Goal: Task Accomplishment & Management: Manage account settings

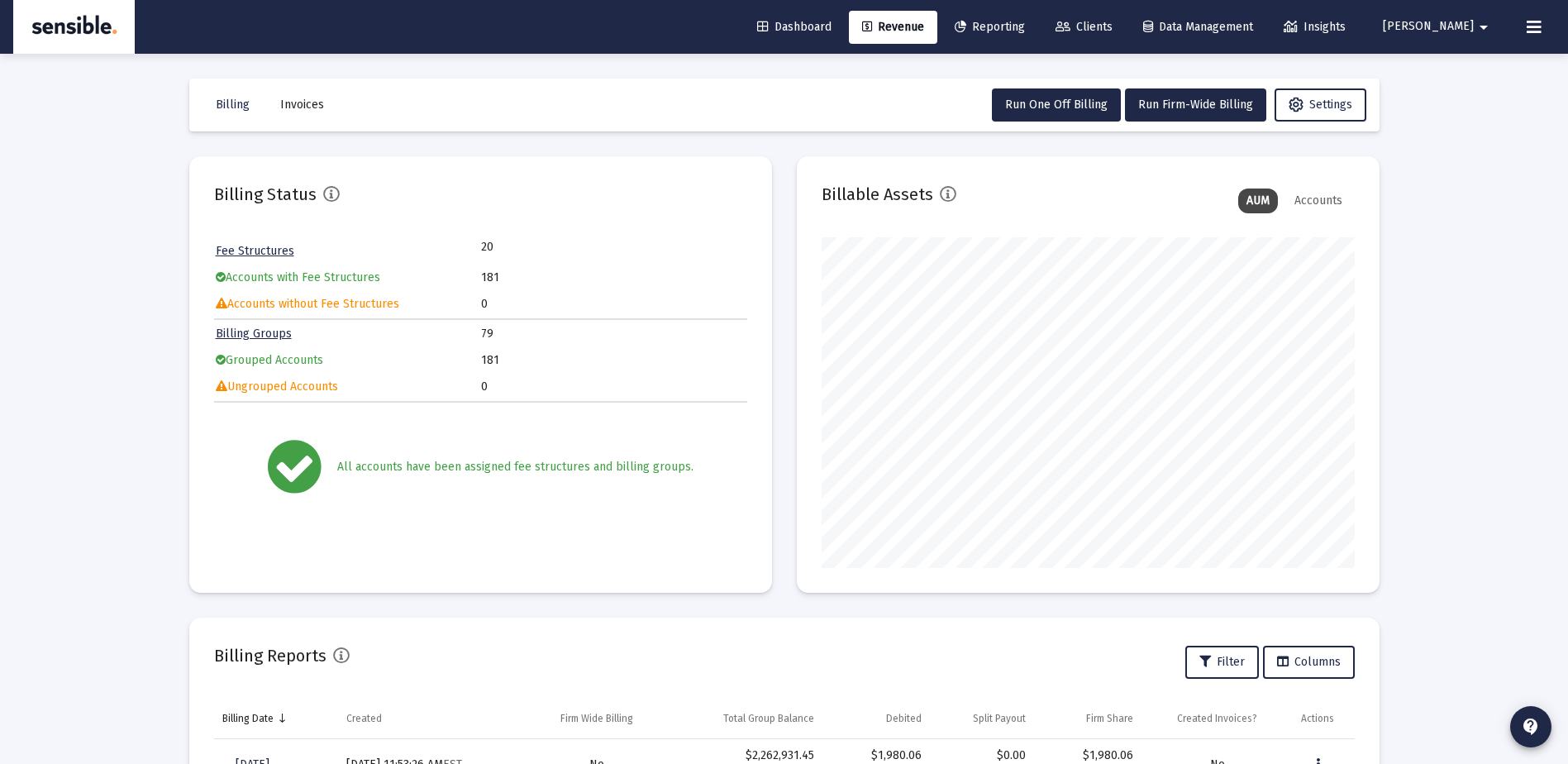
scroll to position [331, 533]
click at [1113, 25] on span "Clients" at bounding box center [1084, 26] width 57 height 14
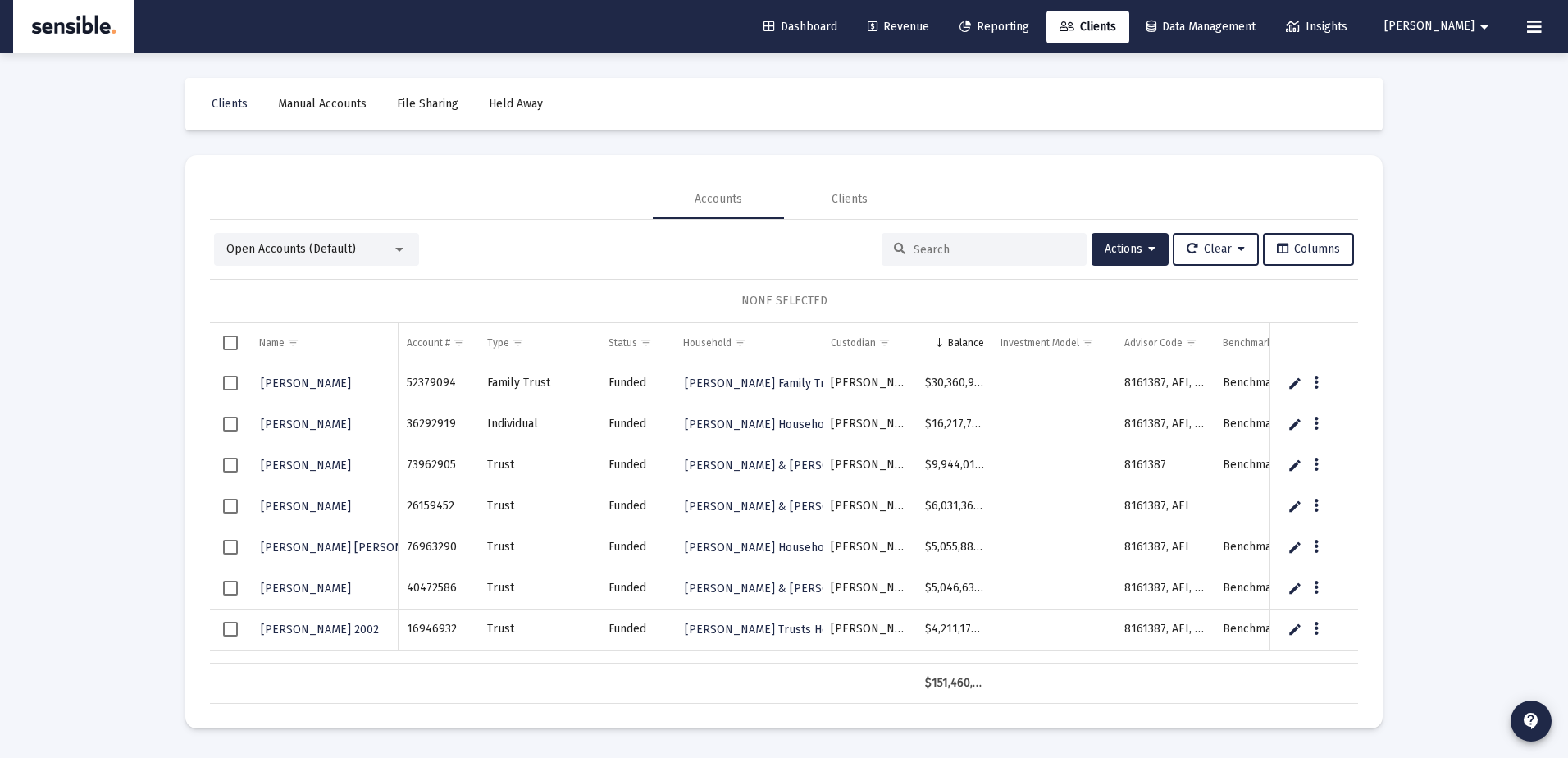
click at [914, 248] on input at bounding box center [994, 249] width 161 height 13
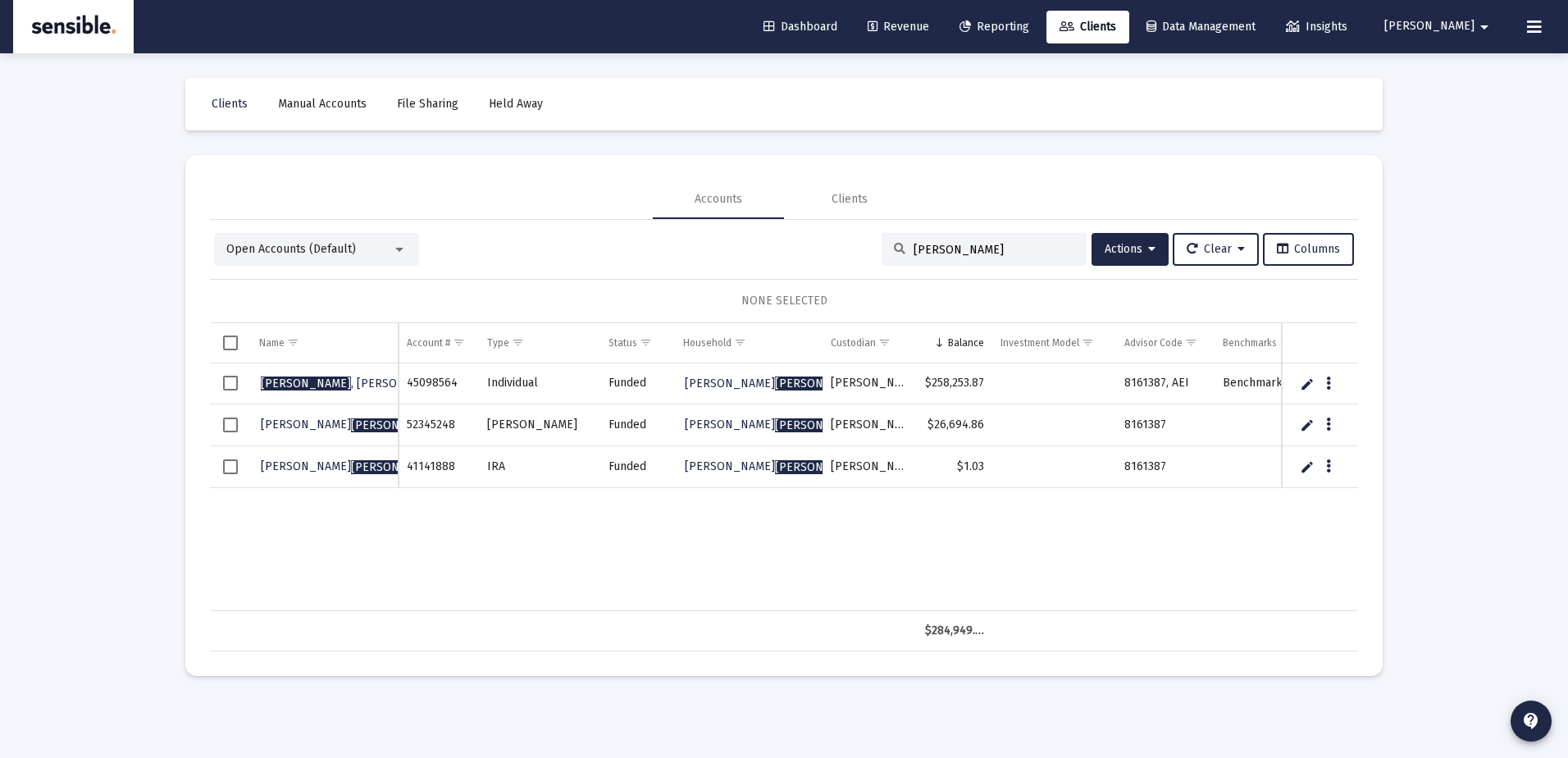
type input "ochoa"
click at [232, 340] on span "Select all" at bounding box center [230, 342] width 14 height 14
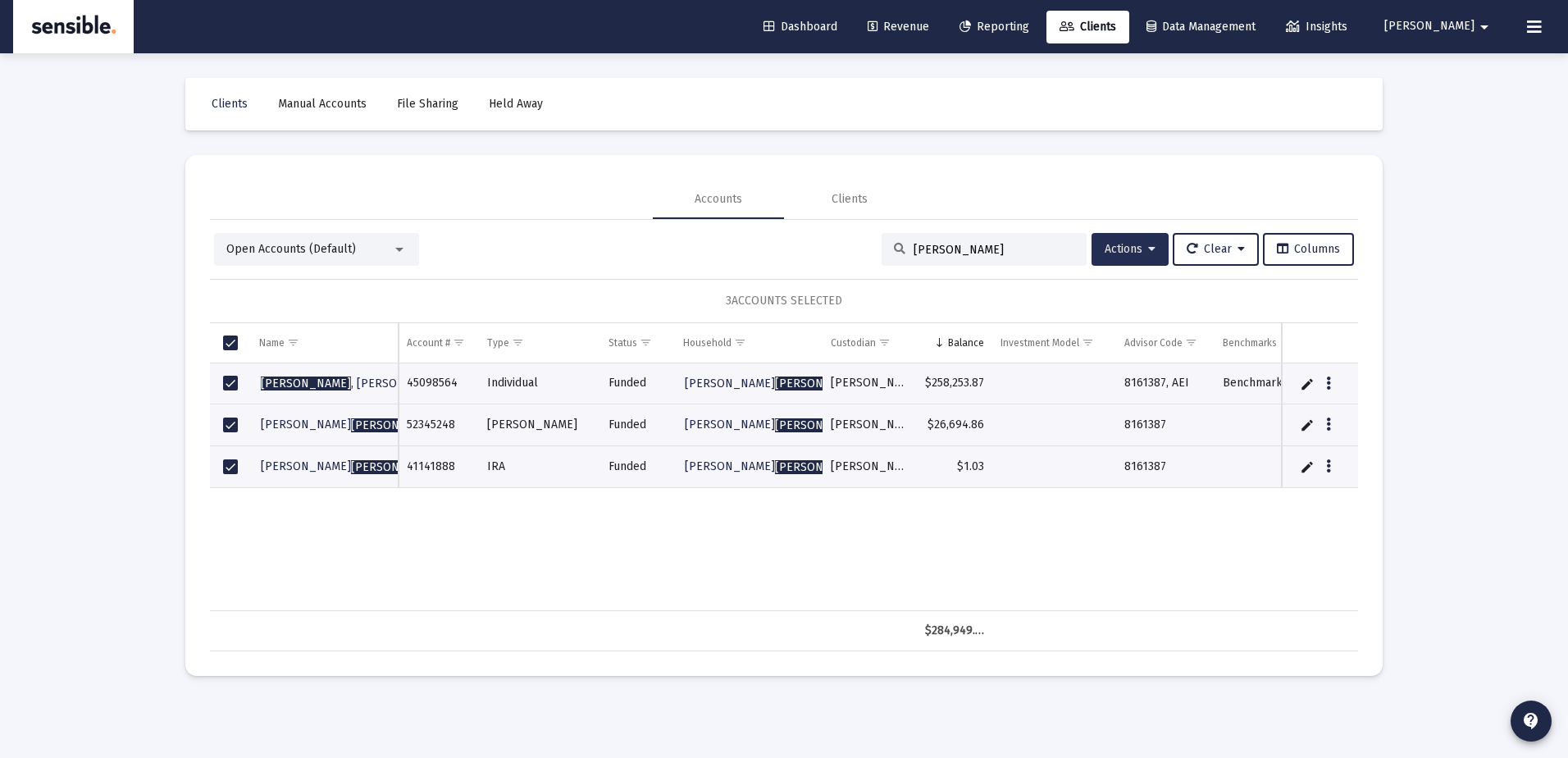
click at [1113, 255] on span "Actions" at bounding box center [1130, 248] width 51 height 13
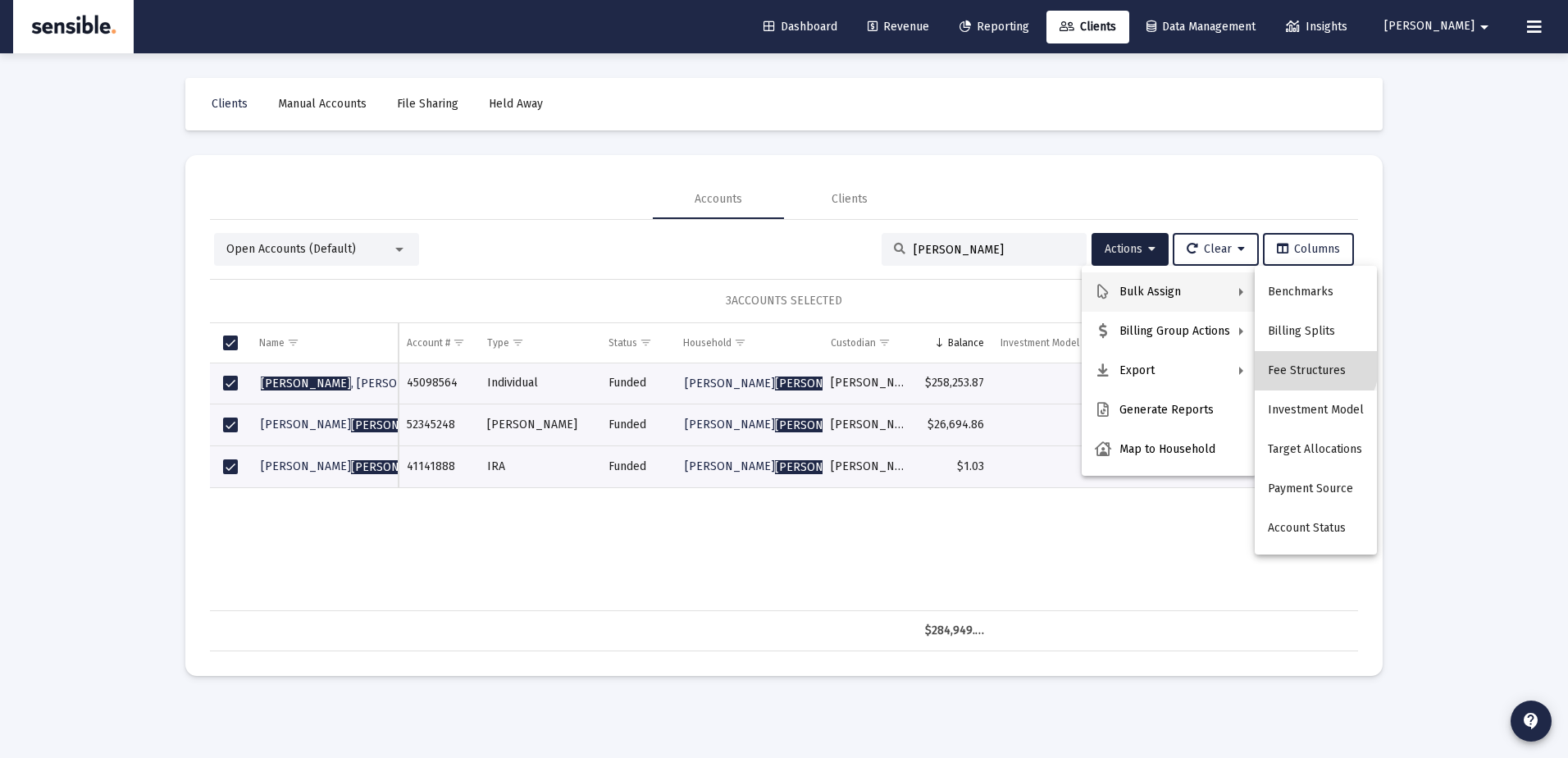
click at [1301, 362] on button "Fee Structures" at bounding box center [1316, 370] width 122 height 39
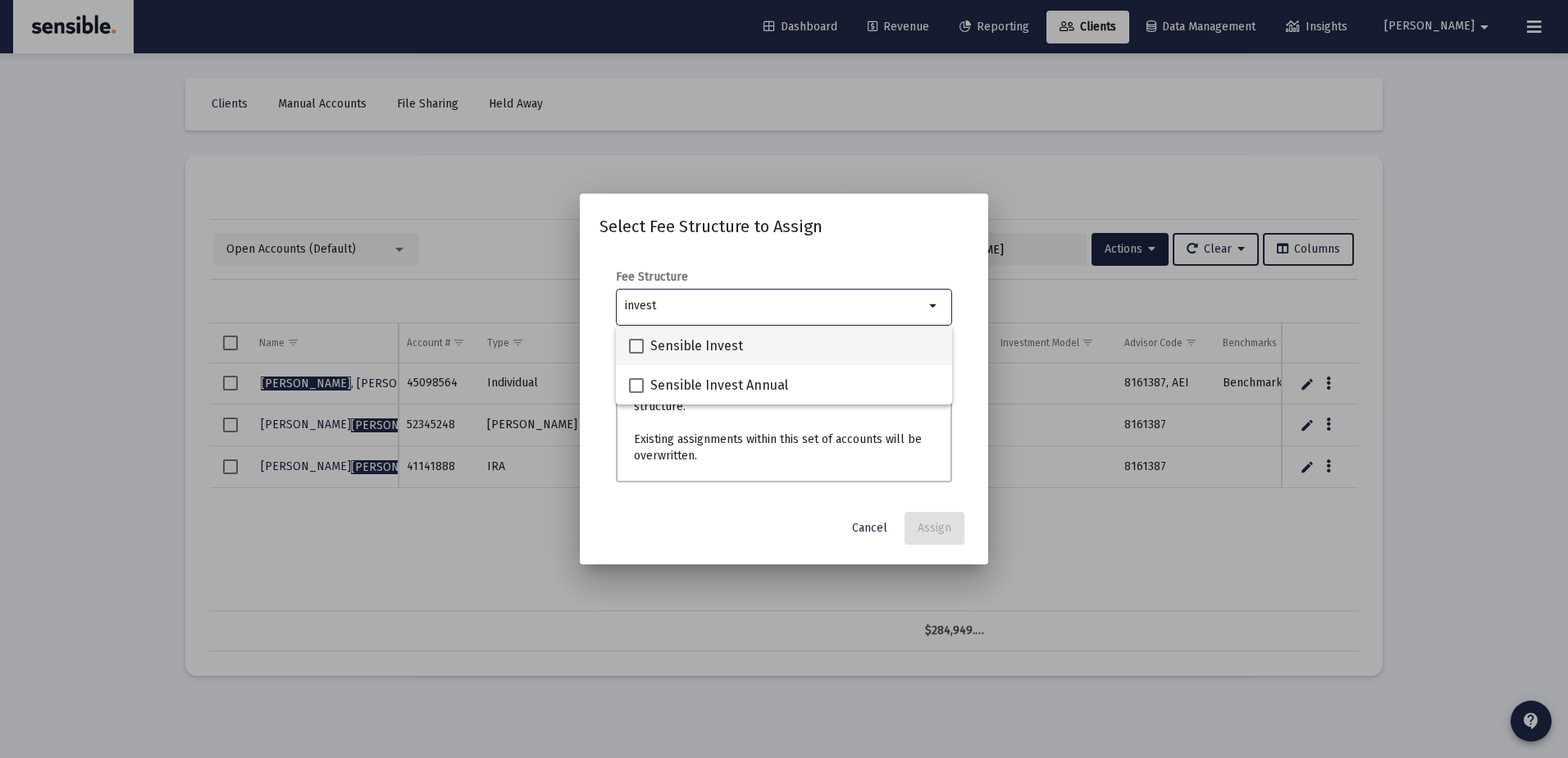
type input "invest"
click at [696, 339] on span "Sensible Invest" at bounding box center [696, 346] width 92 height 19
click at [637, 353] on input "Sensible Invest" at bounding box center [636, 353] width 1 height 1
checkbox input "true"
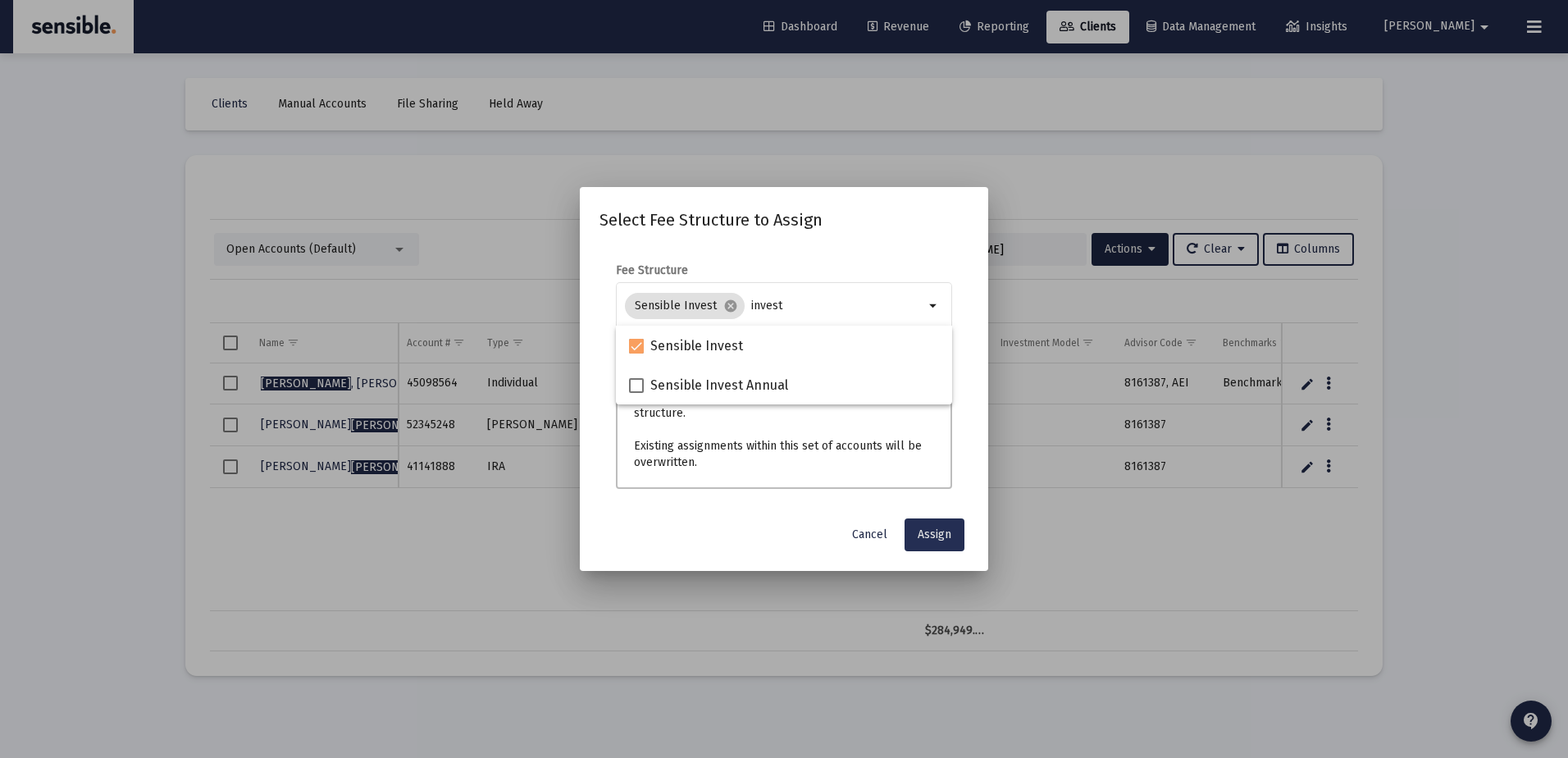
click at [937, 531] on span "Assign" at bounding box center [934, 535] width 34 height 13
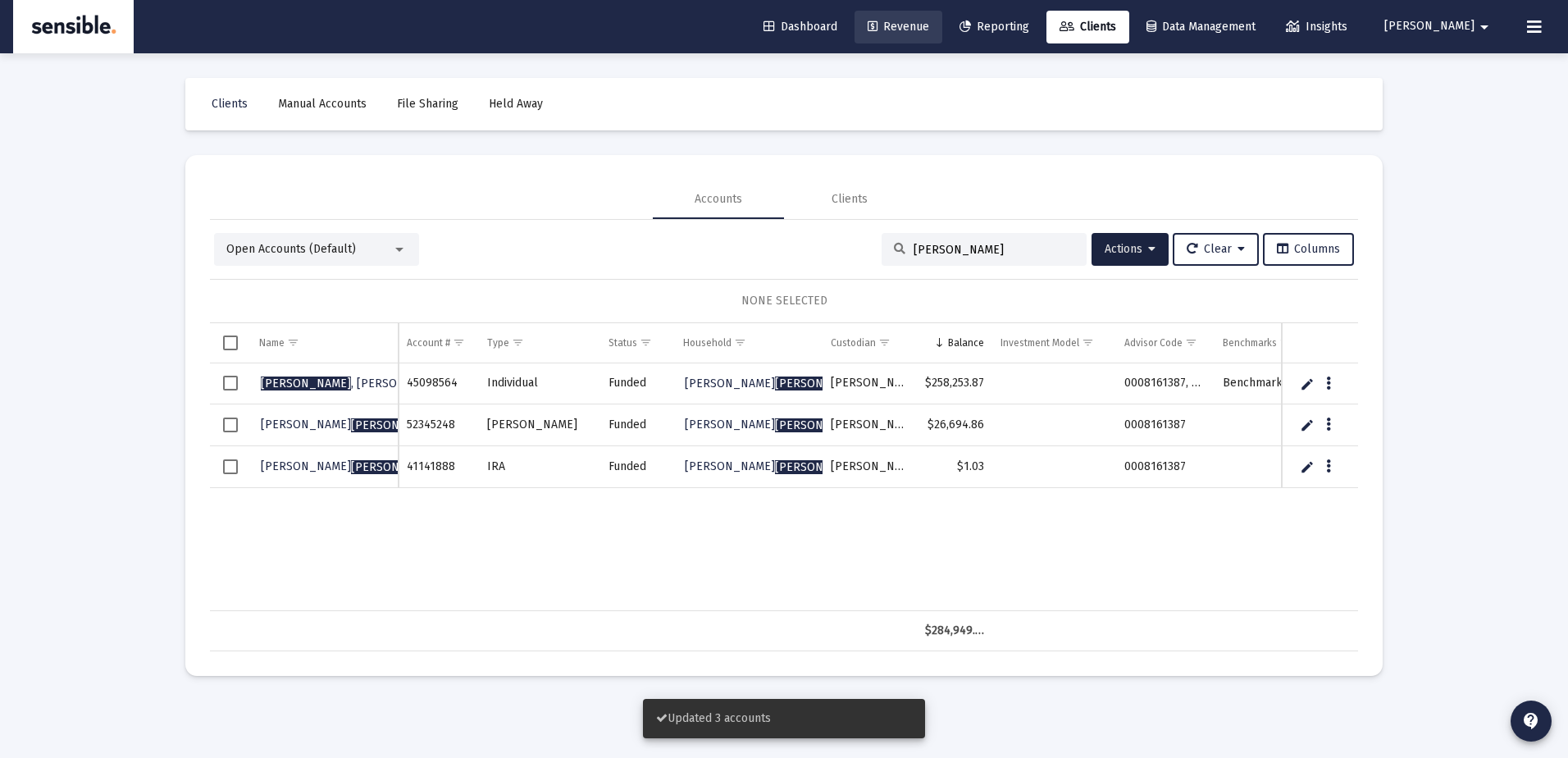
click at [877, 26] on icon at bounding box center [873, 27] width 10 height 12
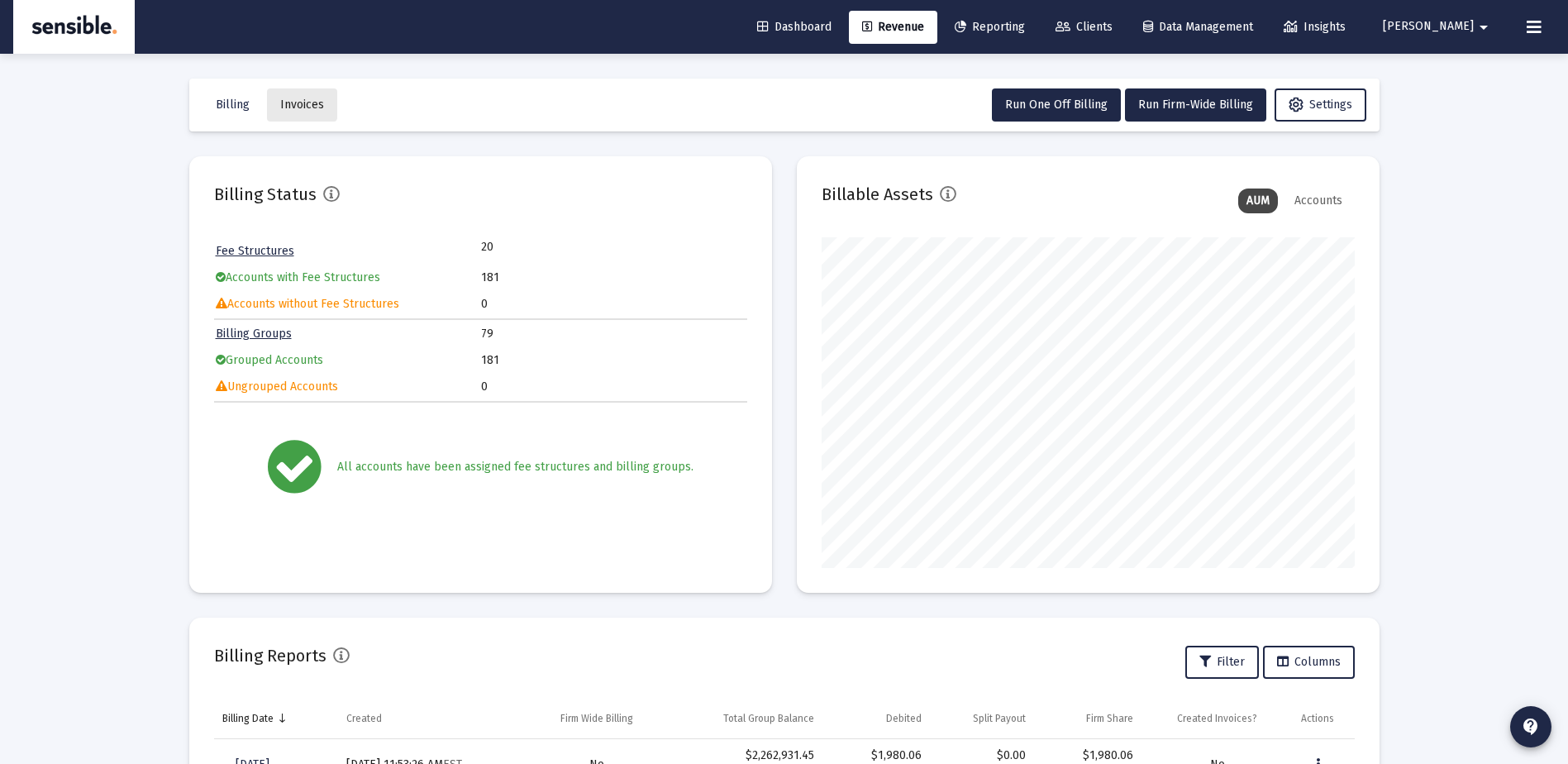
click at [296, 97] on button "Invoices" at bounding box center [302, 105] width 70 height 33
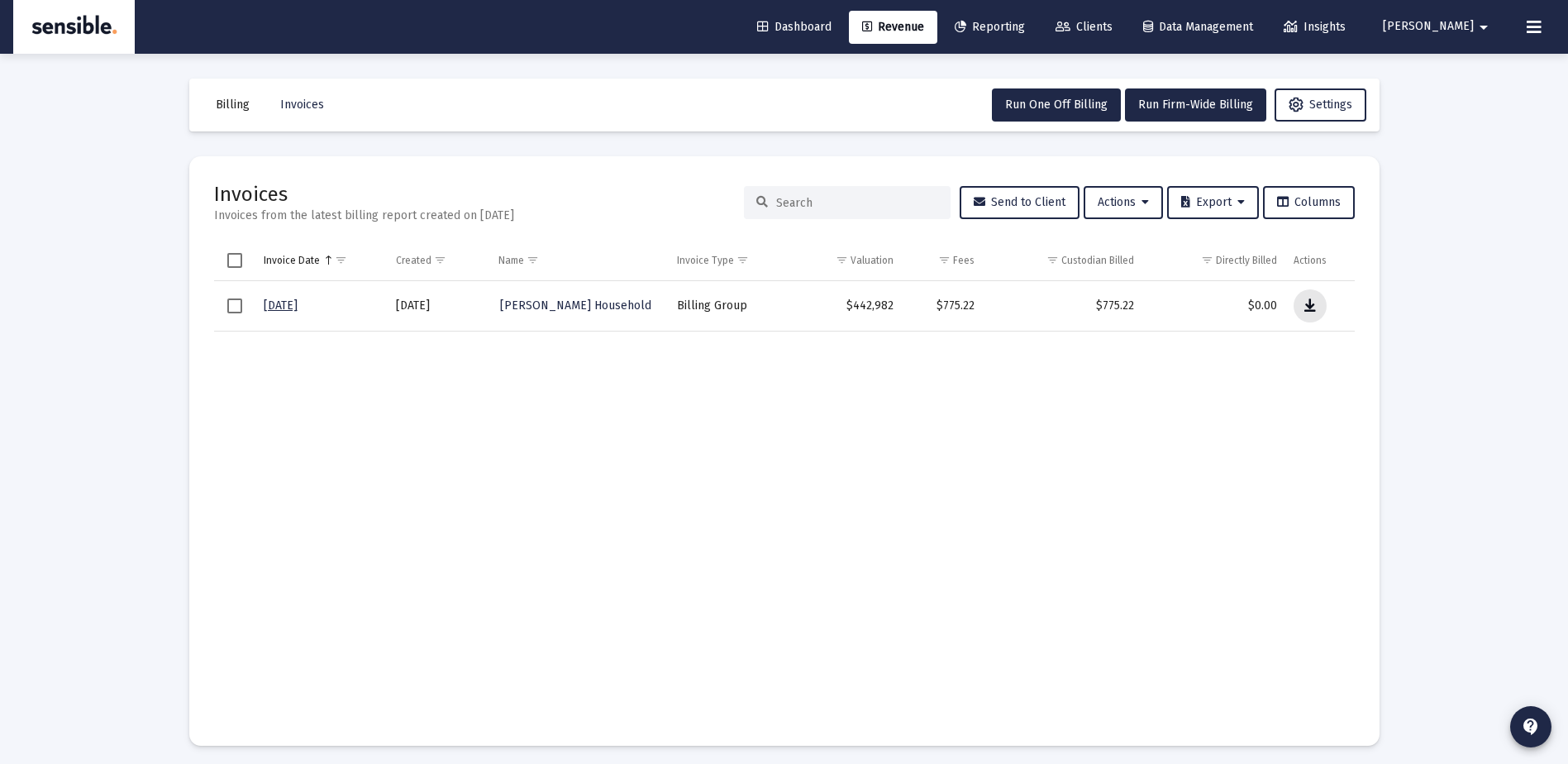
click at [1305, 304] on icon "Data grid" at bounding box center [1311, 306] width 12 height 19
click at [874, 310] on td "$442,982" at bounding box center [846, 307] width 115 height 50
click at [1318, 307] on button "Data grid" at bounding box center [1311, 306] width 33 height 33
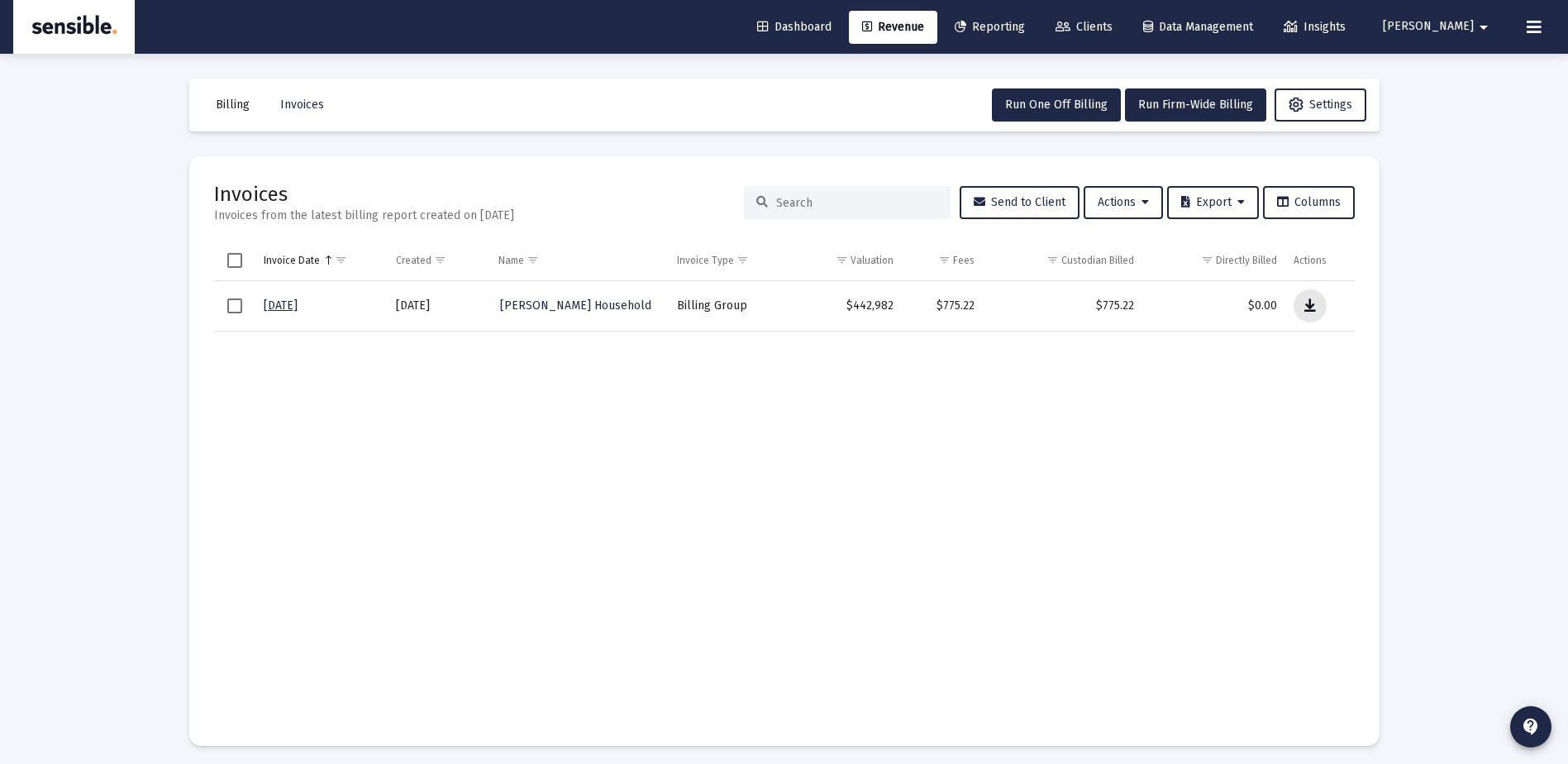
click at [1318, 307] on button "Data grid" at bounding box center [1311, 306] width 33 height 33
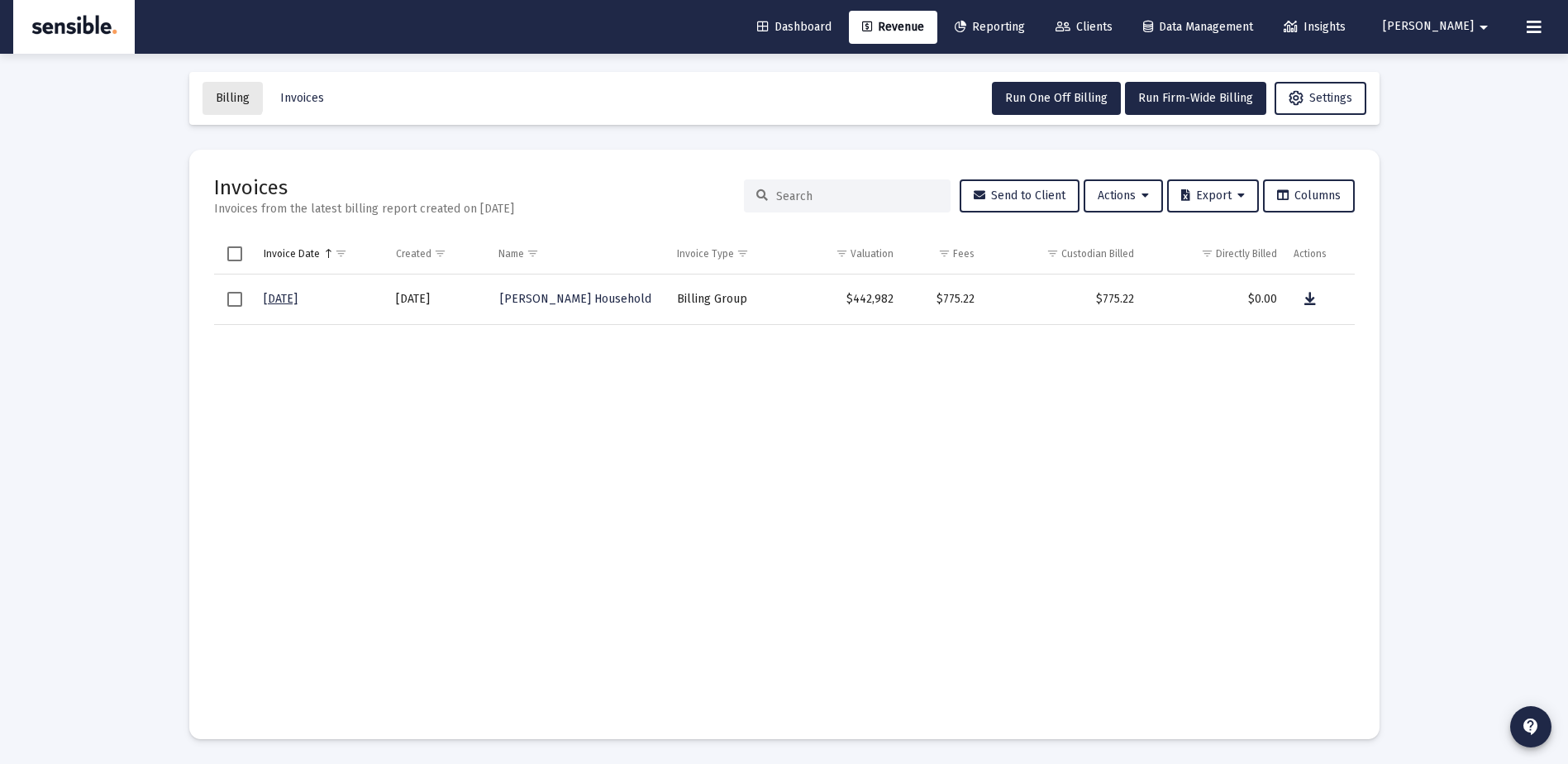
click at [218, 96] on span "Billing" at bounding box center [232, 98] width 34 height 14
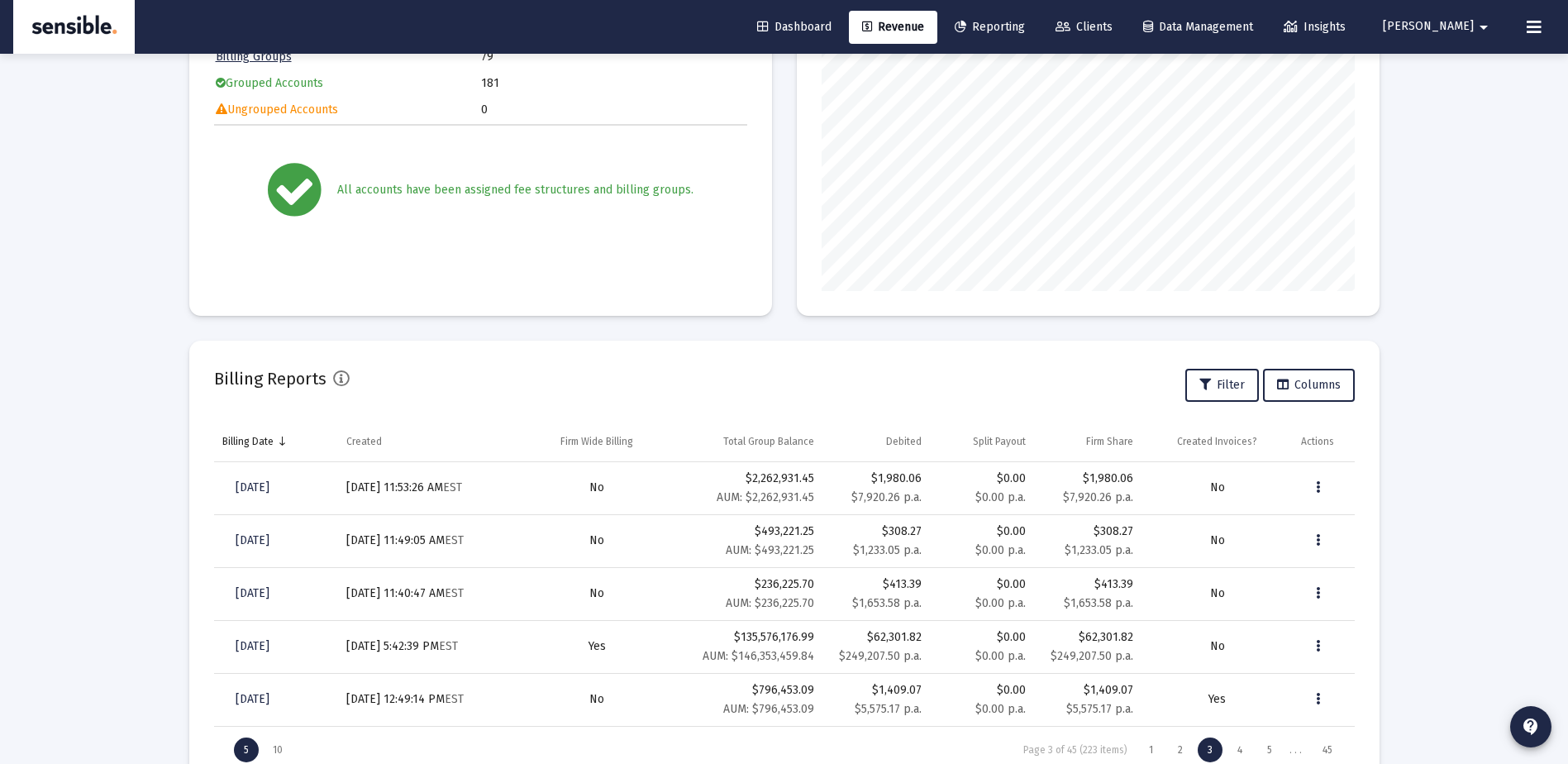
scroll to position [336, 0]
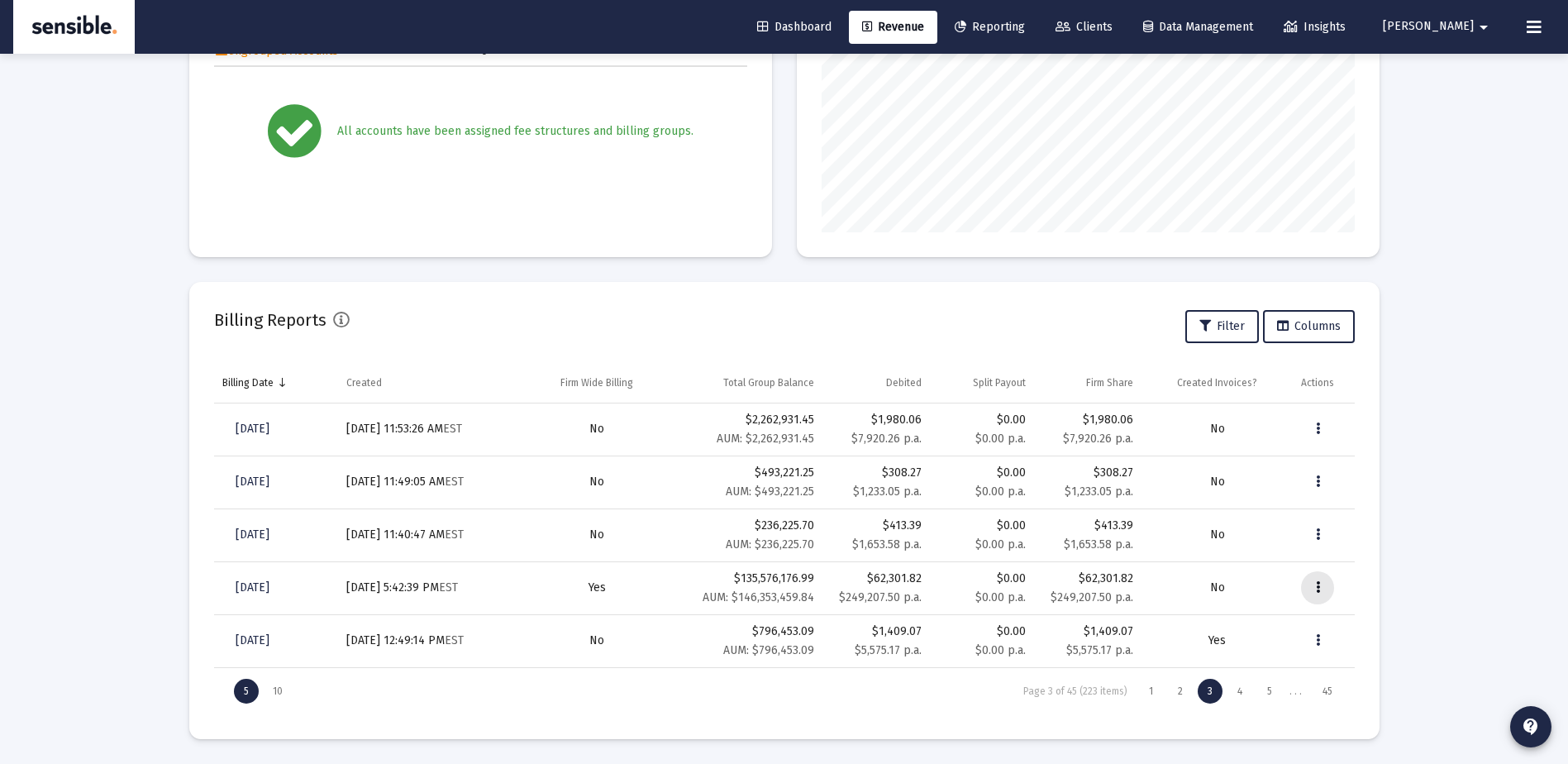
click at [1322, 586] on button "Data grid" at bounding box center [1318, 587] width 33 height 33
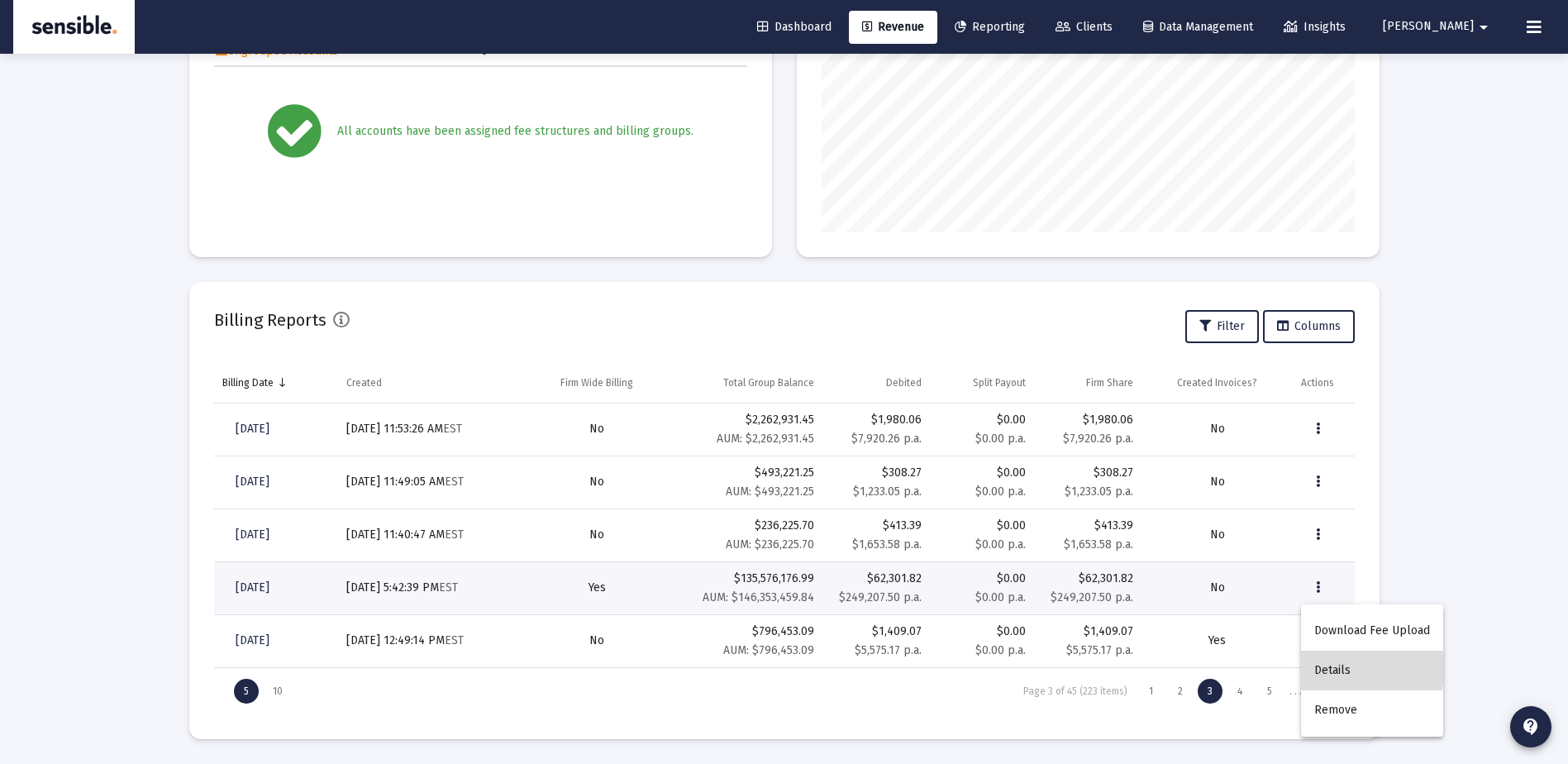
click at [1333, 669] on button "Details" at bounding box center [1372, 670] width 142 height 40
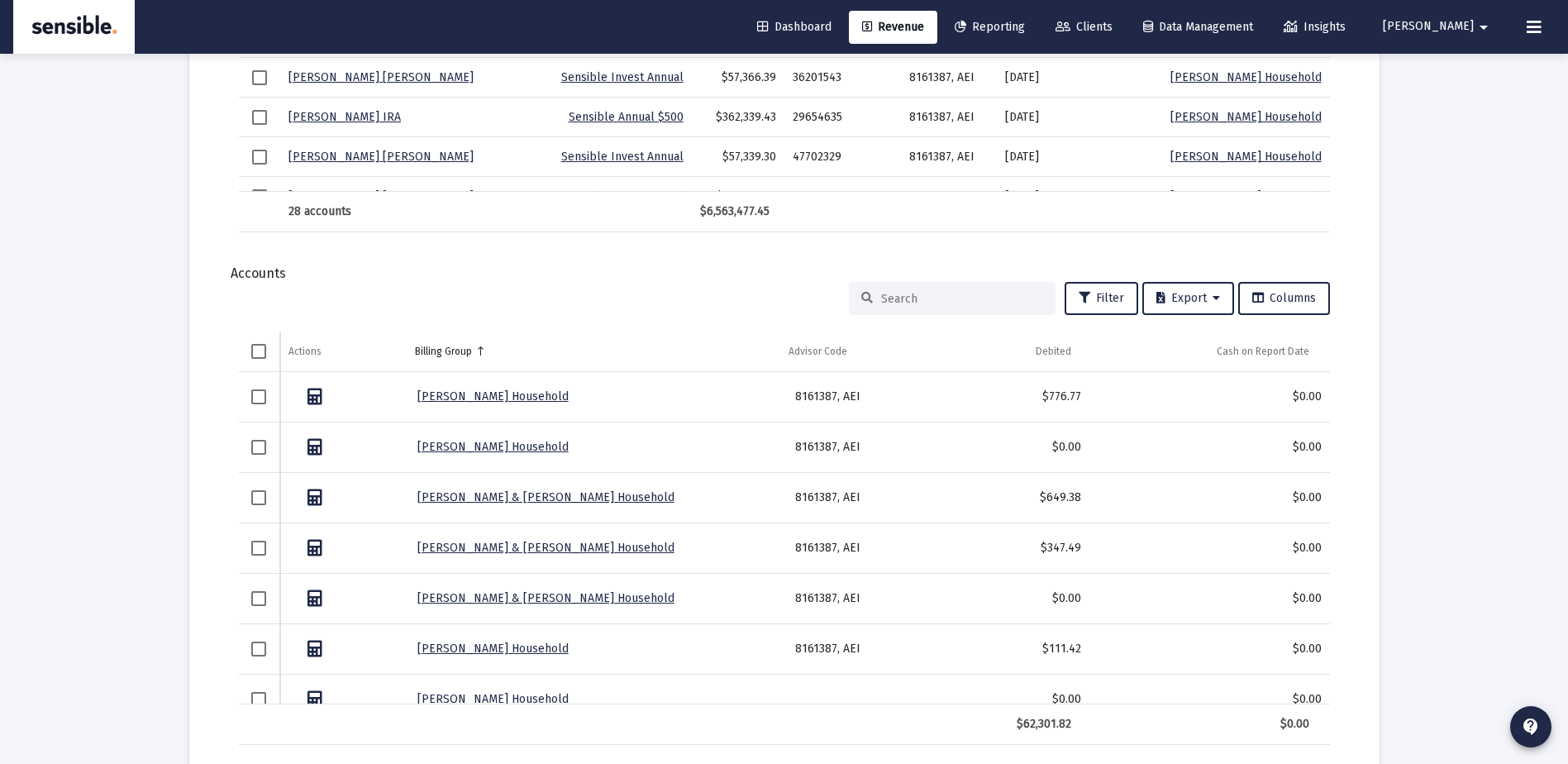
scroll to position [1973, 0]
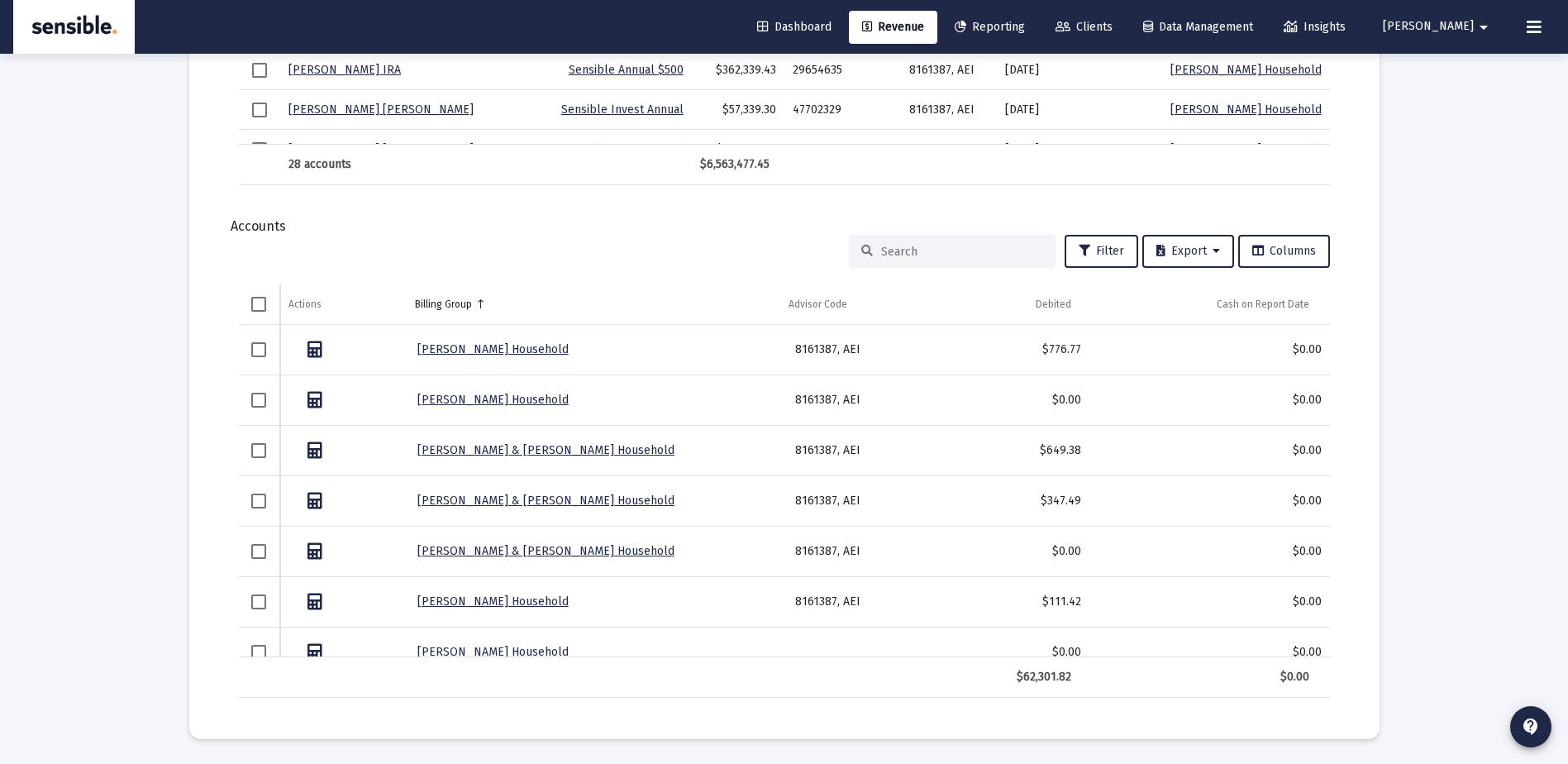
click at [513, 343] on link "[PERSON_NAME] Household" at bounding box center [493, 349] width 151 height 14
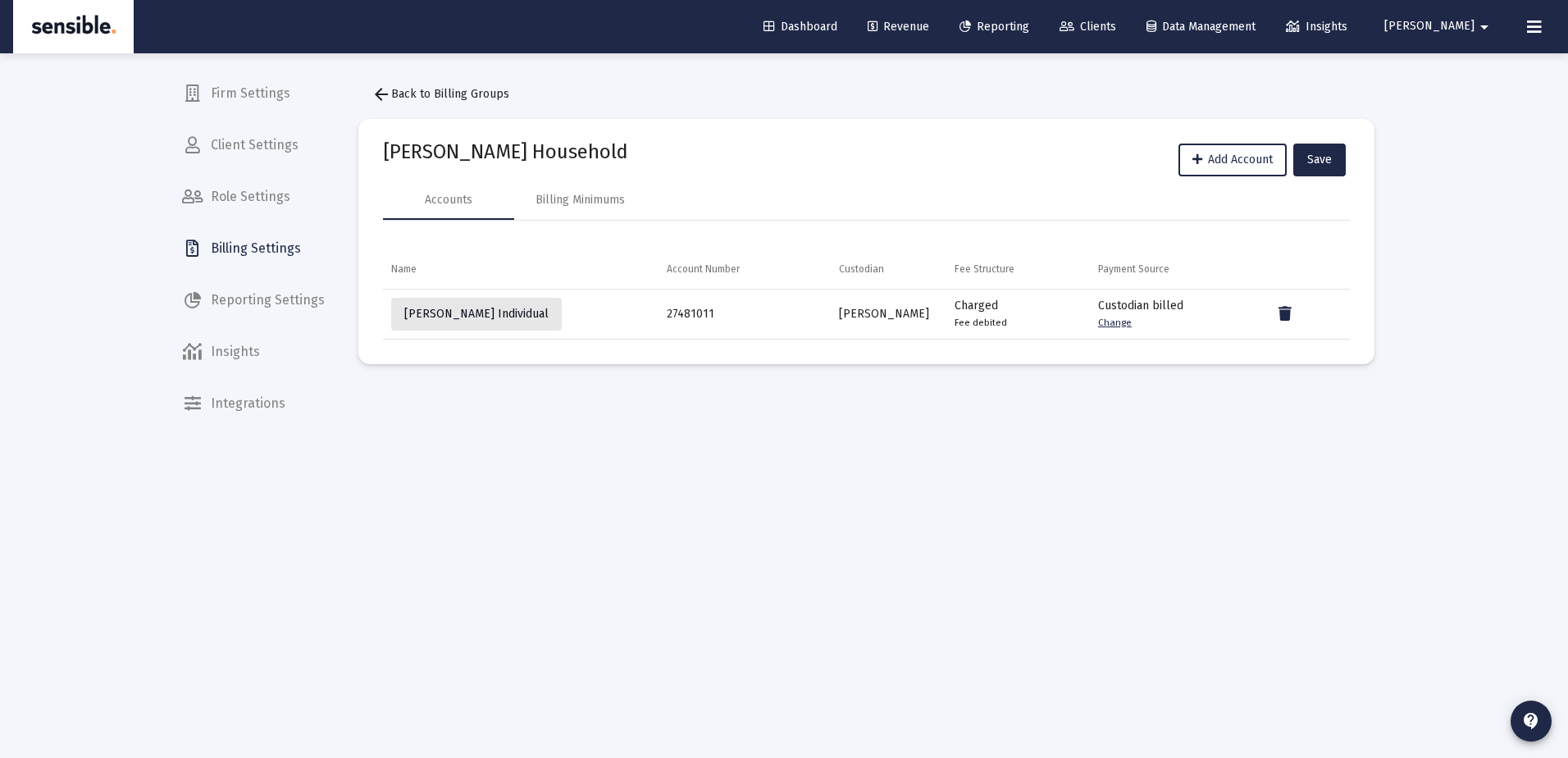
click at [486, 311] on span "[PERSON_NAME] Individual" at bounding box center [477, 313] width 144 height 13
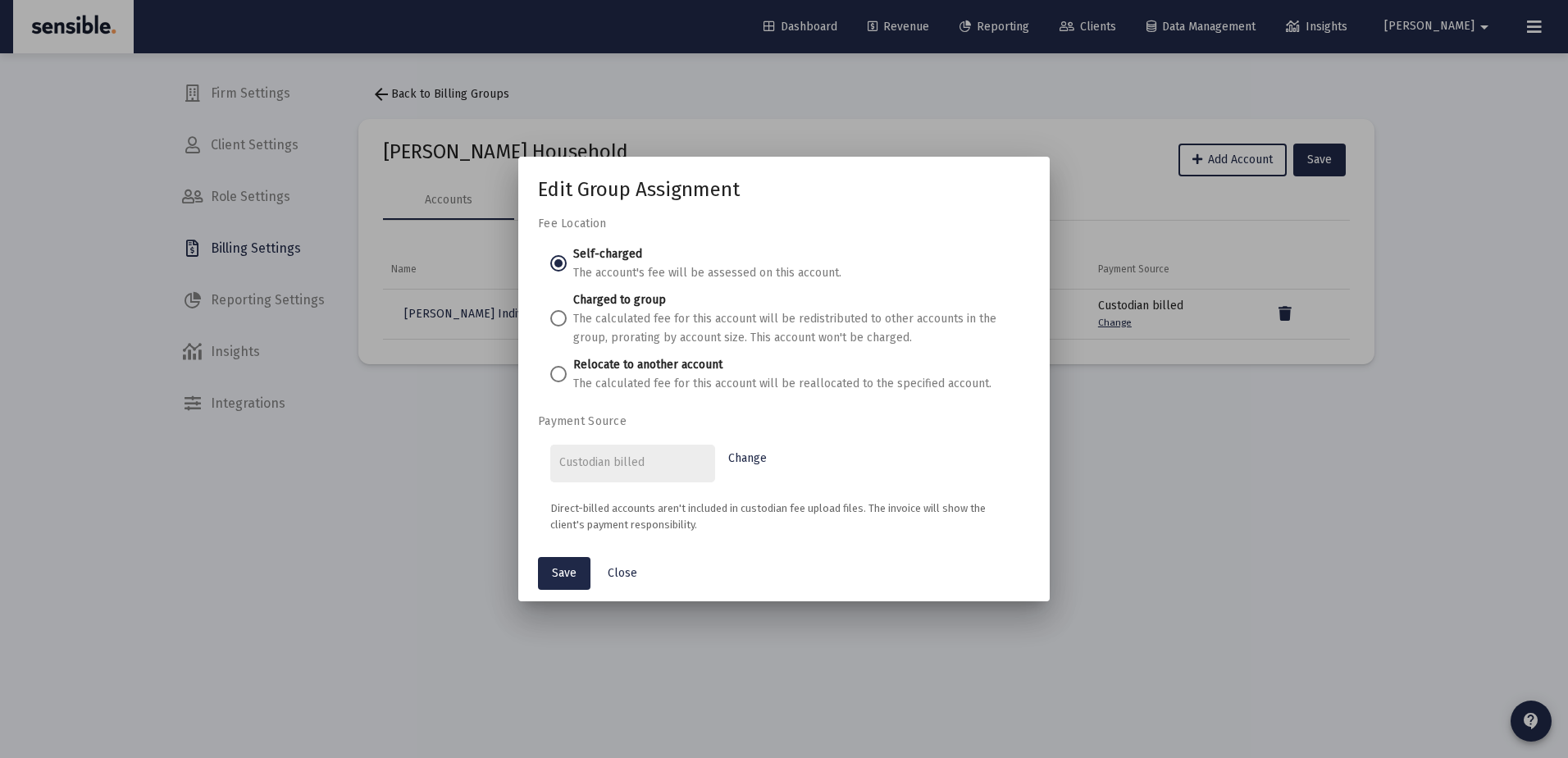
click at [486, 311] on div at bounding box center [784, 379] width 1568 height 758
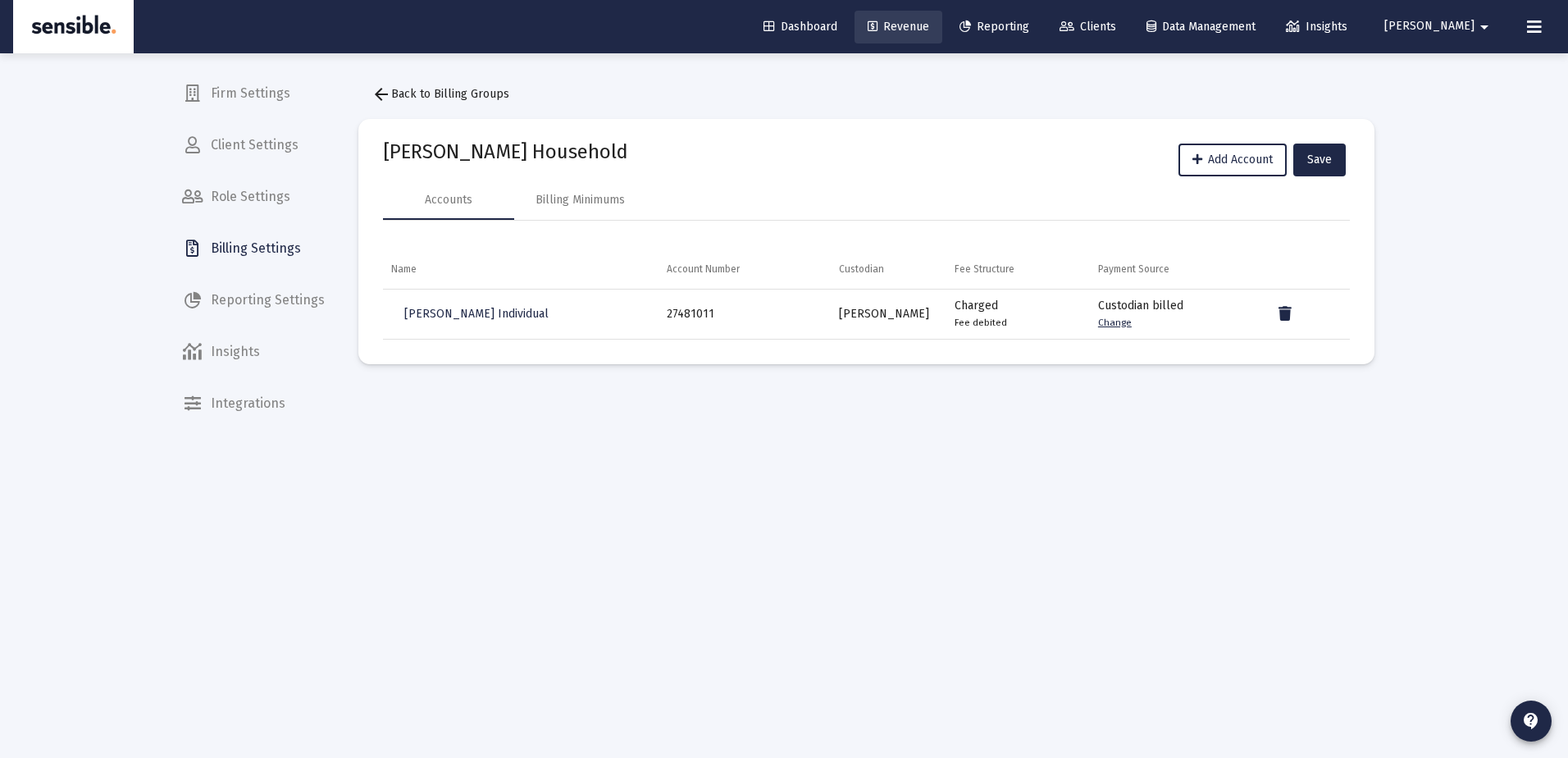
click at [929, 31] on span "Revenue" at bounding box center [899, 26] width 62 height 13
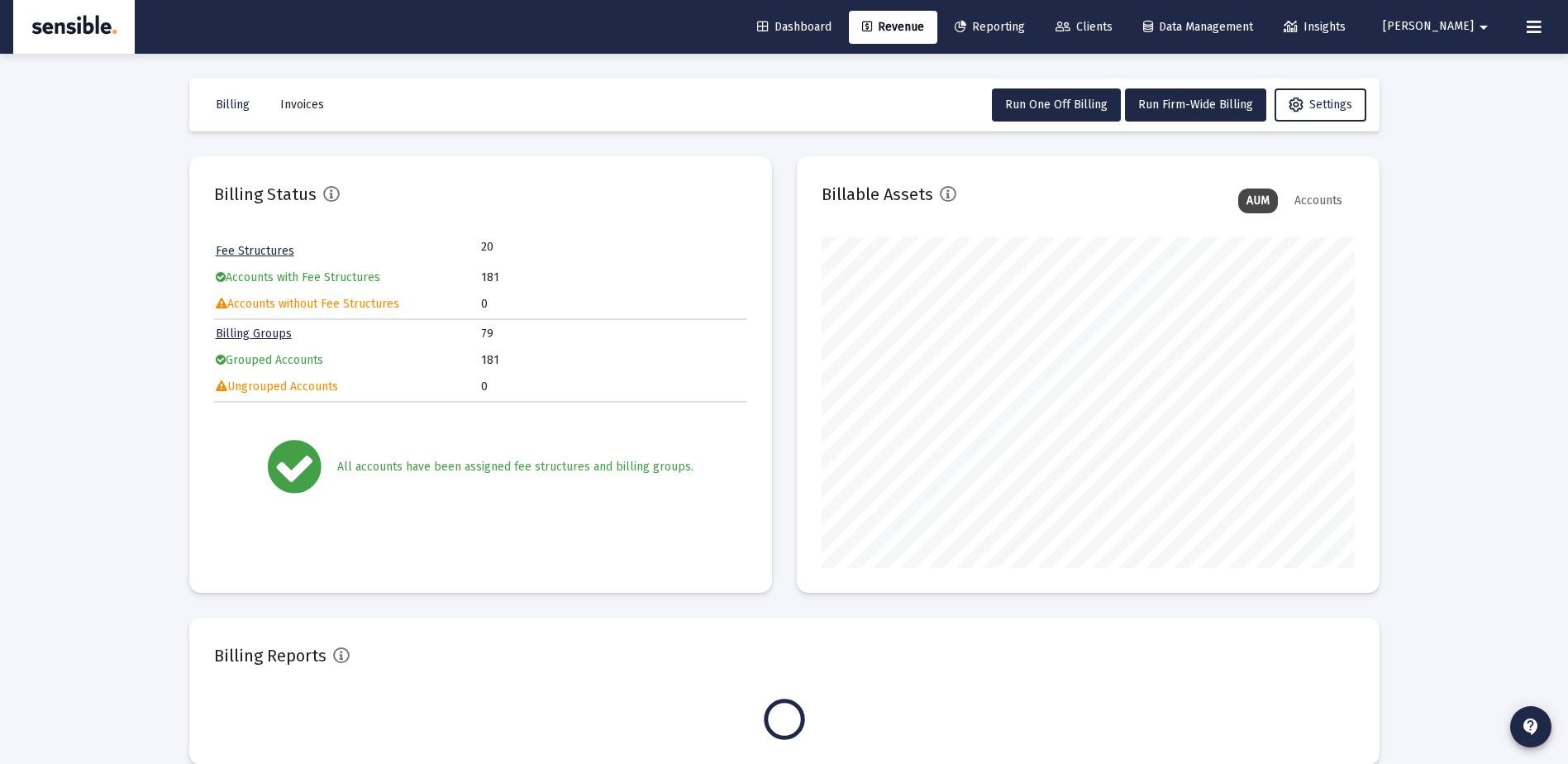
scroll to position [331, 533]
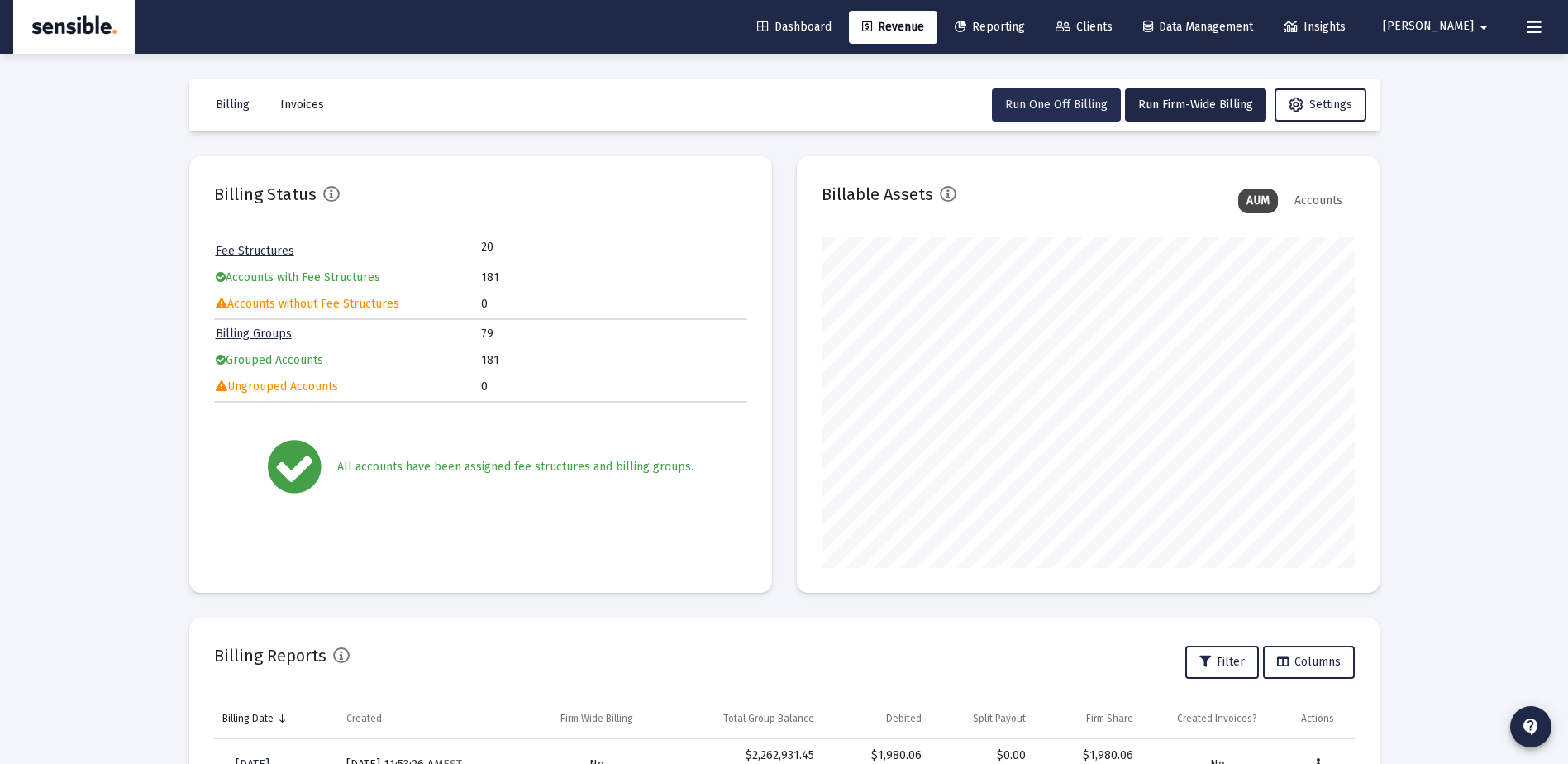
click at [1079, 104] on span "Run One Off Billing" at bounding box center [1057, 104] width 103 height 14
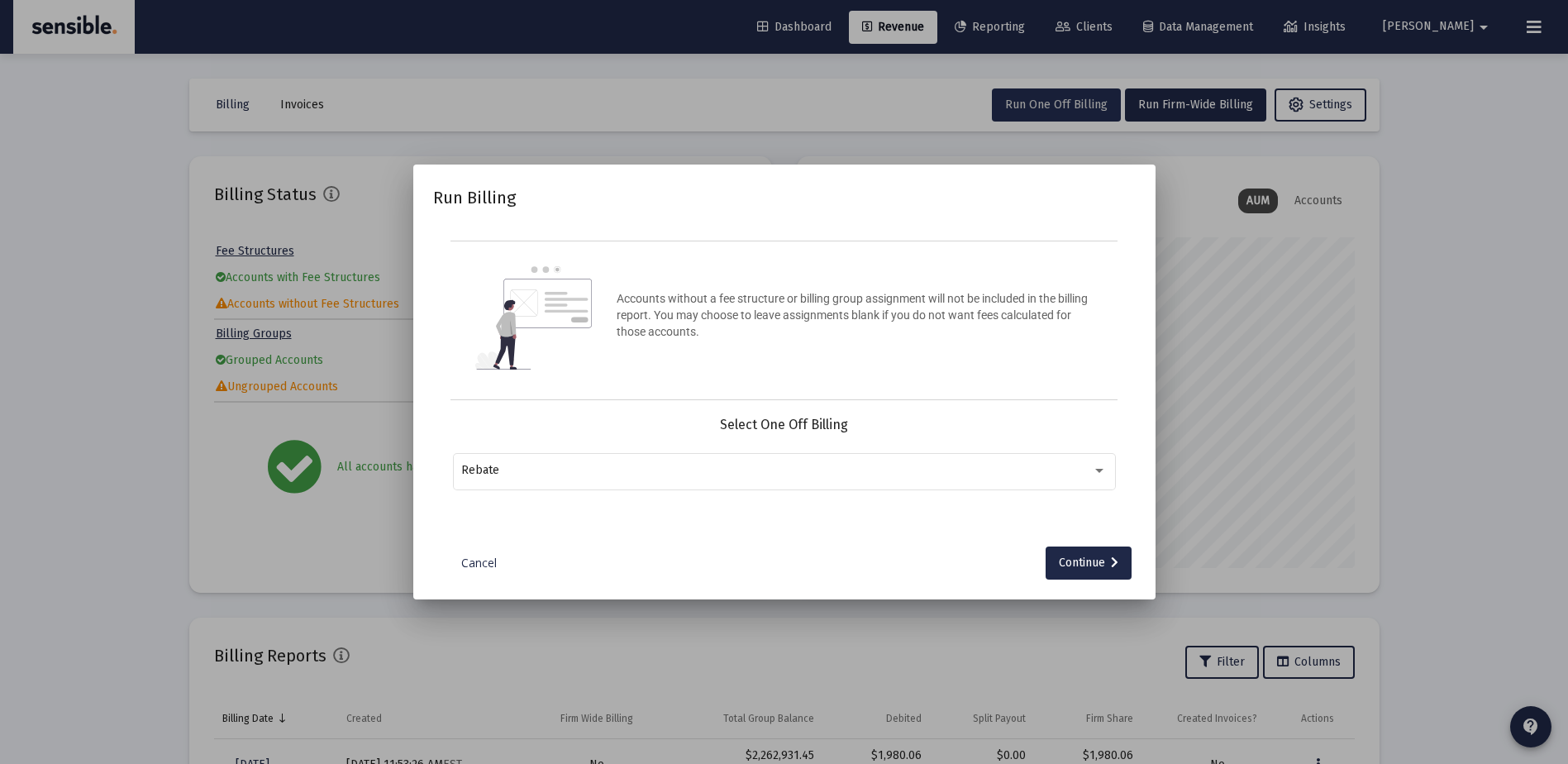
type input "darrell@sensibleportfolios.com"
click at [832, 467] on div "Rebate" at bounding box center [777, 471] width 631 height 14
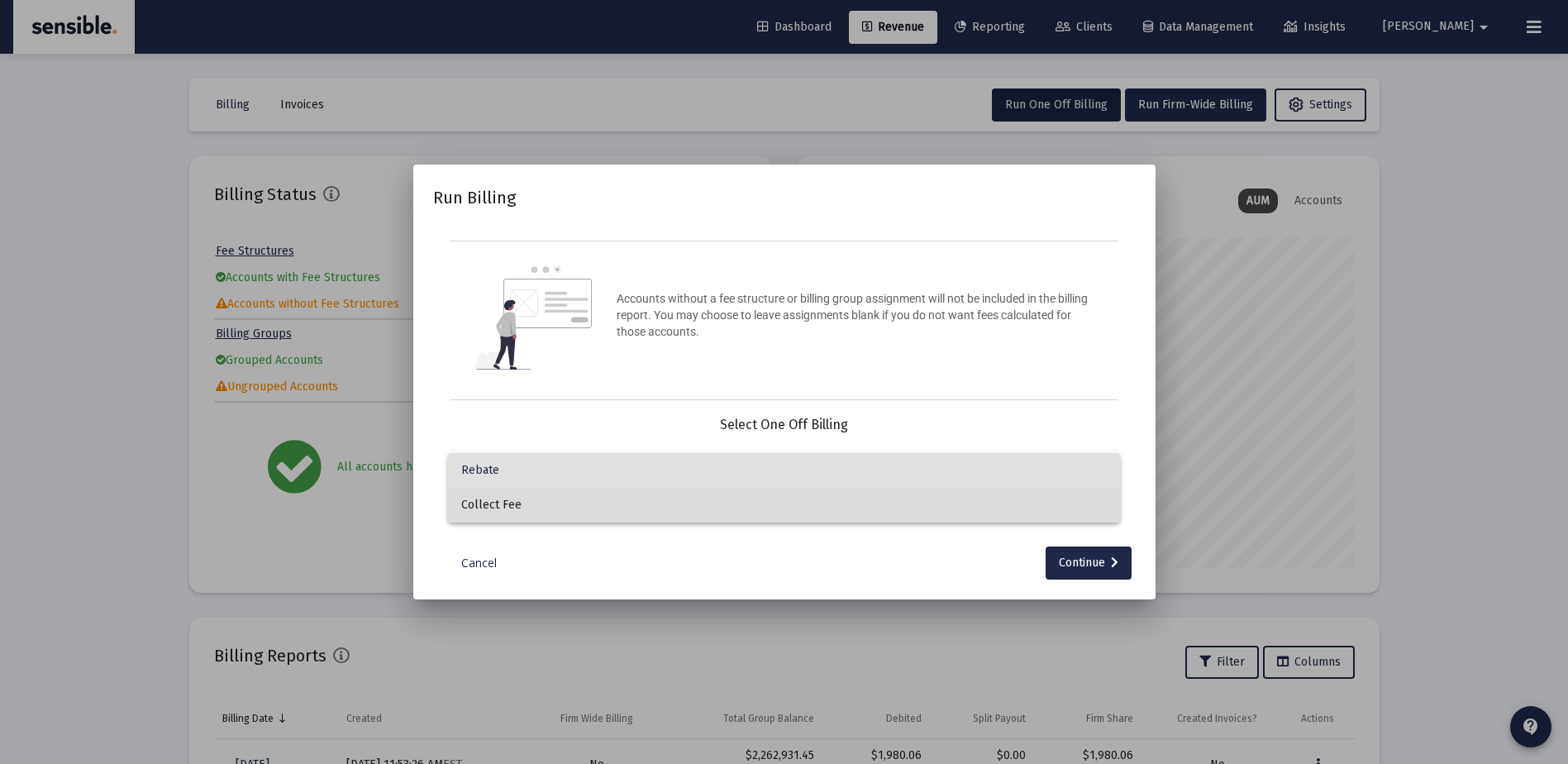
click at [794, 507] on span "Collect Fee" at bounding box center [784, 505] width 646 height 35
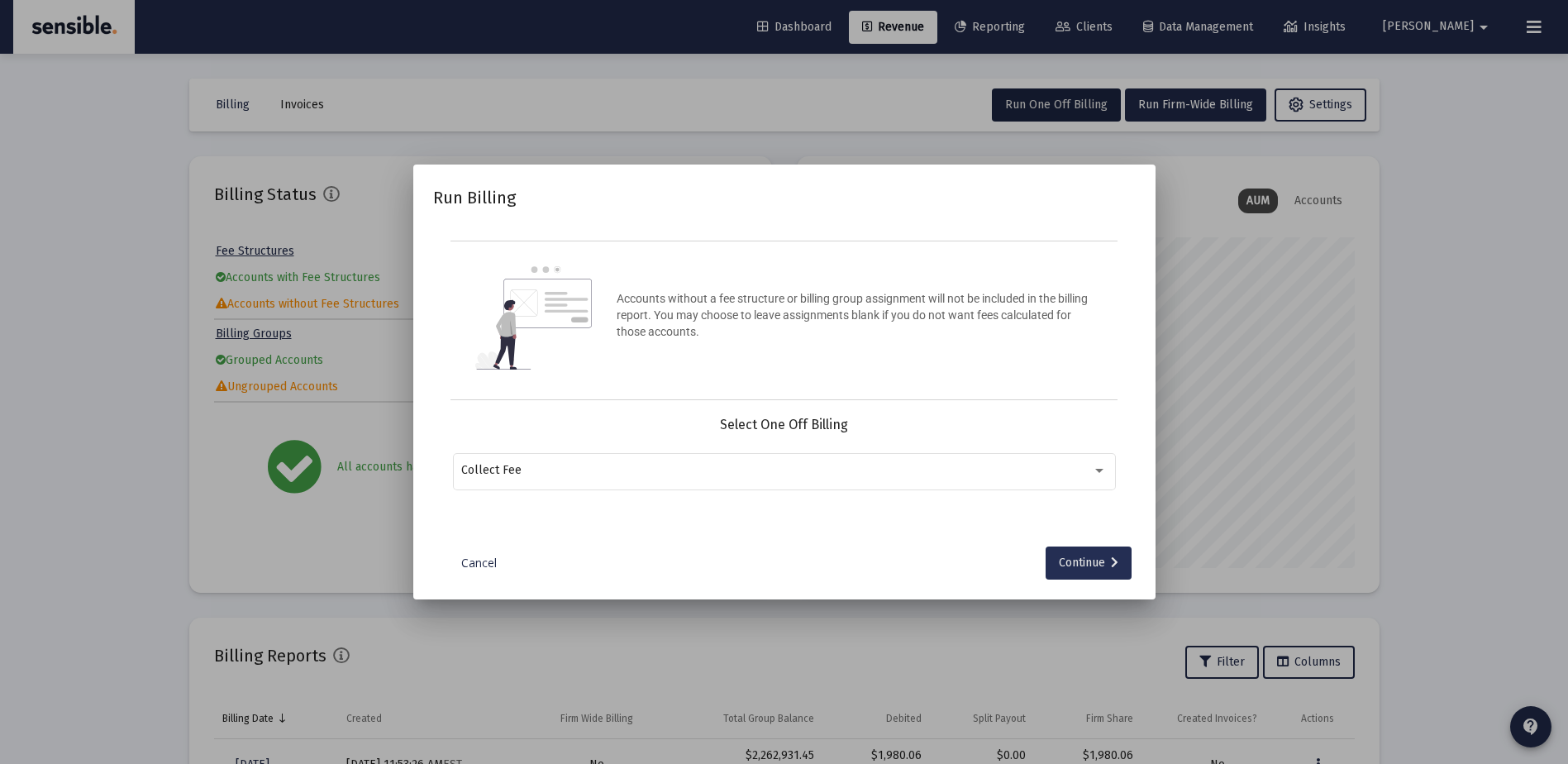
click at [1064, 572] on div "Continue" at bounding box center [1088, 563] width 59 height 33
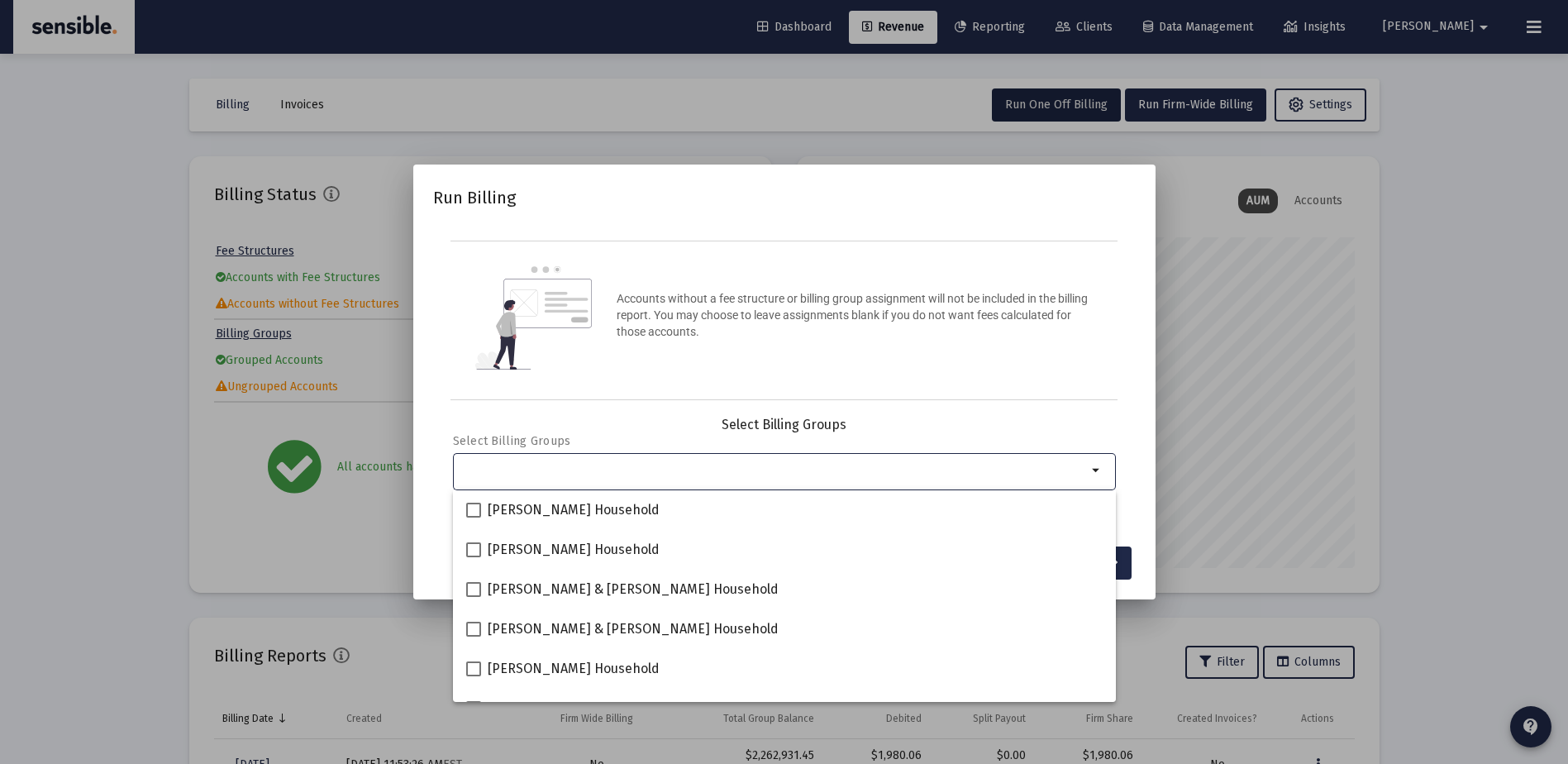
click at [803, 465] on input "Selection" at bounding box center [774, 471] width 626 height 14
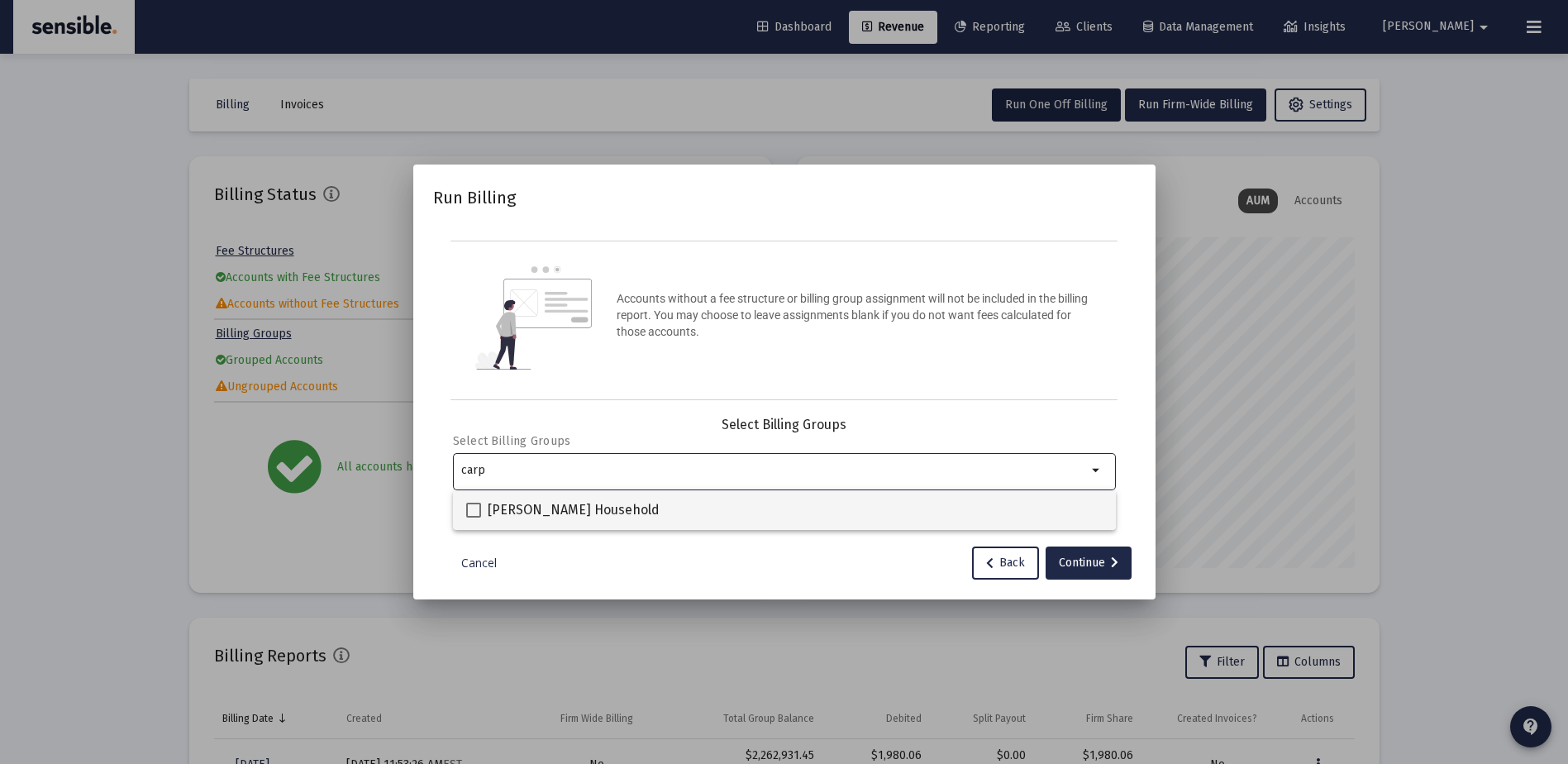
type input "carp"
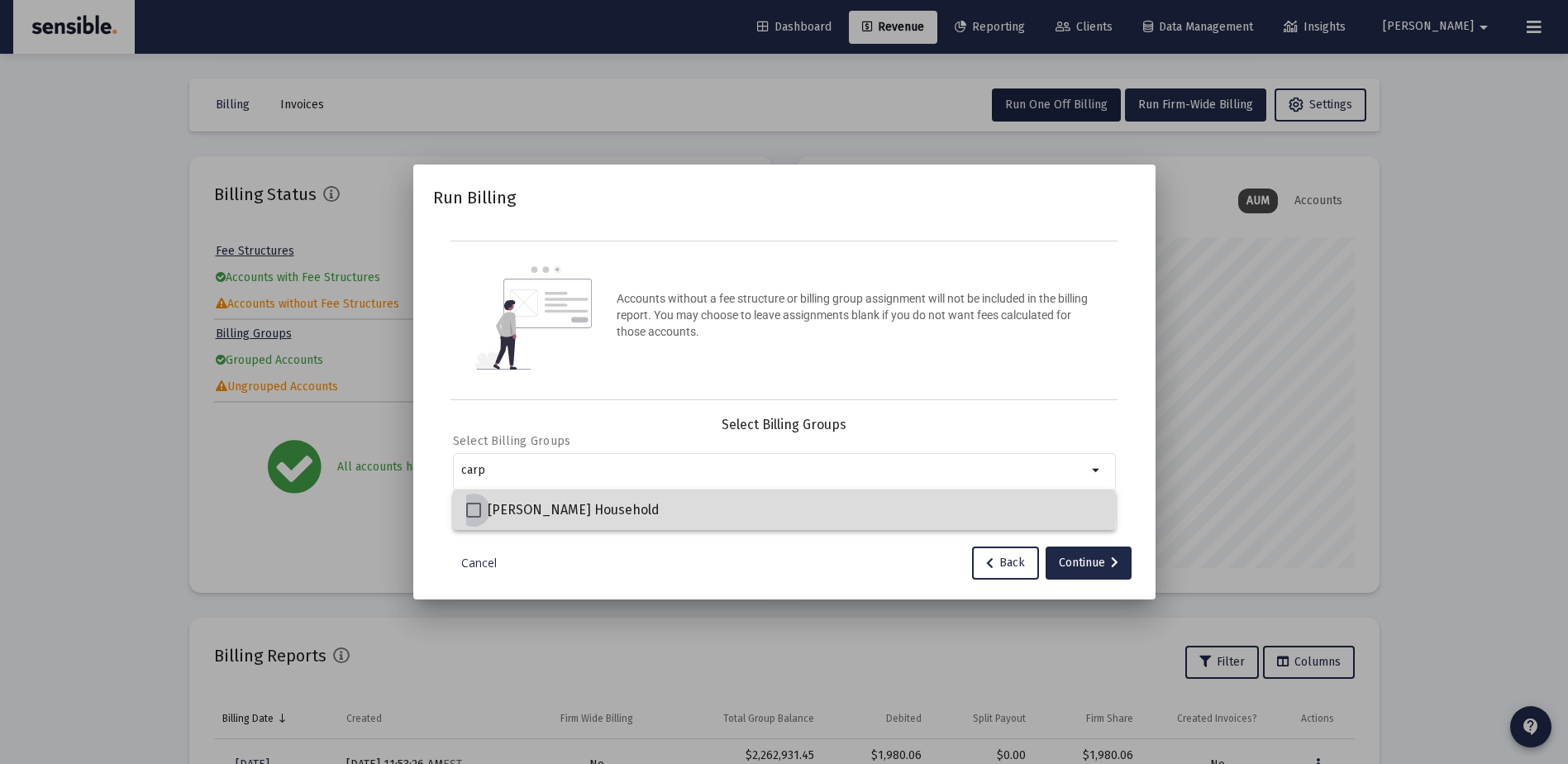
click at [648, 508] on span "[PERSON_NAME] Household" at bounding box center [573, 510] width 172 height 19
click at [474, 517] on input "[PERSON_NAME] Household" at bounding box center [473, 517] width 1 height 1
checkbox input "true"
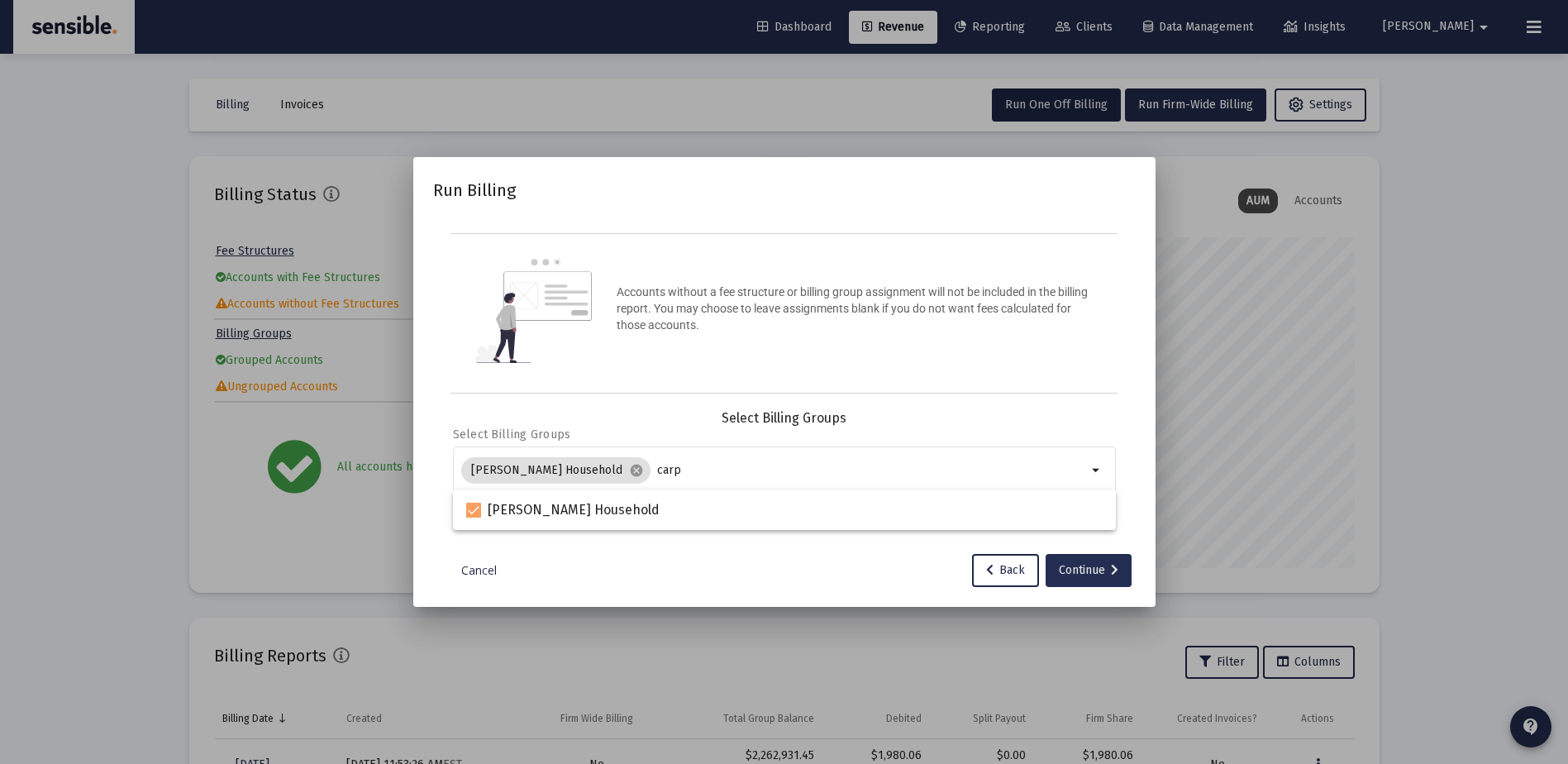
click at [1072, 567] on div "Continue" at bounding box center [1088, 571] width 59 height 33
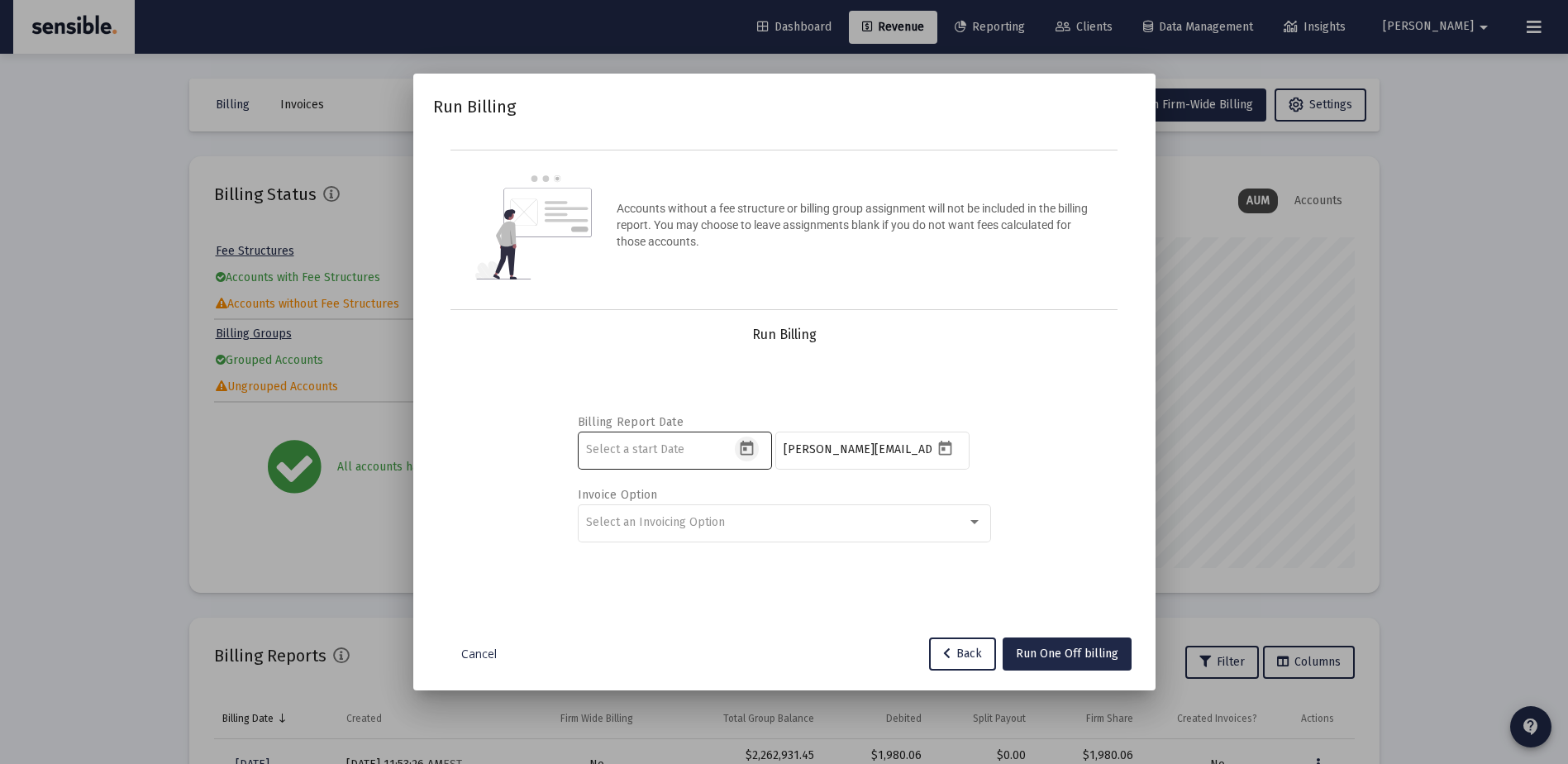
click at [748, 446] on icon "Open calendar" at bounding box center [748, 448] width 14 height 15
click at [755, 170] on button "Previous month" at bounding box center [760, 170] width 33 height 33
click at [665, 274] on div "1" at bounding box center [667, 279] width 30 height 30
type input "[DATE]"
click at [829, 418] on label "Billing Report Date" at bounding box center [780, 421] width 405 height 14
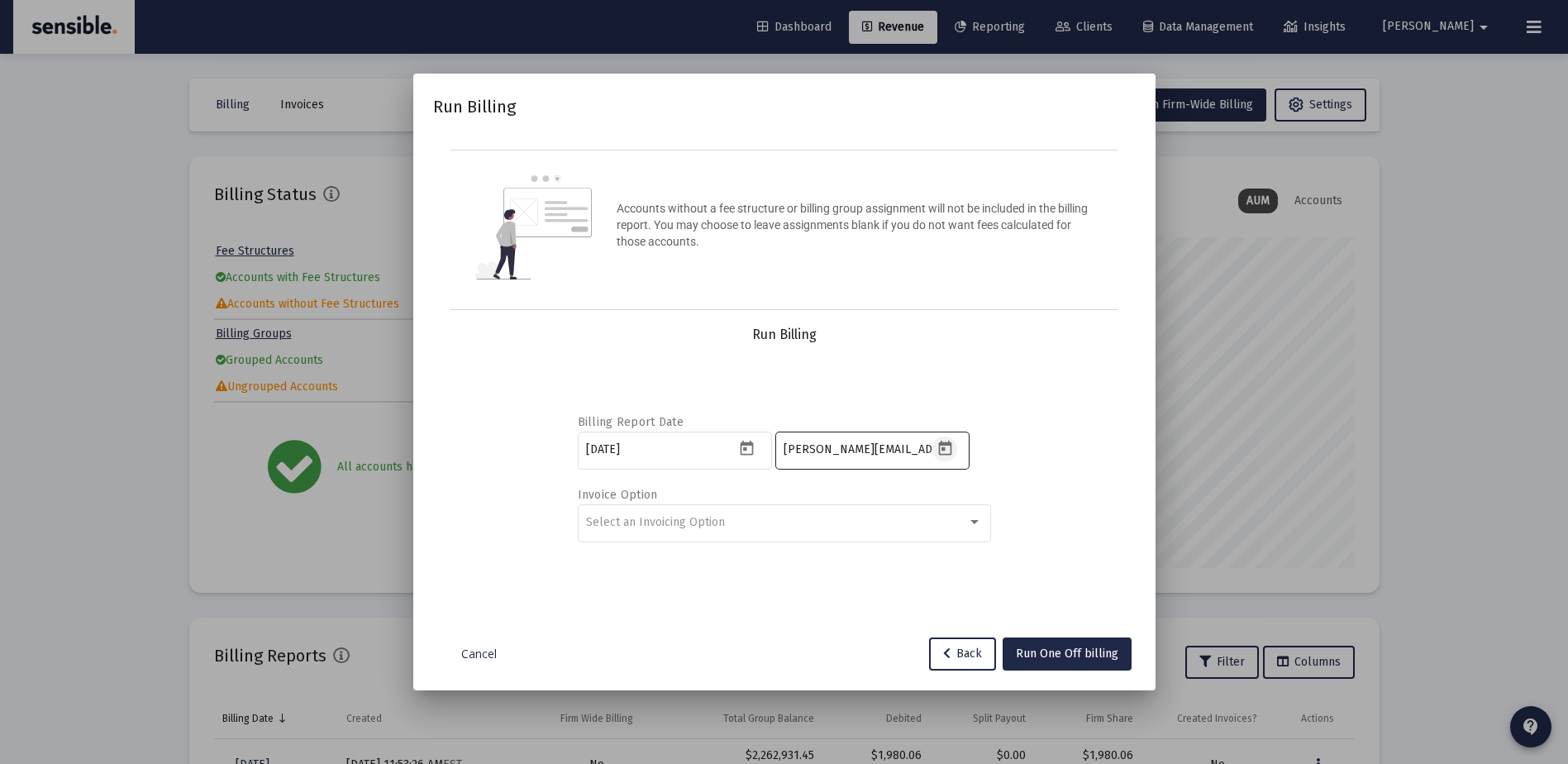
click at [940, 448] on icon "Open calendar" at bounding box center [946, 448] width 17 height 17
click at [990, 166] on button "Next month" at bounding box center [995, 170] width 33 height 33
click at [873, 404] on div "30" at bounding box center [864, 411] width 30 height 30
type input "[DATE]"
click at [835, 526] on div "Select an Invoicing Option" at bounding box center [777, 522] width 382 height 14
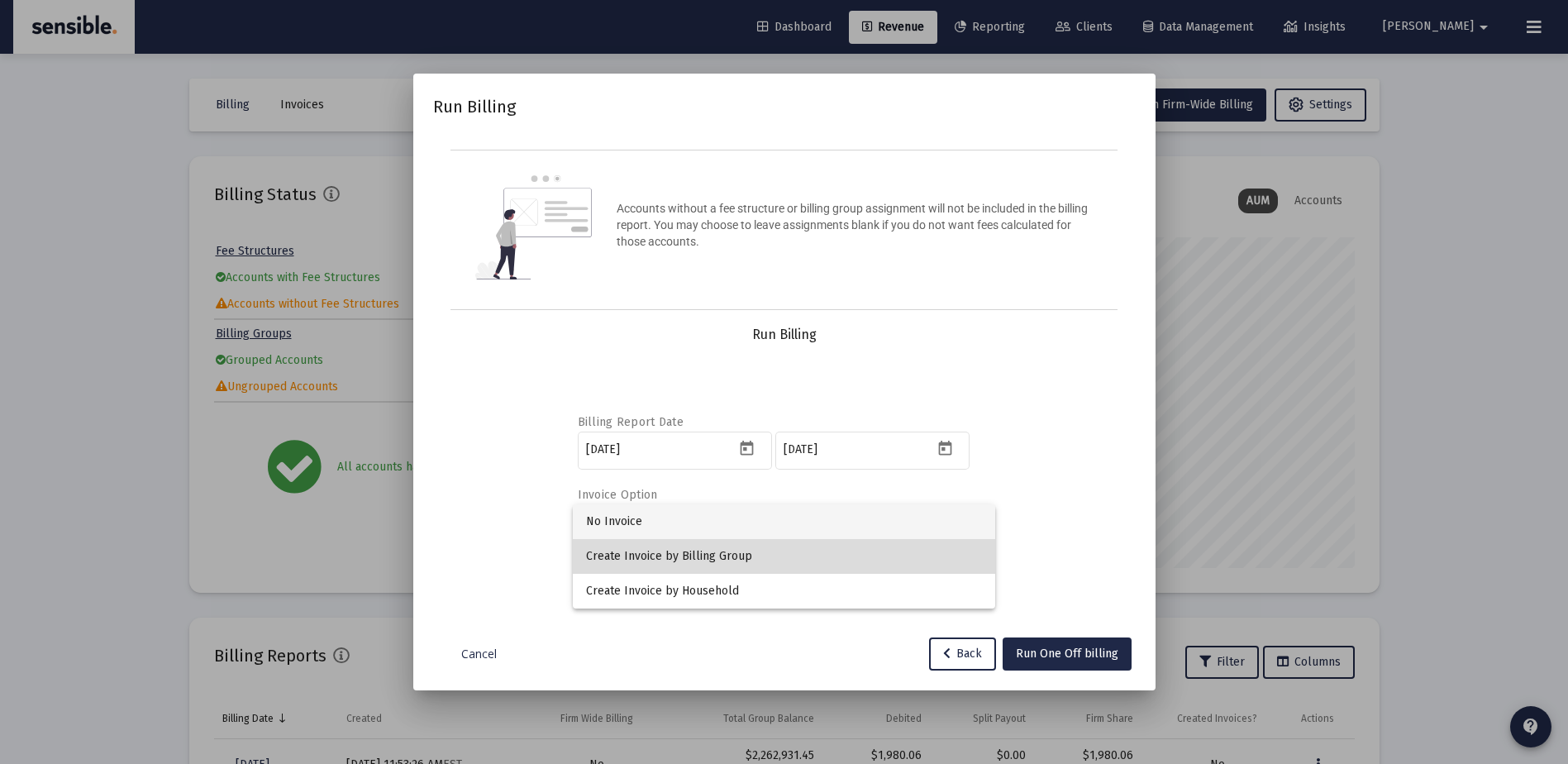
click at [720, 554] on span "Create Invoice by Billing Group" at bounding box center [784, 556] width 396 height 35
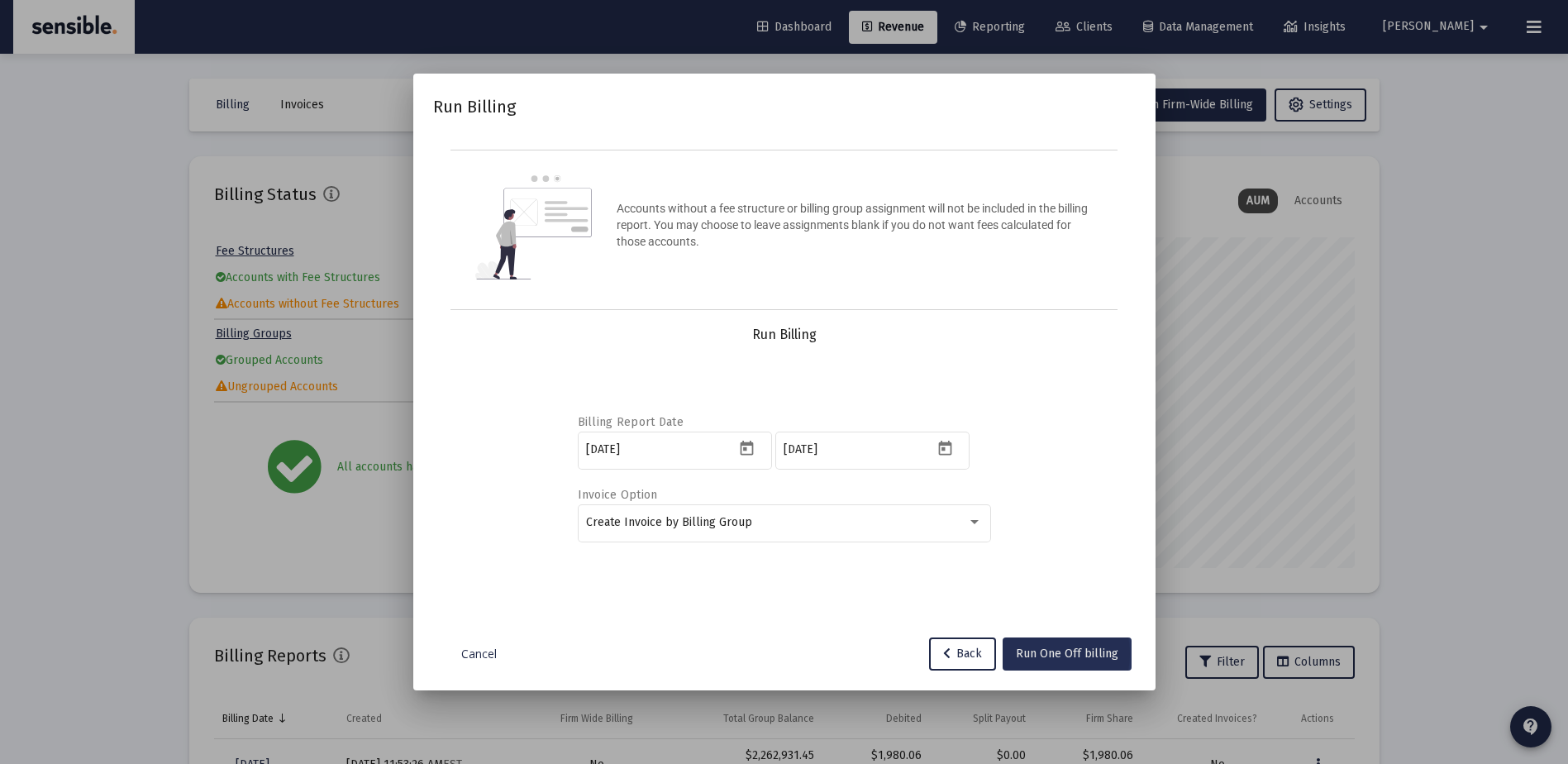
click at [1040, 653] on span "Run One Off billing" at bounding box center [1068, 653] width 103 height 14
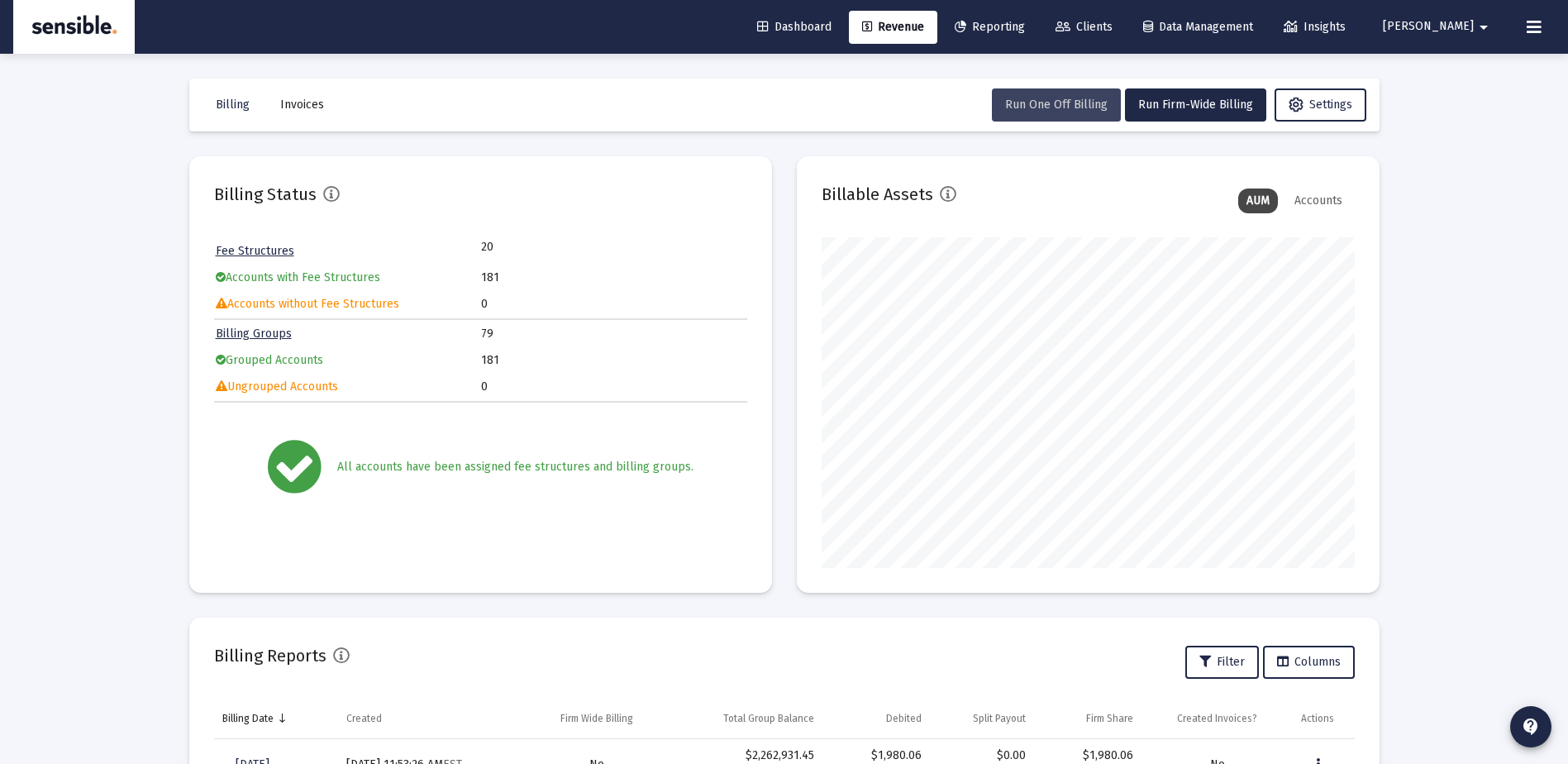
click at [1071, 96] on button "Run One Off Billing" at bounding box center [1056, 105] width 129 height 33
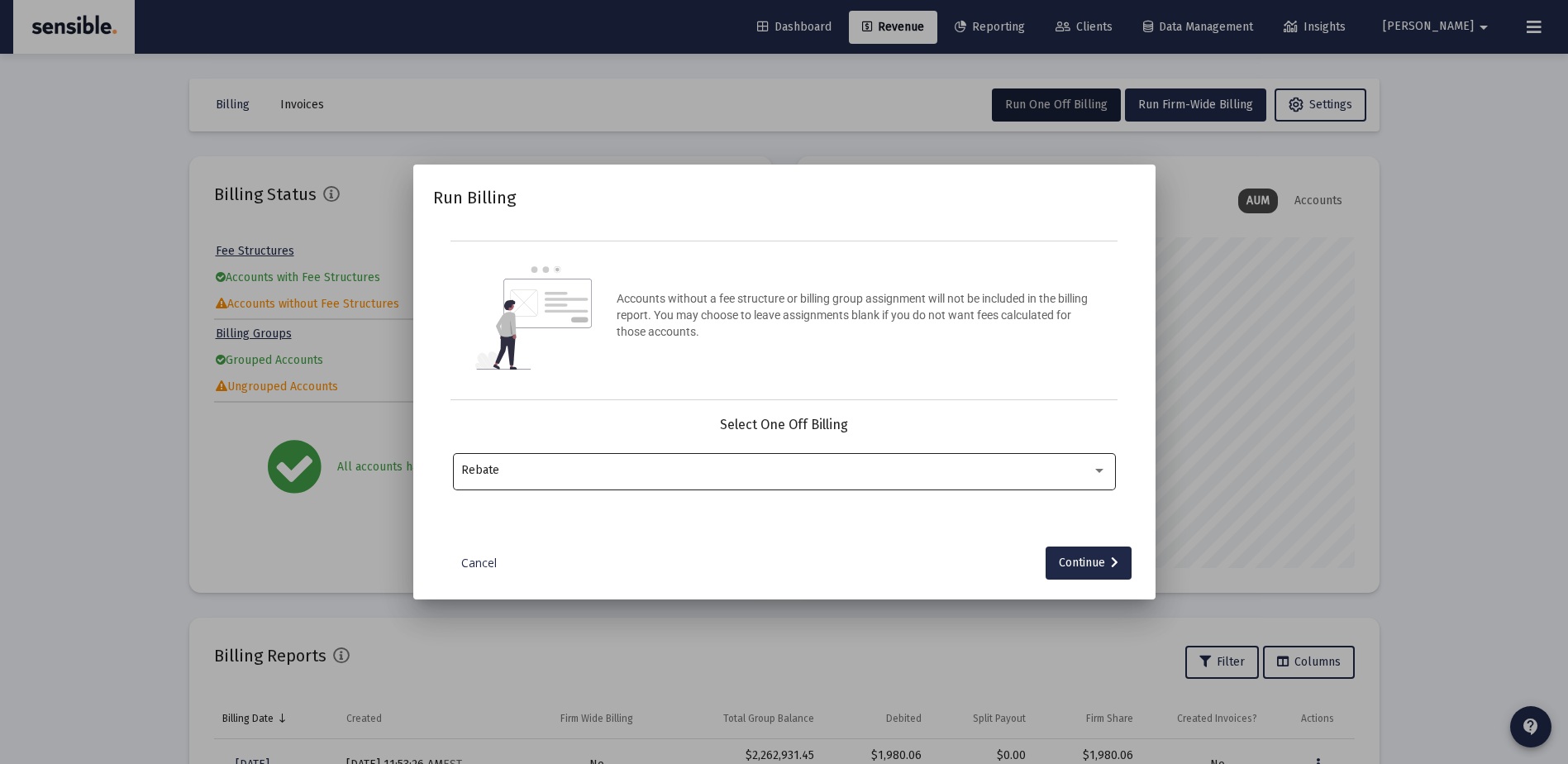
click at [757, 460] on div "Rebate" at bounding box center [784, 470] width 646 height 41
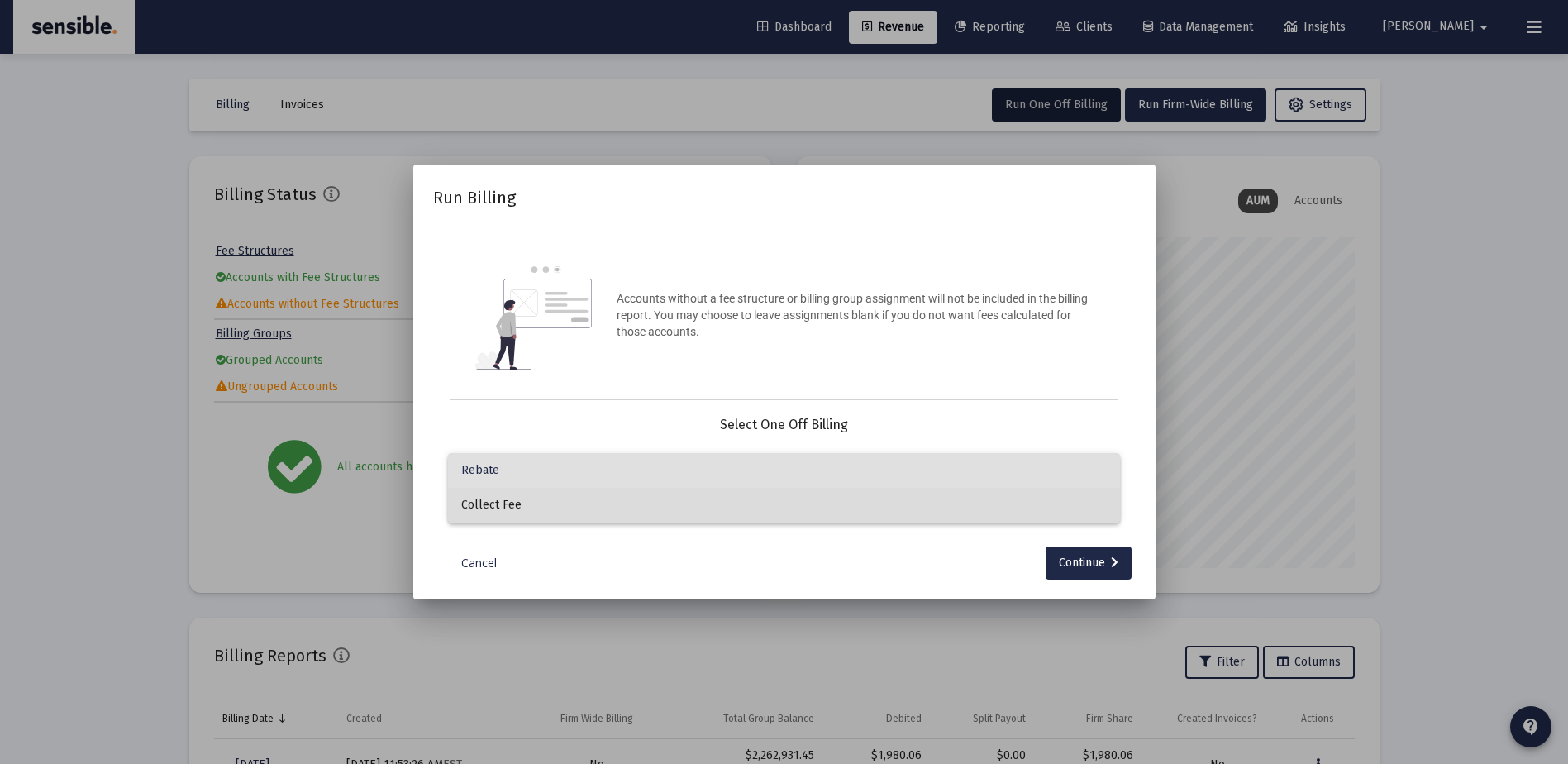
click at [740, 512] on span "Collect Fee" at bounding box center [784, 505] width 646 height 35
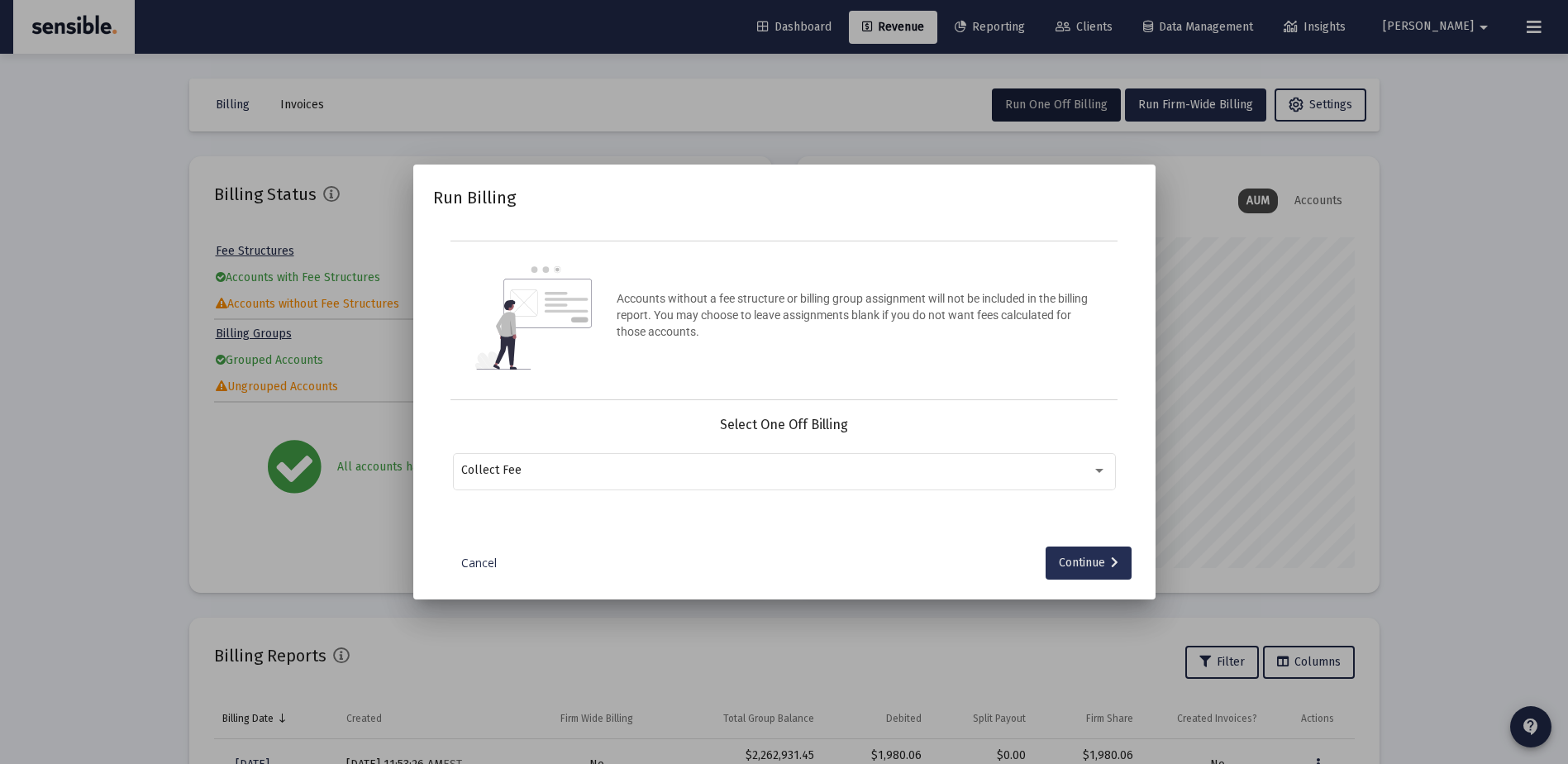
click at [1068, 556] on div "Continue" at bounding box center [1088, 563] width 59 height 33
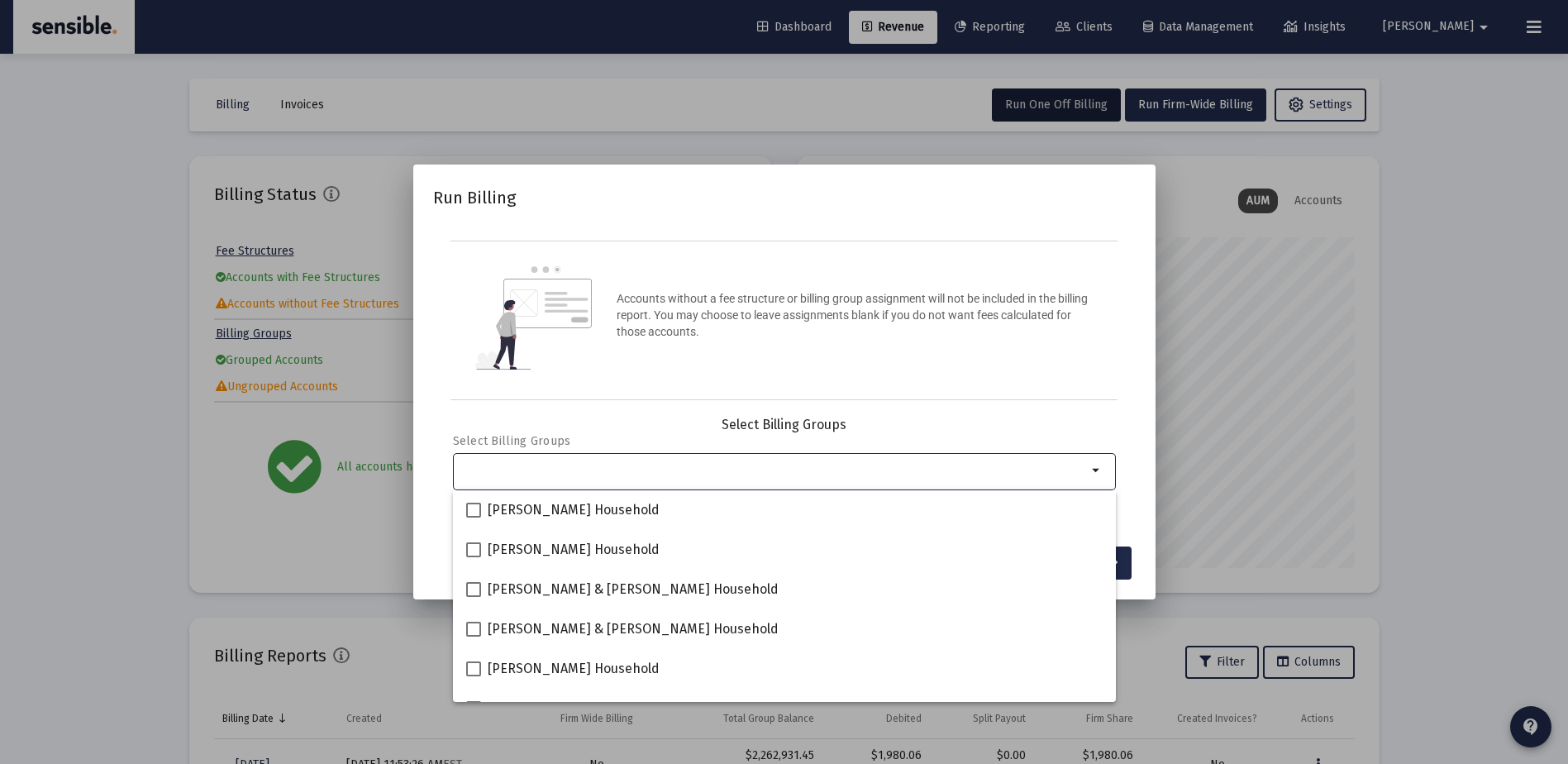
click at [853, 471] on input "Selection" at bounding box center [774, 471] width 626 height 14
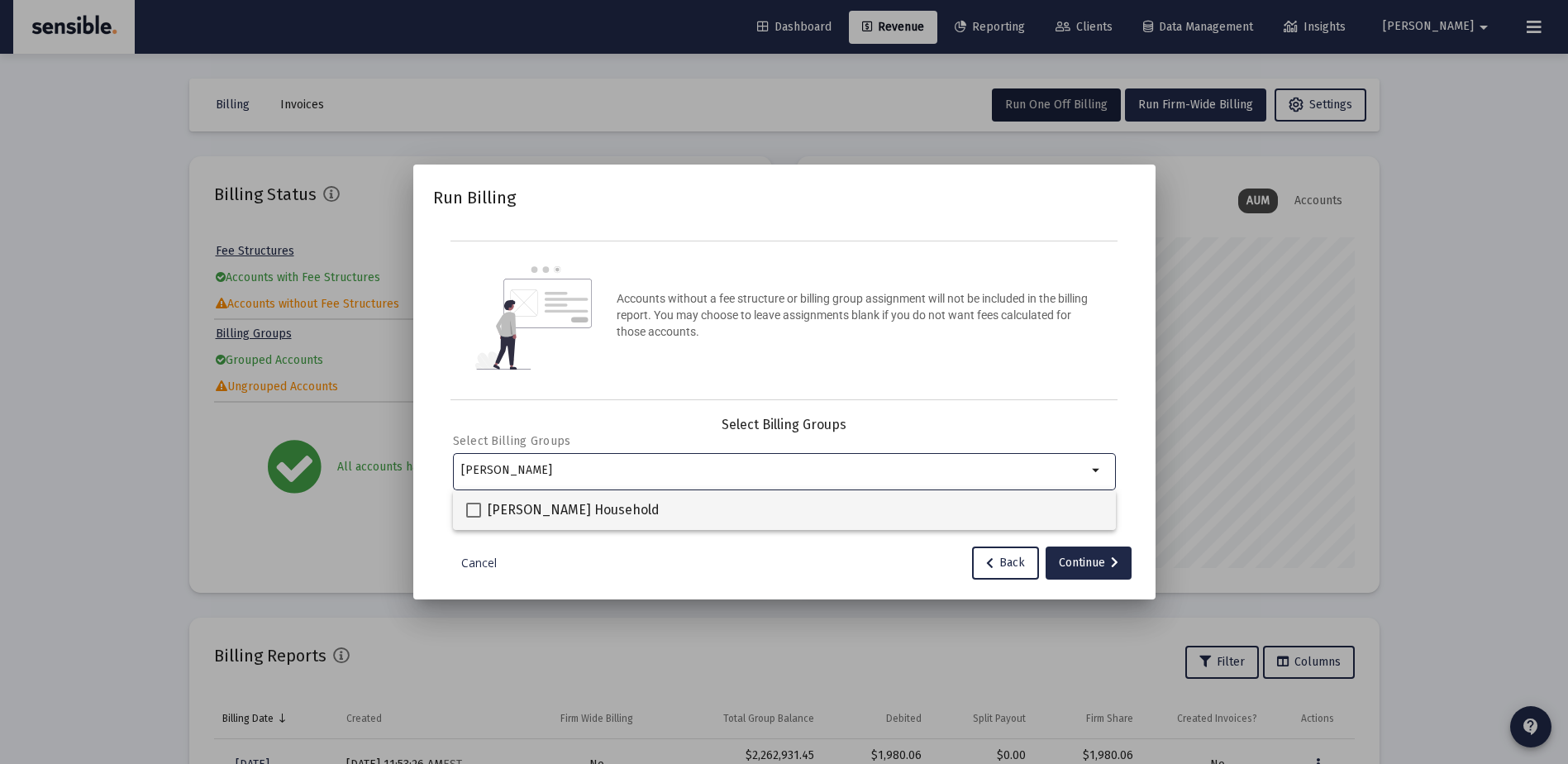
type input "haag"
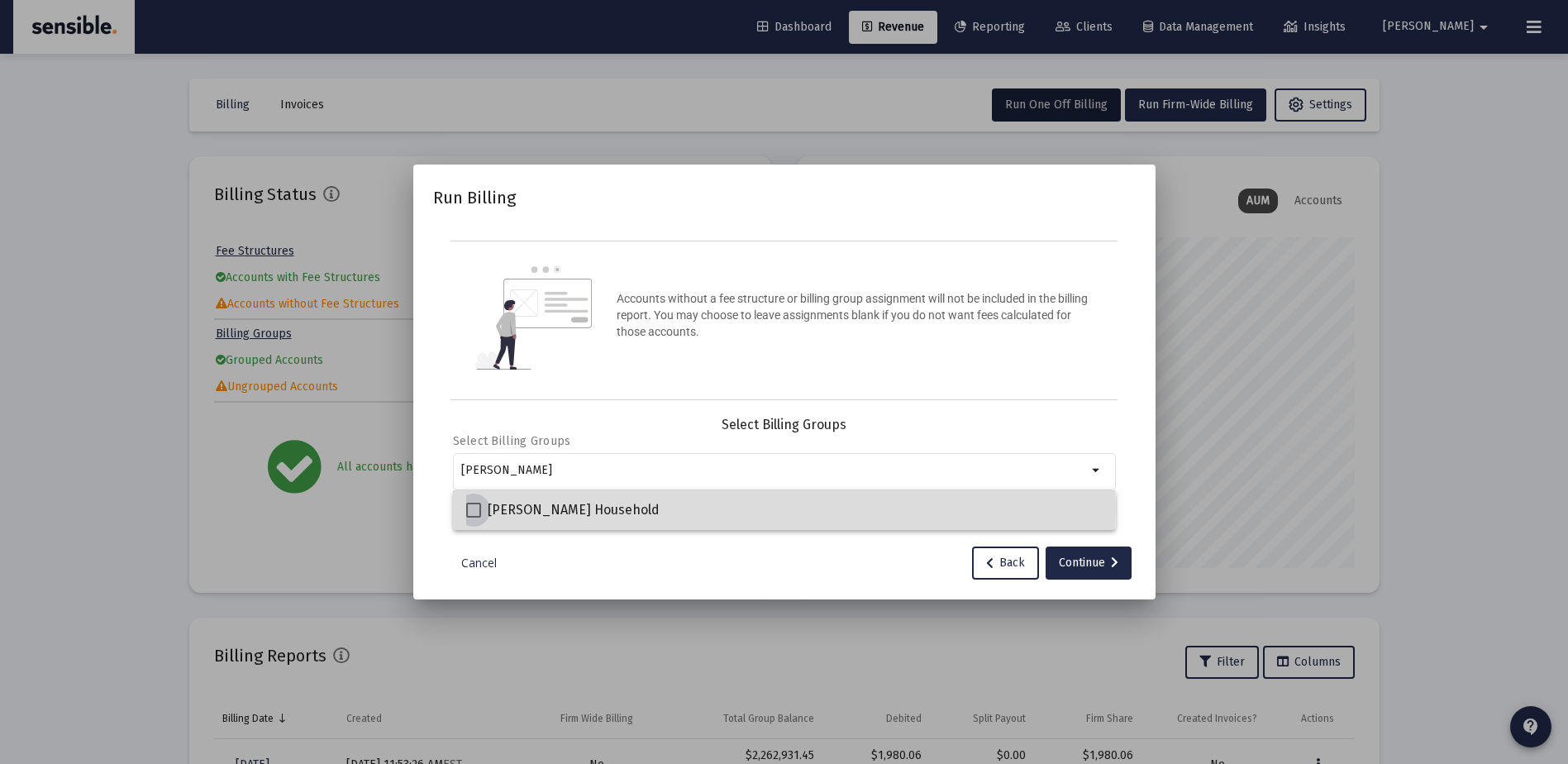
click at [621, 508] on span "[PERSON_NAME] Household" at bounding box center [573, 510] width 172 height 19
click at [474, 517] on input "[PERSON_NAME] Household" at bounding box center [473, 517] width 1 height 1
checkbox input "true"
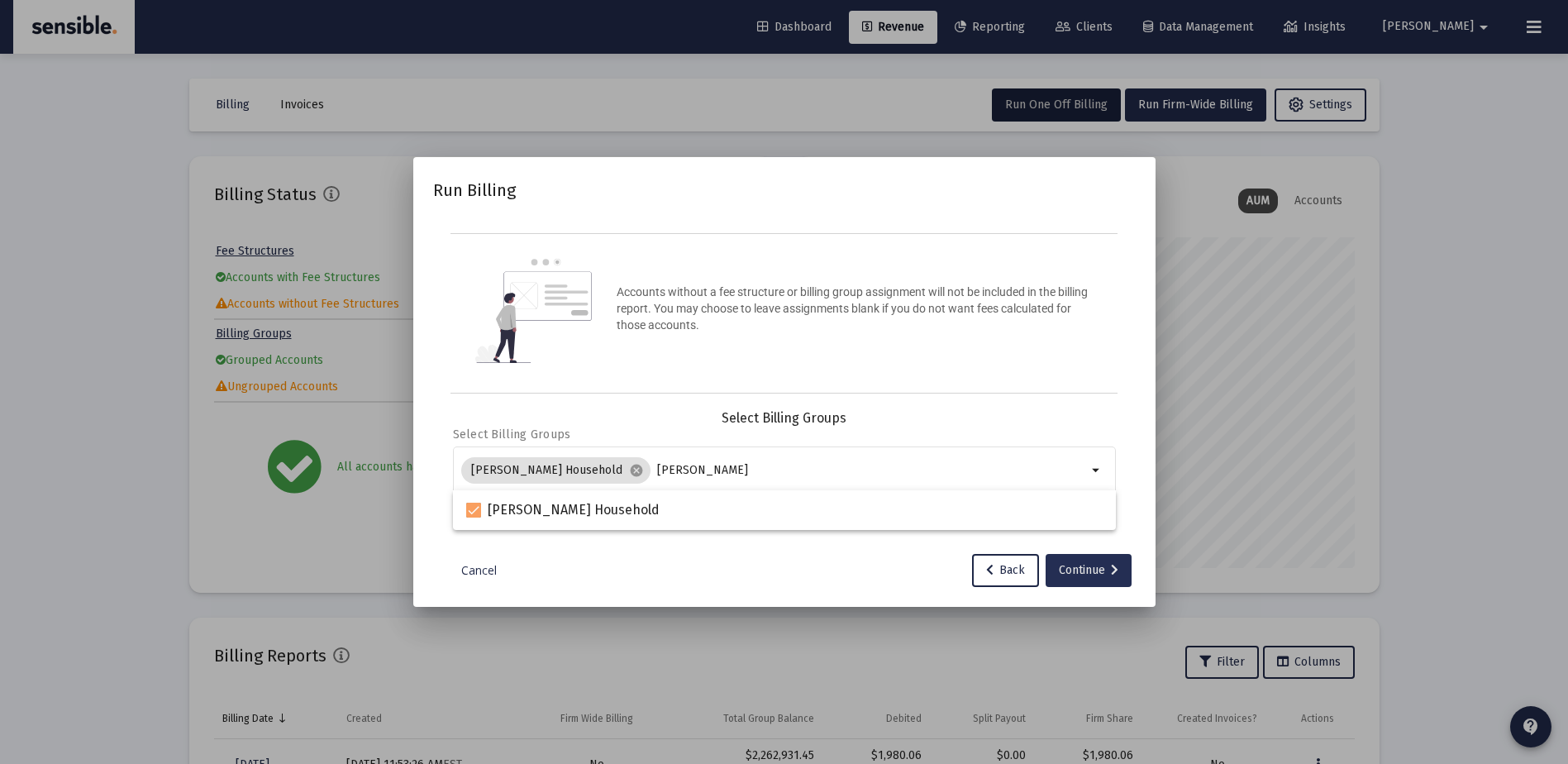
click at [1071, 571] on div "Continue" at bounding box center [1088, 571] width 59 height 33
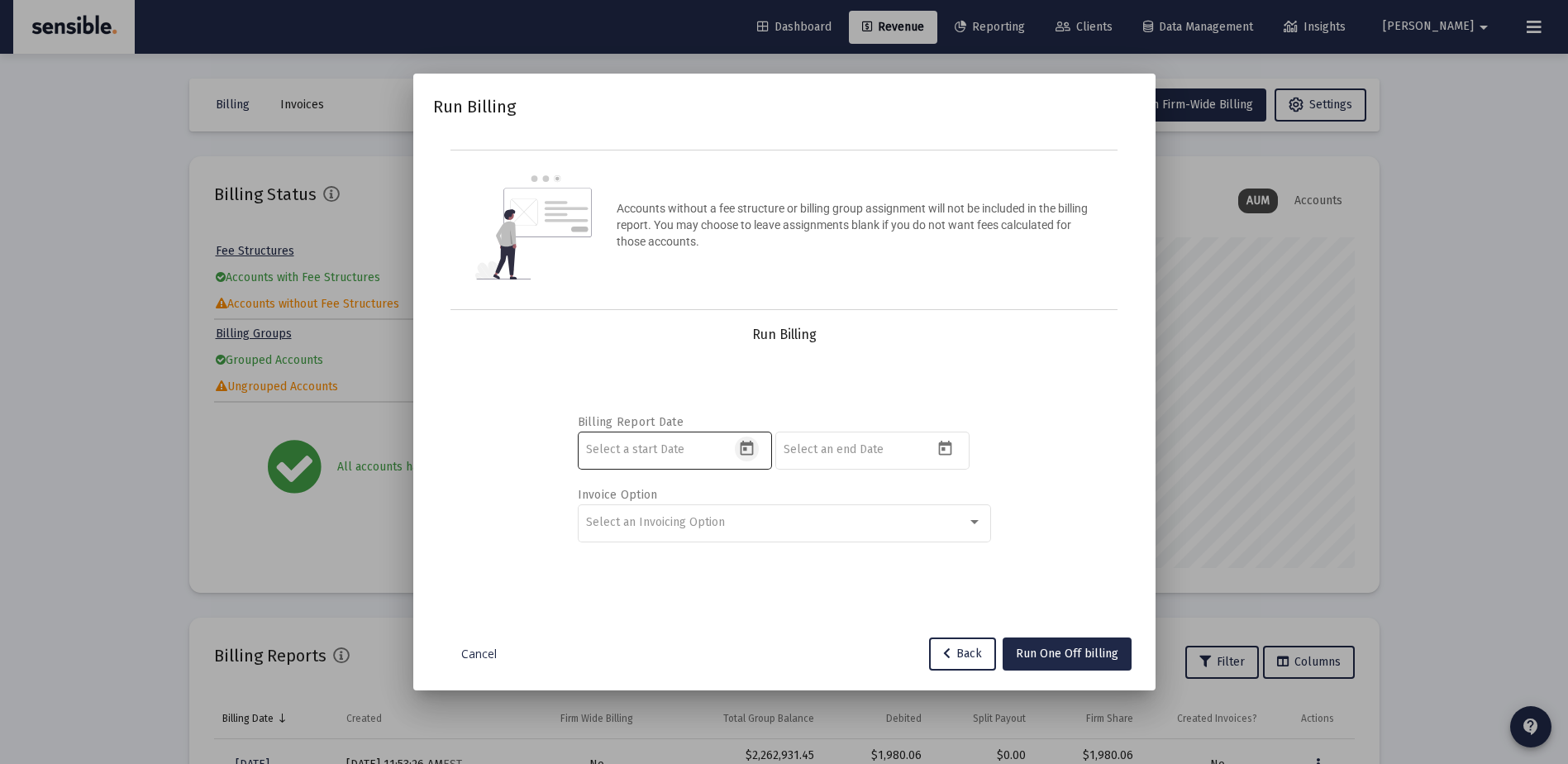
click at [748, 449] on icon "Open calendar" at bounding box center [747, 448] width 17 height 17
click at [754, 181] on button "Previous month" at bounding box center [760, 170] width 33 height 33
click at [656, 278] on div "1" at bounding box center [667, 279] width 30 height 30
type input "[DATE]"
click at [946, 451] on icon "Open calendar" at bounding box center [946, 448] width 17 height 17
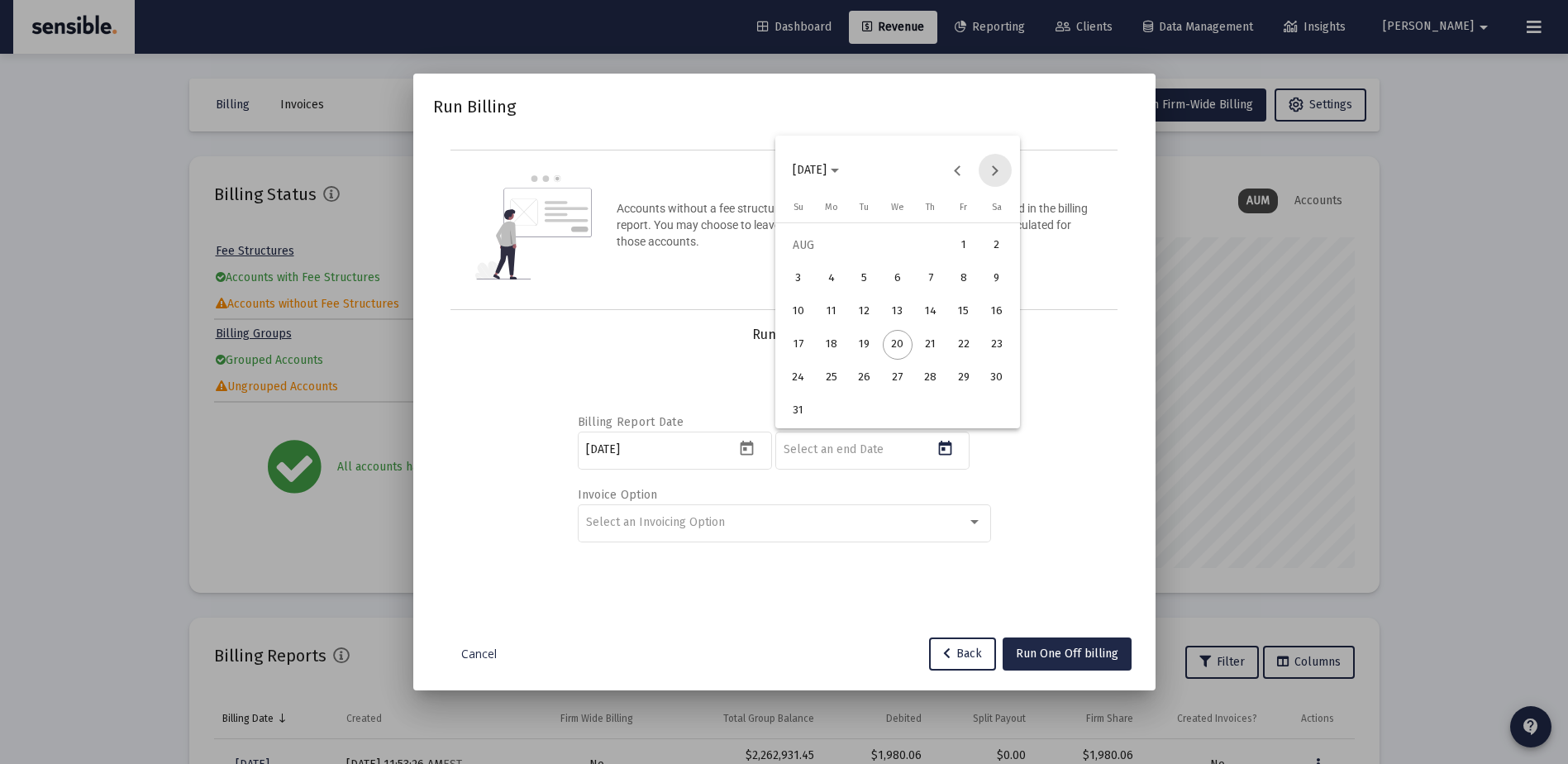
click at [992, 173] on button "Next month" at bounding box center [995, 170] width 33 height 33
click at [873, 404] on div "30" at bounding box center [864, 411] width 30 height 30
type input "[DATE]"
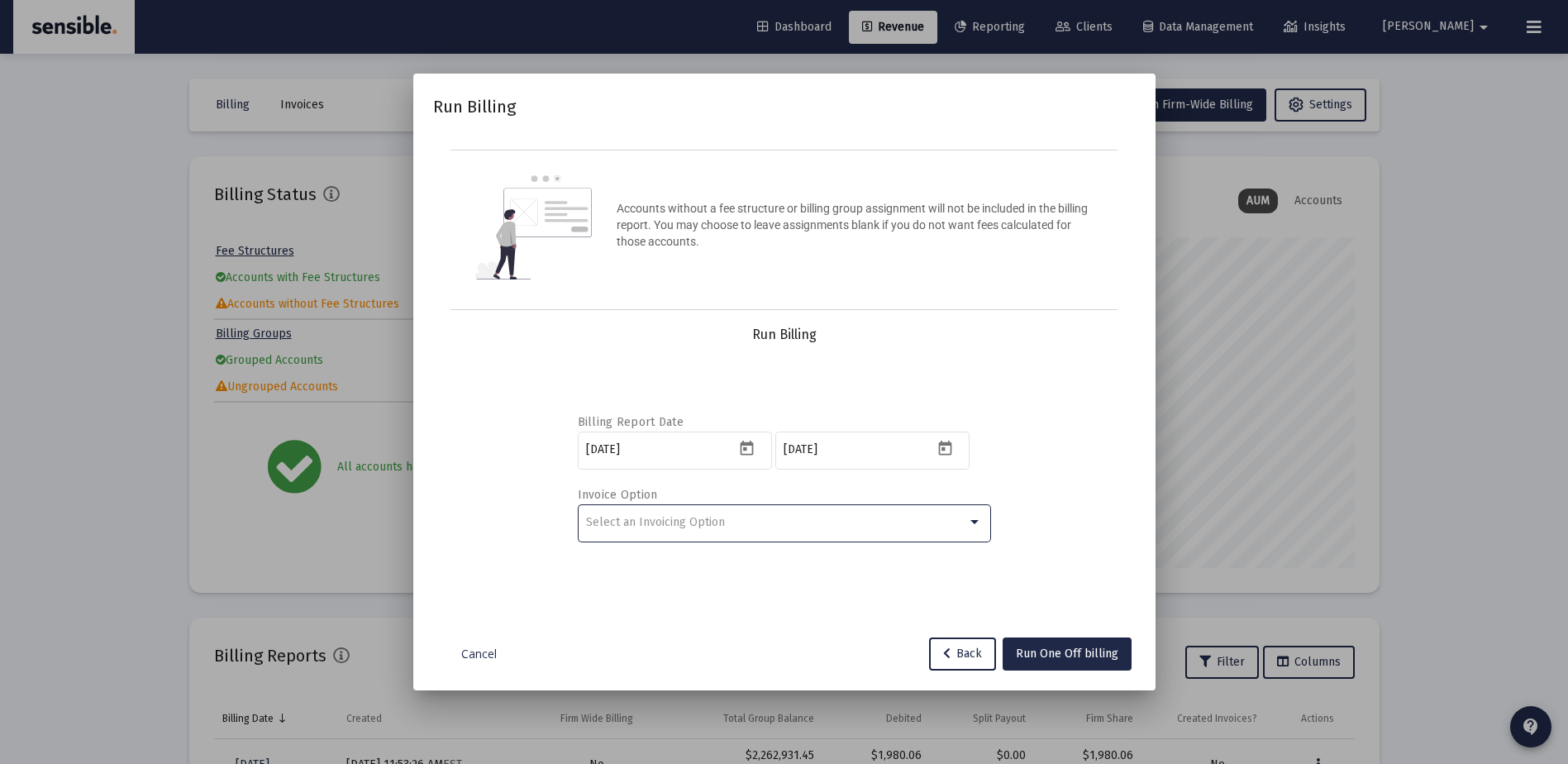
click at [837, 525] on div "Select an Invoicing Option" at bounding box center [777, 522] width 382 height 14
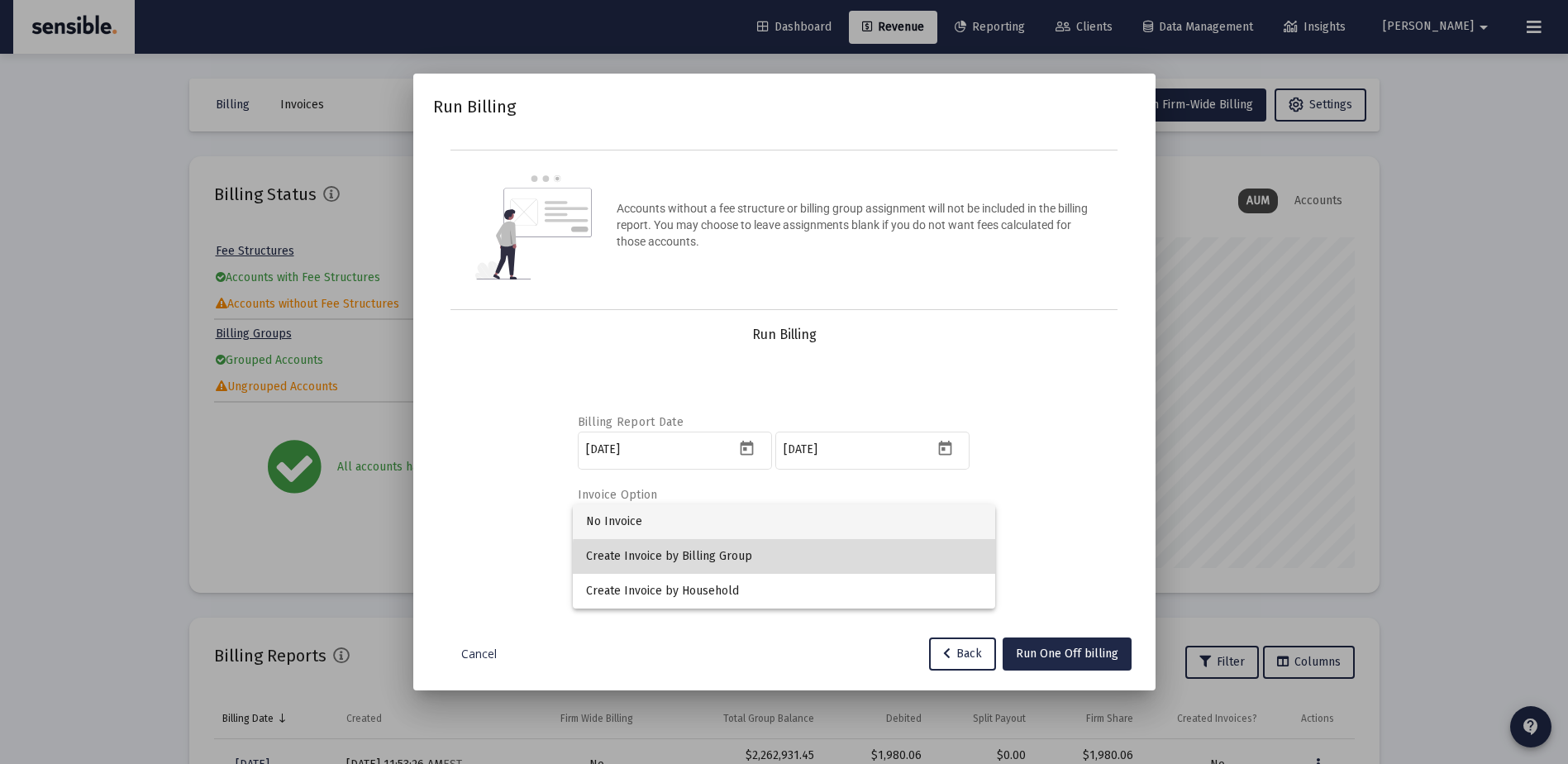
click at [825, 563] on span "Create Invoice by Billing Group" at bounding box center [784, 556] width 396 height 35
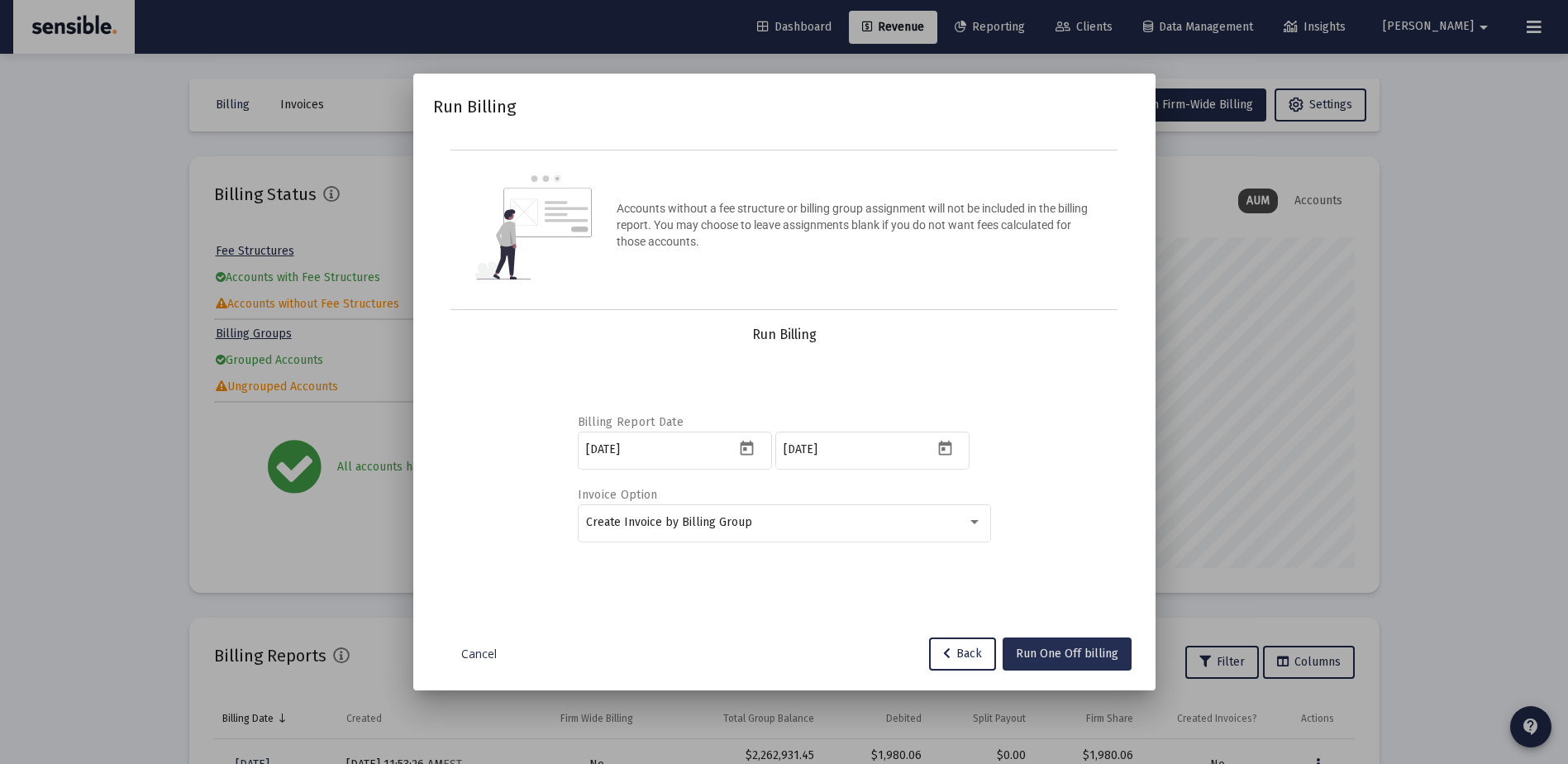
click at [1078, 654] on span "Run One Off billing" at bounding box center [1068, 653] width 103 height 14
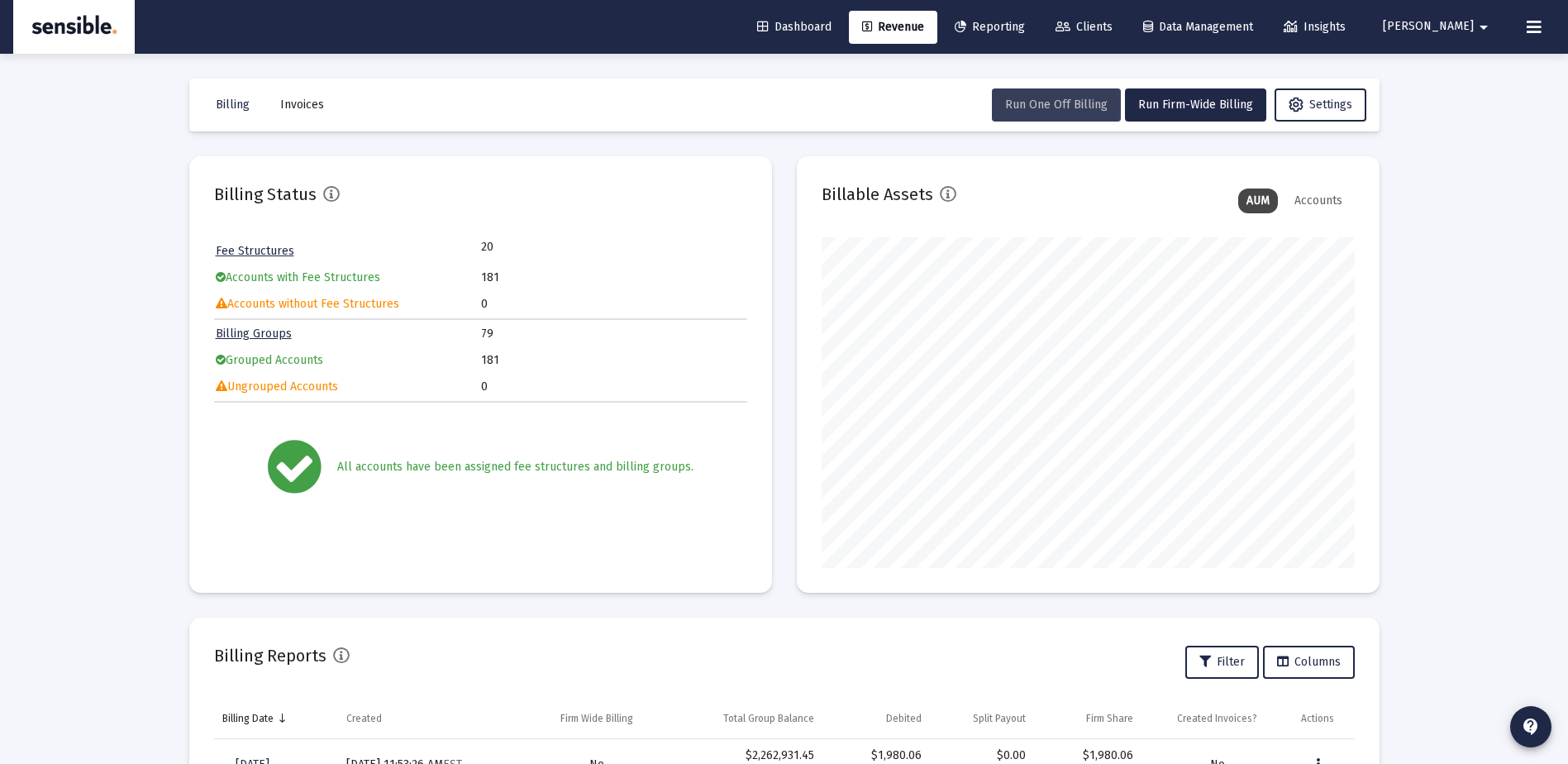
click at [1011, 104] on span "Run One Off Billing" at bounding box center [1057, 104] width 103 height 14
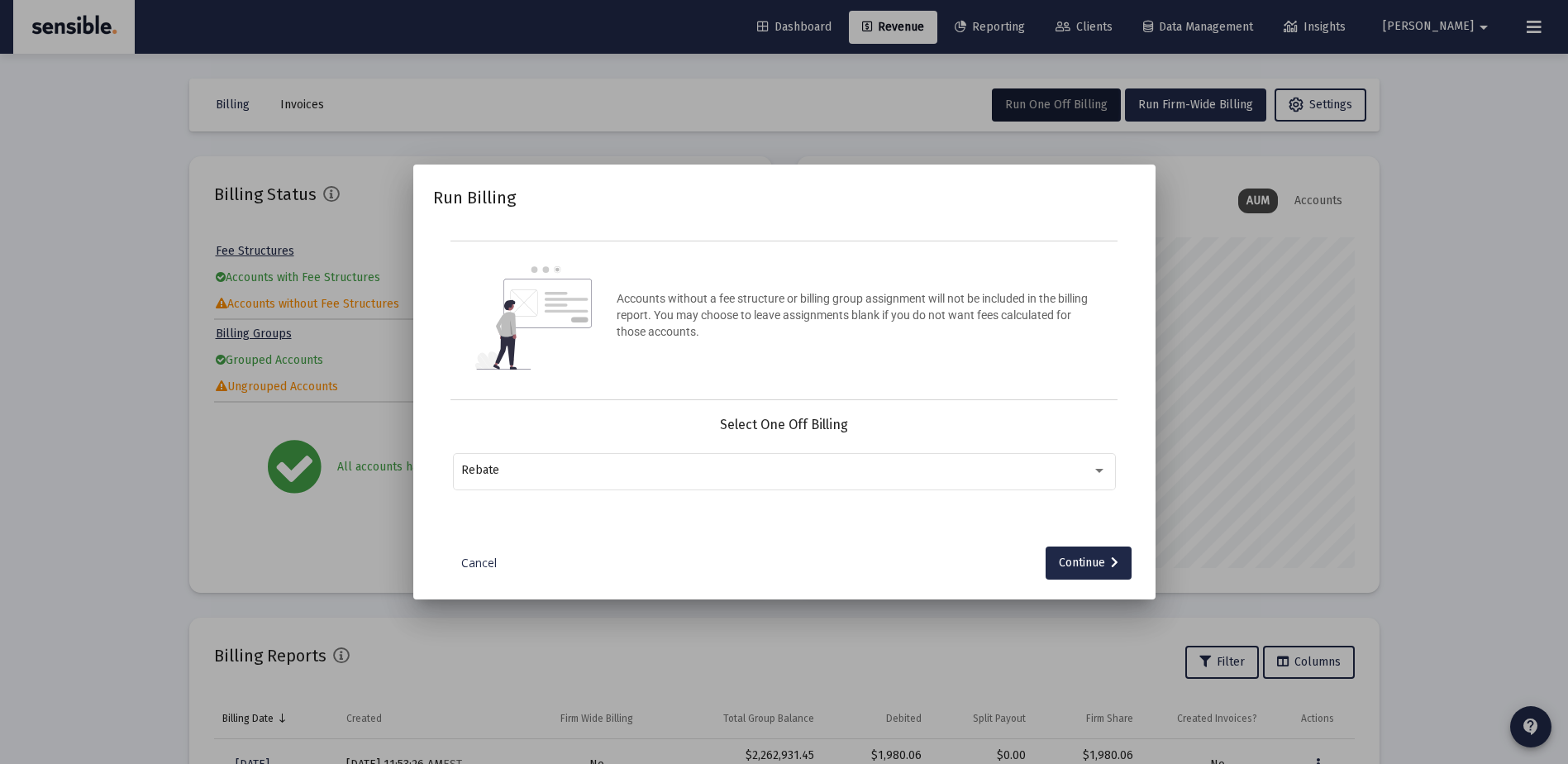
click at [842, 448] on div "Select One Off Billing Rebate" at bounding box center [784, 462] width 663 height 92
click at [849, 477] on div "Rebate" at bounding box center [784, 470] width 646 height 41
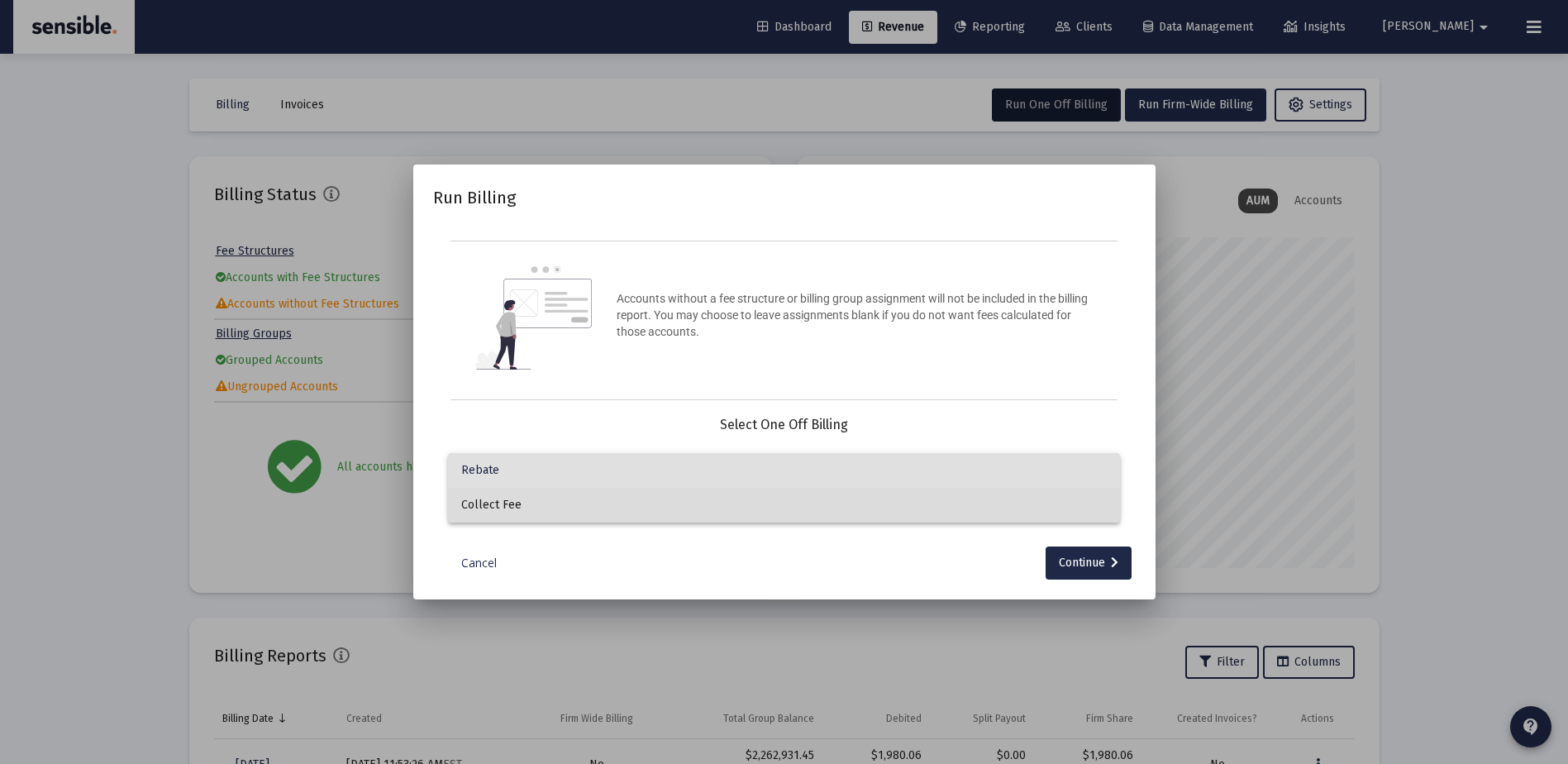
click at [780, 512] on span "Collect Fee" at bounding box center [784, 505] width 646 height 35
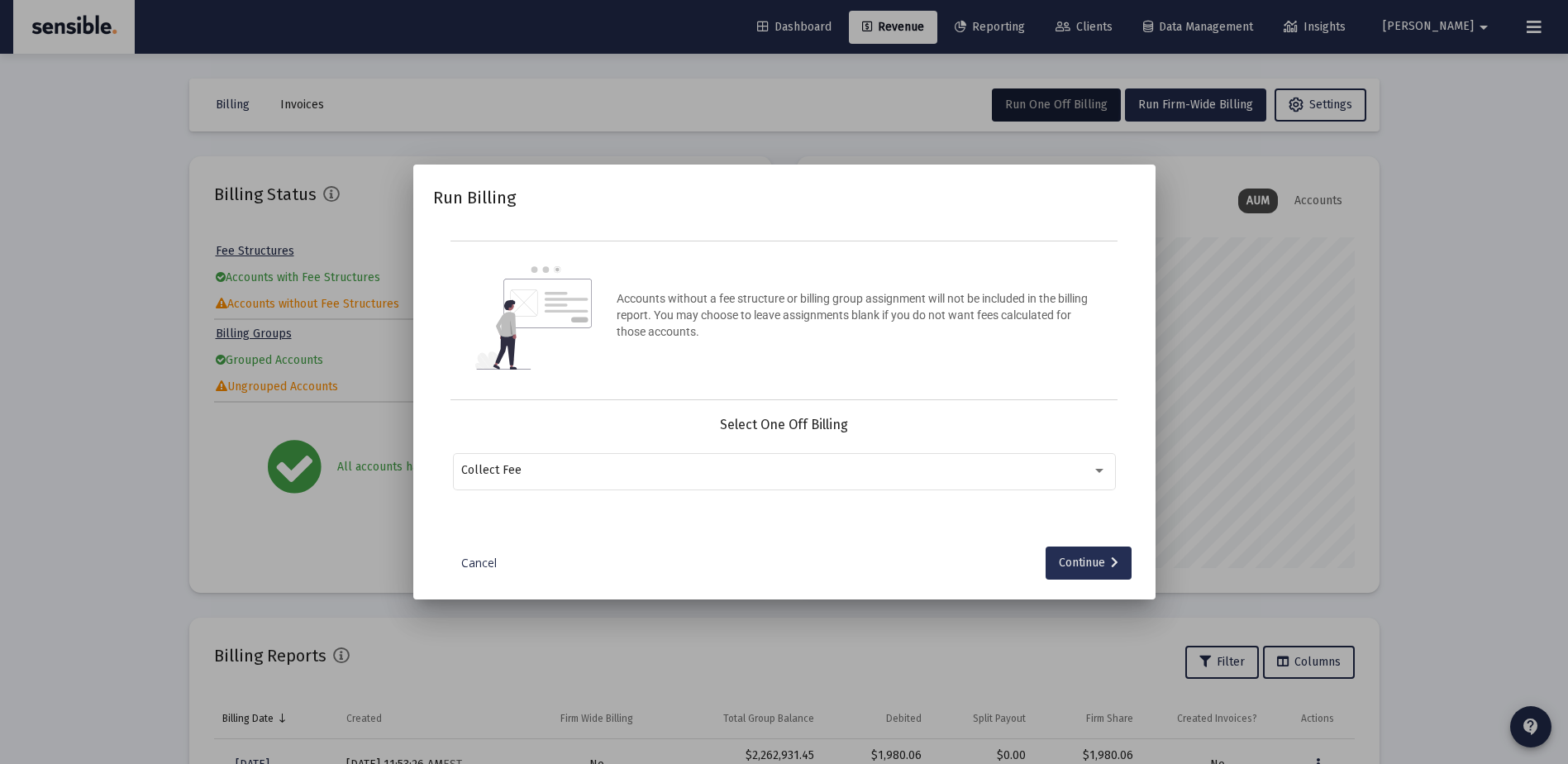
click at [1085, 563] on div "Continue" at bounding box center [1088, 563] width 59 height 33
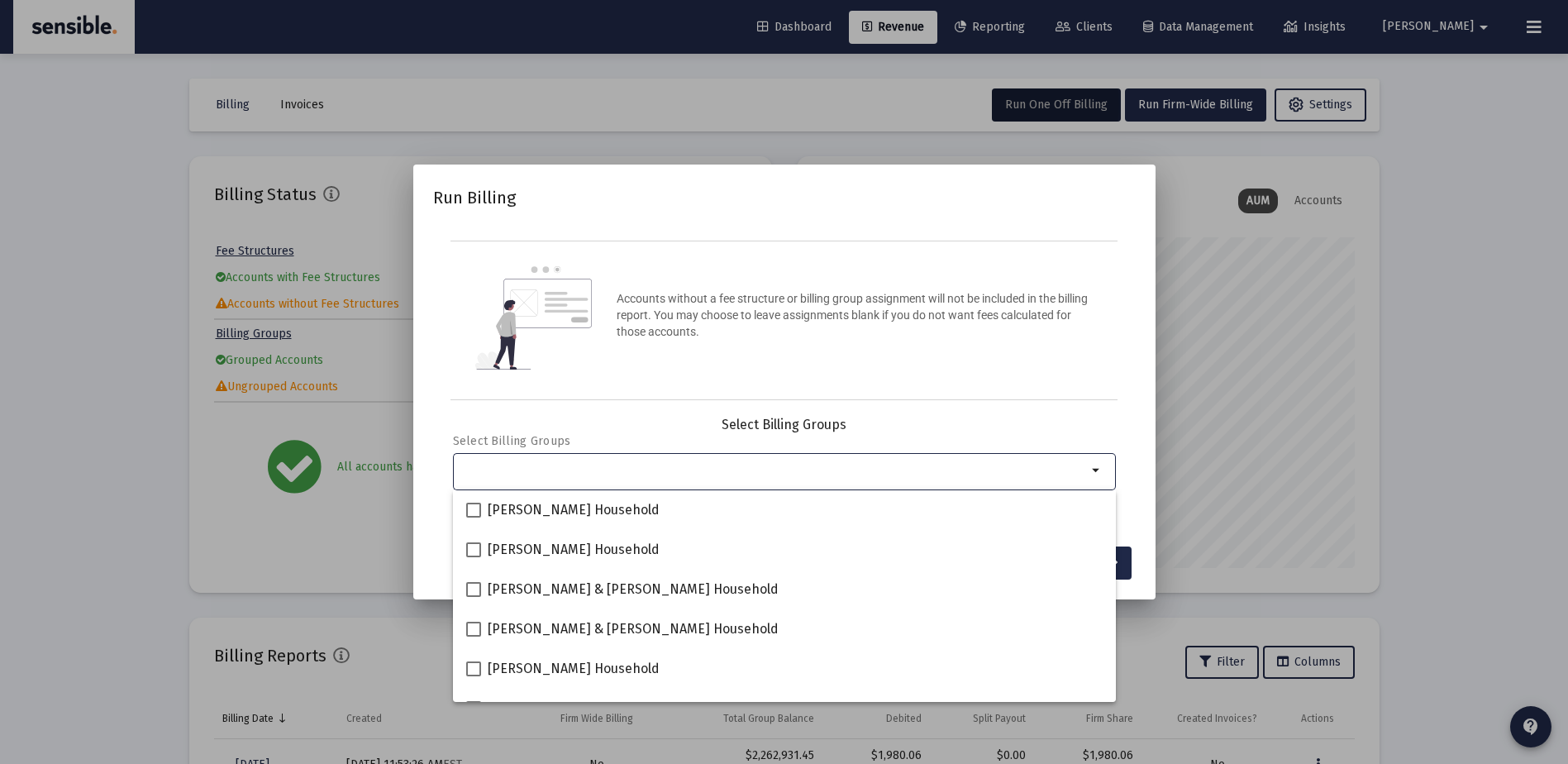
click at [949, 465] on input "Selection" at bounding box center [774, 471] width 626 height 14
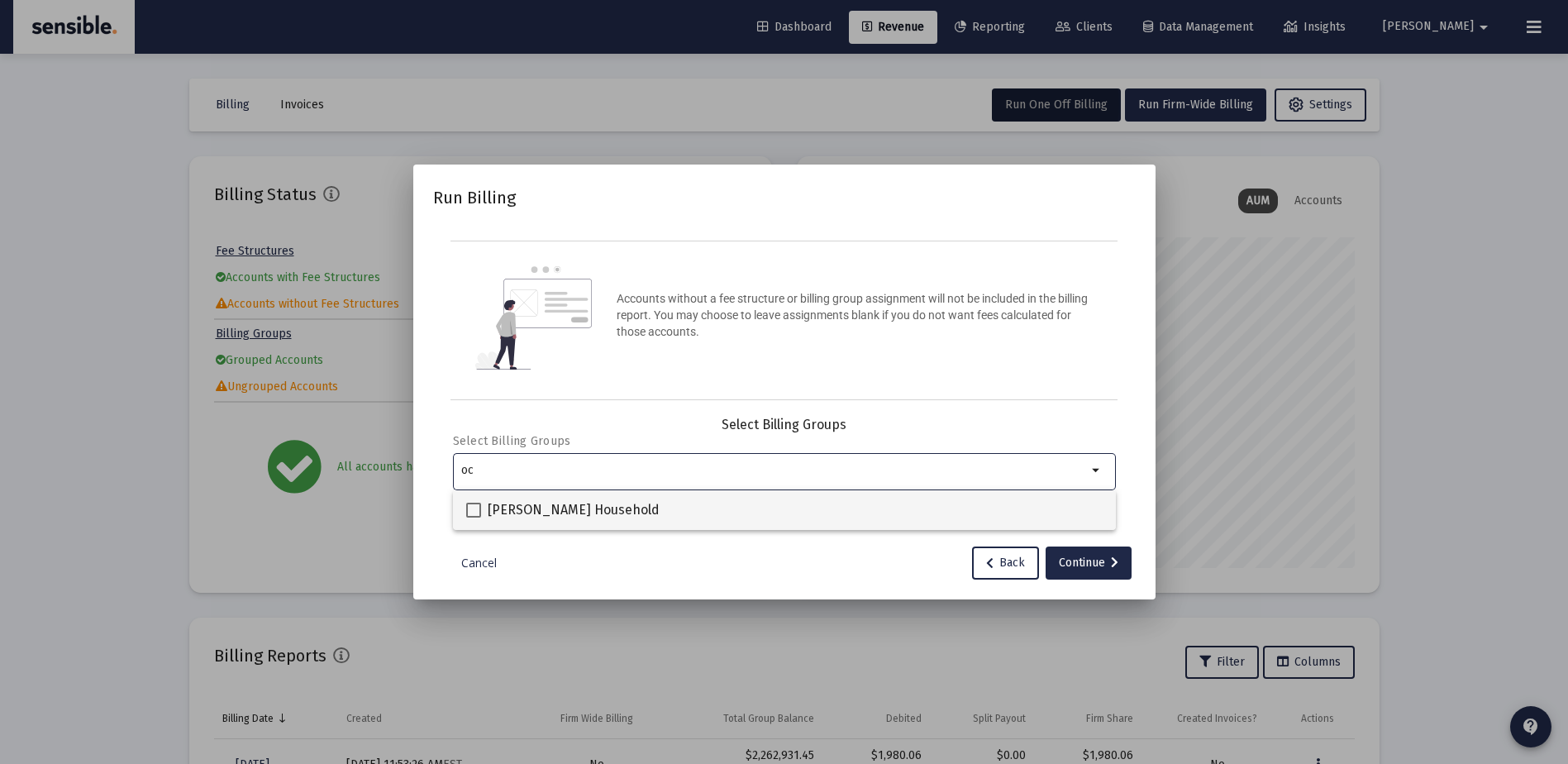
type input "oc"
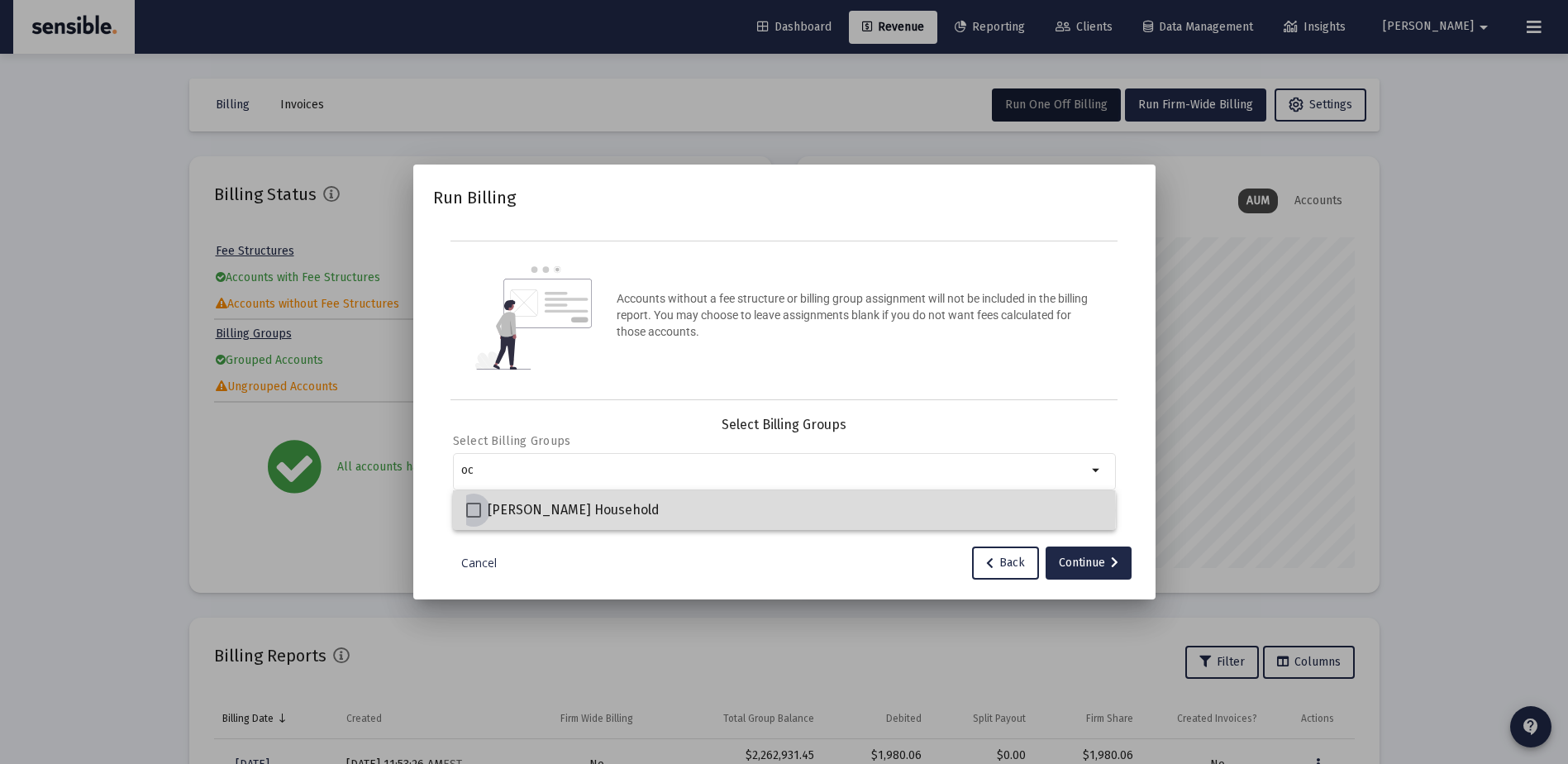
click at [617, 510] on span "[PERSON_NAME] Household" at bounding box center [573, 510] width 172 height 19
click at [474, 517] on input "[PERSON_NAME] Household" at bounding box center [473, 517] width 1 height 1
checkbox input "true"
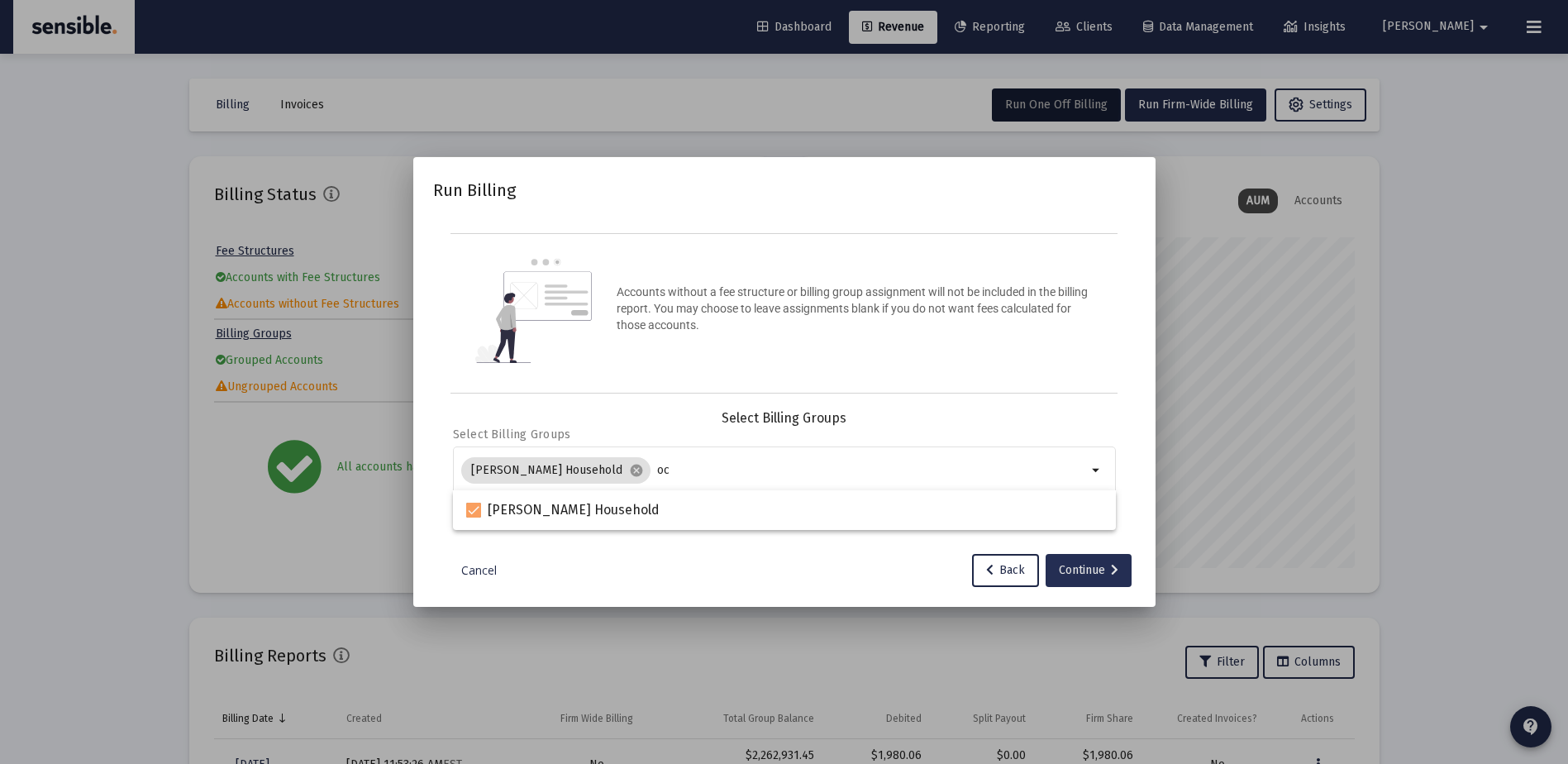
click at [1077, 565] on div "Continue" at bounding box center [1088, 571] width 59 height 33
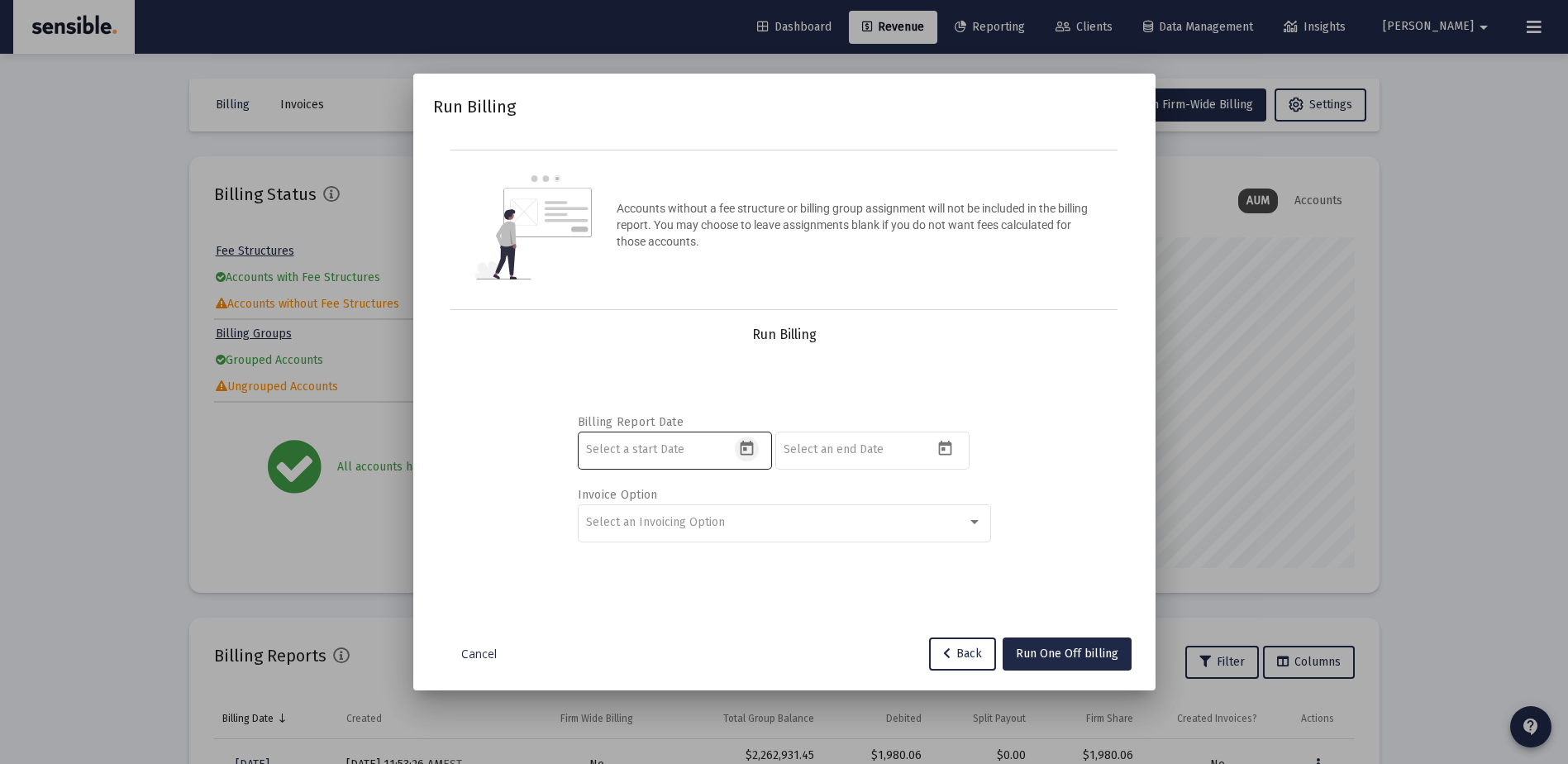
click at [758, 452] on button "Open calendar" at bounding box center [747, 448] width 24 height 24
click at [765, 183] on button "Previous month" at bounding box center [760, 170] width 33 height 33
click at [659, 286] on div "1" at bounding box center [667, 279] width 30 height 30
type input "[DATE]"
click at [950, 447] on icon "Open calendar" at bounding box center [946, 448] width 17 height 17
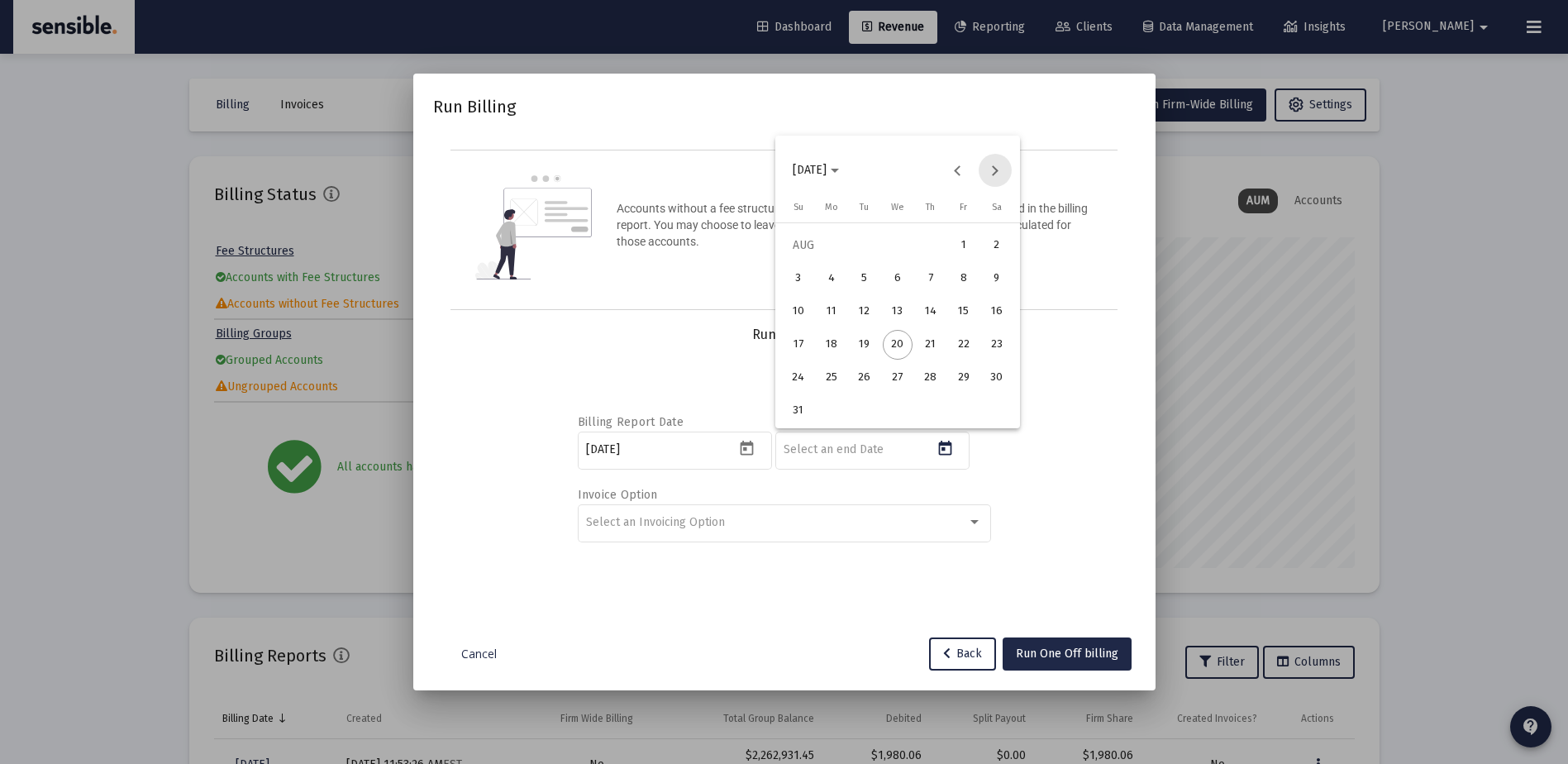
click at [993, 174] on button "Next month" at bounding box center [995, 170] width 33 height 33
click at [875, 406] on div "30" at bounding box center [864, 411] width 30 height 30
type input "[DATE]"
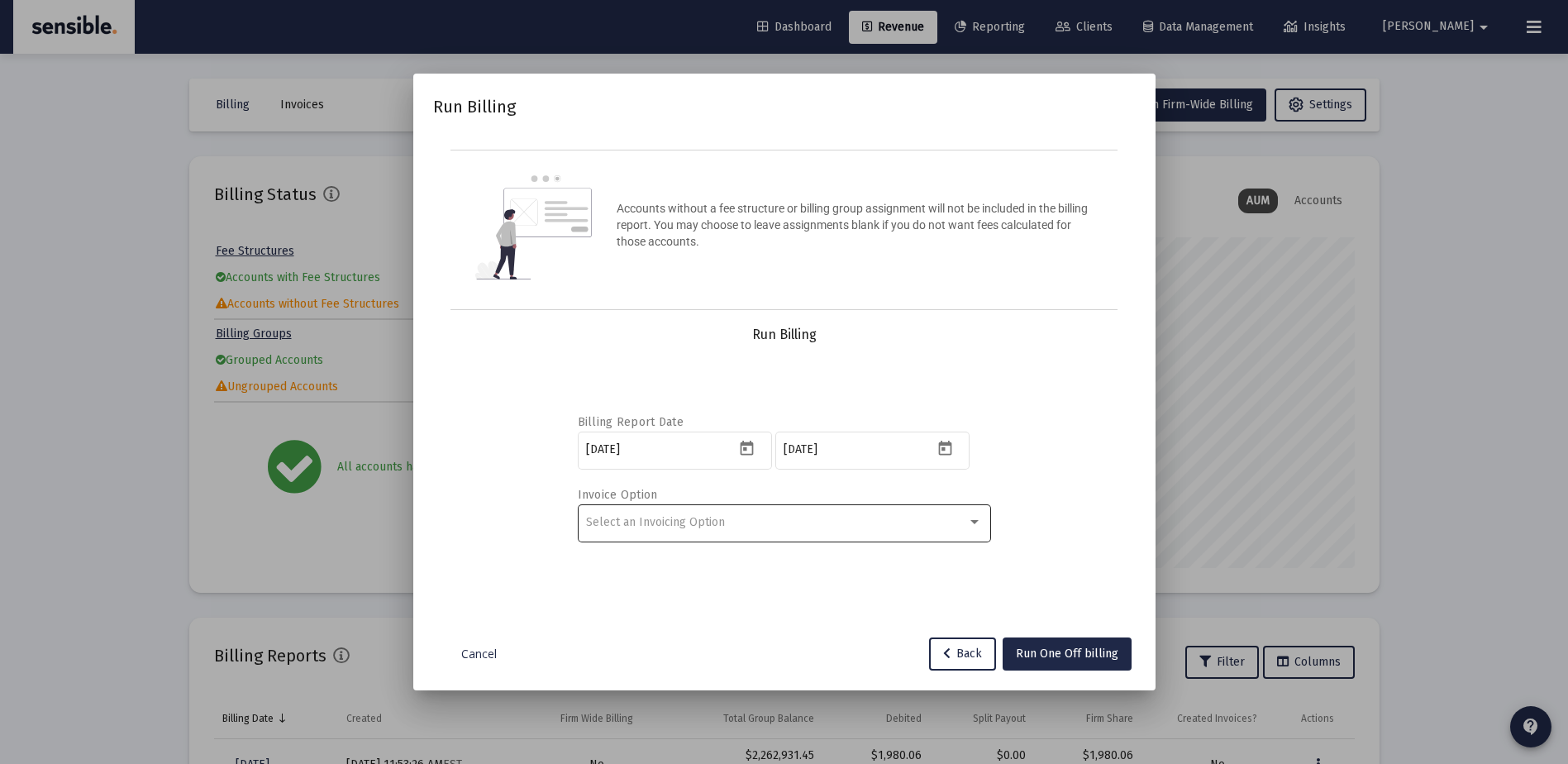
click at [877, 533] on div "Select an Invoicing Option" at bounding box center [784, 522] width 396 height 41
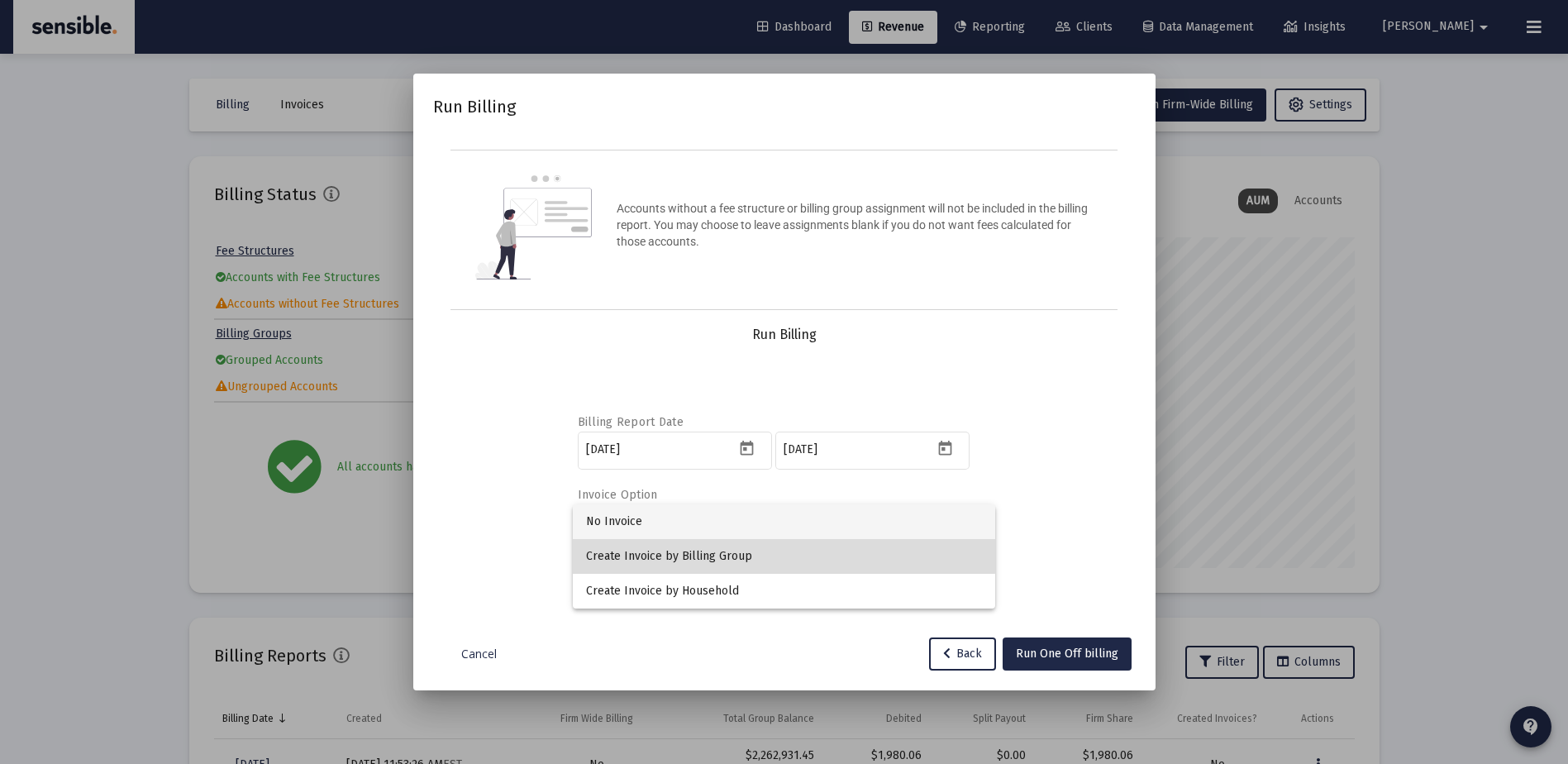
click at [778, 554] on span "Create Invoice by Billing Group" at bounding box center [784, 556] width 396 height 35
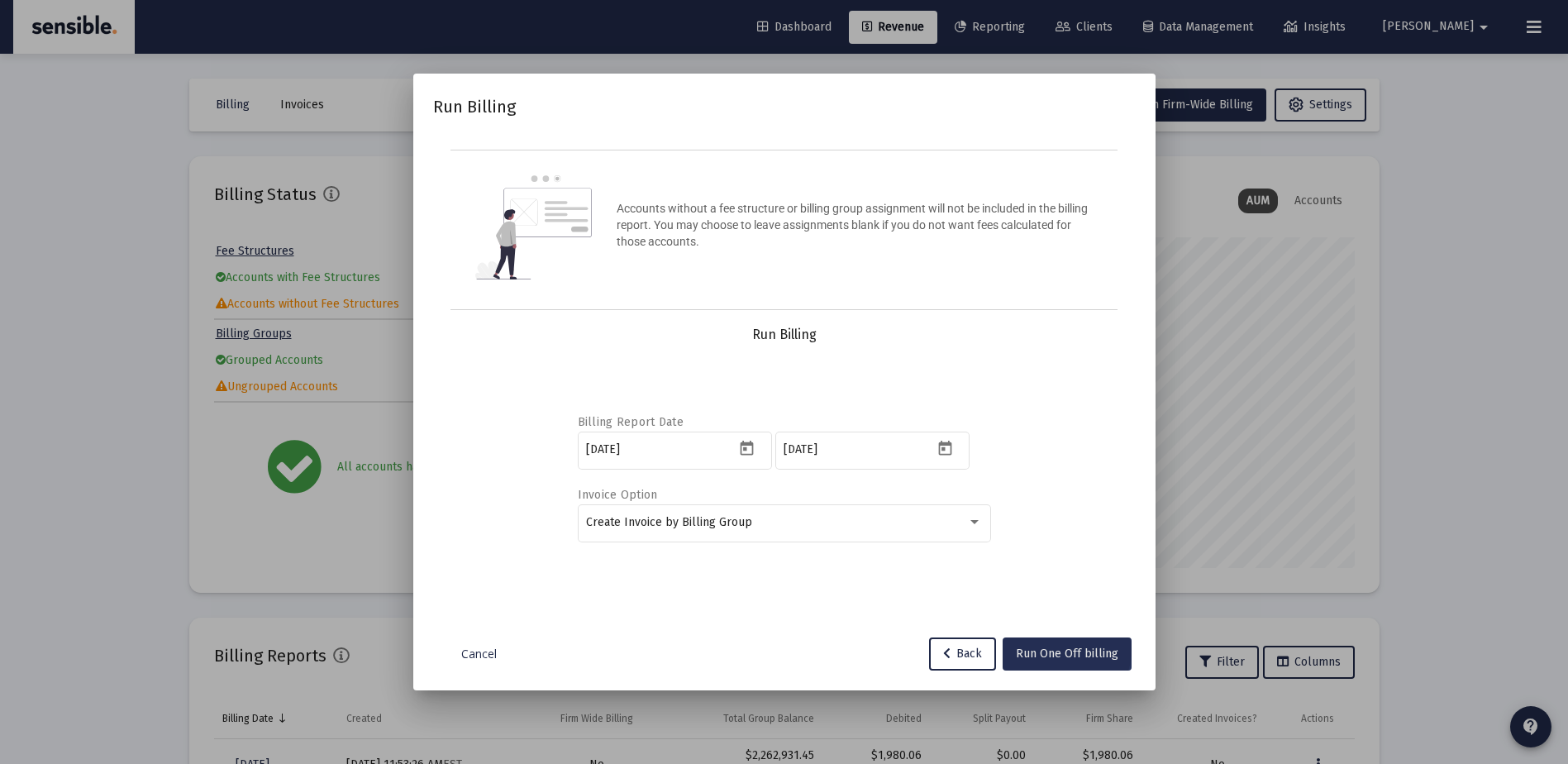
click at [1061, 648] on span "Run One Off billing" at bounding box center [1068, 653] width 103 height 14
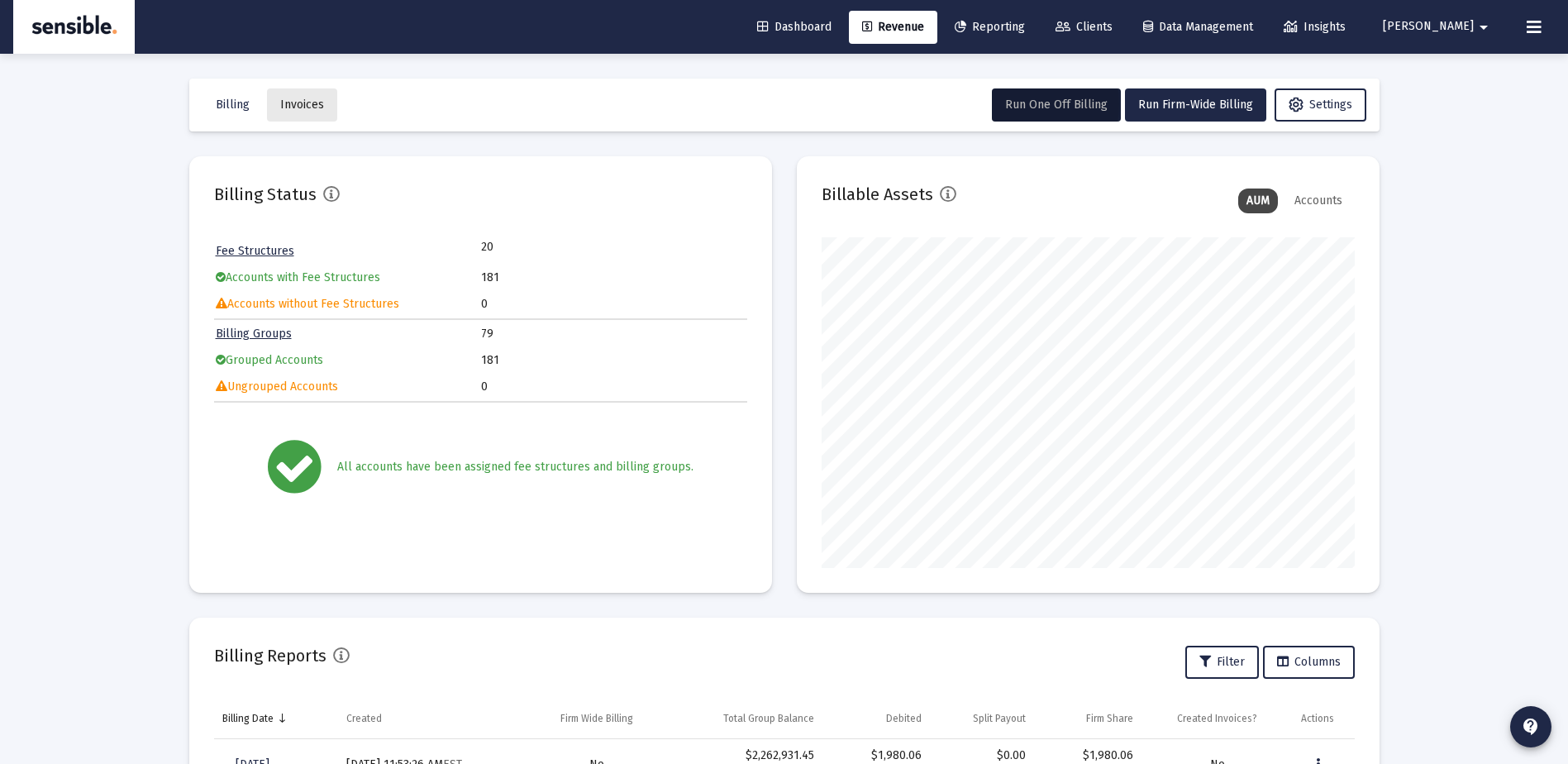
click at [321, 115] on button "Invoices" at bounding box center [302, 105] width 70 height 33
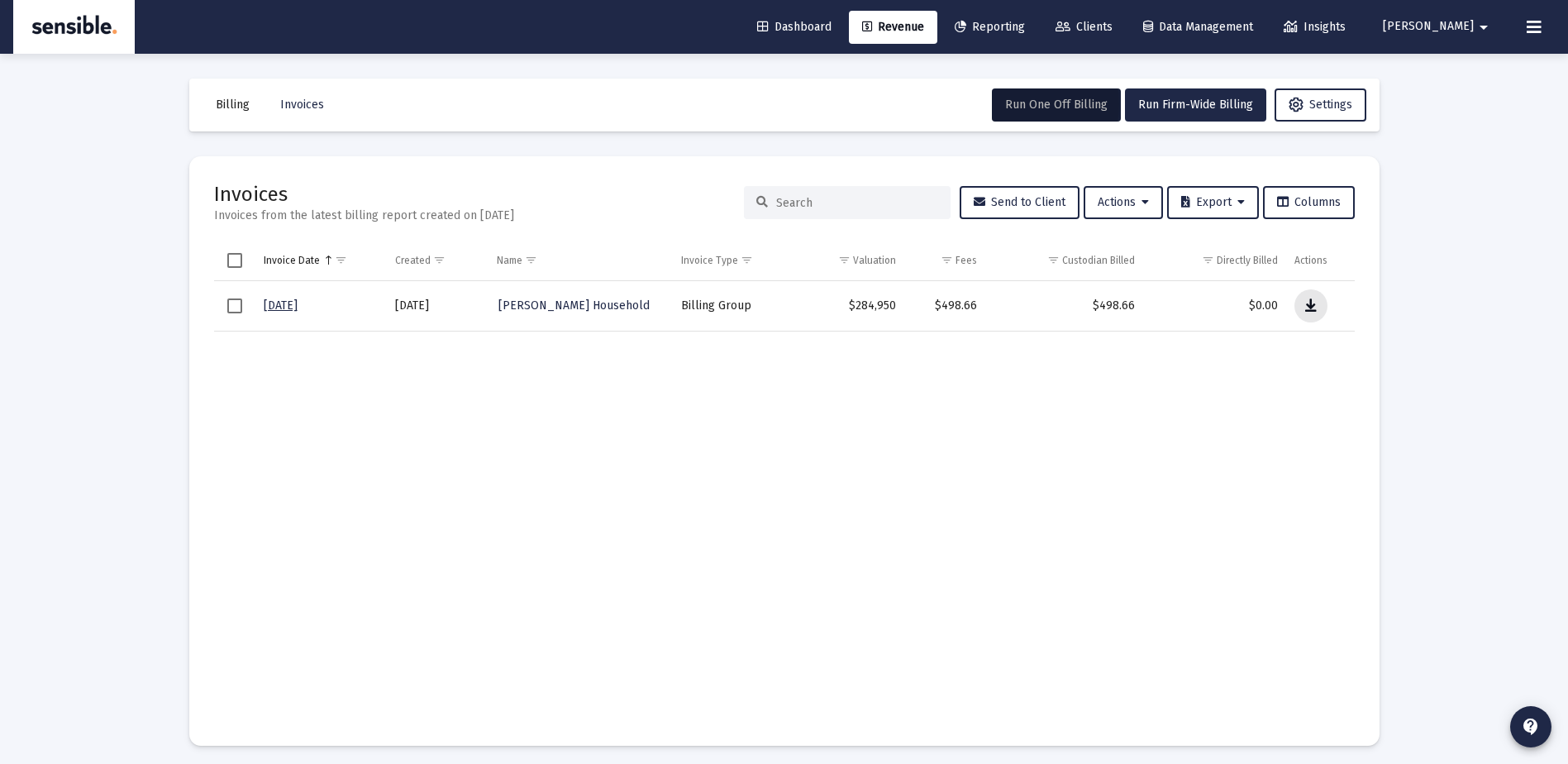
click at [1322, 305] on button "Data grid" at bounding box center [1312, 306] width 33 height 33
click at [1034, 96] on button "Run One Off Billing" at bounding box center [1056, 105] width 129 height 33
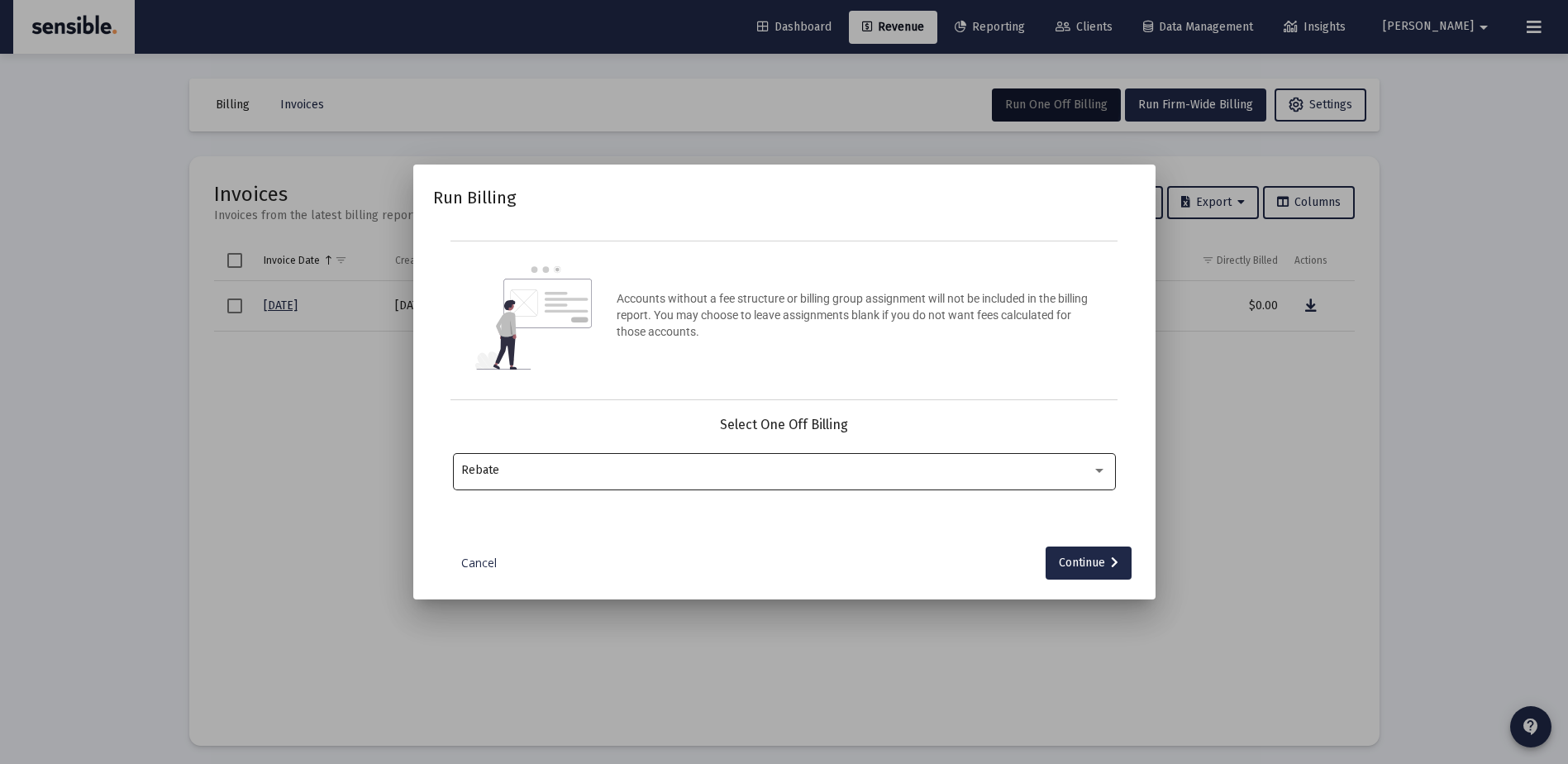
click at [866, 456] on div "Rebate" at bounding box center [784, 470] width 646 height 41
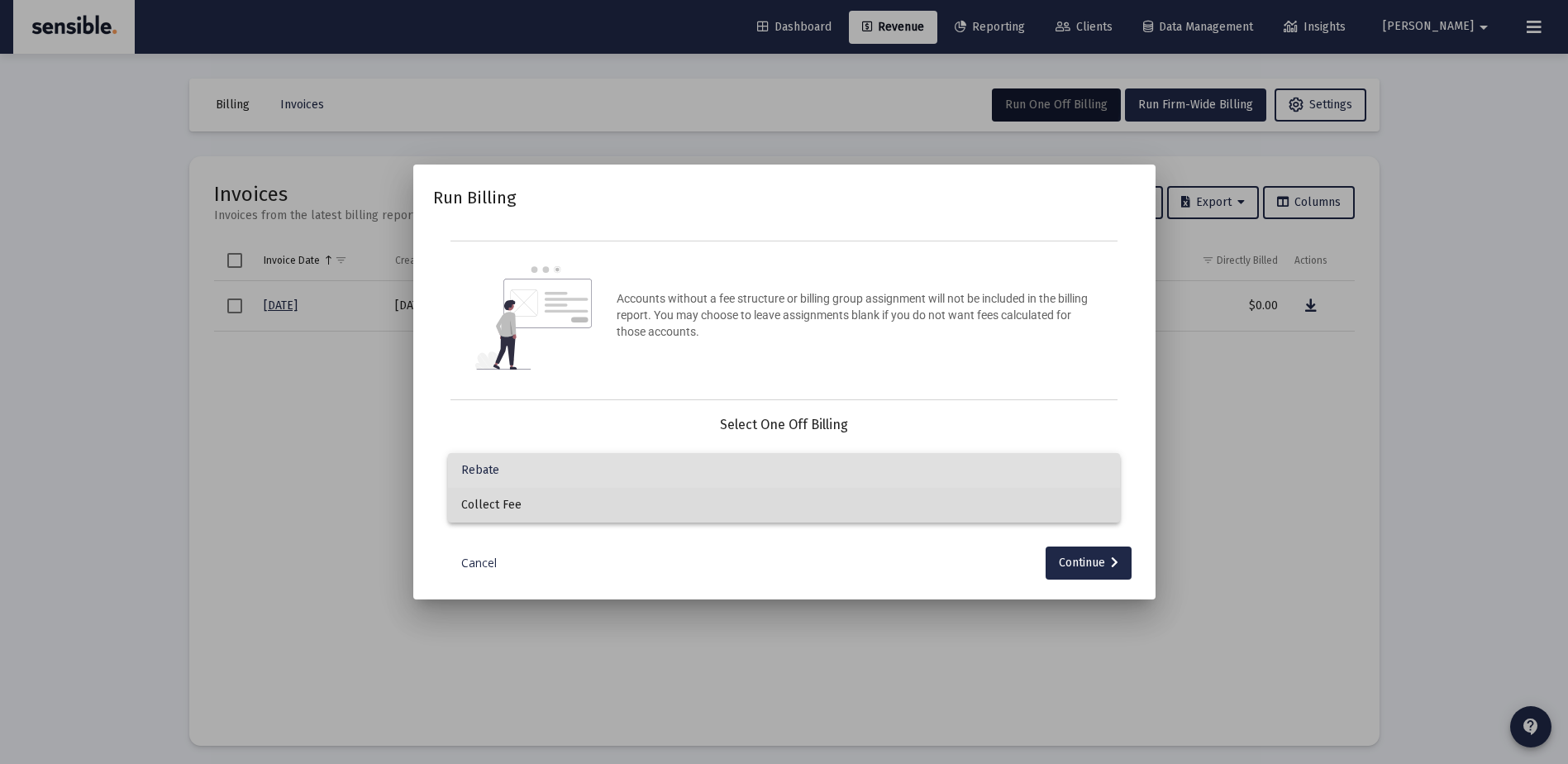
click at [790, 498] on span "Collect Fee" at bounding box center [784, 505] width 646 height 35
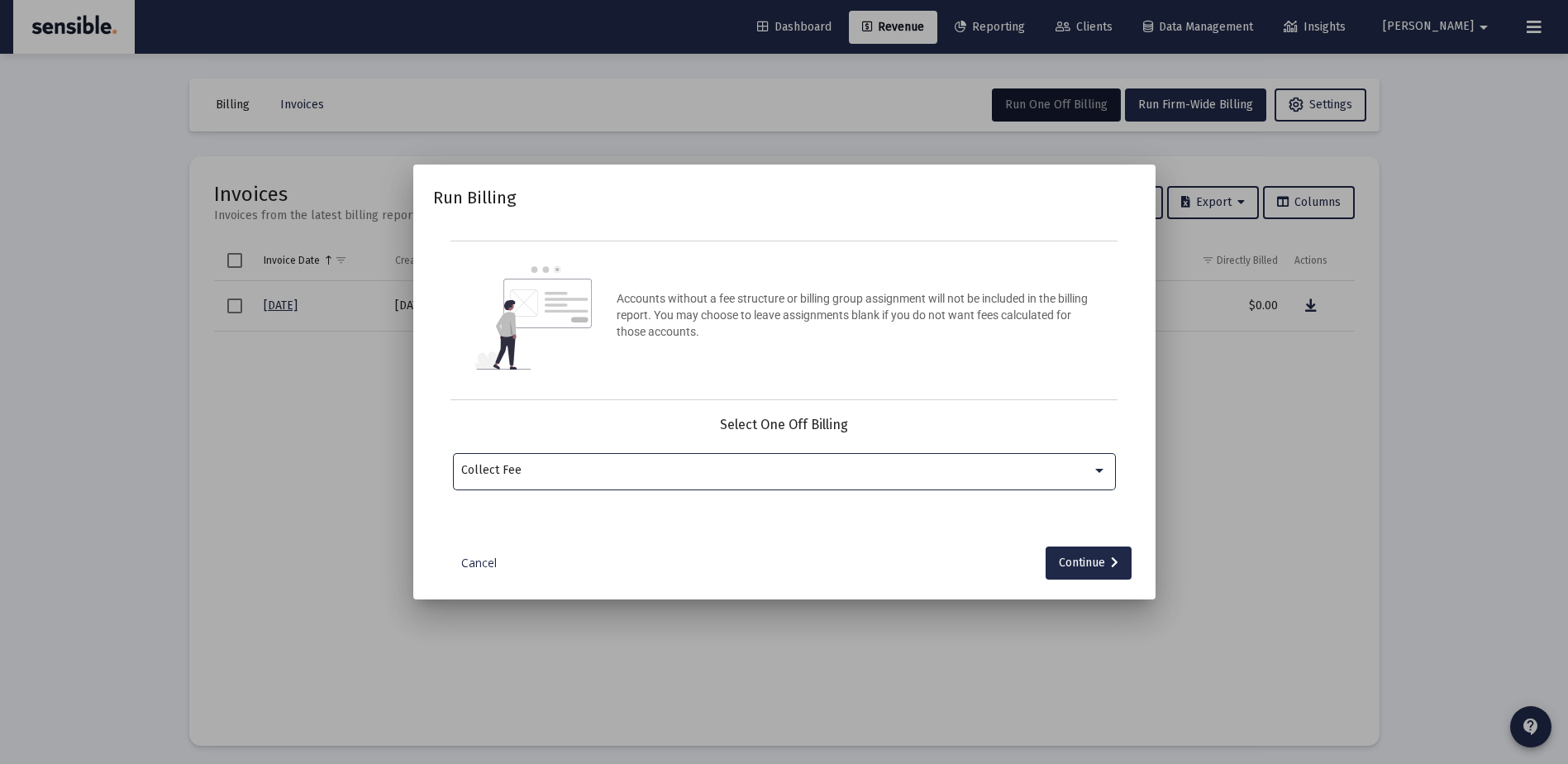
click at [779, 471] on div "Collect Fee" at bounding box center [777, 471] width 631 height 14
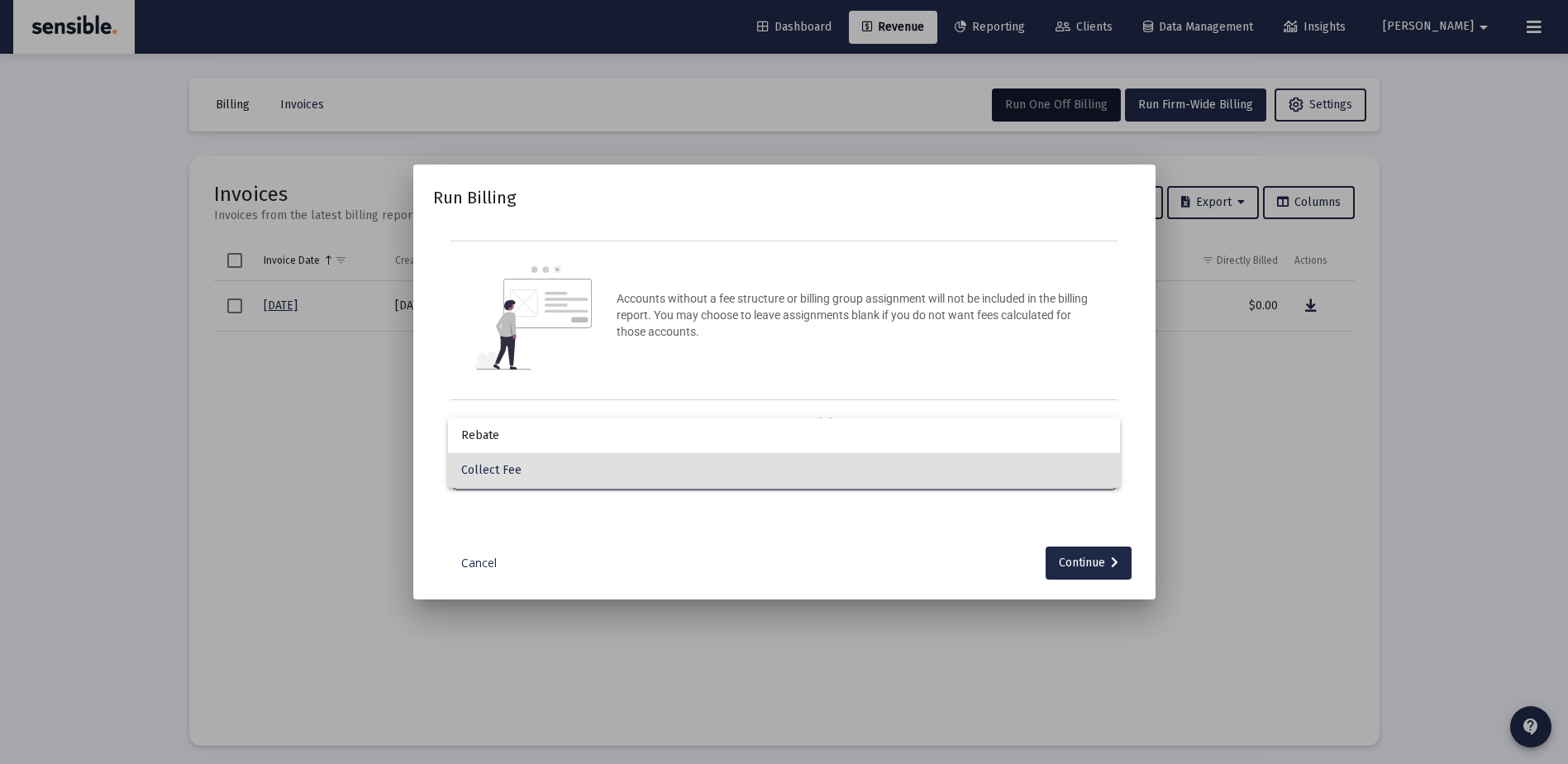
click at [1078, 555] on div at bounding box center [784, 382] width 1568 height 764
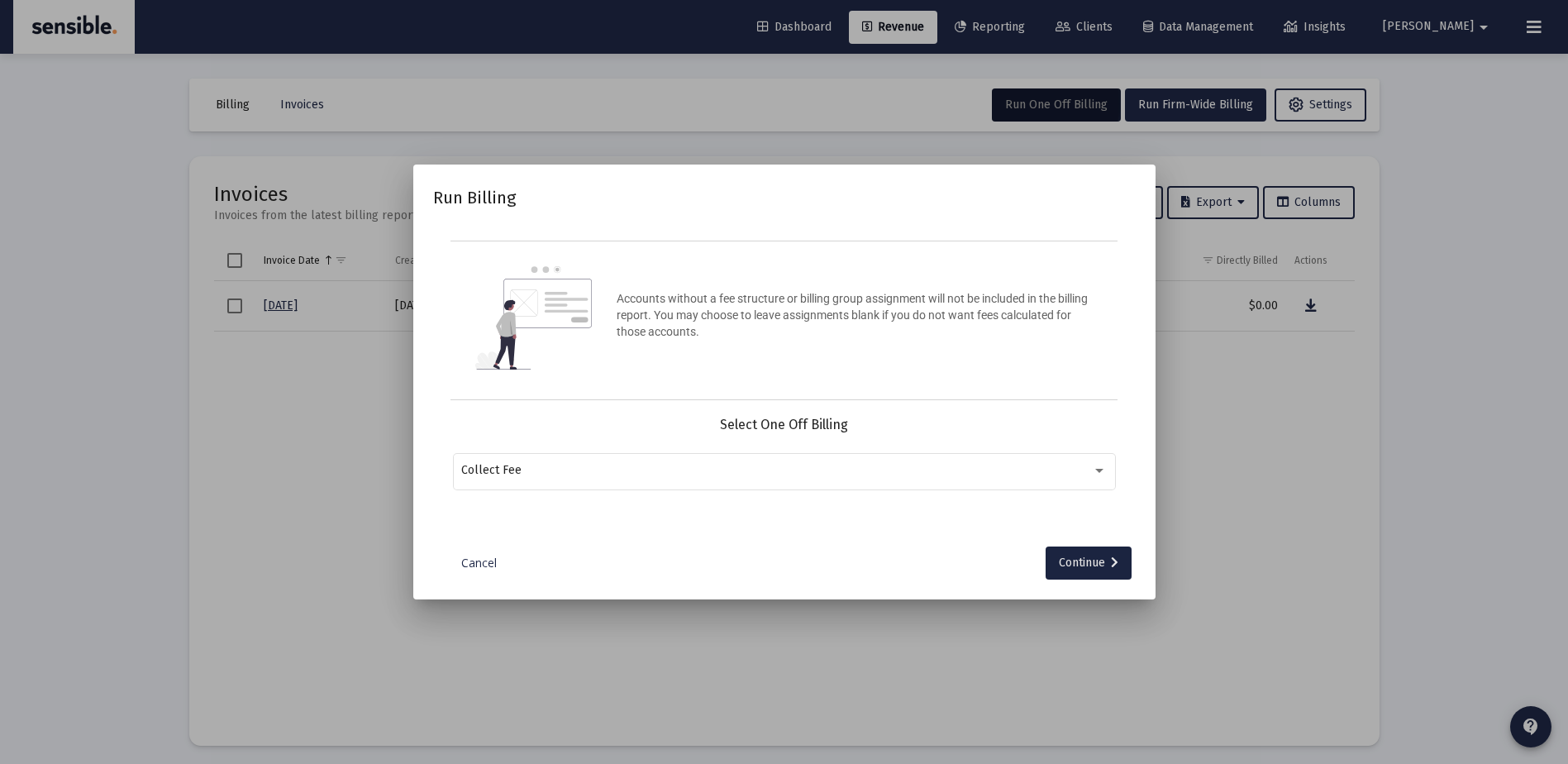
click at [1078, 555] on div "Continue" at bounding box center [1088, 563] width 59 height 33
click at [793, 456] on div at bounding box center [774, 470] width 626 height 41
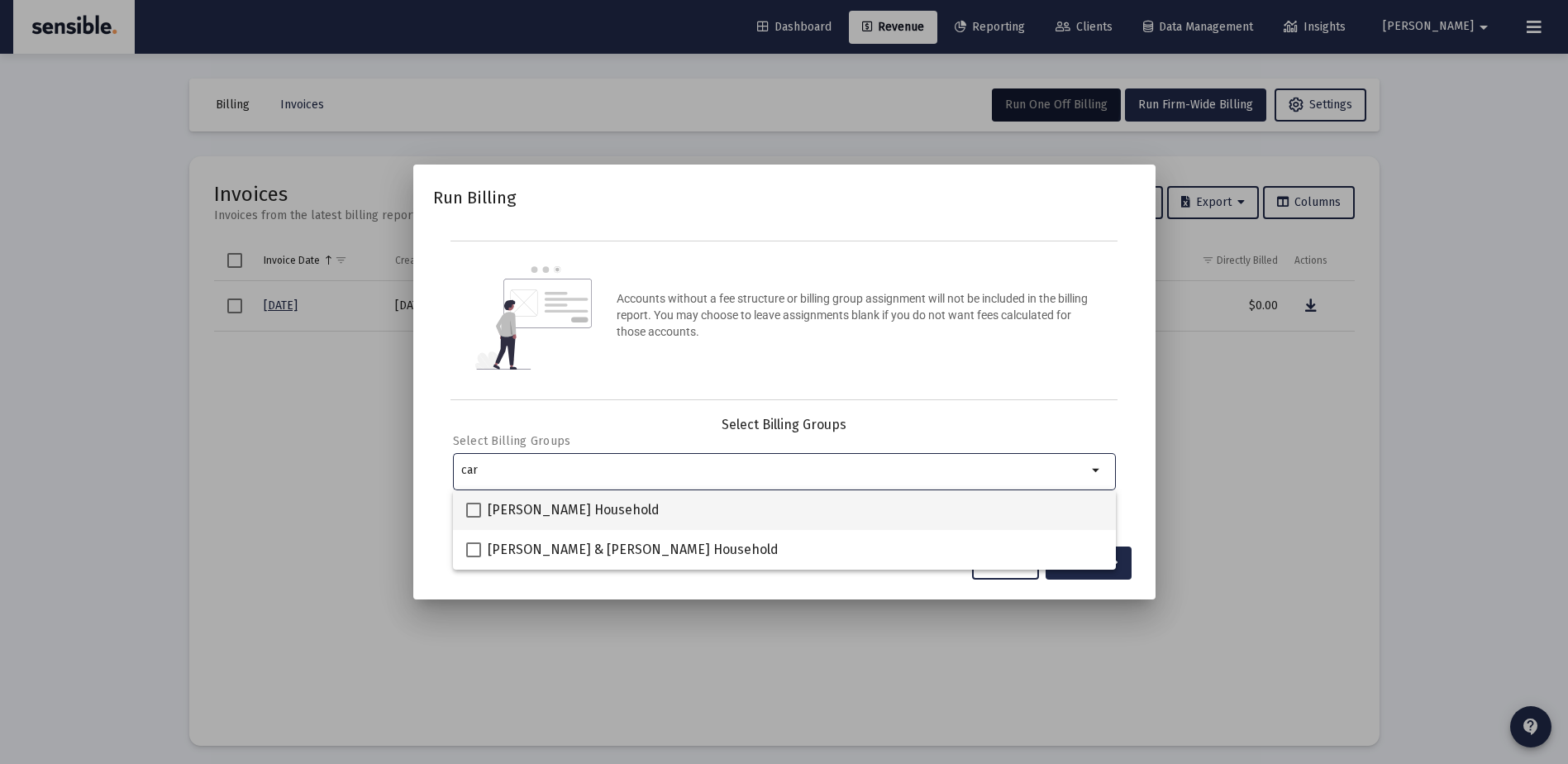
type input "car"
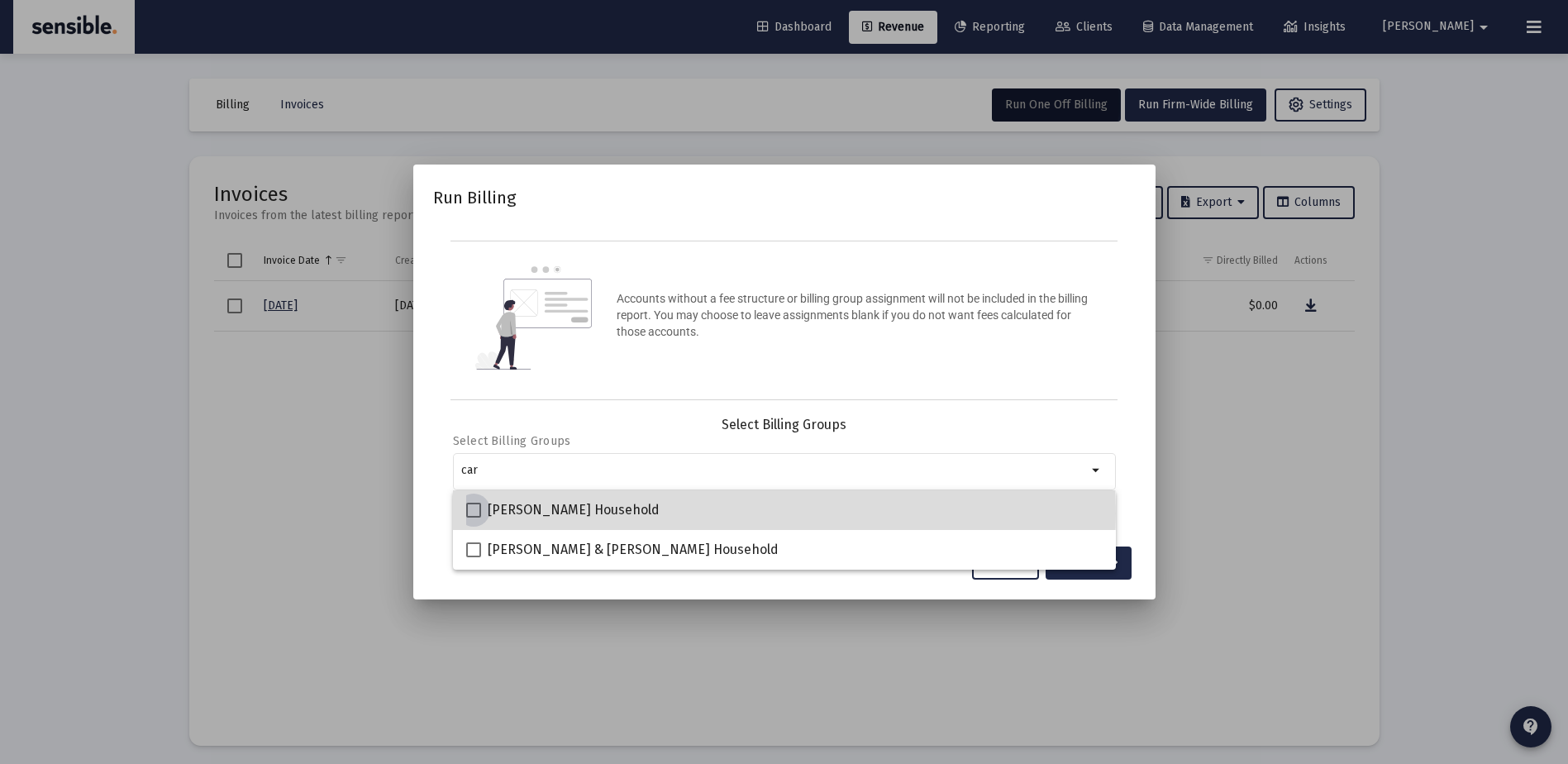
click at [617, 514] on span "[PERSON_NAME] Household" at bounding box center [573, 510] width 172 height 19
click at [474, 517] on input "[PERSON_NAME] Household" at bounding box center [473, 517] width 1 height 1
checkbox input "true"
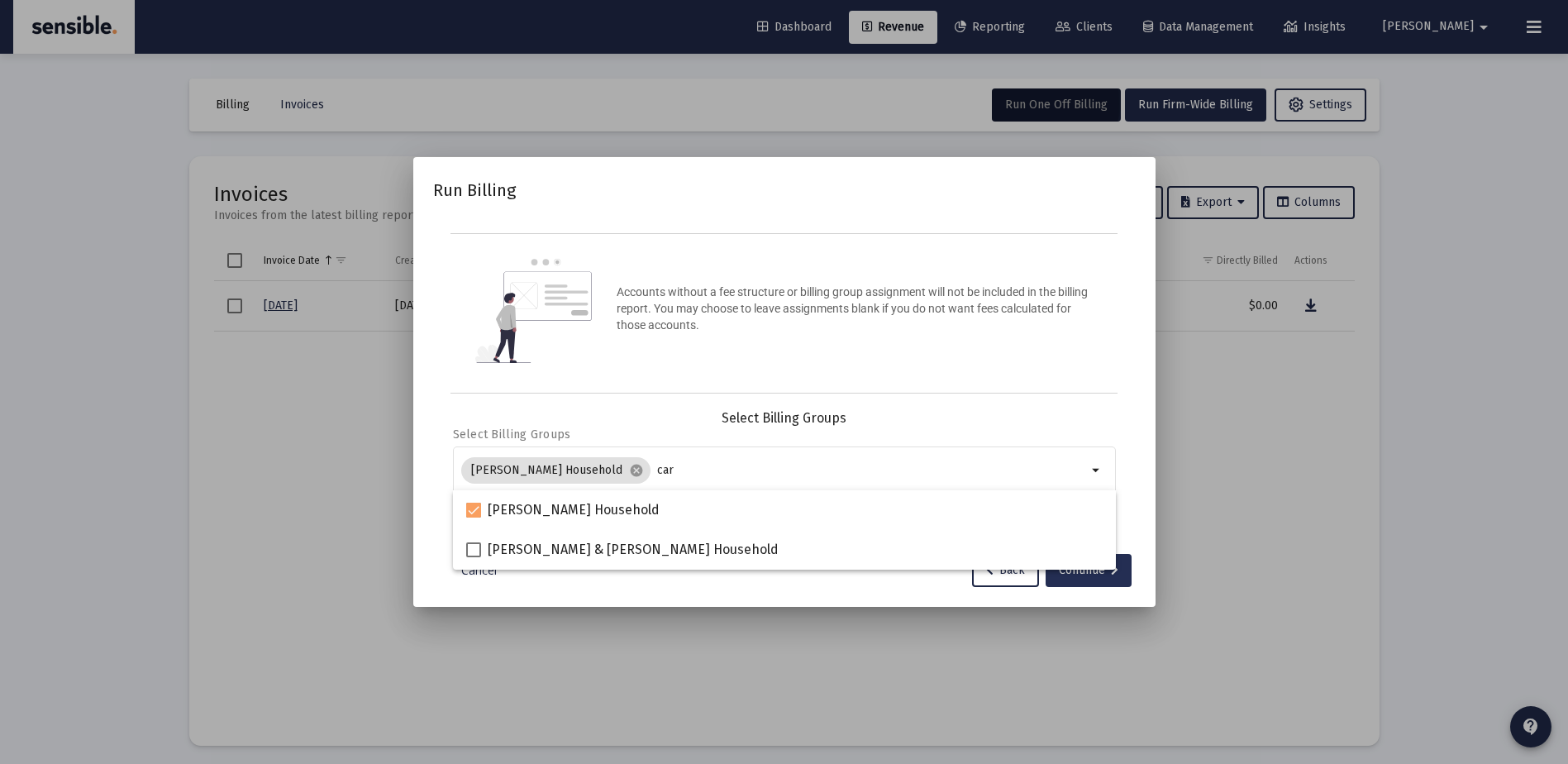
click at [1079, 577] on div "Continue" at bounding box center [1088, 571] width 59 height 33
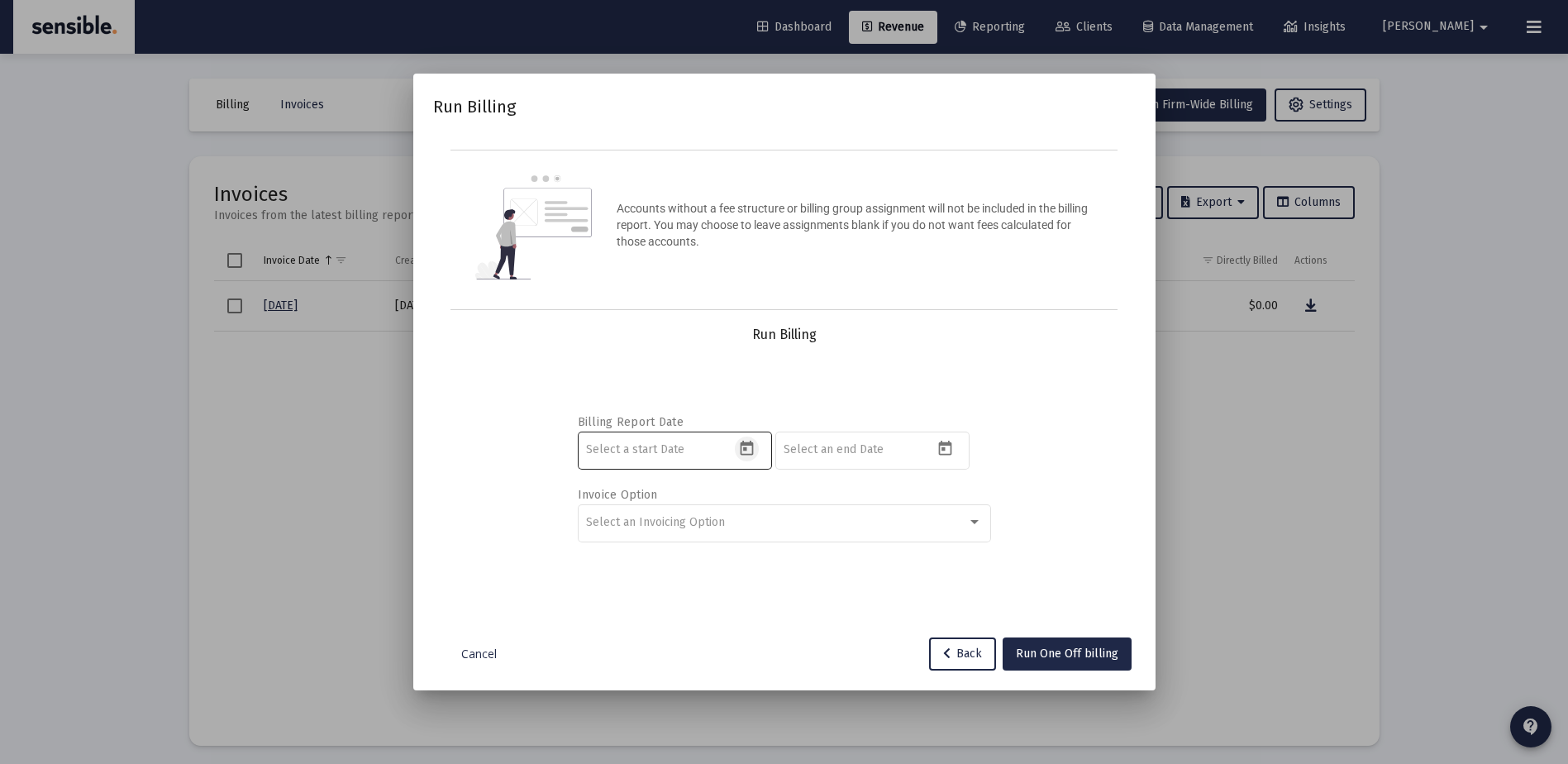
click at [747, 448] on icon "Open calendar" at bounding box center [748, 448] width 14 height 15
click at [753, 176] on button "Previous month" at bounding box center [760, 170] width 33 height 33
click at [660, 274] on div "1" at bounding box center [667, 279] width 30 height 30
type input "[DATE]"
click at [947, 444] on icon "Open calendar" at bounding box center [946, 448] width 14 height 15
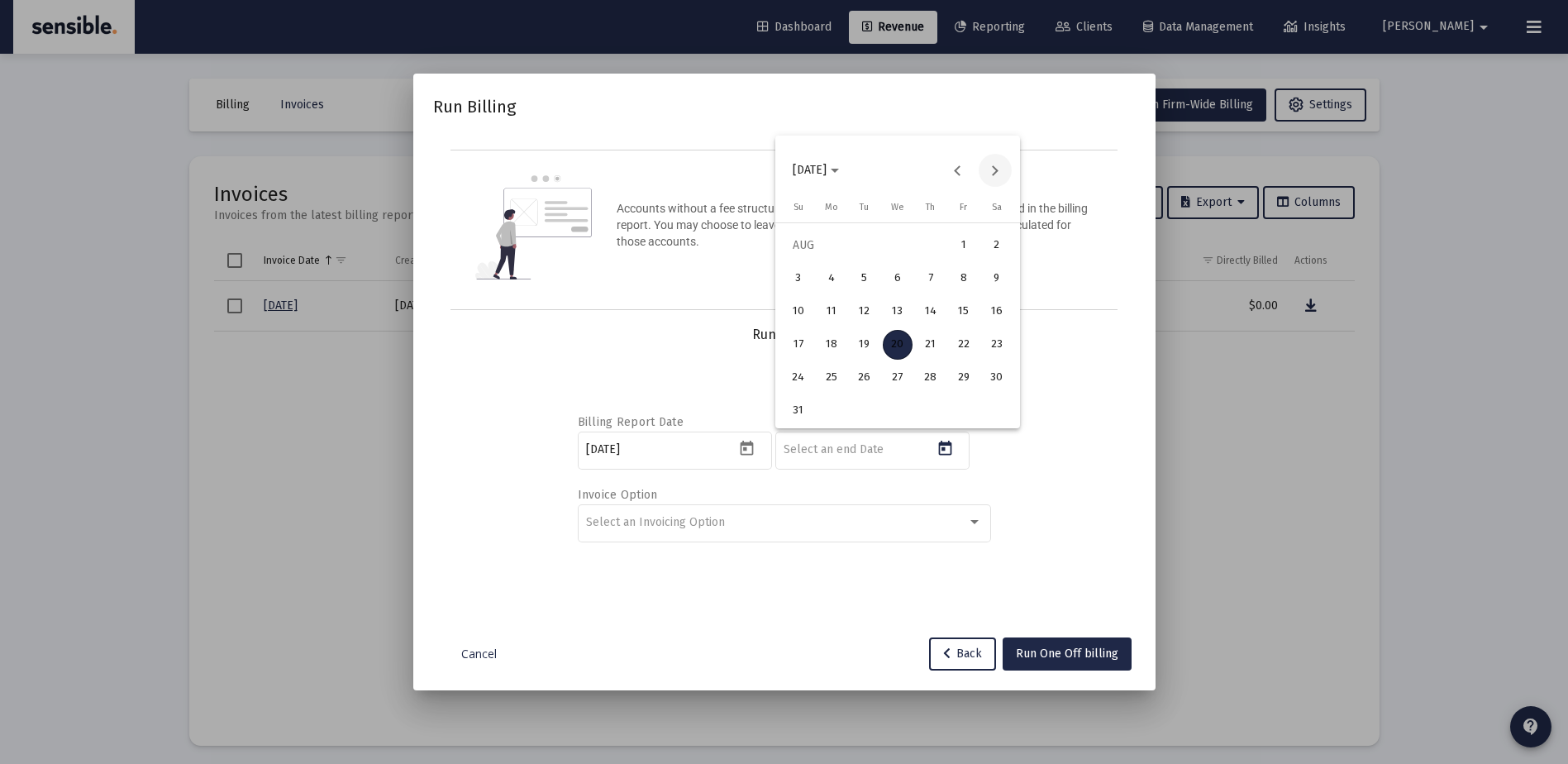
click at [997, 171] on button "Next month" at bounding box center [995, 170] width 33 height 33
click at [870, 419] on div "30" at bounding box center [864, 411] width 30 height 30
type input "[DATE]"
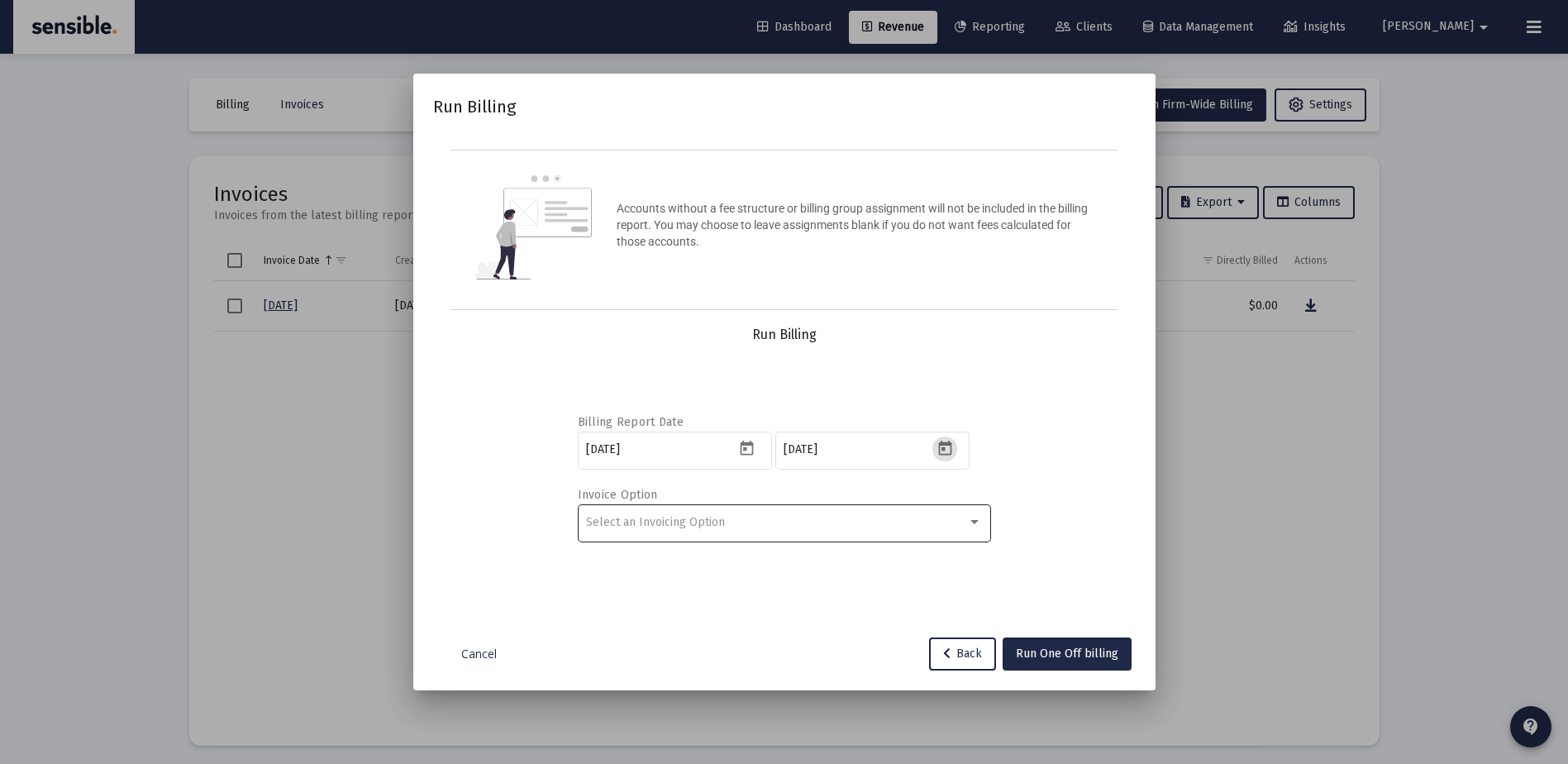
click at [804, 515] on div "Select an Invoicing Option" at bounding box center [784, 522] width 396 height 41
click at [1048, 641] on div at bounding box center [784, 382] width 1568 height 764
click at [1053, 654] on span "Run One Off billing" at bounding box center [1068, 653] width 103 height 14
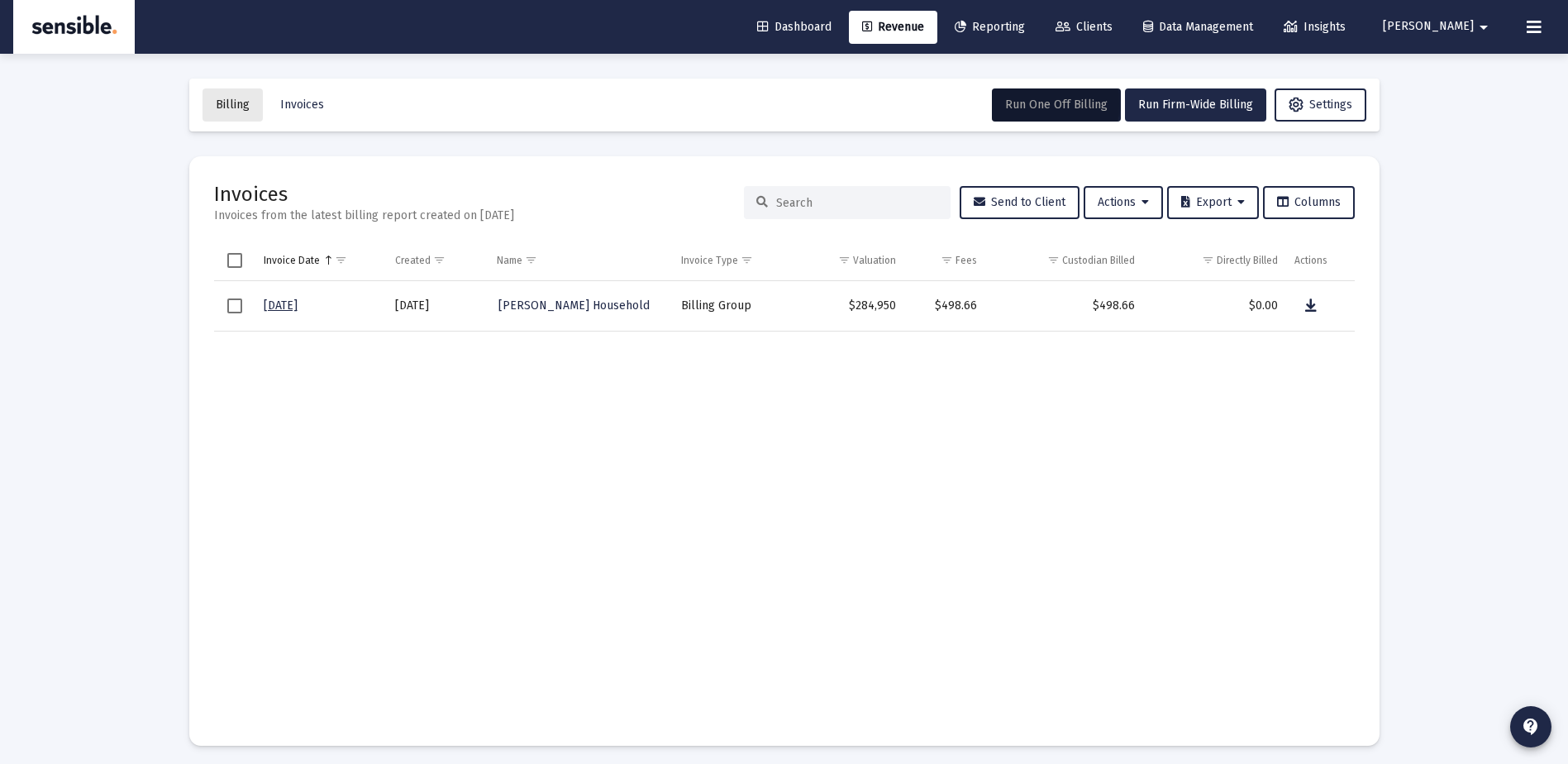
click at [237, 107] on span "Billing" at bounding box center [232, 104] width 34 height 14
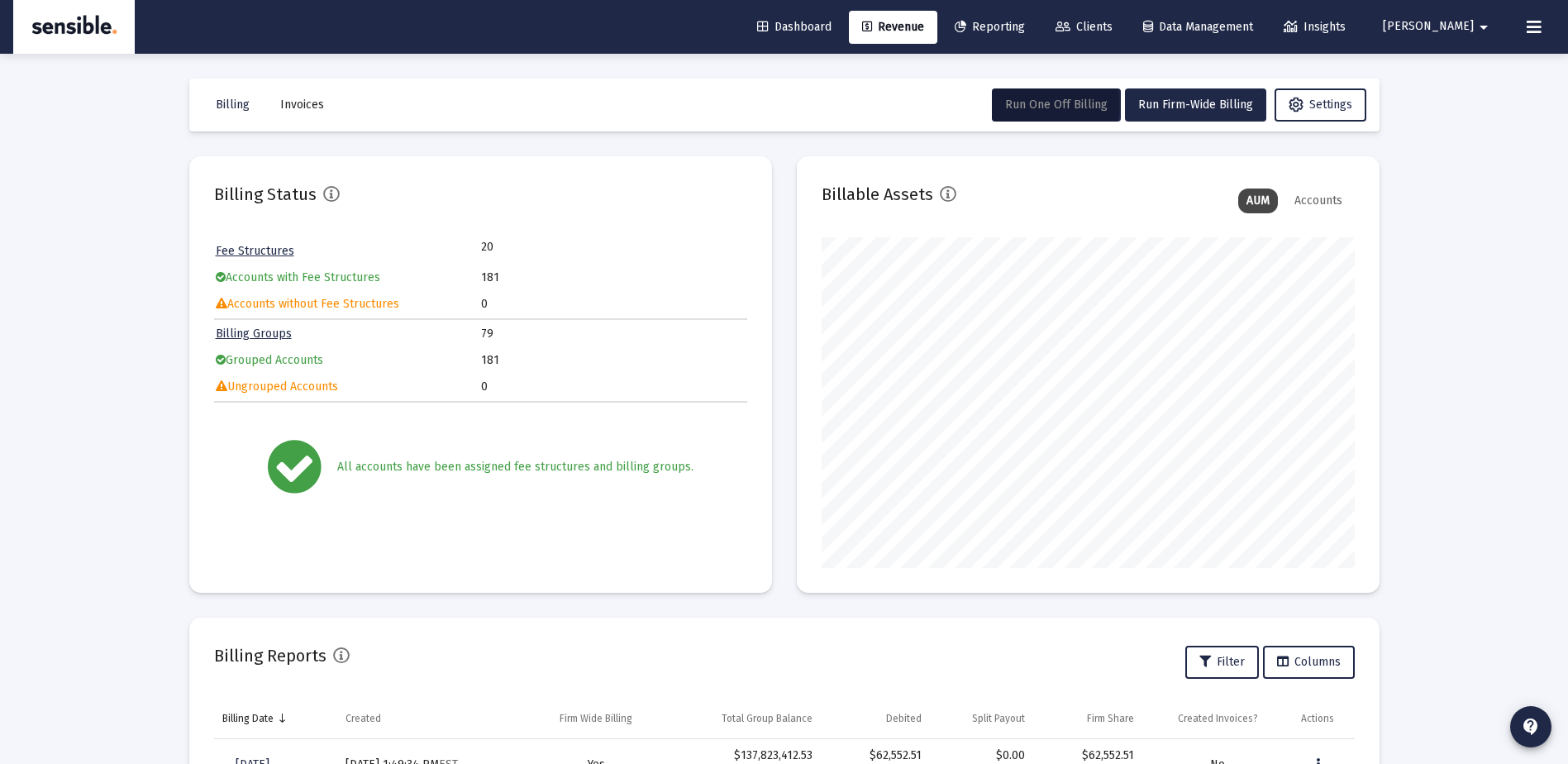
click at [1027, 106] on span "Run One Off Billing" at bounding box center [1057, 104] width 103 height 14
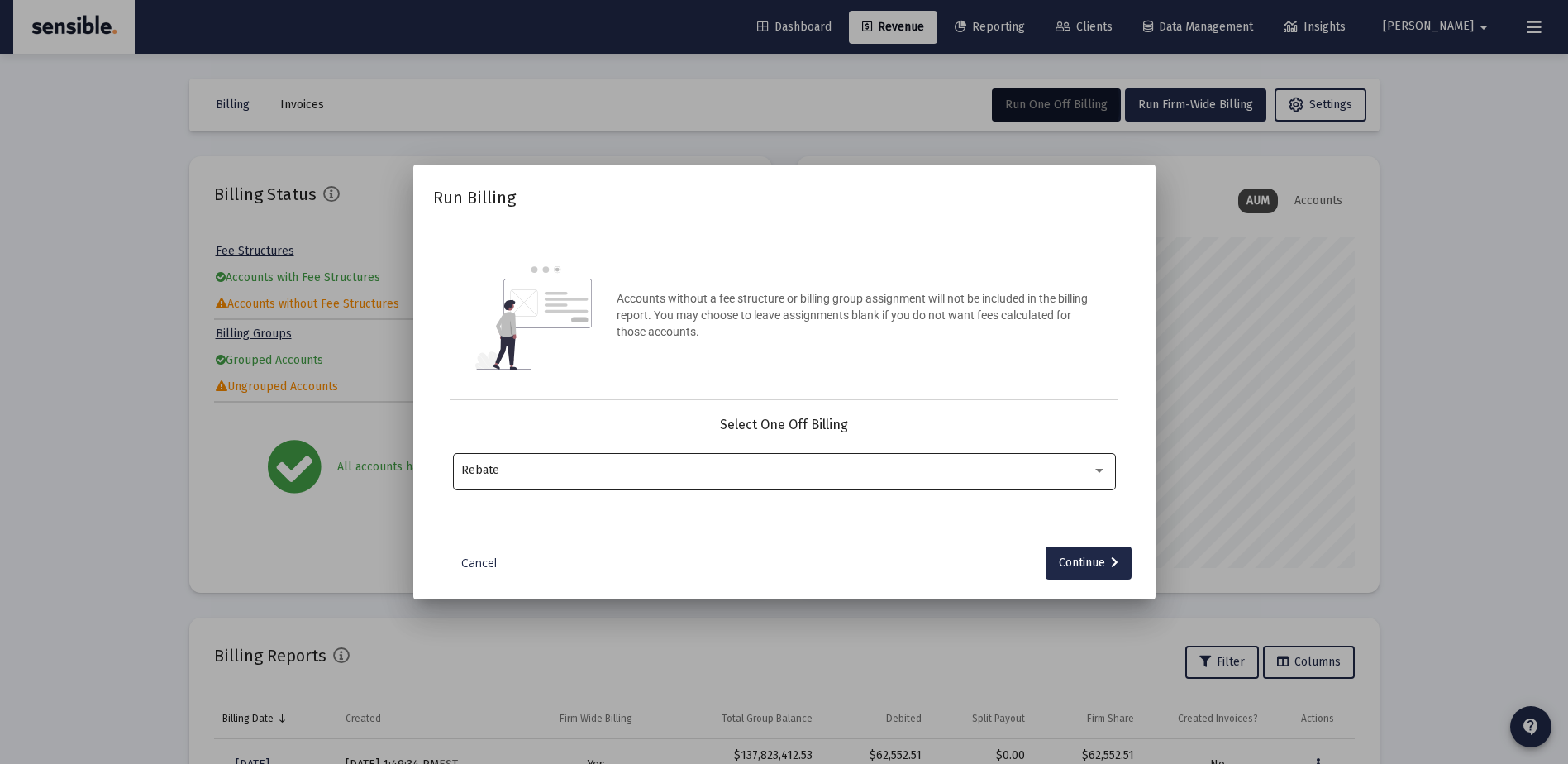
click at [900, 479] on div "Rebate" at bounding box center [784, 470] width 646 height 41
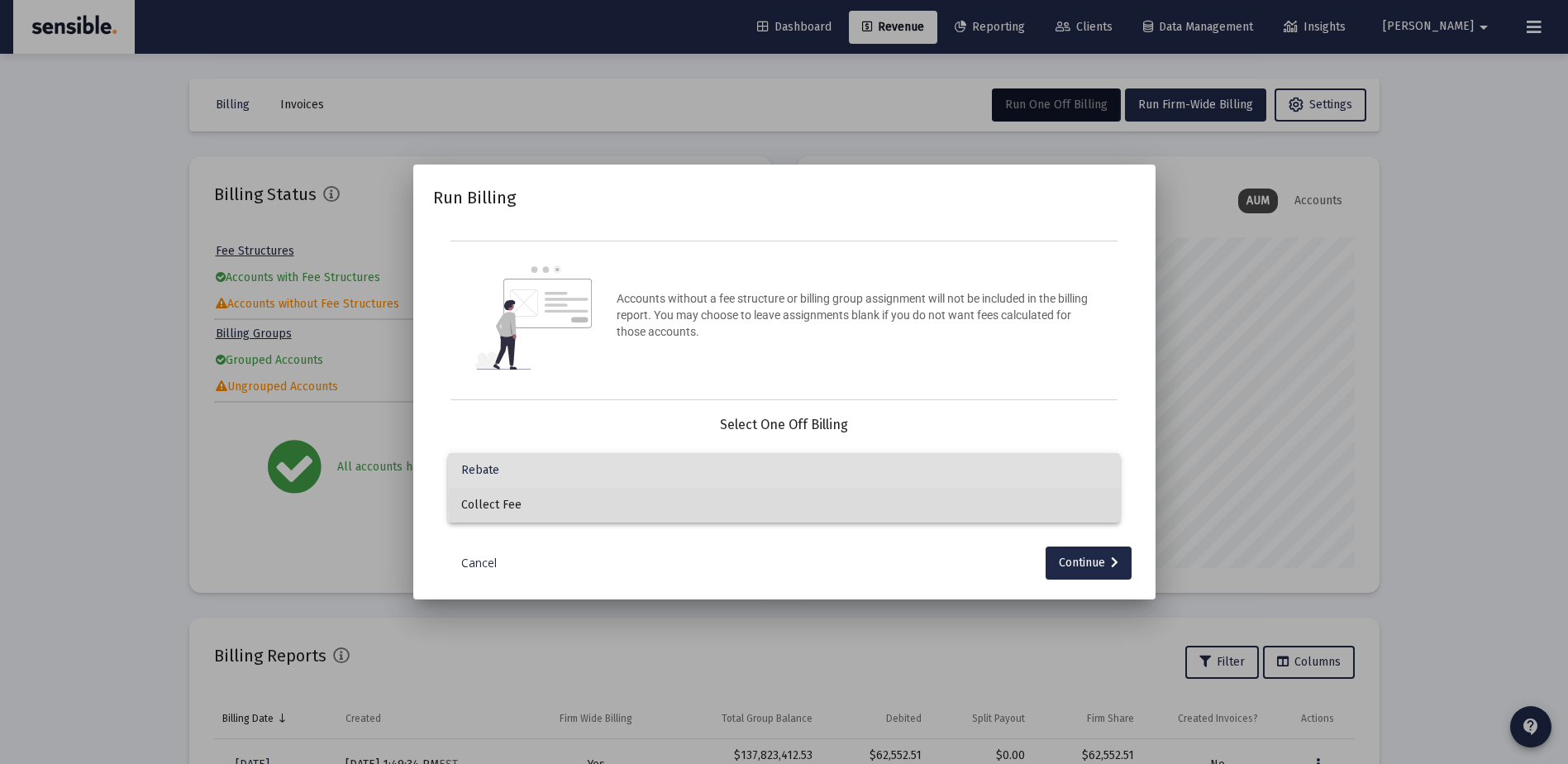
click at [894, 504] on span "Collect Fee" at bounding box center [784, 505] width 646 height 35
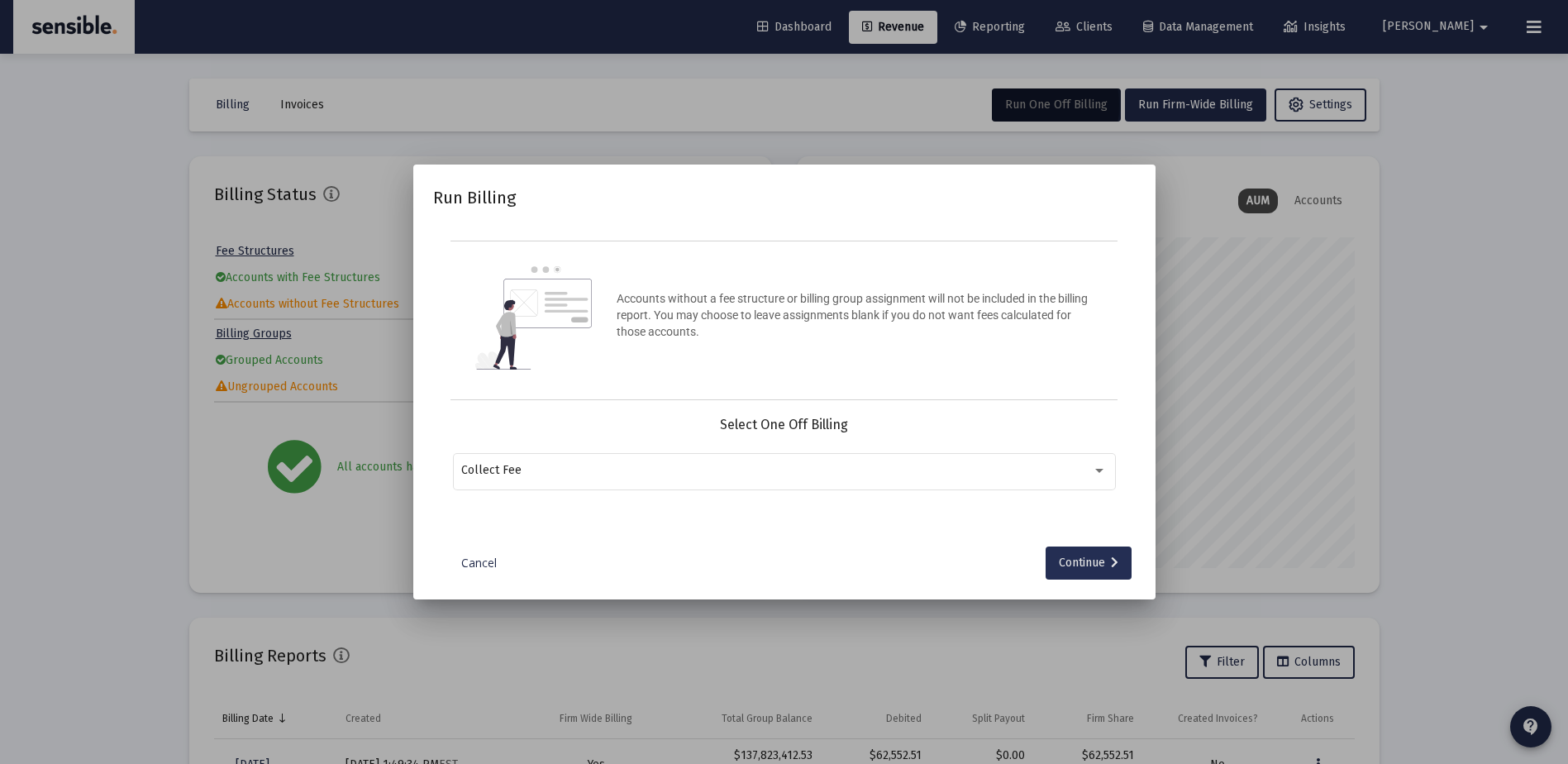
click at [1090, 563] on div "Continue" at bounding box center [1088, 563] width 59 height 33
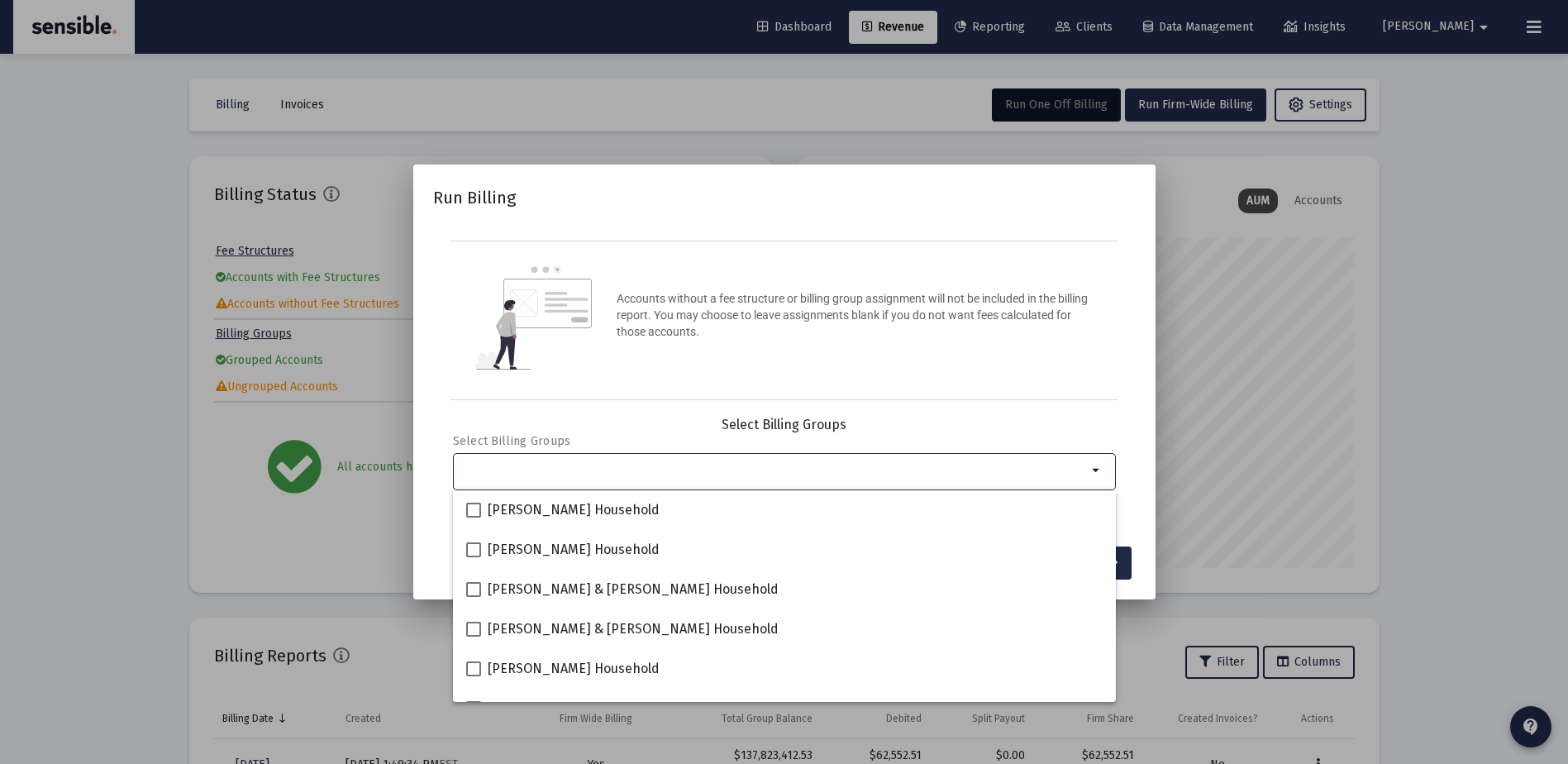
click at [901, 478] on div "Selection" at bounding box center [774, 470] width 632 height 19
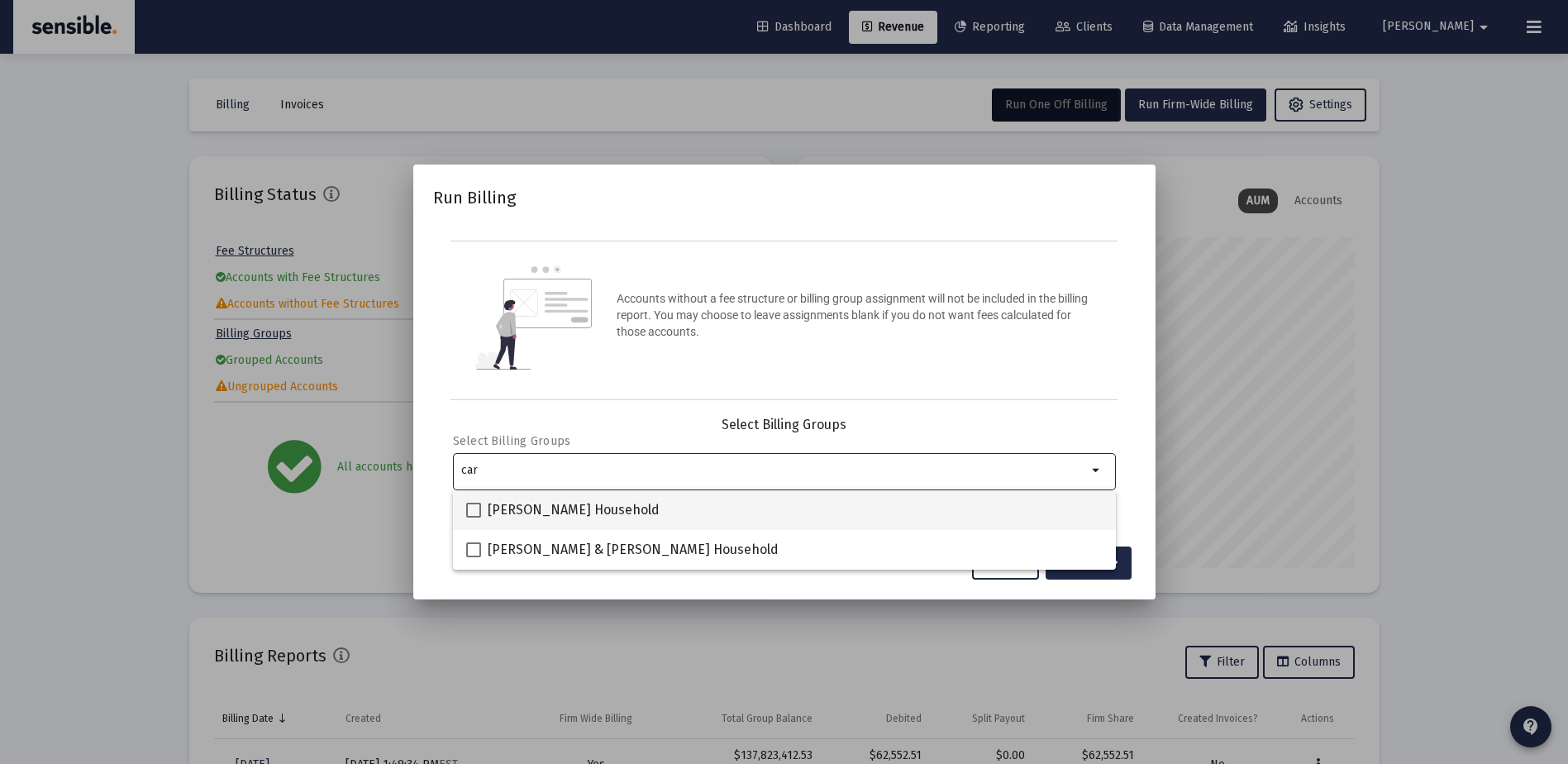
type input "car"
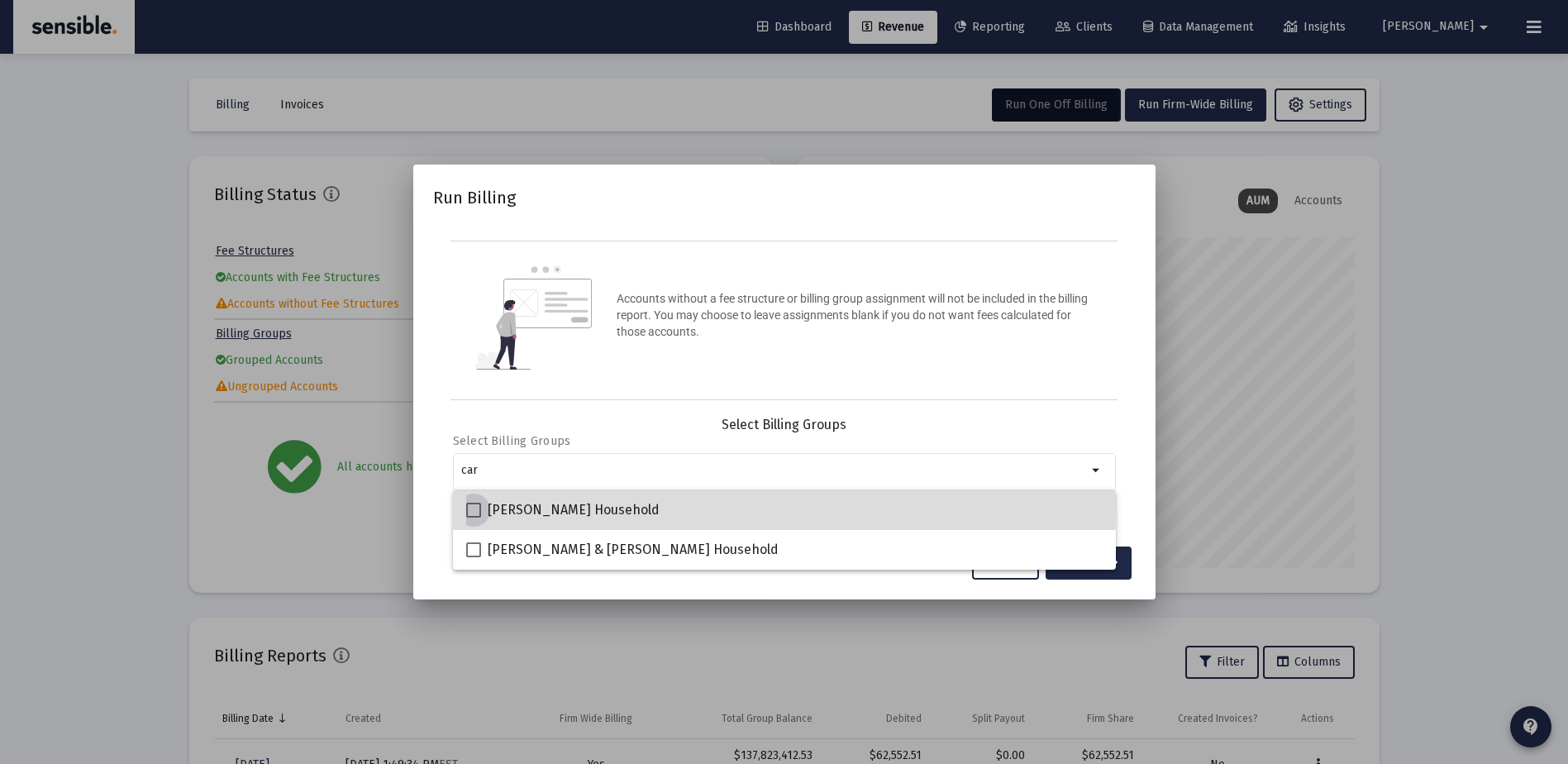
click at [471, 507] on span at bounding box center [473, 510] width 15 height 15
click at [473, 517] on input "[PERSON_NAME] Household" at bounding box center [473, 517] width 1 height 1
checkbox input "true"
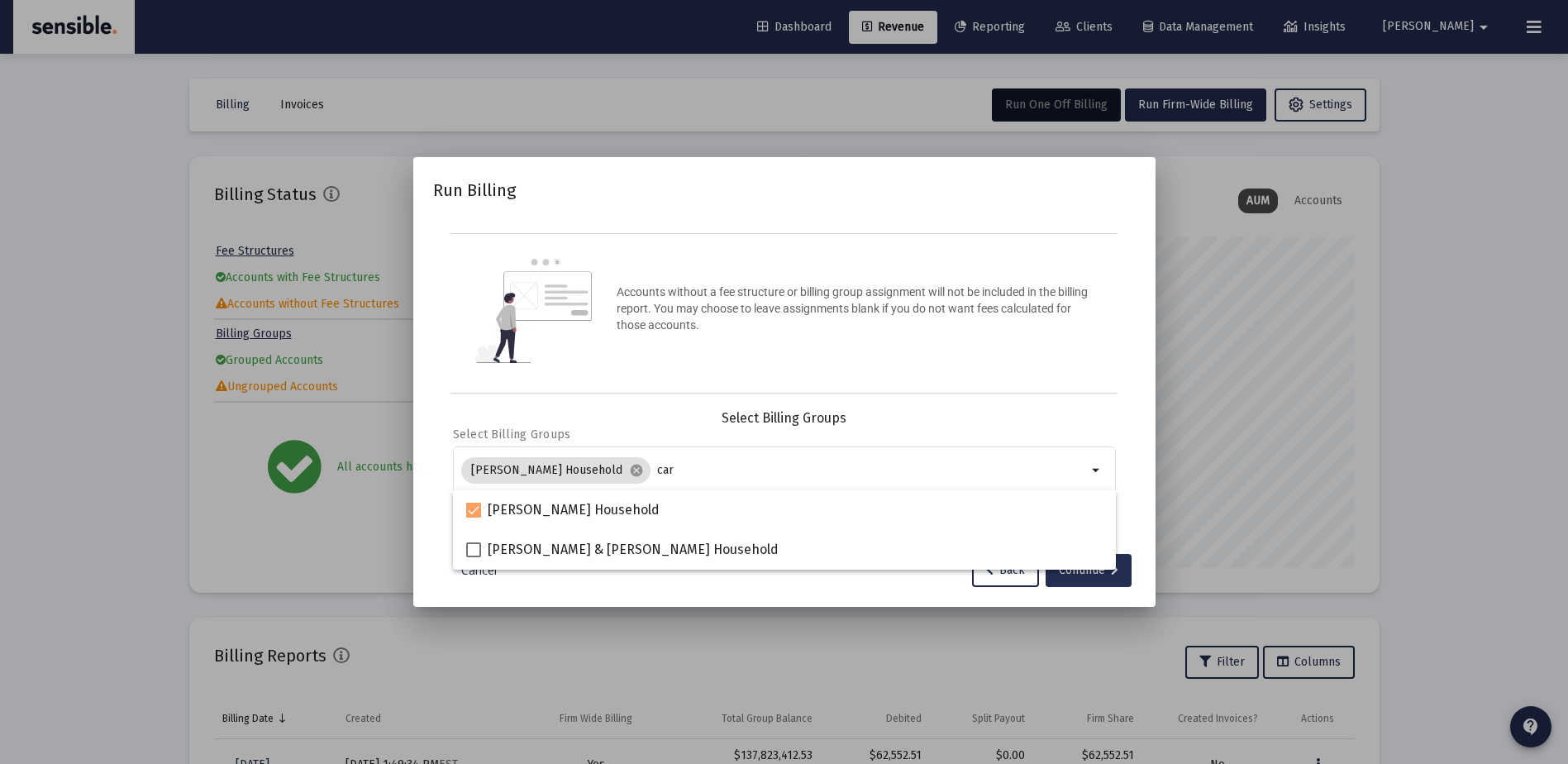
click at [1062, 586] on div "Continue" at bounding box center [1088, 571] width 59 height 33
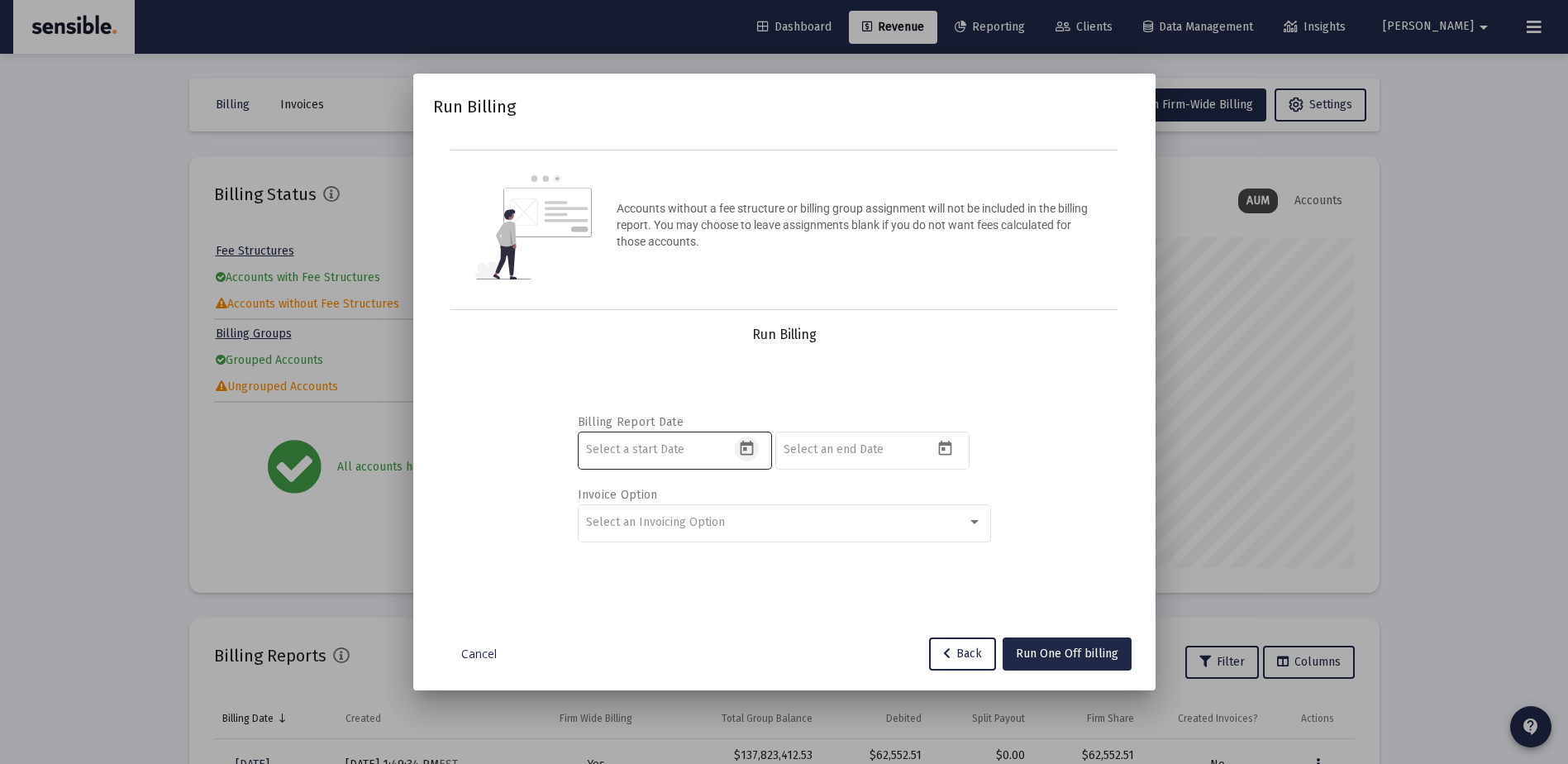
click at [755, 448] on icon "Open calendar" at bounding box center [747, 448] width 17 height 17
click at [755, 169] on button "Previous month" at bounding box center [760, 170] width 33 height 33
click at [667, 265] on div "1" at bounding box center [667, 279] width 30 height 30
type input "[DATE]"
click at [949, 441] on icon "Open calendar" at bounding box center [946, 448] width 14 height 15
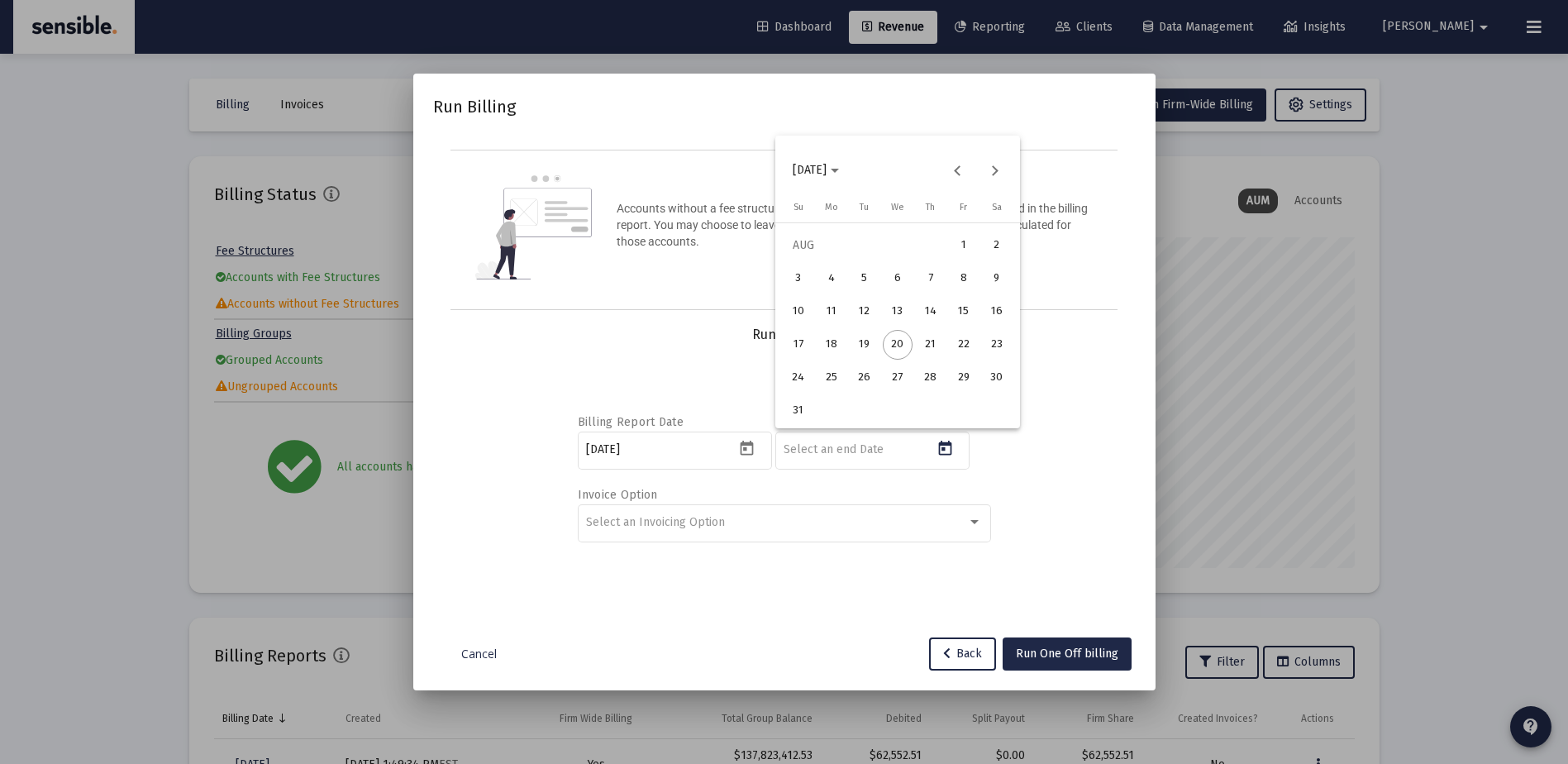
click at [806, 408] on div "31" at bounding box center [798, 411] width 30 height 30
type input "2025-08-31"
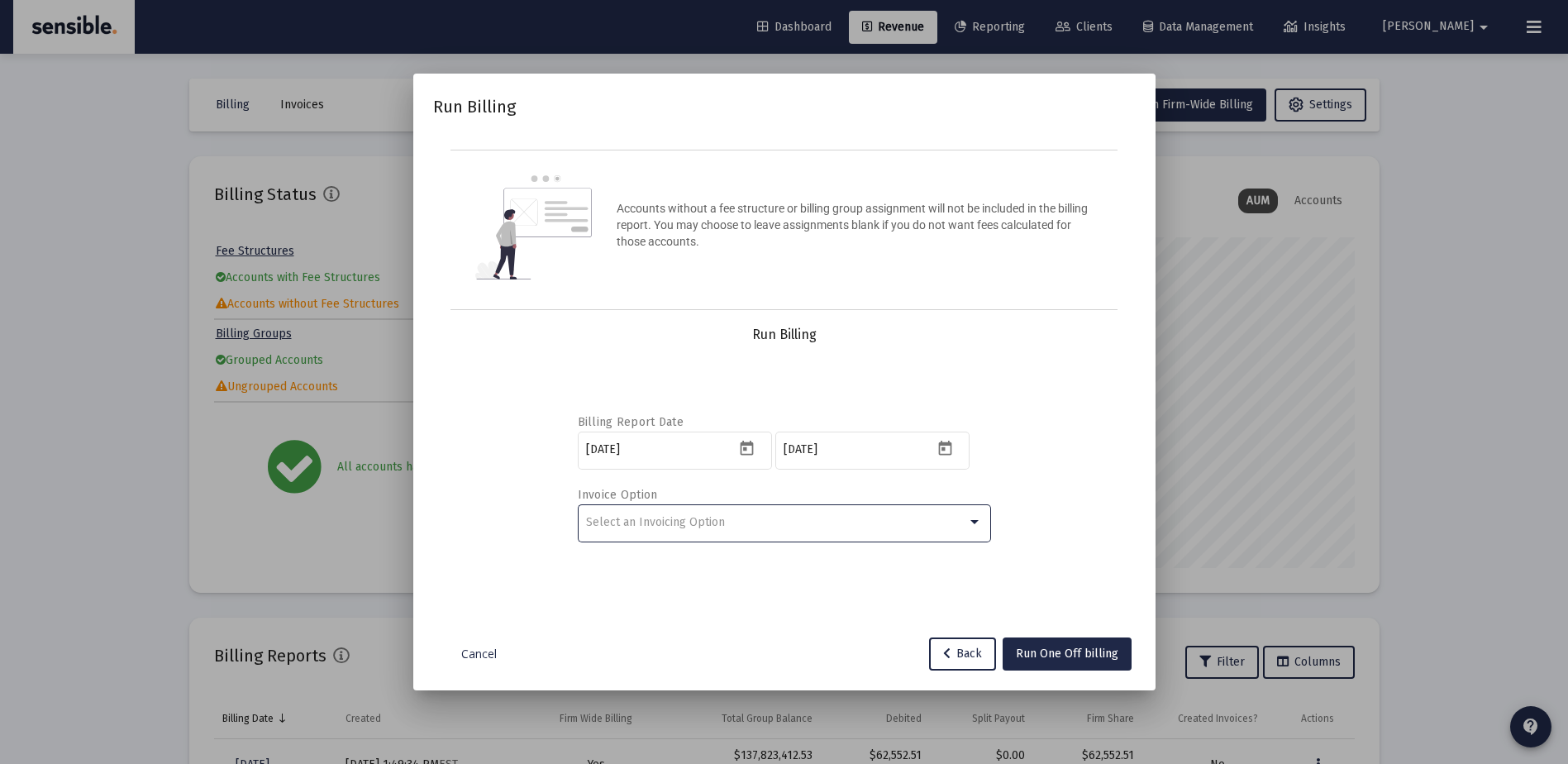
click at [784, 515] on div "Select an Invoicing Option" at bounding box center [777, 522] width 382 height 14
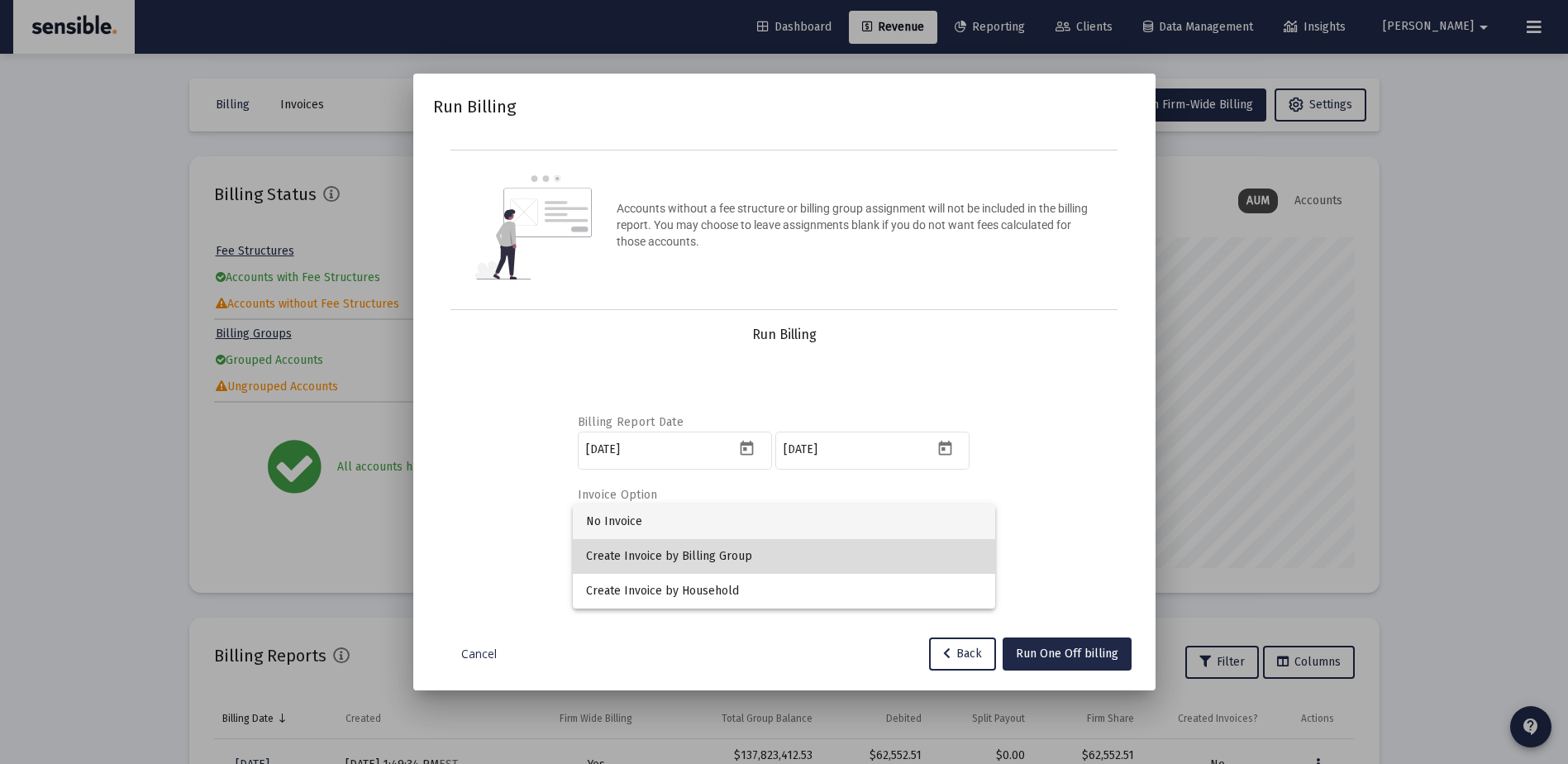
click at [764, 555] on span "Create Invoice by Billing Group" at bounding box center [784, 556] width 396 height 35
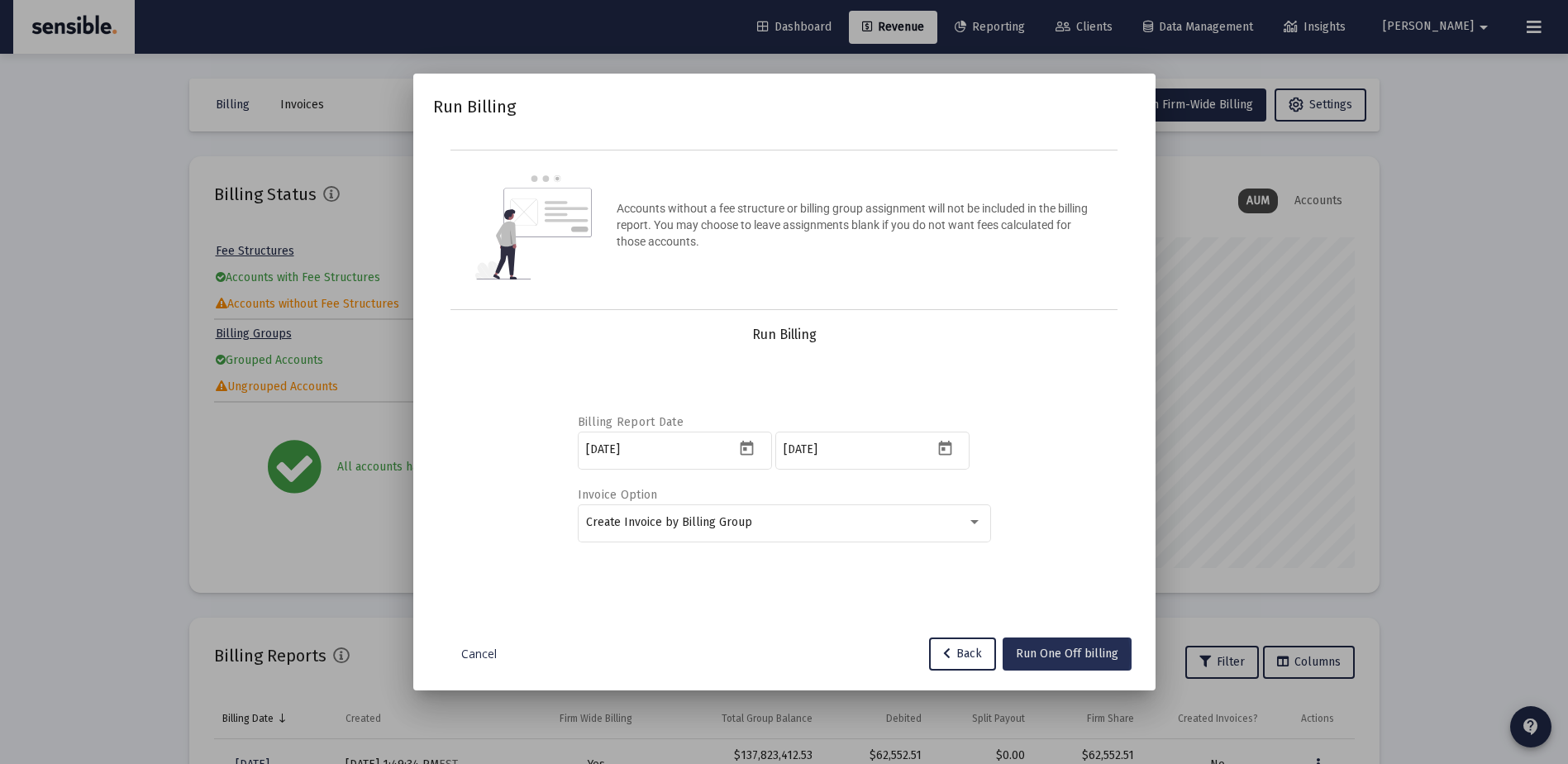
click at [1045, 654] on span "Run One Off billing" at bounding box center [1068, 653] width 103 height 14
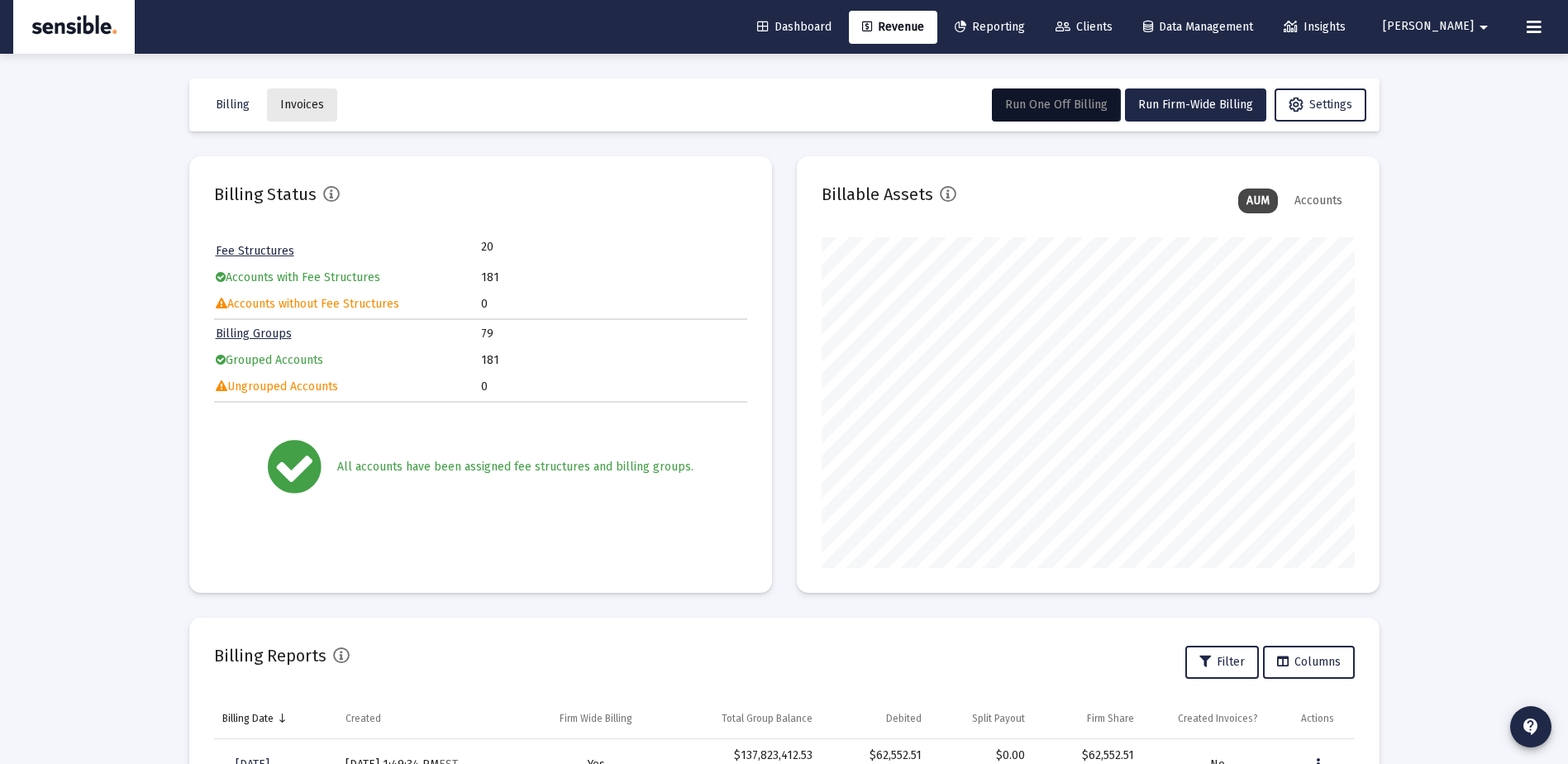
click at [309, 106] on span "Invoices" at bounding box center [302, 104] width 44 height 14
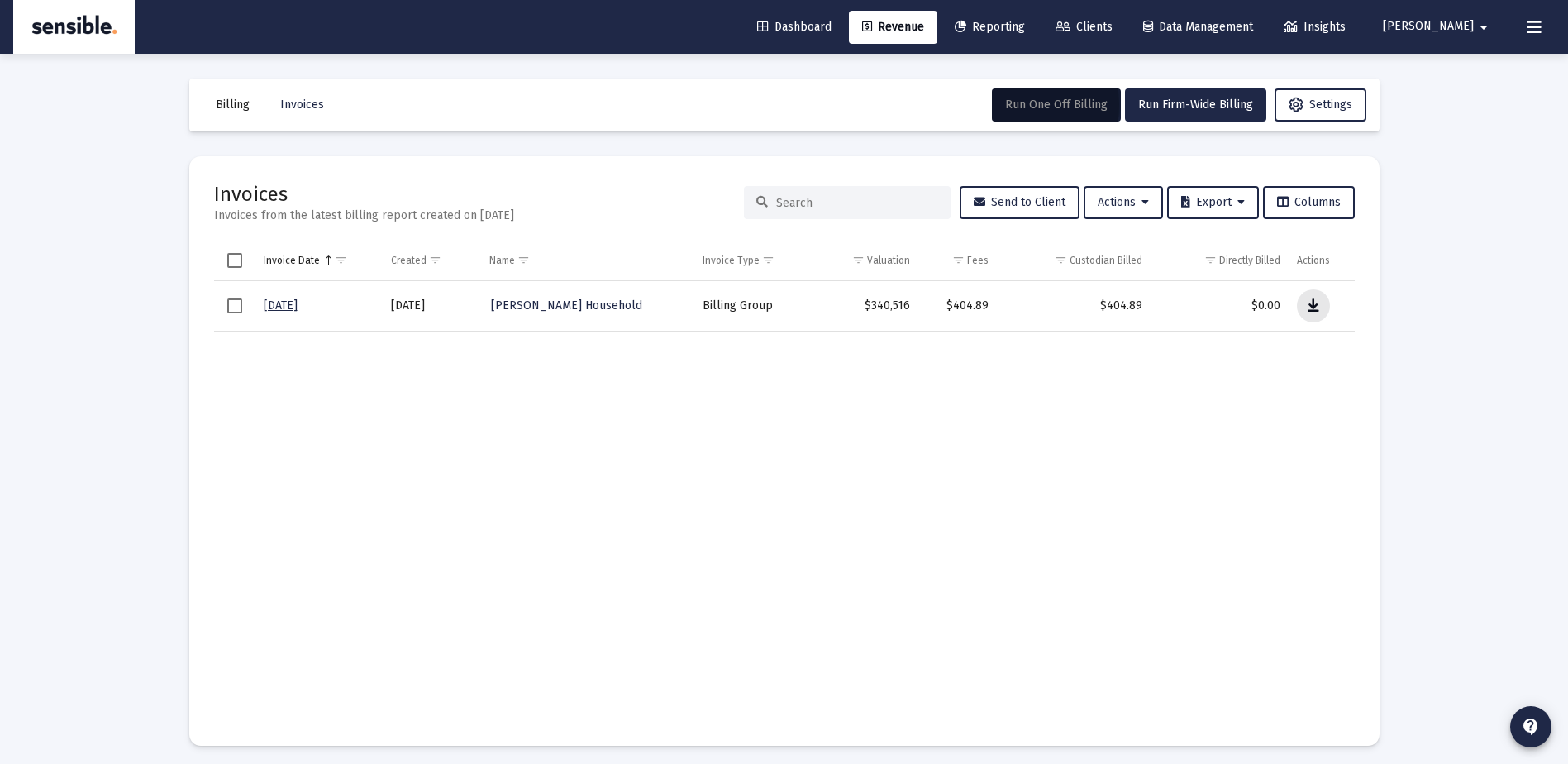
click at [1315, 306] on icon "Data grid" at bounding box center [1314, 306] width 12 height 19
click at [1044, 96] on button "Run One Off Billing" at bounding box center [1056, 105] width 129 height 33
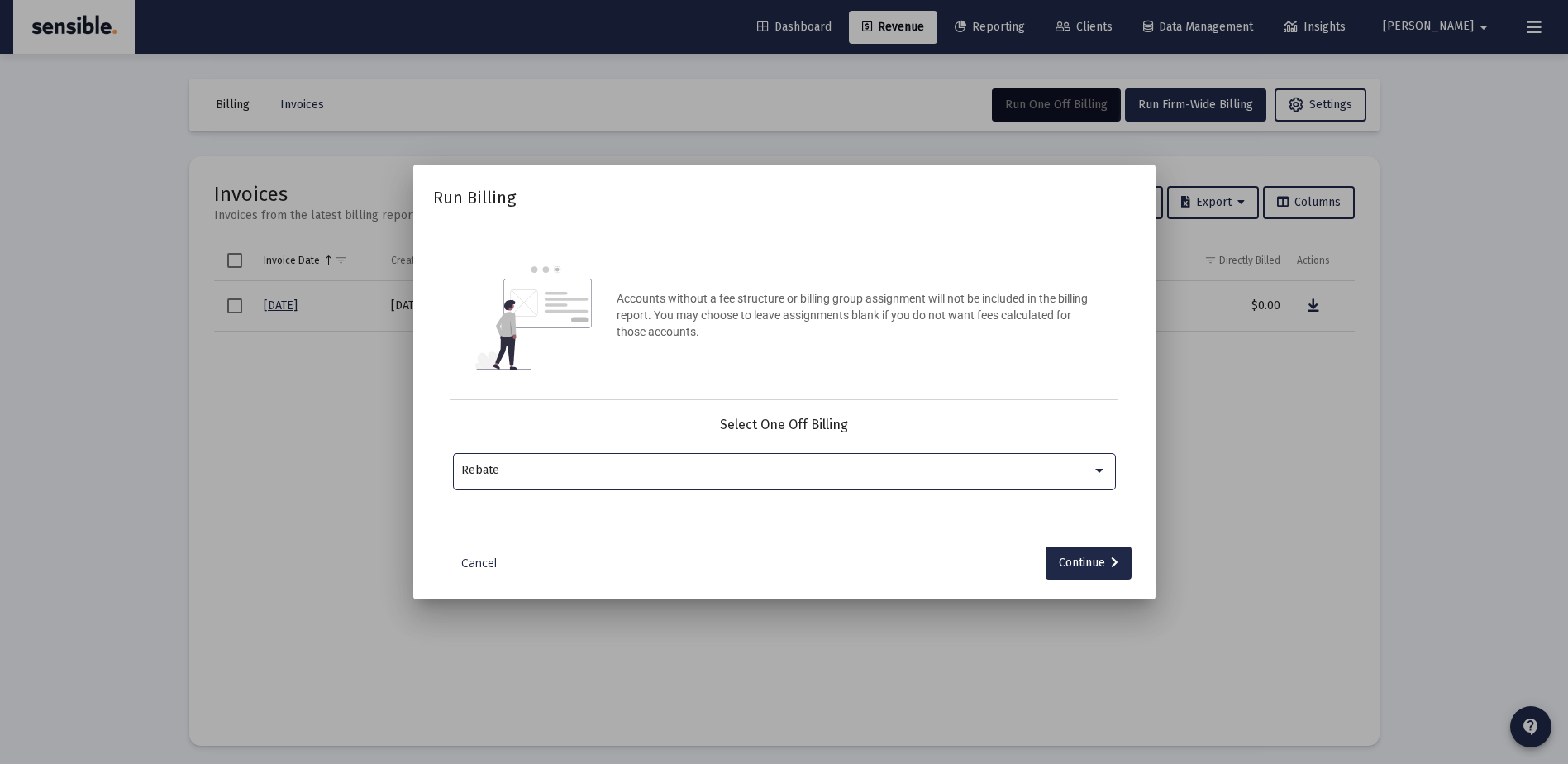
click at [793, 475] on div "Rebate" at bounding box center [777, 471] width 631 height 14
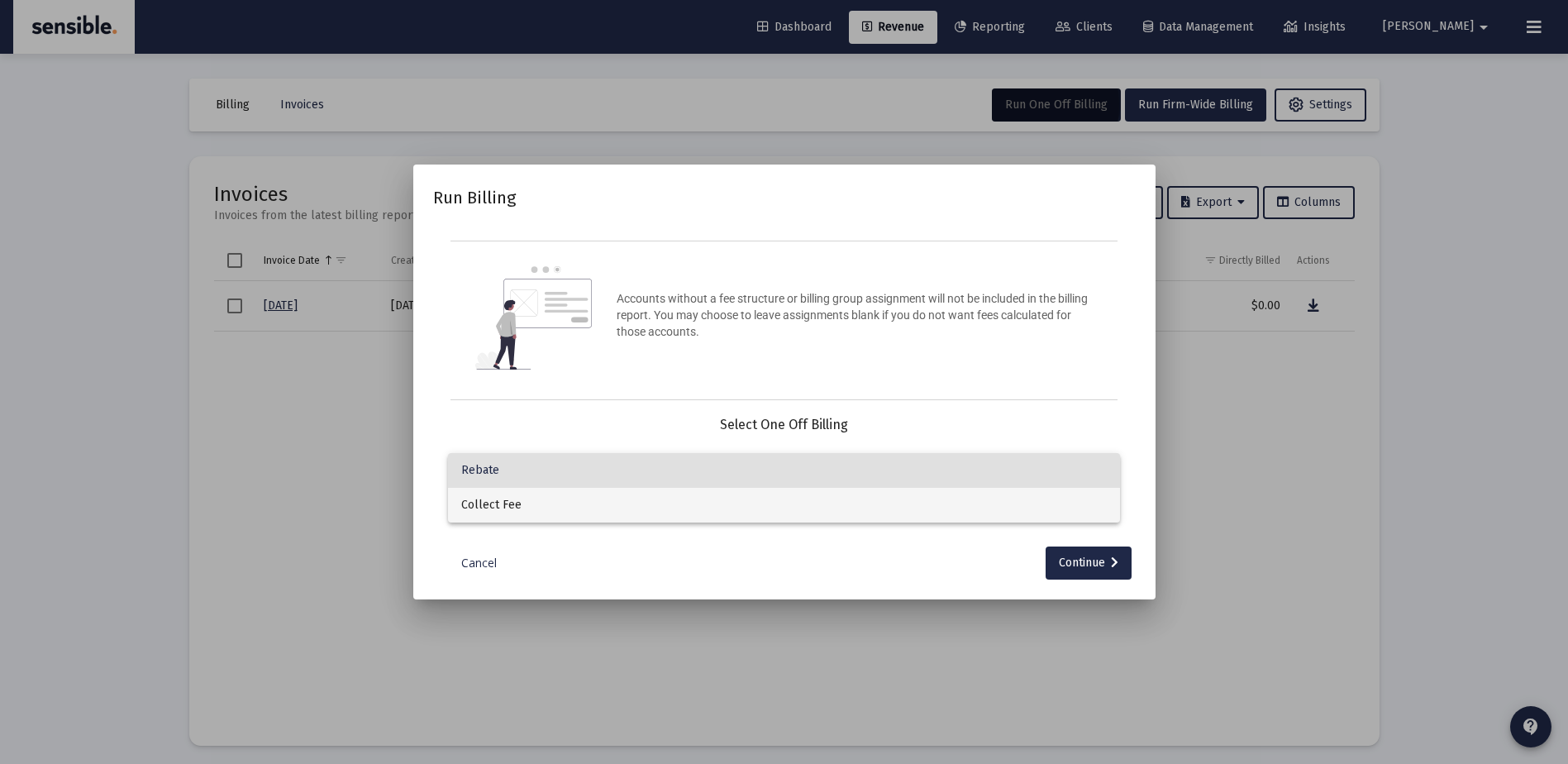
click at [716, 506] on span "Collect Fee" at bounding box center [784, 505] width 646 height 35
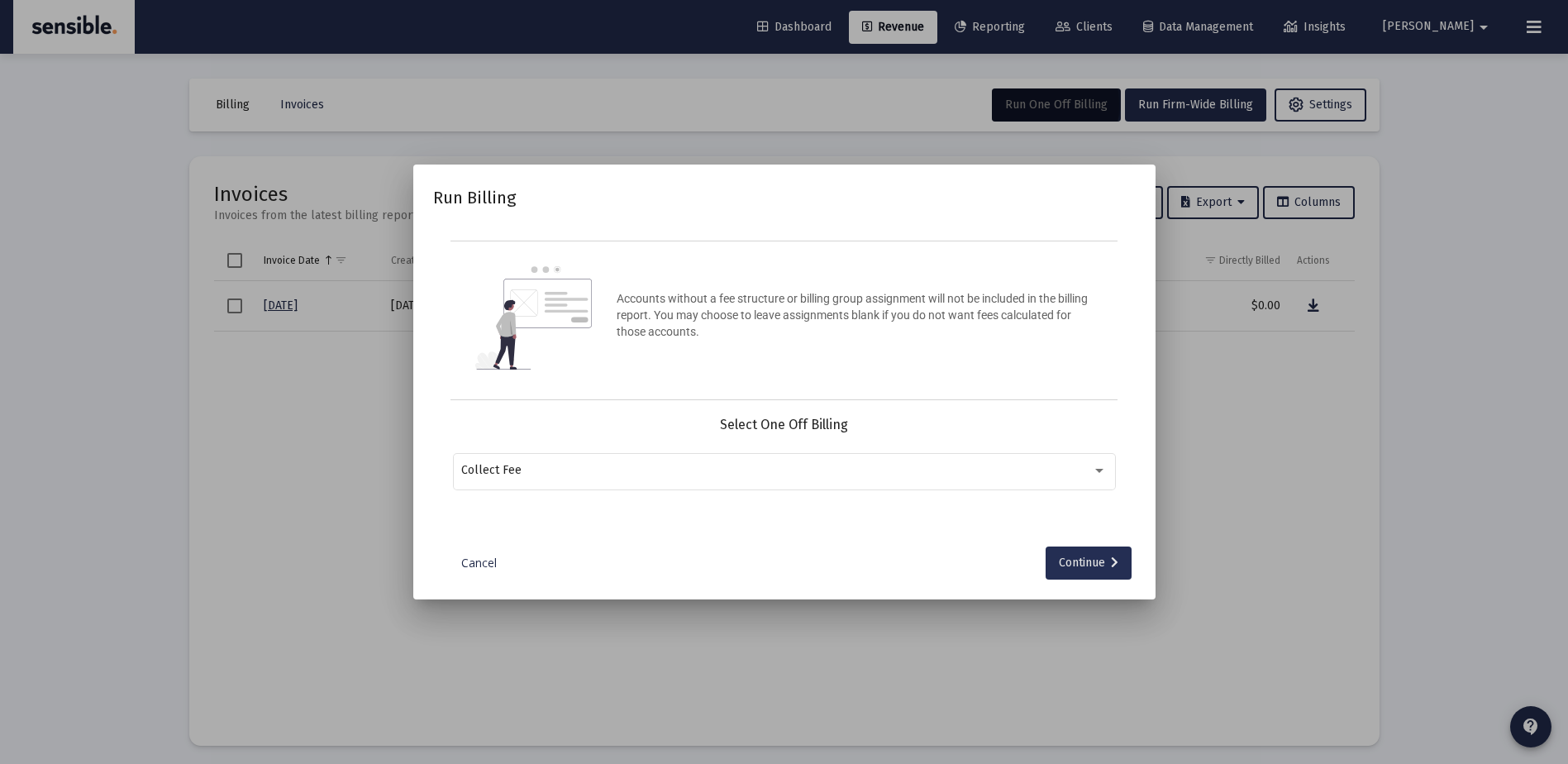
click at [1069, 557] on div "Continue" at bounding box center [1088, 563] width 59 height 33
click at [718, 471] on input "Selection" at bounding box center [774, 471] width 626 height 14
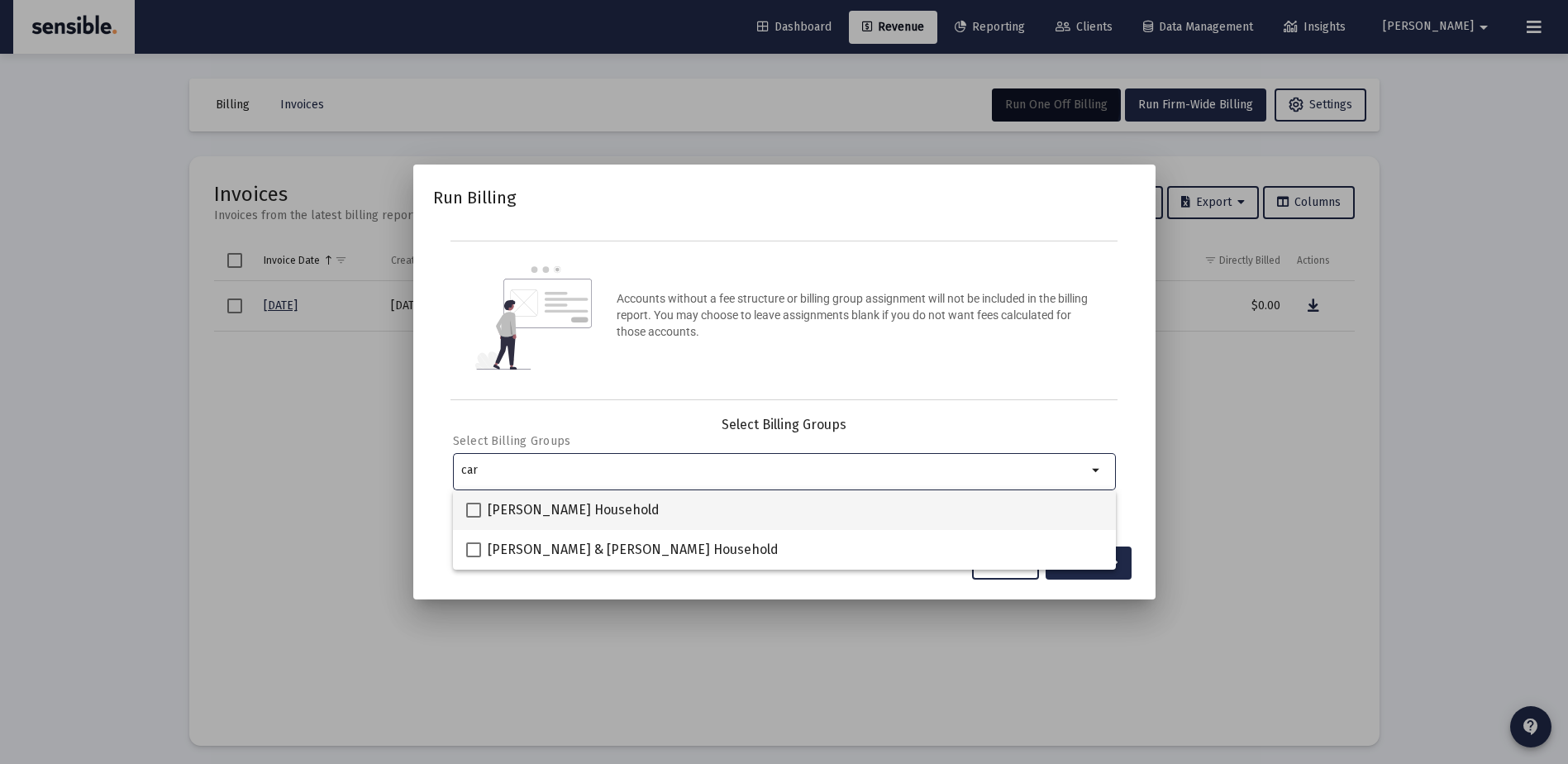
type input "car"
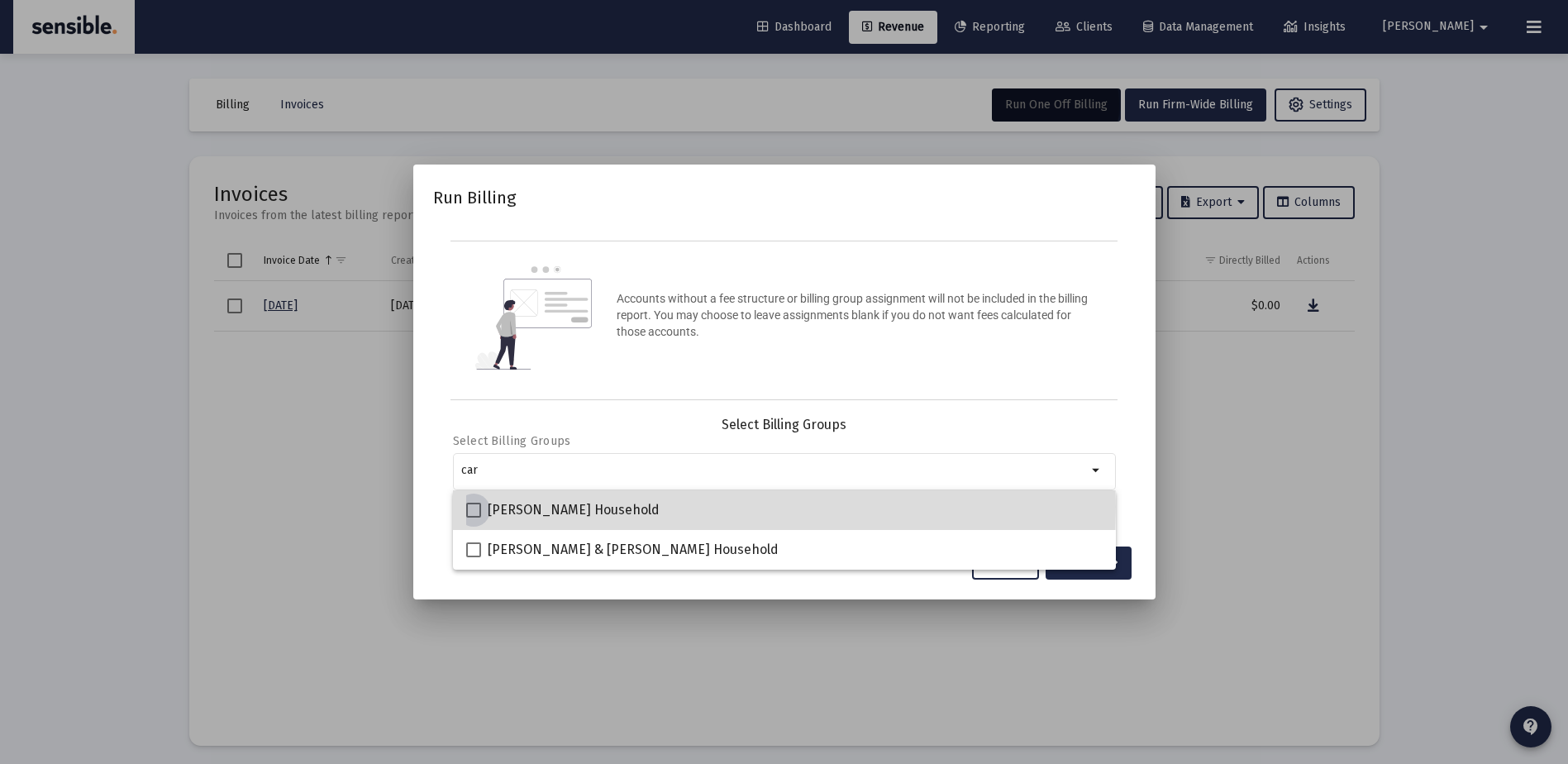
click at [623, 507] on span "[PERSON_NAME] Household" at bounding box center [573, 510] width 172 height 19
click at [474, 517] on input "[PERSON_NAME] Household" at bounding box center [473, 517] width 1 height 1
checkbox input "true"
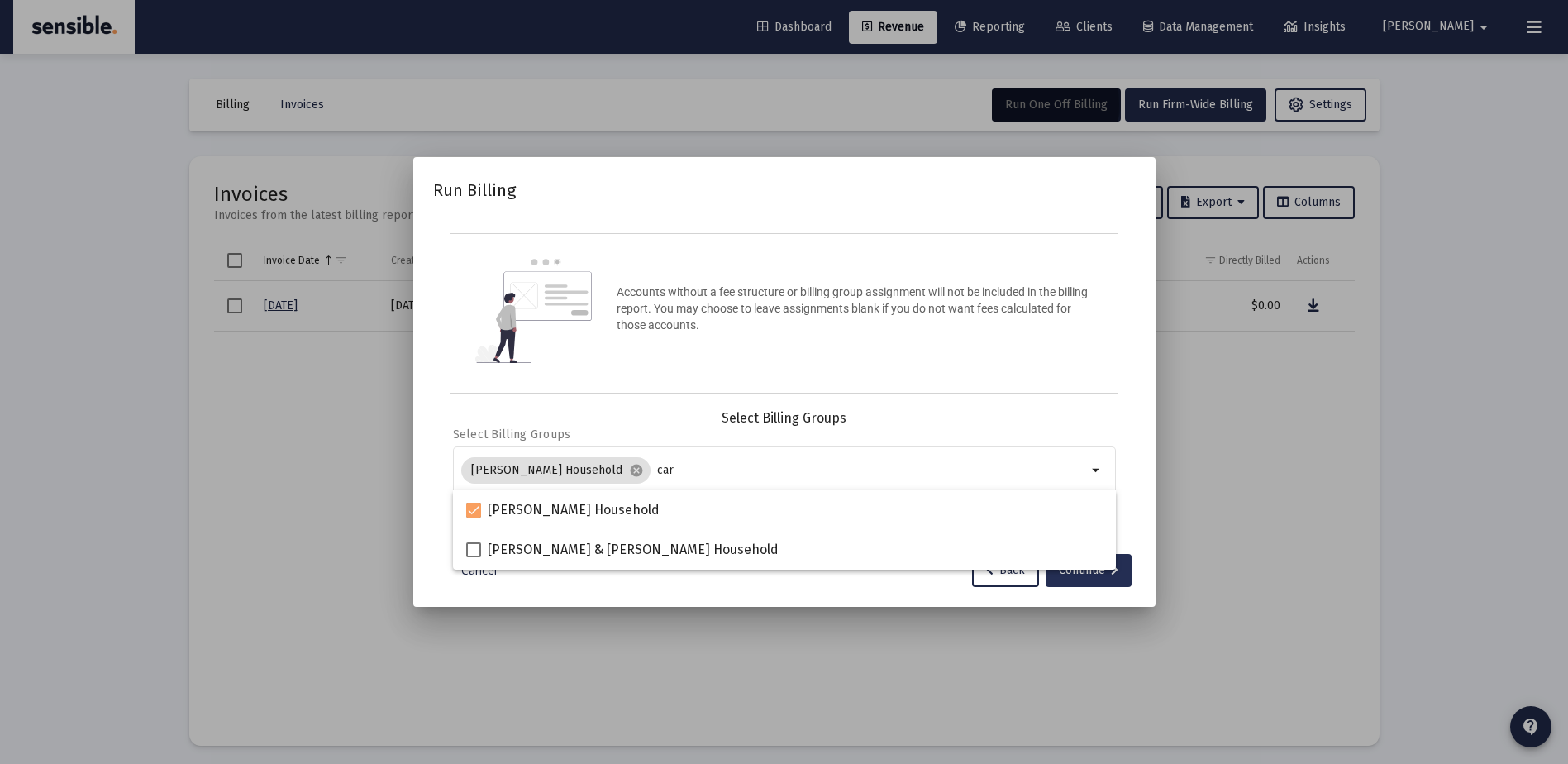
click at [1062, 580] on div "Continue" at bounding box center [1088, 571] width 59 height 33
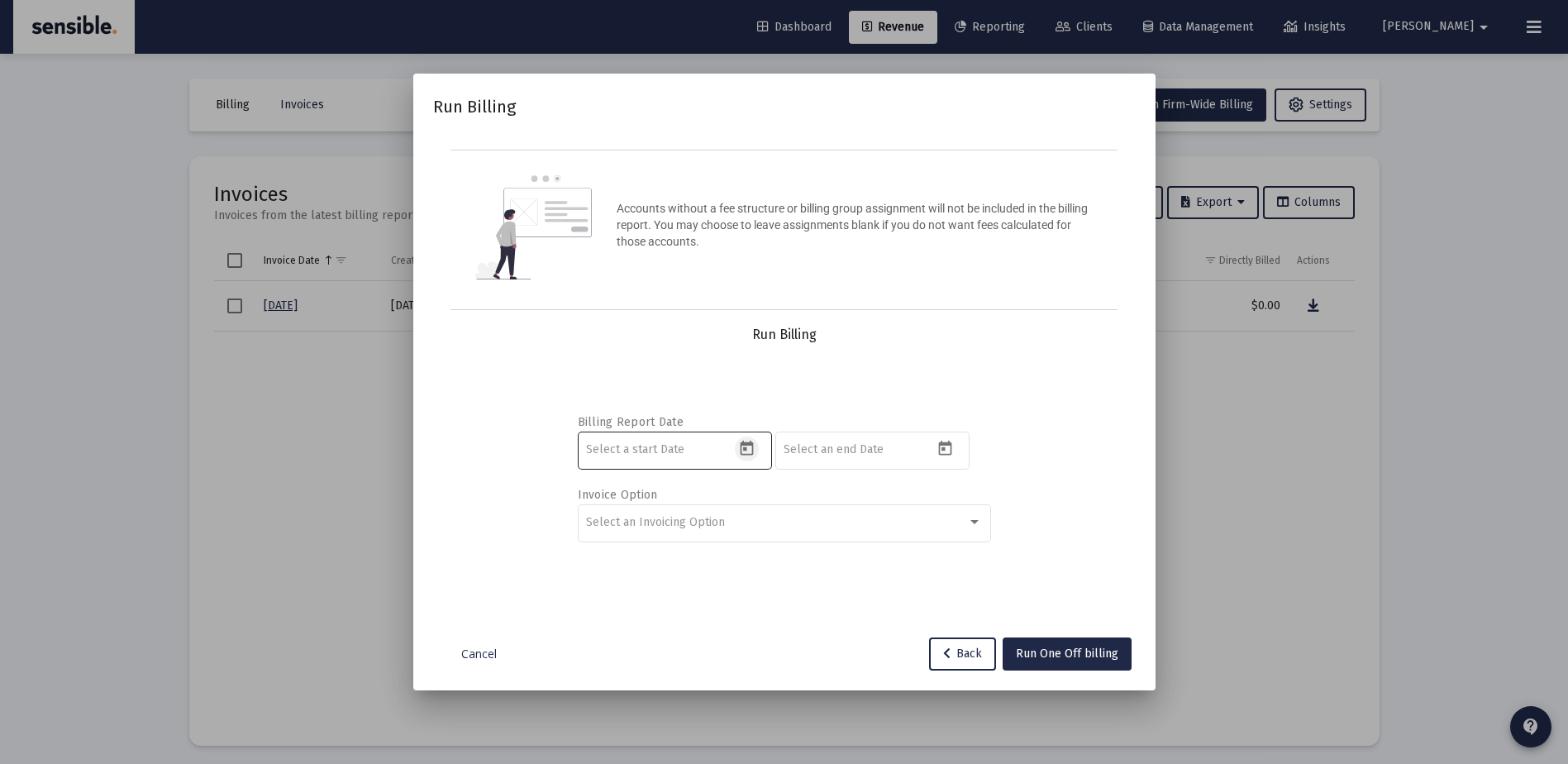
click at [750, 443] on icon "Open calendar" at bounding box center [748, 448] width 14 height 15
click at [760, 166] on button "Previous month" at bounding box center [760, 170] width 33 height 33
click at [670, 265] on div "1" at bounding box center [667, 279] width 30 height 30
type input "[DATE]"
click at [950, 456] on icon "Open calendar" at bounding box center [946, 448] width 17 height 17
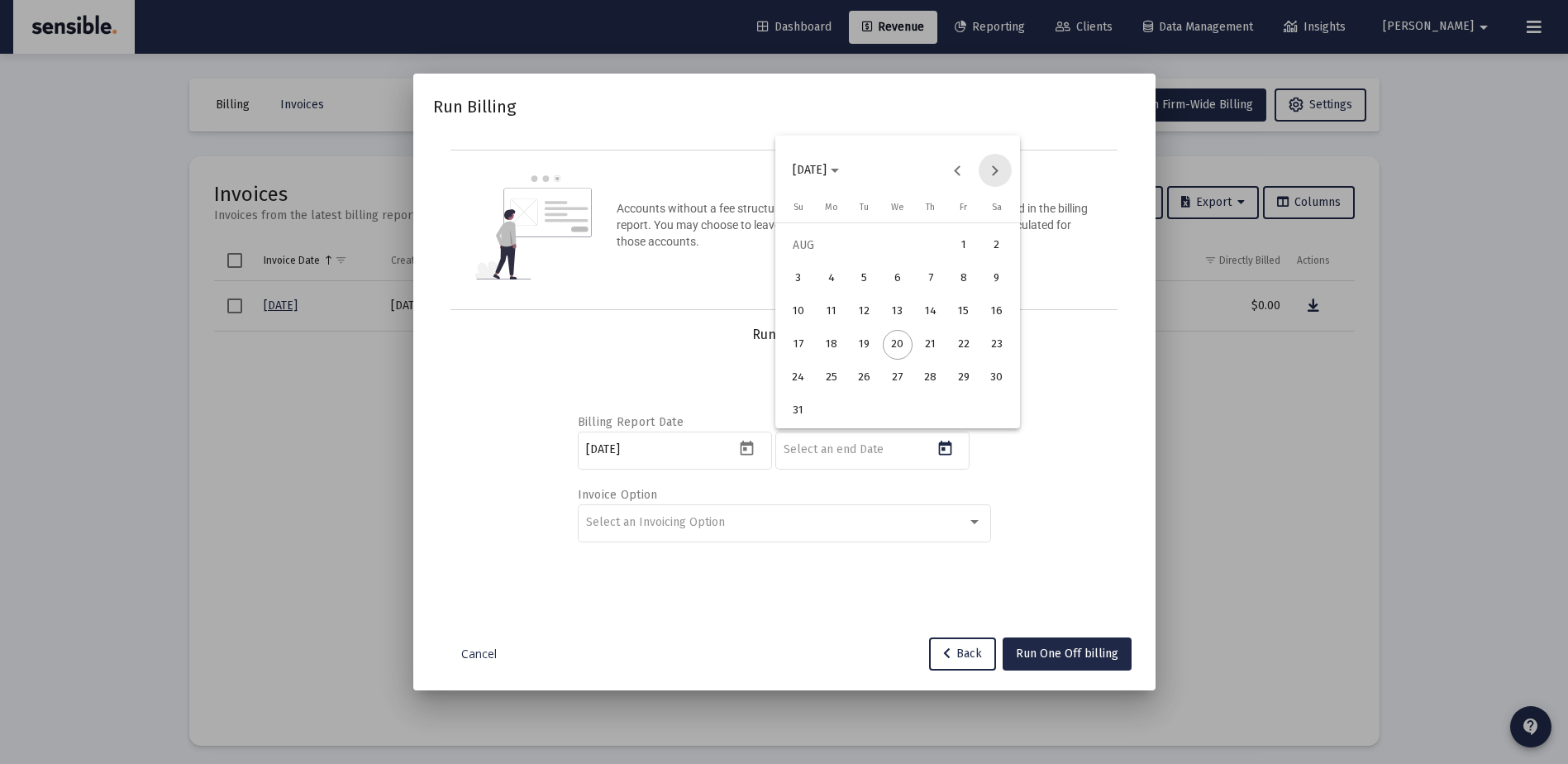
click at [991, 161] on button "Next month" at bounding box center [995, 170] width 33 height 33
click at [860, 403] on div "30" at bounding box center [864, 411] width 30 height 30
type input "[DATE]"
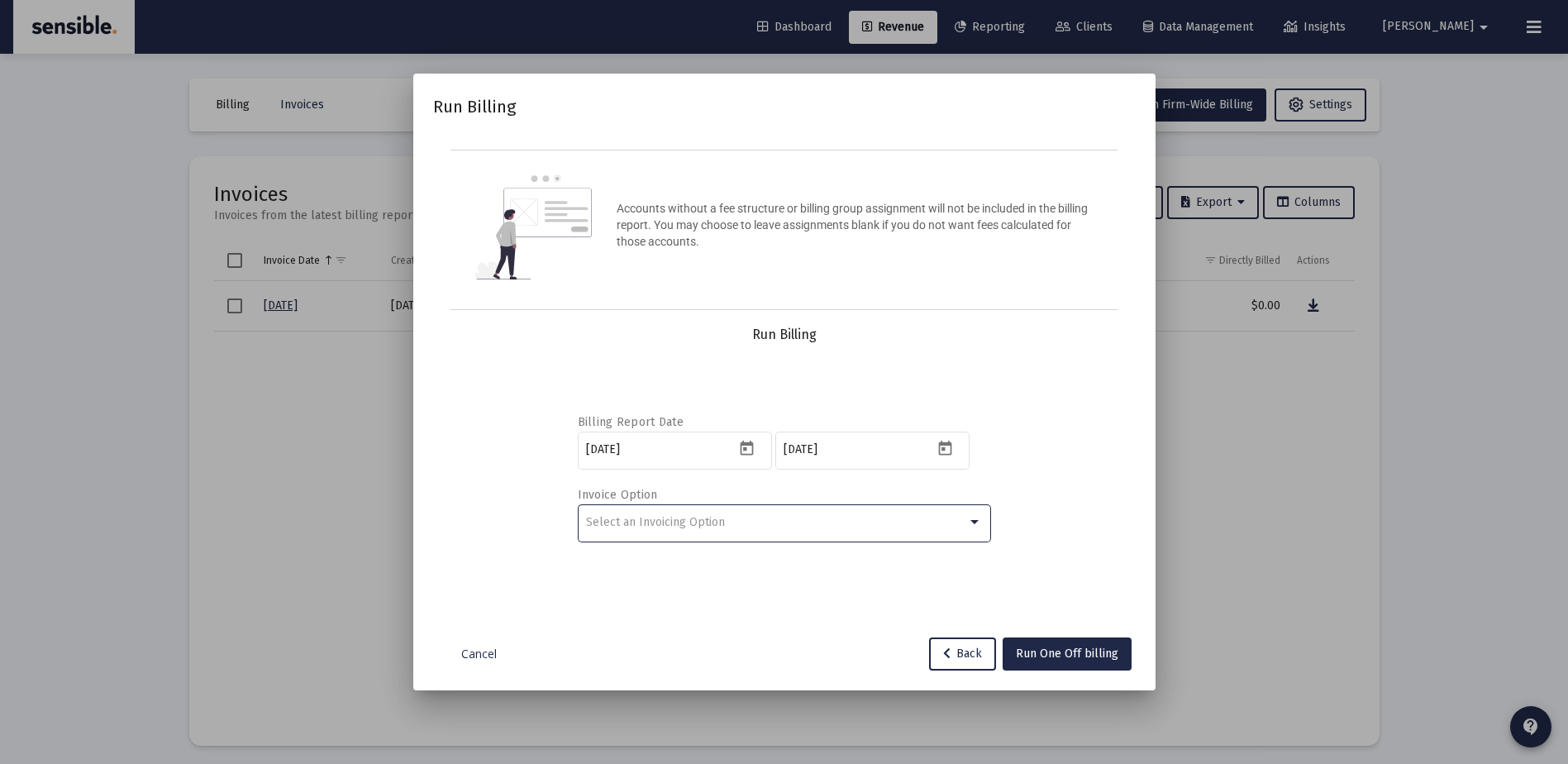
click at [783, 527] on div "Select an Invoicing Option" at bounding box center [777, 522] width 382 height 14
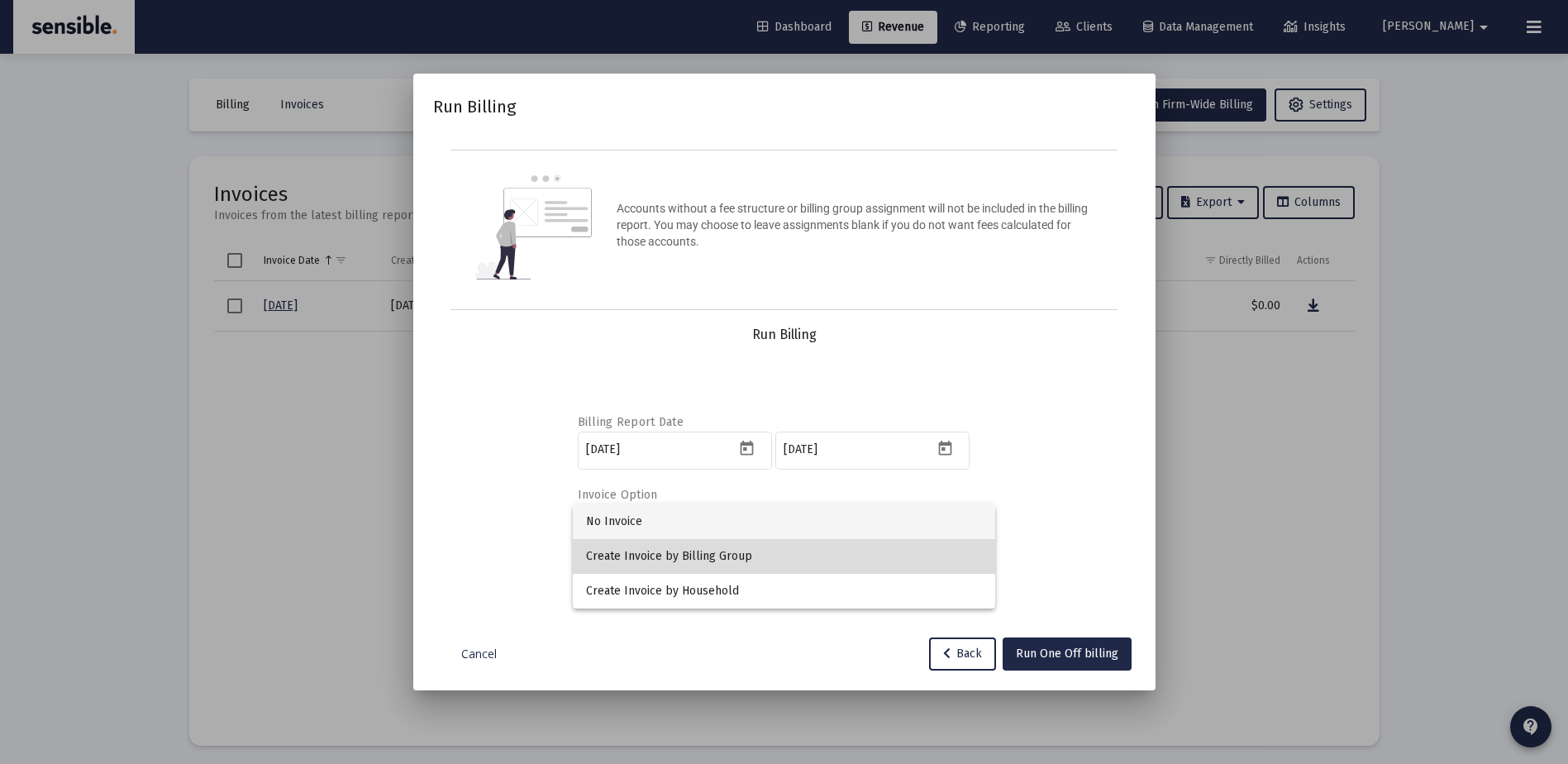
click at [735, 560] on span "Create Invoice by Billing Group" at bounding box center [784, 556] width 396 height 35
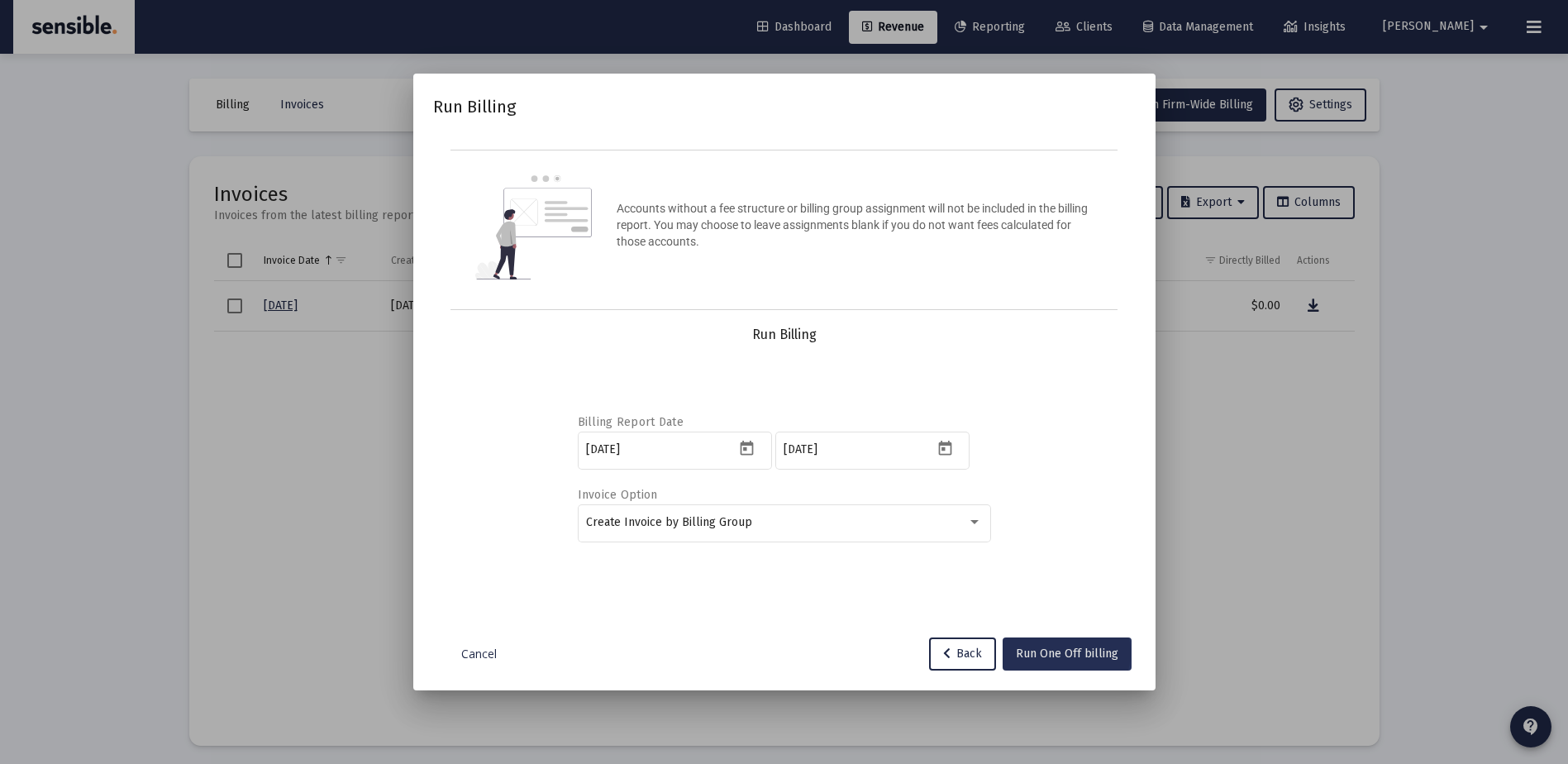
click at [1068, 652] on span "Run One Off billing" at bounding box center [1068, 653] width 103 height 14
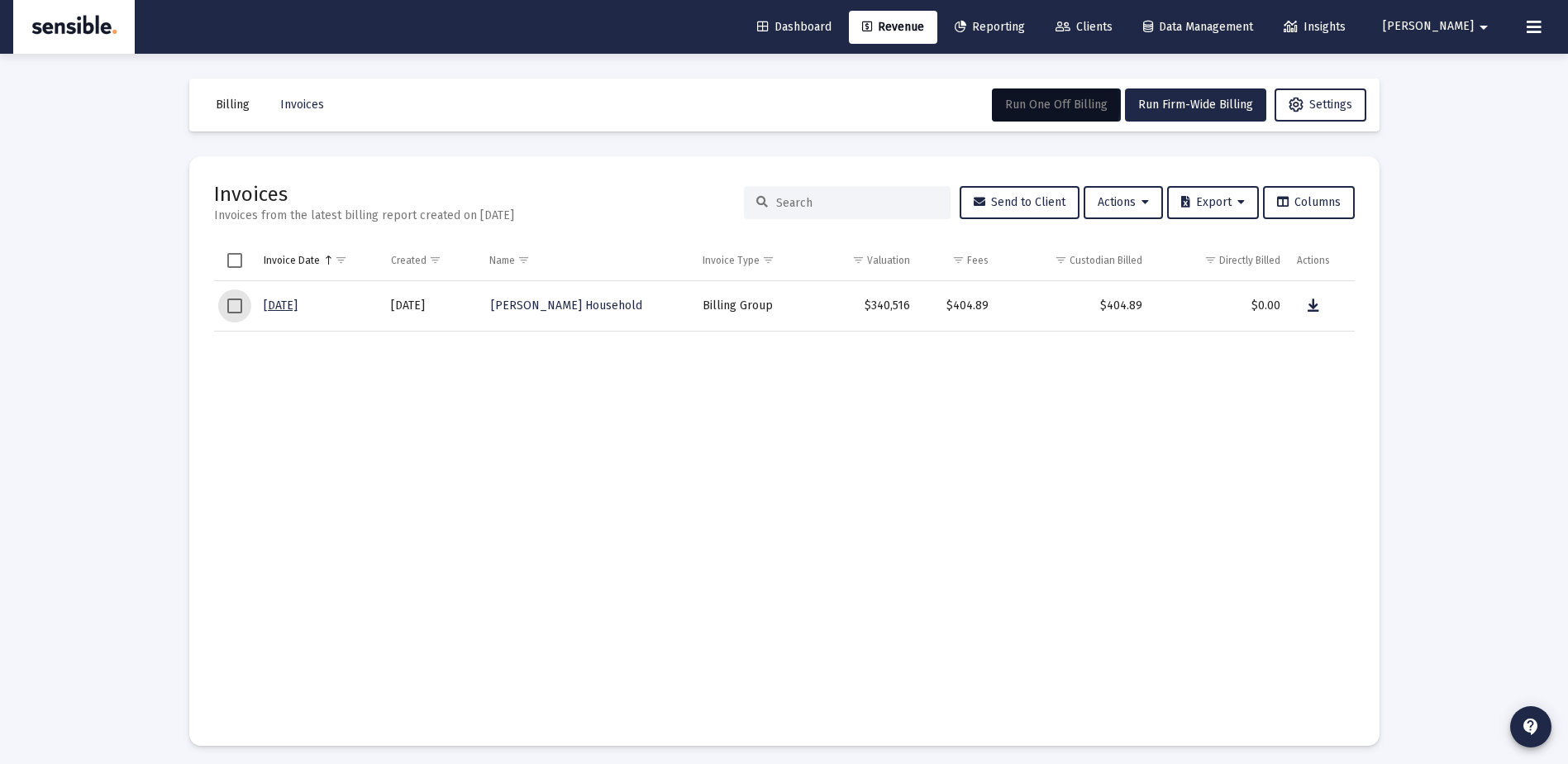
click at [236, 305] on span "Select row" at bounding box center [234, 305] width 15 height 15
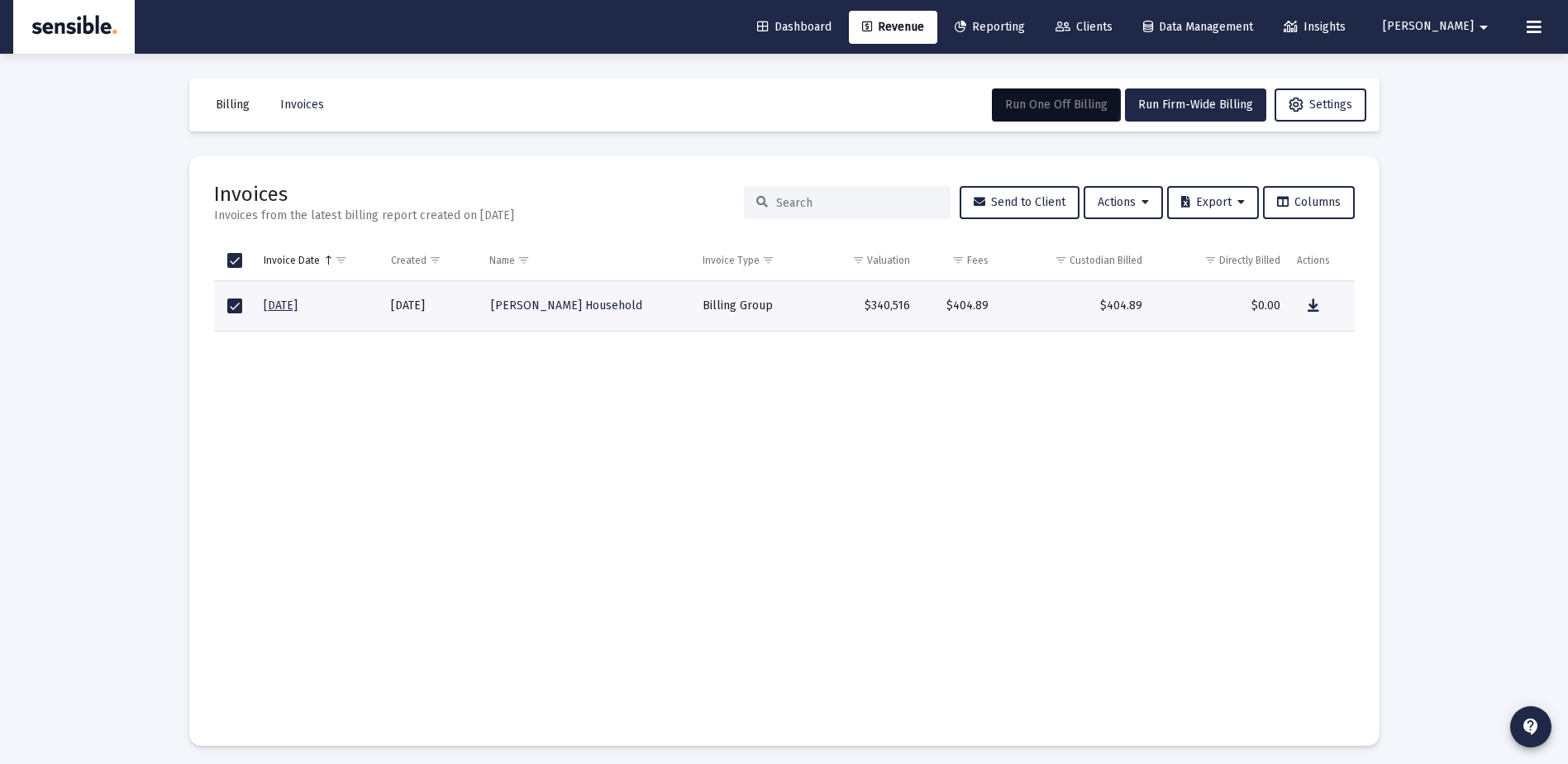
click at [1119, 432] on td "Data grid" at bounding box center [1074, 525] width 153 height 389
click at [303, 105] on span "Invoices" at bounding box center [302, 104] width 44 height 14
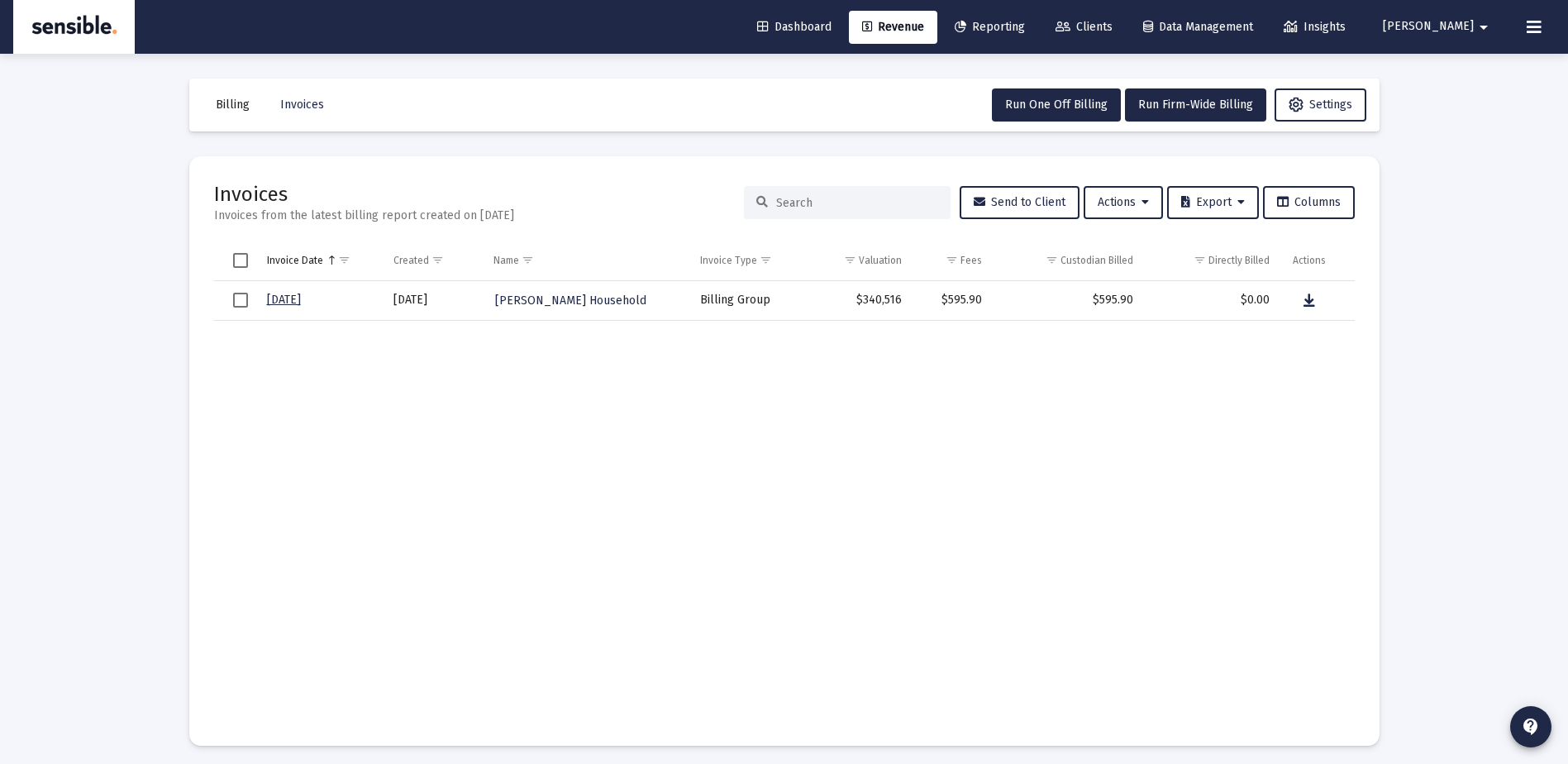
click at [846, 204] on input at bounding box center [857, 203] width 162 height 14
click at [1054, 101] on span "Run One Off Billing" at bounding box center [1057, 104] width 103 height 14
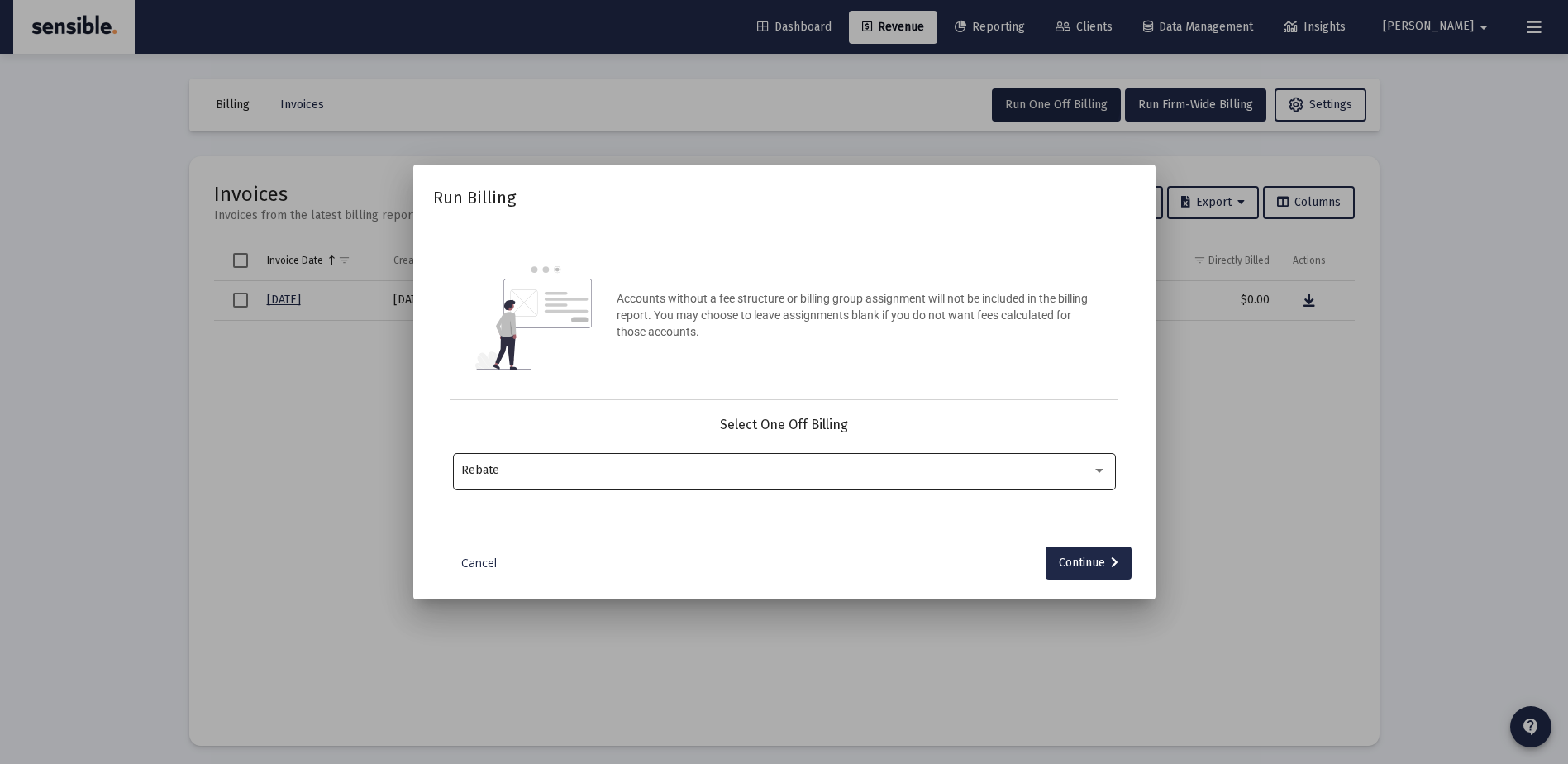
click at [703, 479] on div "Rebate" at bounding box center [784, 470] width 646 height 41
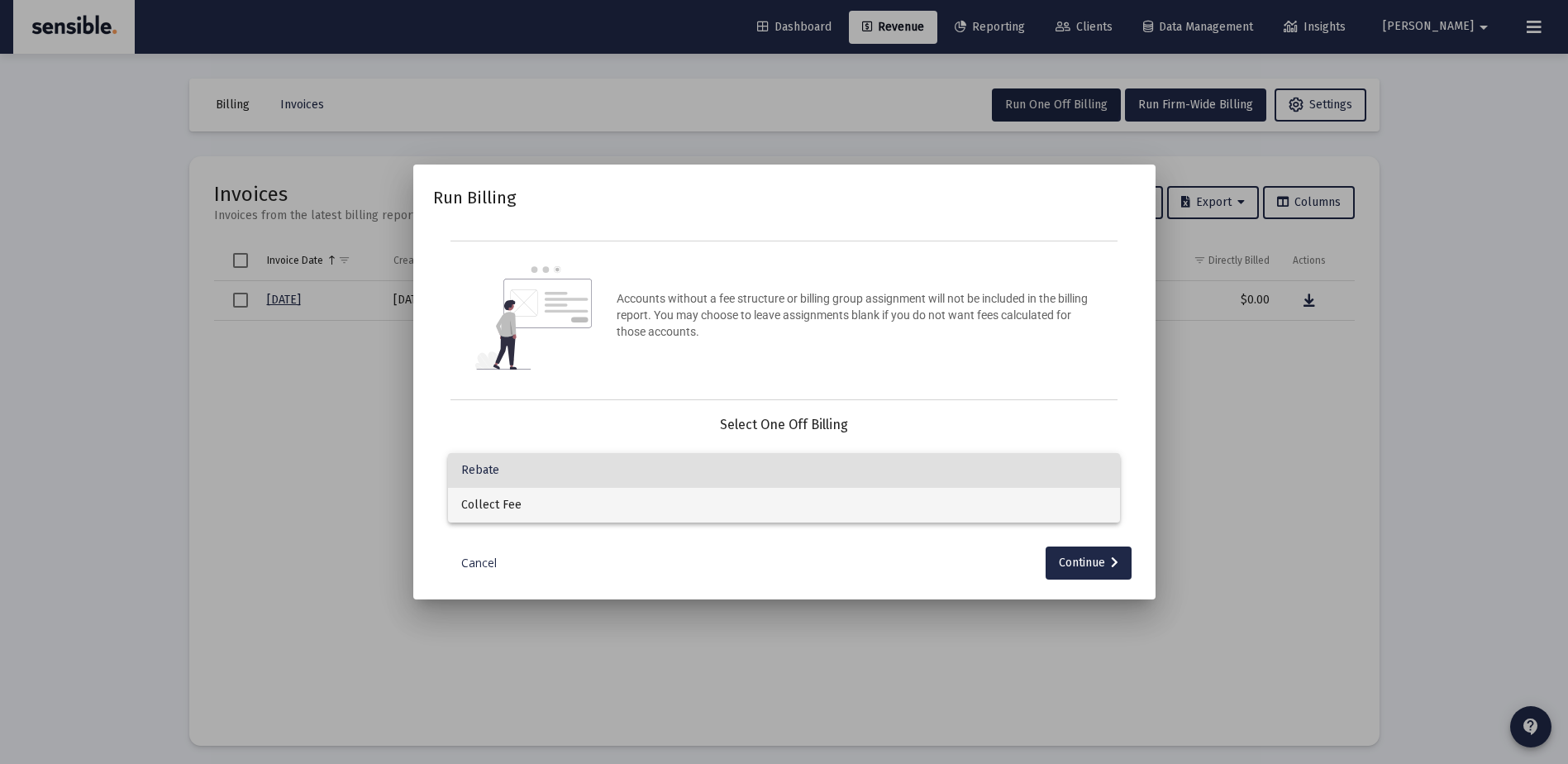
click at [697, 498] on span "Collect Fee" at bounding box center [784, 505] width 646 height 35
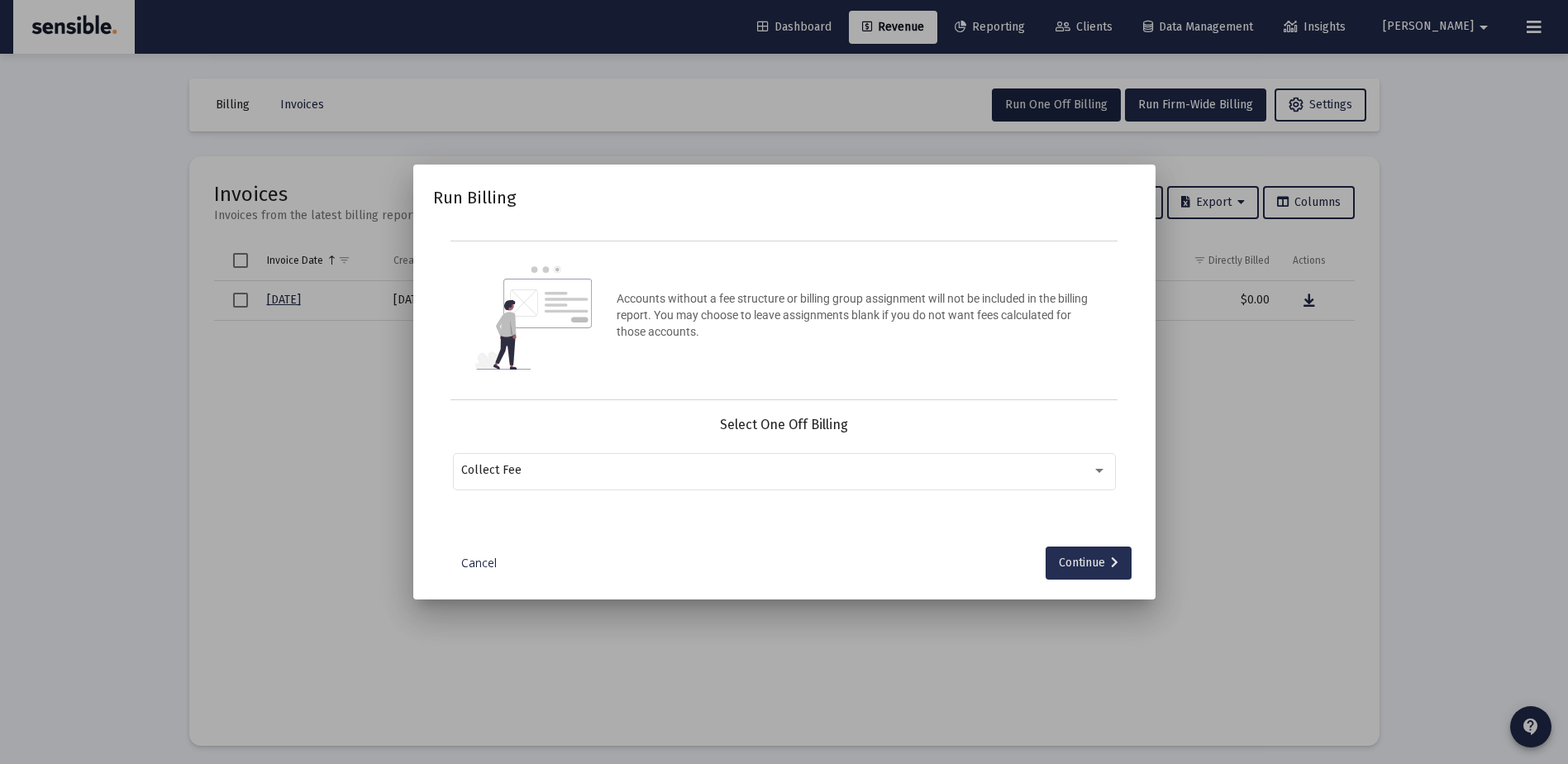
click at [1056, 563] on button "Continue" at bounding box center [1088, 563] width 86 height 33
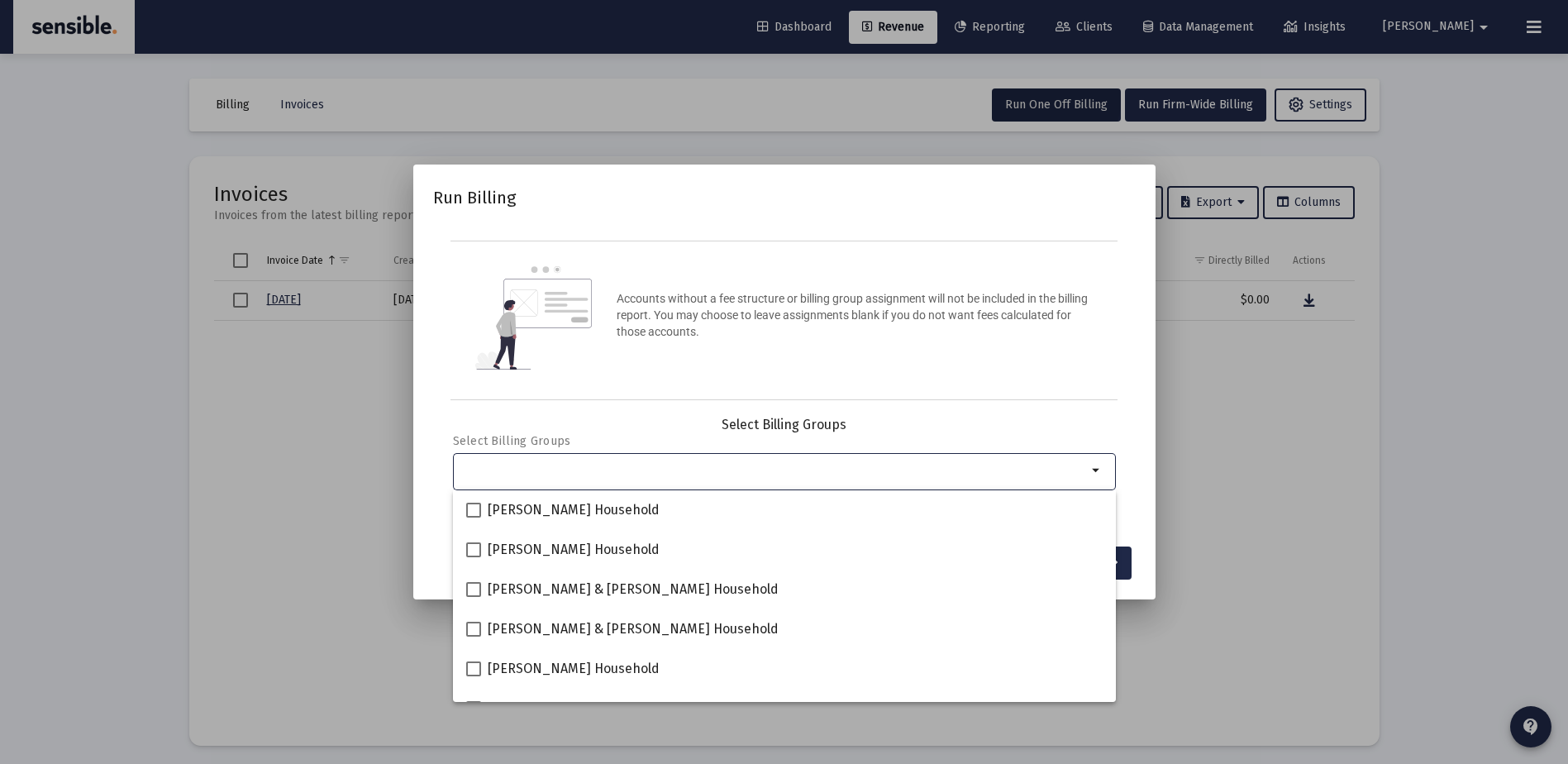
click at [864, 461] on div "Selection" at bounding box center [774, 470] width 632 height 19
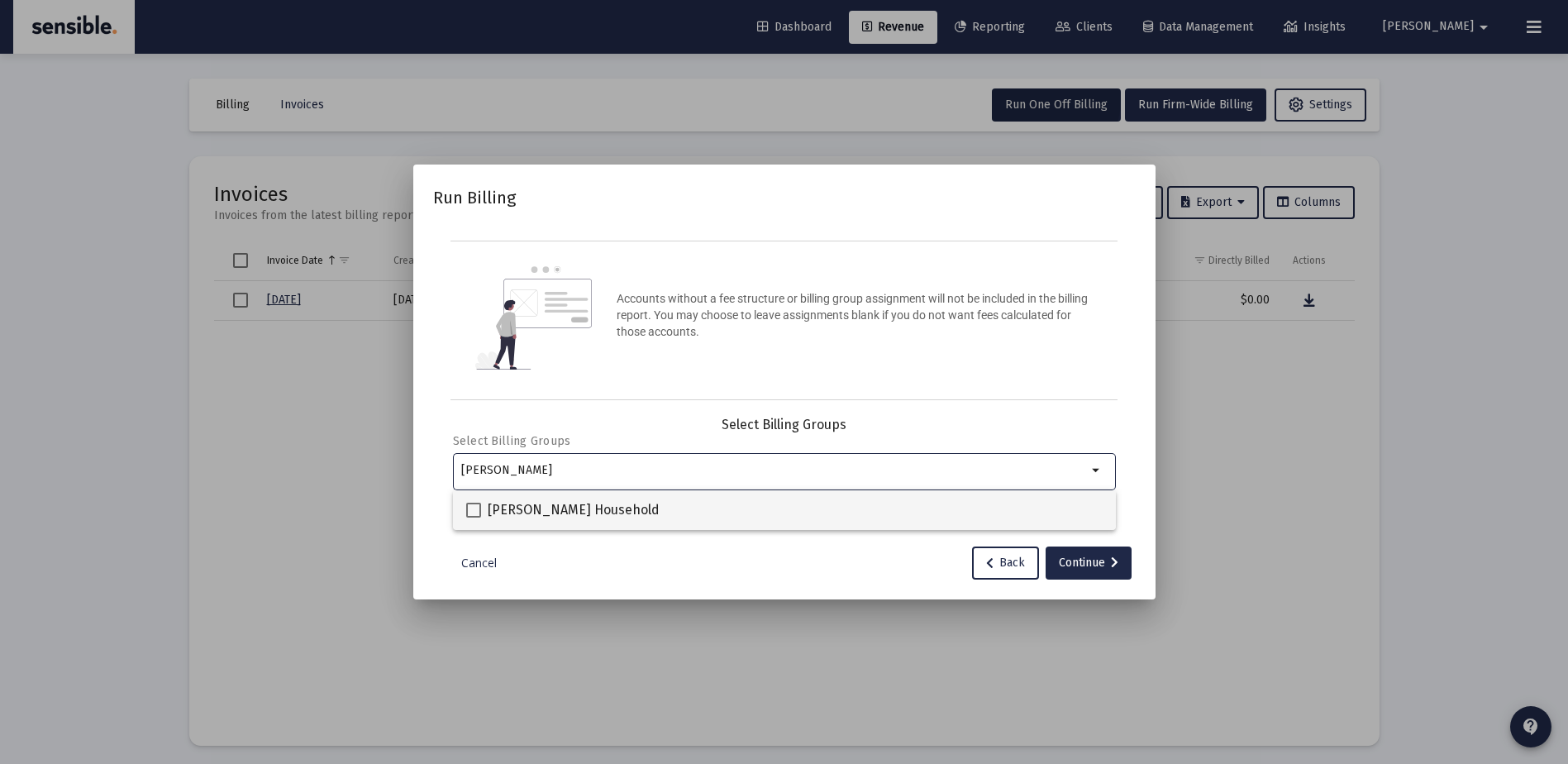
type input "haag"
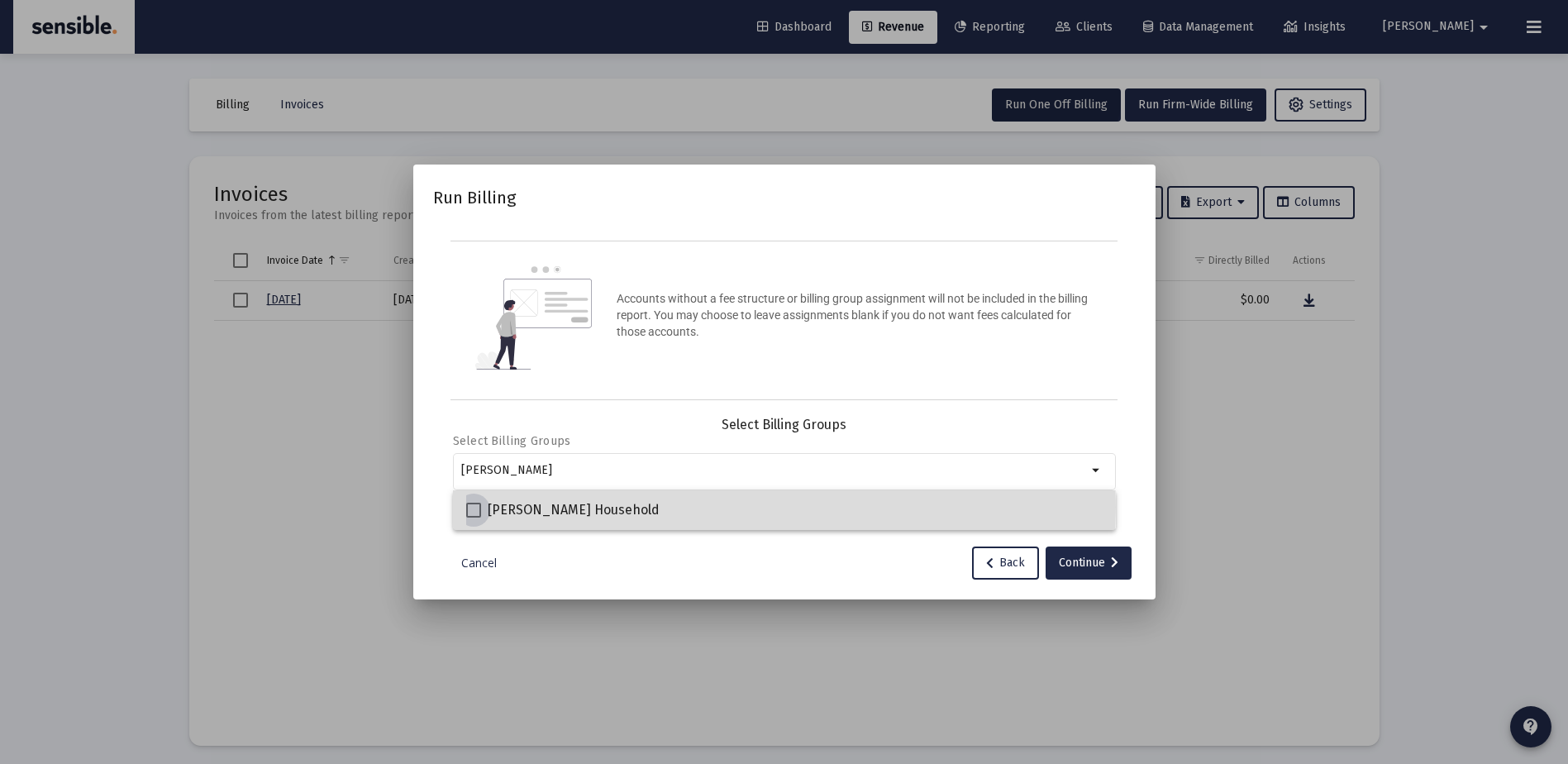
click at [616, 507] on span "Donald Haag Household" at bounding box center [573, 510] width 172 height 19
click at [474, 517] on input "Donald Haag Household" at bounding box center [473, 517] width 1 height 1
checkbox input "true"
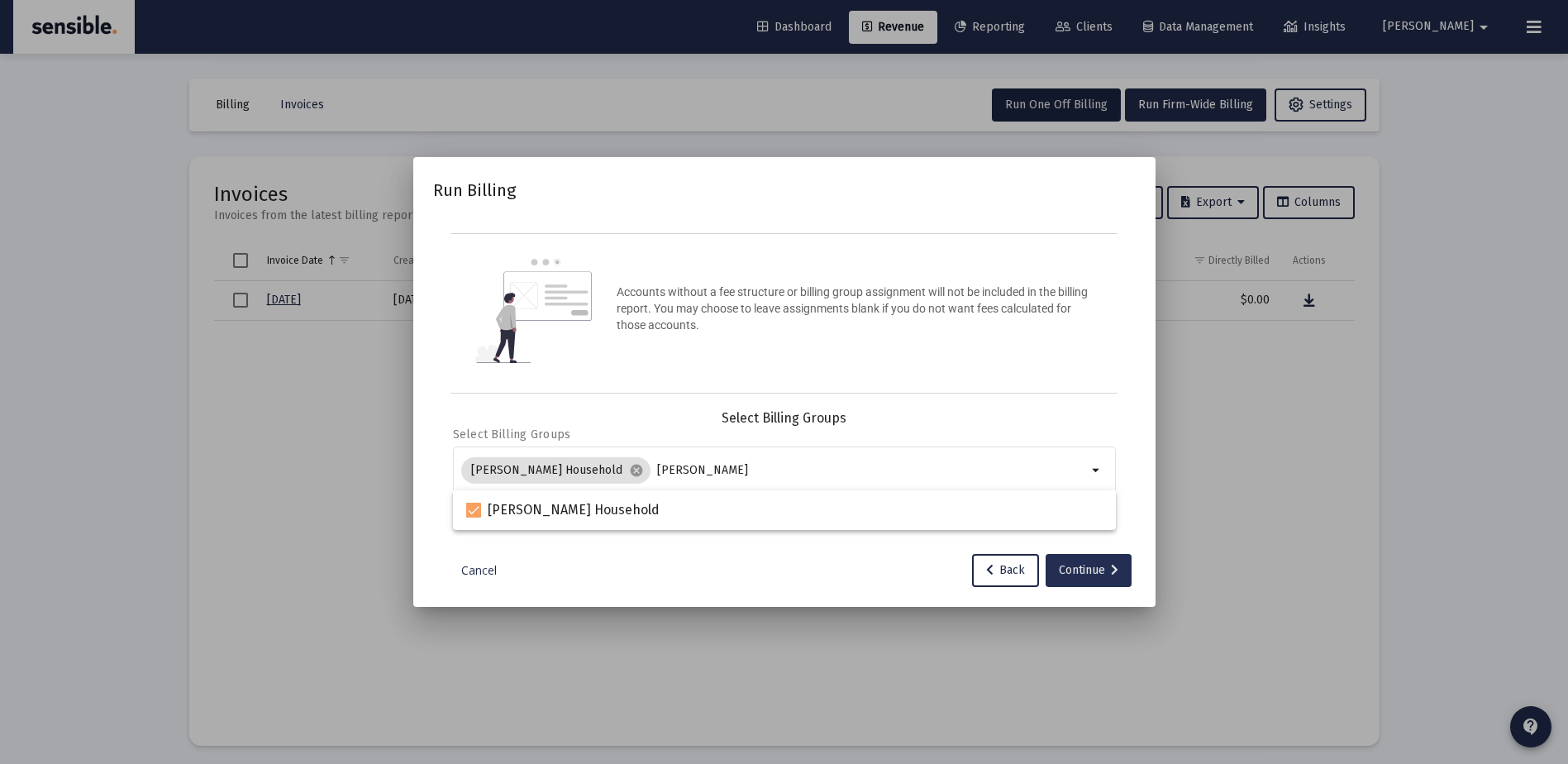
click at [1080, 575] on div "Continue" at bounding box center [1088, 571] width 59 height 33
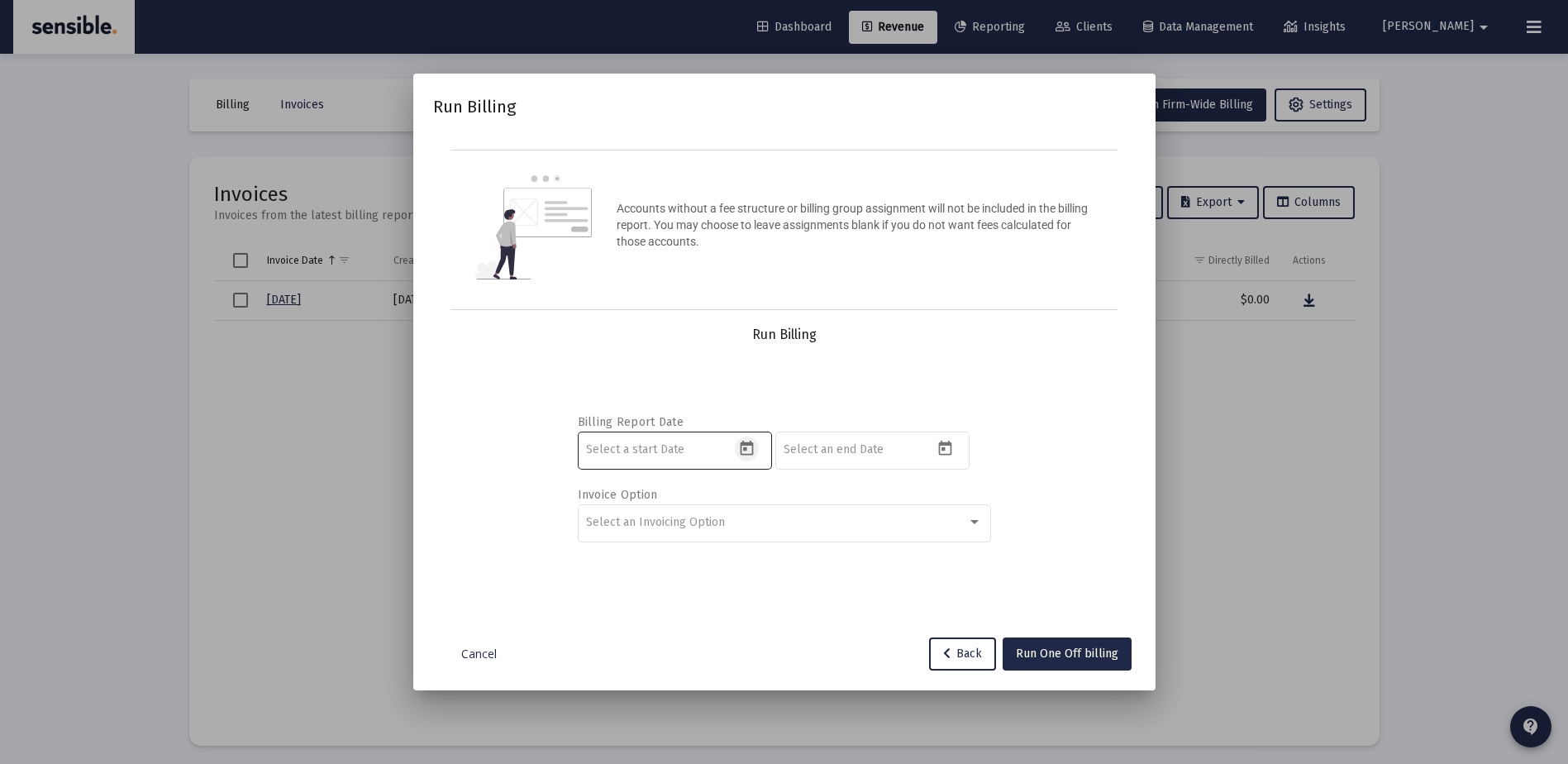
click at [753, 447] on icon "Open calendar" at bounding box center [748, 448] width 14 height 15
click at [760, 158] on button "Previous month" at bounding box center [760, 170] width 33 height 33
click at [666, 264] on div "1" at bounding box center [667, 279] width 30 height 30
type input "2025-07-01"
click at [948, 446] on icon "Open calendar" at bounding box center [946, 448] width 14 height 15
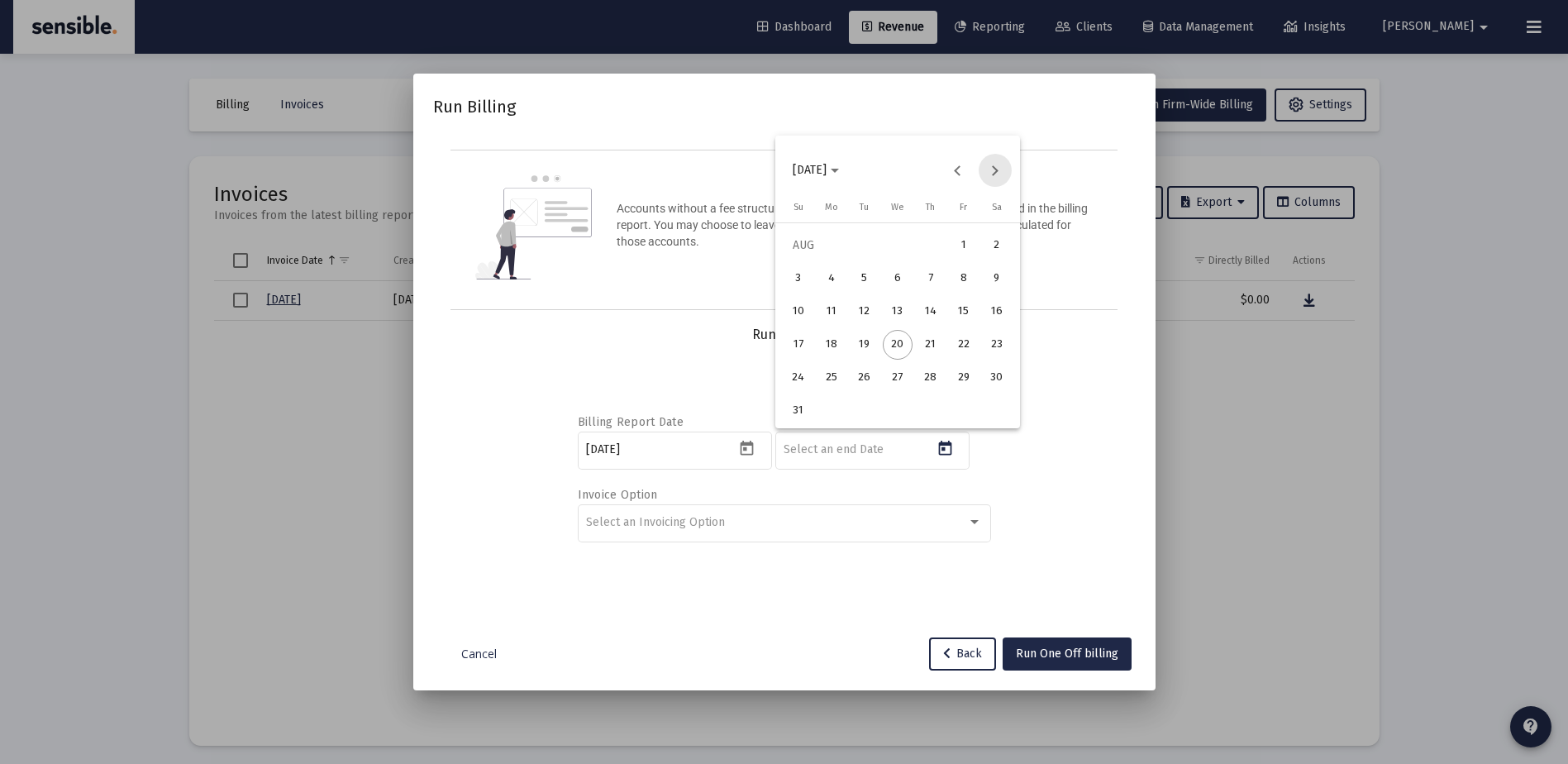
click at [989, 178] on button "Next month" at bounding box center [995, 170] width 33 height 33
click at [867, 413] on div "30" at bounding box center [864, 411] width 30 height 30
type input "[DATE]"
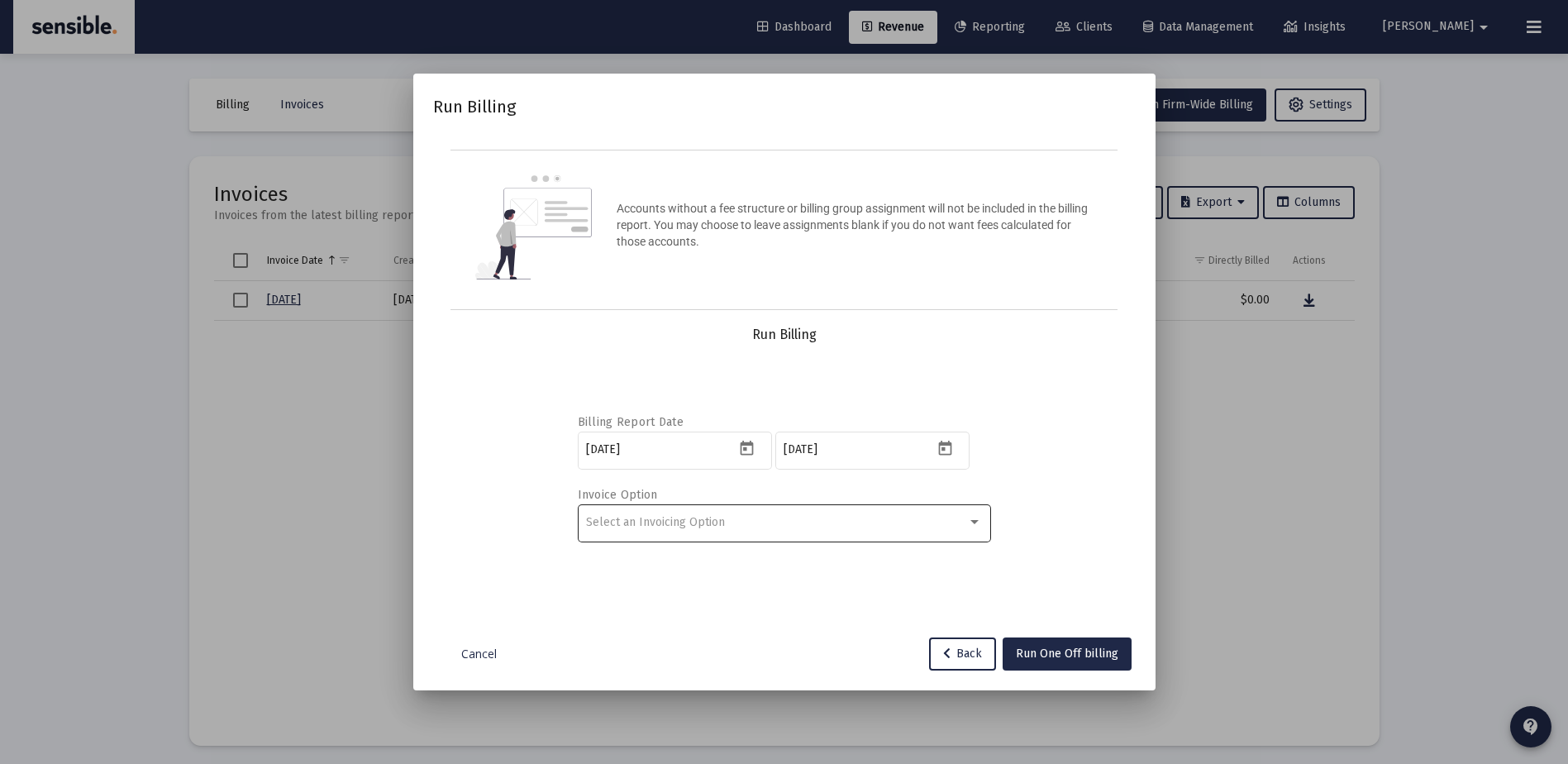
click at [871, 514] on div "Select an Invoicing Option" at bounding box center [784, 522] width 396 height 41
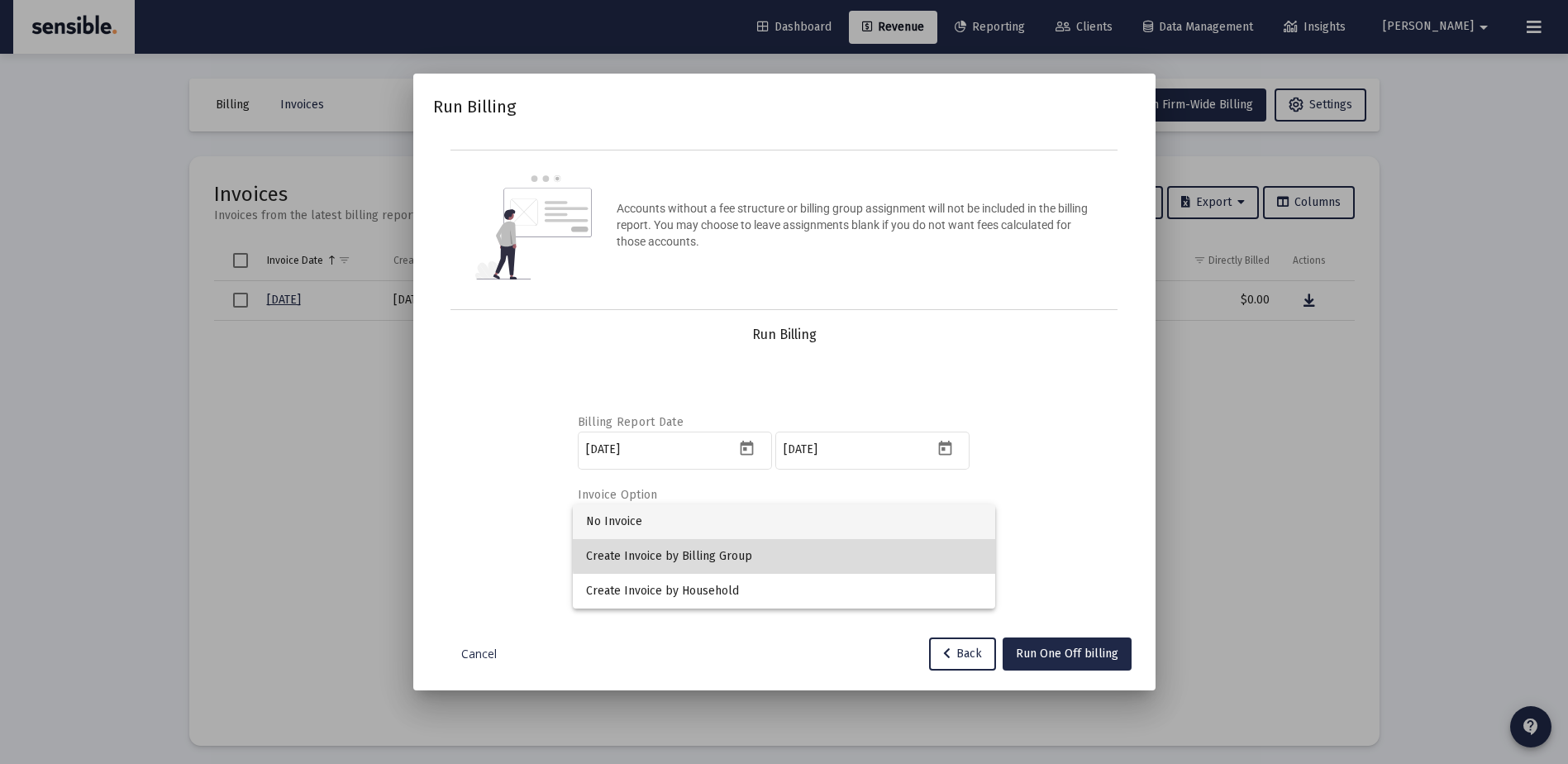
click at [844, 548] on span "Create Invoice by Billing Group" at bounding box center [784, 556] width 396 height 35
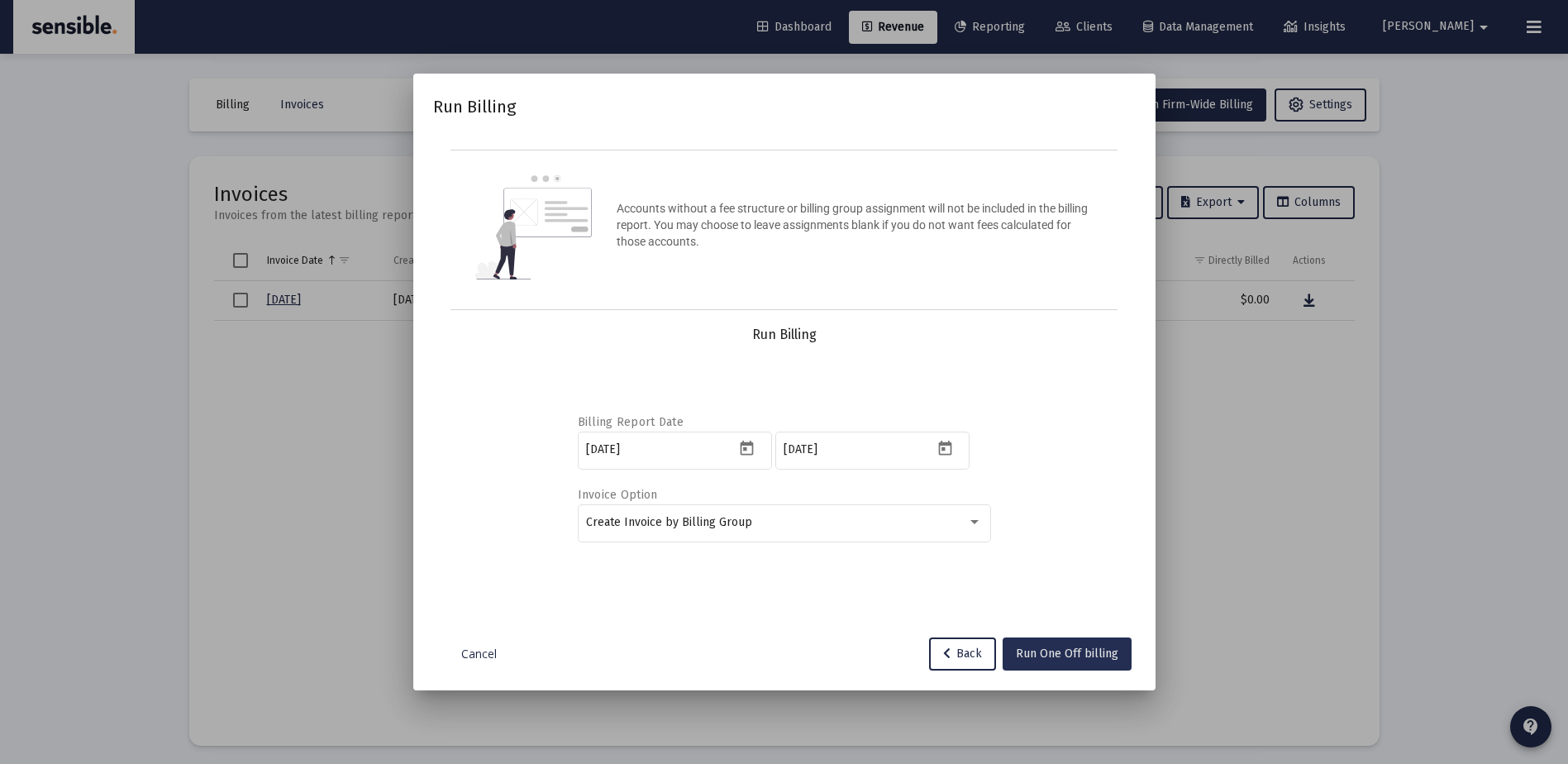
click at [1080, 651] on span "Run One Off billing" at bounding box center [1068, 653] width 103 height 14
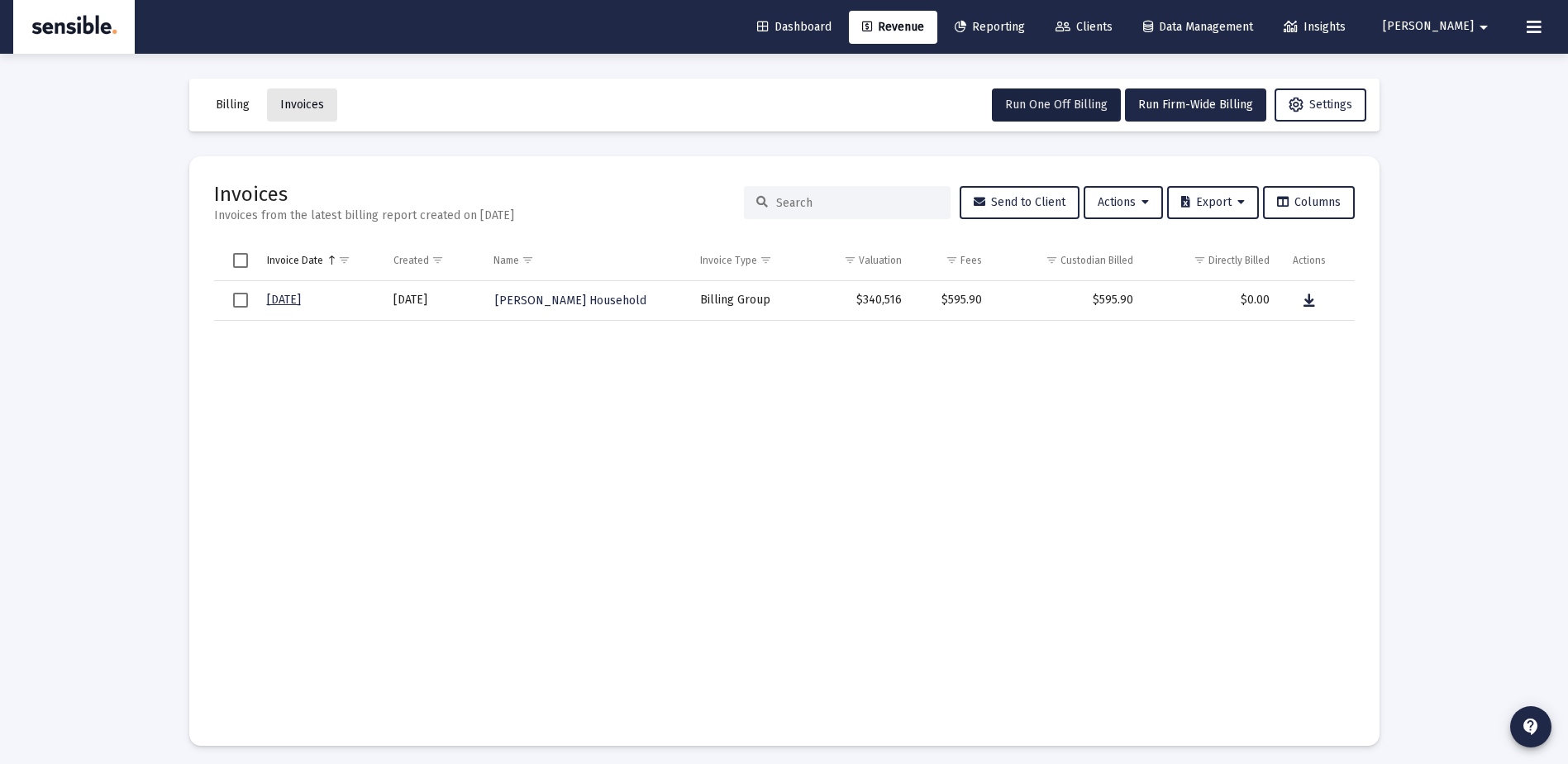
click at [309, 100] on span "Invoices" at bounding box center [302, 104] width 44 height 14
click at [1040, 109] on span "Run One Off Billing" at bounding box center [1057, 104] width 103 height 14
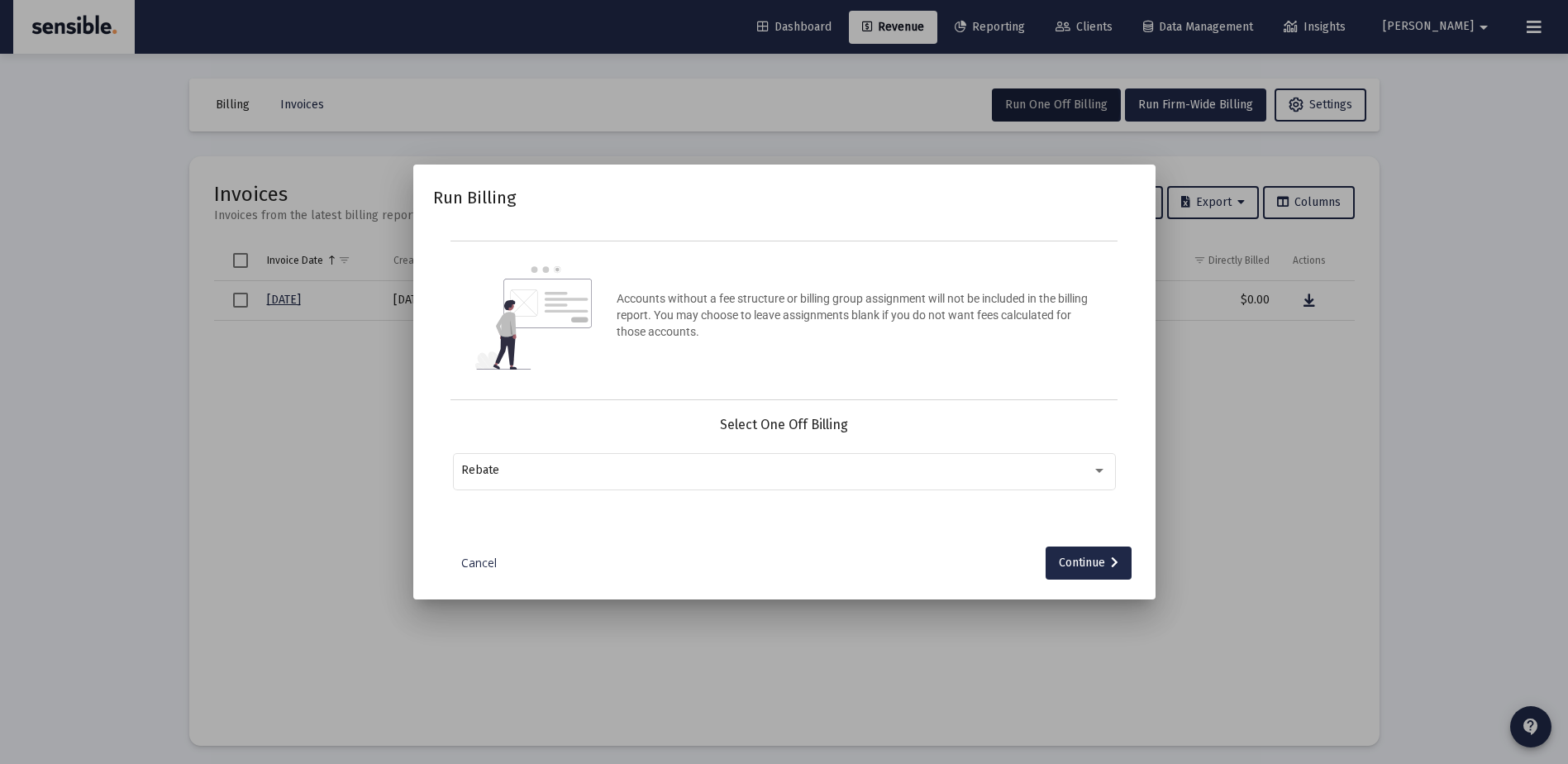
click at [237, 94] on div at bounding box center [784, 382] width 1568 height 764
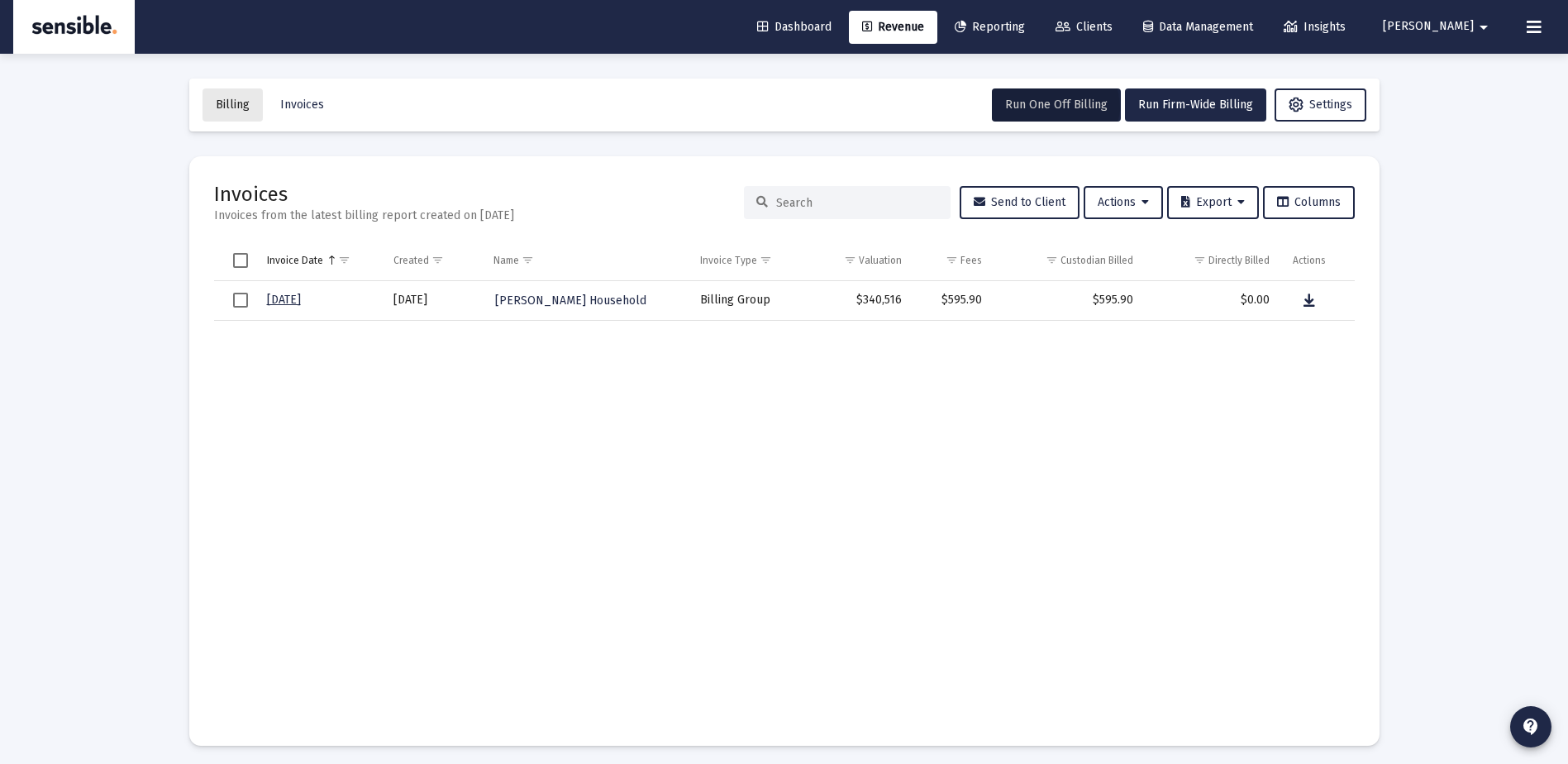
click at [237, 97] on button "Billing" at bounding box center [233, 105] width 60 height 33
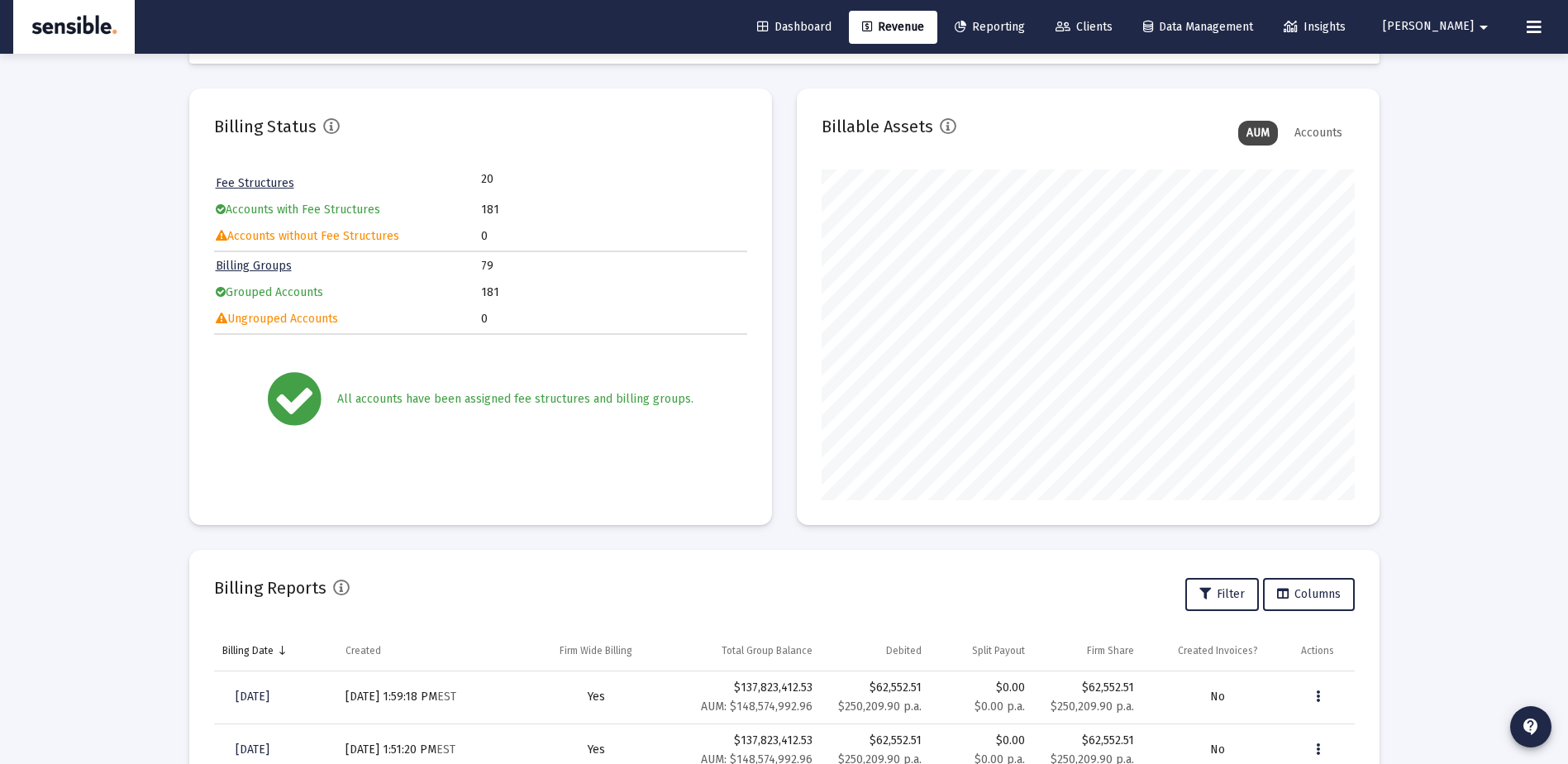
scroll to position [70, 0]
click at [924, 24] on span "Revenue" at bounding box center [893, 26] width 62 height 14
click at [931, 17] on link "Revenue" at bounding box center [893, 27] width 88 height 33
click at [938, 36] on link "Revenue" at bounding box center [893, 27] width 88 height 33
drag, startPoint x: 954, startPoint y: 34, endPoint x: 933, endPoint y: 17, distance: 27.0
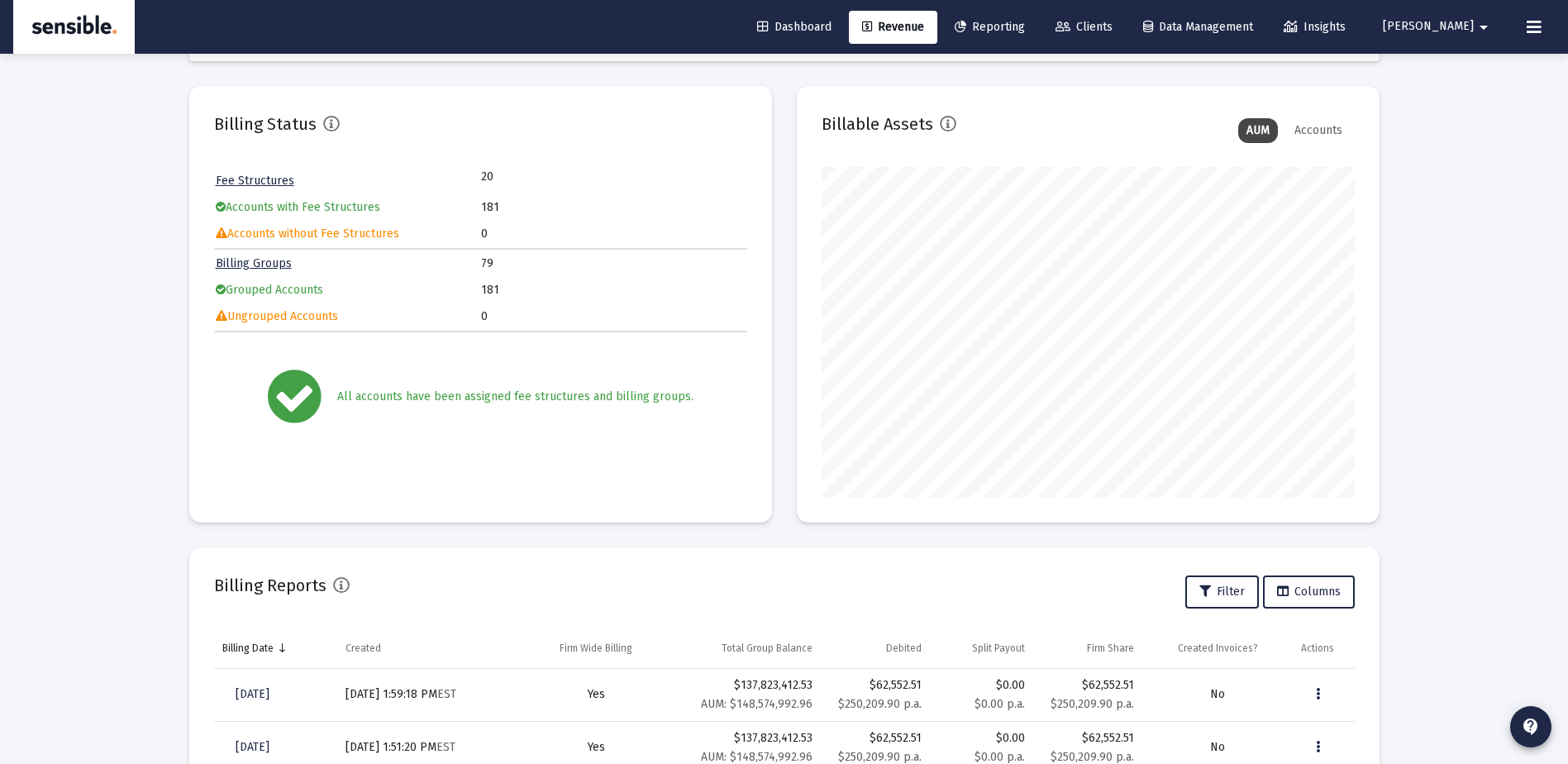
click at [933, 17] on link "Revenue" at bounding box center [893, 27] width 88 height 33
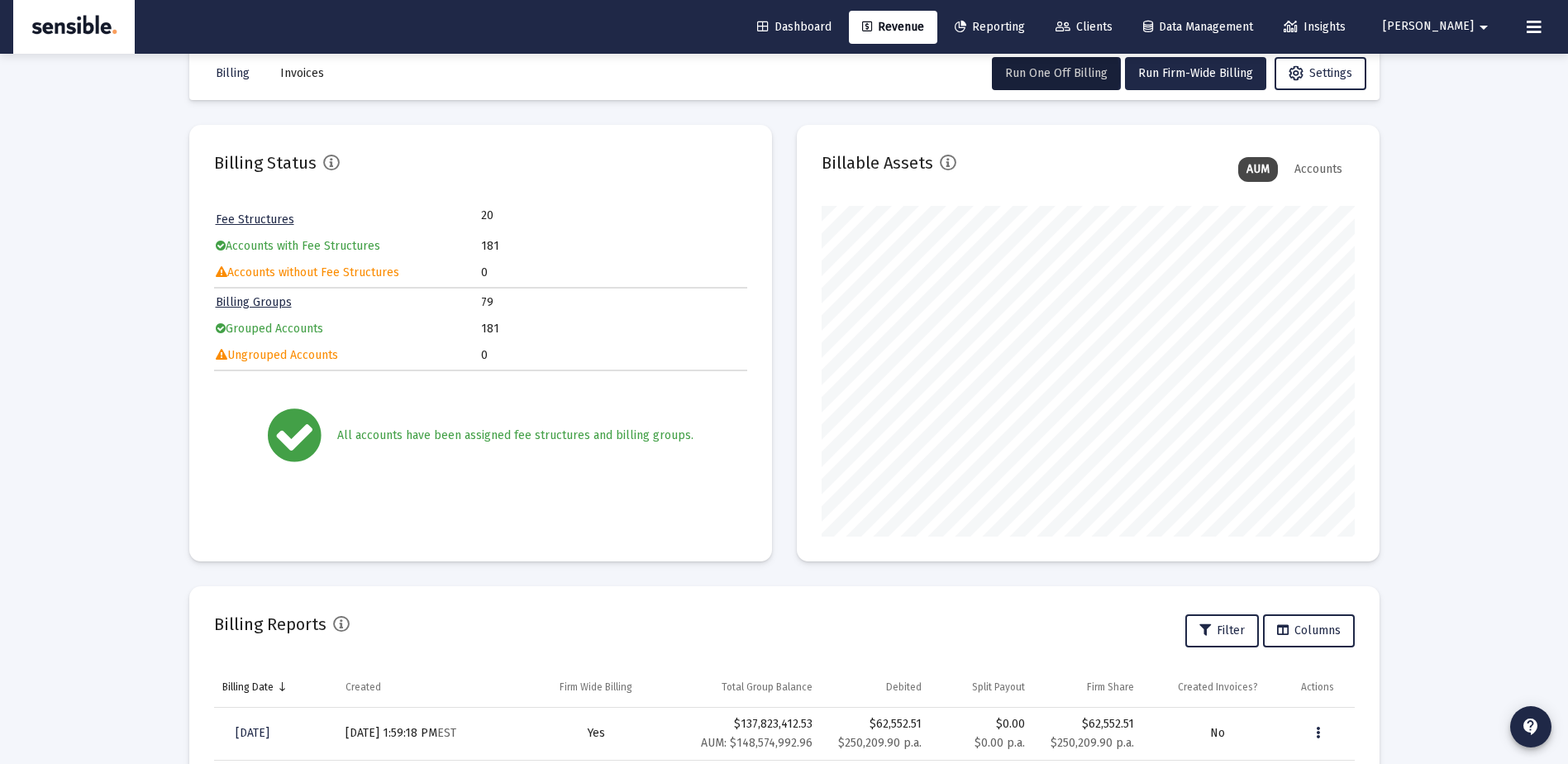
scroll to position [0, 0]
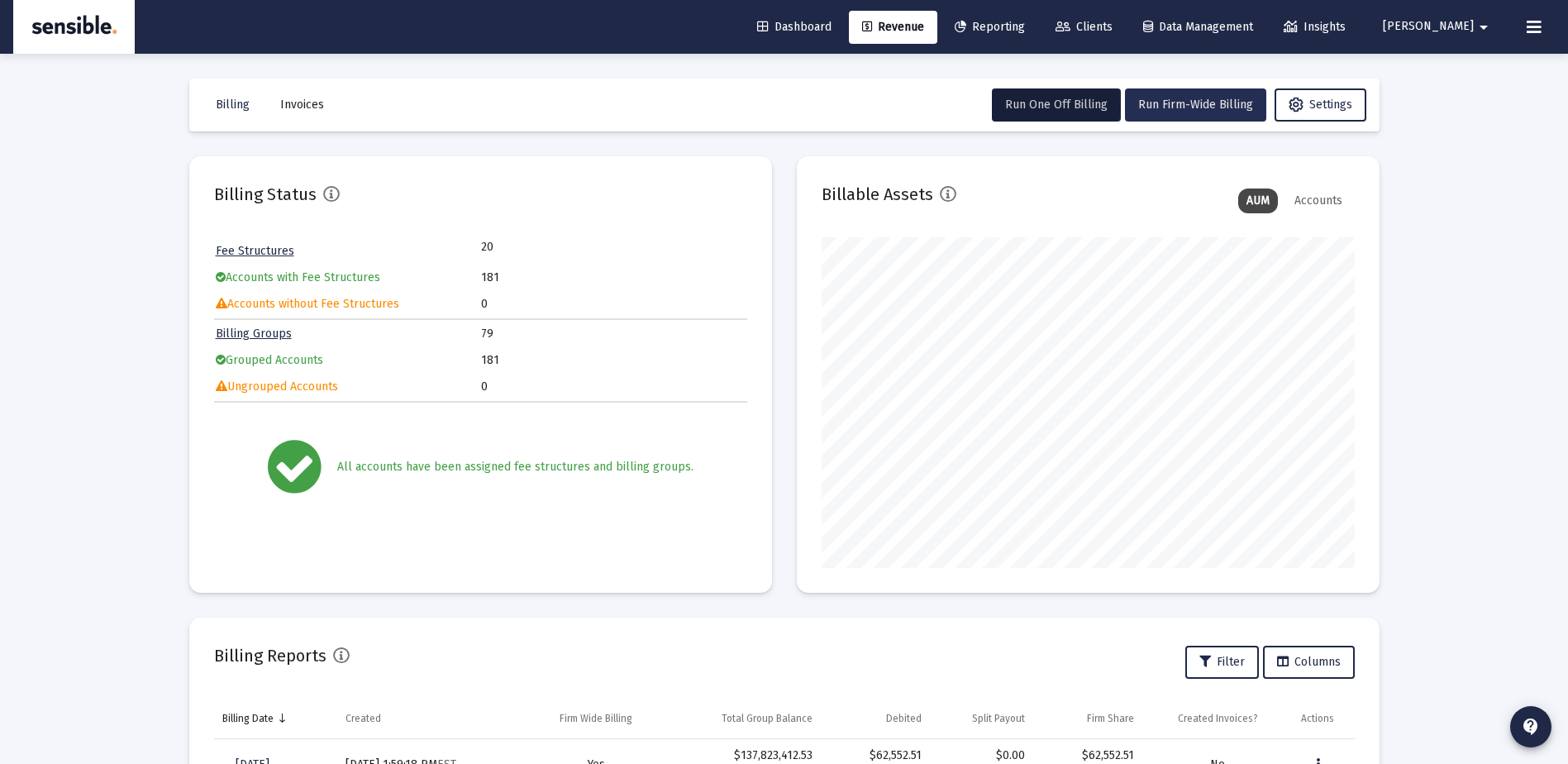
click at [1180, 109] on span "Run Firm-Wide Billing" at bounding box center [1196, 104] width 115 height 14
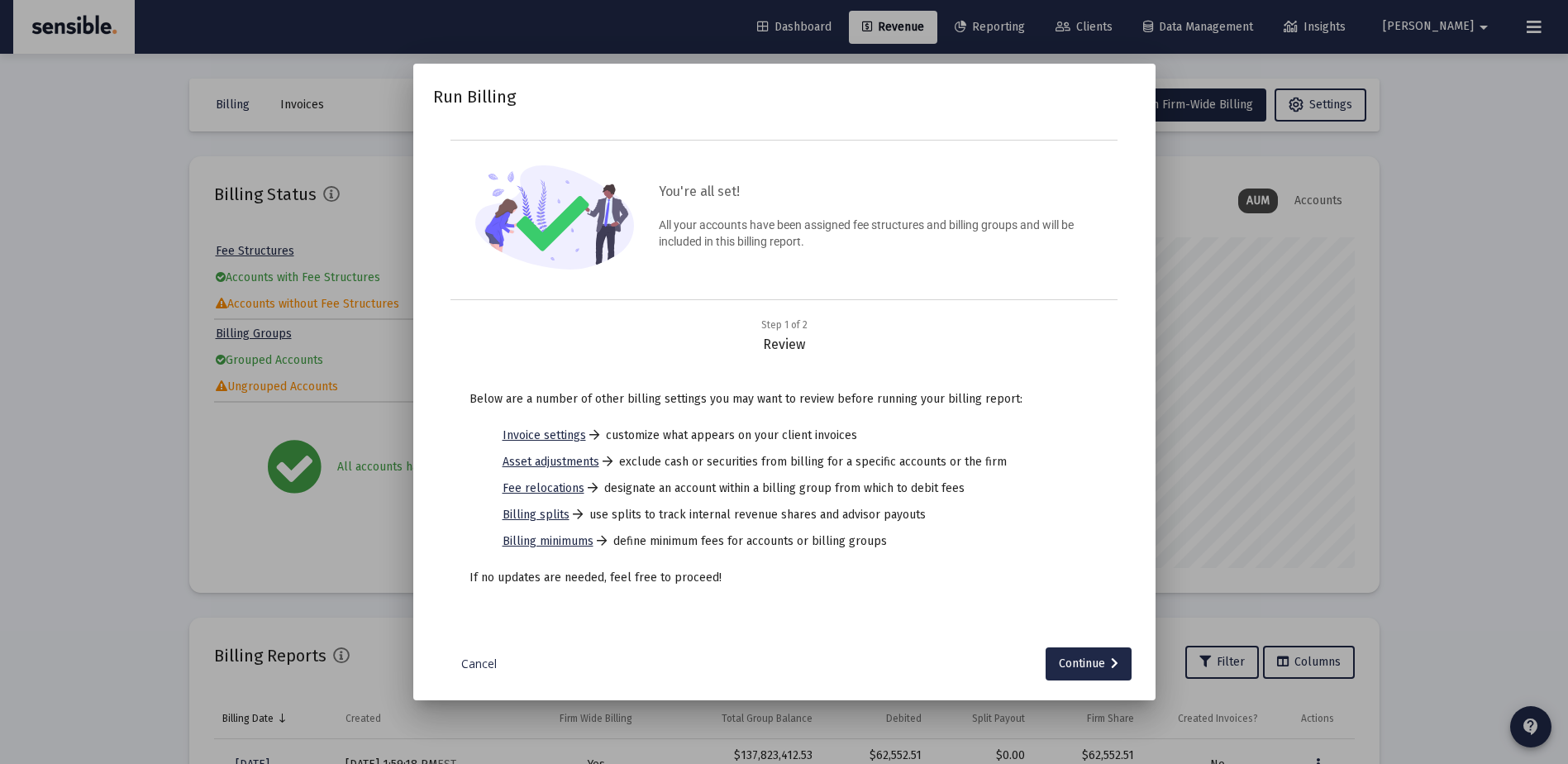
click at [485, 665] on link "Cancel" at bounding box center [479, 663] width 83 height 17
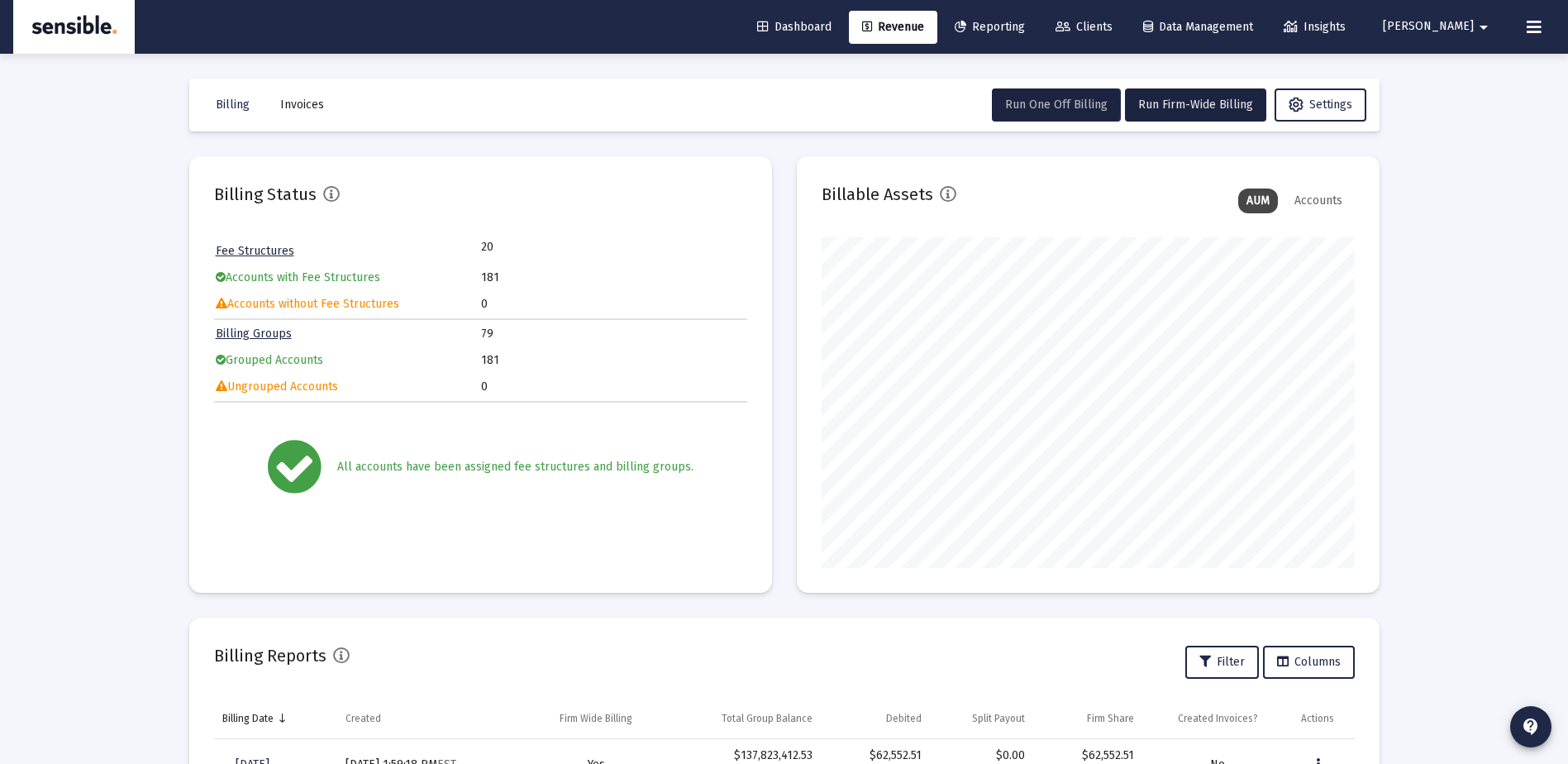
click at [1082, 101] on span "Run One Off Billing" at bounding box center [1057, 104] width 103 height 14
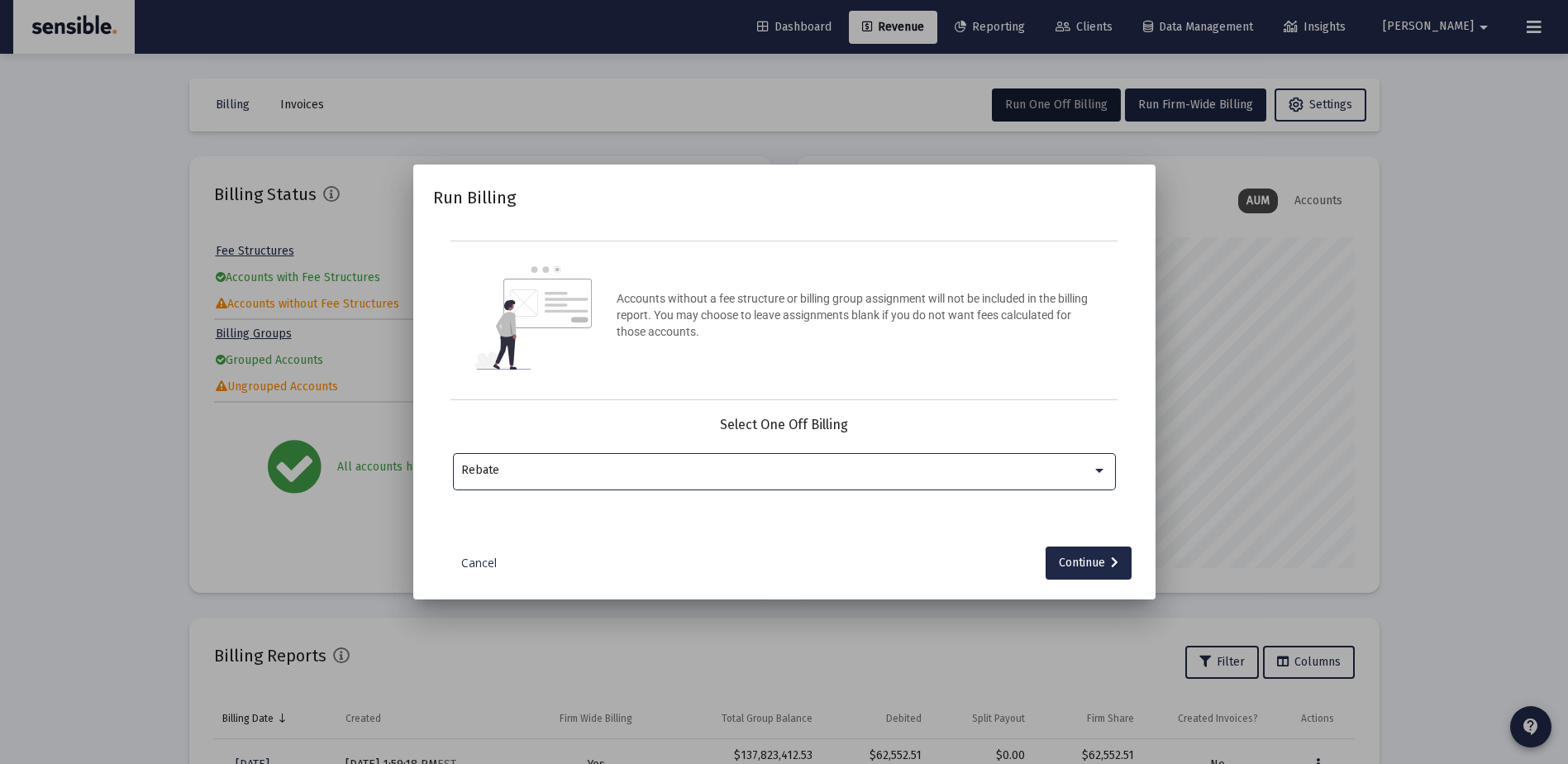
click at [837, 460] on div "Rebate" at bounding box center [784, 470] width 646 height 41
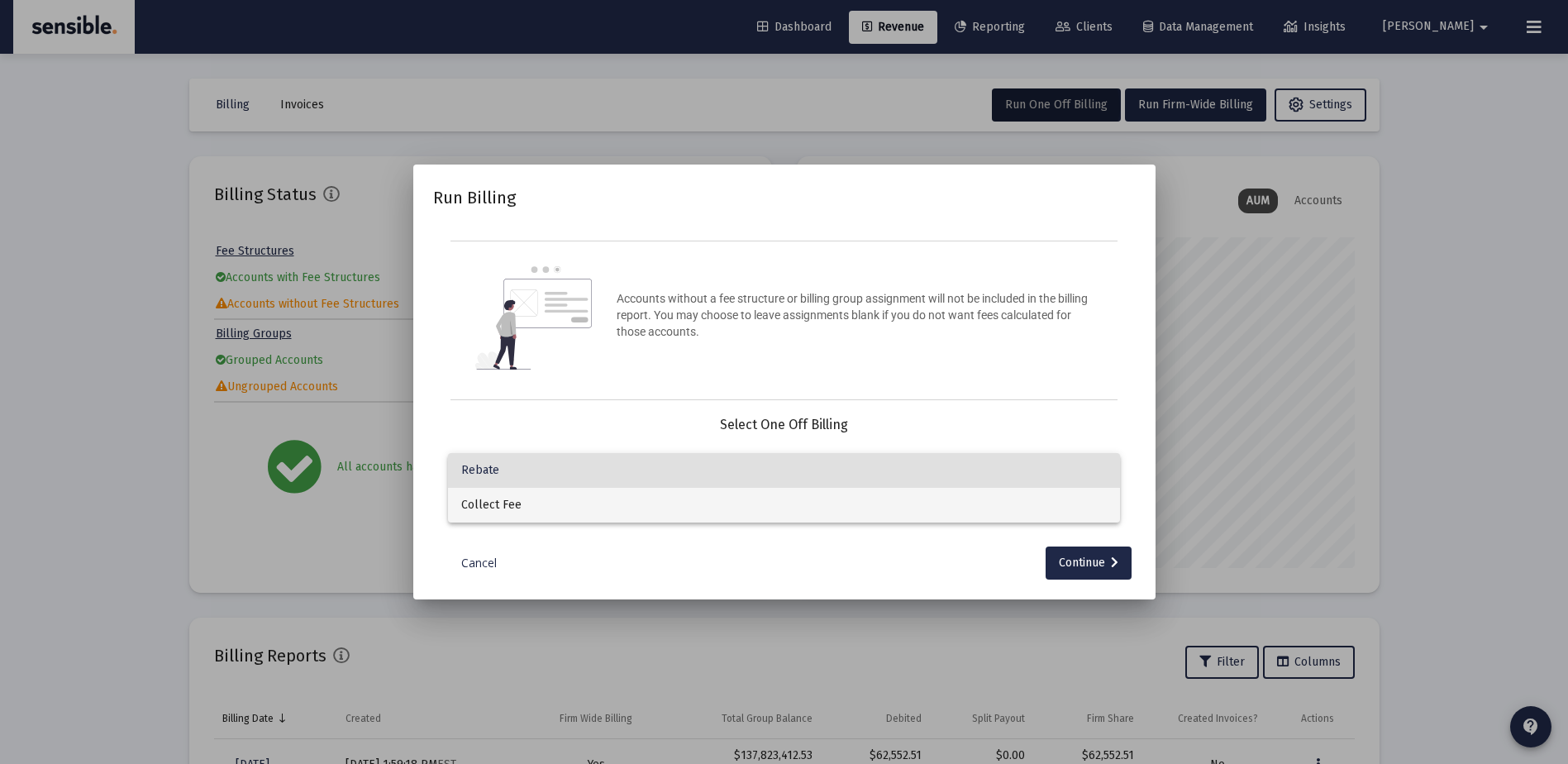
click at [809, 496] on span "Collect Fee" at bounding box center [784, 505] width 646 height 35
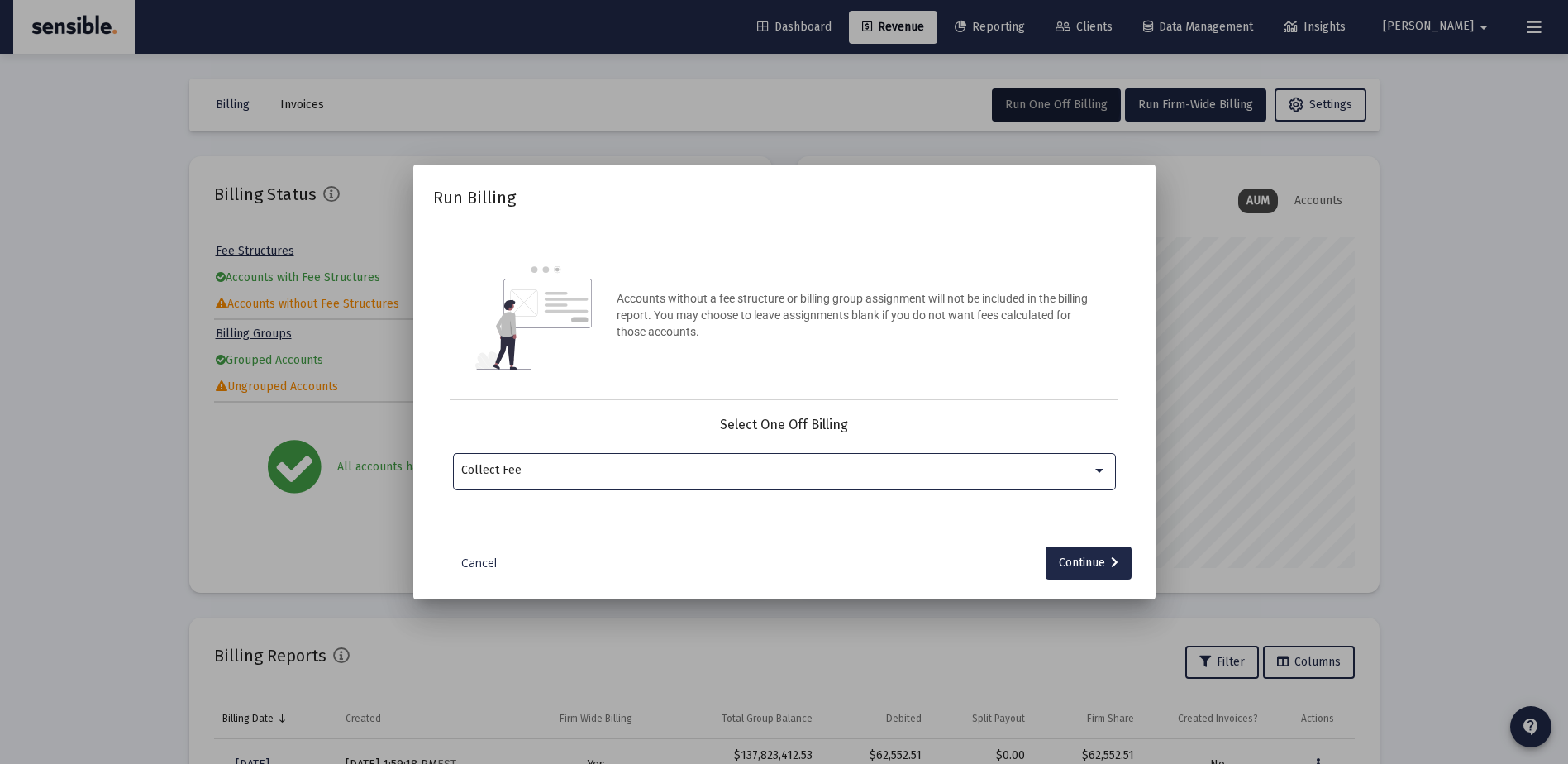
click at [810, 473] on div "Collect Fee" at bounding box center [777, 471] width 631 height 14
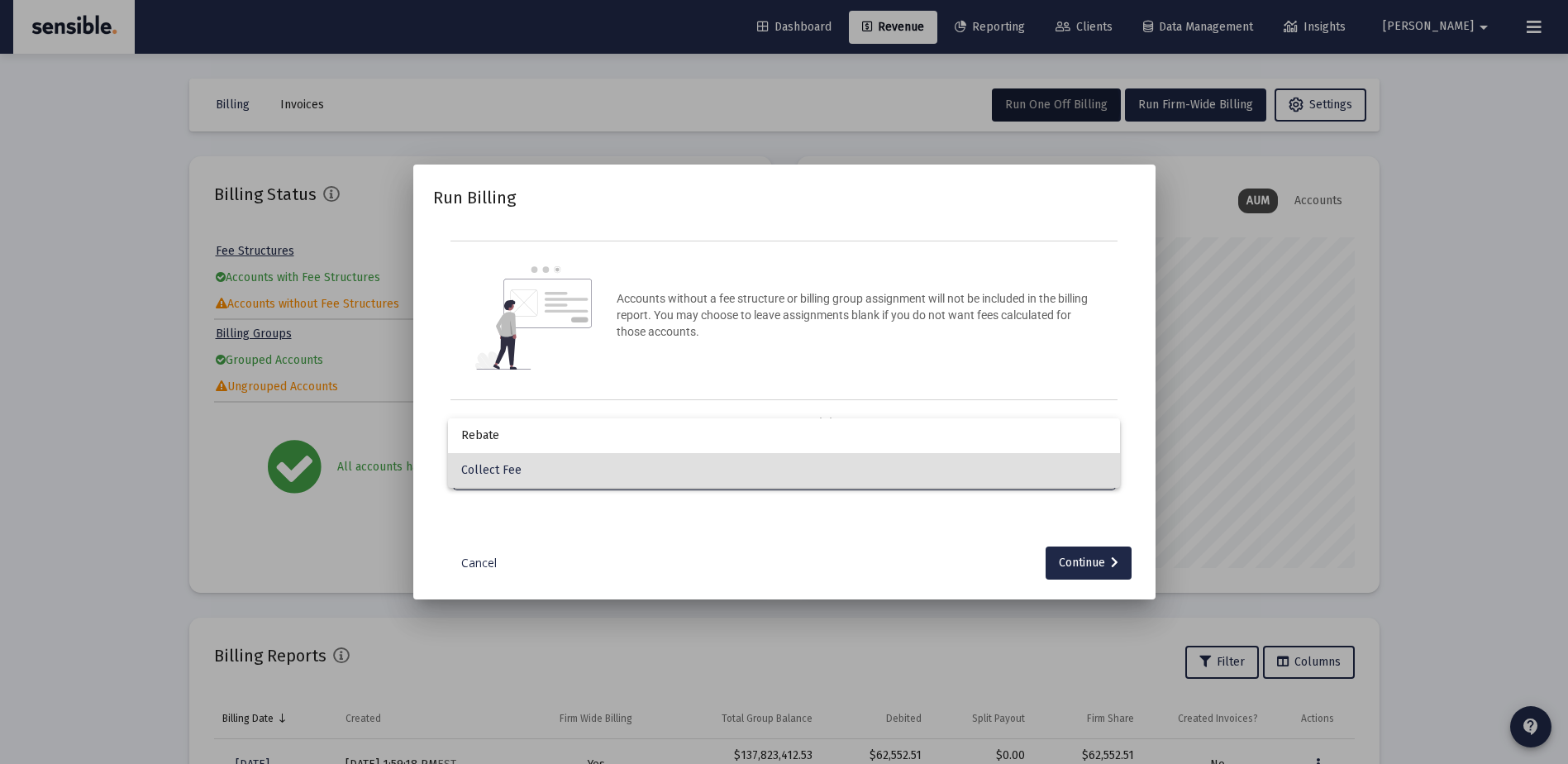
drag, startPoint x: 810, startPoint y: 472, endPoint x: 817, endPoint y: 468, distance: 8.1
click at [811, 470] on span "Collect Fee" at bounding box center [784, 471] width 646 height 35
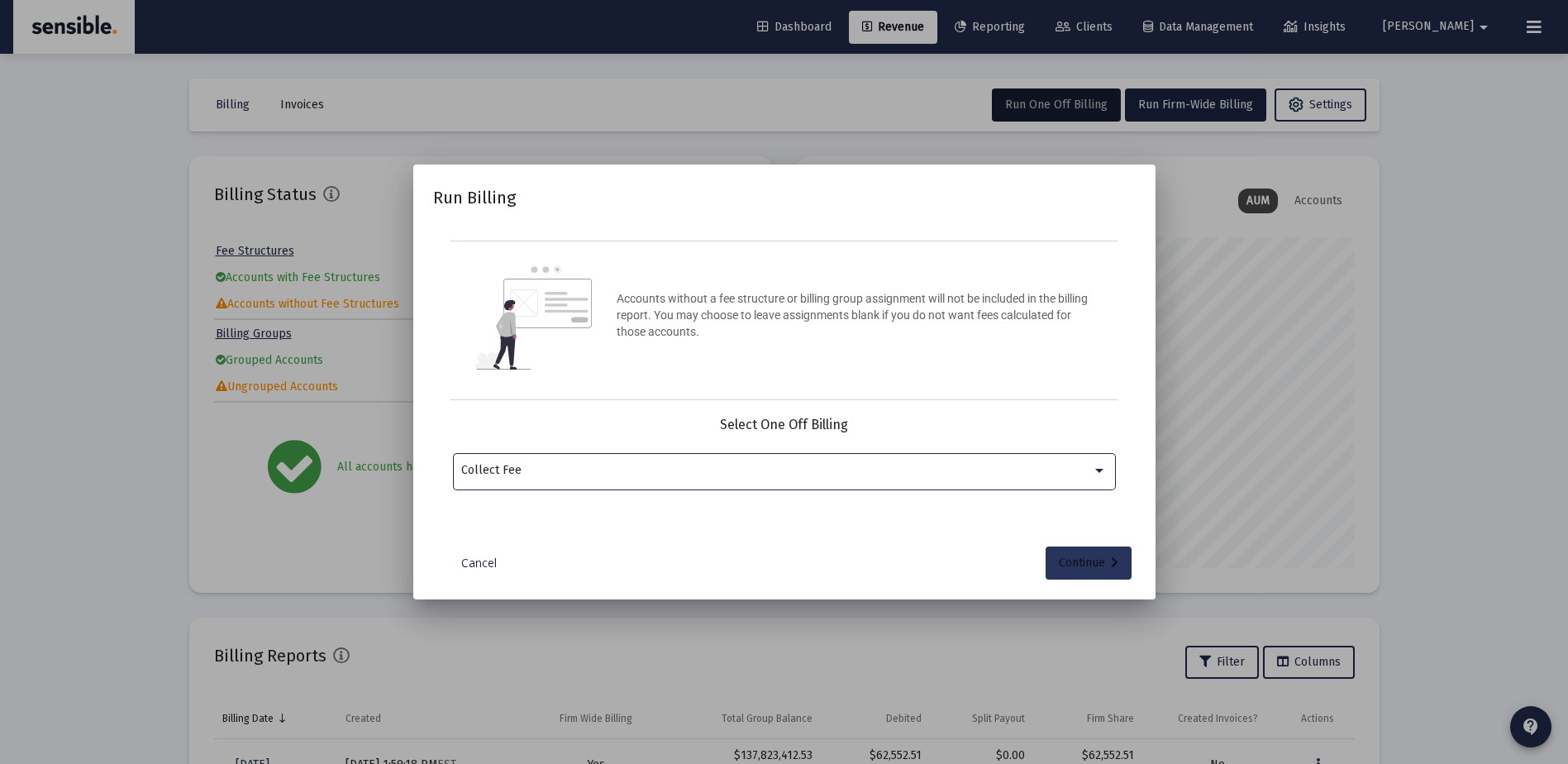
click at [1091, 562] on div "Continue" at bounding box center [1088, 563] width 59 height 33
click at [824, 465] on input "Selection" at bounding box center [774, 471] width 626 height 14
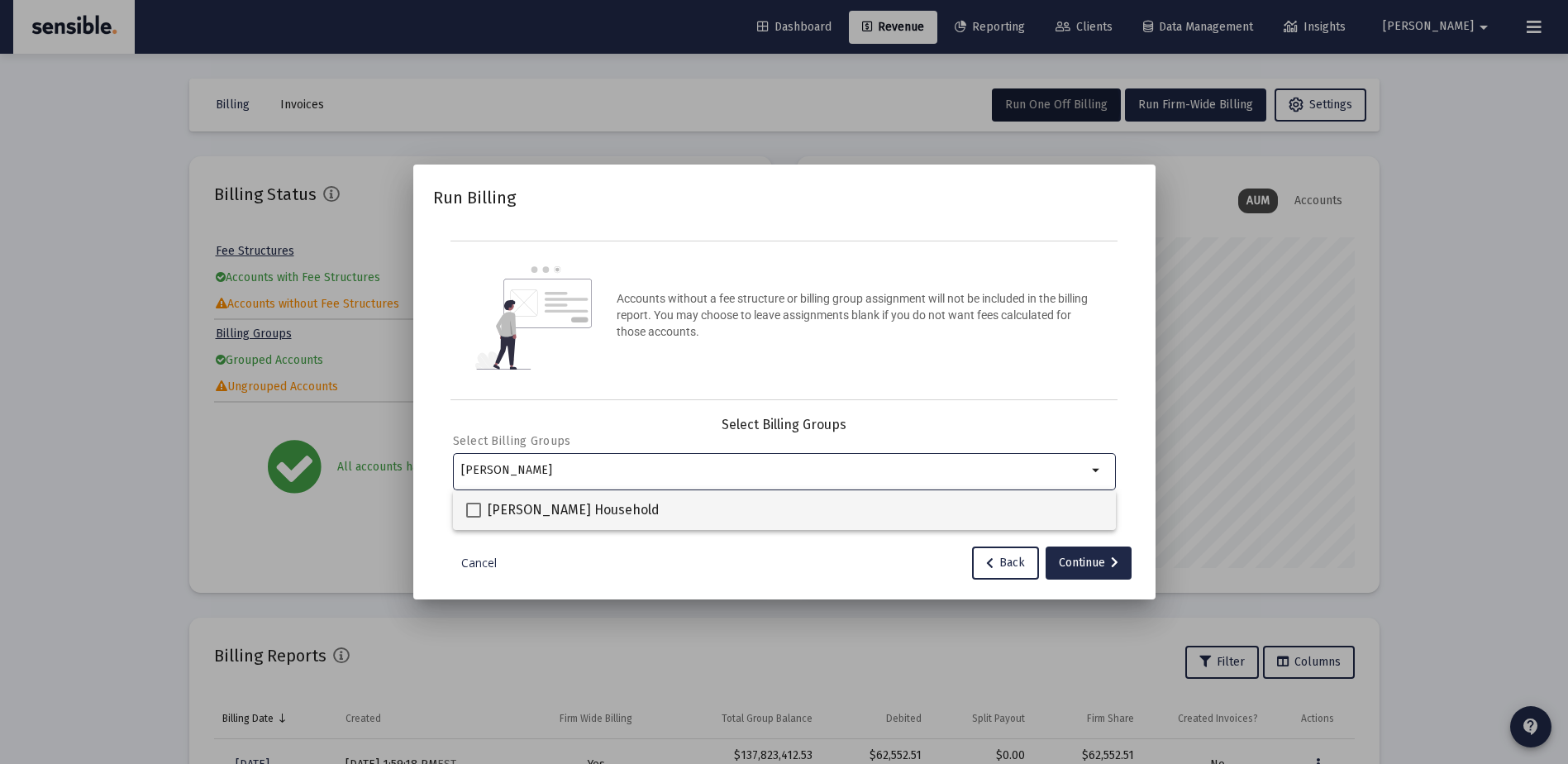
type input "haag"
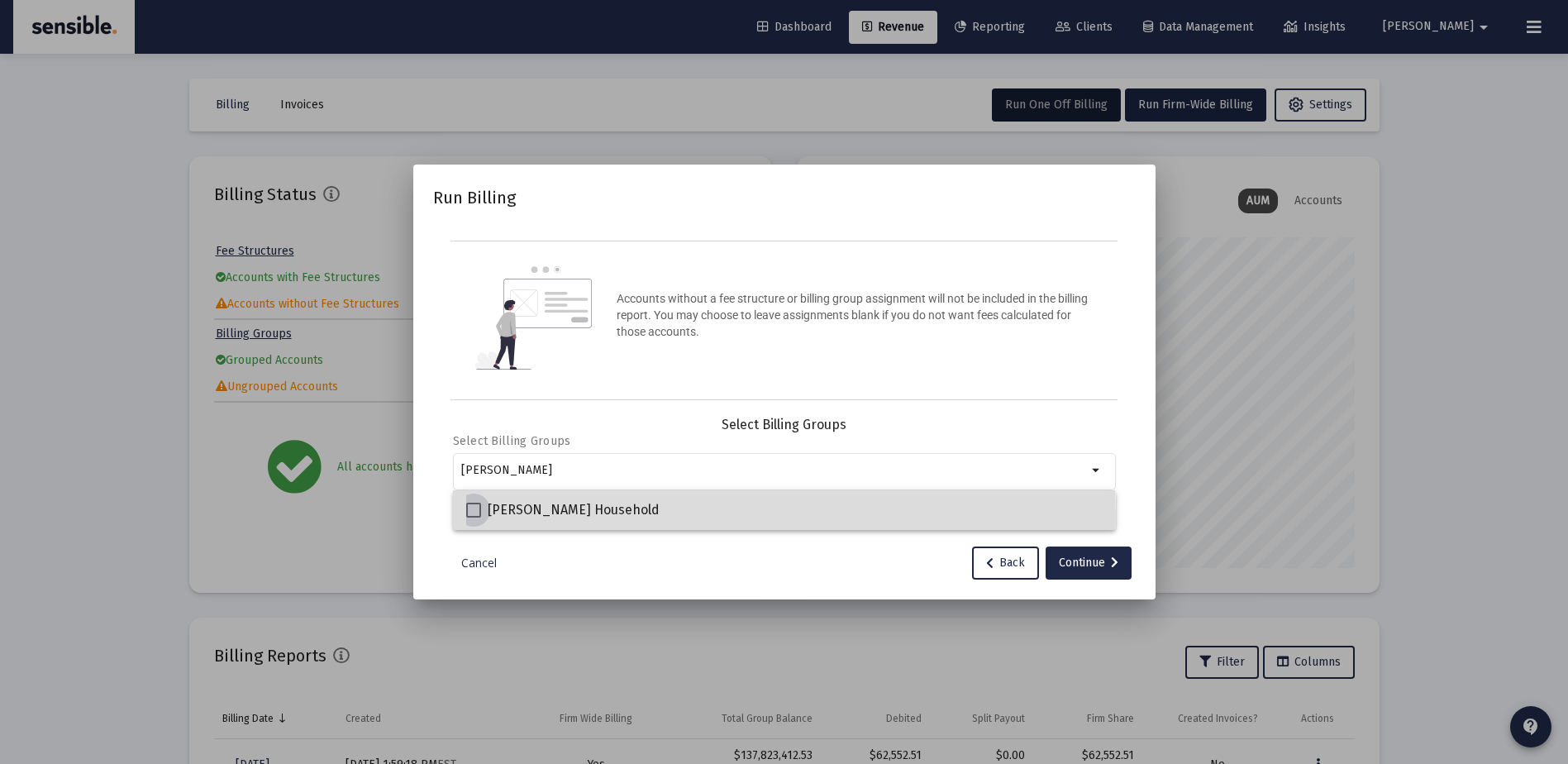
click at [543, 515] on span "[PERSON_NAME] Household" at bounding box center [573, 510] width 172 height 19
click at [474, 517] on input "[PERSON_NAME] Household" at bounding box center [473, 517] width 1 height 1
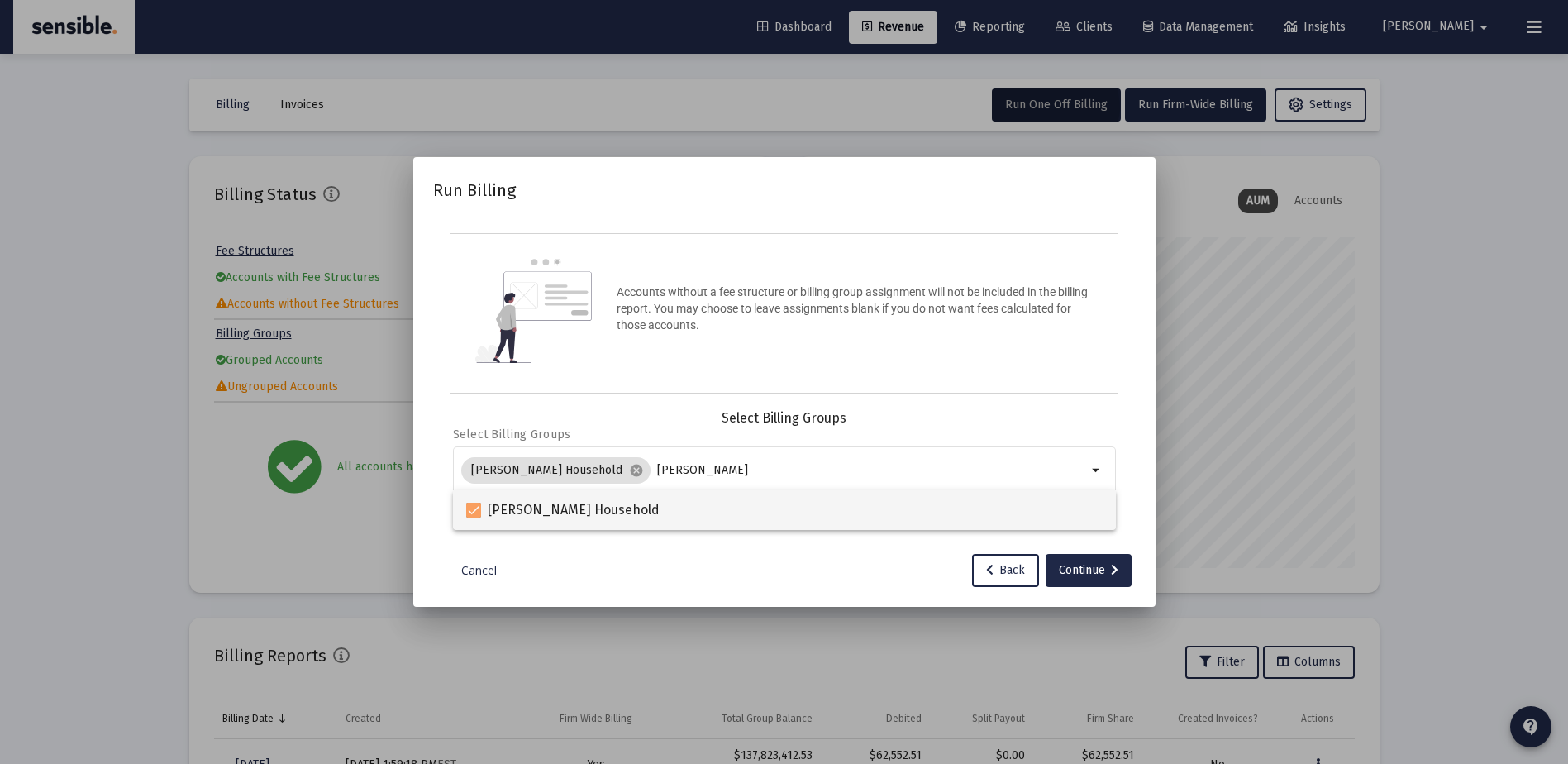
drag, startPoint x: 592, startPoint y: 507, endPoint x: 638, endPoint y: 501, distance: 46.4
click at [638, 501] on div "[PERSON_NAME] Household" at bounding box center [784, 510] width 637 height 40
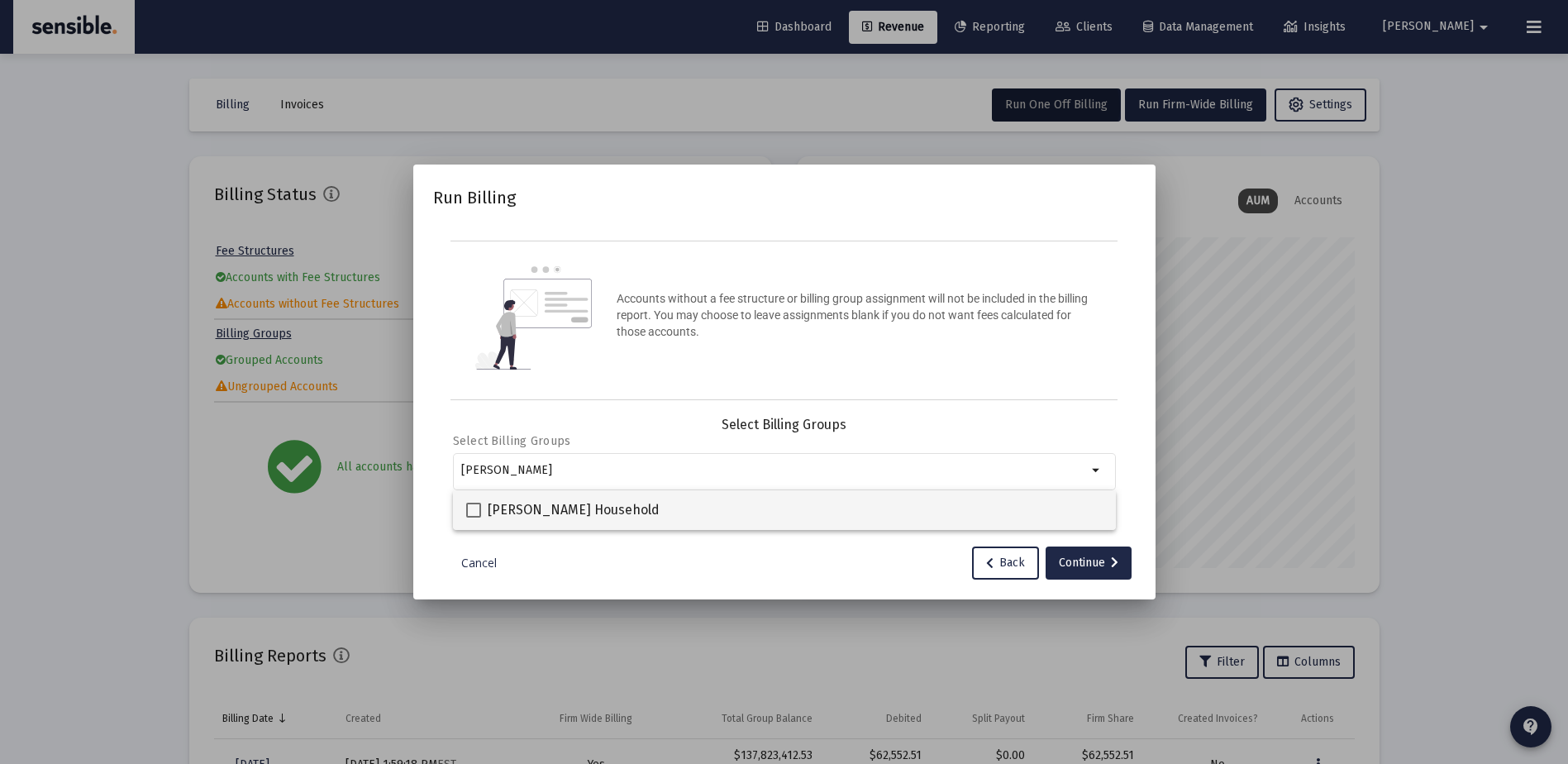
click at [570, 504] on span "[PERSON_NAME] Household" at bounding box center [573, 510] width 172 height 19
click at [474, 517] on input "[PERSON_NAME] Household" at bounding box center [473, 517] width 1 height 1
checkbox input "true"
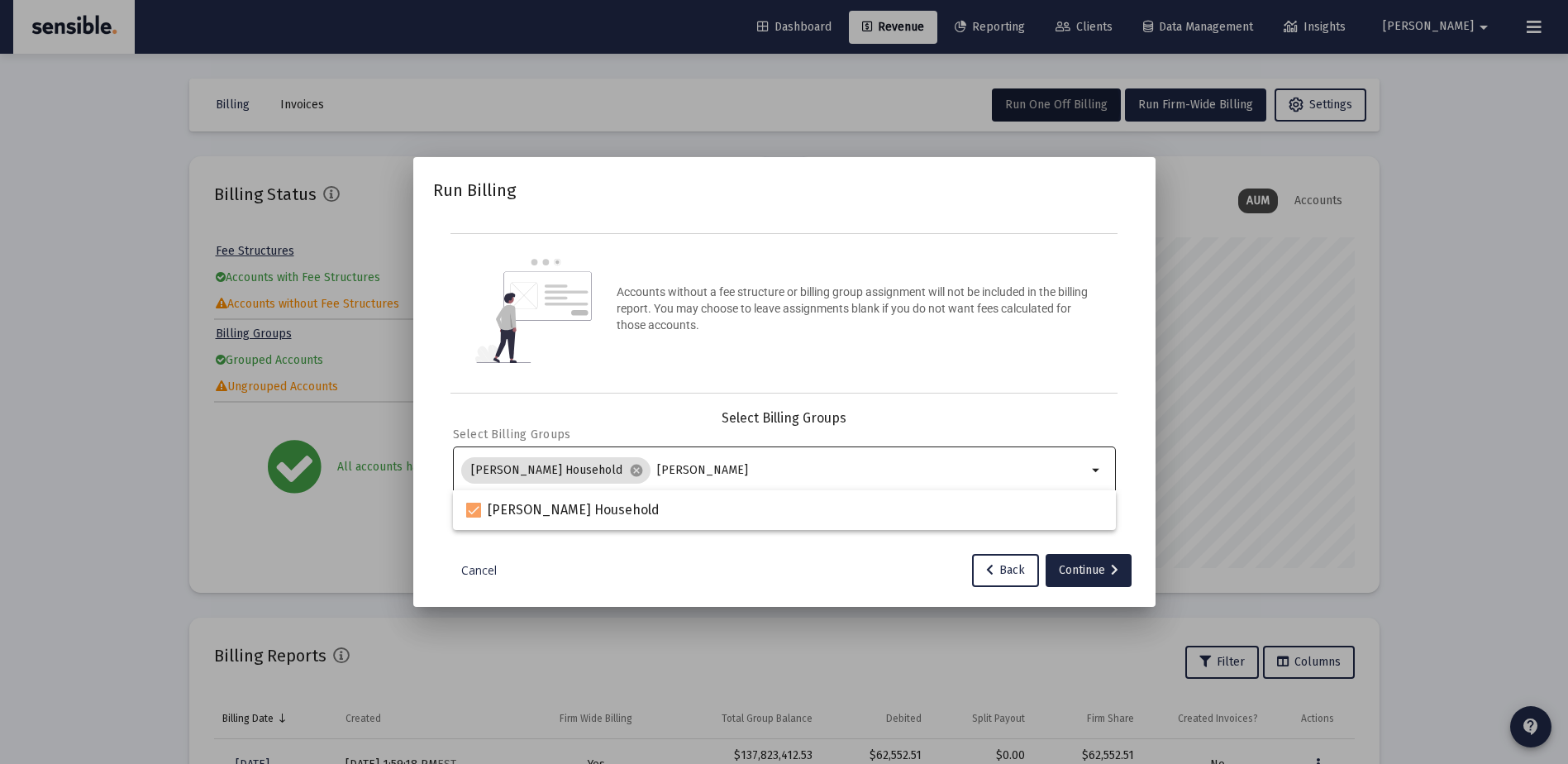
drag, startPoint x: 1092, startPoint y: 561, endPoint x: 744, endPoint y: 459, distance: 362.6
click at [745, 458] on div "Run Billing Accounts without a fee structure or billing group assignment will n…" at bounding box center [784, 382] width 703 height 410
click at [737, 465] on input "haag" at bounding box center [872, 471] width 430 height 14
type input "h"
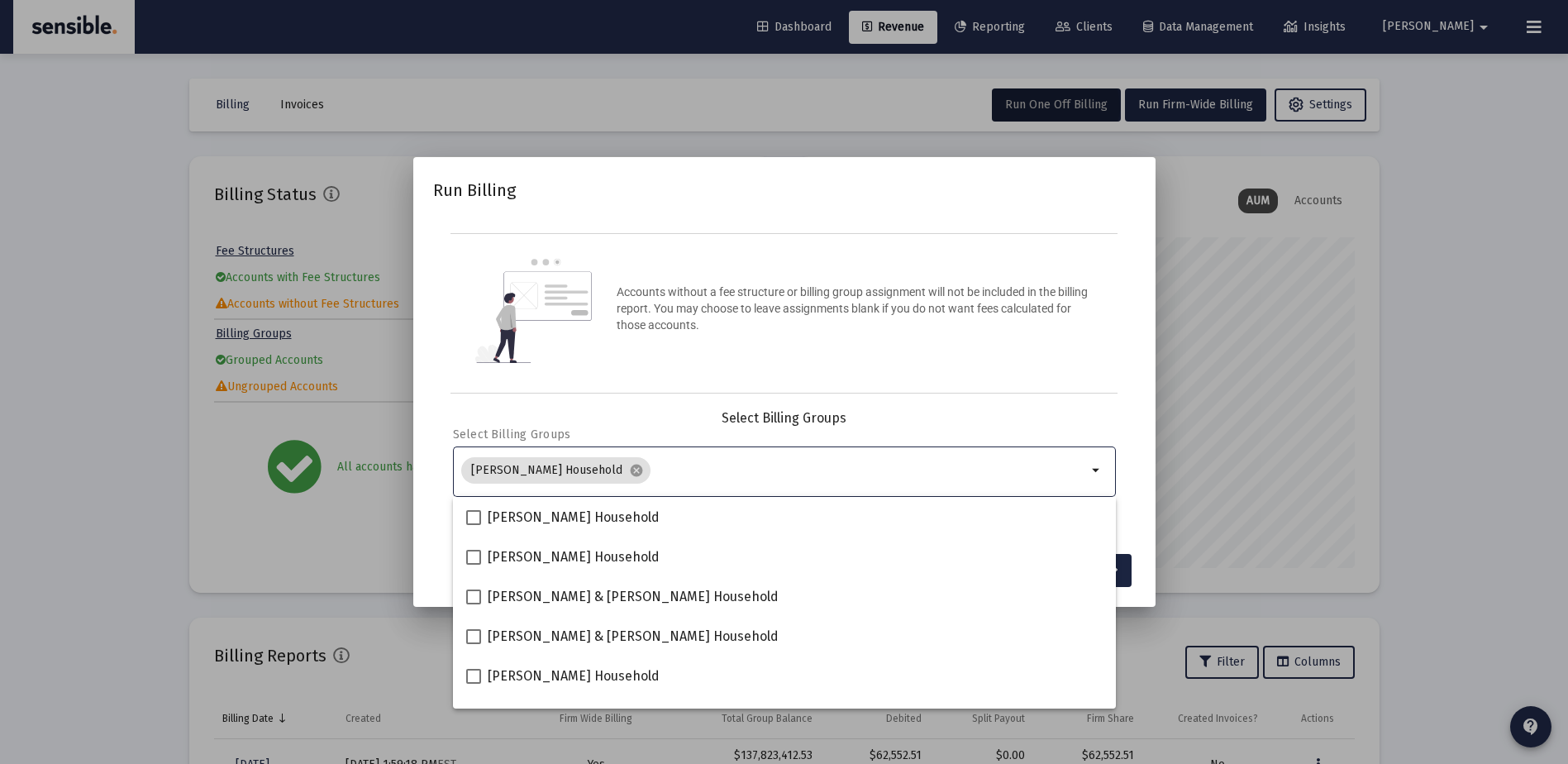
click at [1142, 516] on mat-dialog-container "Run Billing Accounts without a fee structure or billing group assignment will n…" at bounding box center [784, 382] width 743 height 448
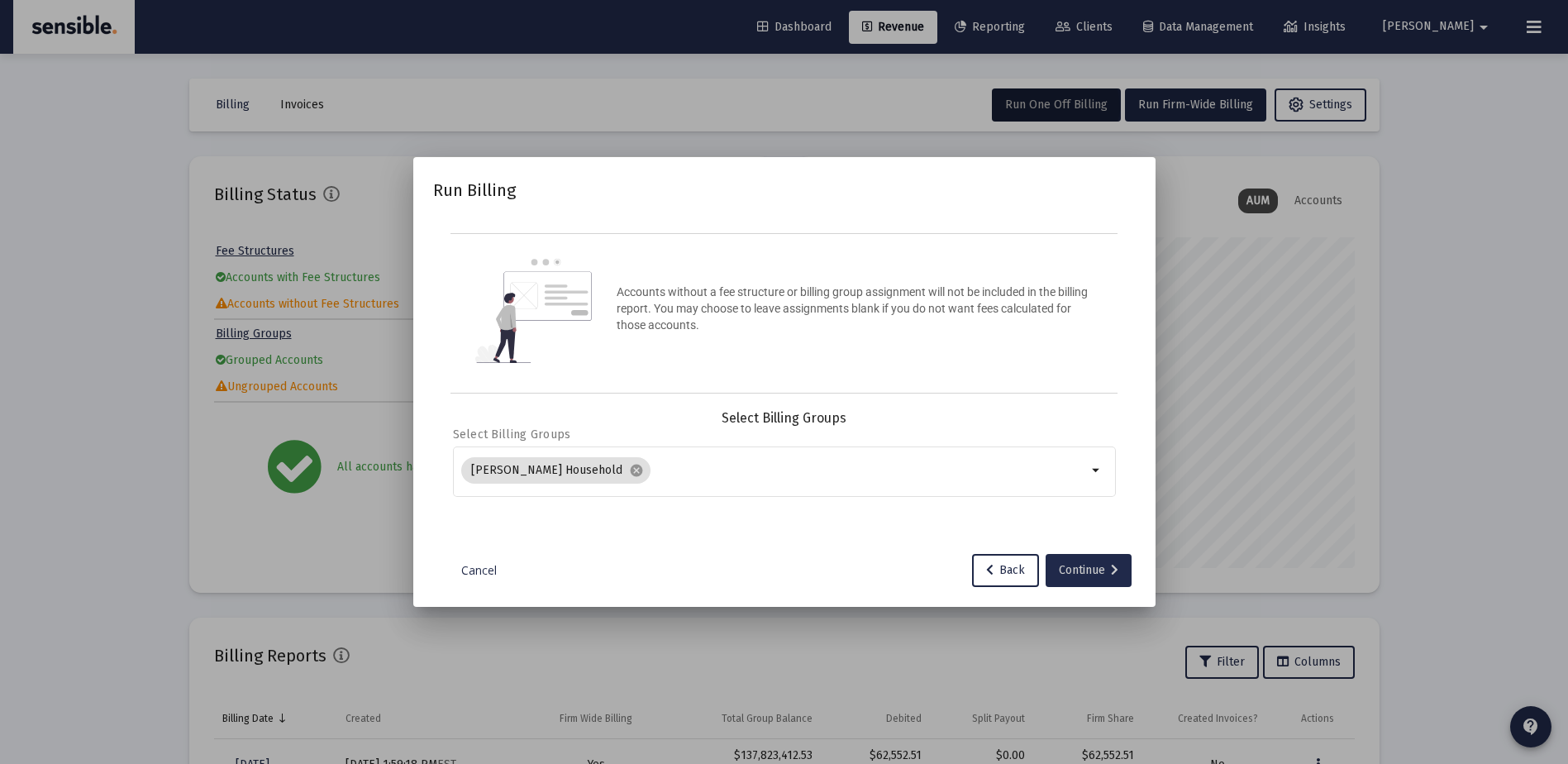
click at [1086, 561] on div "Continue" at bounding box center [1088, 571] width 59 height 33
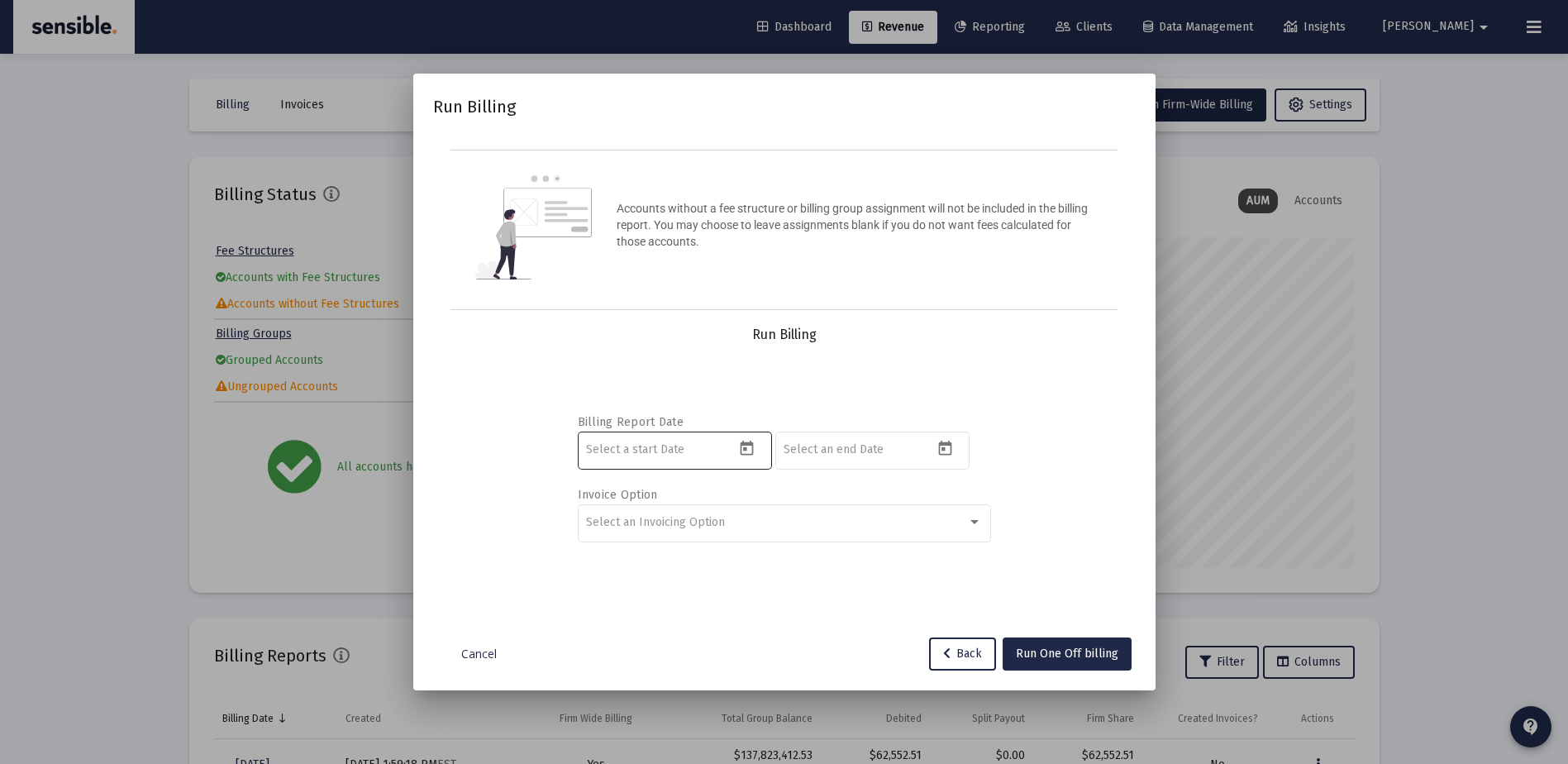
click at [747, 449] on icon "Open calendar" at bounding box center [748, 448] width 14 height 15
click at [761, 170] on button "Previous month" at bounding box center [760, 170] width 33 height 33
click at [666, 270] on div "1" at bounding box center [667, 279] width 30 height 30
type input "[DATE]"
click at [946, 446] on icon "Open calendar" at bounding box center [946, 448] width 14 height 15
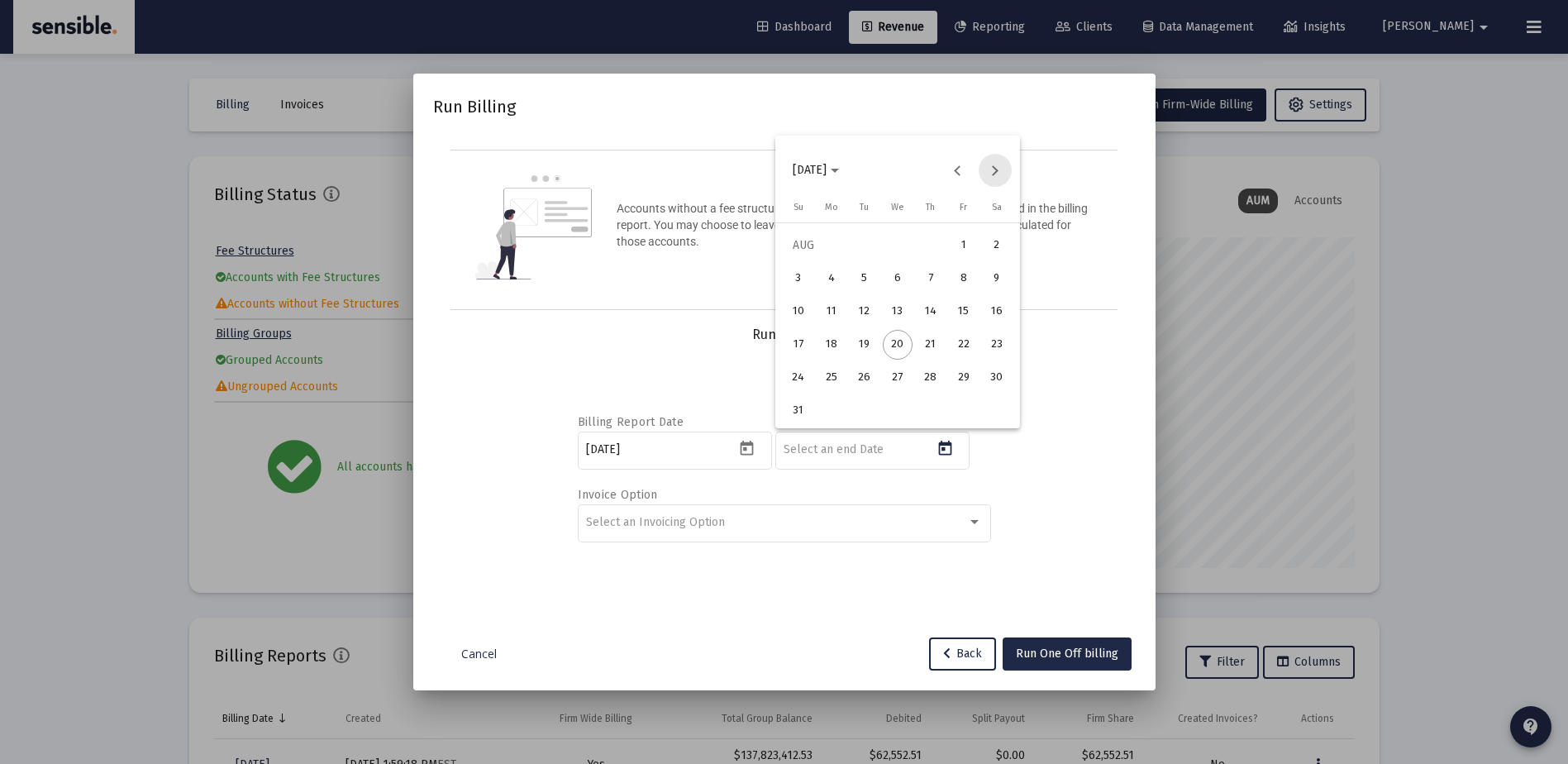
click at [992, 168] on button "Next month" at bounding box center [995, 170] width 33 height 33
click at [858, 404] on div "30" at bounding box center [864, 411] width 30 height 30
type input "[DATE]"
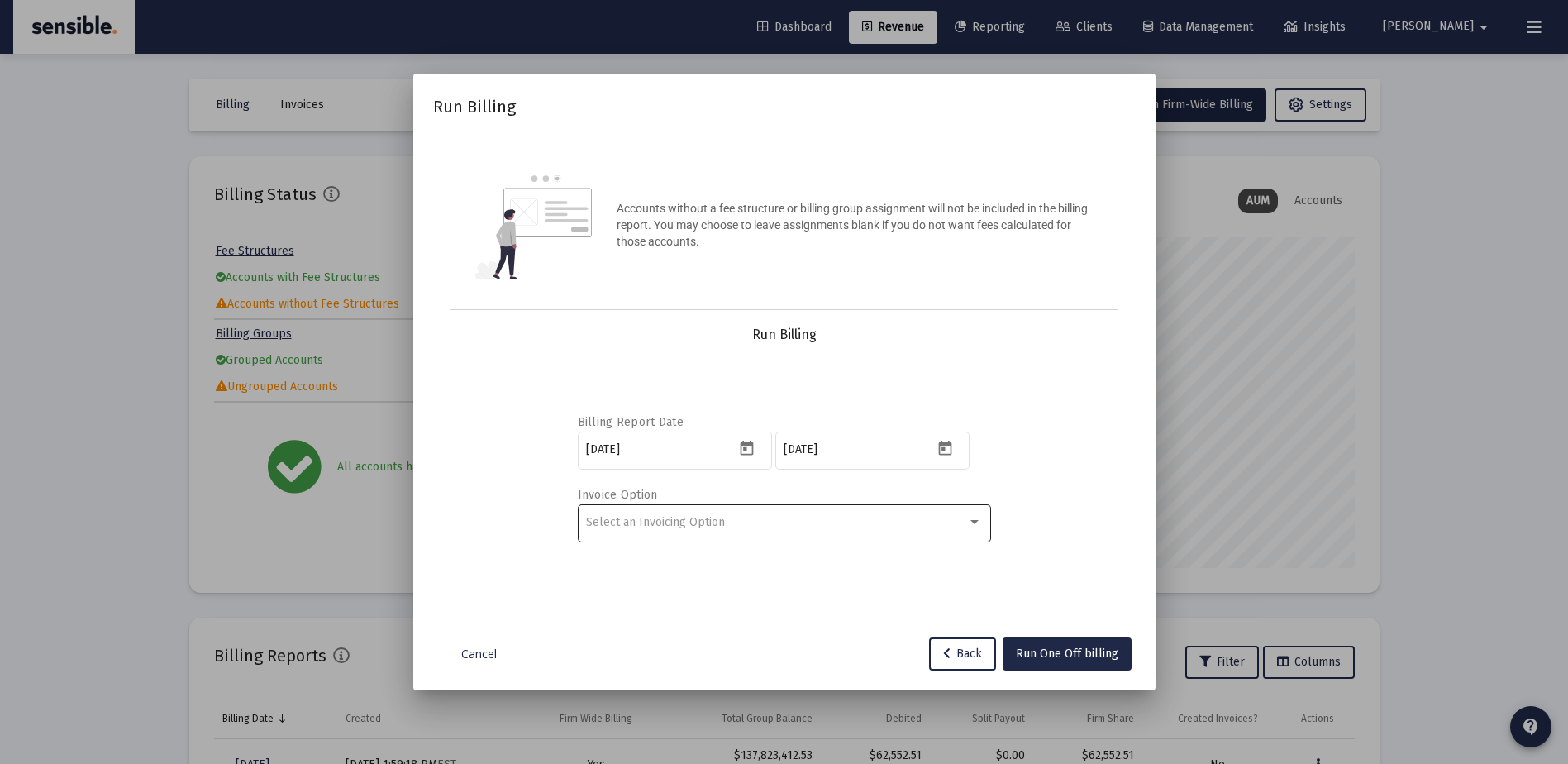
click at [734, 515] on div "Select an Invoicing Option" at bounding box center [784, 522] width 396 height 41
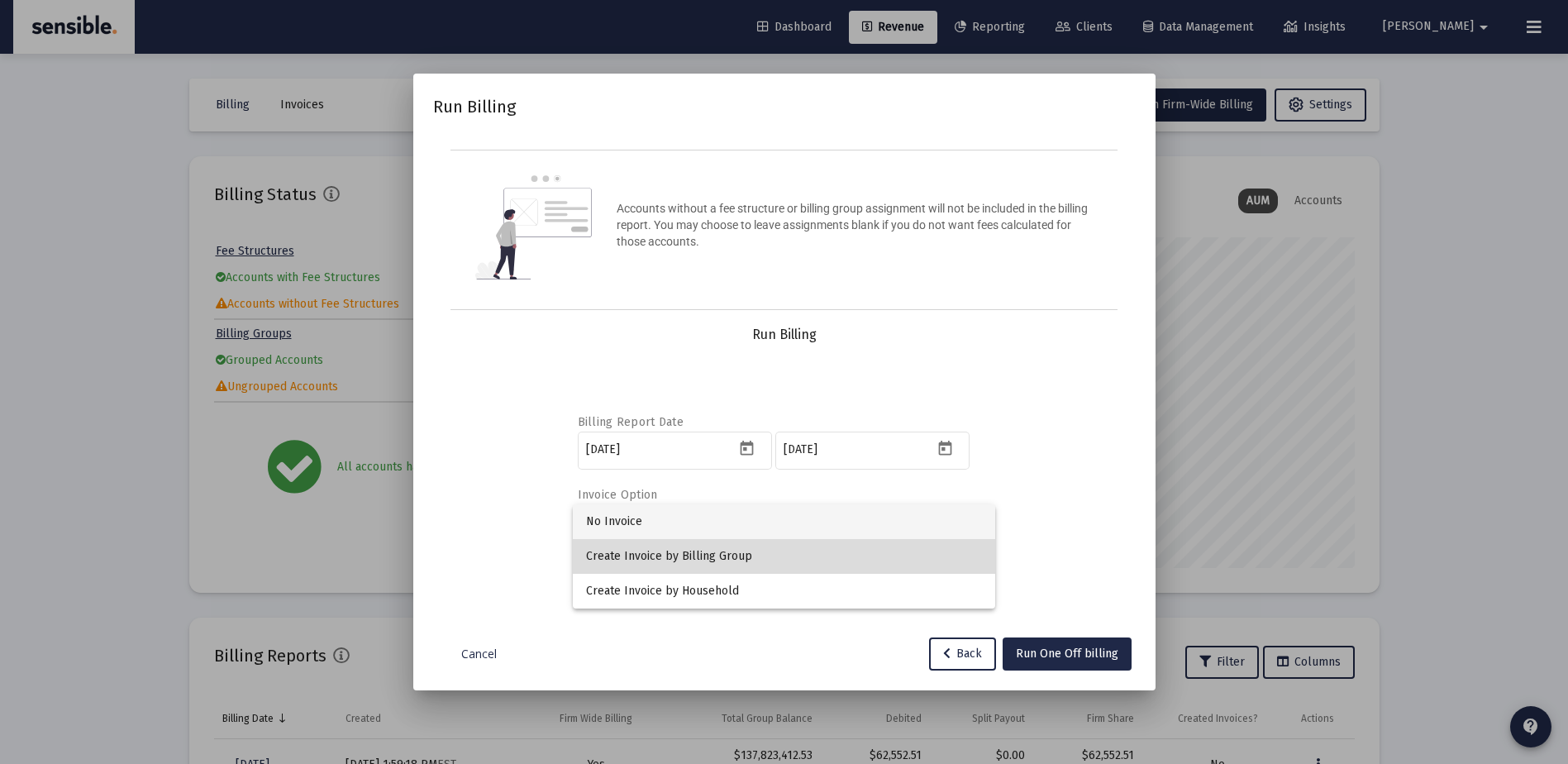
click at [715, 548] on span "Create Invoice by Billing Group" at bounding box center [784, 556] width 396 height 35
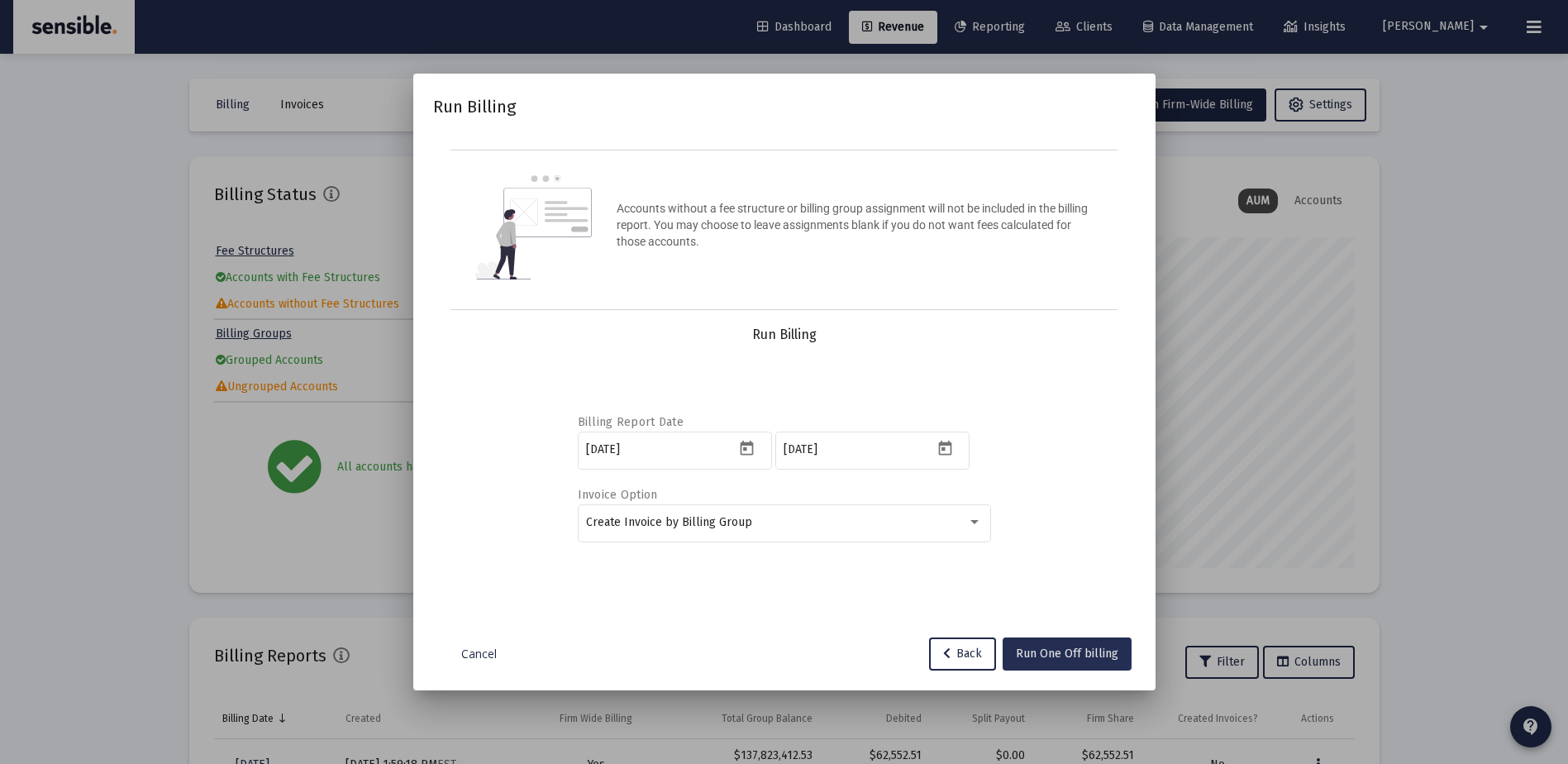
click at [1017, 648] on button "Run One Off billing" at bounding box center [1067, 654] width 129 height 33
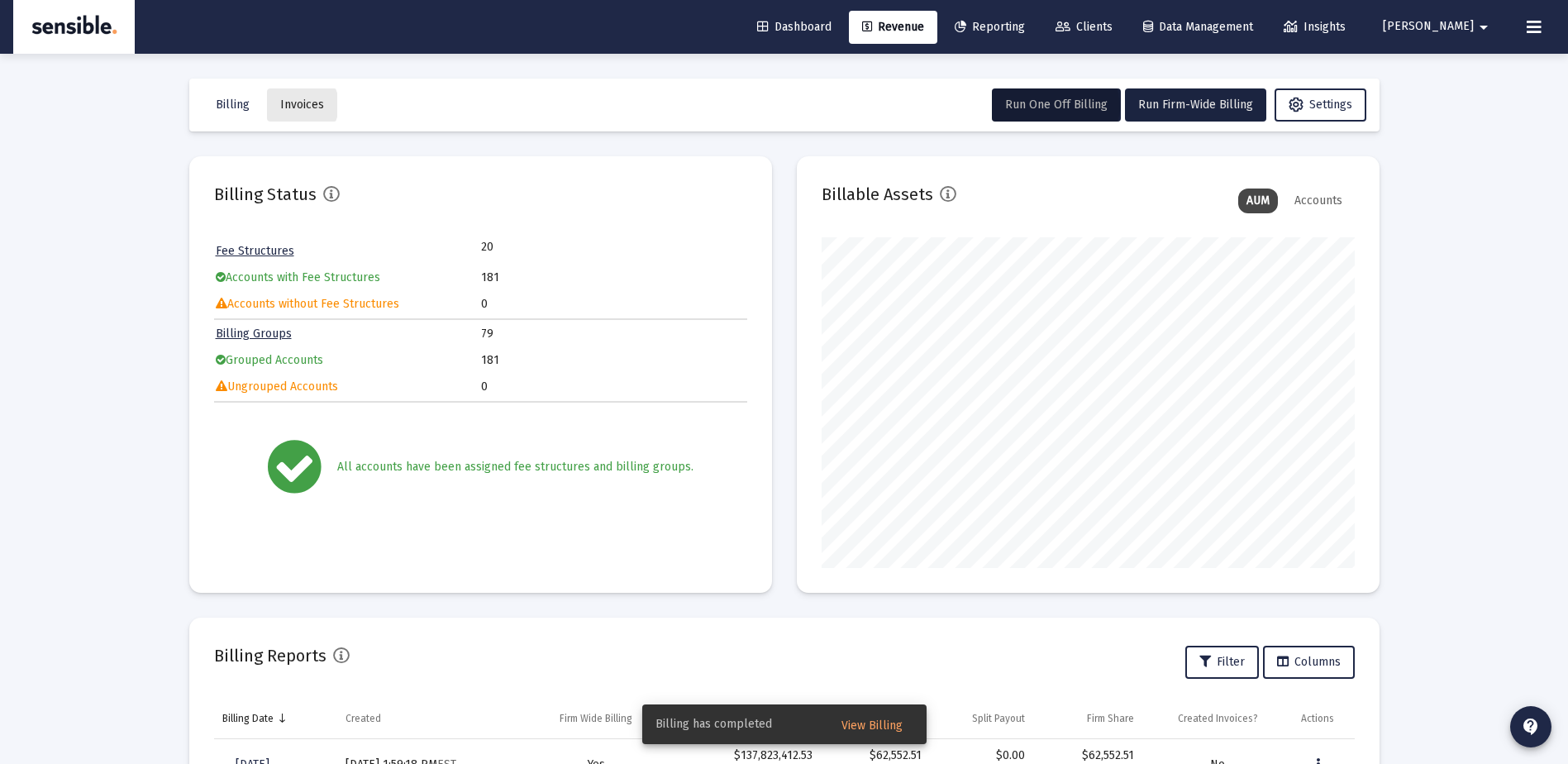
click at [297, 105] on span "Invoices" at bounding box center [302, 104] width 44 height 14
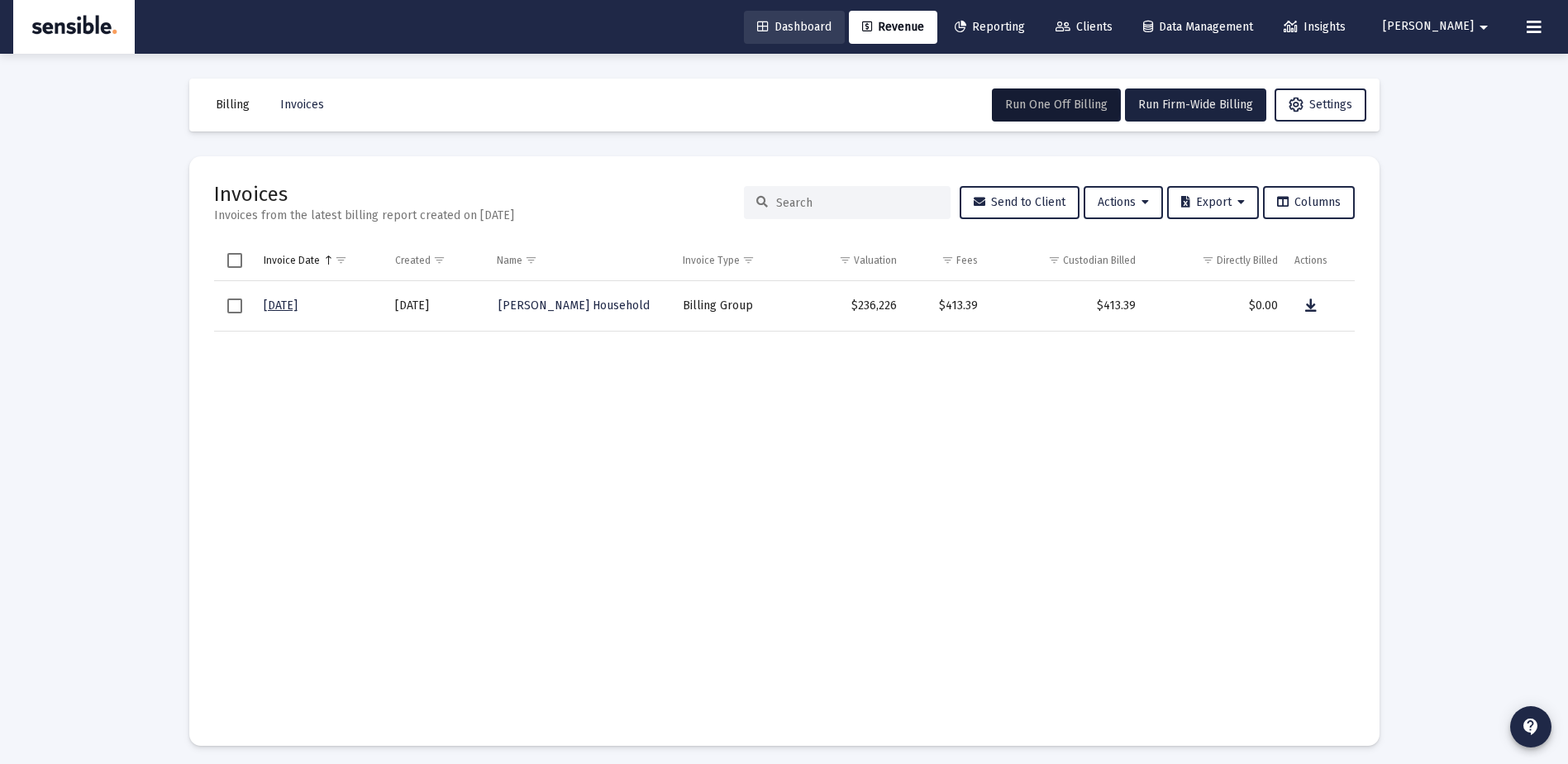
click at [832, 21] on span "Dashboard" at bounding box center [794, 26] width 75 height 14
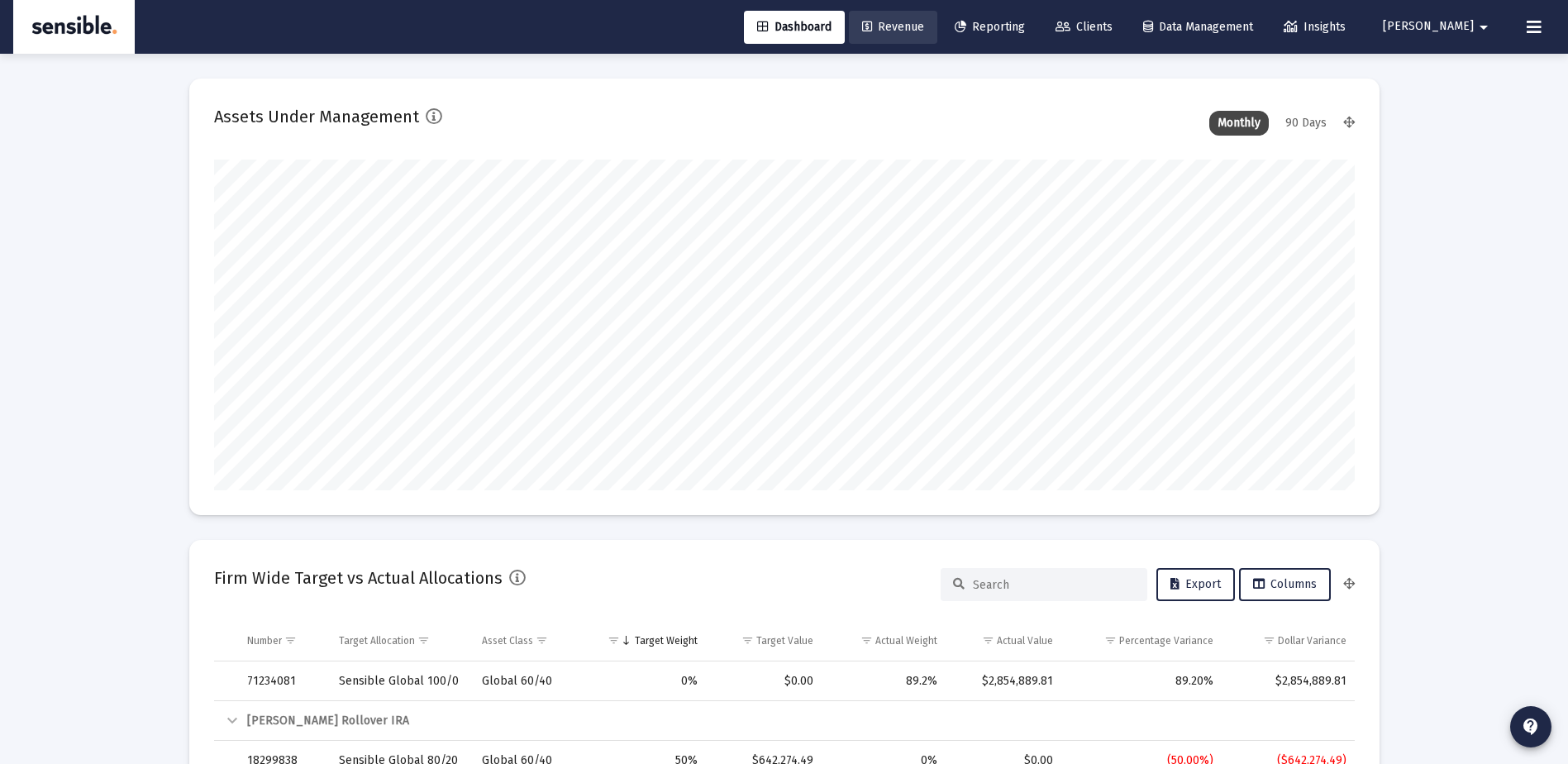
click at [924, 26] on span "Revenue" at bounding box center [893, 26] width 62 height 14
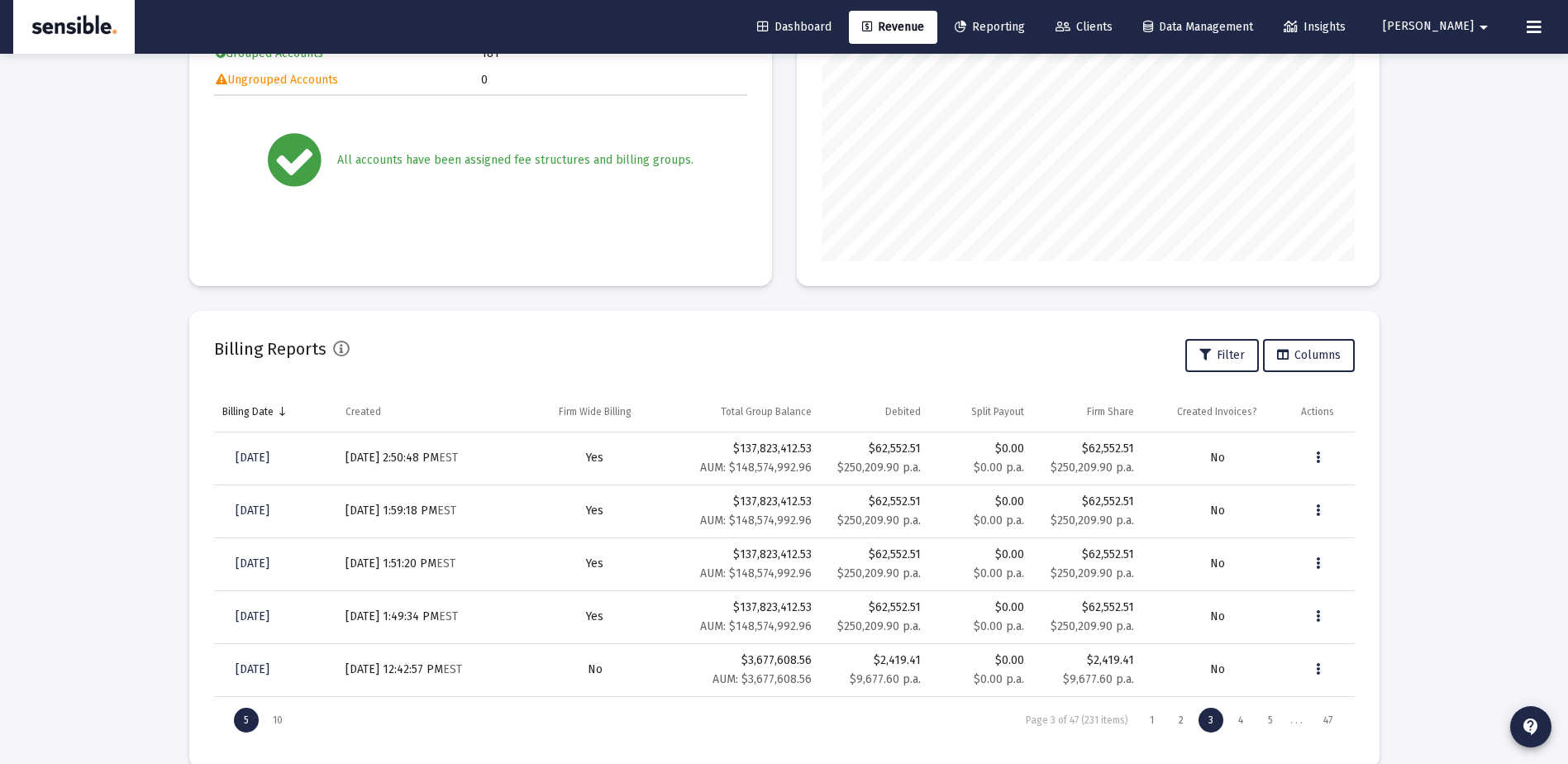
scroll to position [308, 0]
click at [1078, 515] on small "$250,209.90 p.a." at bounding box center [1092, 519] width 83 height 14
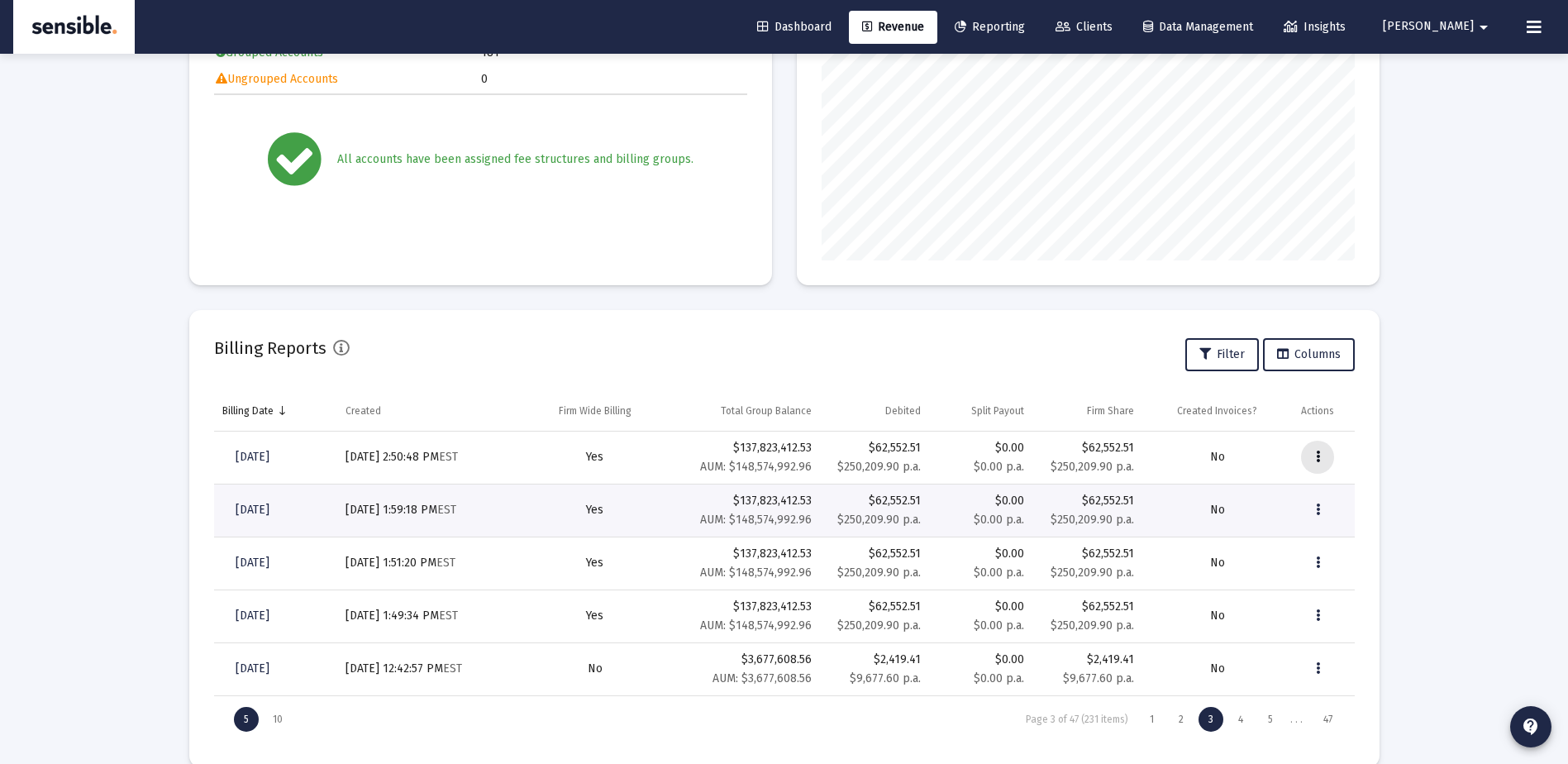
click at [1318, 455] on icon "Data grid" at bounding box center [1318, 457] width 4 height 19
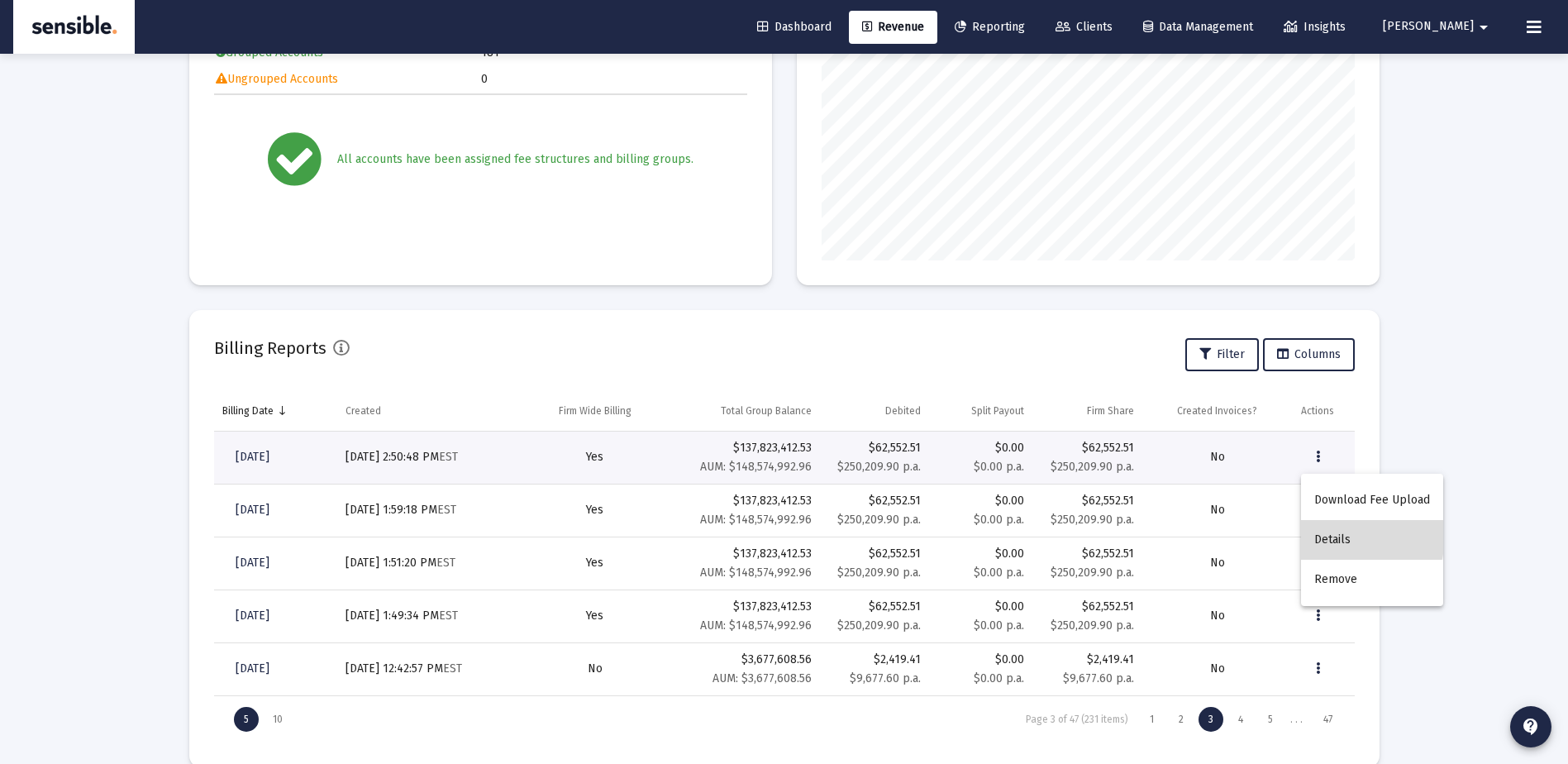
click at [1332, 535] on button "Details" at bounding box center [1372, 540] width 142 height 40
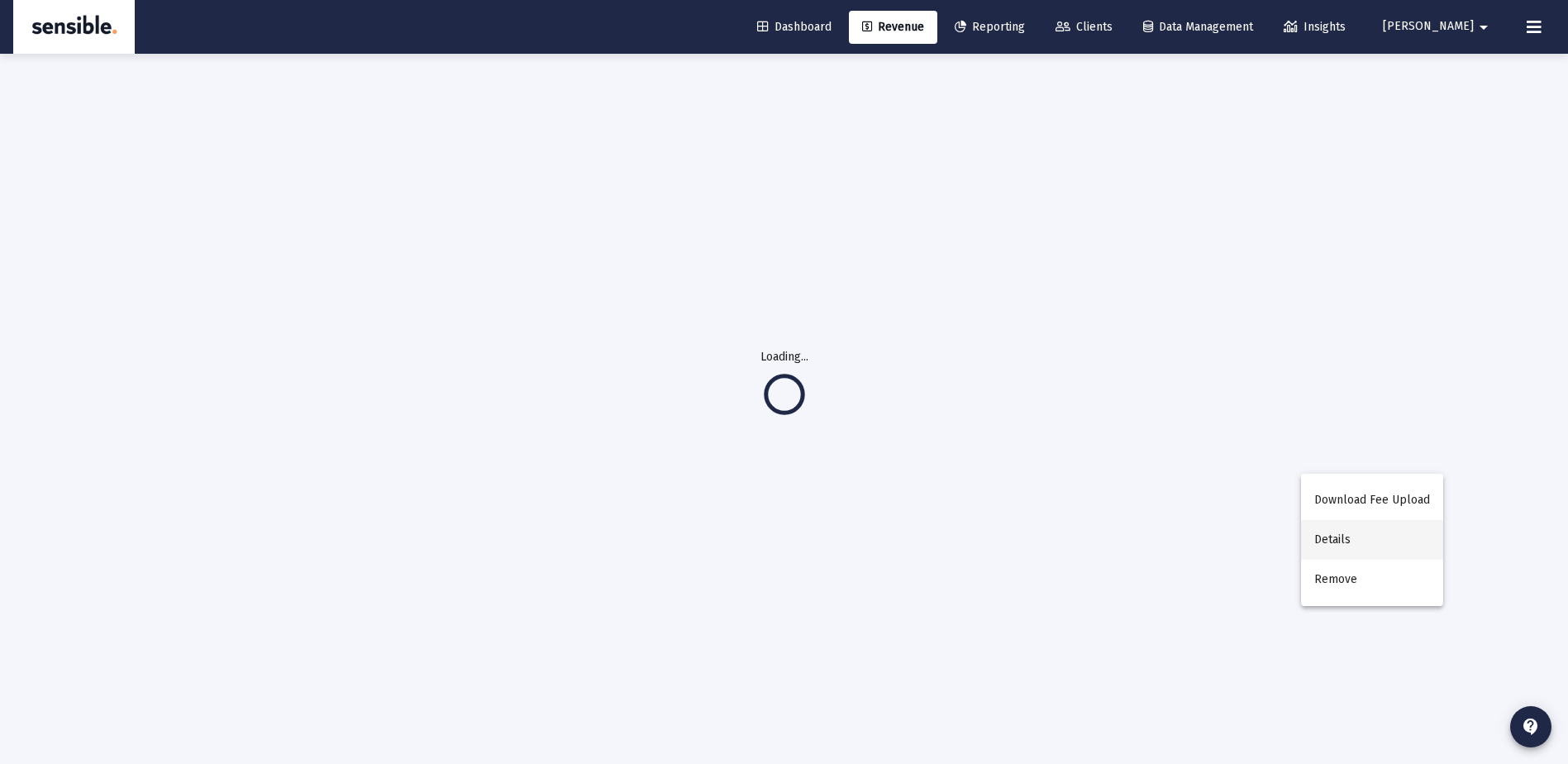
scroll to position [53, 0]
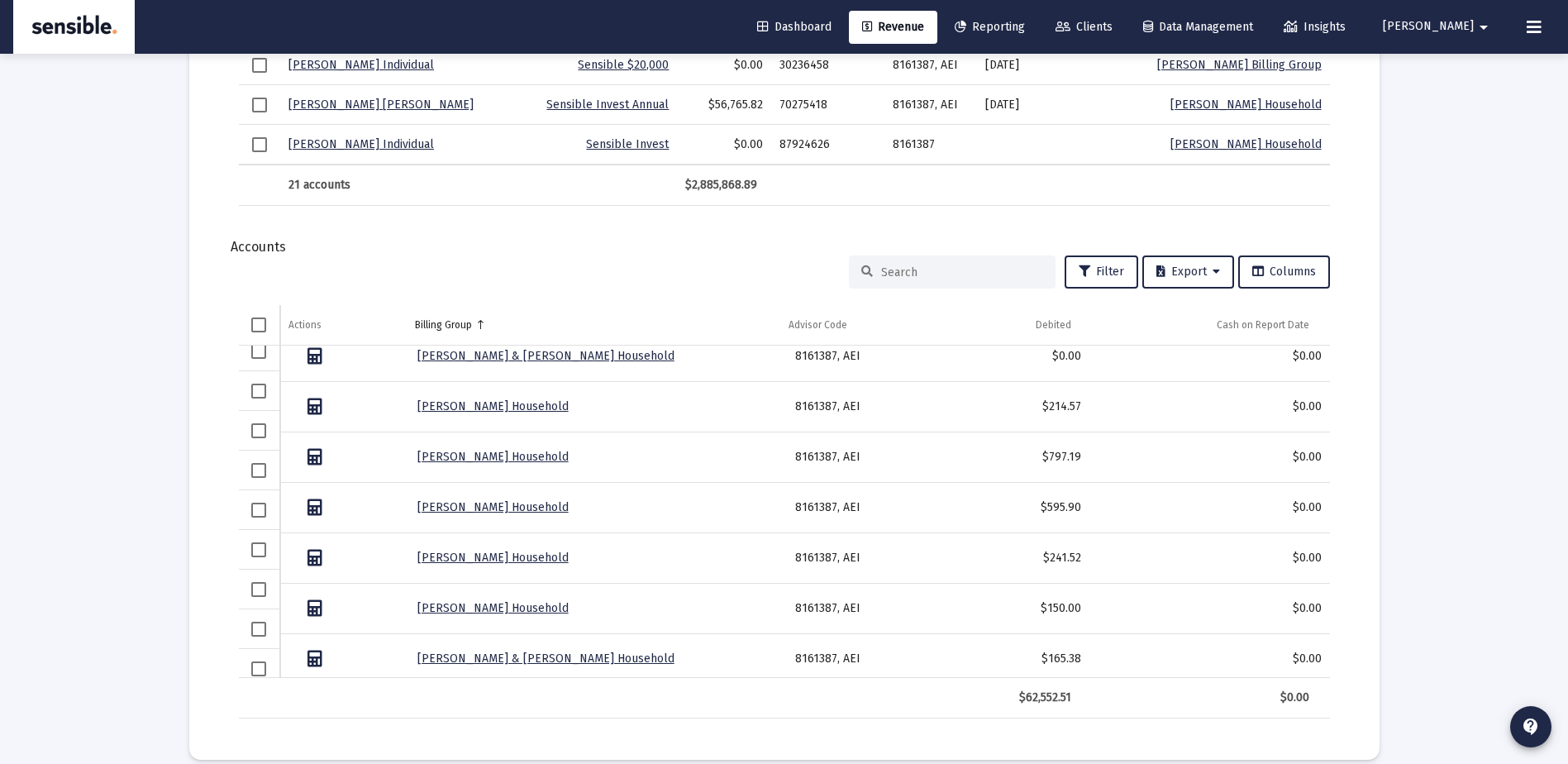
scroll to position [625, 0]
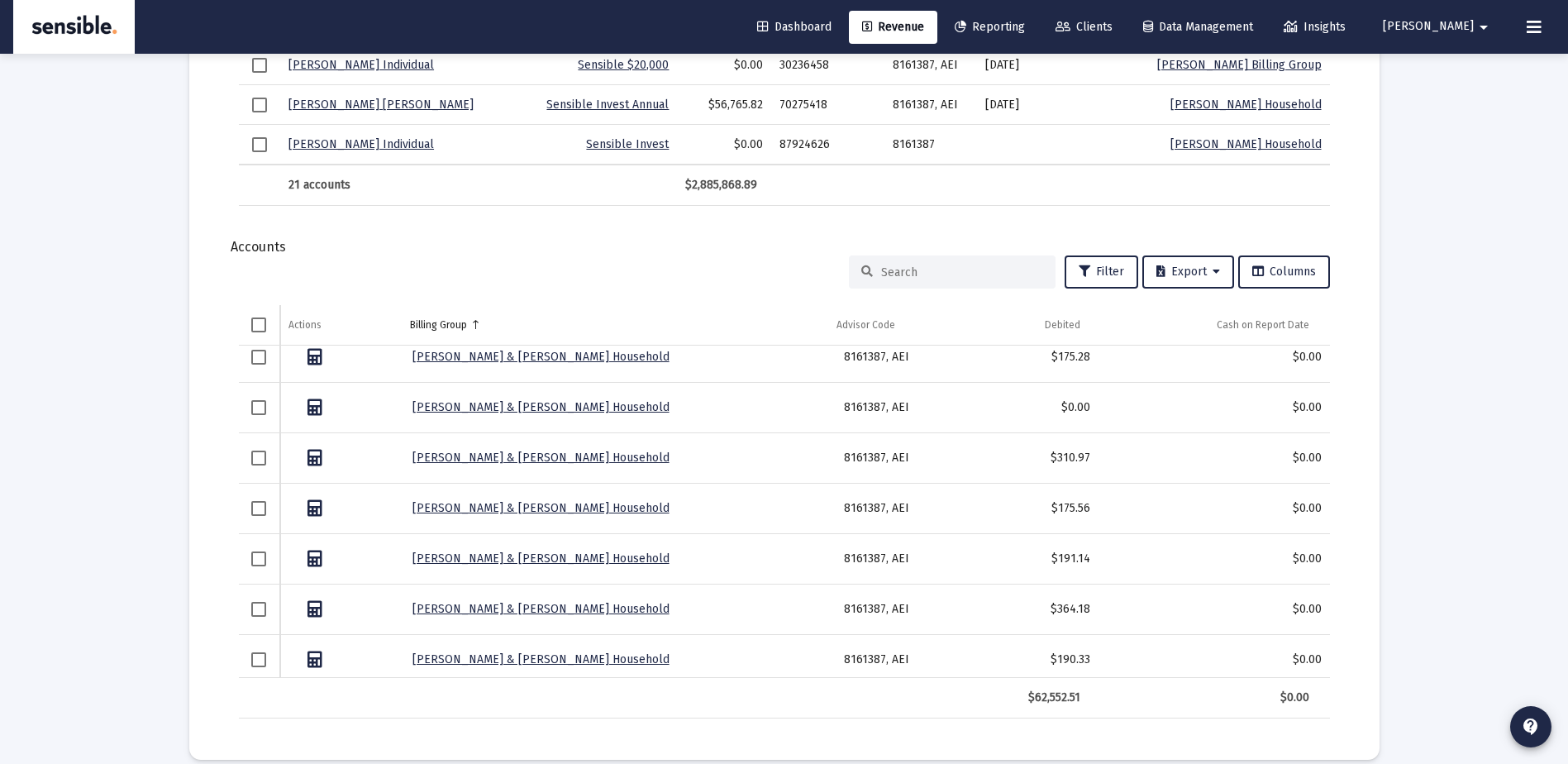
click at [936, 279] on input at bounding box center [962, 272] width 162 height 14
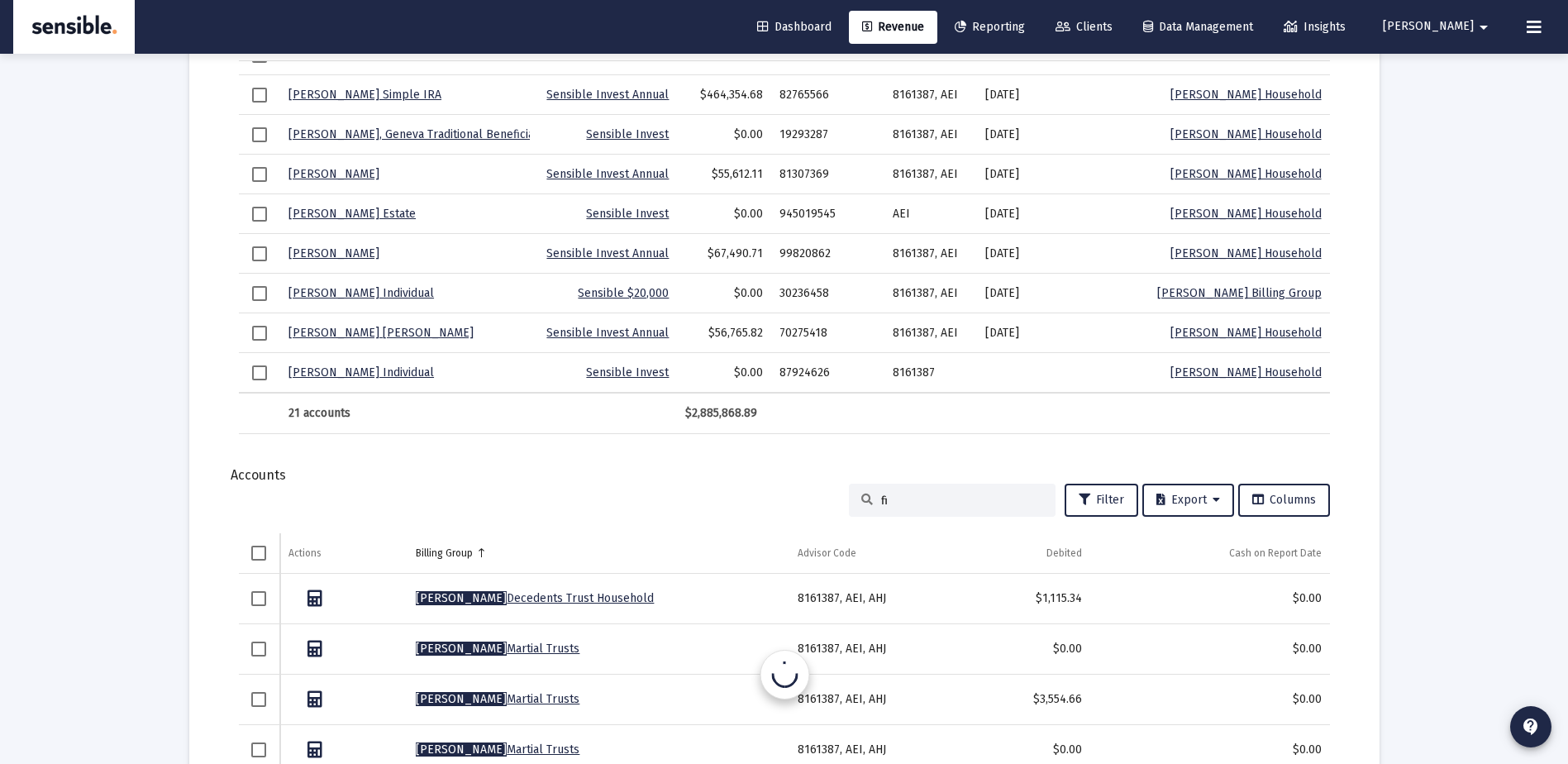
type input "f"
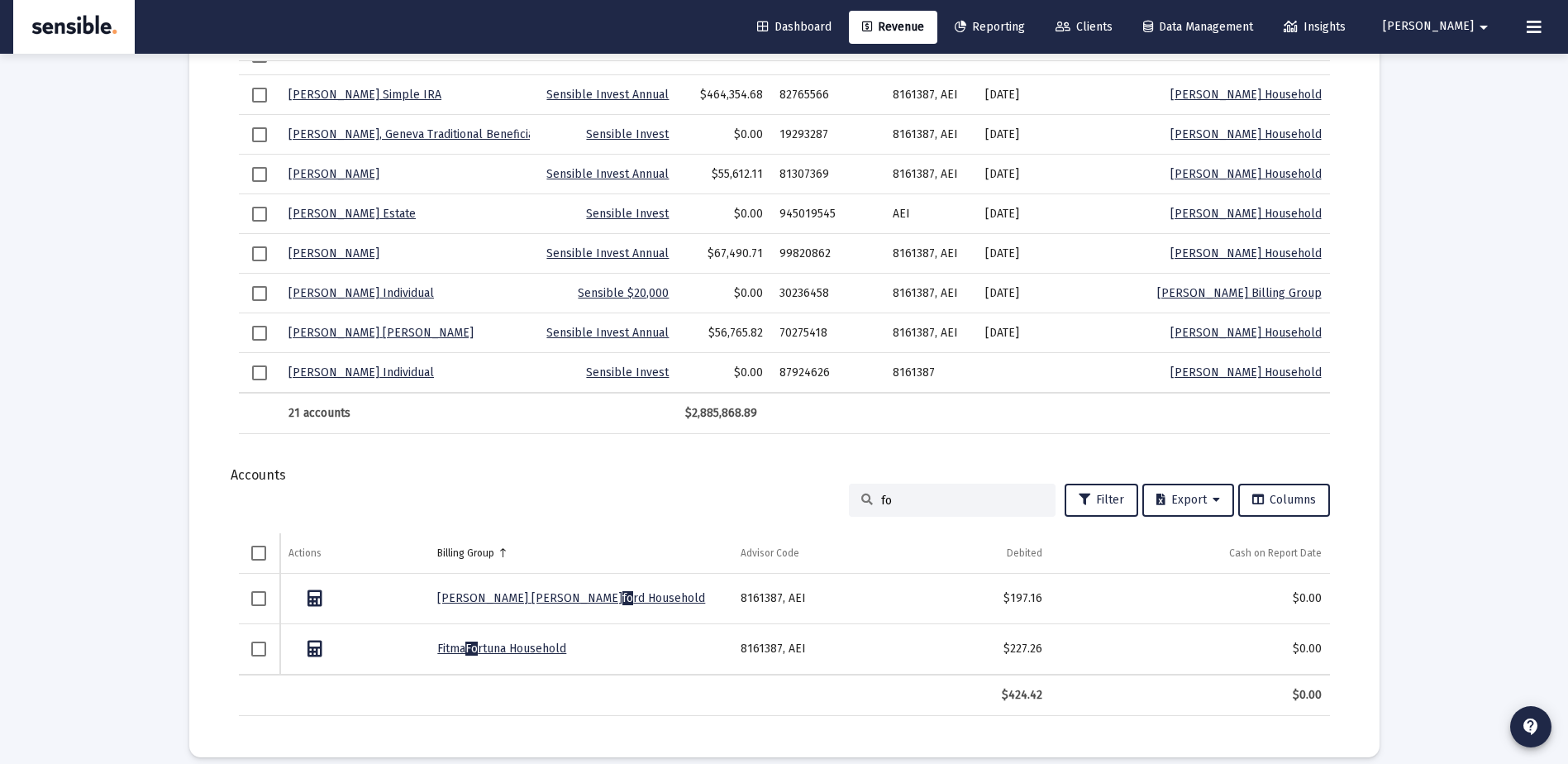
type input "f"
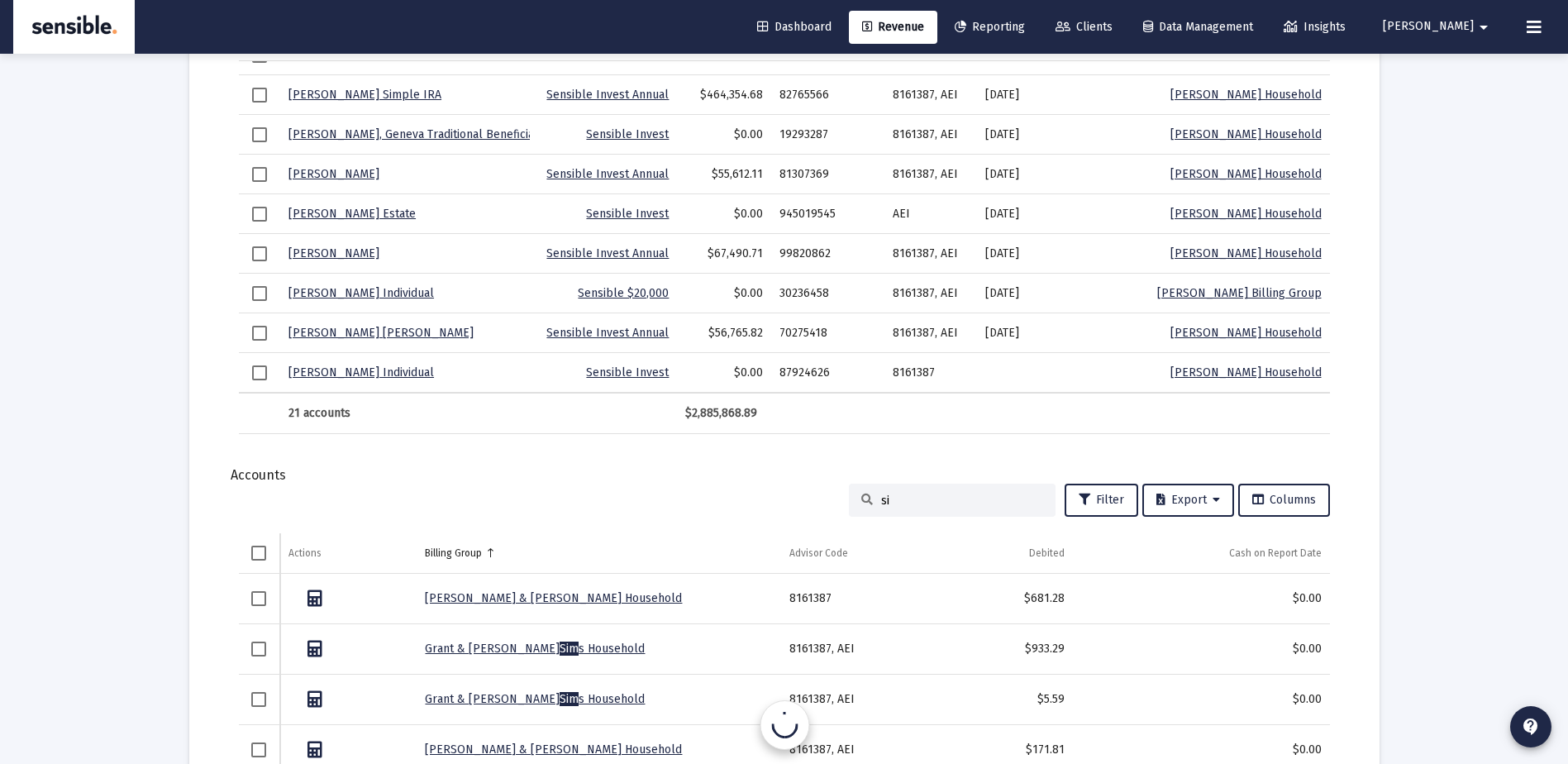
type input "s"
type input "m"
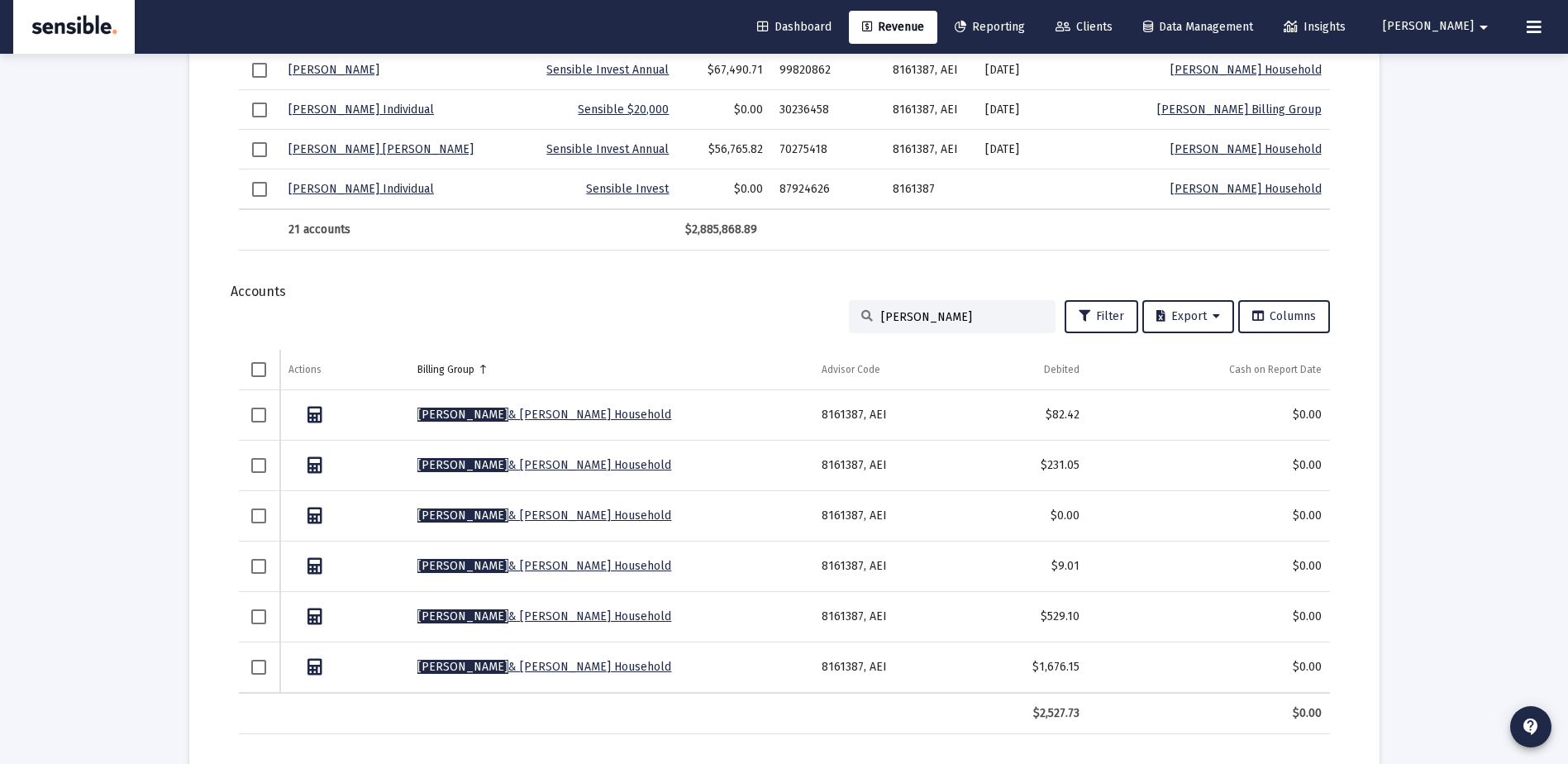
scroll to position [1910, 0]
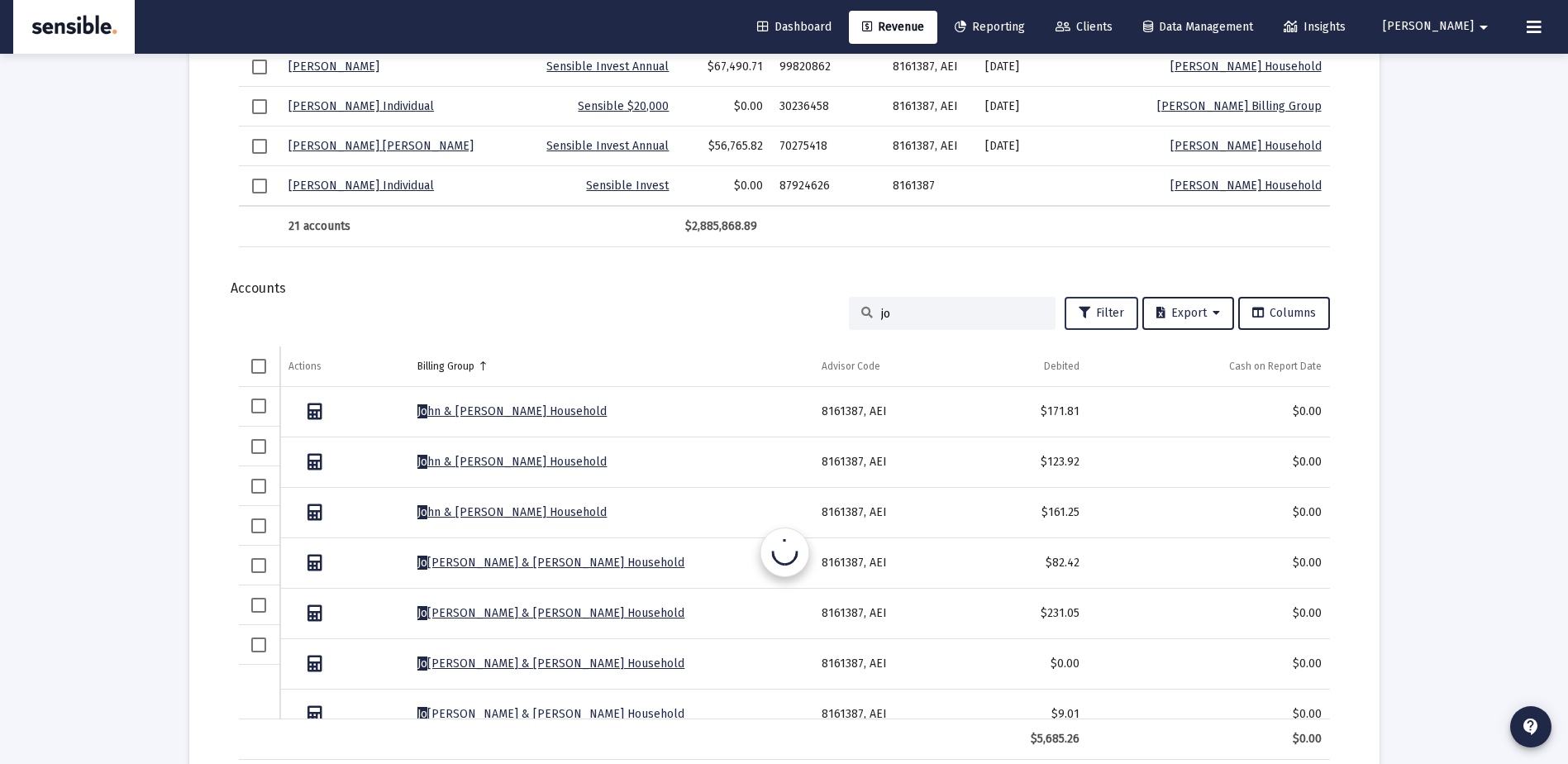
type input "j"
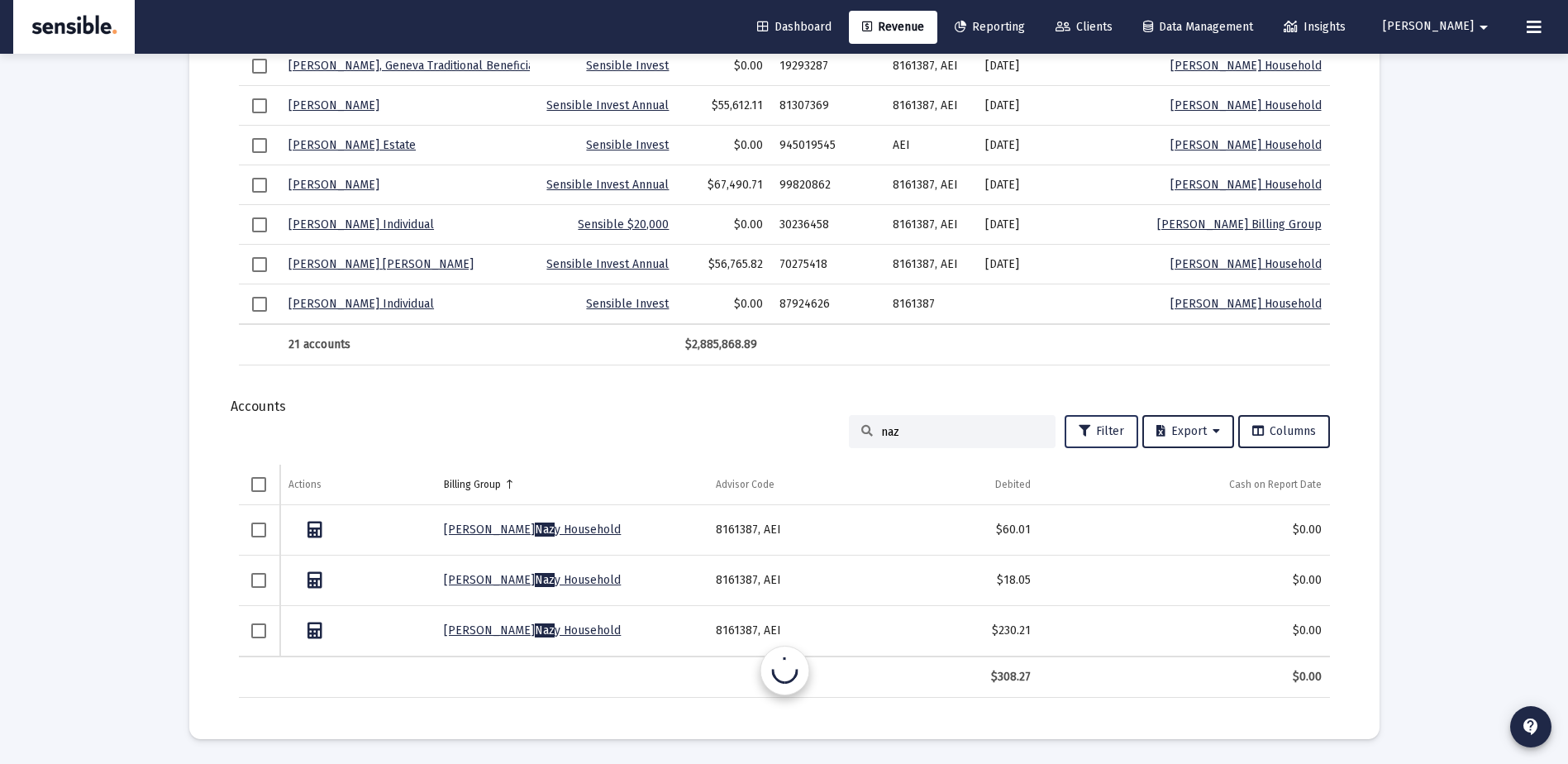
scroll to position [1792, 0]
type input "nazy"
click at [924, 20] on span "Revenue" at bounding box center [893, 26] width 62 height 14
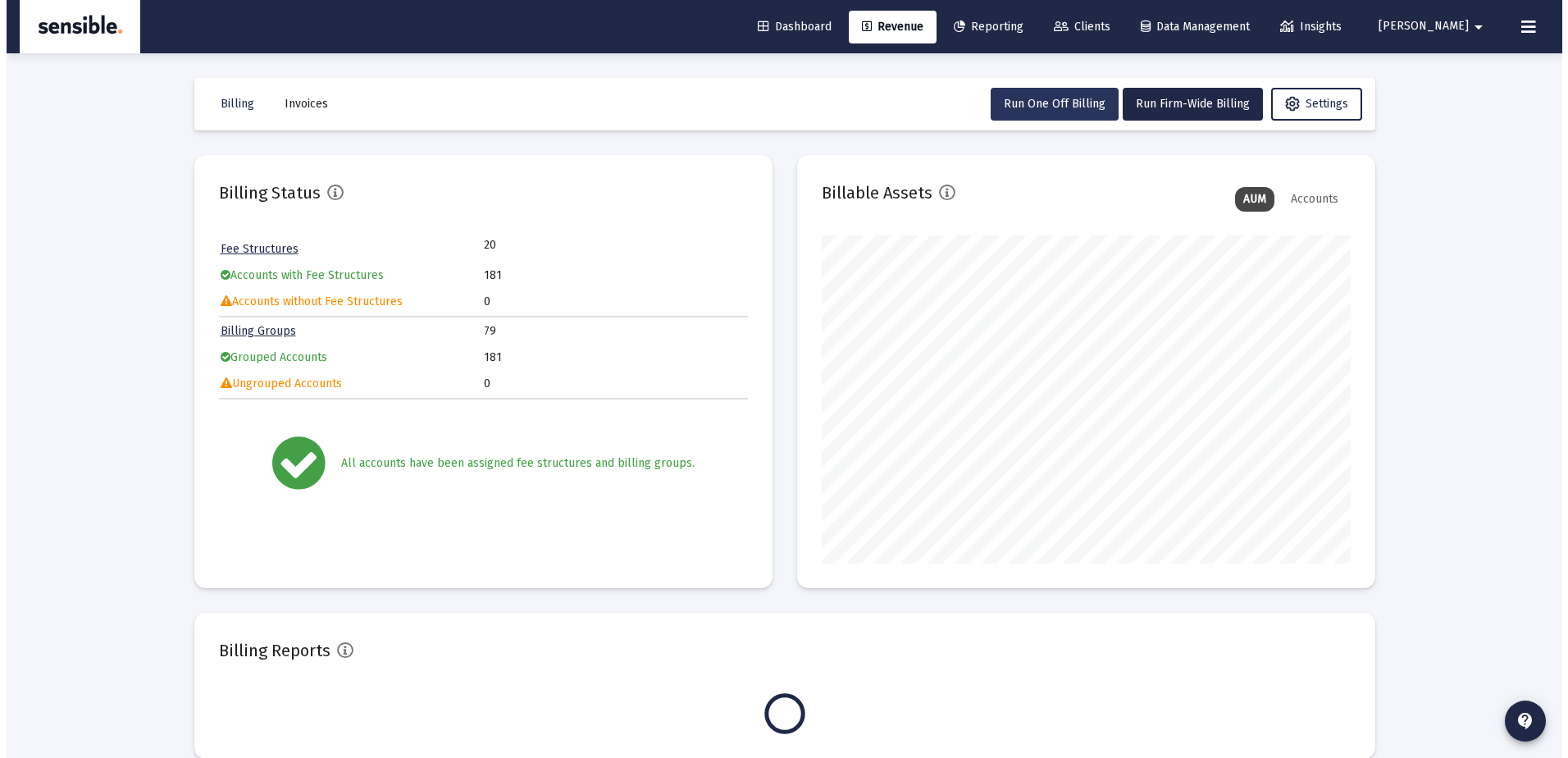
scroll to position [328, 529]
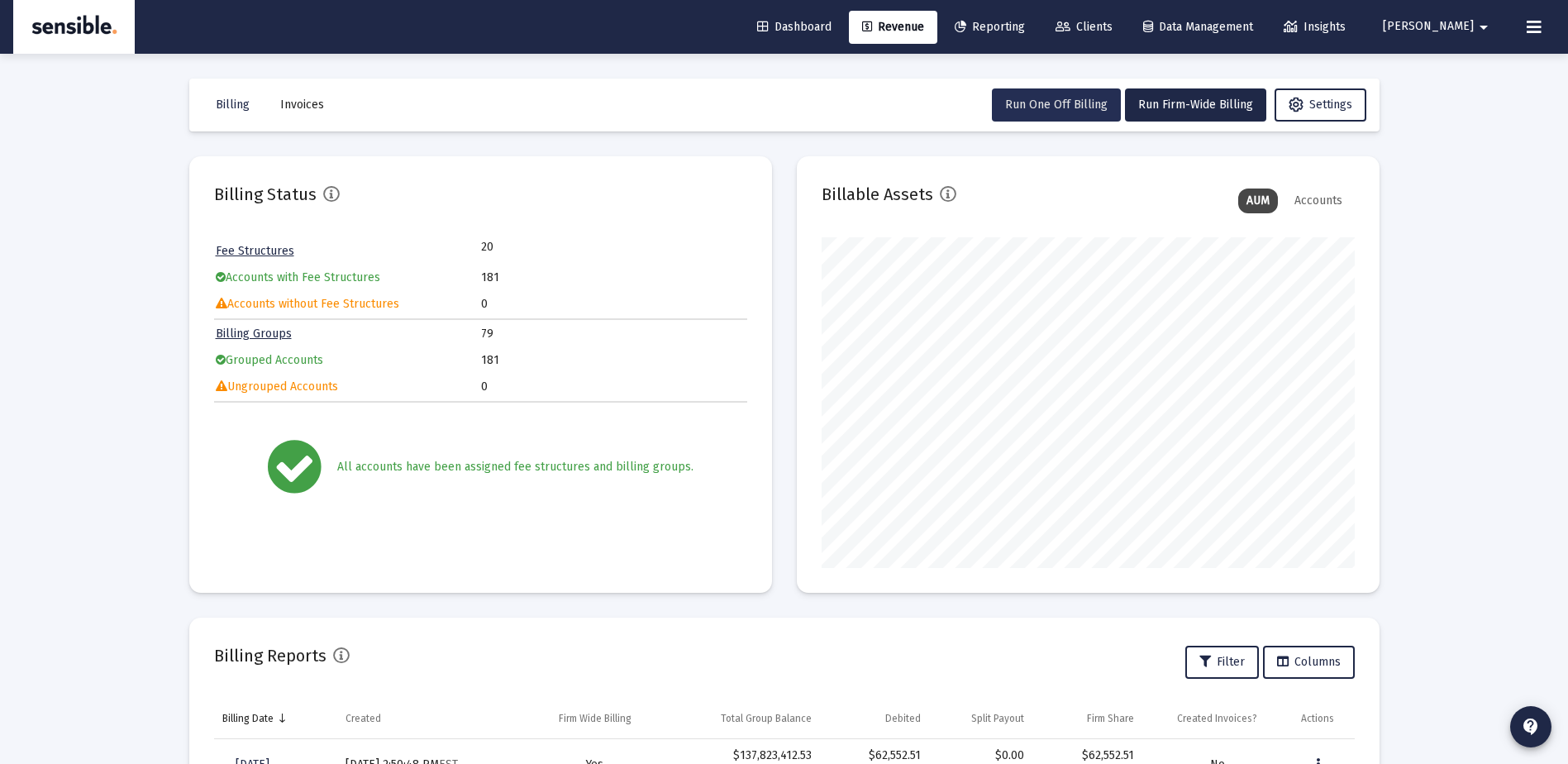
click at [1059, 102] on span "Run One Off Billing" at bounding box center [1057, 104] width 103 height 14
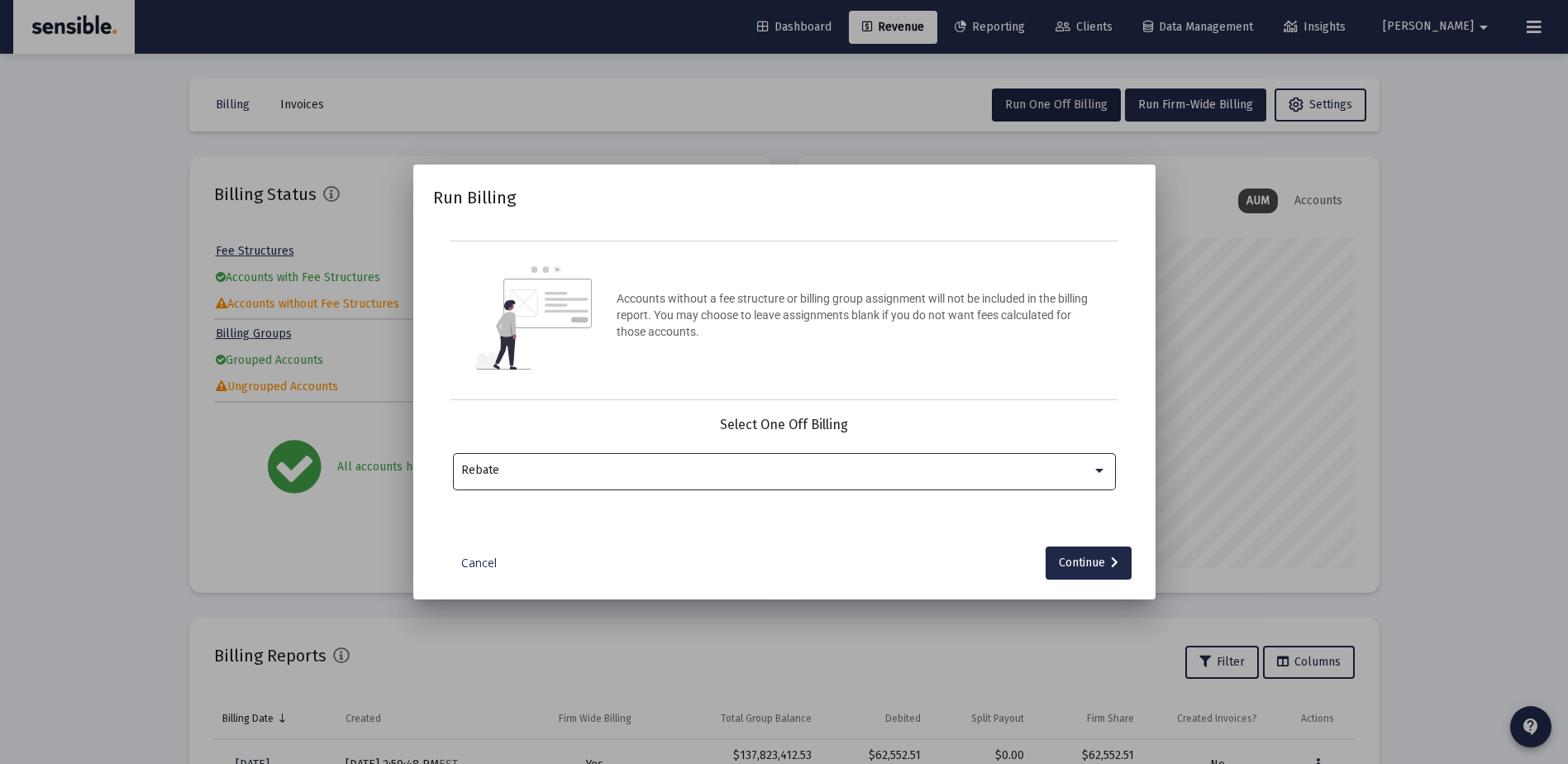
click at [732, 472] on div "Rebate" at bounding box center [777, 471] width 631 height 14
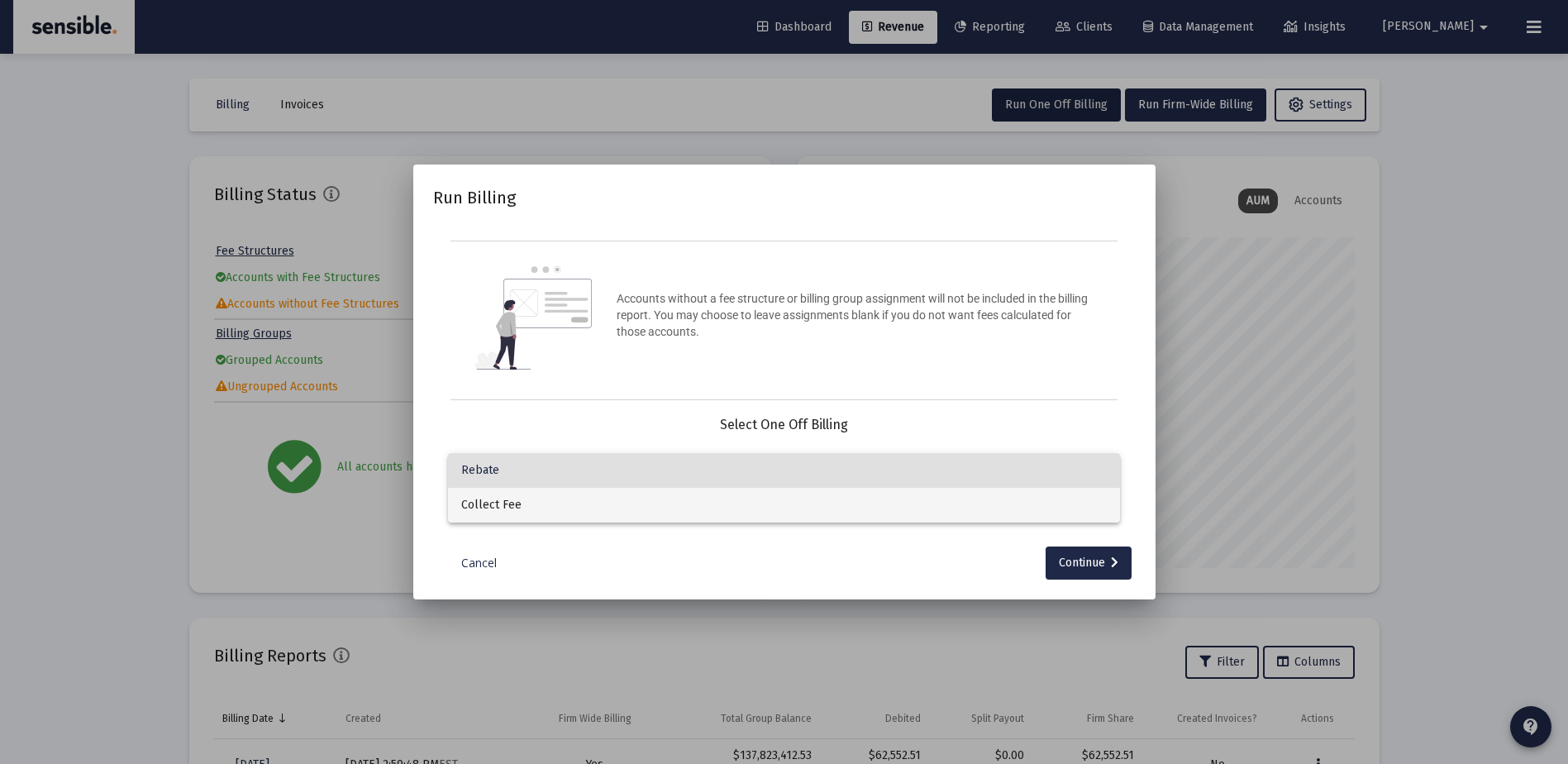
click at [723, 510] on span "Collect Fee" at bounding box center [784, 505] width 646 height 35
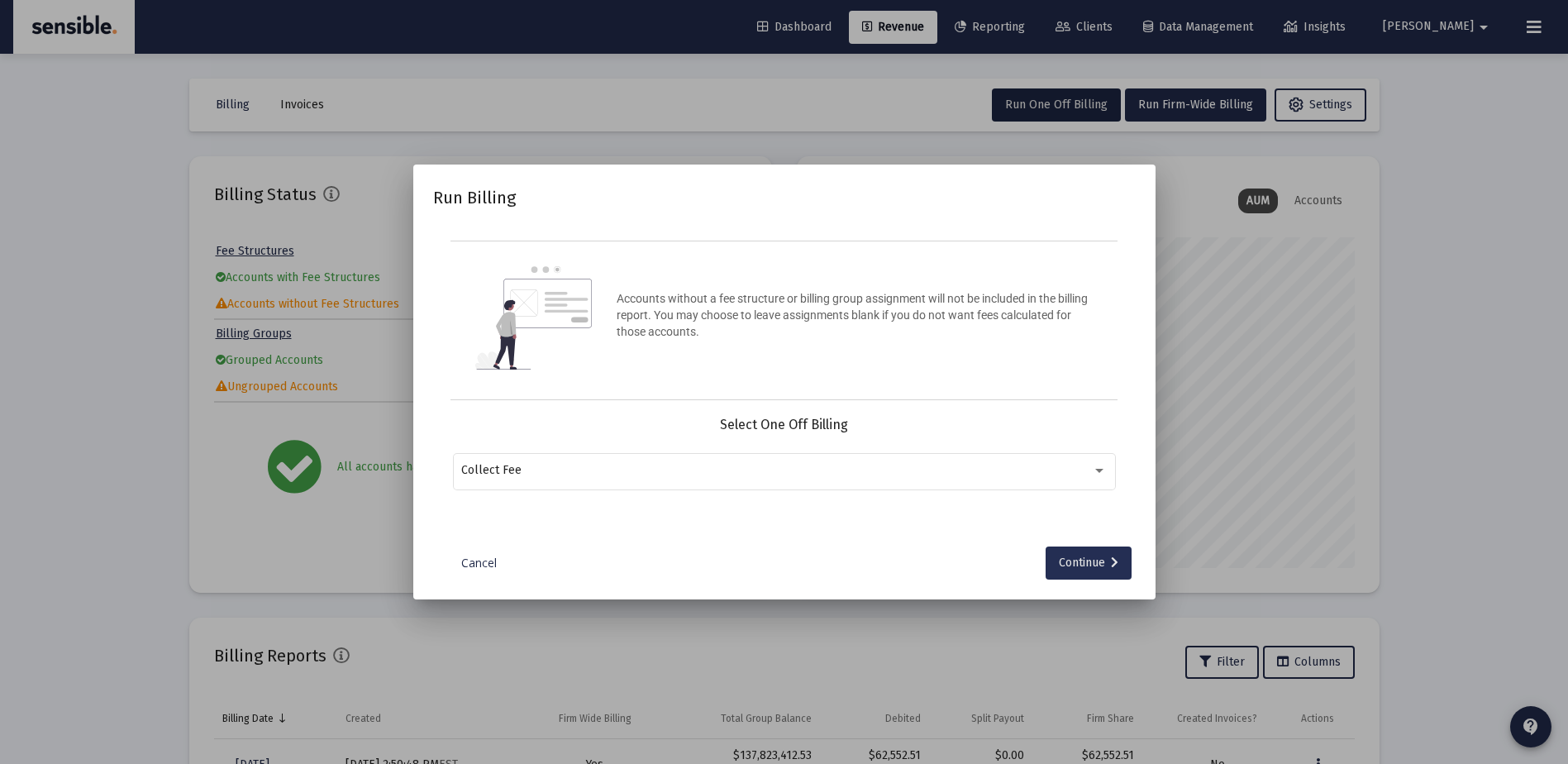
click at [1062, 557] on div "Continue" at bounding box center [1088, 563] width 59 height 33
click at [944, 464] on input "Selection" at bounding box center [774, 471] width 626 height 14
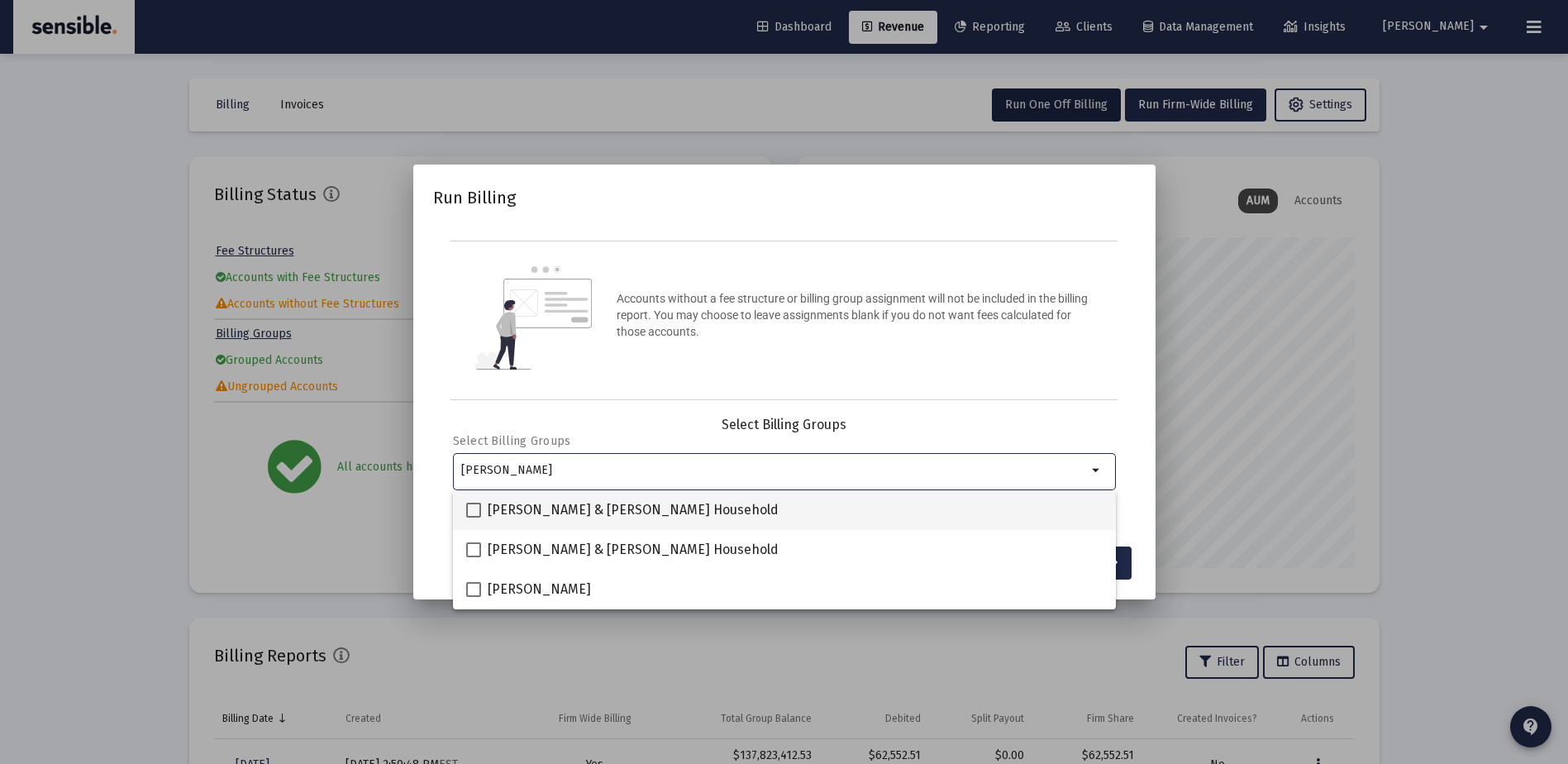
type input "beatty"
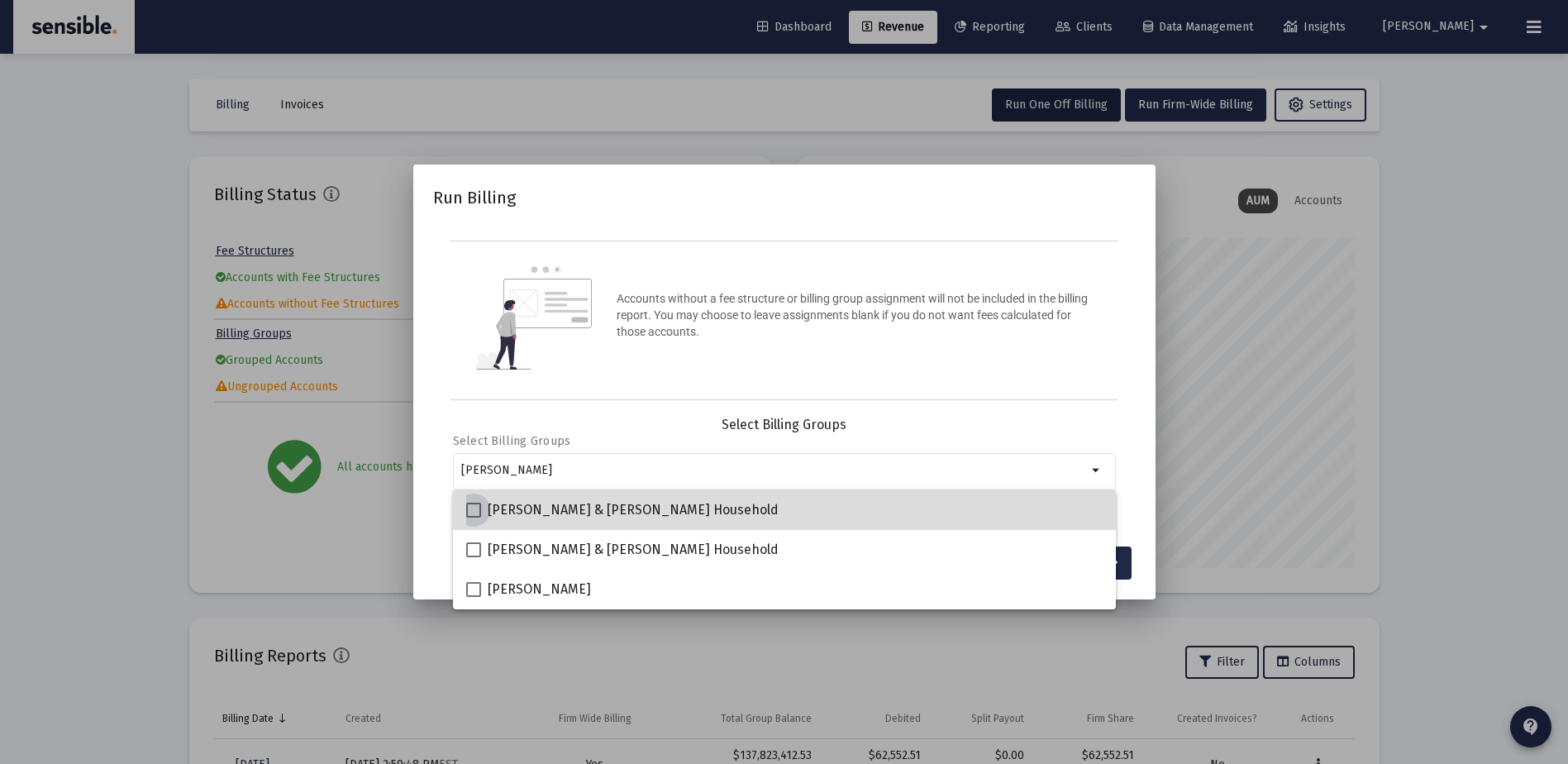
click at [710, 500] on span "John Beatty & Kathleen Akers Household" at bounding box center [633, 510] width 291 height 19
click at [474, 517] on input "John Beatty & Kathleen Akers Household" at bounding box center [473, 517] width 1 height 1
checkbox input "true"
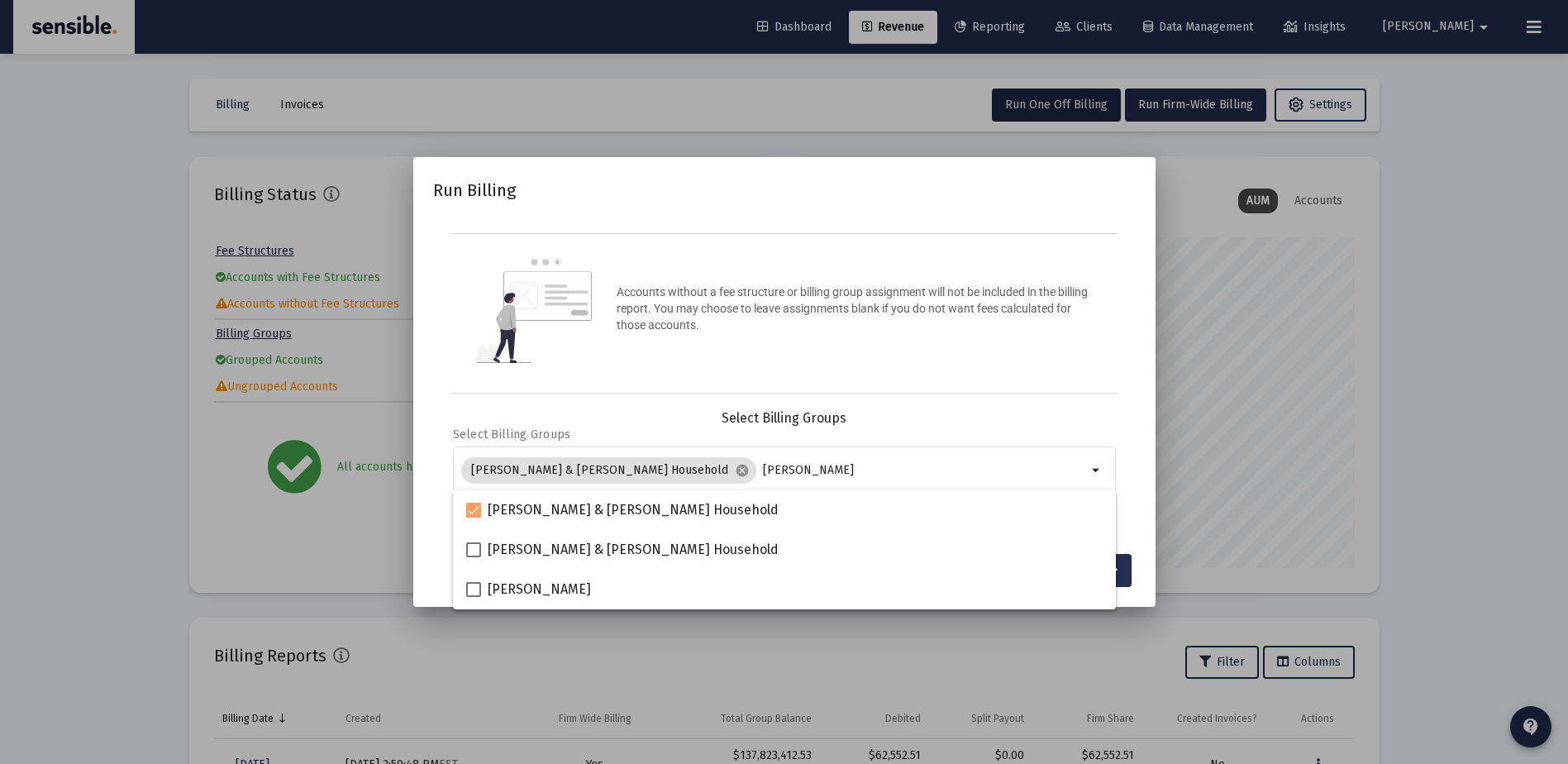
click at [1120, 576] on button "Continue" at bounding box center [1088, 571] width 86 height 33
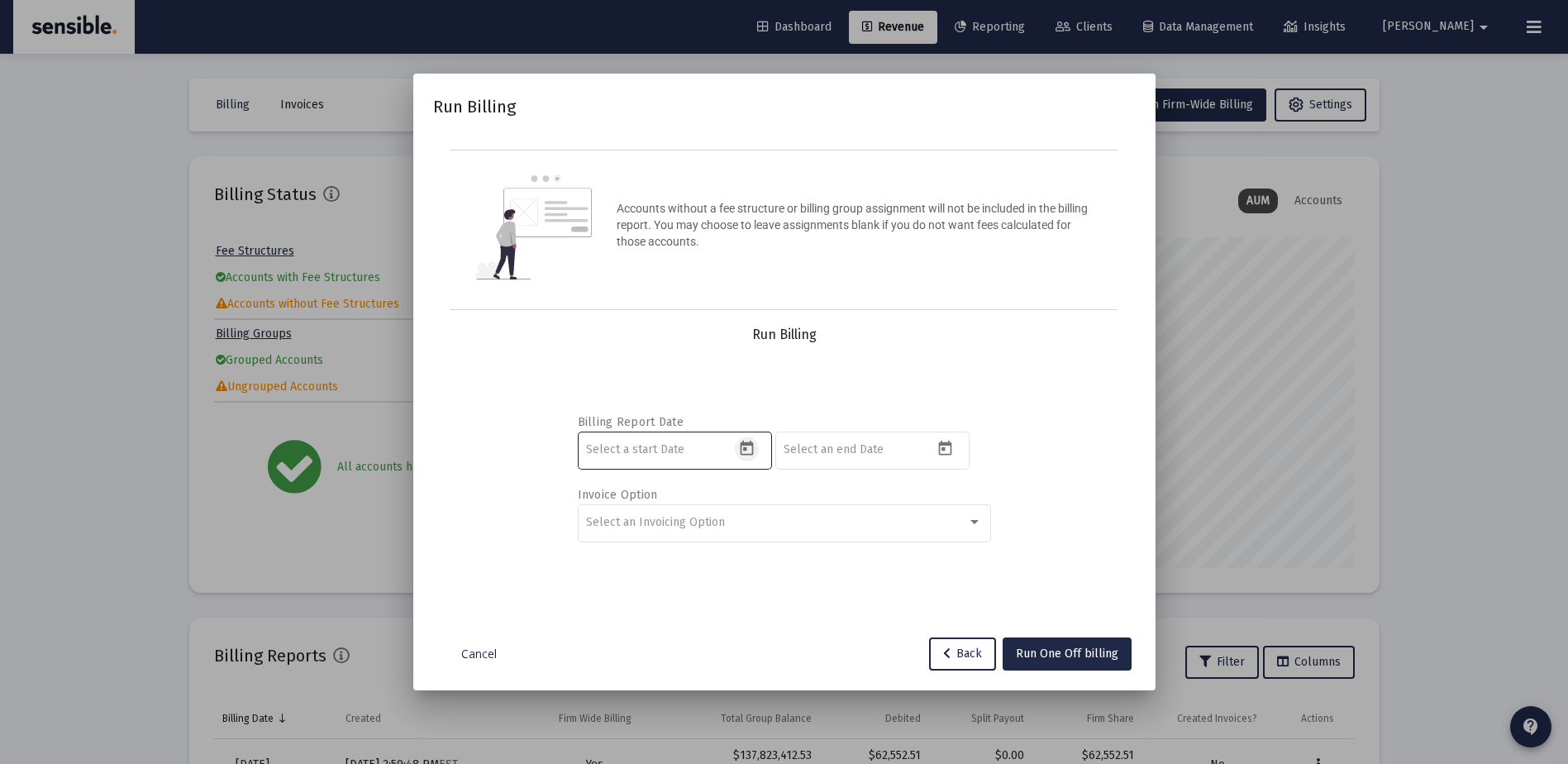
click at [746, 444] on icon "Open calendar" at bounding box center [748, 448] width 14 height 15
click at [761, 164] on button "Previous month" at bounding box center [760, 170] width 33 height 33
click at [667, 269] on div "1" at bounding box center [667, 279] width 30 height 30
type input "[DATE]"
click at [949, 443] on icon "Open calendar" at bounding box center [946, 448] width 14 height 15
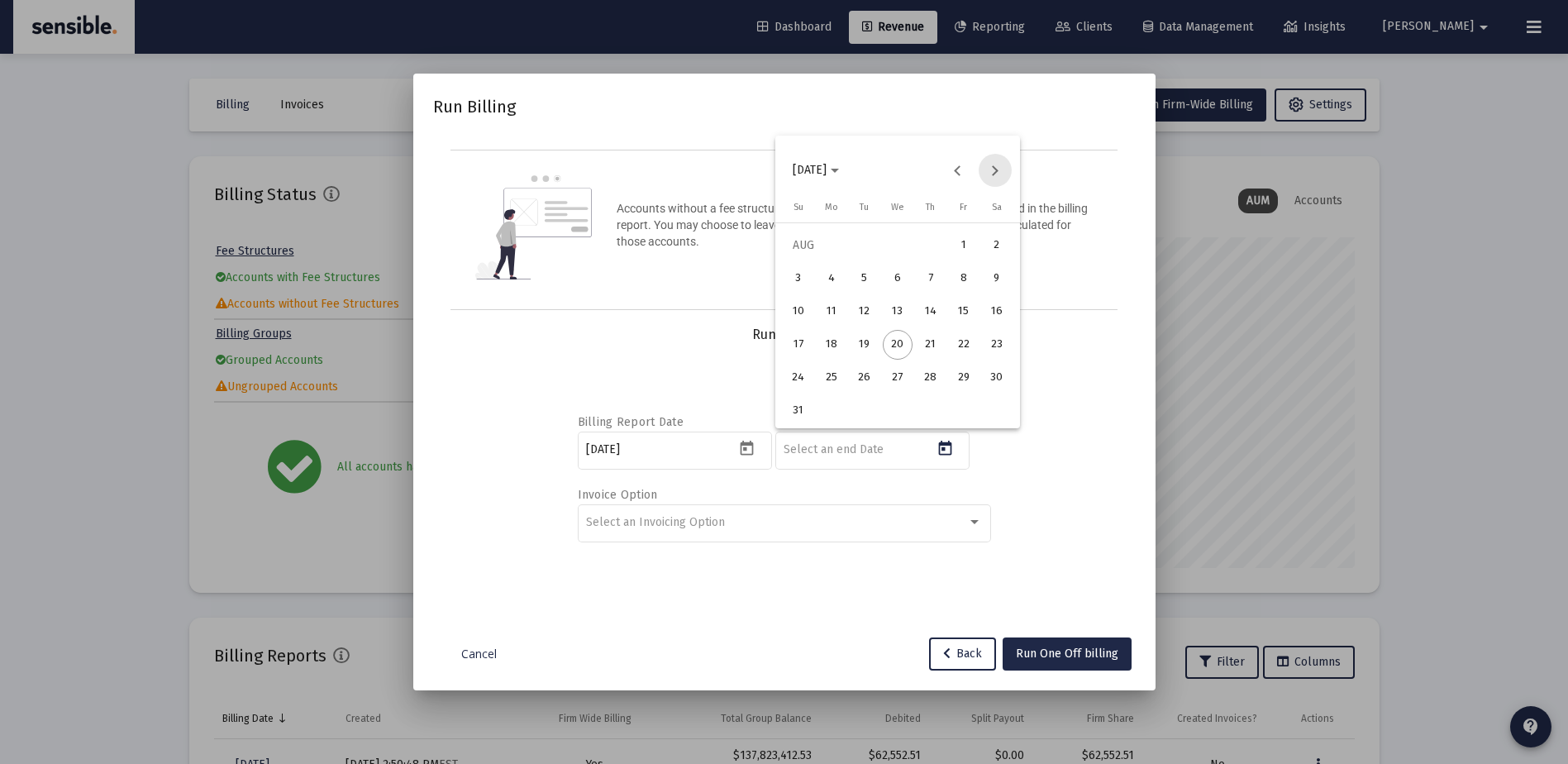
click at [992, 167] on button "Next month" at bounding box center [995, 170] width 33 height 33
click at [864, 404] on div "30" at bounding box center [864, 411] width 30 height 30
type input "[DATE]"
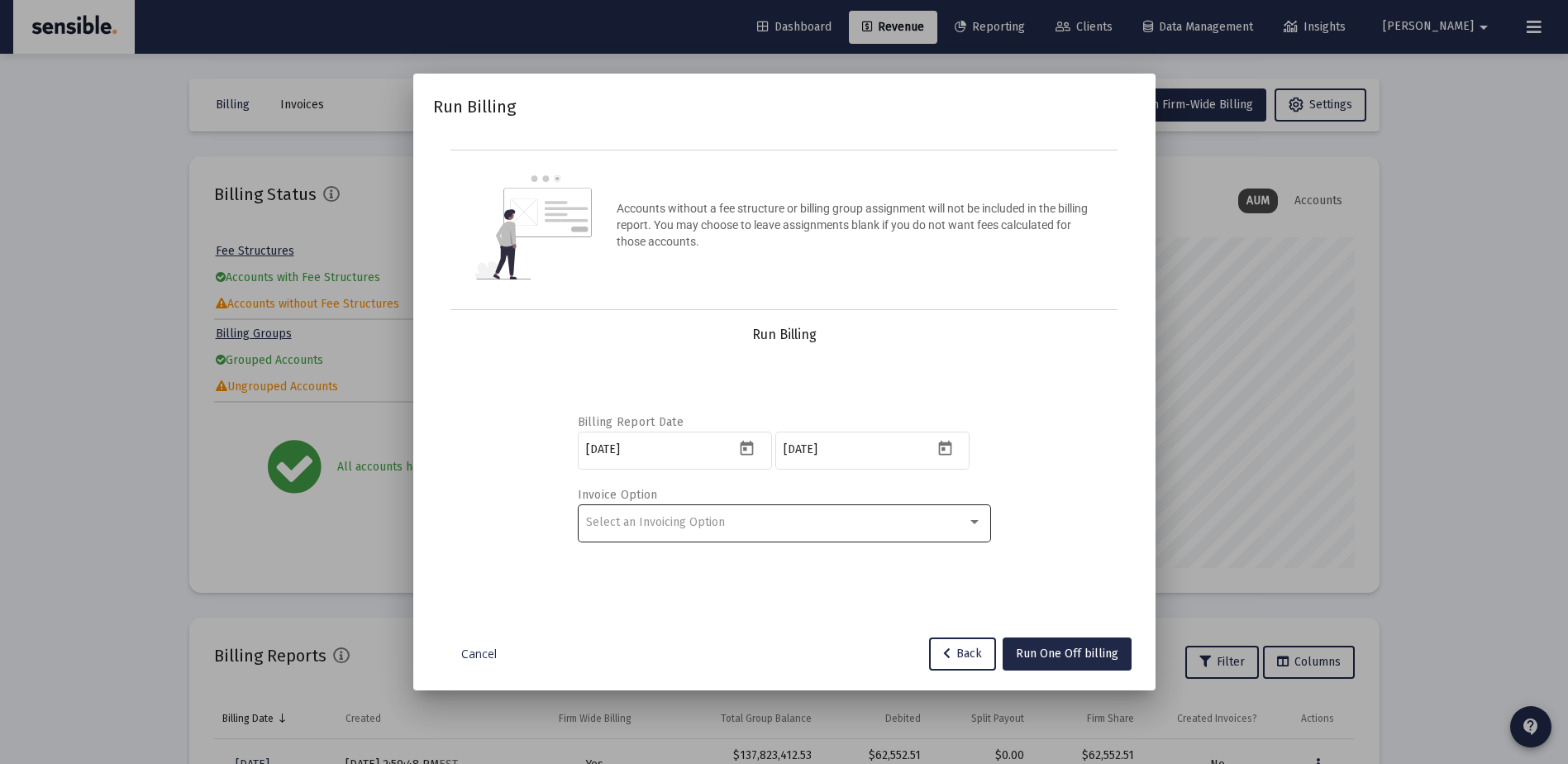
click at [806, 506] on div "Select an Invoicing Option" at bounding box center [784, 522] width 396 height 41
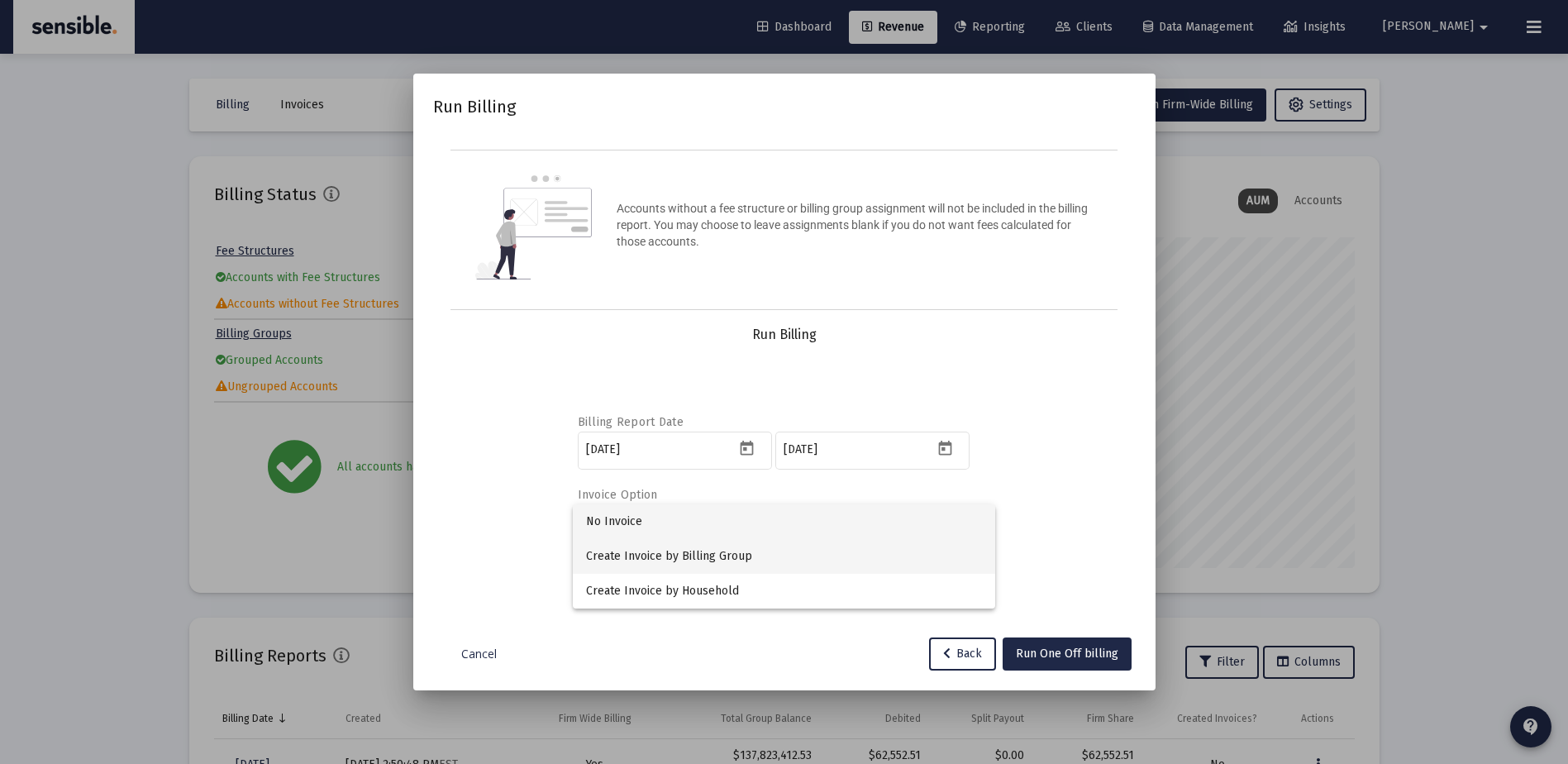
click at [697, 556] on span "Create Invoice by Billing Group" at bounding box center [784, 556] width 396 height 35
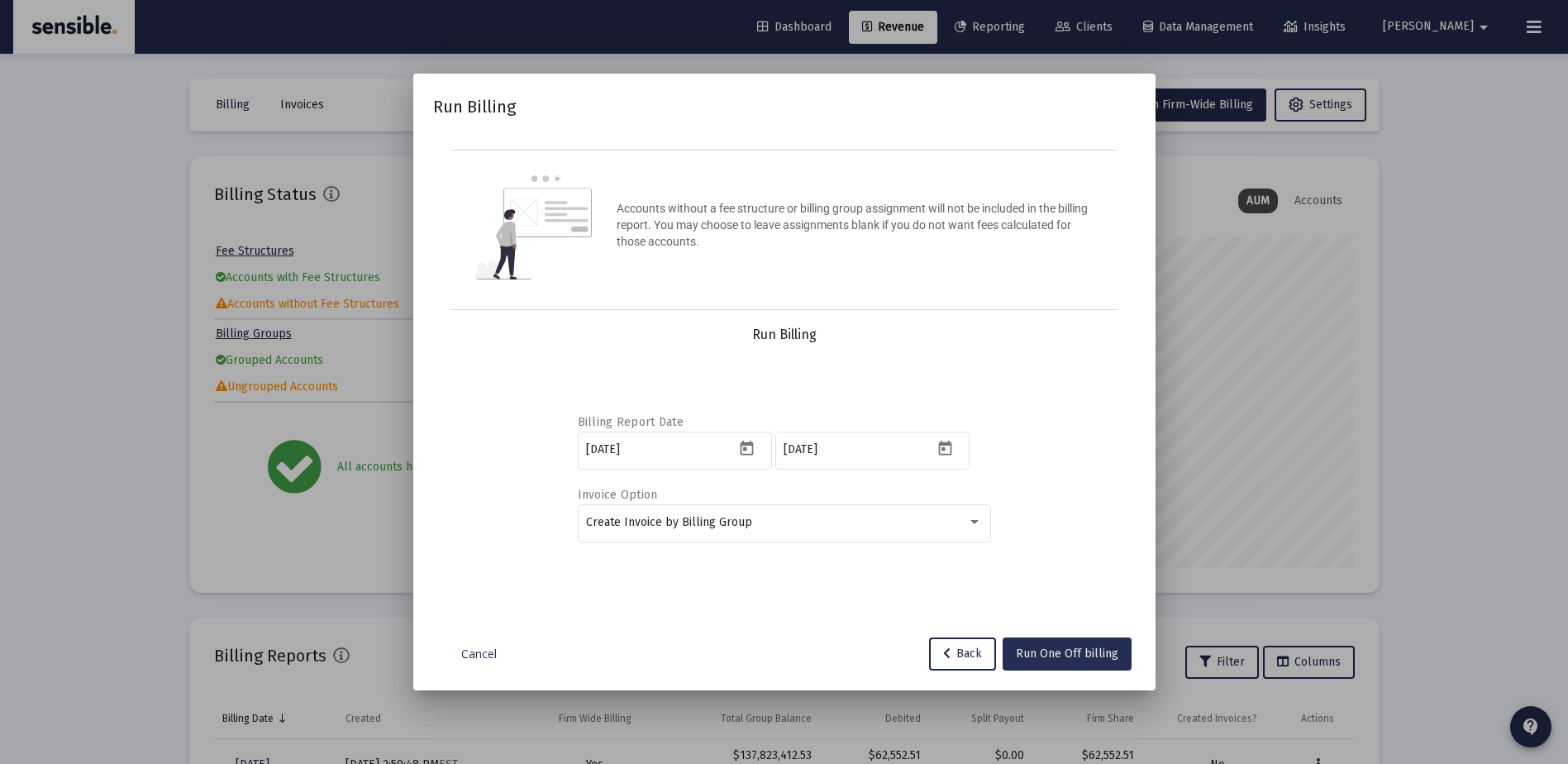
click at [1045, 644] on button "Run One Off billing" at bounding box center [1067, 654] width 129 height 33
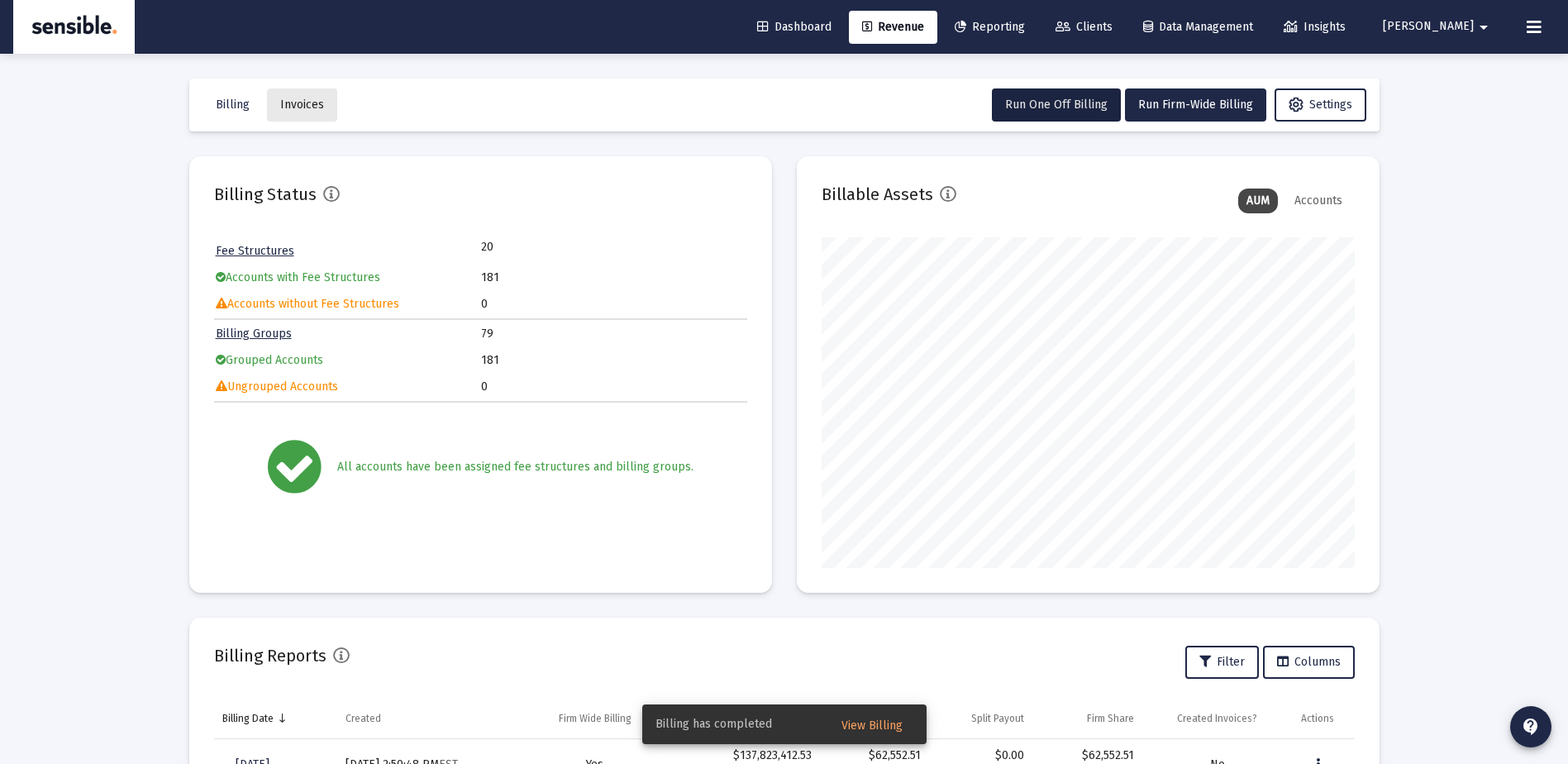
click at [302, 109] on span "Invoices" at bounding box center [302, 104] width 44 height 14
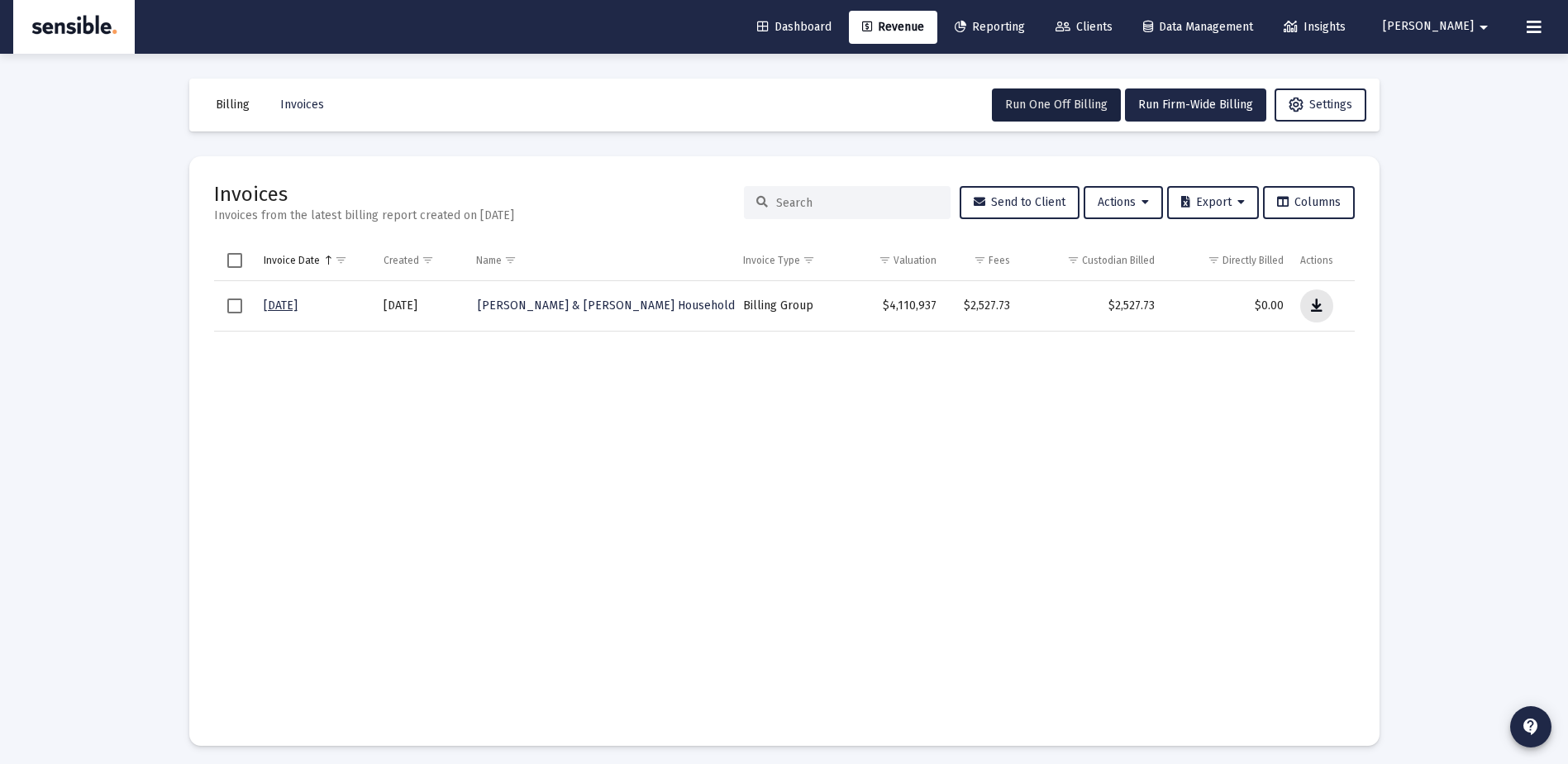
click at [1318, 304] on icon "Data grid" at bounding box center [1318, 306] width 12 height 19
click at [231, 311] on span "Select row" at bounding box center [234, 305] width 15 height 15
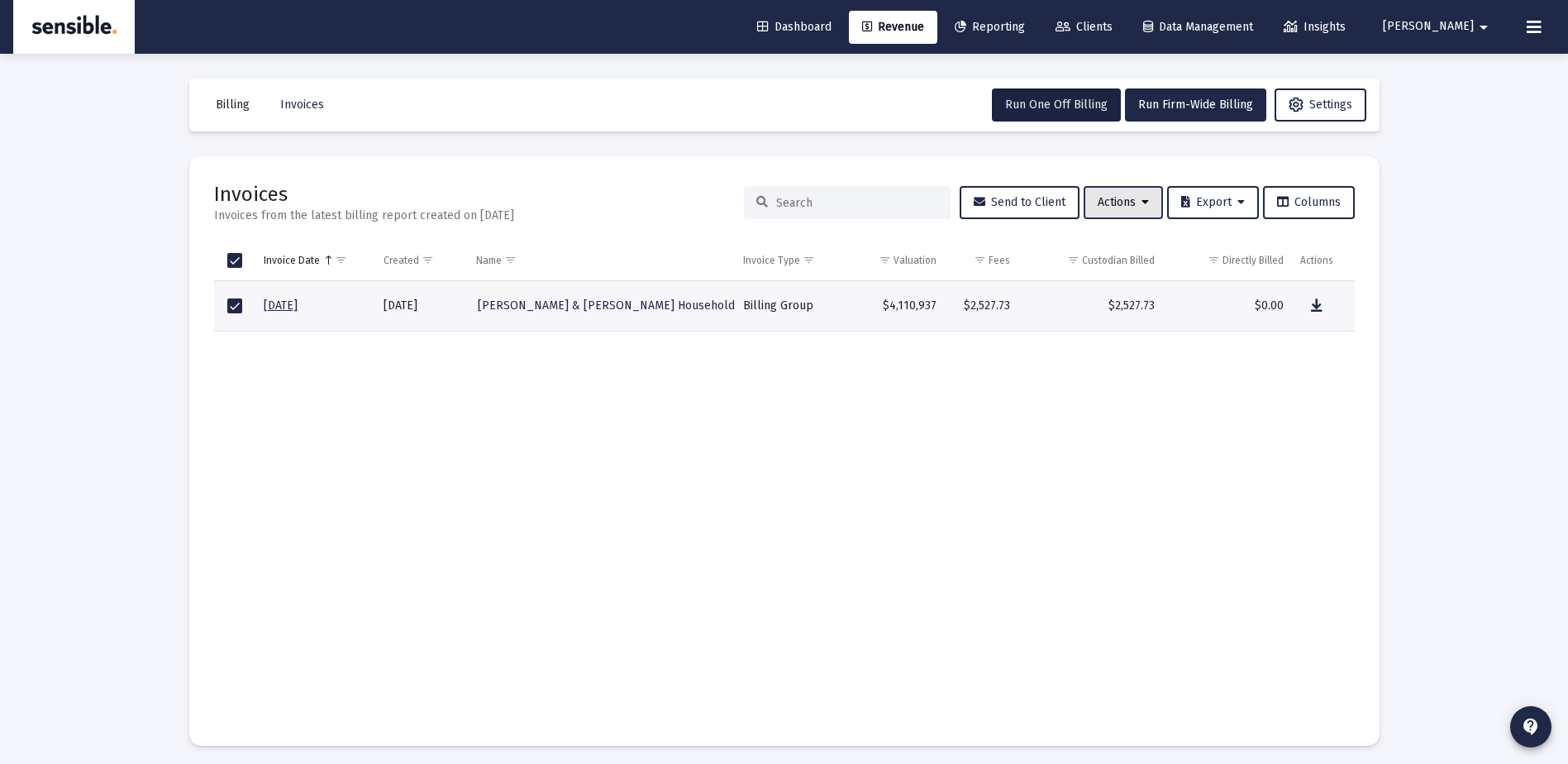
click at [1100, 197] on span "Actions" at bounding box center [1123, 202] width 51 height 14
click at [847, 410] on div at bounding box center [784, 382] width 1568 height 764
click at [1113, 20] on span "Clients" at bounding box center [1084, 26] width 57 height 14
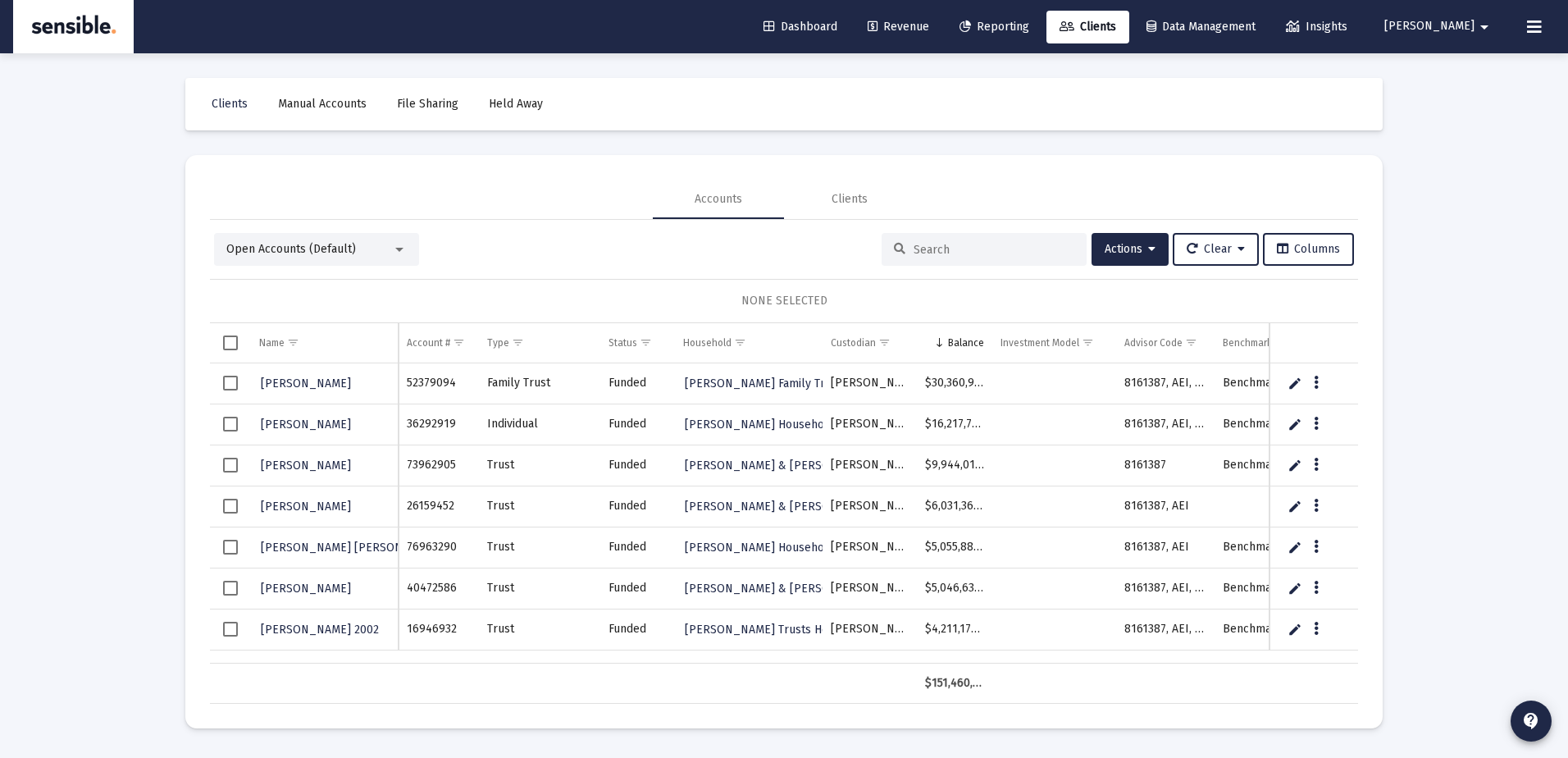
click at [903, 246] on div at bounding box center [983, 249] width 205 height 33
click at [926, 248] on input at bounding box center [994, 249] width 161 height 13
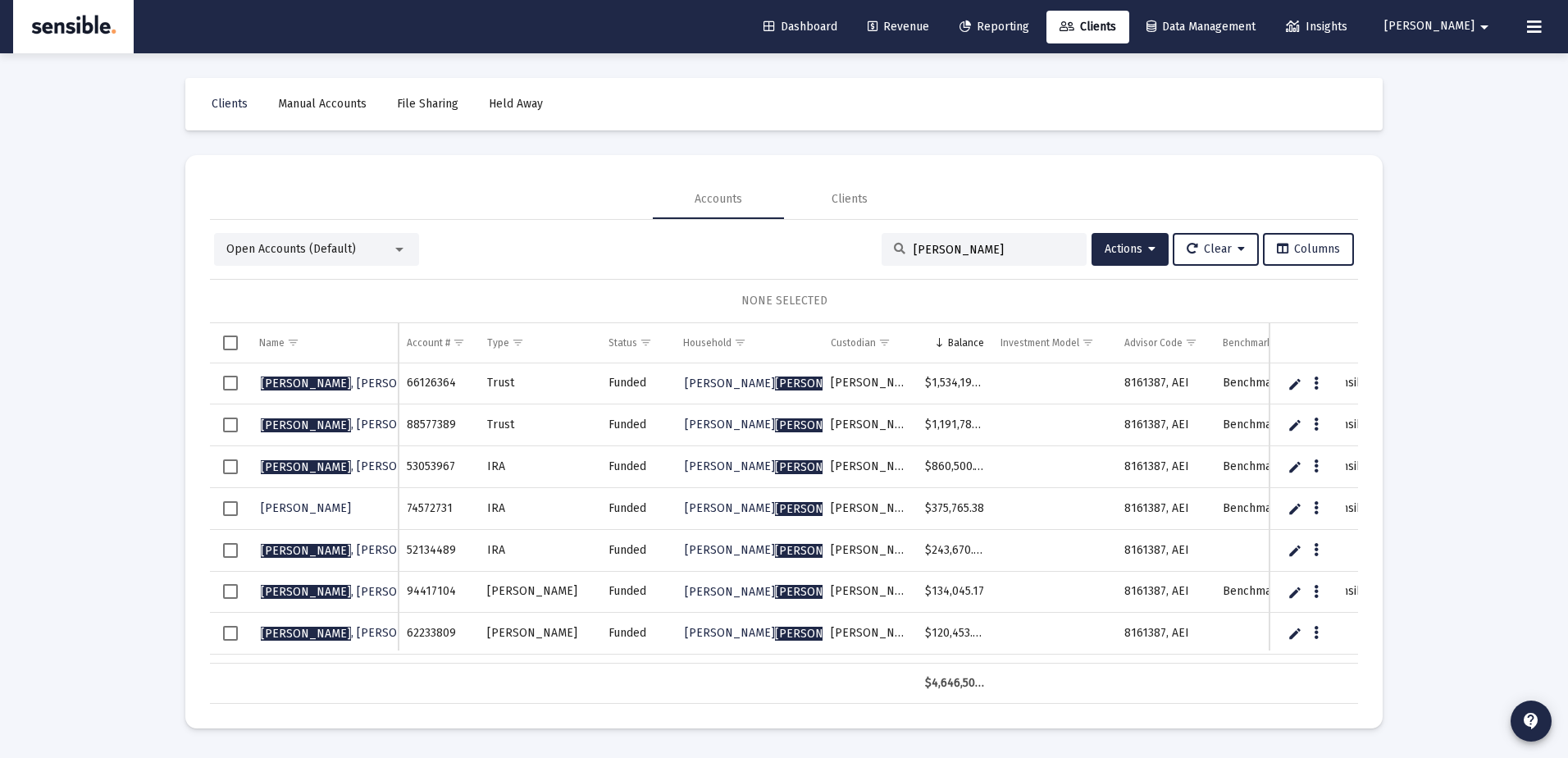
type input "beatty"
click at [226, 384] on span "Select row" at bounding box center [230, 382] width 14 height 14
drag, startPoint x: 226, startPoint y: 419, endPoint x: 229, endPoint y: 466, distance: 47.1
click at [229, 466] on tbody "Beatty , John Beatty , John Beatty , John Akers, Kathleen Beatty , Patricia Bea…" at bounding box center [777, 571] width 1136 height 416
click at [229, 466] on span "Select row" at bounding box center [230, 466] width 14 height 14
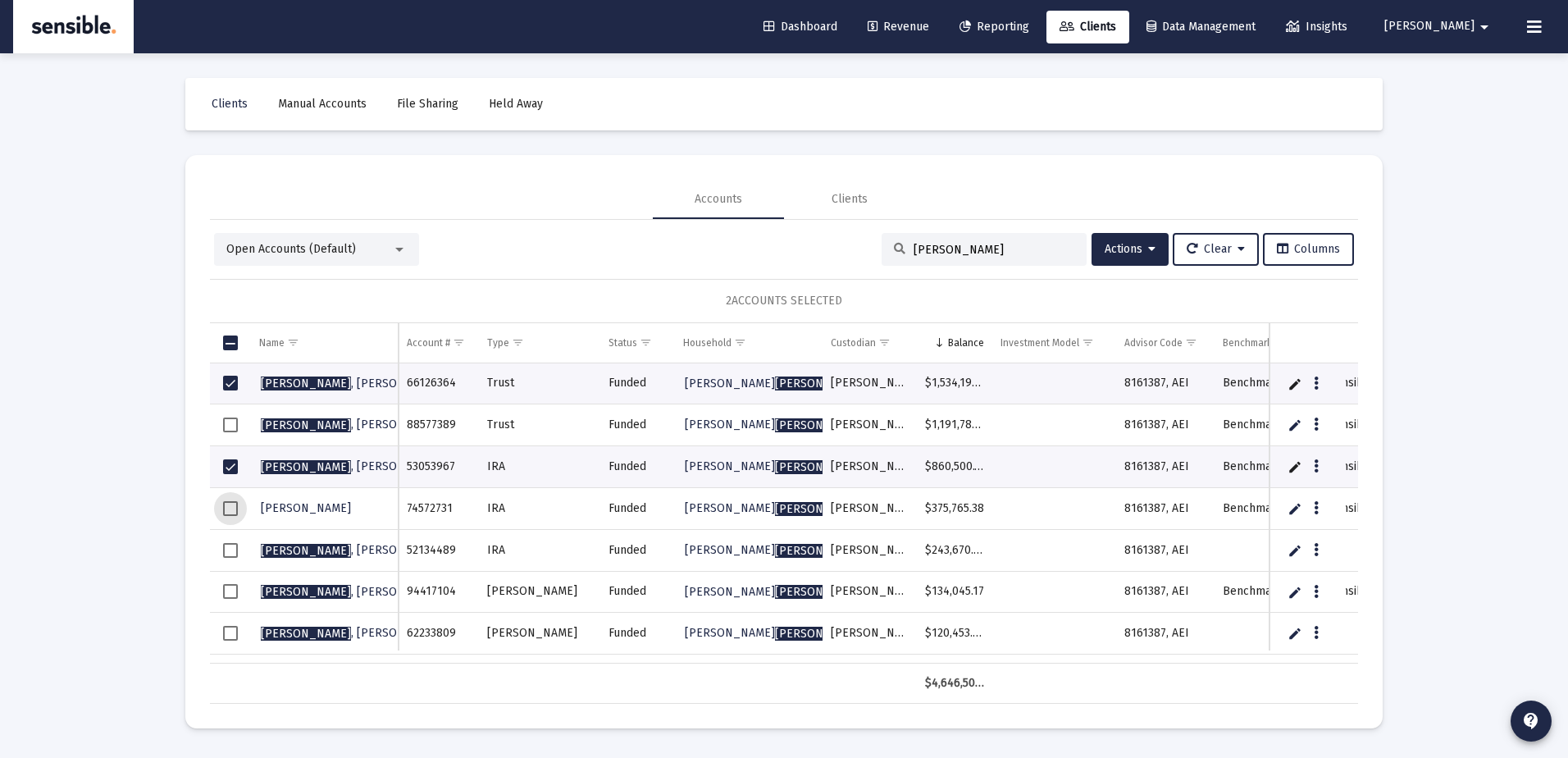
click at [230, 507] on span "Select row" at bounding box center [230, 508] width 14 height 14
click at [230, 584] on span "Select row" at bounding box center [230, 590] width 14 height 14
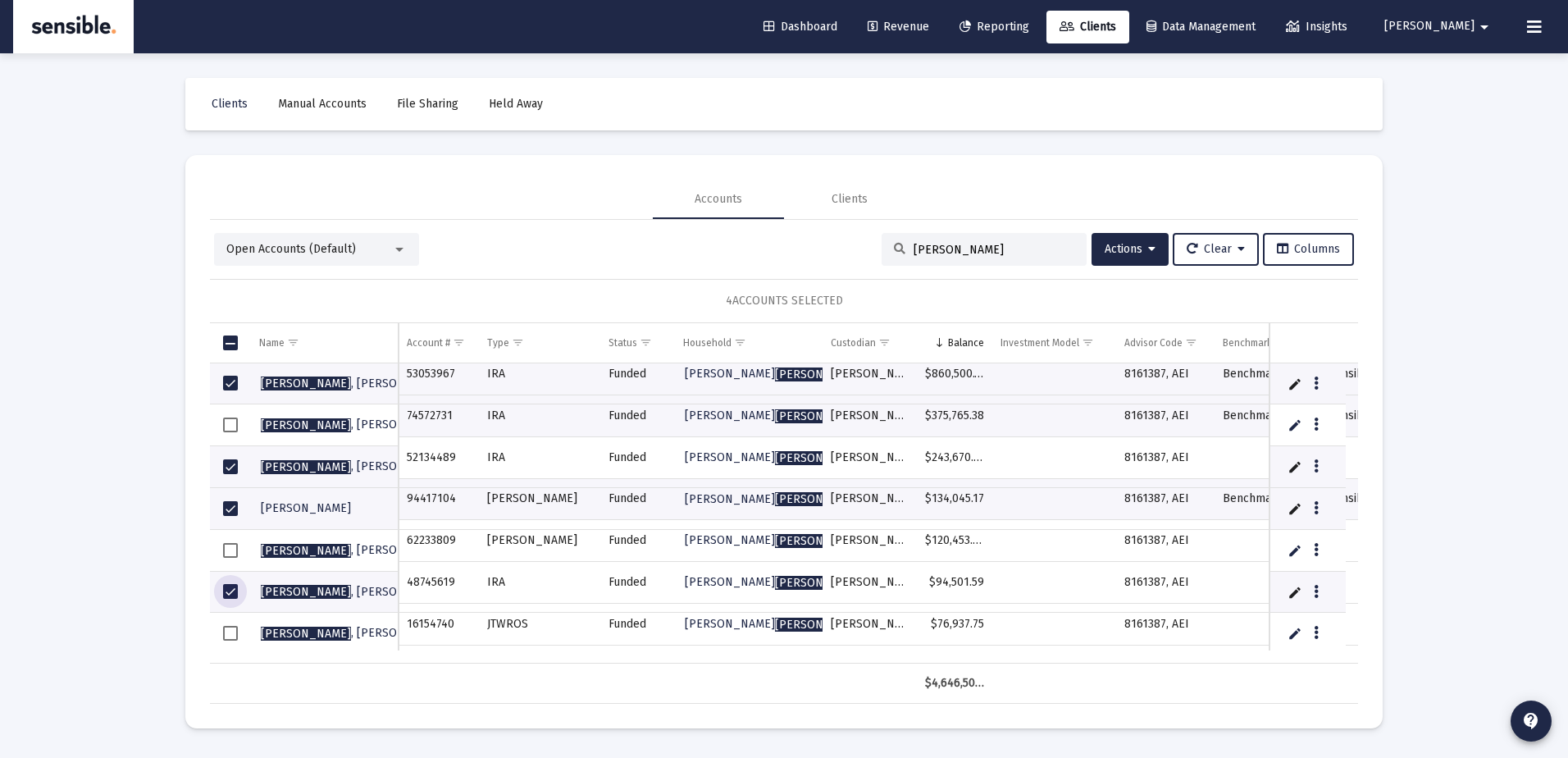
scroll to position [128, 0]
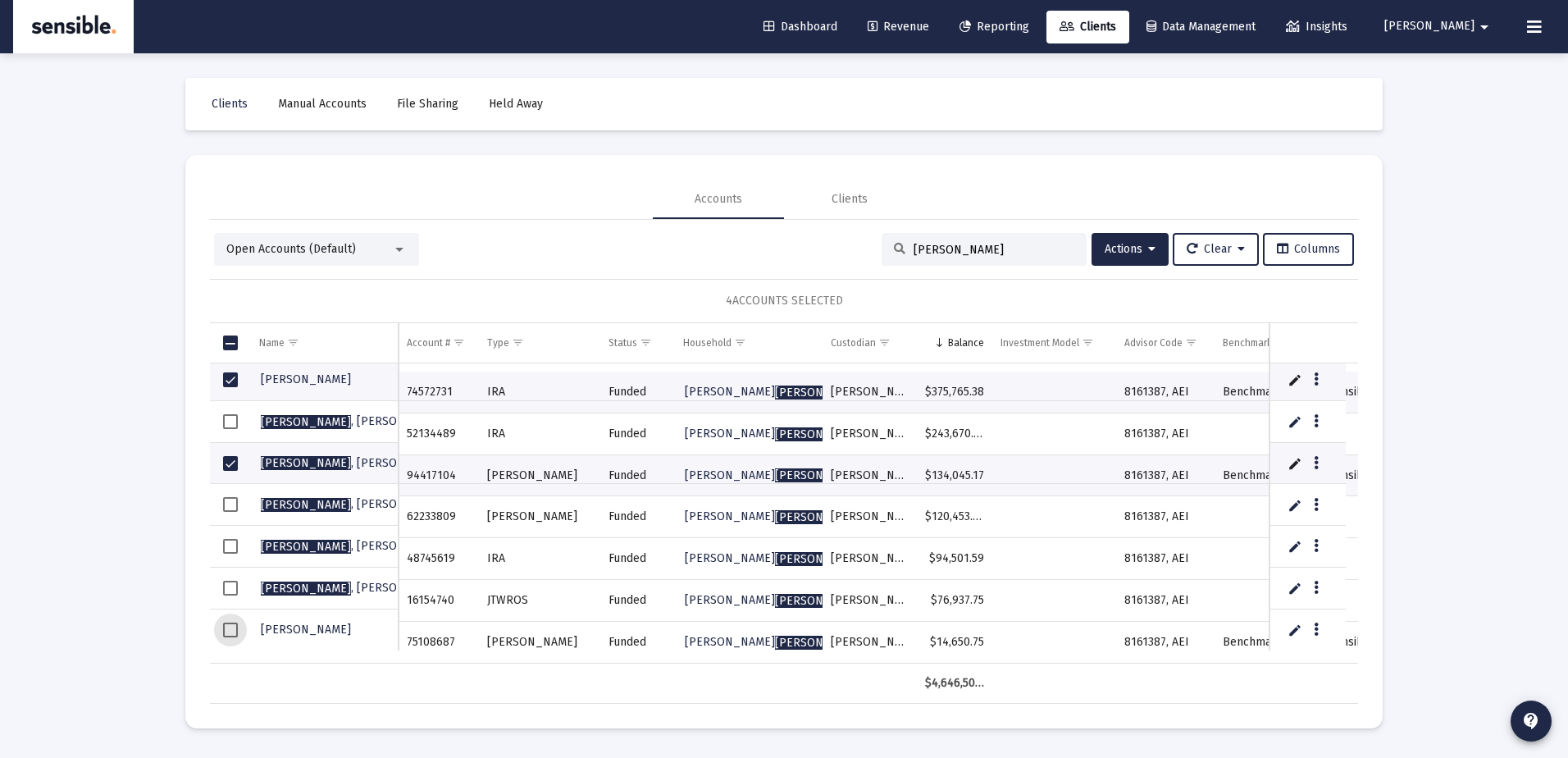
click at [227, 629] on span "Select row" at bounding box center [230, 629] width 14 height 14
click at [1105, 251] on span "Actions" at bounding box center [1130, 248] width 51 height 13
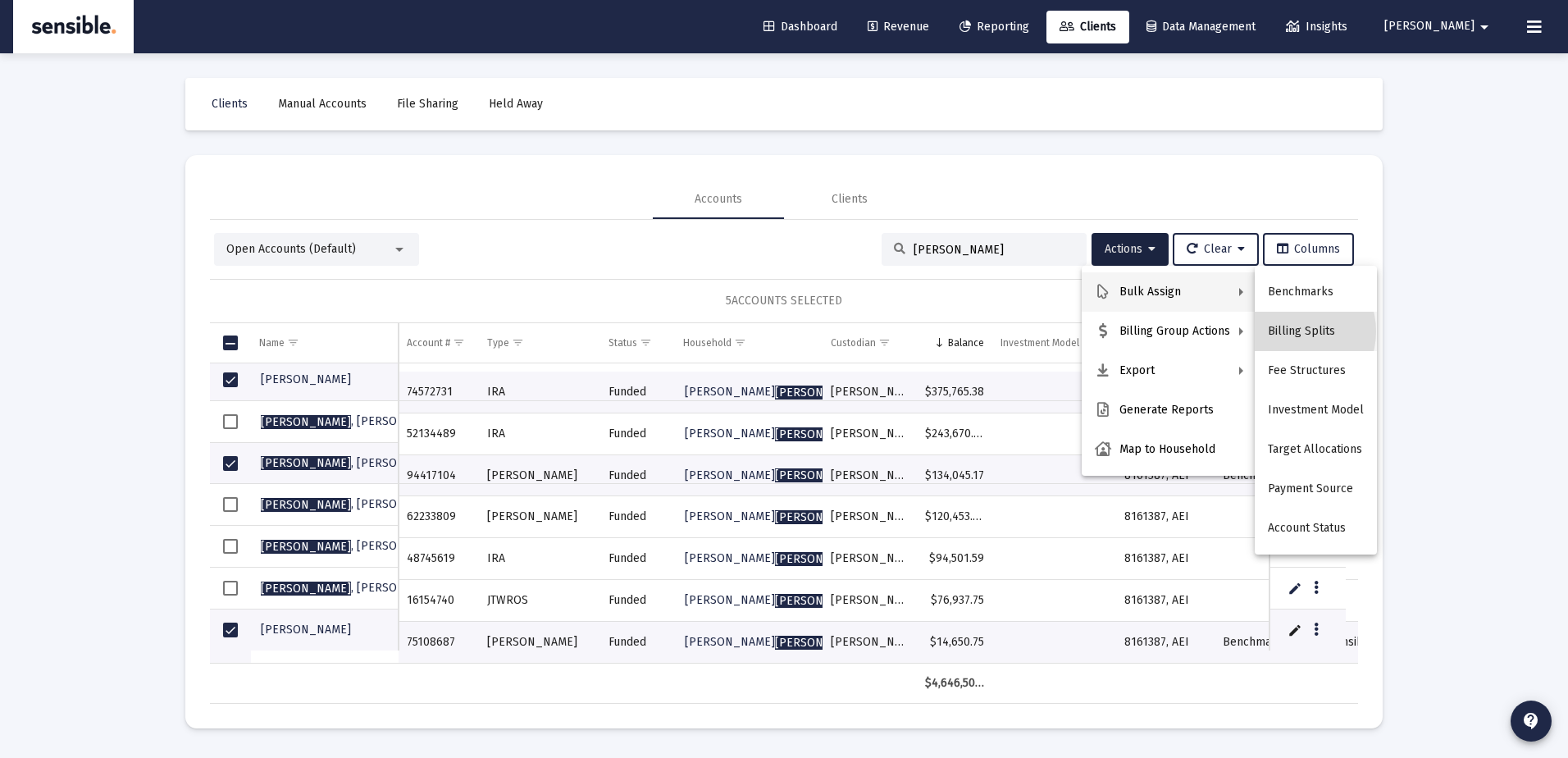
click at [1290, 331] on button "Billing Splits" at bounding box center [1316, 331] width 122 height 39
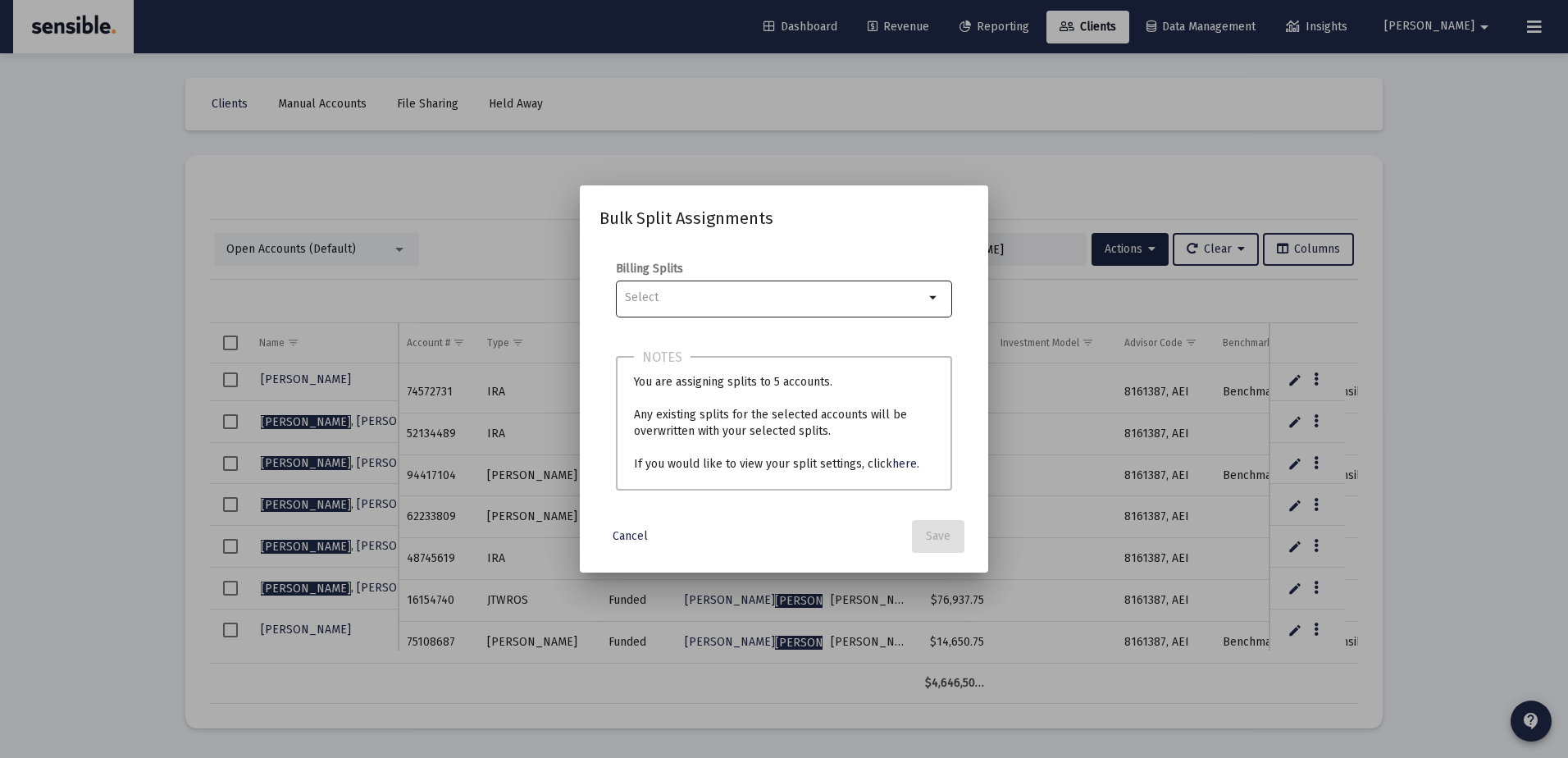
click at [934, 297] on mat-icon "arrow_drop_down" at bounding box center [934, 298] width 19 height 19
click at [636, 535] on span "Cancel" at bounding box center [630, 536] width 36 height 13
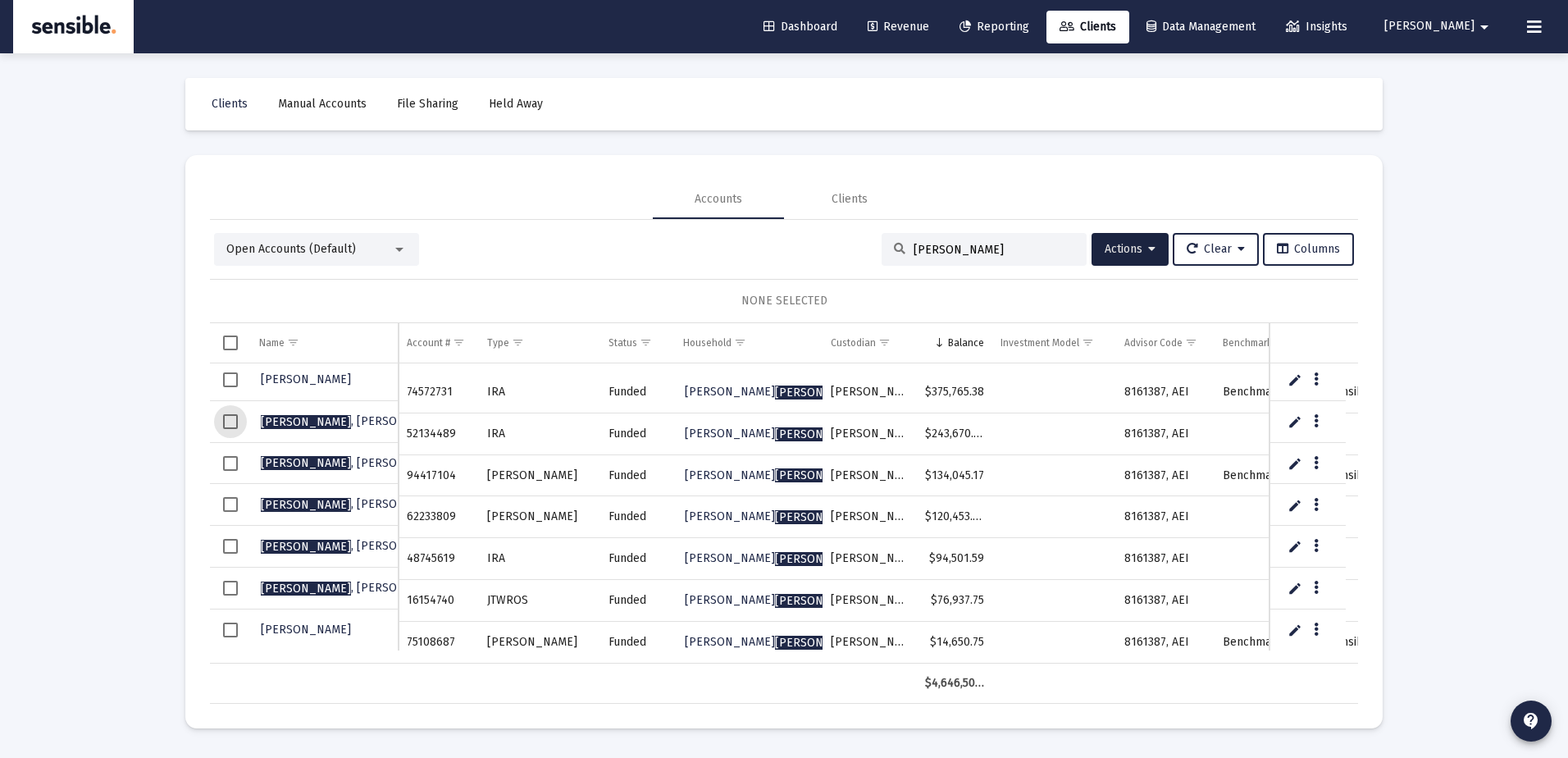
click at [235, 417] on span "Select row" at bounding box center [230, 421] width 14 height 14
click at [230, 379] on span "Select row" at bounding box center [230, 379] width 14 height 14
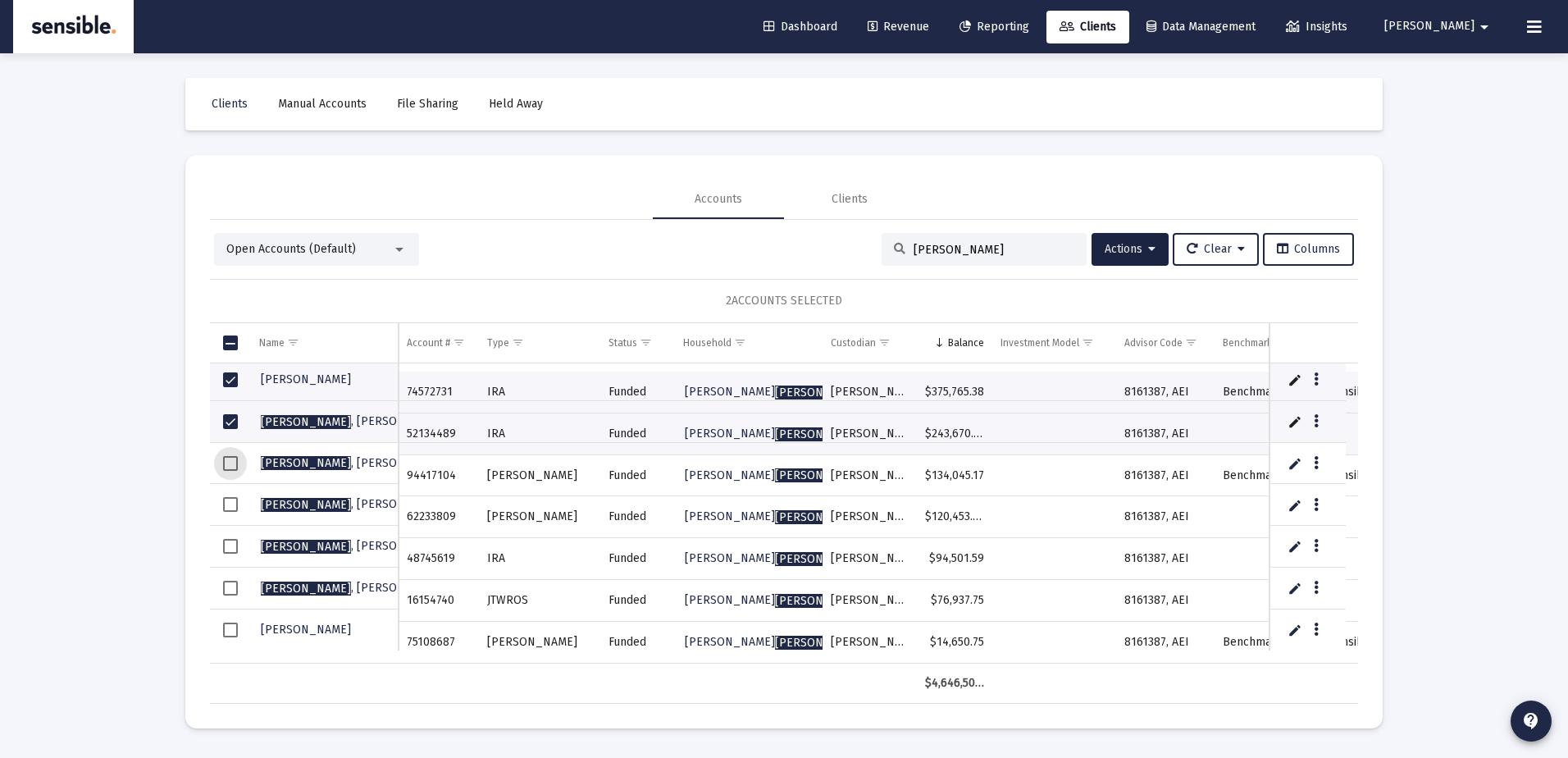
click at [231, 456] on span "Select row" at bounding box center [230, 462] width 14 height 14
click at [229, 629] on span "Select row" at bounding box center [230, 629] width 14 height 14
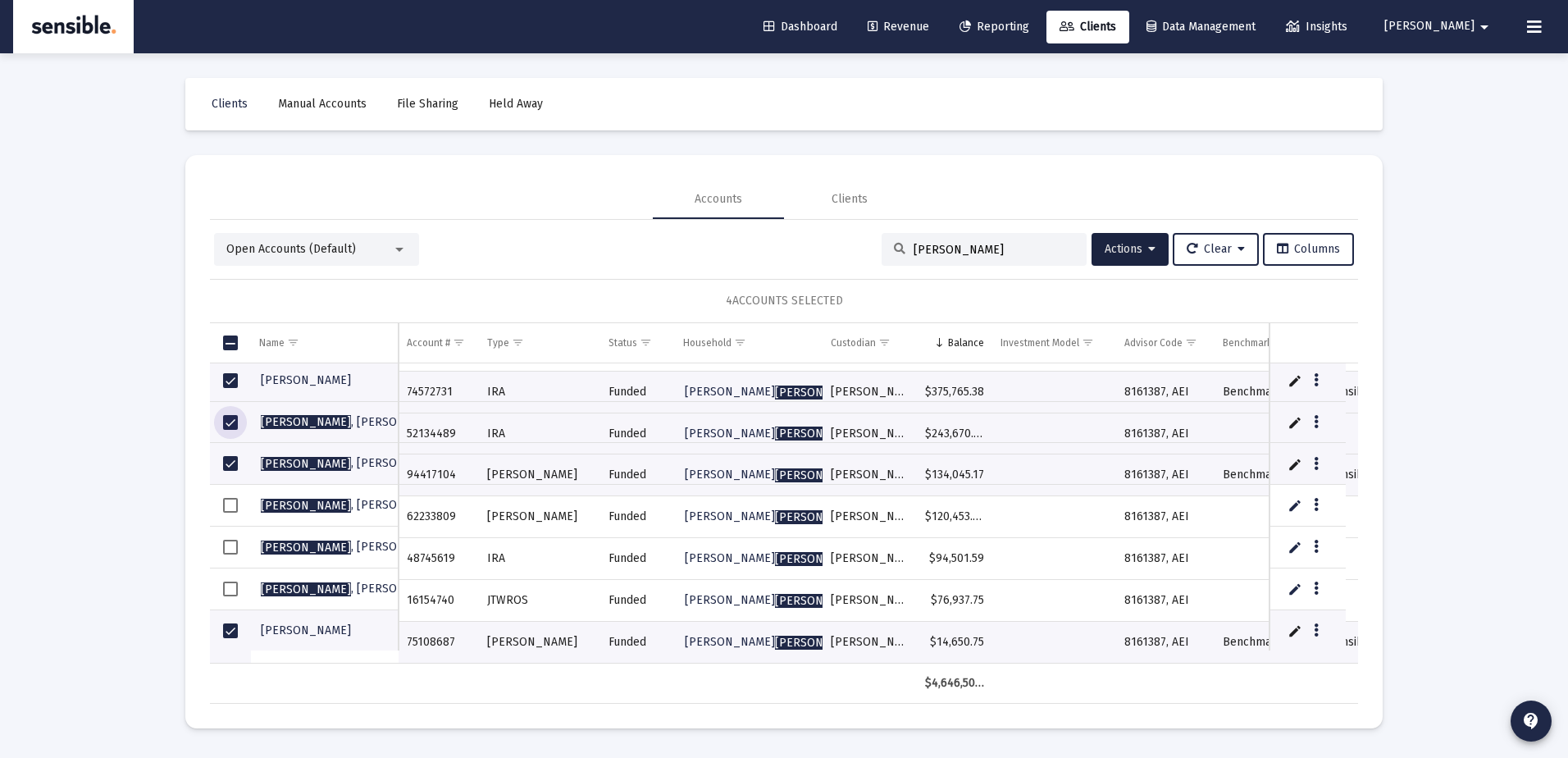
click at [232, 423] on span "Select row" at bounding box center [230, 422] width 14 height 14
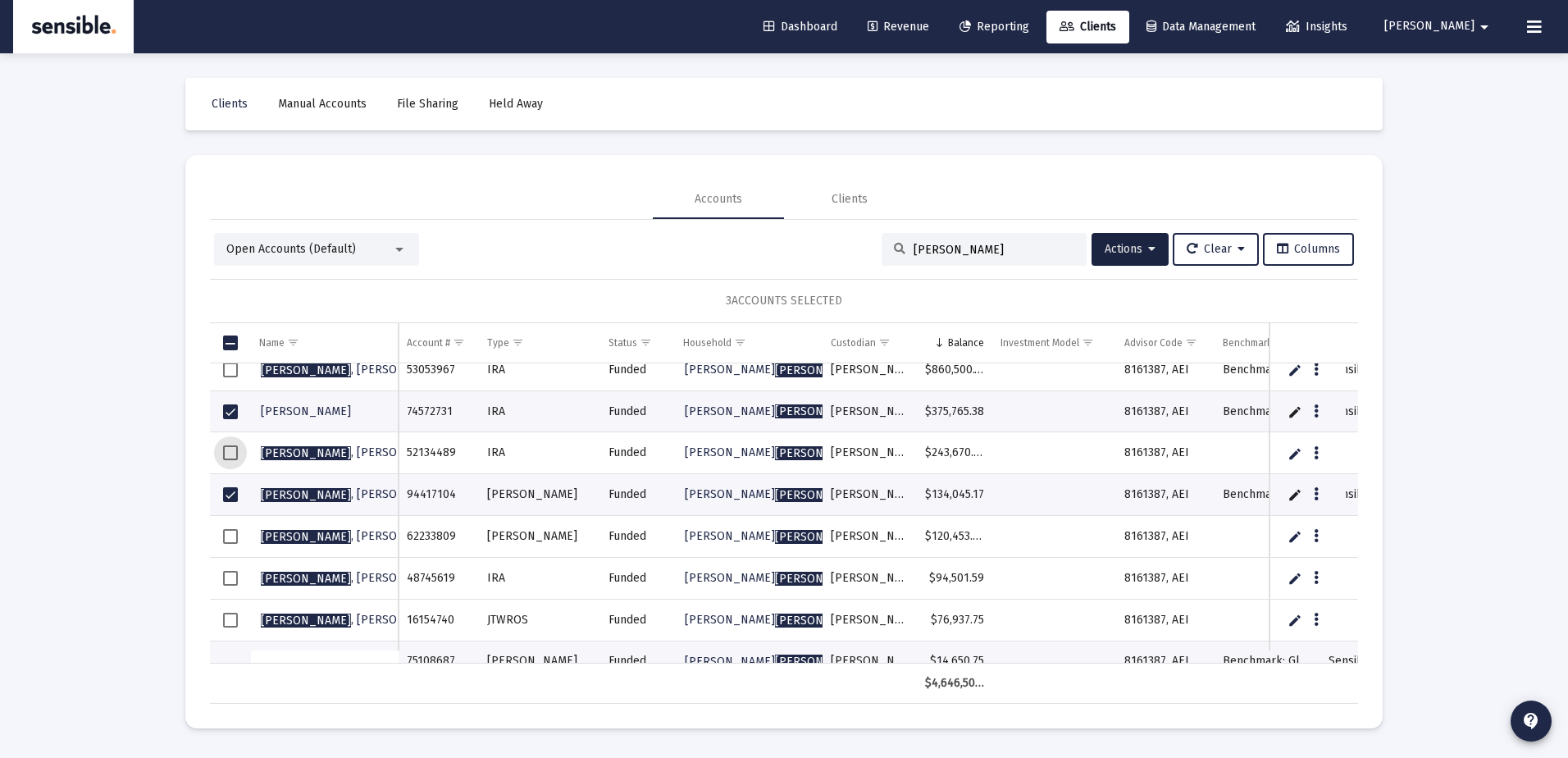
scroll to position [65, 0]
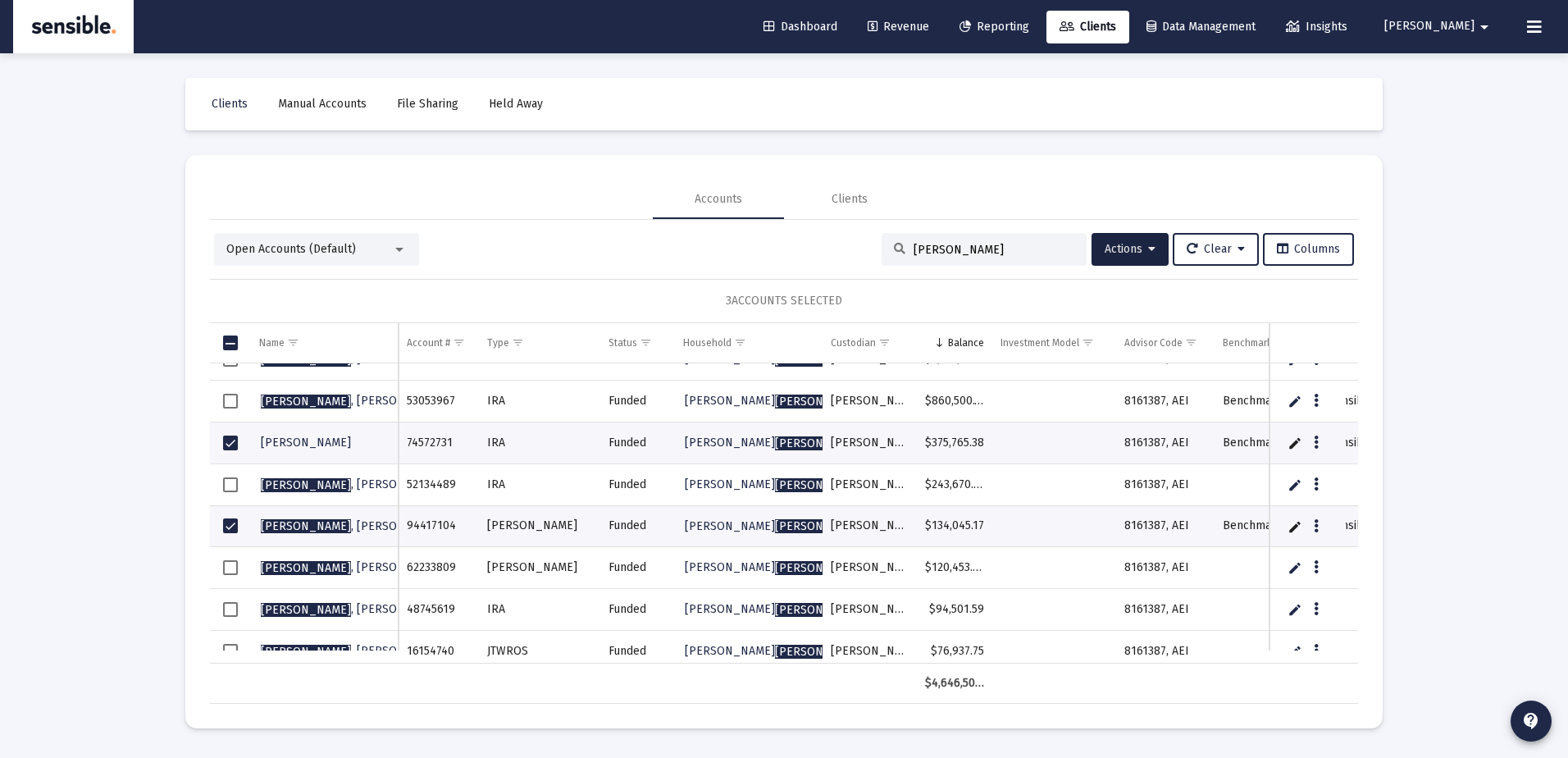
click at [263, 507] on td "Beatty , John" at bounding box center [325, 526] width 147 height 41
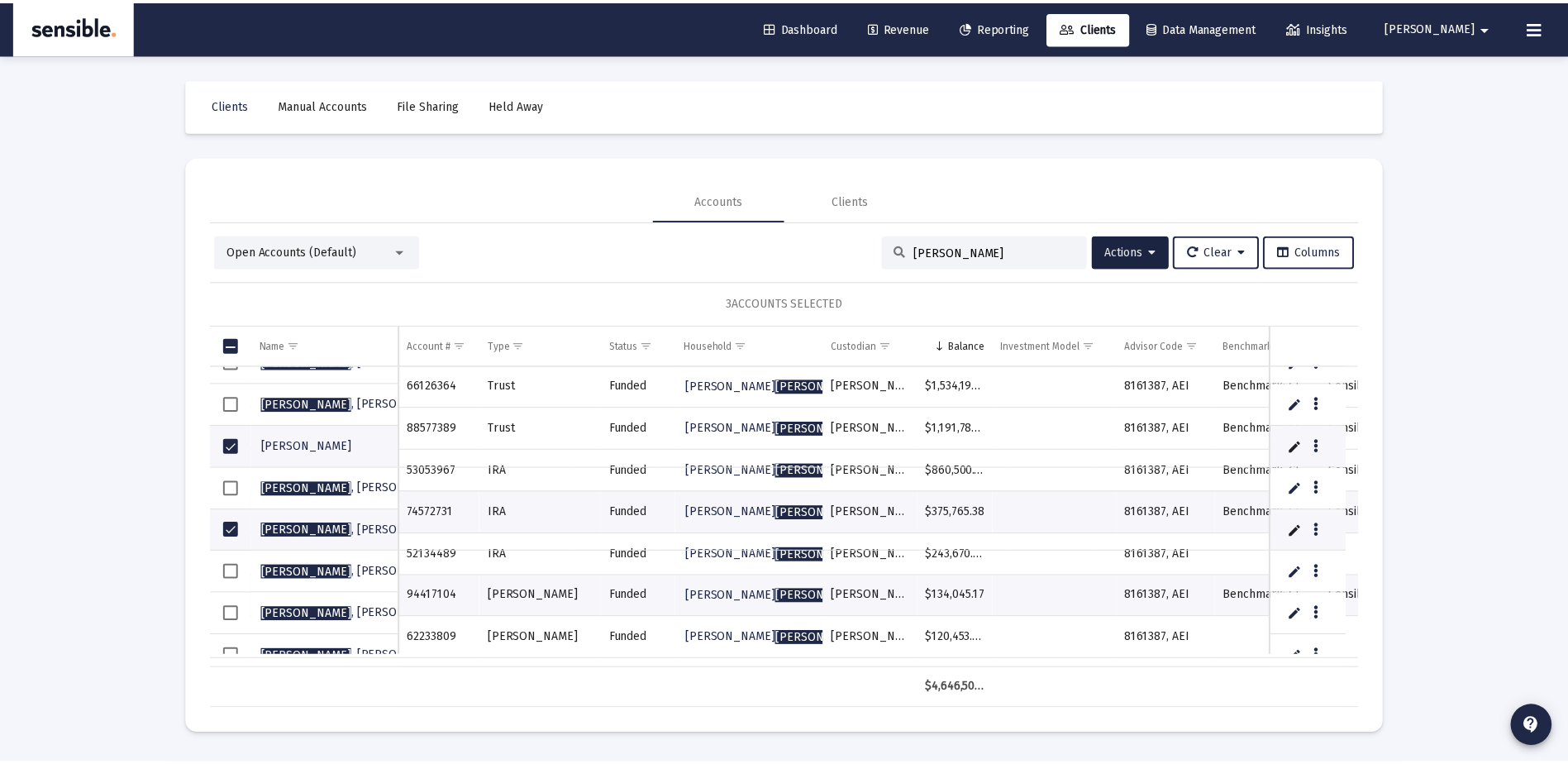
scroll to position [0, 0]
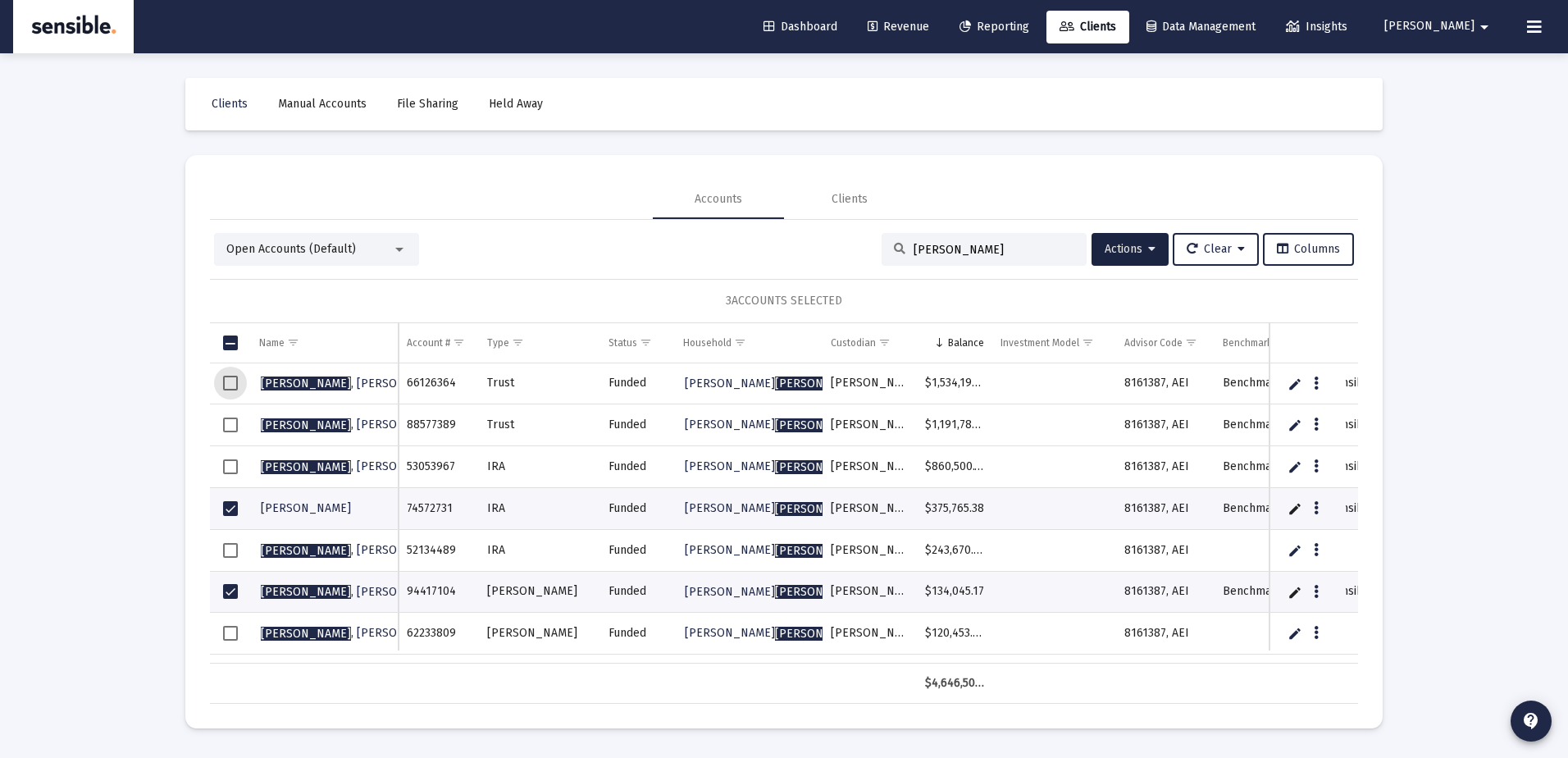
click at [235, 378] on span "Select row" at bounding box center [230, 382] width 14 height 14
click at [228, 424] on span "Select row" at bounding box center [230, 424] width 14 height 14
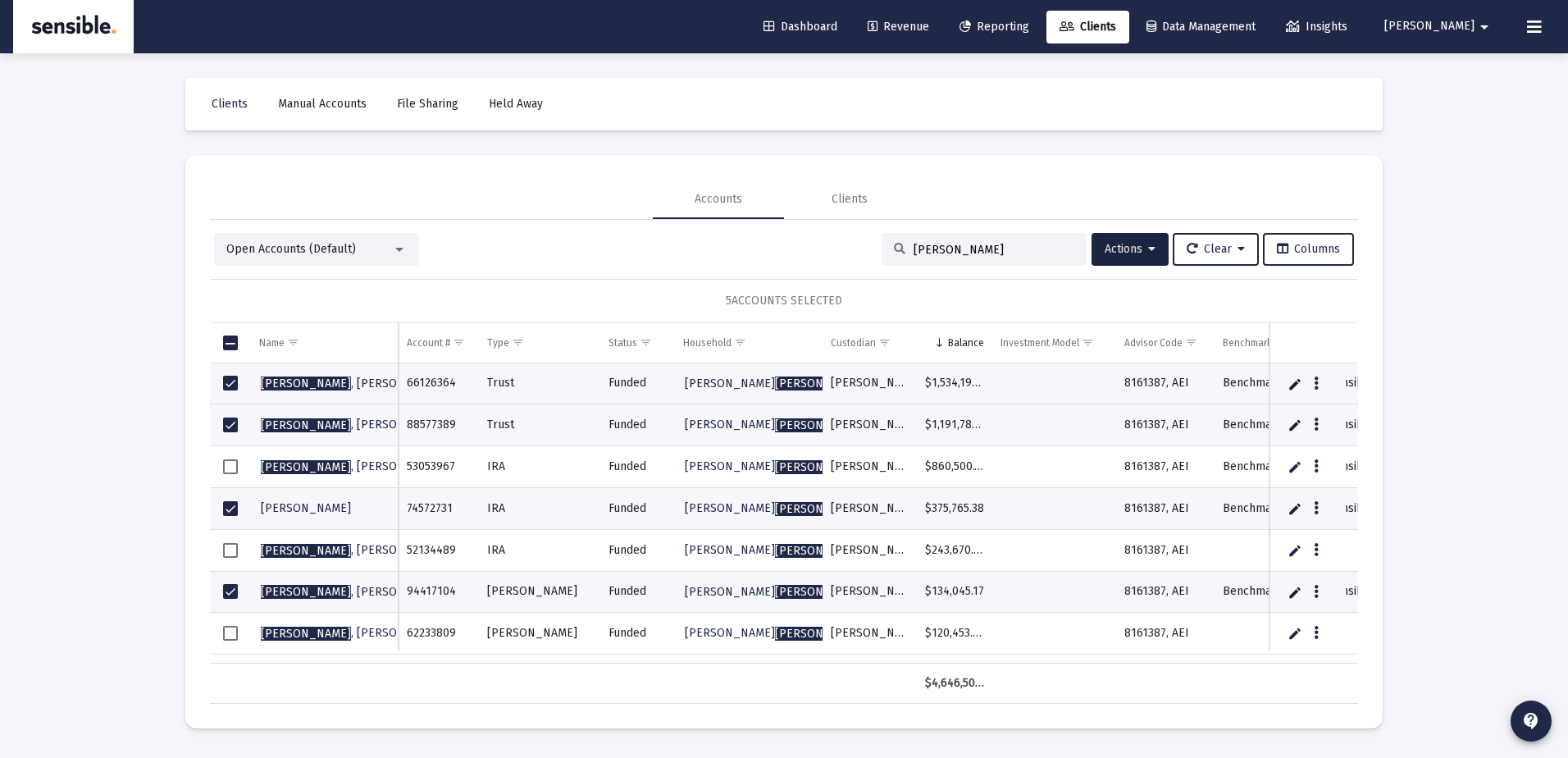
click at [234, 457] on td "Data grid" at bounding box center [230, 466] width 41 height 41
click at [1123, 257] on button "Actions" at bounding box center [1130, 249] width 77 height 33
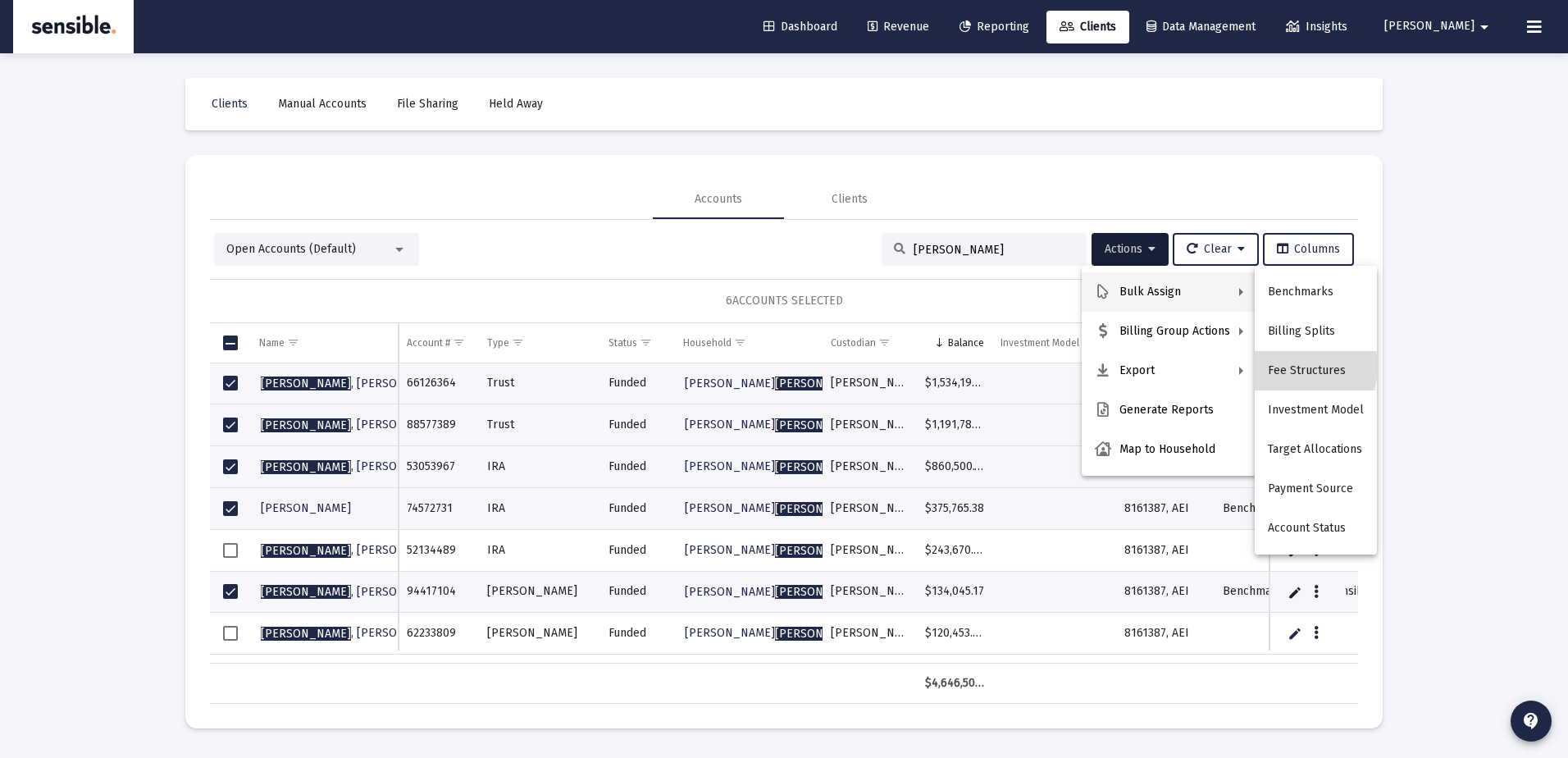
click at [1293, 366] on button "Fee Structures" at bounding box center [1316, 370] width 122 height 39
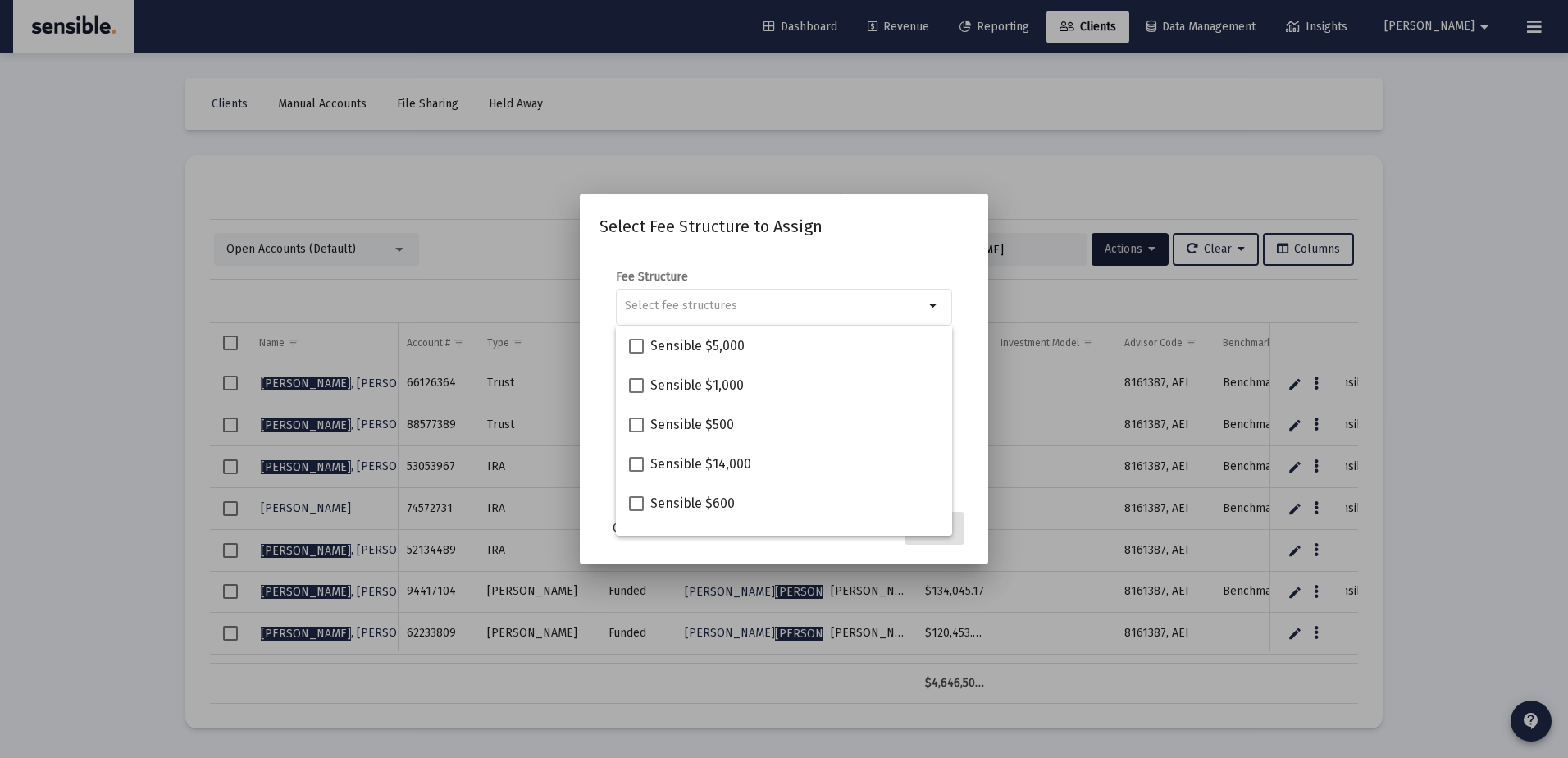
click at [1022, 199] on div at bounding box center [784, 379] width 1568 height 758
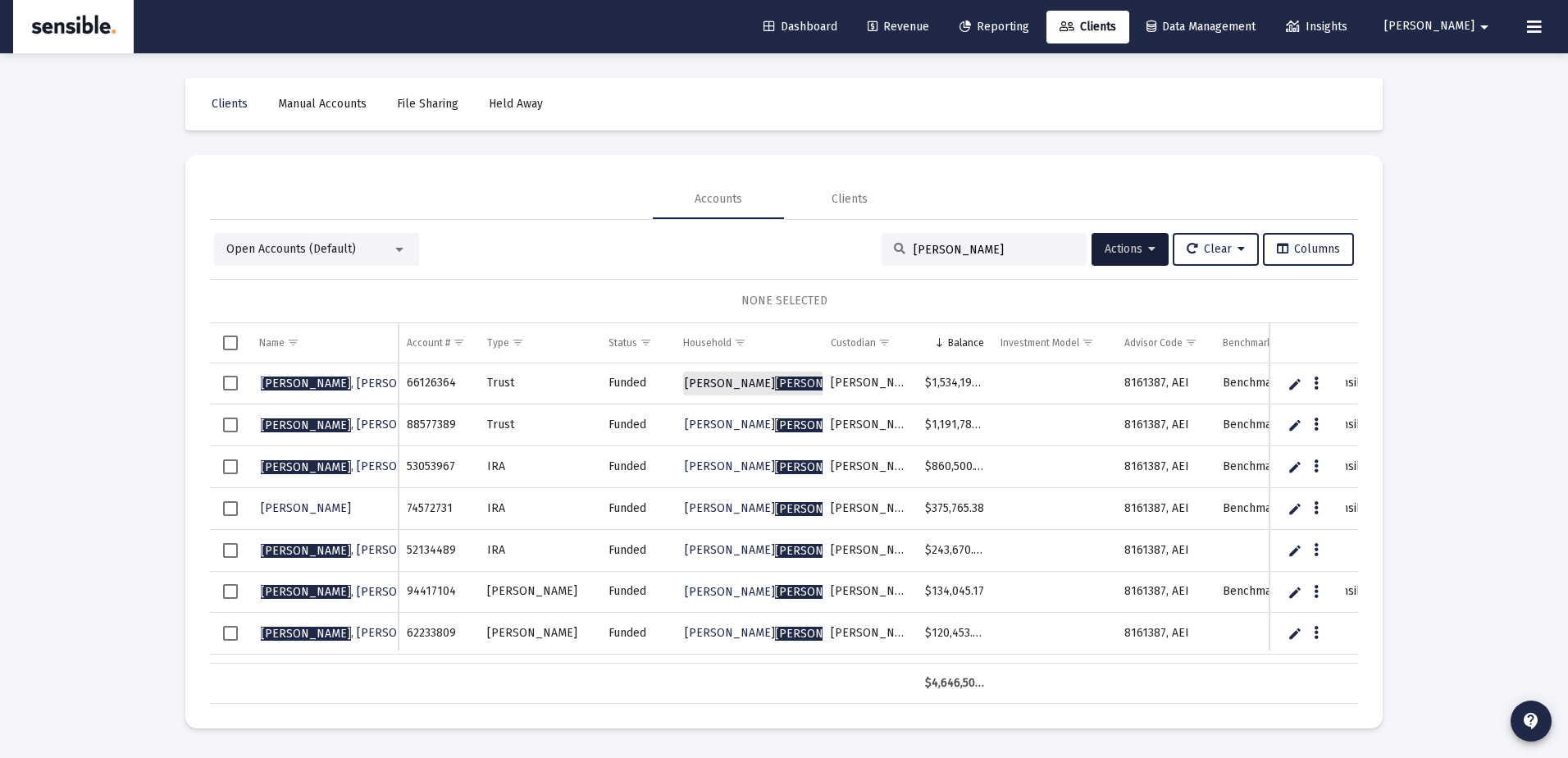
click at [713, 376] on link "John Beatty & Kathleen Akers Household" at bounding box center [855, 384] width 346 height 25
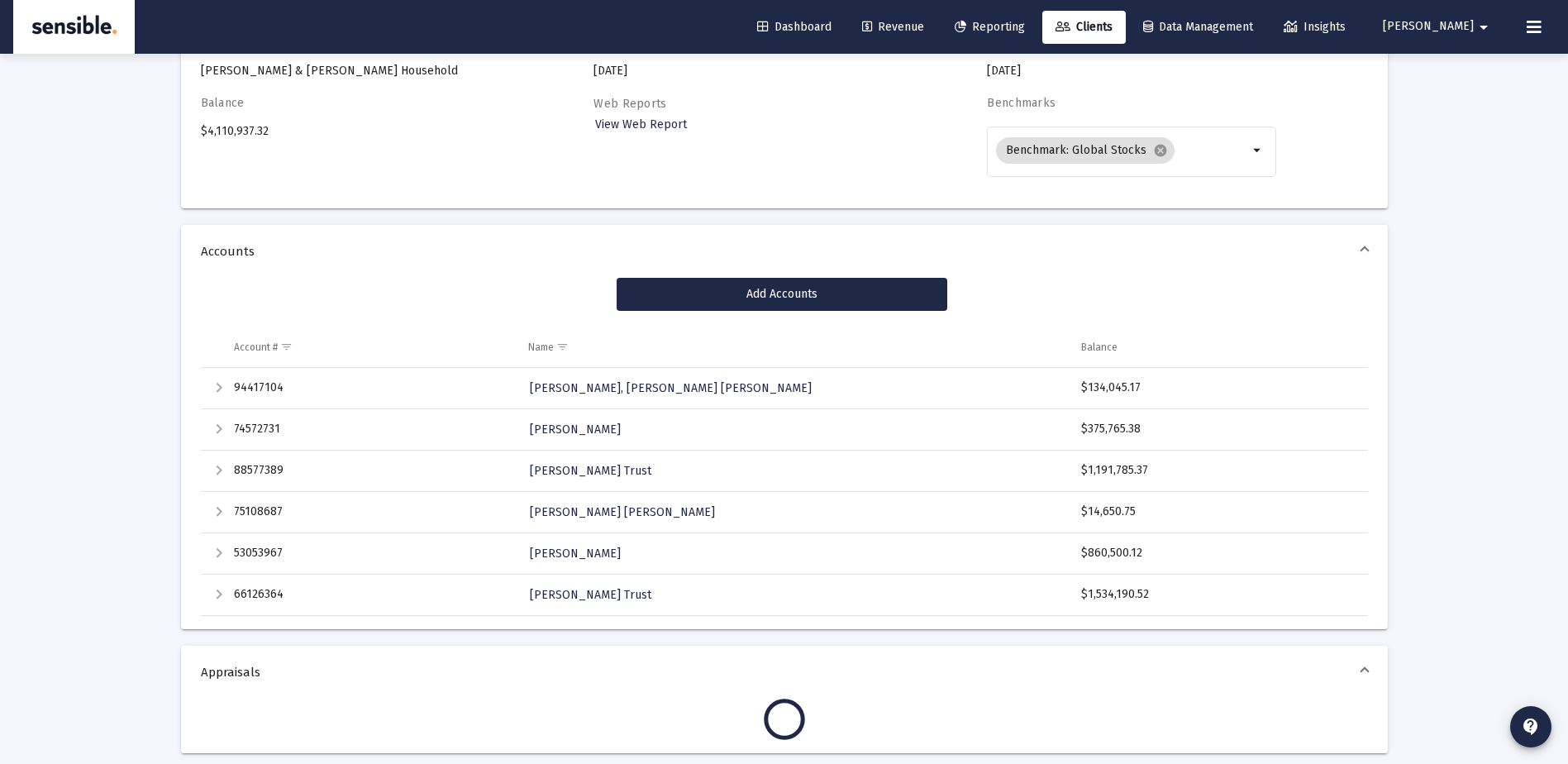
scroll to position [182, 0]
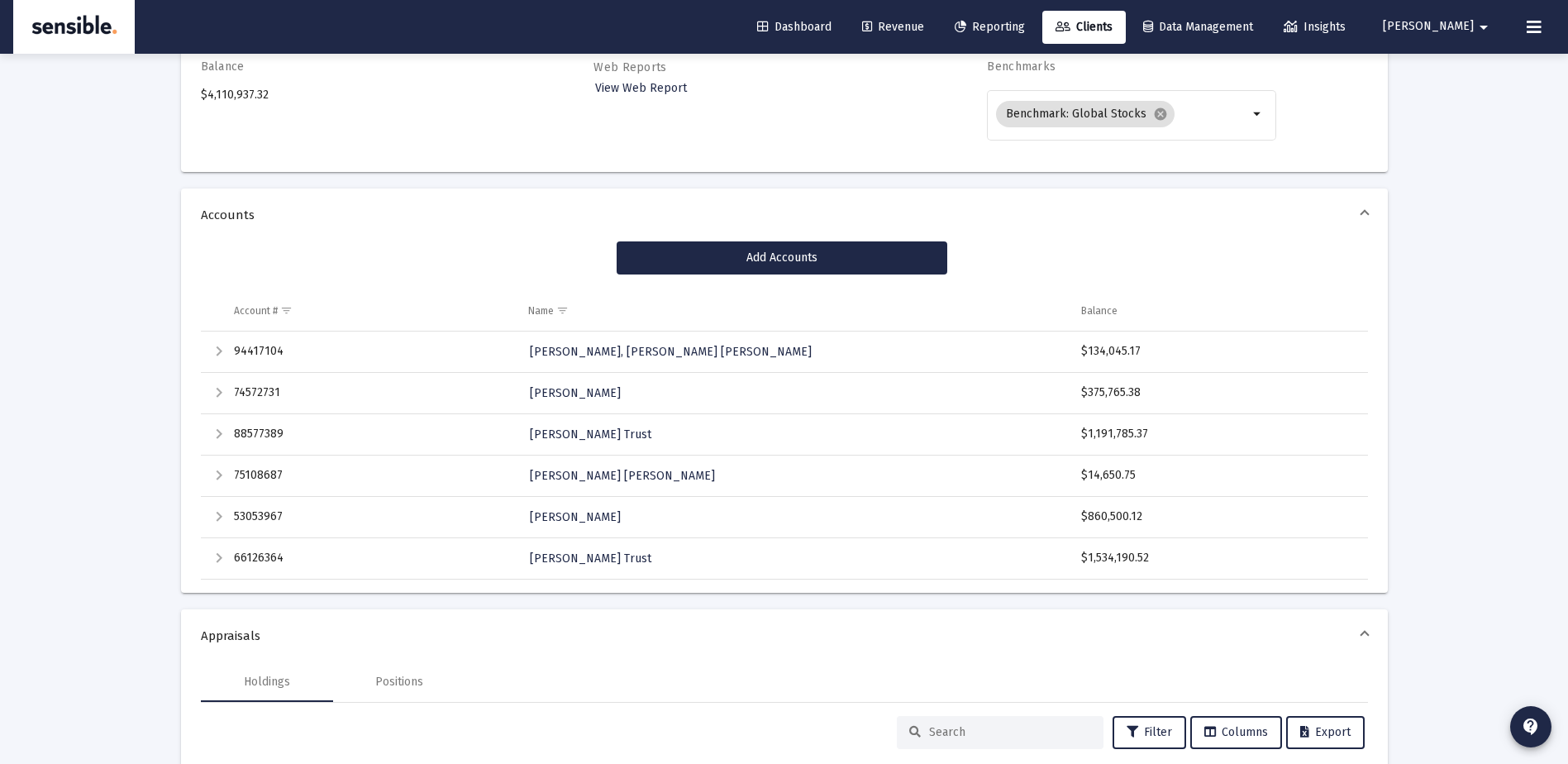
click at [1451, 25] on span "[PERSON_NAME]" at bounding box center [1429, 26] width 91 height 14
click at [1451, 70] on link "Settings" at bounding box center [1467, 70] width 98 height 40
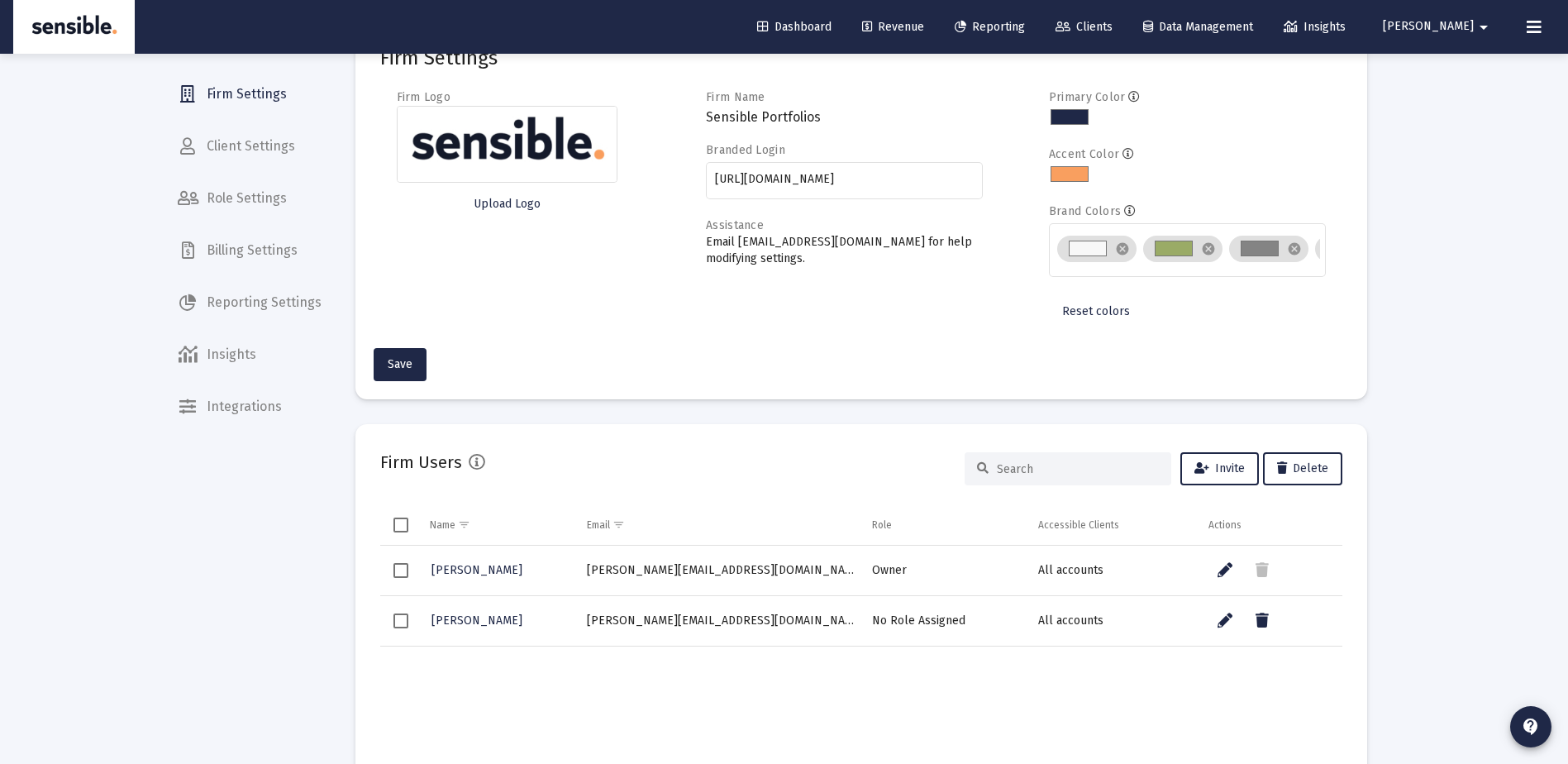
click at [234, 254] on span "Billing Settings" at bounding box center [249, 250] width 170 height 40
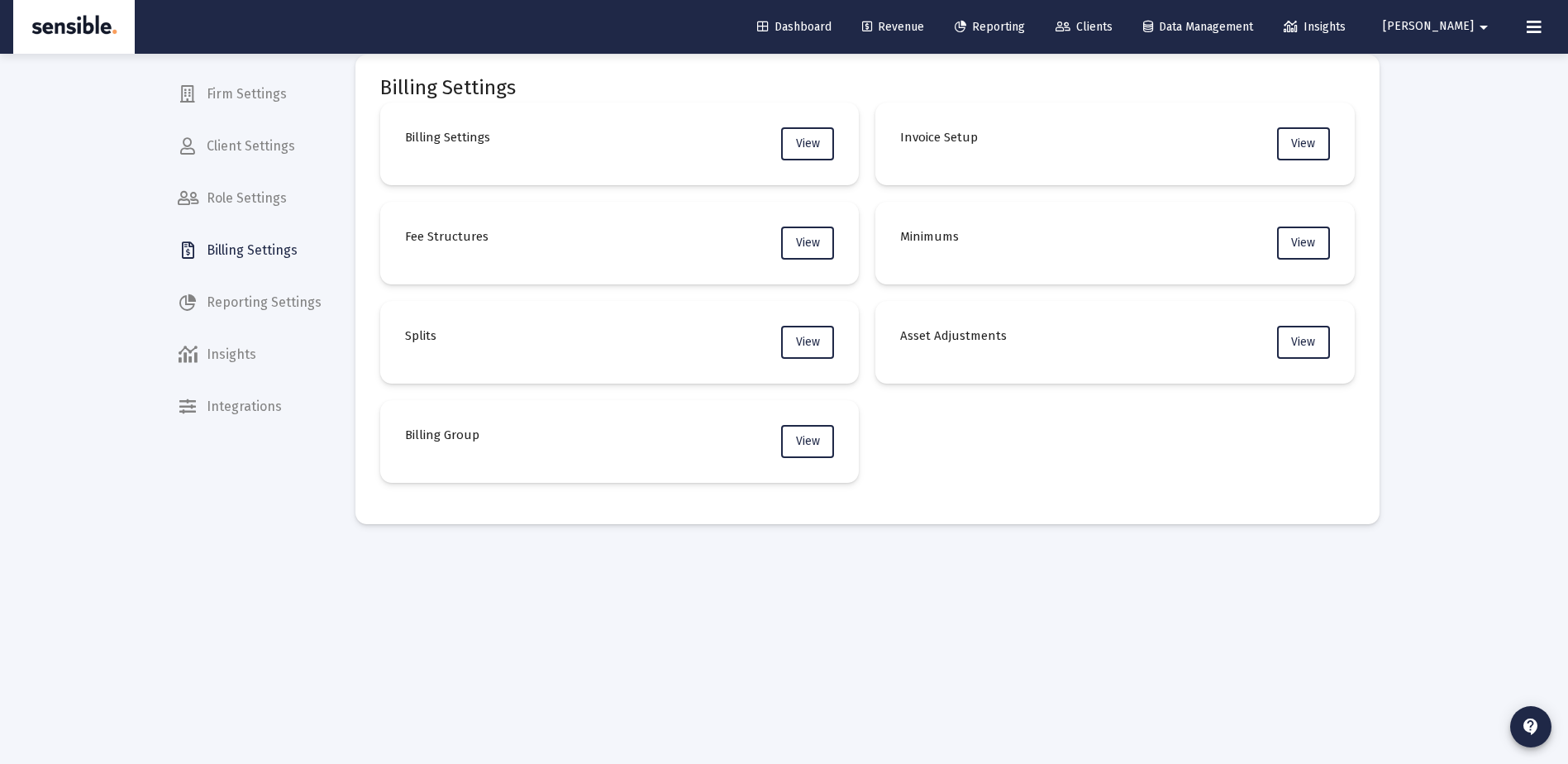
scroll to position [24, 0]
click at [794, 440] on button "View" at bounding box center [808, 442] width 53 height 33
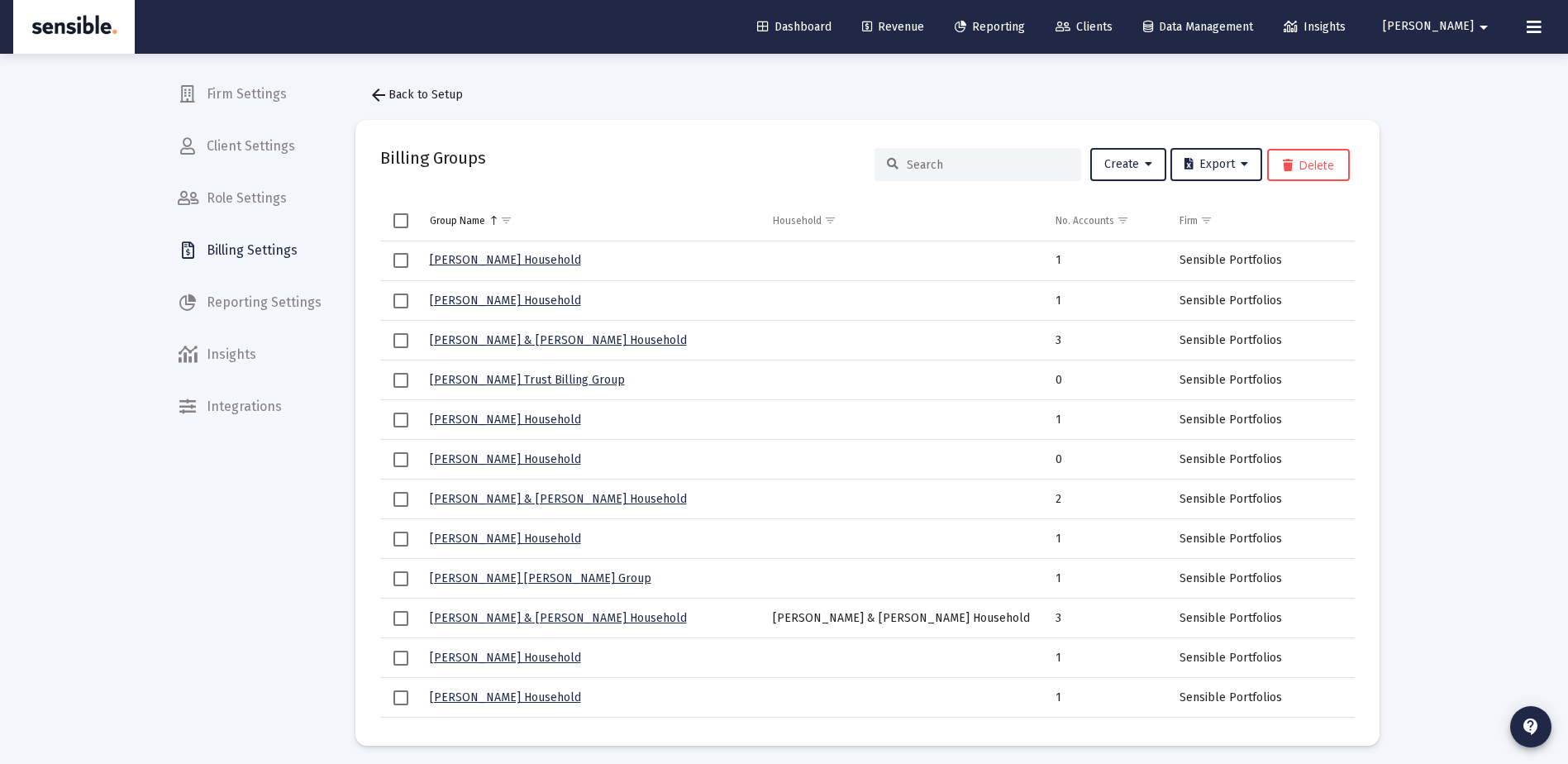
click at [929, 176] on div at bounding box center [978, 164] width 207 height 33
click at [926, 159] on input at bounding box center [987, 165] width 162 height 14
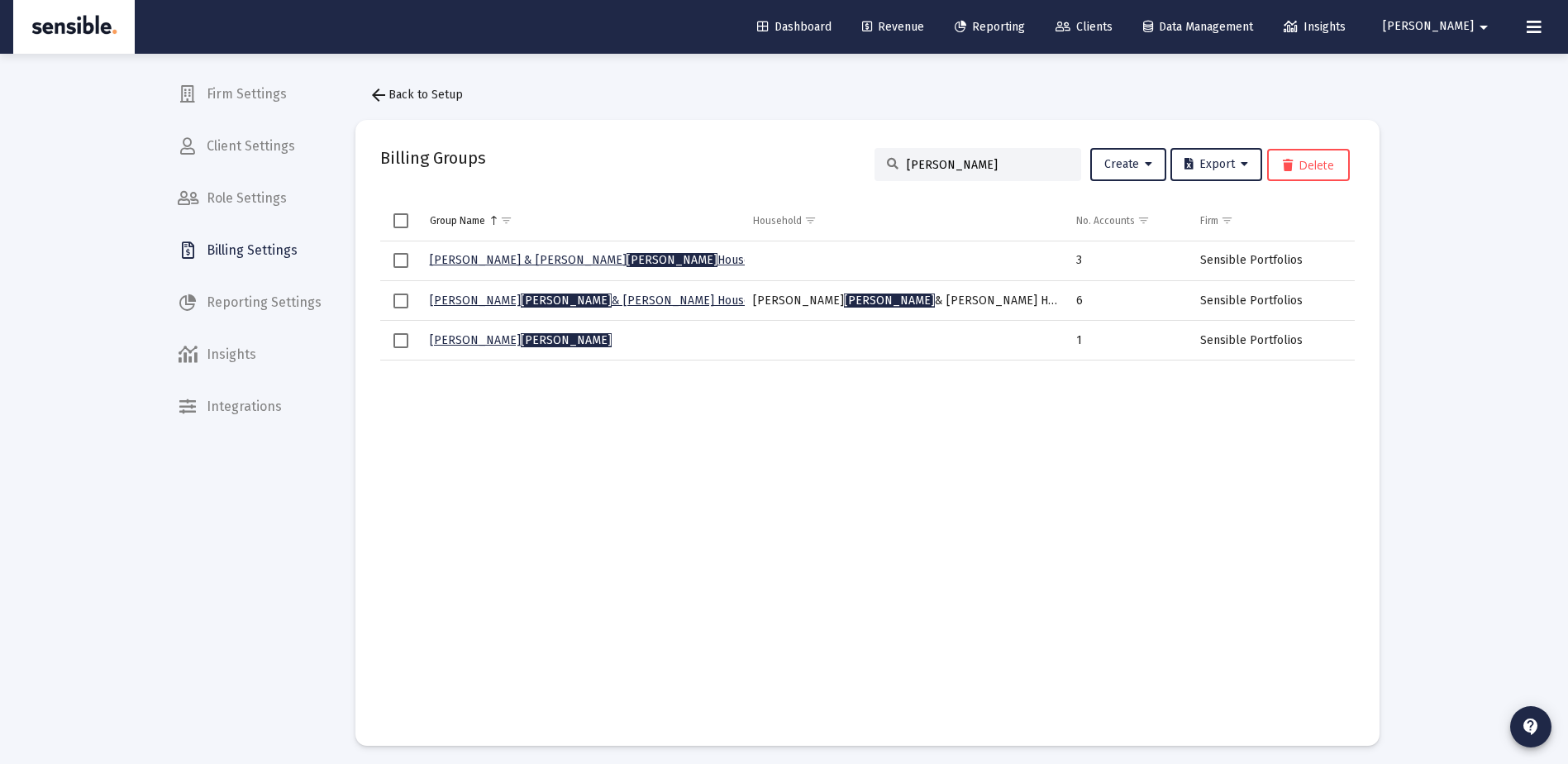
type input "beatty"
click at [588, 297] on link "John Beatty & Kathleen Akers Household" at bounding box center [602, 300] width 345 height 14
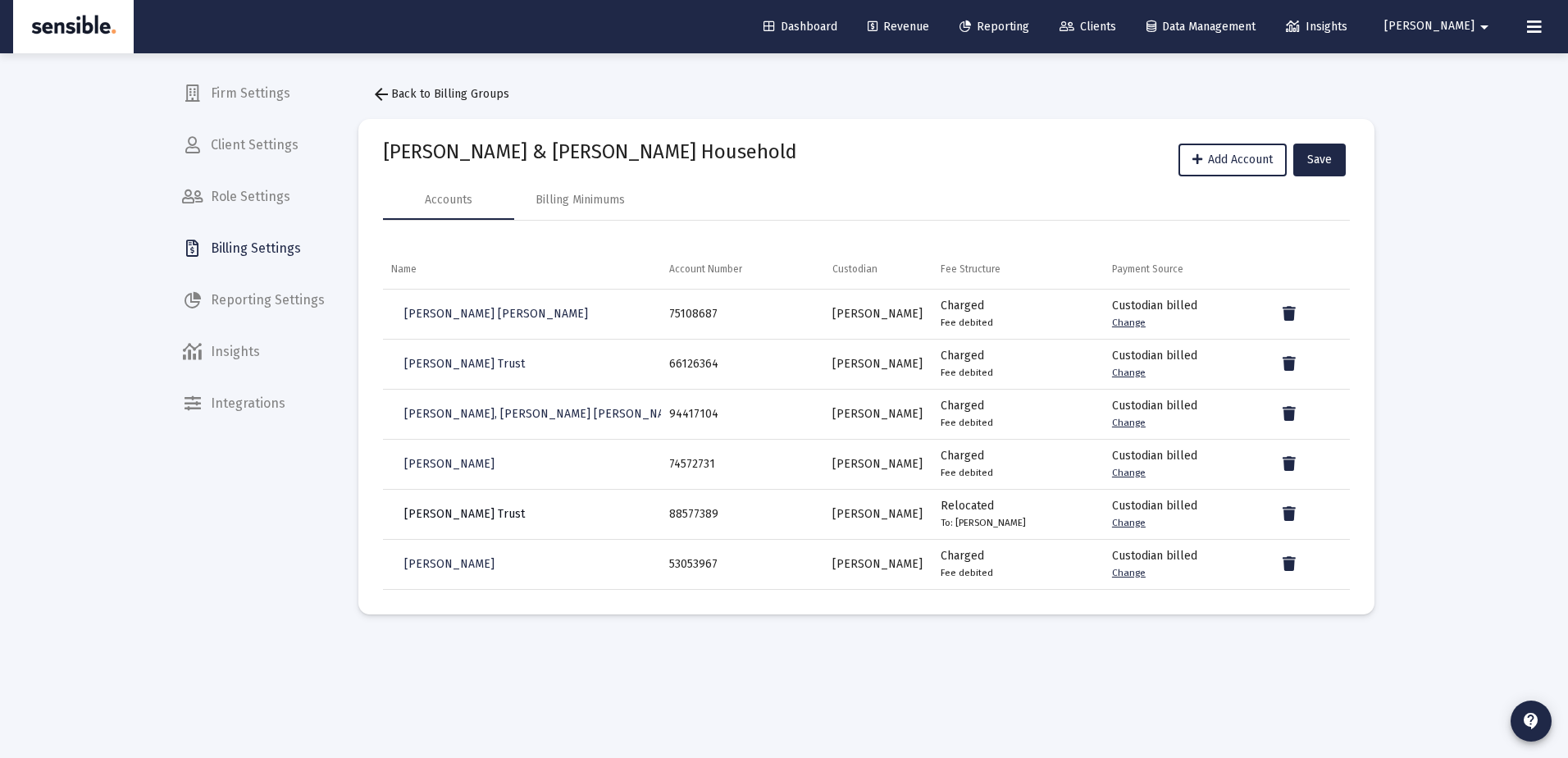
click at [481, 514] on span "[PERSON_NAME] Trust" at bounding box center [464, 513] width 120 height 13
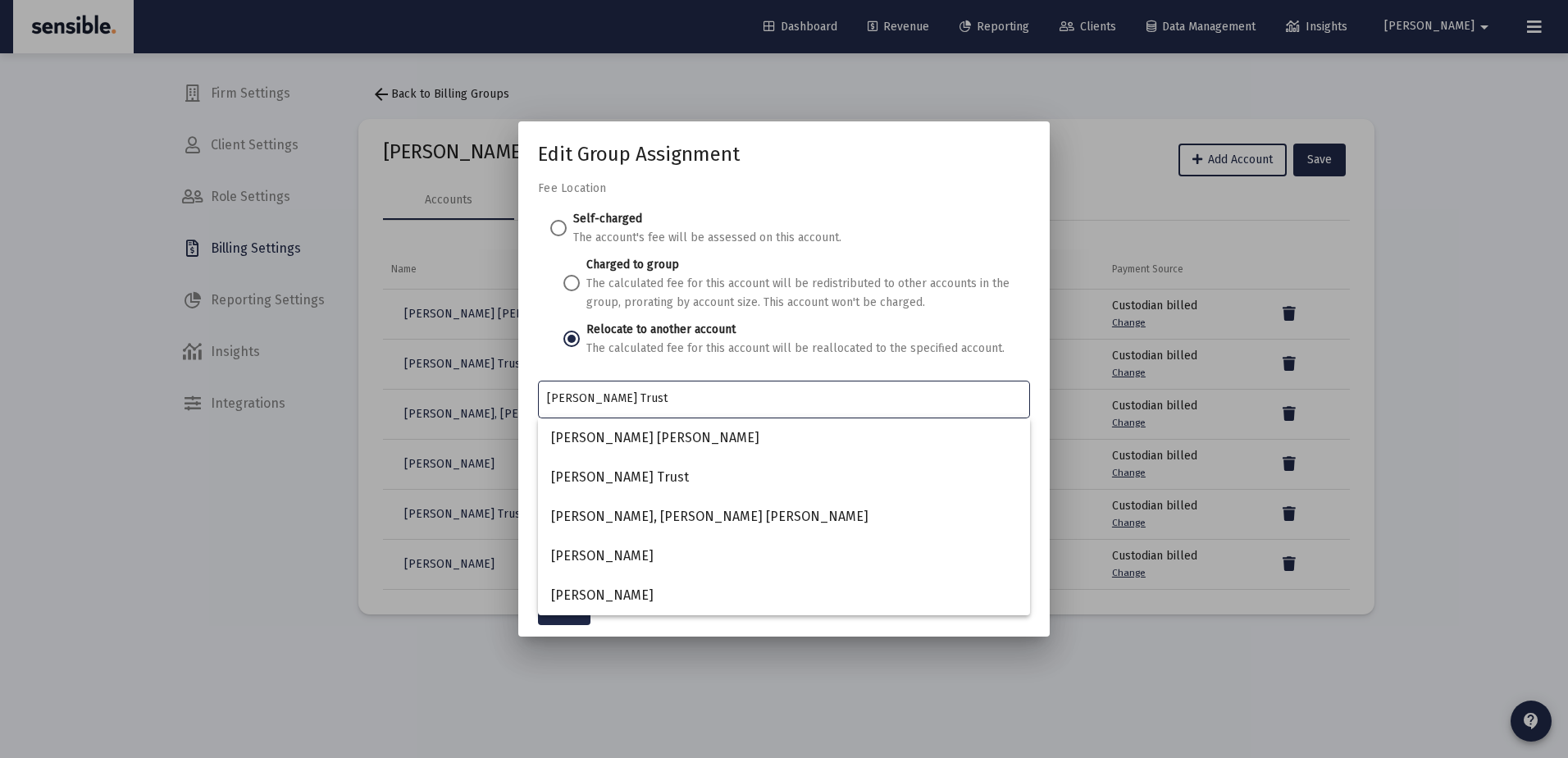
click at [641, 395] on input "[PERSON_NAME] Trust" at bounding box center [784, 399] width 475 height 13
click at [562, 229] on span at bounding box center [558, 227] width 16 height 16
click at [562, 229] on input "Self-charged The account's fee will be assessed on this account." at bounding box center [558, 227] width 16 height 16
radio input "true"
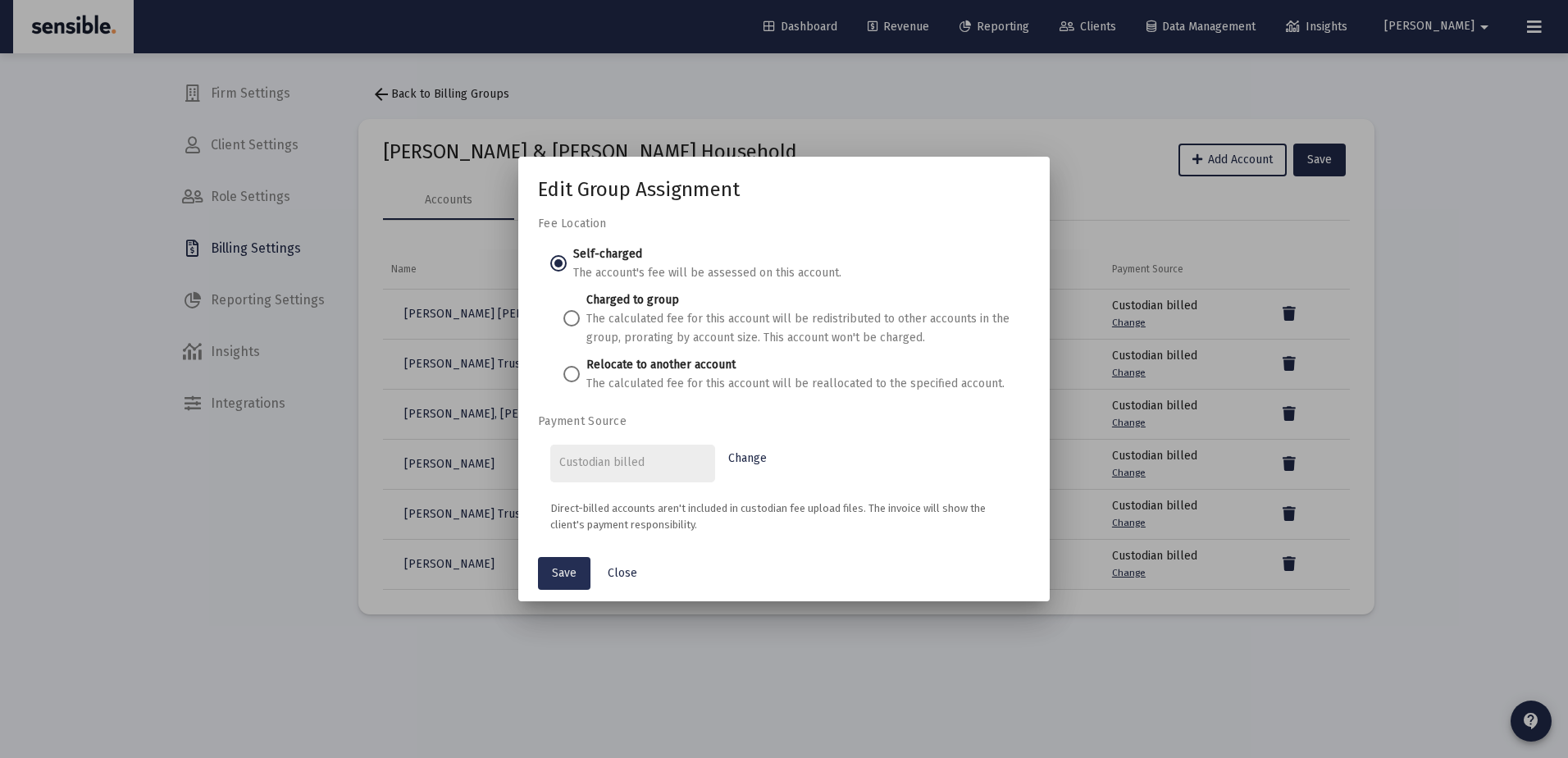
click at [564, 566] on span "Save" at bounding box center [564, 573] width 25 height 13
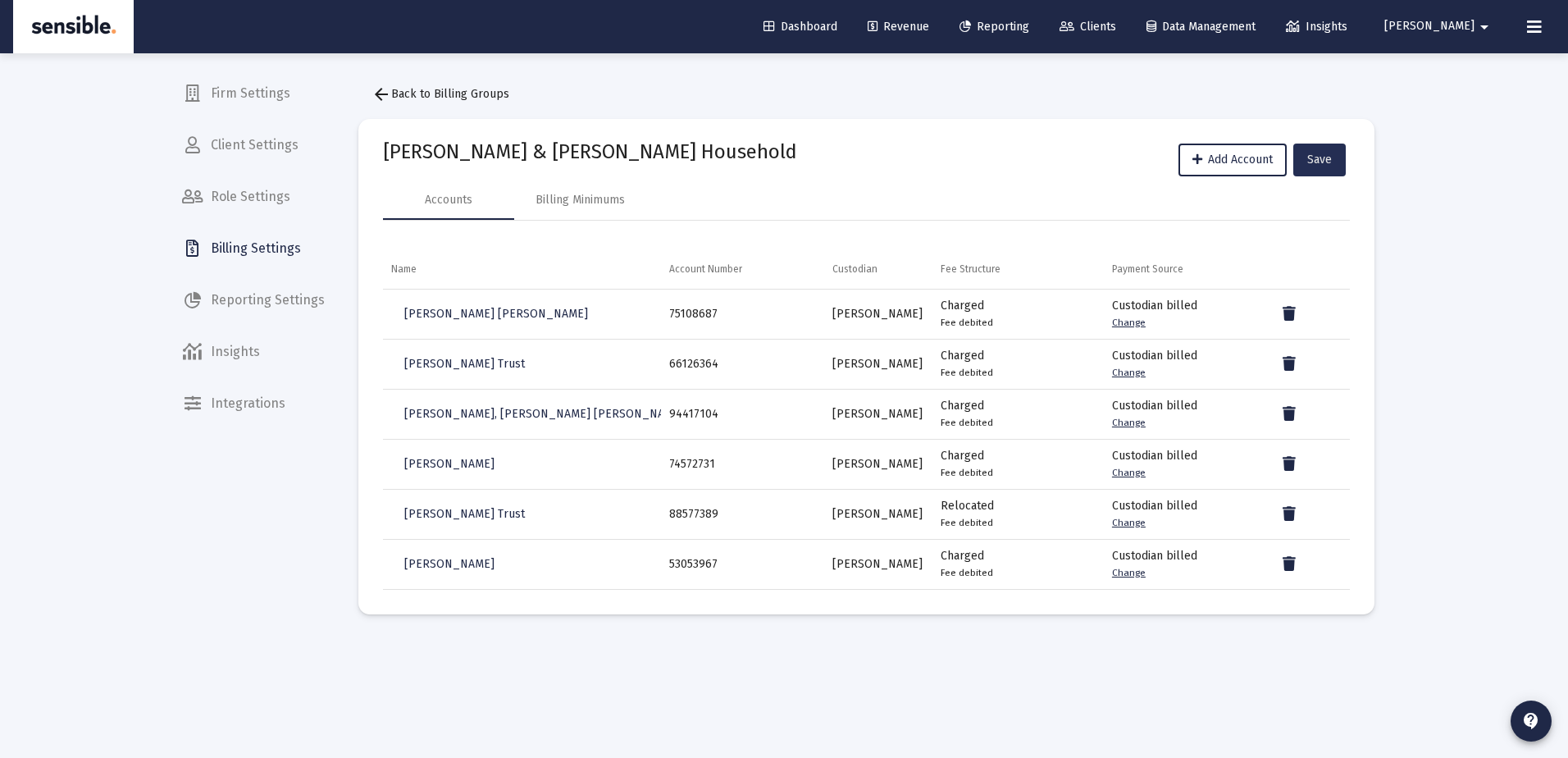
click at [1320, 152] on button "Save" at bounding box center [1320, 160] width 53 height 33
click at [1003, 515] on div "Relocated Fee debited" at bounding box center [1018, 514] width 154 height 33
click at [490, 515] on span "[PERSON_NAME] Trust" at bounding box center [464, 513] width 120 height 13
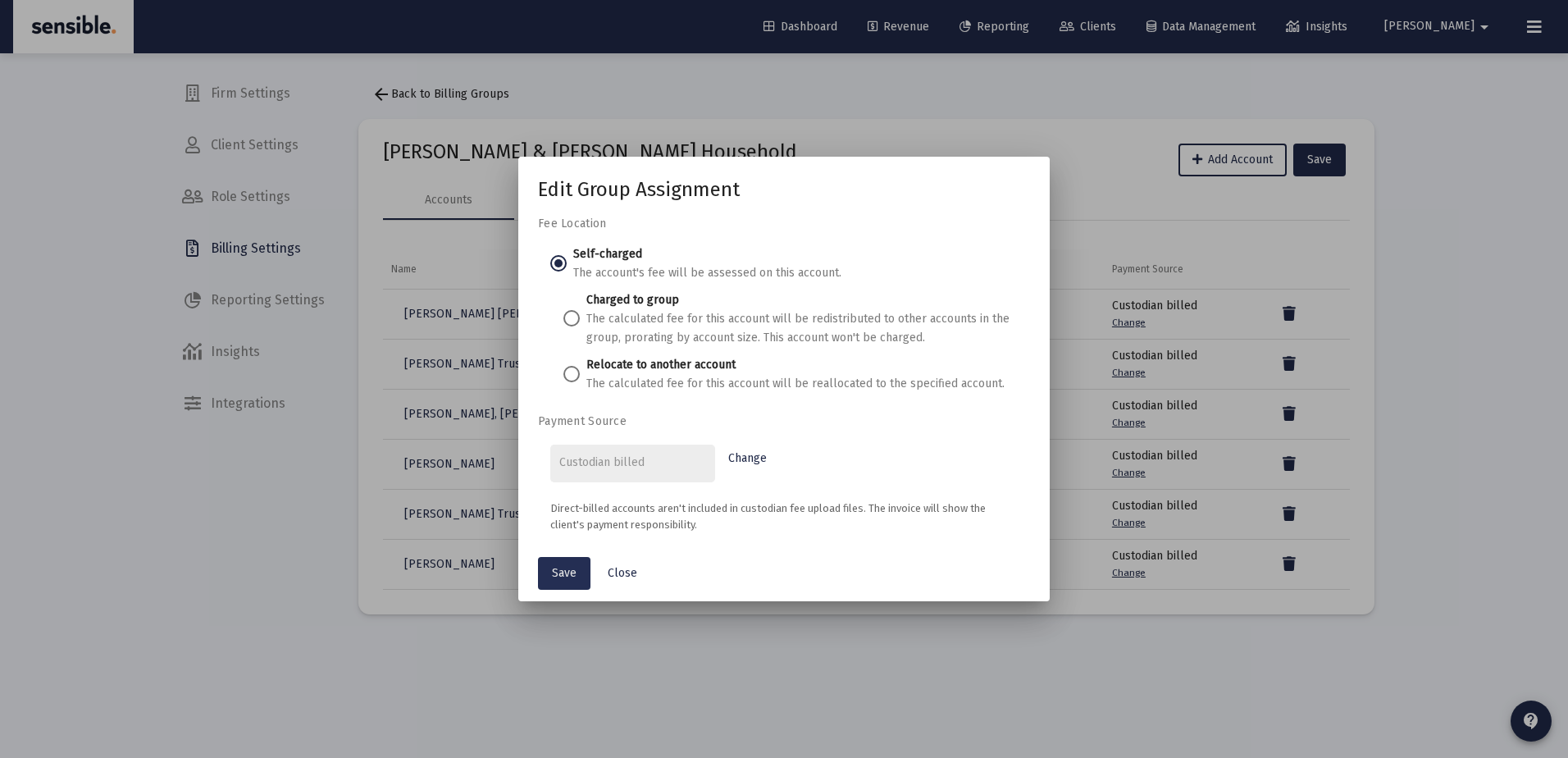
click at [559, 569] on span "Save" at bounding box center [564, 573] width 25 height 13
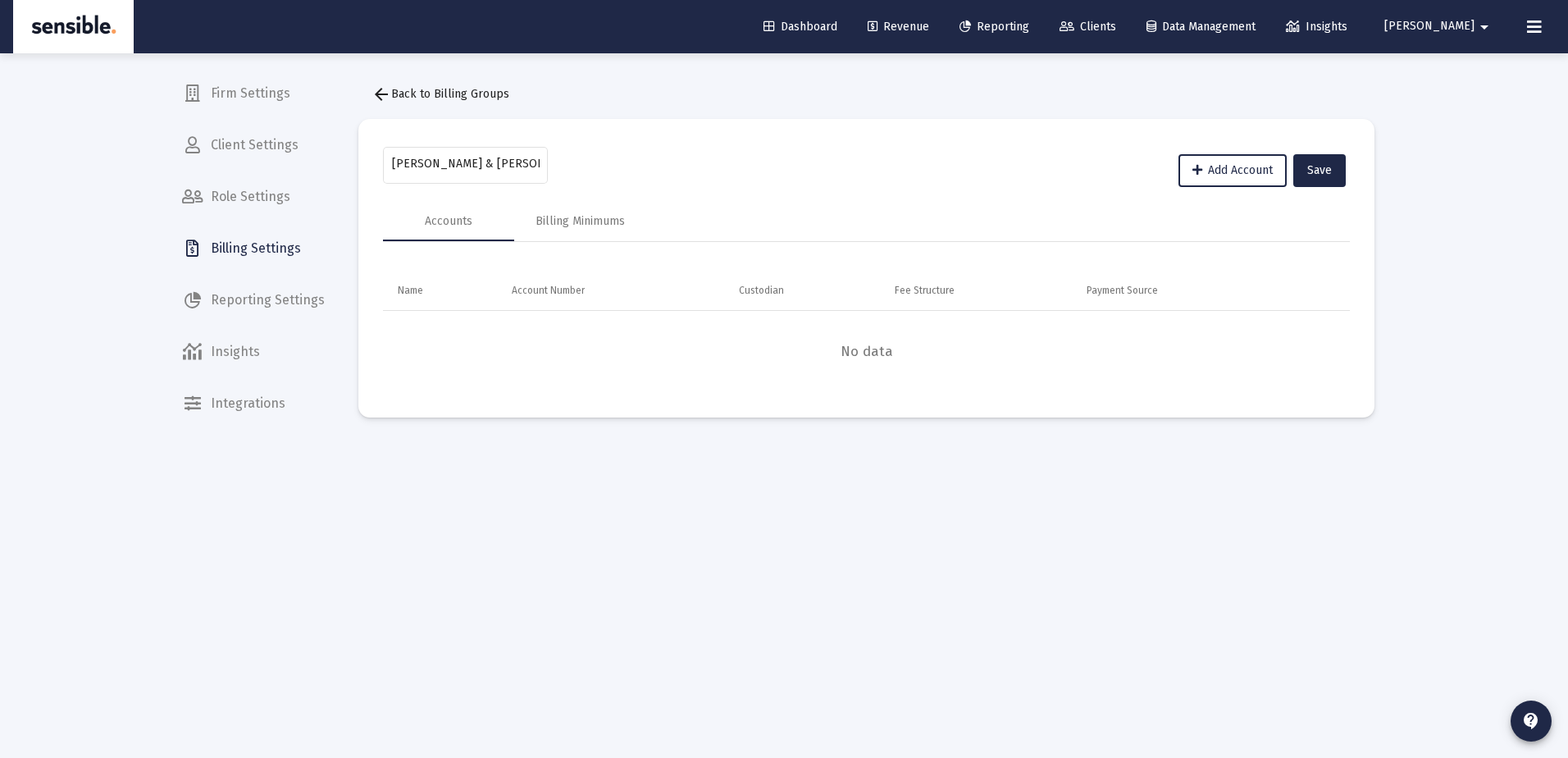
type input "[PERSON_NAME][EMAIL_ADDRESS][DOMAIN_NAME]"
click at [292, 245] on span "Billing Settings" at bounding box center [252, 248] width 169 height 39
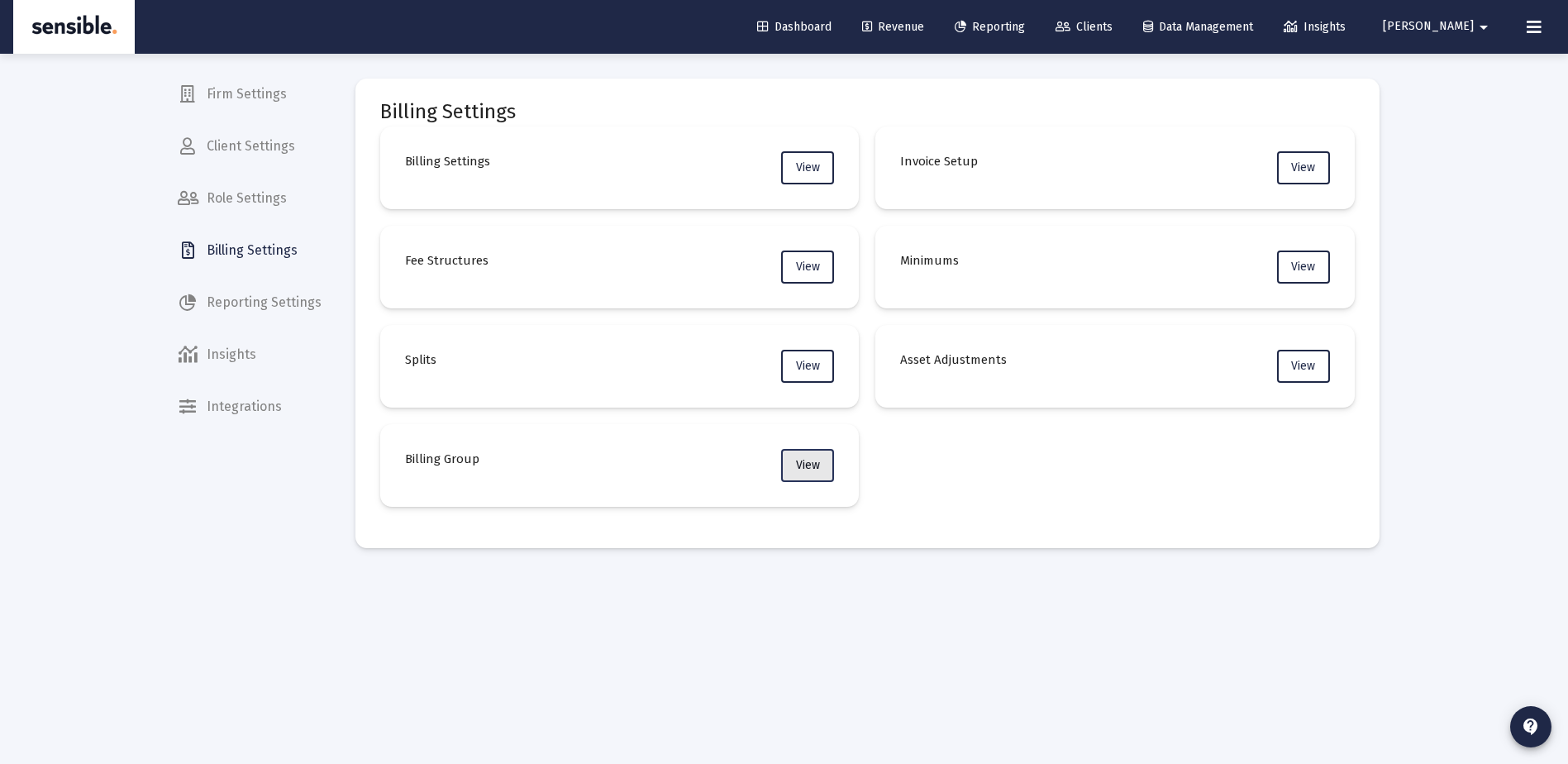
click at [813, 469] on span "View" at bounding box center [808, 465] width 24 height 14
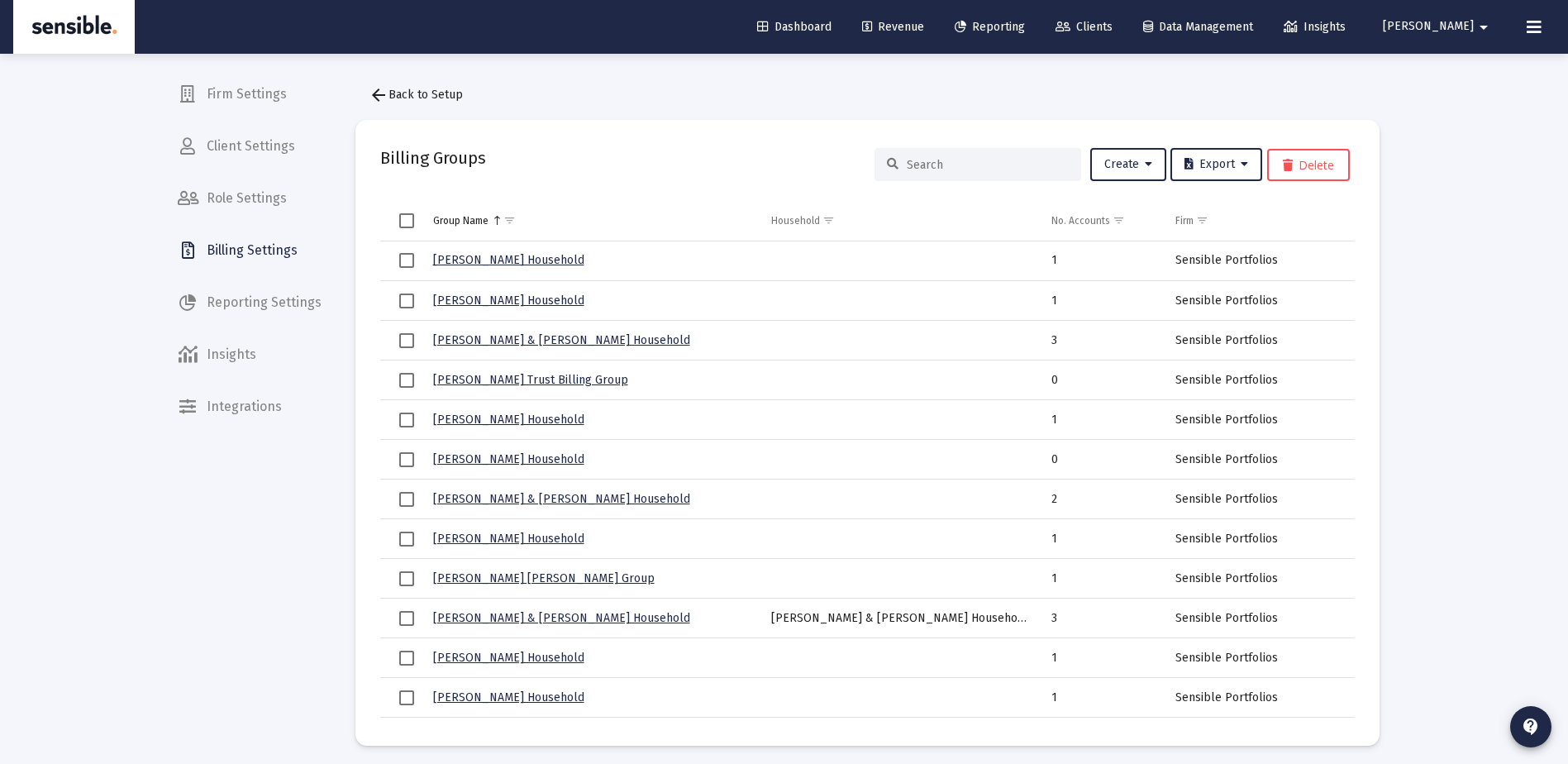
click at [934, 167] on input at bounding box center [987, 165] width 162 height 14
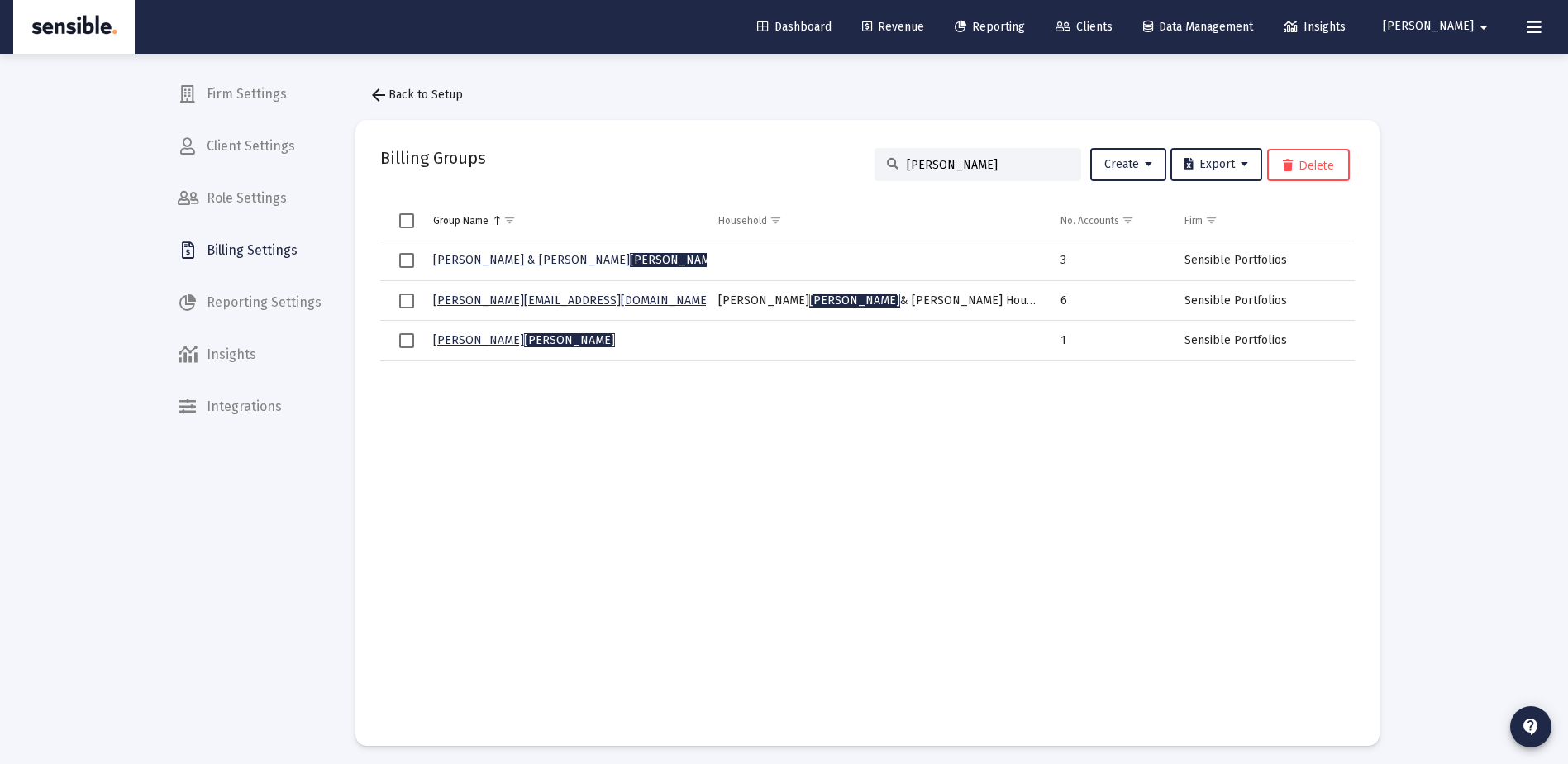
type input "beatty"
click at [789, 304] on td "John Beatty & Kathleen Akers Household" at bounding box center [878, 301] width 343 height 40
click at [563, 300] on link "darrell@sensibleportfolios.com" at bounding box center [572, 300] width 278 height 14
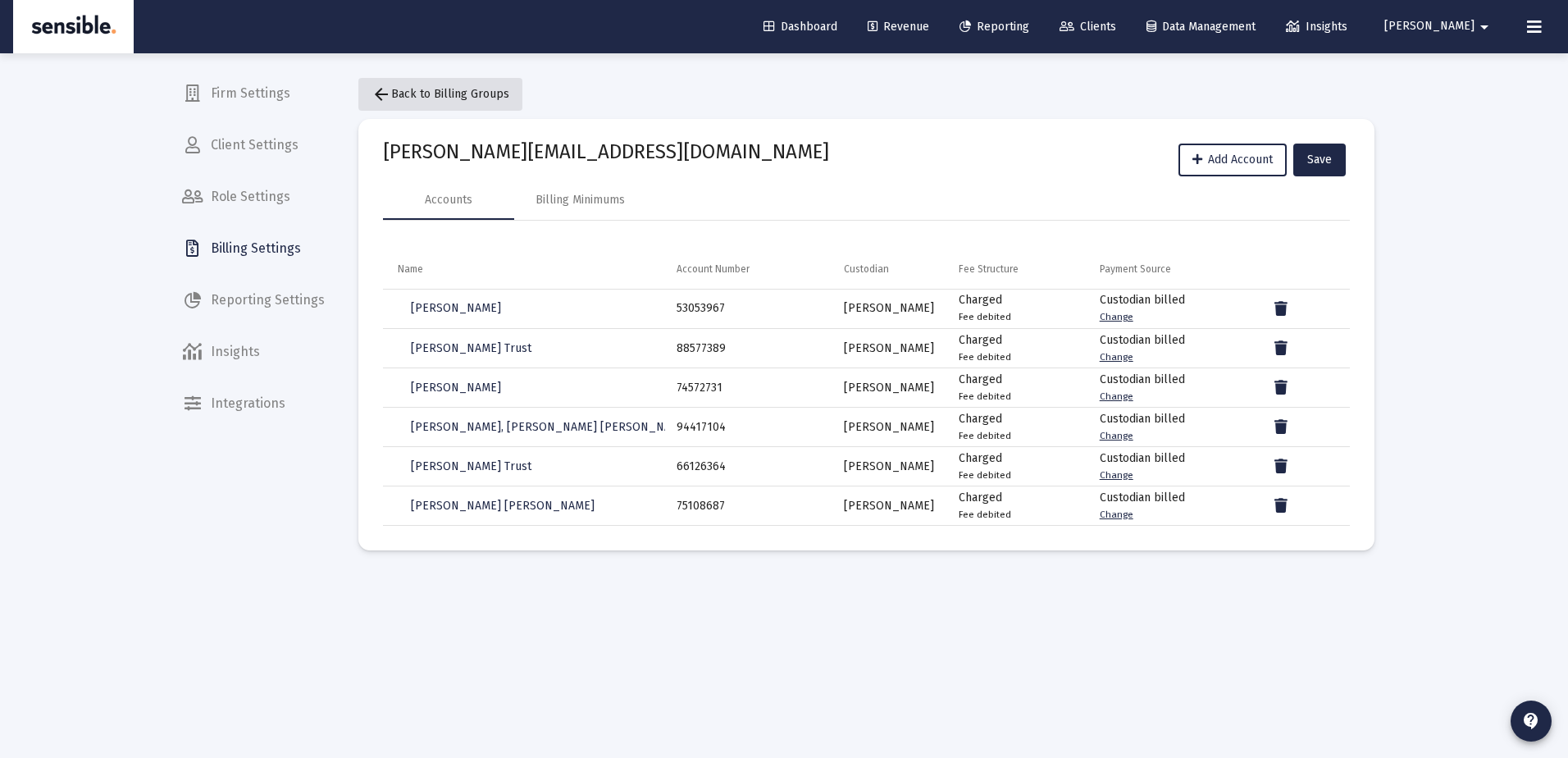
click at [470, 86] on button "arrow_back Back to Billing Groups" at bounding box center [440, 94] width 164 height 33
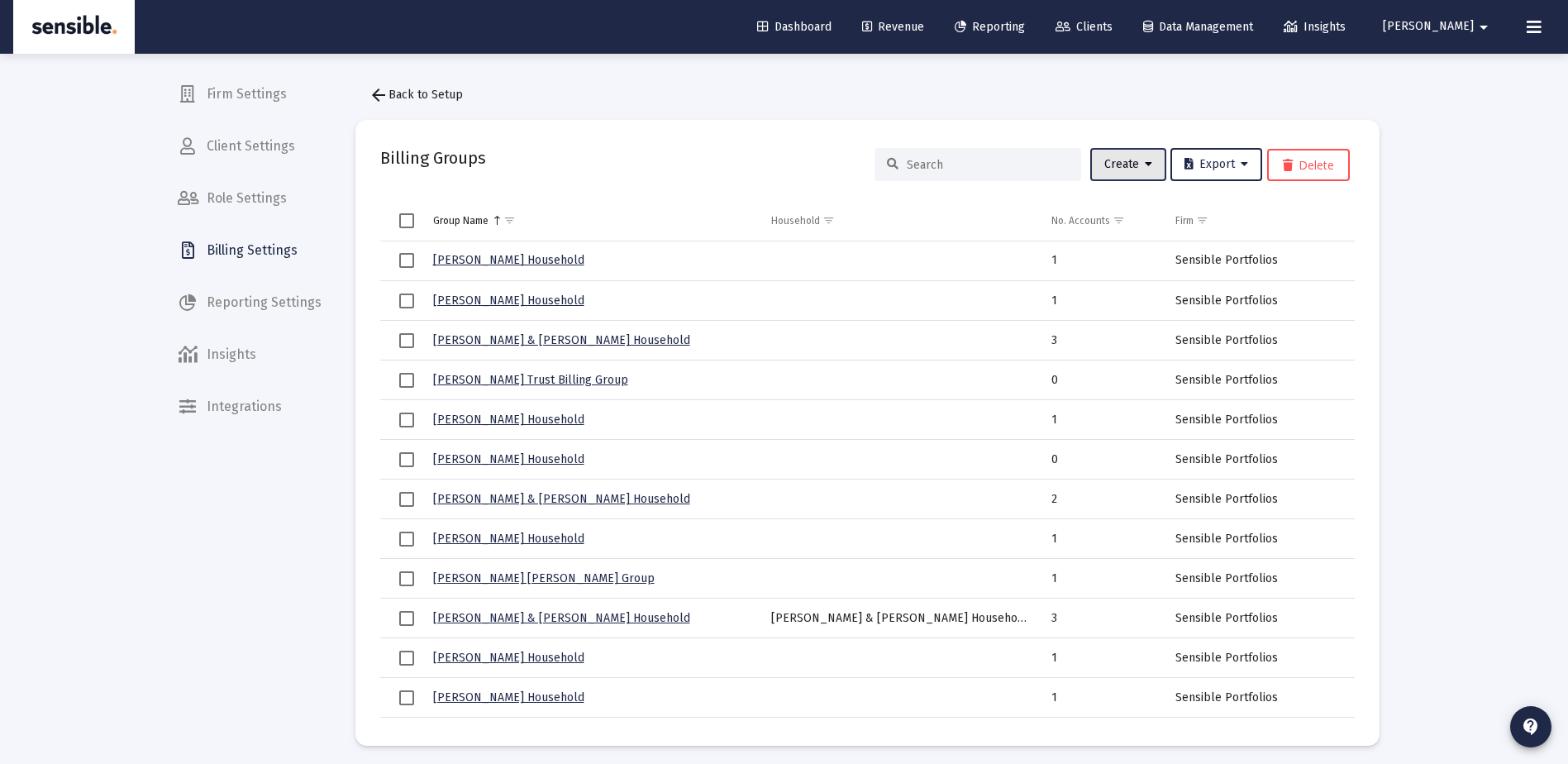
click at [1133, 163] on span "Create" at bounding box center [1128, 164] width 48 height 14
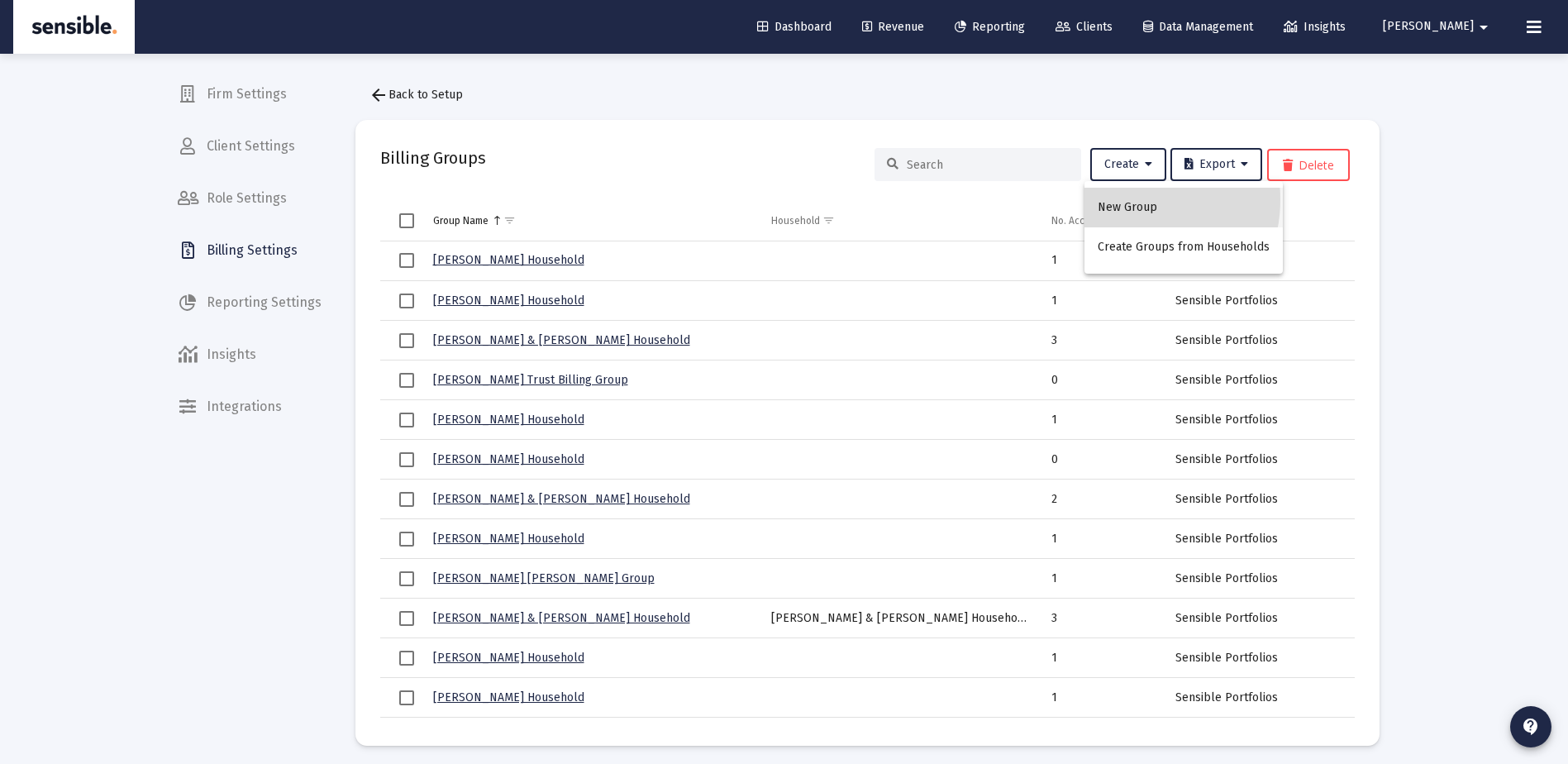
click at [1125, 199] on button "New Group" at bounding box center [1184, 207] width 198 height 40
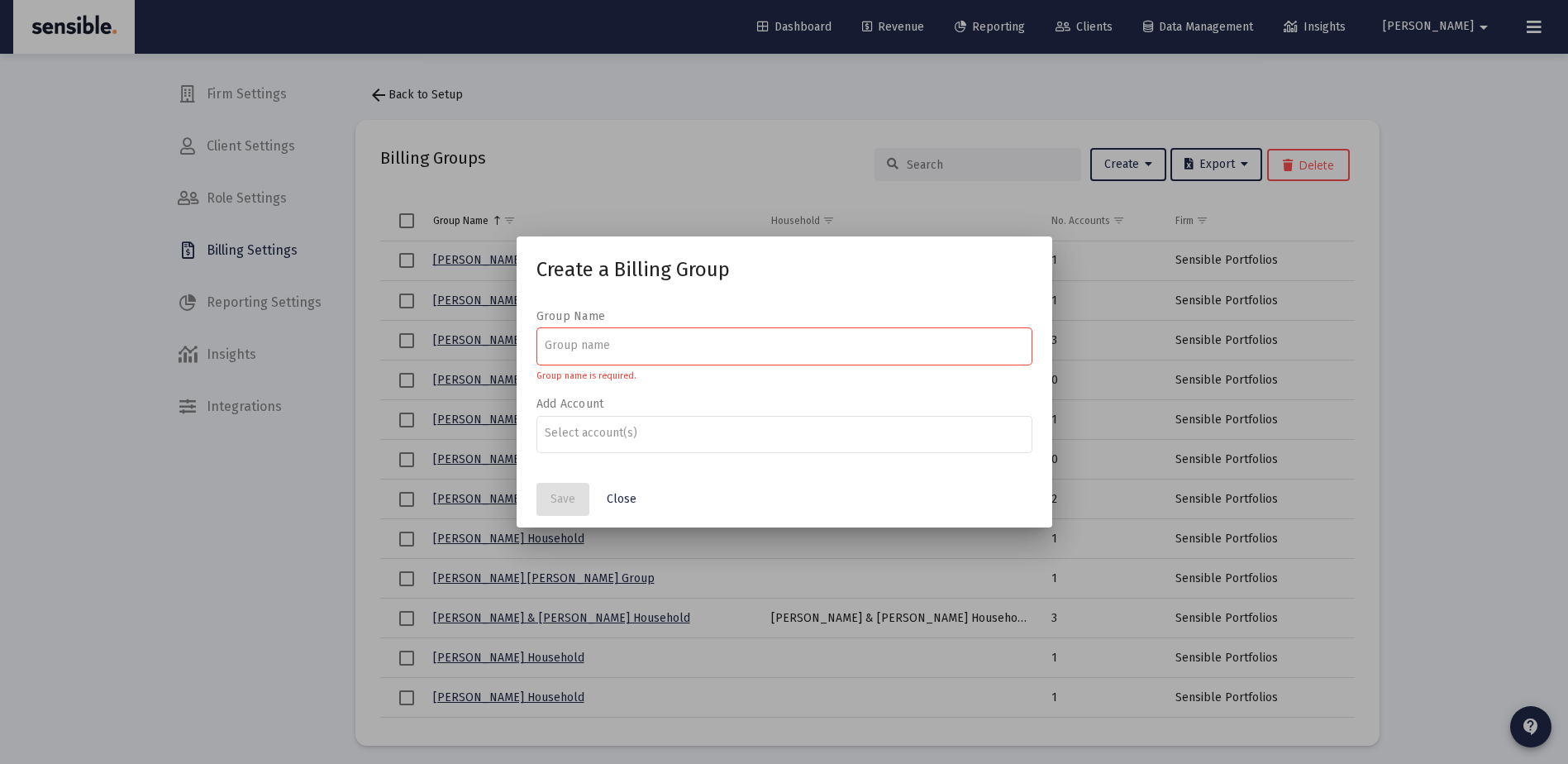
click at [1115, 170] on div at bounding box center [784, 382] width 1568 height 764
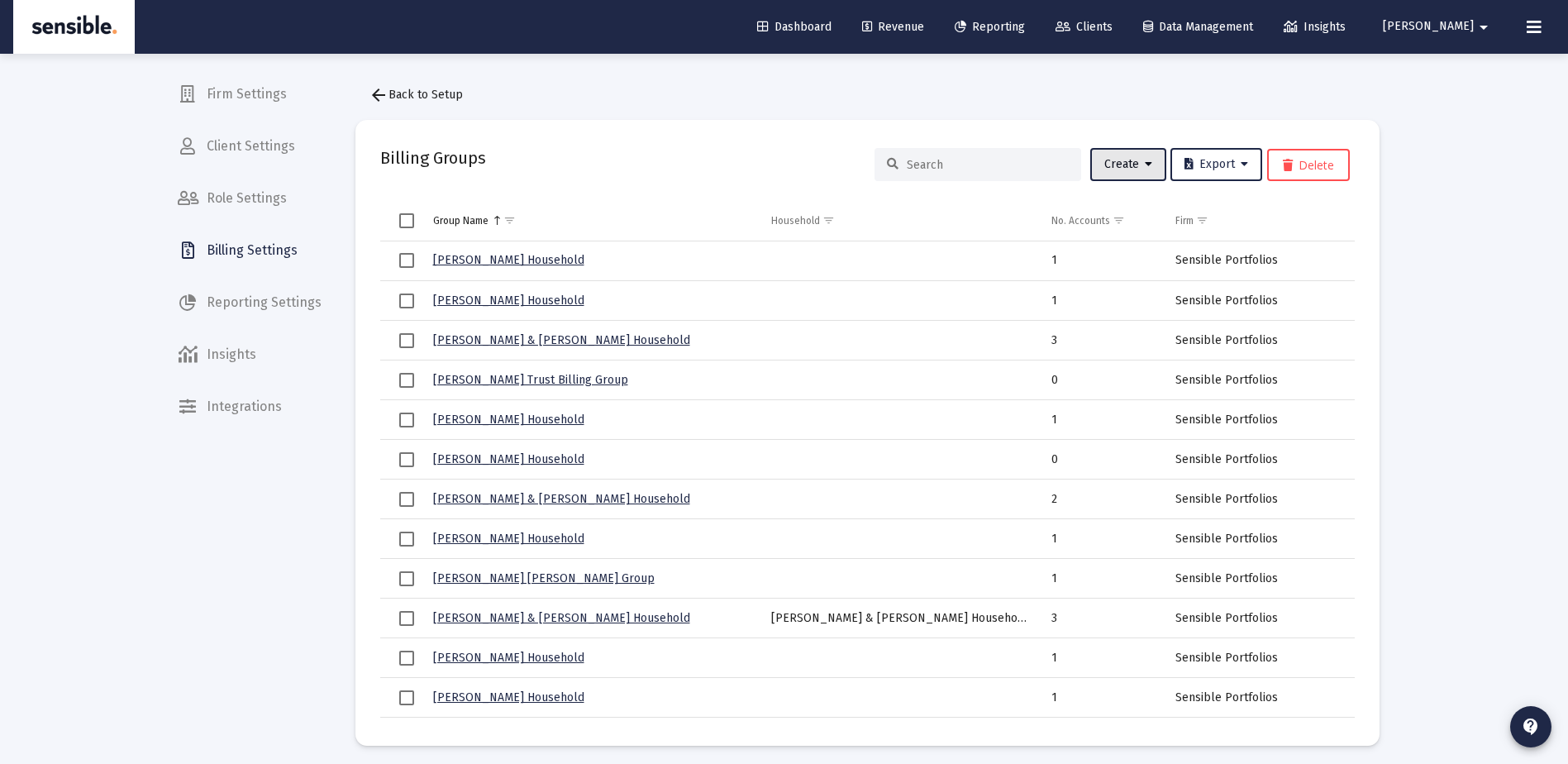
click at [1115, 170] on span "Create" at bounding box center [1128, 164] width 48 height 14
click at [1137, 246] on button "Create Groups from Households" at bounding box center [1184, 247] width 198 height 40
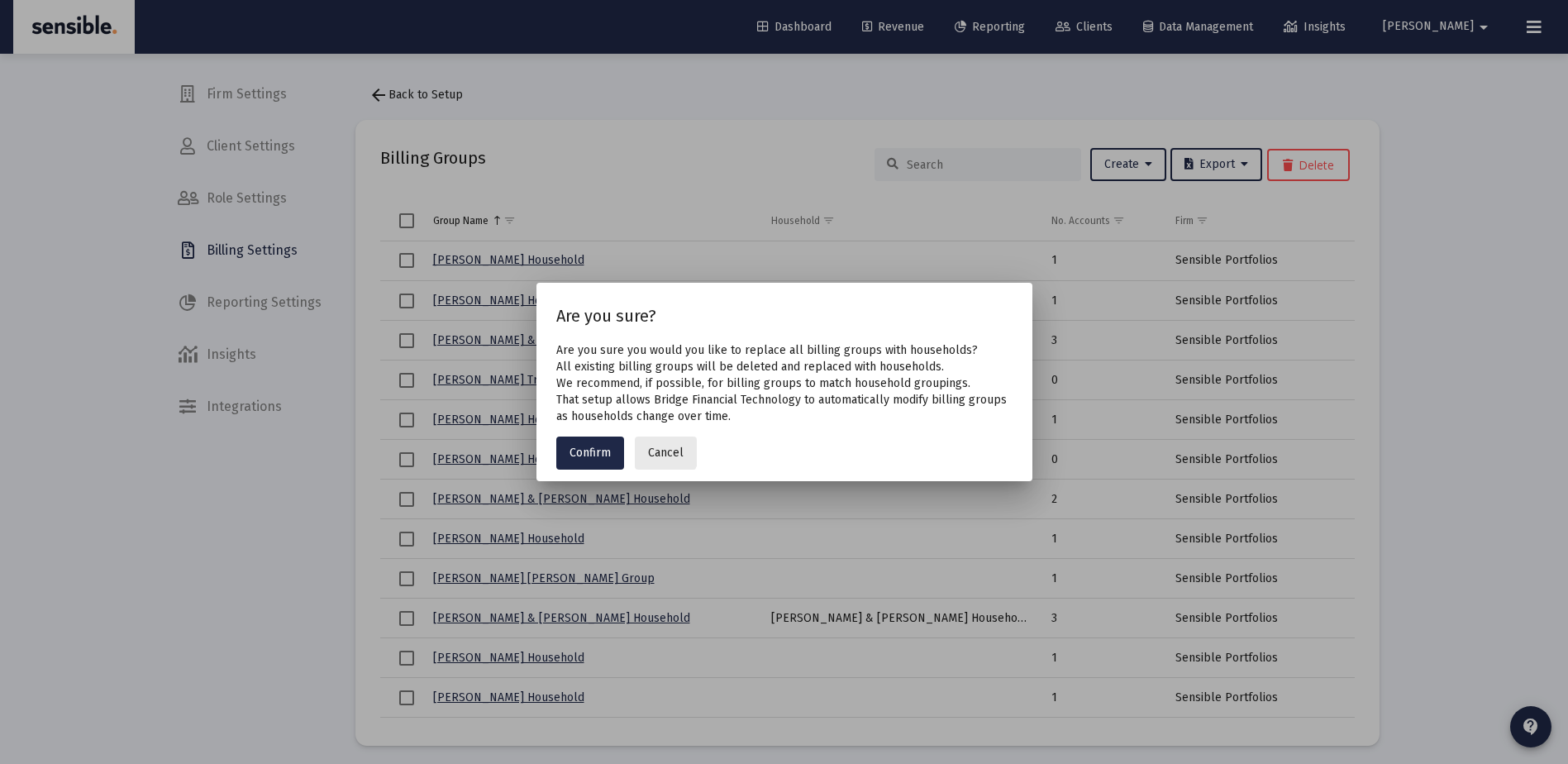
click at [652, 448] on span "Cancel" at bounding box center [666, 452] width 36 height 14
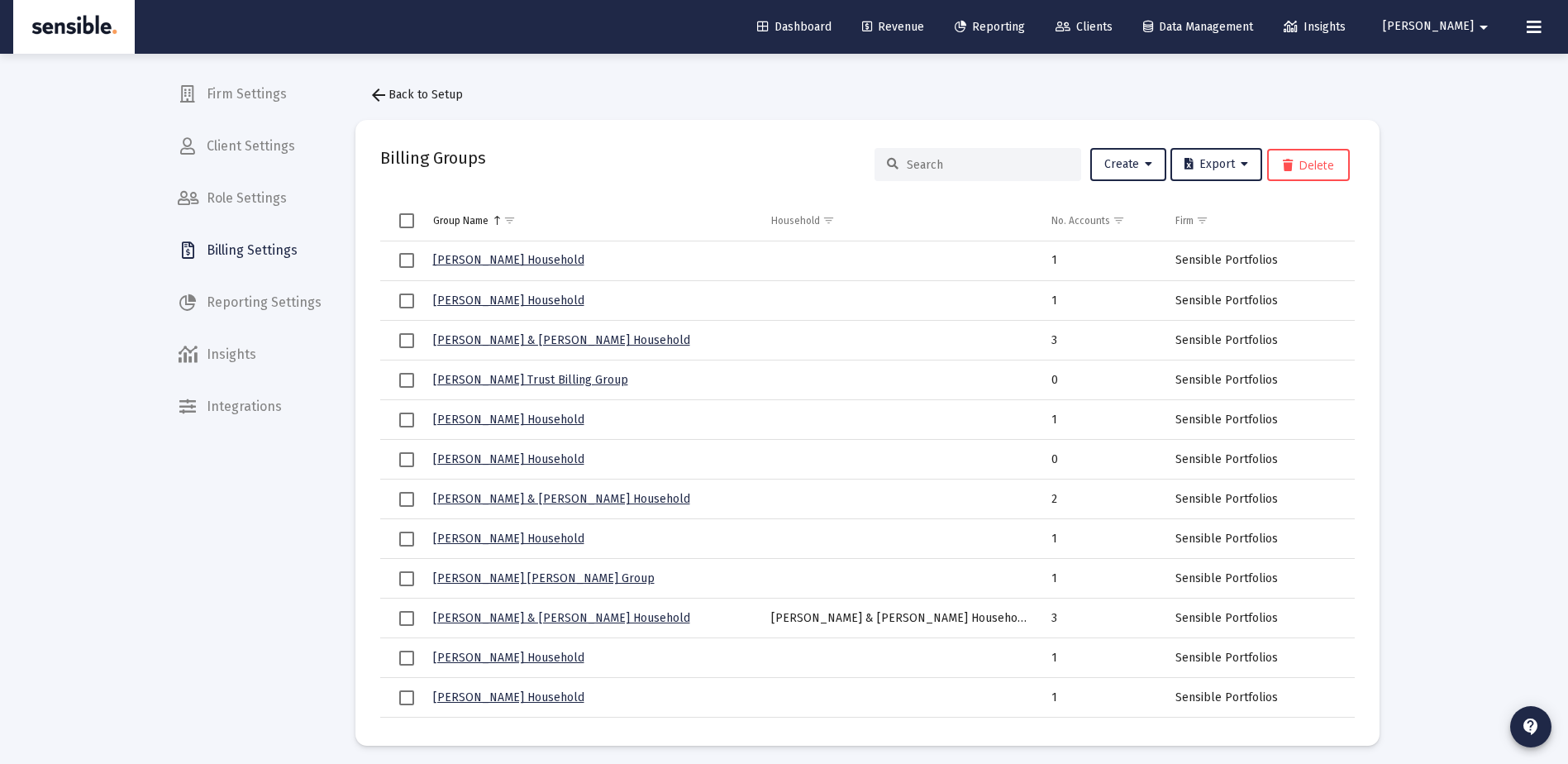
click at [908, 162] on input at bounding box center [987, 165] width 162 height 14
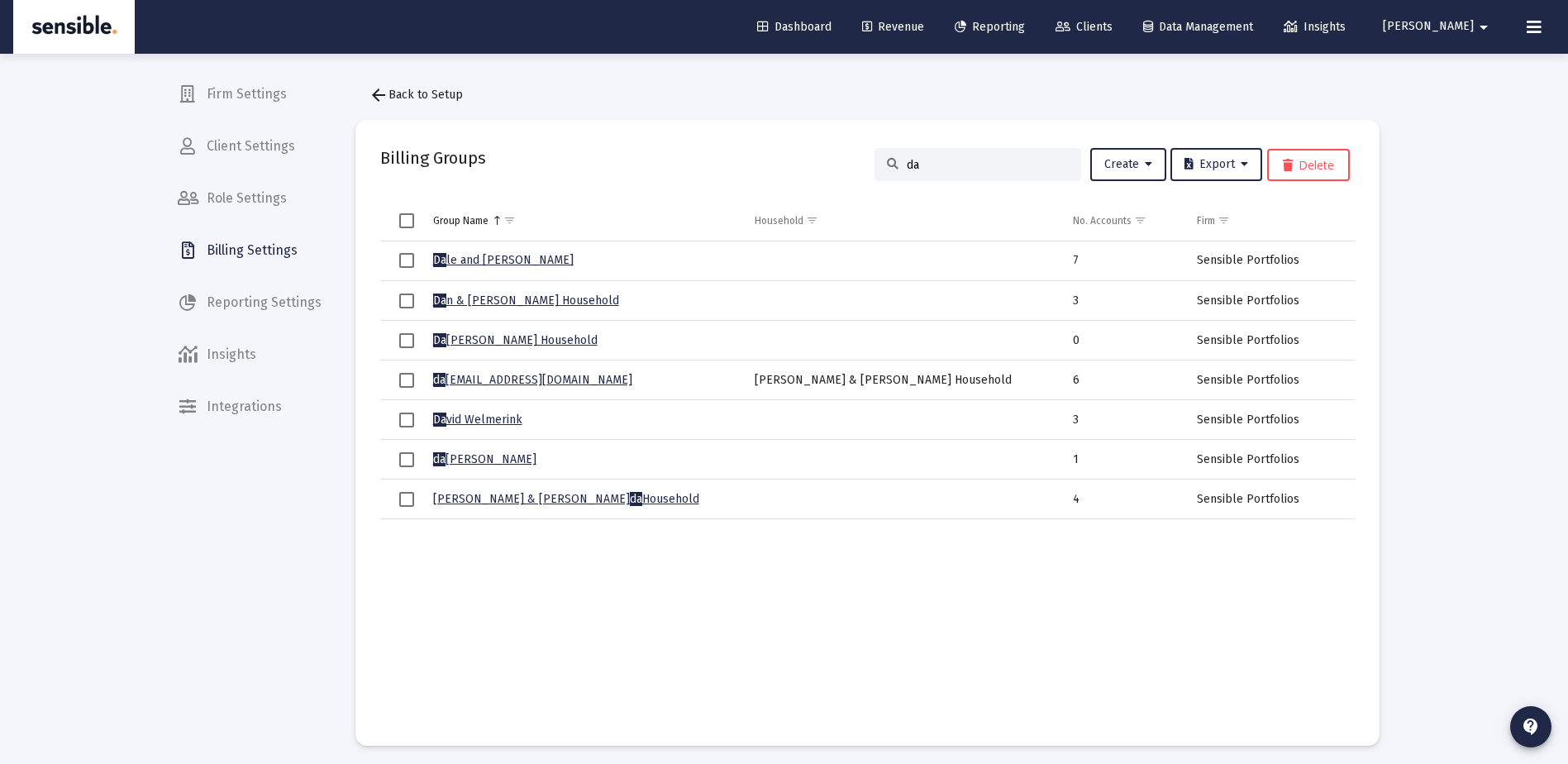
type input "da"
click at [415, 381] on span "Select row" at bounding box center [406, 380] width 15 height 15
click at [797, 376] on td "John Beatty & Kathleen Akers Household" at bounding box center [903, 380] width 318 height 40
click at [1114, 166] on span "Create" at bounding box center [1128, 164] width 48 height 14
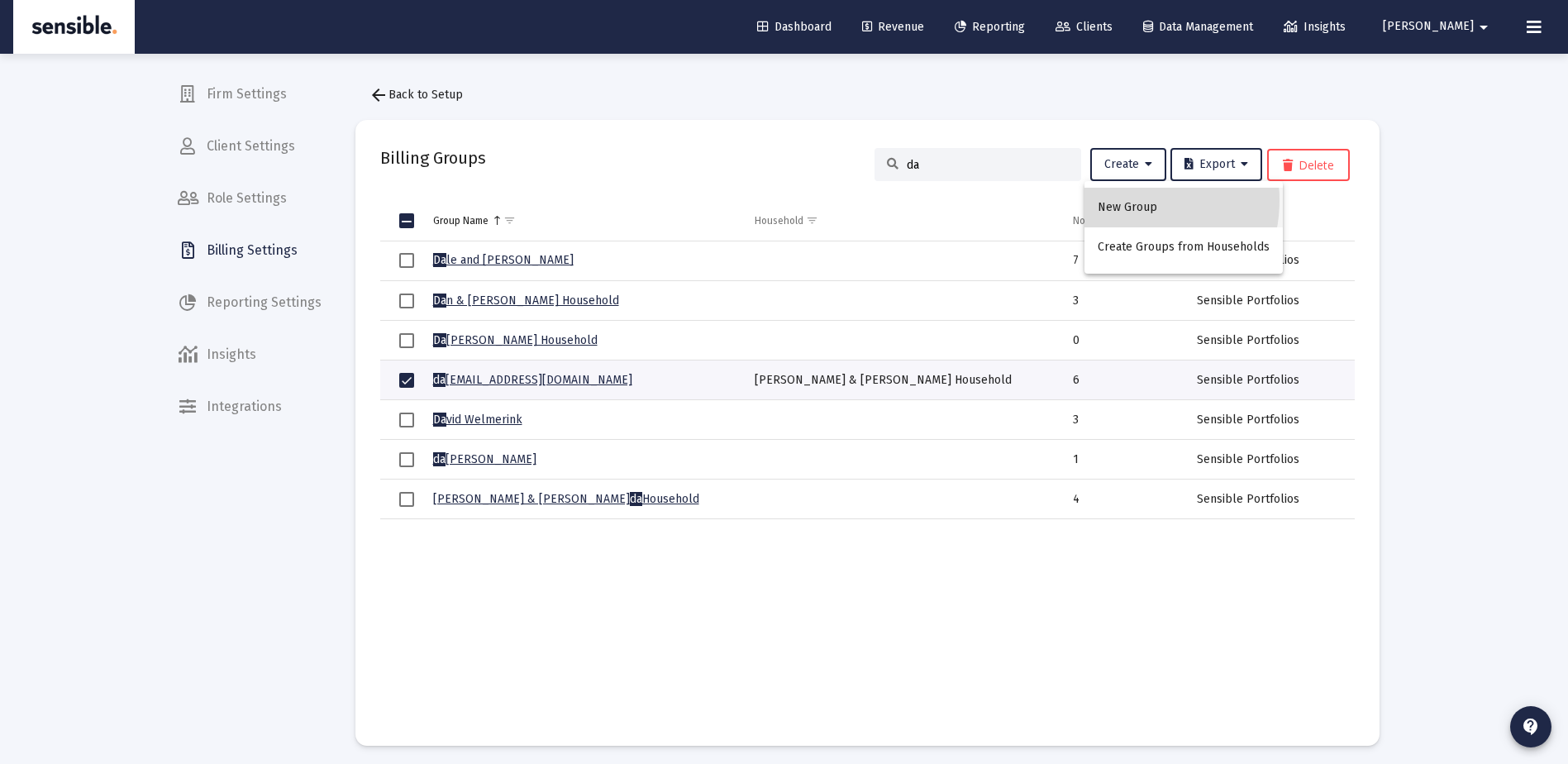
click at [1122, 200] on button "New Group" at bounding box center [1184, 207] width 198 height 40
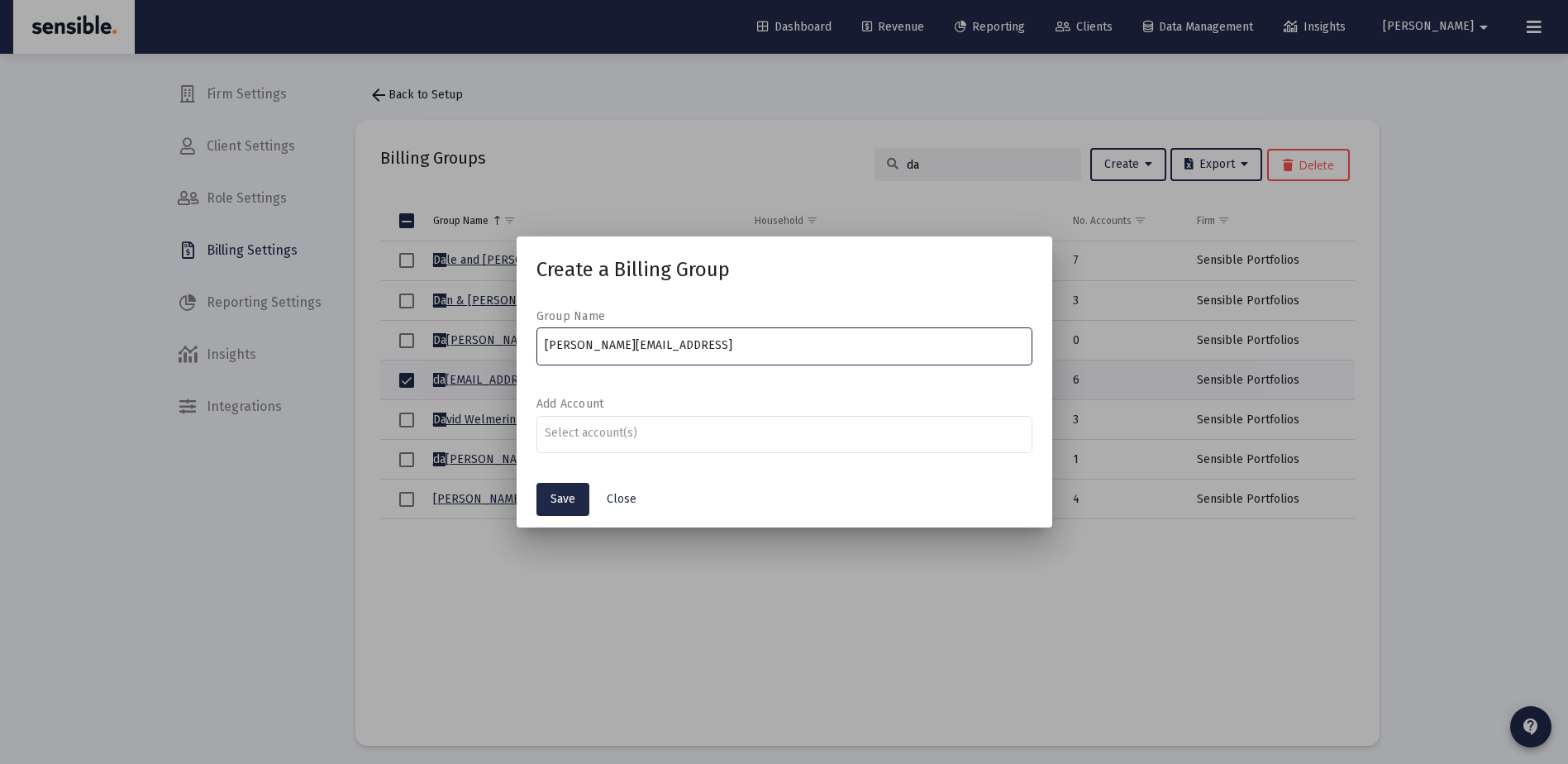
click at [545, 339] on div at bounding box center [545, 339] width 0 height 0
type input "d"
type input "[PERSON_NAME] & [PERSON_NAME]"
click at [552, 504] on span "Save" at bounding box center [563, 499] width 25 height 14
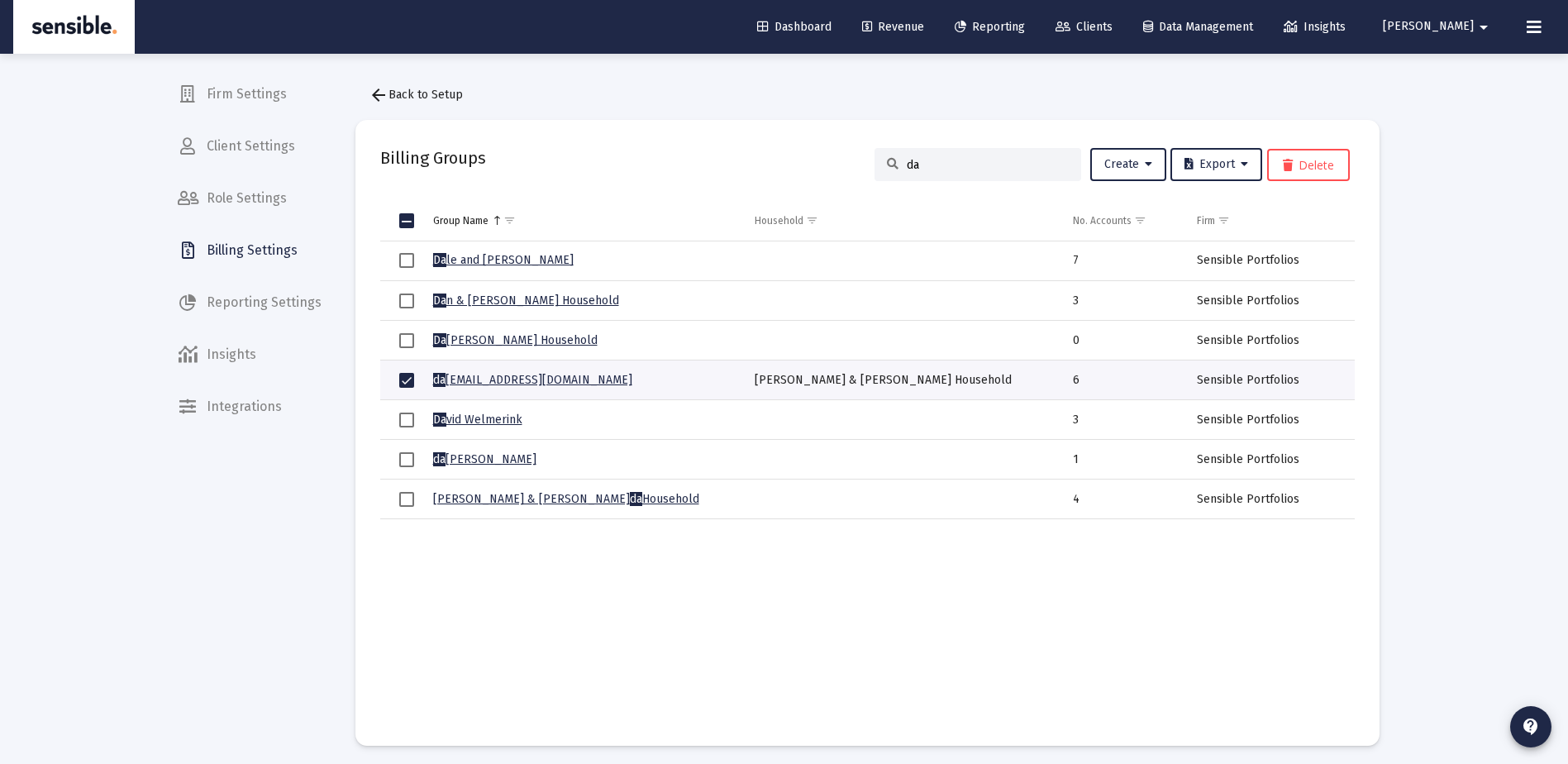
click at [979, 162] on input "da" at bounding box center [987, 165] width 162 height 14
type input "d"
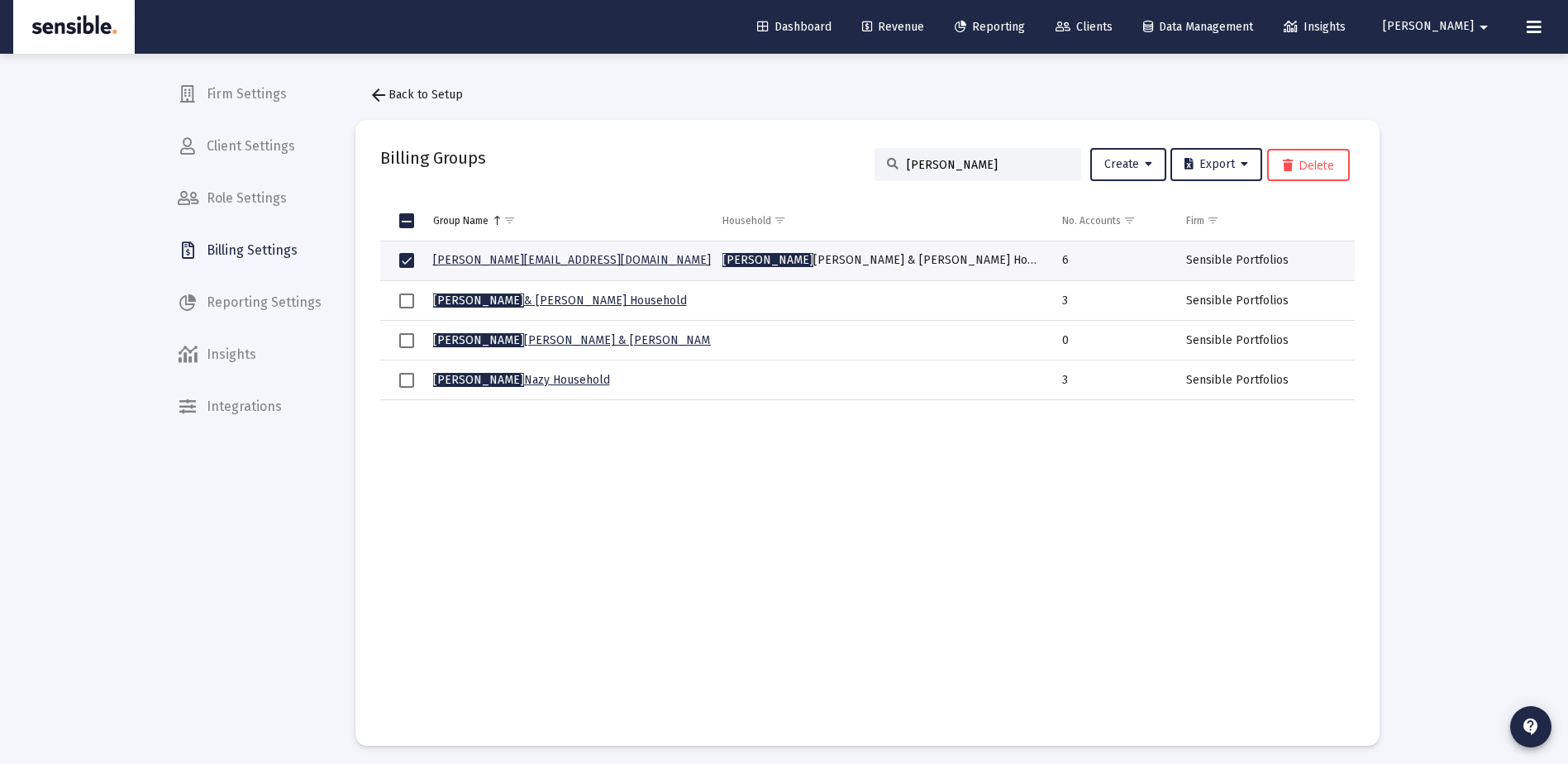
type input "john"
click at [557, 334] on link "John Beatty & Kathleen Akers" at bounding box center [577, 340] width 287 height 14
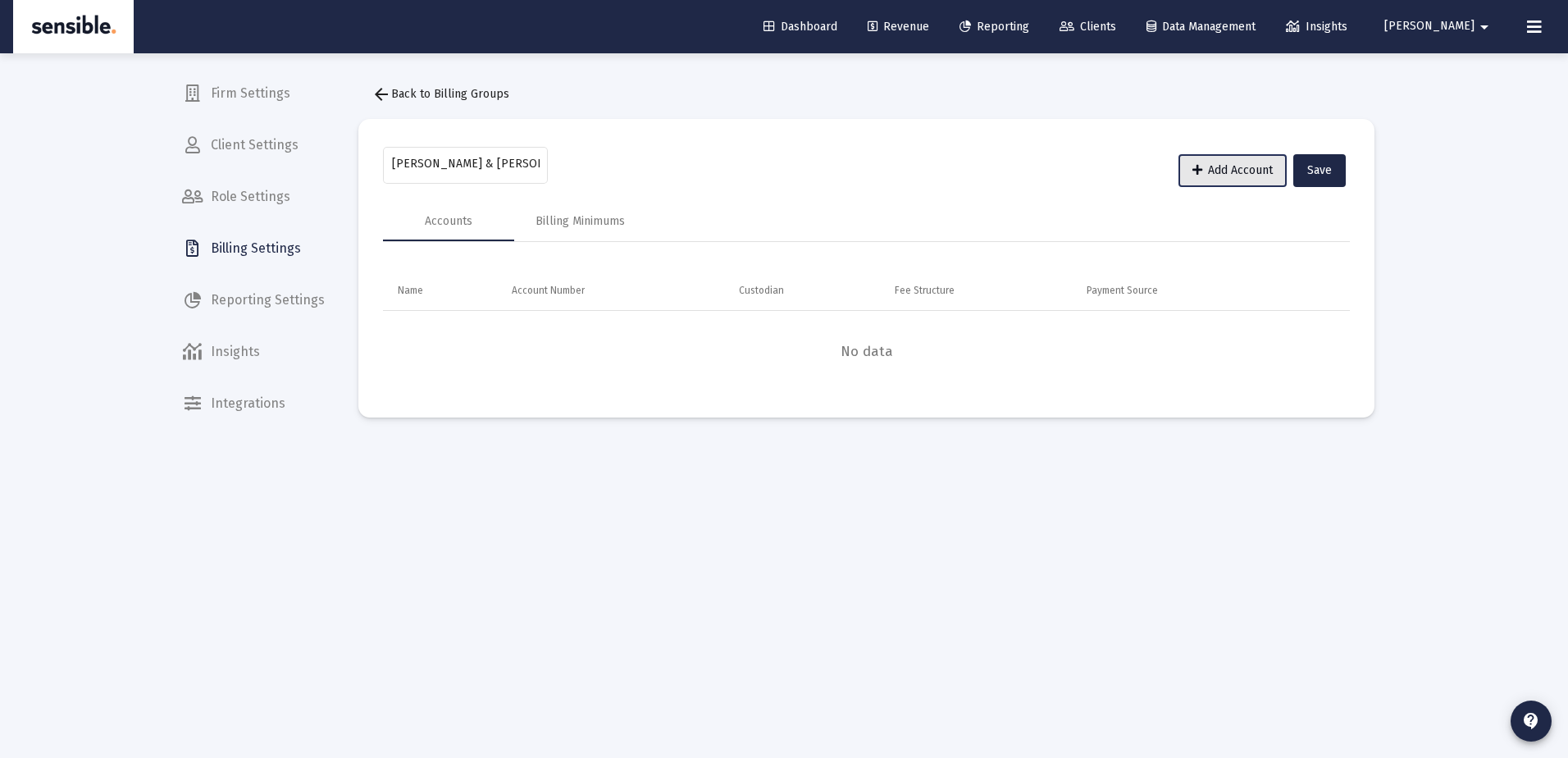
click at [1200, 163] on span "Add Account" at bounding box center [1232, 170] width 80 height 13
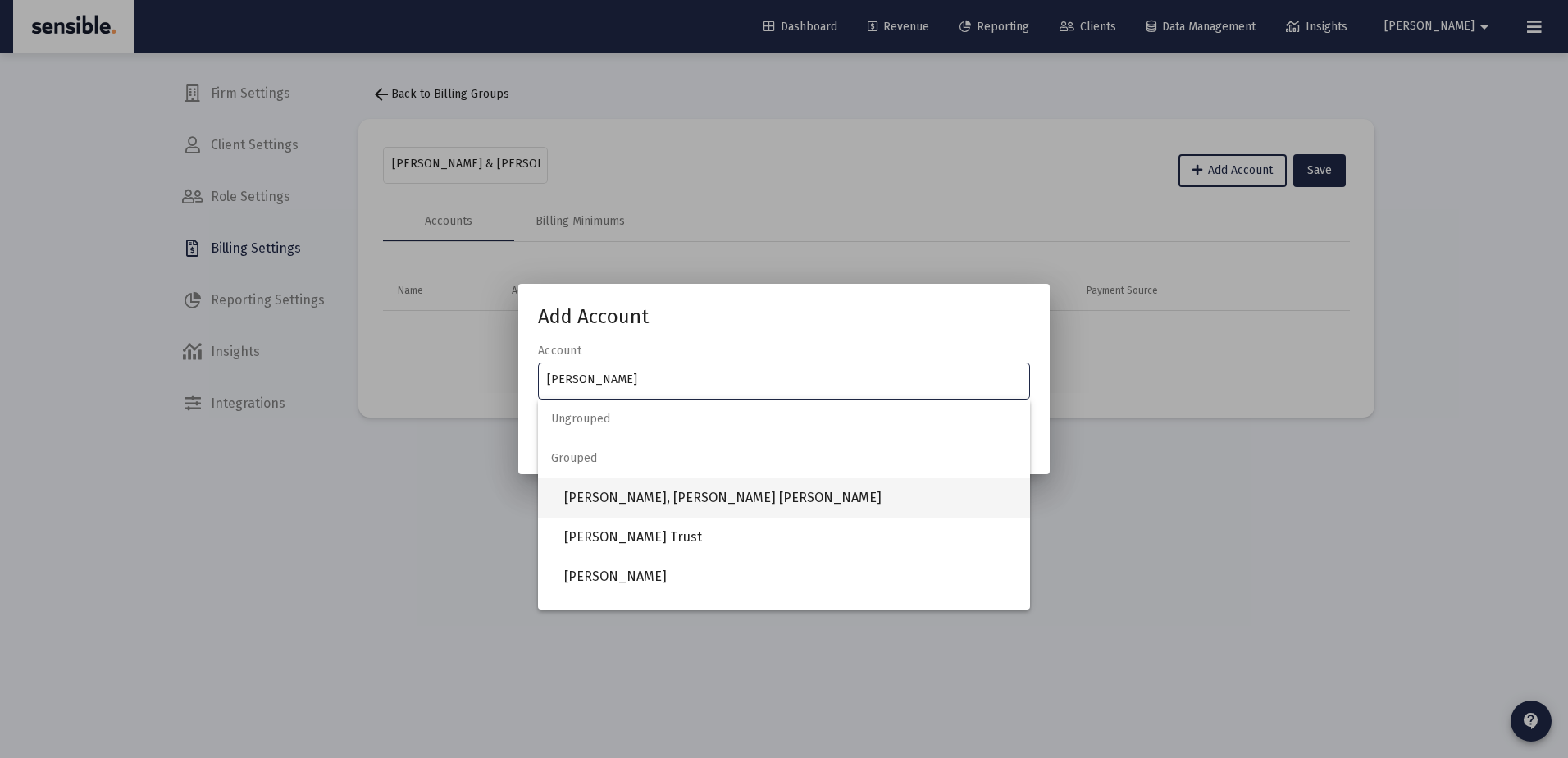
type input "john"
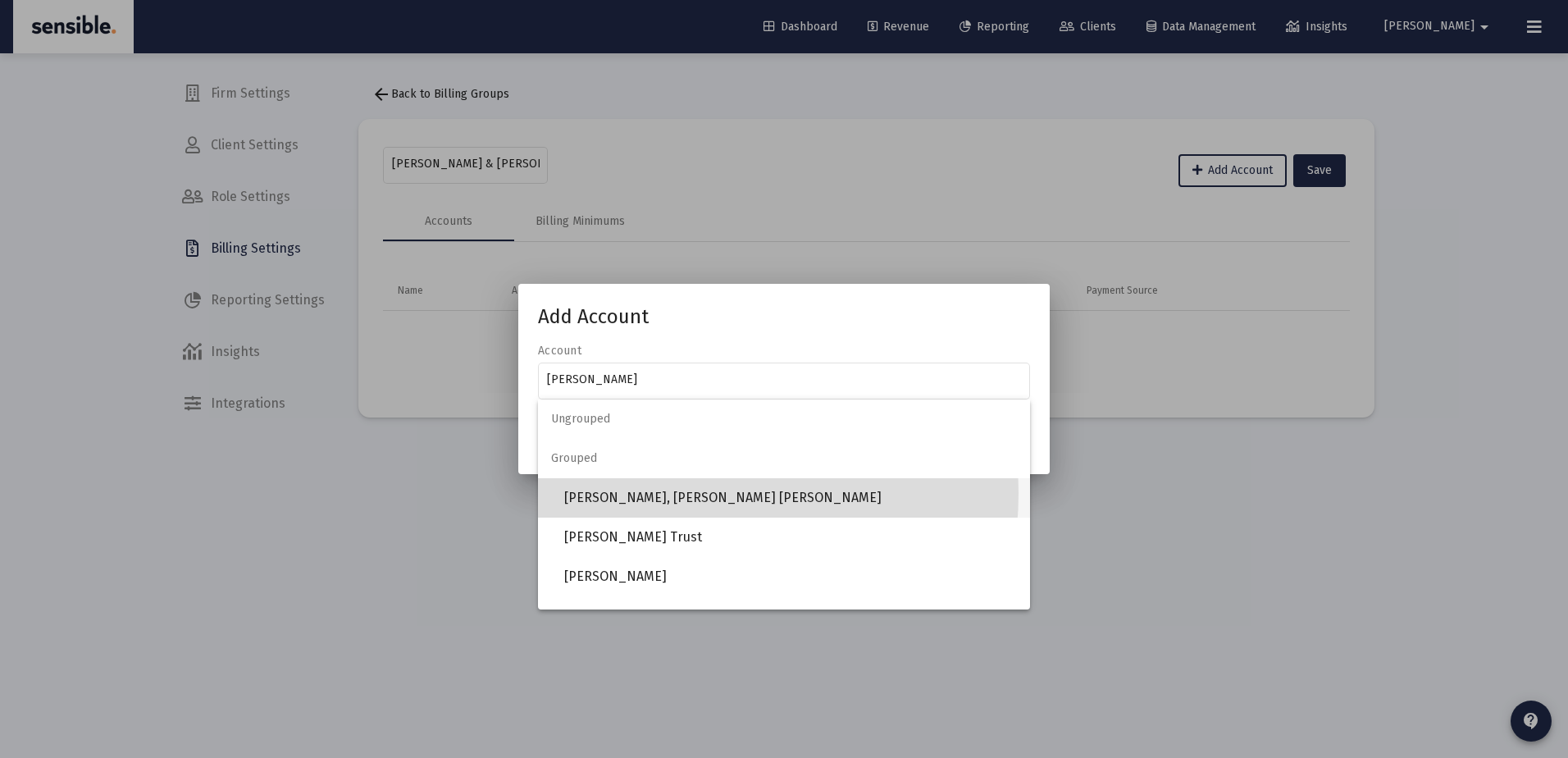
click at [661, 493] on span "[PERSON_NAME], [PERSON_NAME] [PERSON_NAME]" at bounding box center [791, 497] width 453 height 39
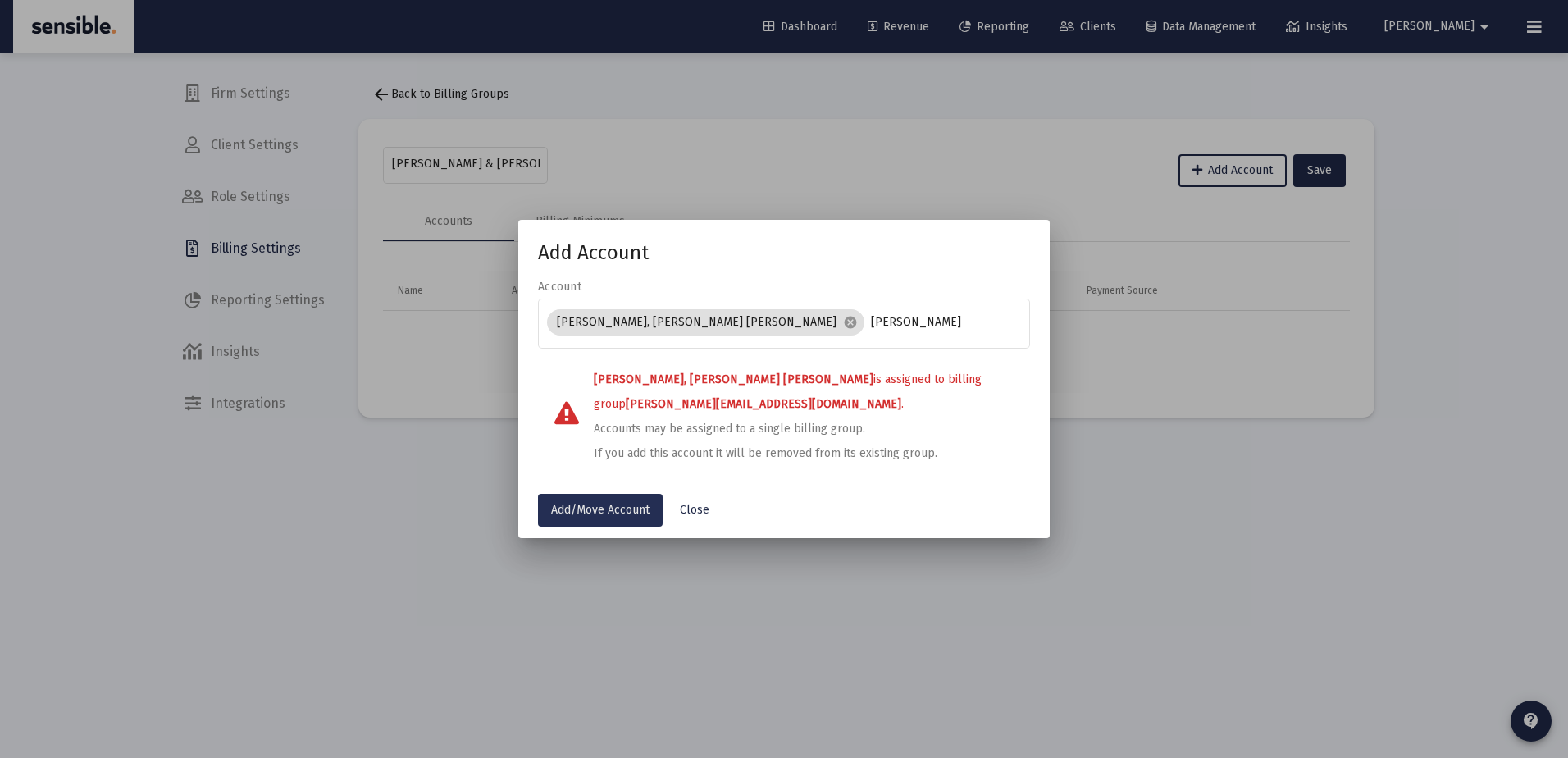
click at [618, 505] on span "Add/Move Account" at bounding box center [600, 510] width 98 height 13
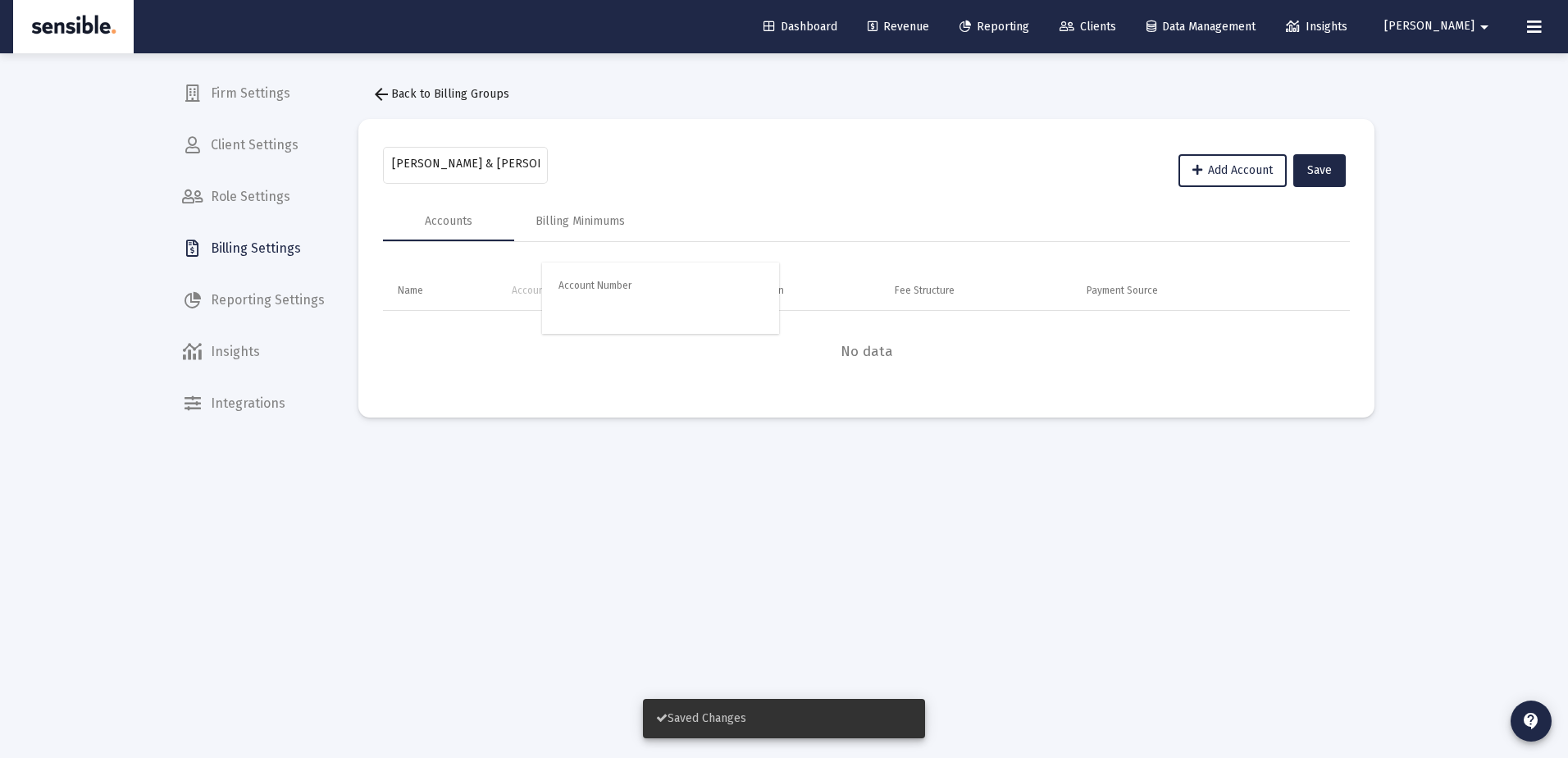
drag, startPoint x: 593, startPoint y: 299, endPoint x: 692, endPoint y: 362, distance: 117.3
click at [692, 362] on body "Dashboard Revenue Reporting Clients Data Management Insights Darrell arrow_drop…" at bounding box center [784, 379] width 1568 height 758
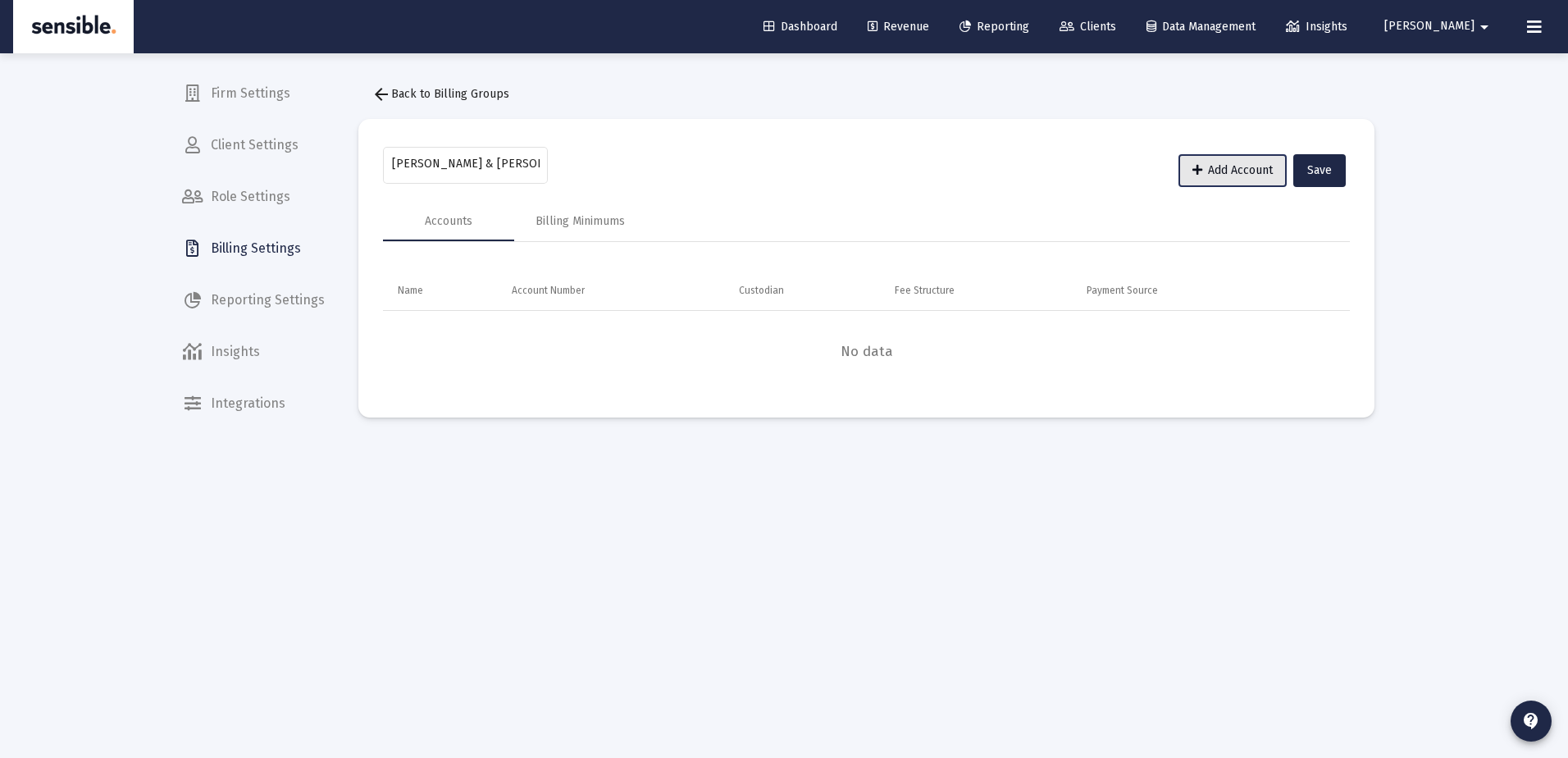
click at [1220, 165] on span "Add Account" at bounding box center [1232, 170] width 80 height 13
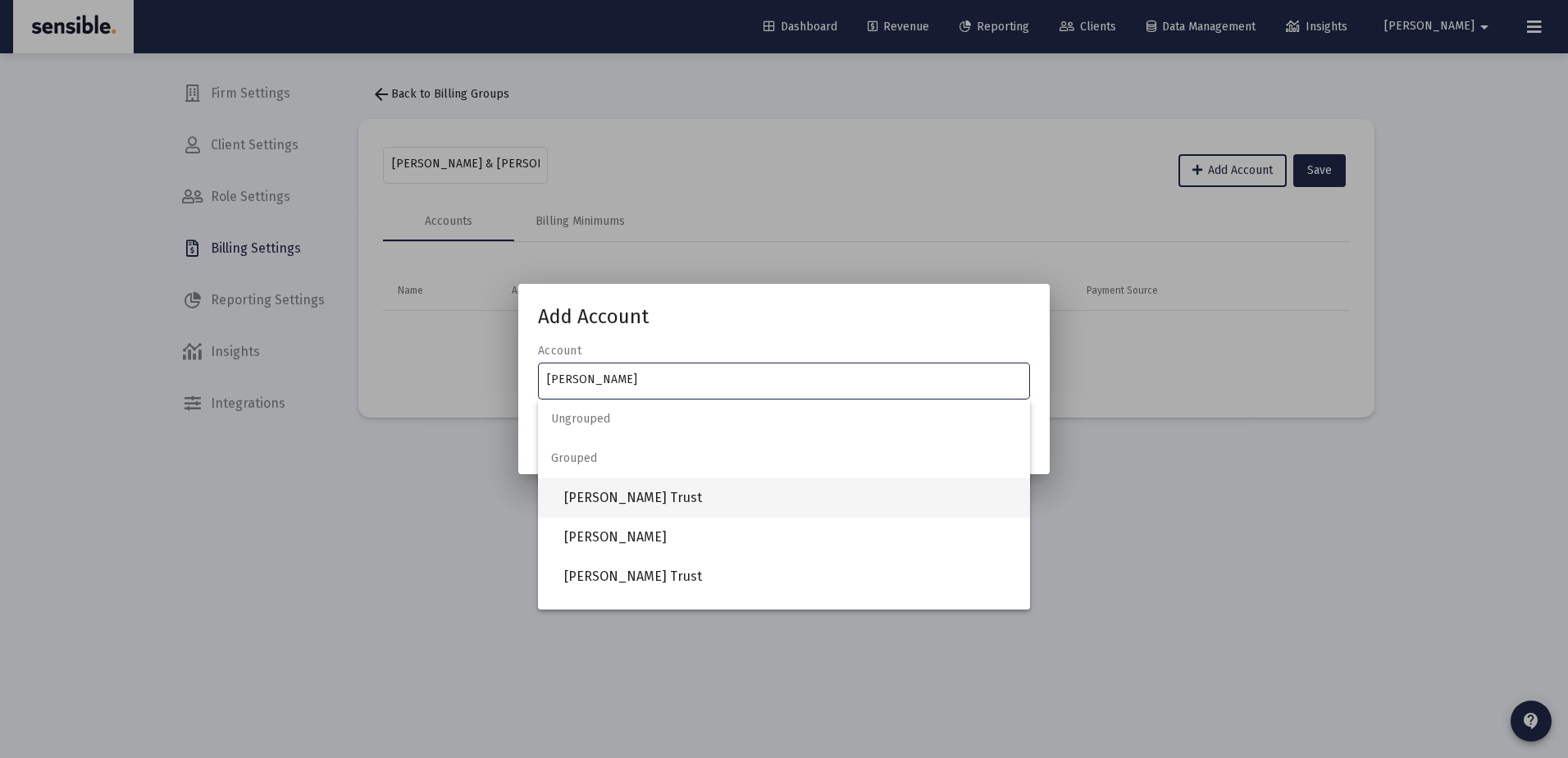
type input "john"
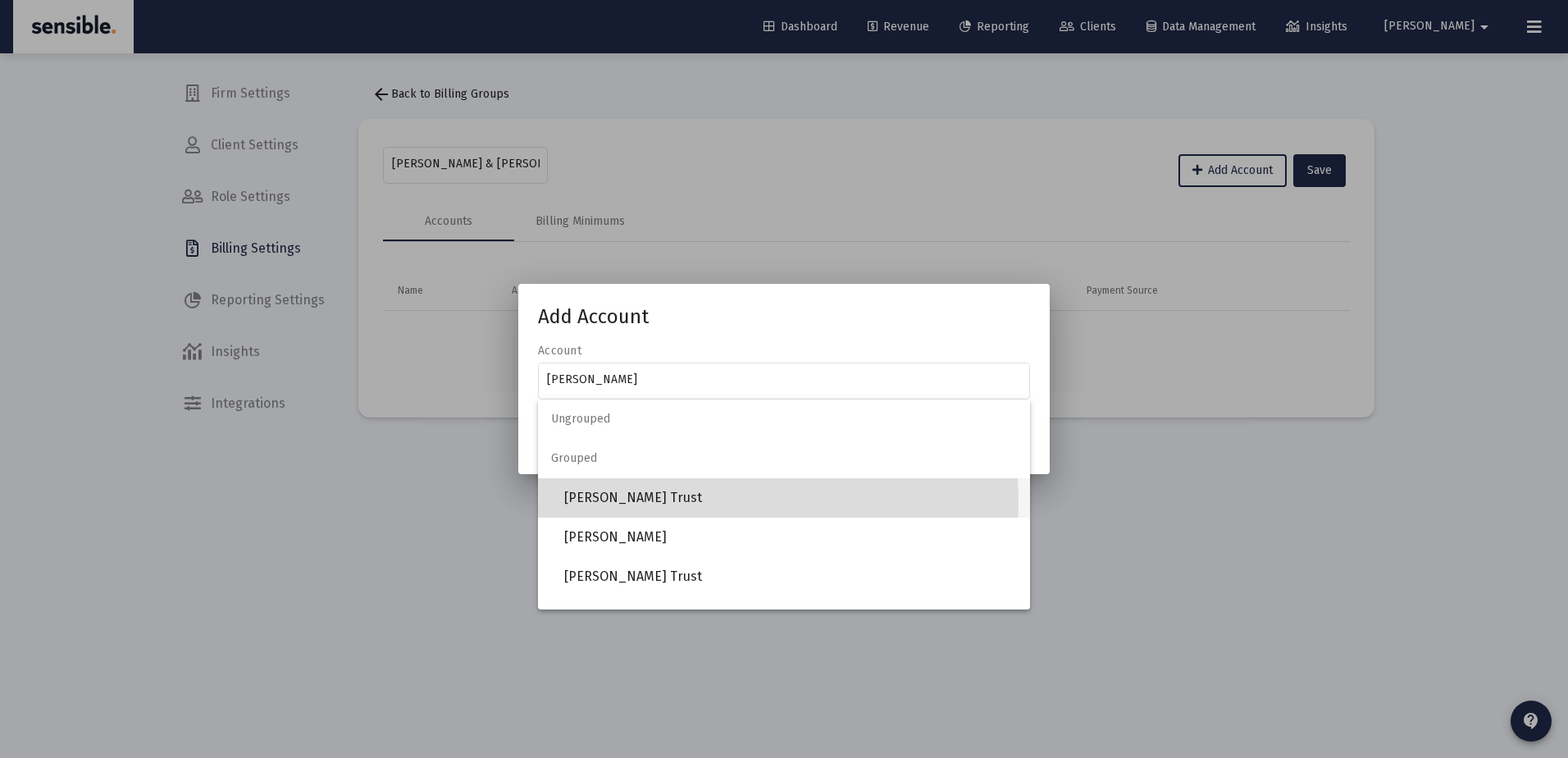
click at [629, 503] on span "[PERSON_NAME] Trust" at bounding box center [791, 497] width 453 height 39
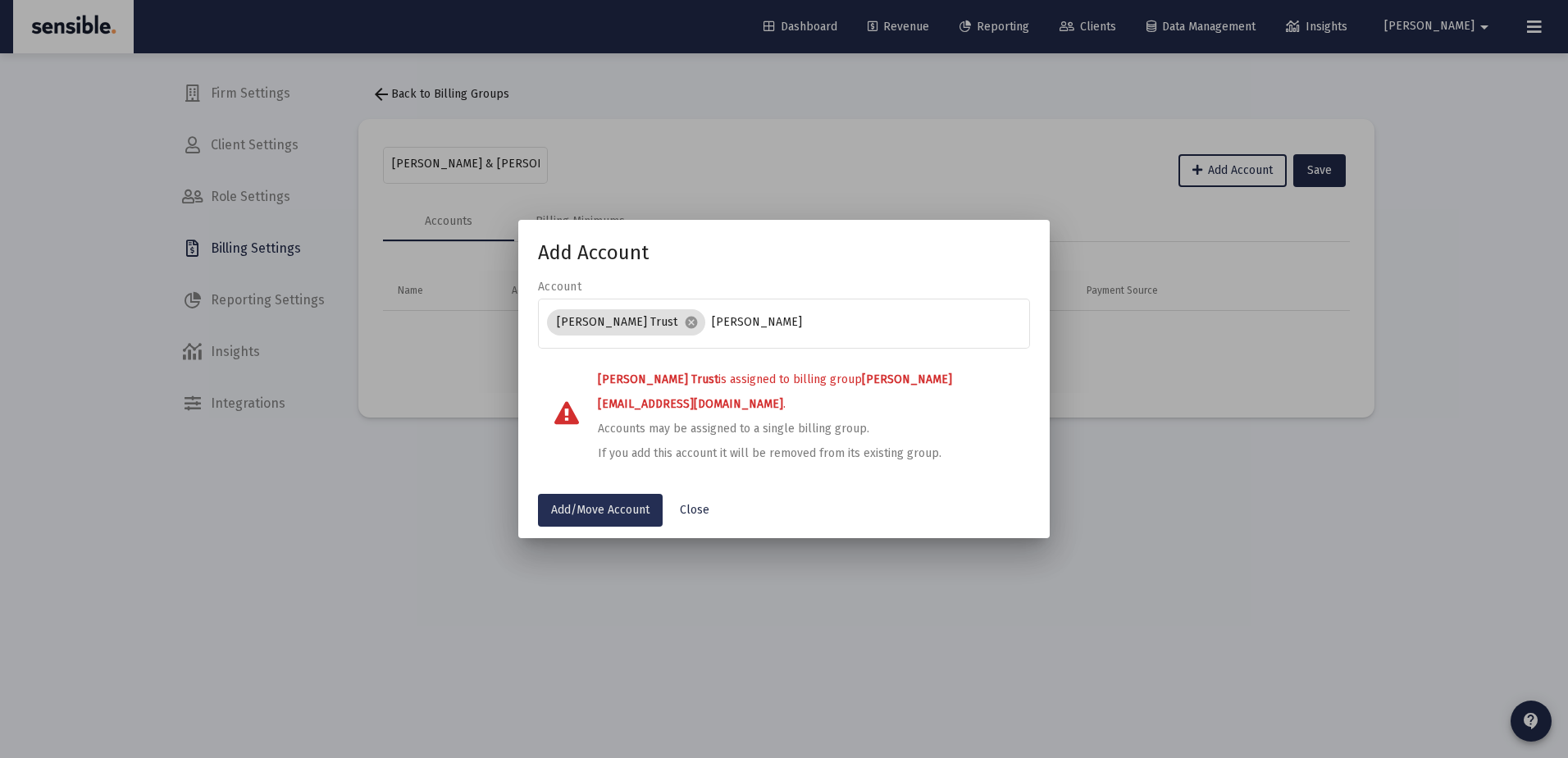
click at [627, 503] on span "Add/Move Account" at bounding box center [600, 510] width 98 height 13
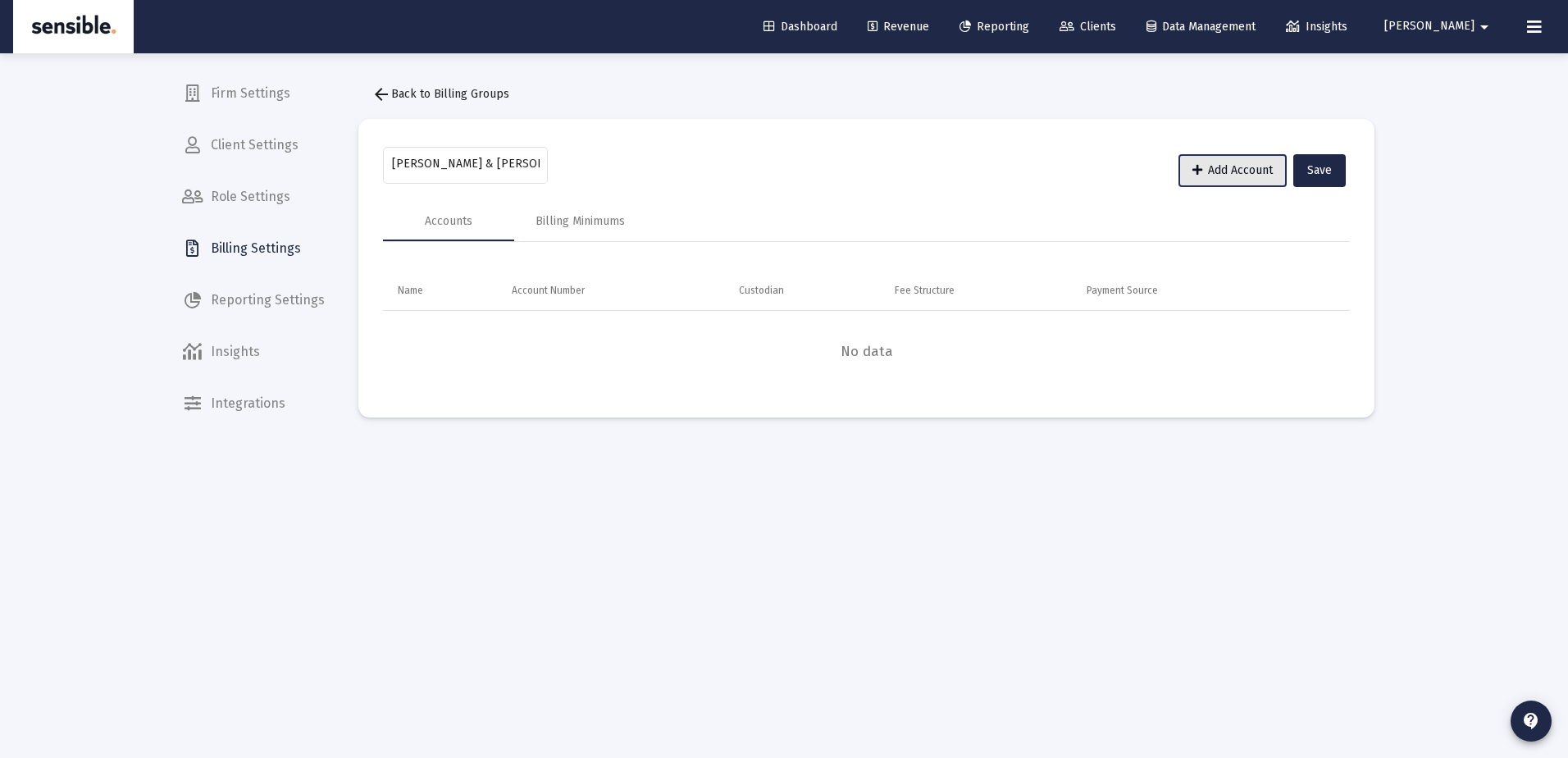
click at [1219, 170] on span "Add Account" at bounding box center [1232, 170] width 80 height 13
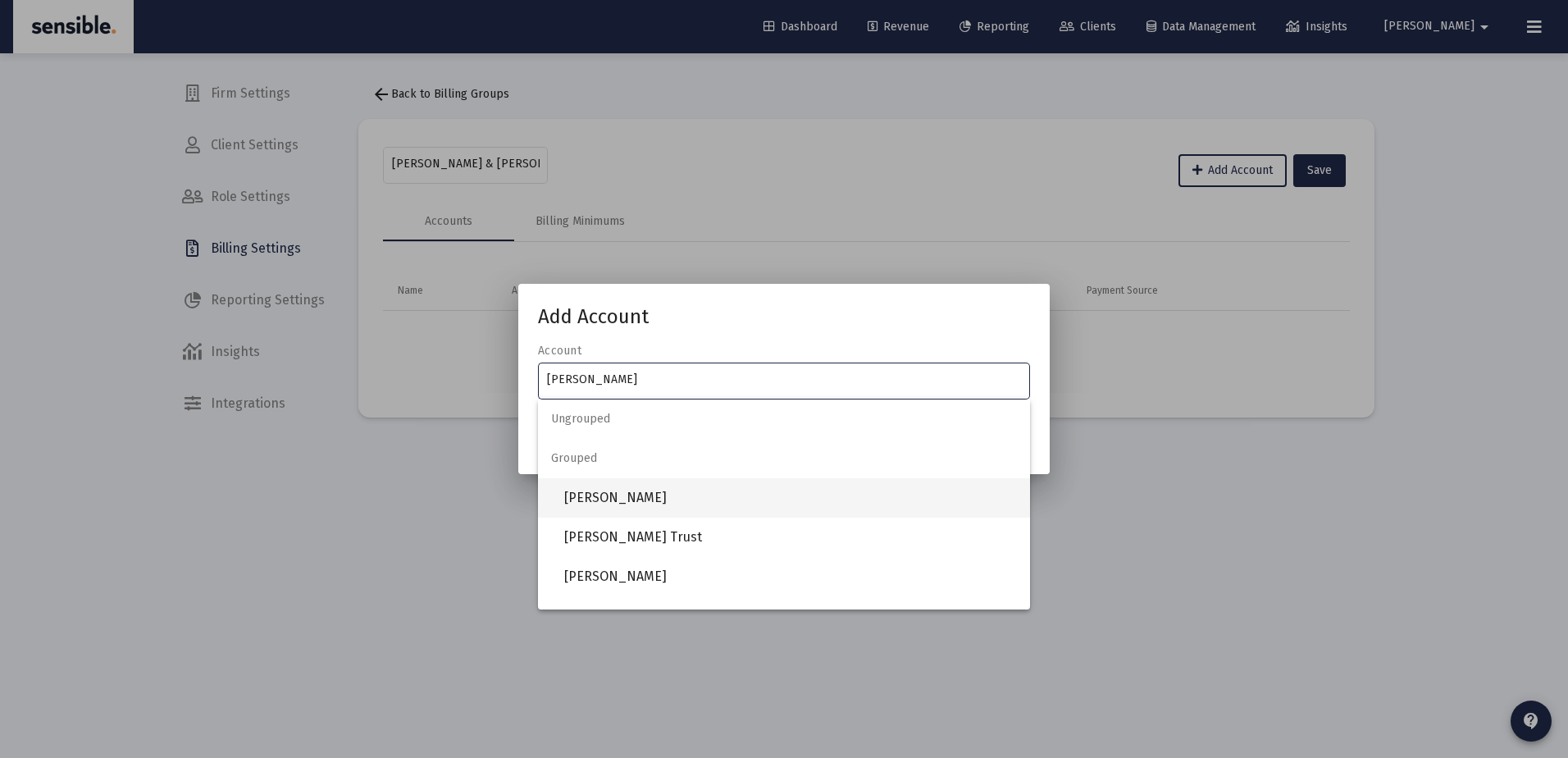
type input "beatty"
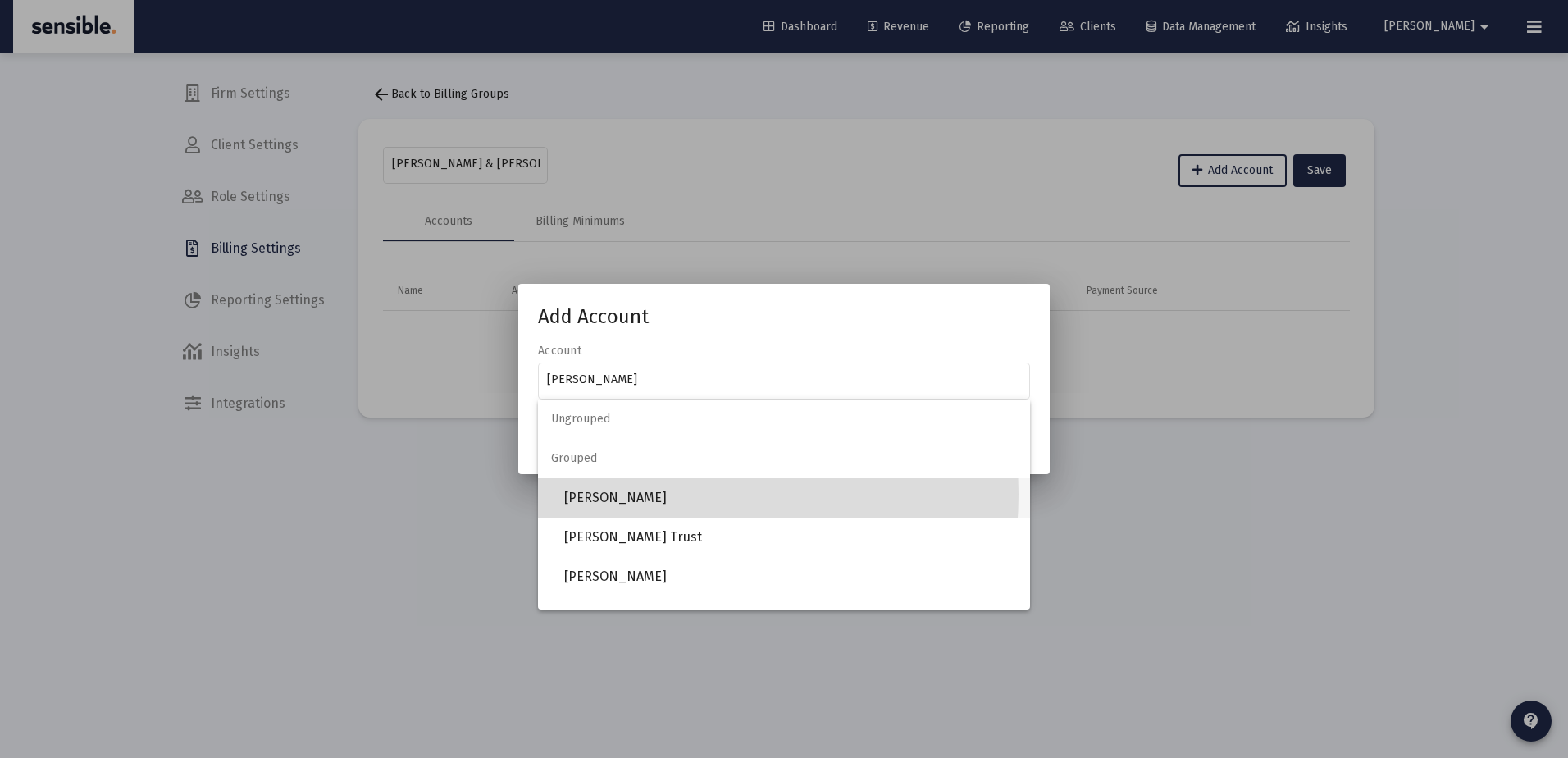
click at [635, 494] on span "Beatty, John IRA" at bounding box center [791, 497] width 453 height 39
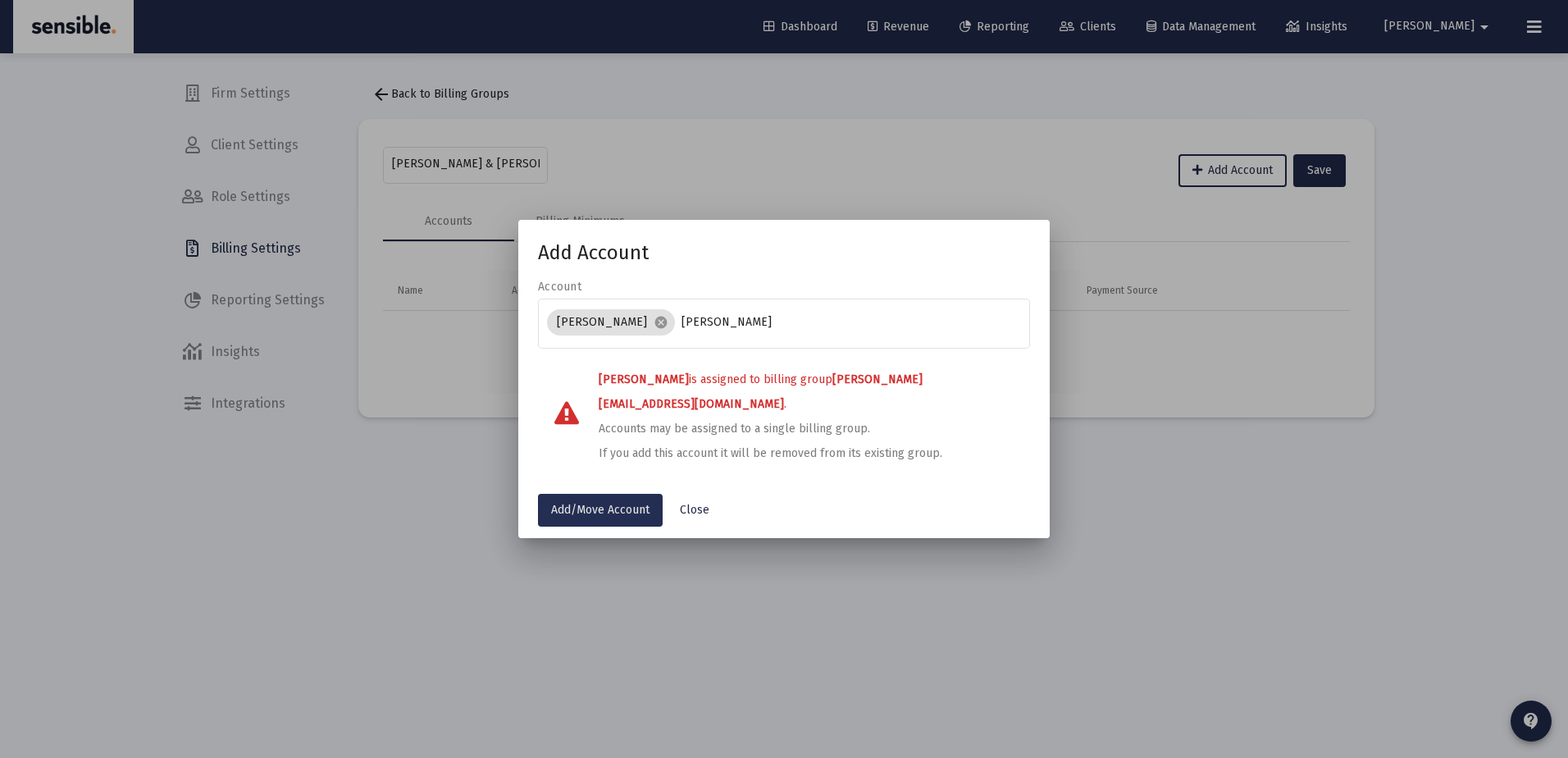
click at [633, 503] on span "Add/Move Account" at bounding box center [600, 510] width 98 height 13
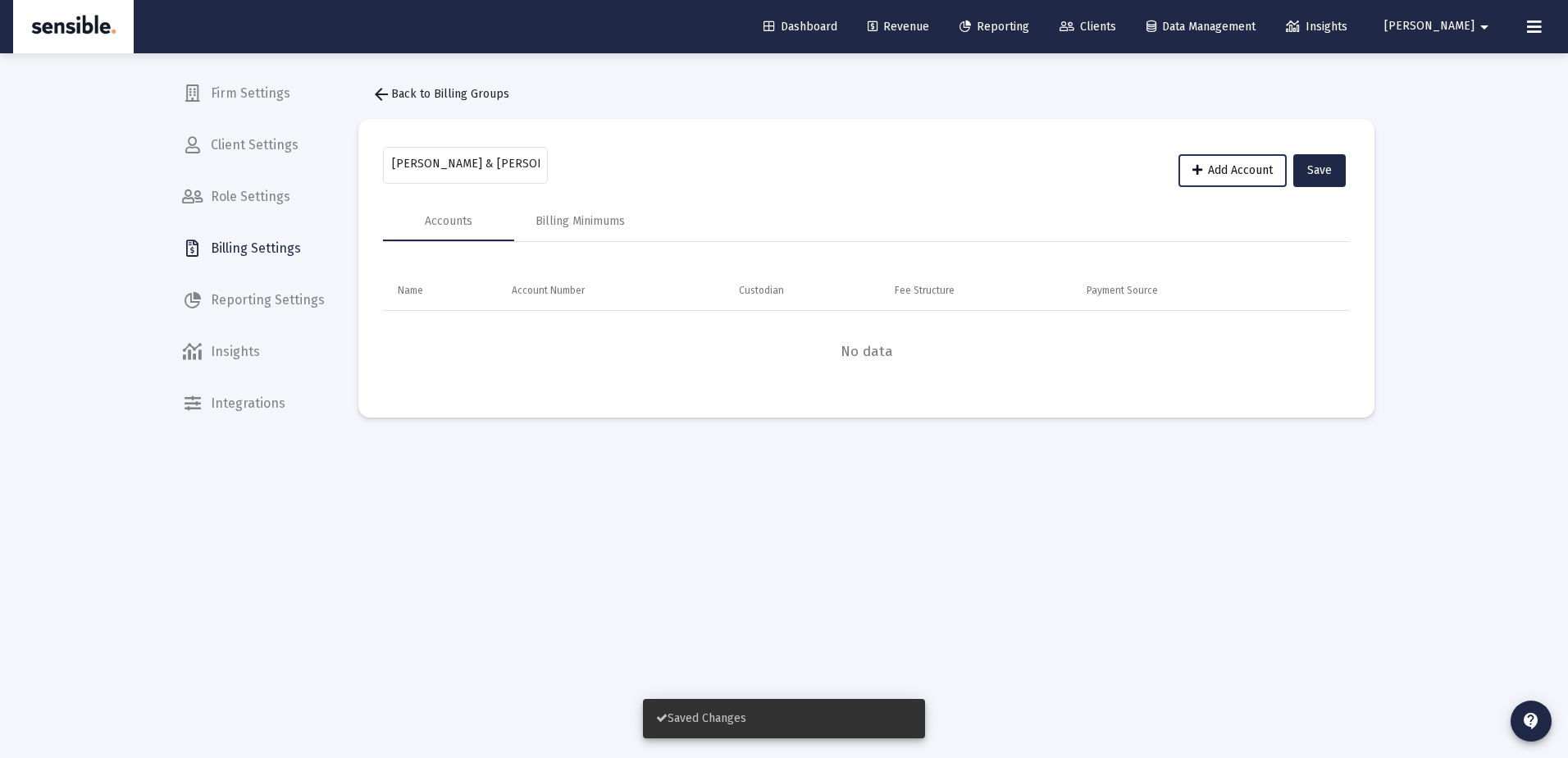
click at [1222, 158] on button "Add Account" at bounding box center [1233, 170] width 108 height 33
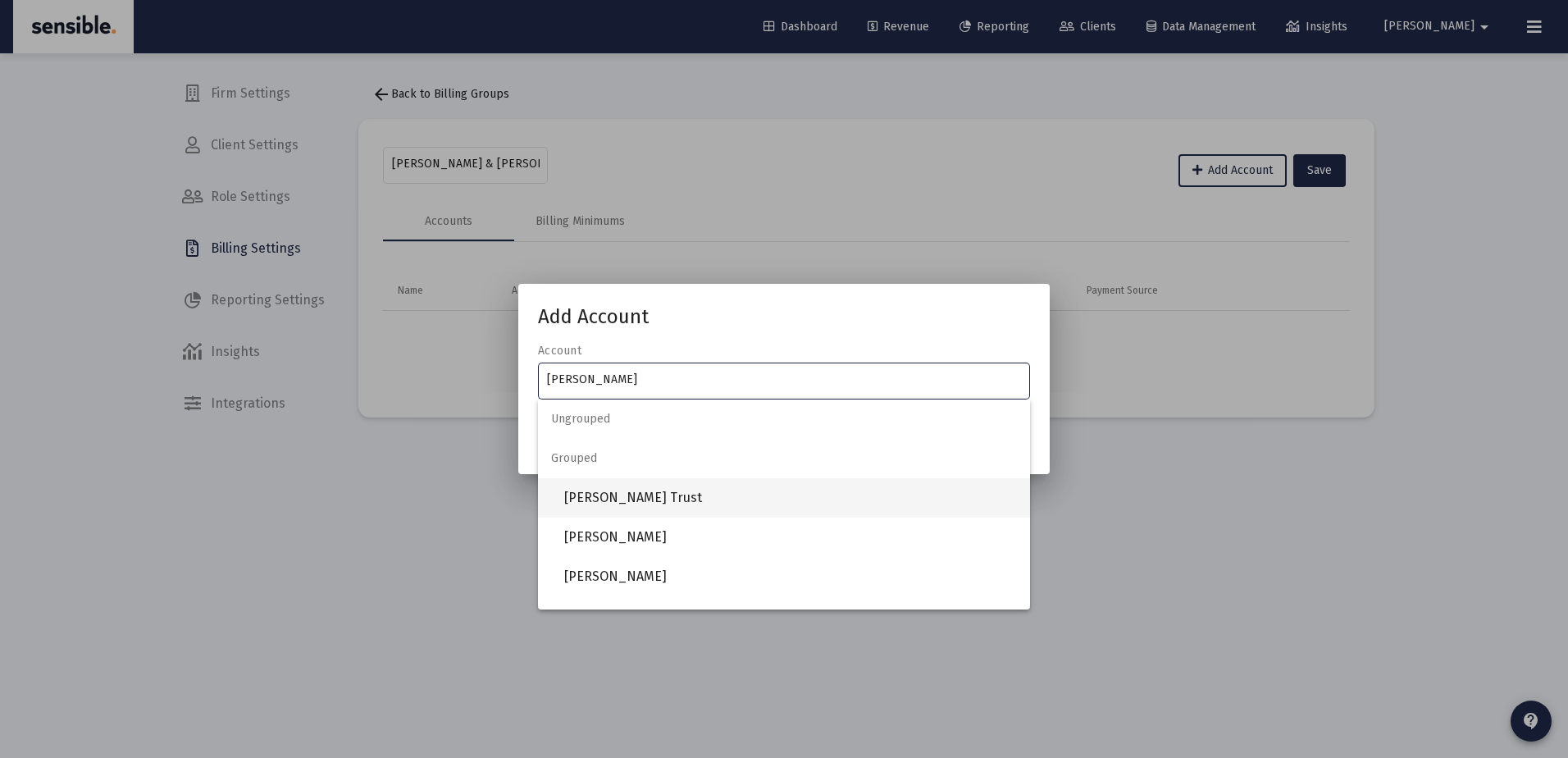
type input "beatty"
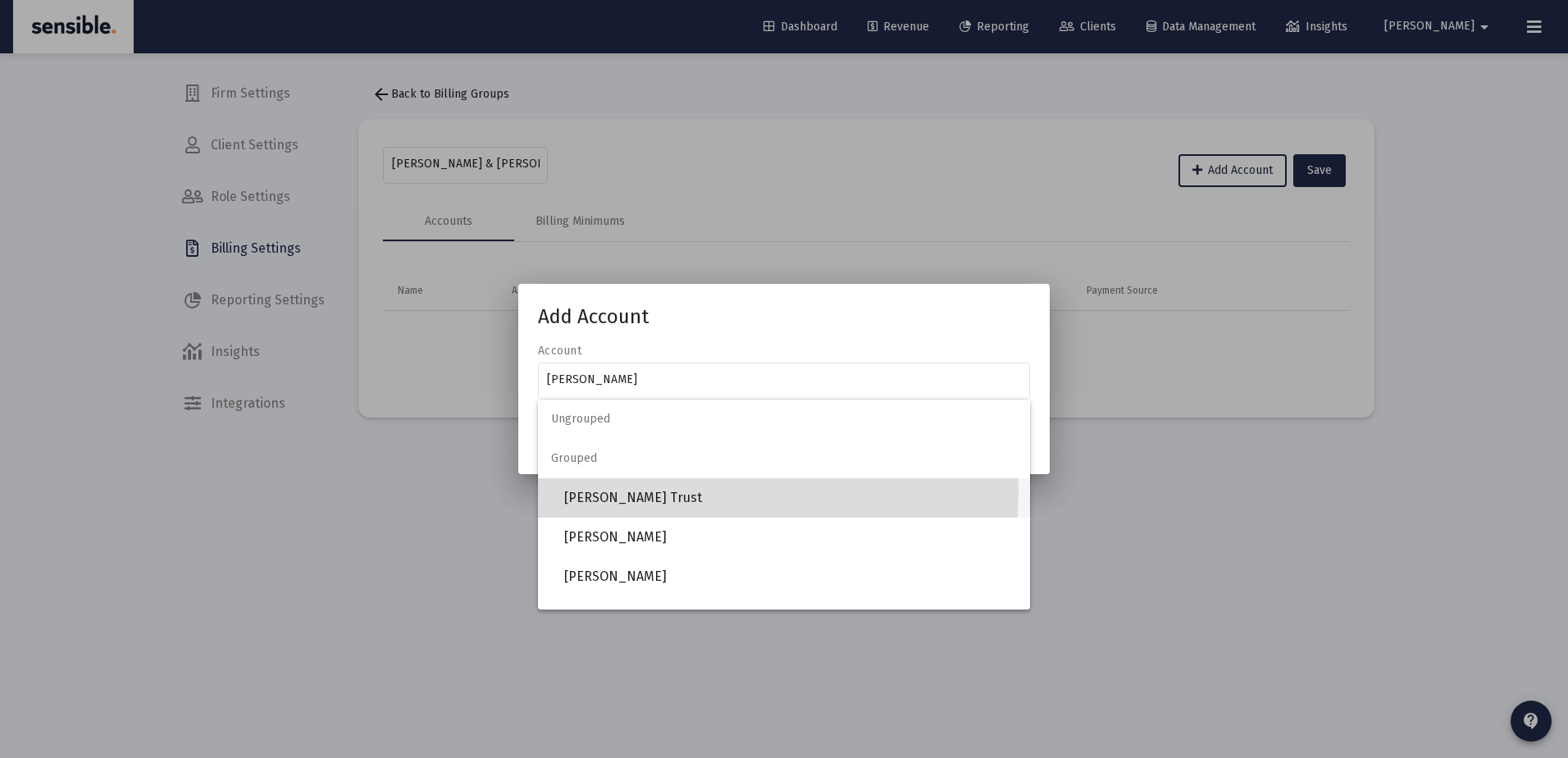
click at [631, 490] on span "[PERSON_NAME] Trust" at bounding box center [791, 497] width 453 height 39
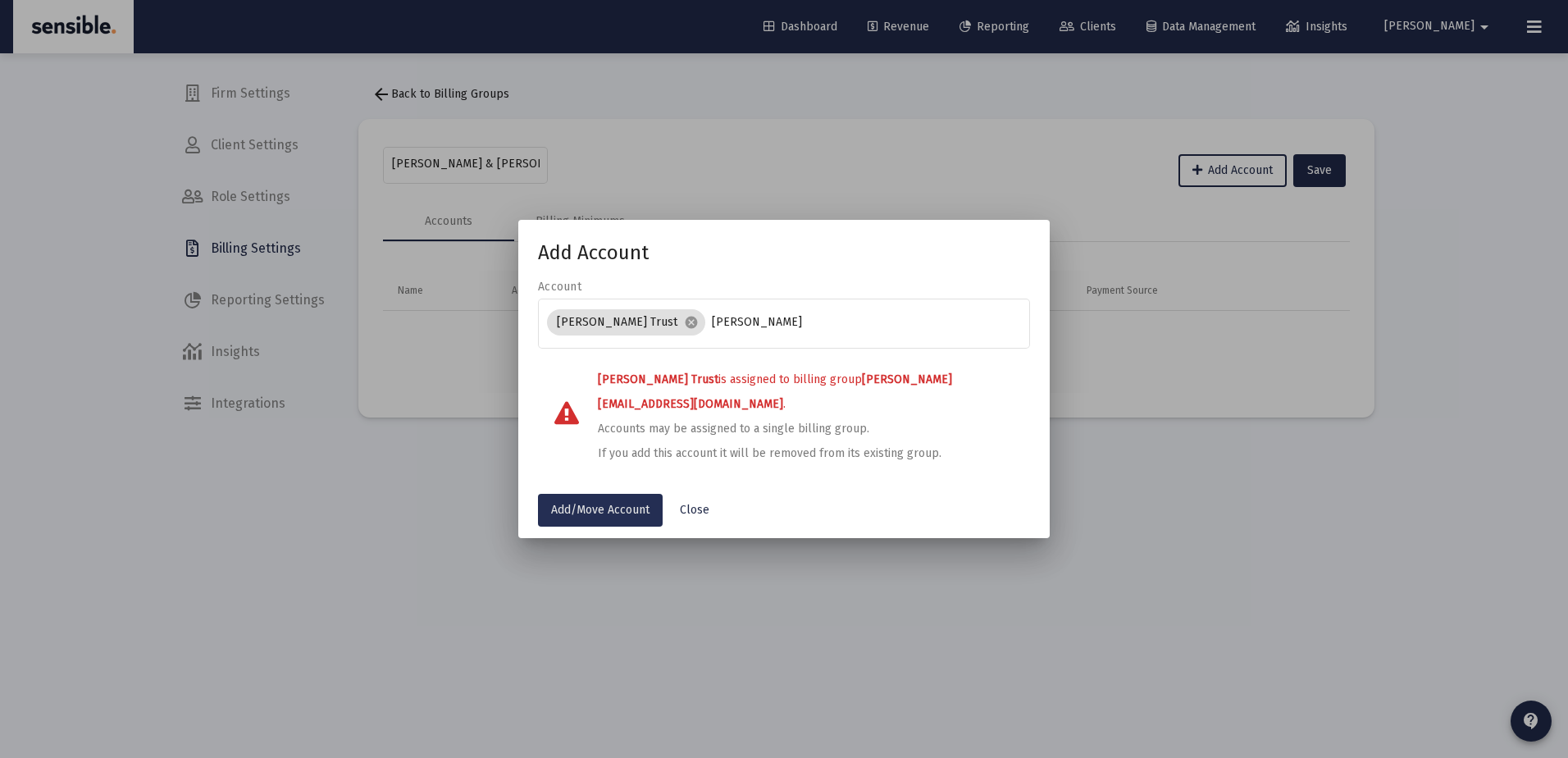
click at [627, 503] on span "Add/Move Account" at bounding box center [600, 510] width 98 height 13
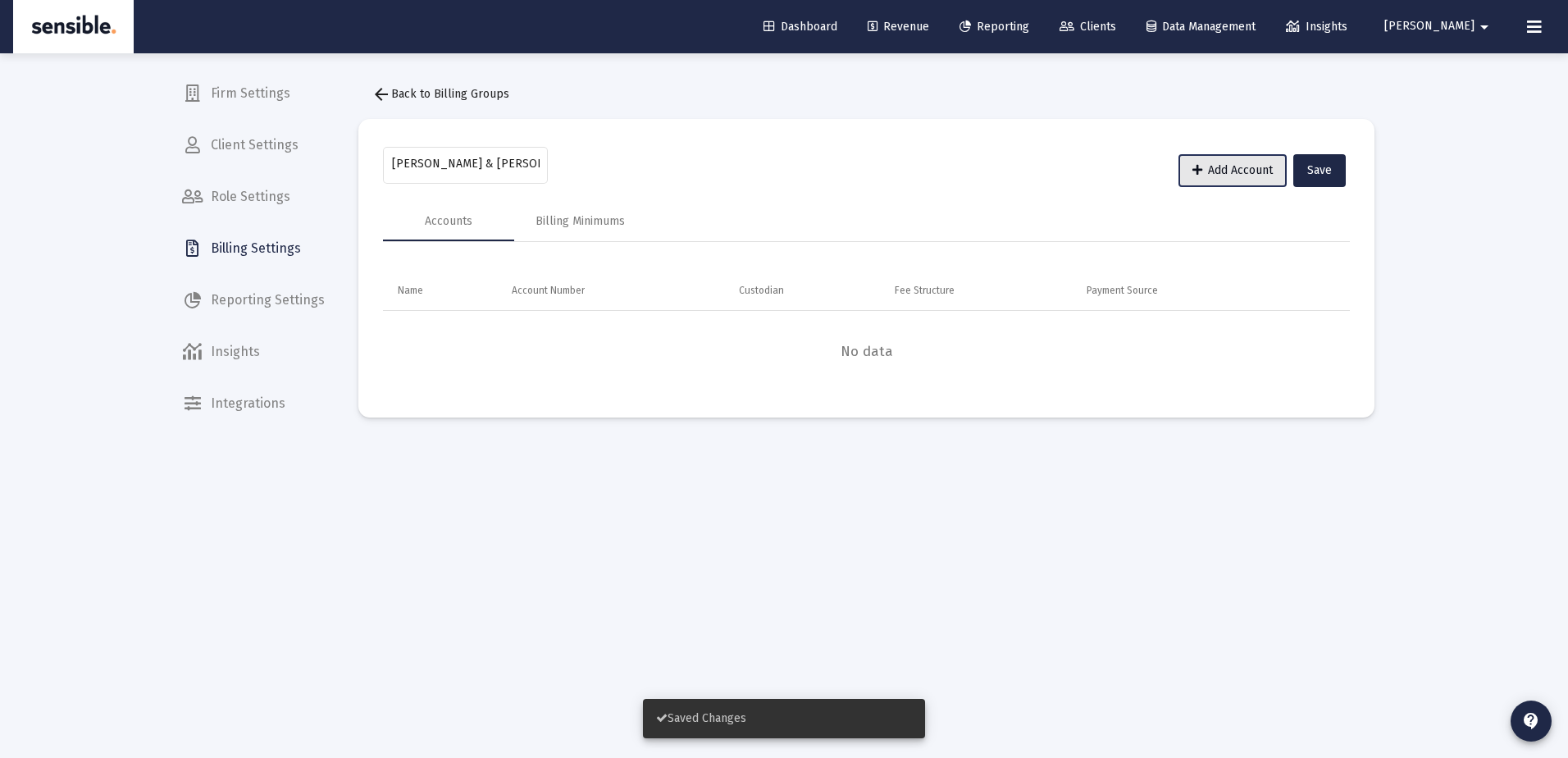
click at [1246, 170] on span "Add Account" at bounding box center [1232, 170] width 80 height 13
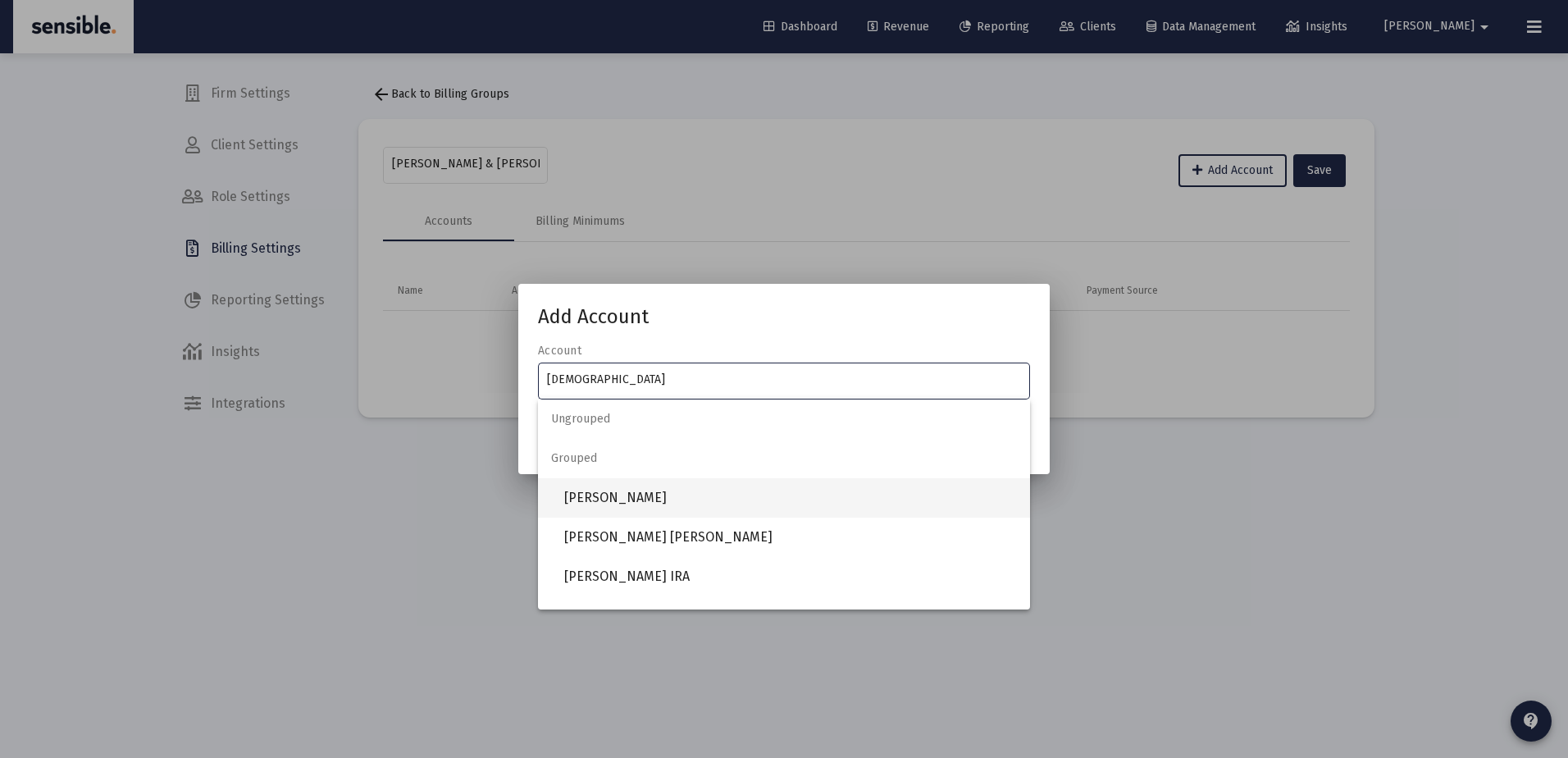
type input "kath"
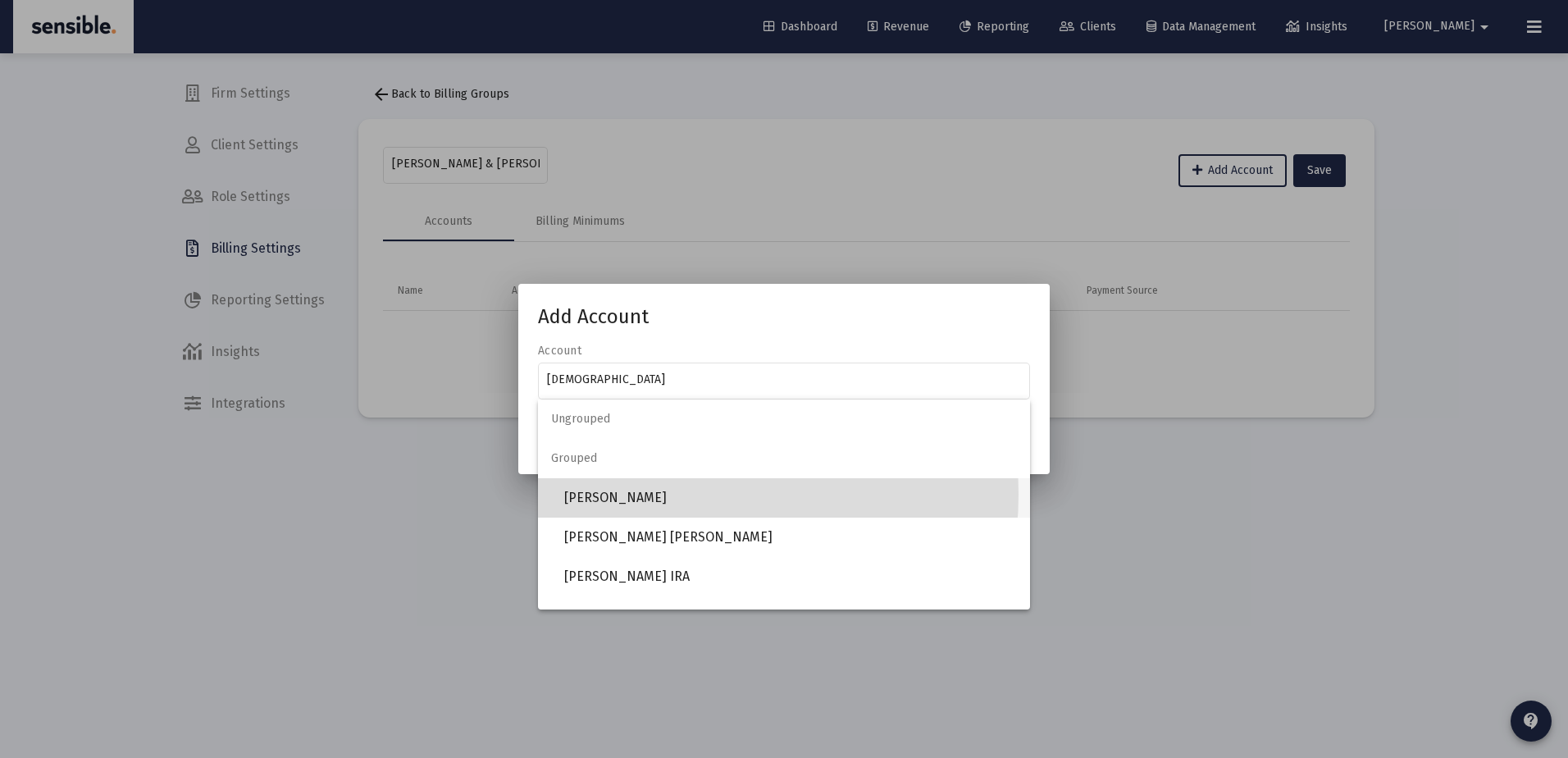
click at [650, 494] on span "[PERSON_NAME]" at bounding box center [791, 497] width 453 height 39
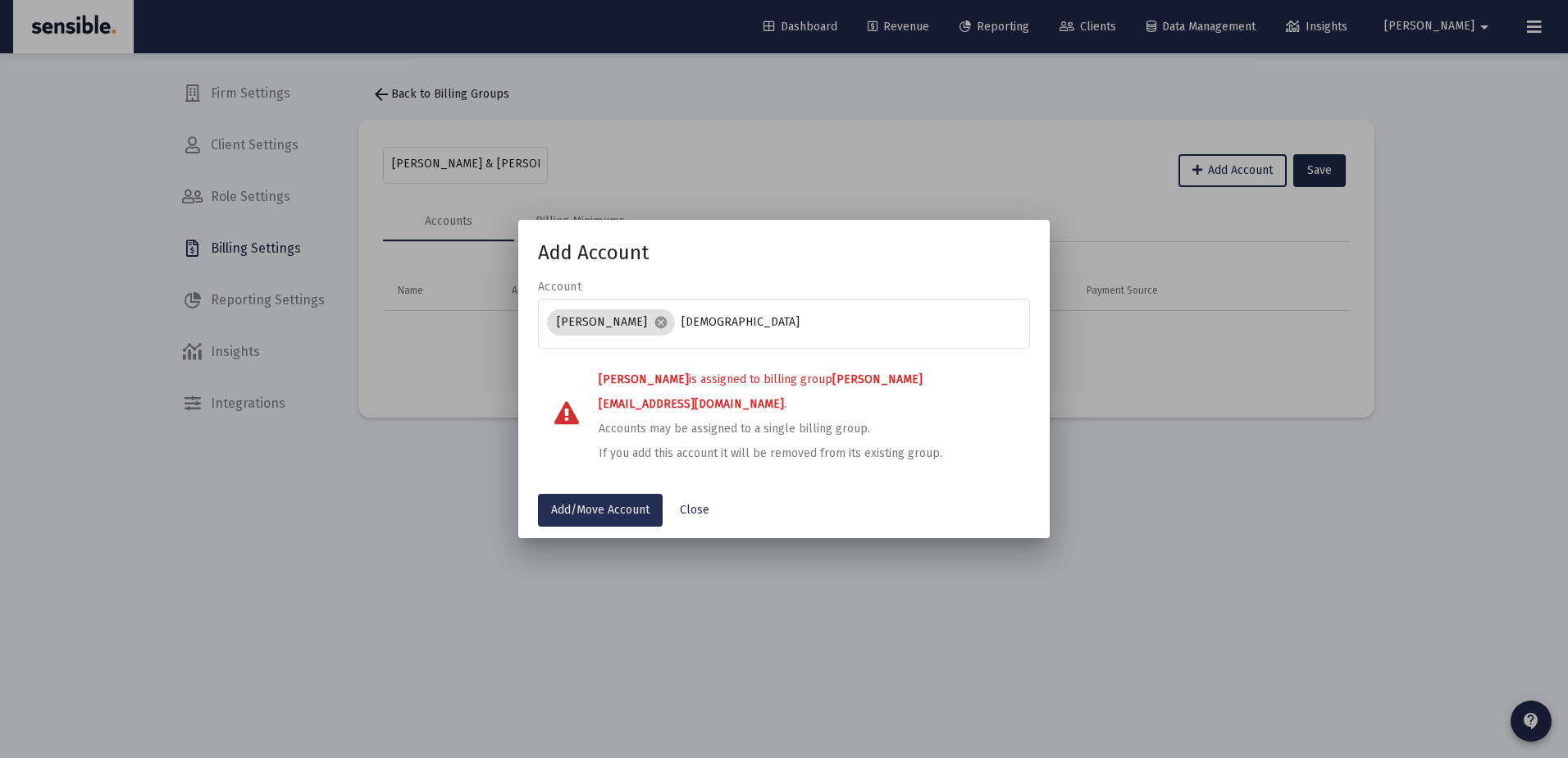
click at [588, 508] on span "Add/Move Account" at bounding box center [600, 510] width 98 height 13
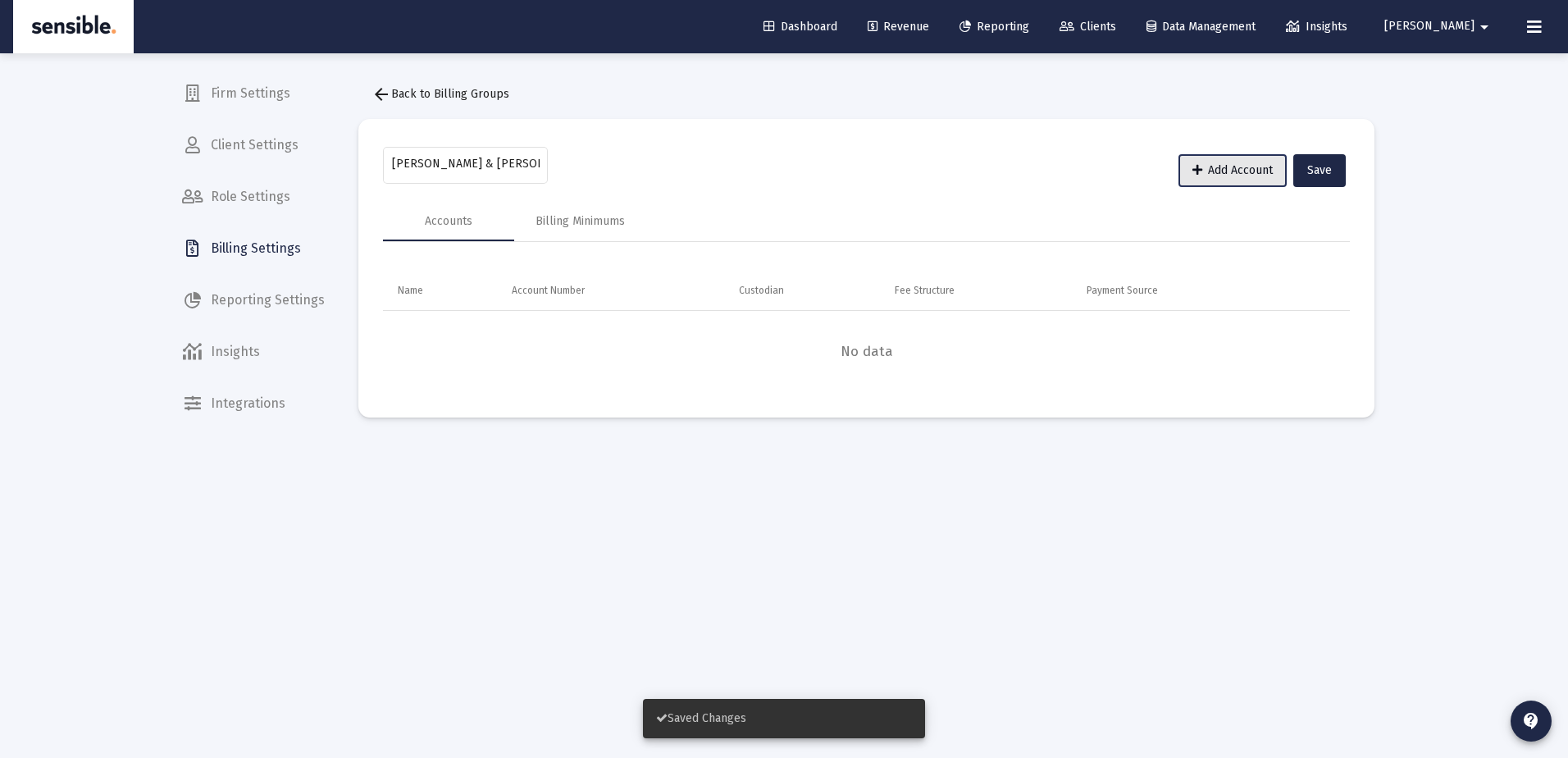
click at [1203, 166] on span "Add Account" at bounding box center [1232, 170] width 80 height 13
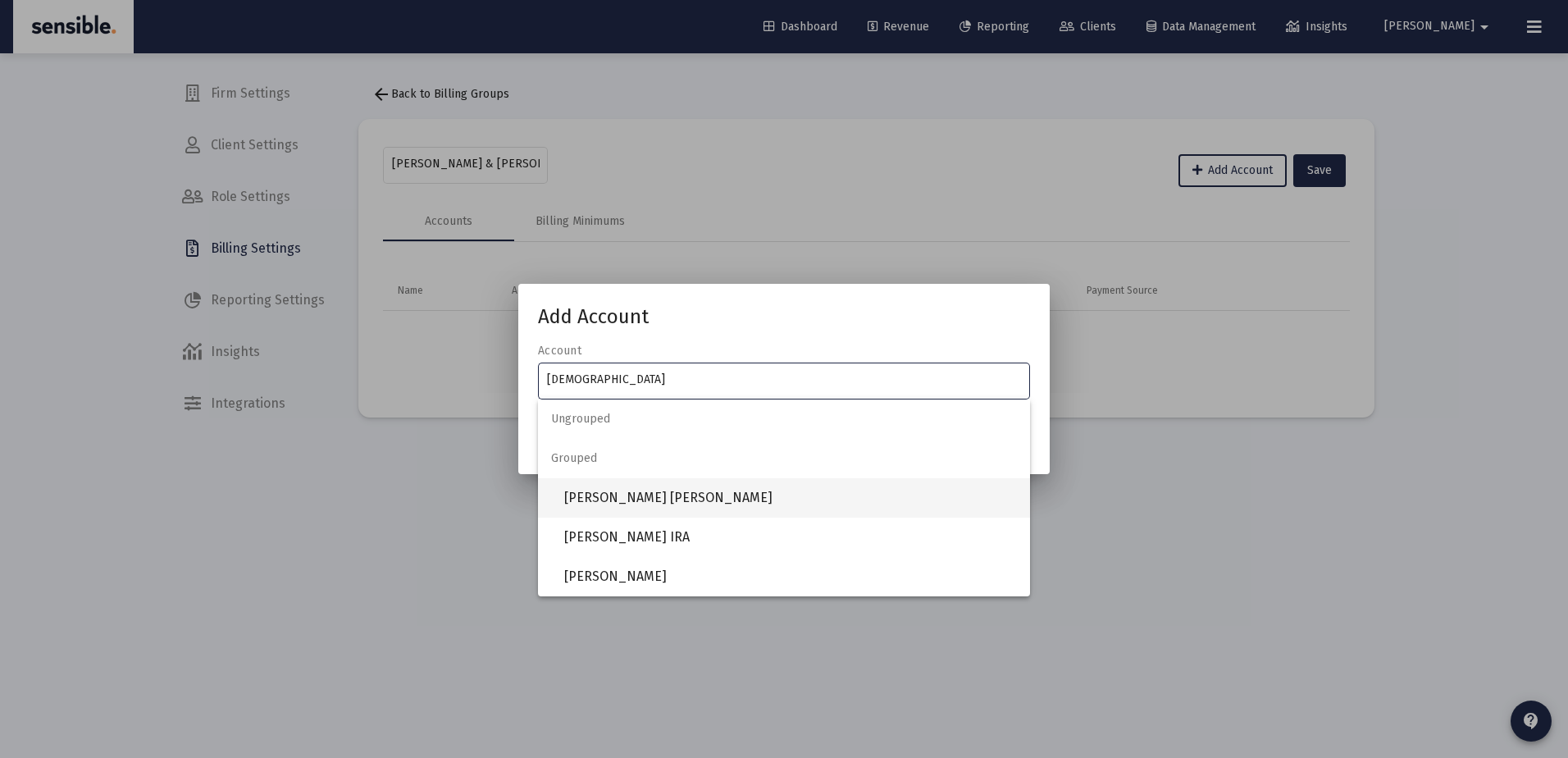
type input "kath"
click at [640, 488] on span "Akers, Kathleen Roth IRA" at bounding box center [791, 497] width 453 height 39
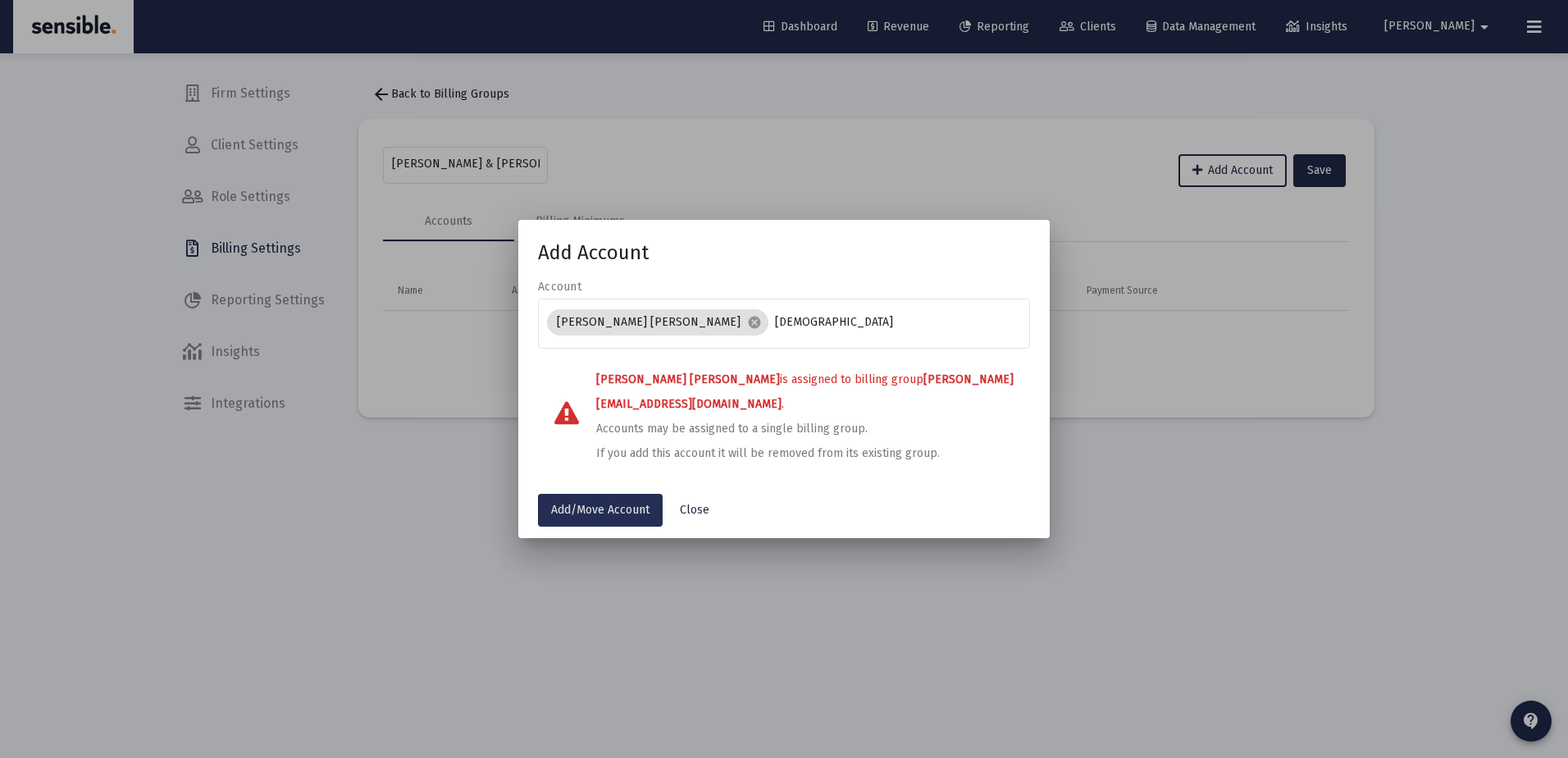
click at [615, 509] on span "Add/Move Account" at bounding box center [600, 510] width 98 height 13
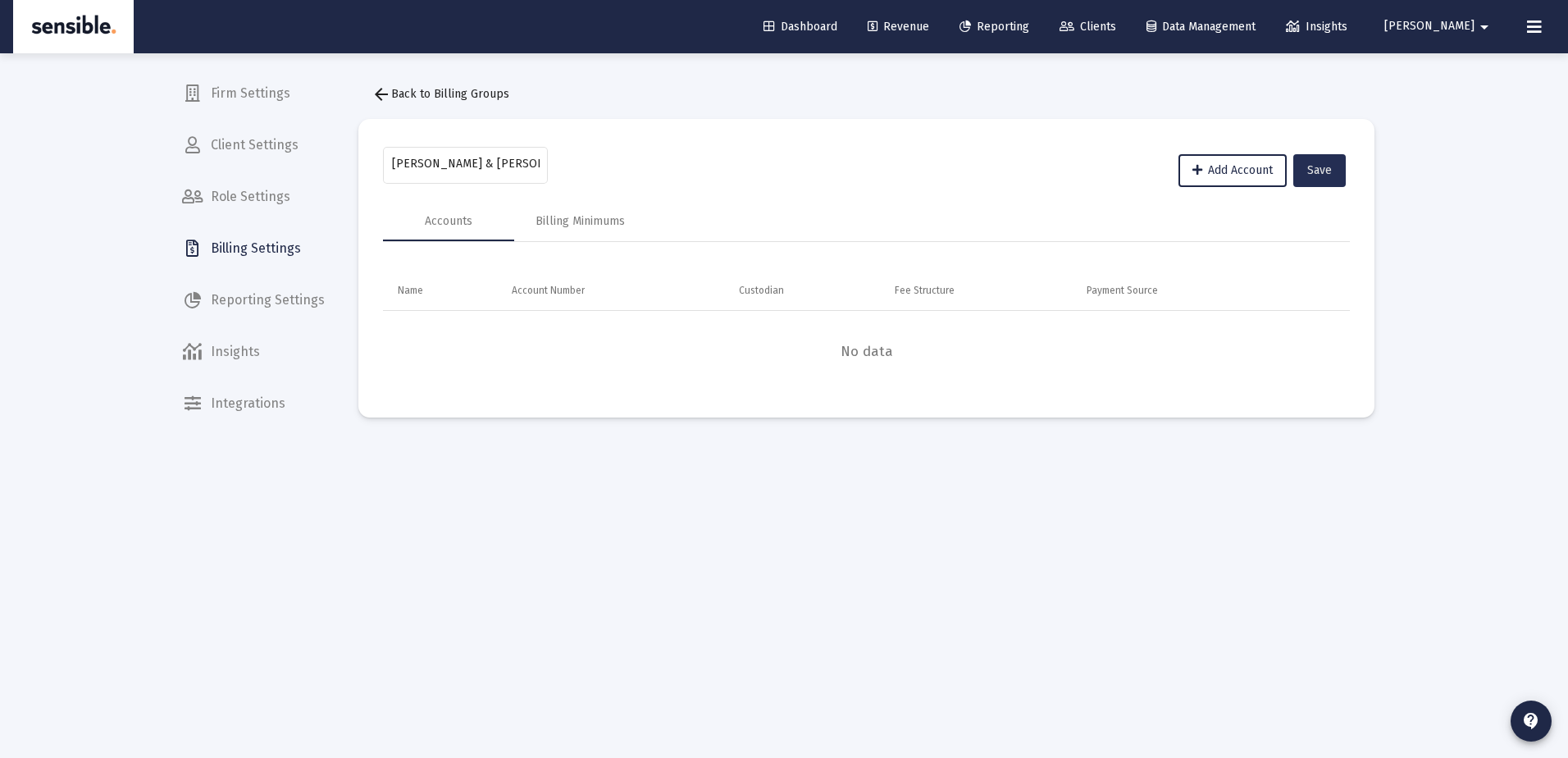
click at [1307, 171] on button "Save" at bounding box center [1320, 170] width 53 height 33
click at [461, 81] on button "arrow_back Back to Billing Groups" at bounding box center [440, 94] width 164 height 33
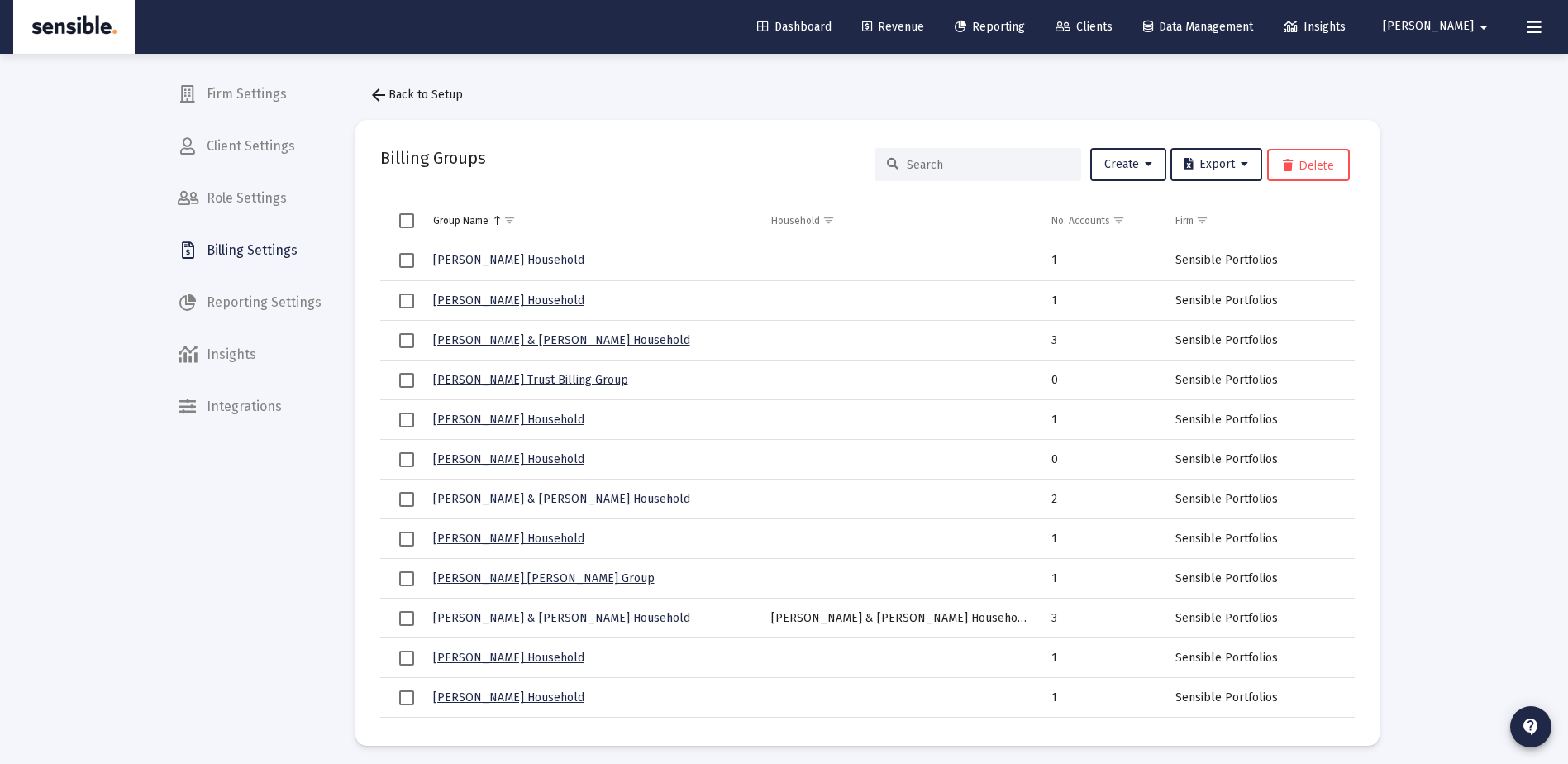
click at [909, 158] on input at bounding box center [987, 165] width 162 height 14
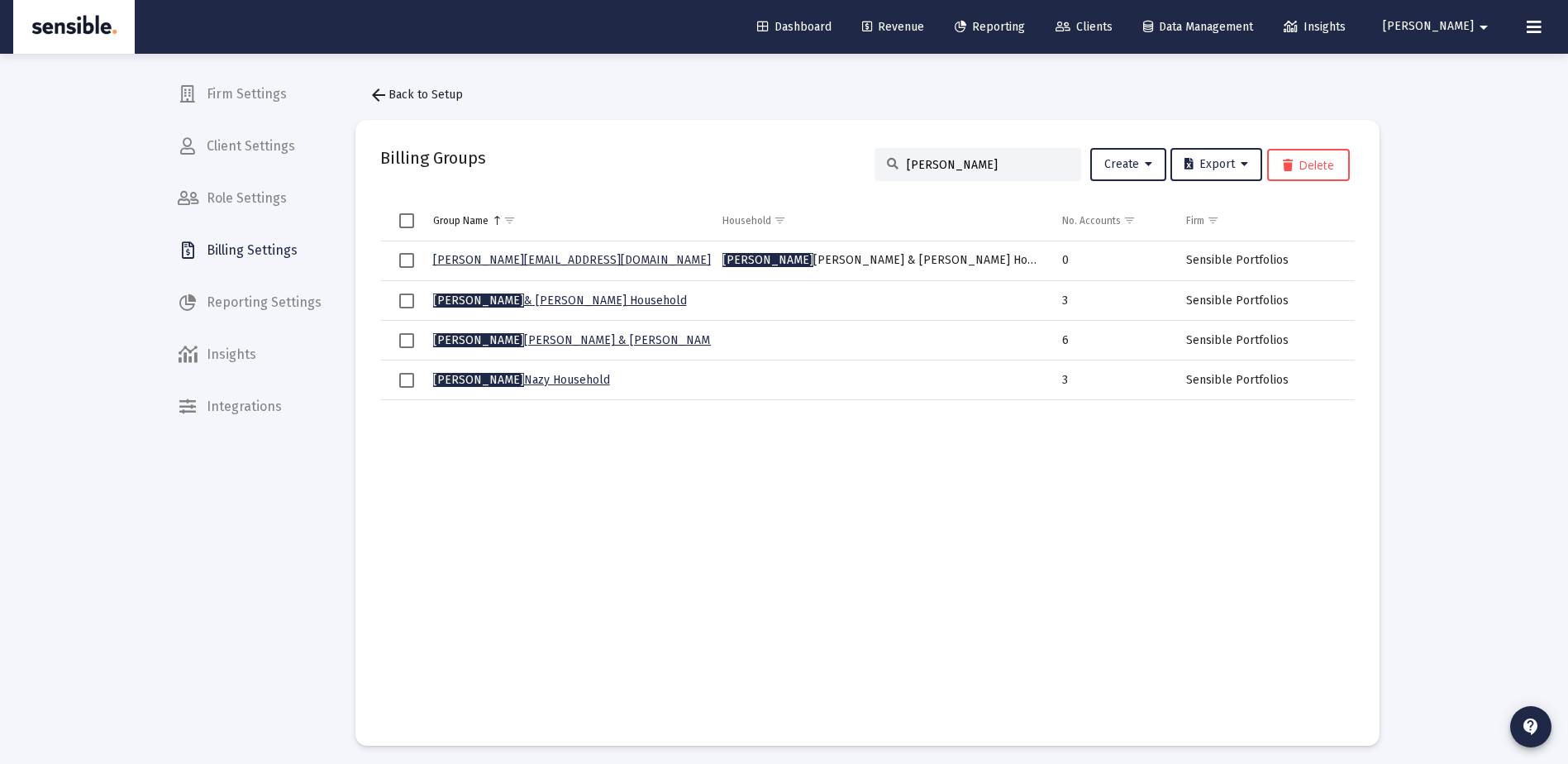
type input "john"
click at [410, 258] on span "Select row" at bounding box center [406, 260] width 15 height 15
click at [1330, 155] on button "Delete" at bounding box center [1308, 164] width 83 height 32
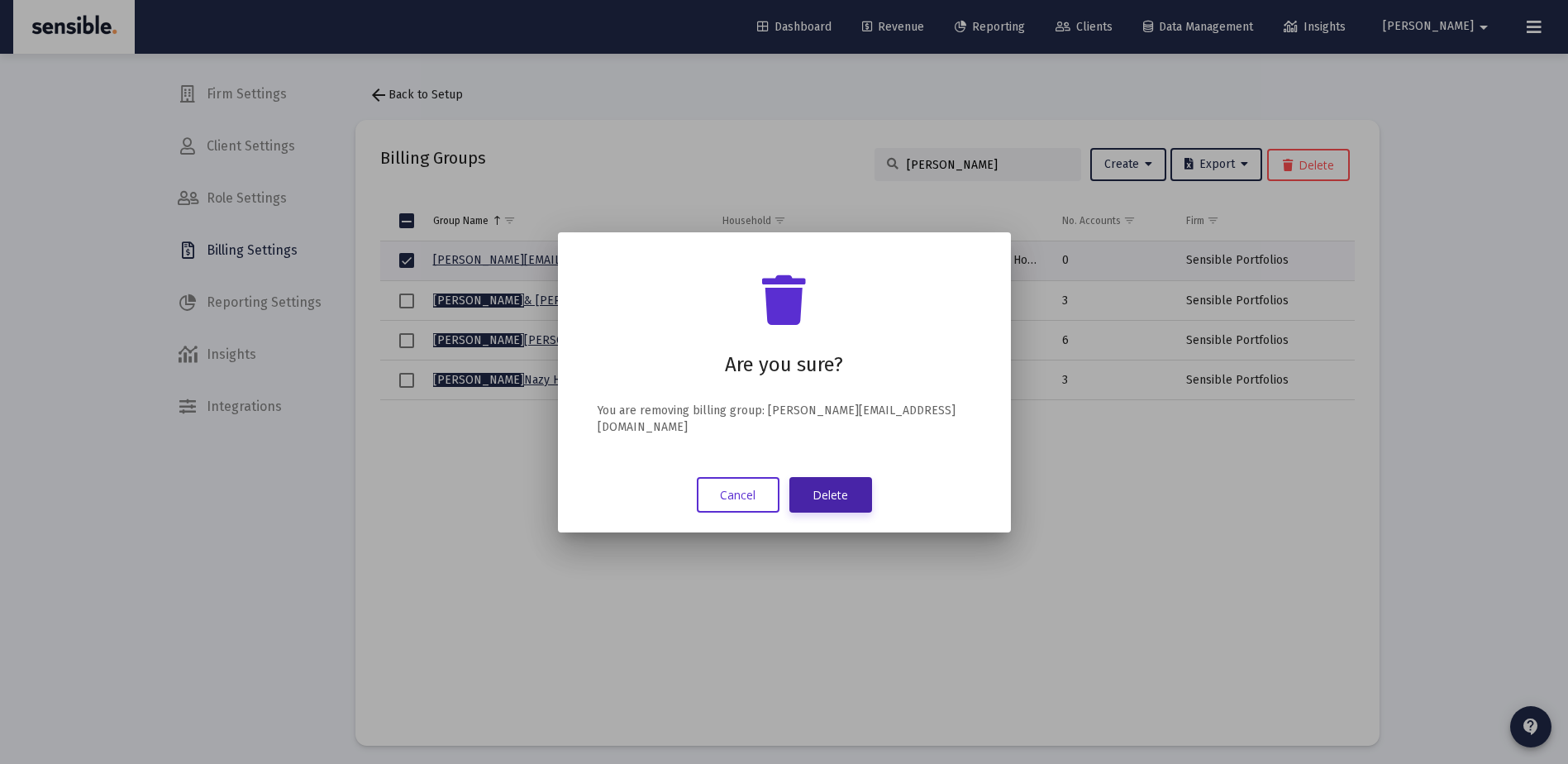
click at [835, 484] on button "Delete" at bounding box center [830, 494] width 83 height 36
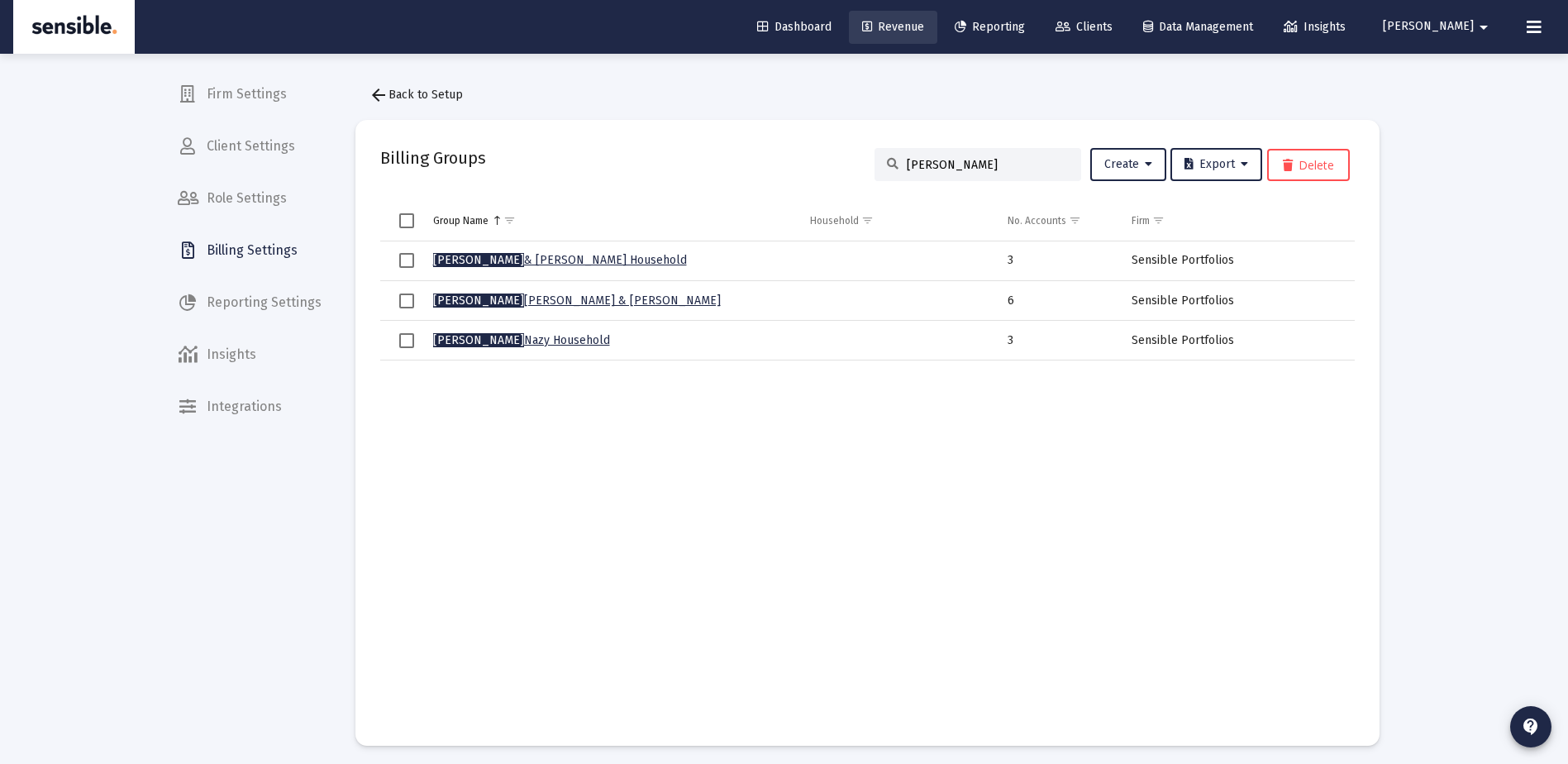
click at [924, 21] on span "Revenue" at bounding box center [893, 26] width 62 height 14
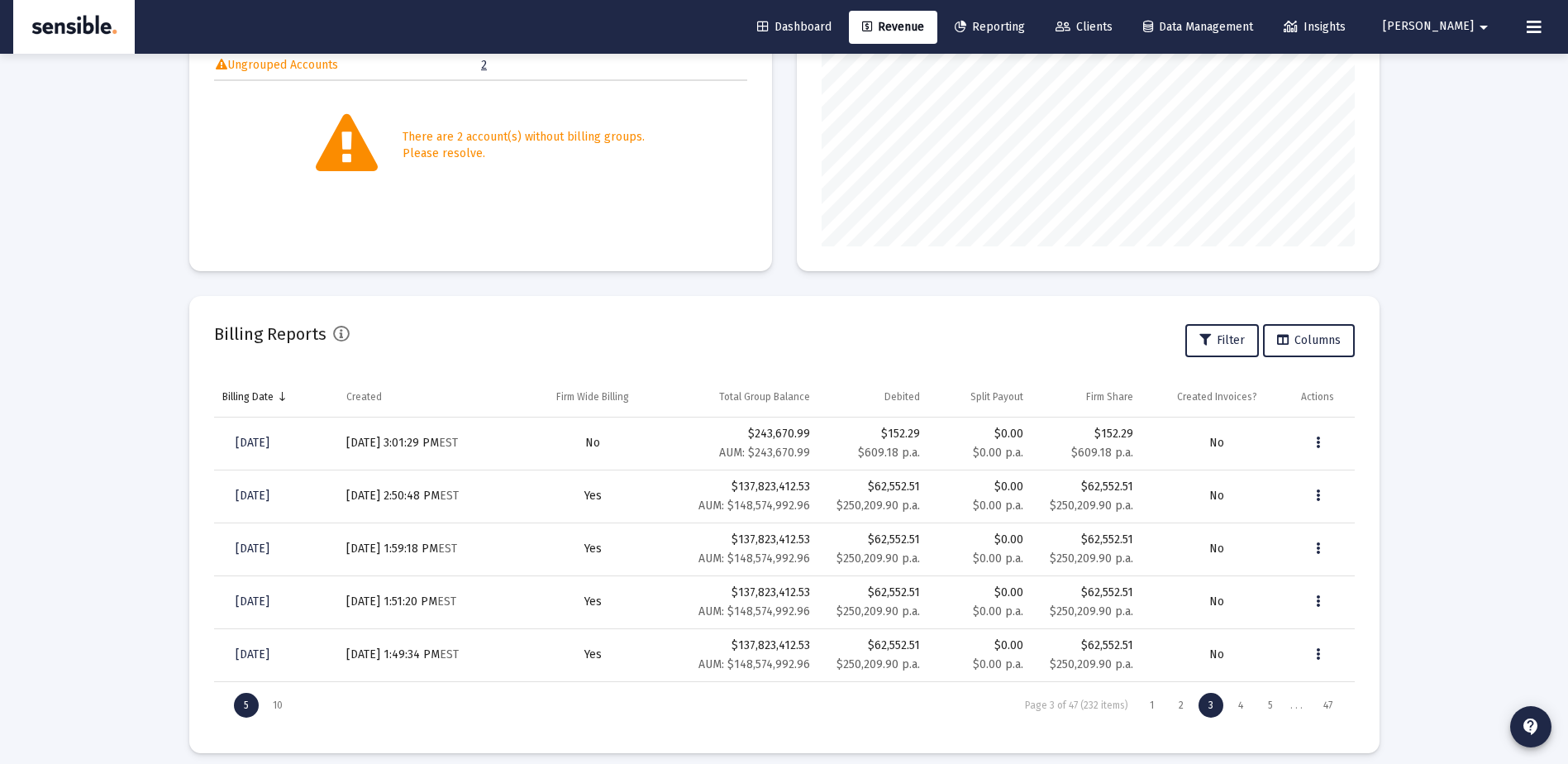
scroll to position [336, 0]
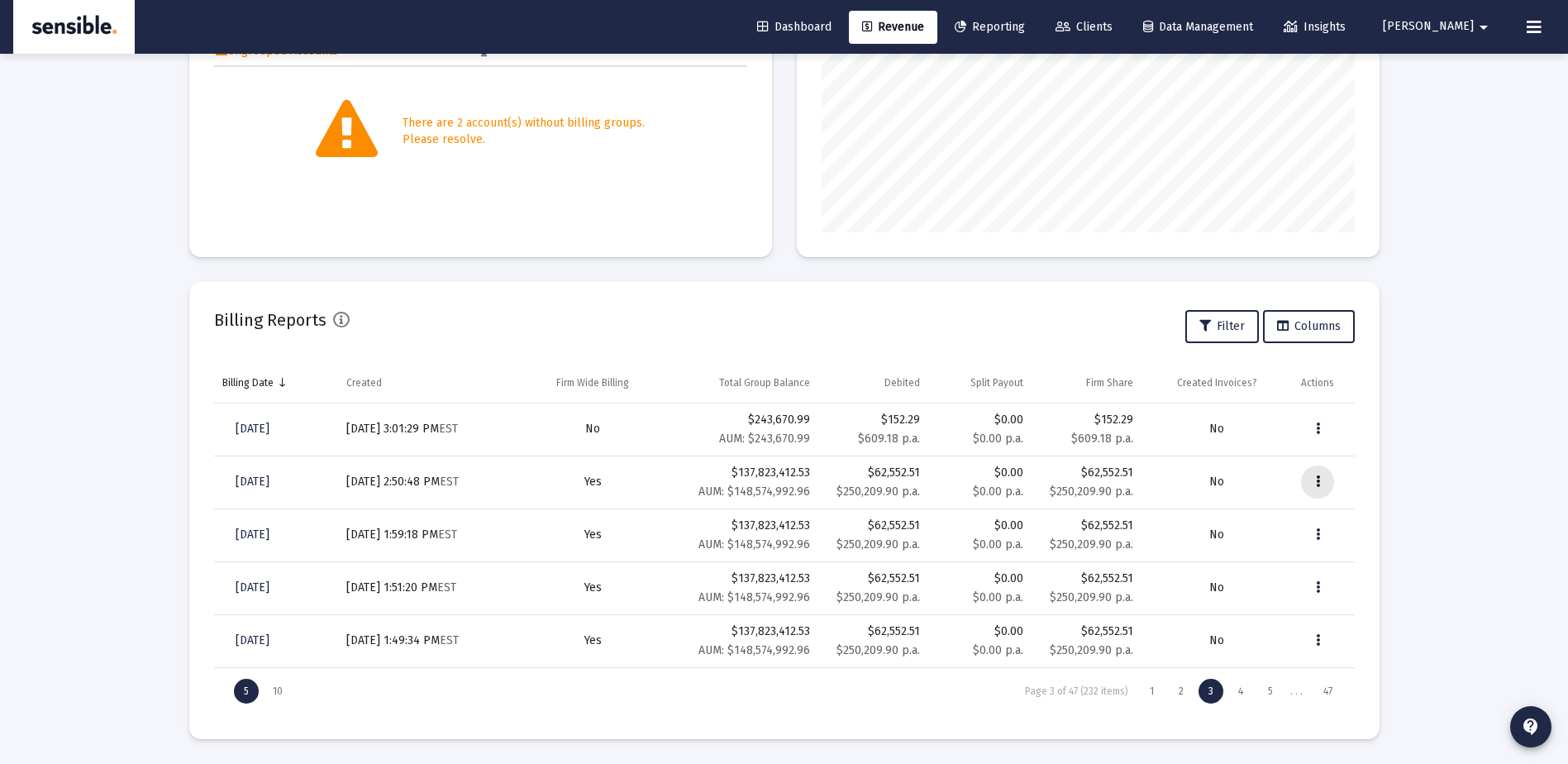
click at [1317, 480] on icon "Data grid" at bounding box center [1318, 482] width 4 height 19
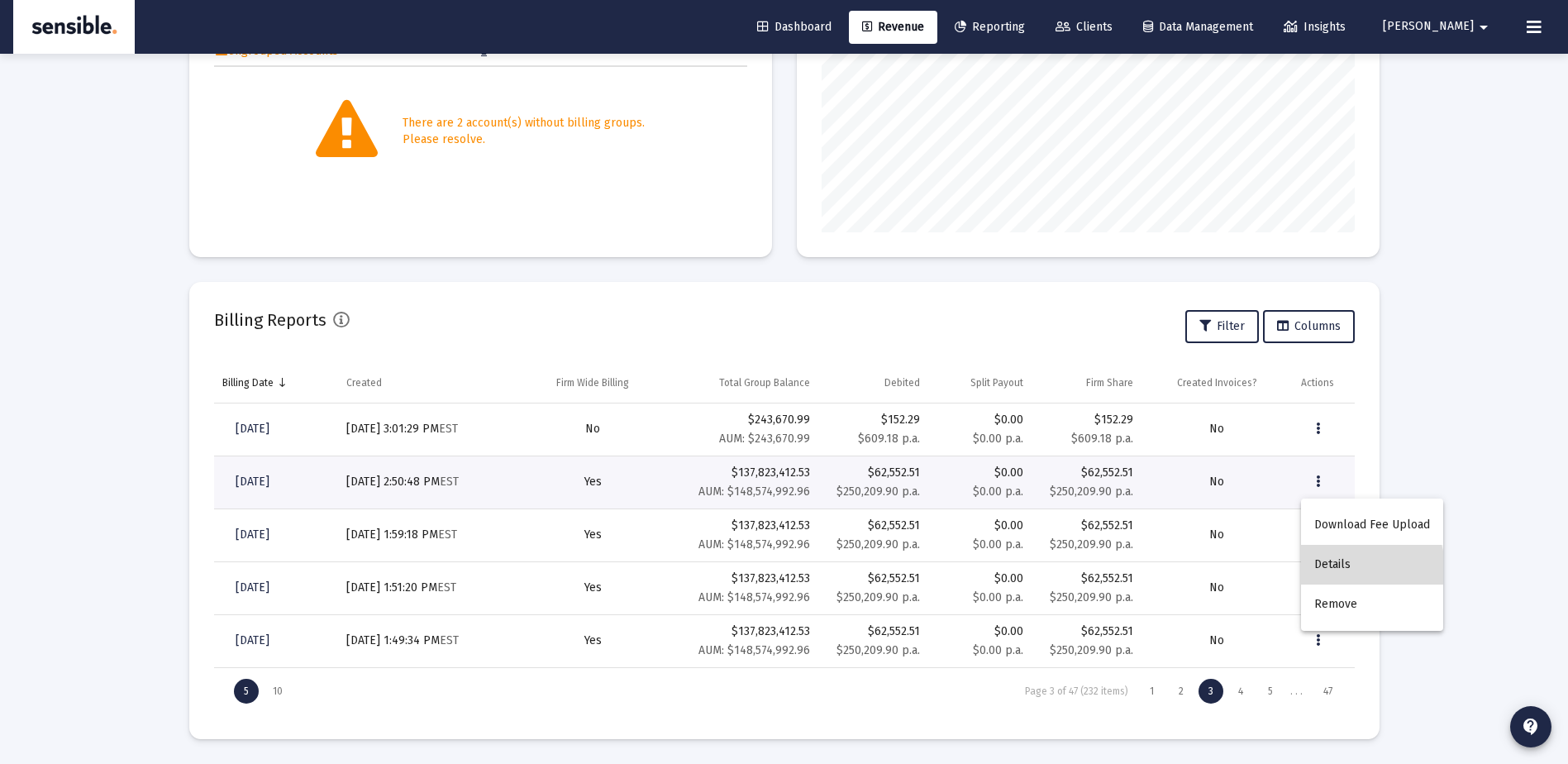
click at [1348, 569] on button "Details" at bounding box center [1372, 564] width 142 height 40
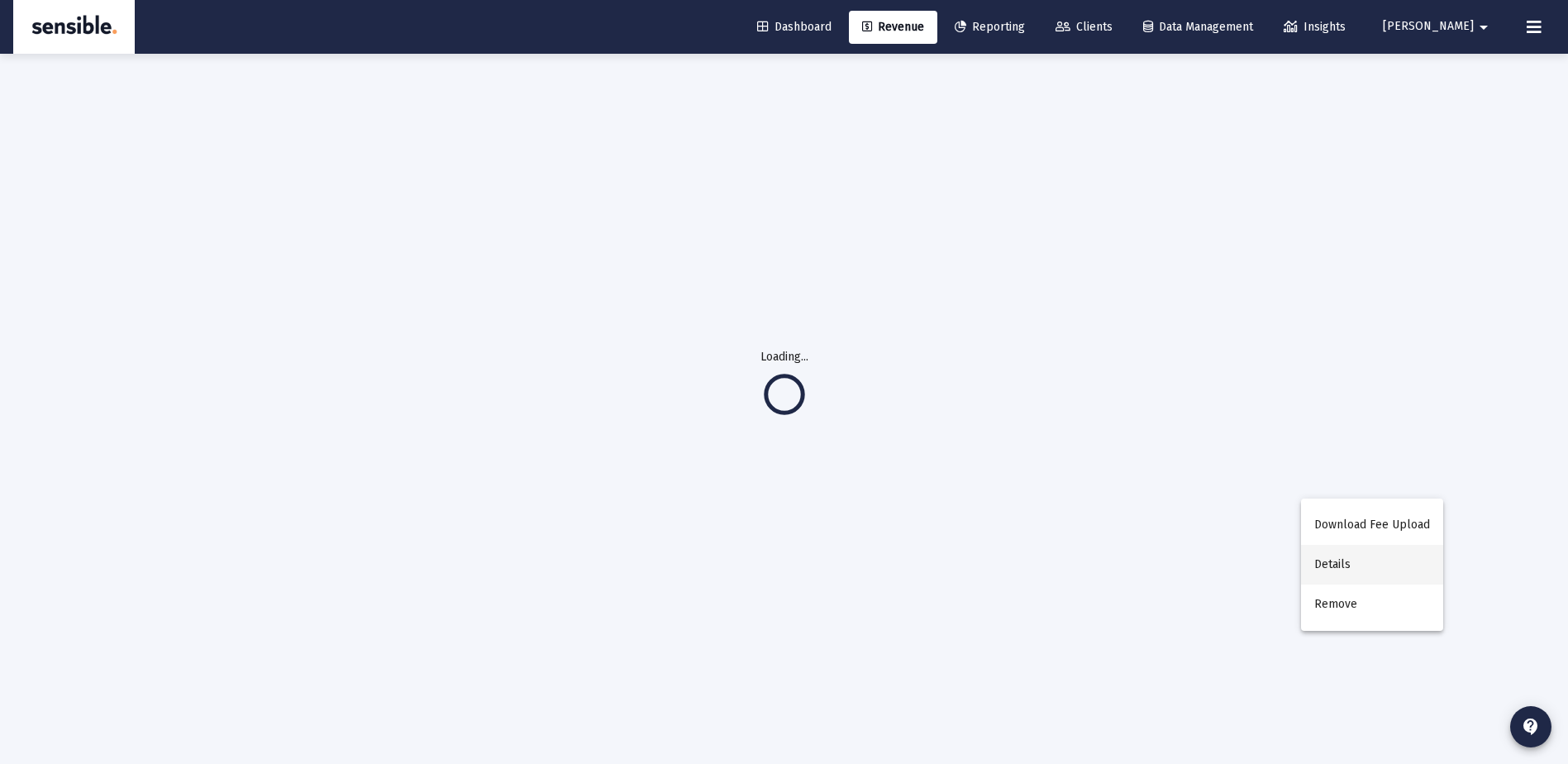
scroll to position [53, 0]
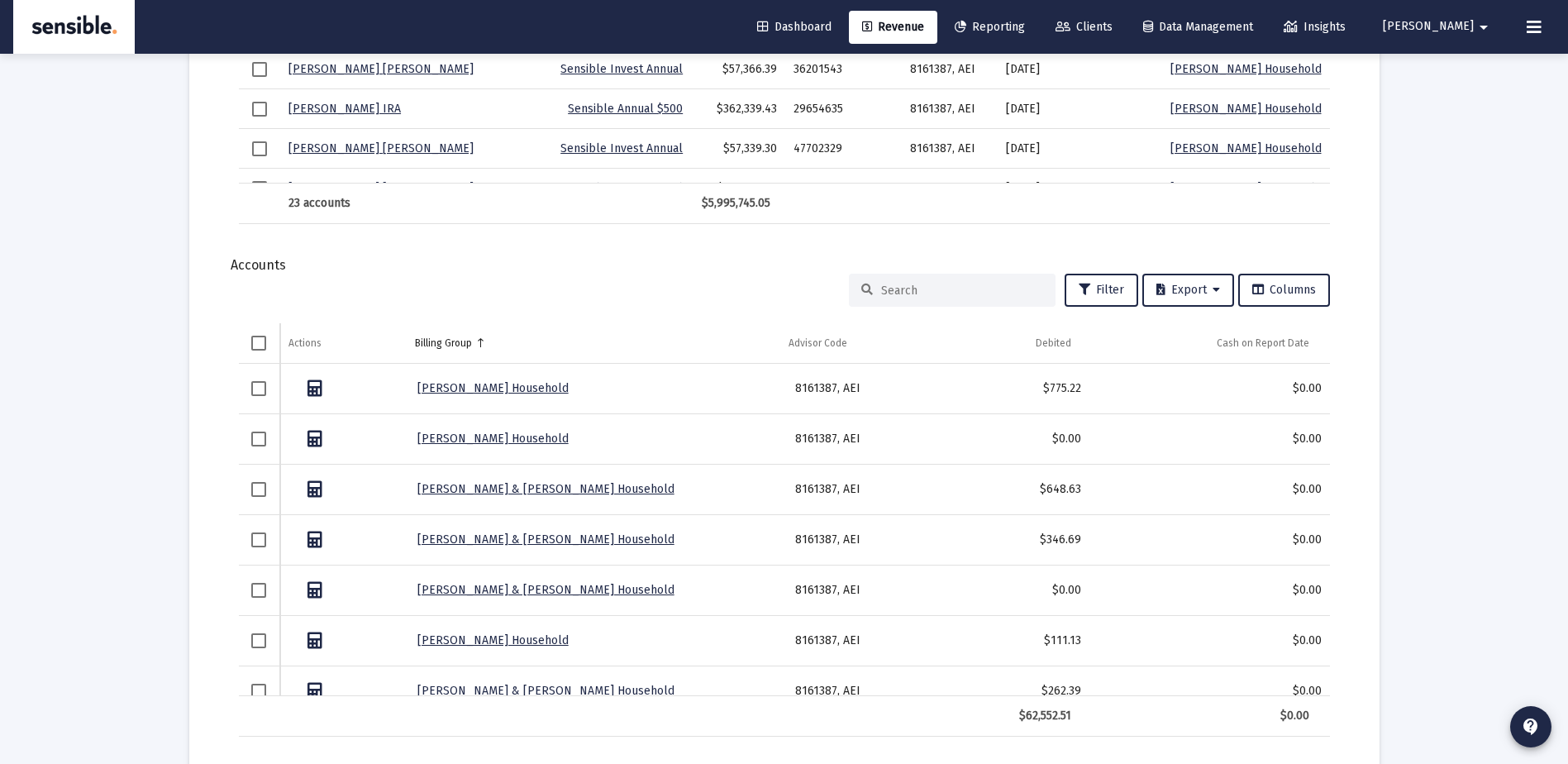
scroll to position [1973, 0]
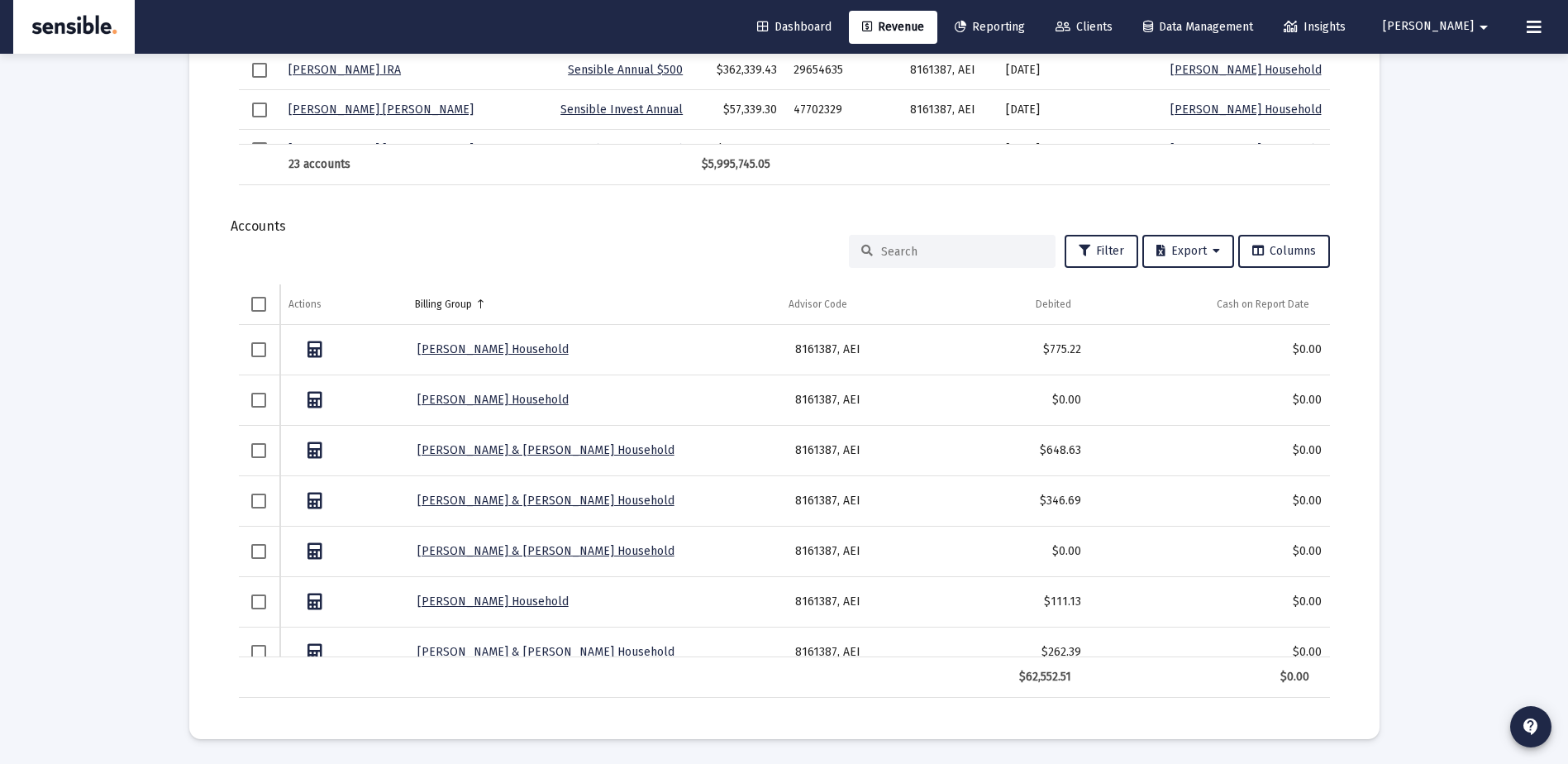
click at [944, 243] on div at bounding box center [952, 251] width 207 height 33
click at [939, 259] on div at bounding box center [952, 251] width 207 height 33
click at [938, 253] on input at bounding box center [962, 251] width 162 height 14
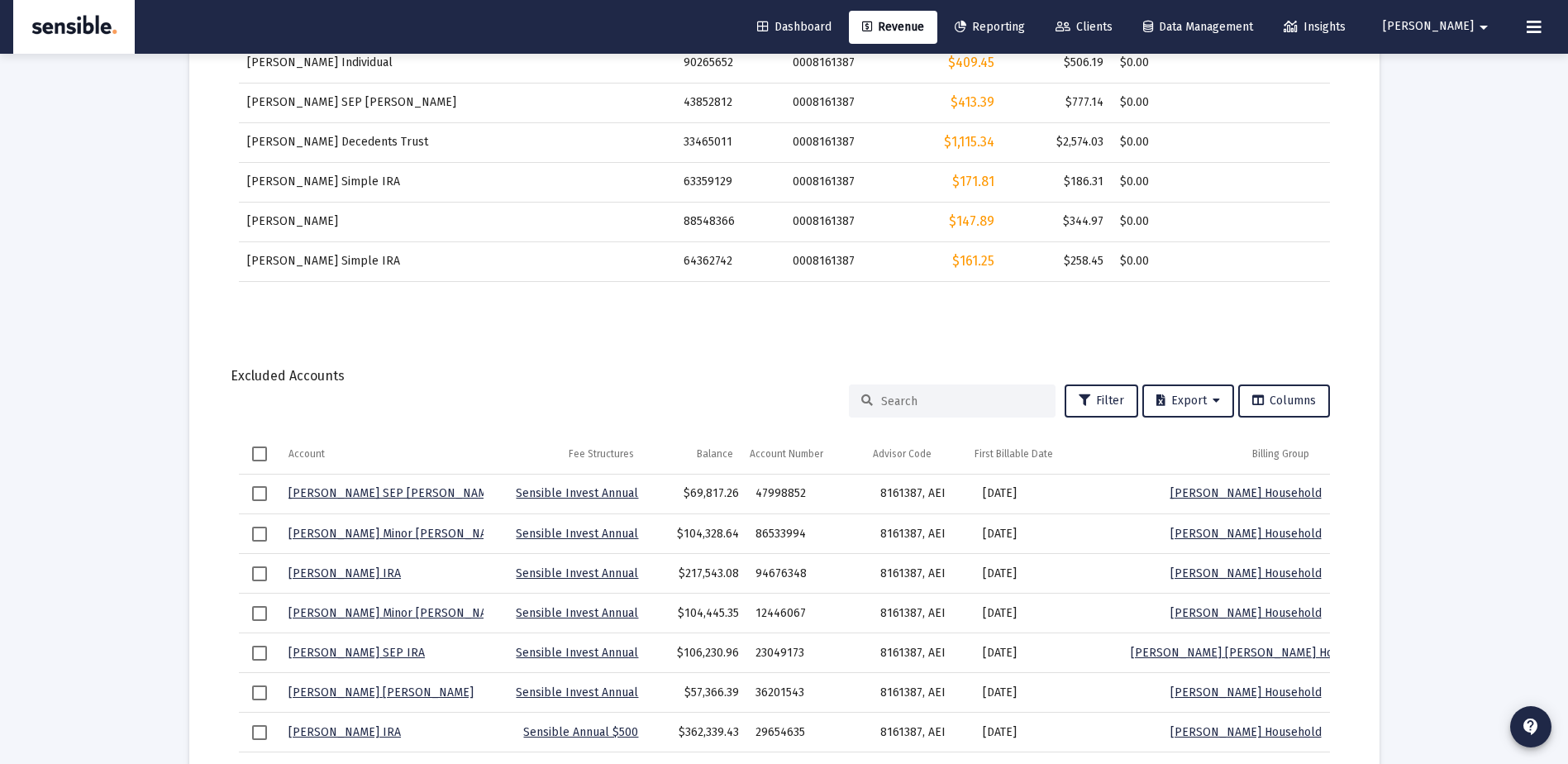
scroll to position [1724, 0]
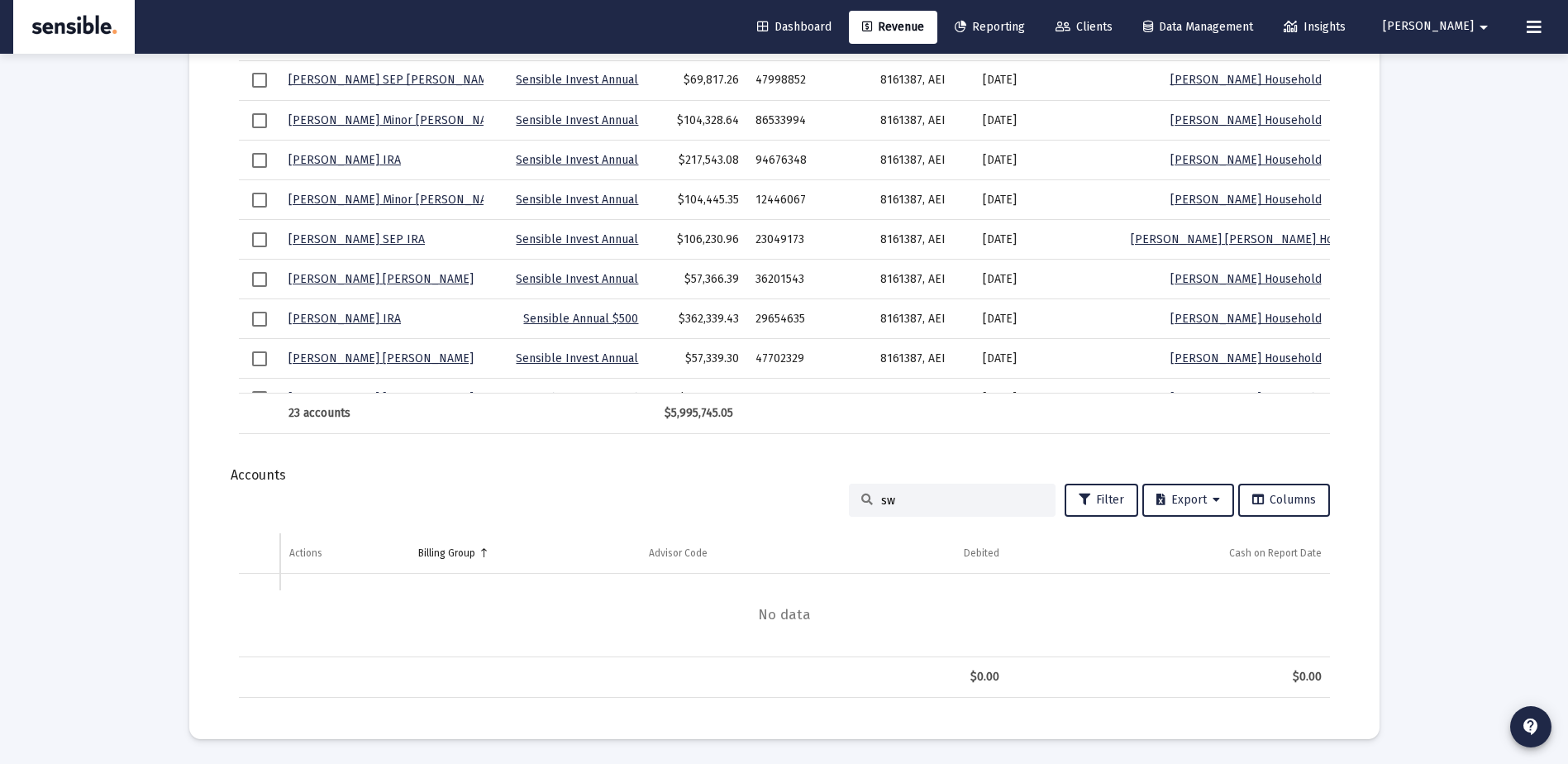
type input "s"
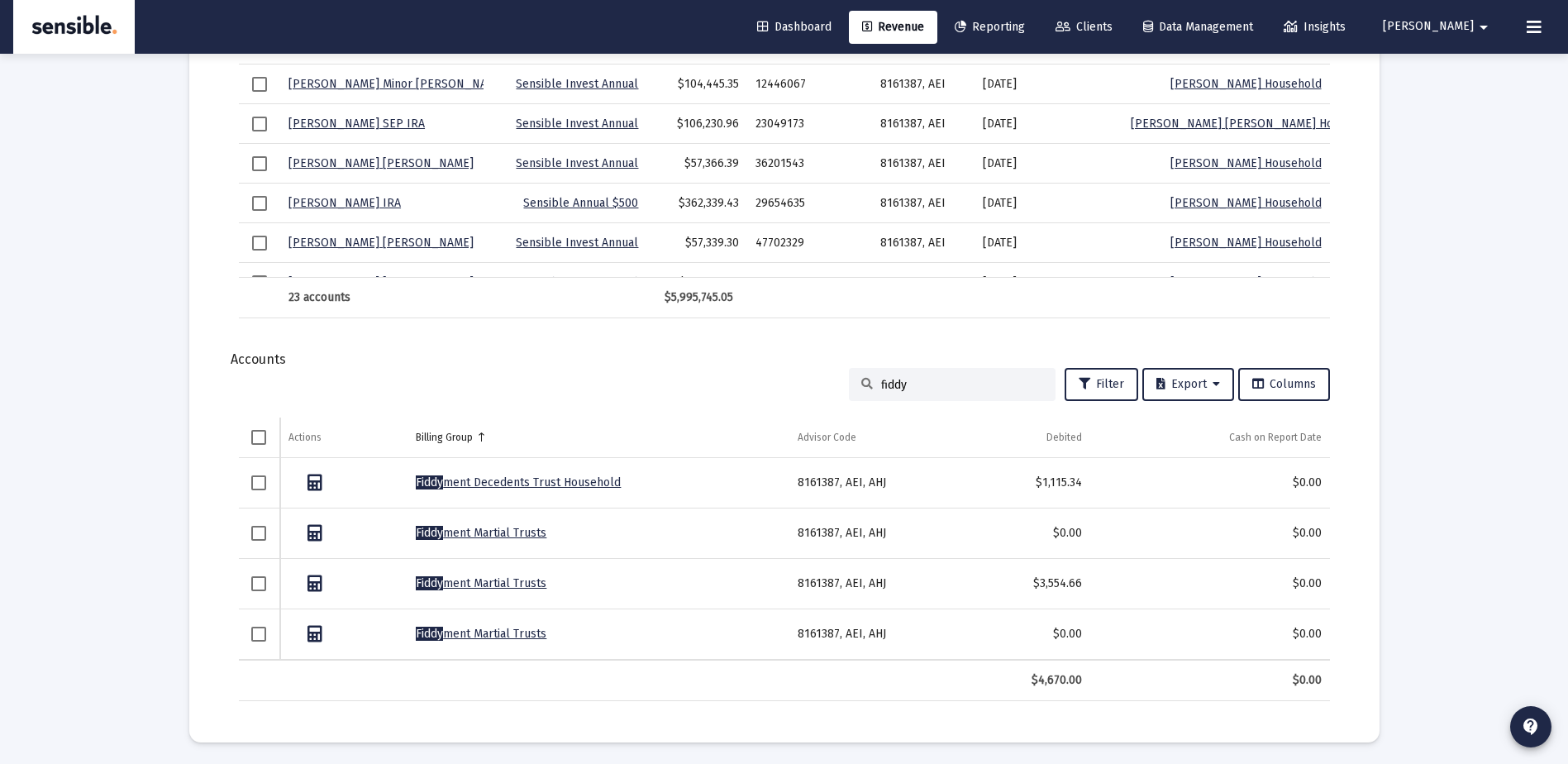
scroll to position [1839, 0]
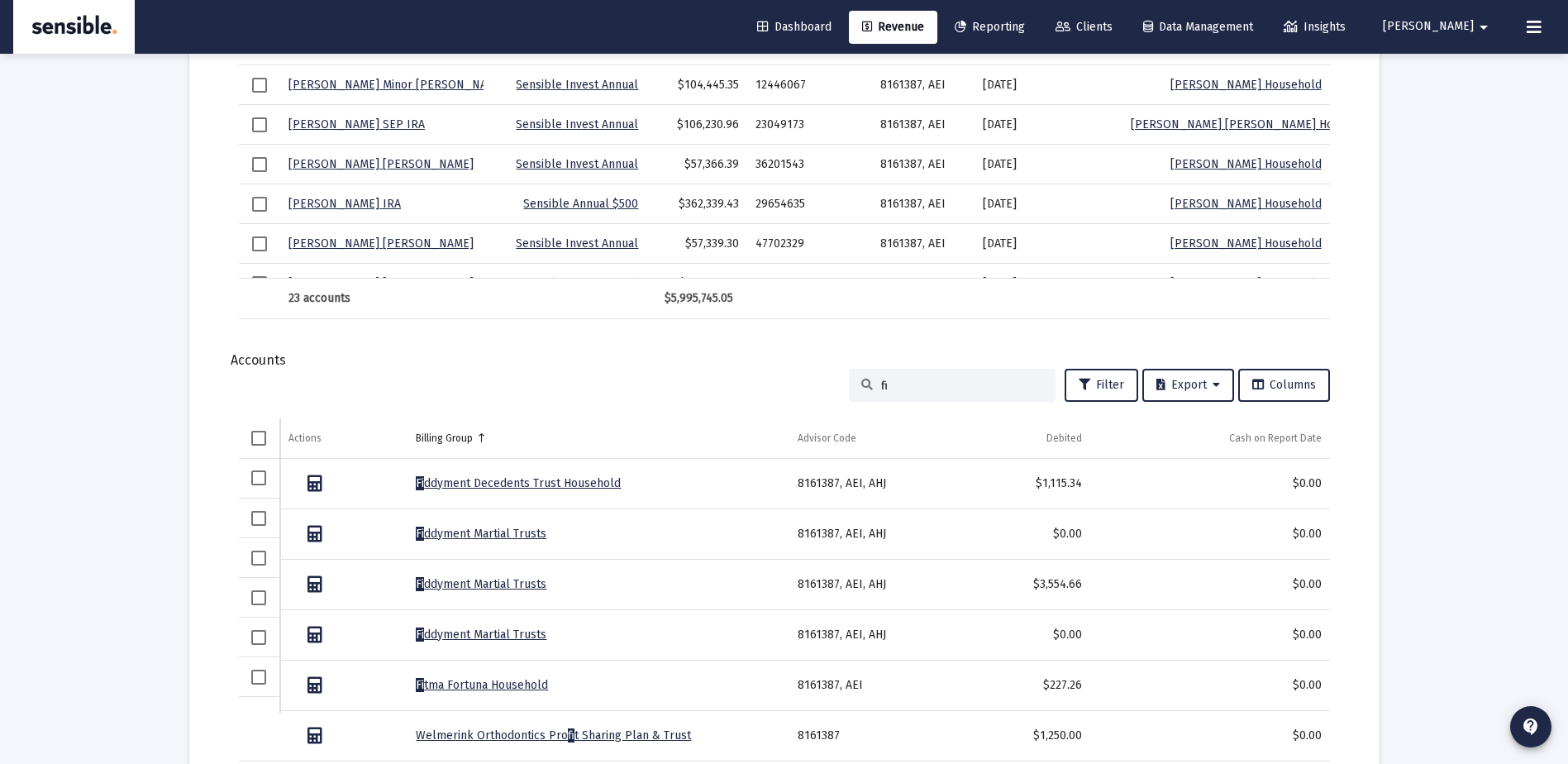
type input "f"
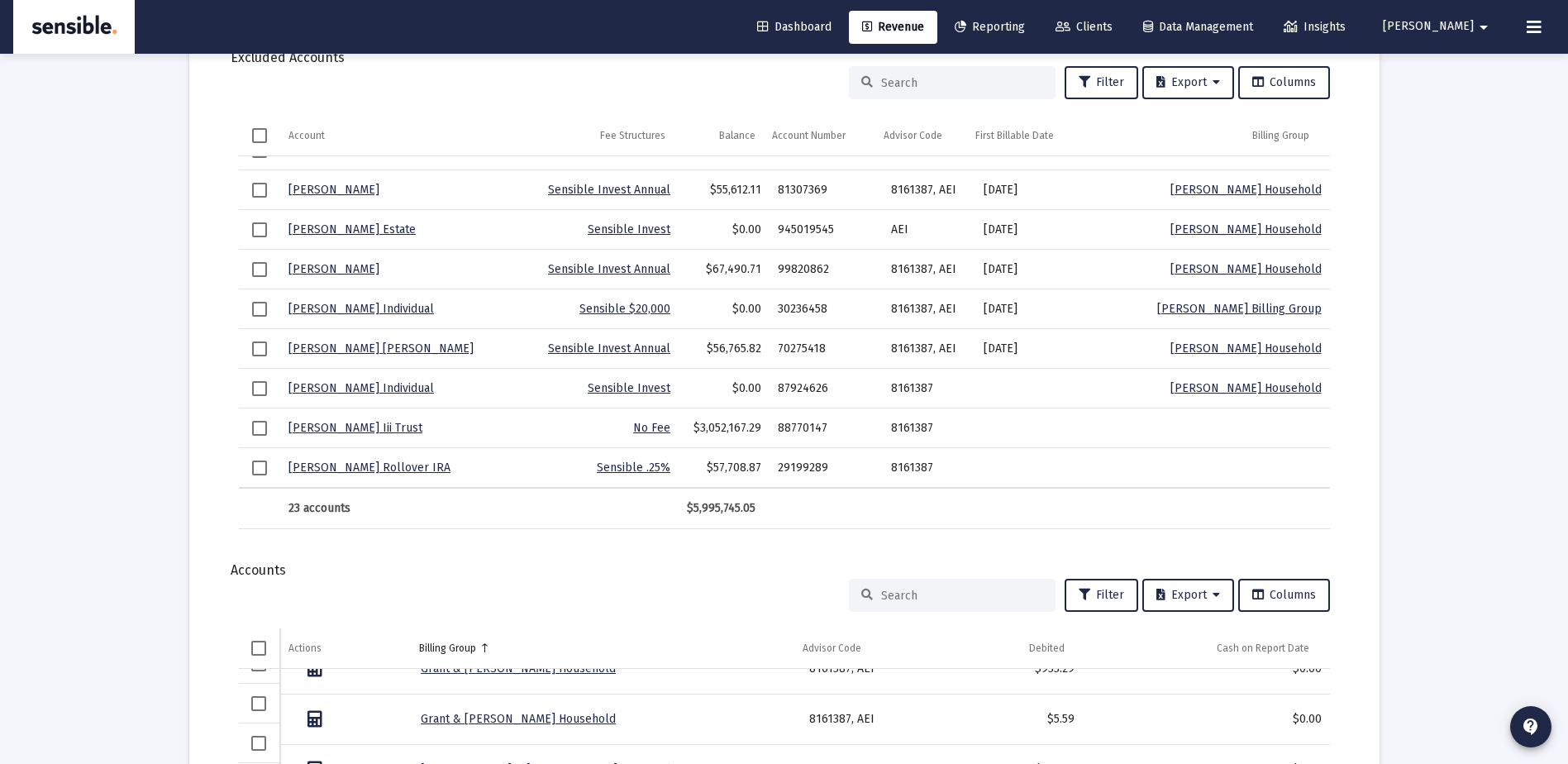
scroll to position [0, 0]
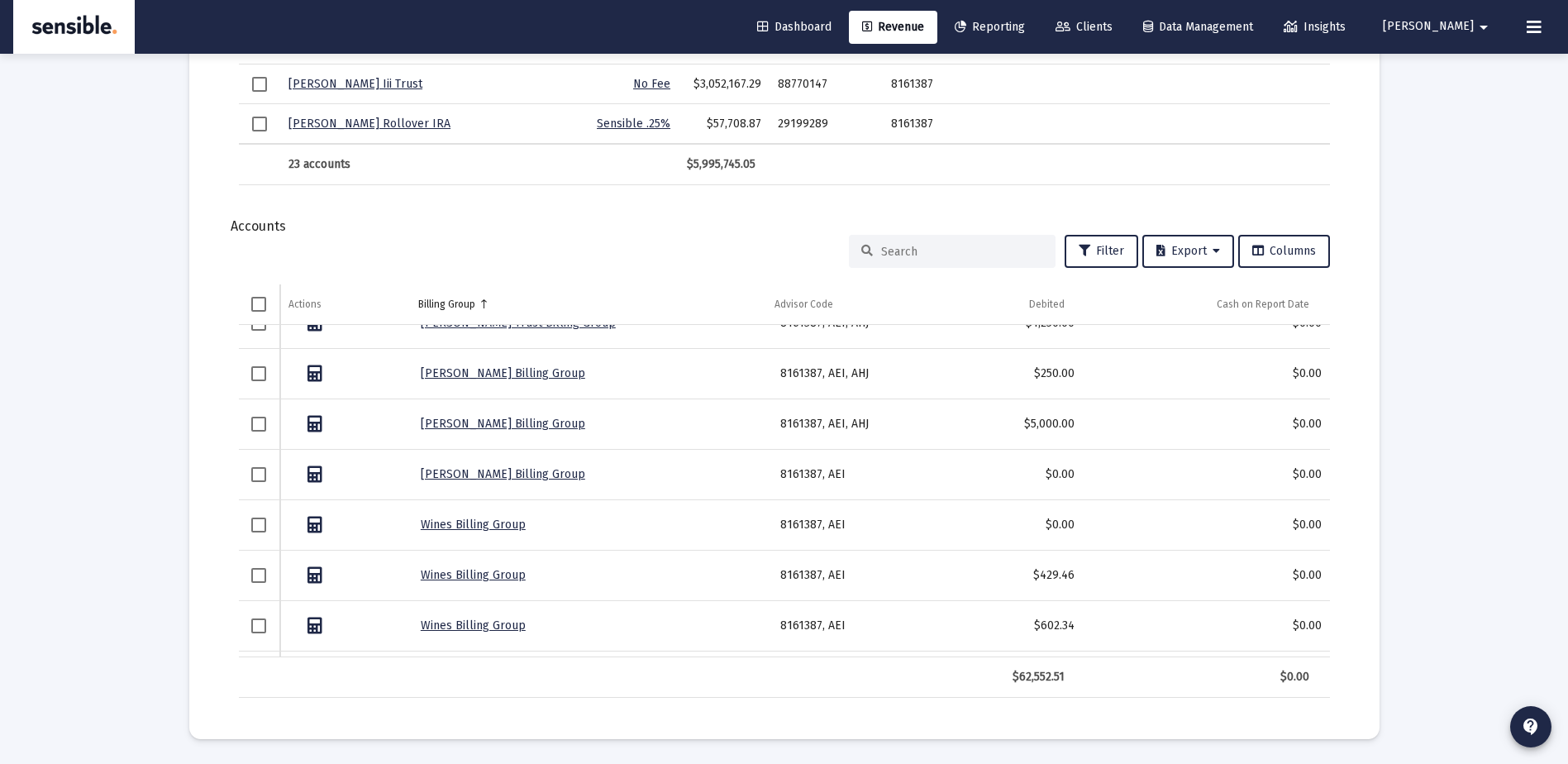
click at [924, 30] on span "Revenue" at bounding box center [893, 26] width 62 height 14
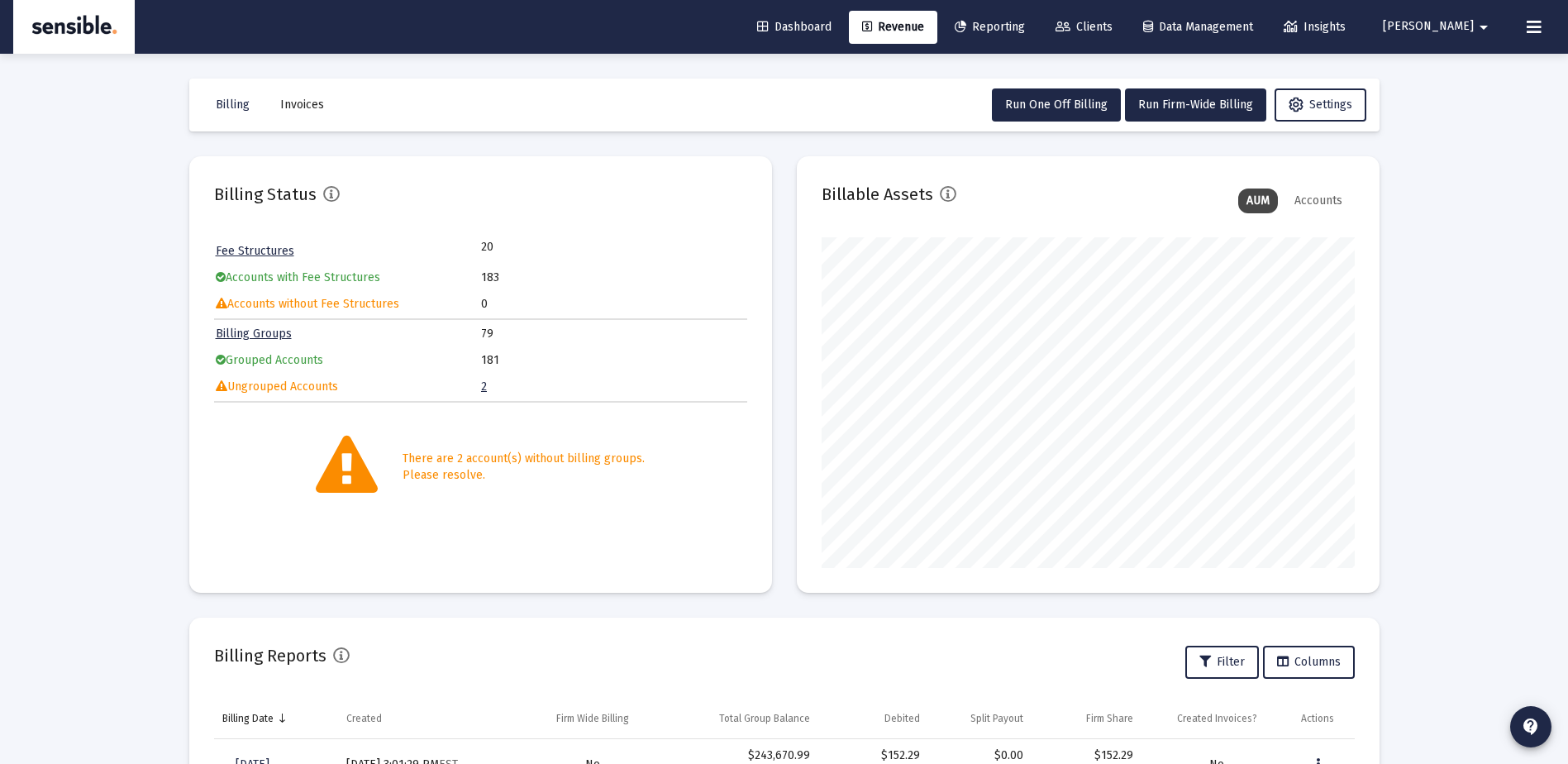
scroll to position [336, 0]
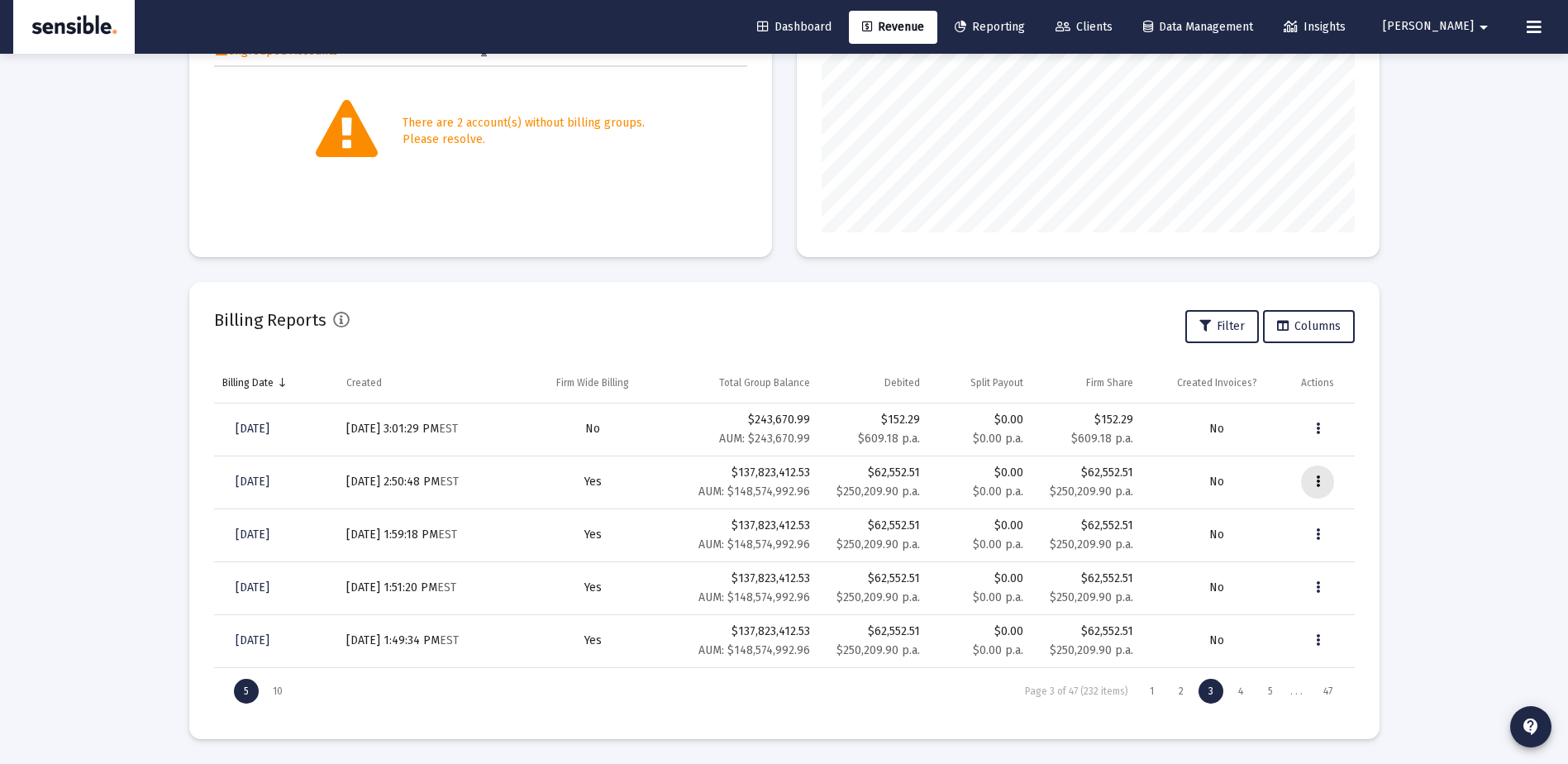
click at [1317, 482] on icon "Data grid" at bounding box center [1318, 482] width 4 height 19
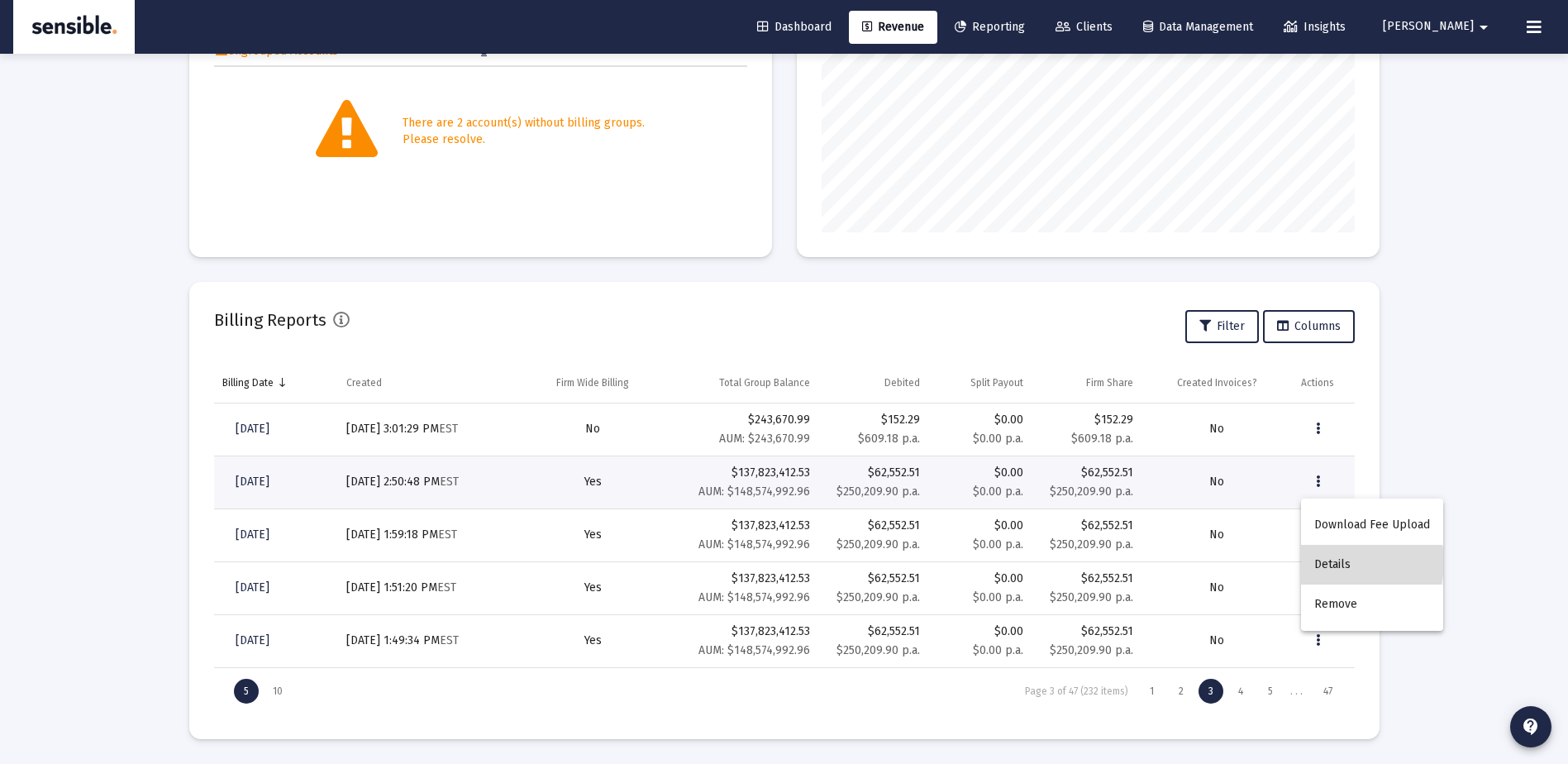
click at [1331, 562] on button "Details" at bounding box center [1372, 564] width 142 height 40
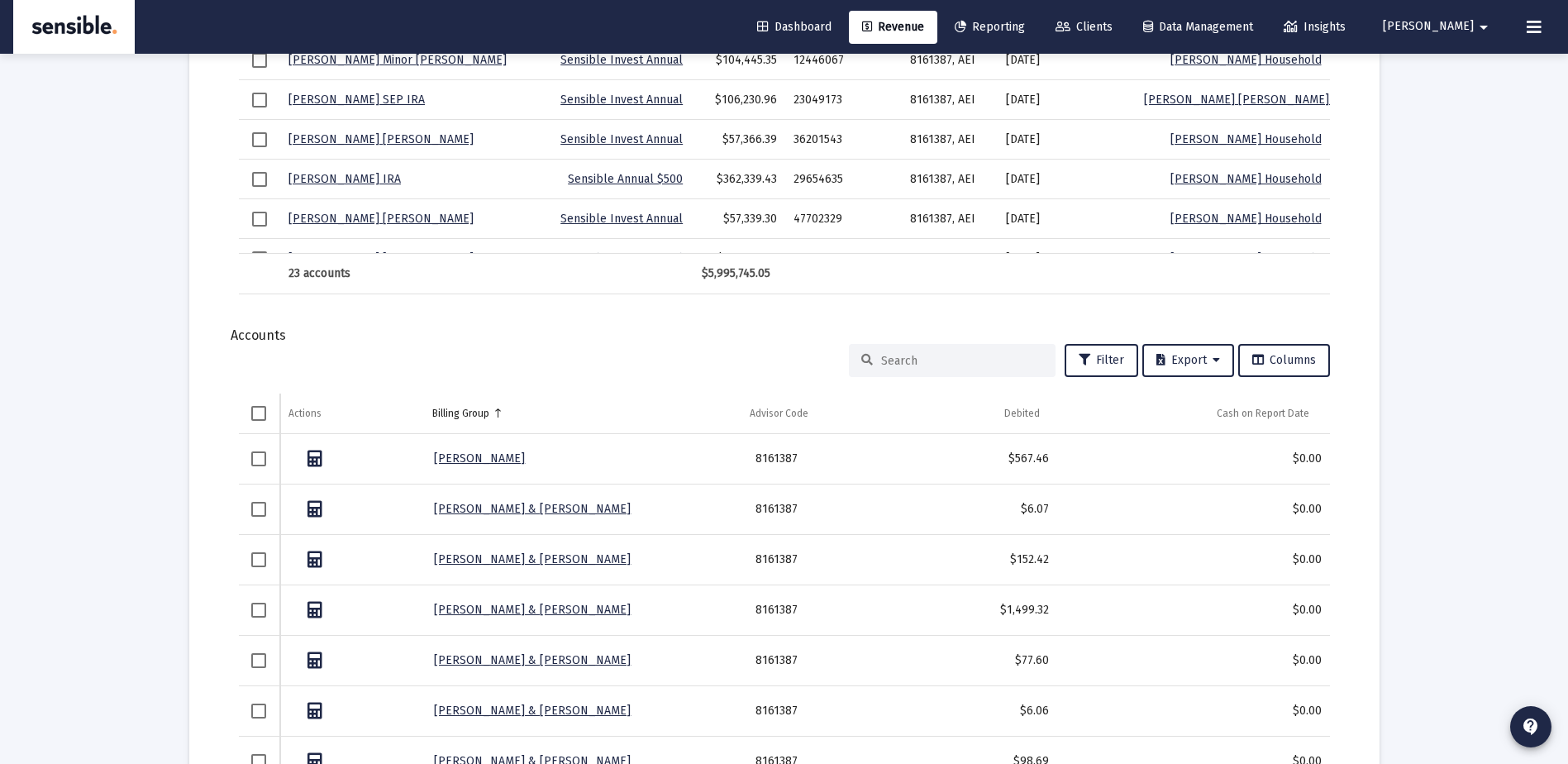
scroll to position [1973, 0]
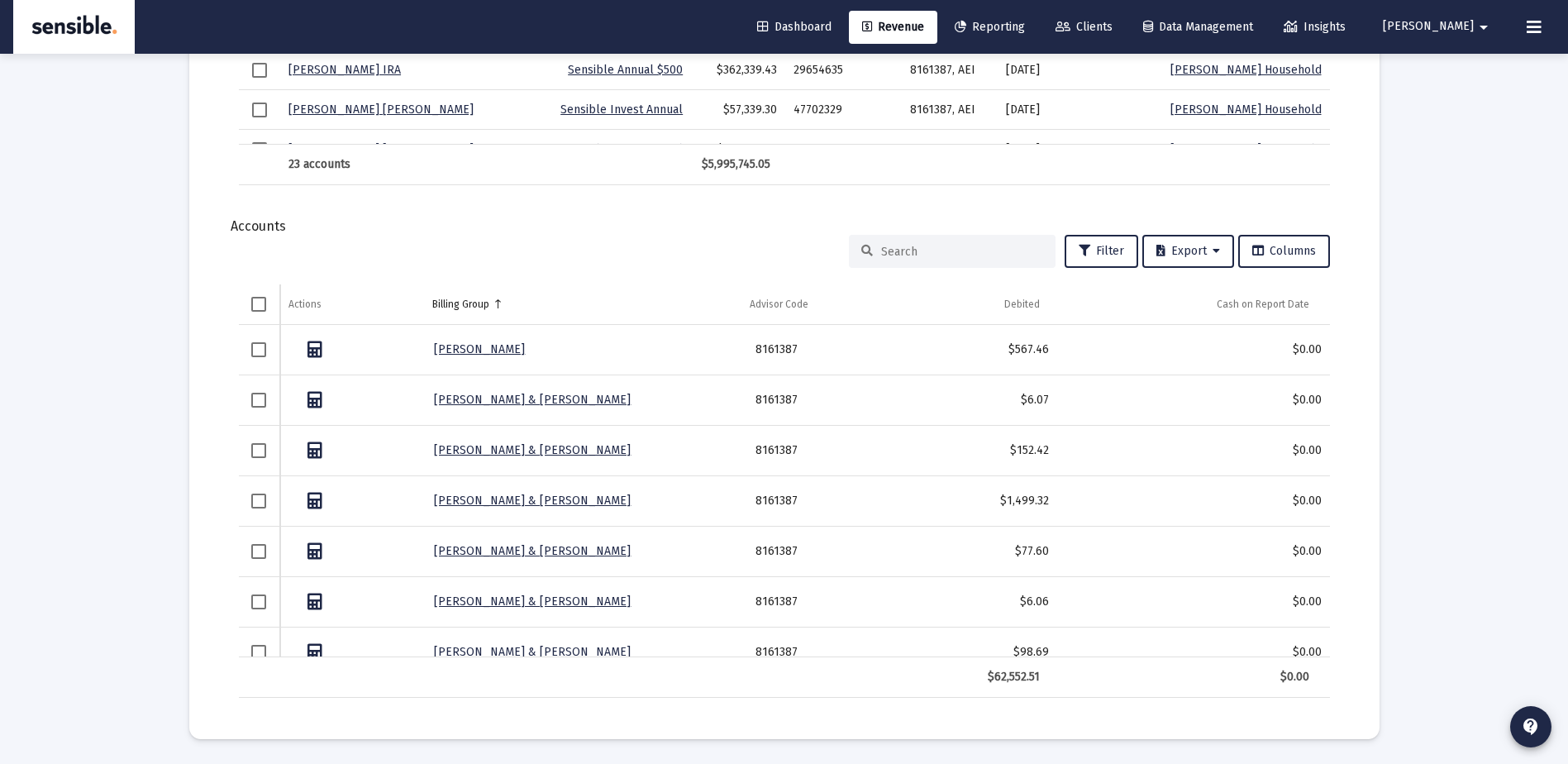
click at [939, 253] on input at bounding box center [962, 251] width 162 height 14
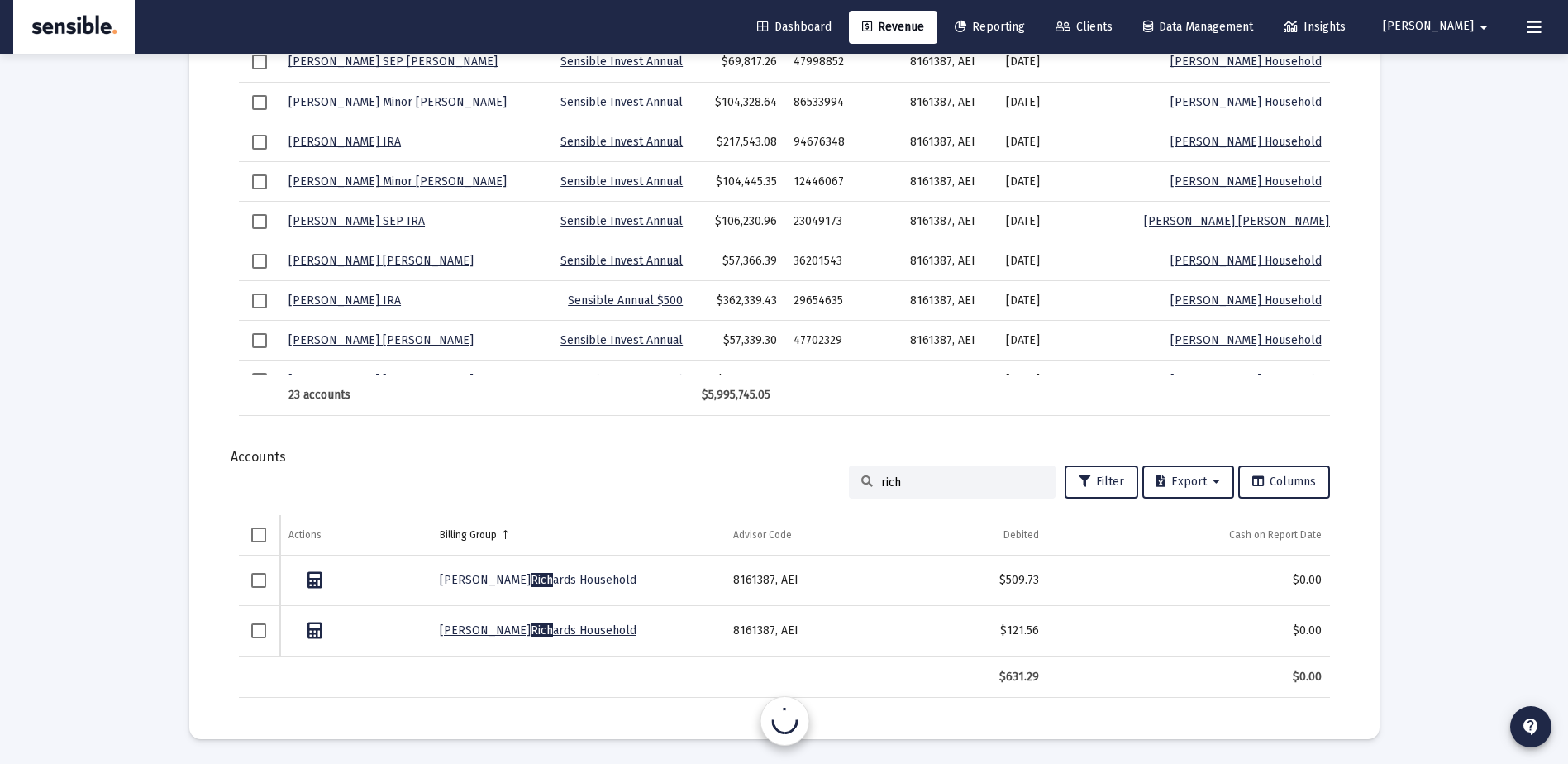
scroll to position [1742, 0]
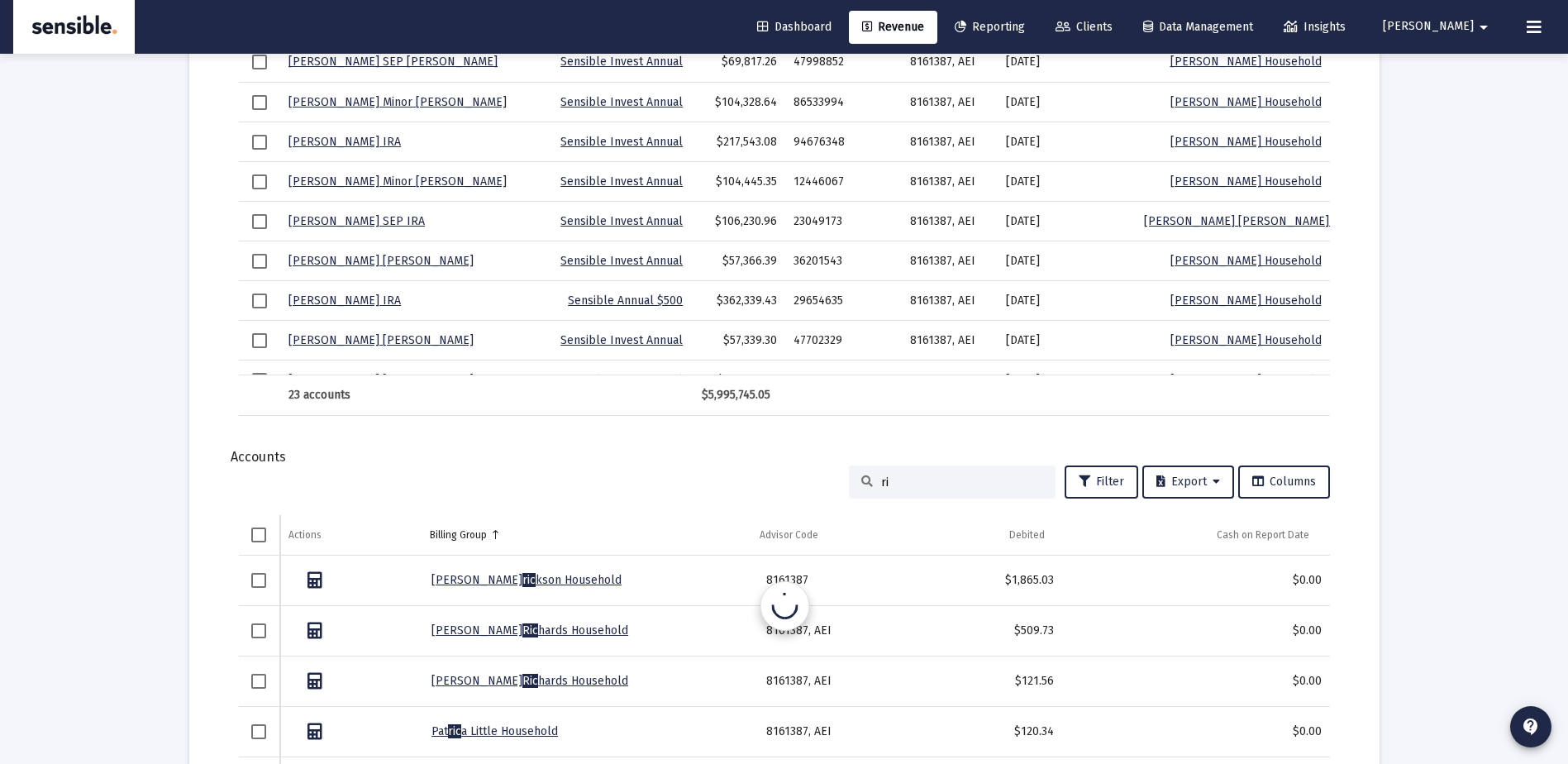
type input "r"
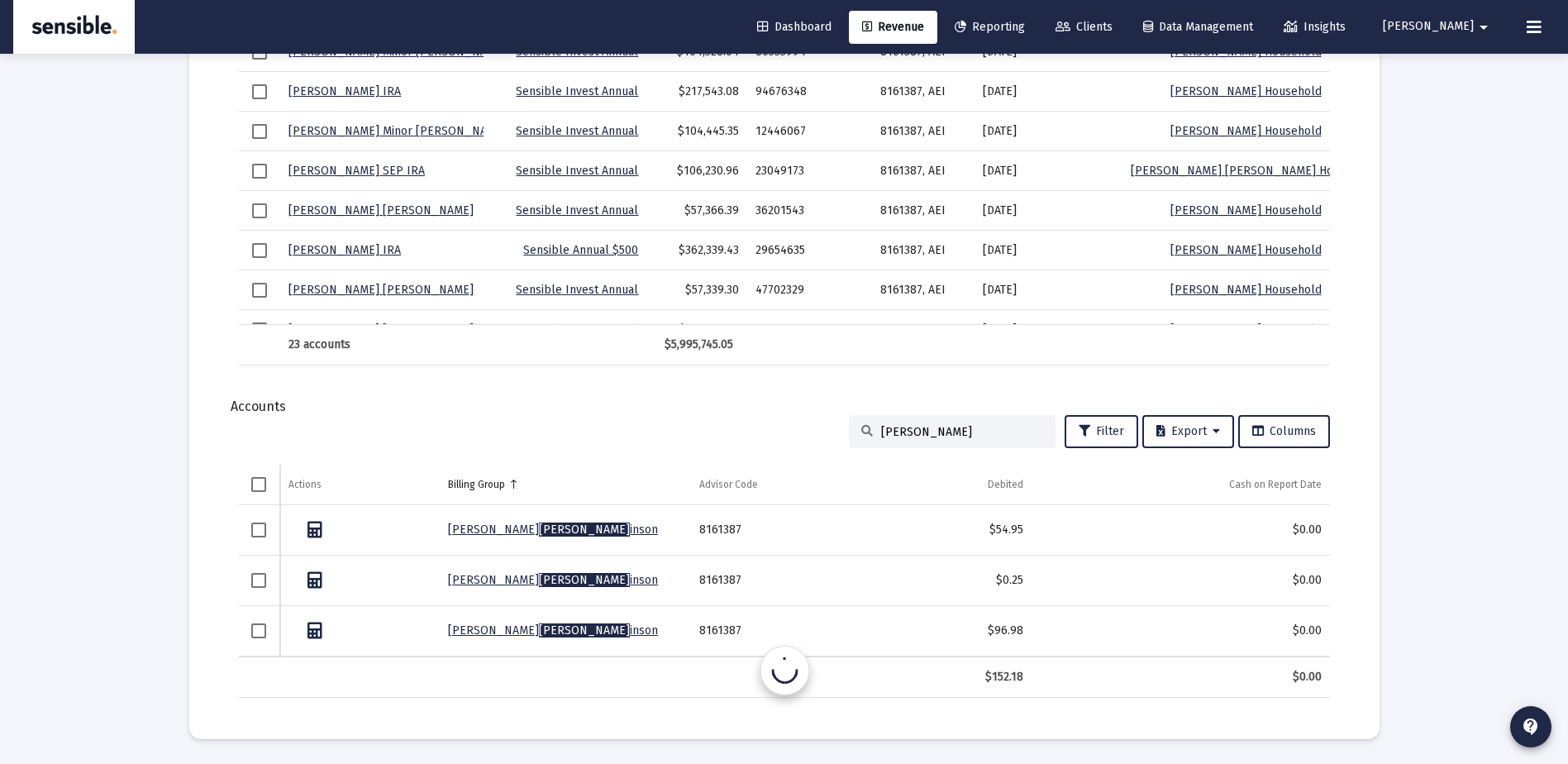
scroll to position [1792, 0]
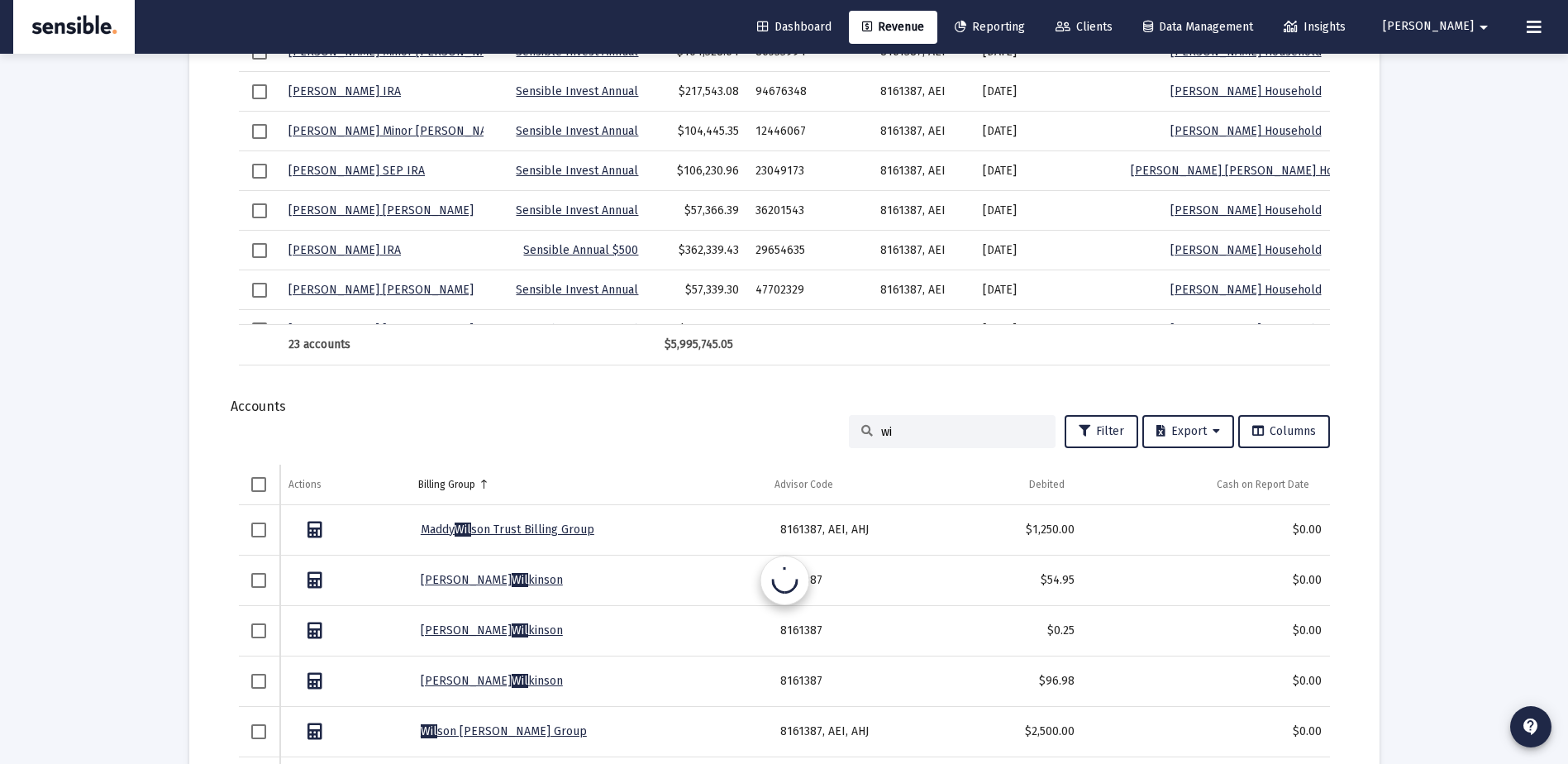
type input "w"
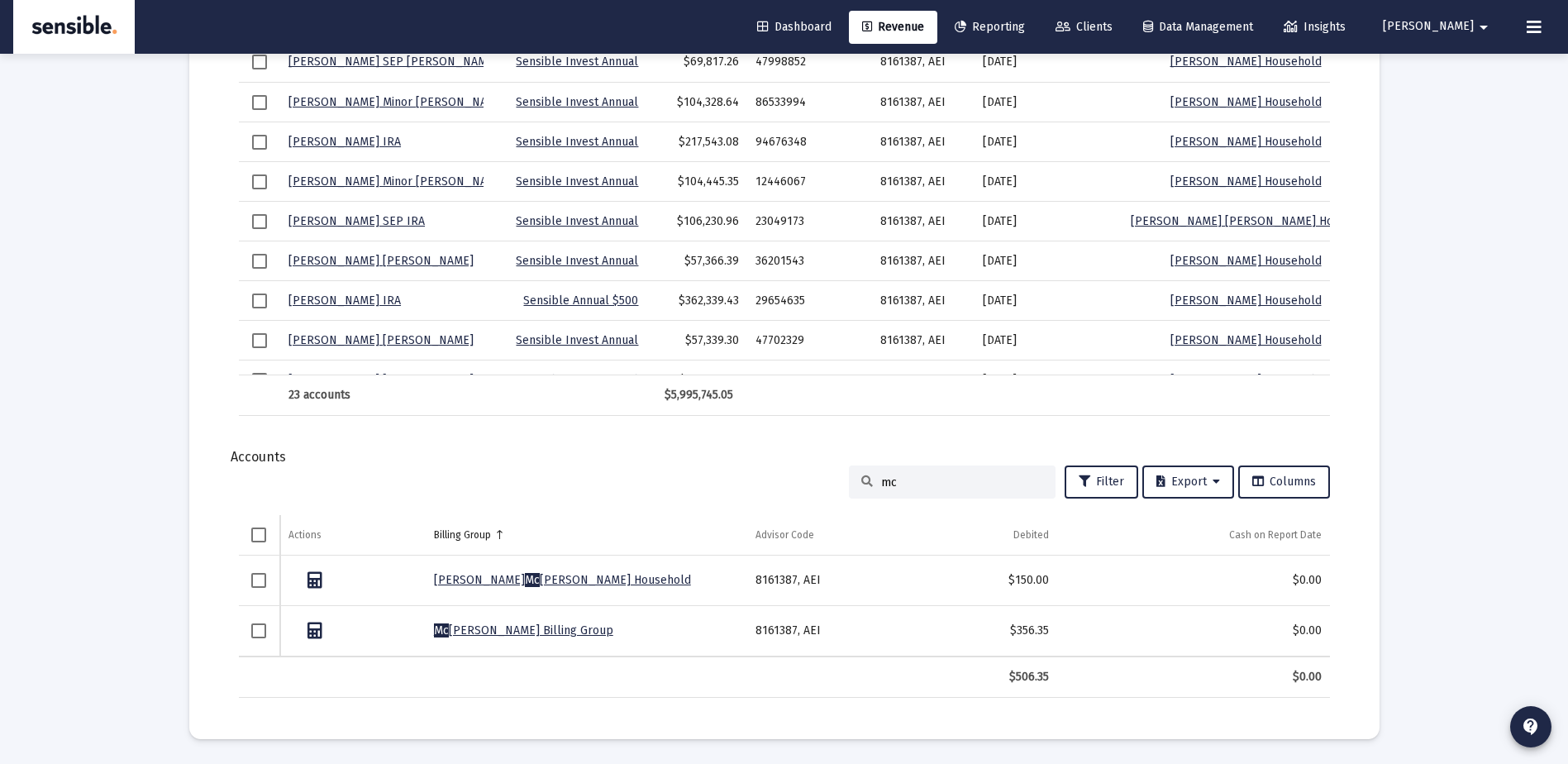
scroll to position [1742, 0]
type input "mc"
click at [924, 30] on span "Revenue" at bounding box center [893, 26] width 62 height 14
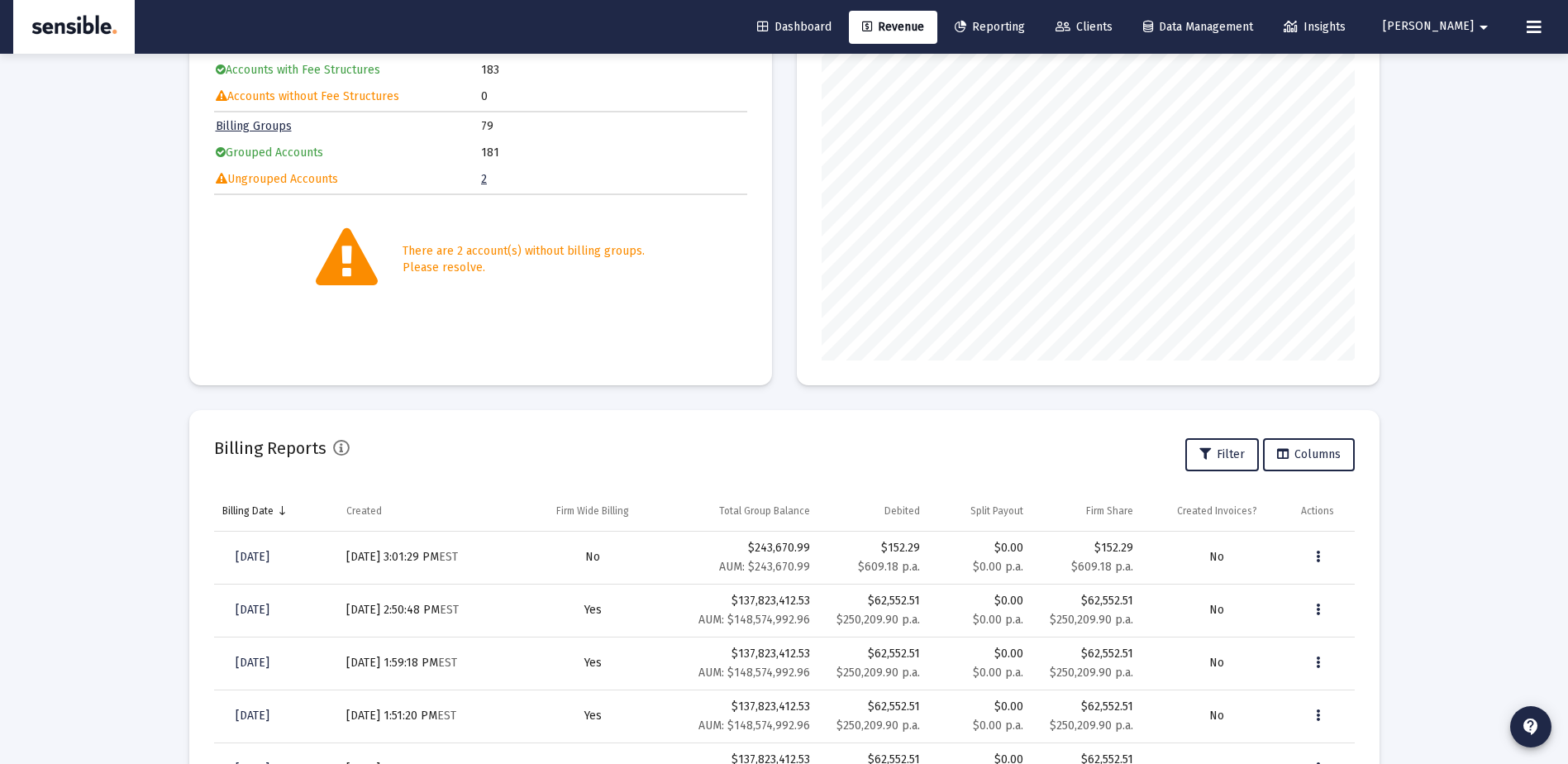
scroll to position [209, 0]
click at [924, 27] on span "Revenue" at bounding box center [893, 26] width 62 height 14
click at [924, 30] on span "Revenue" at bounding box center [893, 26] width 62 height 14
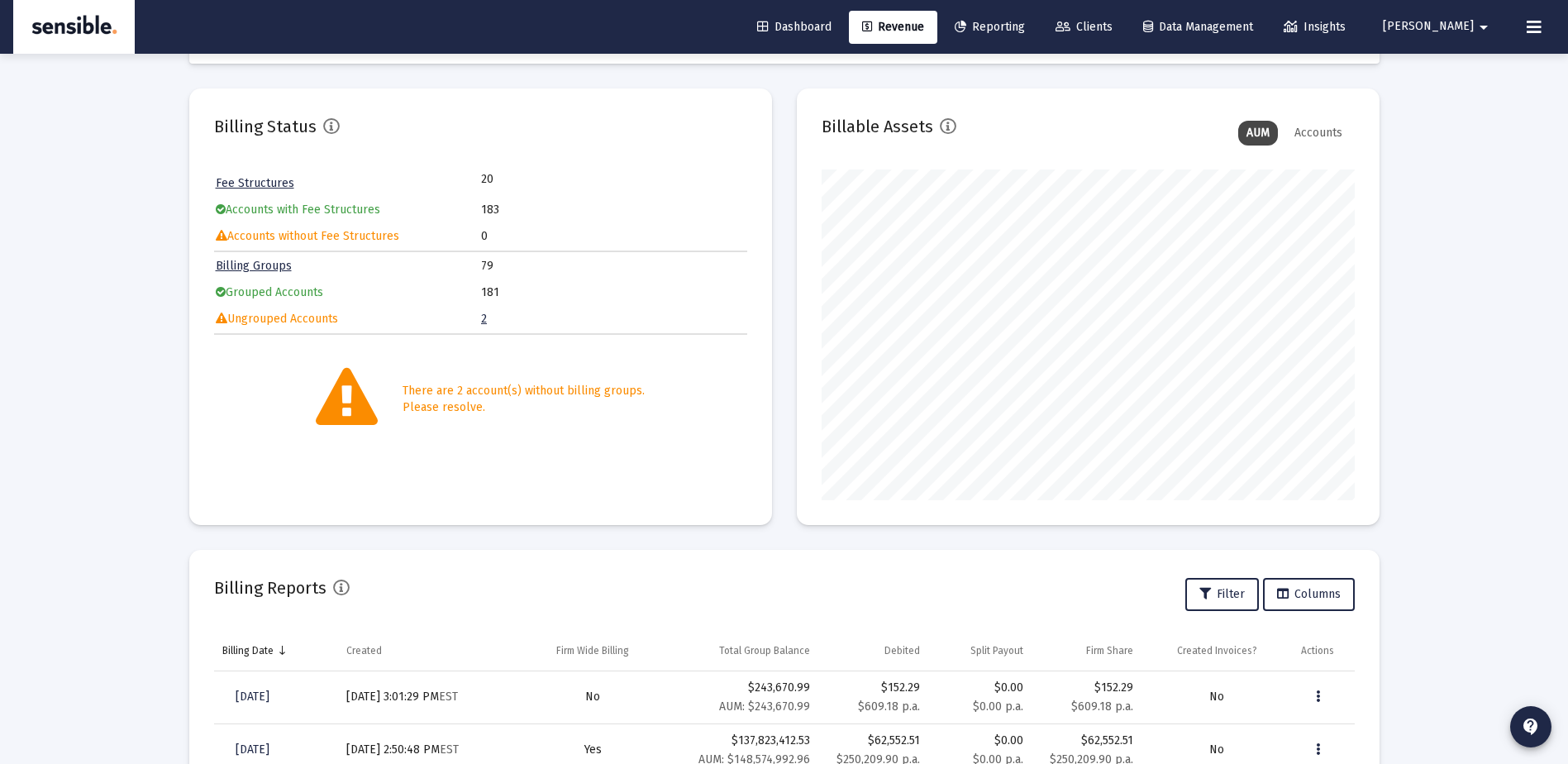
scroll to position [0, 0]
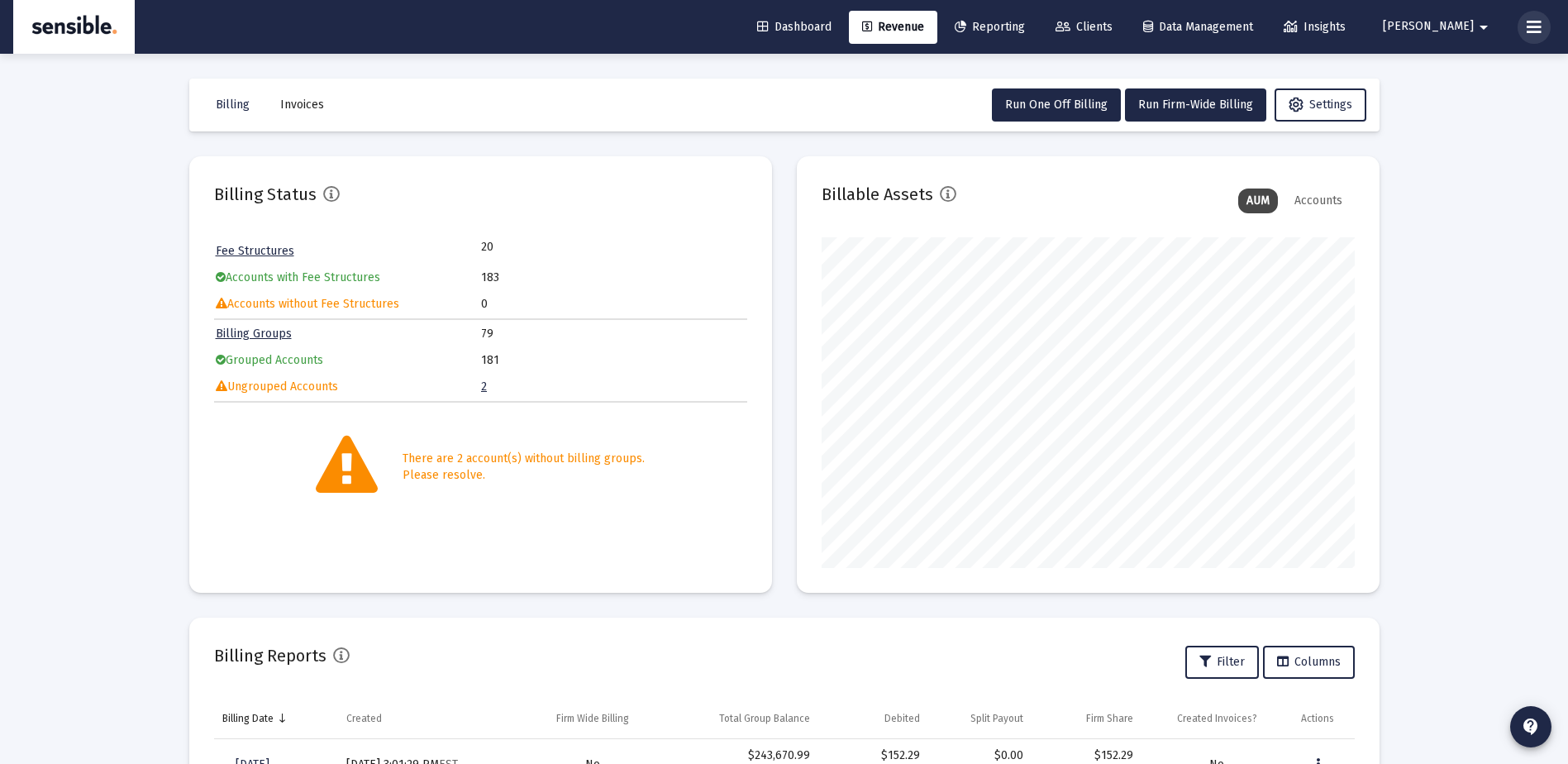
click at [1531, 31] on icon at bounding box center [1534, 27] width 15 height 19
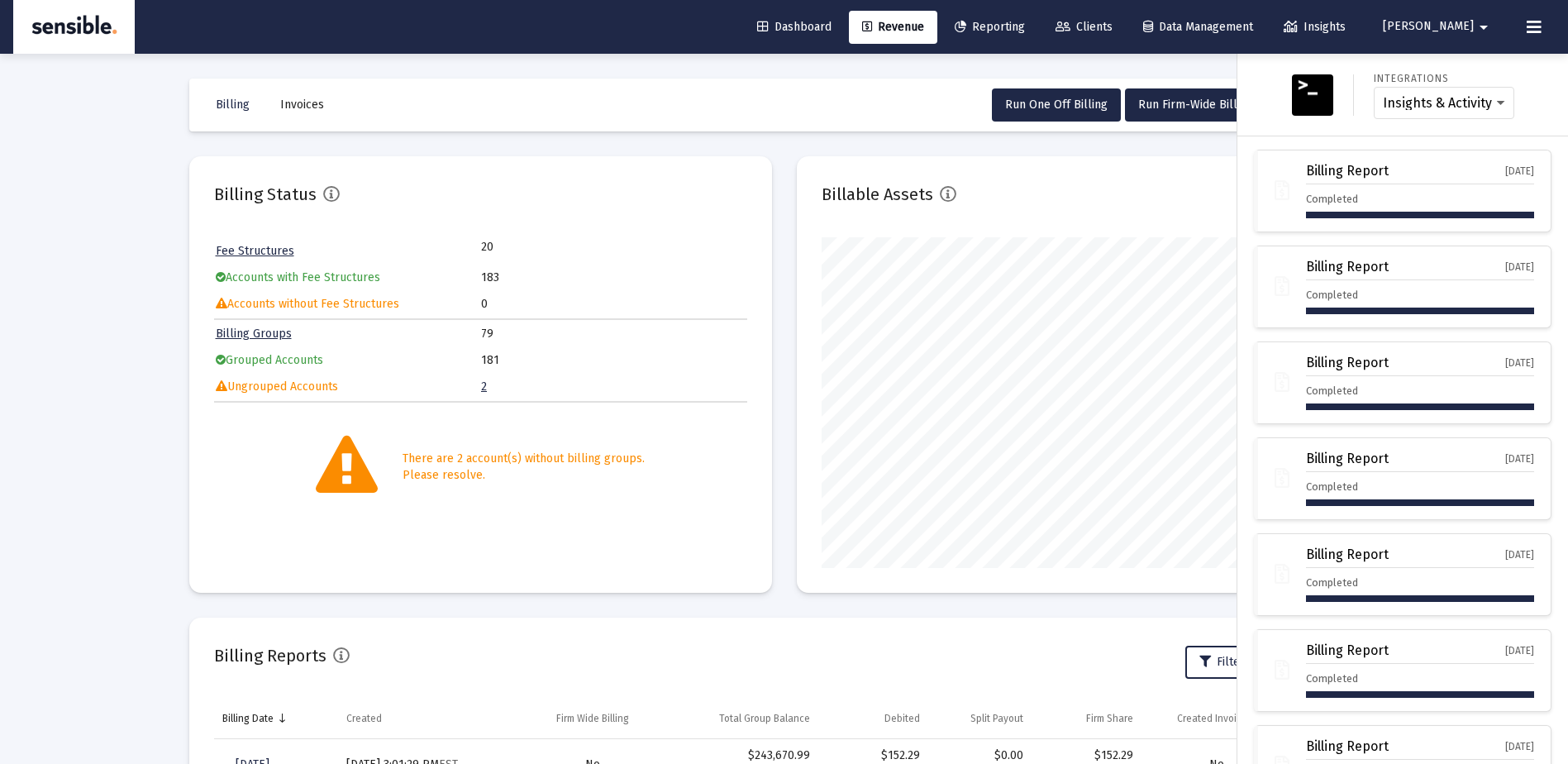
click at [1160, 103] on div at bounding box center [784, 382] width 1568 height 764
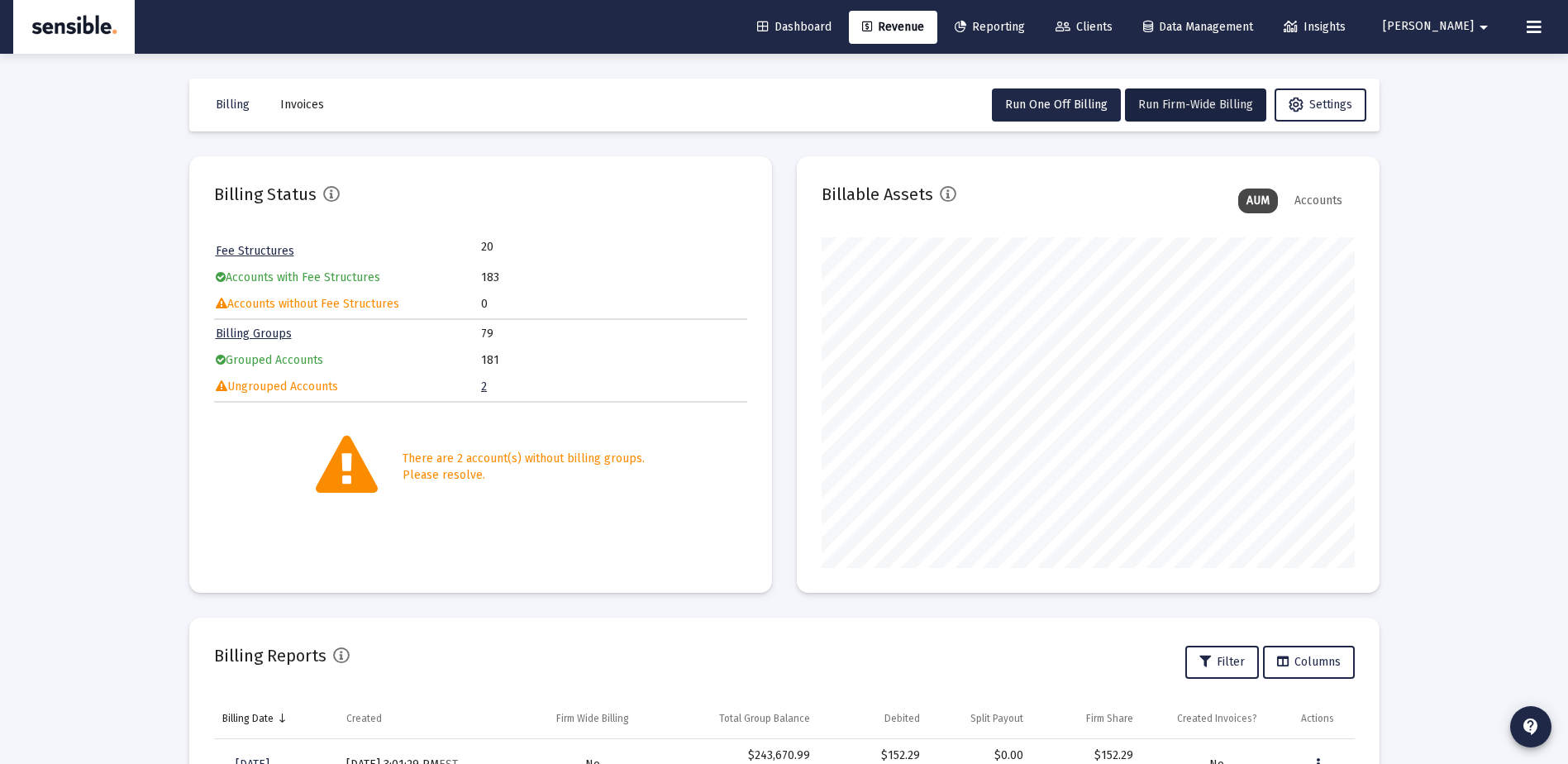
click at [1160, 103] on span "Run Firm-Wide Billing" at bounding box center [1196, 104] width 115 height 14
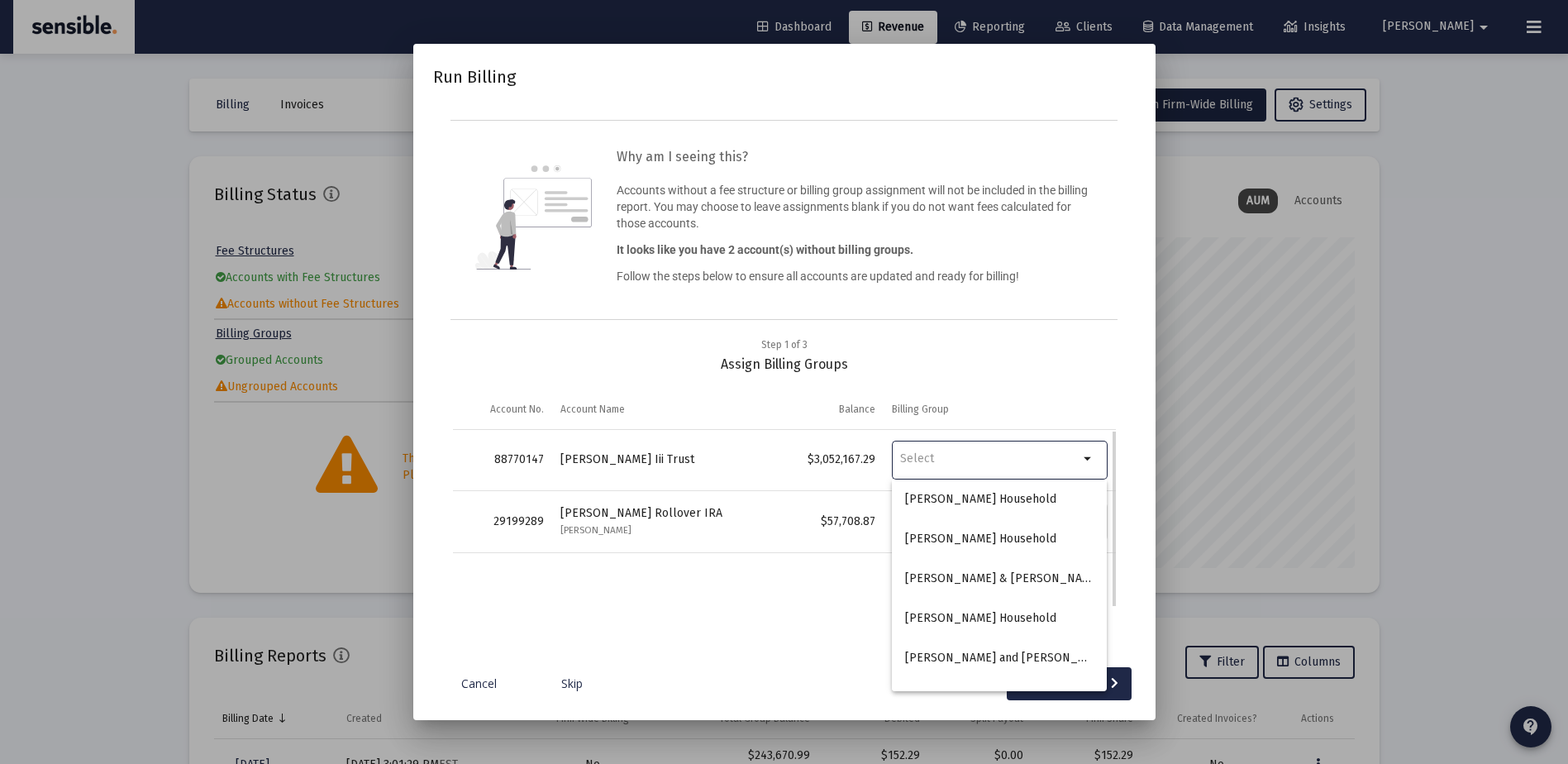
click at [955, 463] on input "Billing Group" at bounding box center [989, 458] width 179 height 15
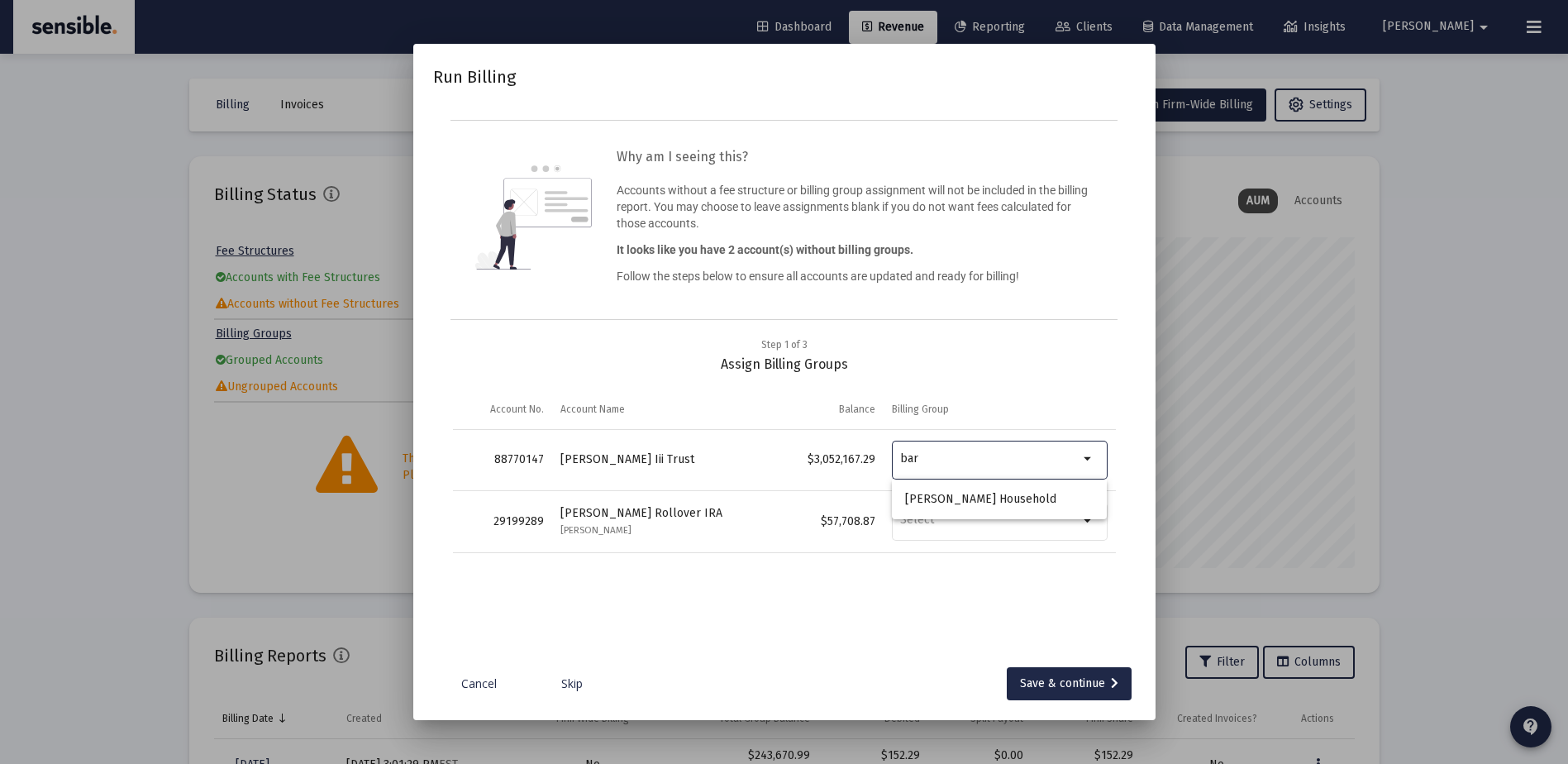
type input "bar"
click at [1284, 487] on div at bounding box center [784, 382] width 1568 height 764
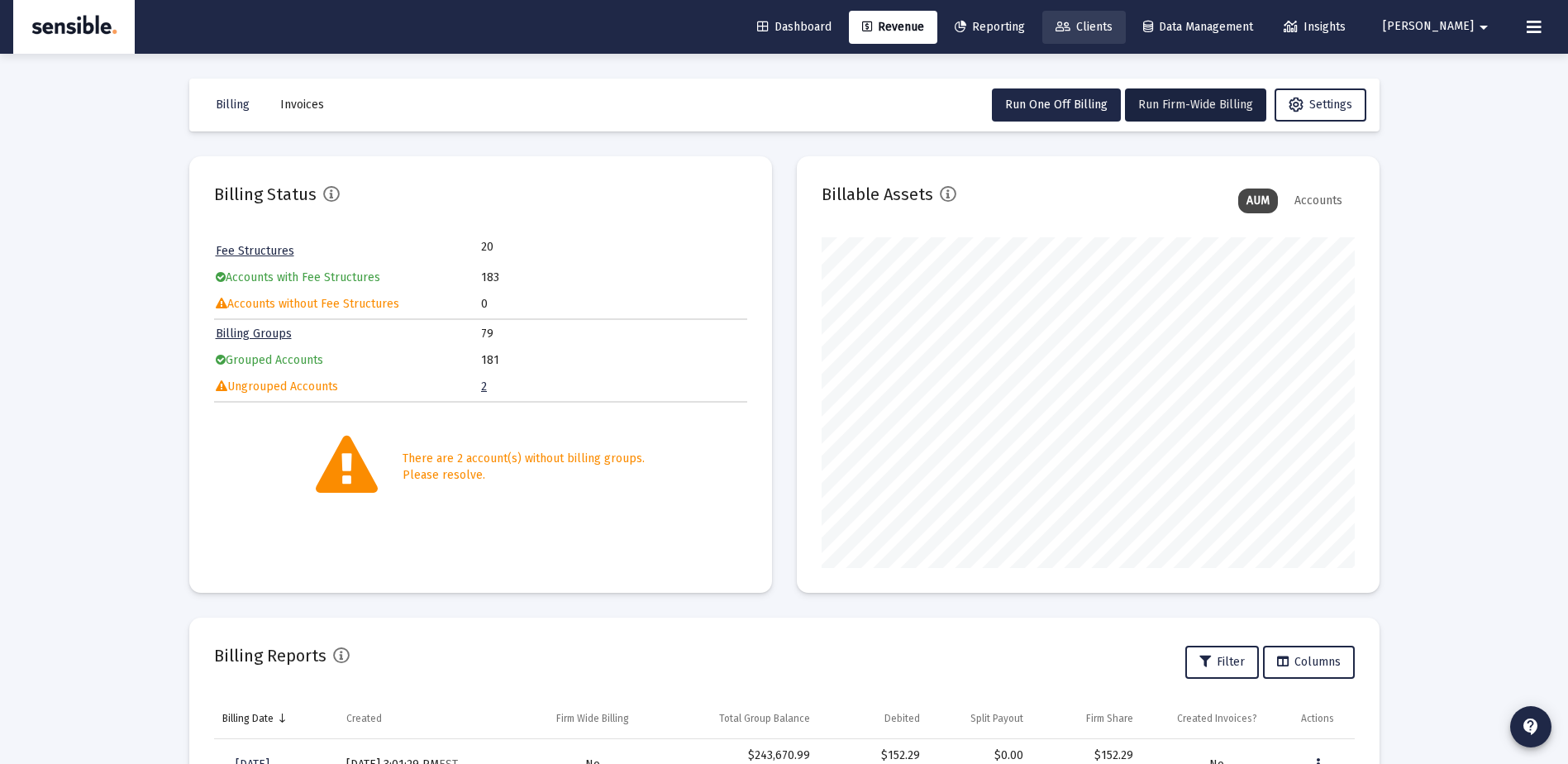
click at [1113, 26] on span "Clients" at bounding box center [1084, 26] width 57 height 14
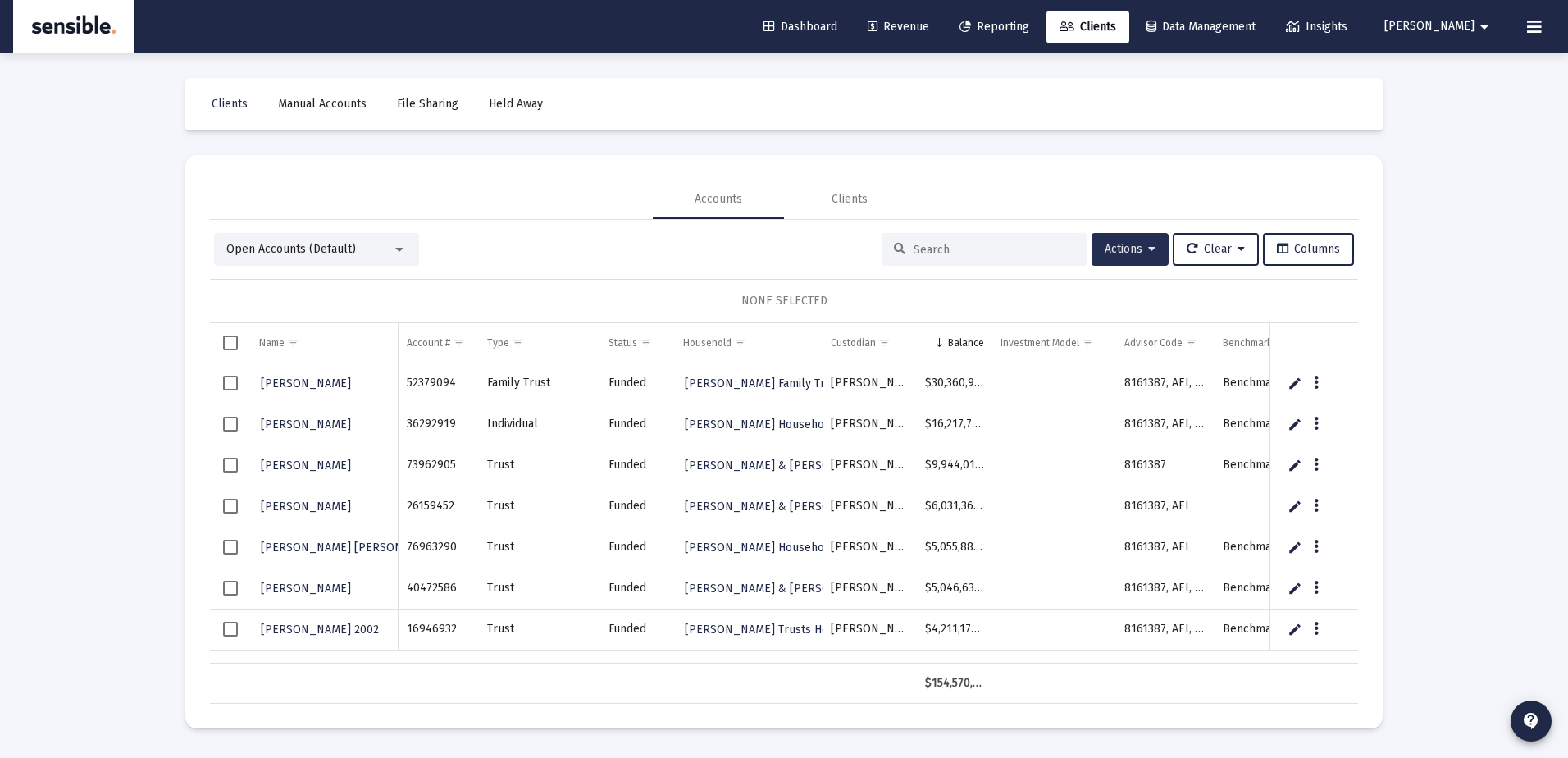
click at [1119, 249] on span "Actions" at bounding box center [1130, 248] width 51 height 13
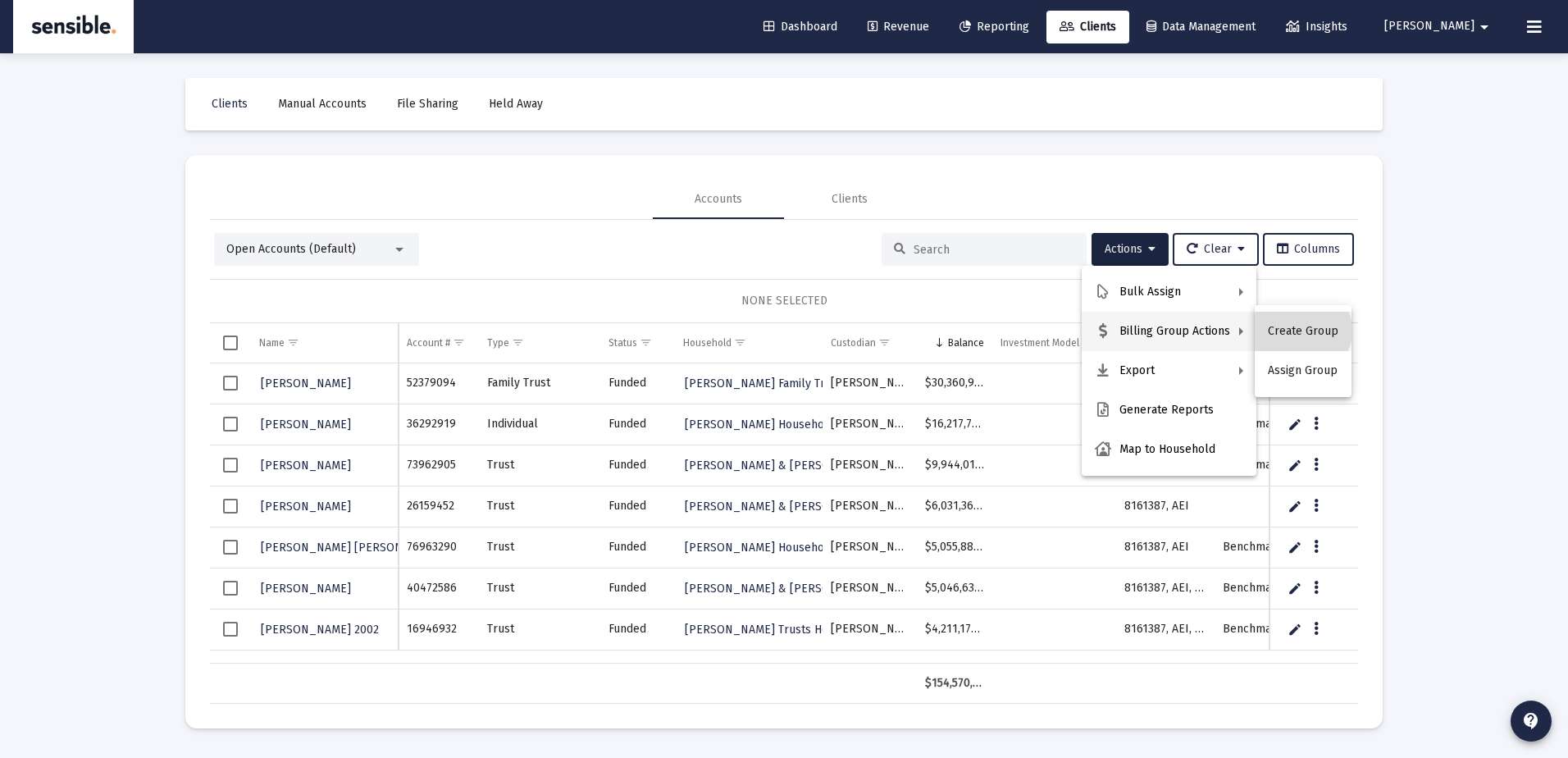
click at [1301, 330] on button "Create Group" at bounding box center [1303, 331] width 96 height 39
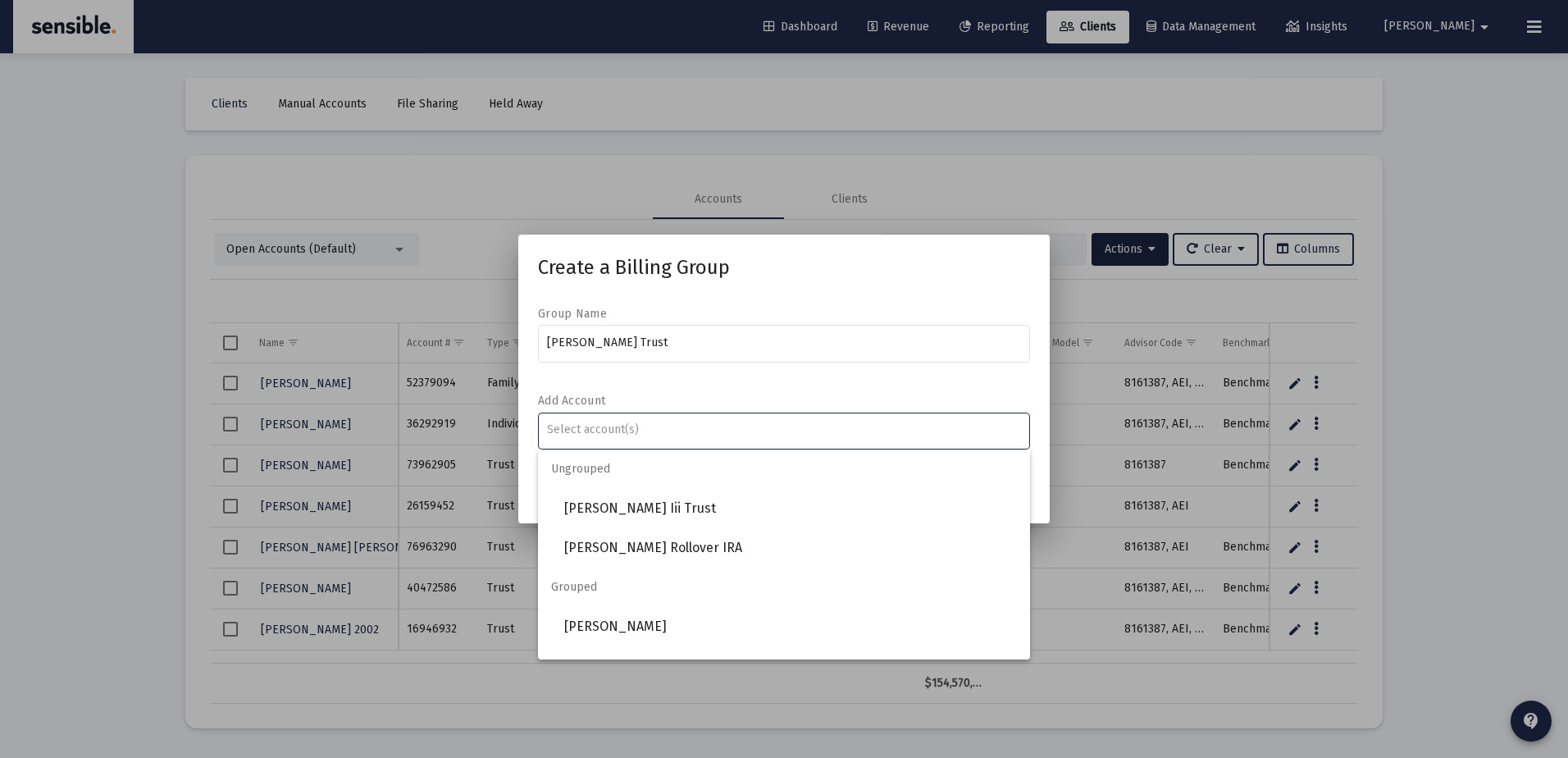
click at [808, 421] on div "Assignment Selection" at bounding box center [785, 430] width 482 height 19
click at [639, 339] on input "Thomas Barnwell Trust" at bounding box center [784, 343] width 475 height 13
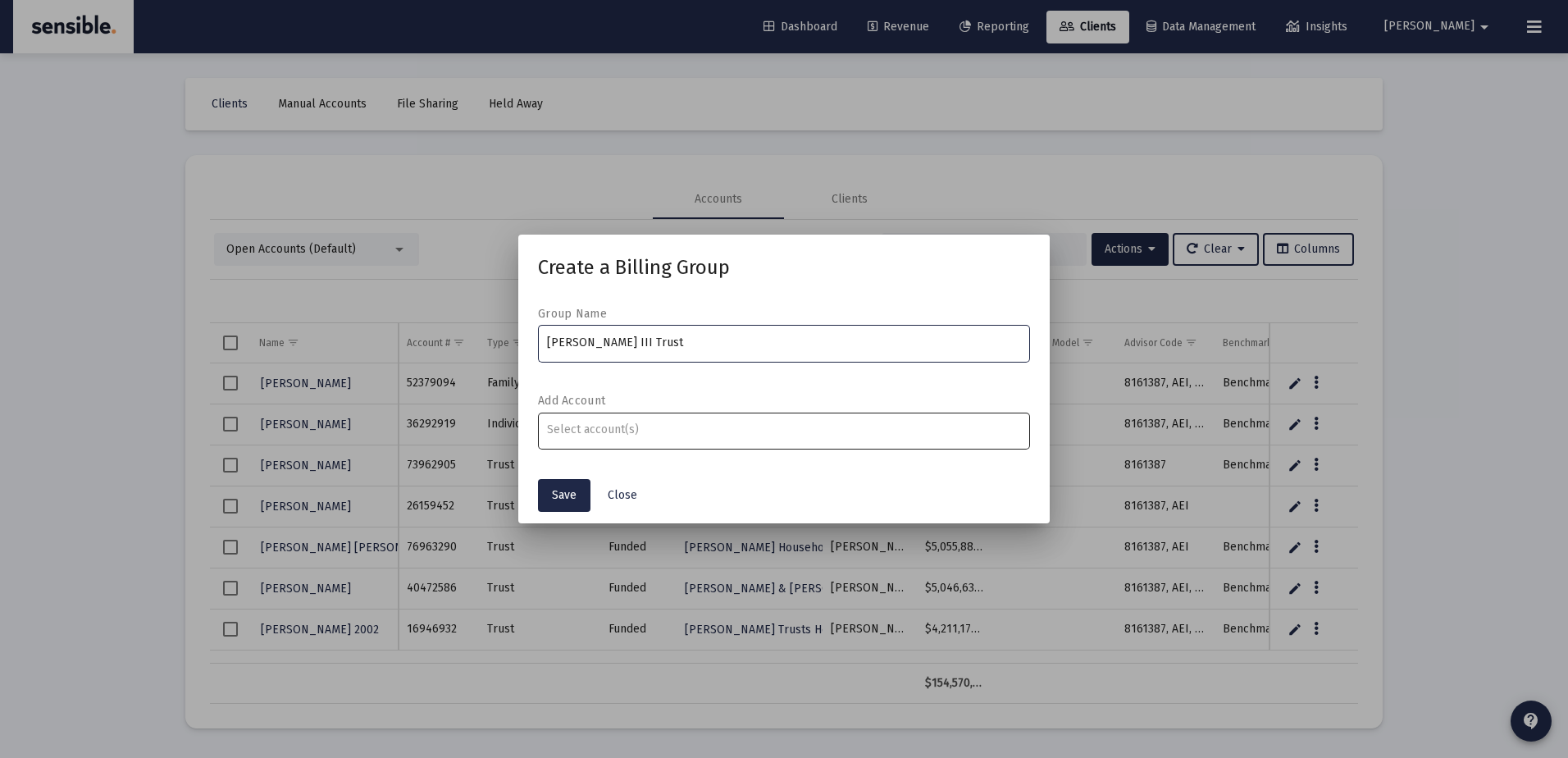
type input "[PERSON_NAME] III Trust"
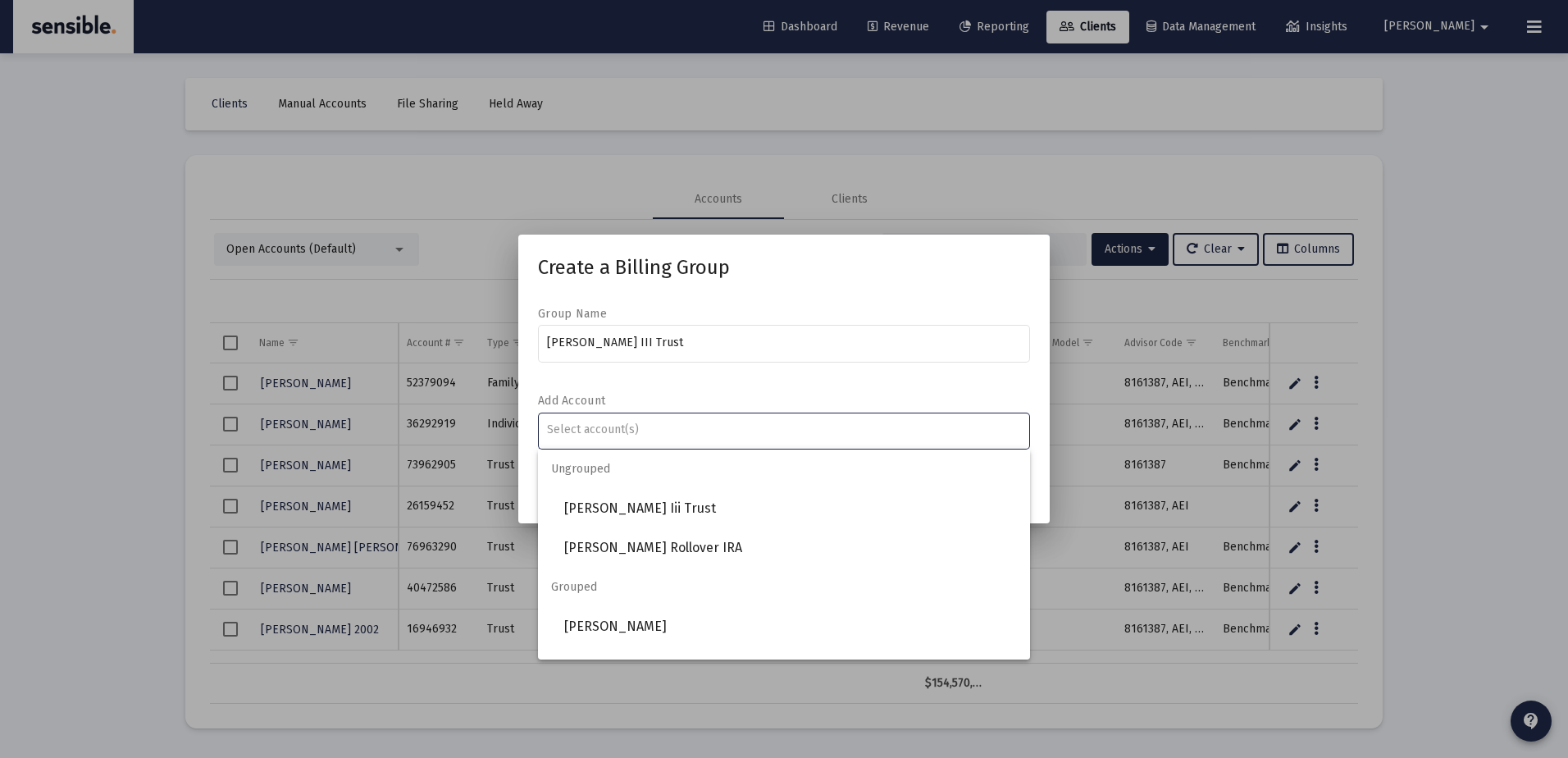
click at [661, 430] on input "Assignment Selection" at bounding box center [784, 430] width 475 height 13
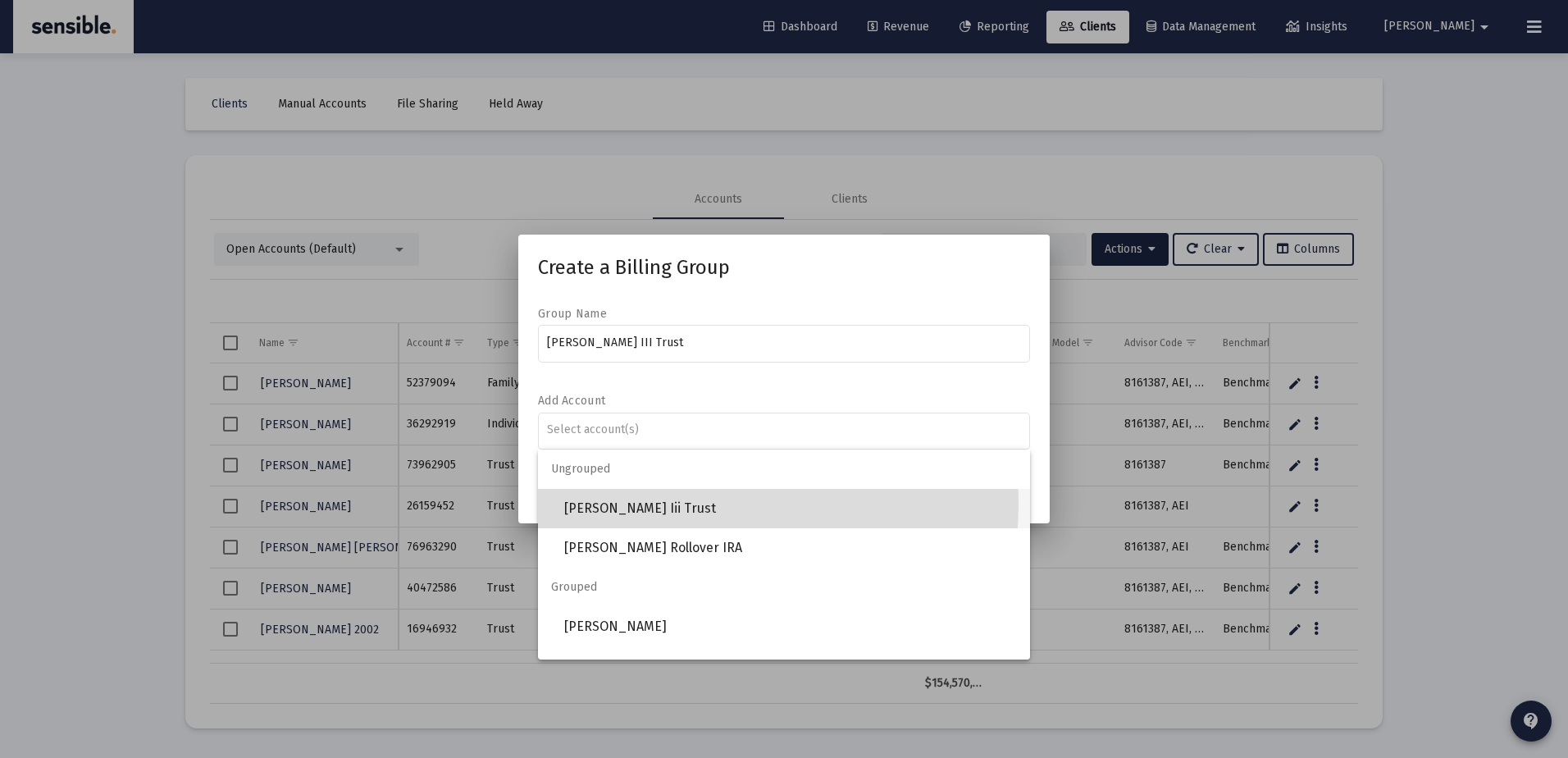
click at [658, 503] on span "[PERSON_NAME] Iii Trust" at bounding box center [791, 509] width 453 height 39
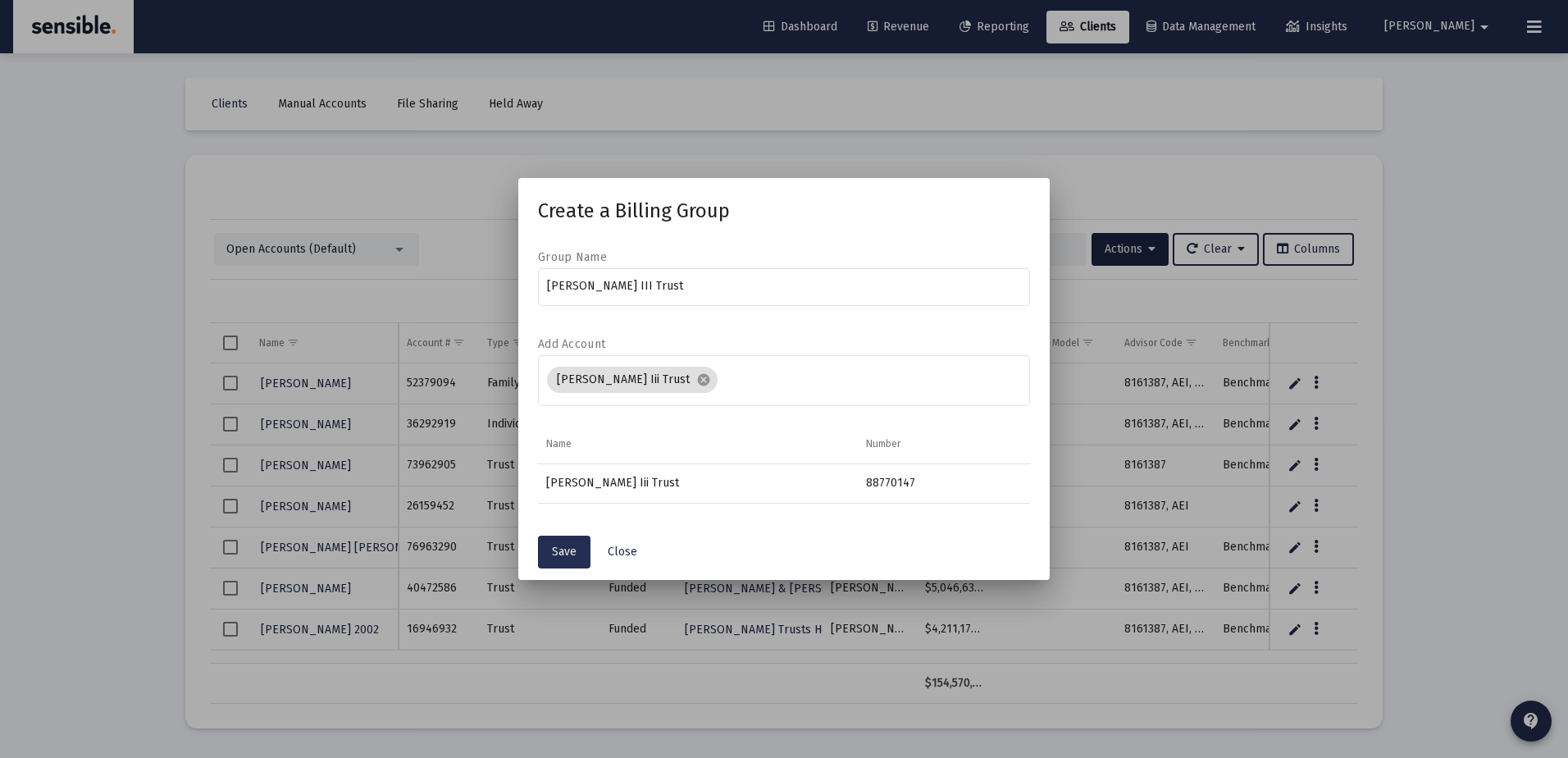
click at [557, 549] on span "Save" at bounding box center [564, 551] width 25 height 13
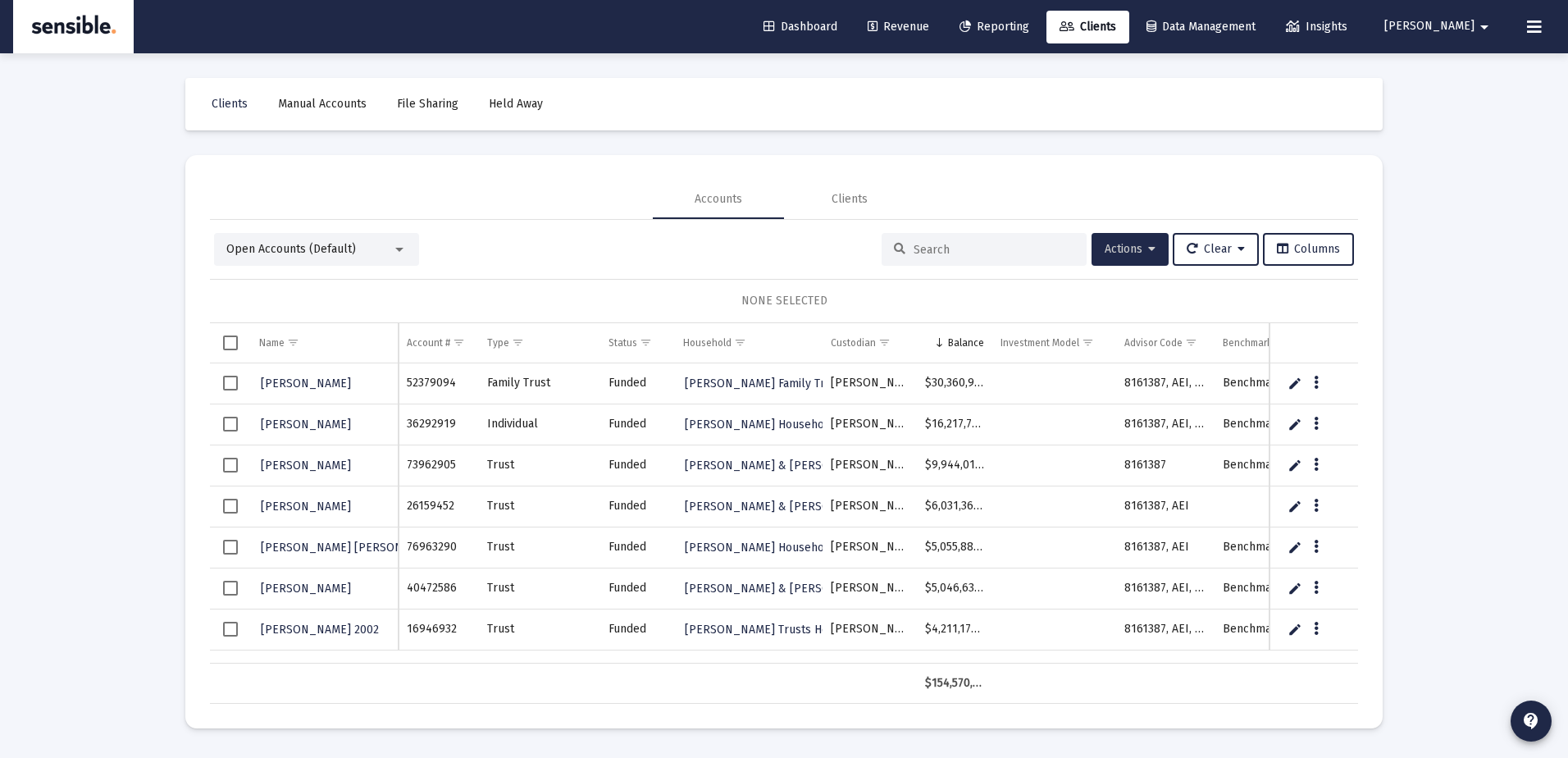
click at [1114, 249] on span "Actions" at bounding box center [1130, 248] width 51 height 13
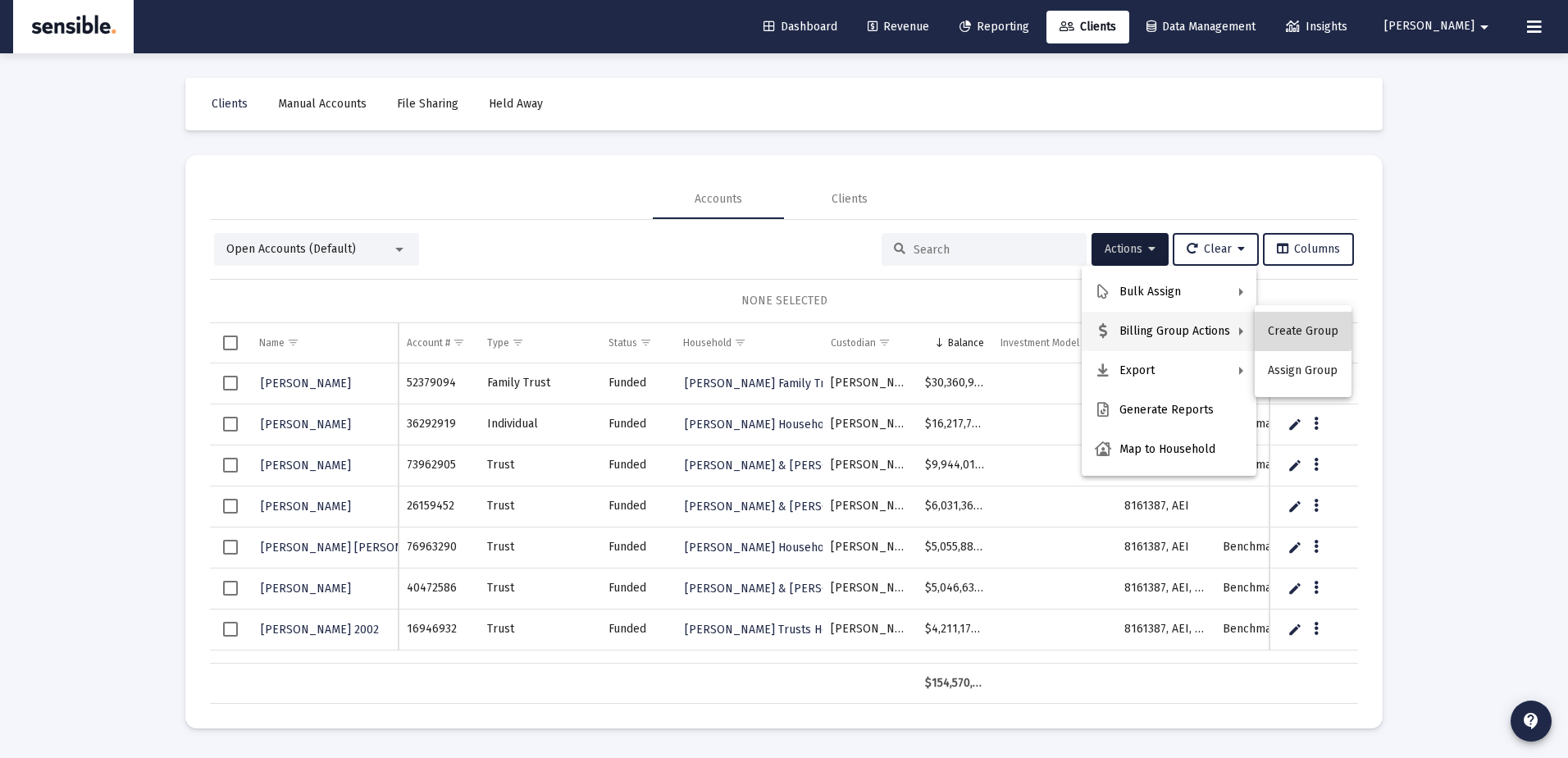
click at [1302, 317] on button "Create Group" at bounding box center [1303, 331] width 96 height 39
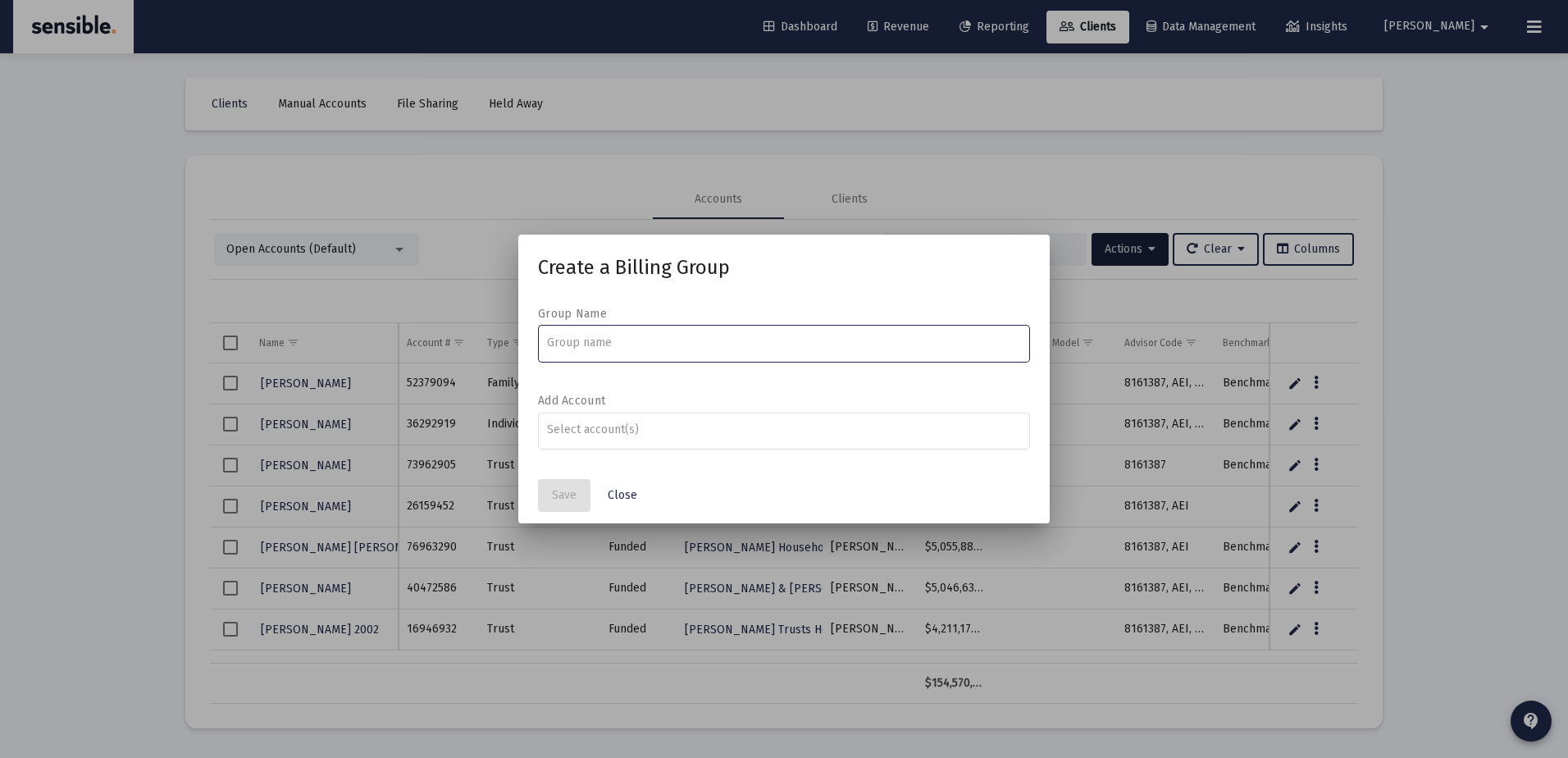
click at [919, 348] on input at bounding box center [784, 343] width 475 height 13
type input "t"
type input "Terry Taeubel"
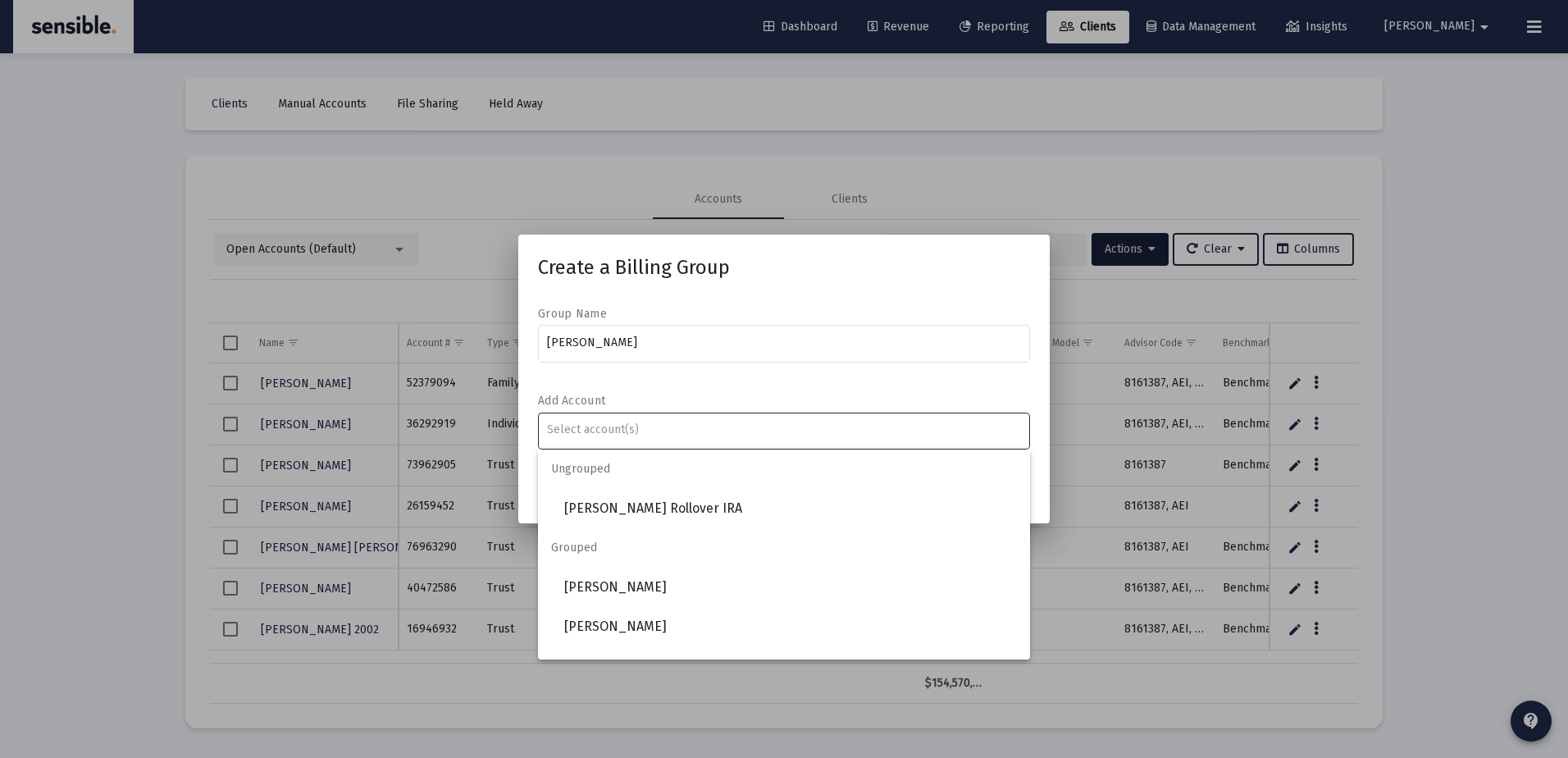
click at [834, 433] on input "Assignment Selection" at bounding box center [784, 430] width 475 height 13
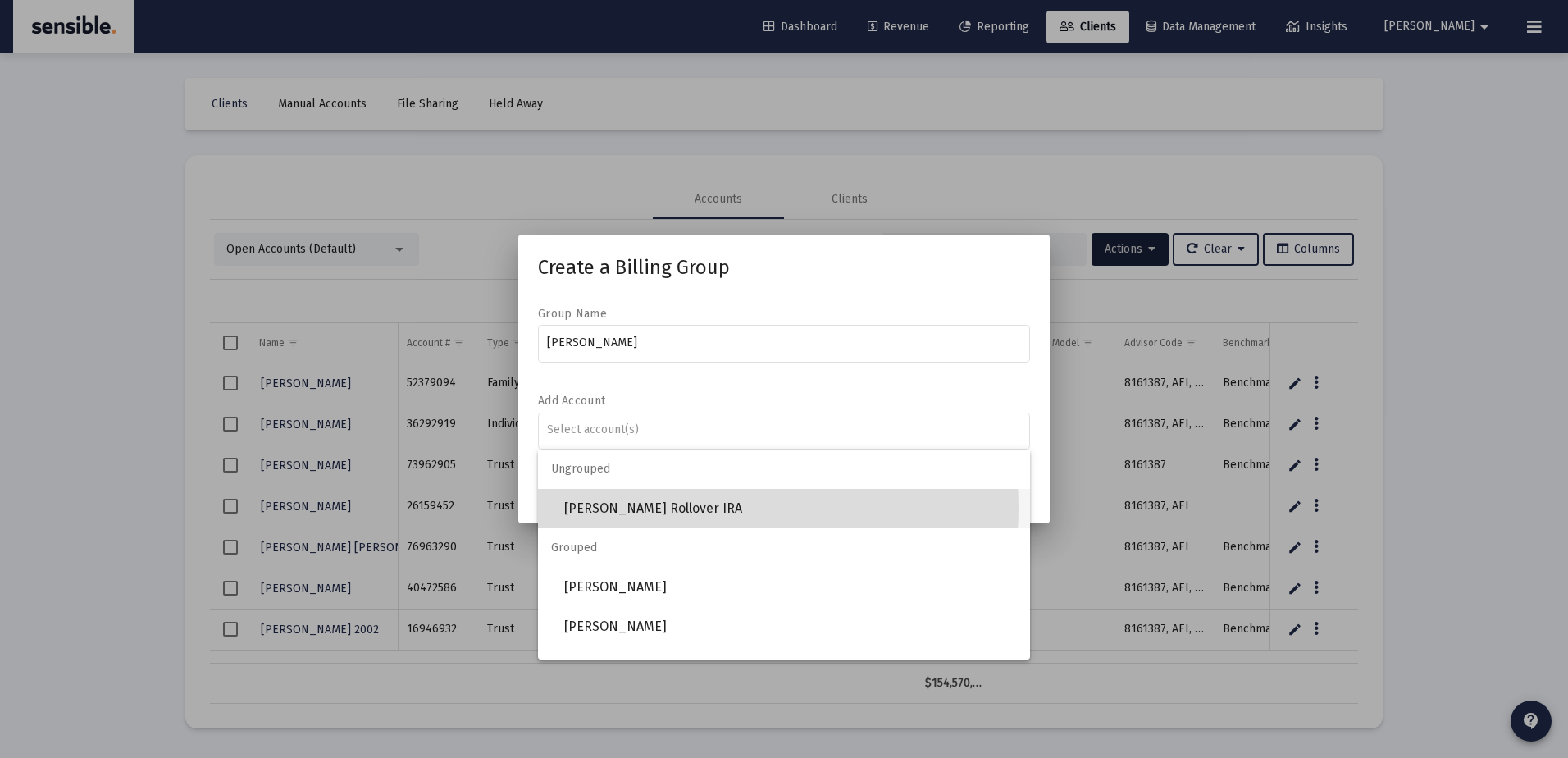
click at [701, 508] on span "Terry Taeubel Rollover IRA" at bounding box center [791, 509] width 453 height 39
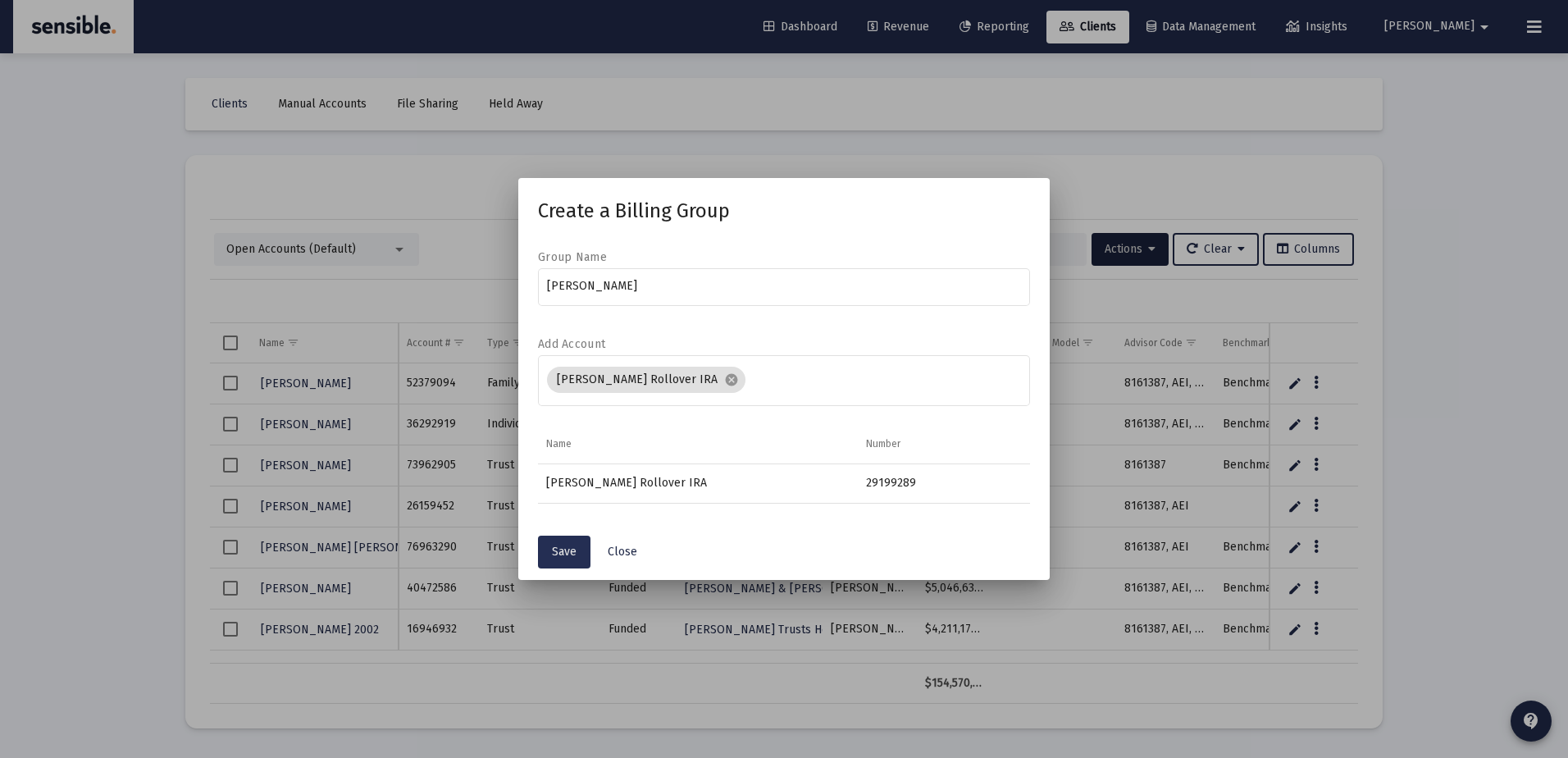
click at [572, 546] on span "Save" at bounding box center [564, 551] width 25 height 13
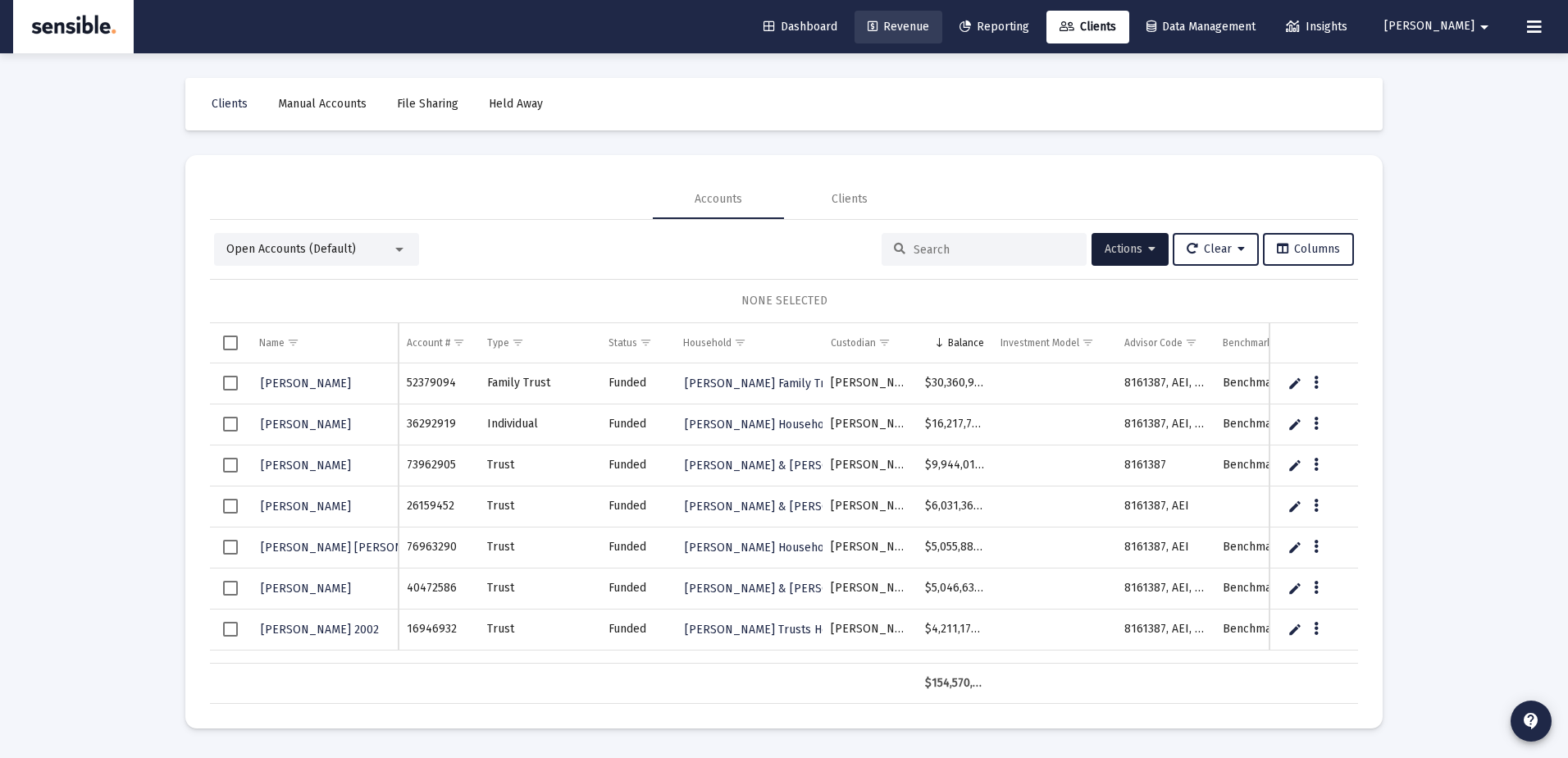
click at [929, 22] on span "Revenue" at bounding box center [899, 26] width 62 height 13
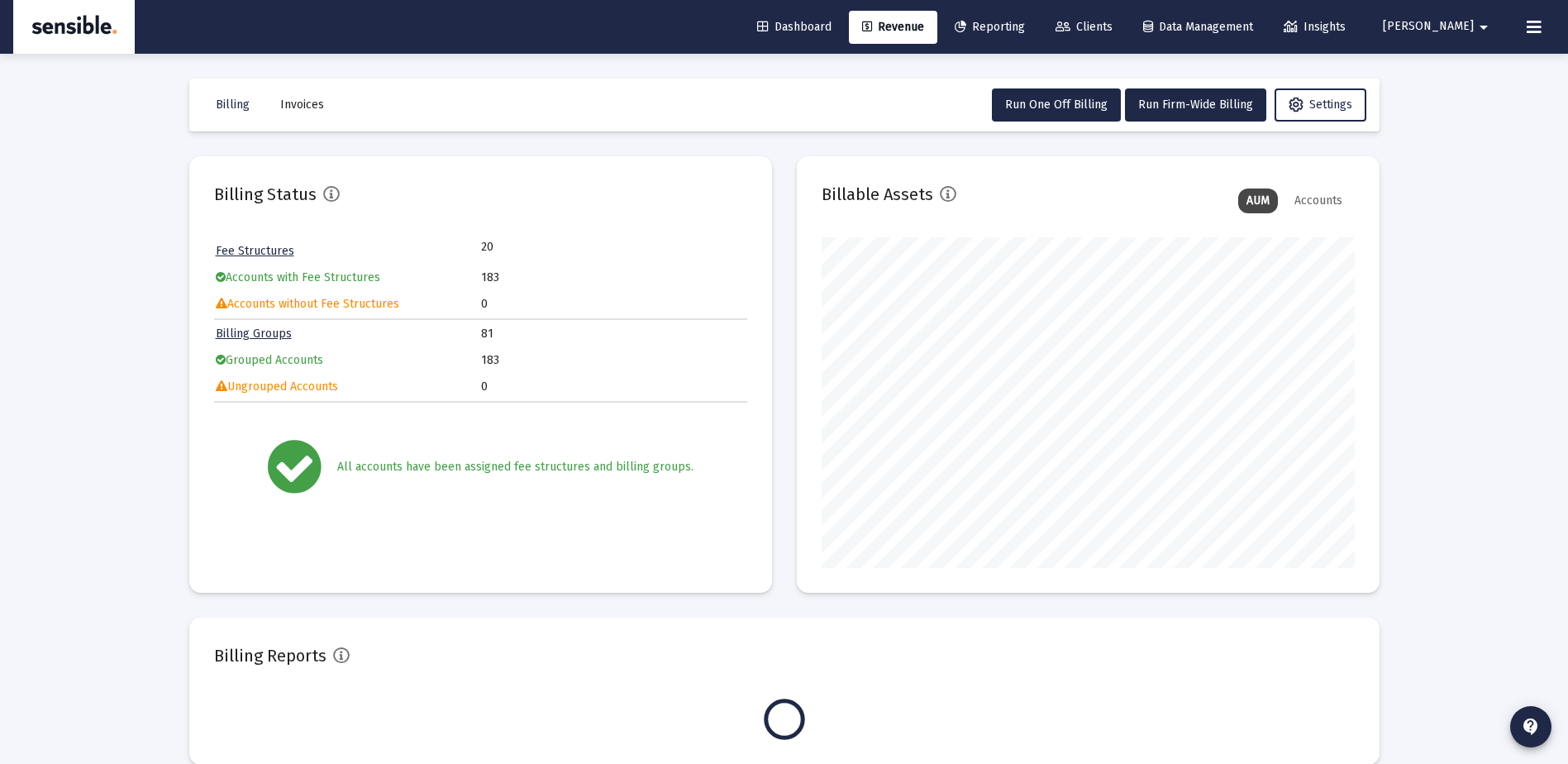
scroll to position [331, 533]
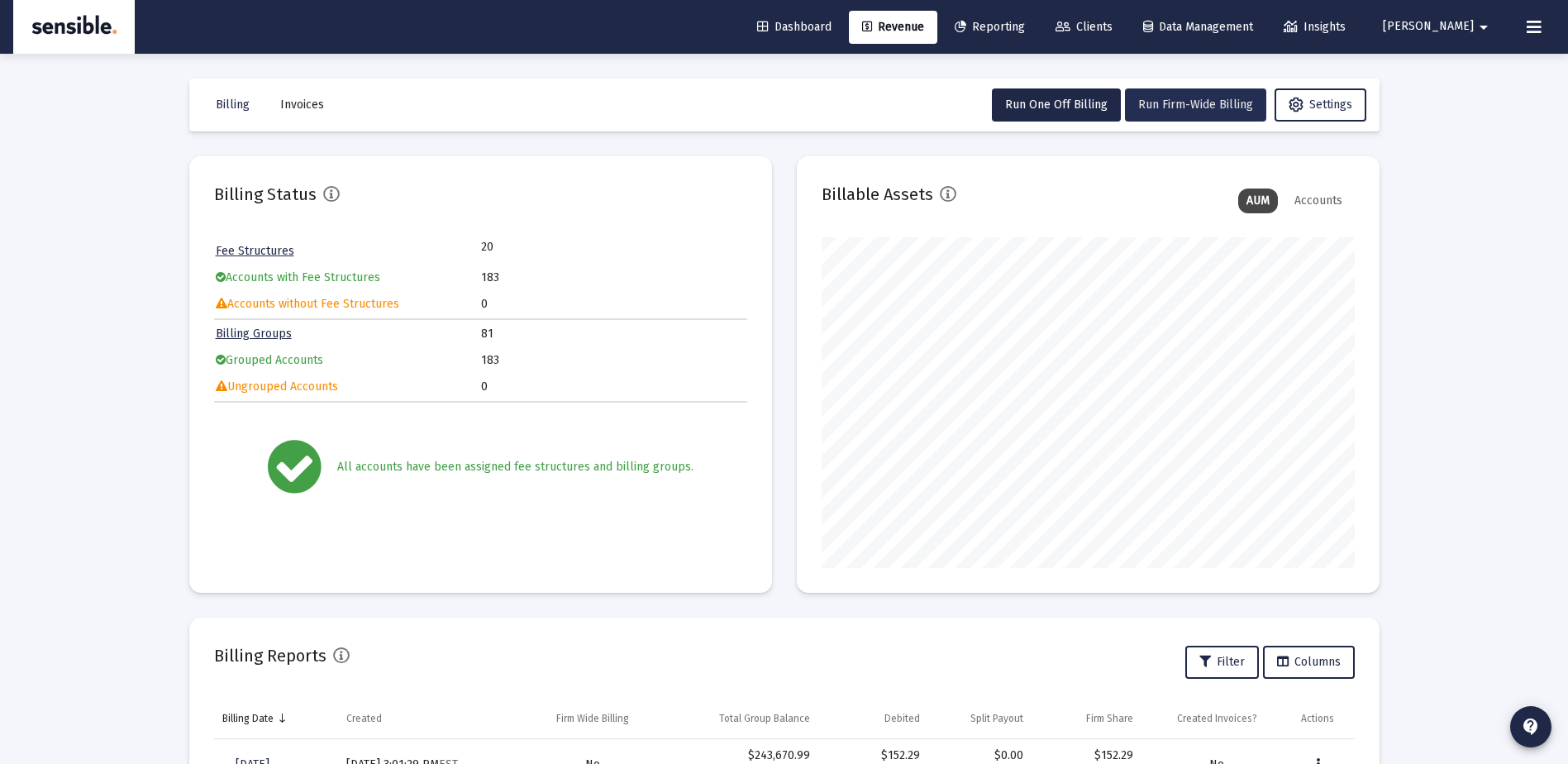
click at [1184, 99] on span "Run Firm-Wide Billing" at bounding box center [1196, 104] width 115 height 14
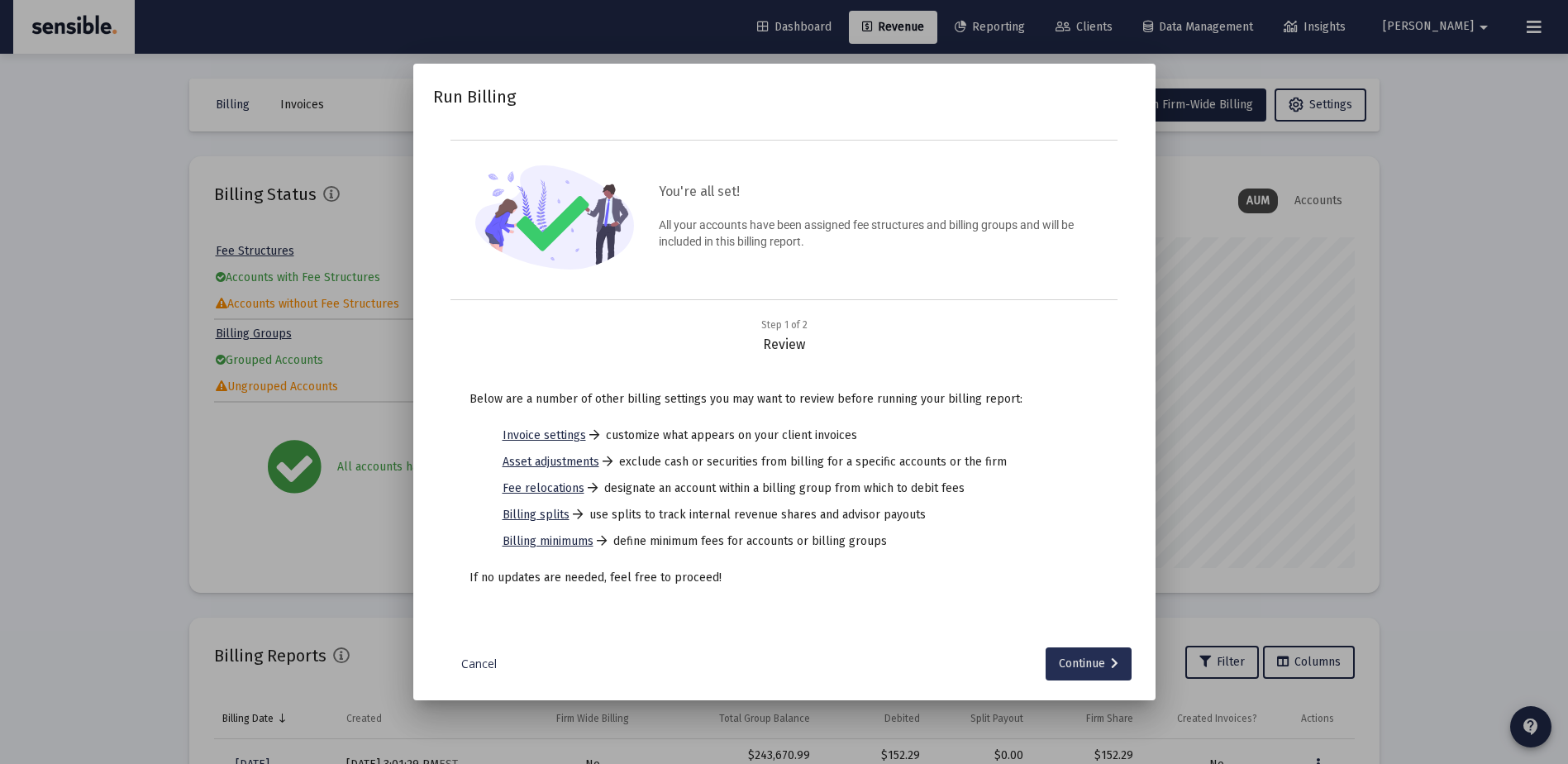
click at [1084, 665] on div "Continue" at bounding box center [1088, 664] width 59 height 33
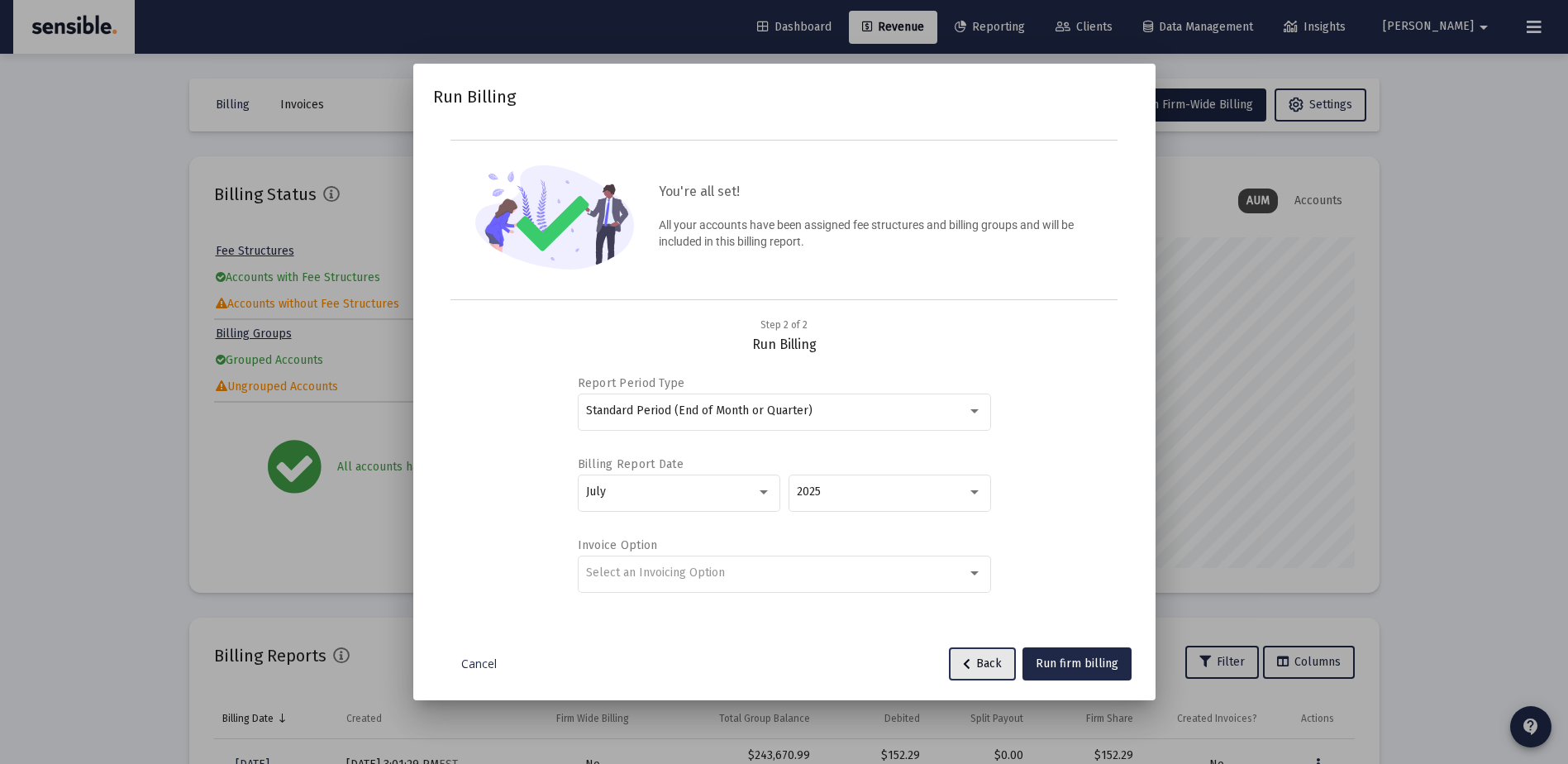
click at [978, 663] on span "Back" at bounding box center [983, 663] width 39 height 14
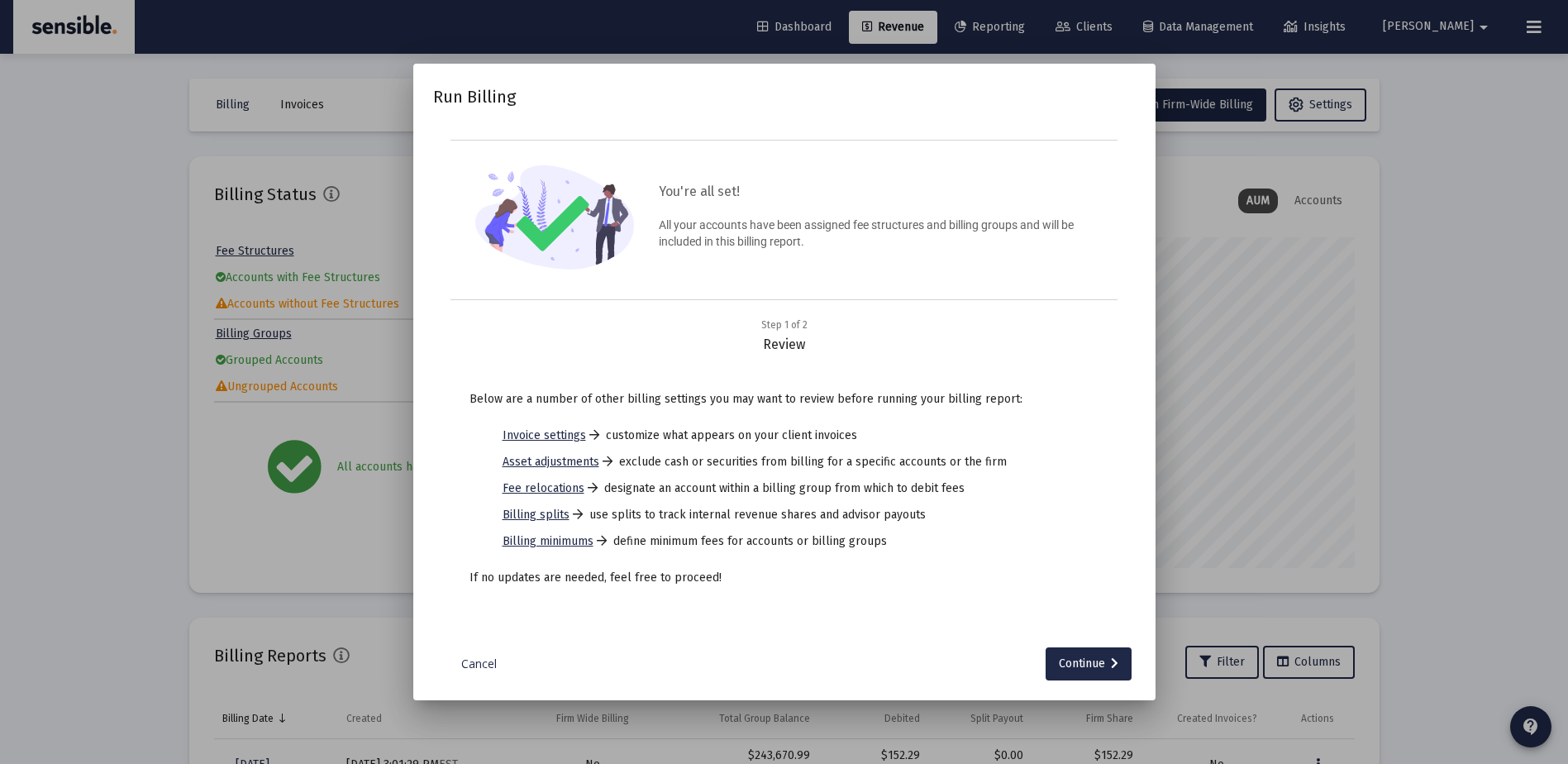
click at [477, 662] on link "Cancel" at bounding box center [479, 663] width 83 height 17
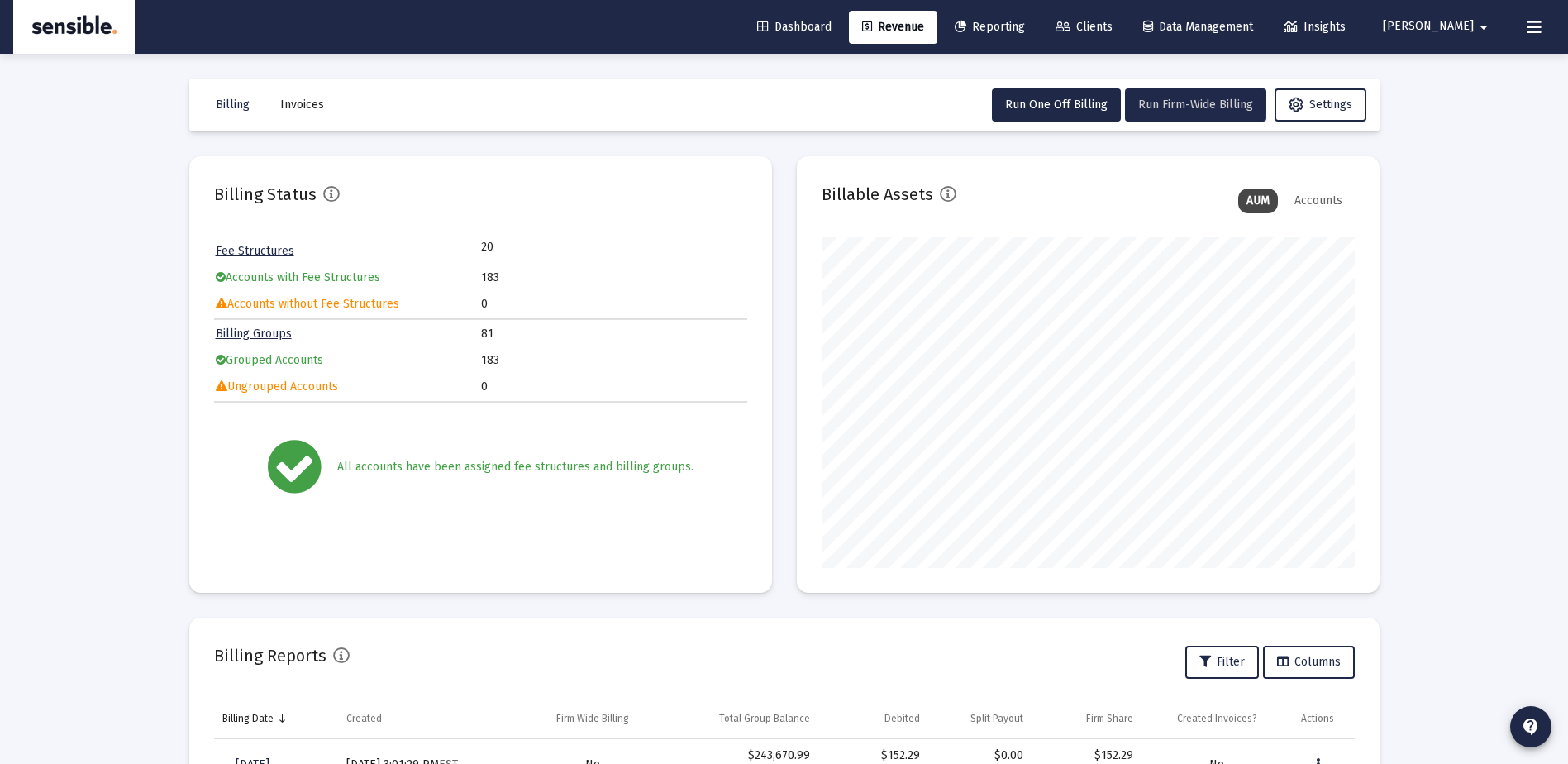
click at [1163, 97] on span "Run Firm-Wide Billing" at bounding box center [1196, 104] width 115 height 14
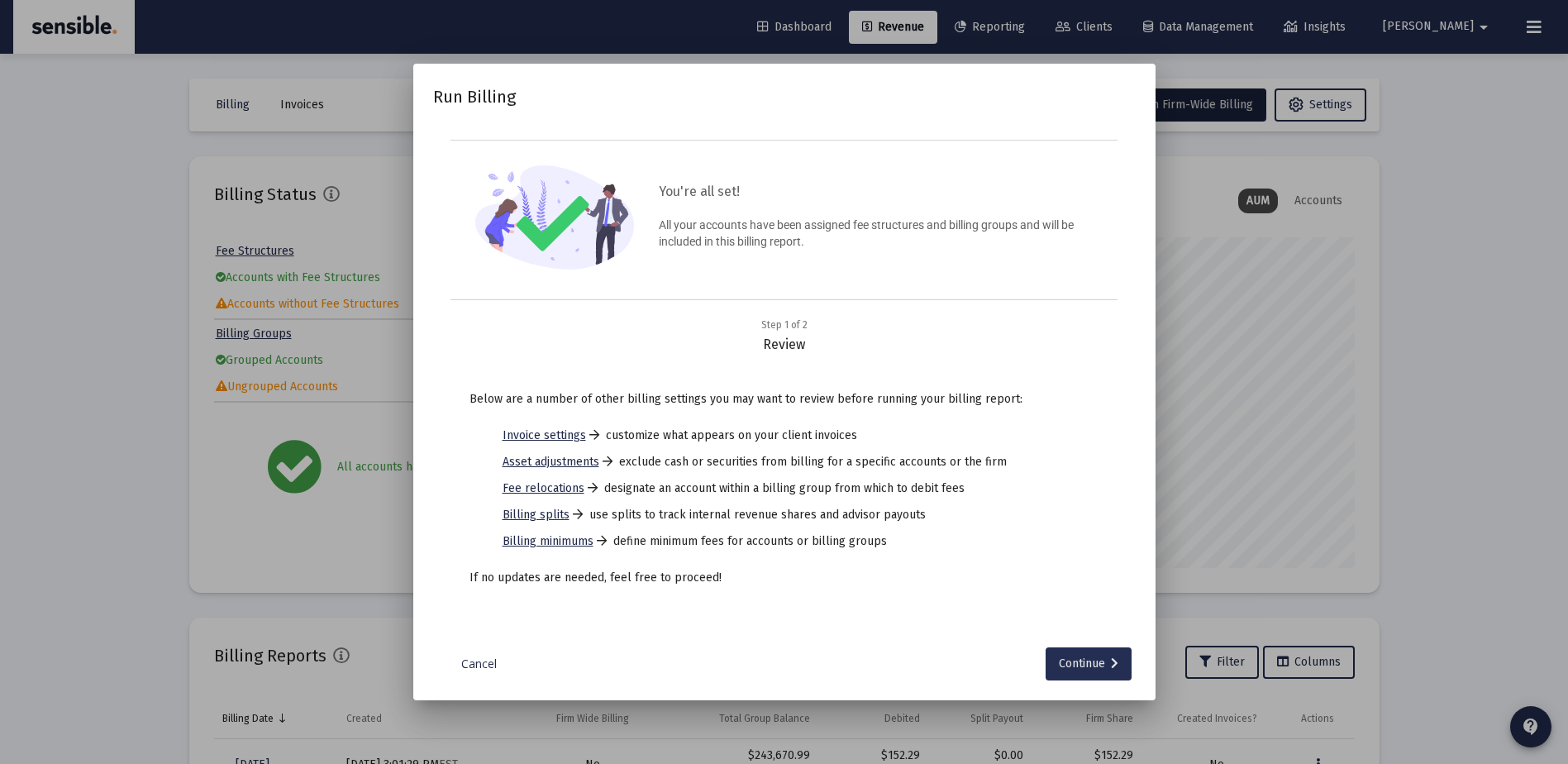
click at [1080, 667] on div "Continue" at bounding box center [1088, 664] width 59 height 33
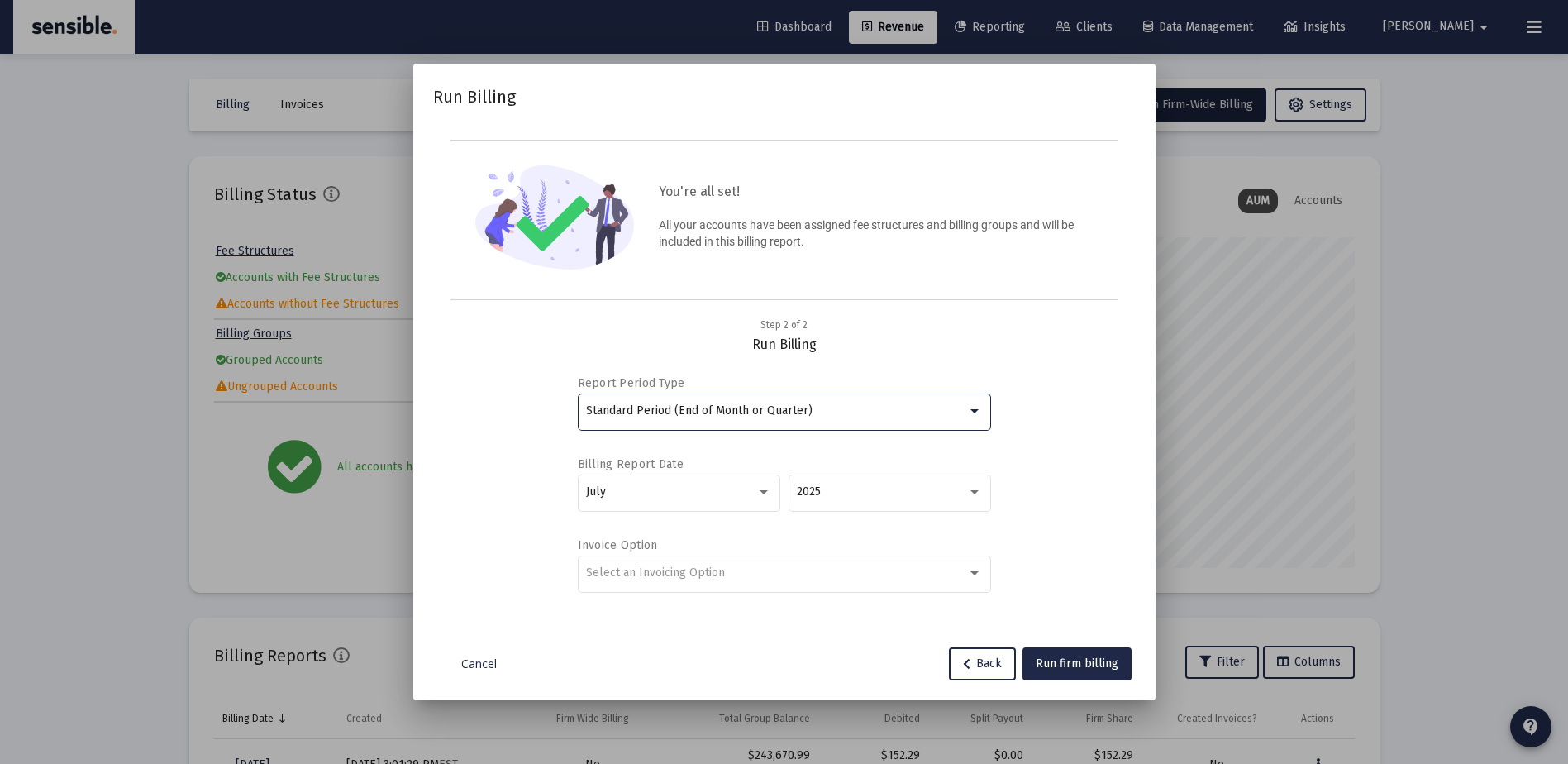
click at [865, 405] on div "Standard Period (End of Month or Quarter)" at bounding box center [777, 411] width 382 height 14
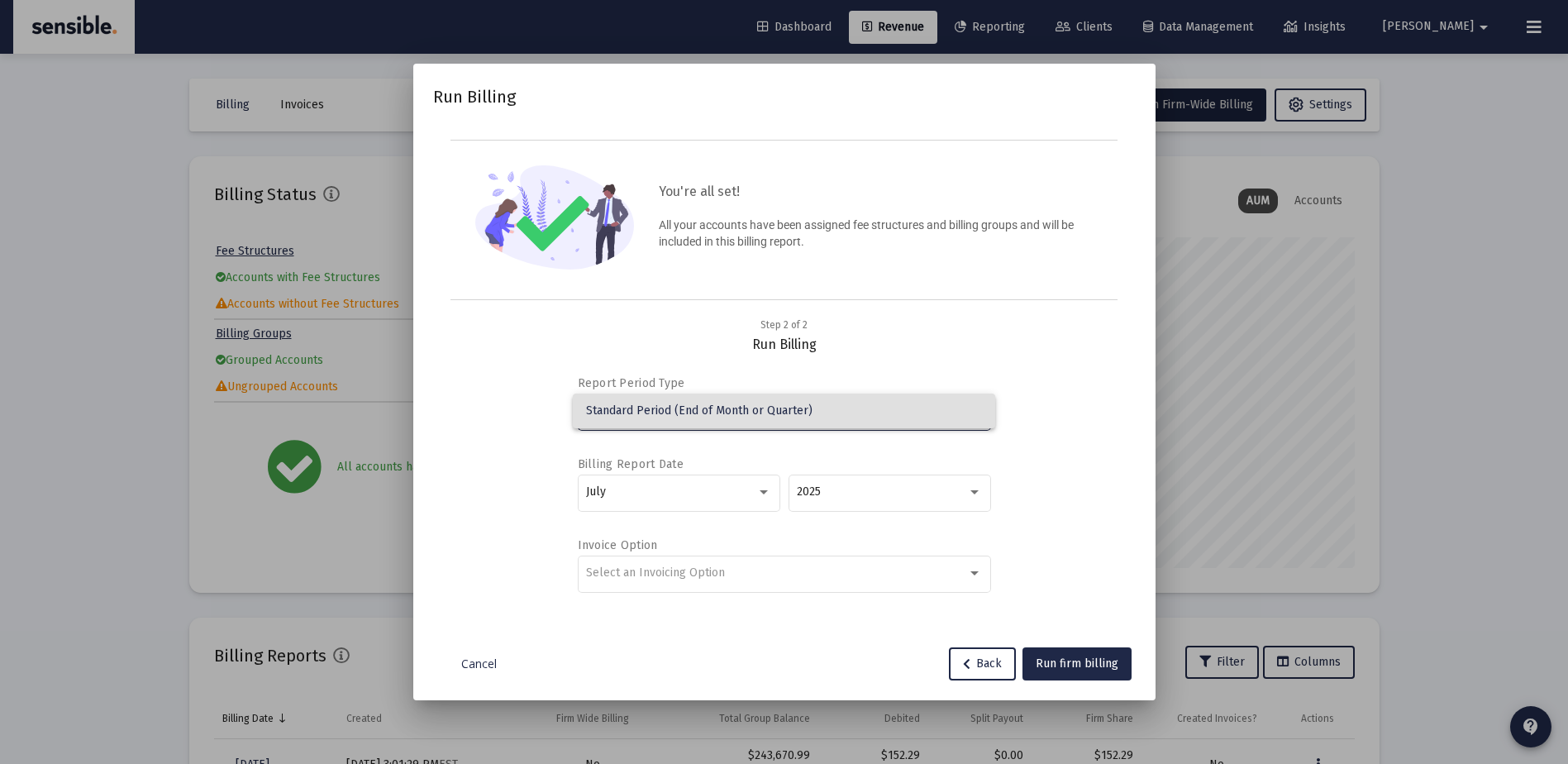
click at [762, 485] on div at bounding box center [784, 382] width 1568 height 764
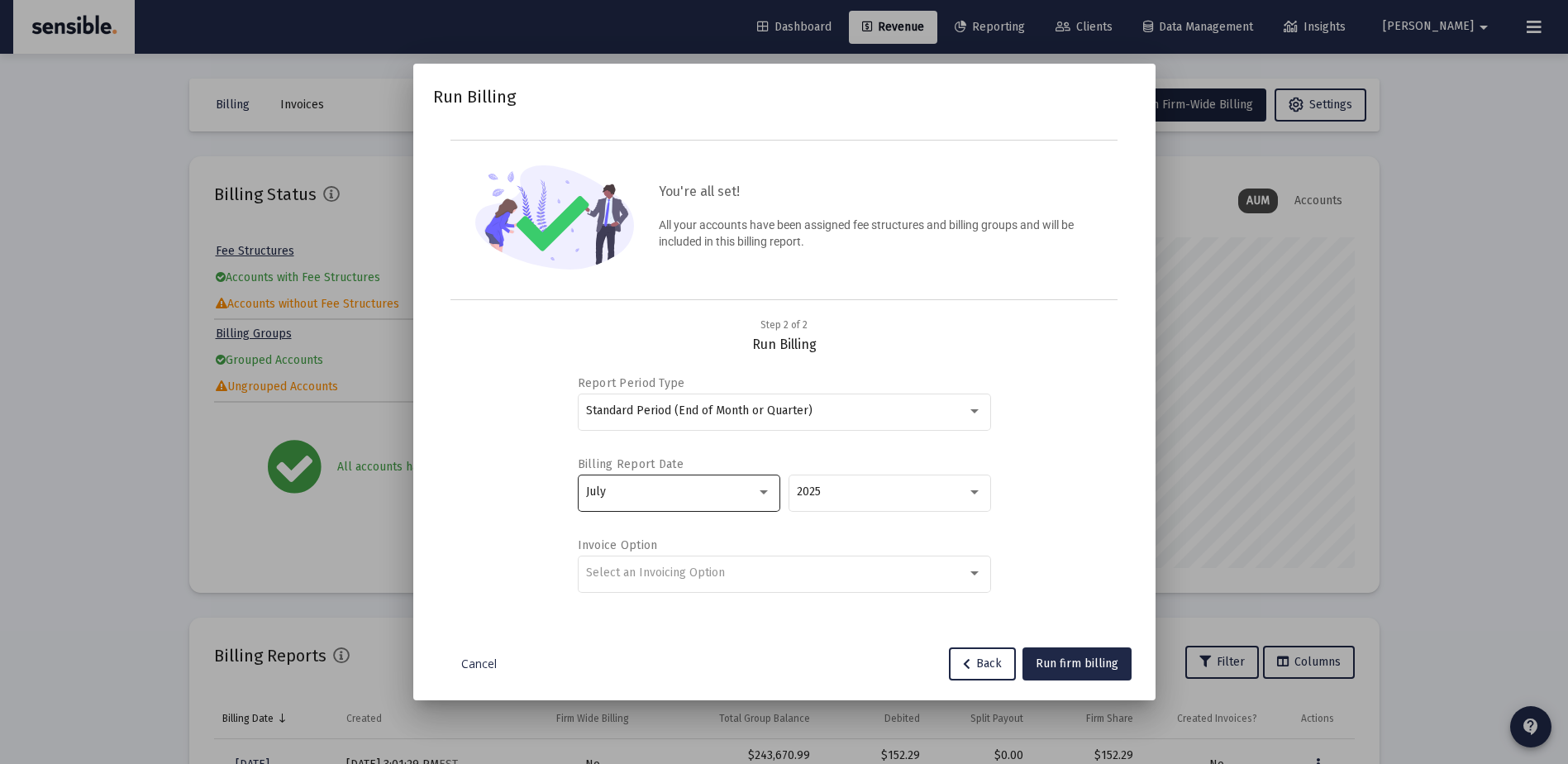
click at [762, 486] on div at bounding box center [763, 492] width 15 height 14
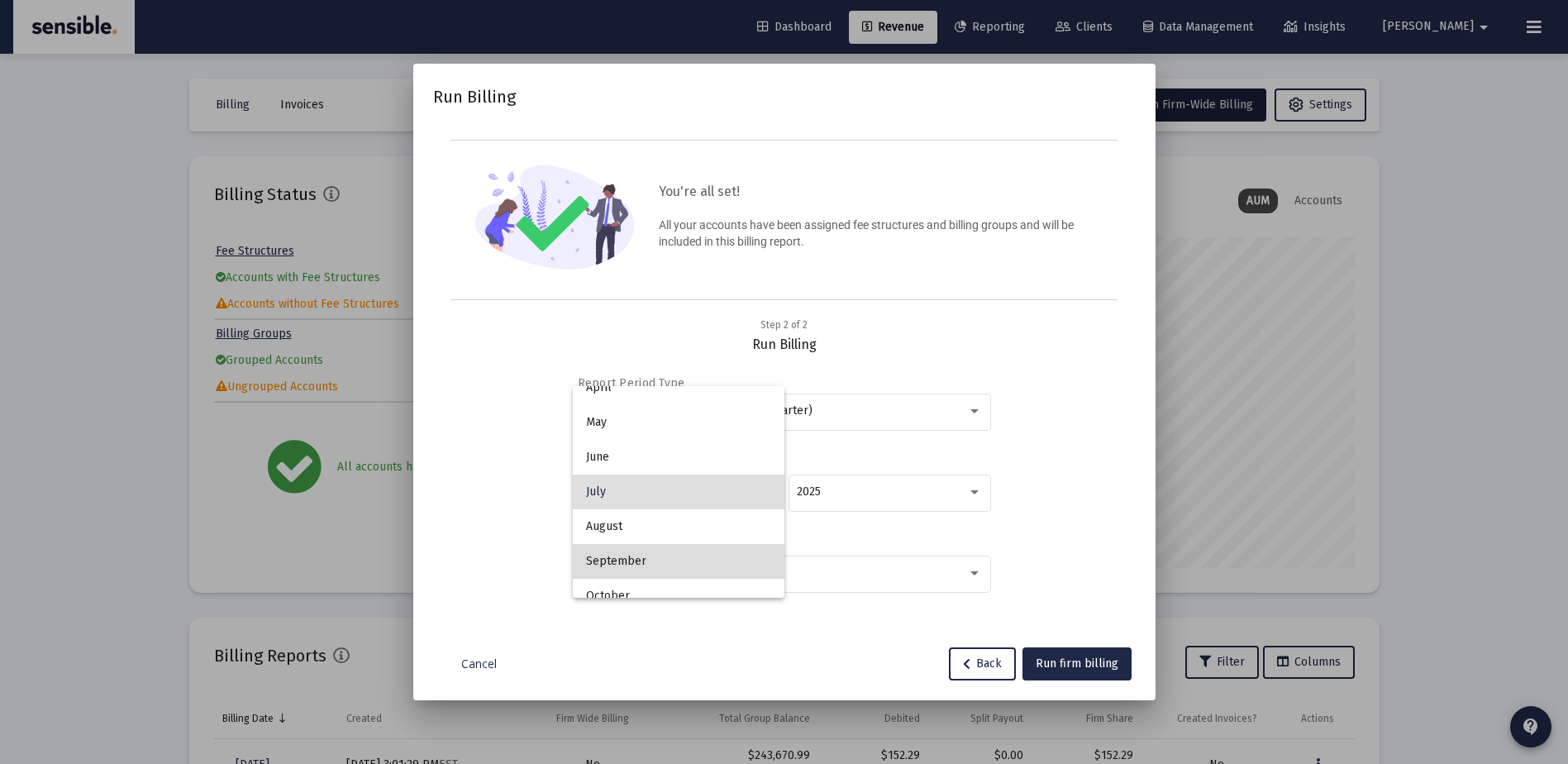
click at [699, 548] on span "September" at bounding box center [679, 561] width 185 height 35
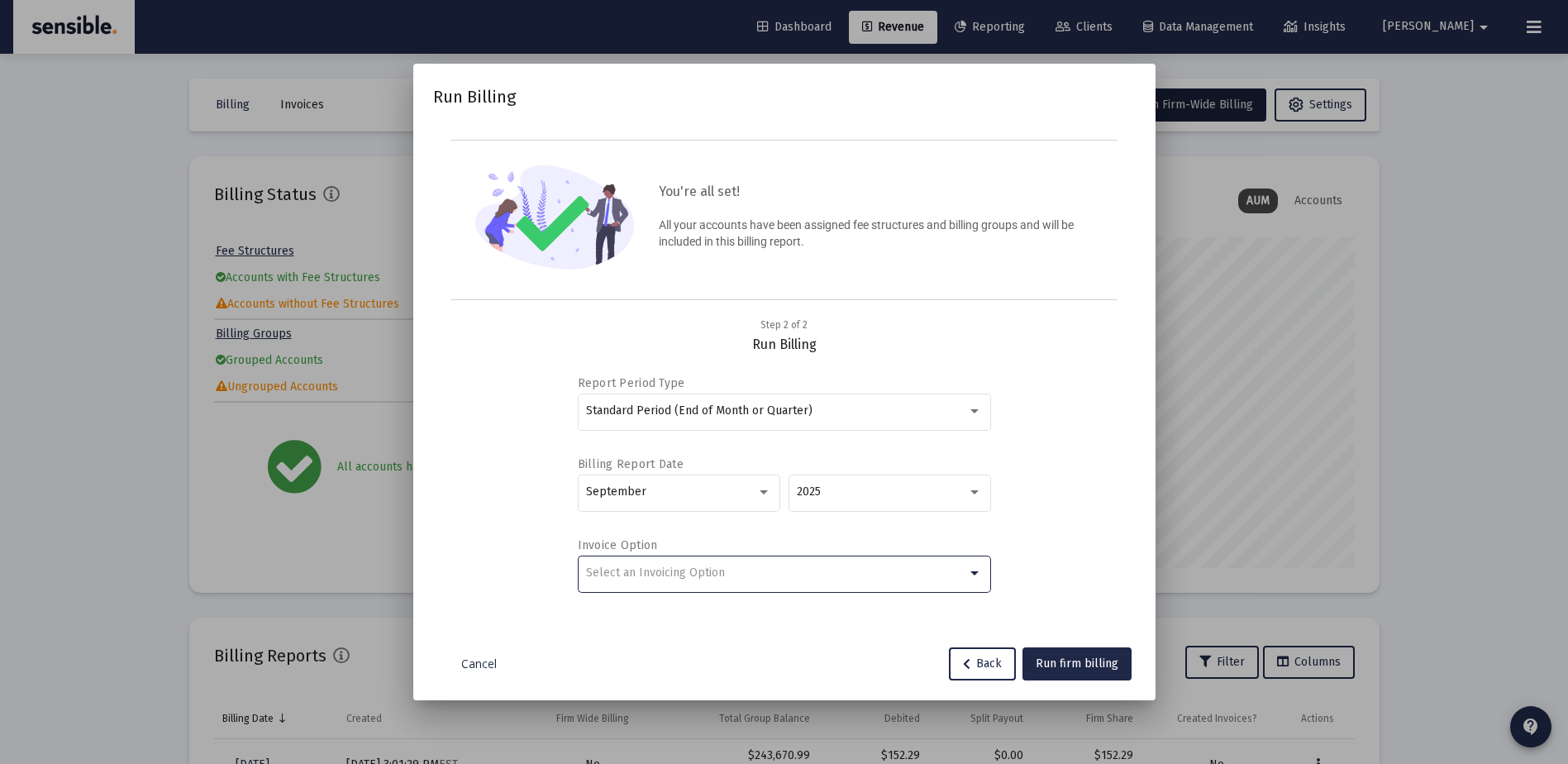
click at [702, 572] on span "Select an Invoicing Option" at bounding box center [655, 572] width 139 height 14
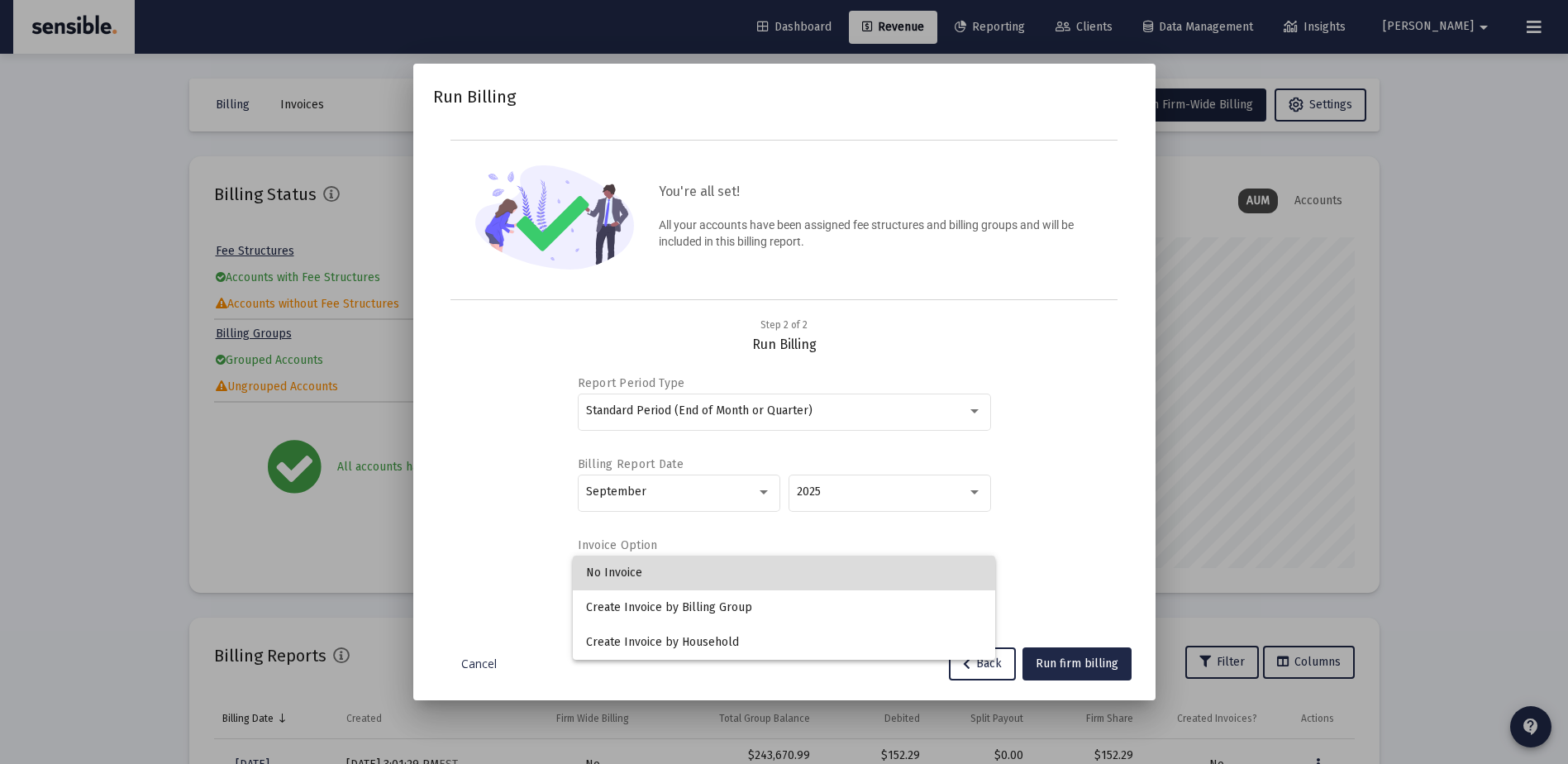
click at [662, 577] on span "No Invoice" at bounding box center [784, 573] width 396 height 35
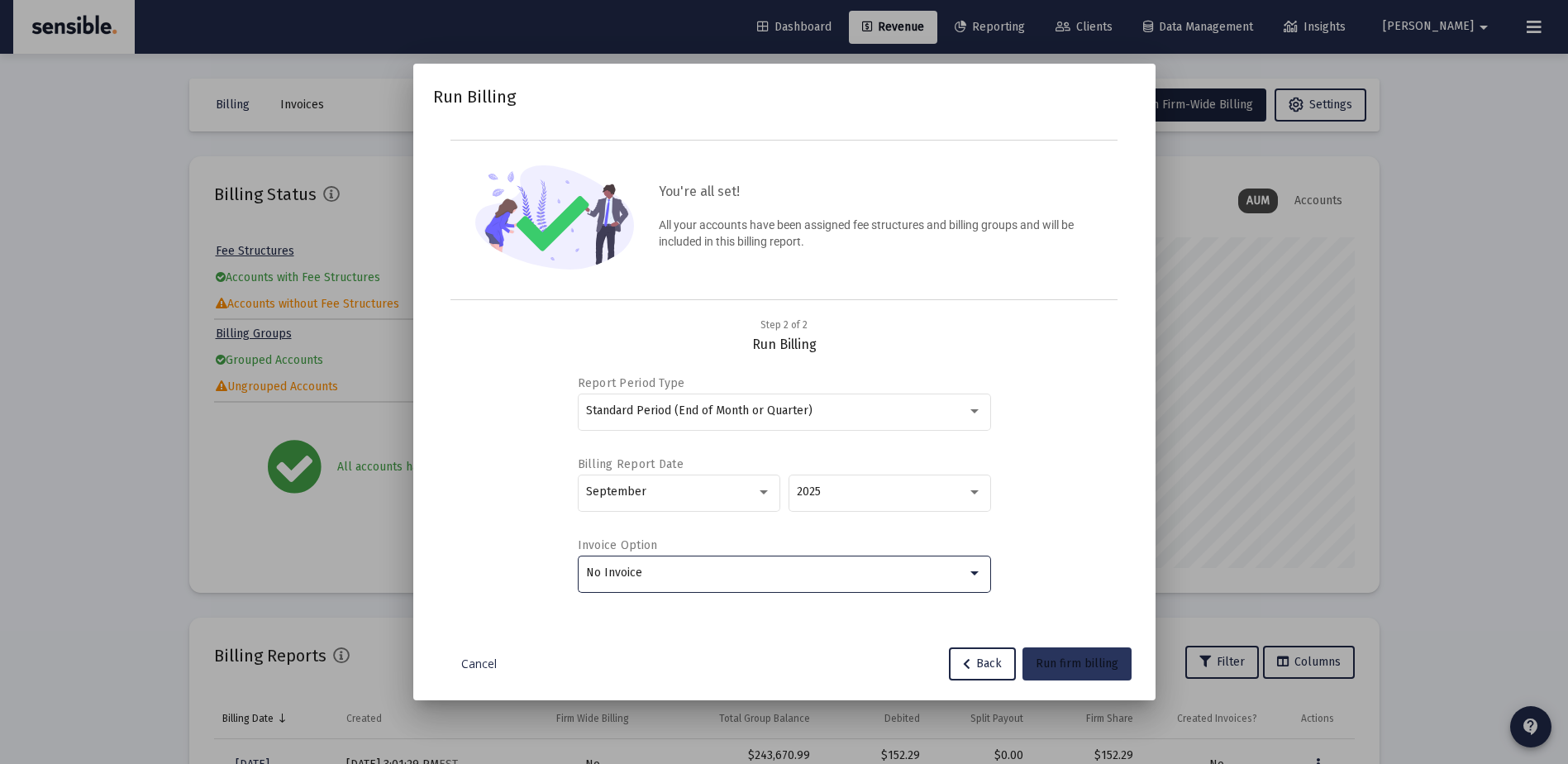
click at [1092, 656] on span "Run firm billing" at bounding box center [1077, 663] width 83 height 14
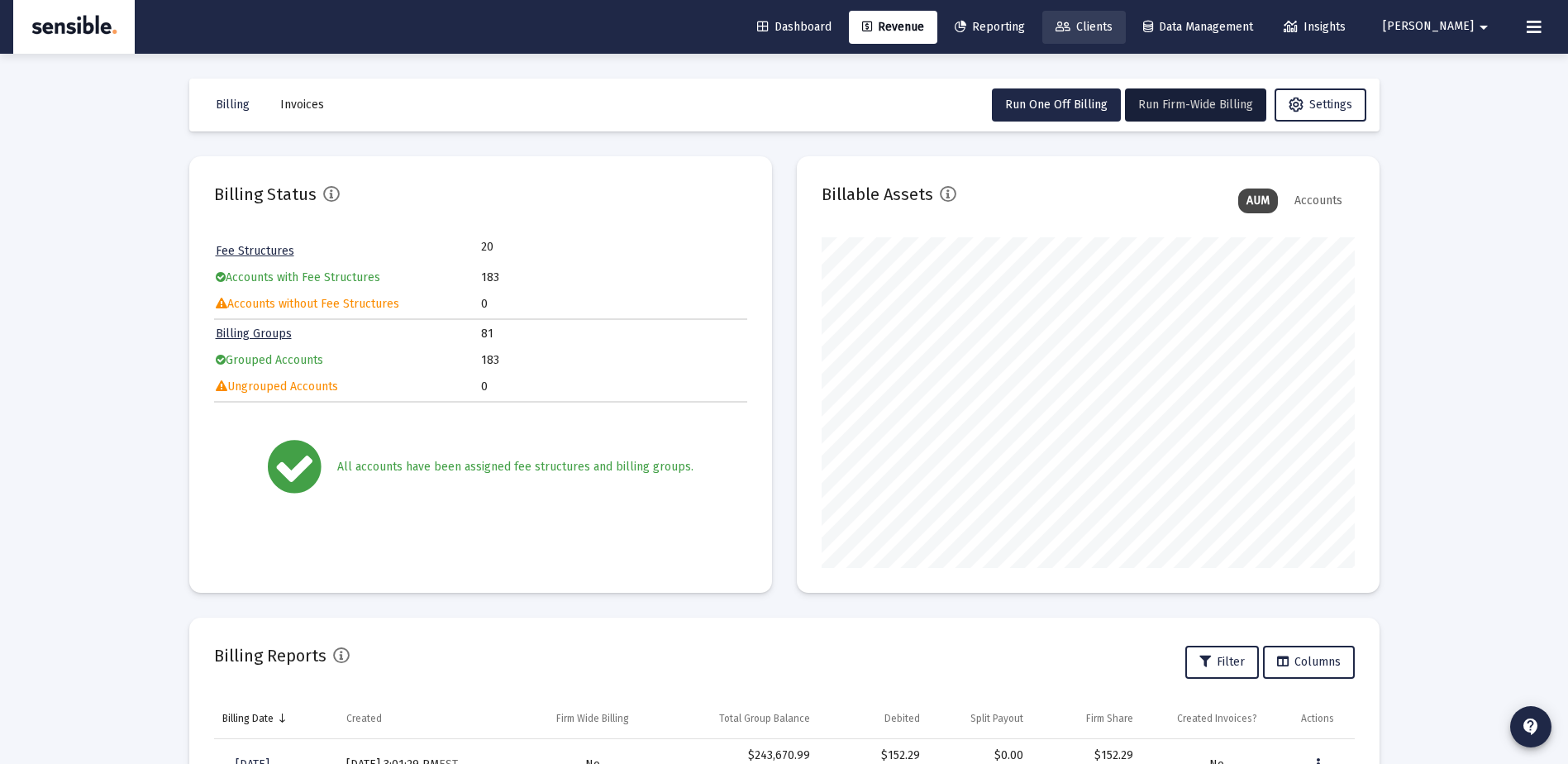
click at [1113, 21] on span "Clients" at bounding box center [1084, 26] width 57 height 14
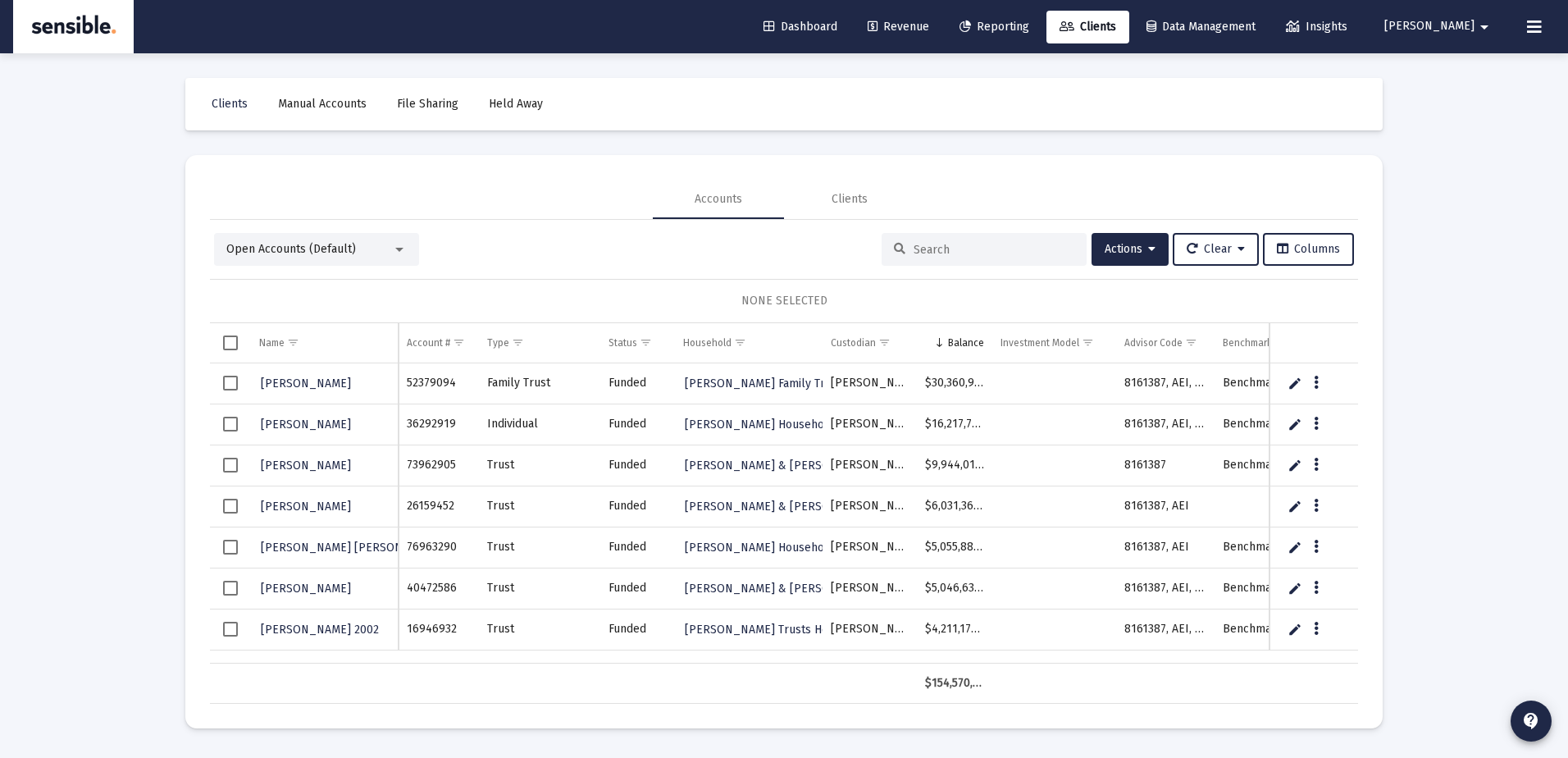
click at [928, 243] on input at bounding box center [994, 249] width 161 height 13
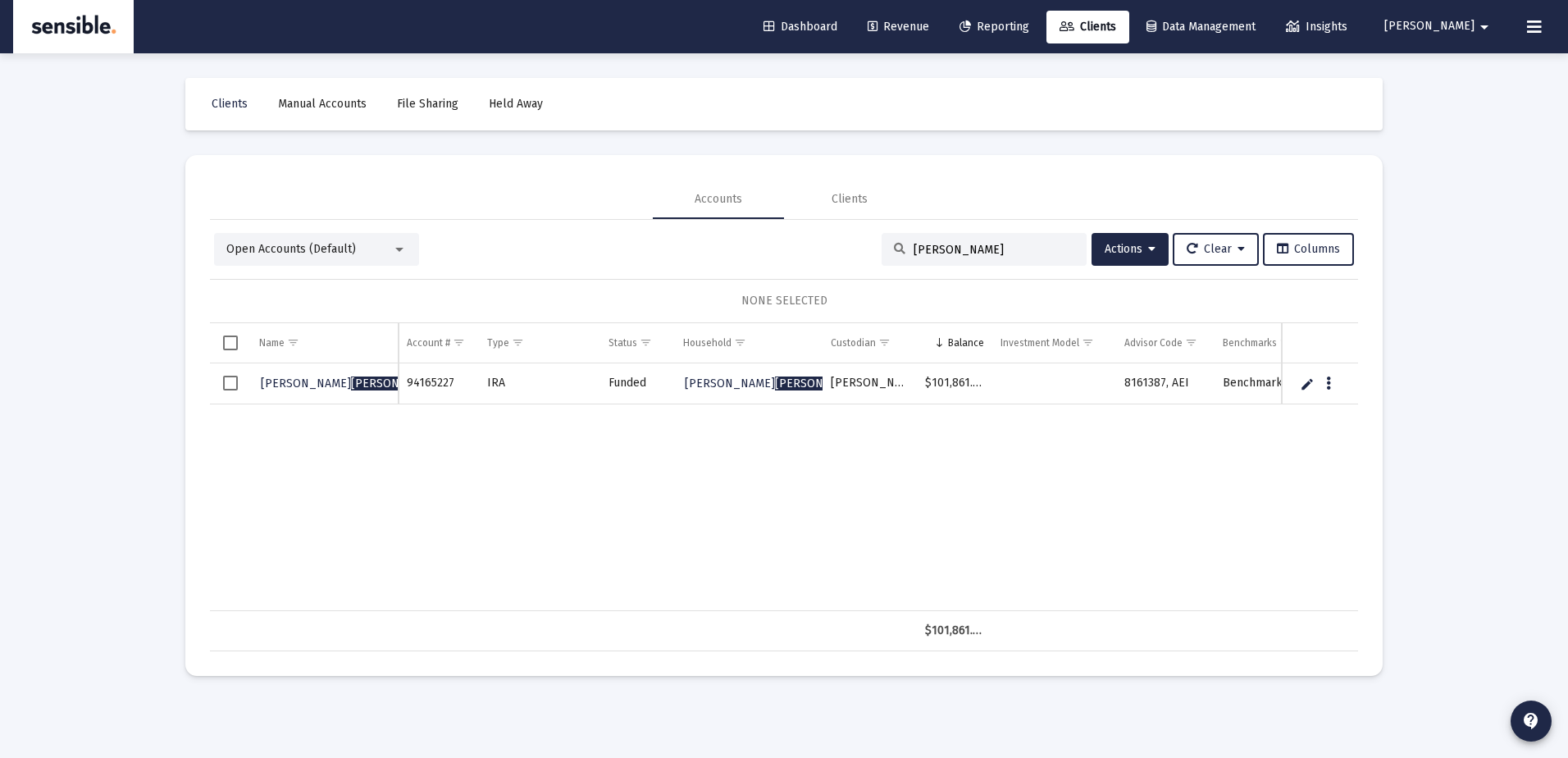
type input "mills"
click at [301, 373] on link "Sheri Mills ap" at bounding box center [357, 384] width 196 height 25
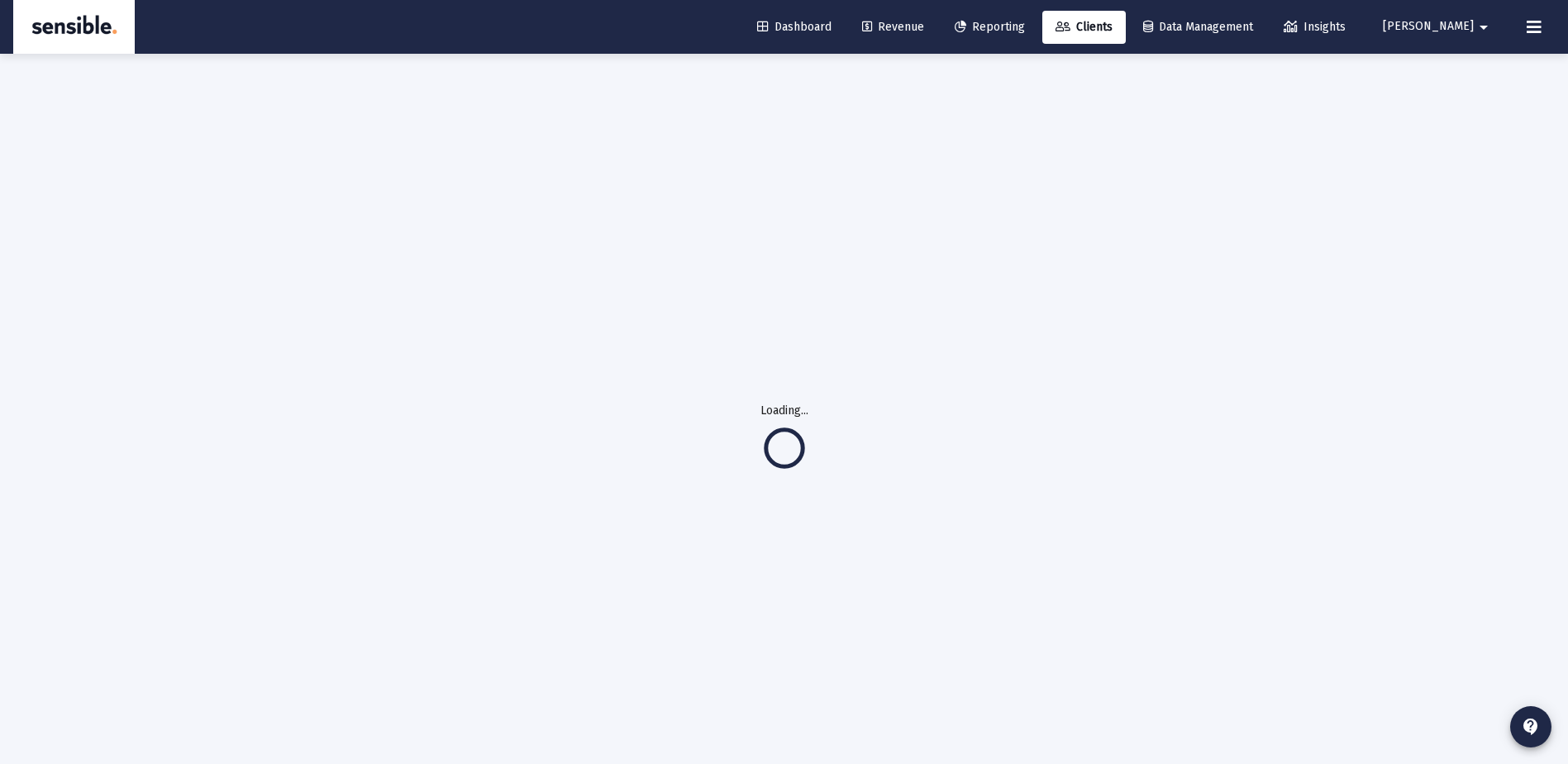
click at [303, 376] on div "Loading..." at bounding box center [784, 435] width 1240 height 764
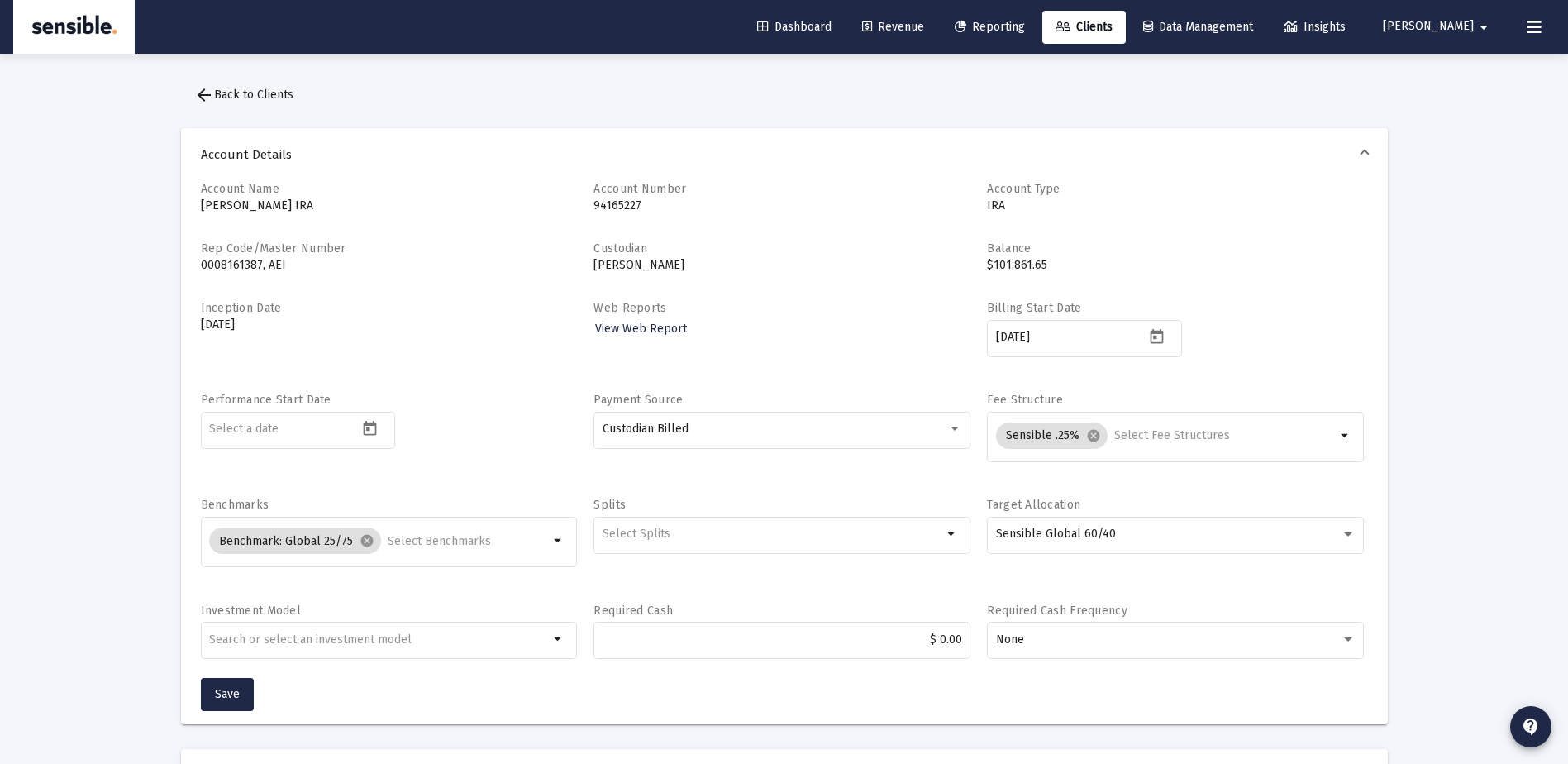
click at [924, 28] on span "Revenue" at bounding box center [893, 26] width 62 height 14
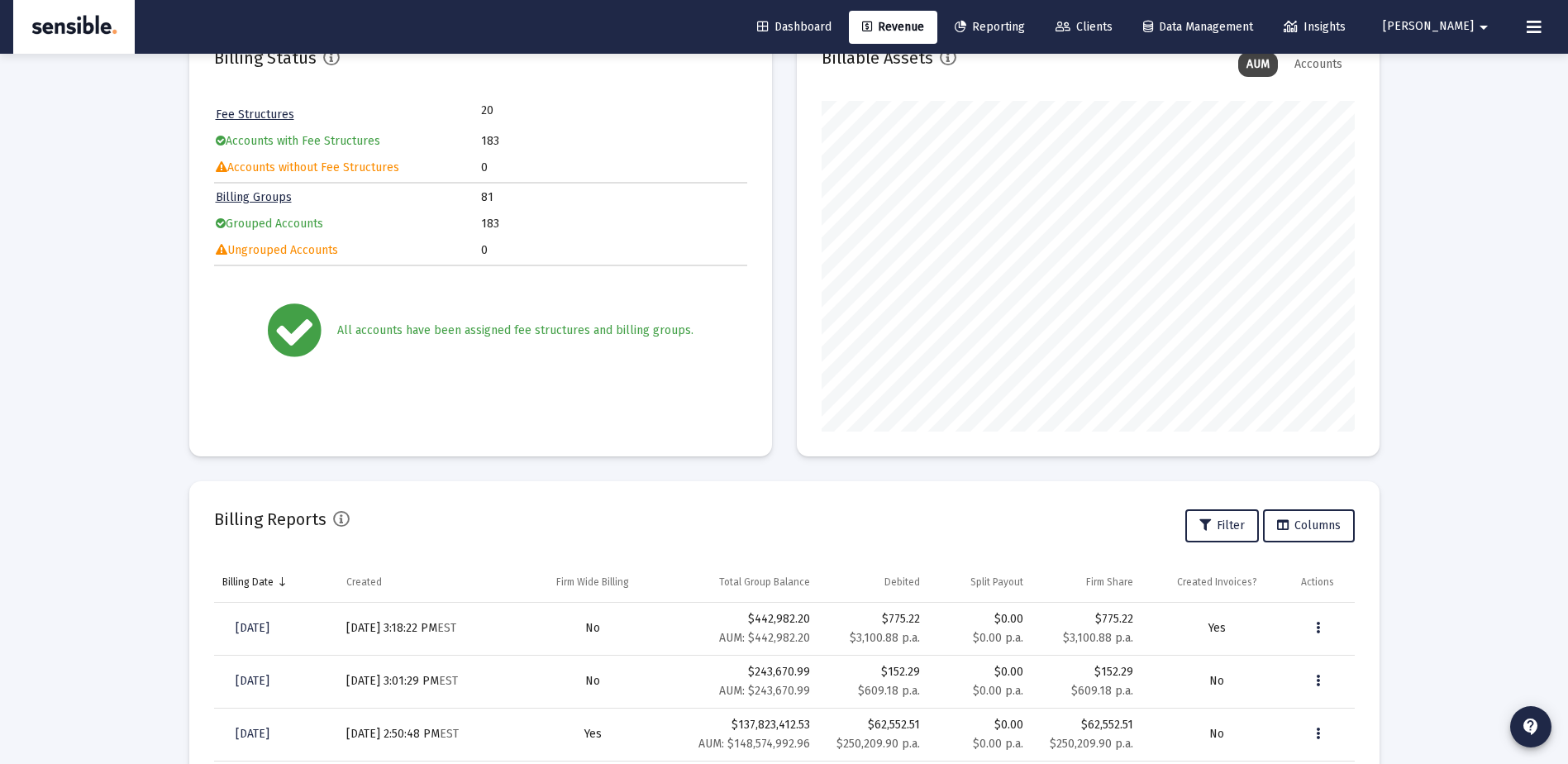
scroll to position [169, 0]
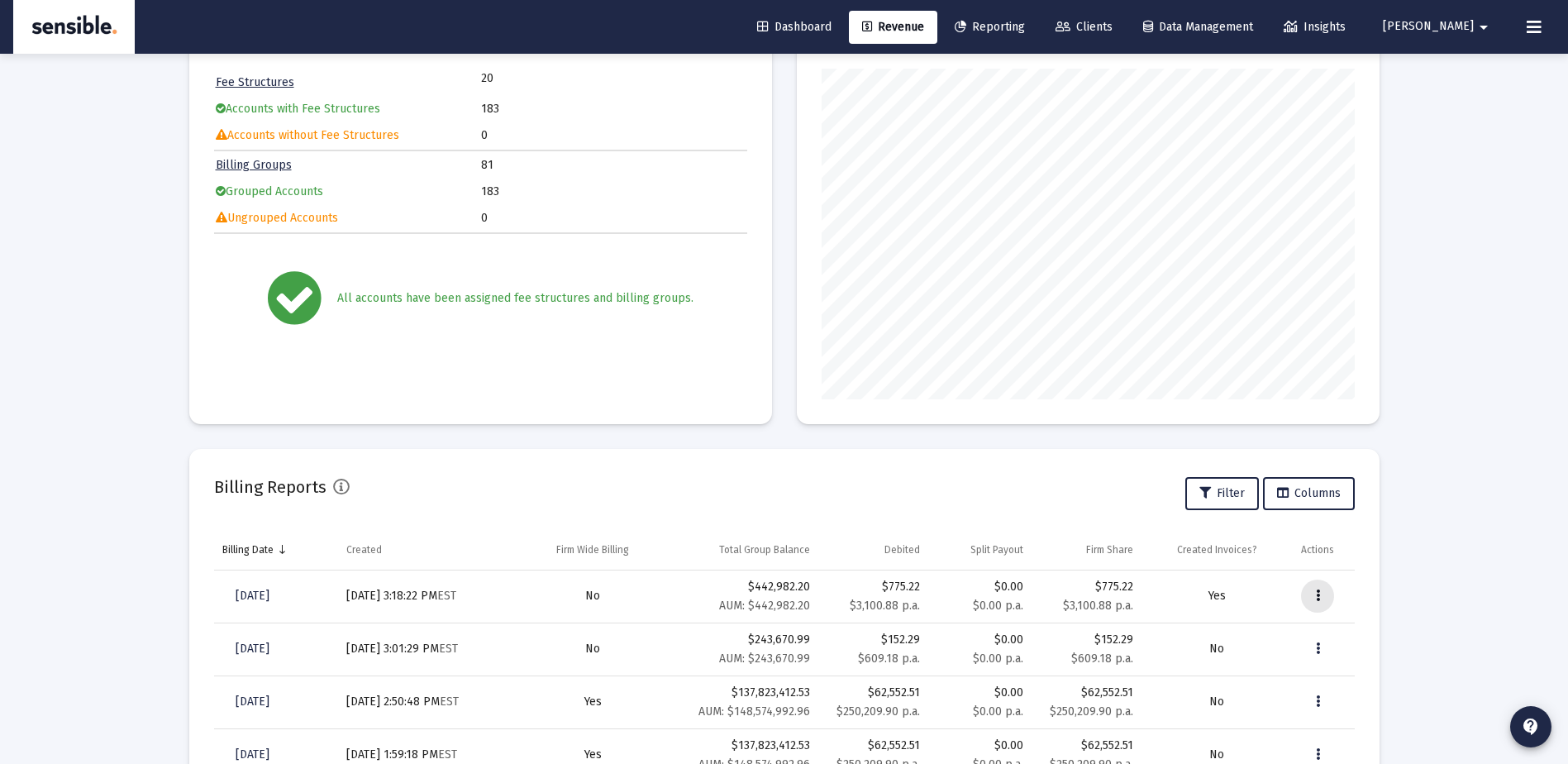
click at [1320, 594] on button "Data grid" at bounding box center [1318, 596] width 33 height 33
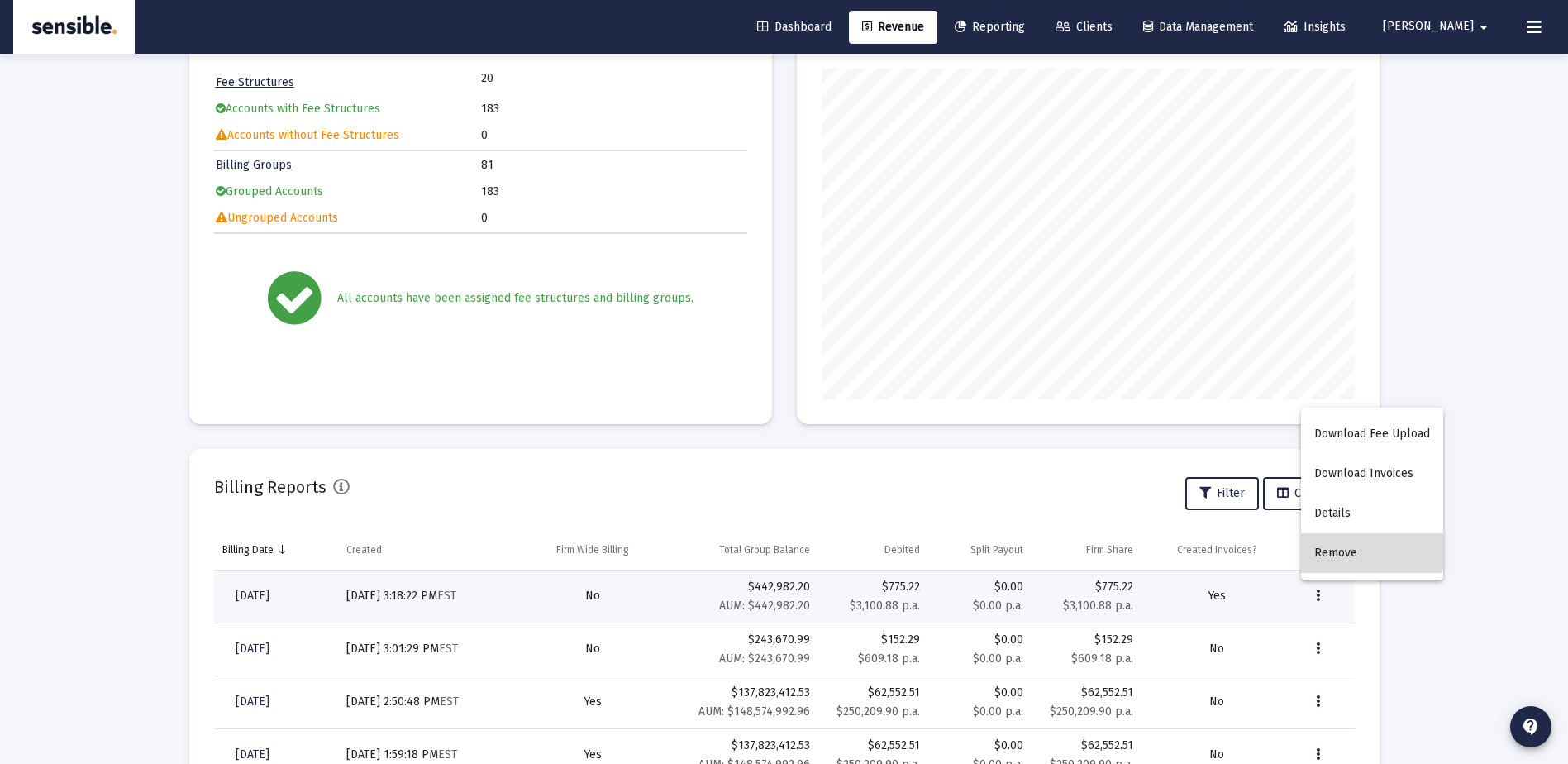
click at [1340, 546] on button "Remove" at bounding box center [1372, 552] width 142 height 40
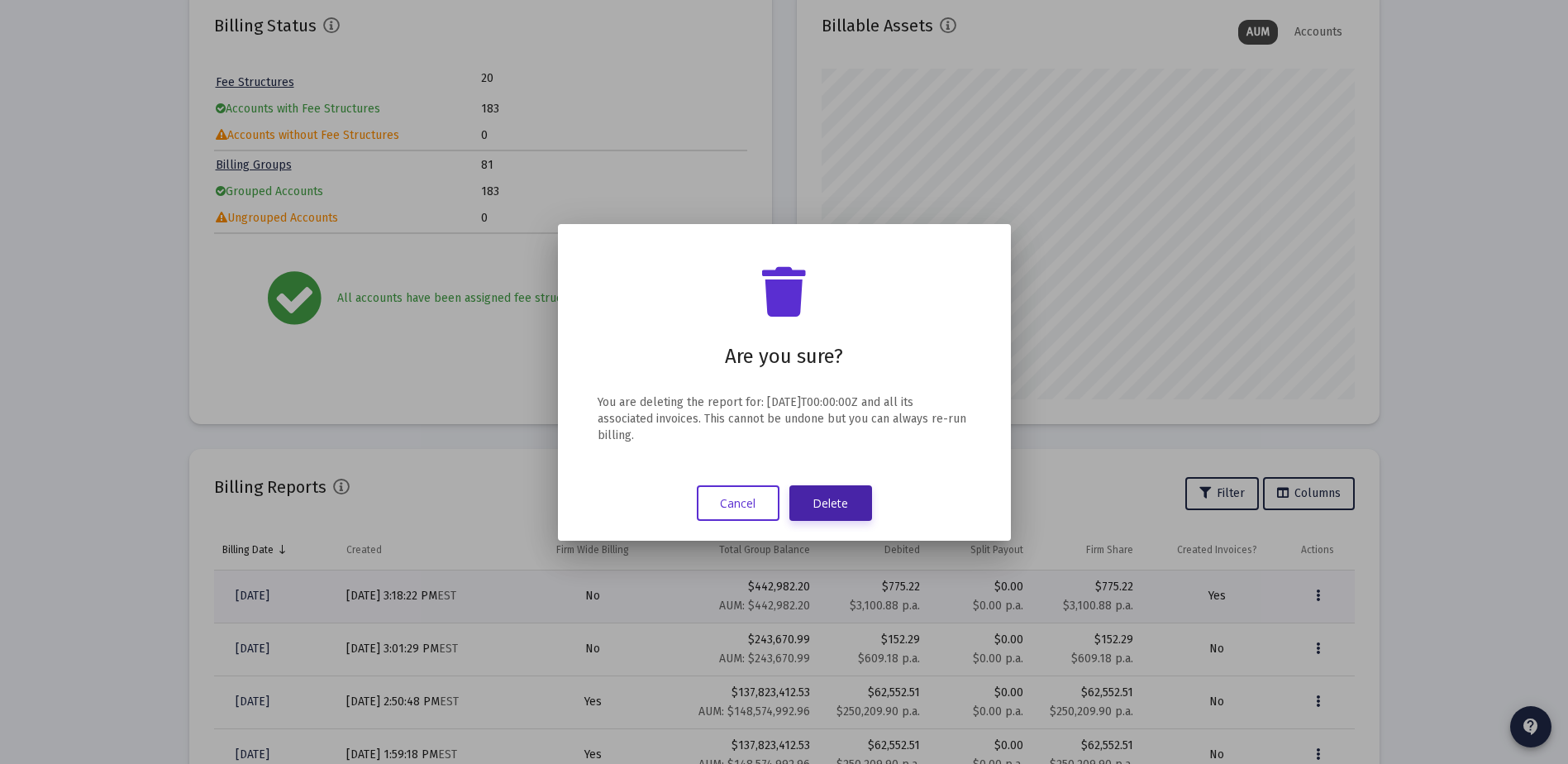
click at [838, 498] on button "Delete" at bounding box center [830, 503] width 83 height 36
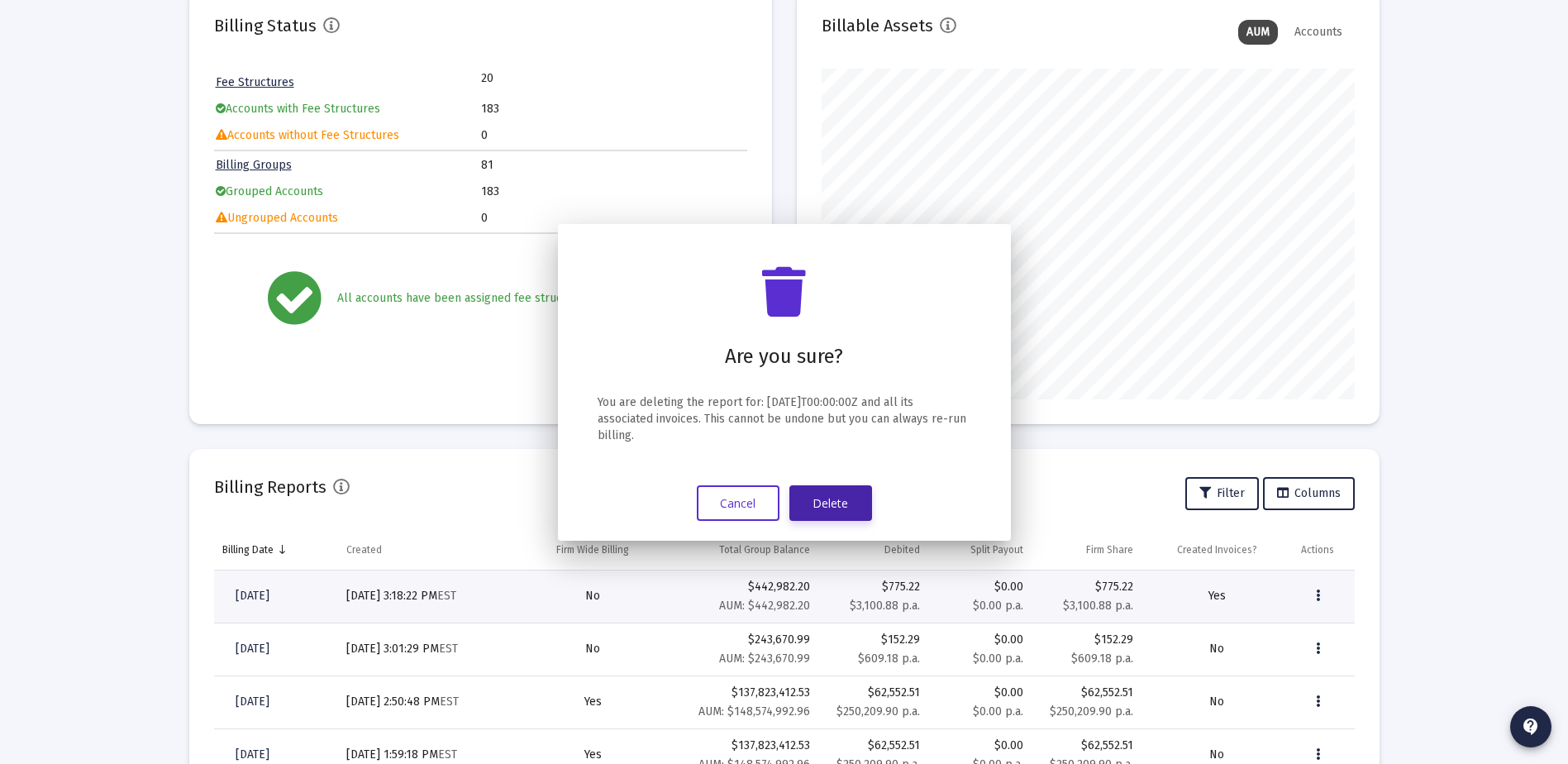
scroll to position [169, 0]
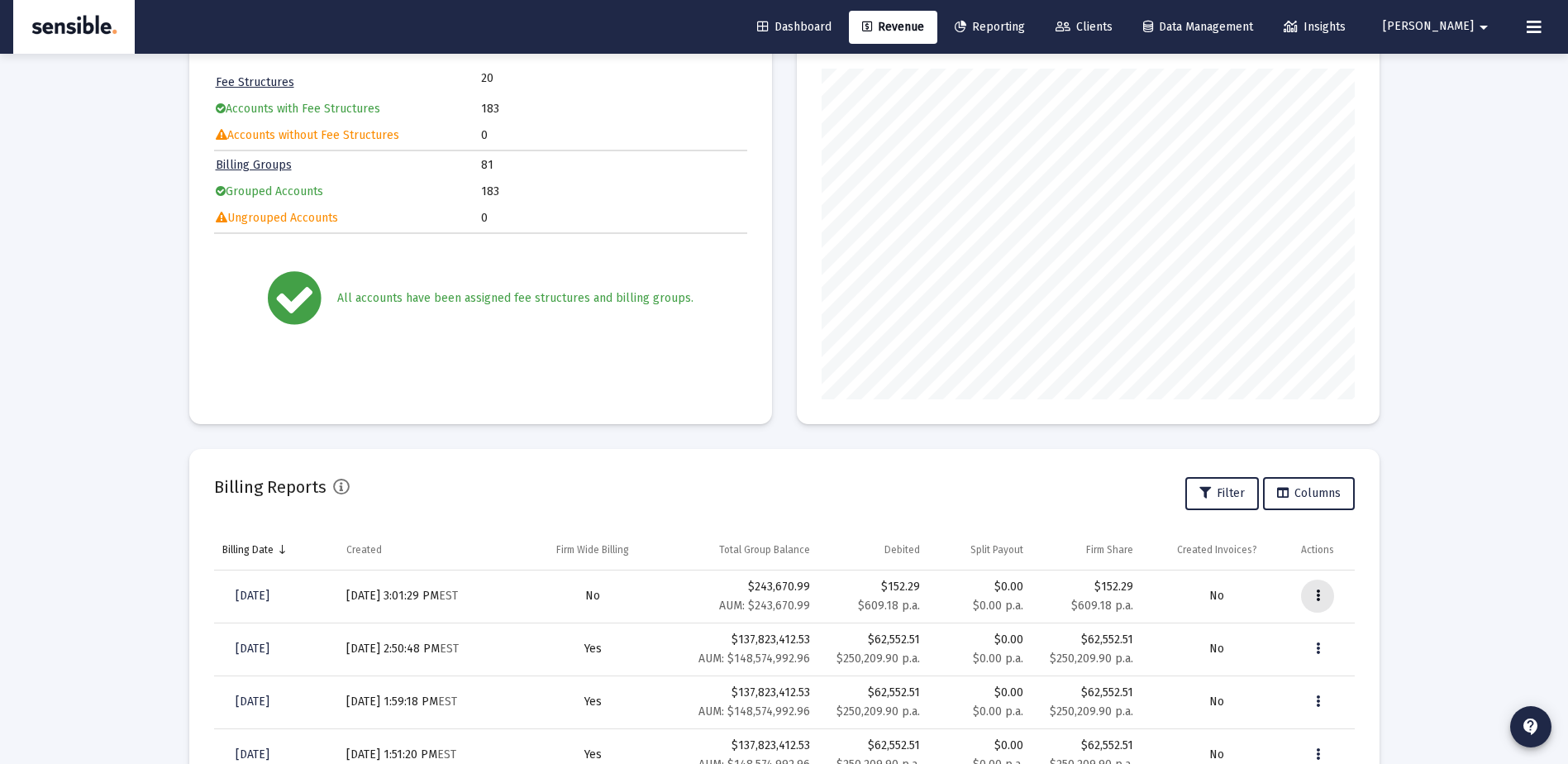
click at [1325, 594] on button "Data grid" at bounding box center [1318, 596] width 33 height 33
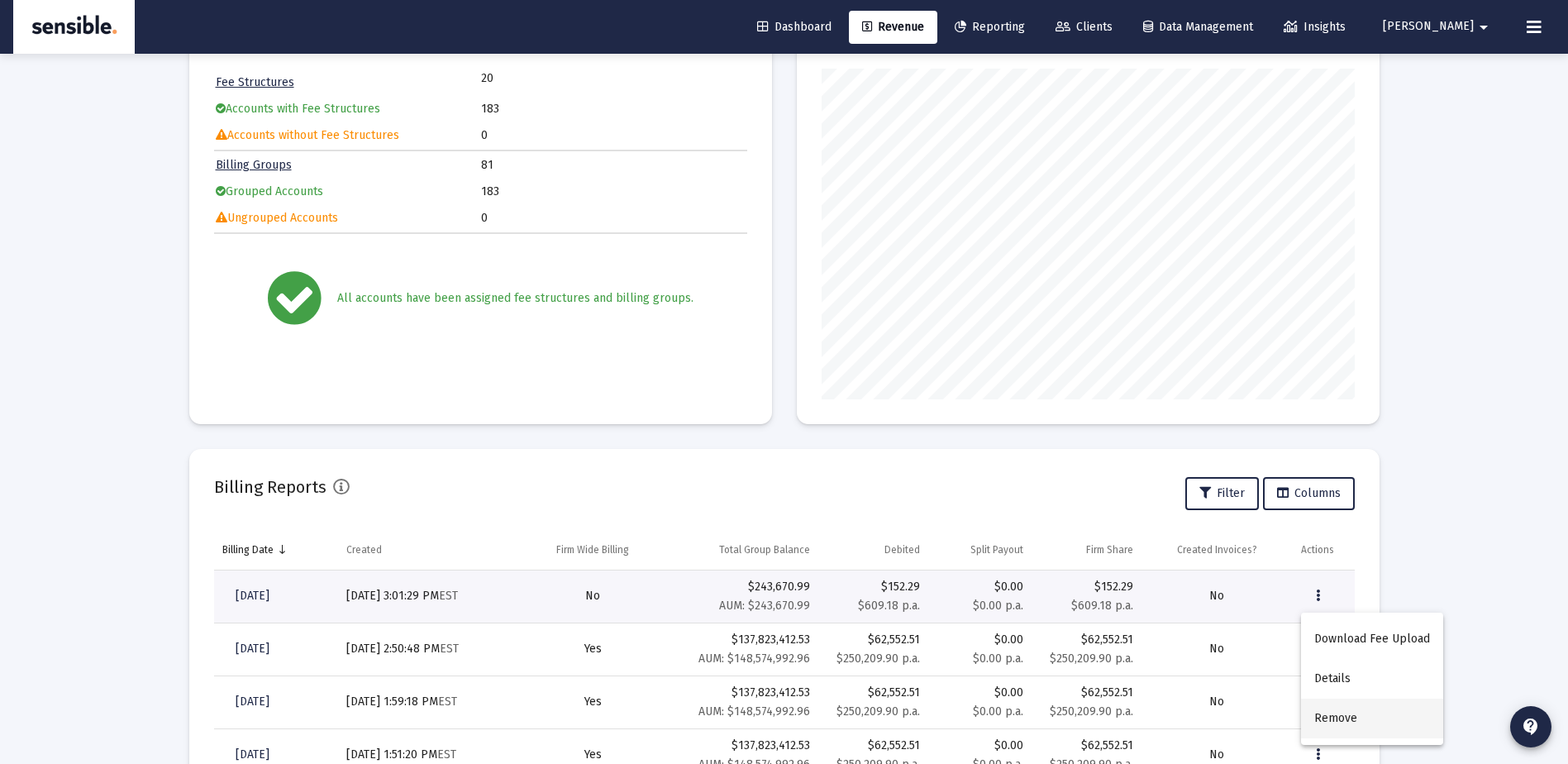
click at [1356, 707] on button "Remove" at bounding box center [1372, 718] width 142 height 40
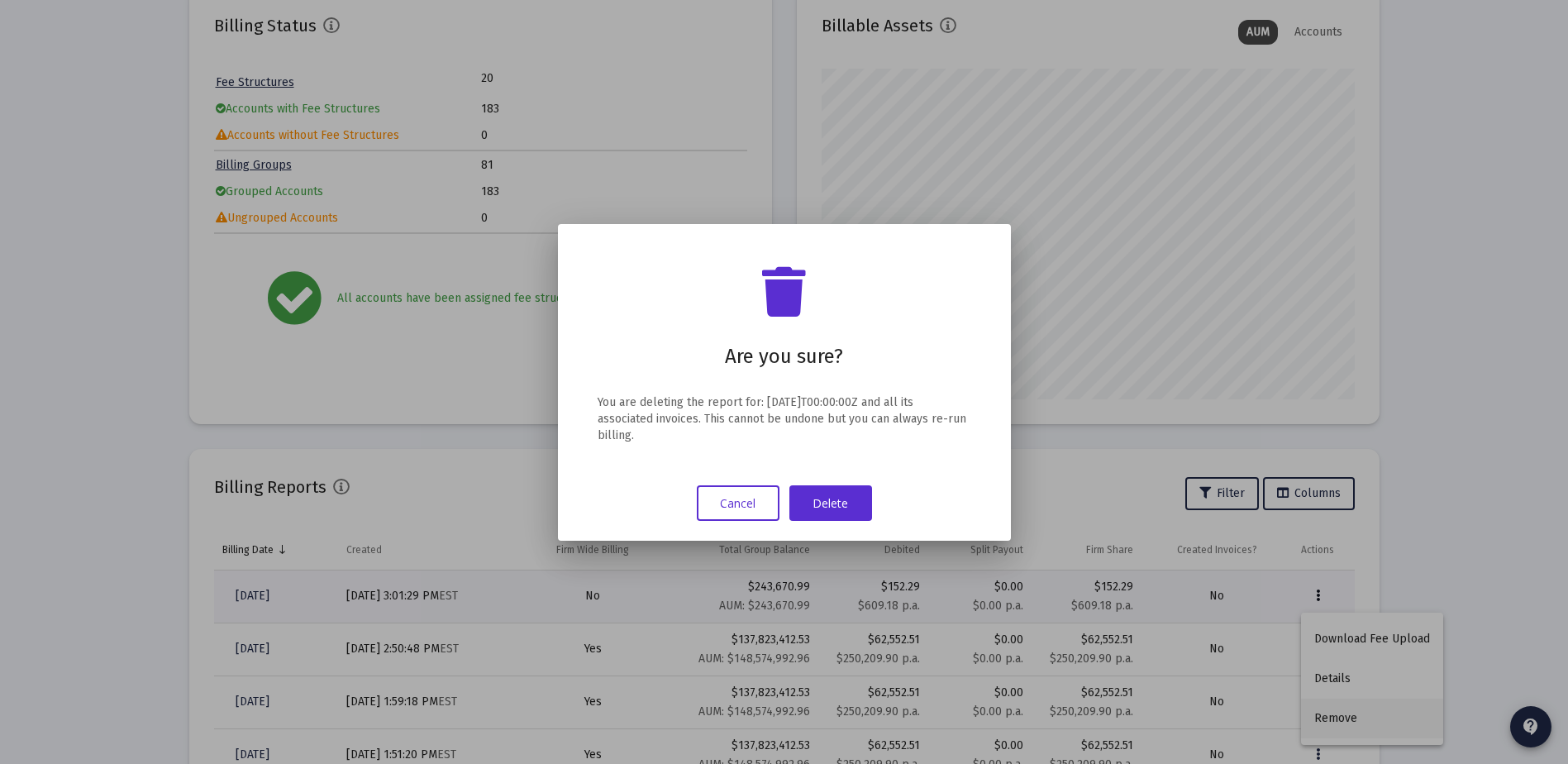
scroll to position [0, 0]
click at [826, 494] on button "Delete" at bounding box center [830, 503] width 83 height 36
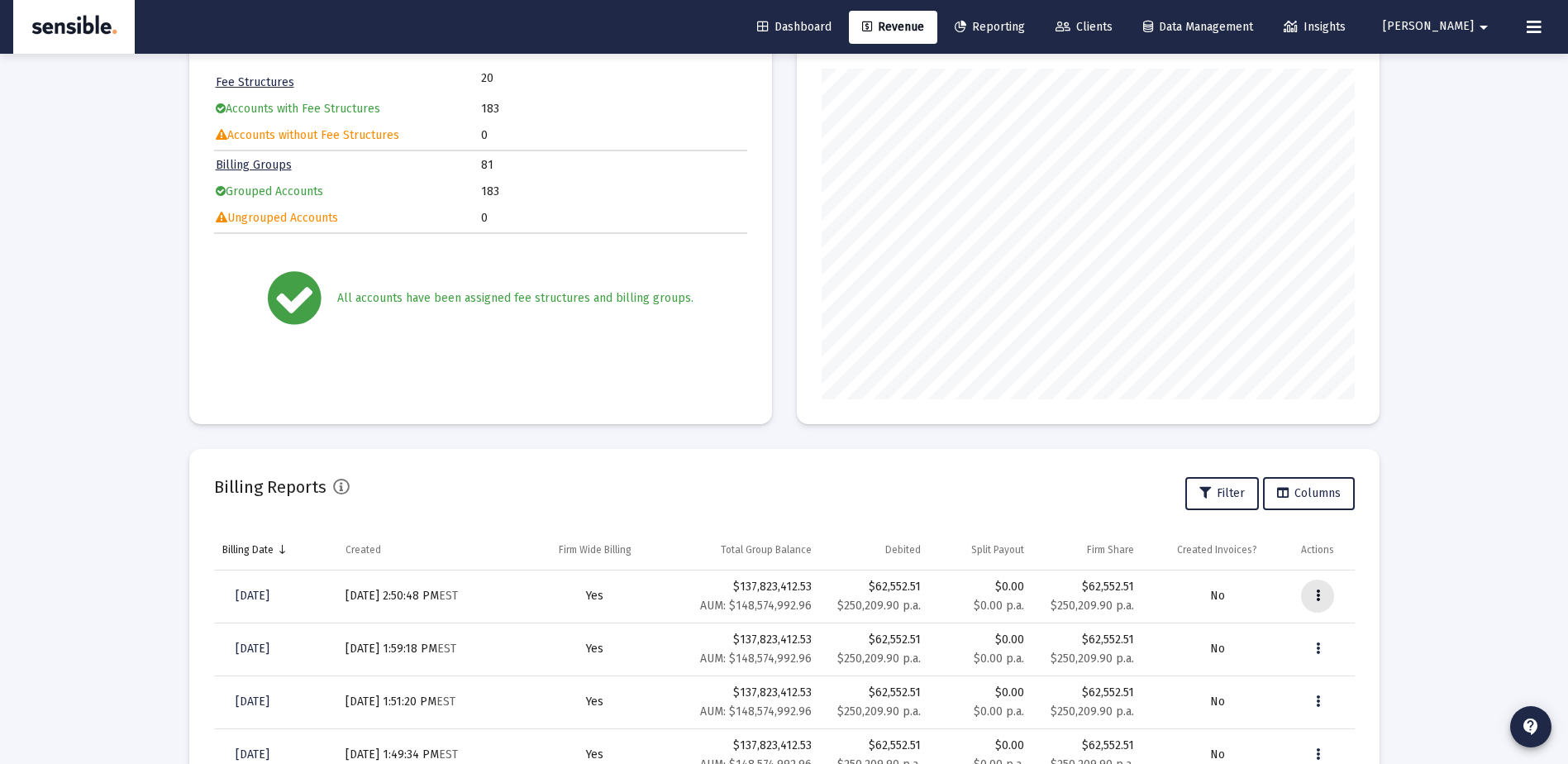
click at [1318, 589] on icon "Data grid" at bounding box center [1318, 596] width 4 height 19
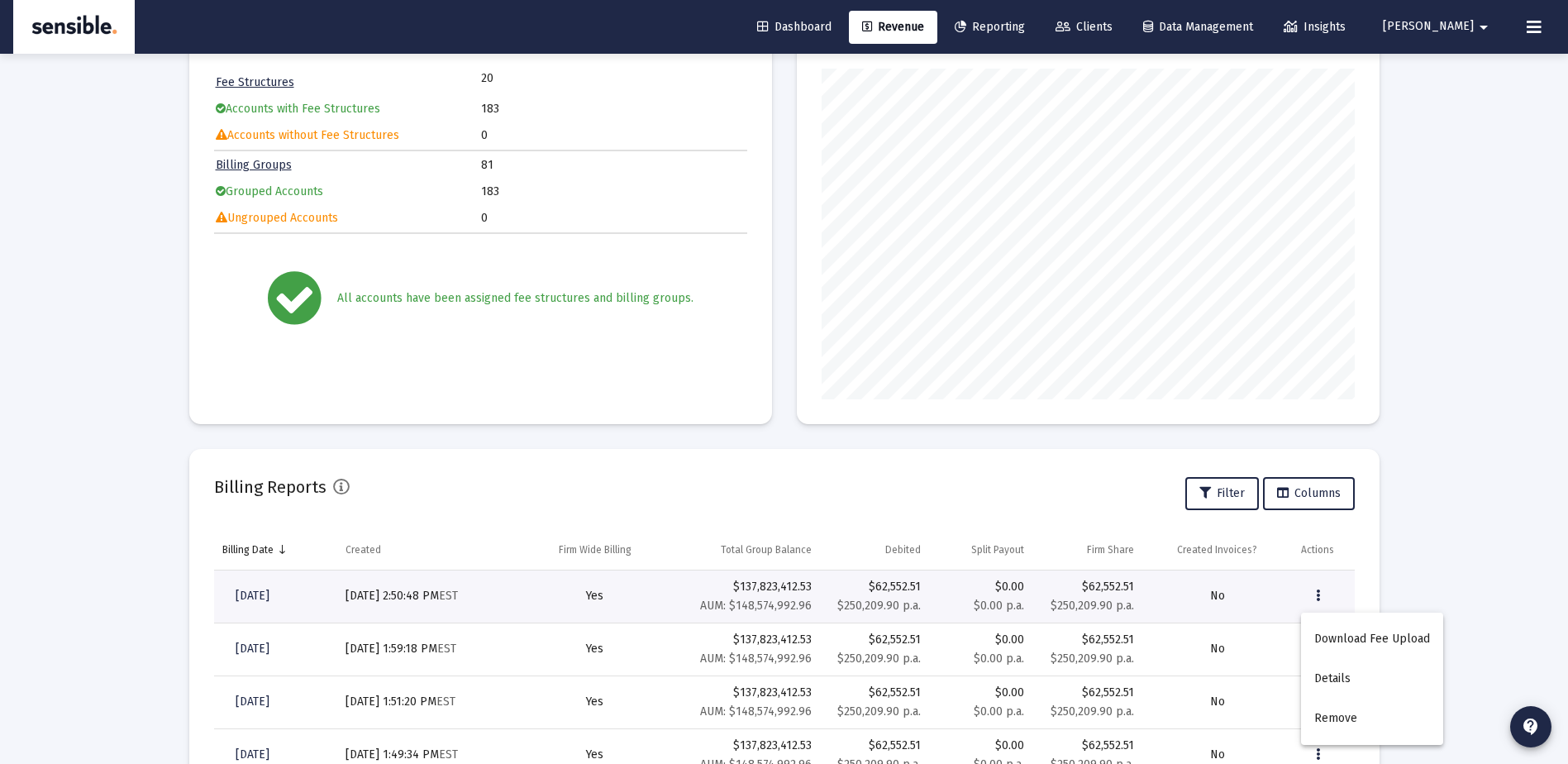
click at [1407, 522] on div at bounding box center [784, 382] width 1568 height 764
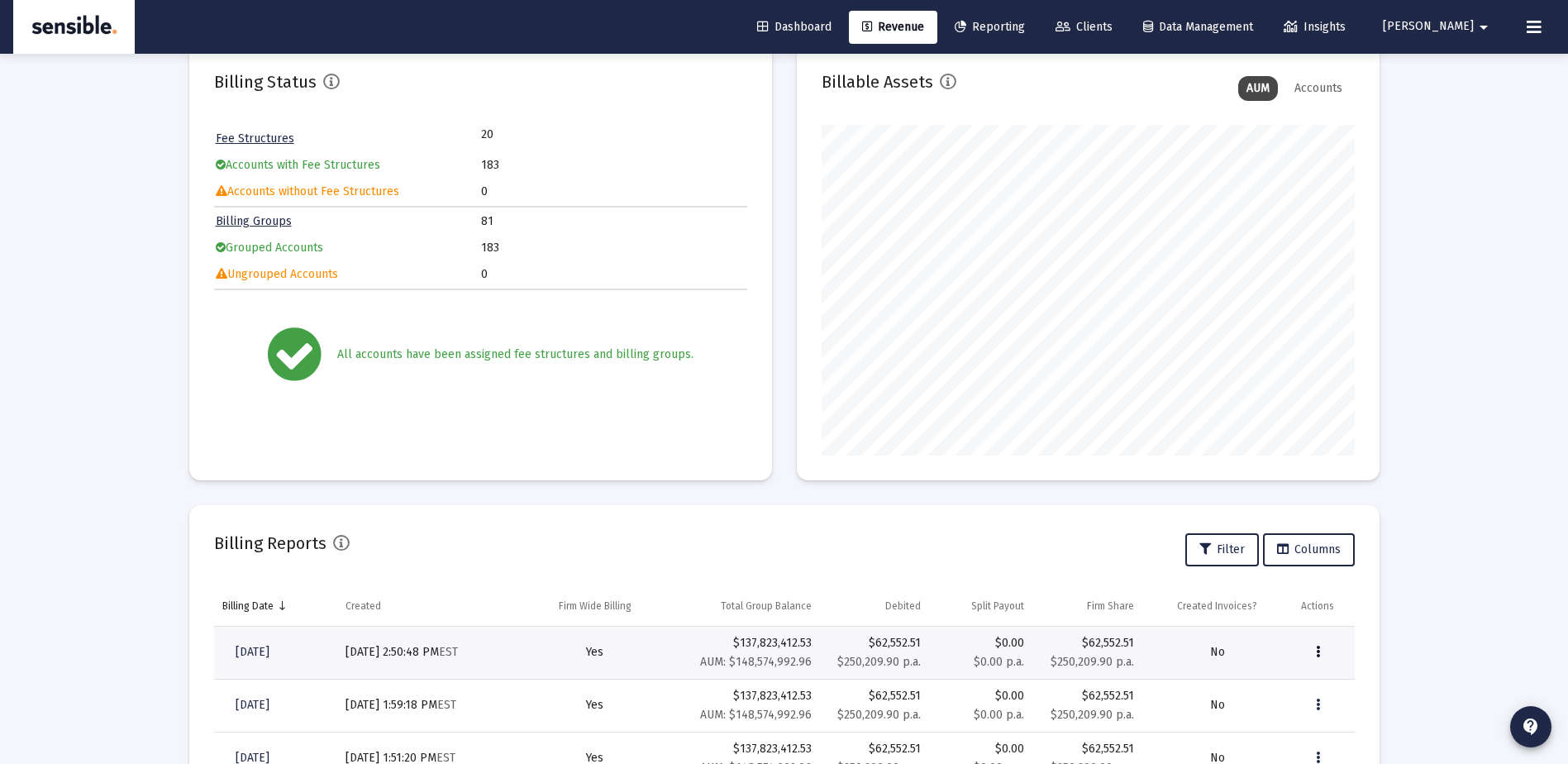
scroll to position [112, 0]
click at [1317, 650] on icon "Data grid" at bounding box center [1318, 653] width 4 height 19
click at [1341, 566] on button "Details" at bounding box center [1372, 570] width 142 height 40
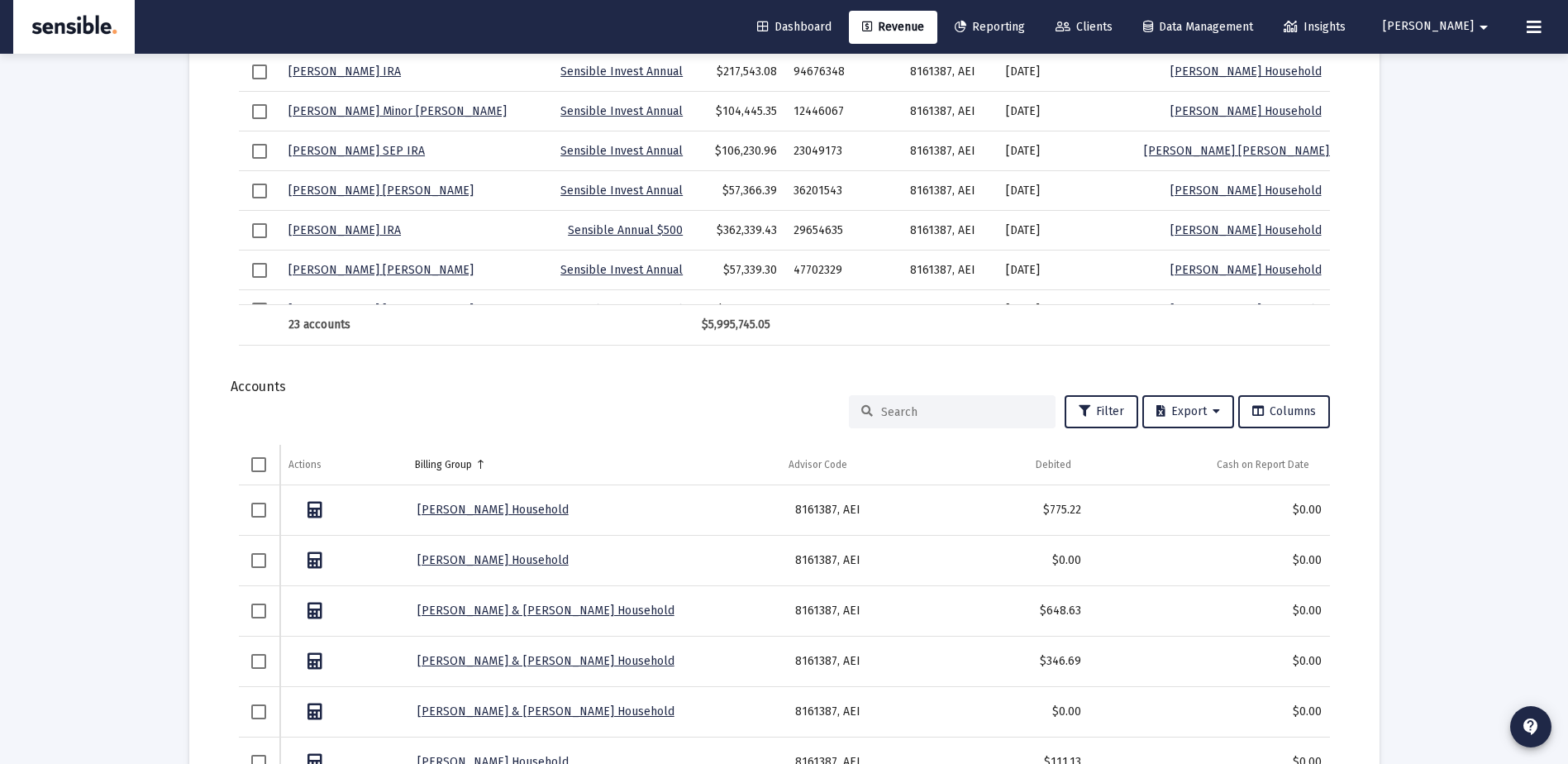
scroll to position [1973, 0]
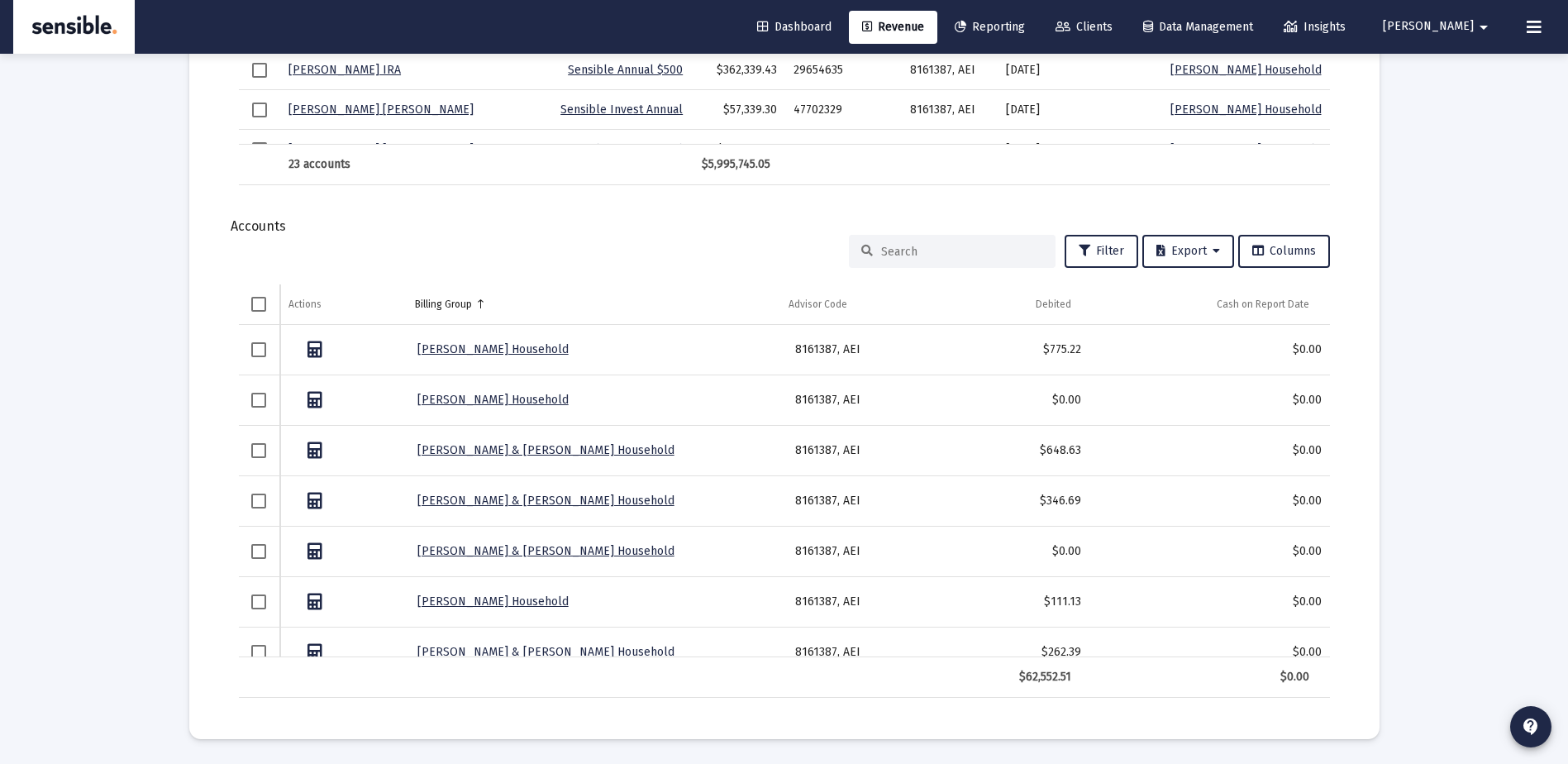
click at [926, 258] on input at bounding box center [962, 251] width 162 height 14
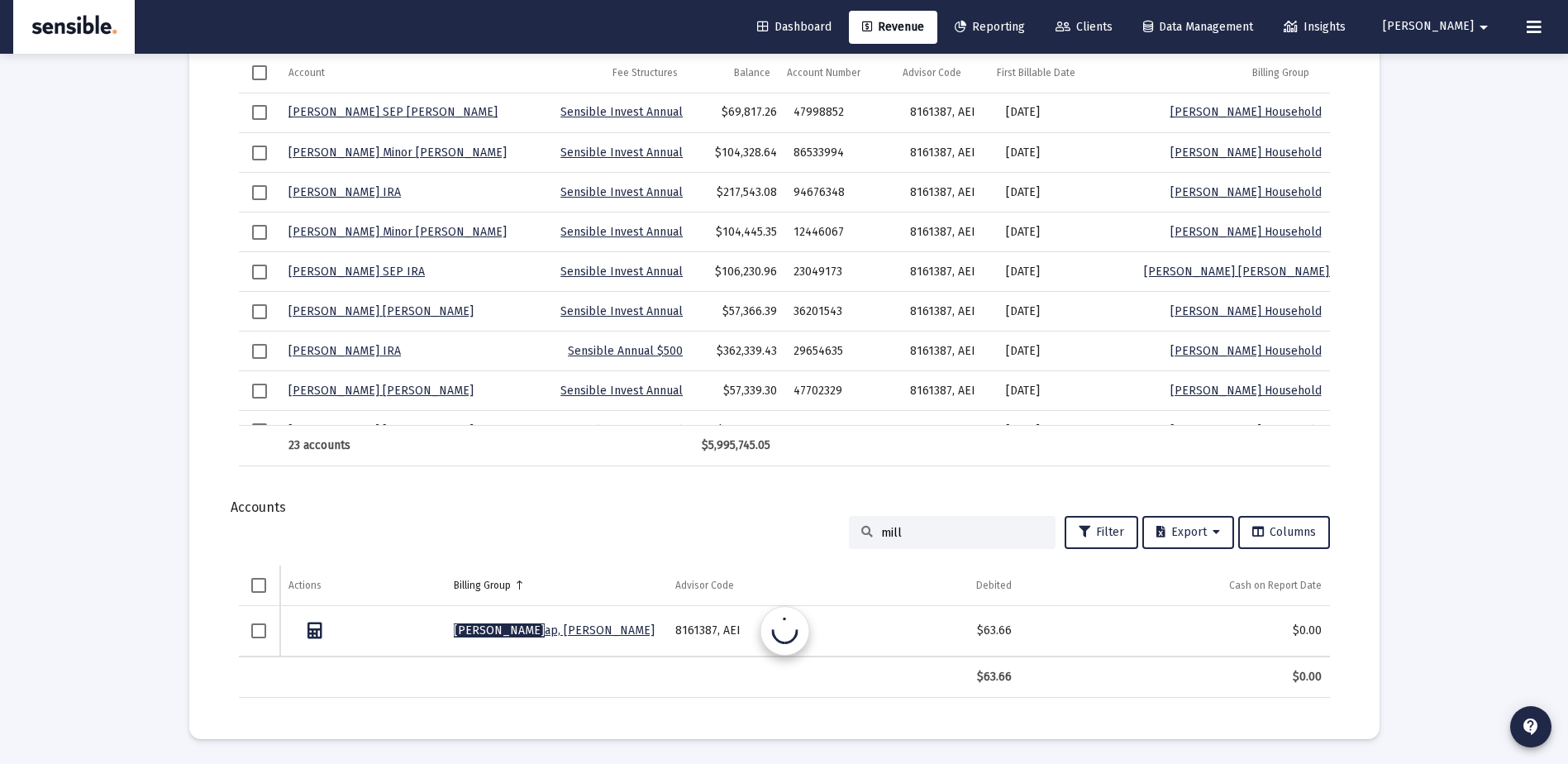
scroll to position [1730, 0]
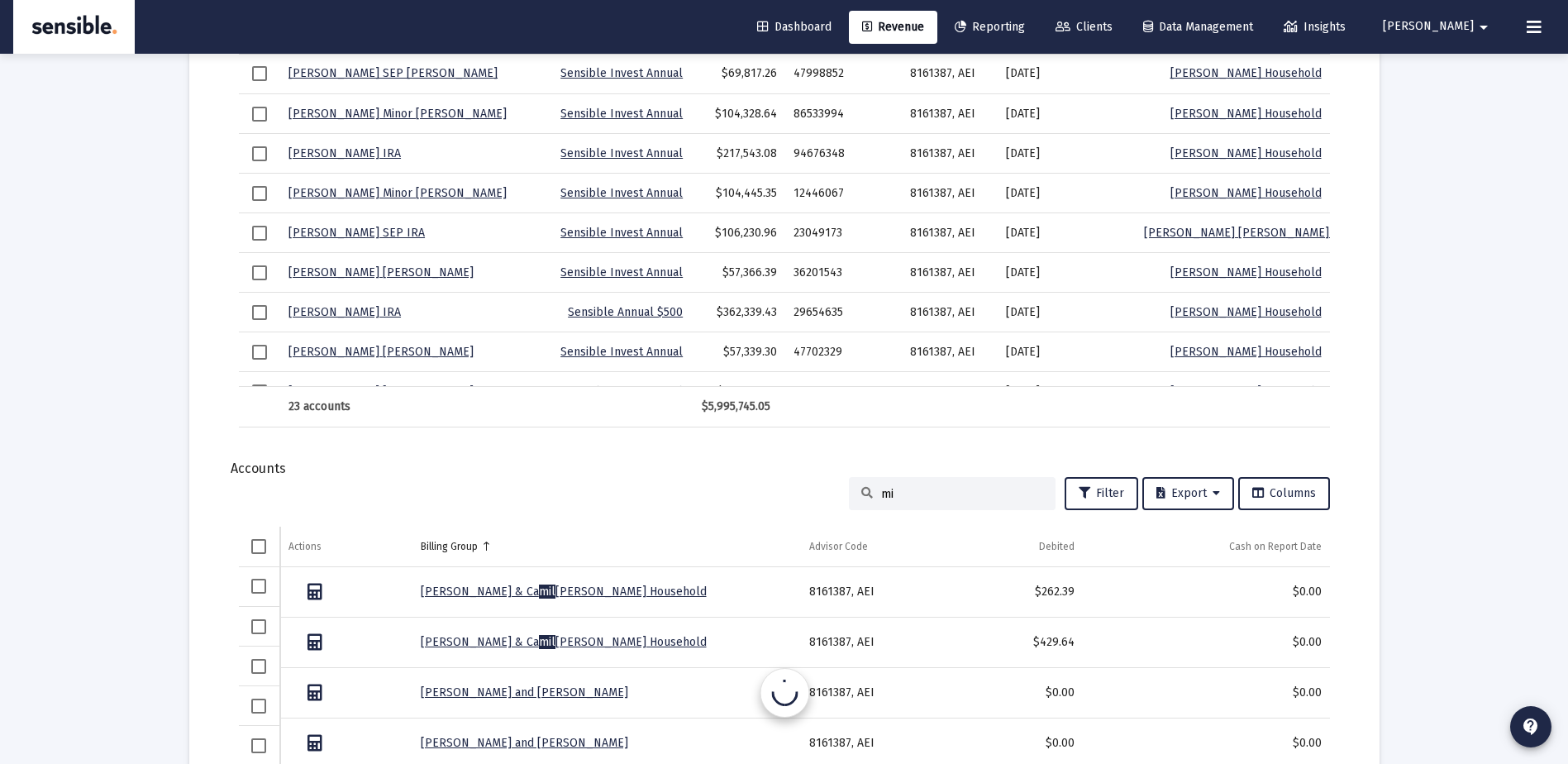
type input "m"
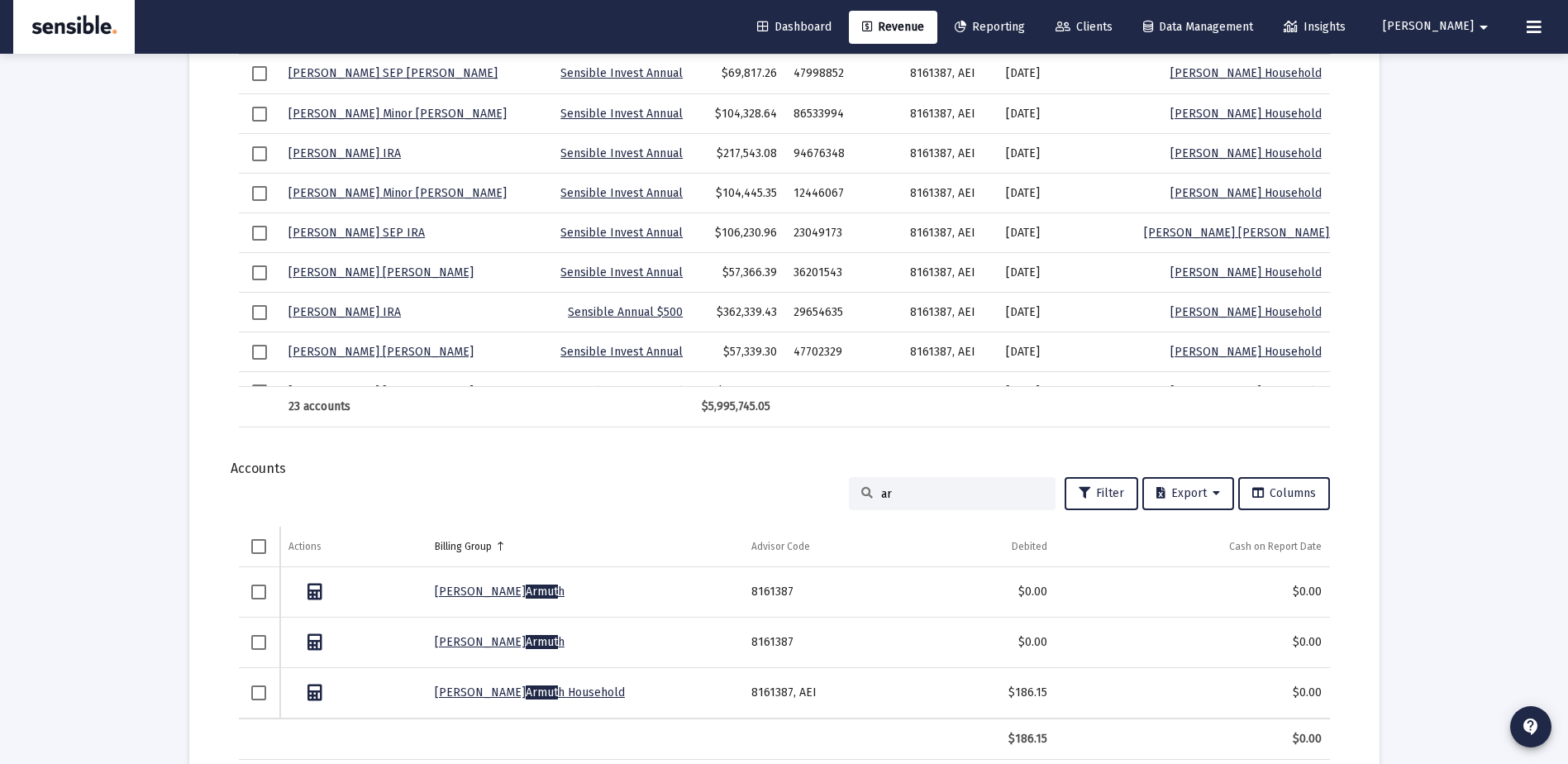
type input "a"
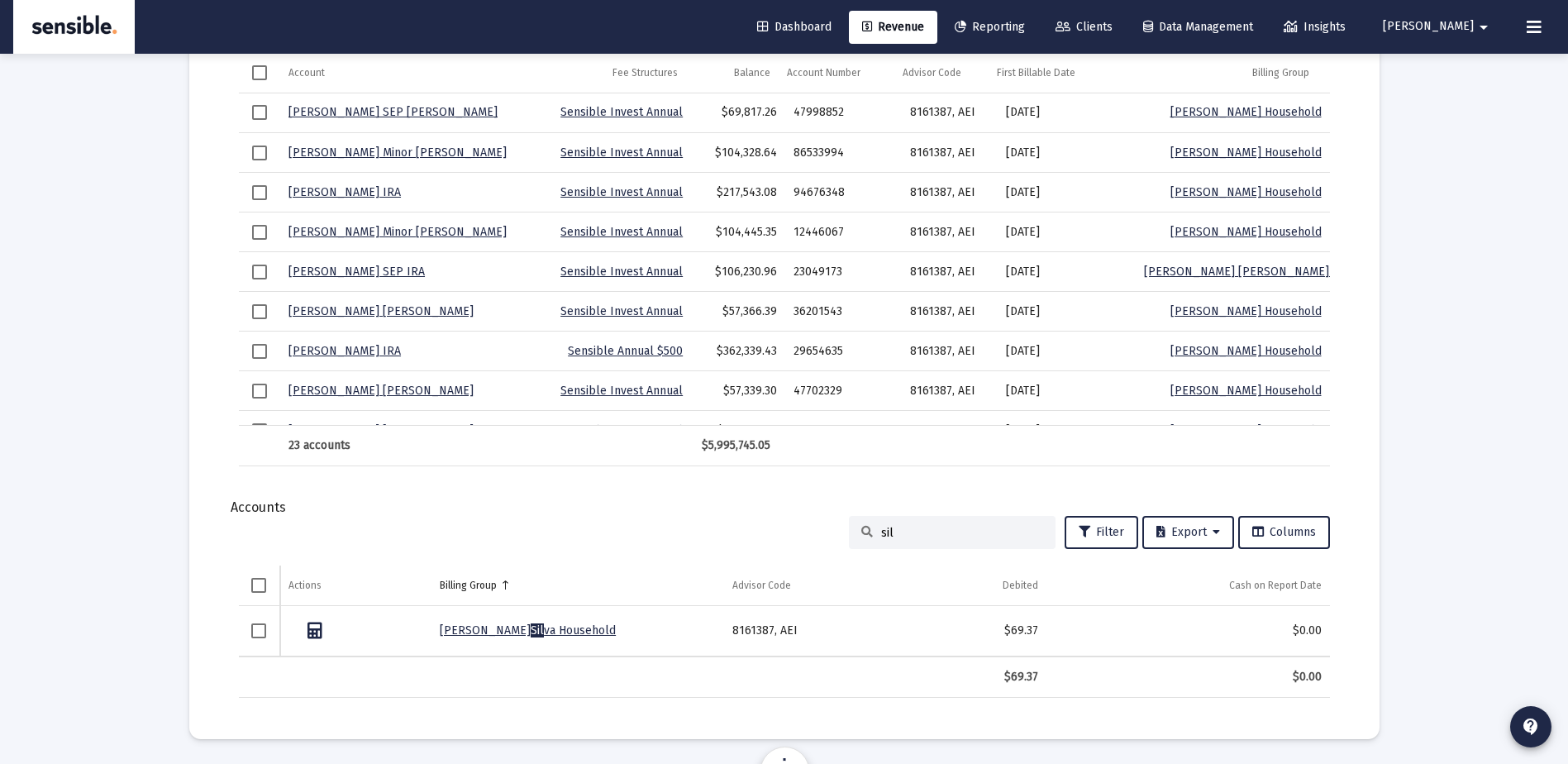
scroll to position [1691, 0]
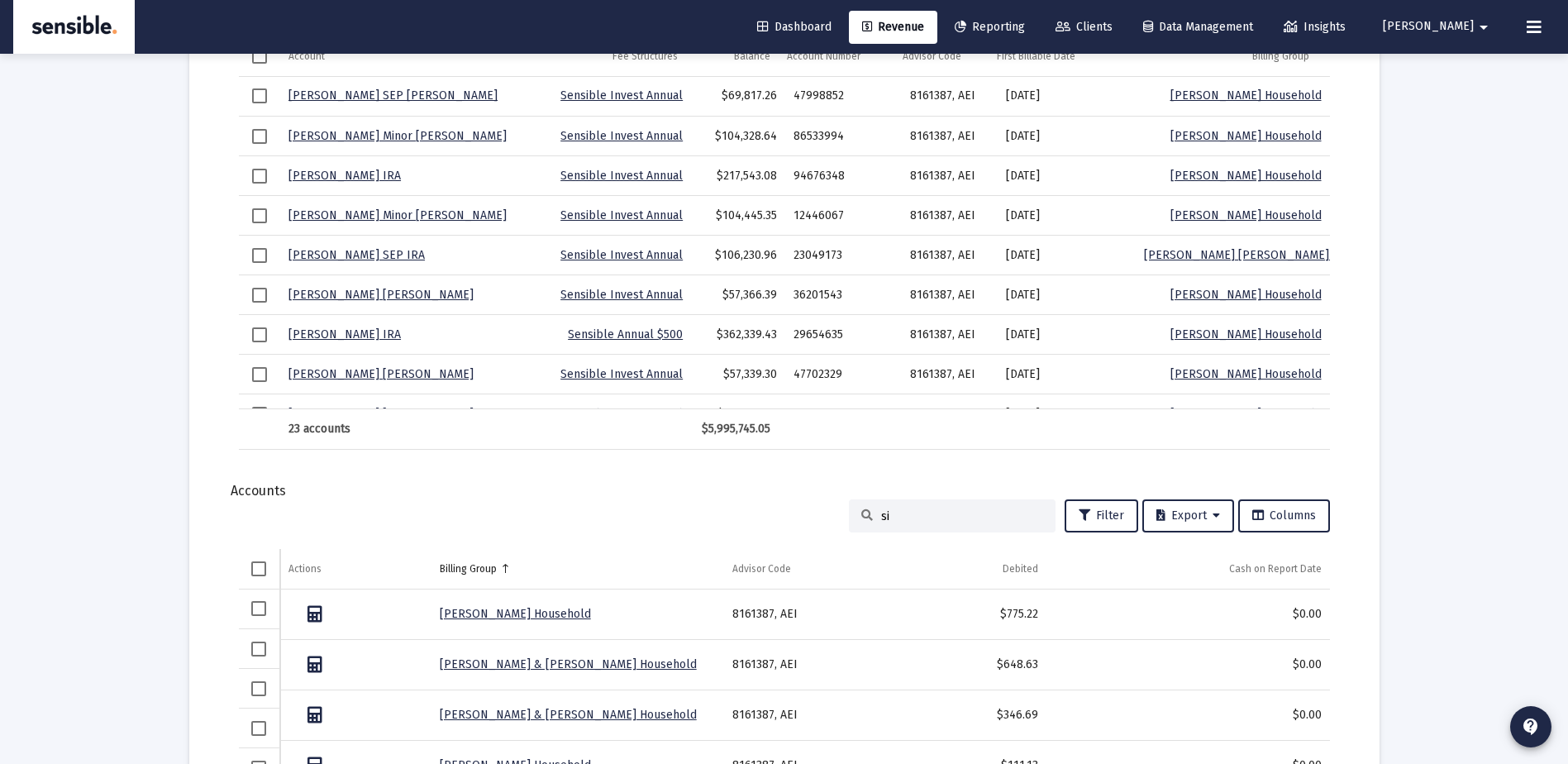
type input "s"
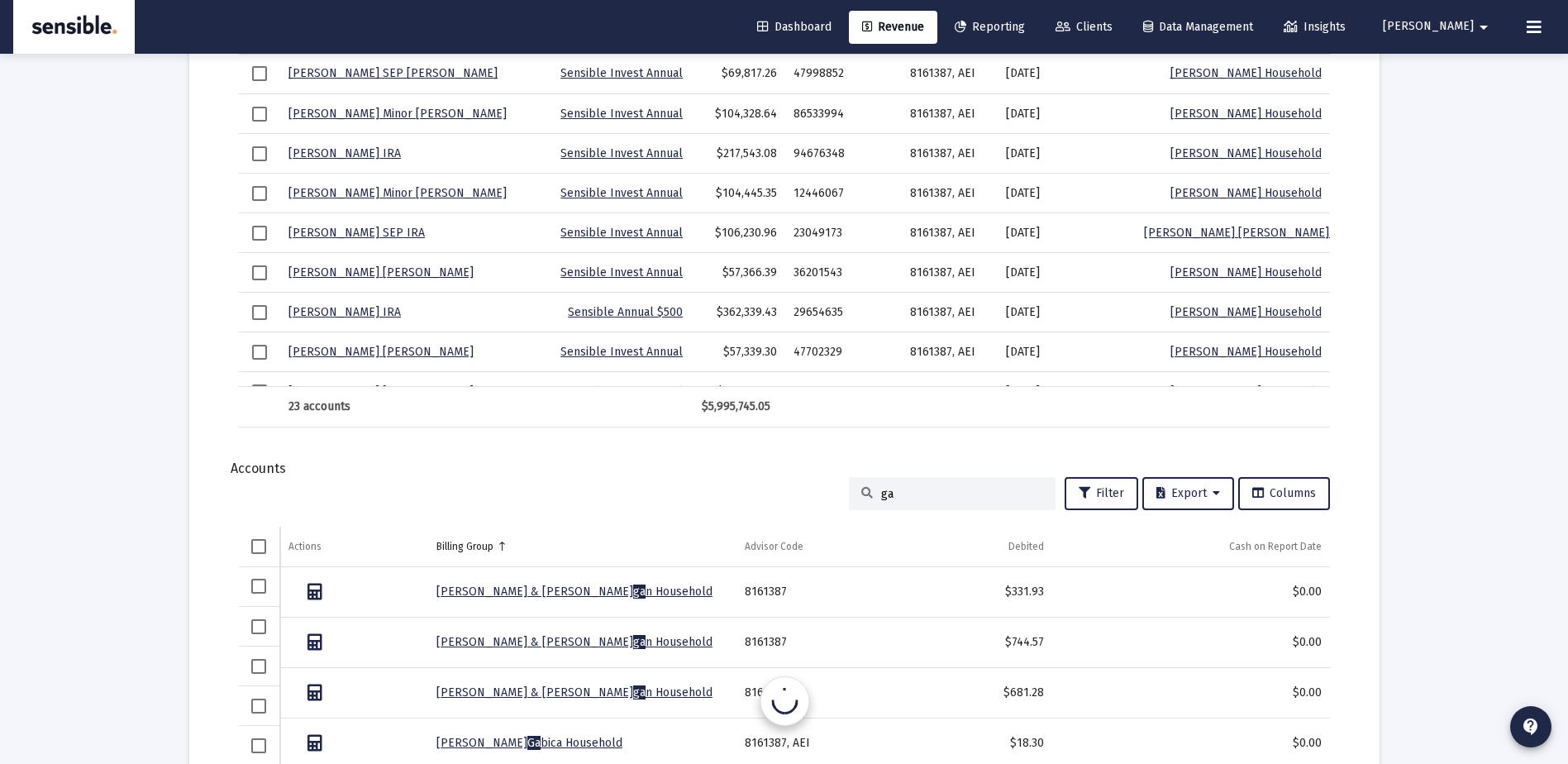
type input "g"
type input "l"
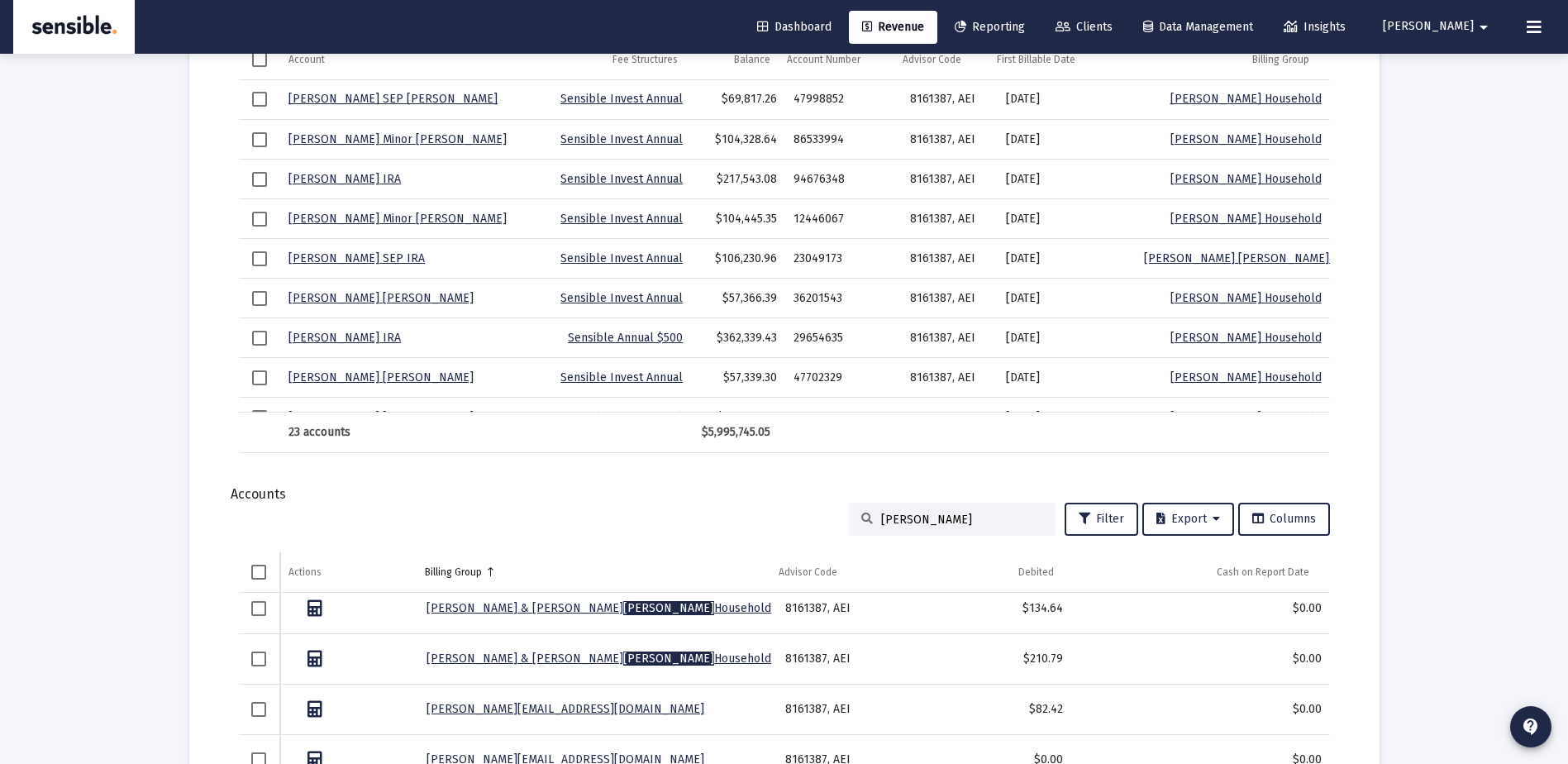
scroll to position [71, 0]
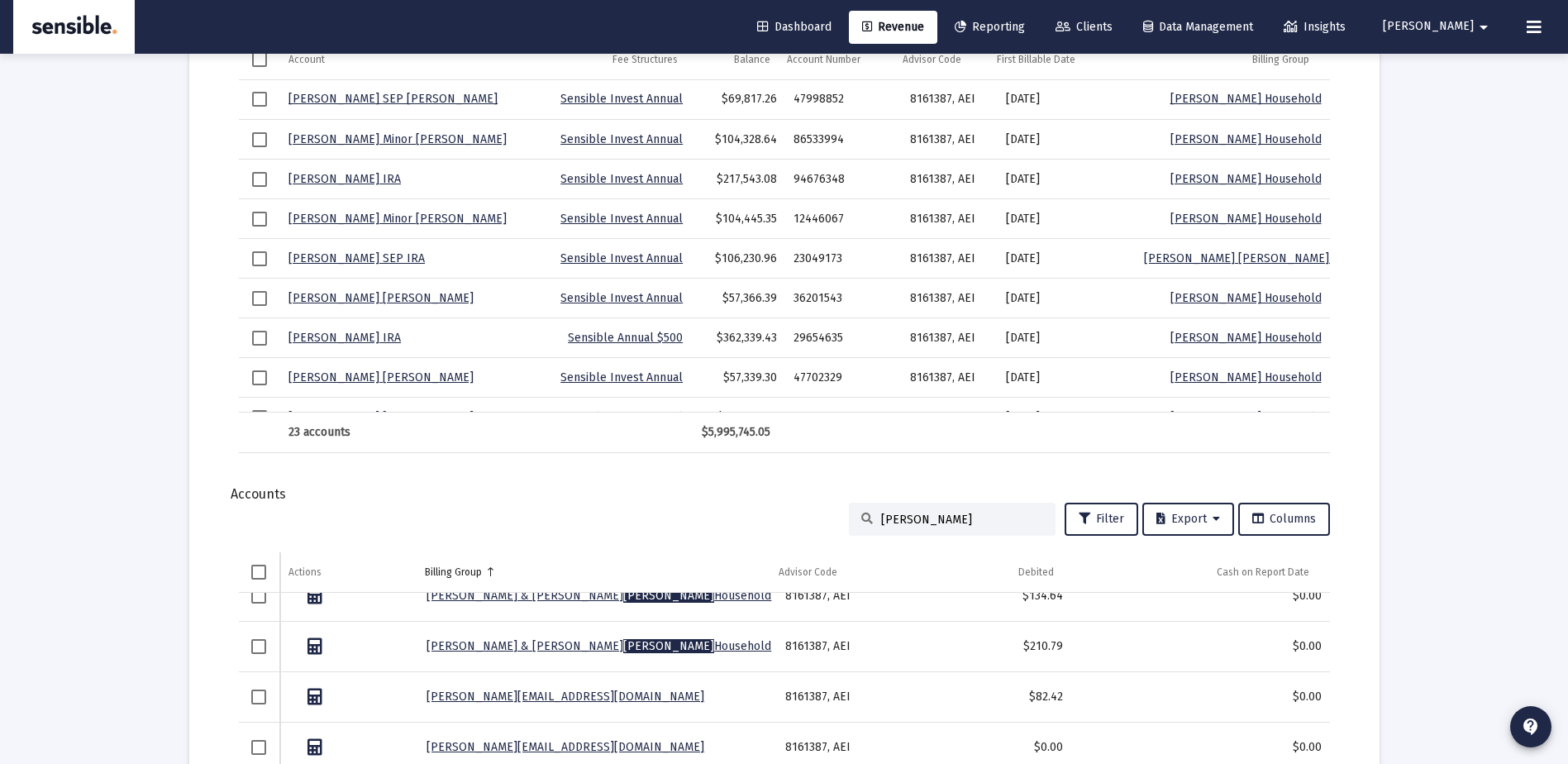
type input "beatty"
click at [574, 688] on td "darrell@sensibleportfolios.com" at bounding box center [597, 697] width 358 height 50
click at [574, 698] on link "darrell@sensibleportfolios.com" at bounding box center [565, 696] width 278 height 14
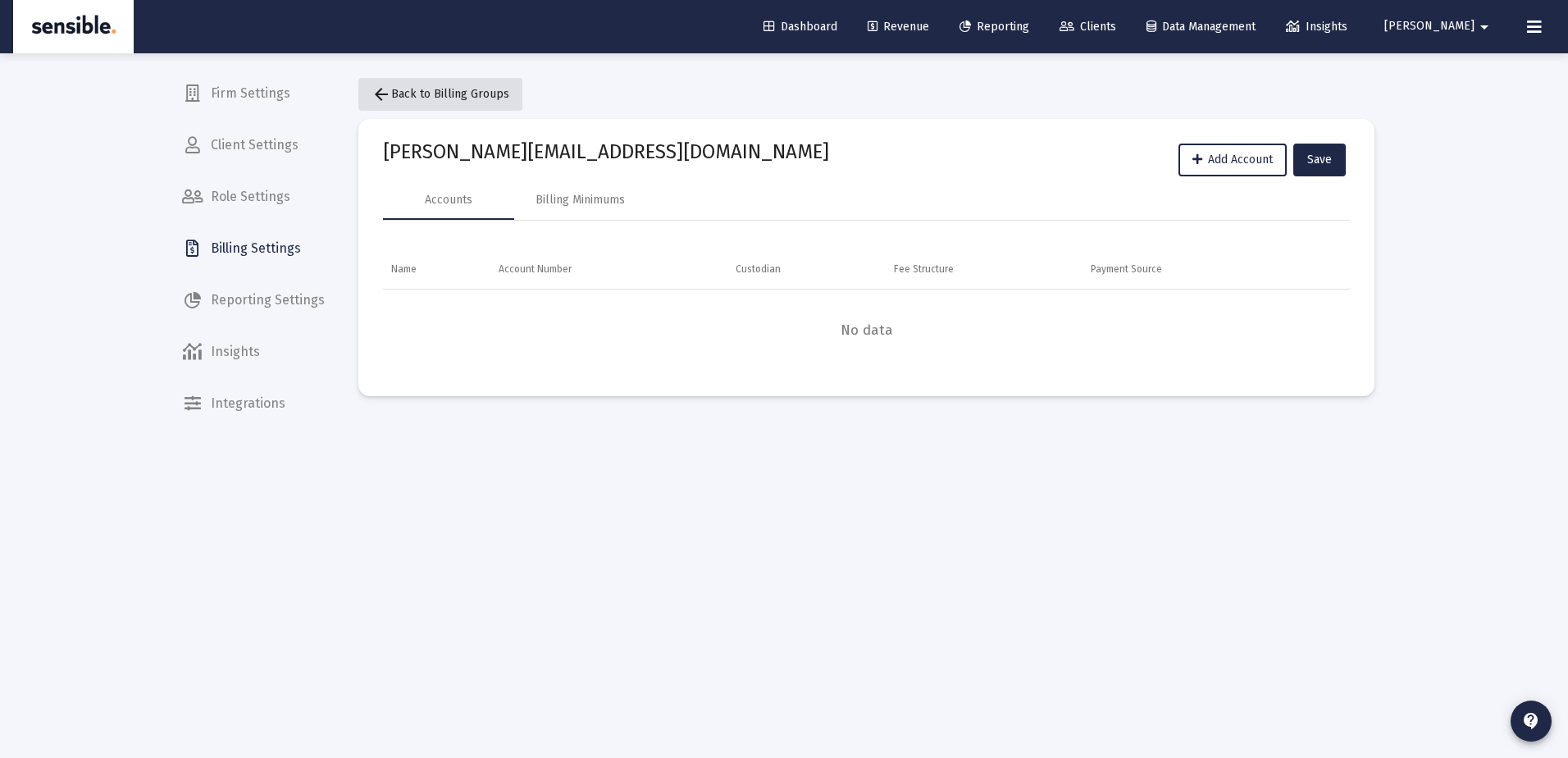
click at [451, 89] on span "arrow_back Back to Billing Groups" at bounding box center [440, 93] width 138 height 13
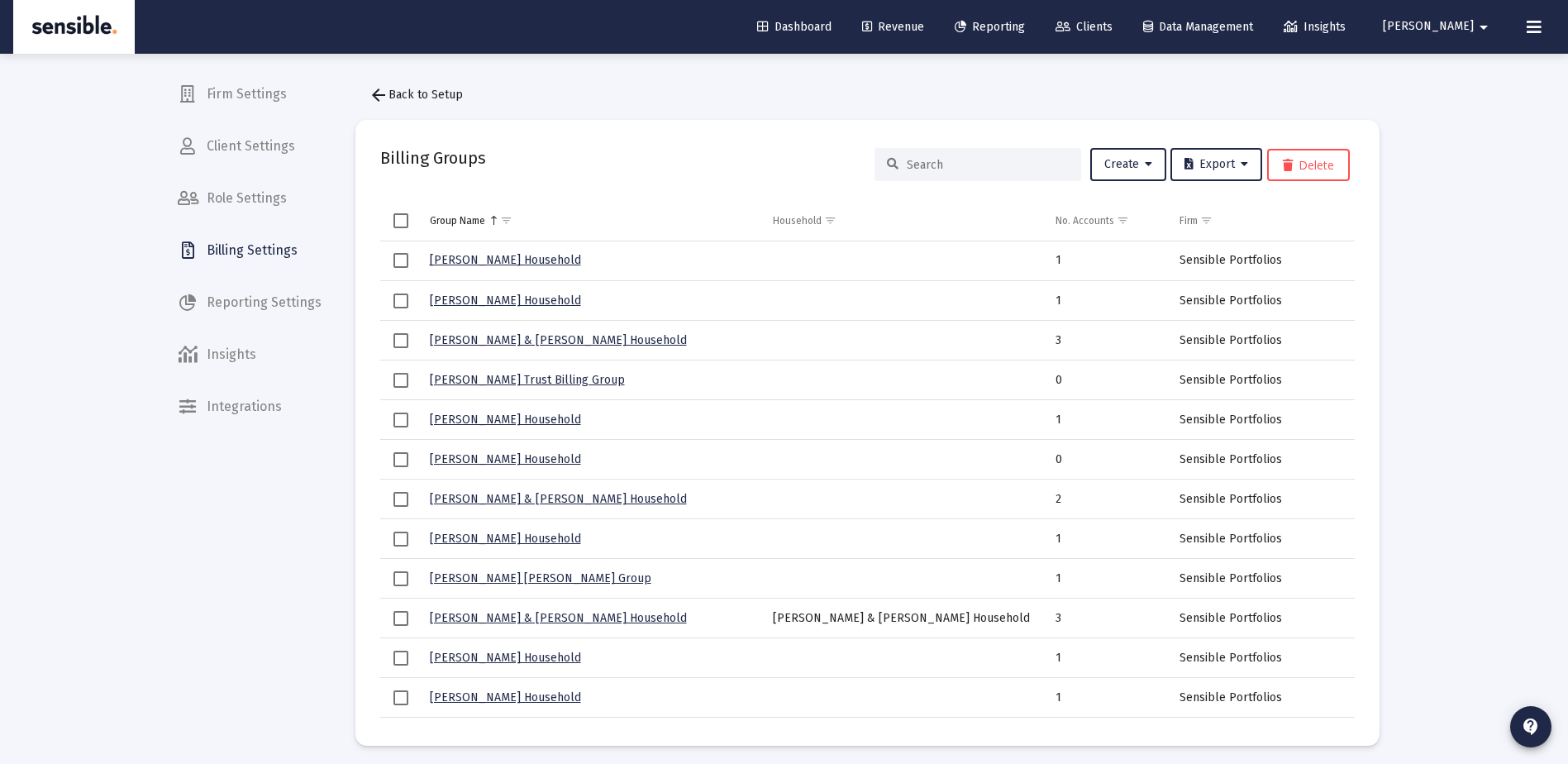
click at [938, 158] on input at bounding box center [987, 165] width 162 height 14
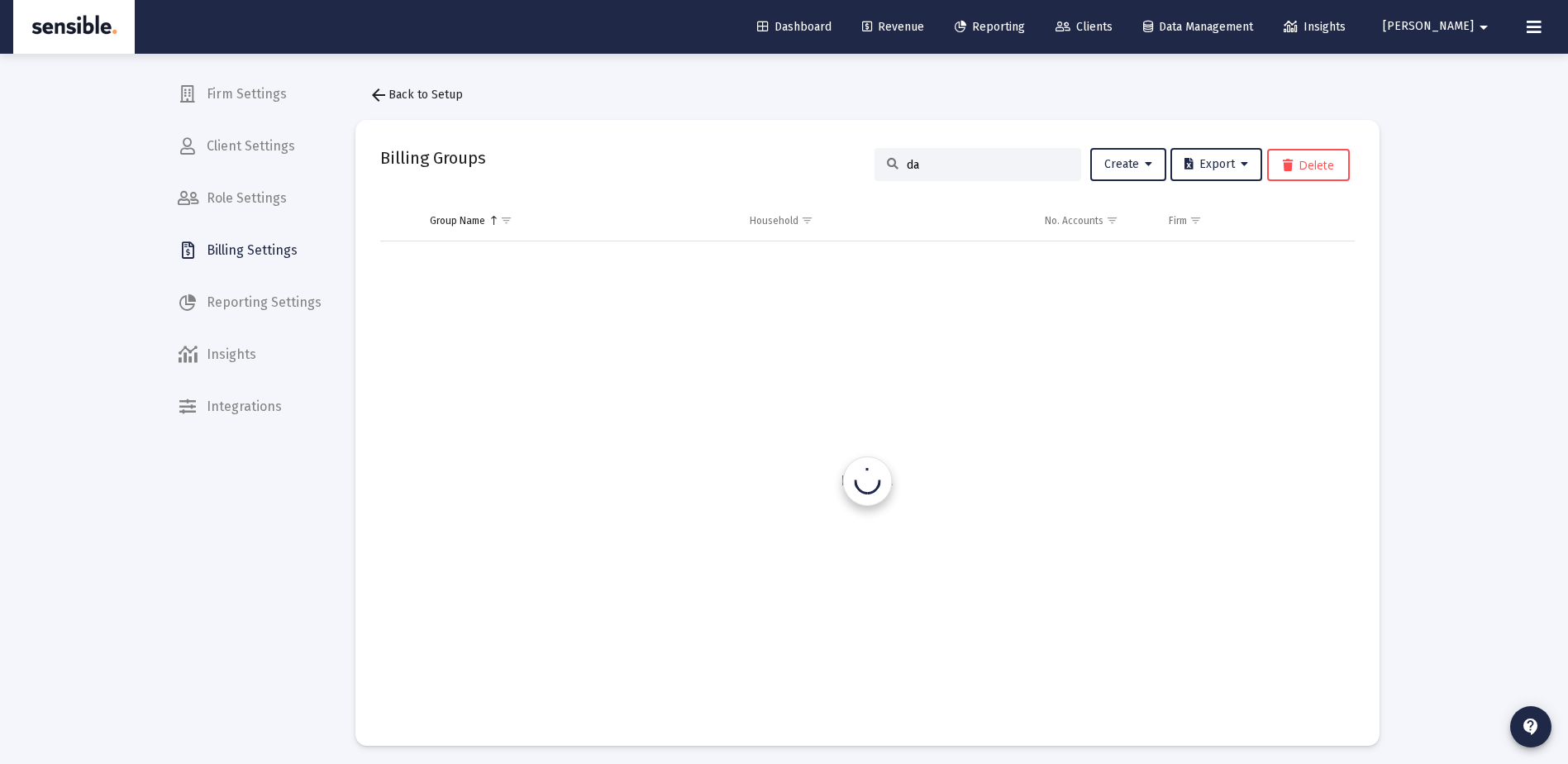
type input "d"
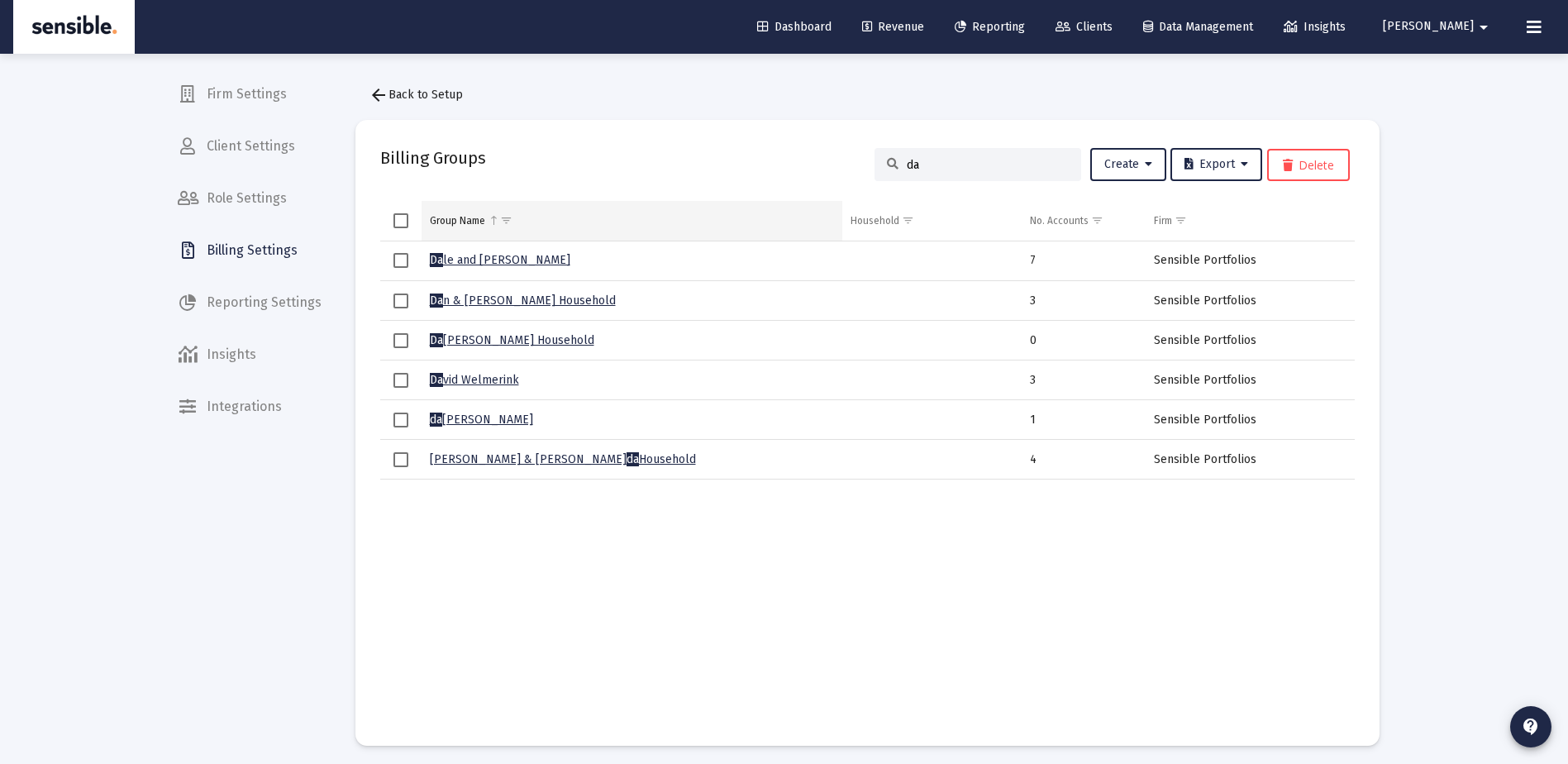
type input "d"
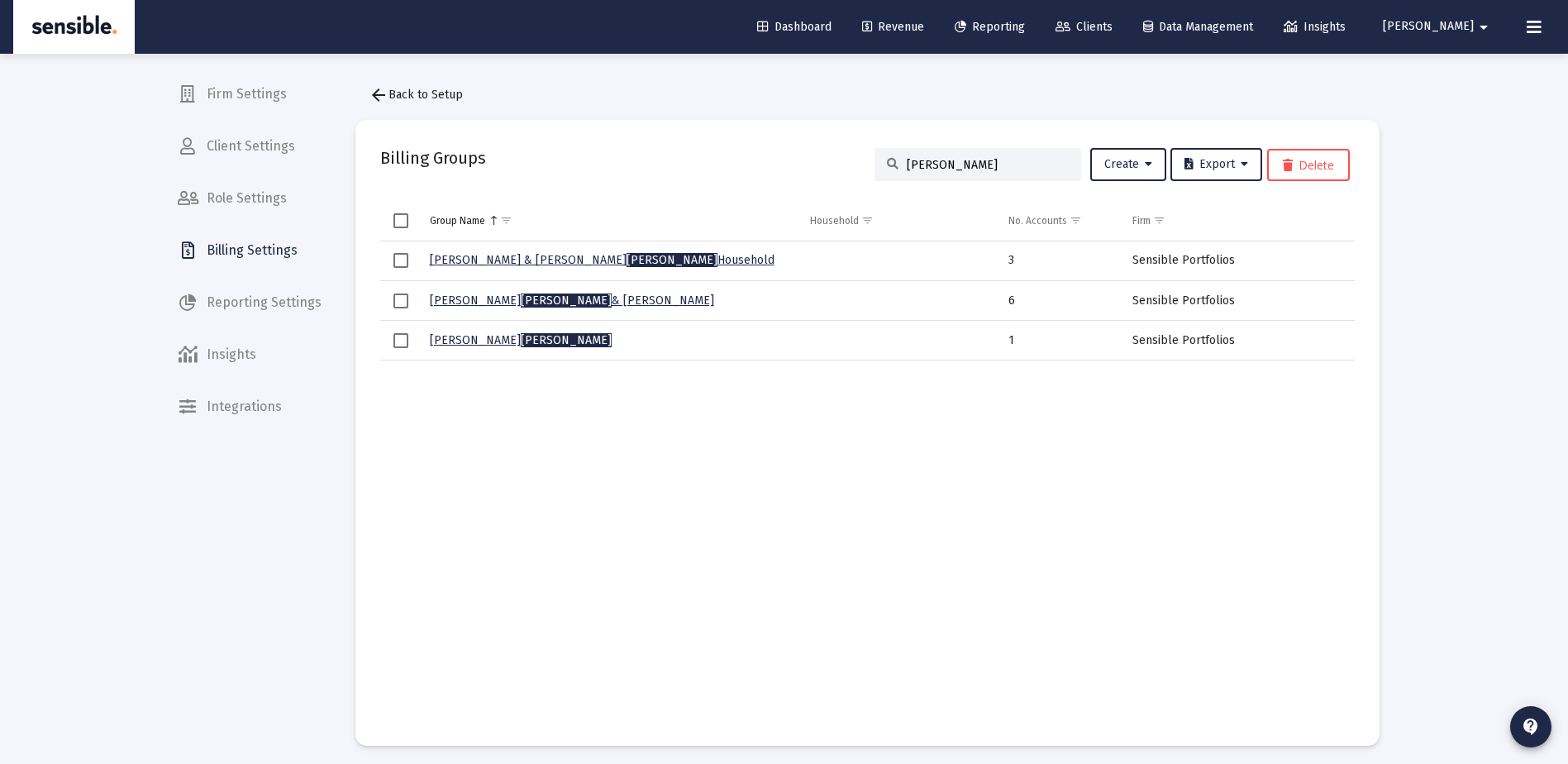
type input "beatty"
click at [459, 337] on link "Patricia Beatty" at bounding box center [520, 340] width 182 height 14
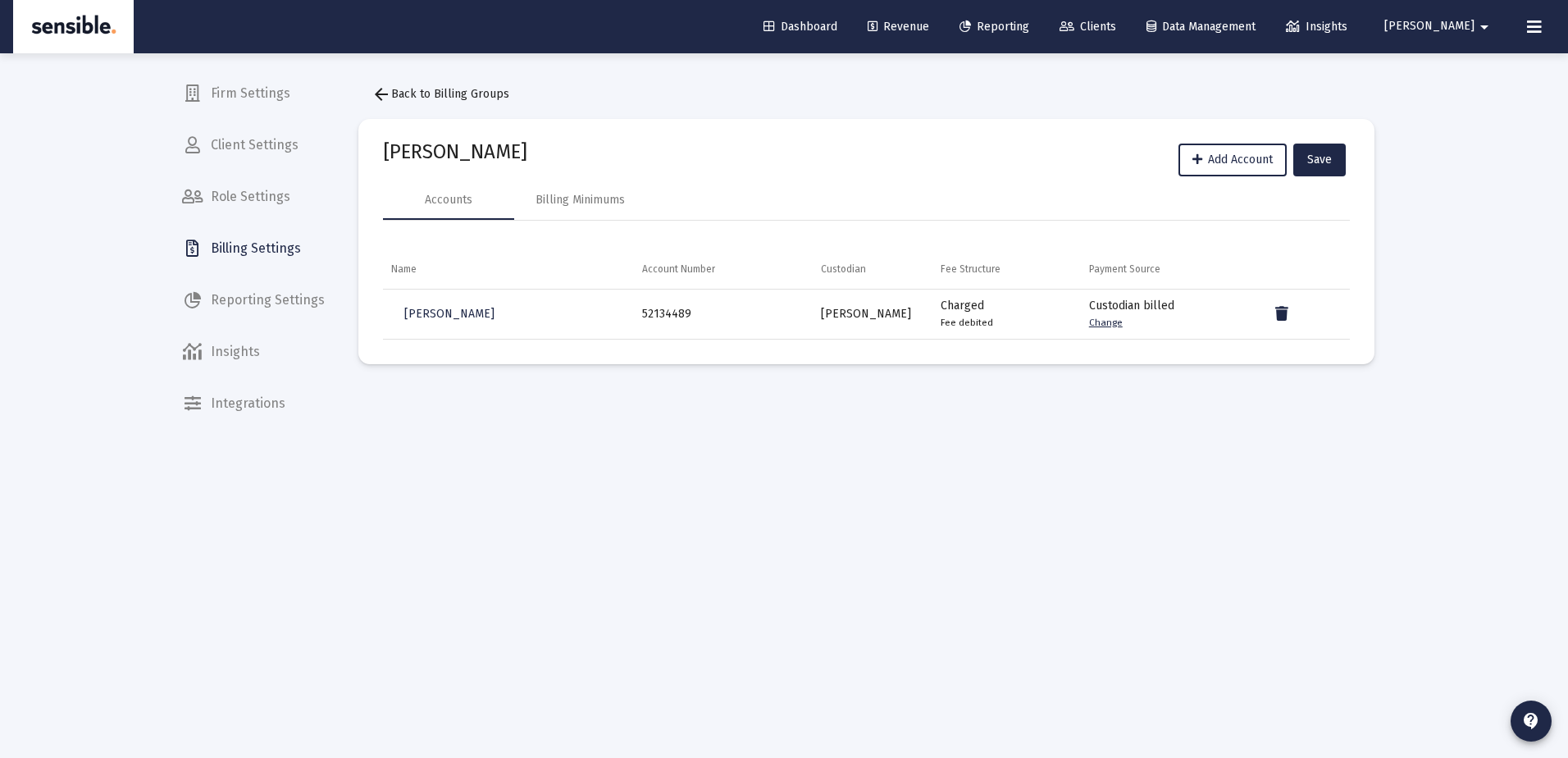
click at [1466, 19] on span "[PERSON_NAME]" at bounding box center [1429, 26] width 91 height 13
click at [1461, 67] on span "Settings" at bounding box center [1480, 69] width 48 height 39
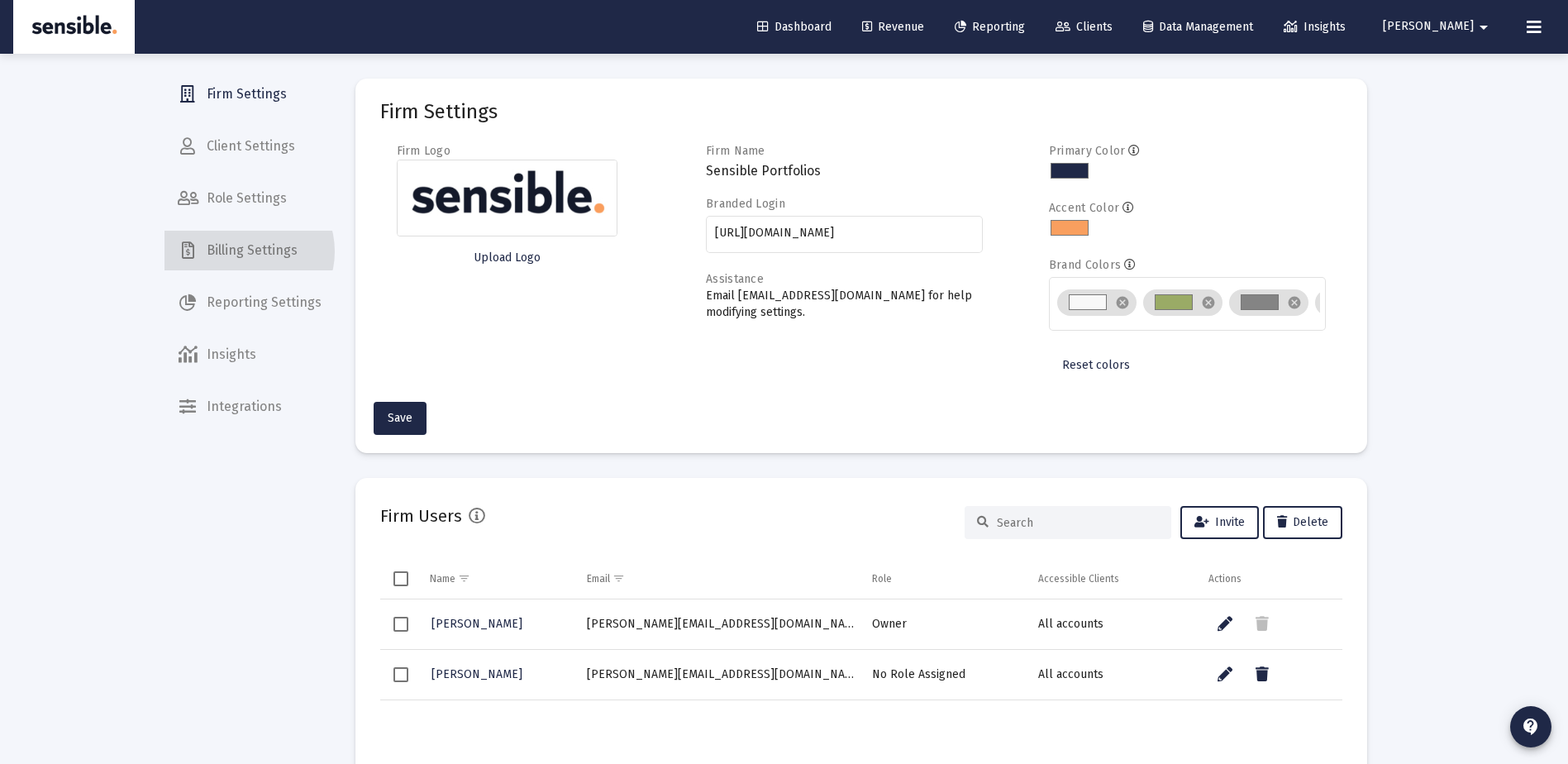
click at [248, 251] on span "Billing Settings" at bounding box center [249, 250] width 170 height 40
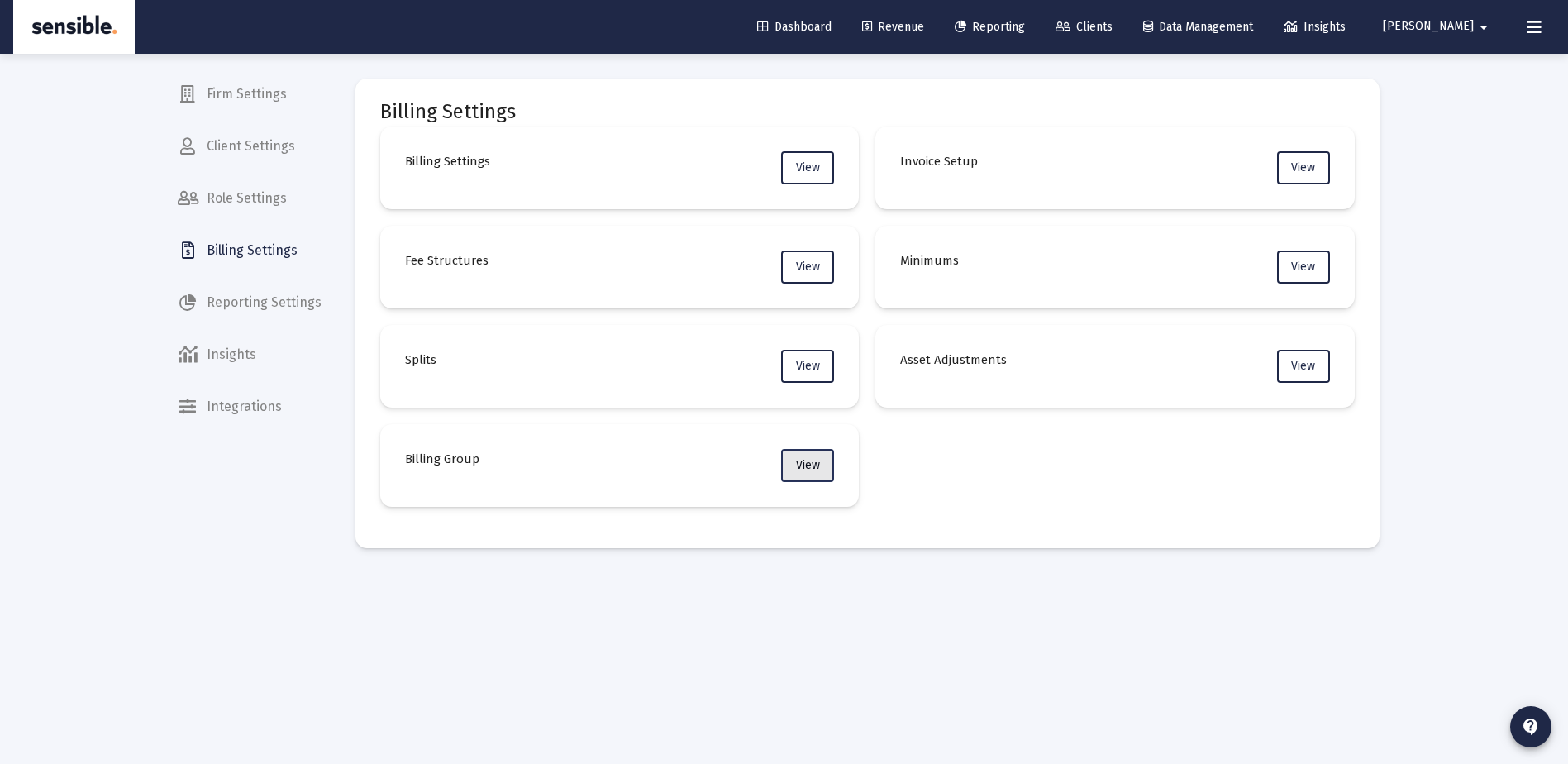
click at [797, 466] on span "View" at bounding box center [808, 465] width 24 height 14
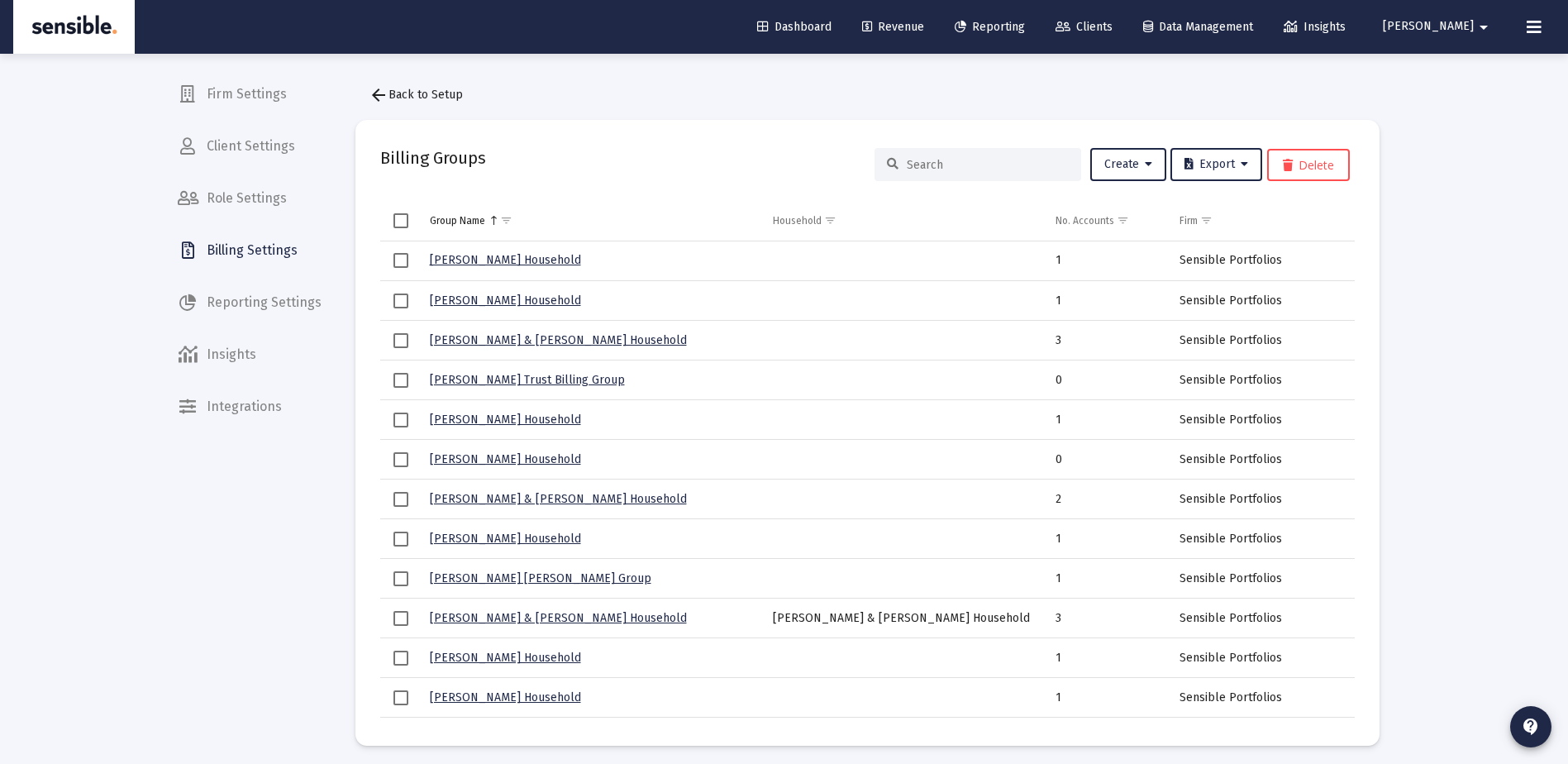
click at [918, 159] on input at bounding box center [987, 165] width 162 height 14
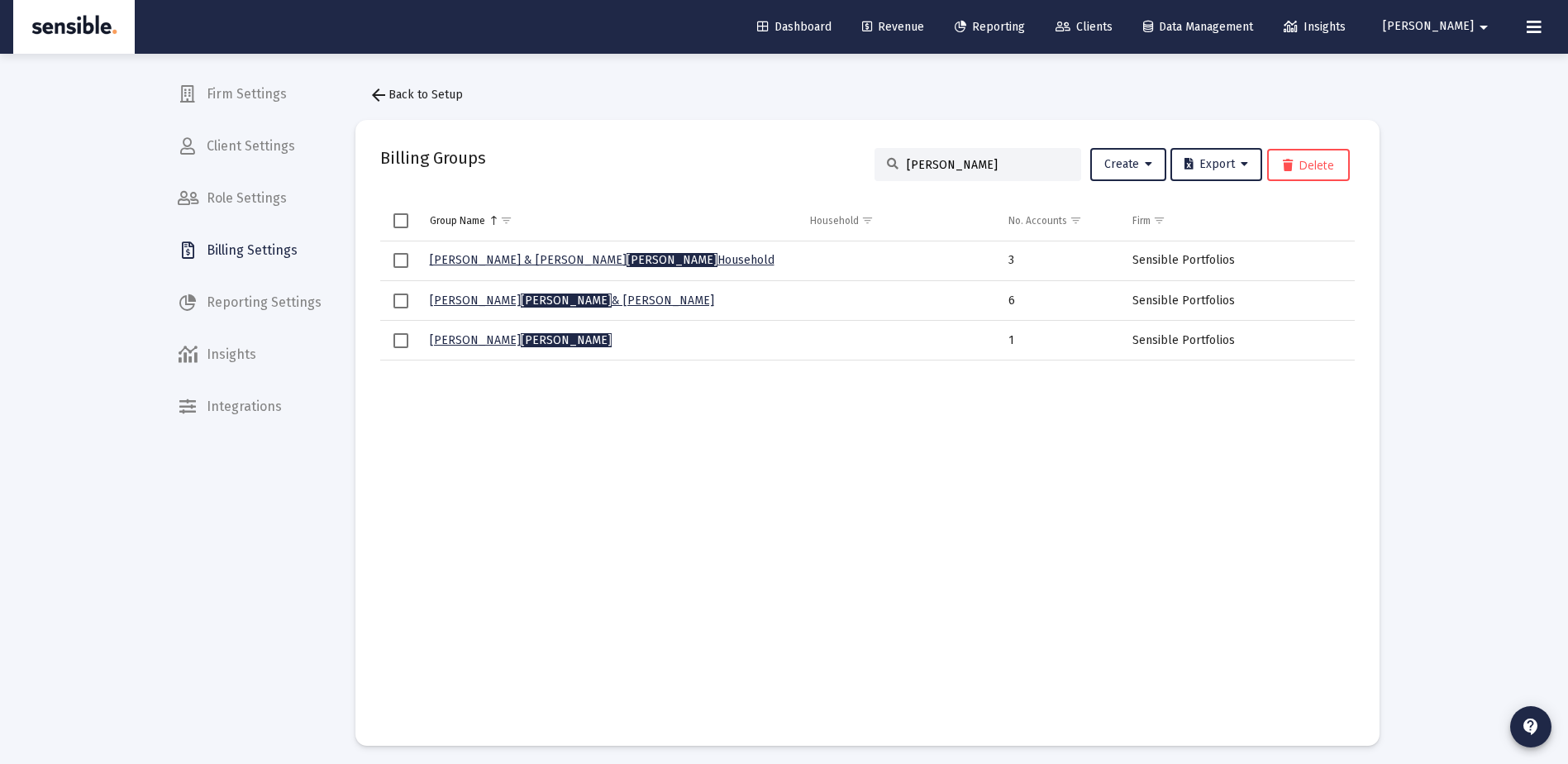
type input "beatty"
click at [449, 335] on link "Patricia Beatty" at bounding box center [520, 340] width 182 height 14
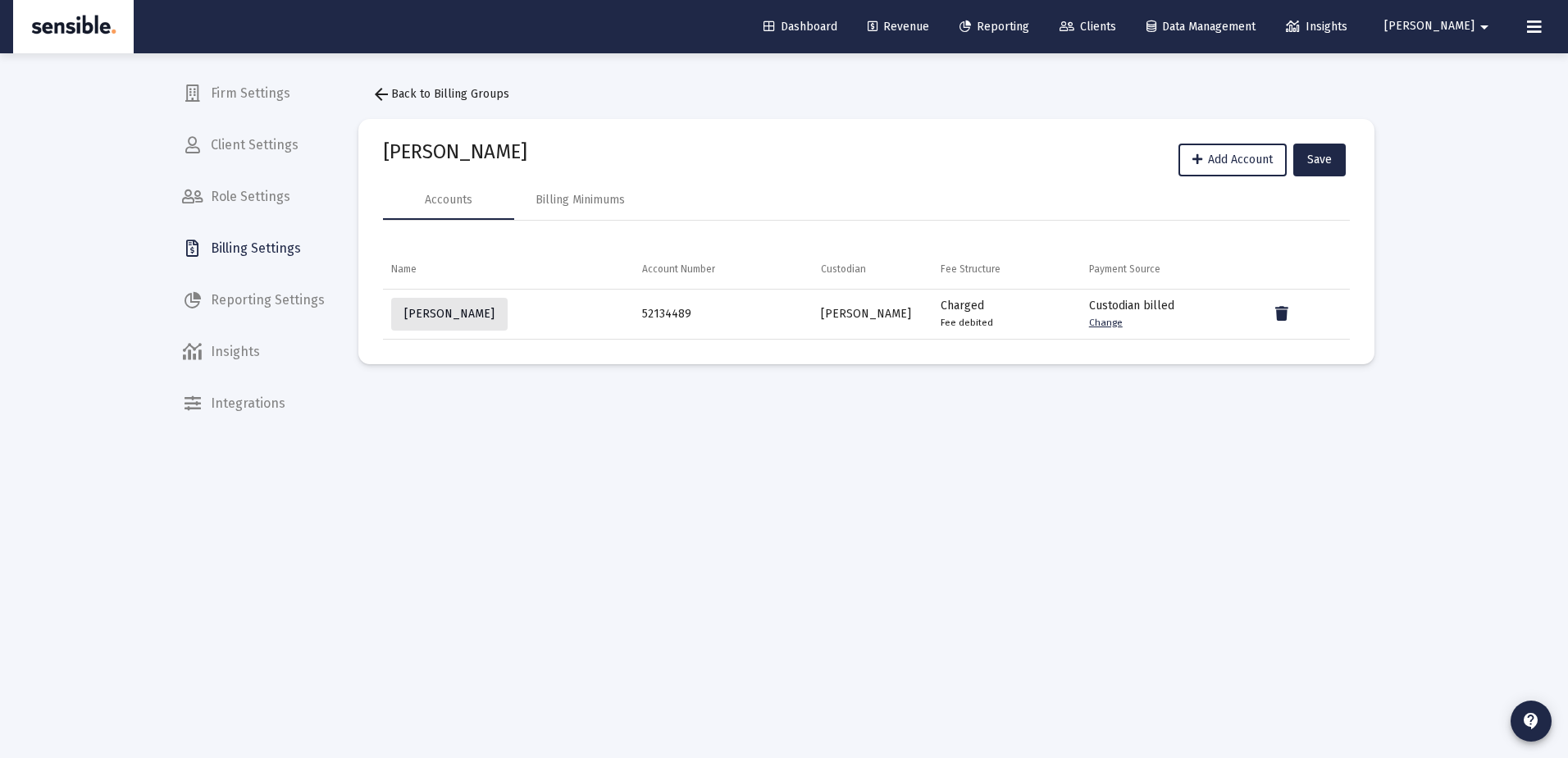
click at [490, 306] on span "Beatty, Patricia IRA" at bounding box center [450, 313] width 91 height 13
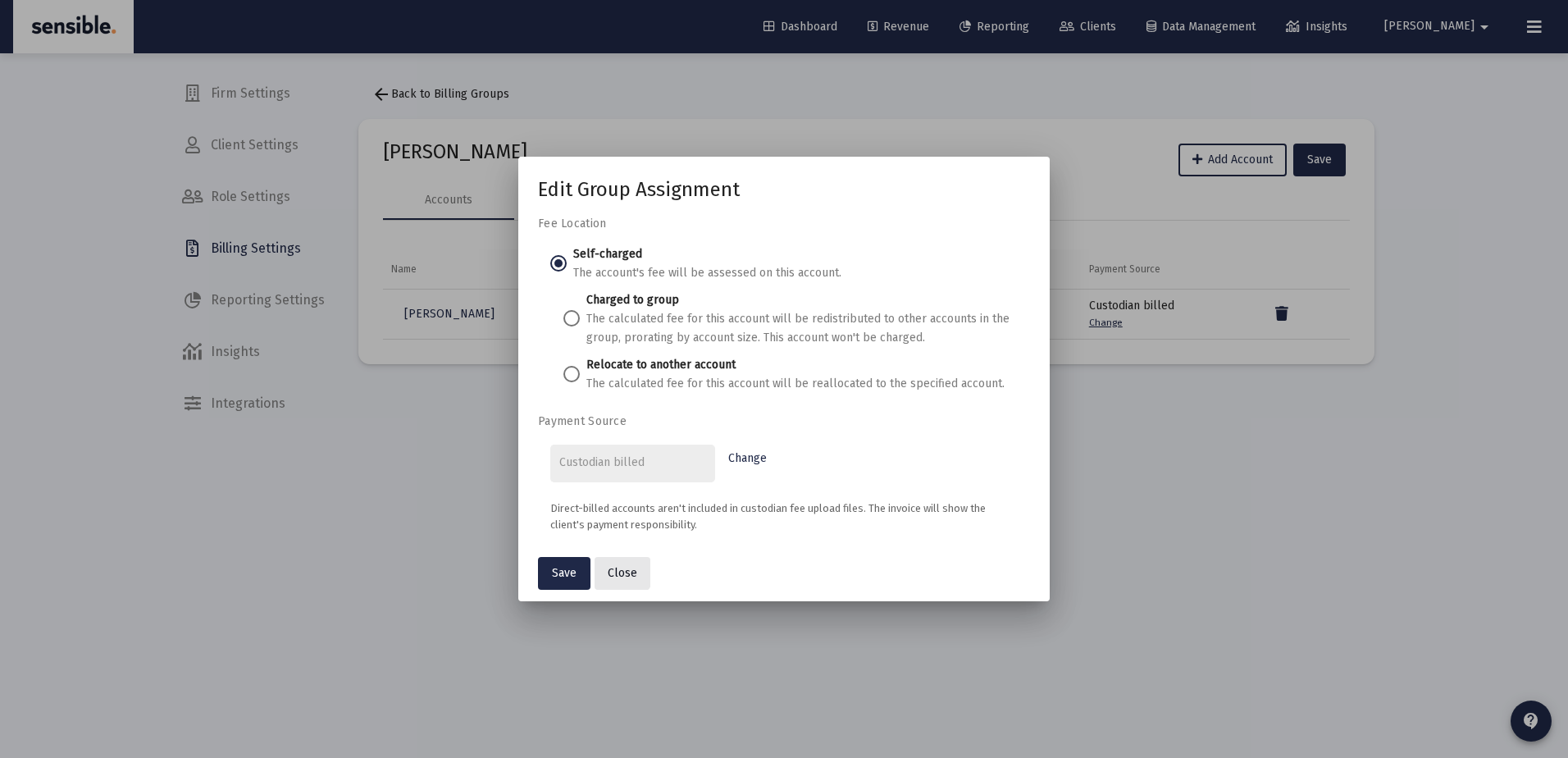
click at [620, 567] on span "Close" at bounding box center [622, 573] width 30 height 13
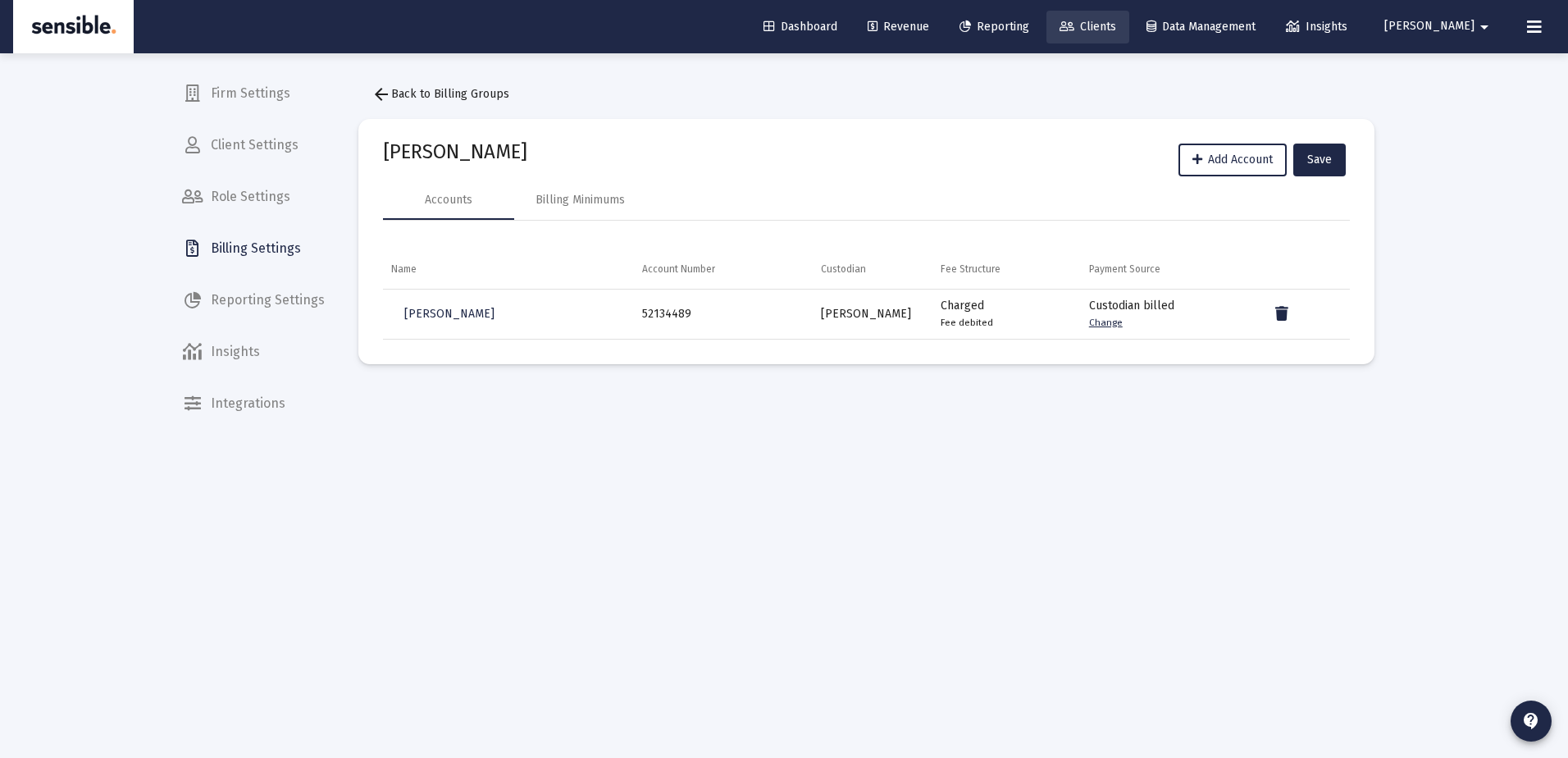
click at [1116, 25] on span "Clients" at bounding box center [1087, 26] width 57 height 13
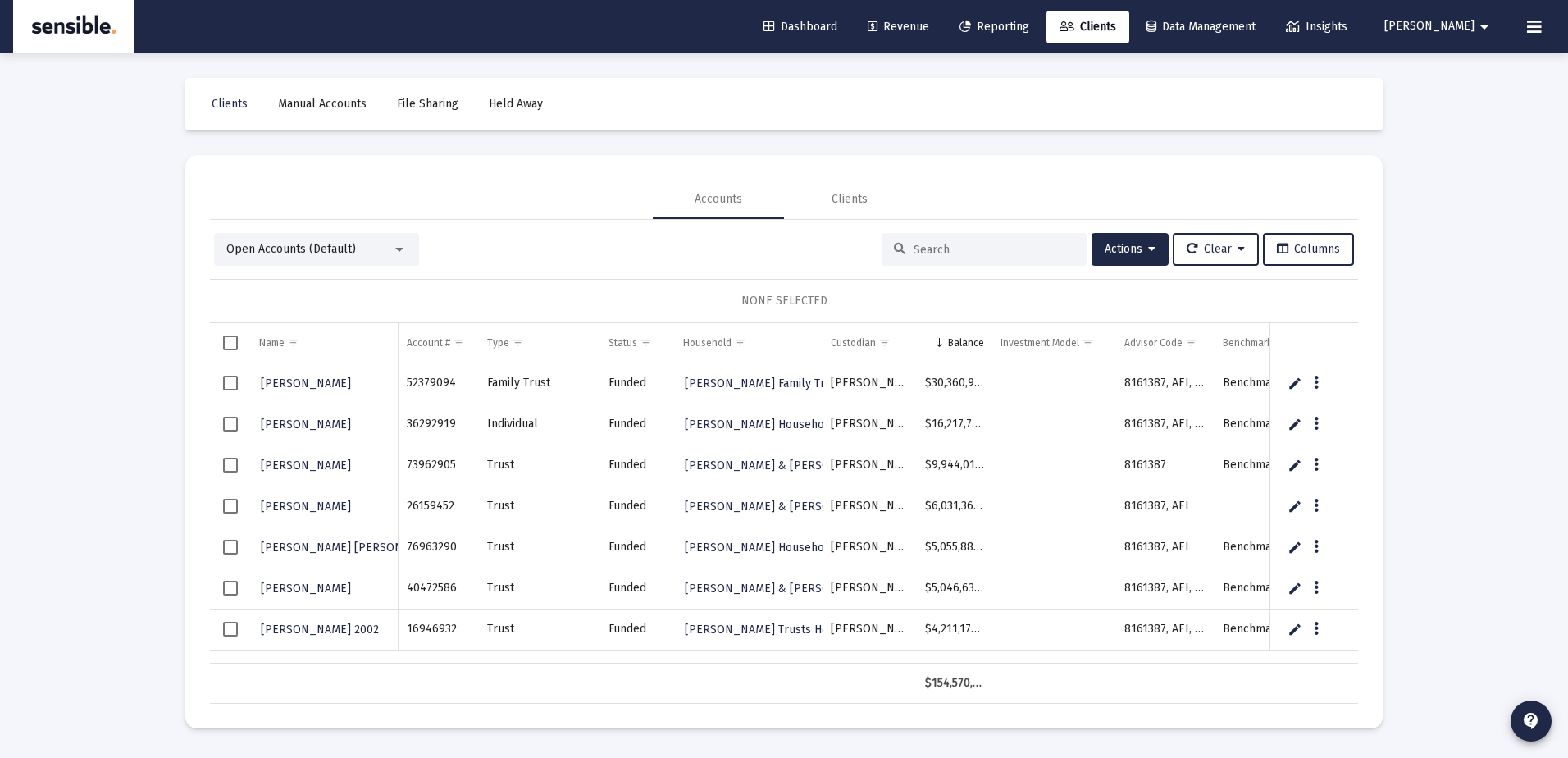
click at [936, 241] on div at bounding box center [983, 249] width 205 height 33
click at [936, 246] on input at bounding box center [994, 249] width 161 height 13
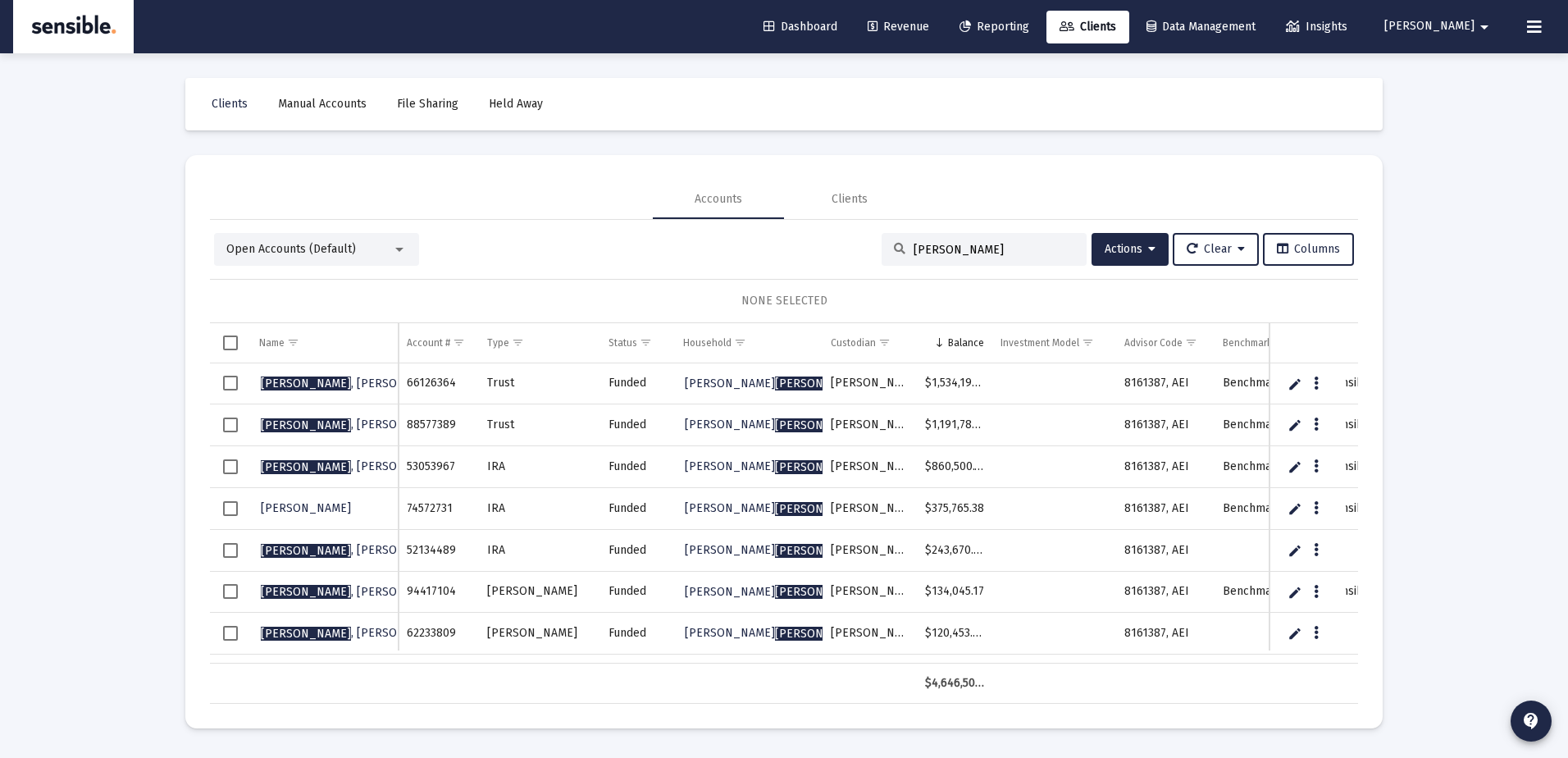
type input "beatty"
click at [328, 544] on span "Beatty , Patricia" at bounding box center [353, 550] width 186 height 13
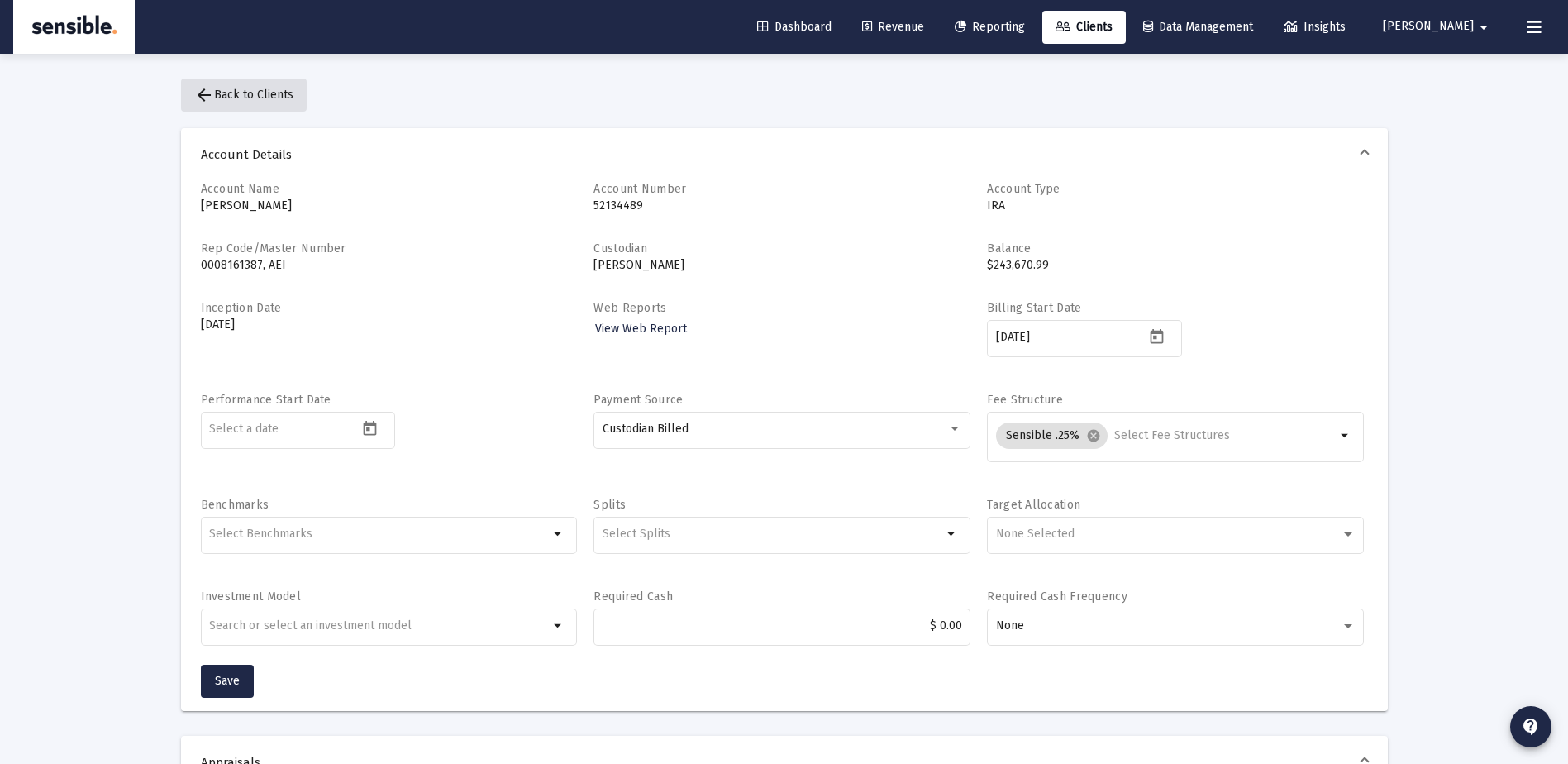
click at [270, 88] on span "arrow_back Back to Clients" at bounding box center [244, 94] width 99 height 14
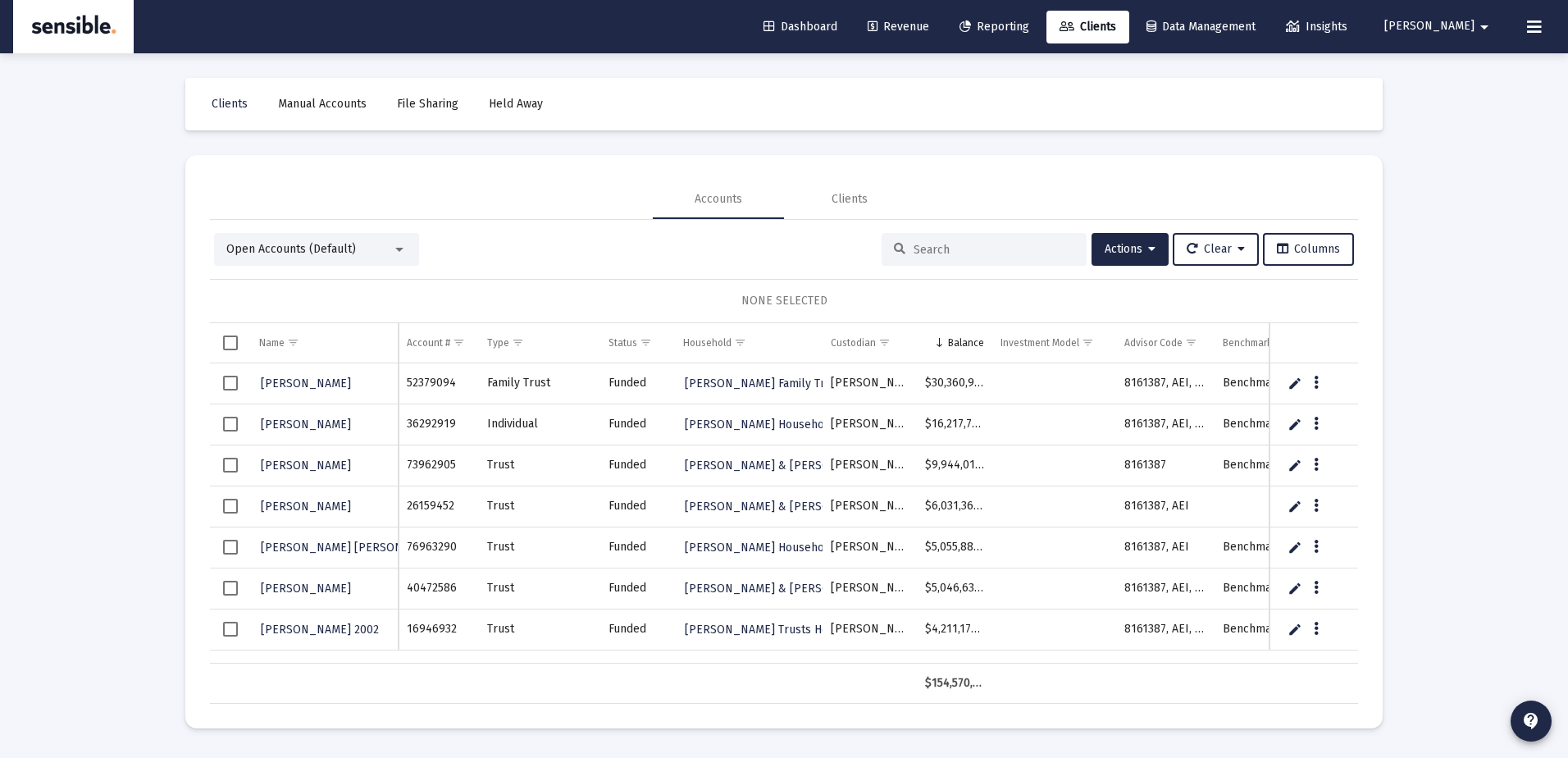
click at [936, 260] on div at bounding box center [983, 249] width 205 height 33
click at [936, 249] on input at bounding box center [994, 249] width 161 height 13
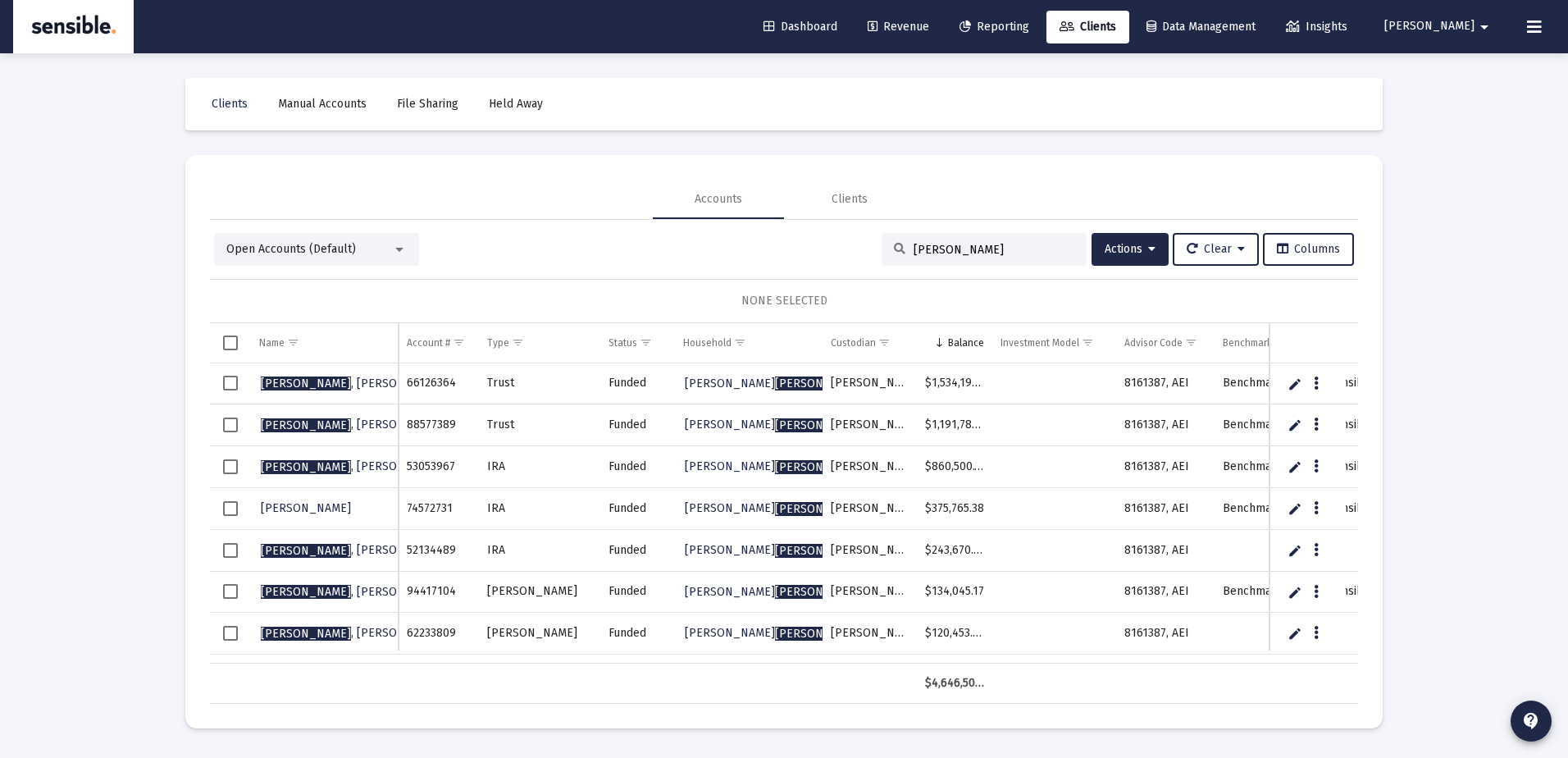
type input "beatty"
click at [929, 31] on span "Revenue" at bounding box center [899, 26] width 62 height 13
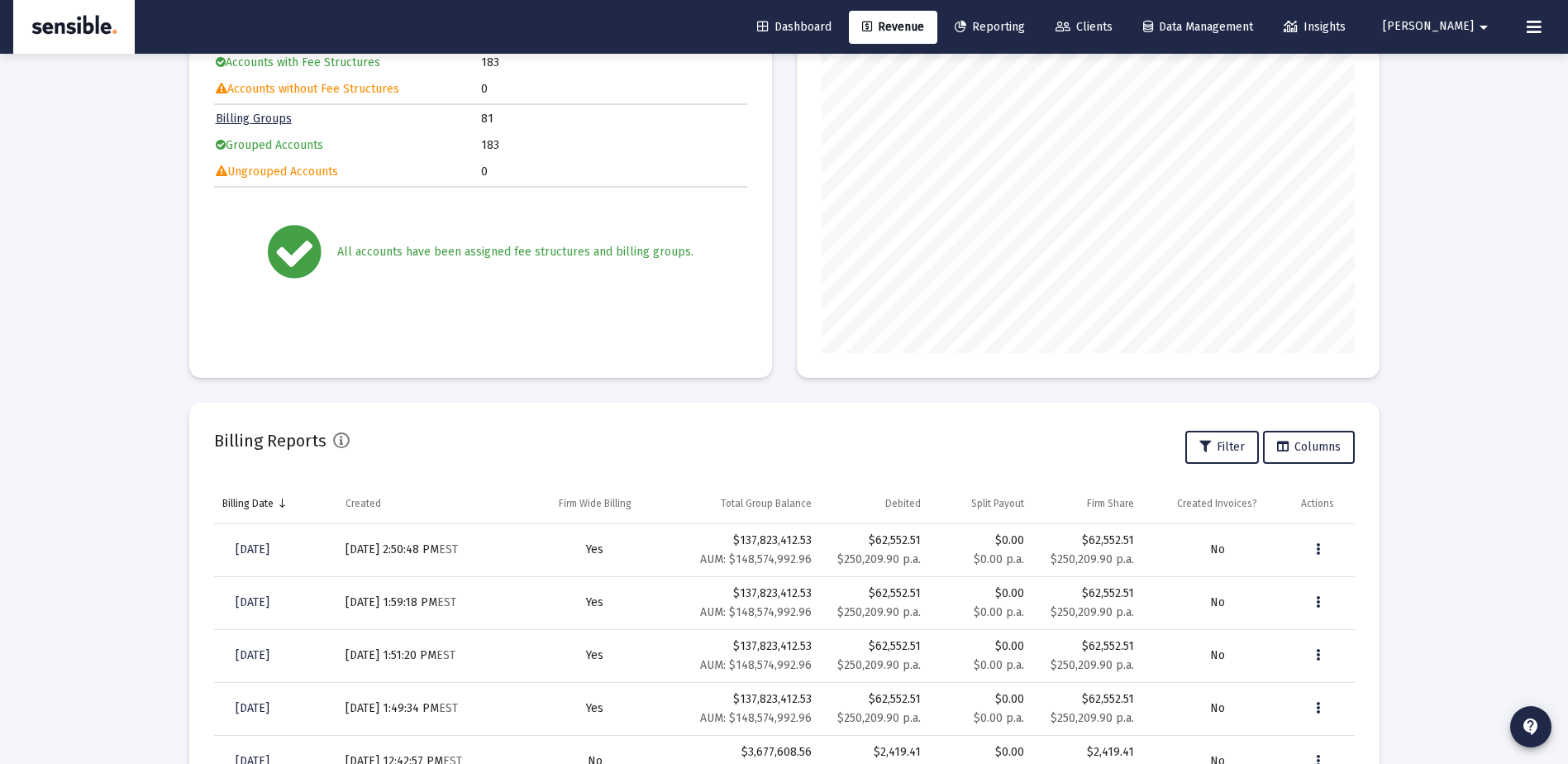
scroll to position [216, 0]
click at [1318, 544] on icon "Data grid" at bounding box center [1318, 548] width 4 height 19
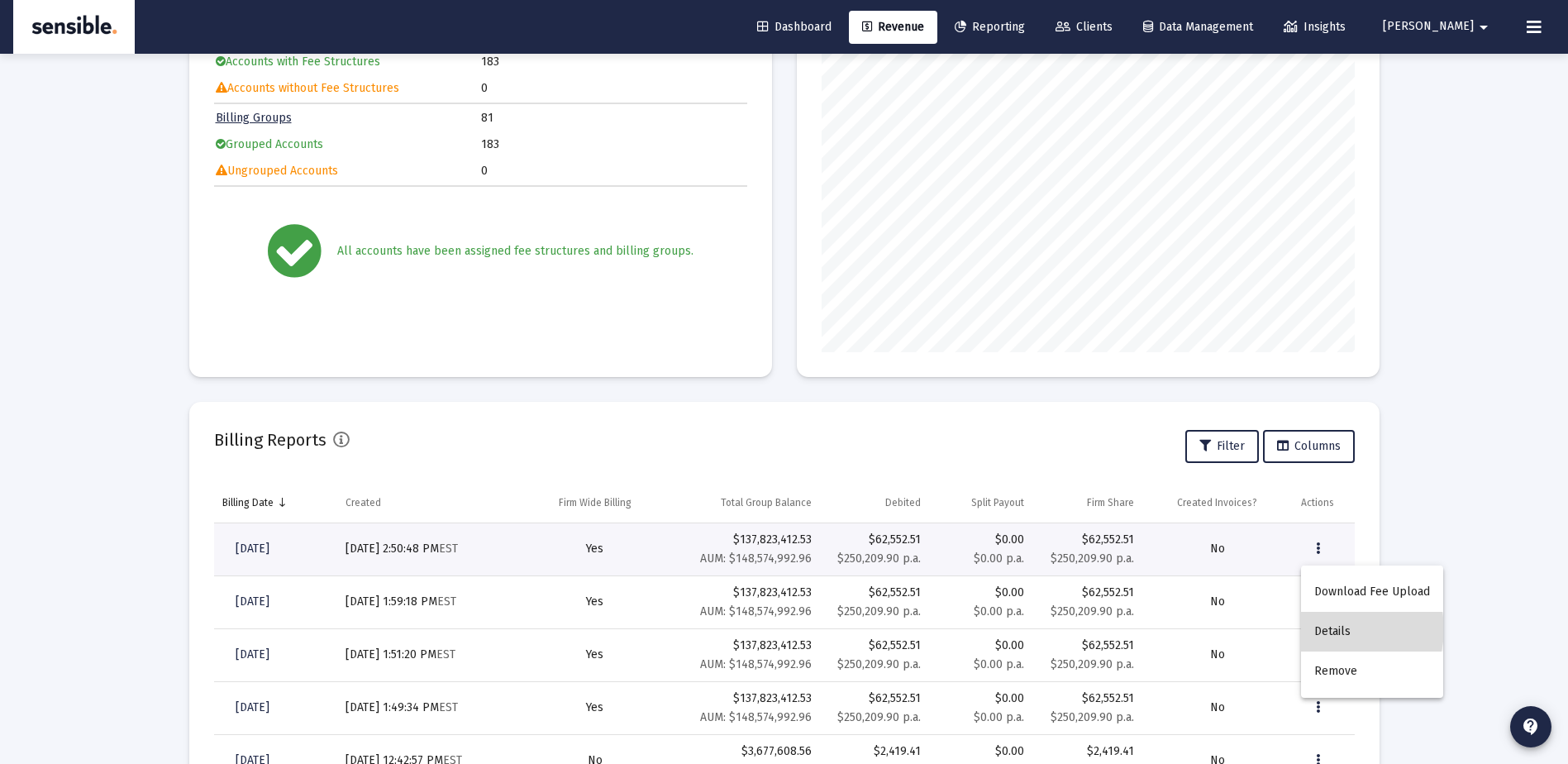
click at [1341, 629] on button "Details" at bounding box center [1372, 631] width 142 height 40
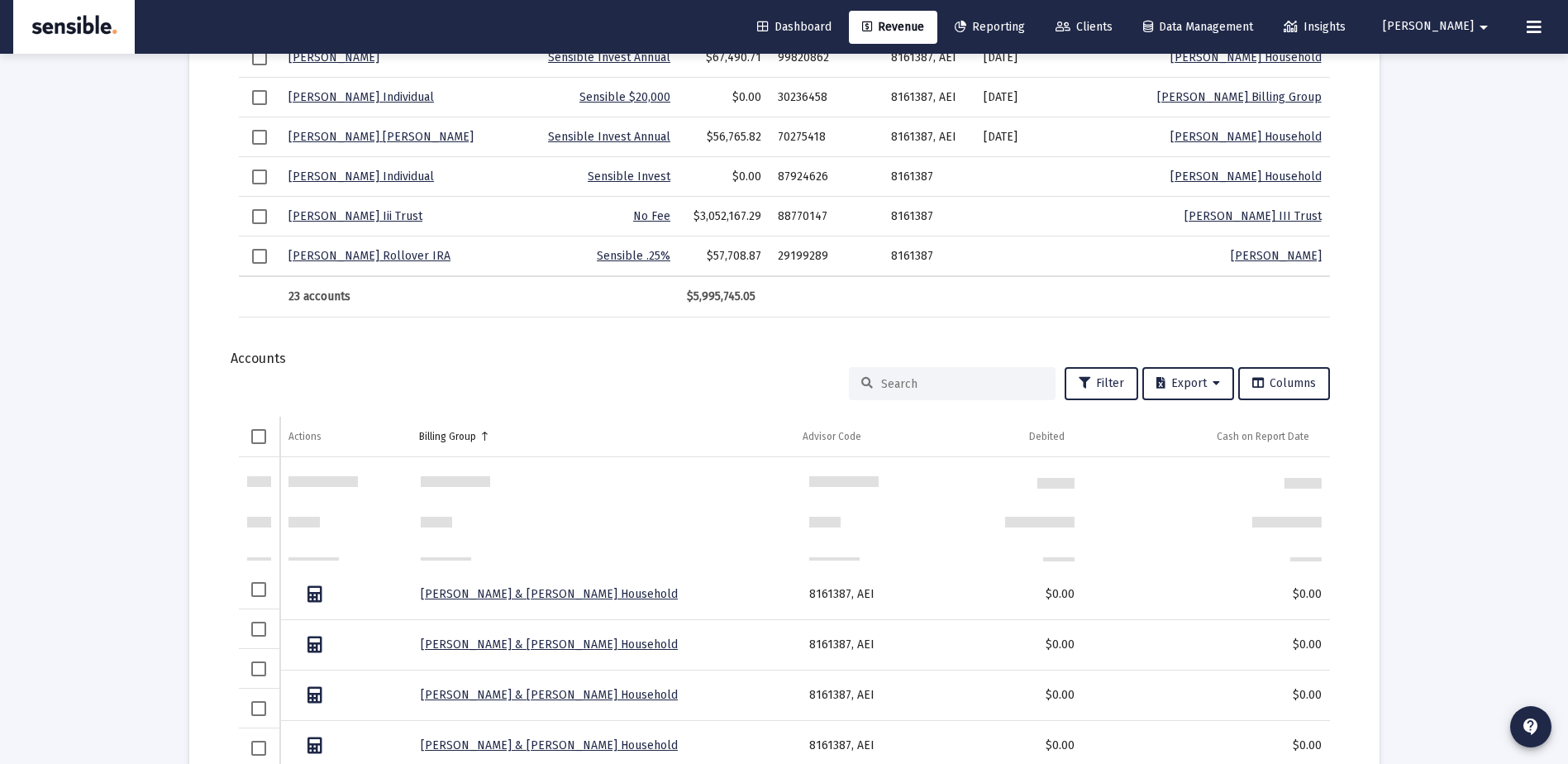
scroll to position [4480, 0]
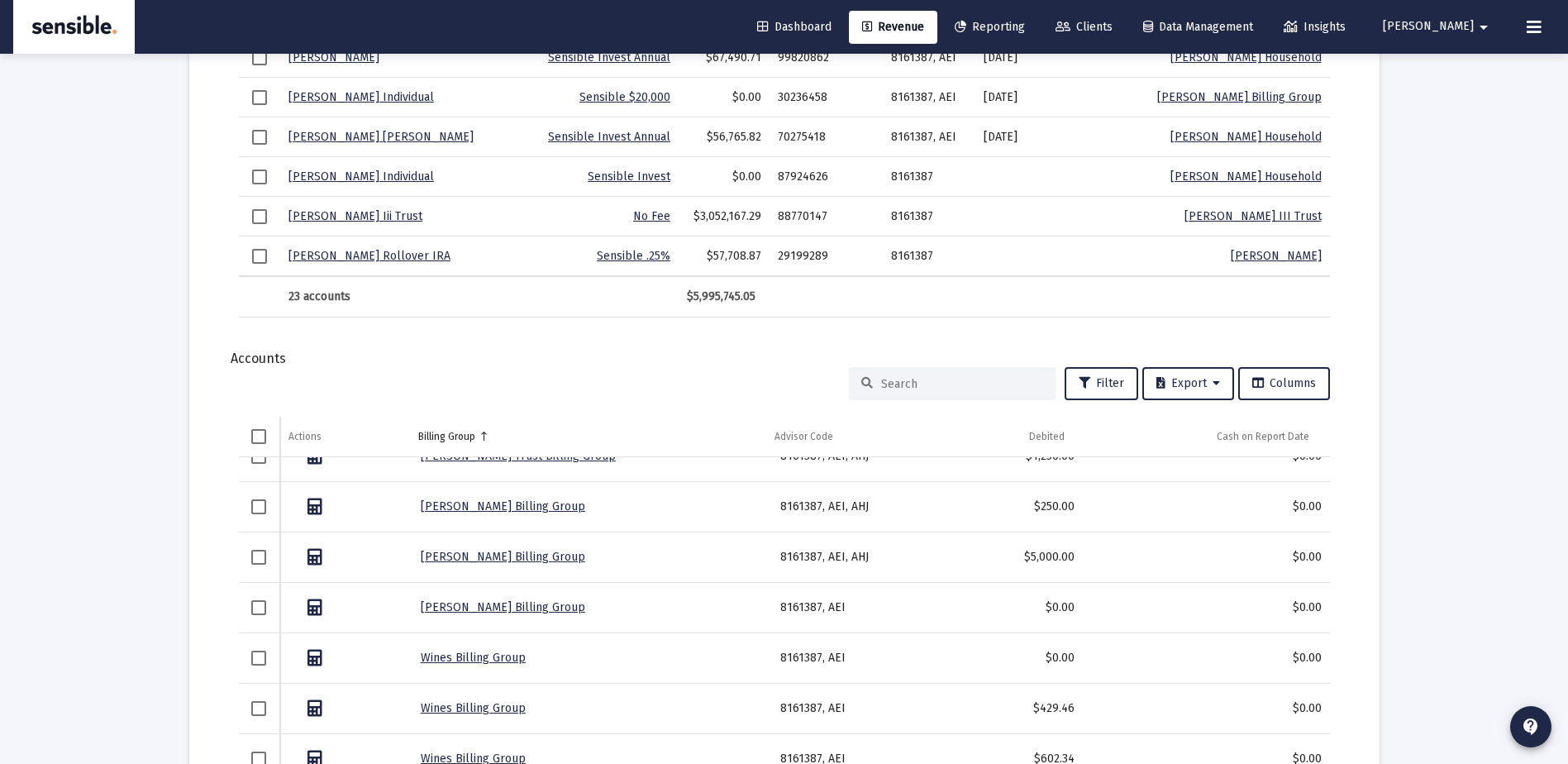
click at [914, 373] on div at bounding box center [952, 383] width 207 height 33
click at [917, 382] on input at bounding box center [962, 383] width 162 height 14
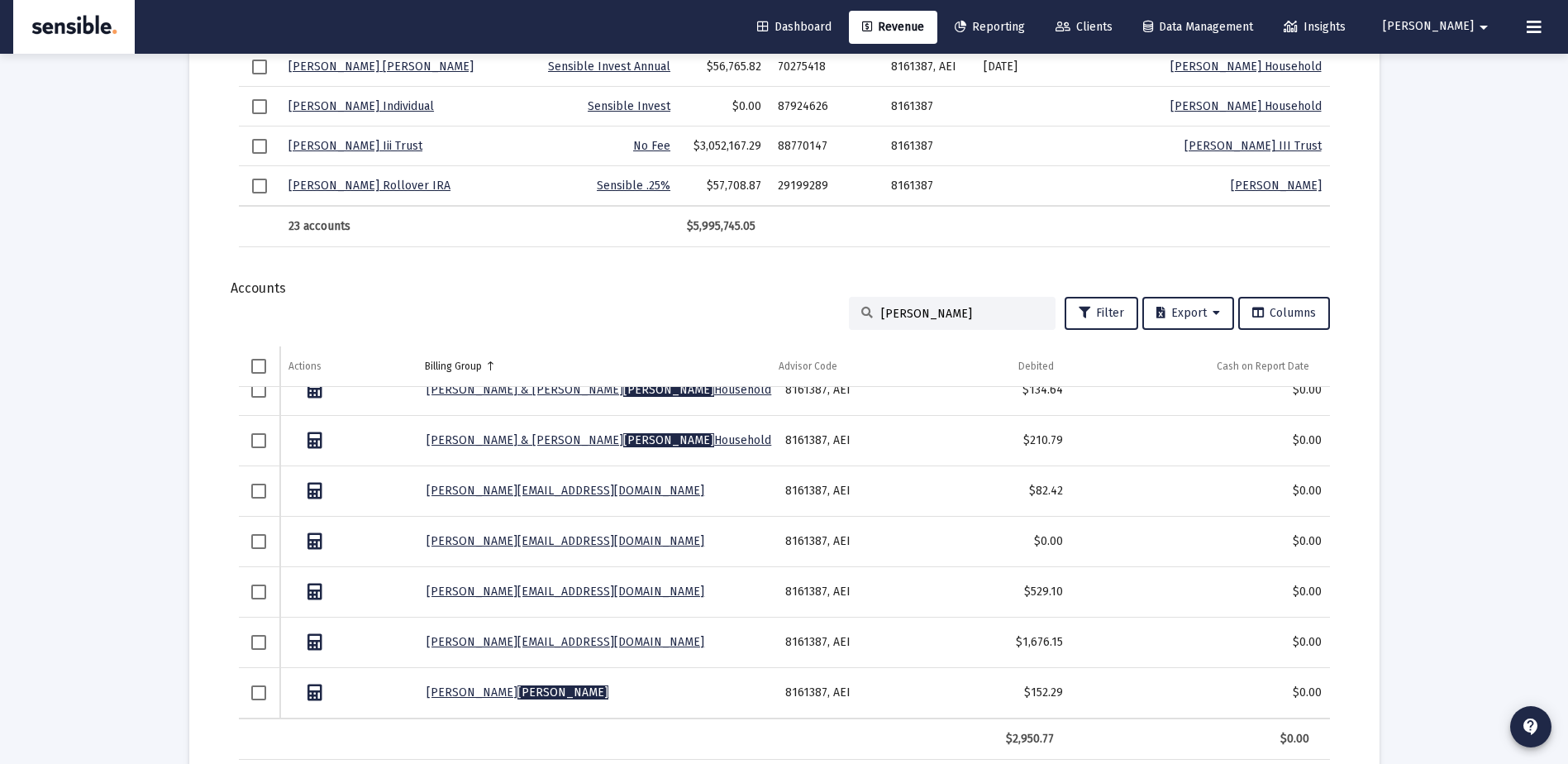
click at [919, 315] on input "beatty" at bounding box center [962, 314] width 162 height 14
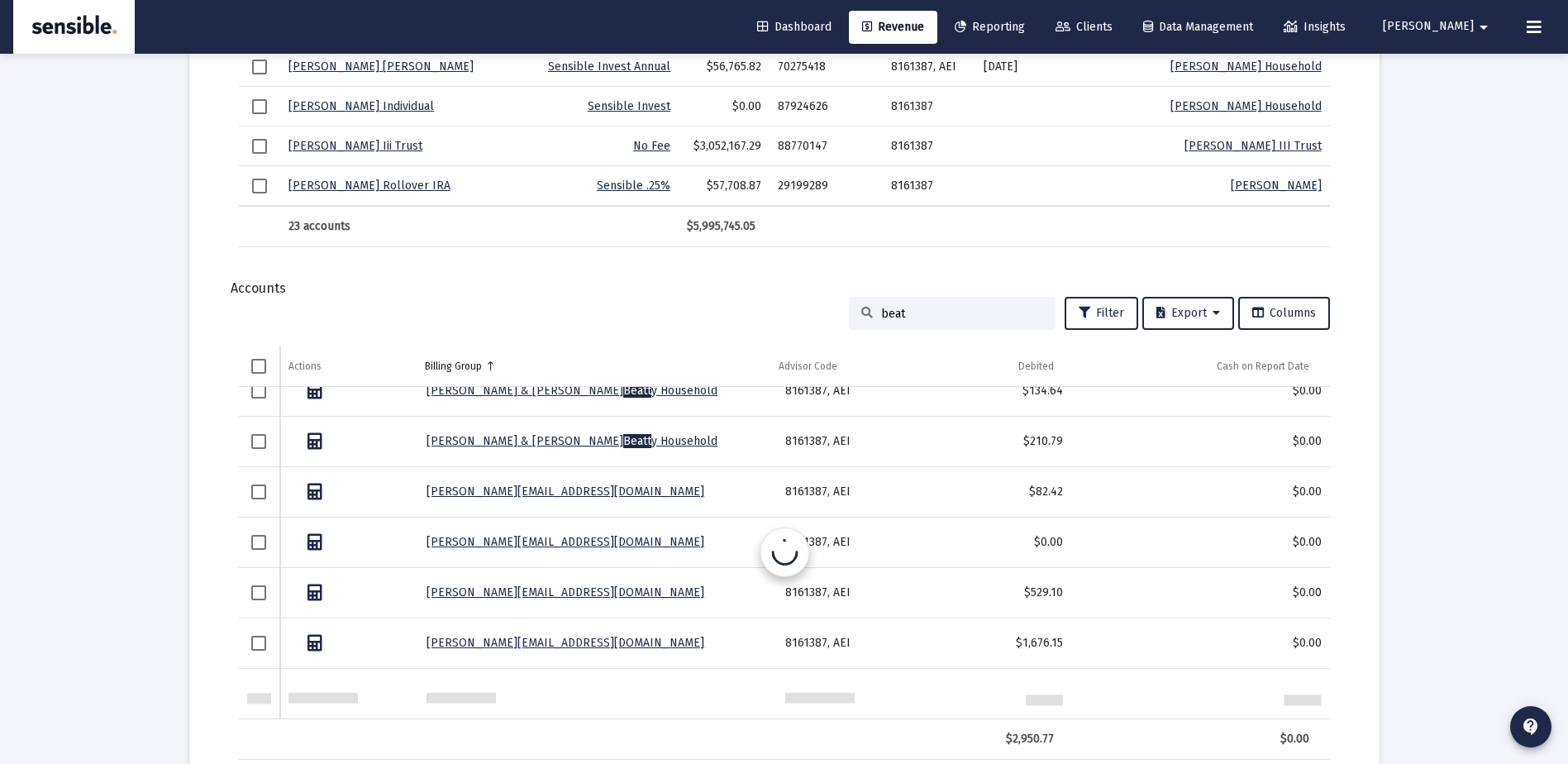
scroll to position [0, 0]
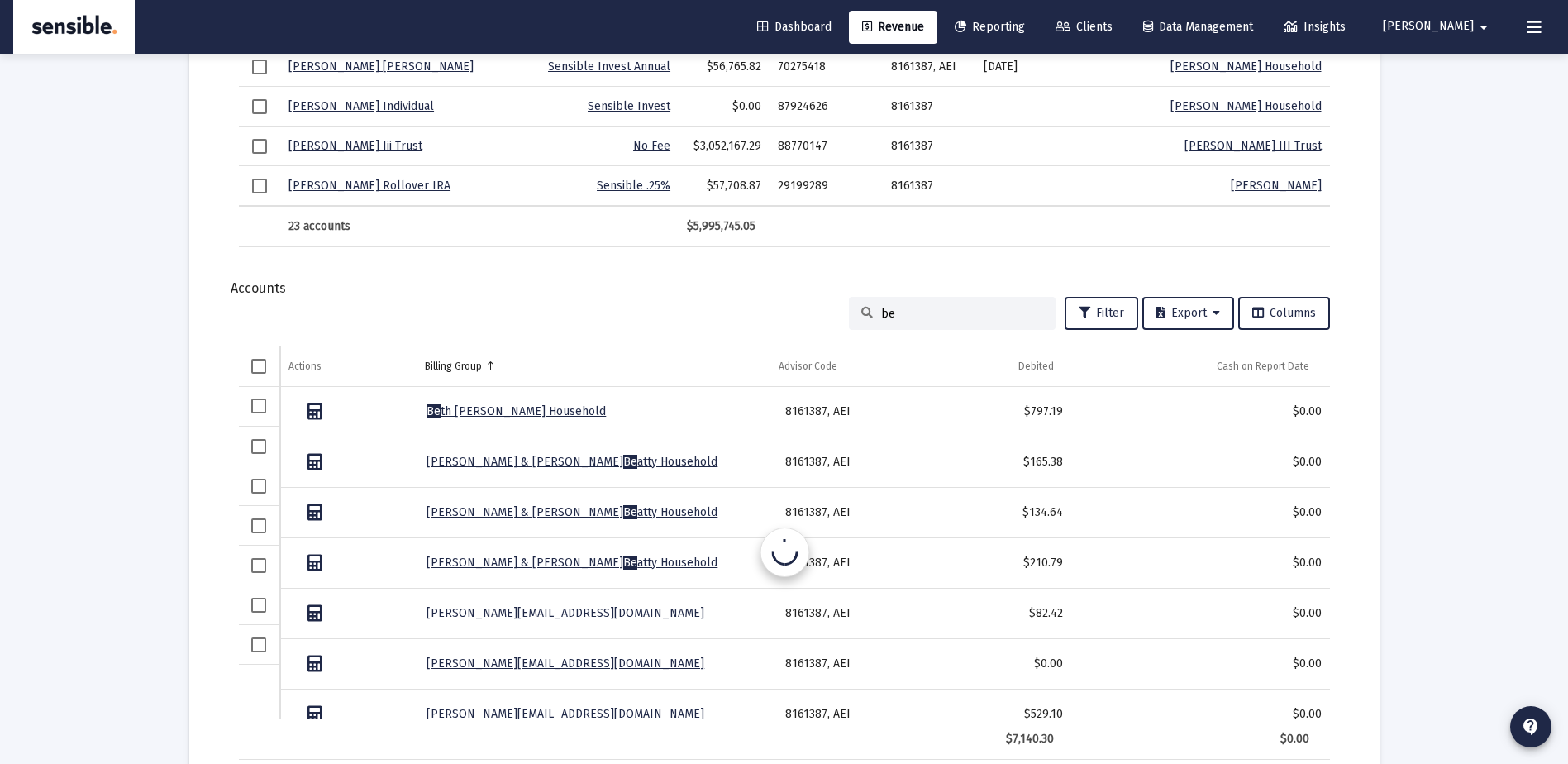
type input "b"
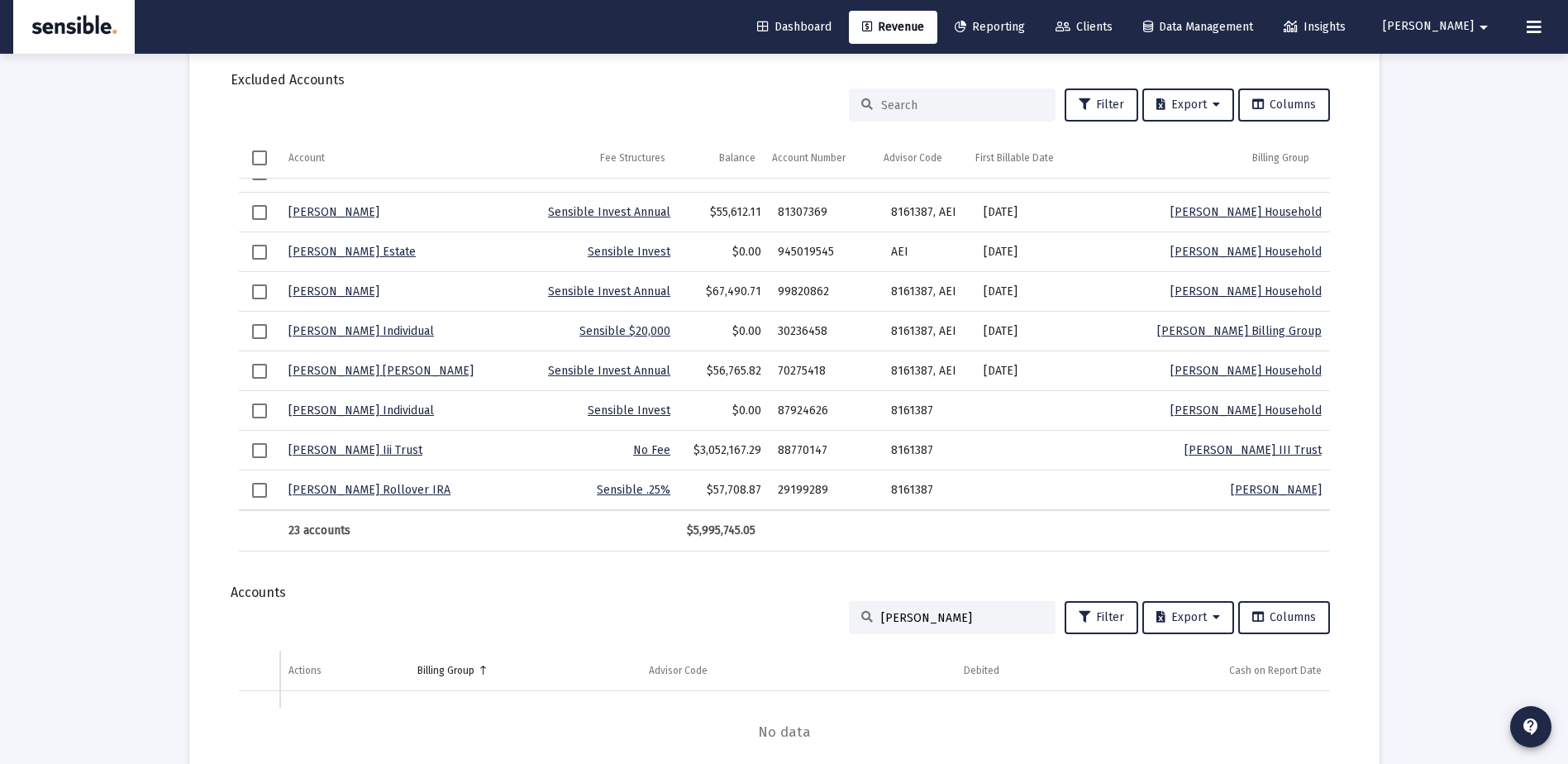
scroll to position [1605, 0]
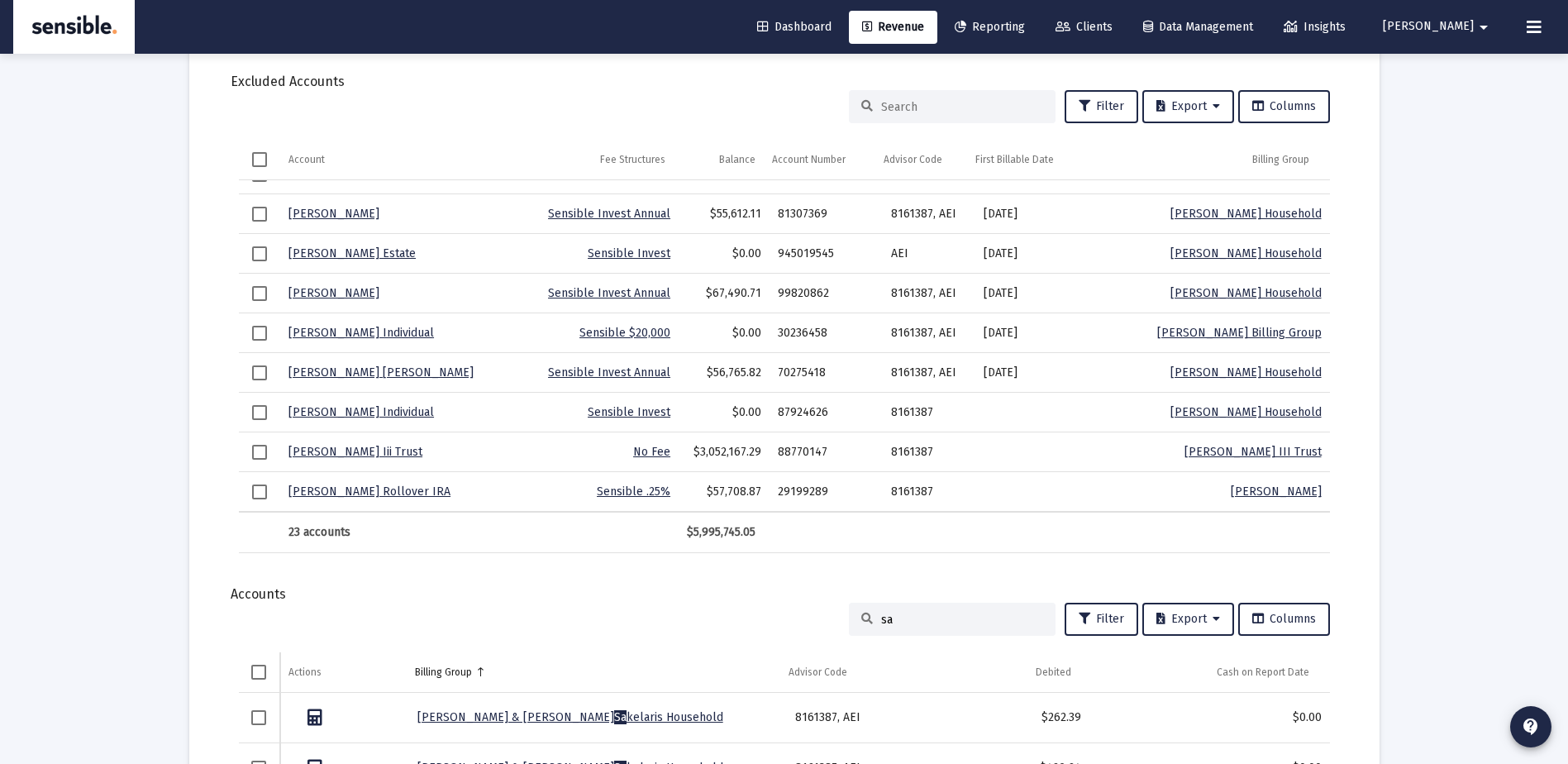
type input "s"
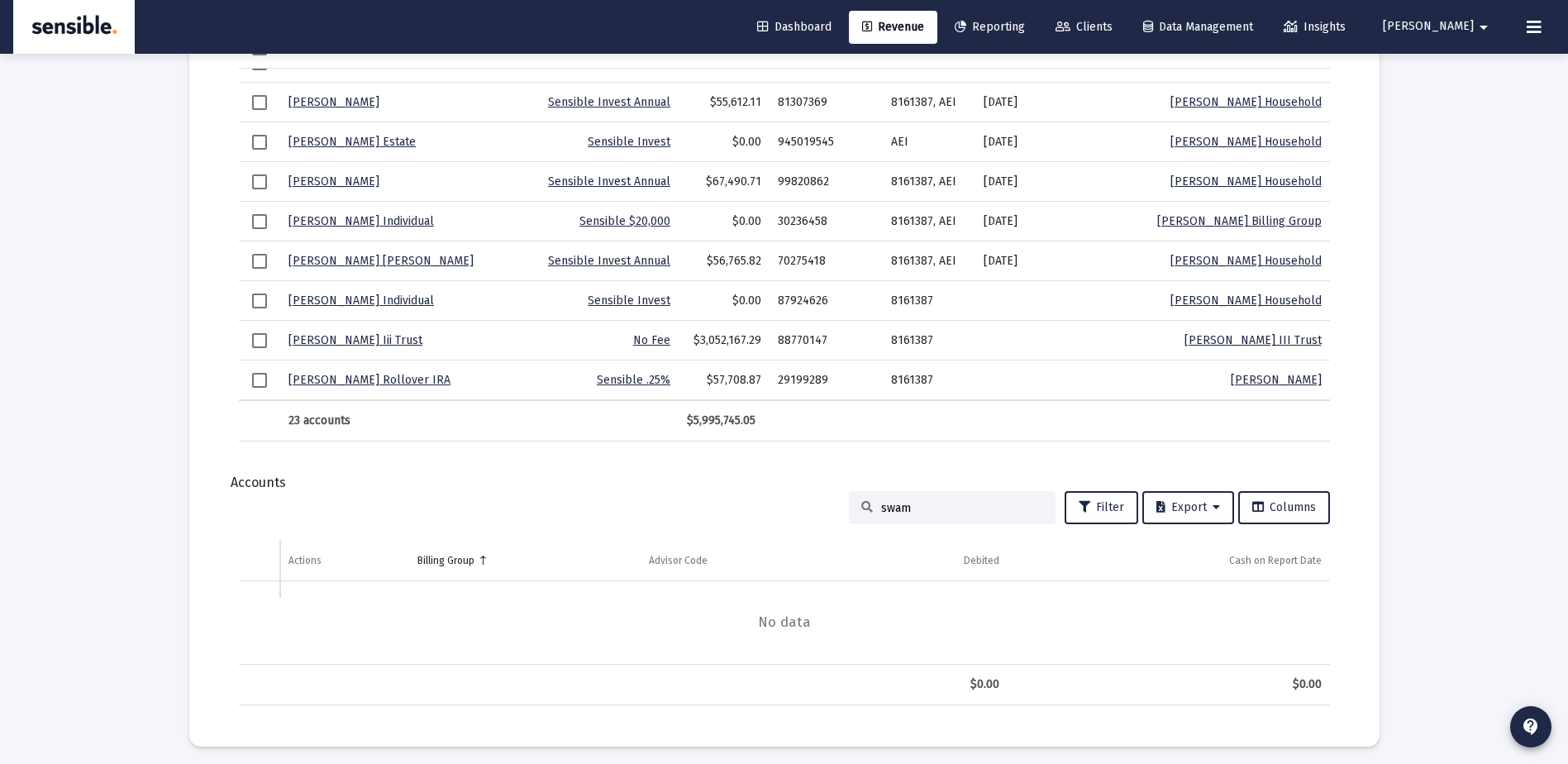
scroll to position [1717, 0]
type input "s"
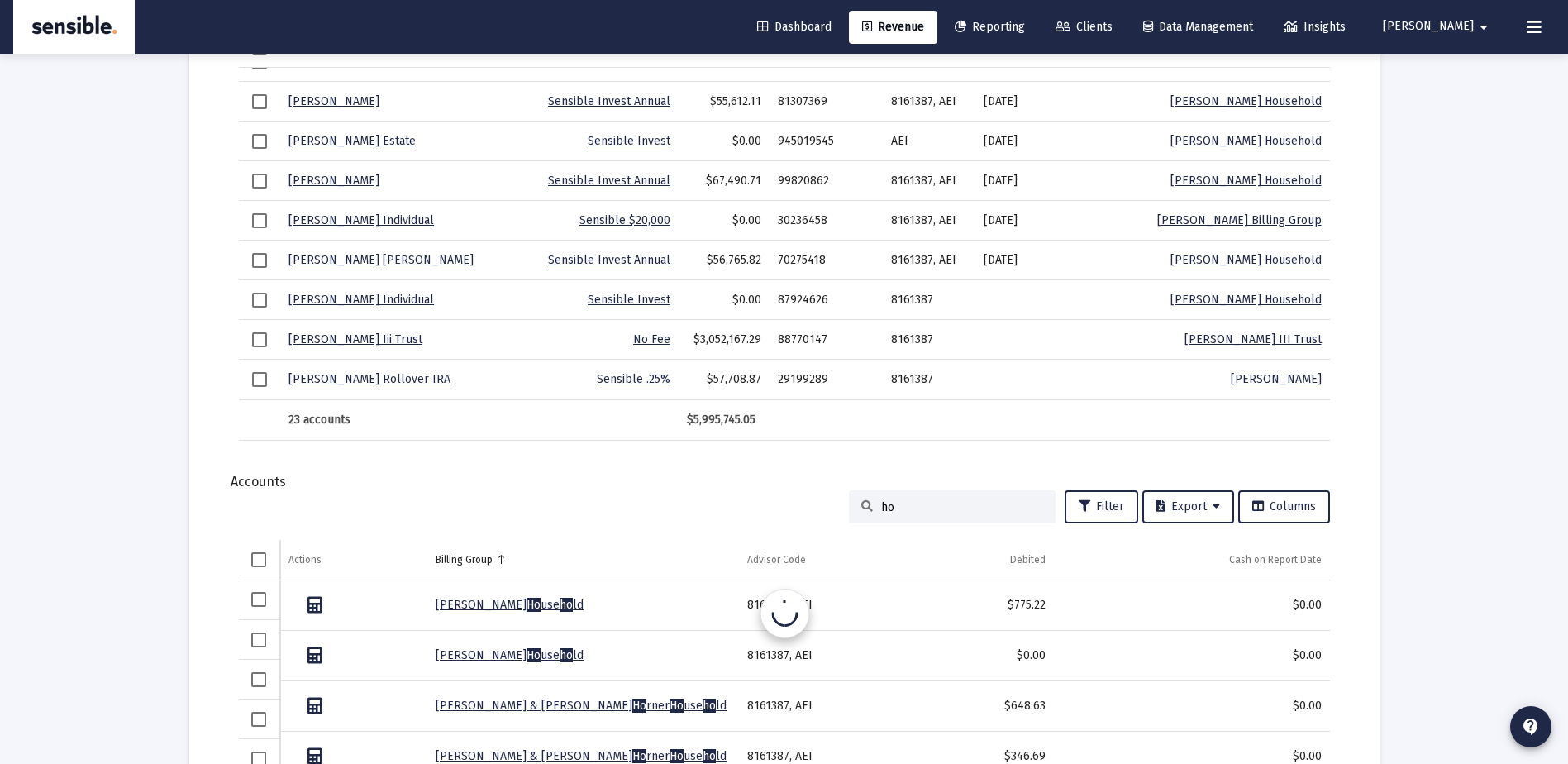
type input "h"
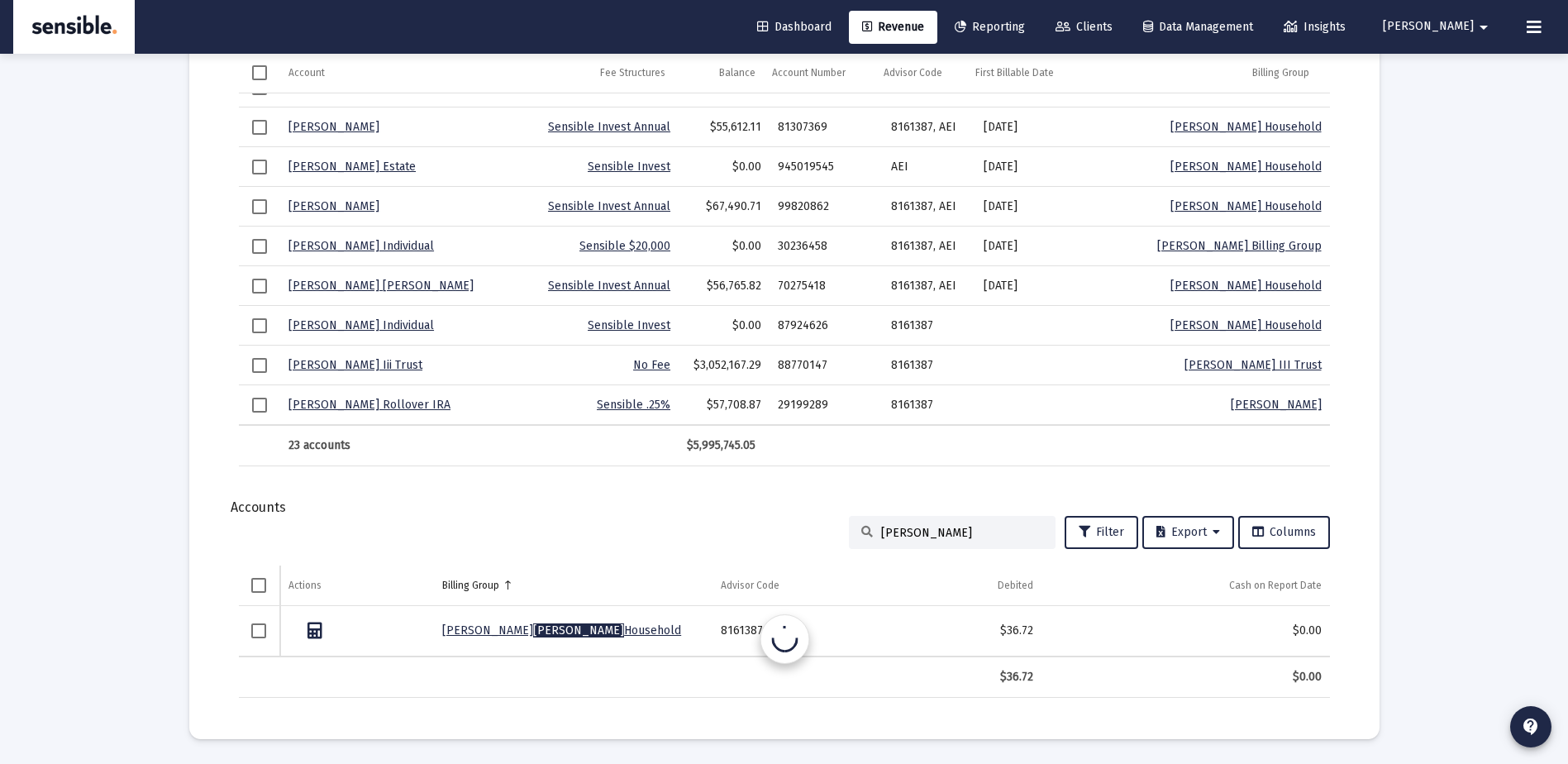
scroll to position [1691, 0]
type input "j"
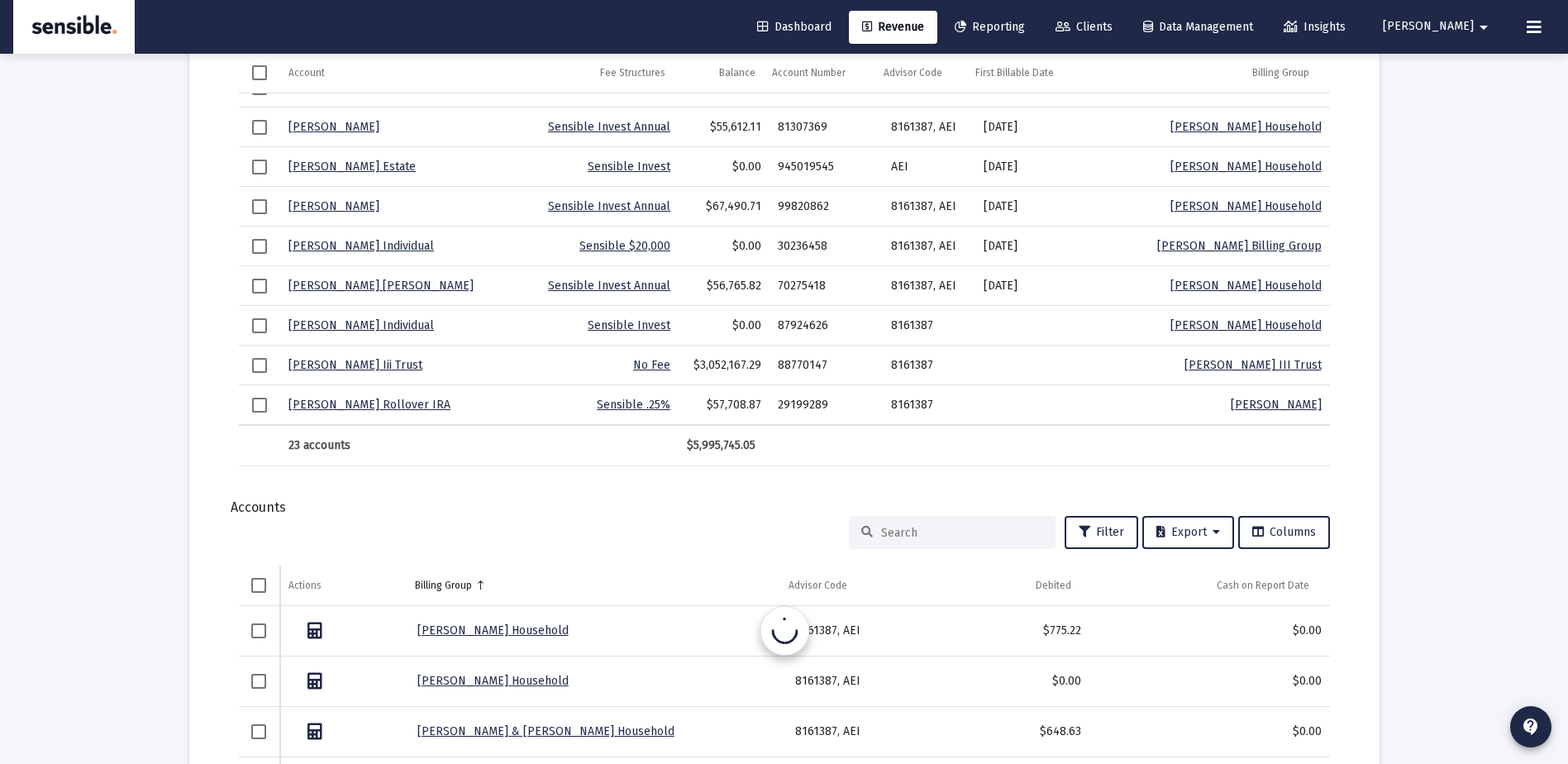
scroll to position [1717, 0]
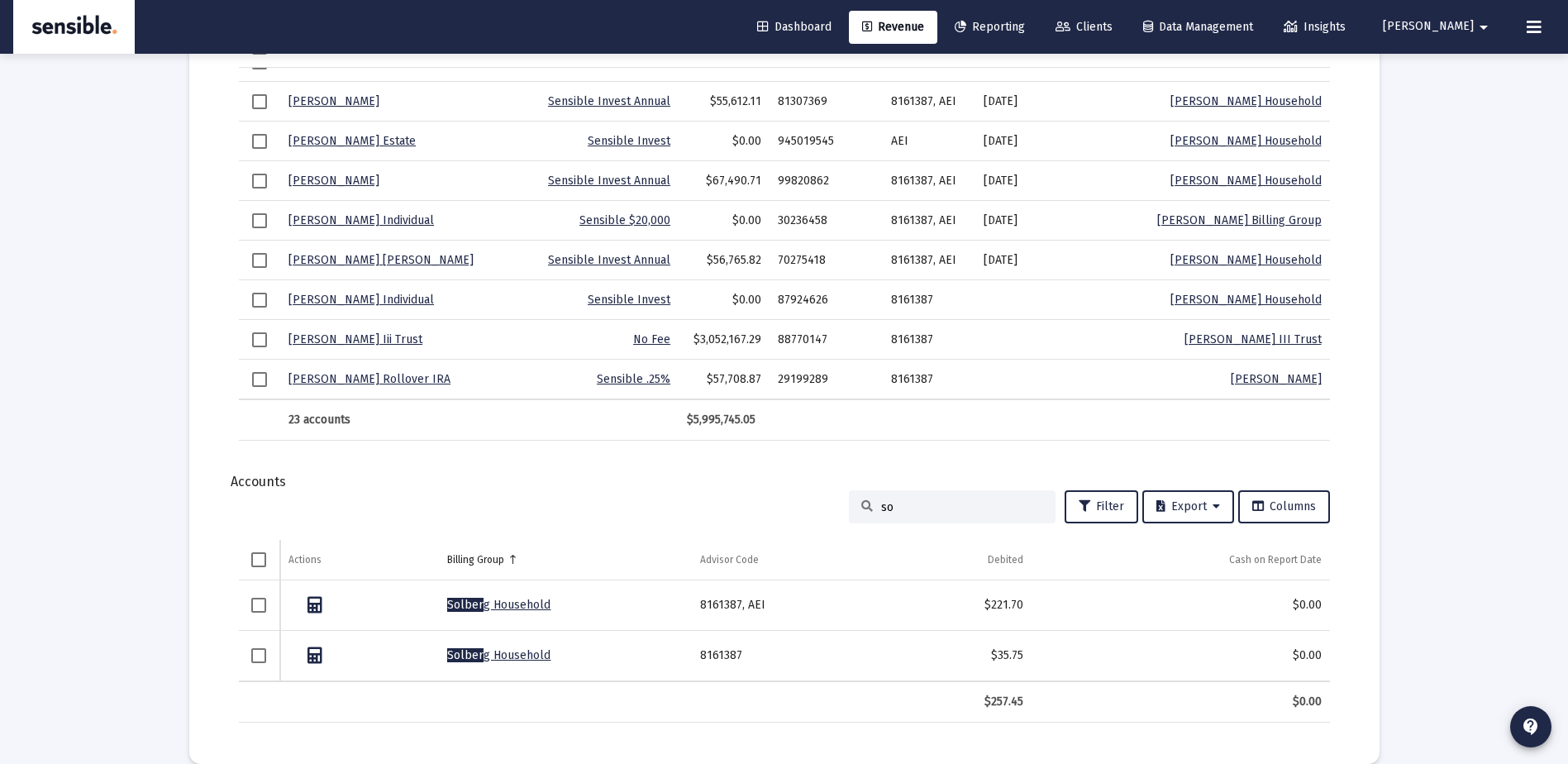
type input "s"
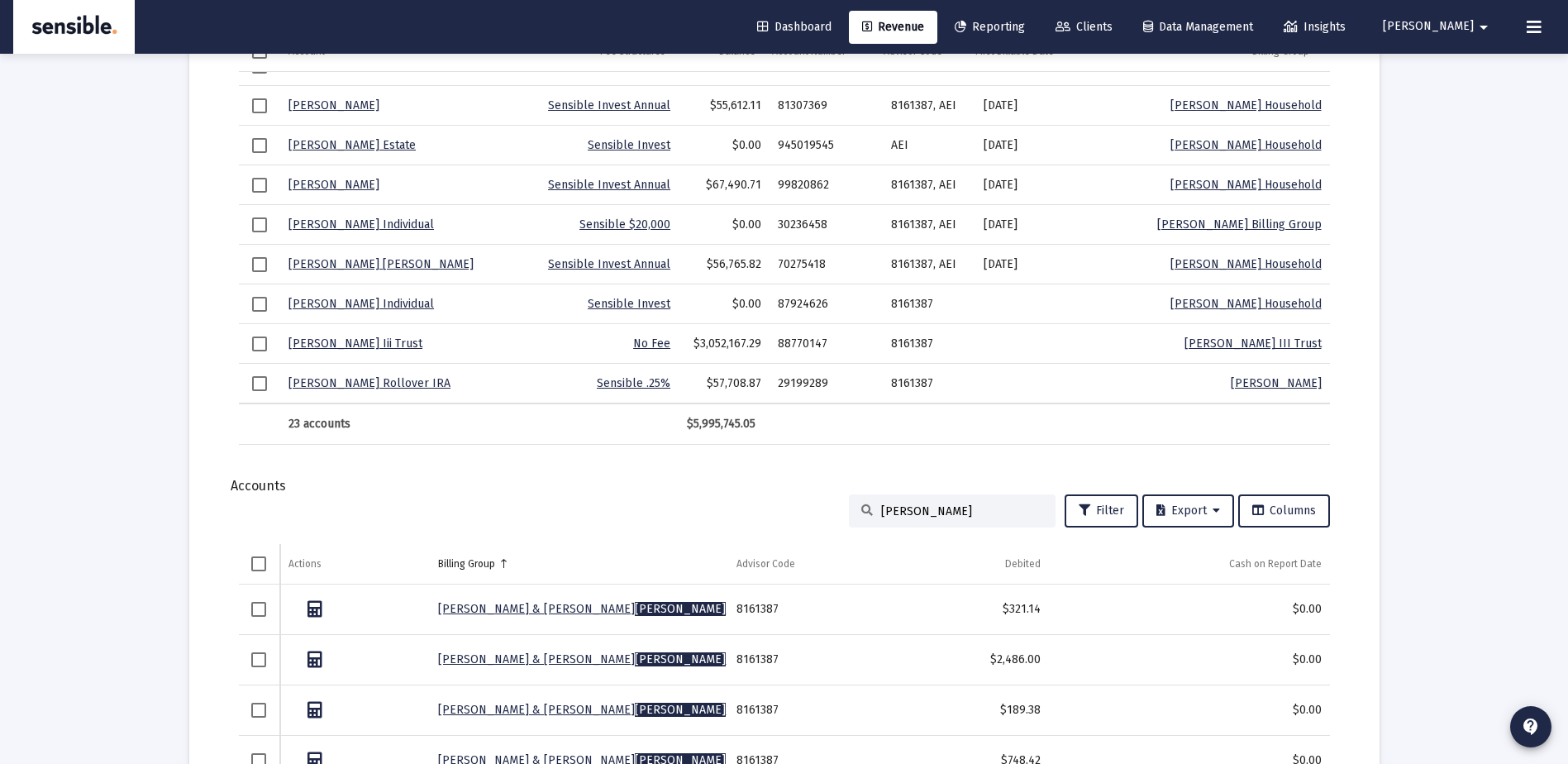
scroll to position [1893, 0]
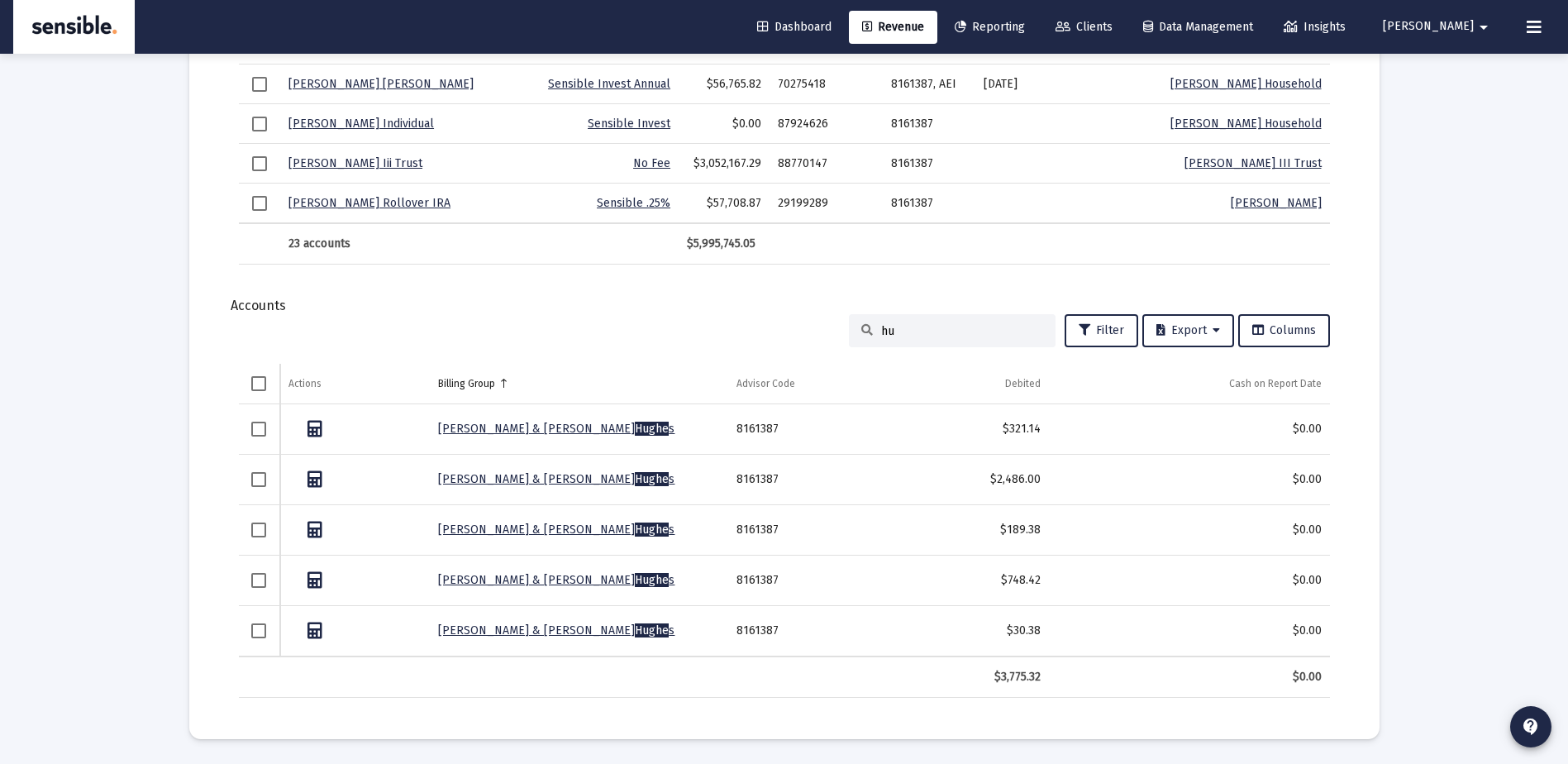
type input "h"
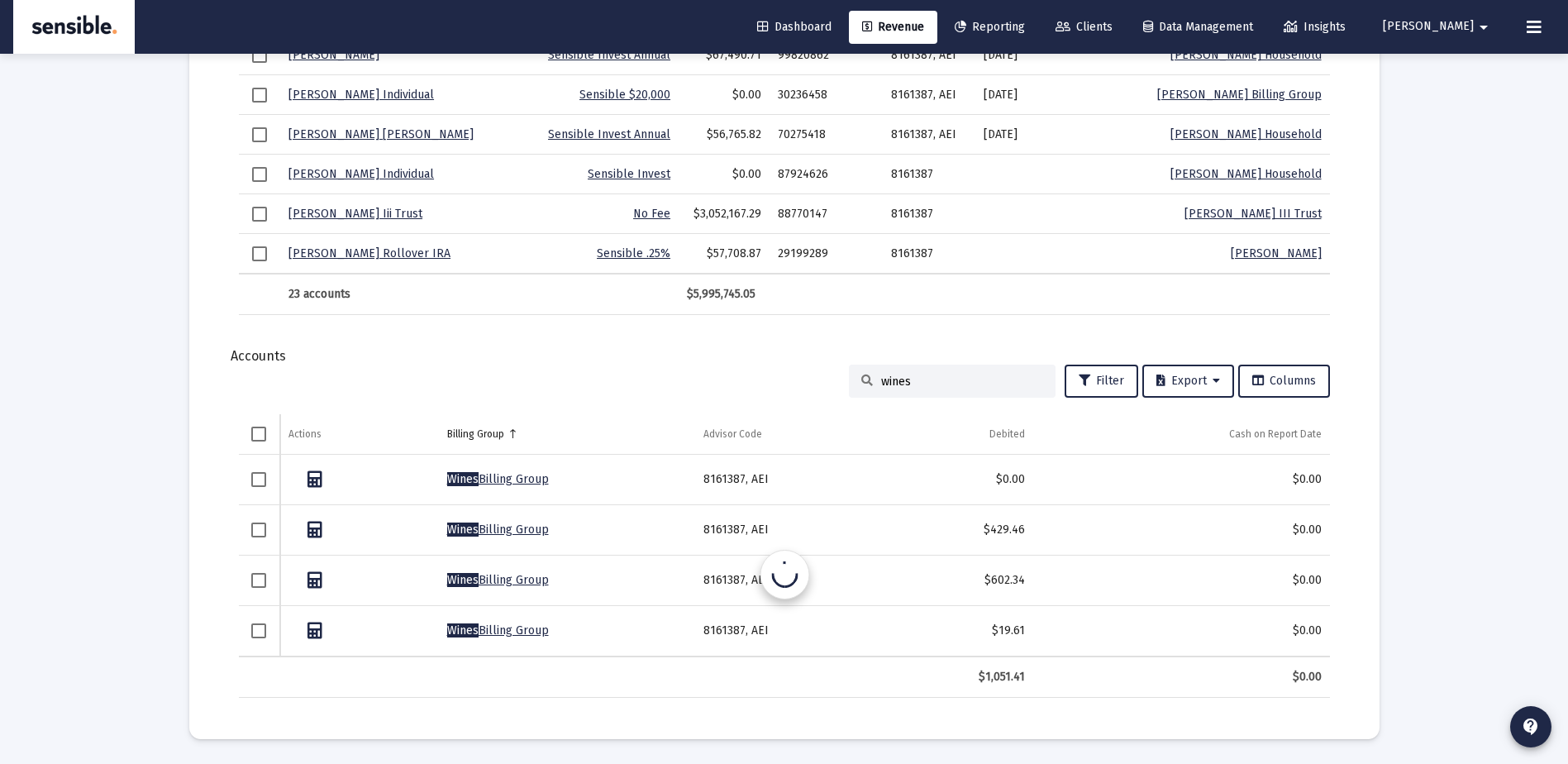
scroll to position [1843, 0]
type input "wines"
click at [924, 24] on span "Revenue" at bounding box center [893, 26] width 62 height 14
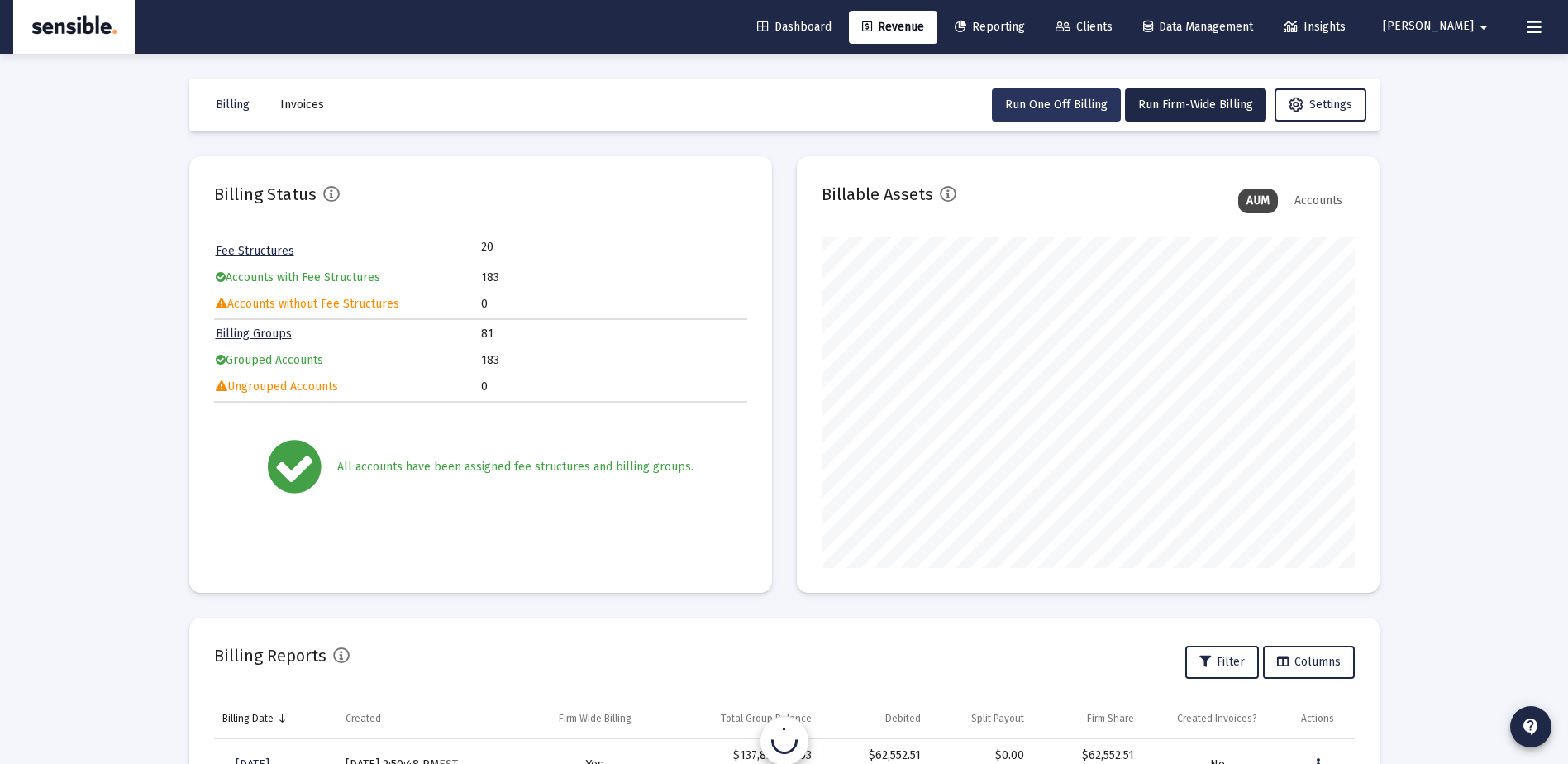
scroll to position [331, 533]
click at [1070, 109] on span "Run One Off Billing" at bounding box center [1057, 104] width 103 height 14
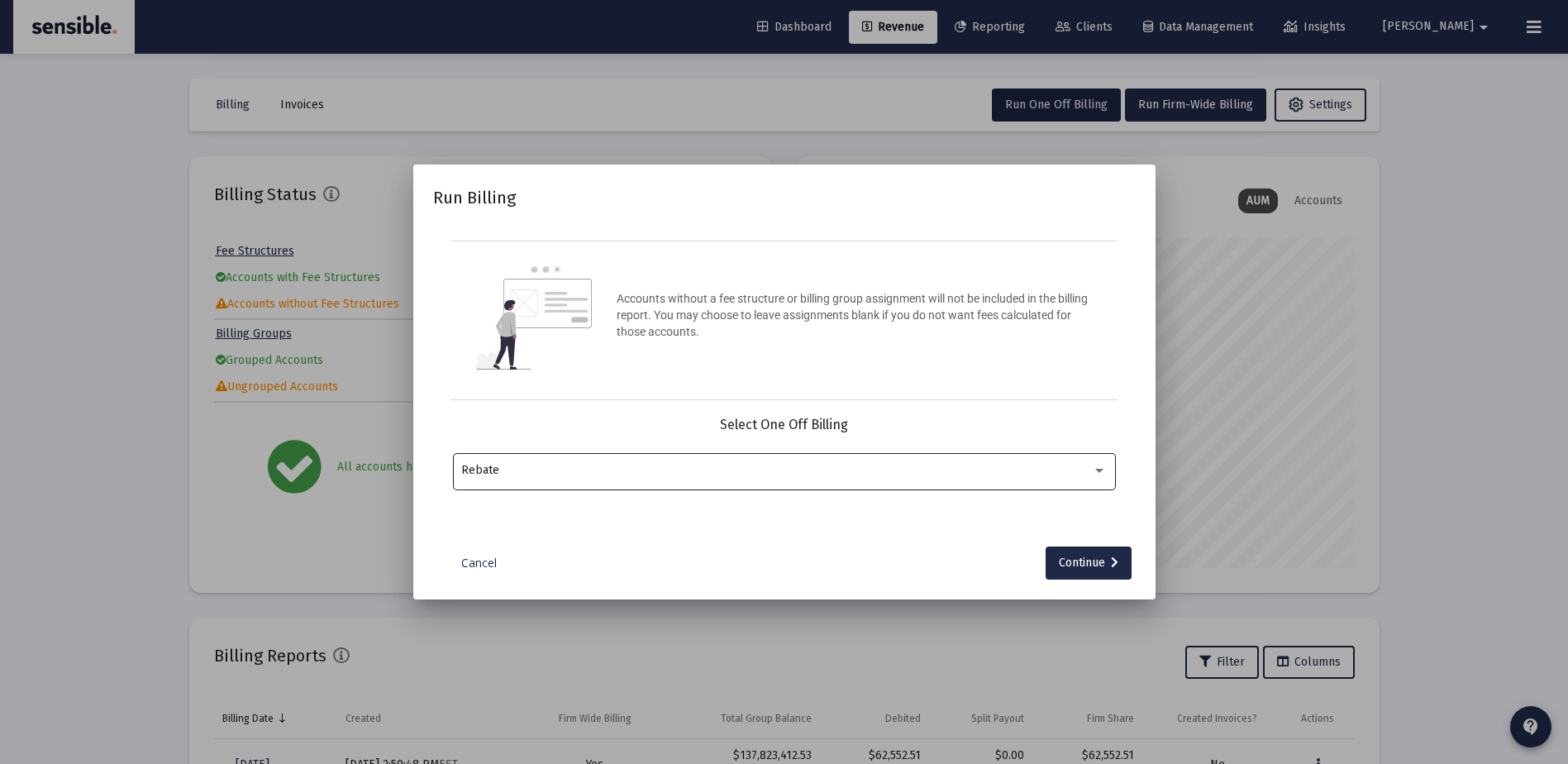
click at [838, 477] on div "Rebate" at bounding box center [784, 470] width 646 height 41
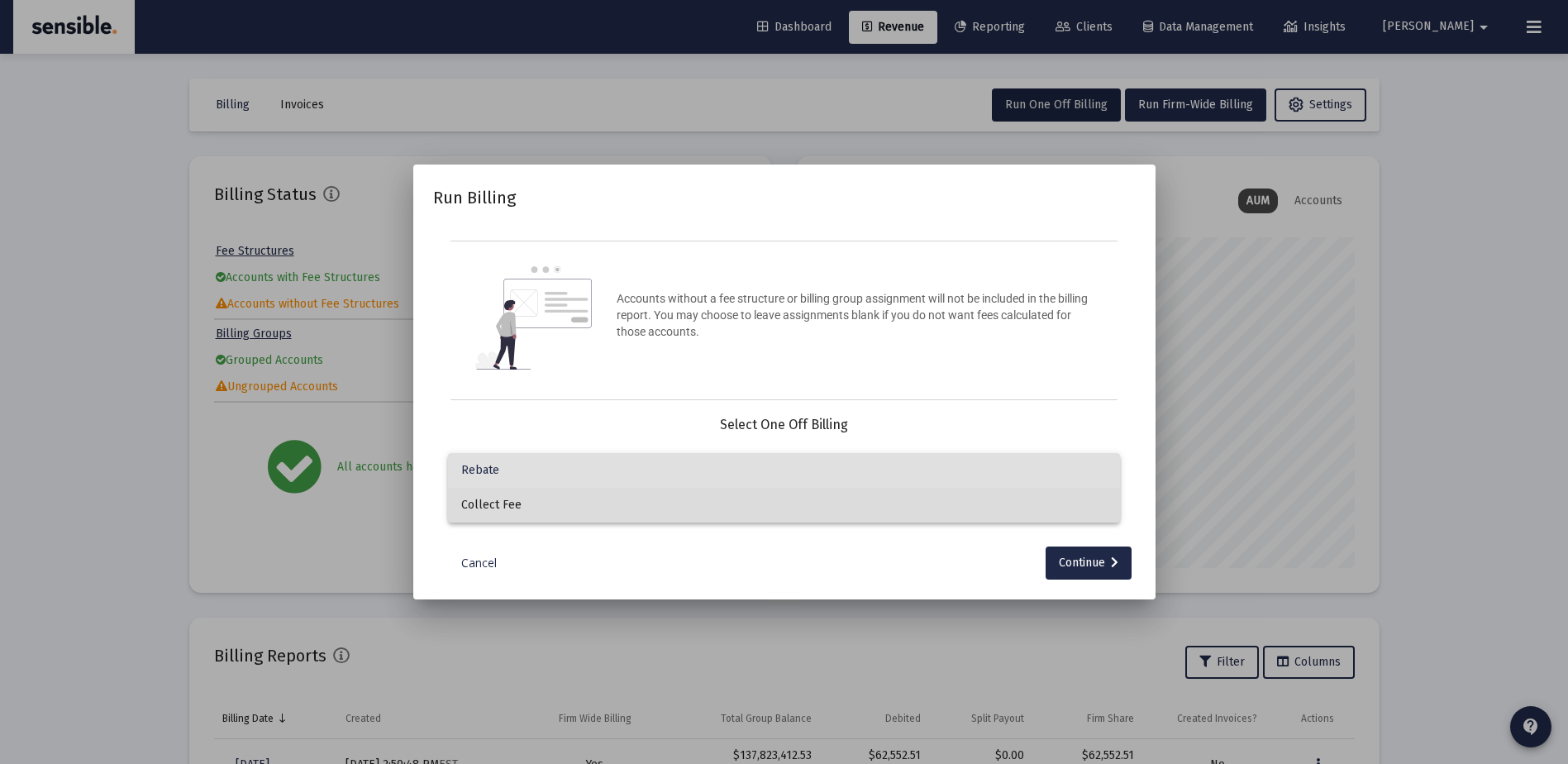
click at [837, 508] on span "Collect Fee" at bounding box center [784, 505] width 646 height 35
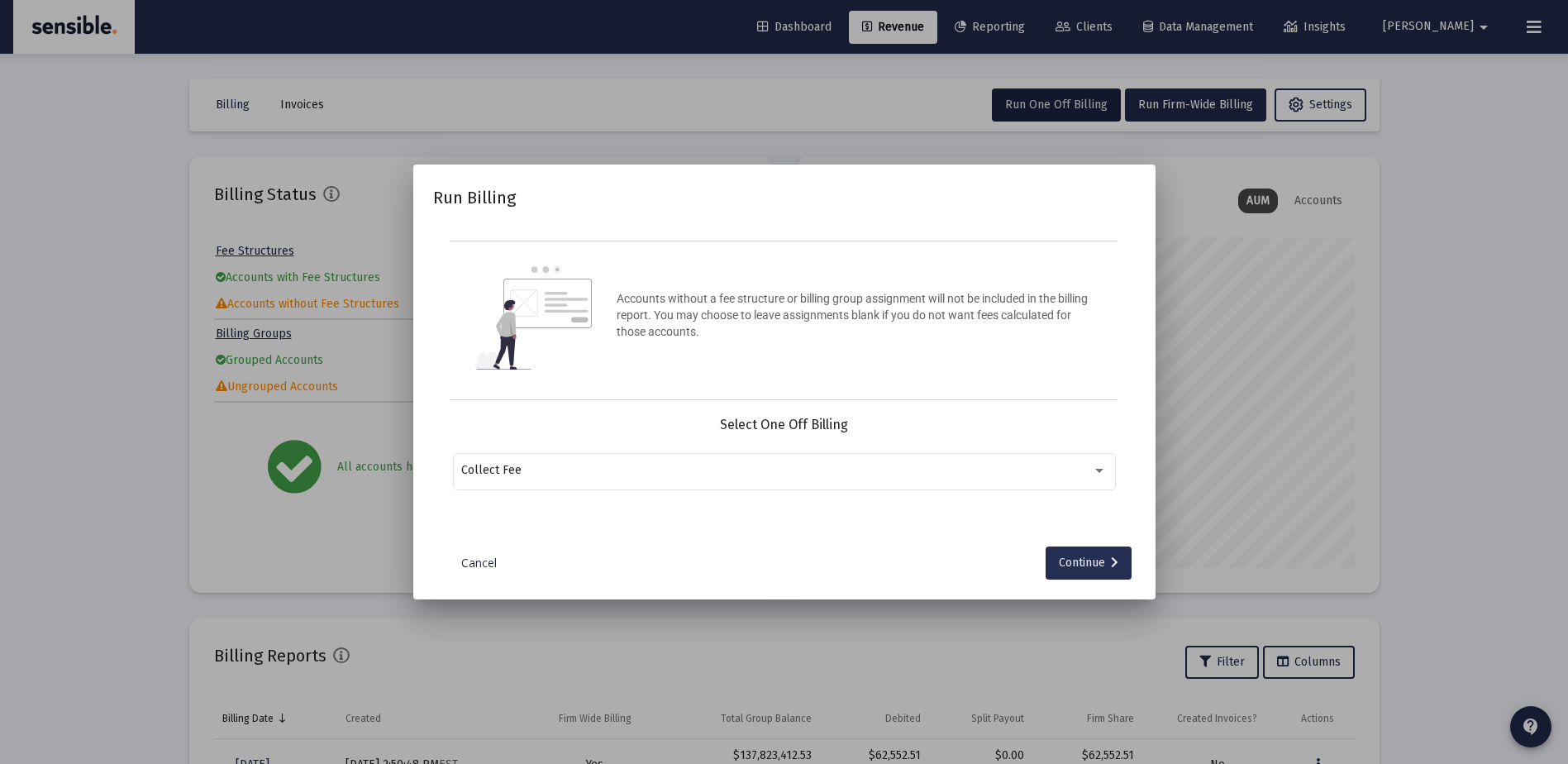
click at [1083, 564] on div "Continue" at bounding box center [1088, 563] width 59 height 33
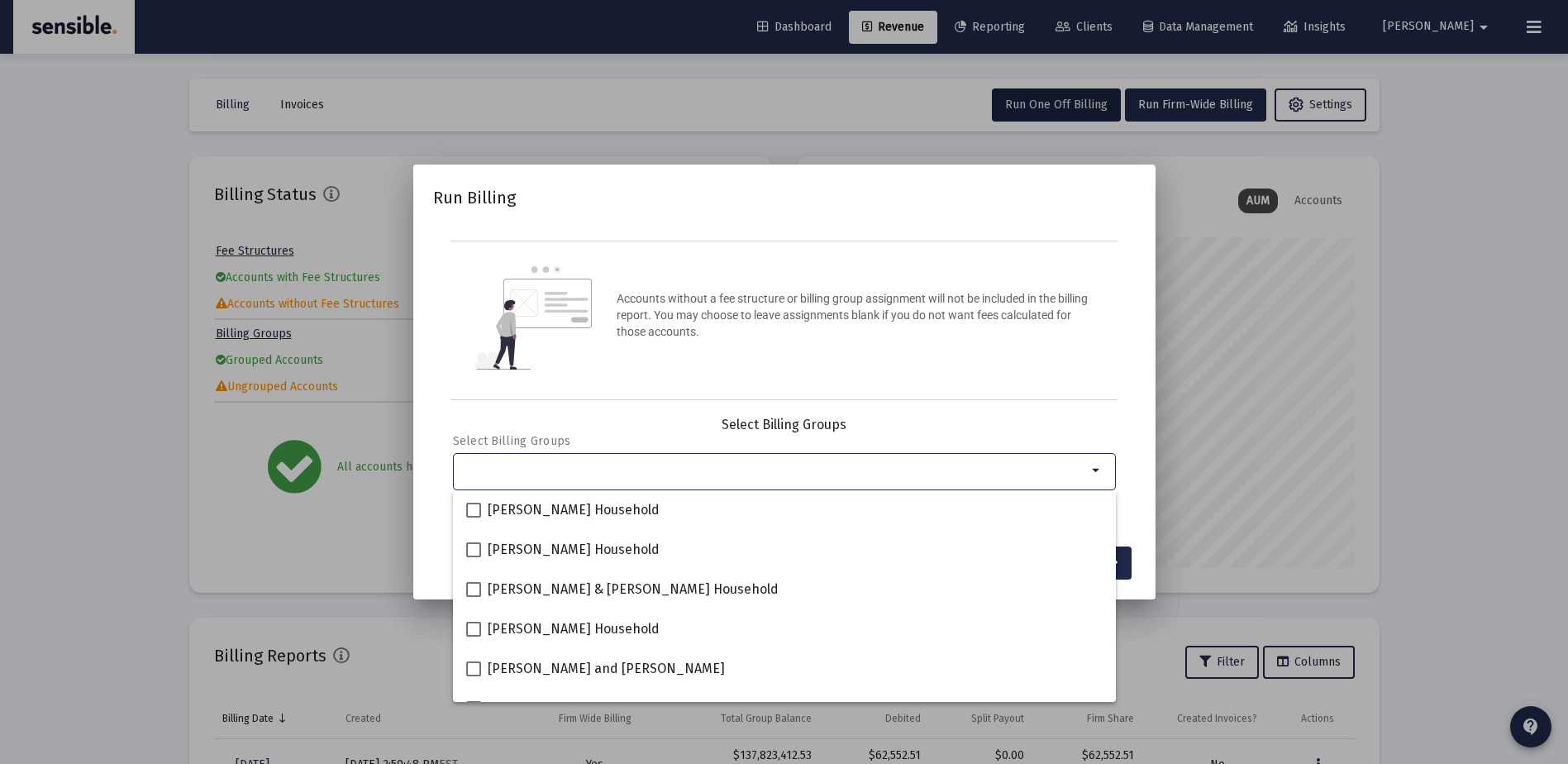
click at [877, 462] on div "Selection" at bounding box center [774, 470] width 632 height 19
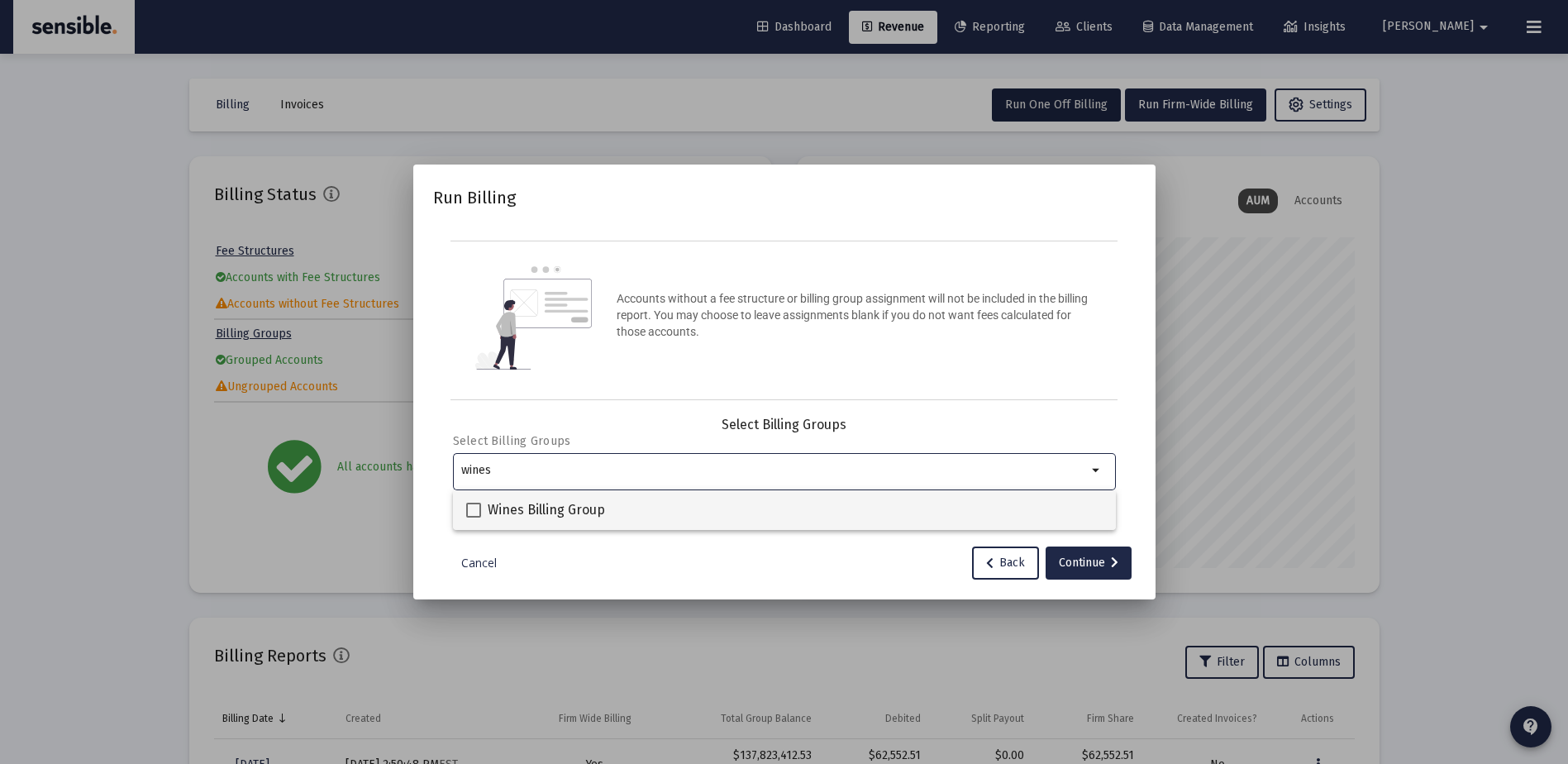
type input "wines"
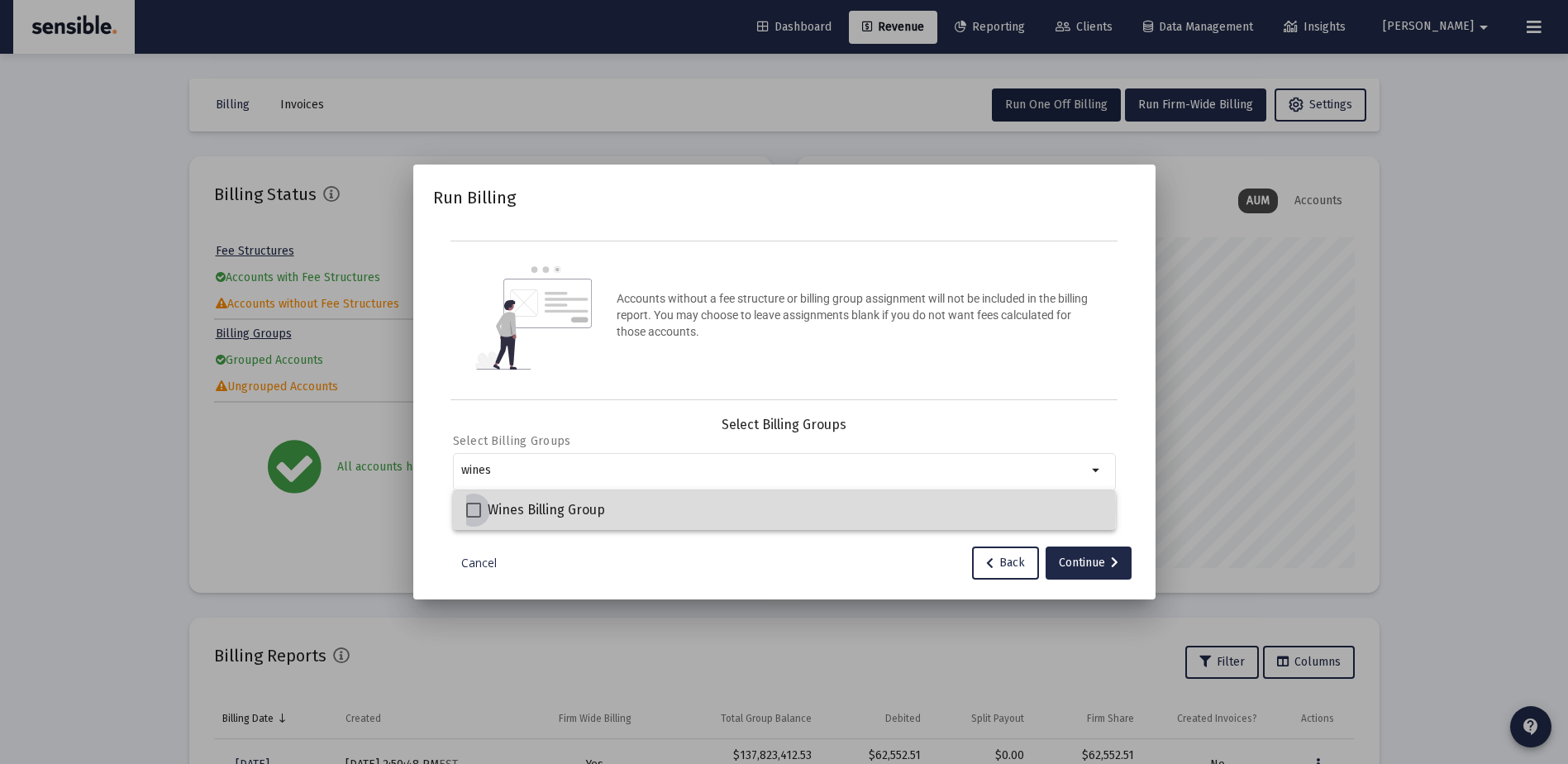
click at [589, 508] on span "Wines Billing Group" at bounding box center [546, 510] width 117 height 19
click at [474, 517] on input "Wines Billing Group" at bounding box center [473, 517] width 1 height 1
checkbox input "true"
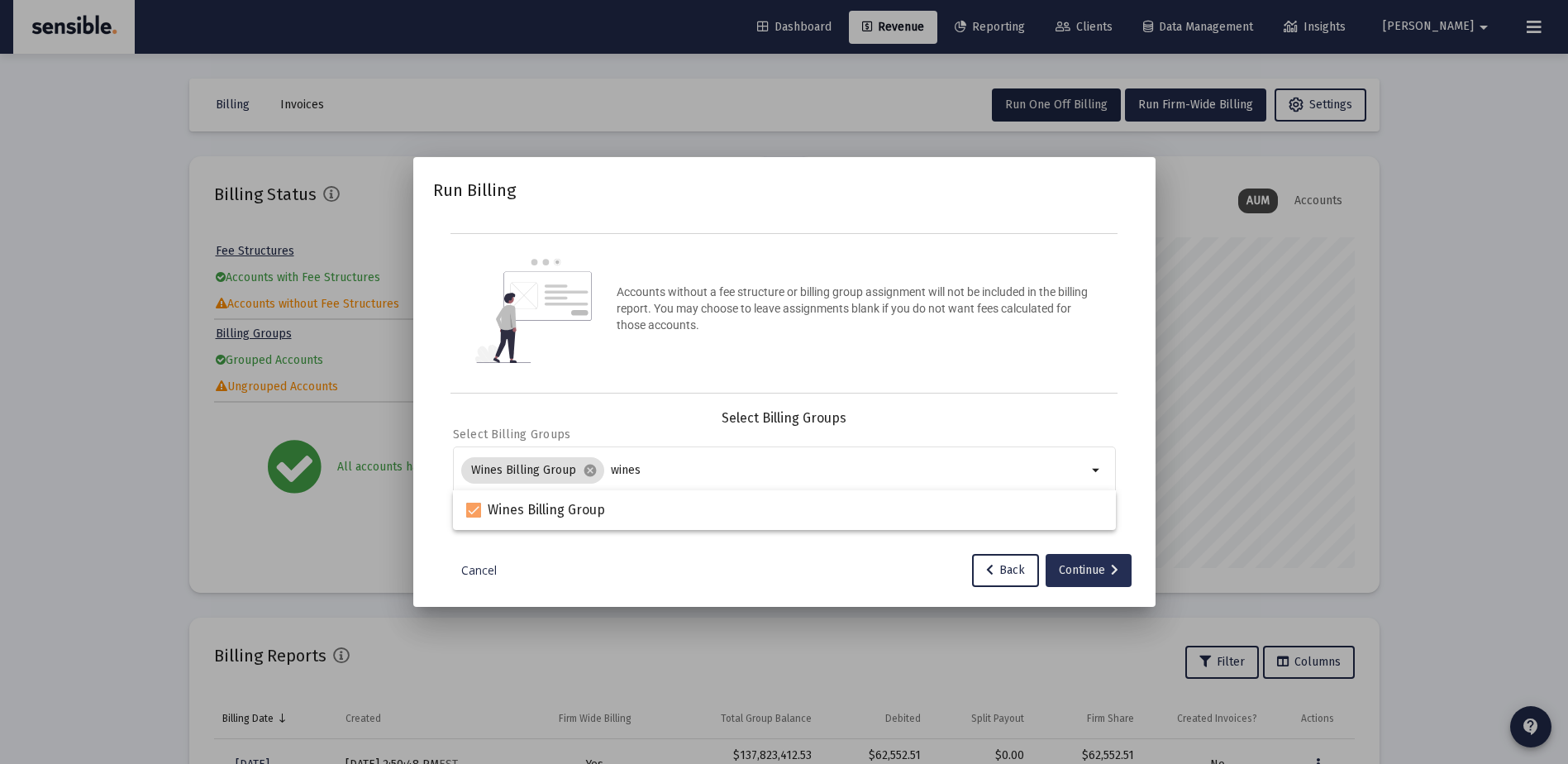
click at [1069, 564] on div "Continue" at bounding box center [1088, 571] width 59 height 33
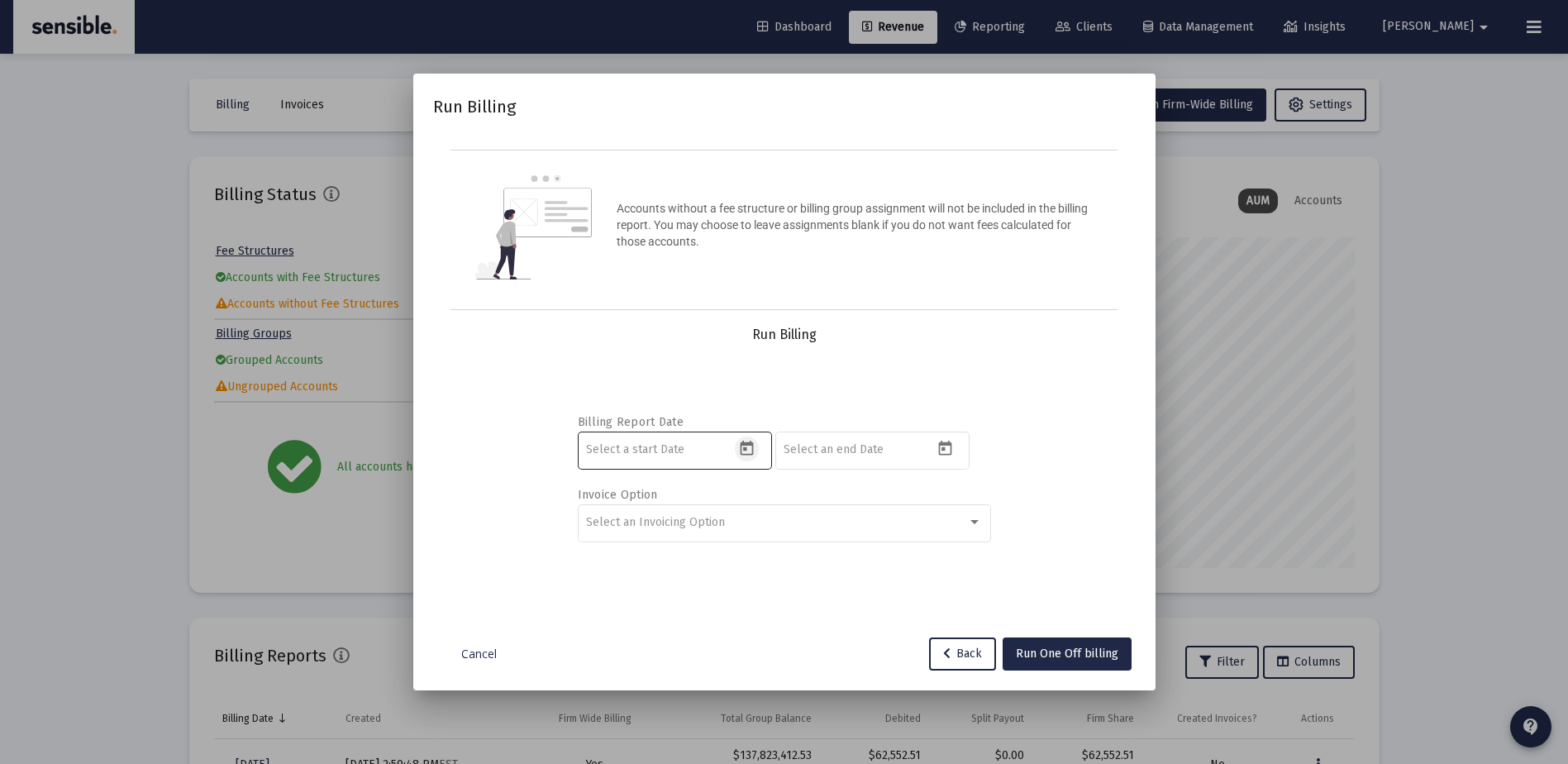
click at [741, 448] on icon "Open calendar" at bounding box center [748, 448] width 14 height 15
click at [762, 176] on button "Previous month" at bounding box center [760, 170] width 33 height 33
click at [675, 279] on div "1" at bounding box center [667, 279] width 30 height 30
type input "[DATE]"
click at [944, 447] on icon "Open calendar" at bounding box center [946, 448] width 17 height 17
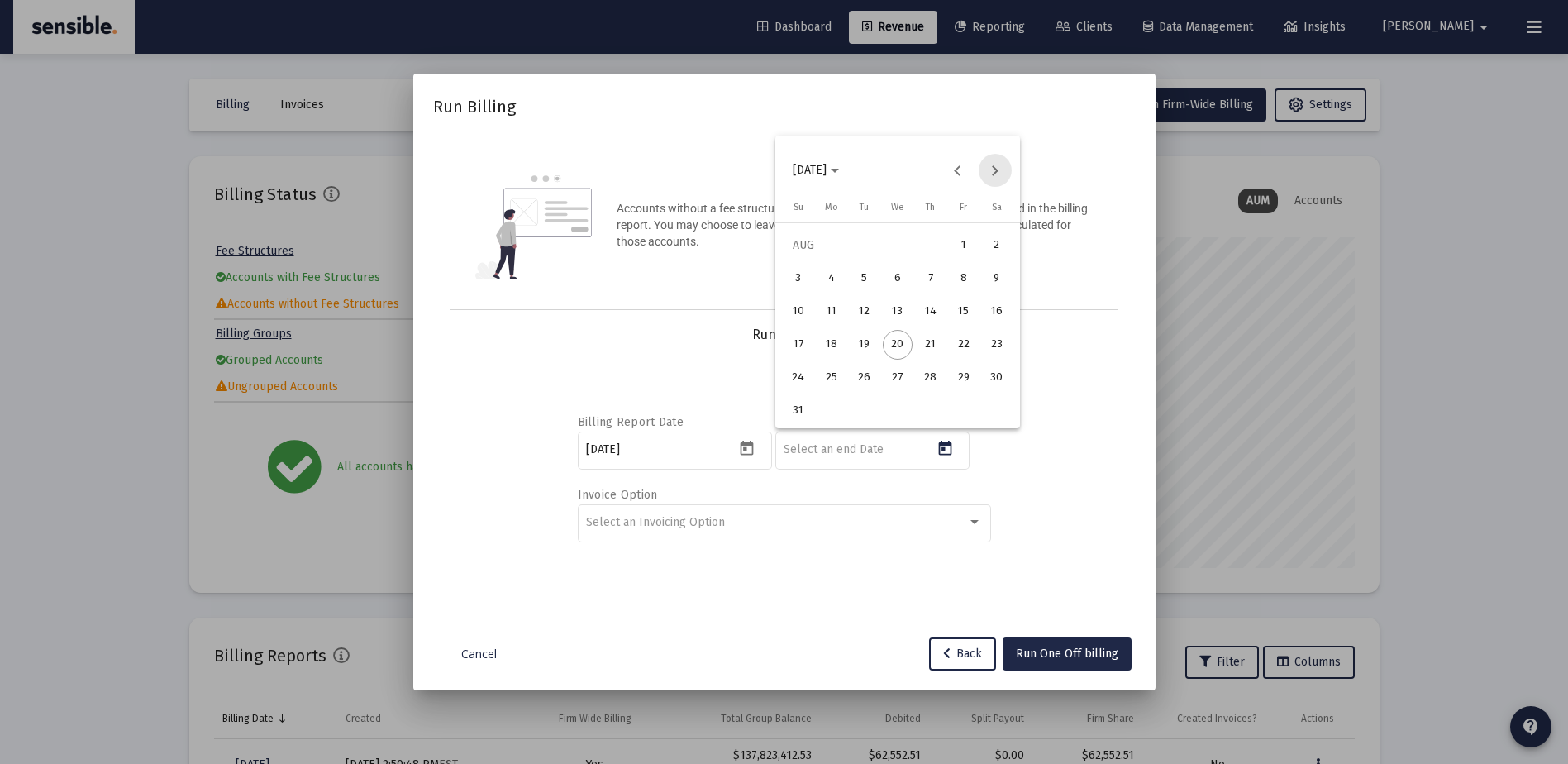
click at [994, 175] on button "Next month" at bounding box center [995, 170] width 33 height 33
click at [868, 405] on div "30" at bounding box center [864, 411] width 30 height 30
type input "[DATE]"
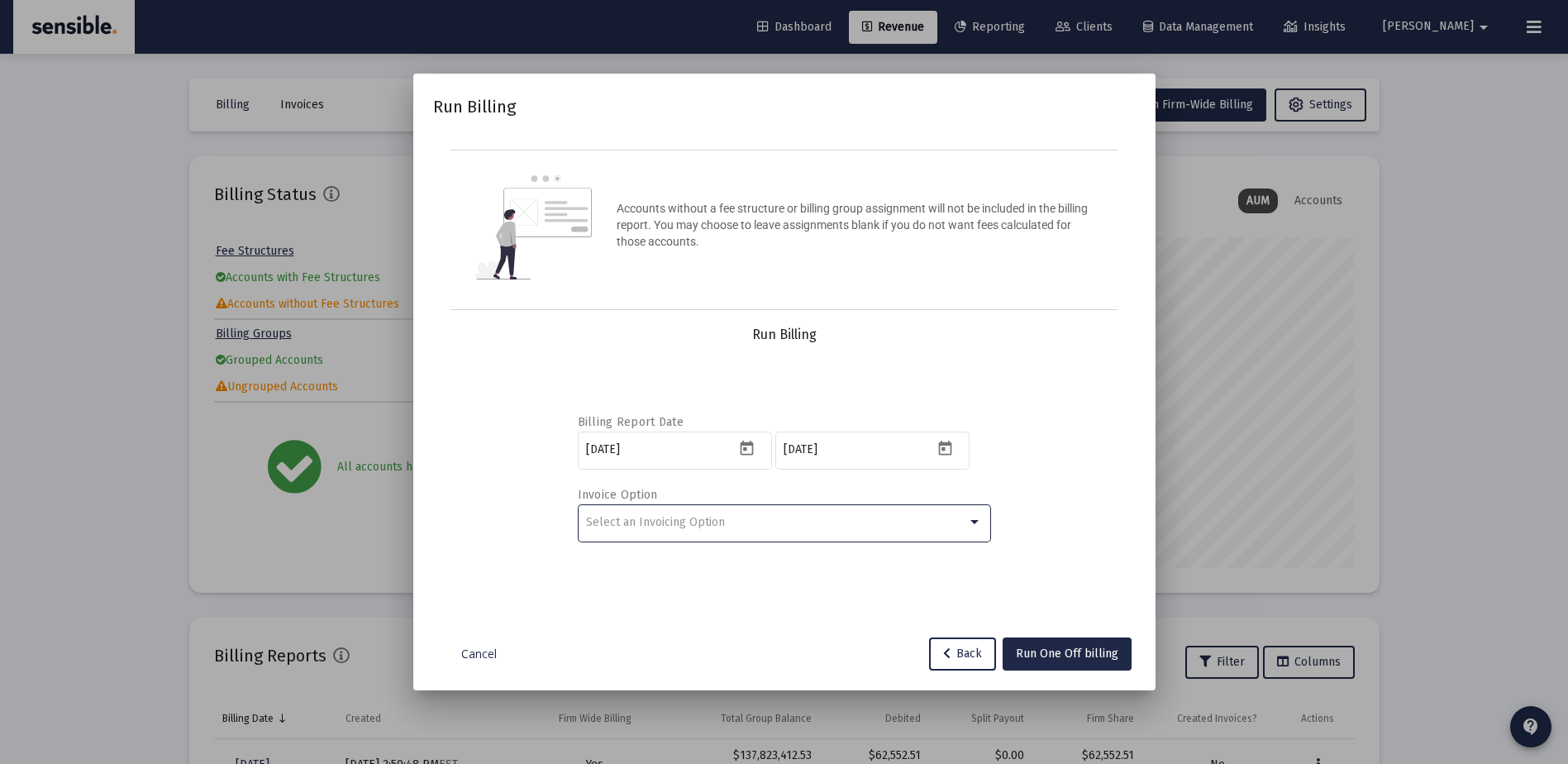
click at [747, 524] on div "Select an Invoicing Option" at bounding box center [777, 522] width 382 height 14
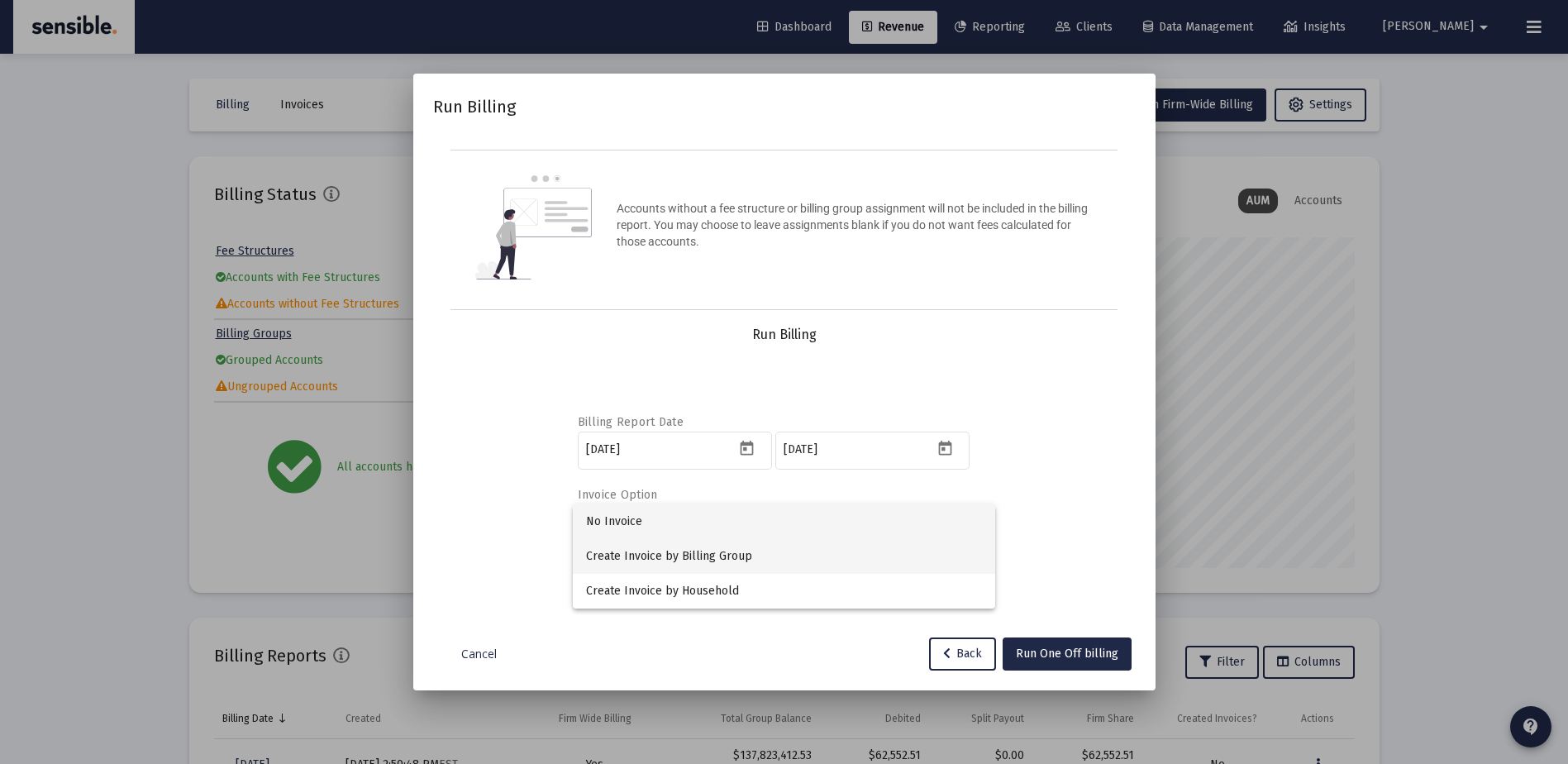
click at [744, 548] on span "Create Invoice by Billing Group" at bounding box center [784, 556] width 396 height 35
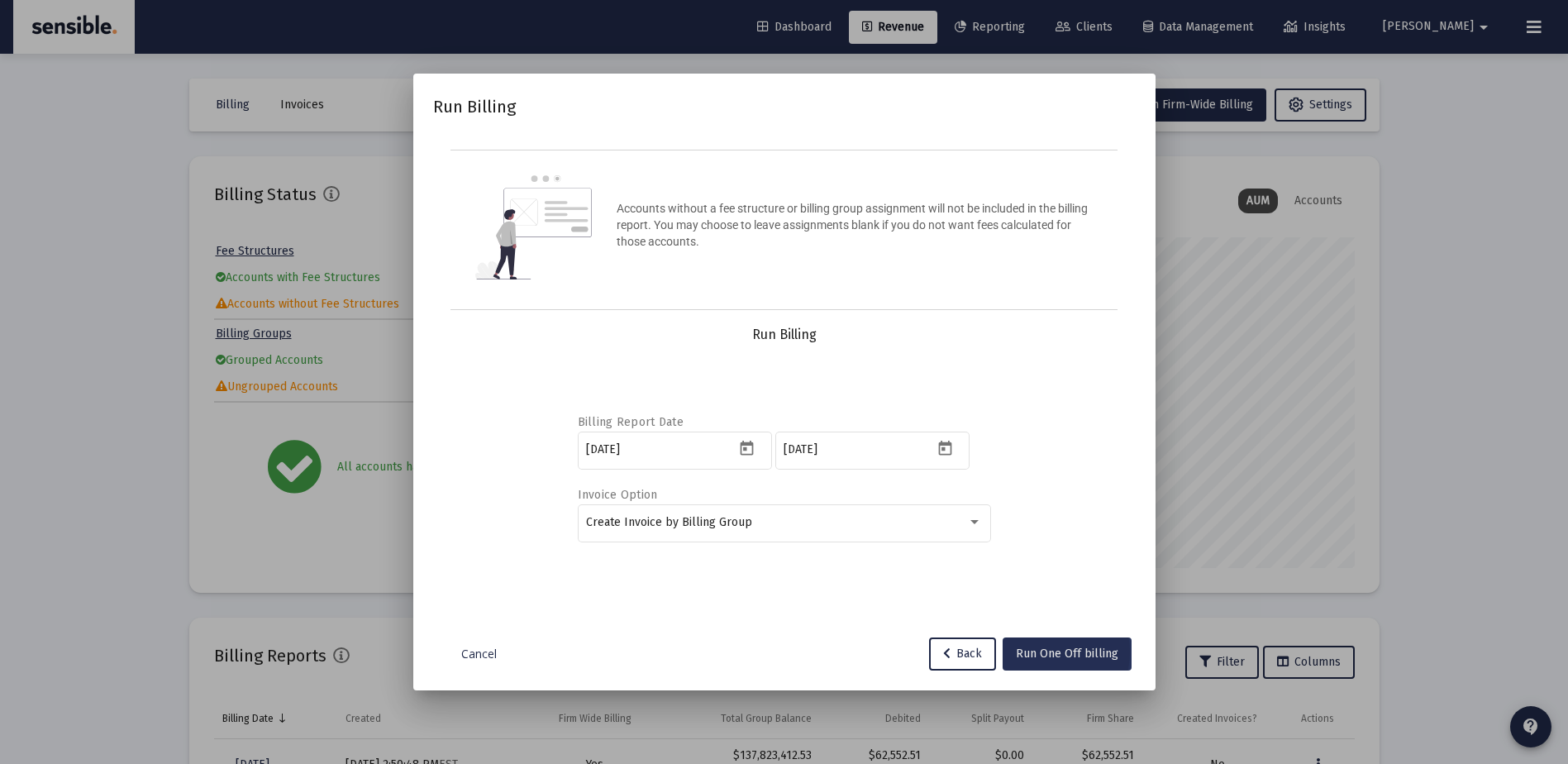
click at [1048, 651] on span "Run One Off billing" at bounding box center [1068, 653] width 103 height 14
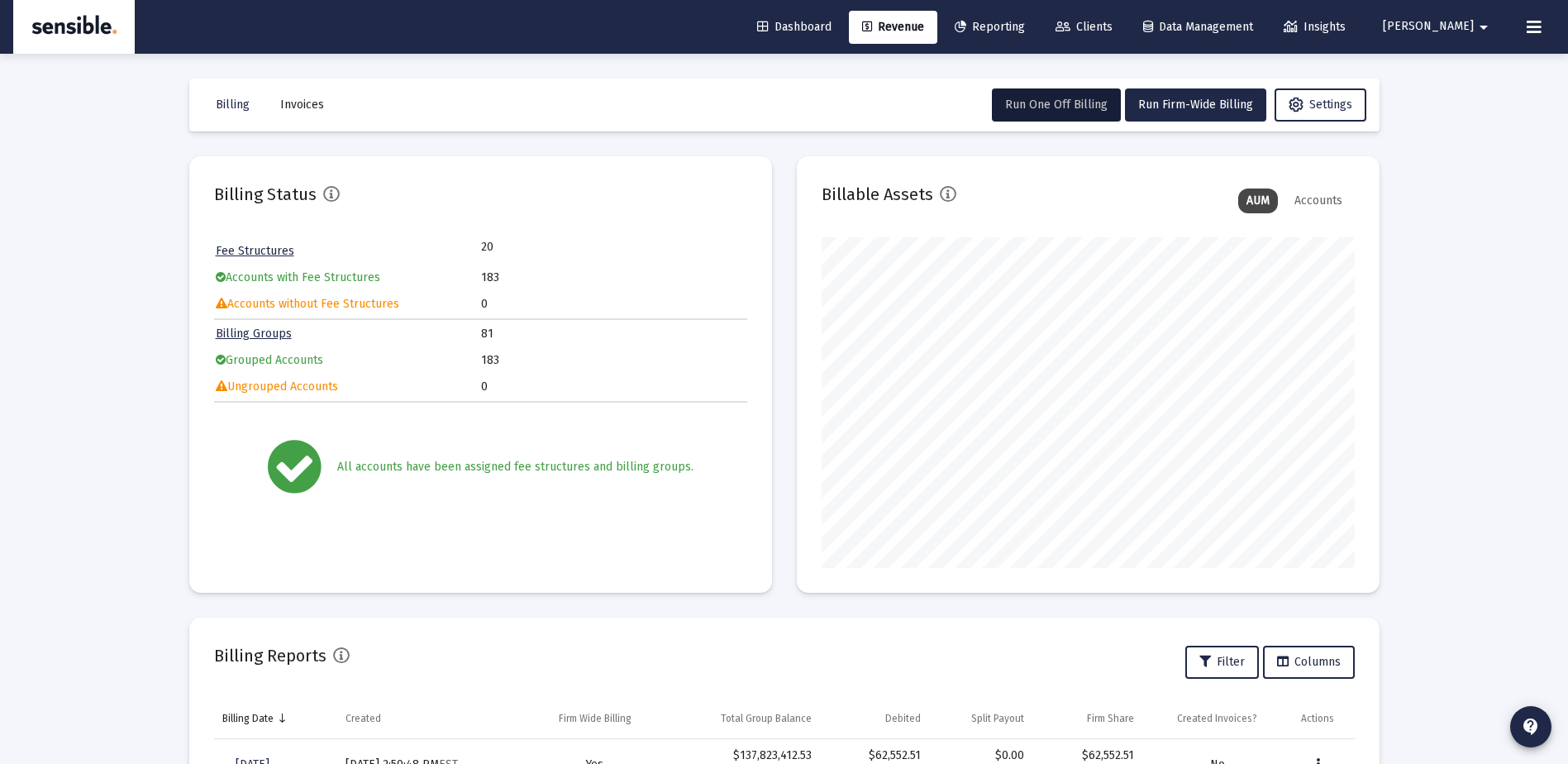
click at [300, 108] on span "Invoices" at bounding box center [302, 104] width 44 height 14
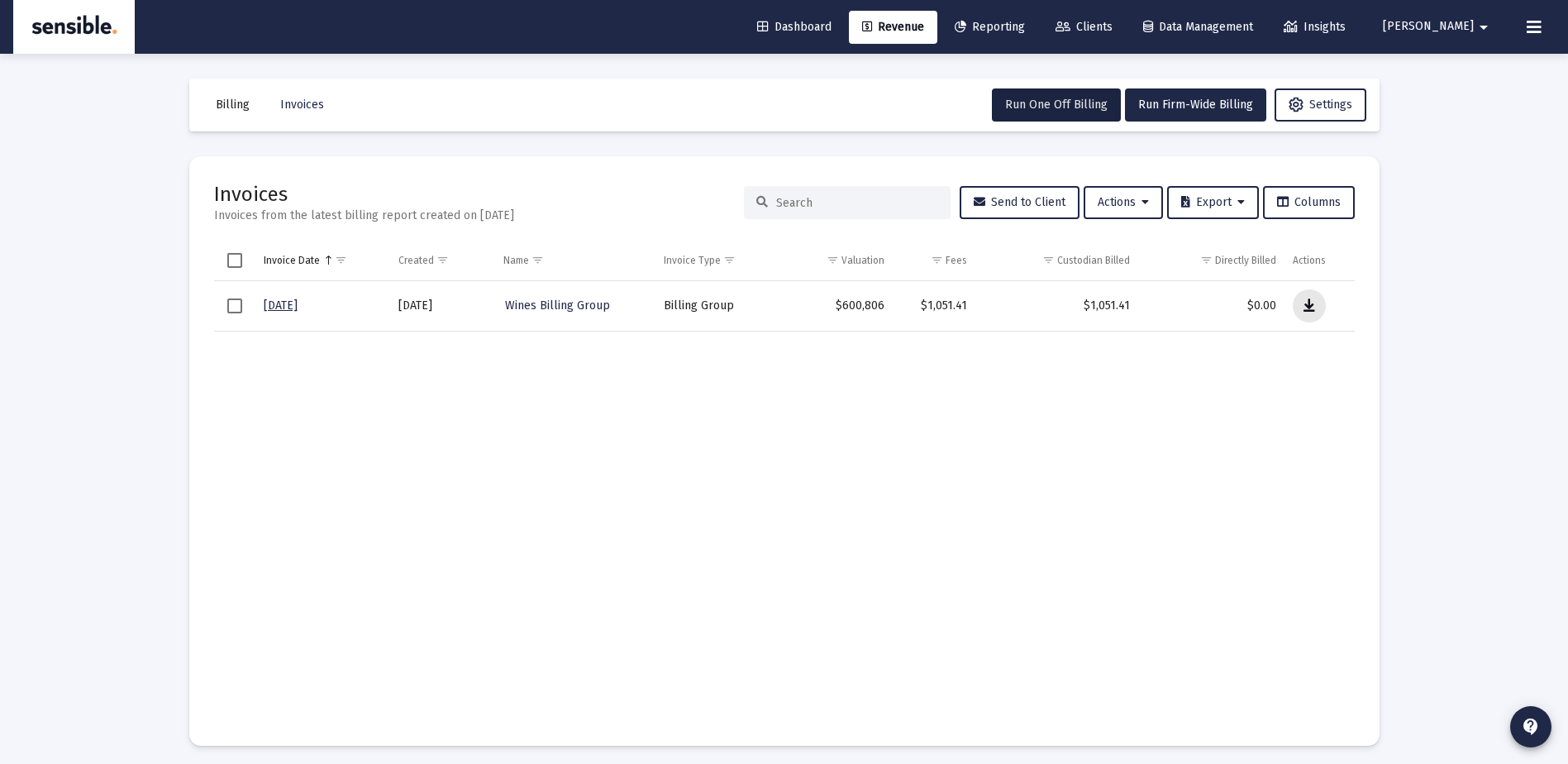
click at [1311, 316] on button "Data grid" at bounding box center [1310, 306] width 33 height 33
click at [1113, 21] on span "Clients" at bounding box center [1084, 26] width 57 height 14
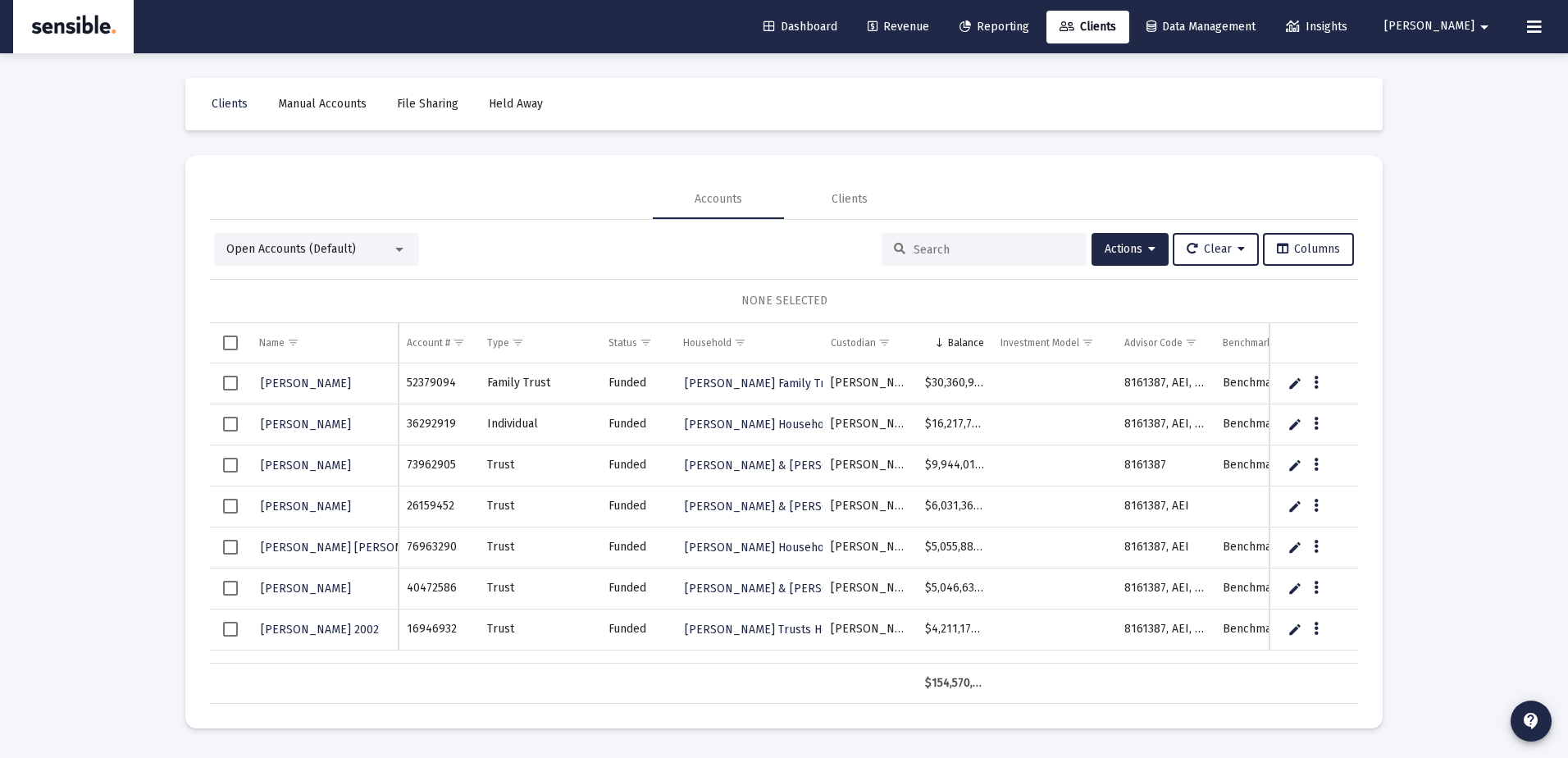
click at [921, 248] on input at bounding box center [994, 249] width 161 height 13
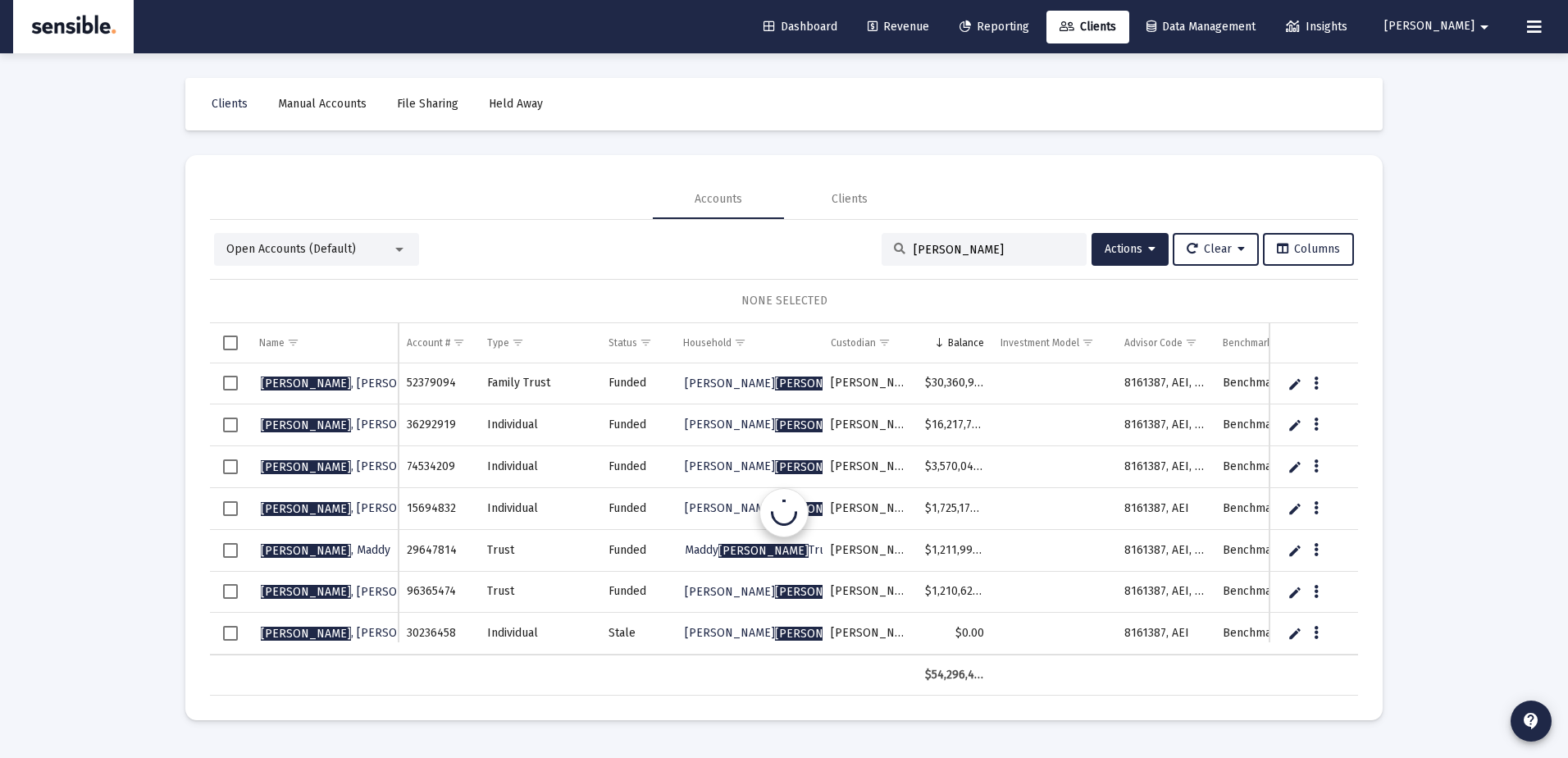
type input "[PERSON_NAME]"
click at [288, 460] on span "[PERSON_NAME]" at bounding box center [306, 467] width 91 height 13
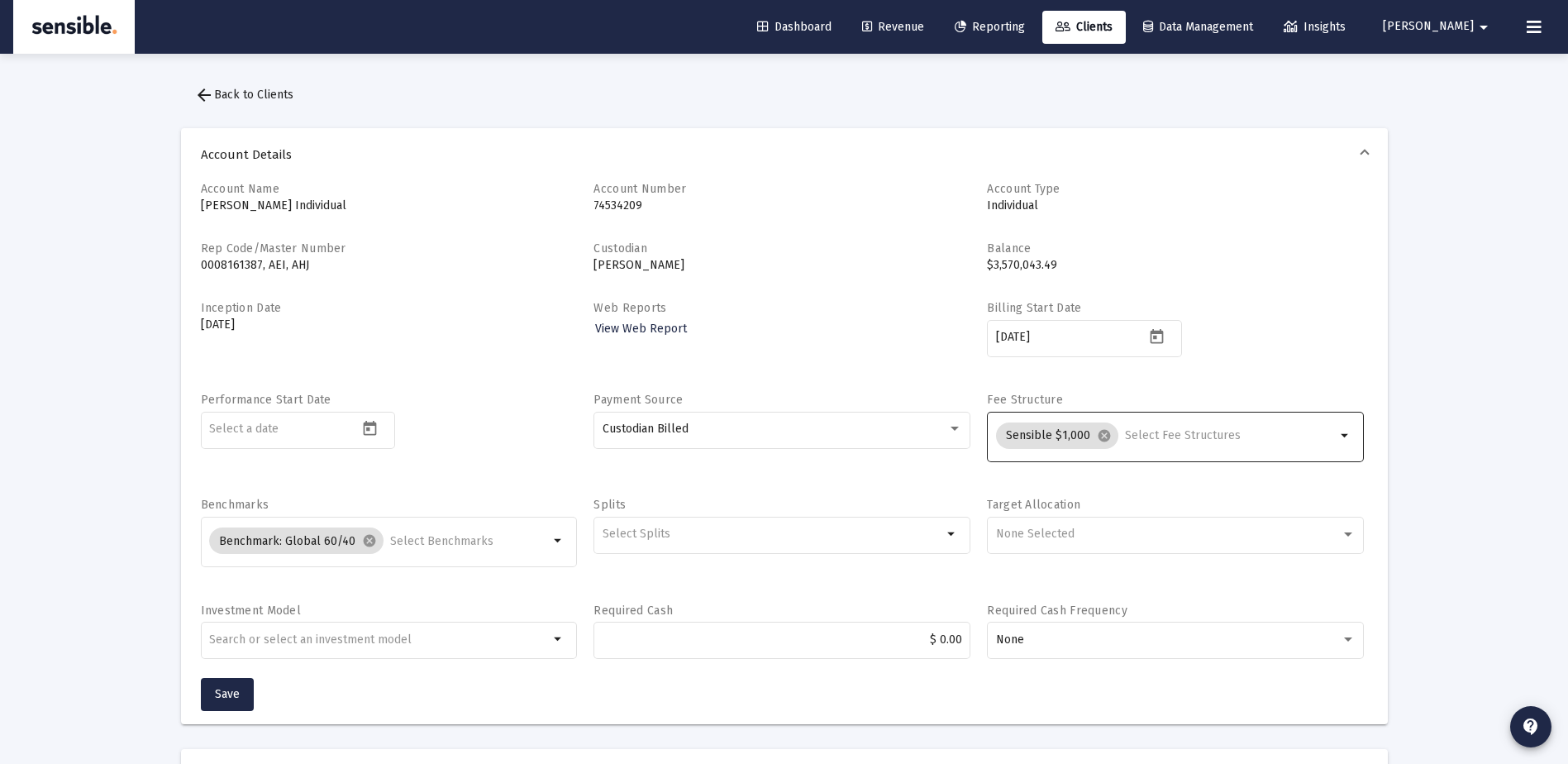
click at [1345, 432] on mat-icon "arrow_drop_down" at bounding box center [1346, 436] width 19 height 19
click at [1103, 436] on mat-icon "cancel" at bounding box center [1104, 435] width 15 height 15
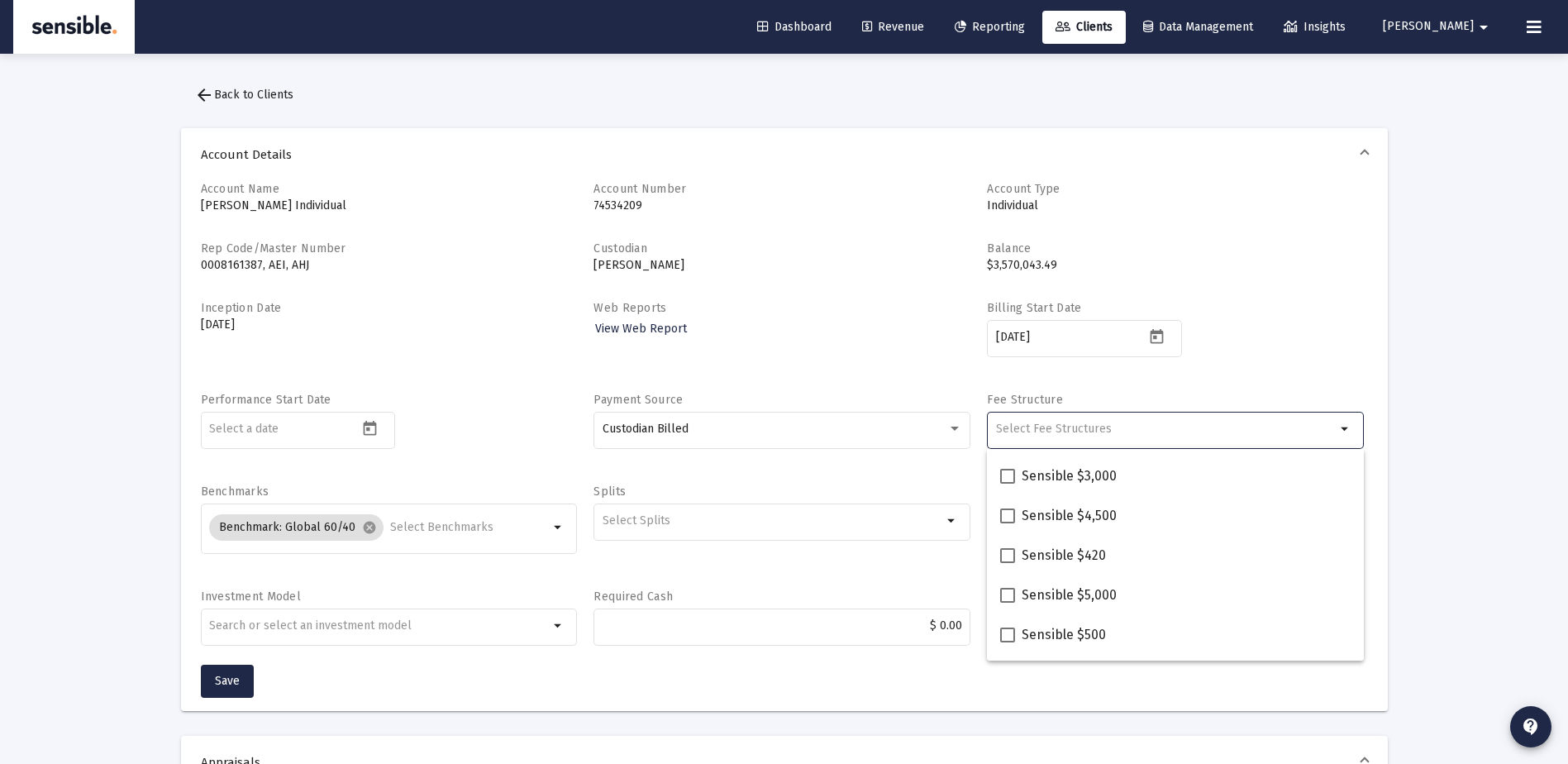
scroll to position [192, 0]
click at [1003, 588] on span at bounding box center [1007, 594] width 15 height 15
click at [1007, 602] on input "Sensible $5,000" at bounding box center [1007, 602] width 1 height 1
checkbox input "true"
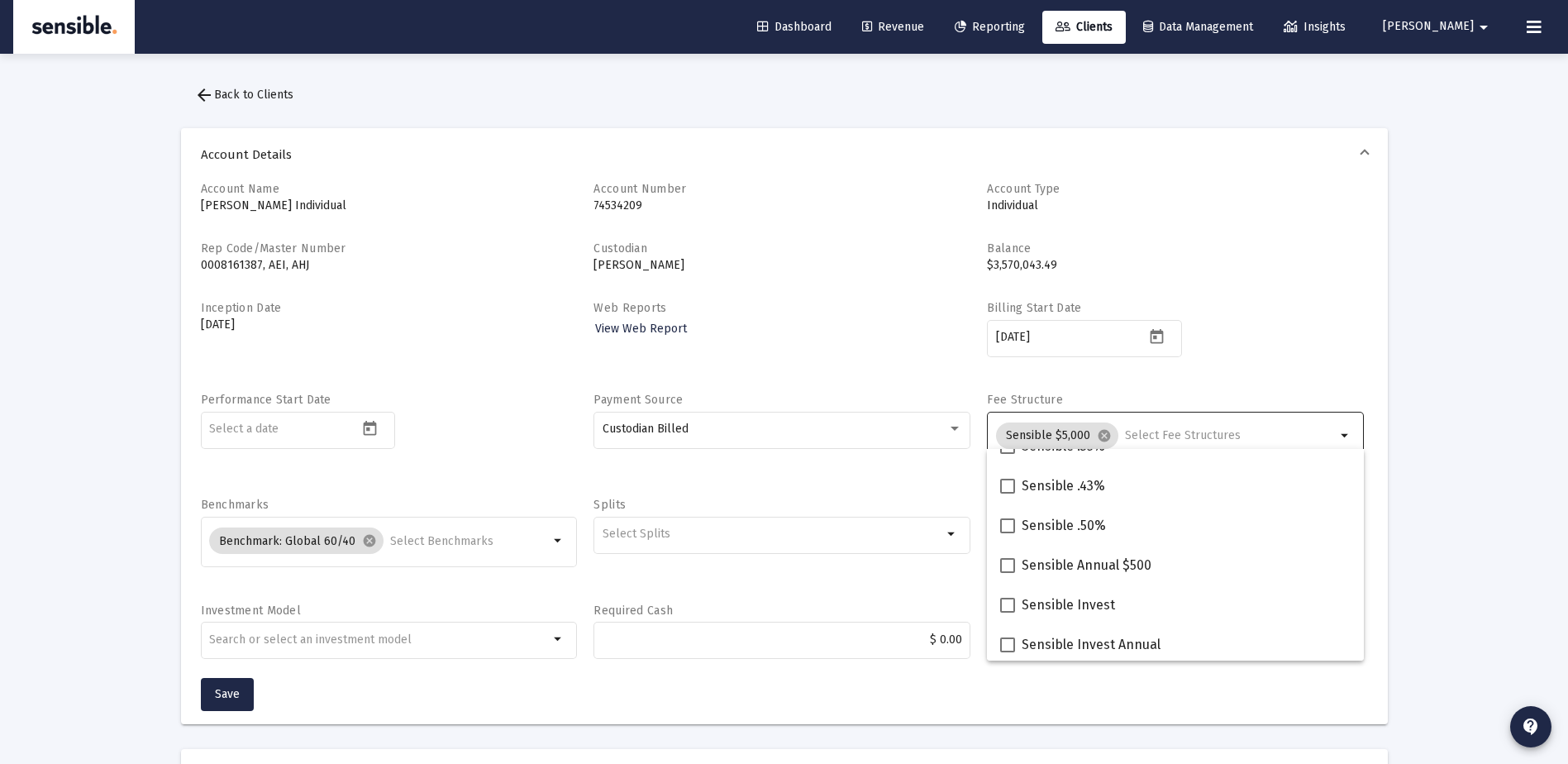
scroll to position [545, 0]
click at [1350, 669] on div "None" at bounding box center [1176, 648] width 377 height 53
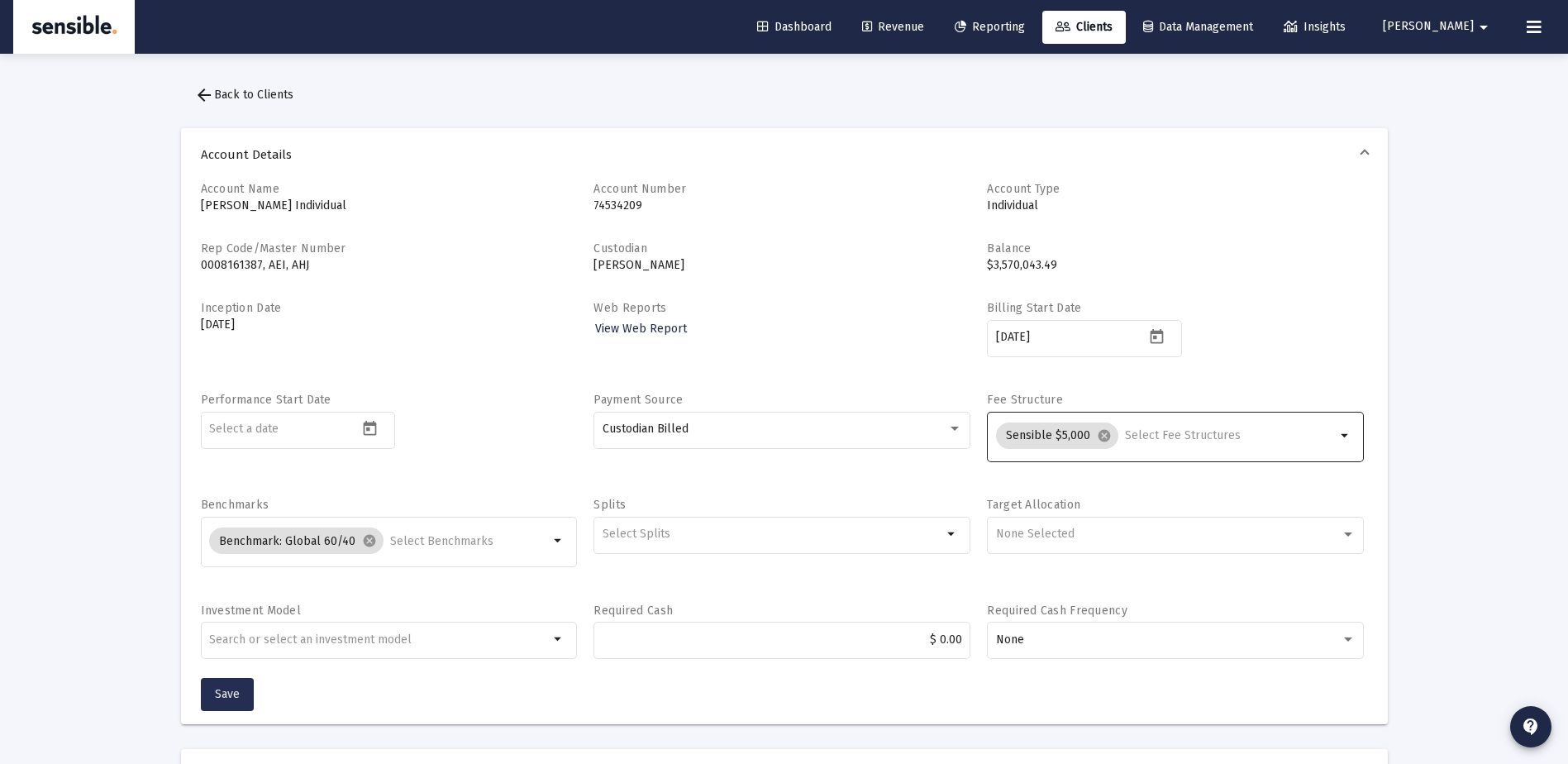
click at [237, 693] on span "Save" at bounding box center [227, 694] width 25 height 14
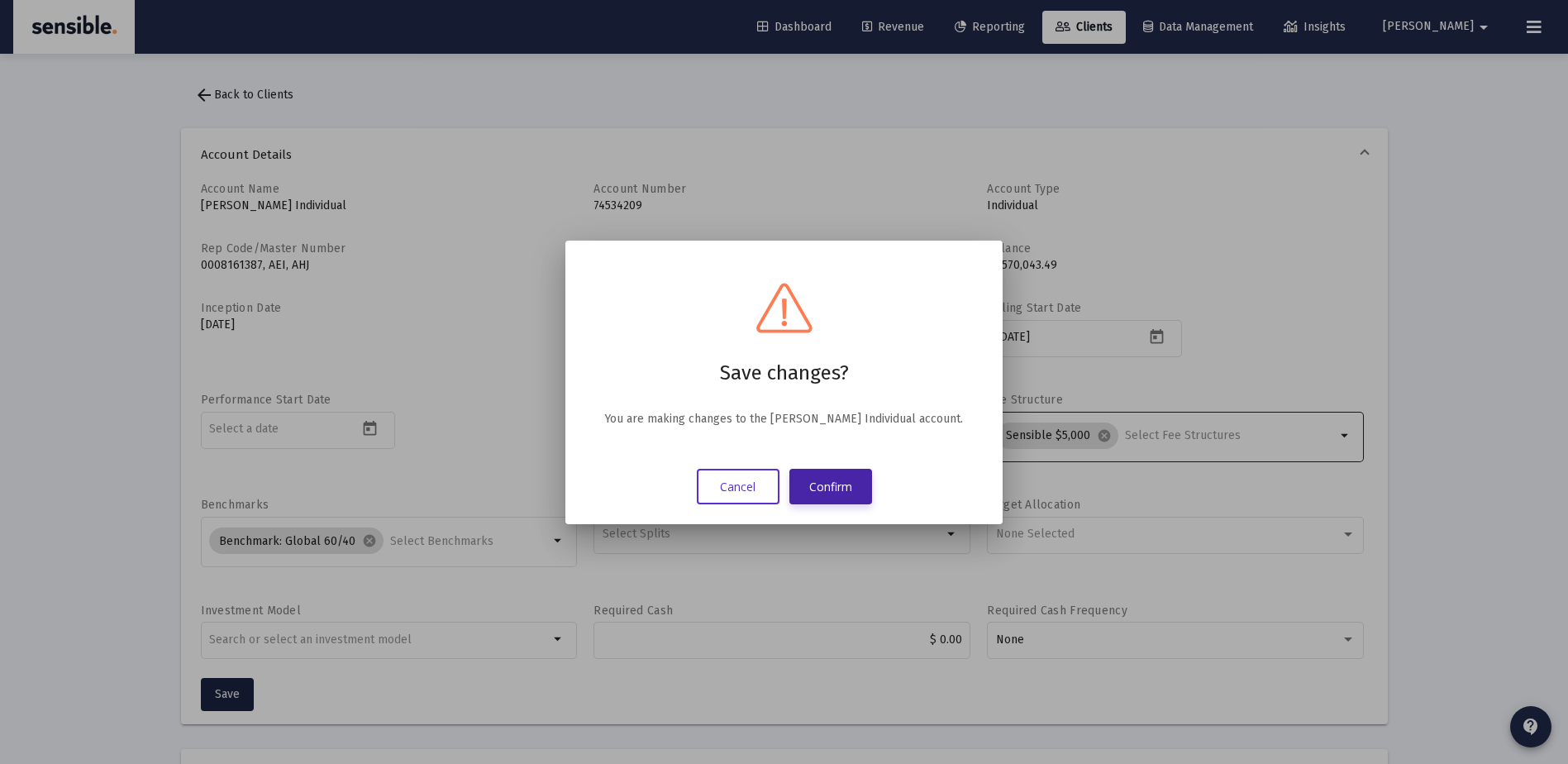
click at [827, 483] on button "Confirm" at bounding box center [830, 486] width 83 height 36
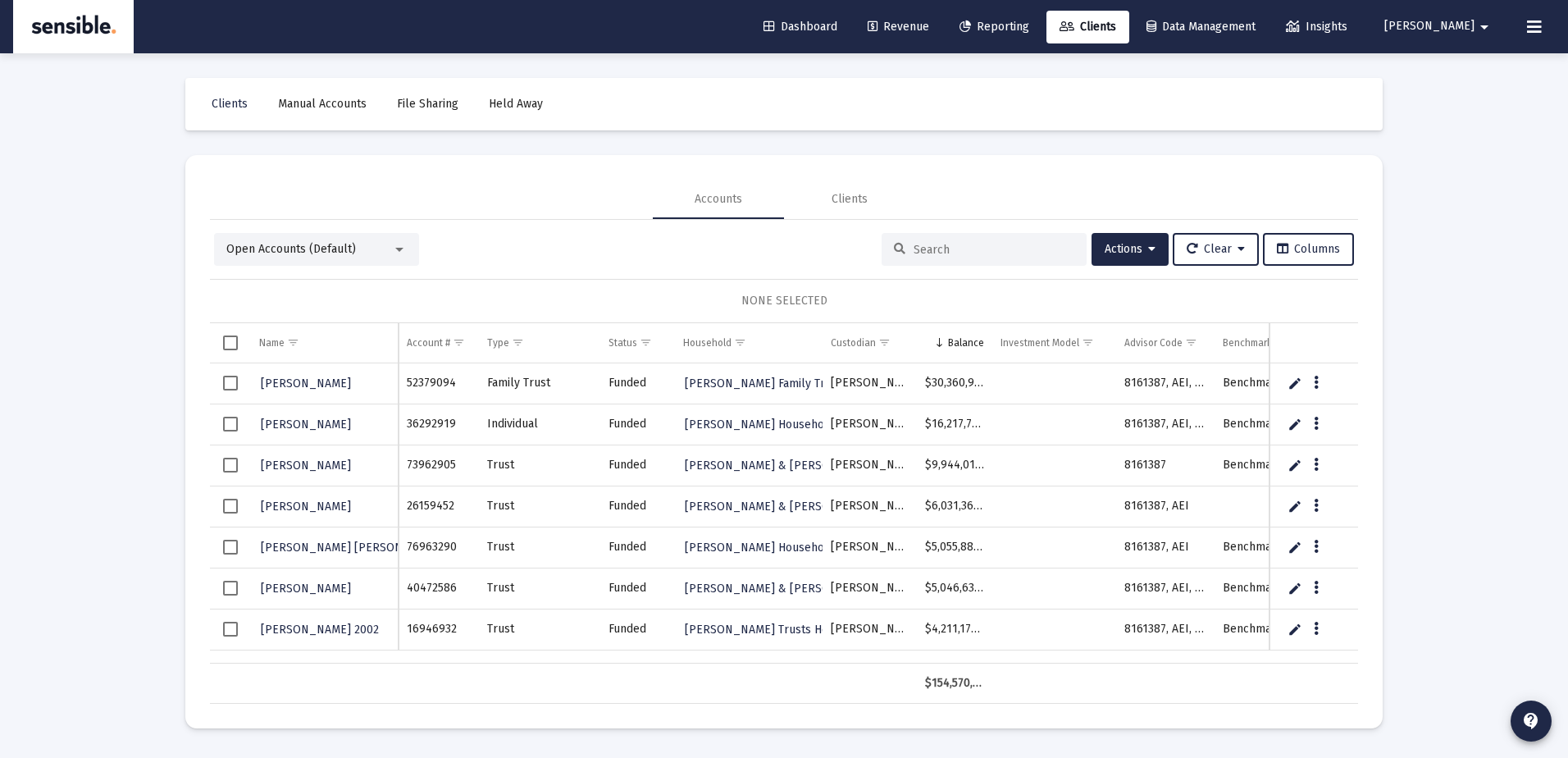
drag, startPoint x: 574, startPoint y: 273, endPoint x: 958, endPoint y: 22, distance: 458.8
click at [929, 22] on span "Revenue" at bounding box center [899, 26] width 62 height 13
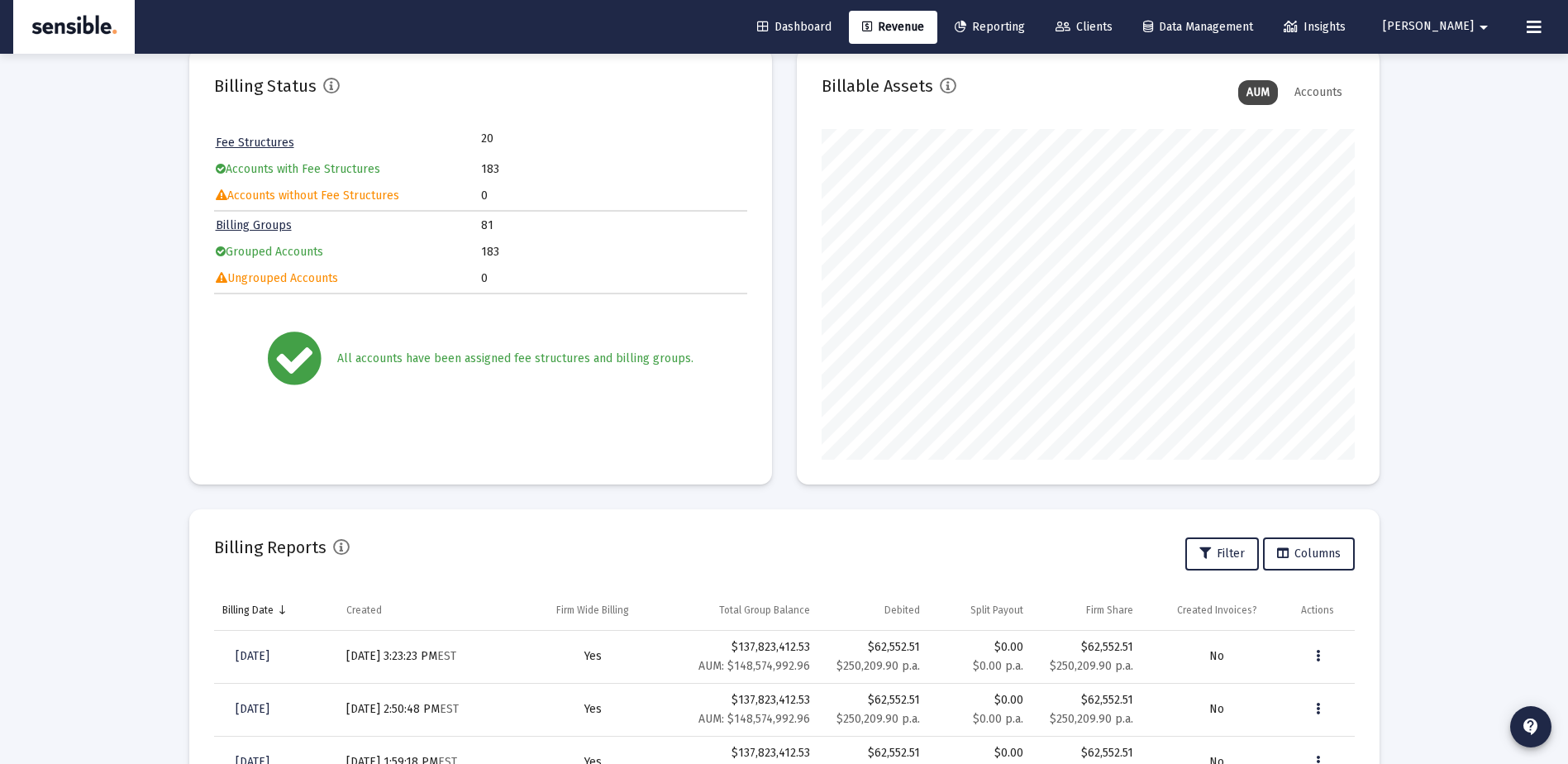
scroll to position [122, 0]
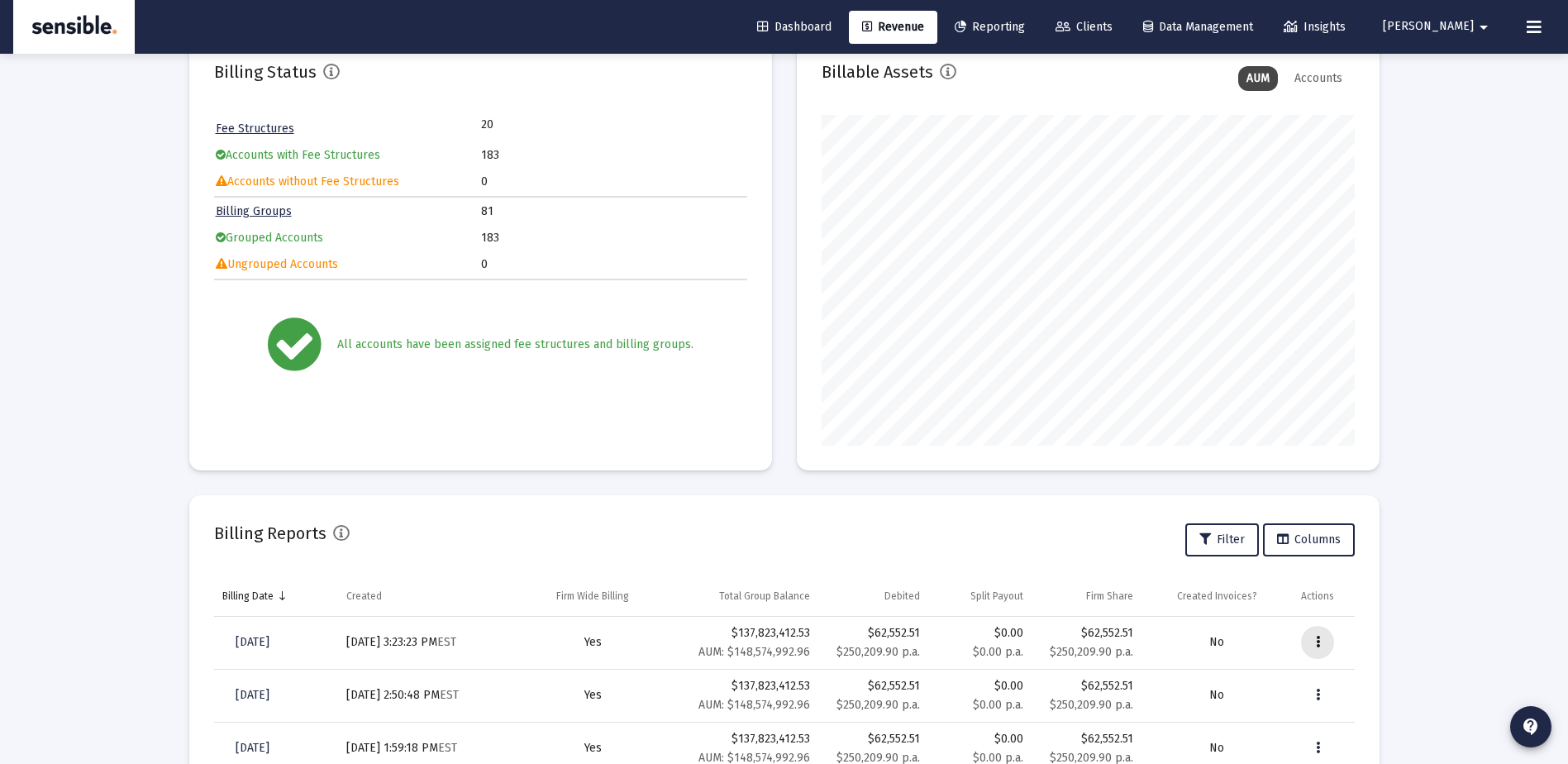
click at [1315, 644] on button "Data grid" at bounding box center [1318, 643] width 33 height 33
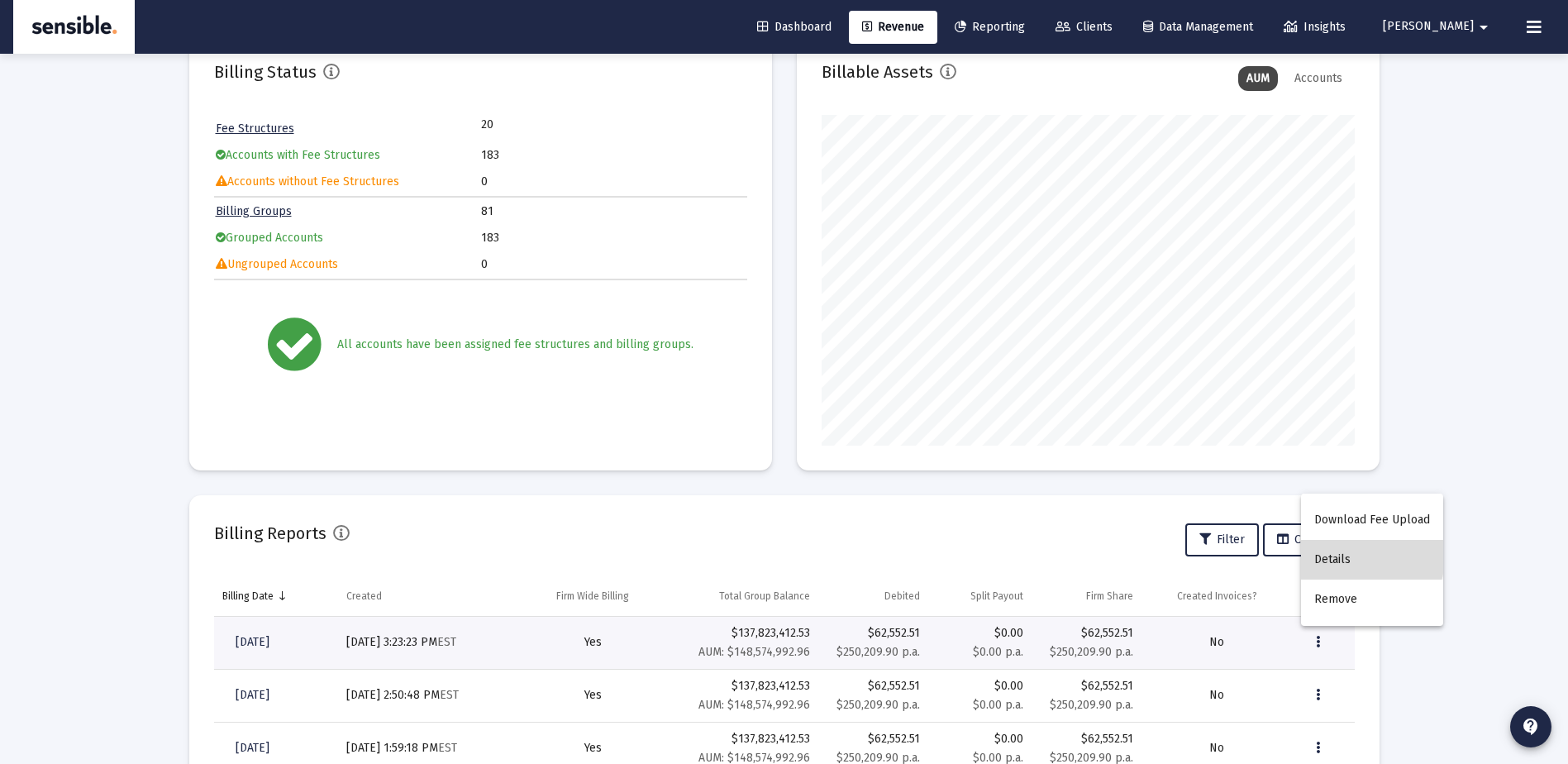
click at [1336, 554] on button "Details" at bounding box center [1372, 559] width 142 height 40
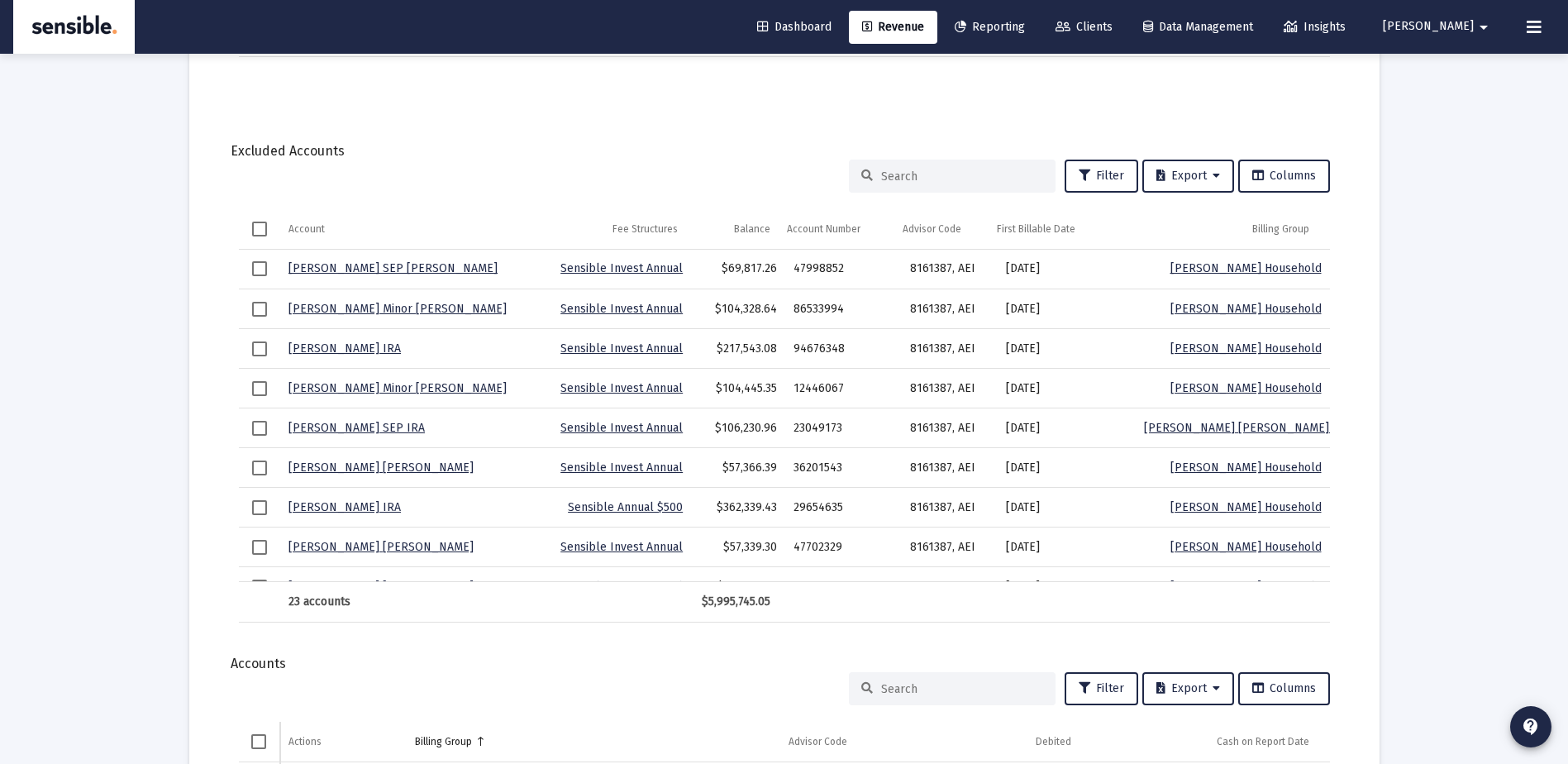
scroll to position [1973, 0]
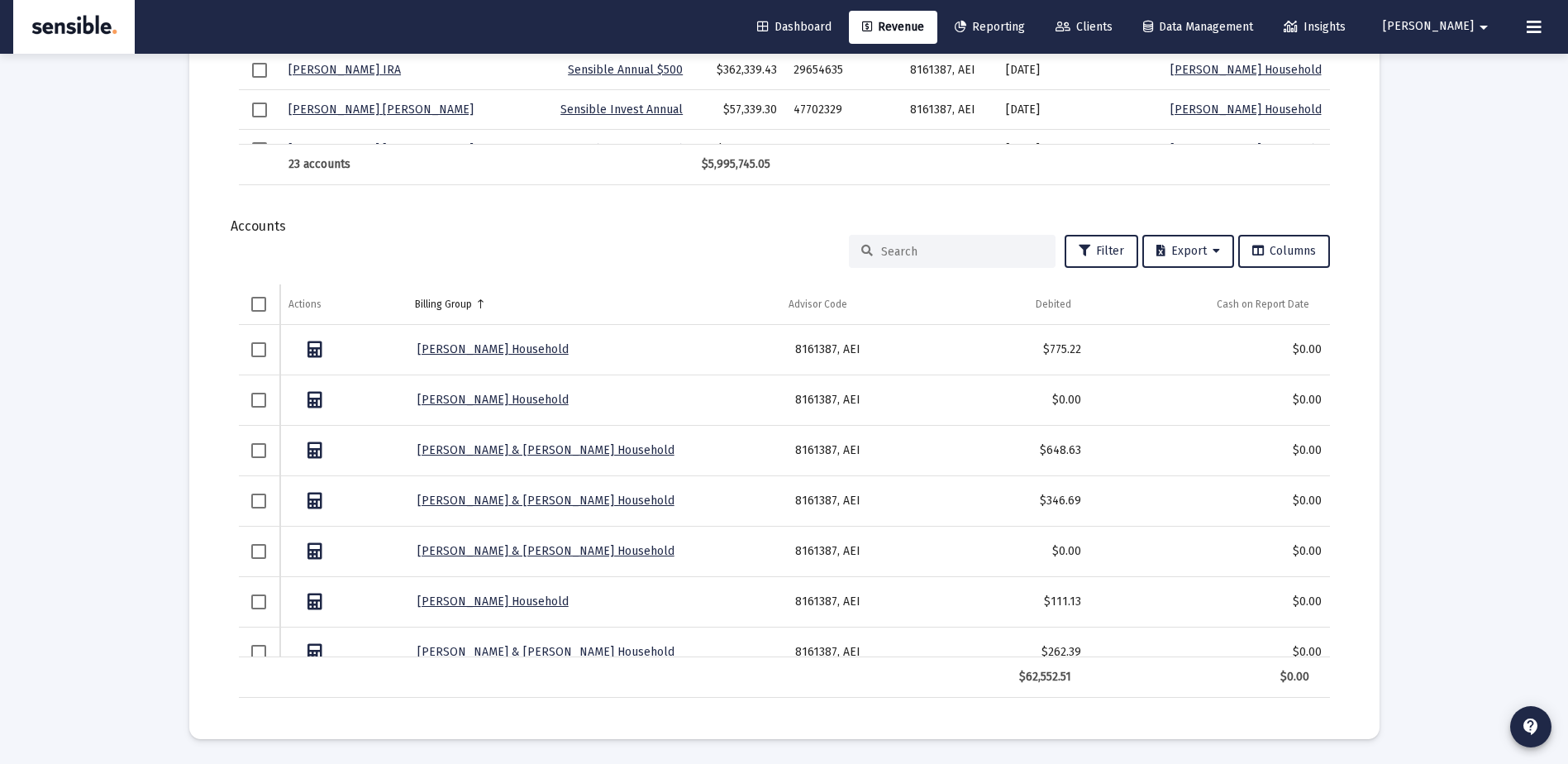
click at [947, 256] on input at bounding box center [962, 251] width 162 height 14
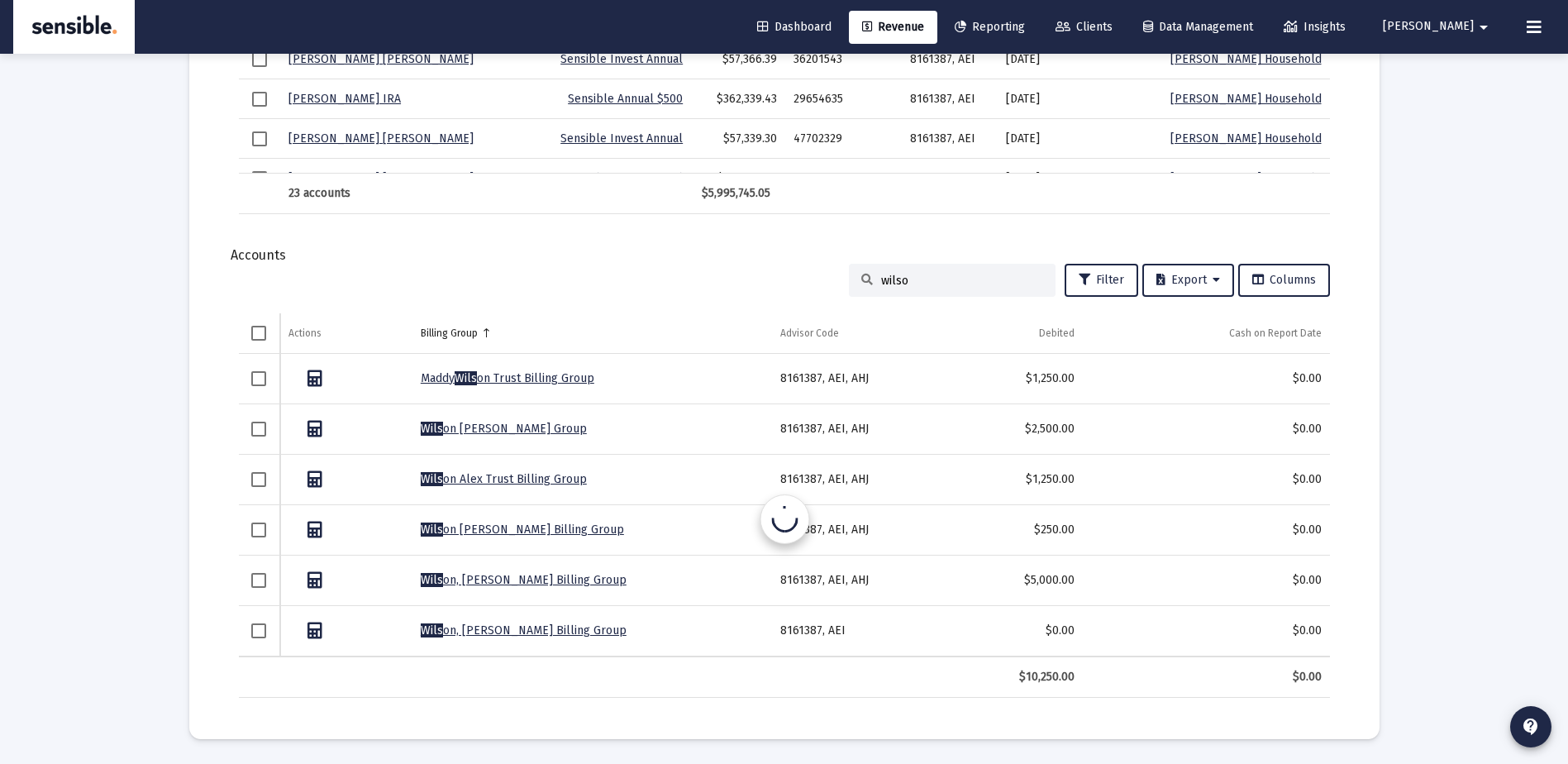
scroll to position [1943, 0]
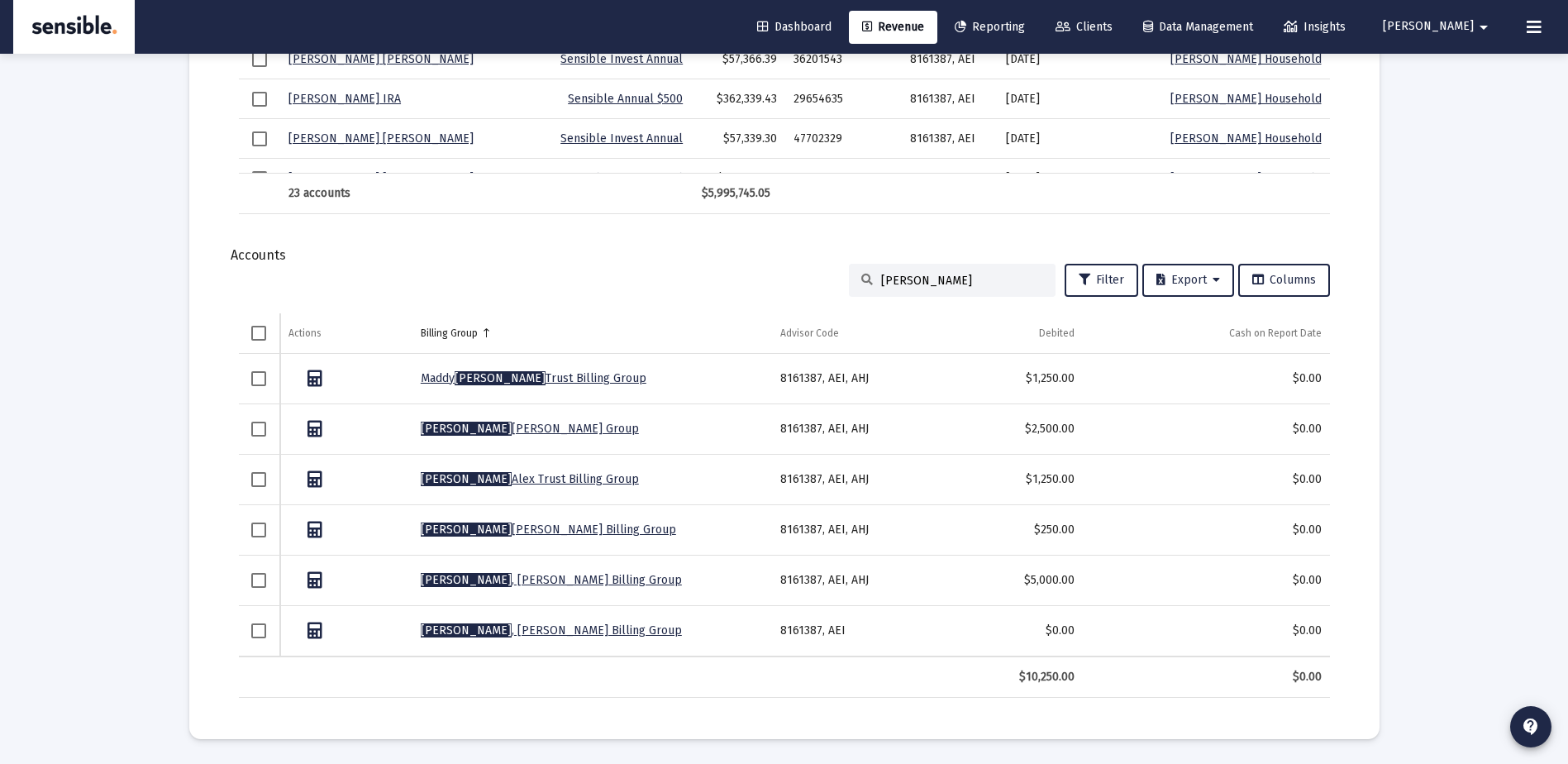
type input "[PERSON_NAME]"
click at [1113, 25] on span "Clients" at bounding box center [1084, 26] width 57 height 14
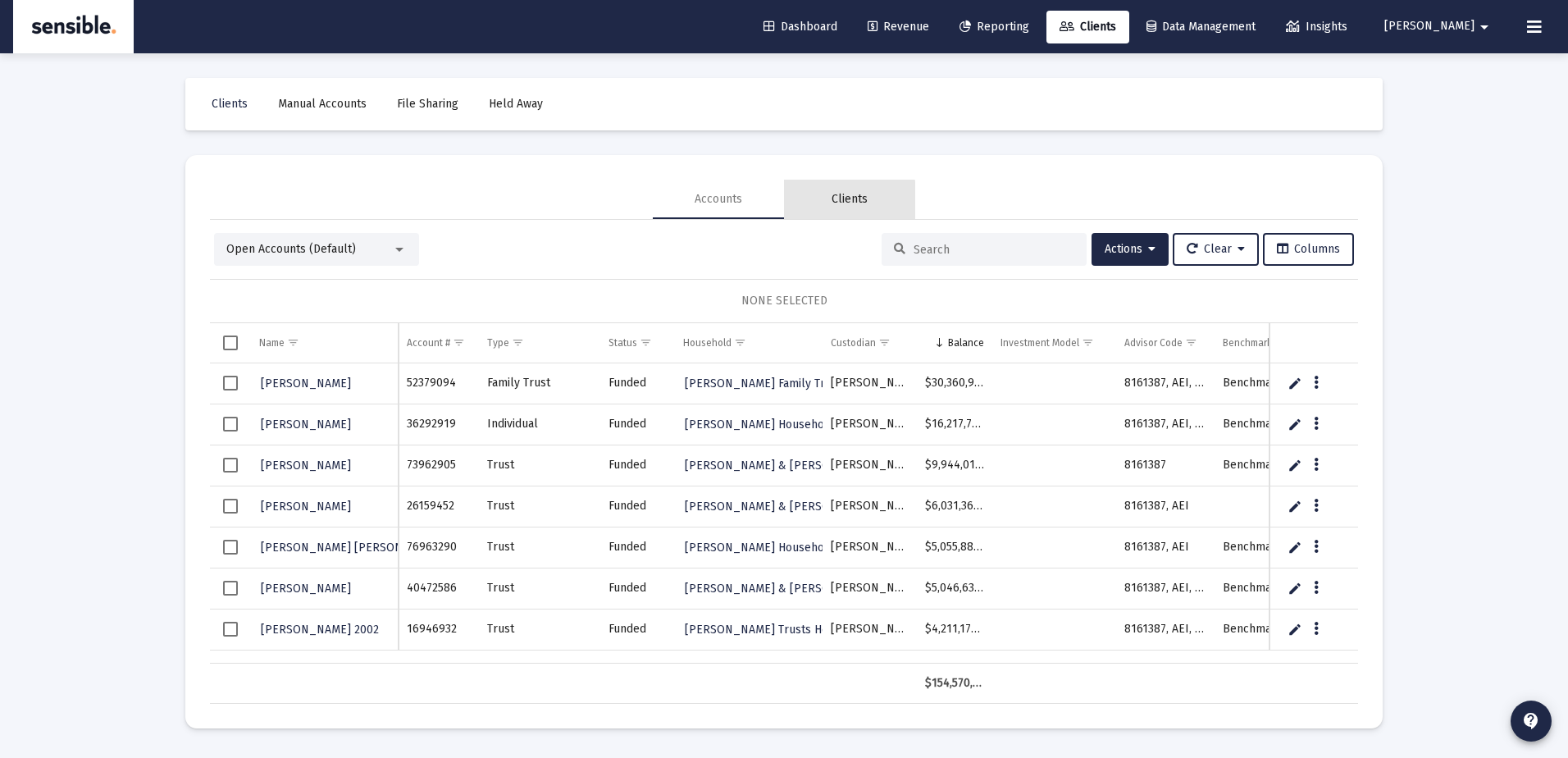
click at [841, 200] on div "Clients" at bounding box center [849, 198] width 36 height 16
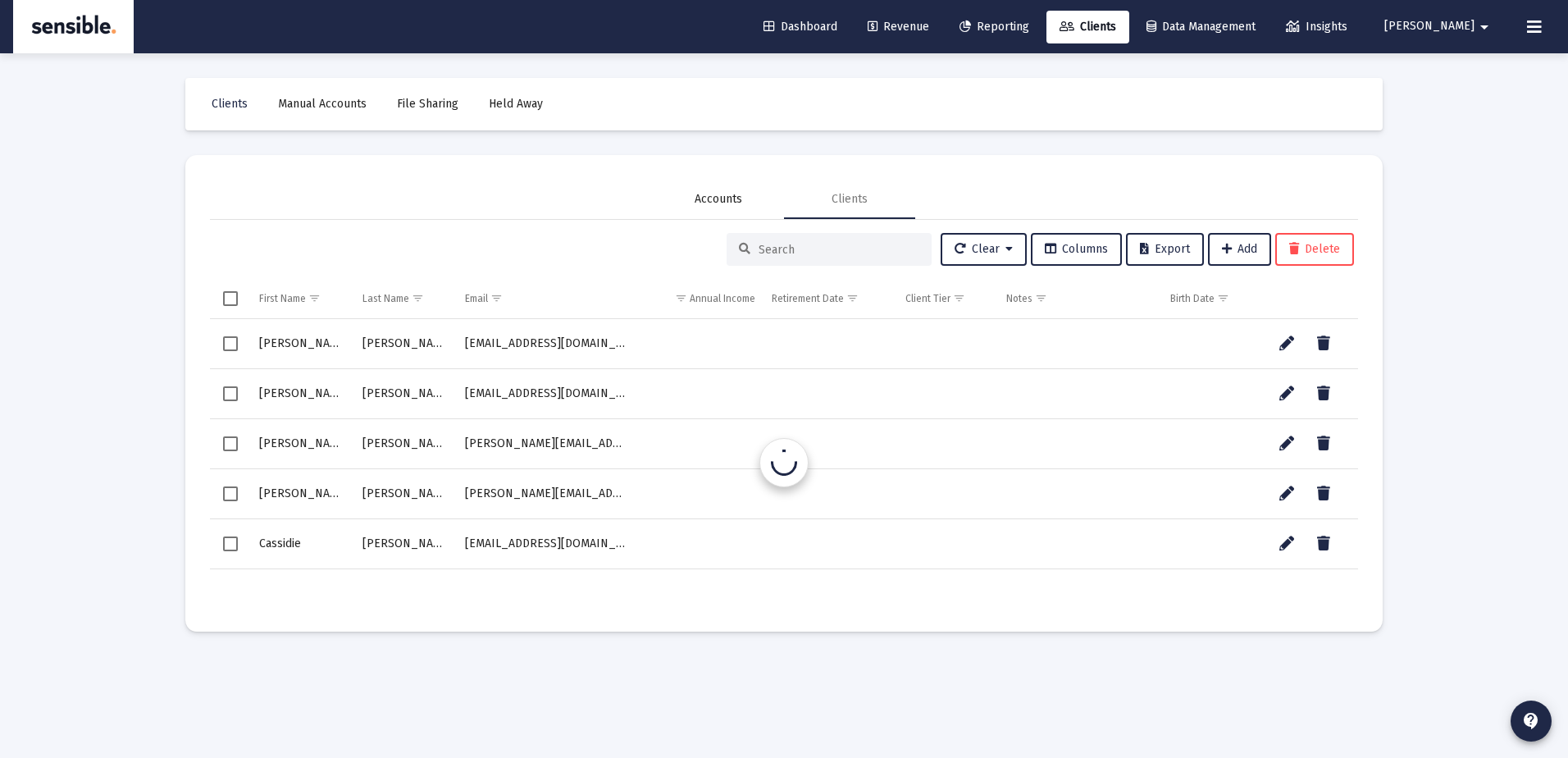
click at [712, 207] on div "Accounts" at bounding box center [718, 198] width 47 height 16
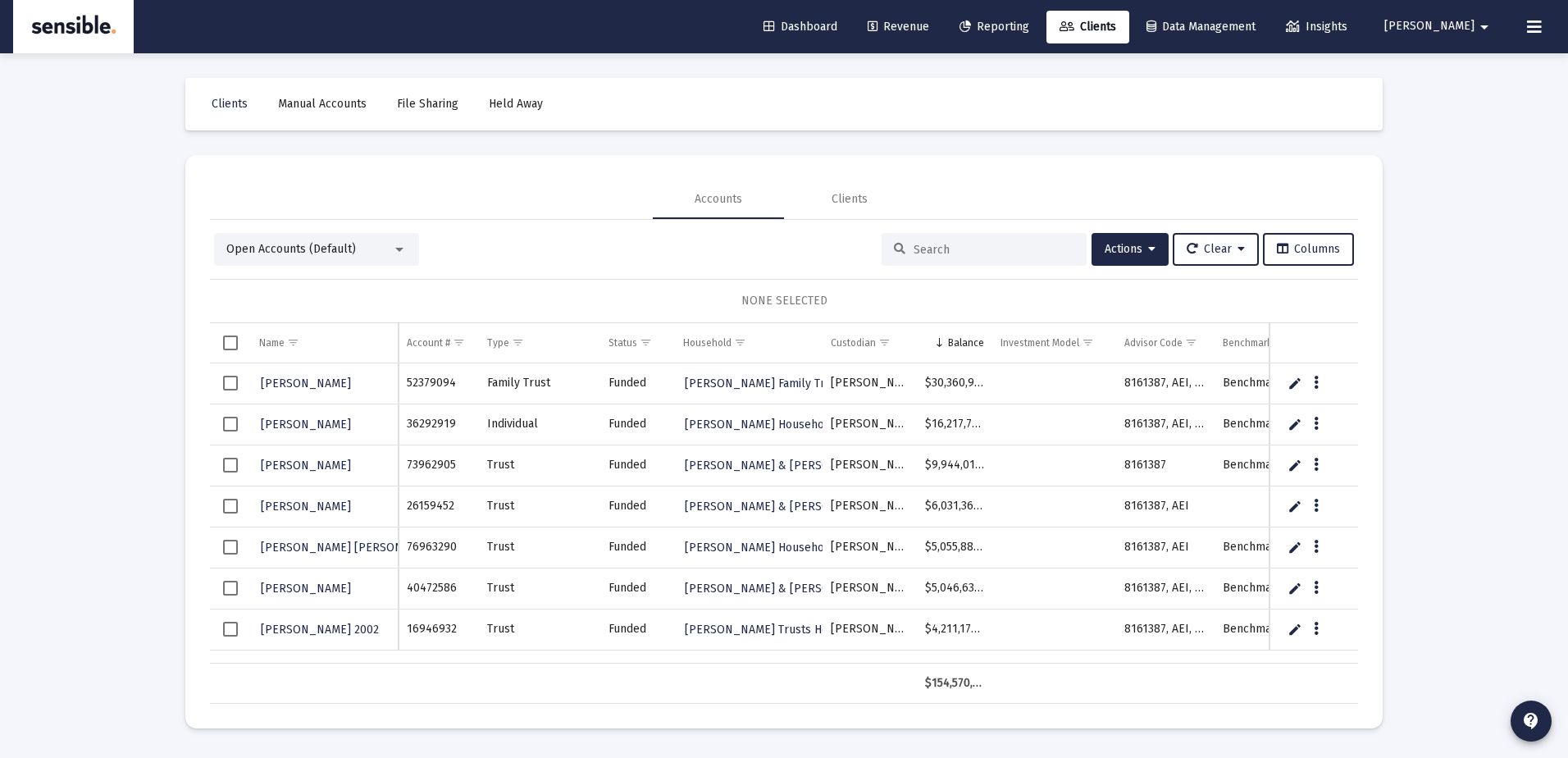
click at [914, 244] on input at bounding box center [994, 249] width 161 height 13
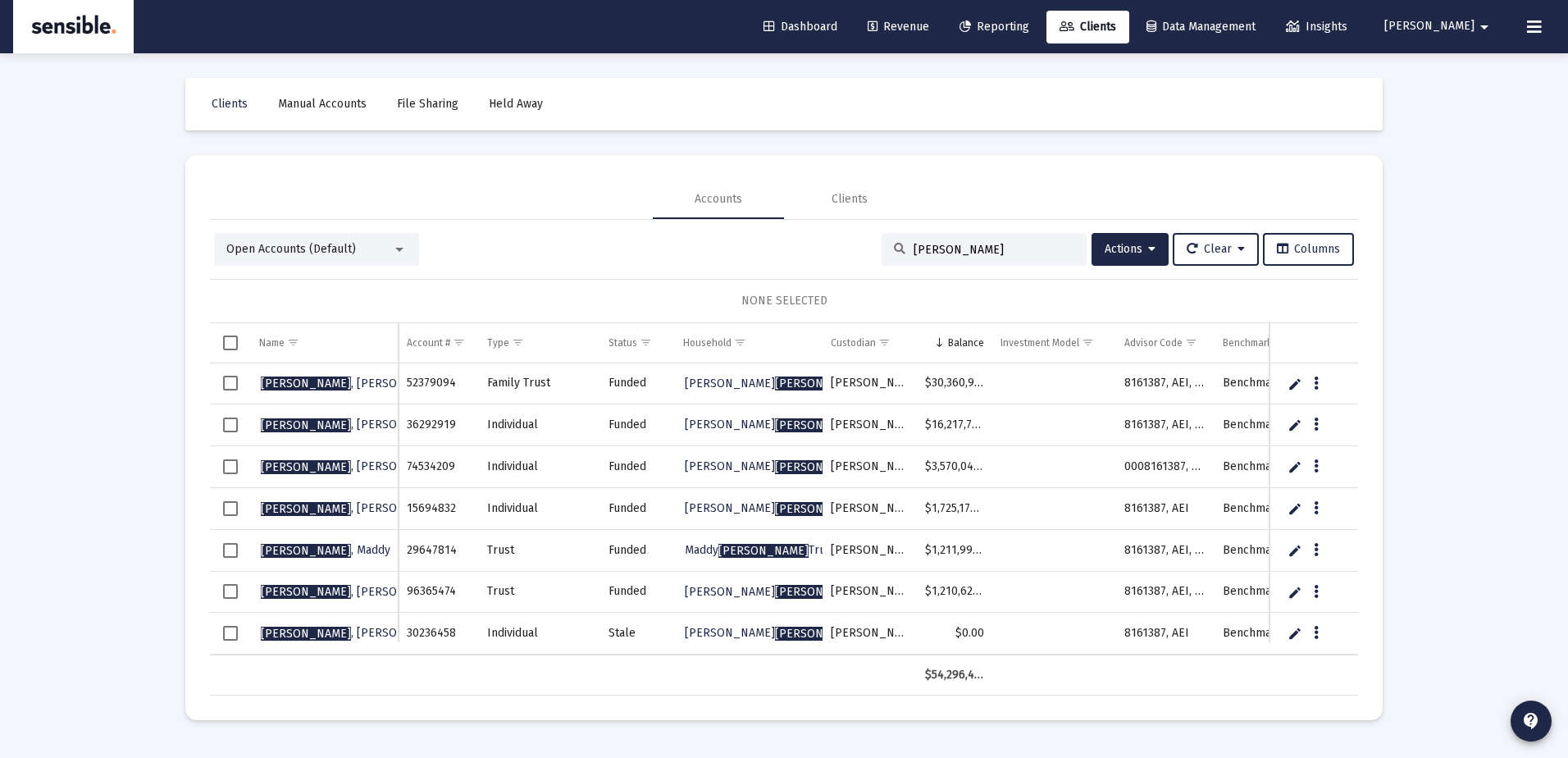
type input "[PERSON_NAME]"
click at [232, 467] on span "Select row" at bounding box center [230, 466] width 14 height 14
click at [1105, 247] on span "Actions" at bounding box center [1130, 248] width 51 height 13
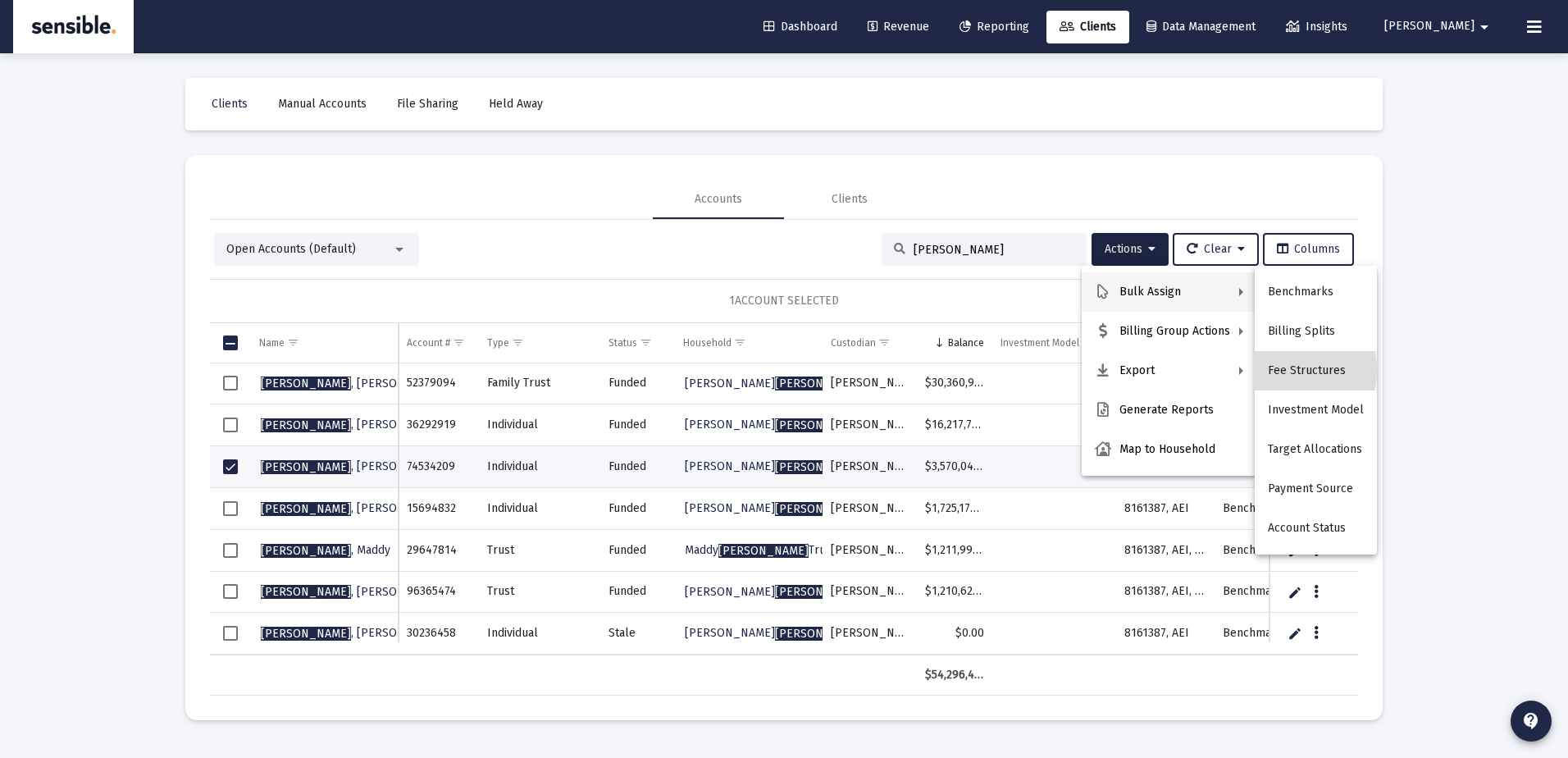
click at [1291, 370] on button "Fee Structures" at bounding box center [1316, 370] width 122 height 39
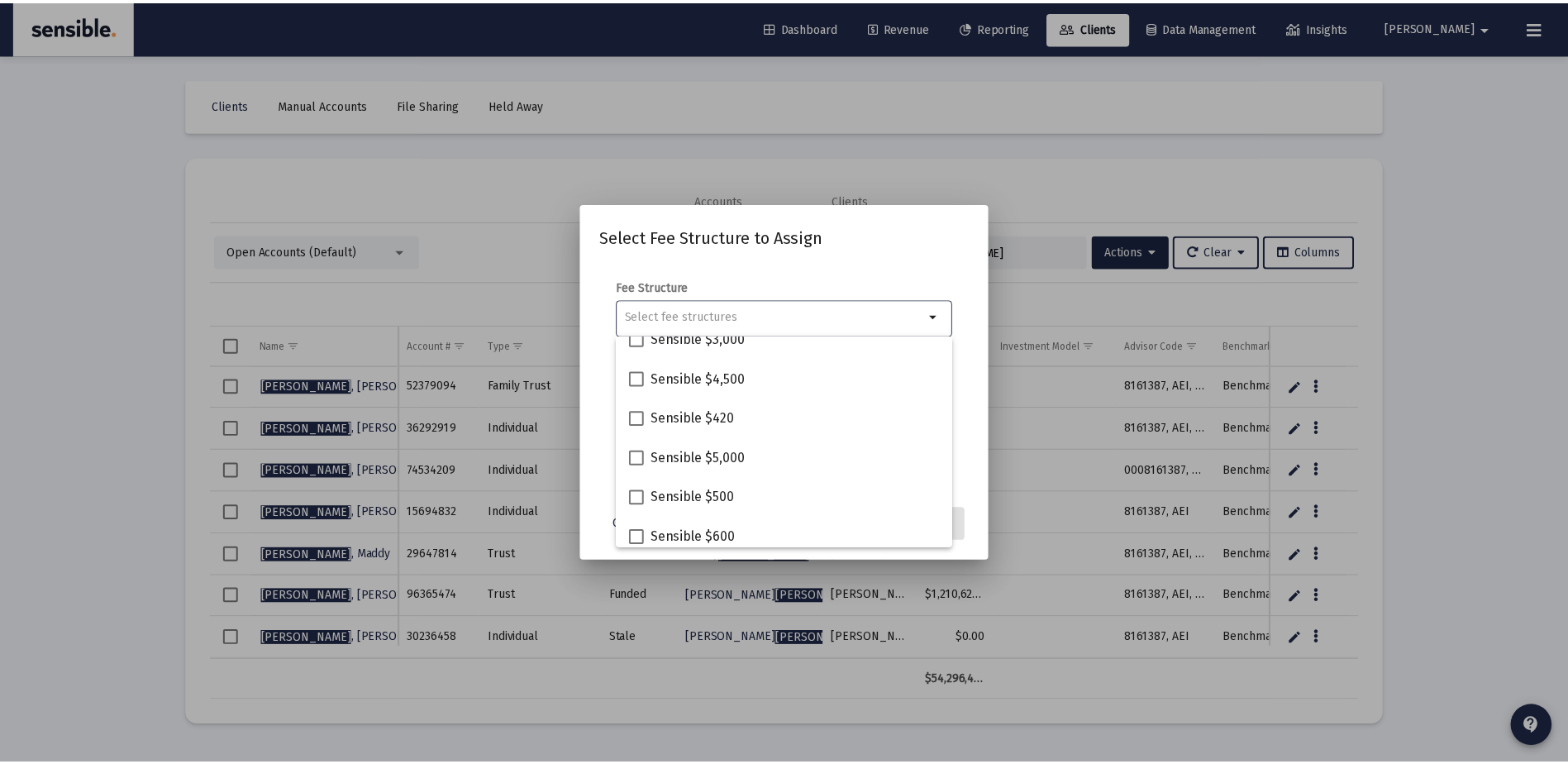
scroll to position [217, 0]
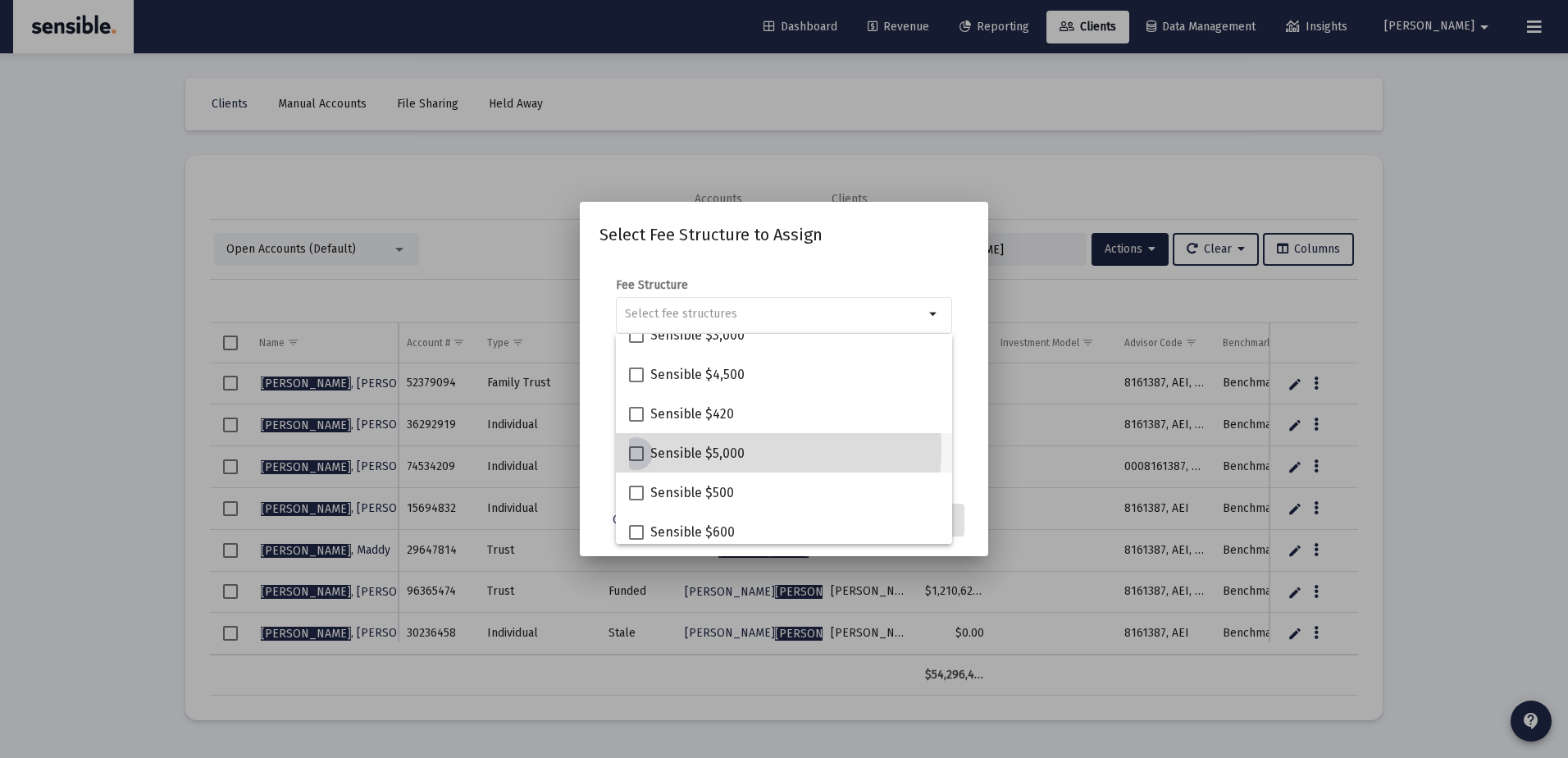
click at [726, 449] on span "Sensible $5,000" at bounding box center [697, 454] width 94 height 19
click at [637, 461] on input "Sensible $5,000" at bounding box center [636, 461] width 1 height 1
checkbox input "true"
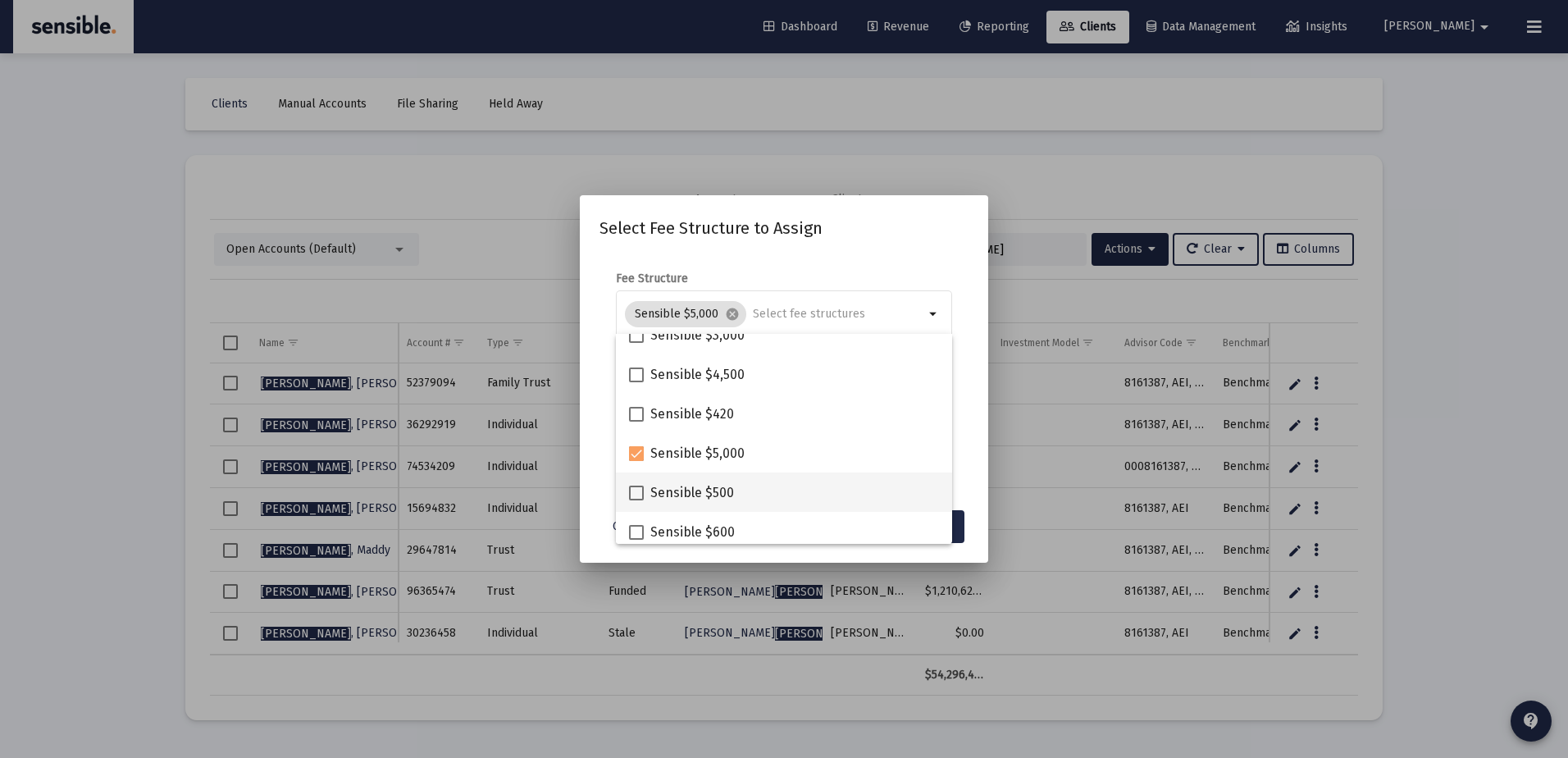
click at [843, 485] on div "Sensible $500" at bounding box center [784, 492] width 310 height 39
checkbox input "true"
click at [961, 531] on button "Assign" at bounding box center [934, 527] width 60 height 33
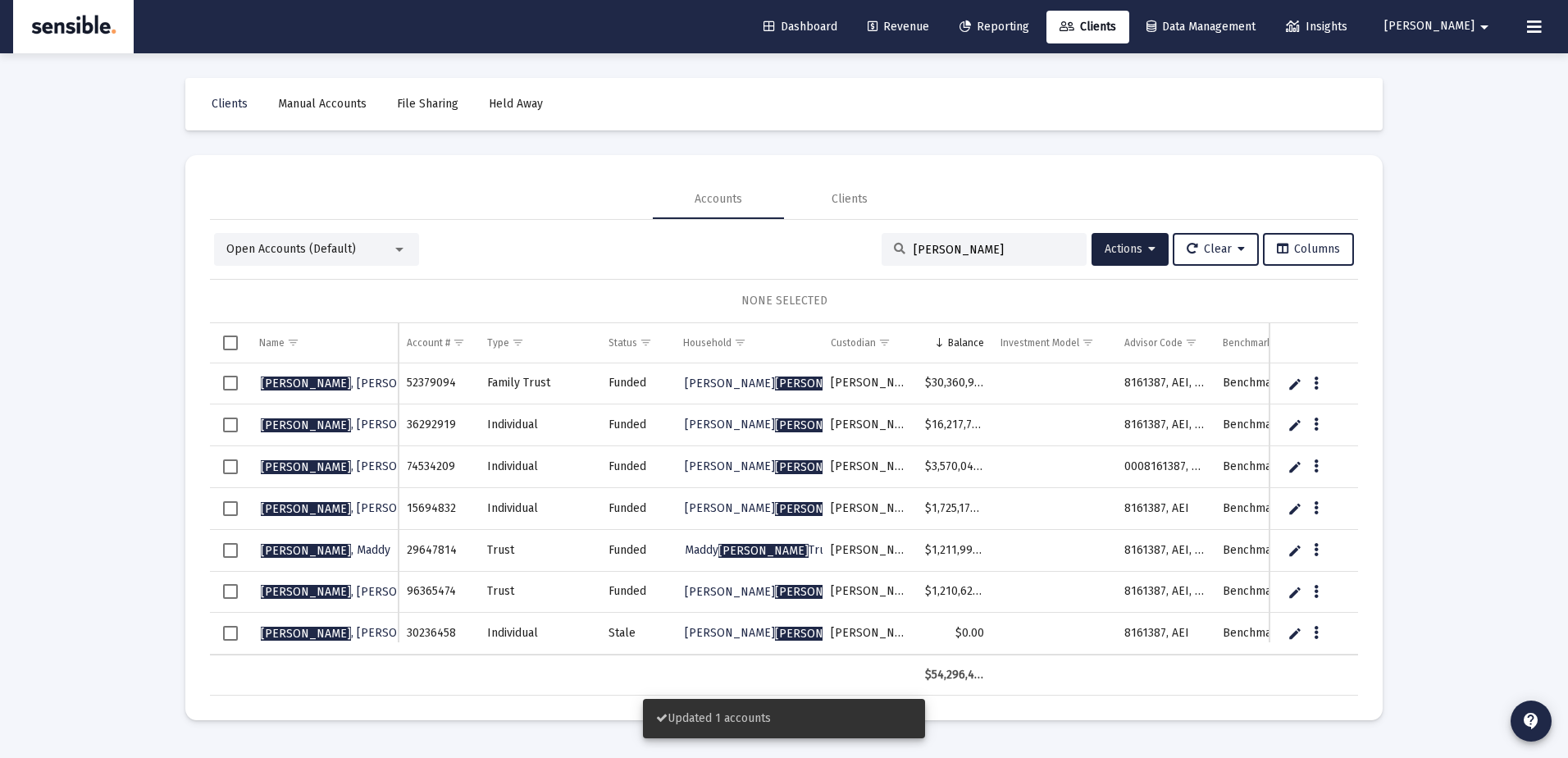
click at [225, 468] on span "Select row" at bounding box center [230, 466] width 14 height 14
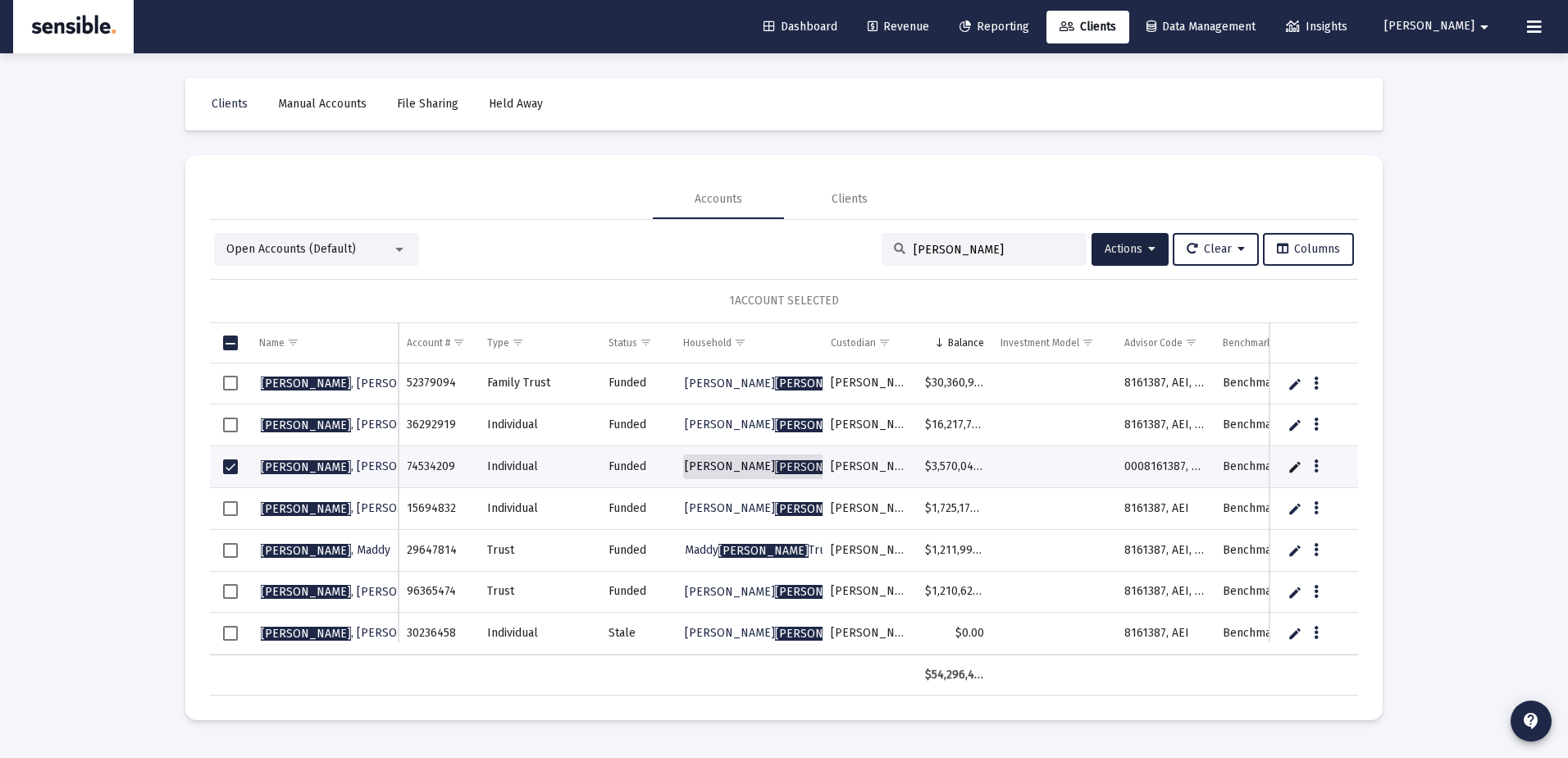
click at [775, 463] on span "[PERSON_NAME]" at bounding box center [821, 467] width 91 height 13
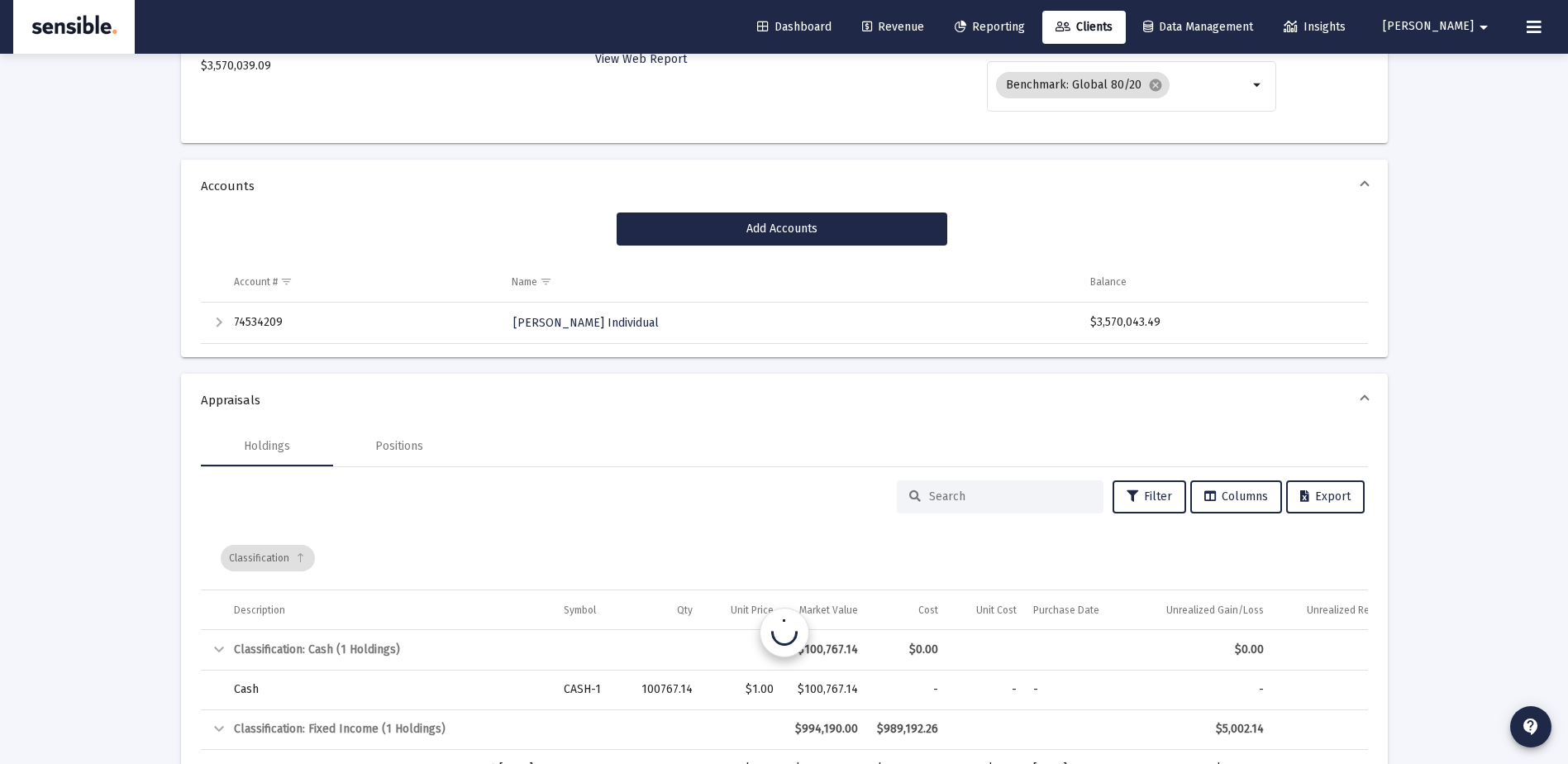
scroll to position [308, 0]
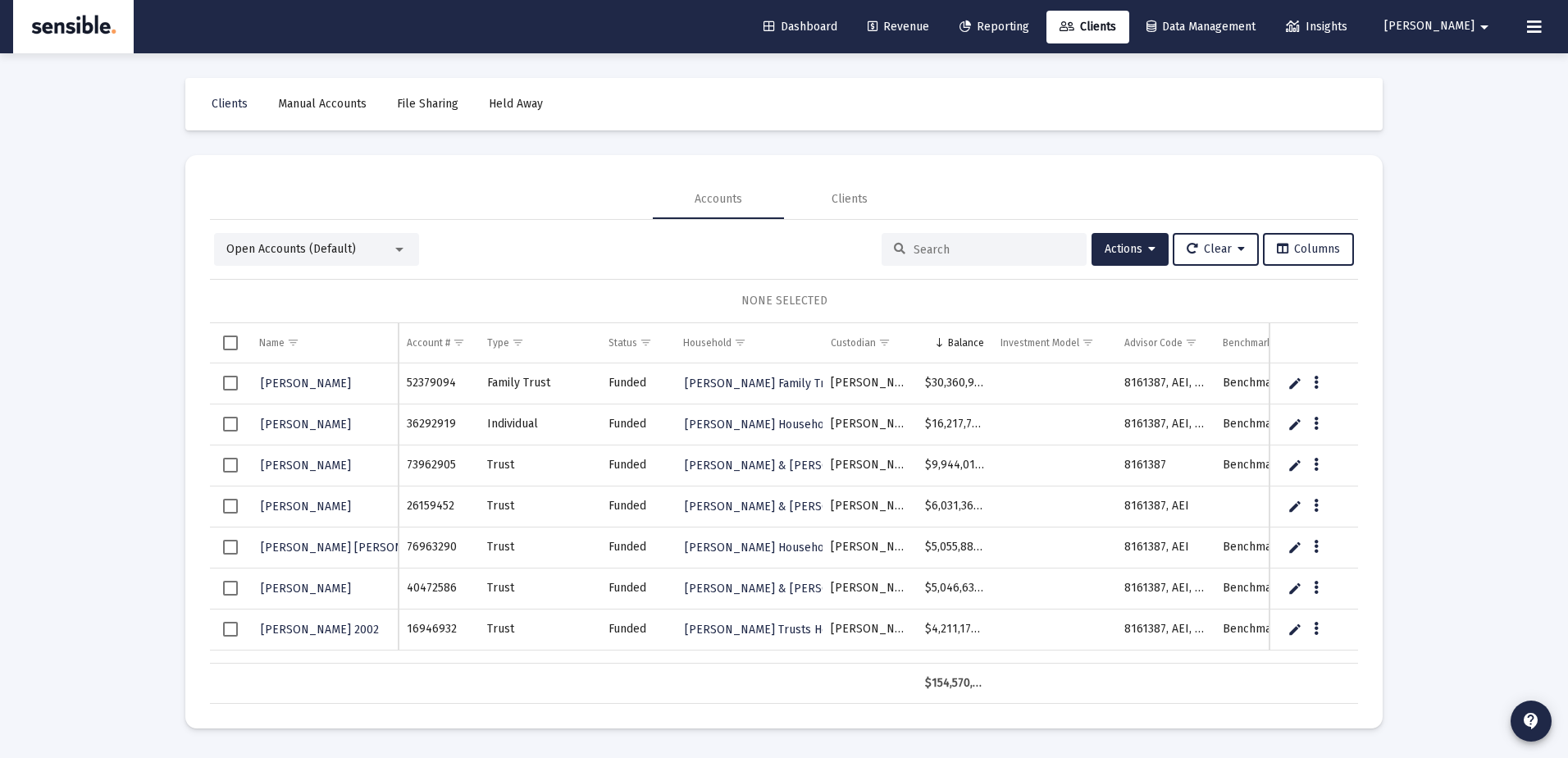
click at [931, 248] on input at bounding box center [994, 249] width 161 height 13
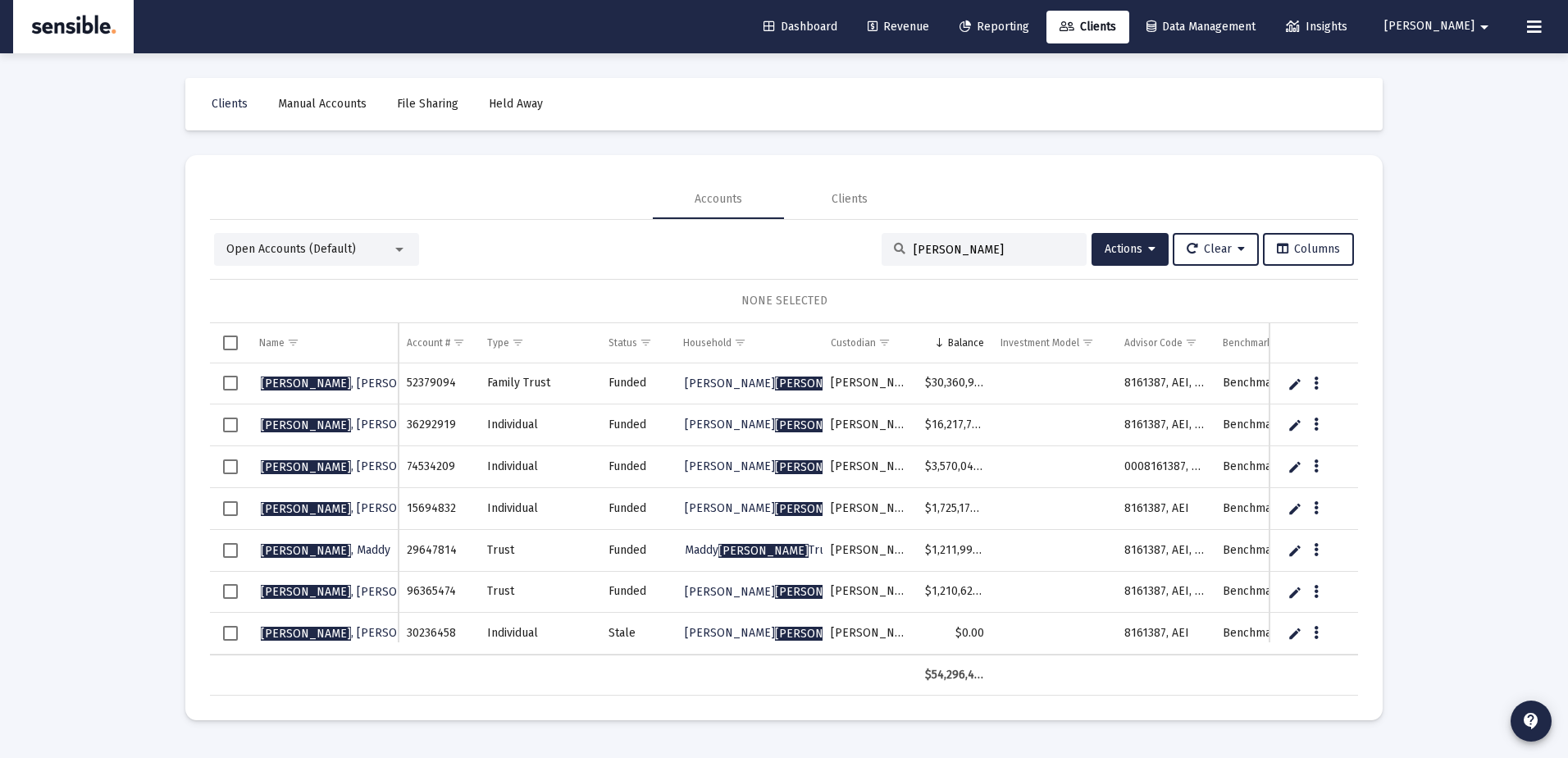
type input "[PERSON_NAME]"
click at [233, 464] on span "Select row" at bounding box center [230, 466] width 14 height 14
click at [1118, 244] on span "Actions" at bounding box center [1130, 248] width 51 height 13
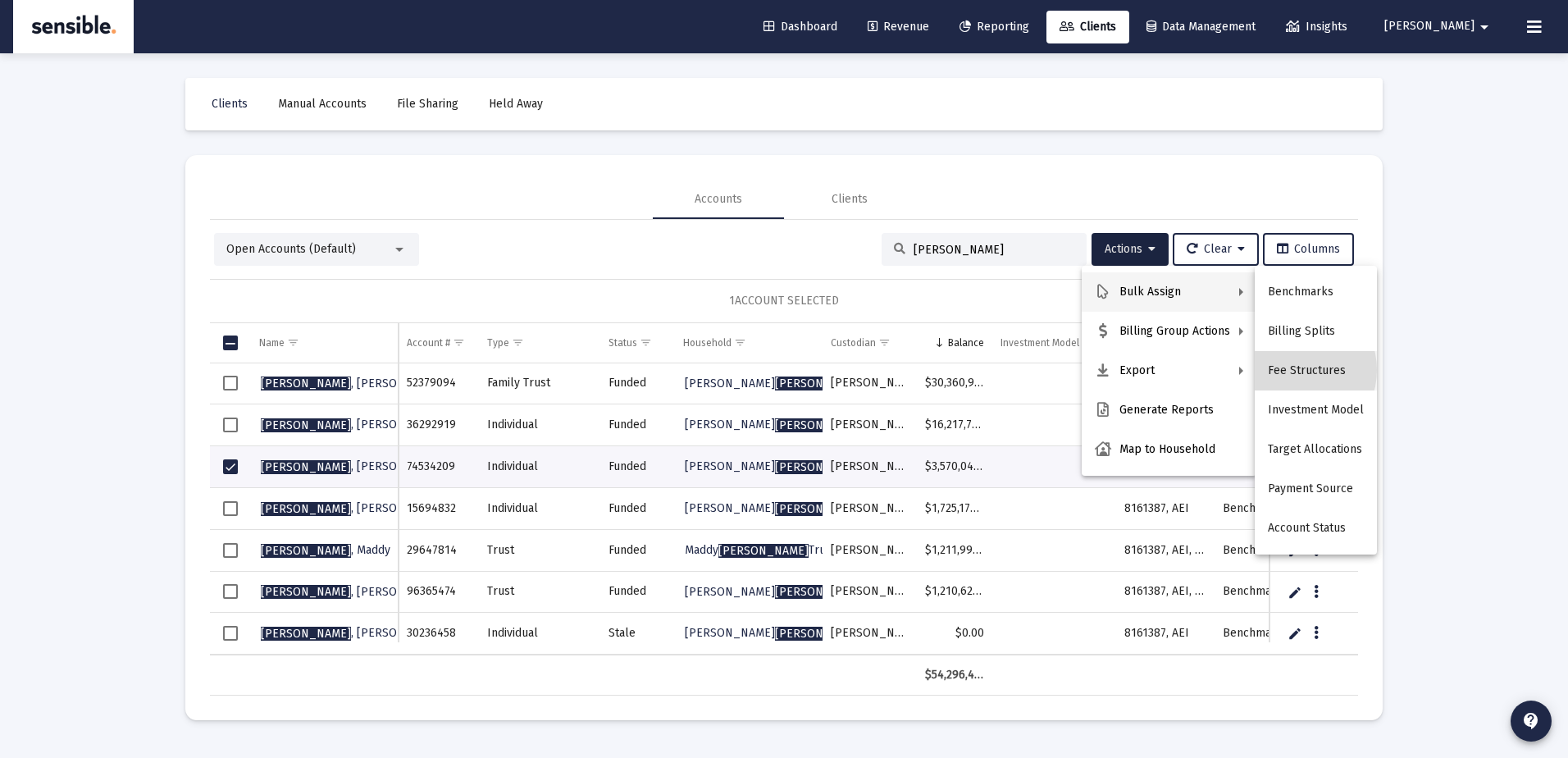
click at [1293, 370] on button "Fee Structures" at bounding box center [1316, 370] width 122 height 39
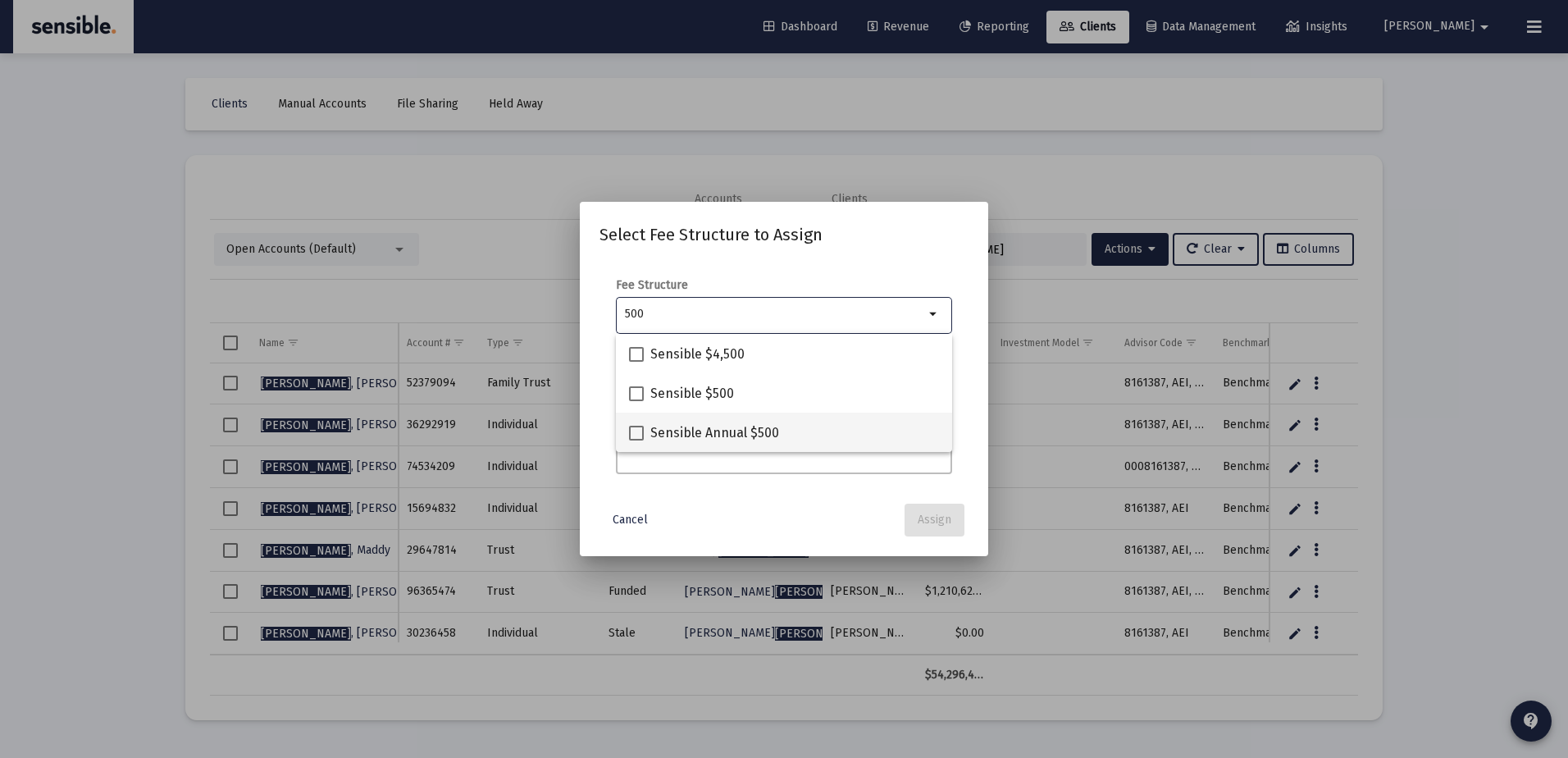
type input "500"
click at [639, 428] on span at bounding box center [636, 432] width 14 height 14
click at [637, 440] on input "Sensible Annual $500" at bounding box center [636, 440] width 1 height 1
checkbox input "true"
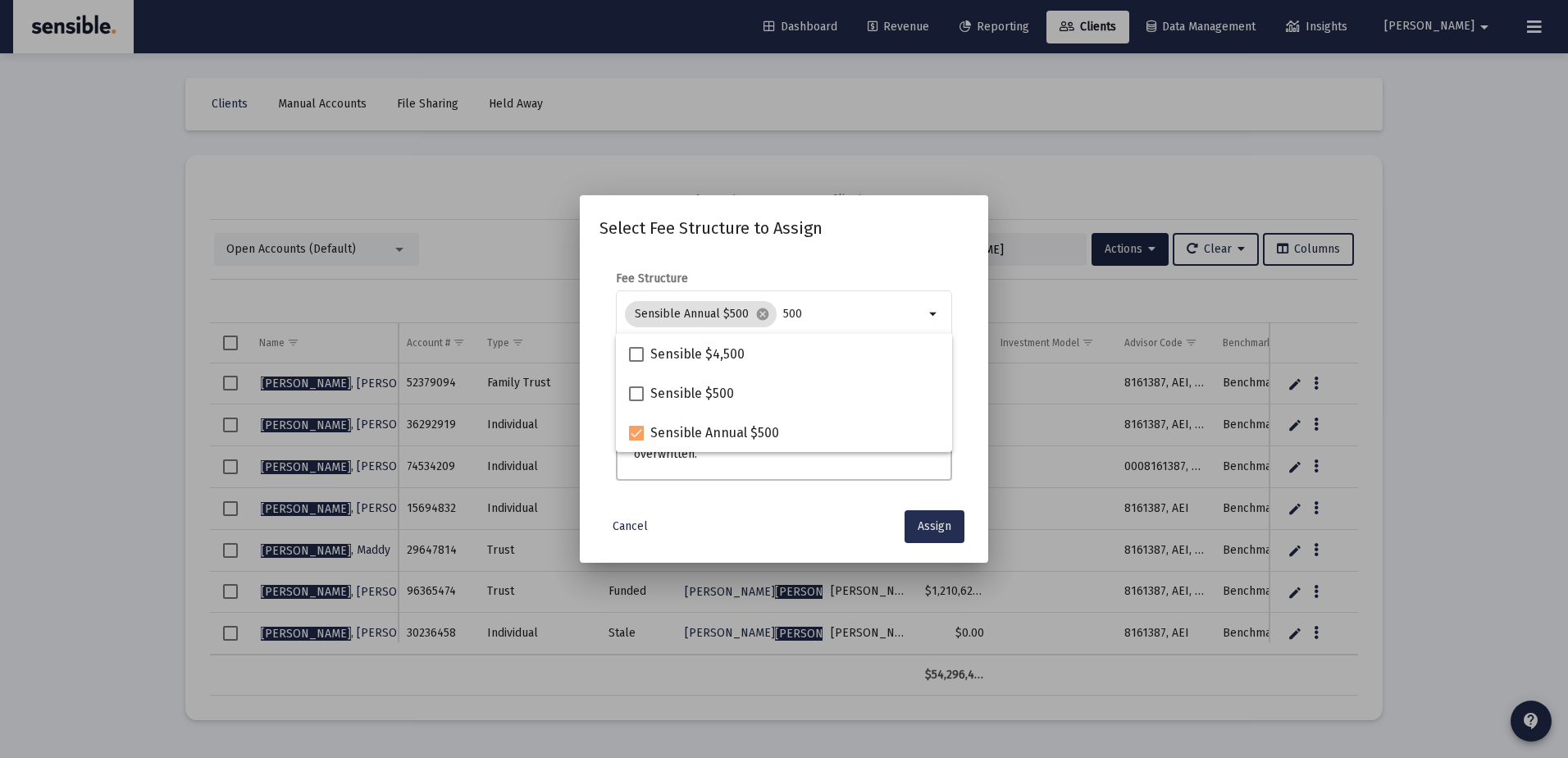
click at [941, 528] on span "Assign" at bounding box center [934, 526] width 34 height 13
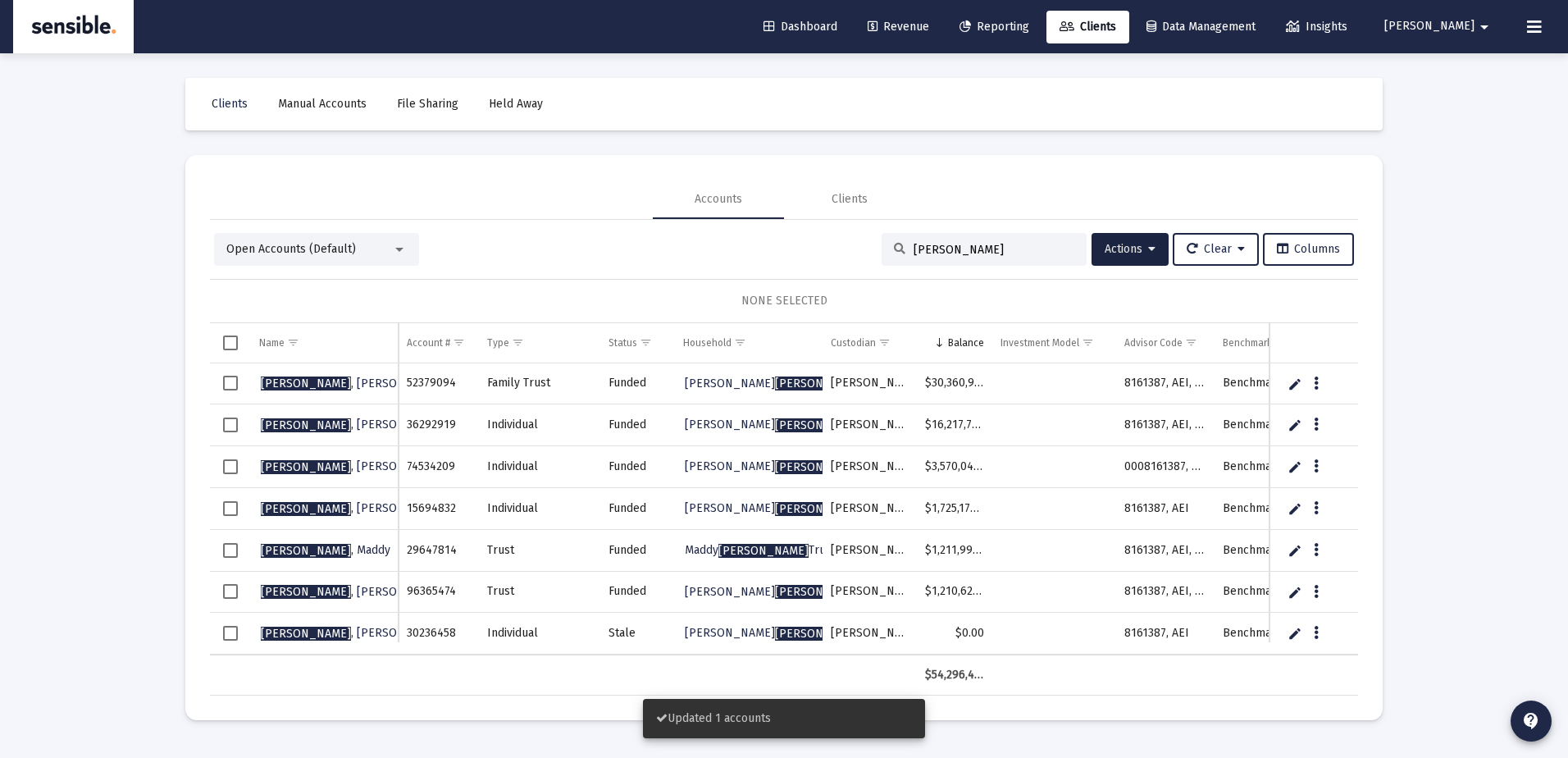
click at [953, 241] on div "[PERSON_NAME]" at bounding box center [983, 249] width 205 height 33
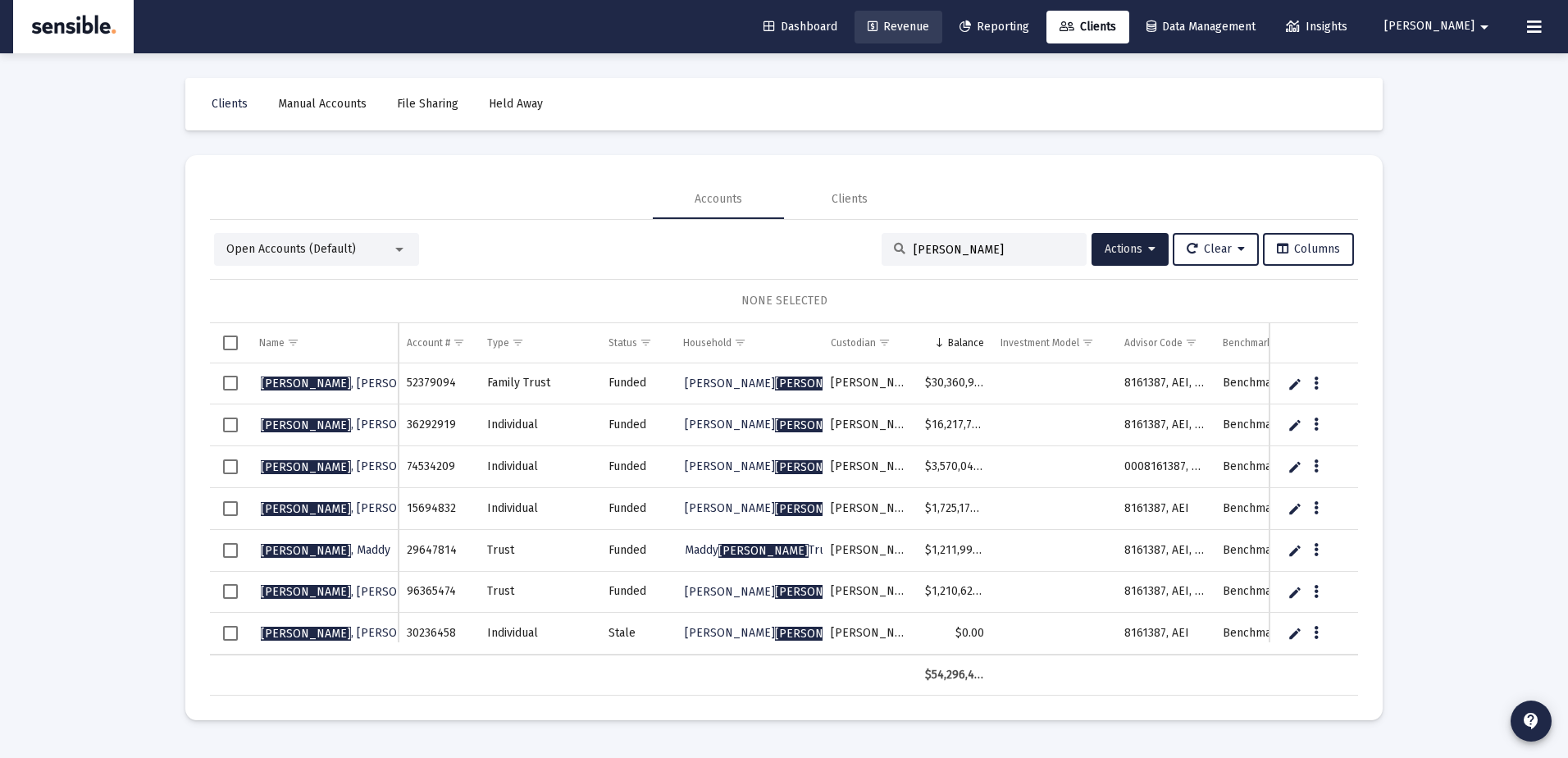
click at [929, 23] on span "Revenue" at bounding box center [899, 26] width 62 height 13
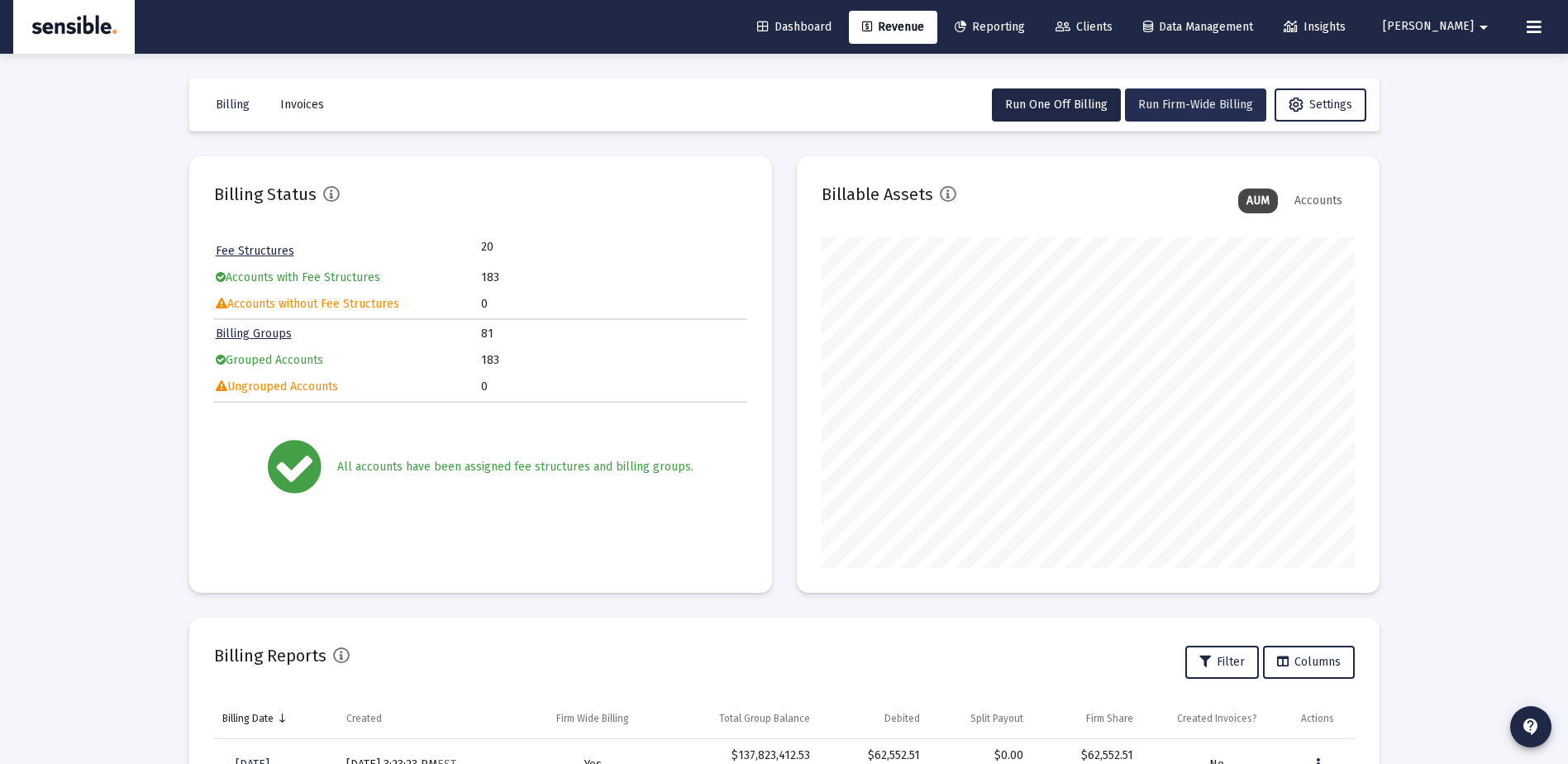
click at [1152, 98] on span "Run Firm-Wide Billing" at bounding box center [1196, 104] width 115 height 14
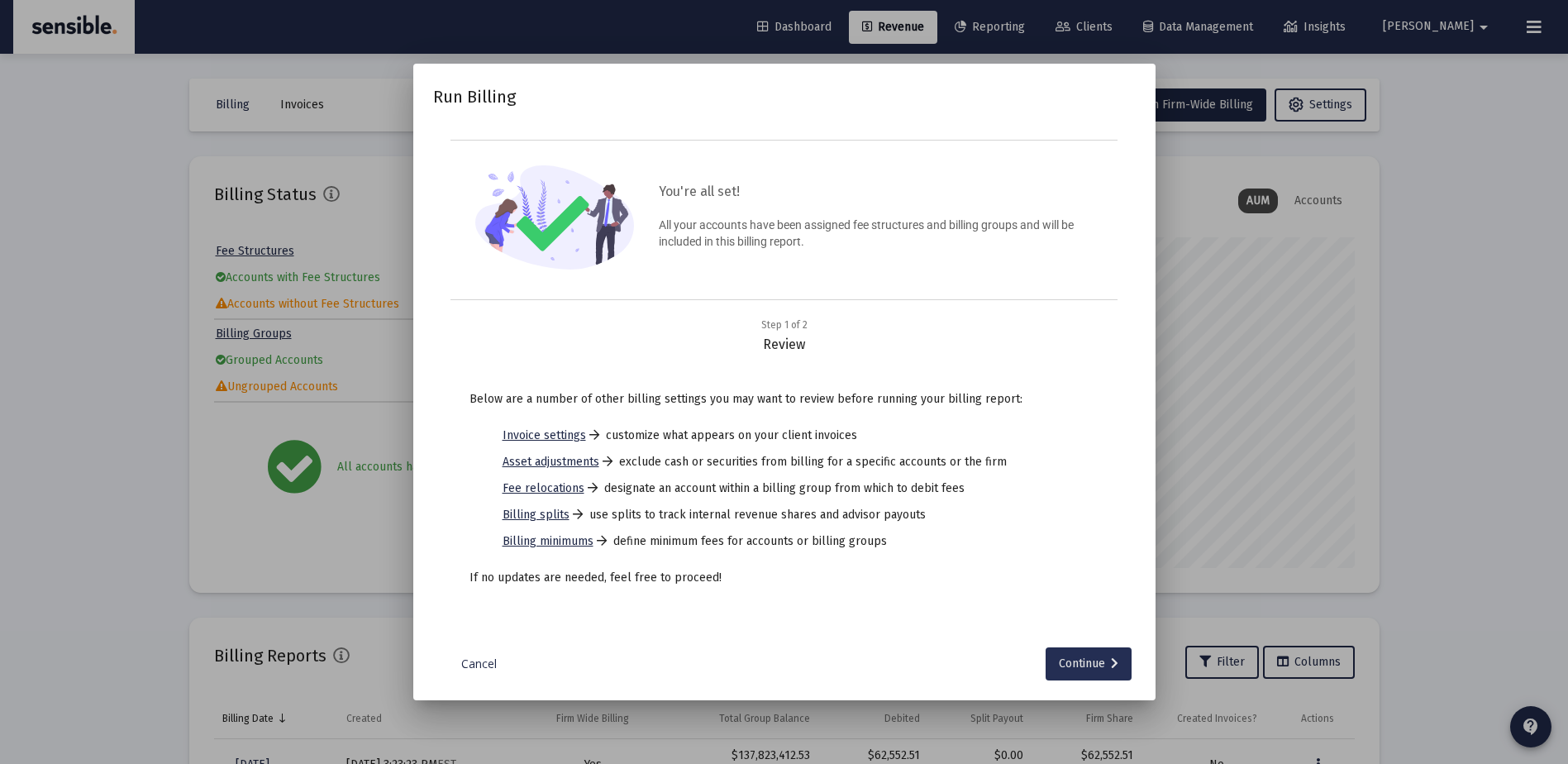
click at [1076, 659] on div "Continue" at bounding box center [1088, 664] width 59 height 33
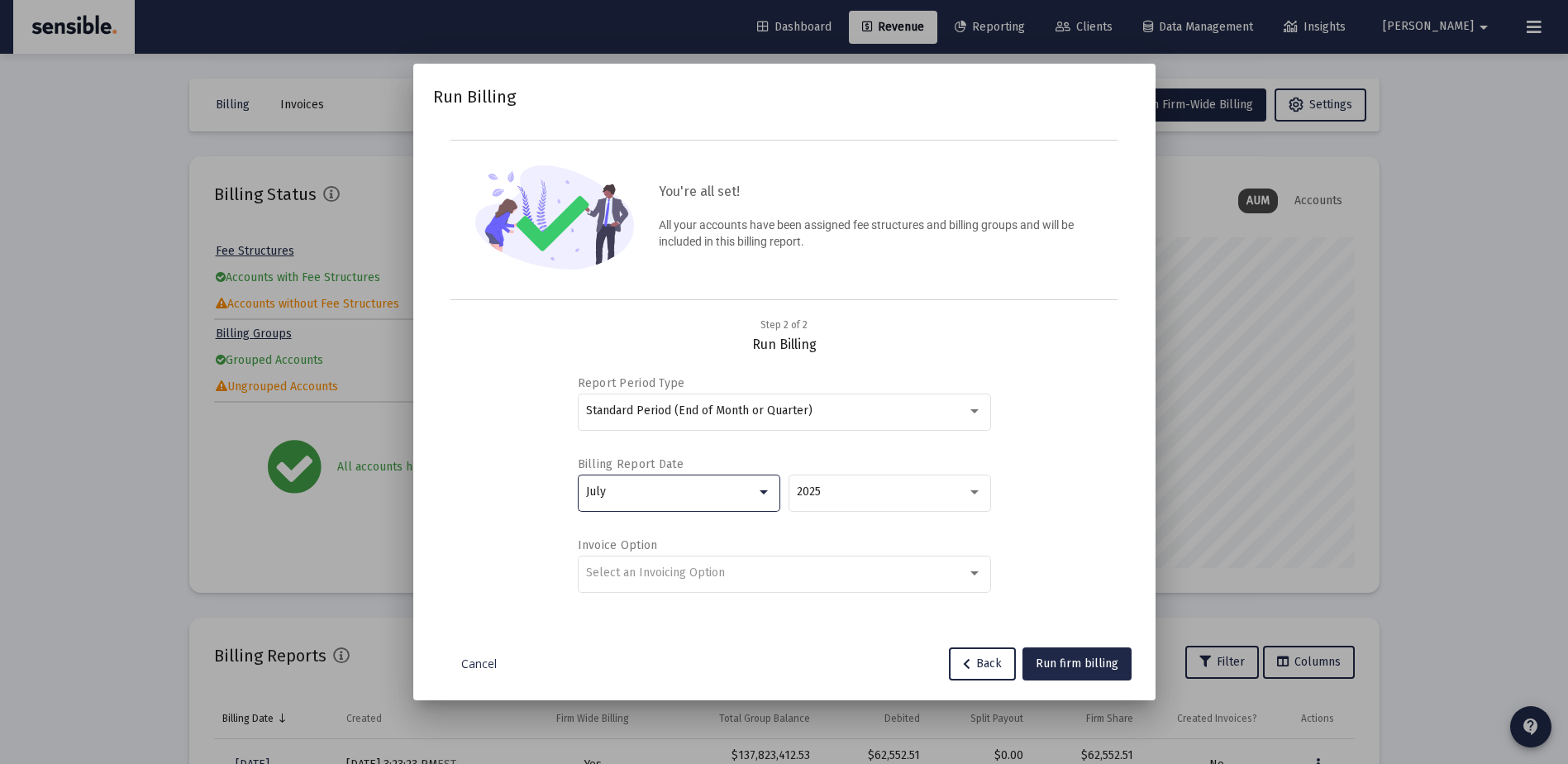
click at [760, 490] on div at bounding box center [764, 492] width 9 height 4
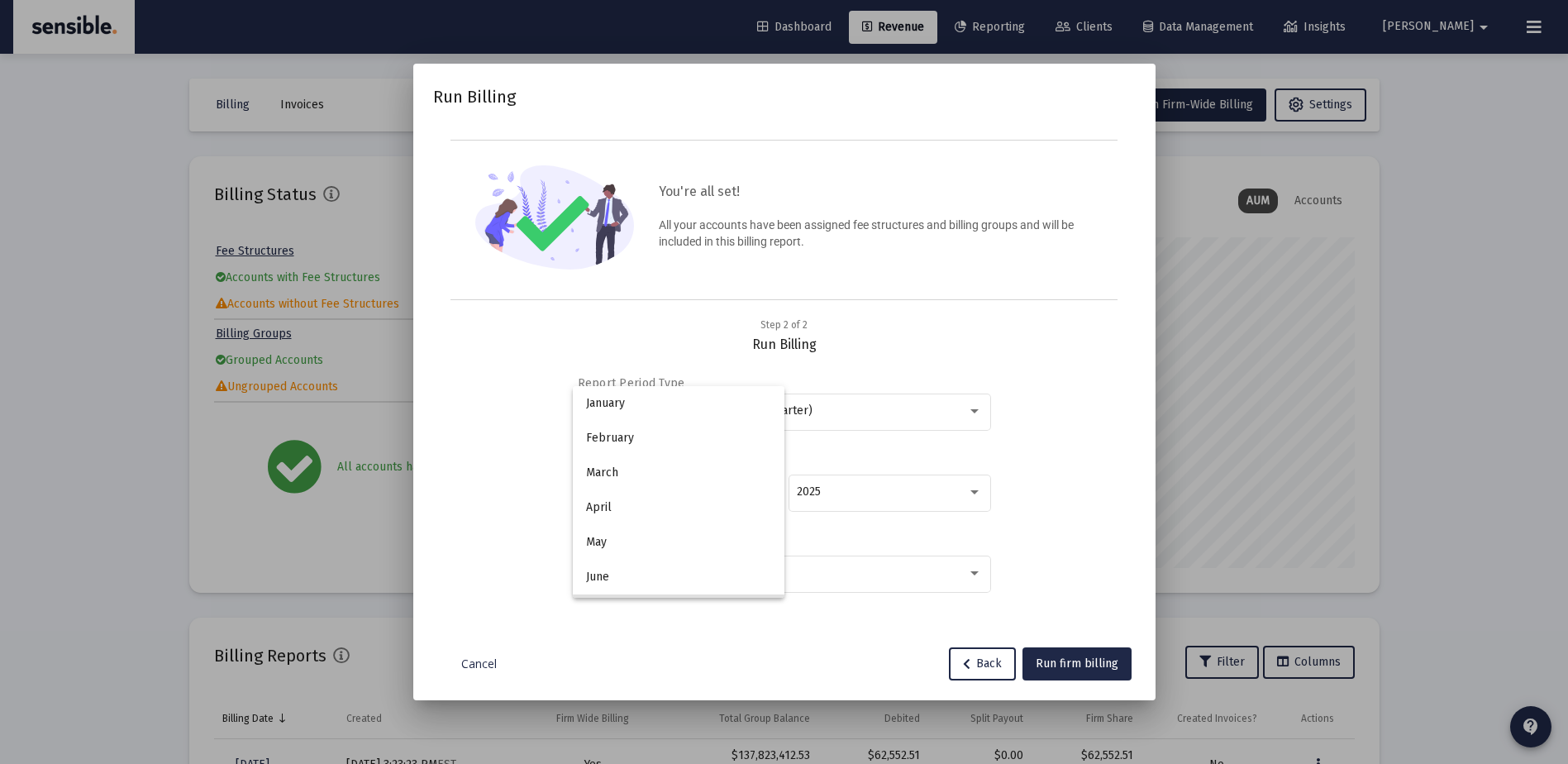
scroll to position [119, 0]
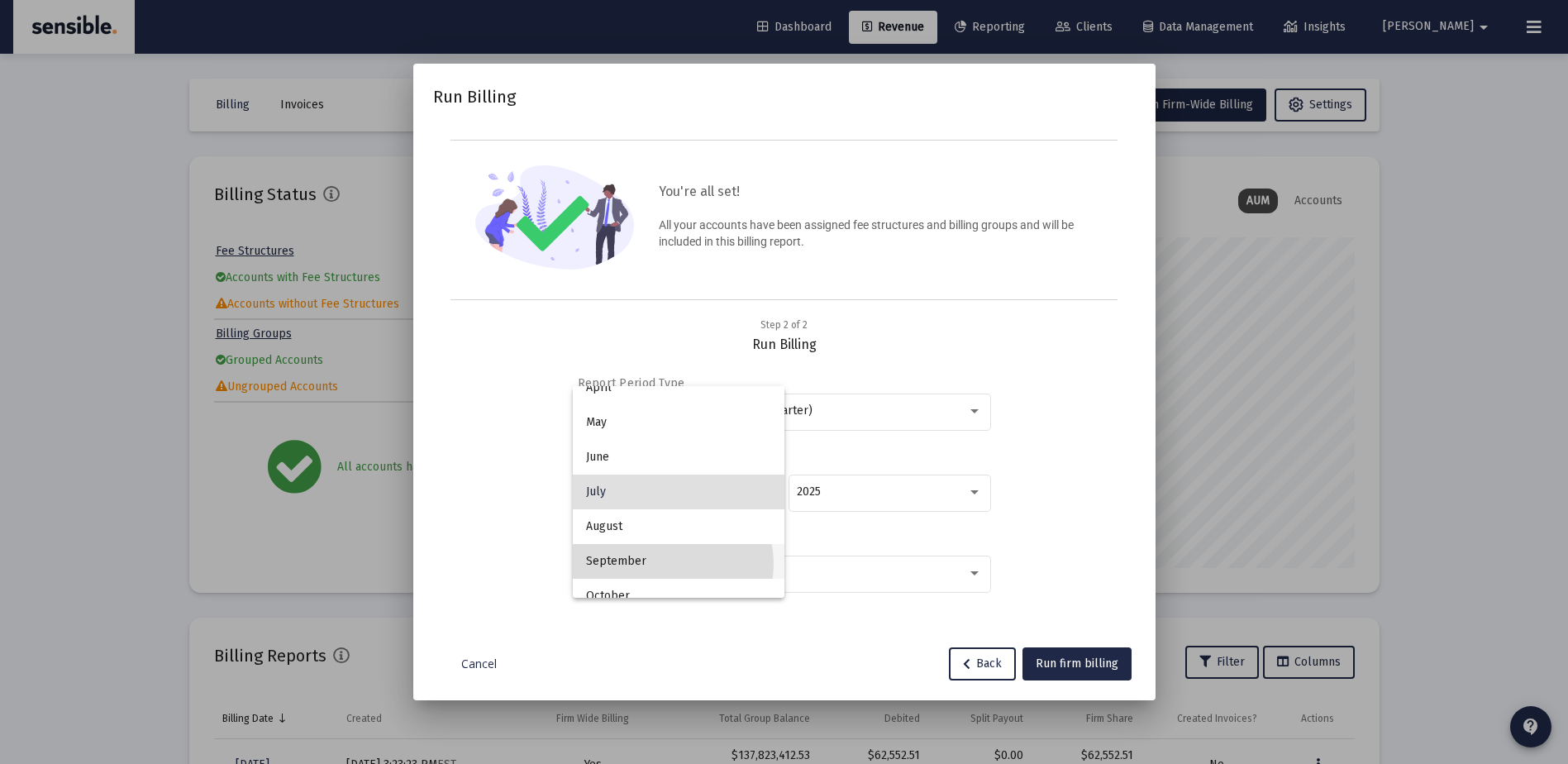
click at [665, 564] on span "September" at bounding box center [679, 561] width 185 height 35
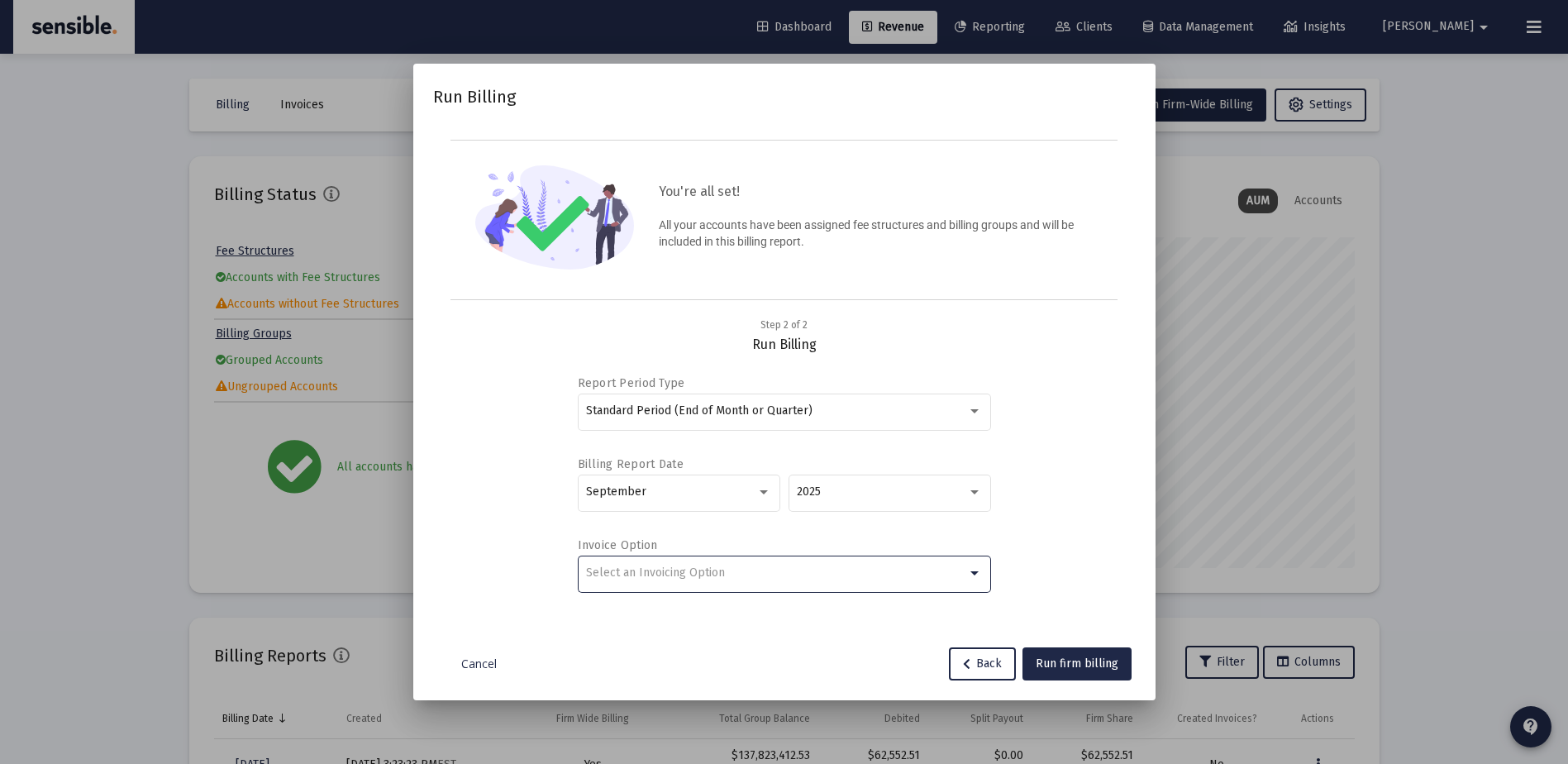
click at [688, 576] on span "Select an Invoicing Option" at bounding box center [655, 572] width 139 height 14
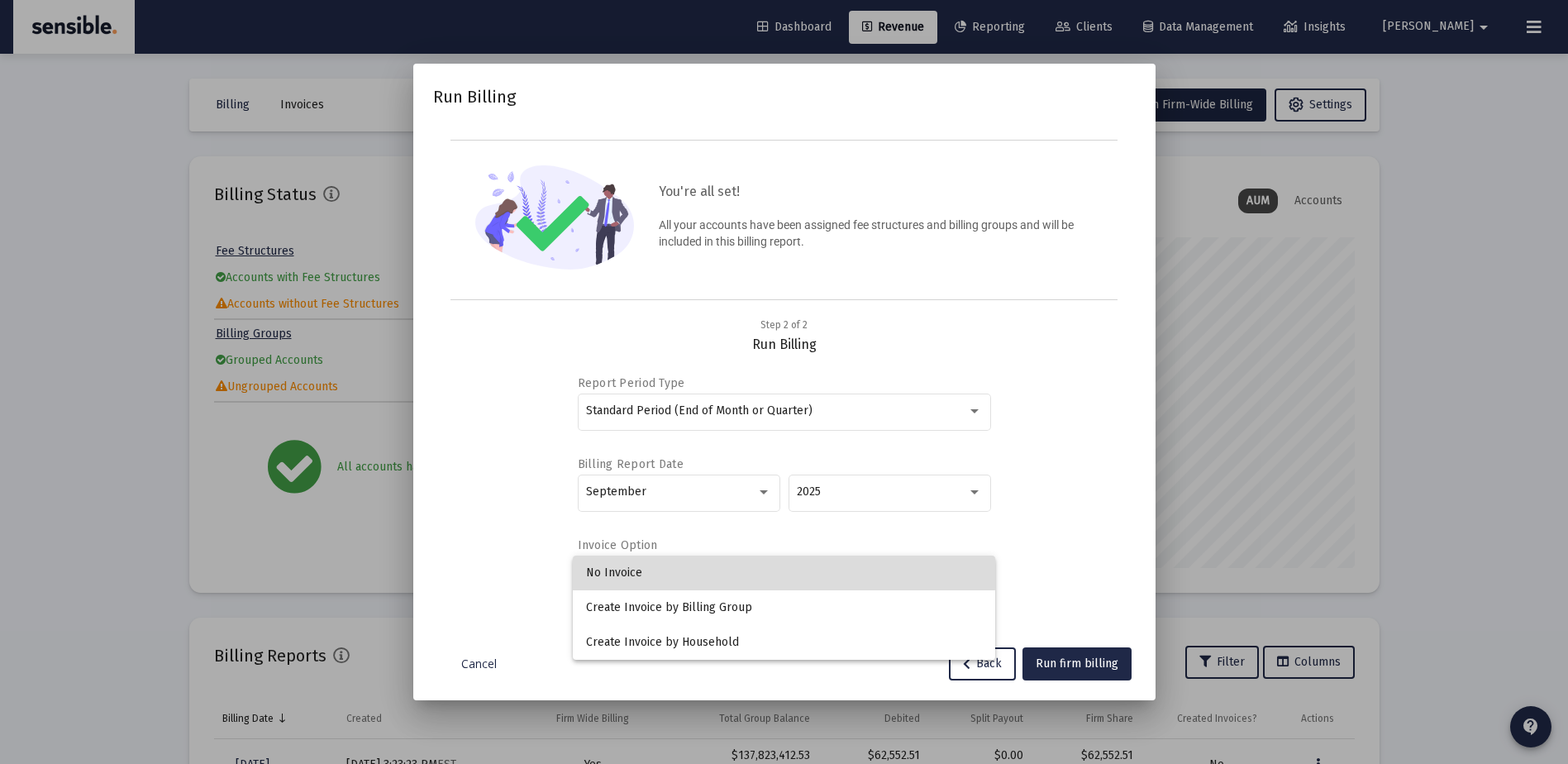
click at [616, 565] on span "No Invoice" at bounding box center [784, 573] width 396 height 35
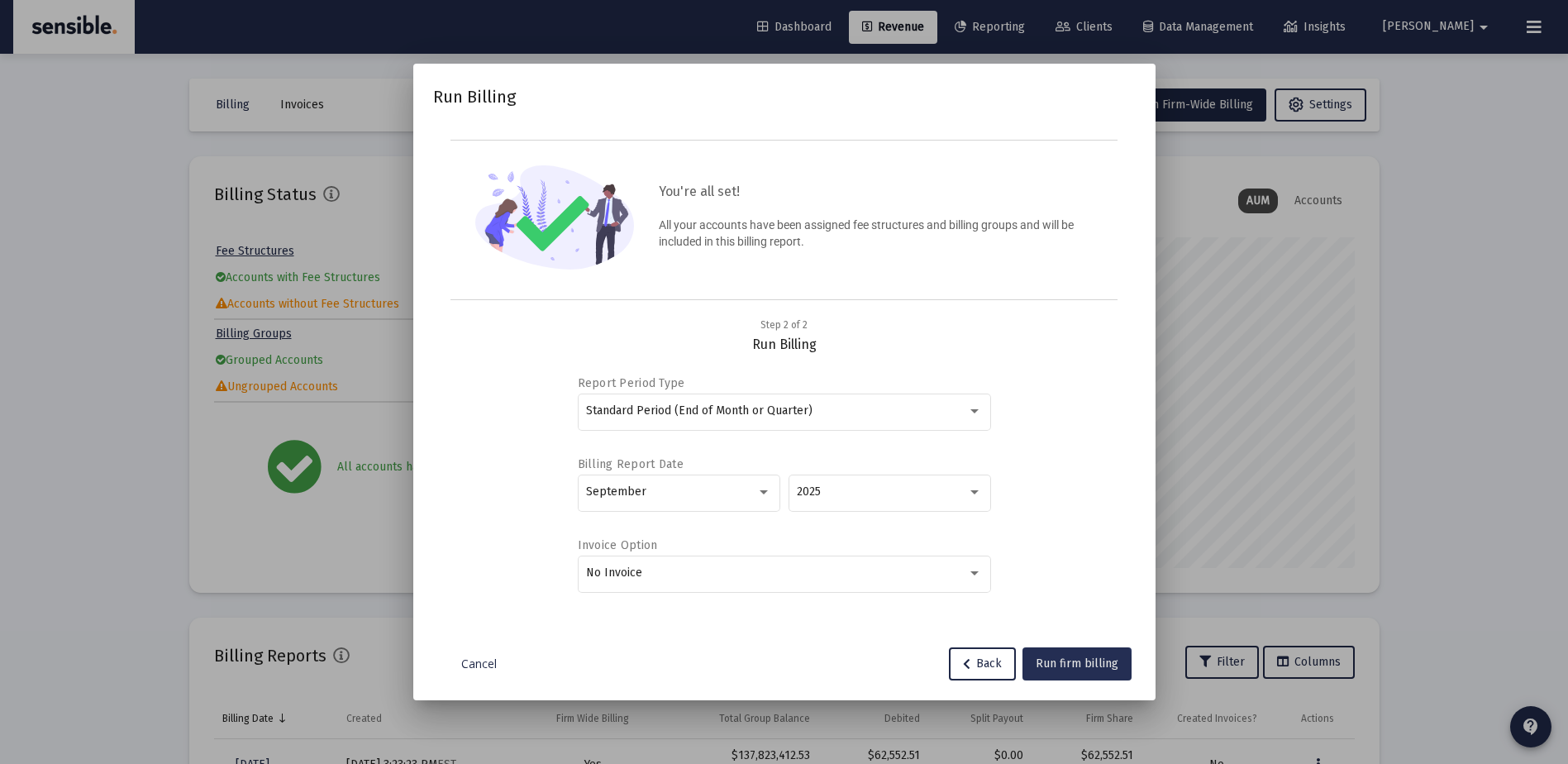
click at [1072, 668] on span "Run firm billing" at bounding box center [1077, 663] width 83 height 14
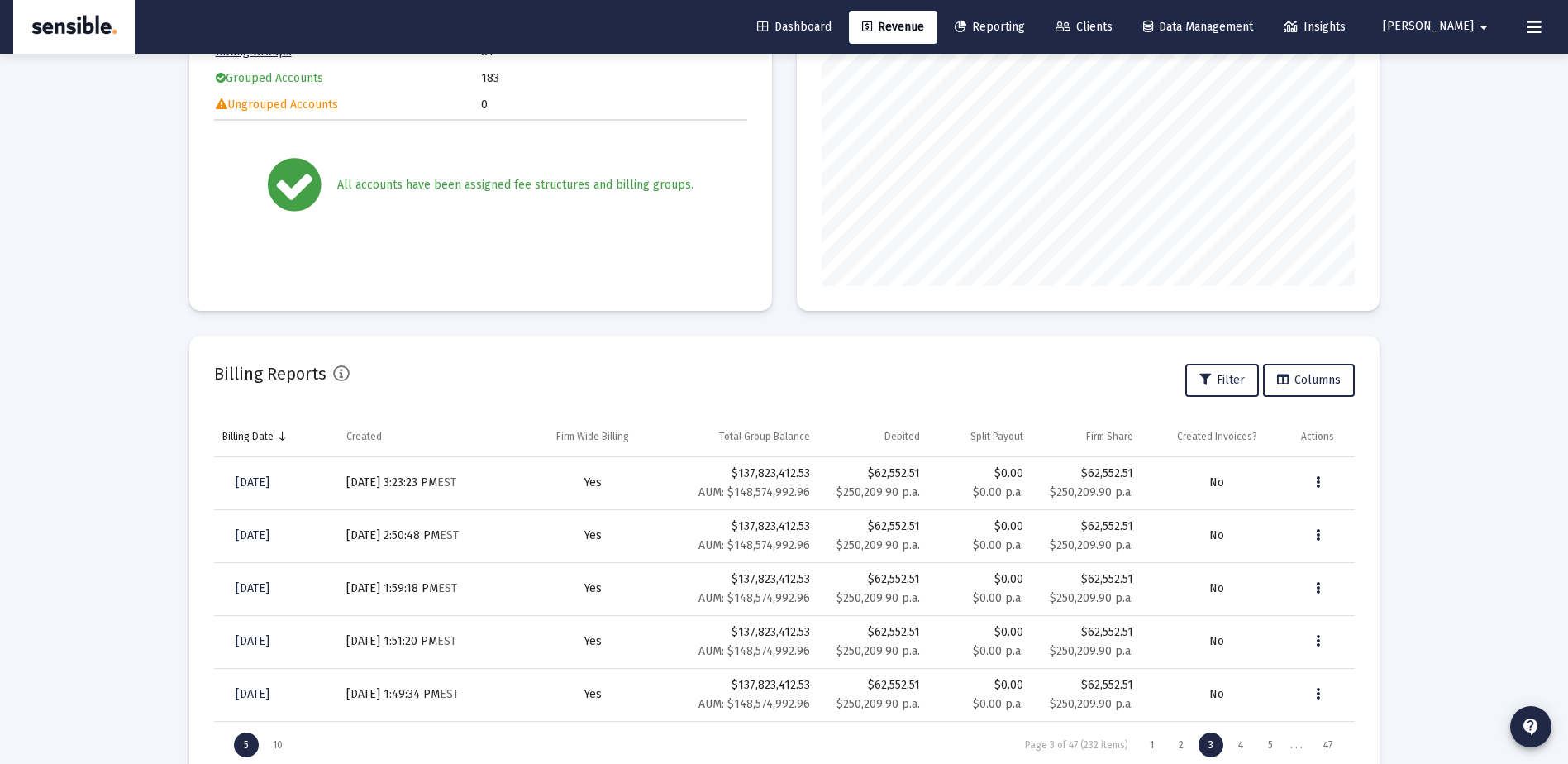
scroll to position [336, 0]
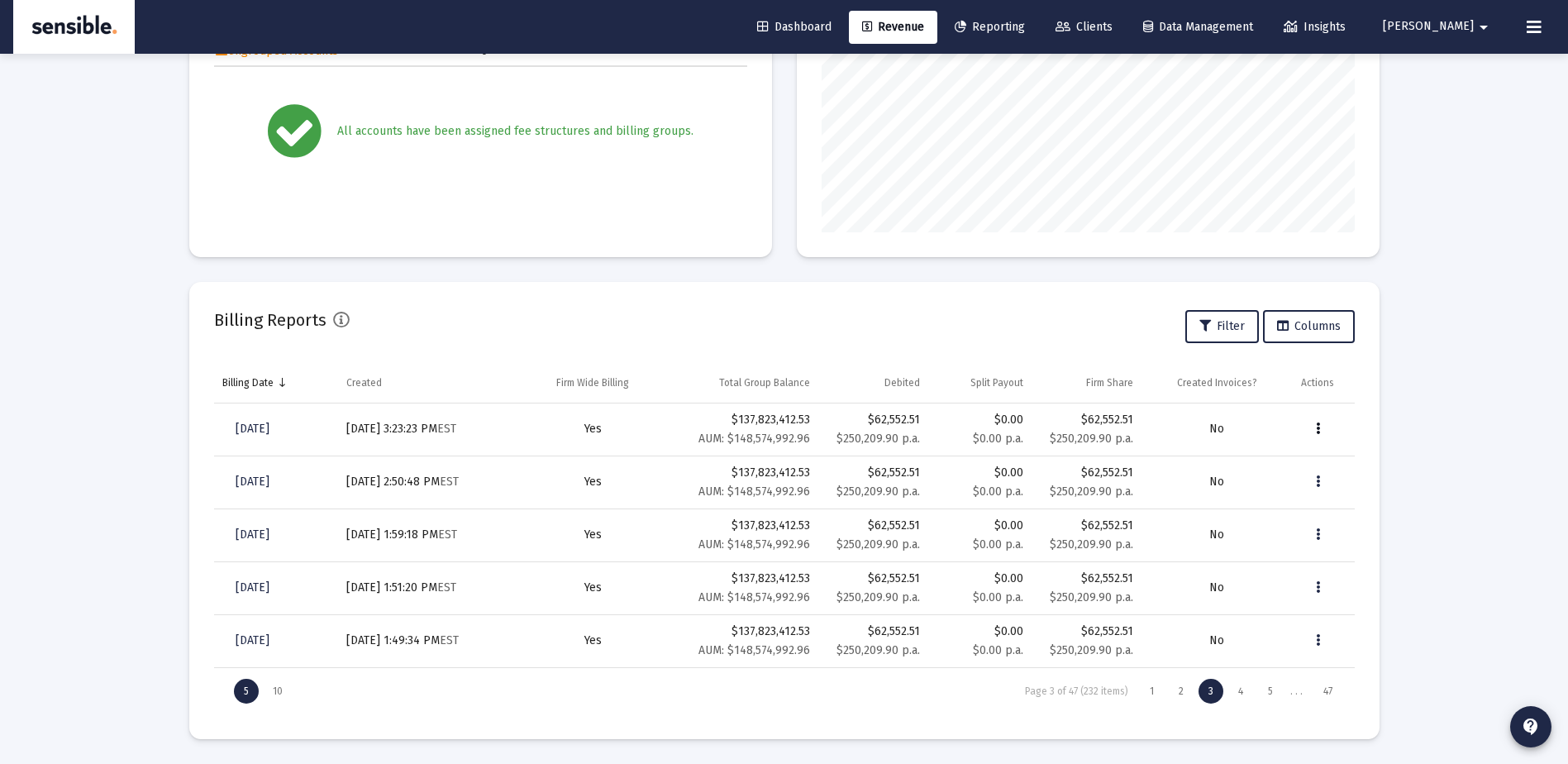
click at [1317, 425] on icon "Data grid" at bounding box center [1318, 429] width 4 height 19
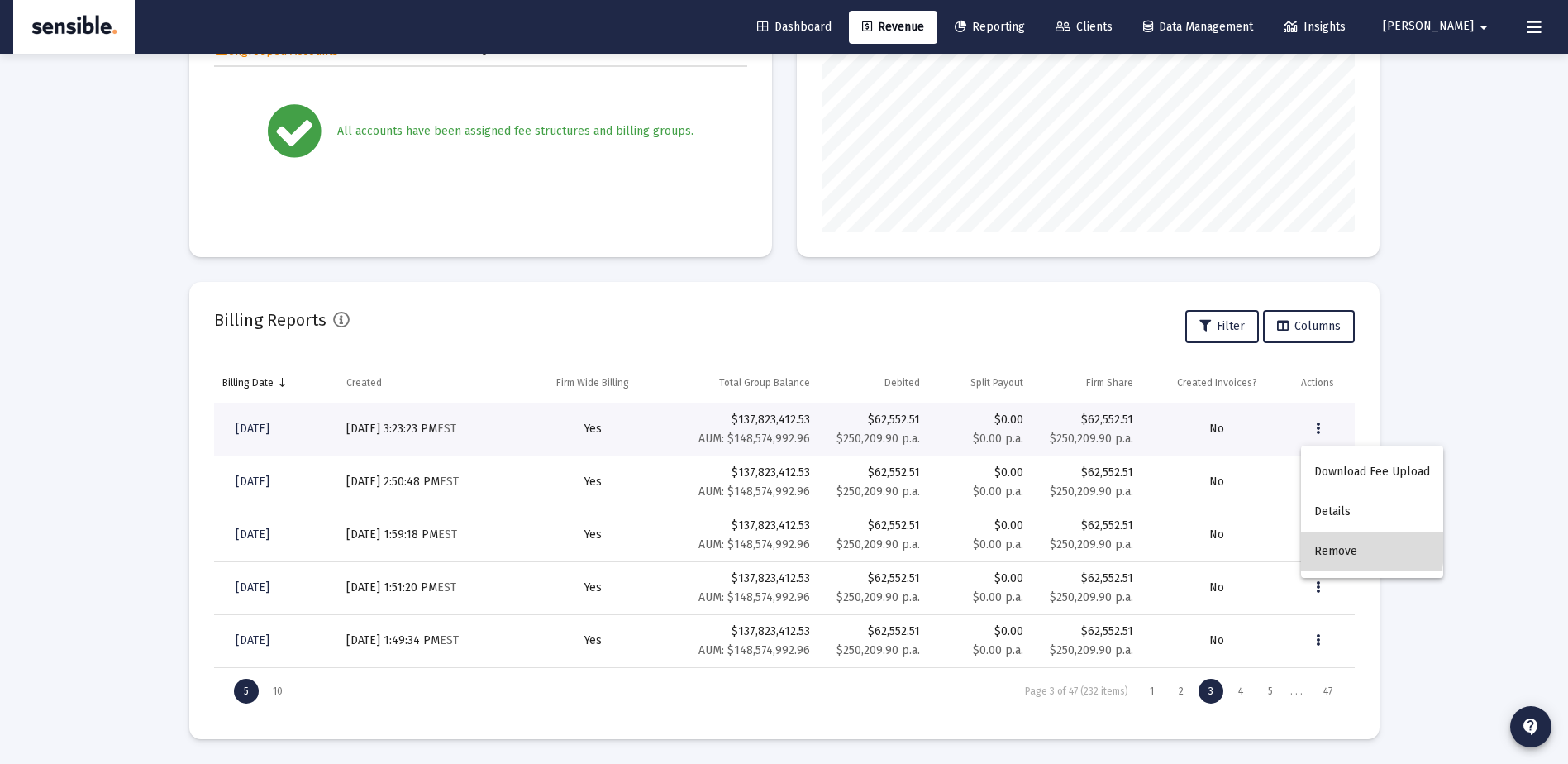
click at [1330, 544] on button "Remove" at bounding box center [1372, 551] width 142 height 40
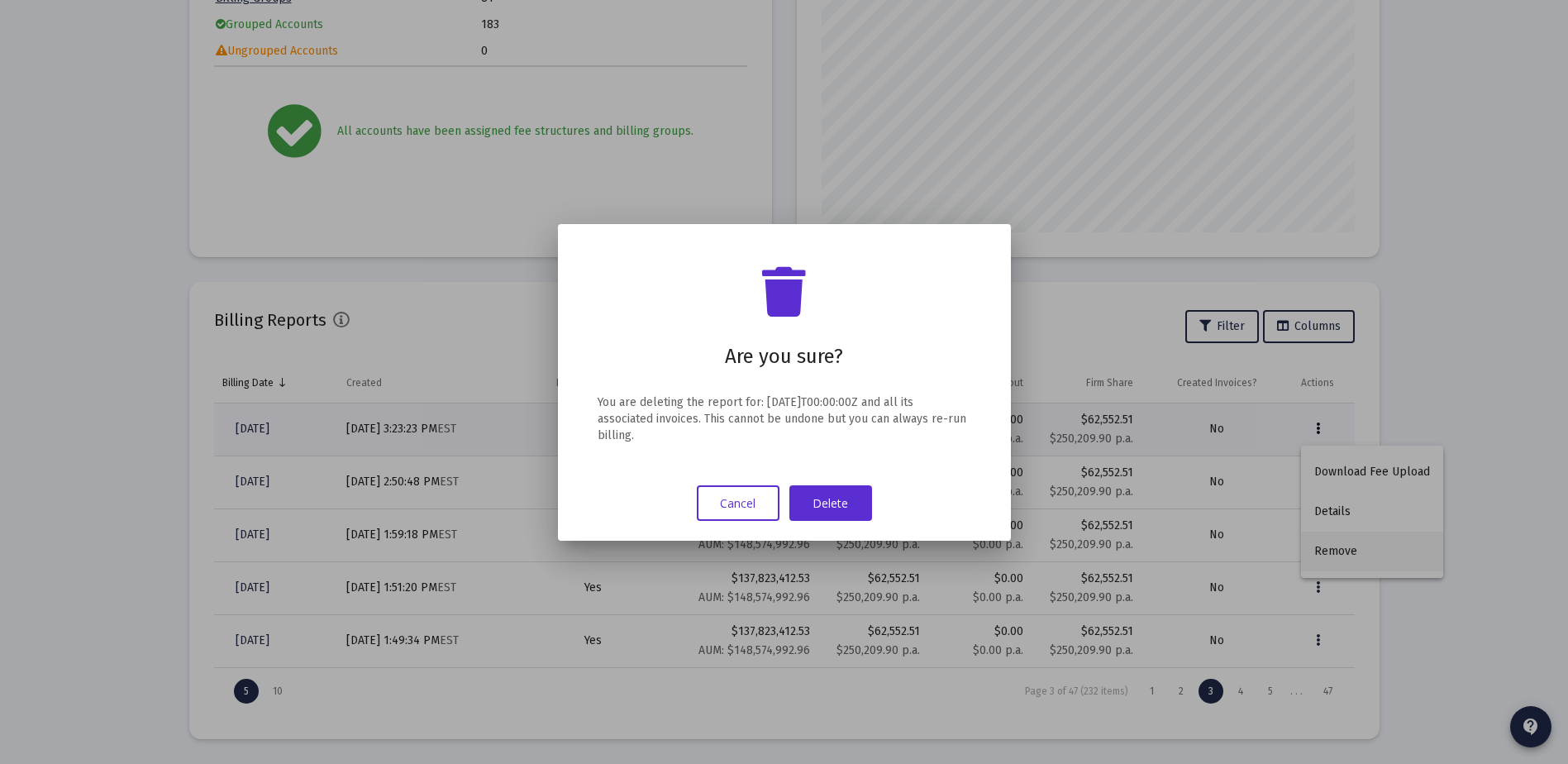
scroll to position [0, 0]
click at [850, 499] on button "Delete" at bounding box center [830, 503] width 83 height 36
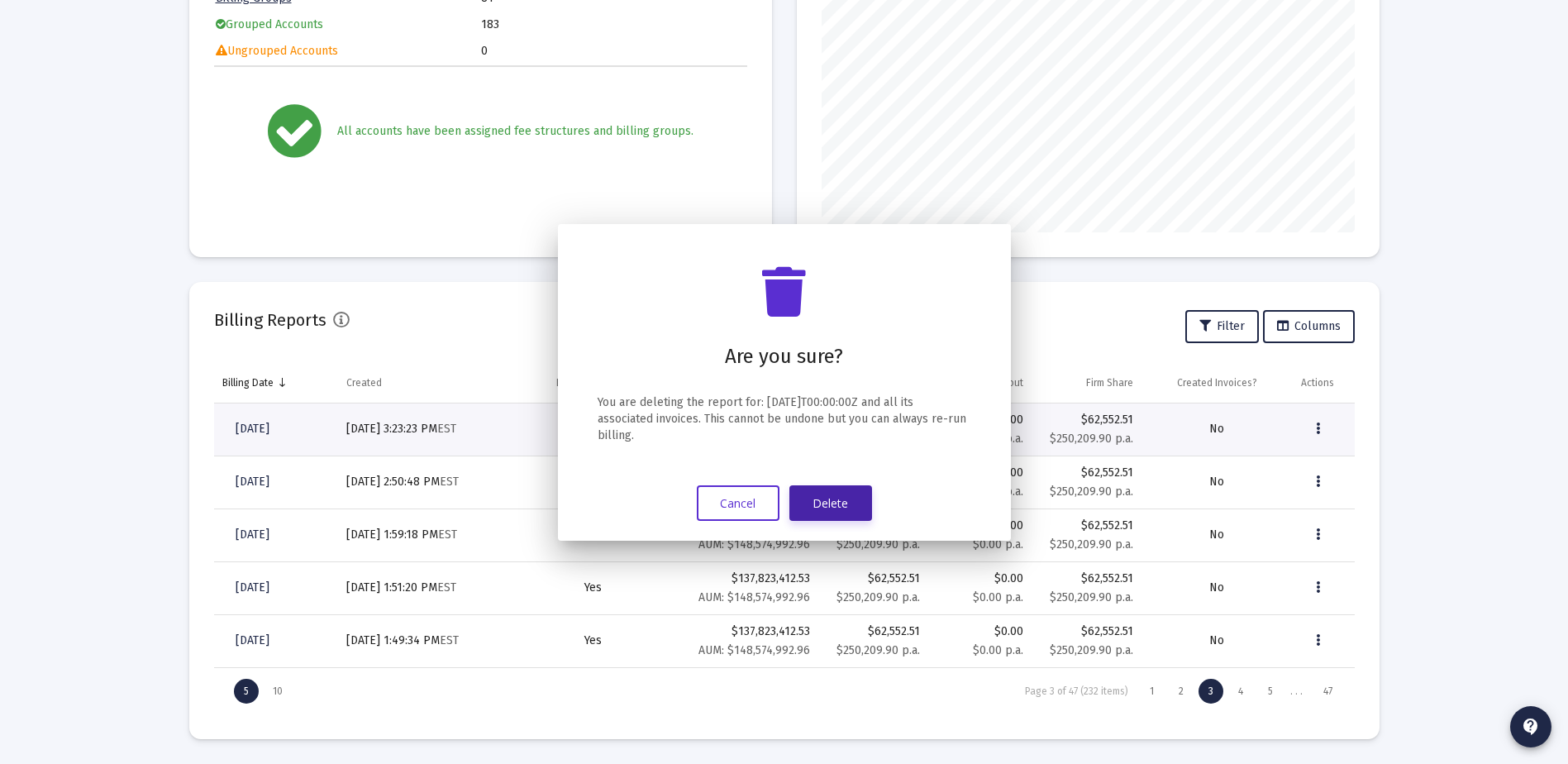
scroll to position [336, 0]
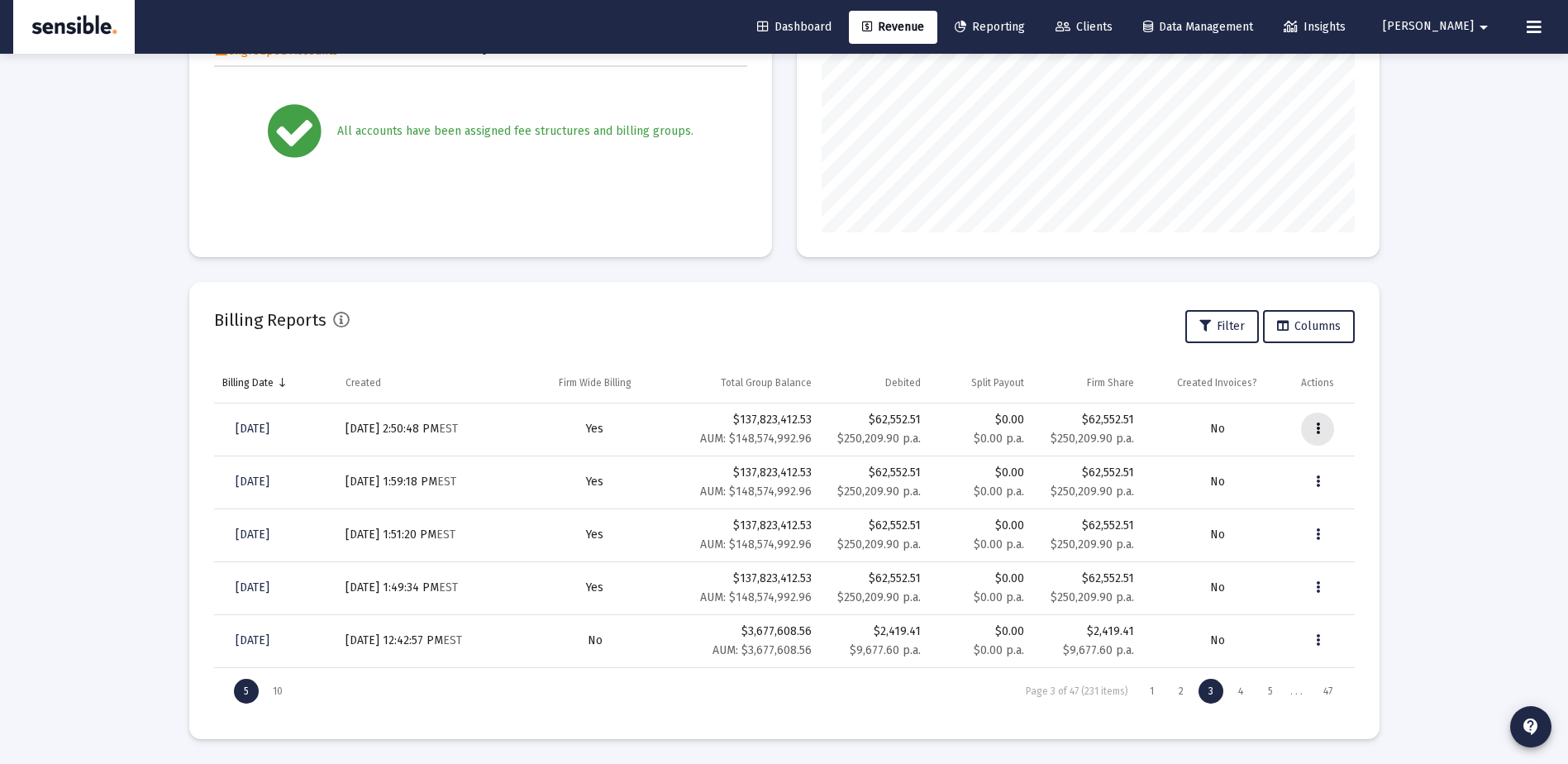
click at [1317, 431] on icon "Data grid" at bounding box center [1318, 429] width 4 height 19
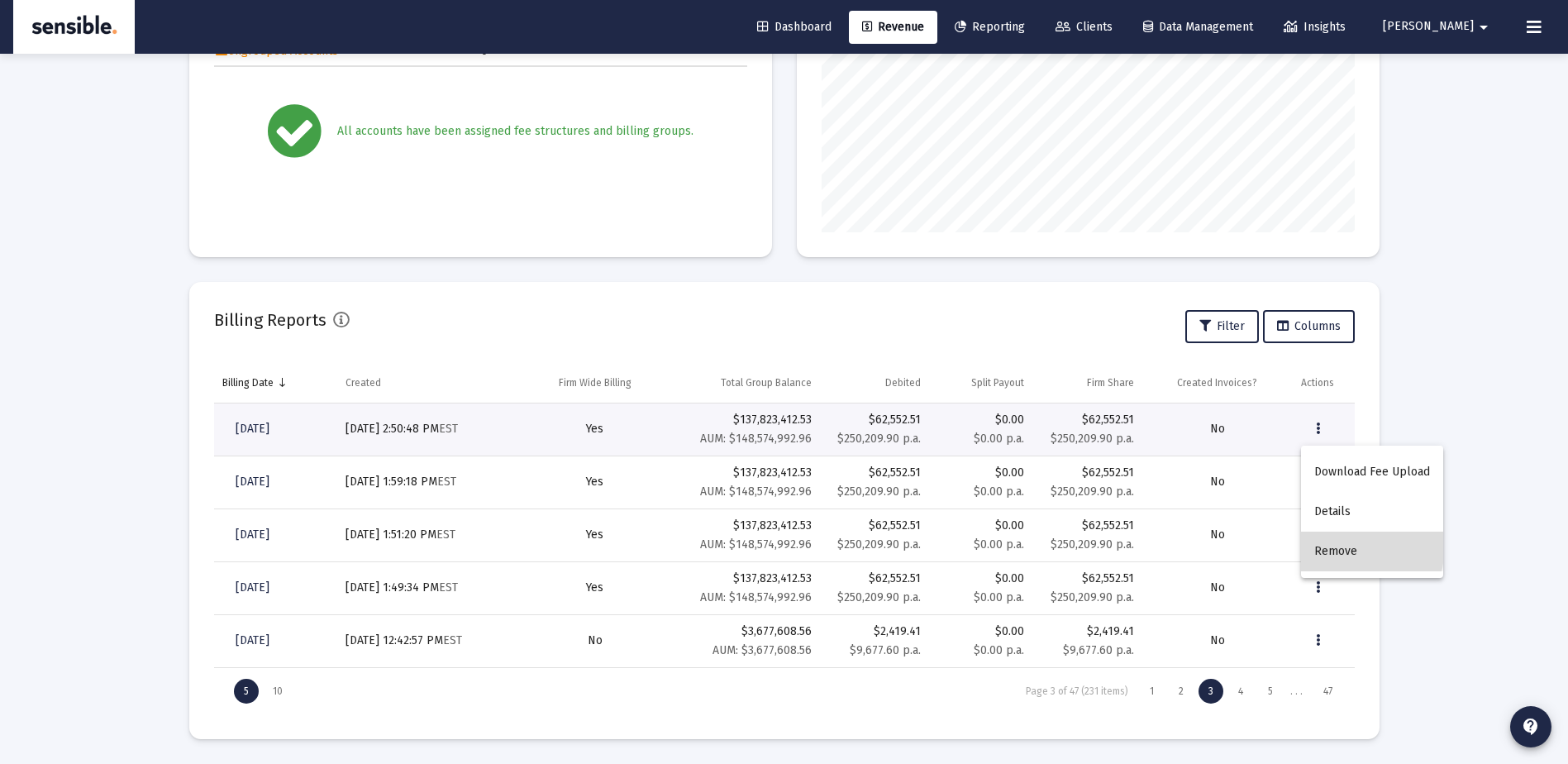
click at [1324, 544] on button "Remove" at bounding box center [1372, 551] width 142 height 40
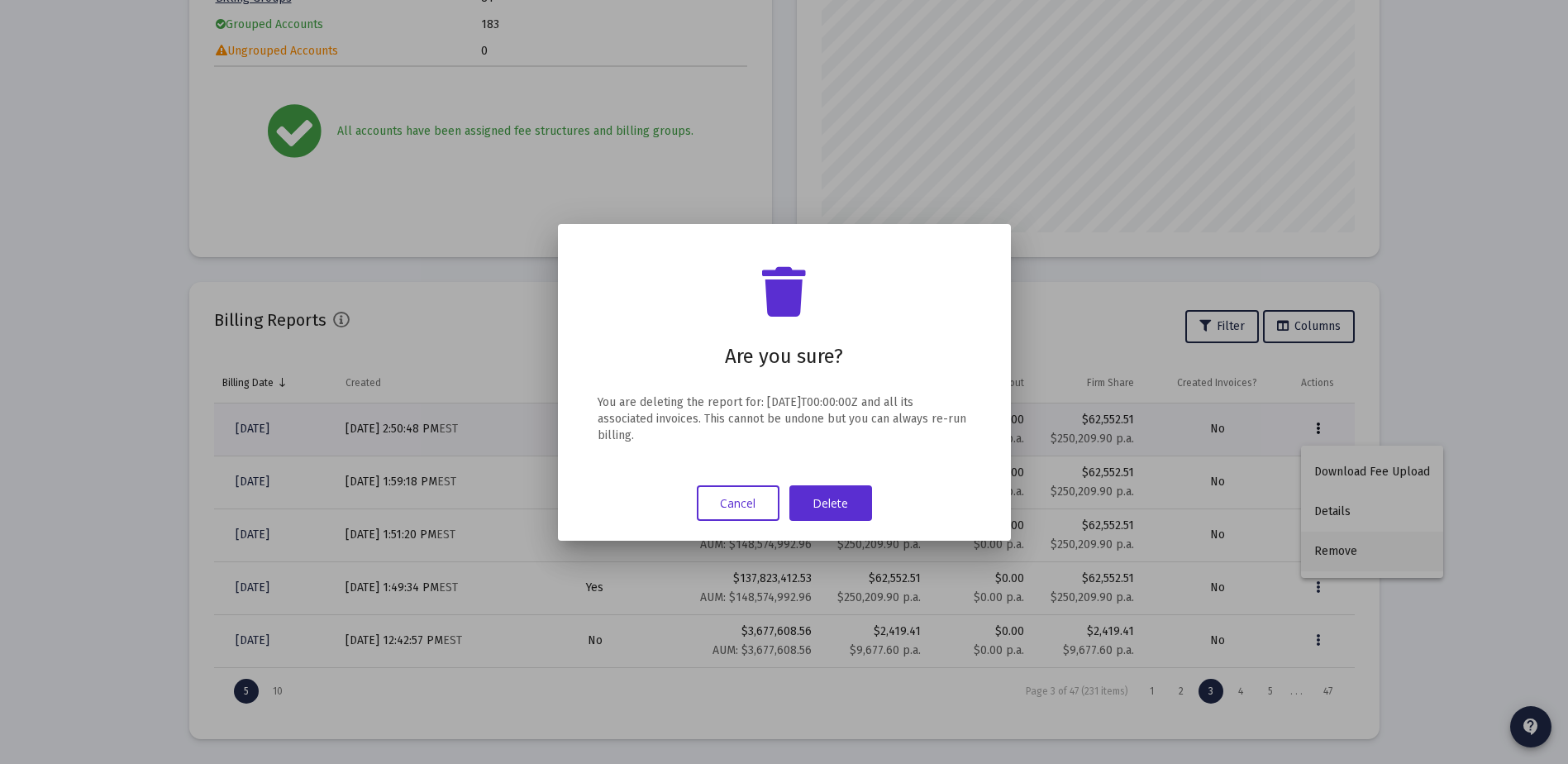
scroll to position [0, 0]
click at [844, 510] on button "Delete" at bounding box center [830, 503] width 83 height 36
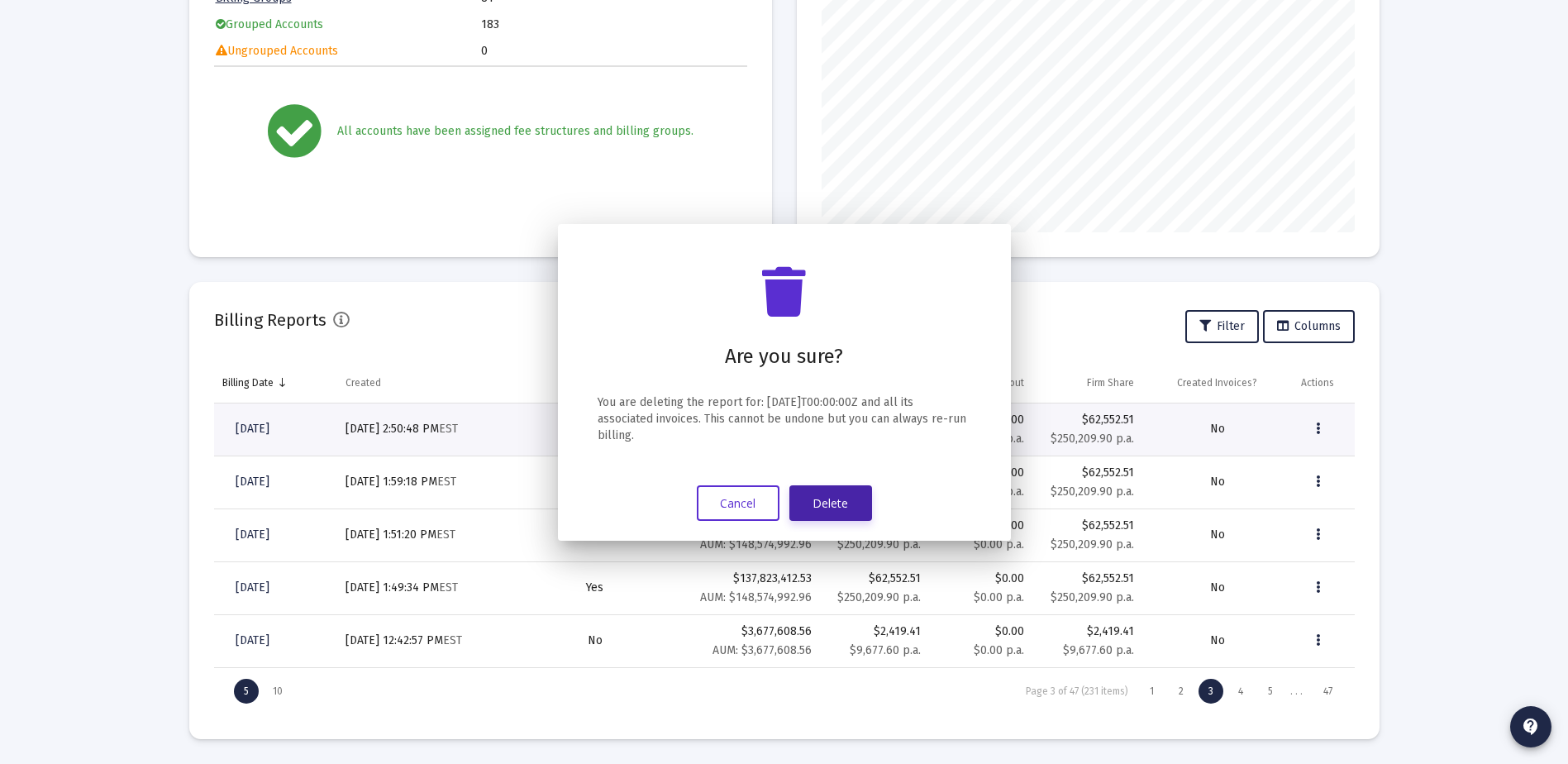
scroll to position [336, 0]
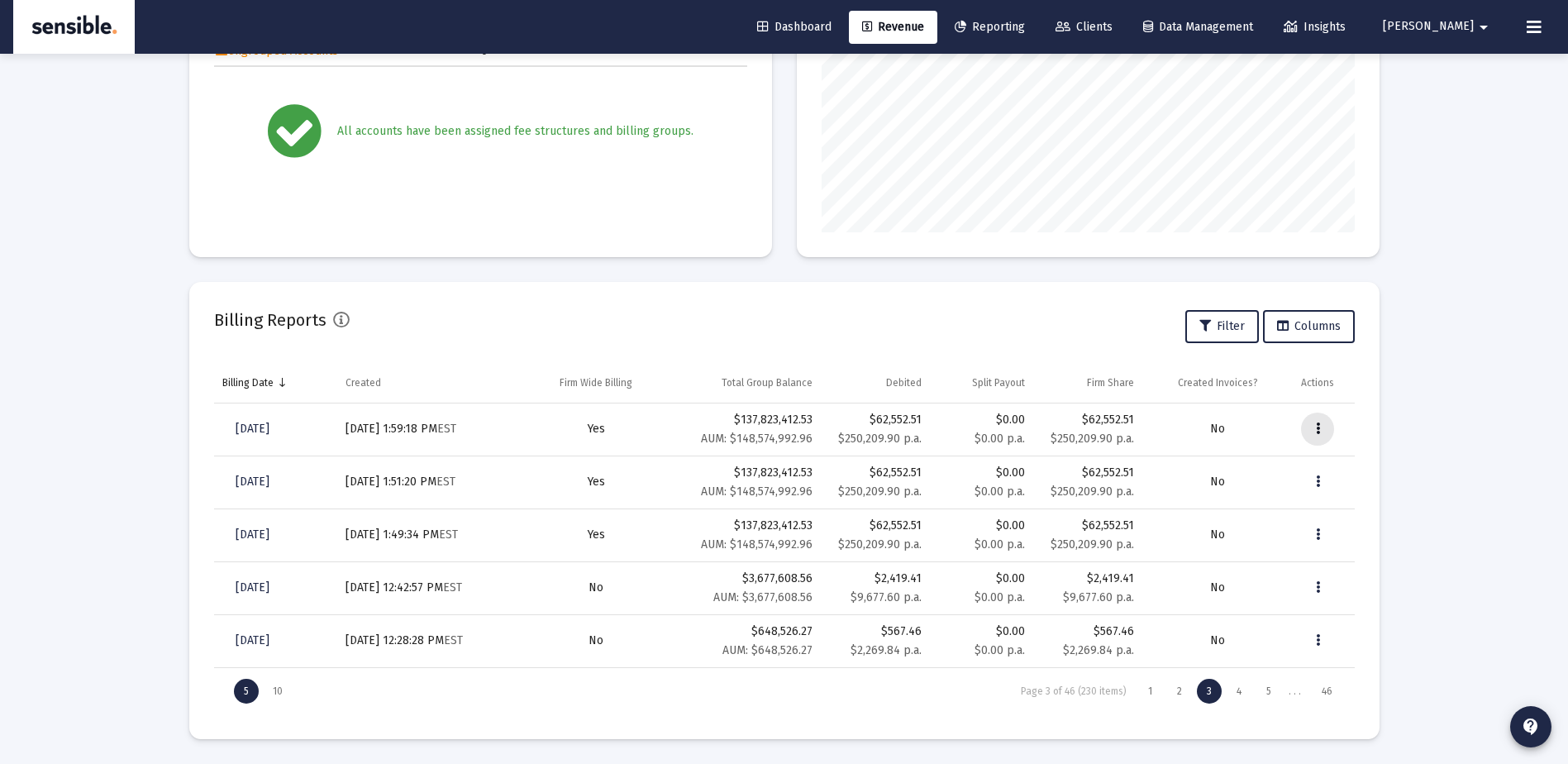
click at [1318, 434] on icon "Data grid" at bounding box center [1318, 429] width 4 height 19
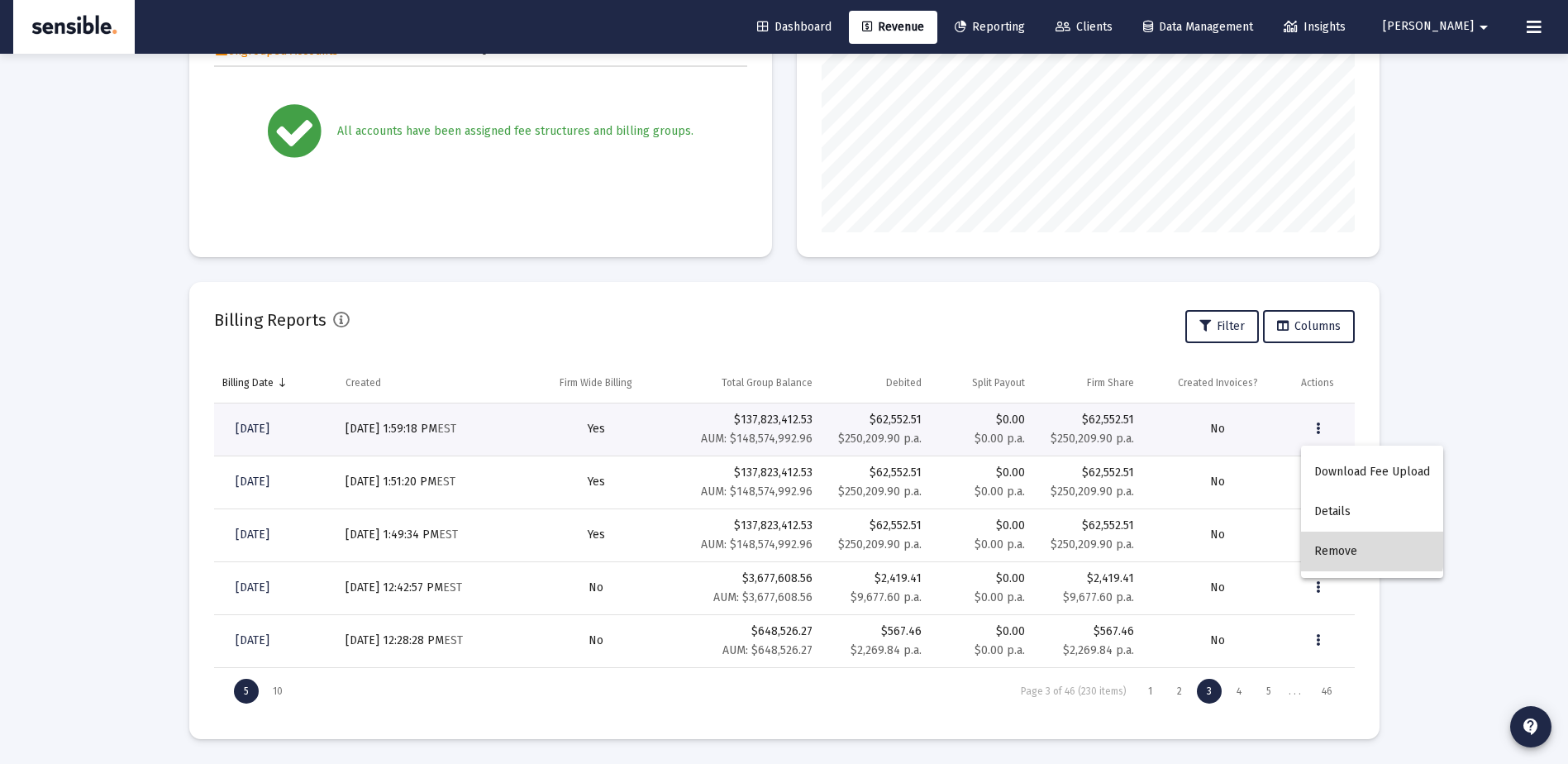
click at [1335, 541] on button "Remove" at bounding box center [1372, 551] width 142 height 40
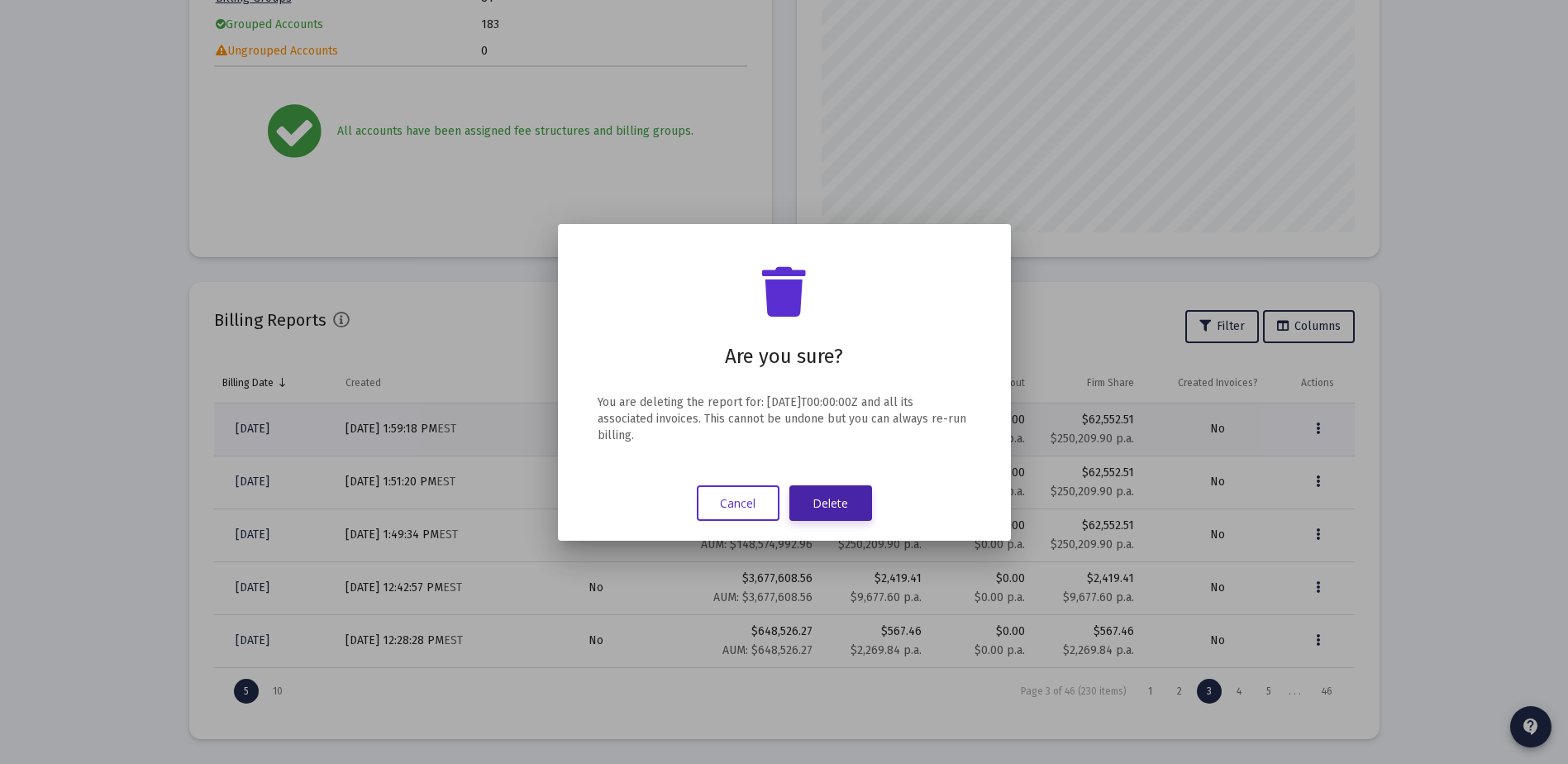
click at [851, 497] on button "Delete" at bounding box center [830, 503] width 83 height 36
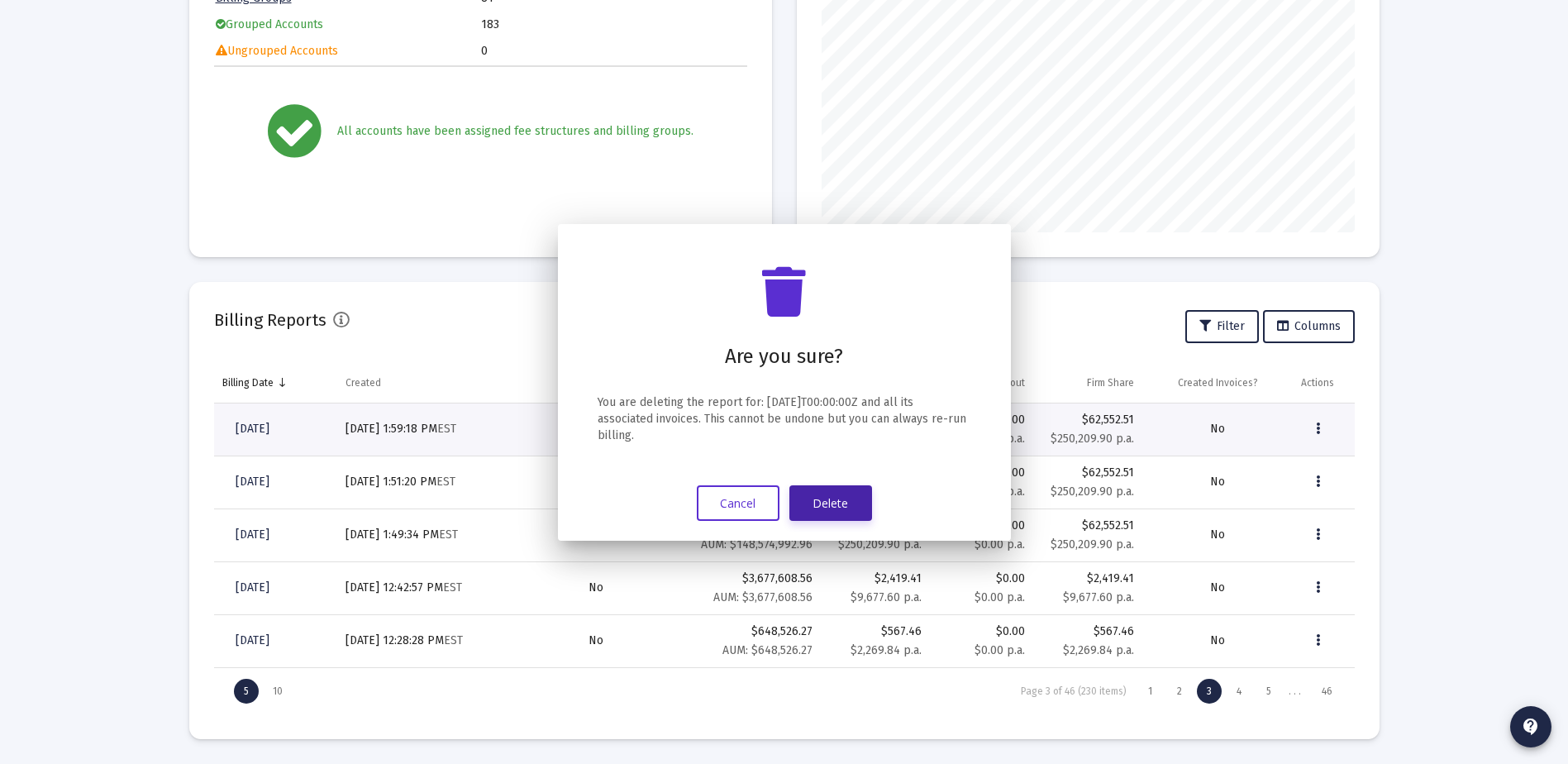
scroll to position [336, 0]
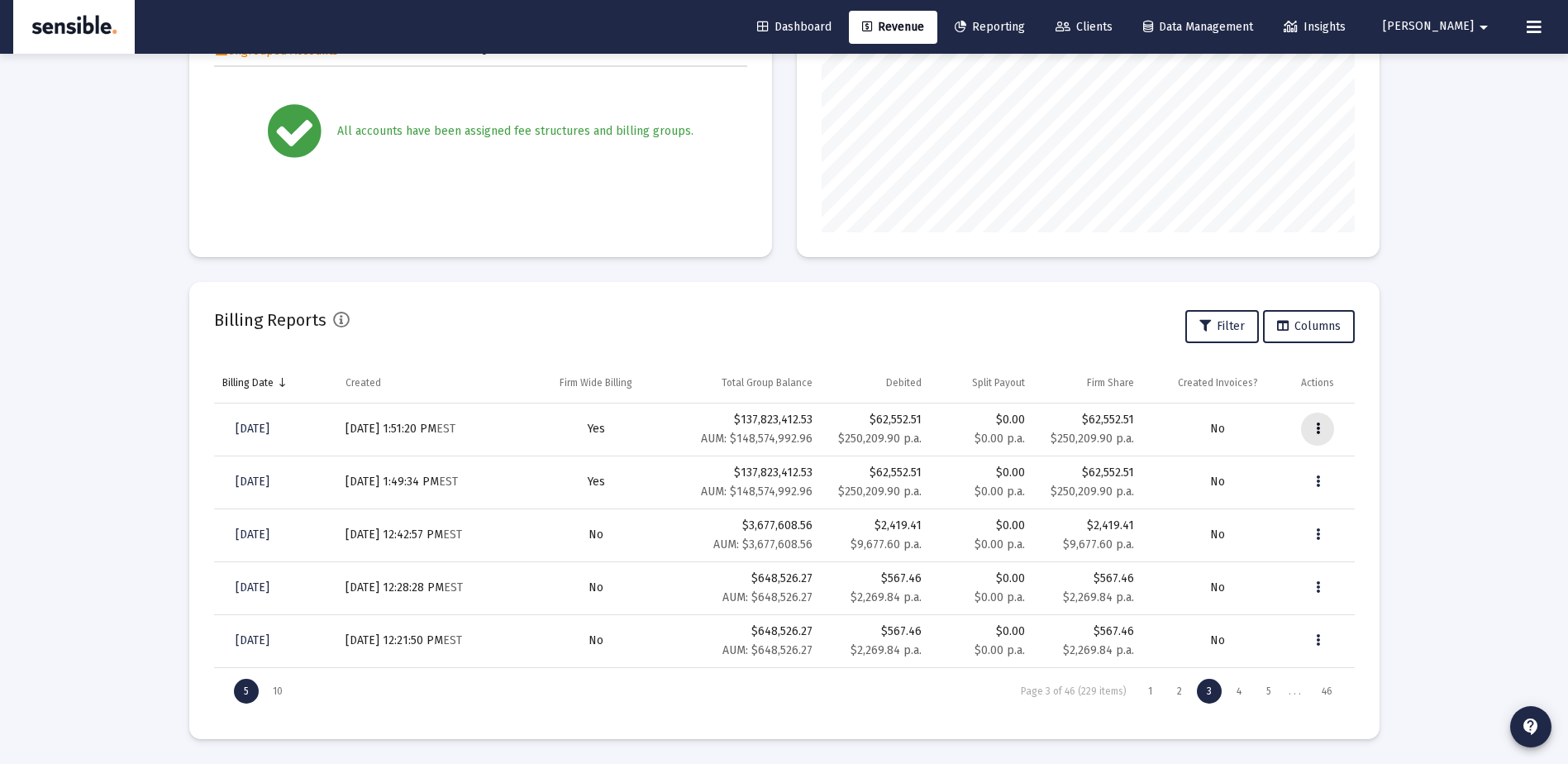
click at [1322, 424] on button "Data grid" at bounding box center [1318, 429] width 33 height 33
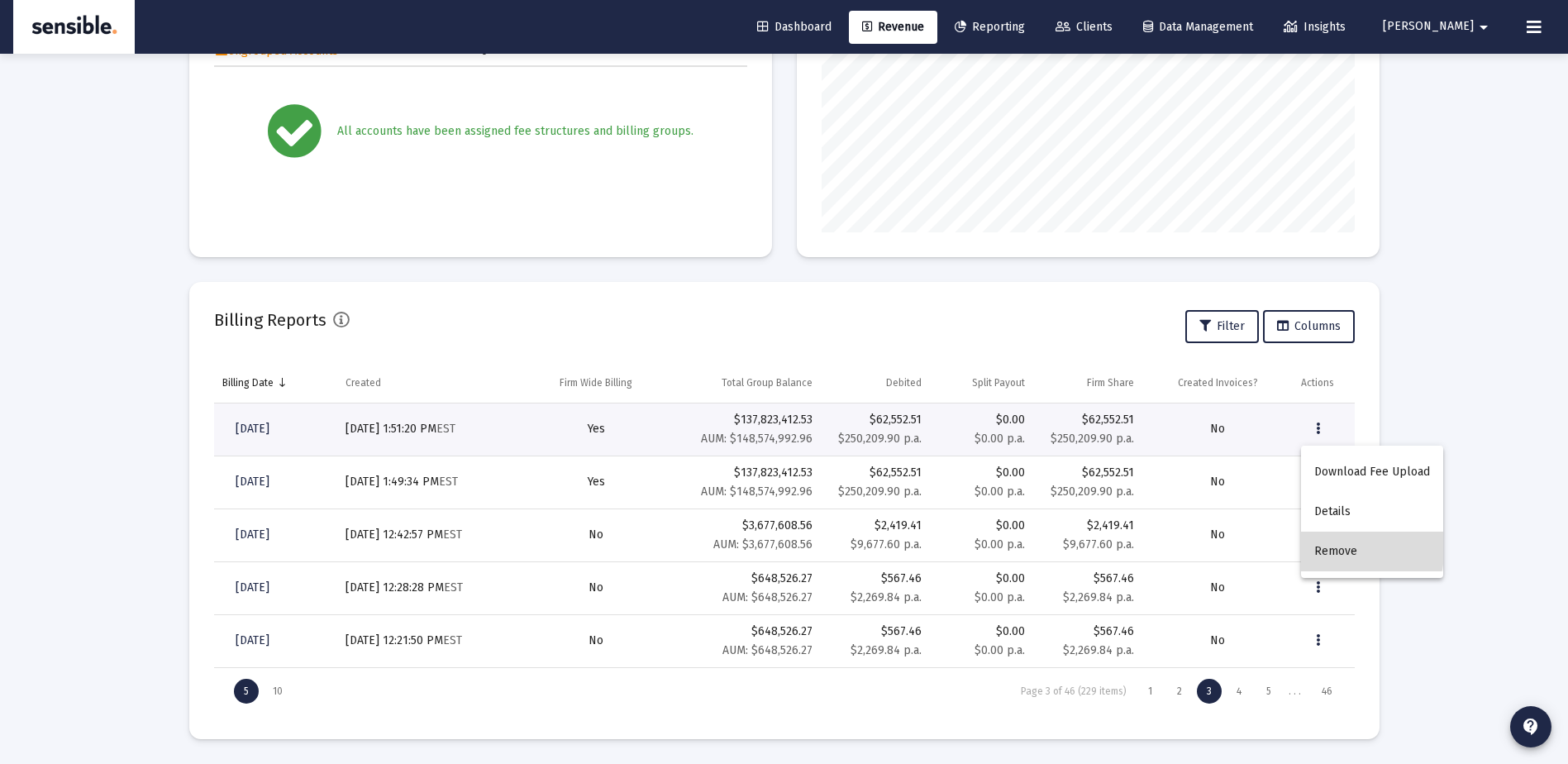
click at [1320, 545] on button "Remove" at bounding box center [1372, 551] width 142 height 40
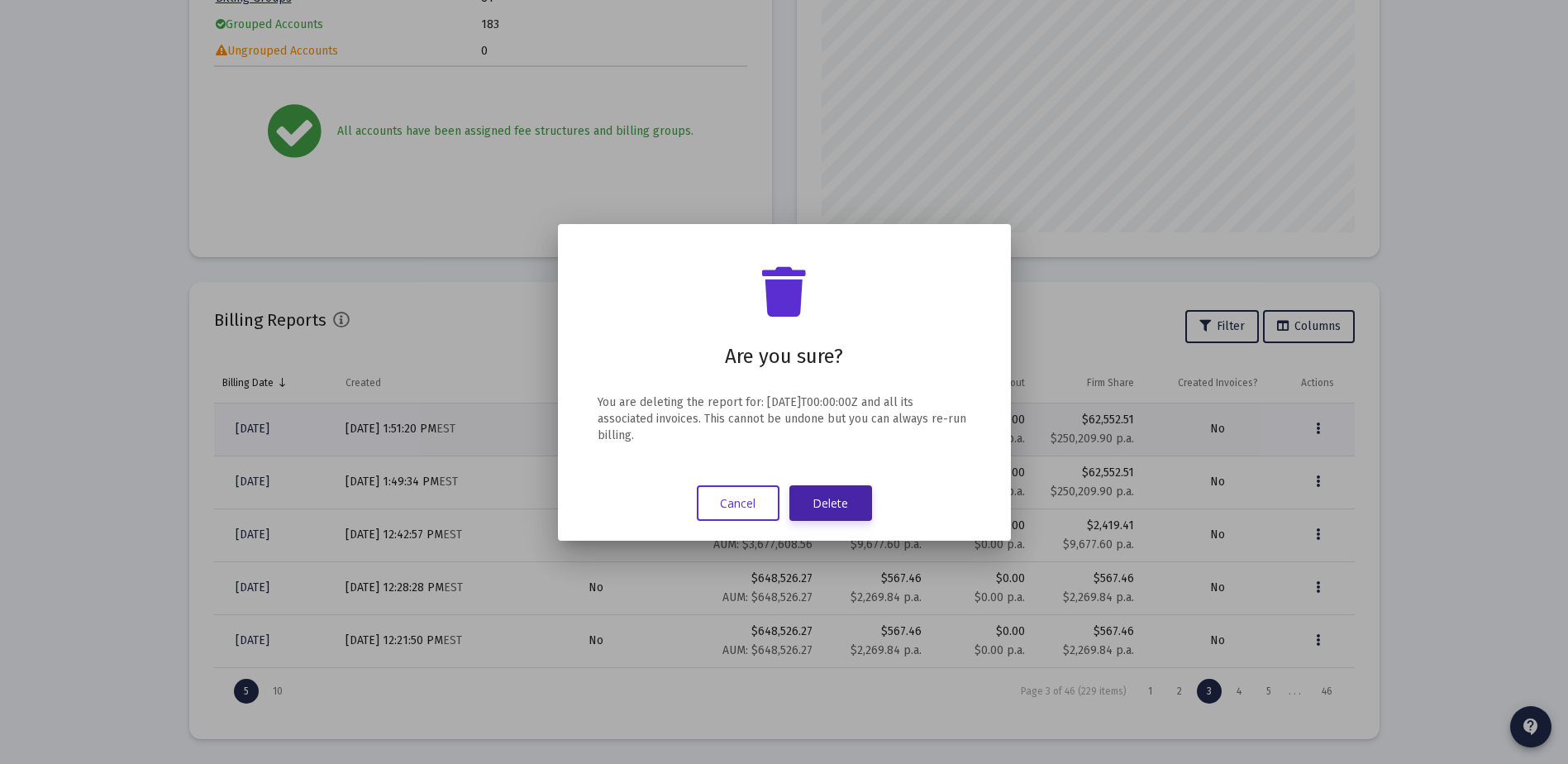
click at [835, 499] on button "Delete" at bounding box center [830, 503] width 83 height 36
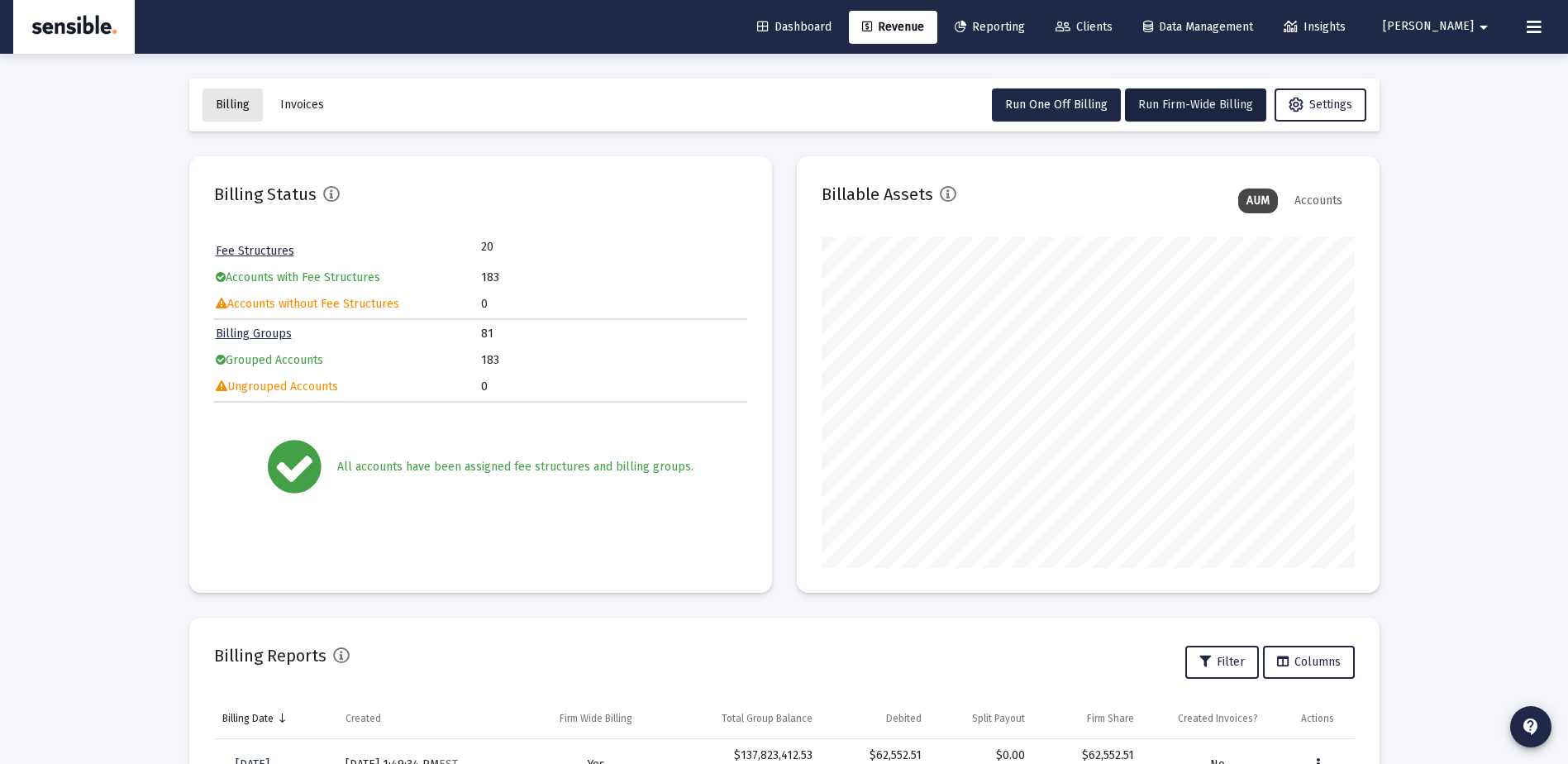
click at [229, 99] on span "Billing" at bounding box center [232, 104] width 34 height 14
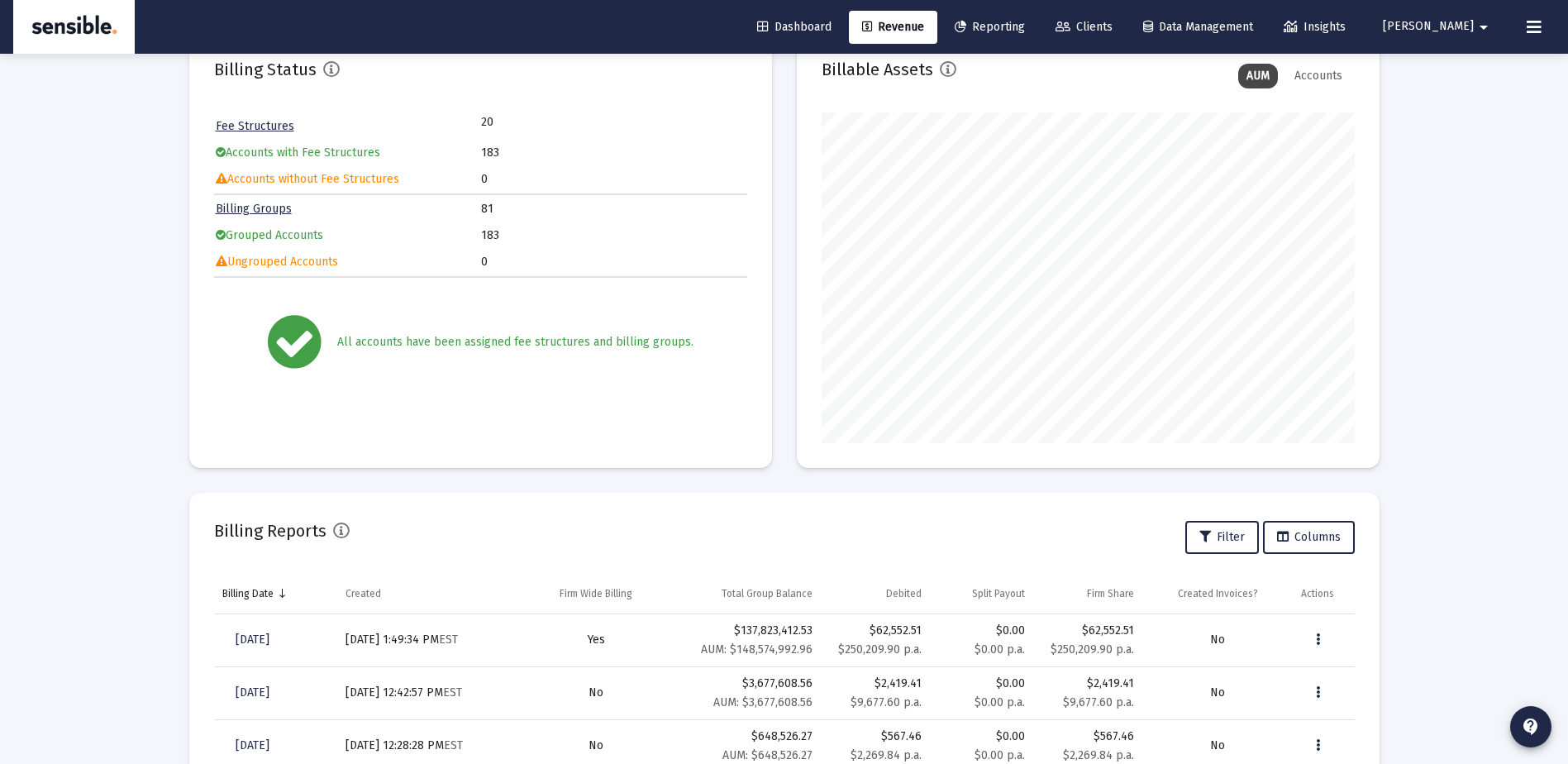
scroll to position [125, 0]
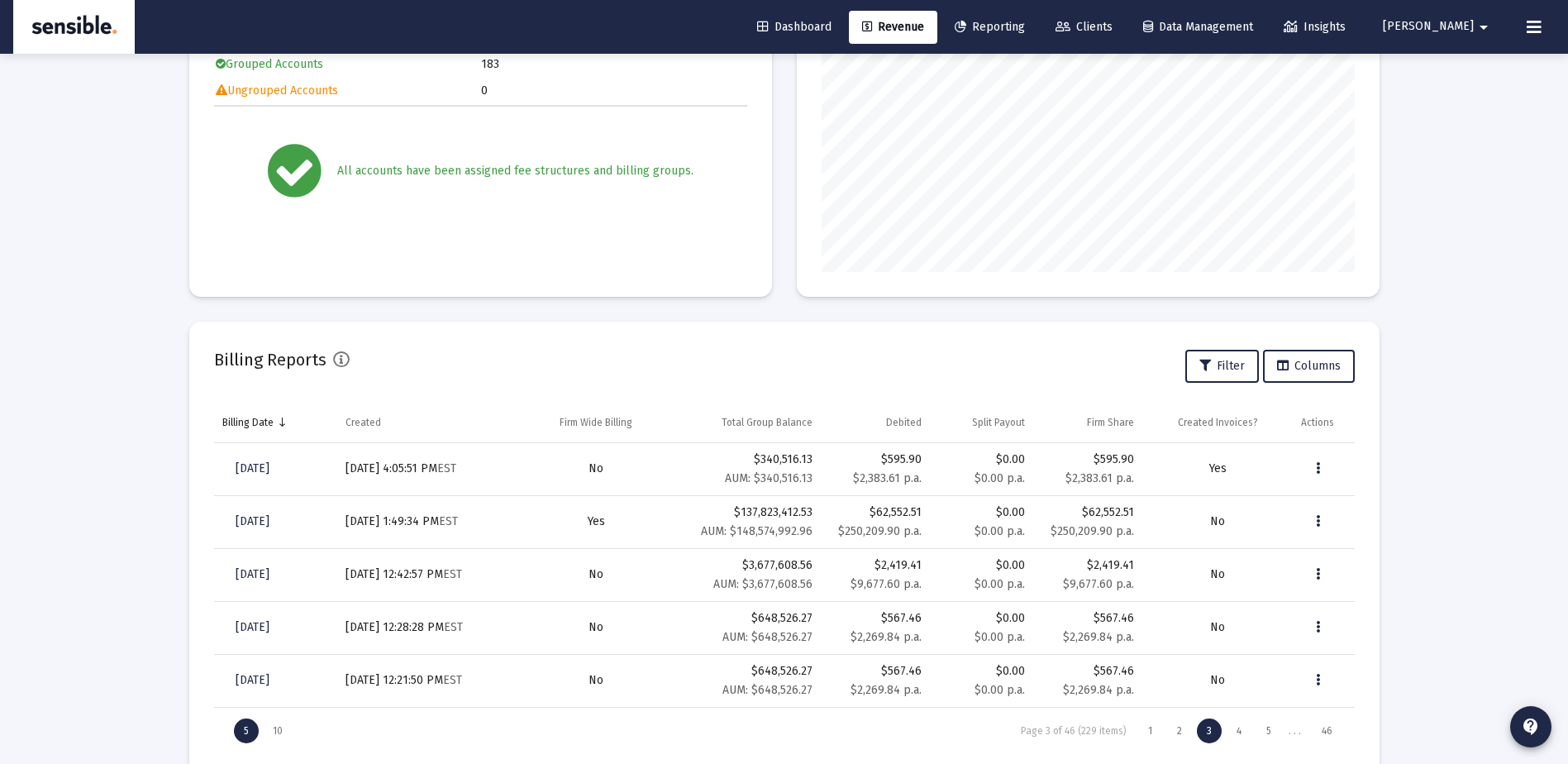
scroll to position [306, 0]
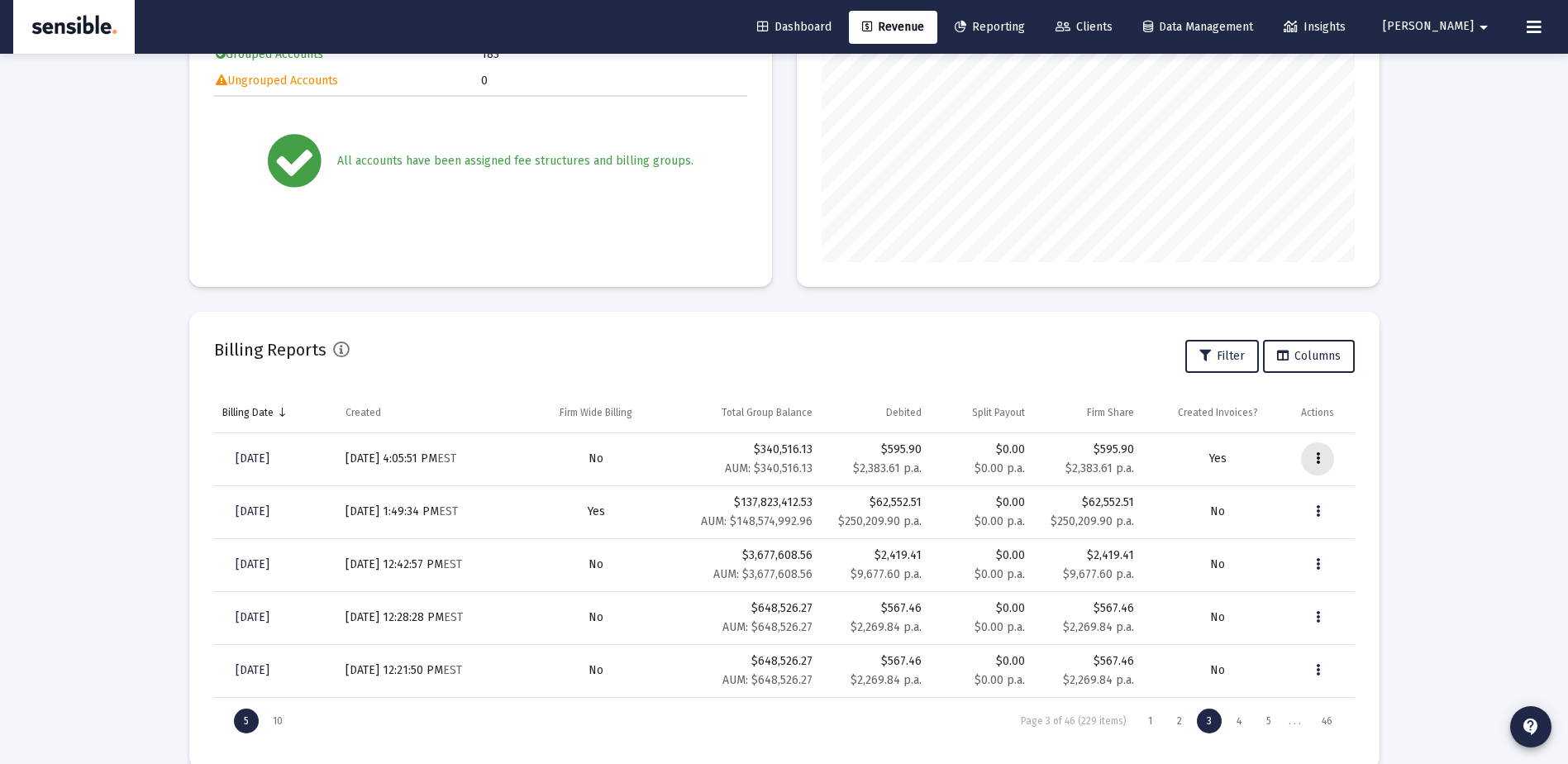
click at [1320, 454] on button "Data grid" at bounding box center [1318, 459] width 33 height 33
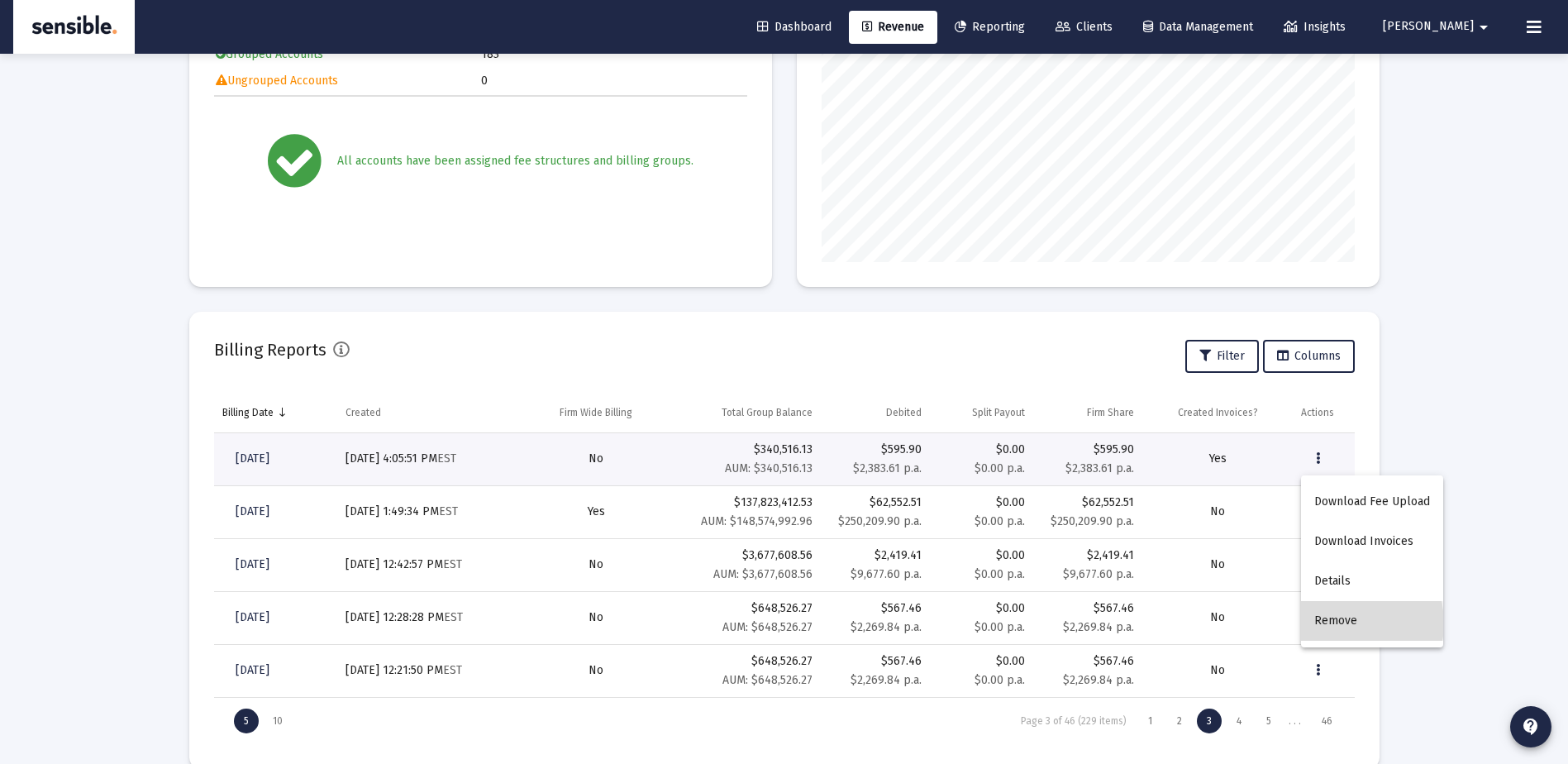
click at [1338, 623] on button "Remove" at bounding box center [1372, 620] width 142 height 40
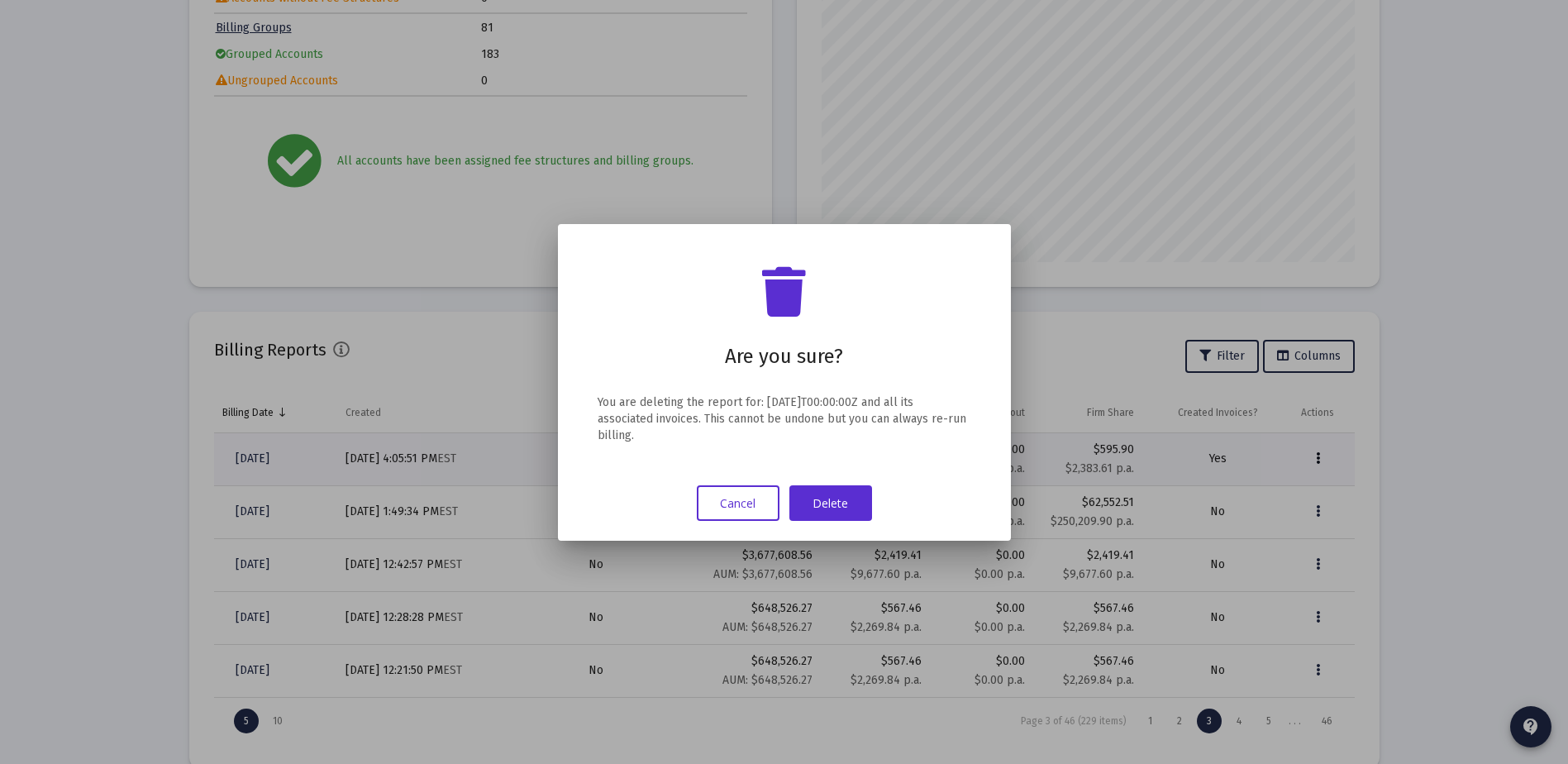
scroll to position [0, 0]
click at [851, 497] on button "Delete" at bounding box center [830, 503] width 83 height 36
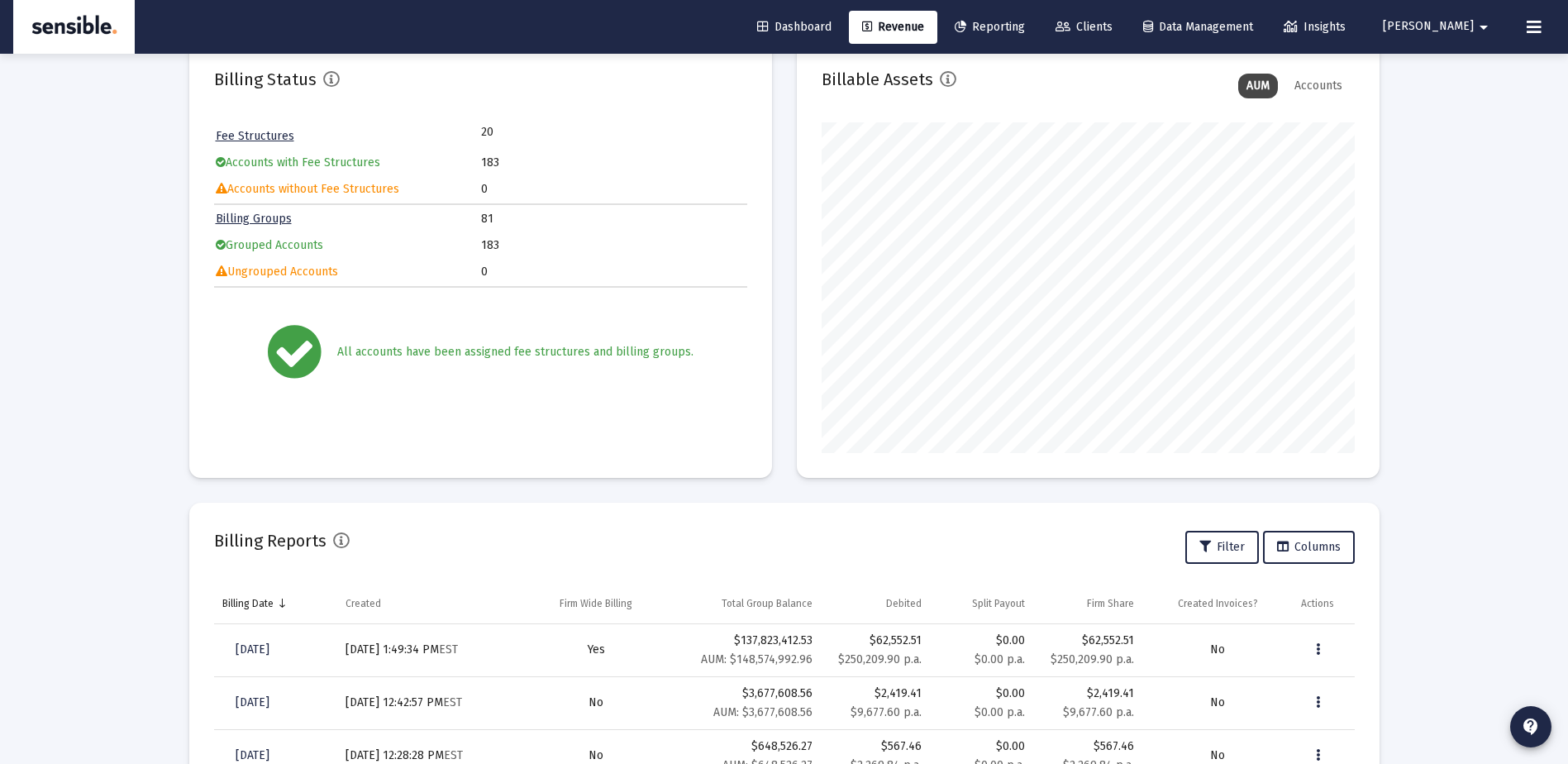
scroll to position [116, 0]
click at [1540, 25] on icon at bounding box center [1534, 27] width 15 height 19
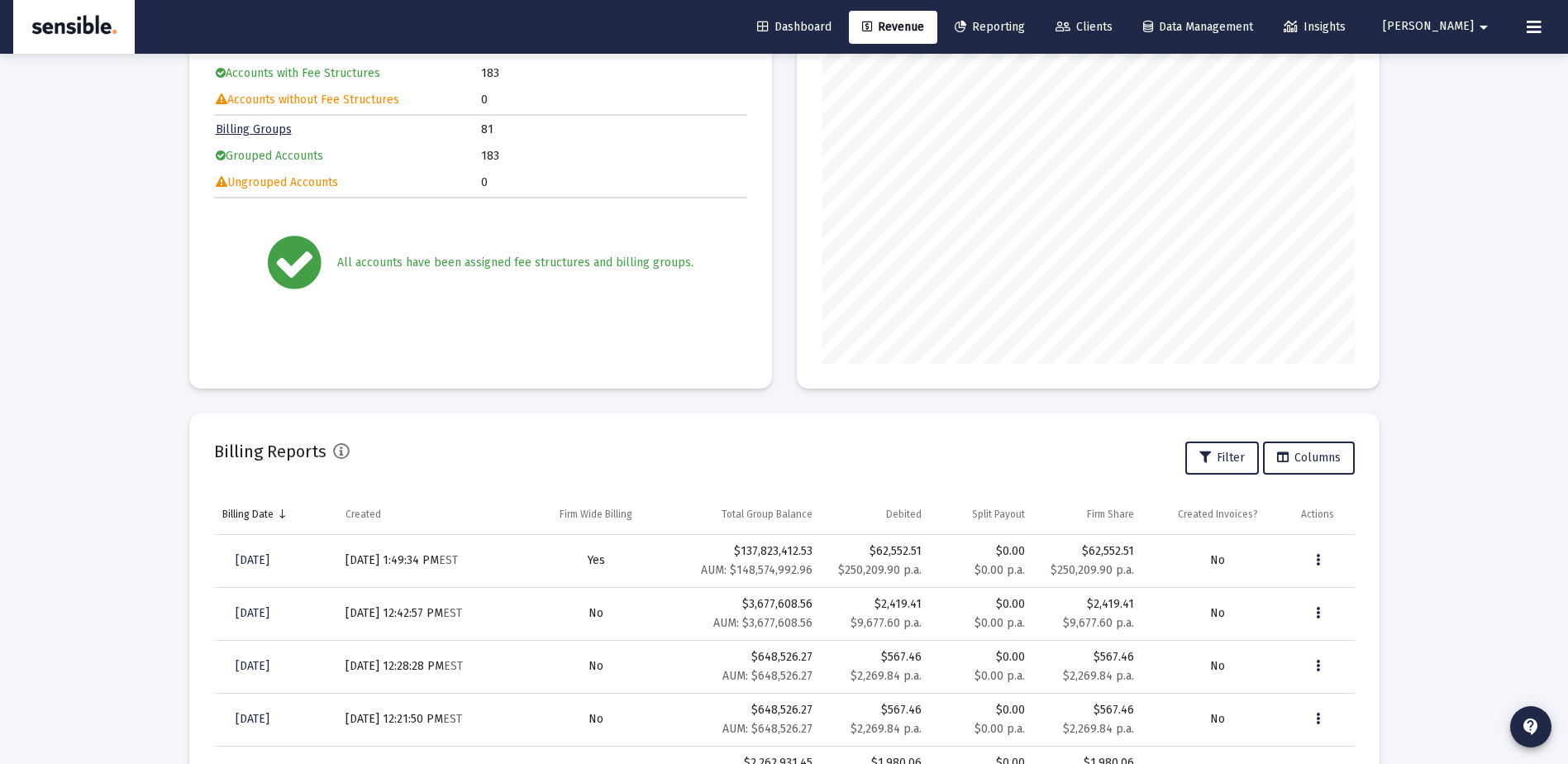
scroll to position [205, 0]
click at [375, 183] on td "Ungrouped Accounts" at bounding box center [348, 183] width 265 height 25
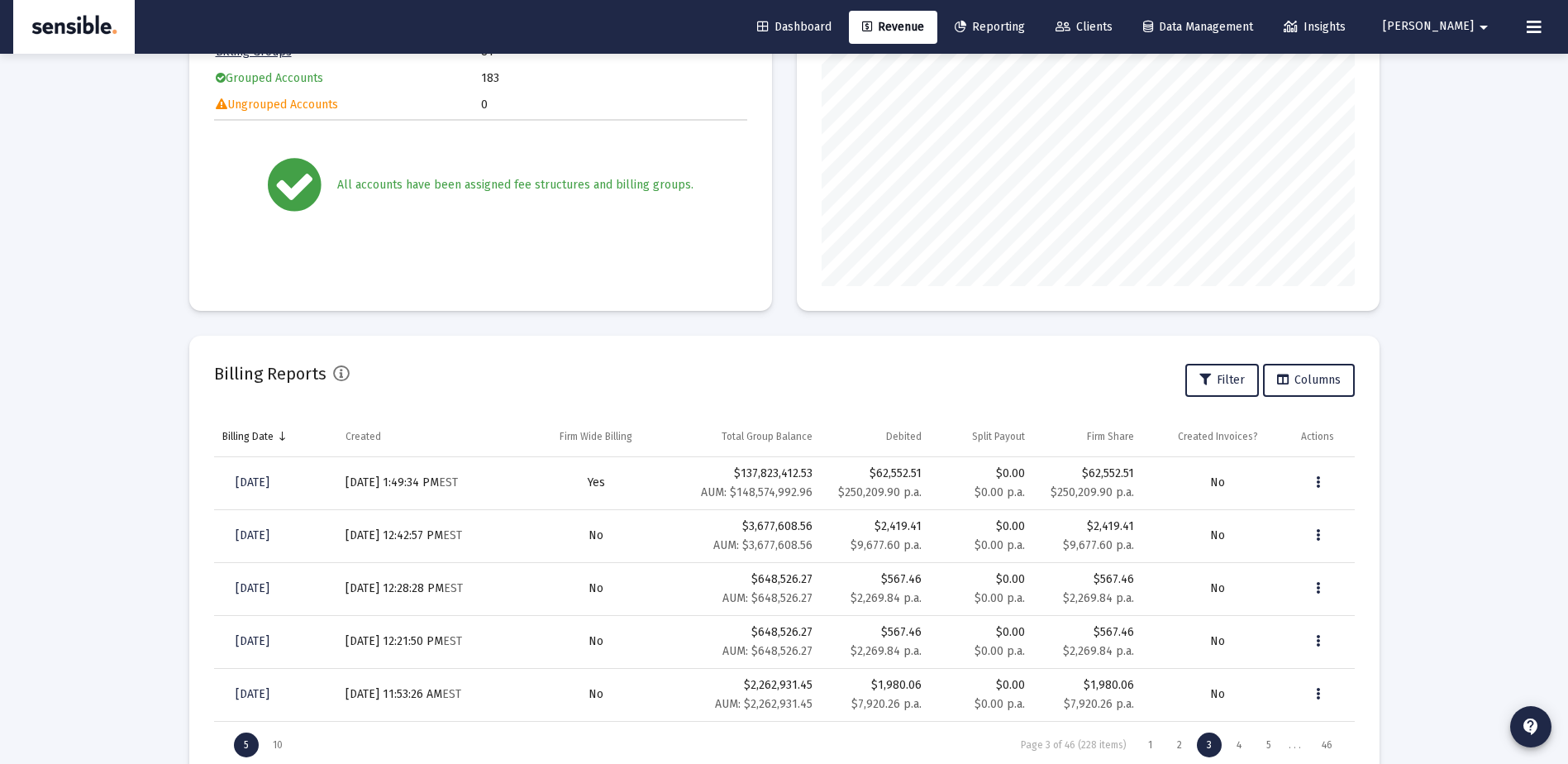
scroll to position [282, 0]
click at [924, 26] on span "Revenue" at bounding box center [893, 26] width 62 height 14
click at [938, 17] on link "Revenue" at bounding box center [893, 27] width 88 height 33
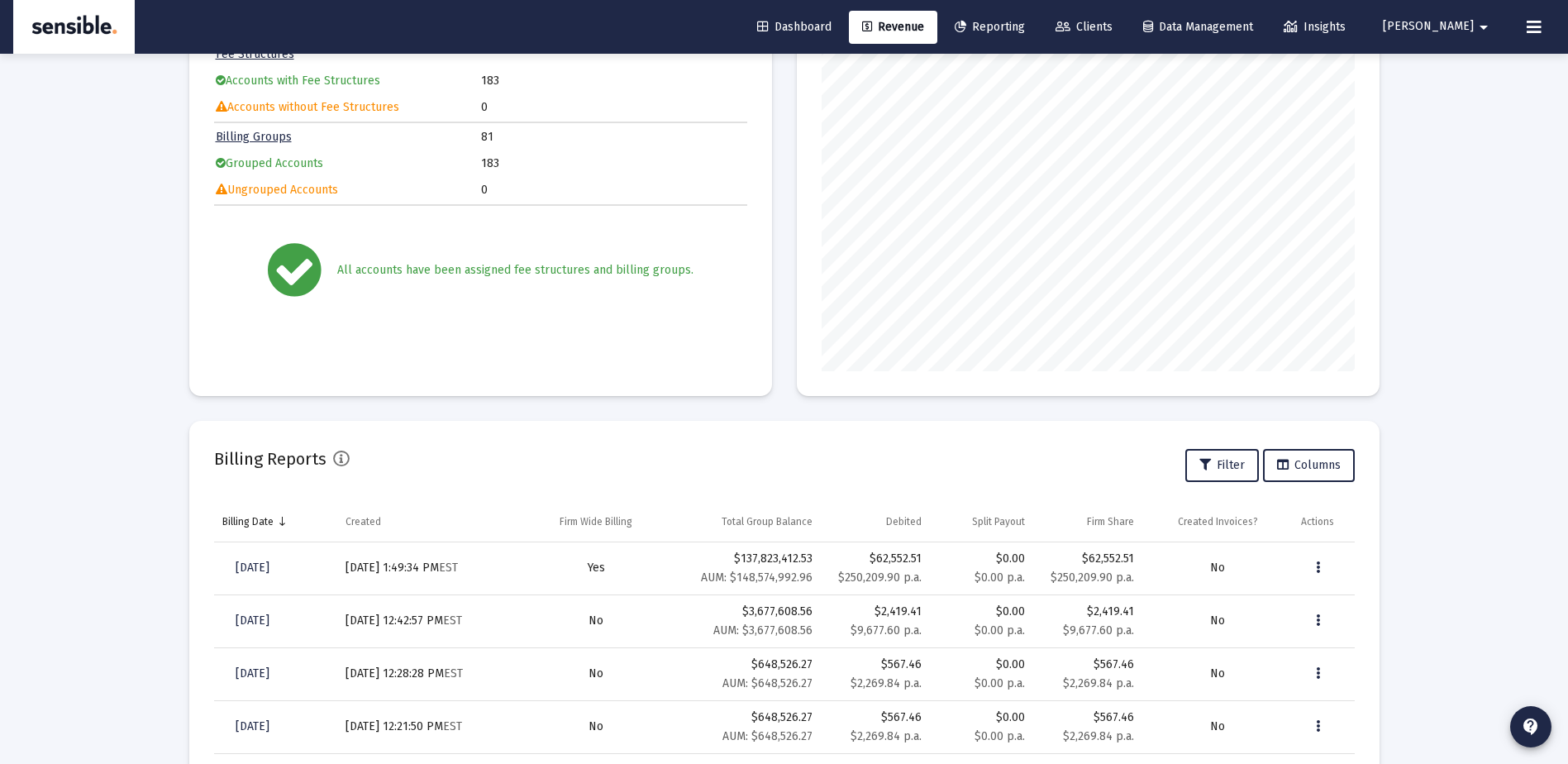
scroll to position [0, 0]
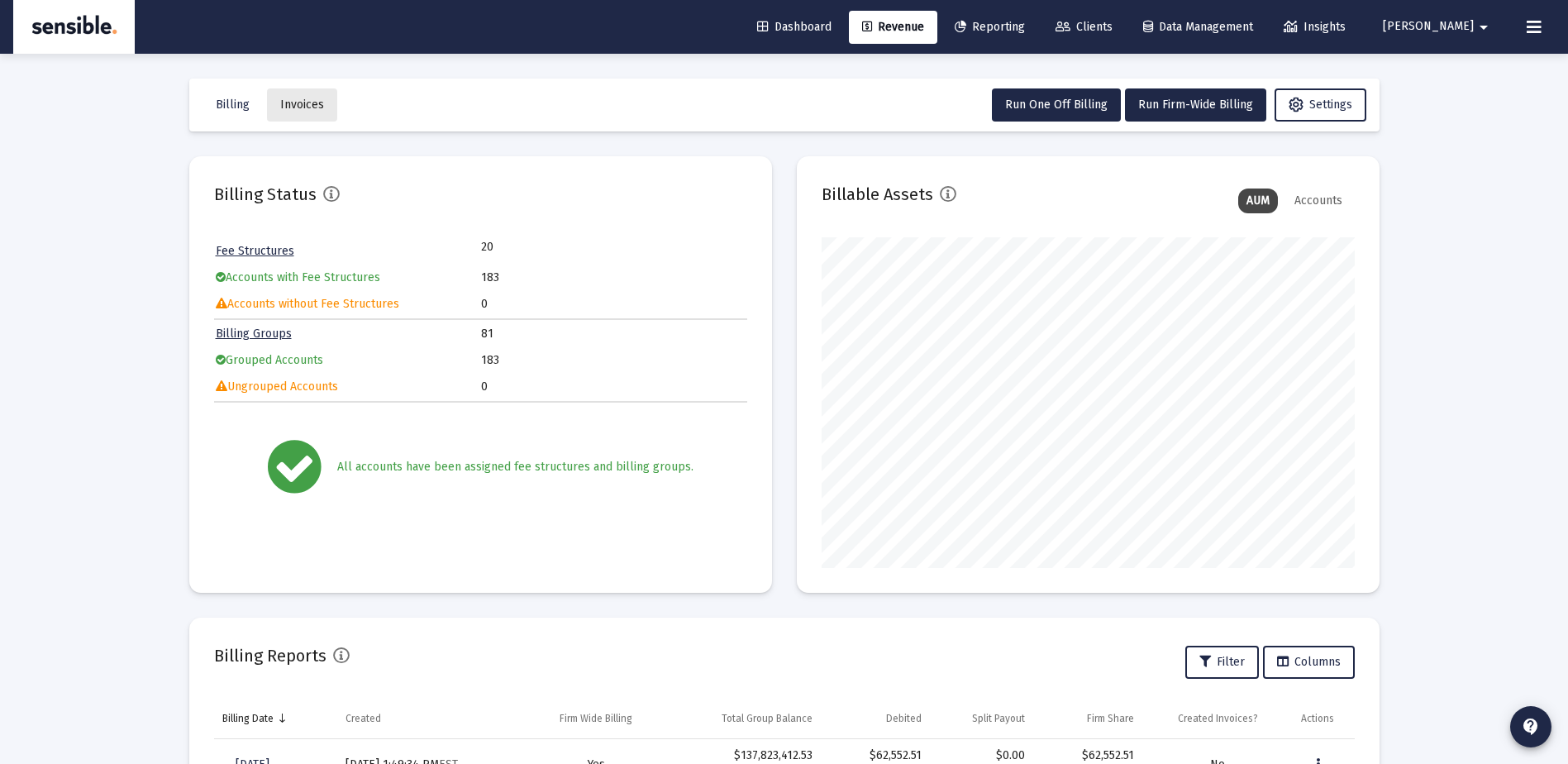
click at [304, 104] on span "Invoices" at bounding box center [302, 104] width 44 height 14
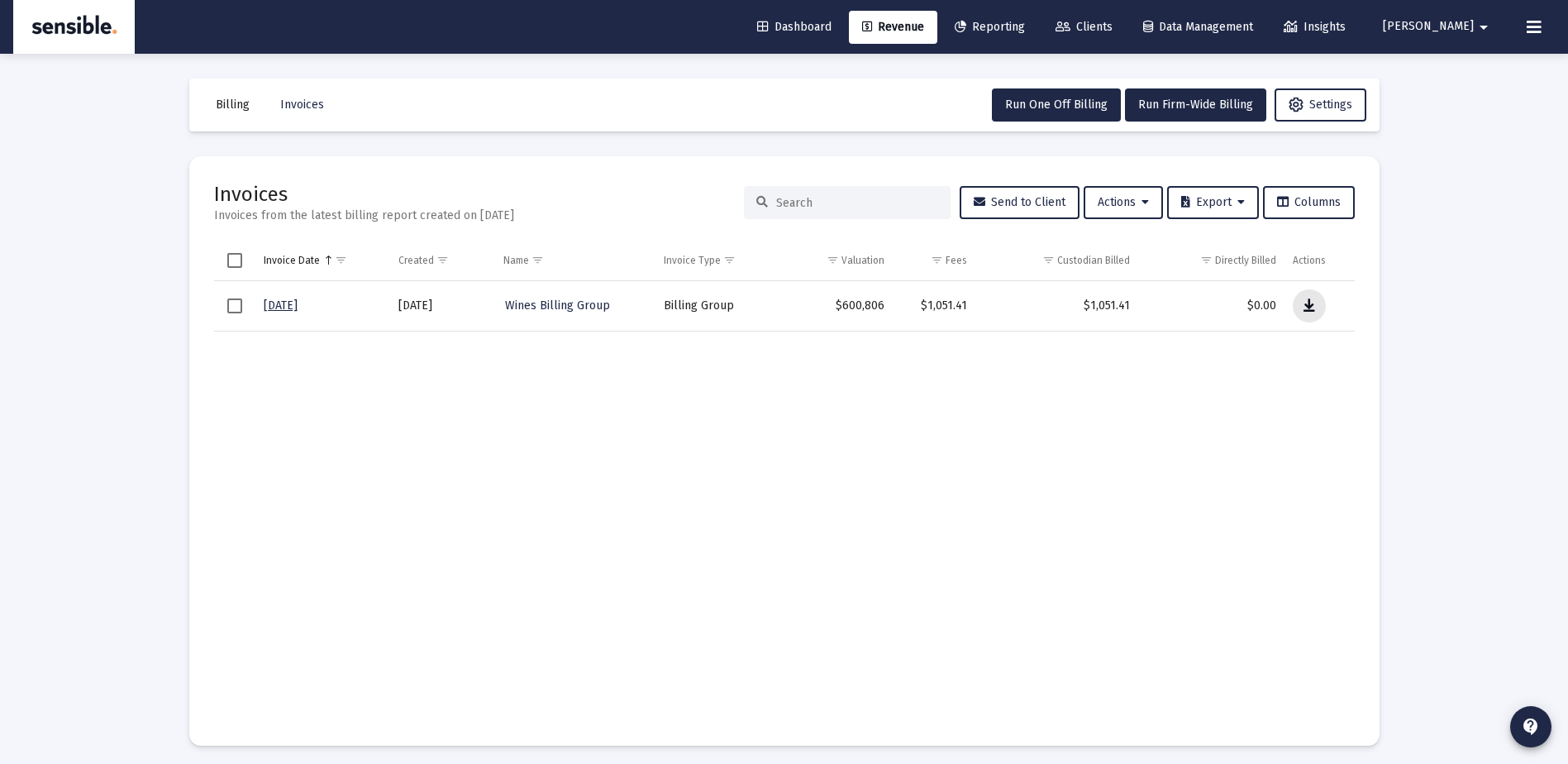
click at [1310, 305] on icon "Data grid" at bounding box center [1310, 306] width 12 height 19
click at [1099, 342] on td "Data grid" at bounding box center [1056, 525] width 162 height 389
click at [237, 304] on span "Select row" at bounding box center [234, 305] width 15 height 15
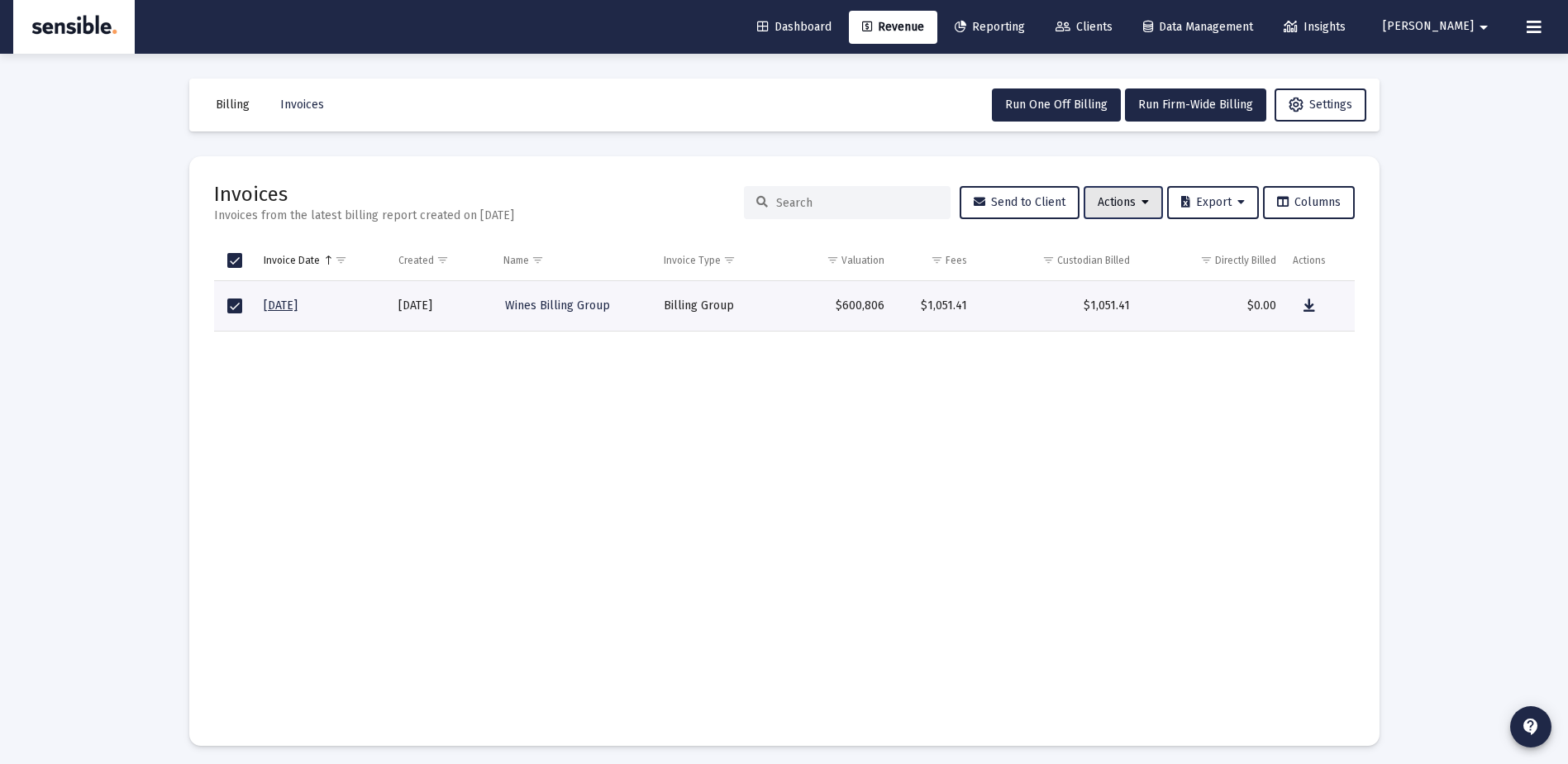
click at [1146, 202] on button "Actions" at bounding box center [1123, 203] width 80 height 33
click at [1404, 400] on div at bounding box center [784, 382] width 1568 height 764
click at [225, 103] on span "Billing" at bounding box center [232, 104] width 34 height 14
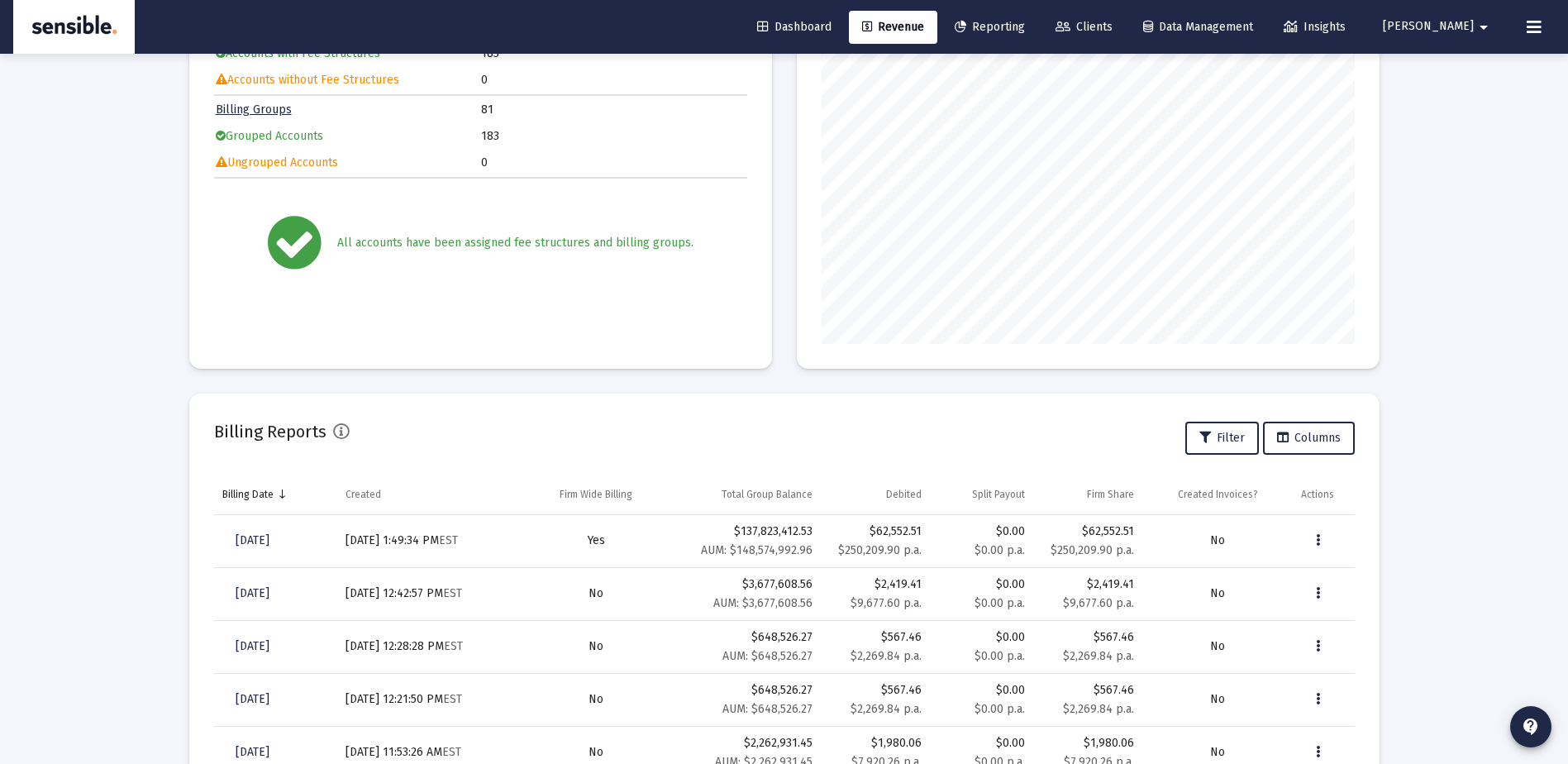
scroll to position [225, 0]
click at [924, 23] on span "Revenue" at bounding box center [893, 26] width 62 height 14
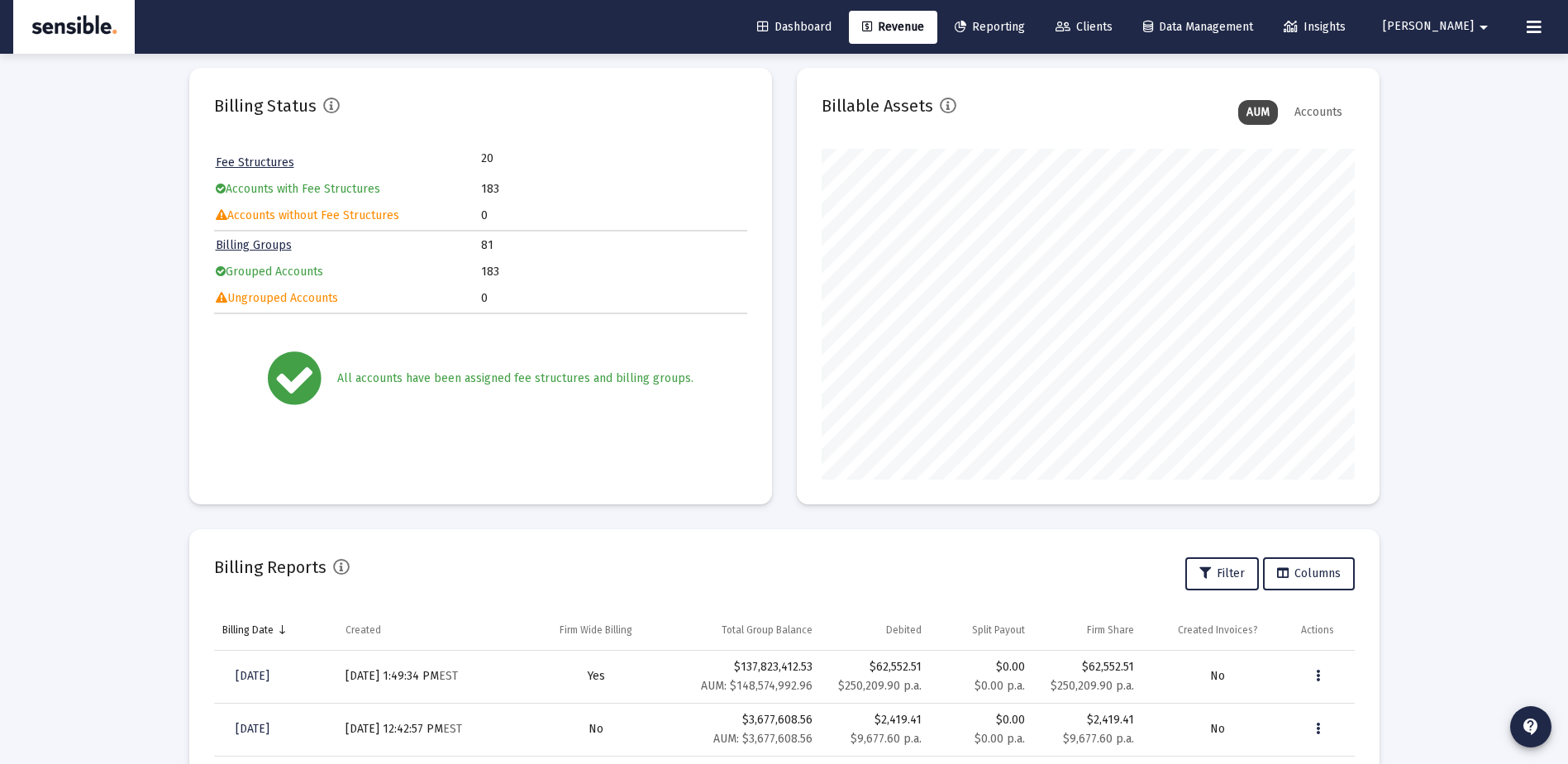
scroll to position [0, 0]
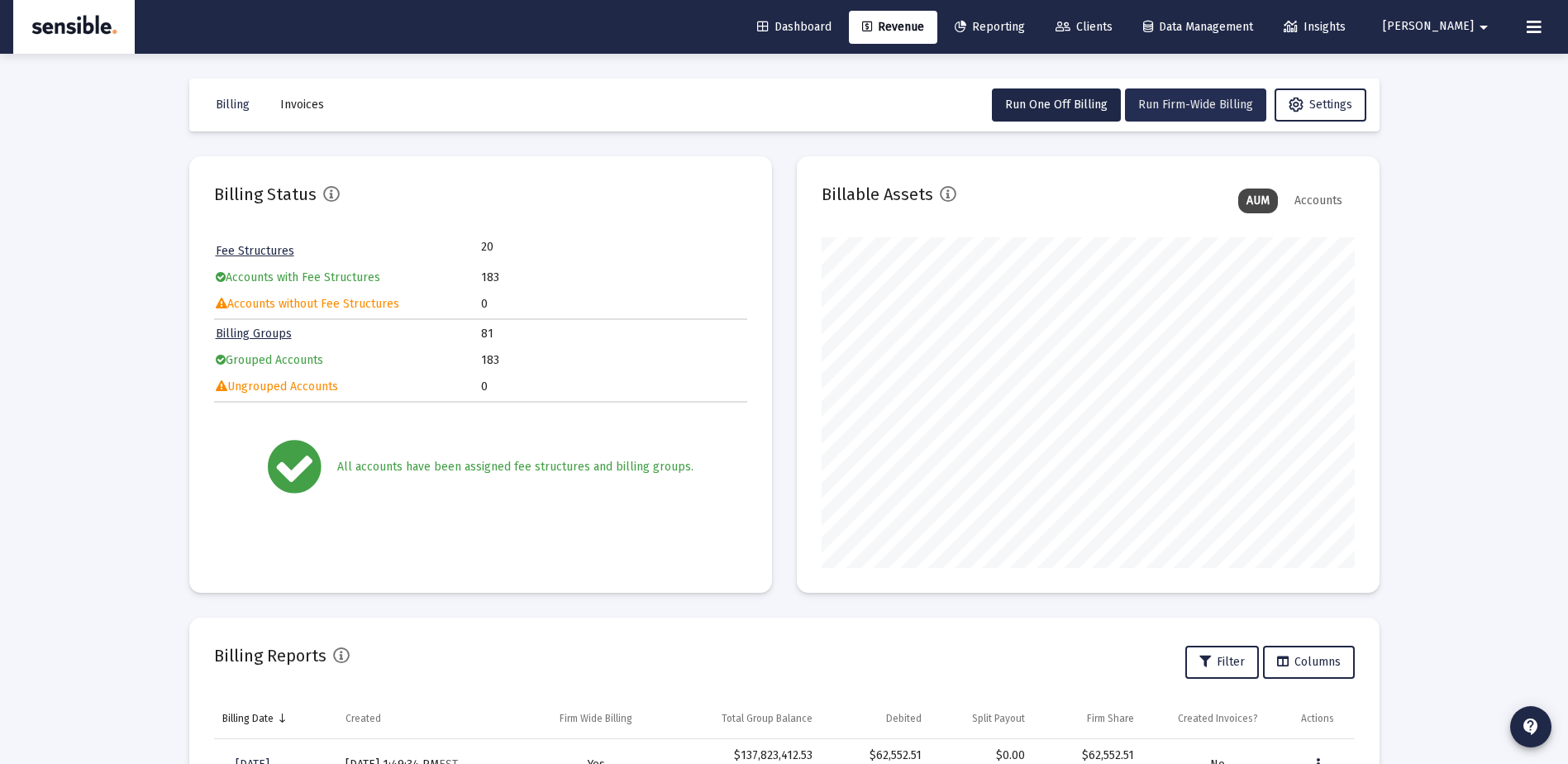
drag, startPoint x: 955, startPoint y: 23, endPoint x: 1226, endPoint y: 110, distance: 284.6
click at [1226, 110] on span "Run Firm-Wide Billing" at bounding box center [1196, 104] width 115 height 14
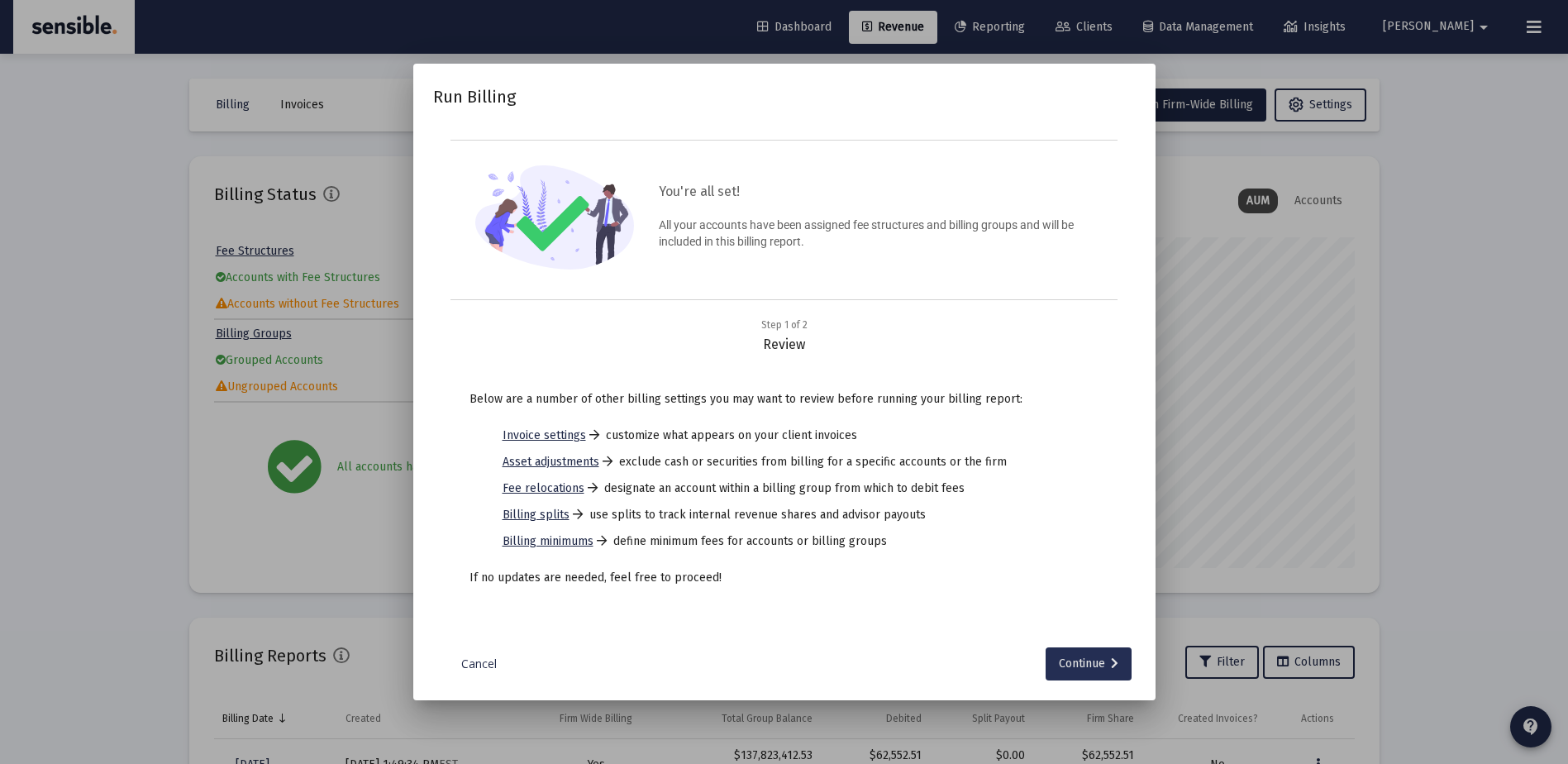
click at [1083, 658] on div "Continue" at bounding box center [1088, 664] width 59 height 33
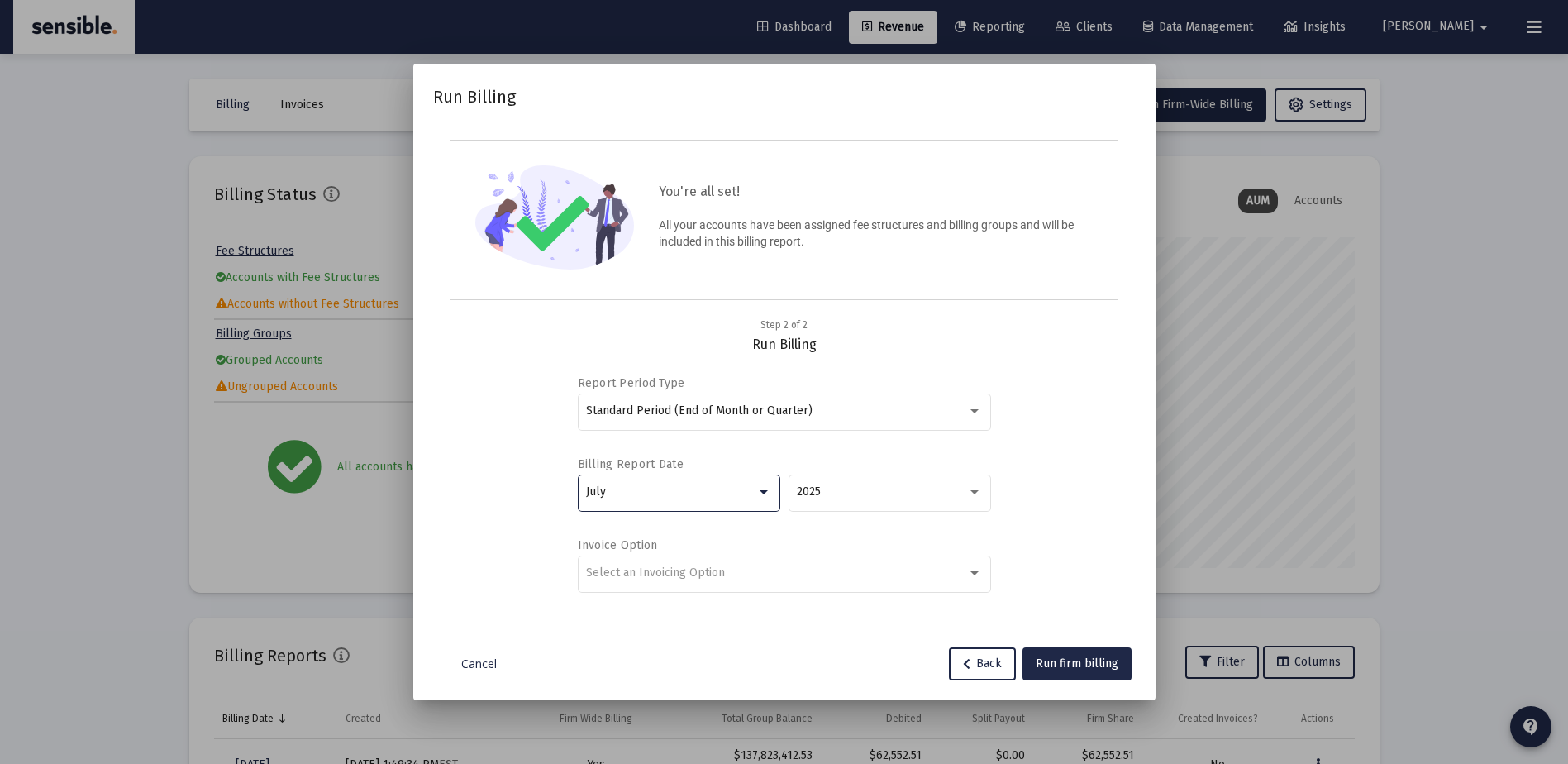
click at [763, 490] on div at bounding box center [764, 492] width 9 height 4
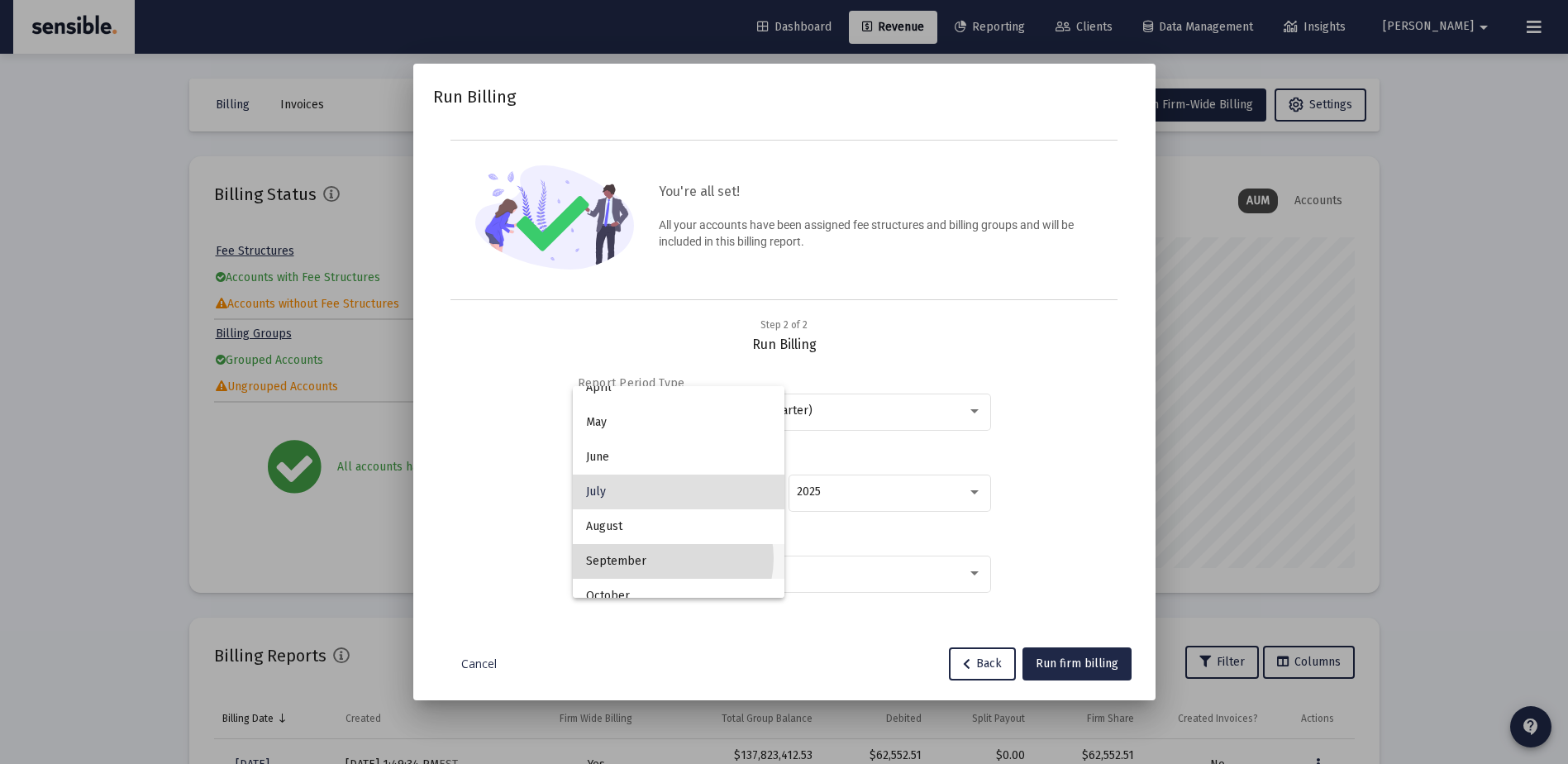
click at [666, 558] on span "September" at bounding box center [679, 561] width 185 height 35
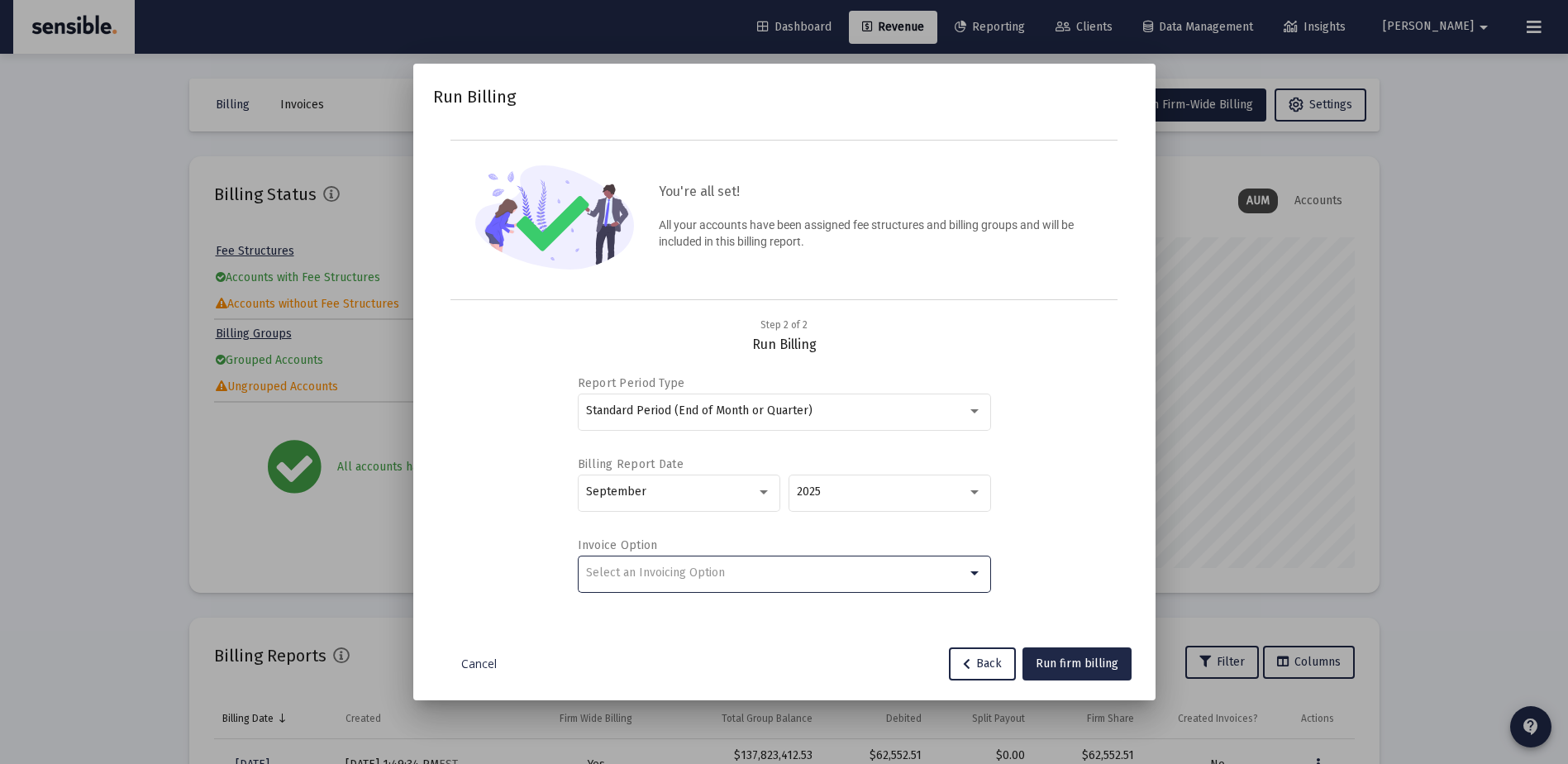
click at [671, 569] on span "Select an Invoicing Option" at bounding box center [655, 572] width 139 height 14
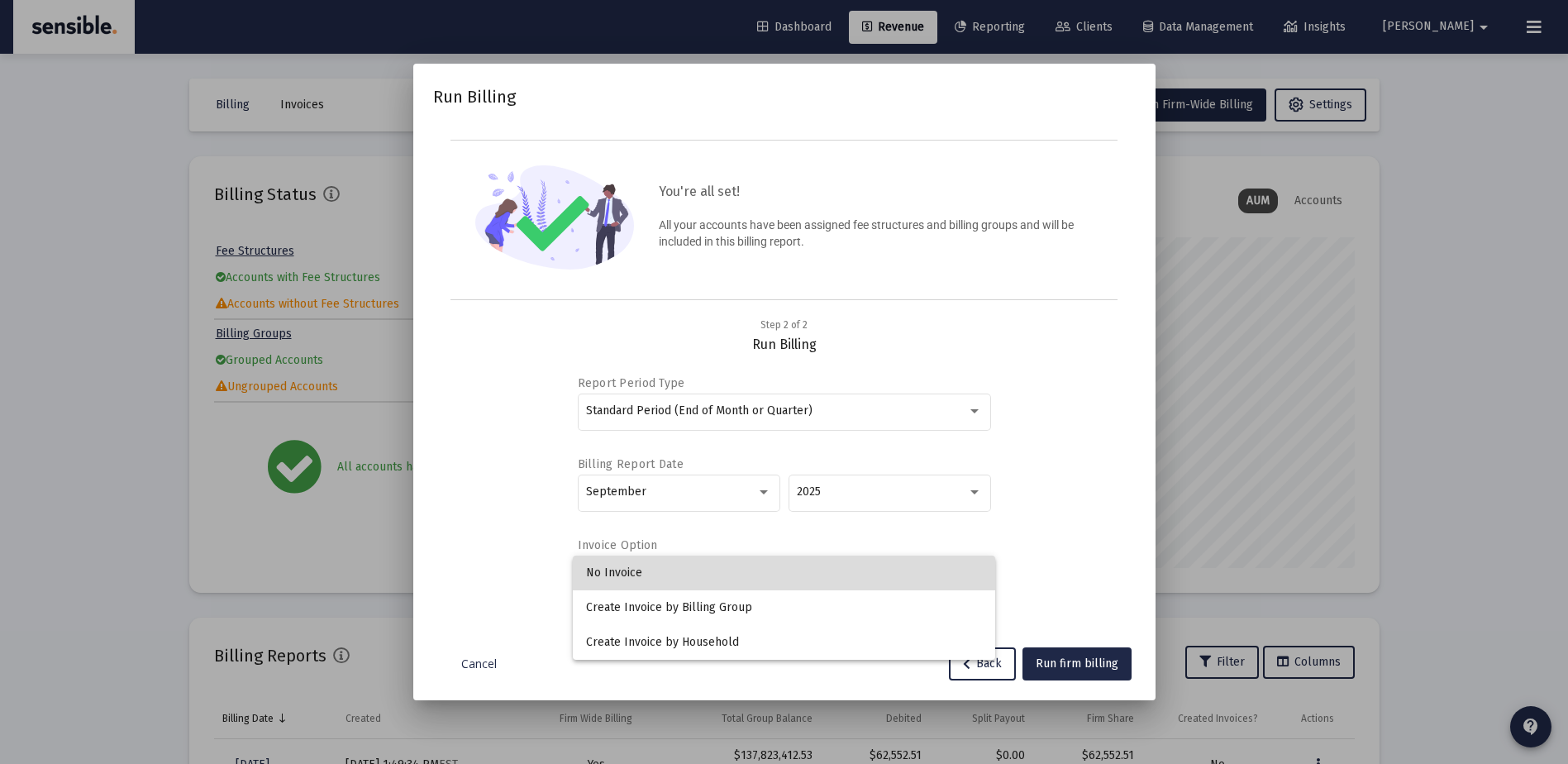
click at [671, 571] on span "No Invoice" at bounding box center [784, 573] width 396 height 35
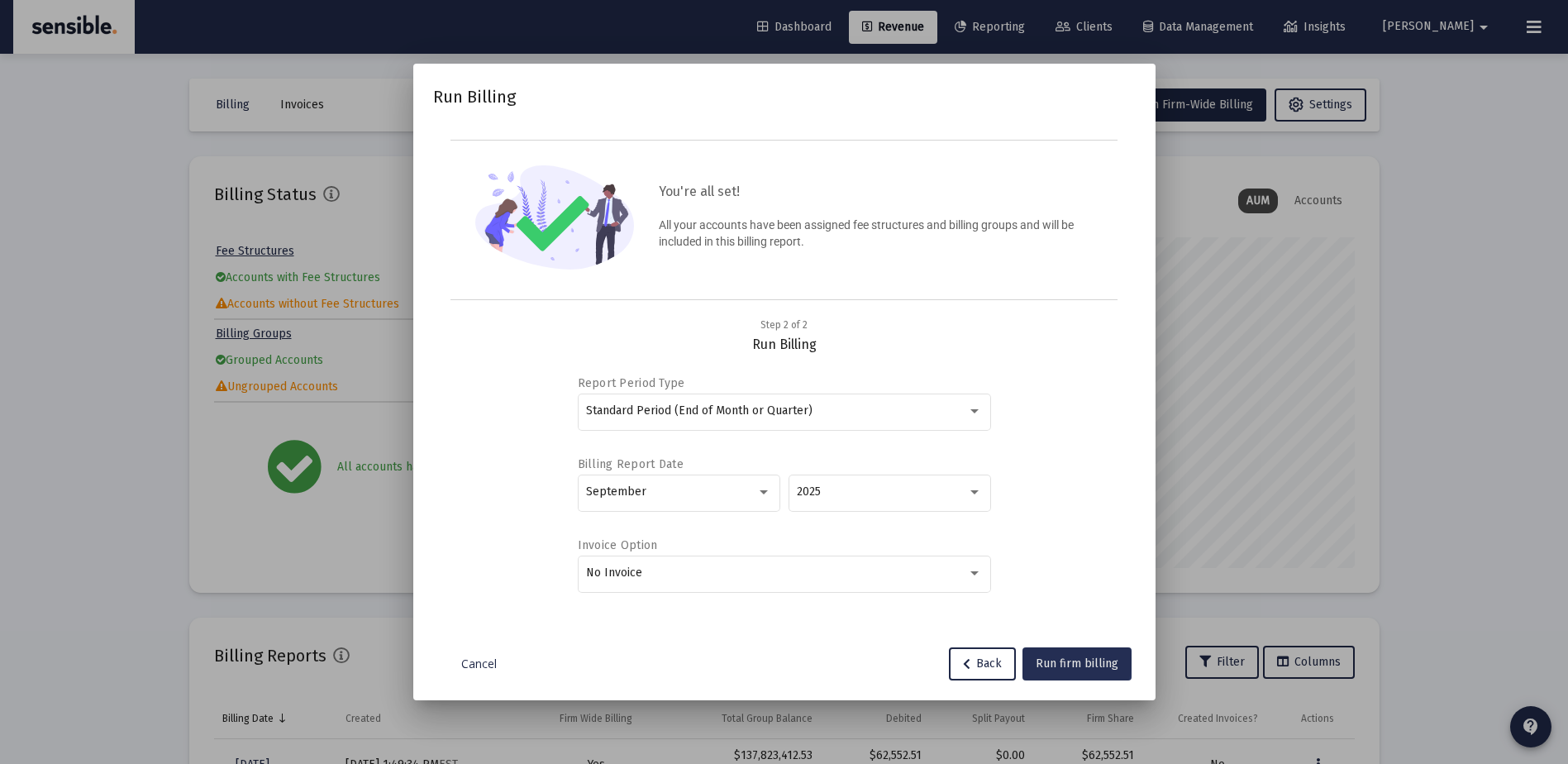
click at [1056, 660] on span "Run firm billing" at bounding box center [1077, 663] width 83 height 14
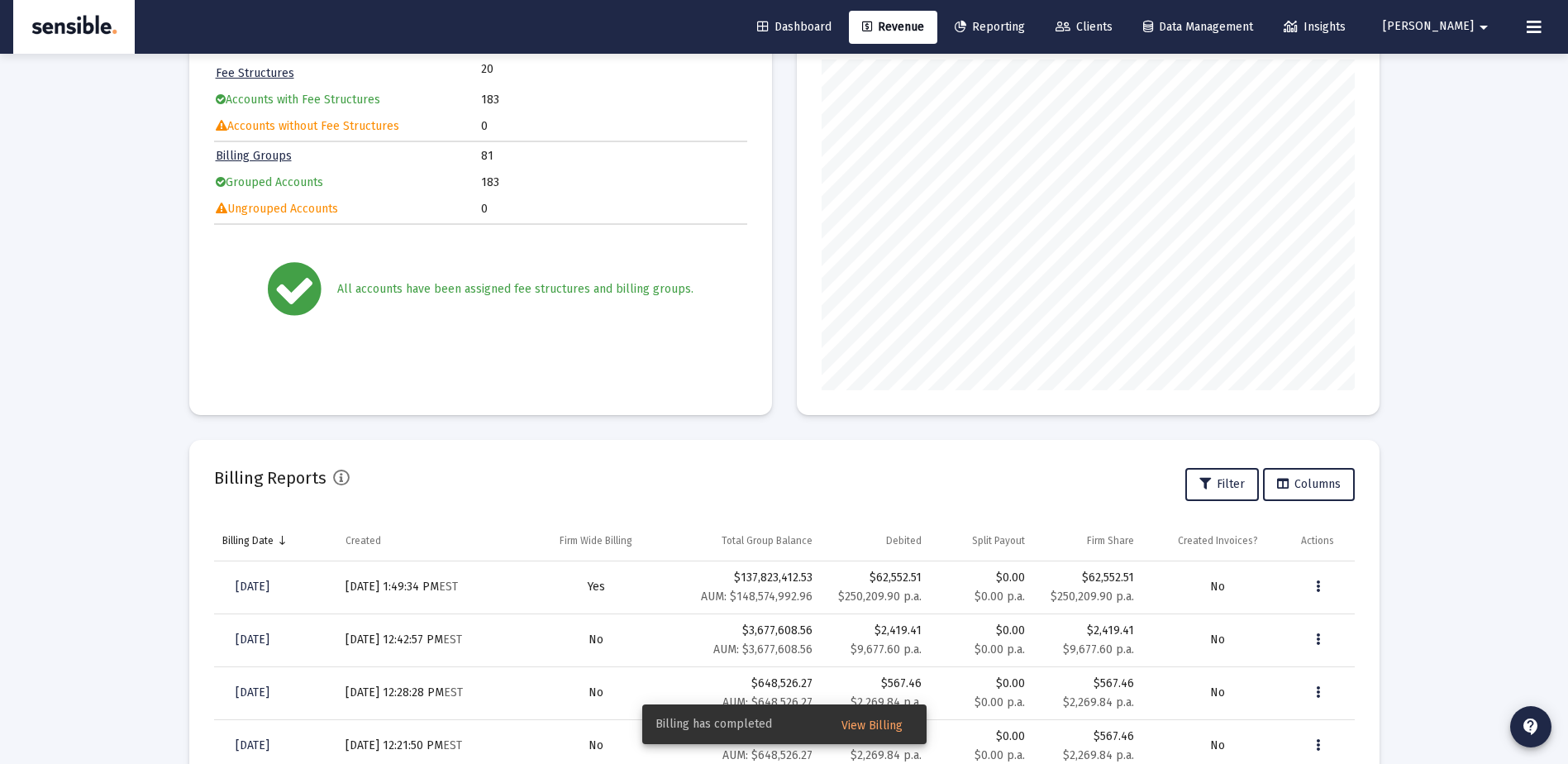
scroll to position [207, 0]
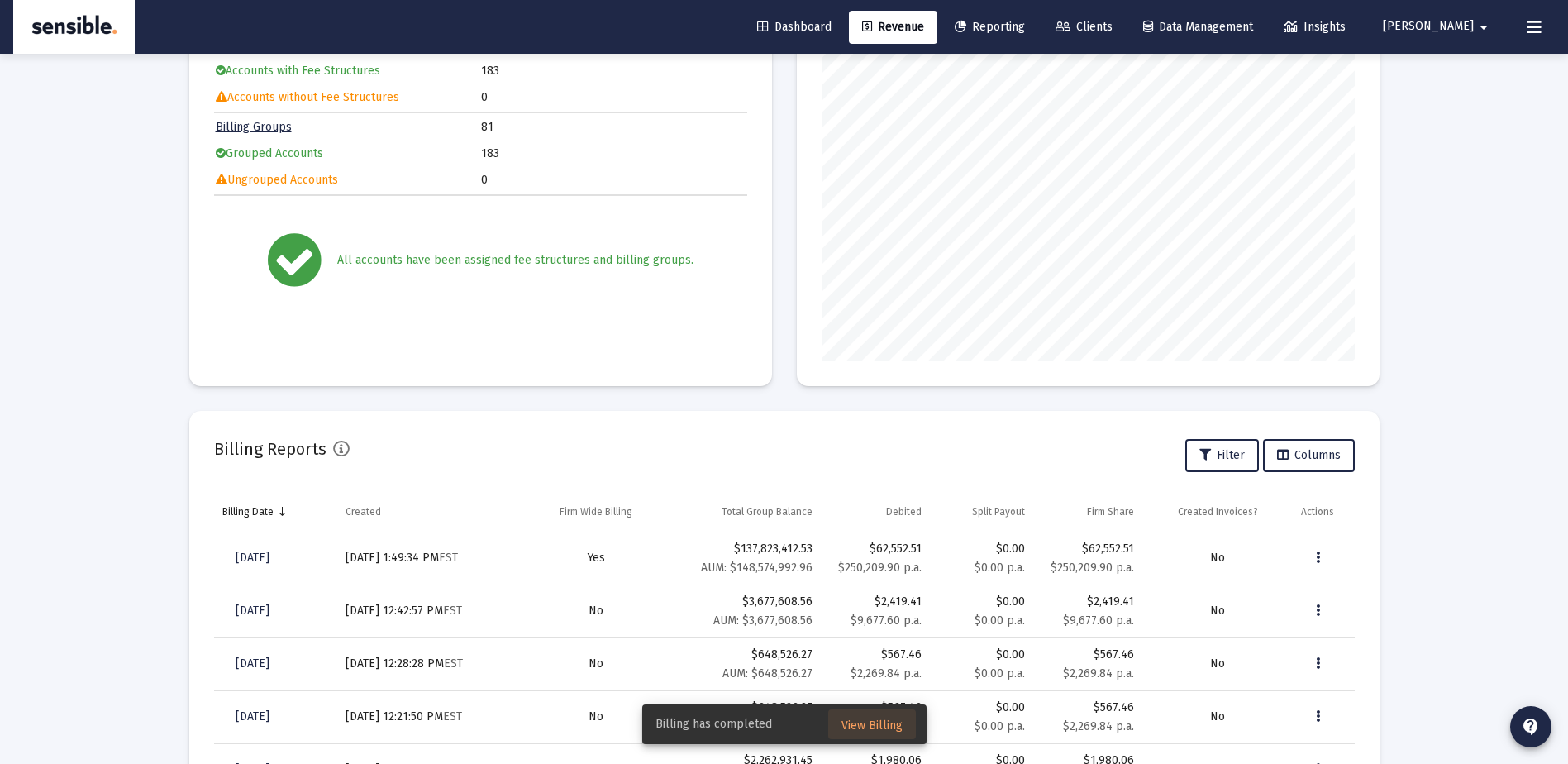
click at [878, 724] on span "View Billing" at bounding box center [872, 725] width 61 height 14
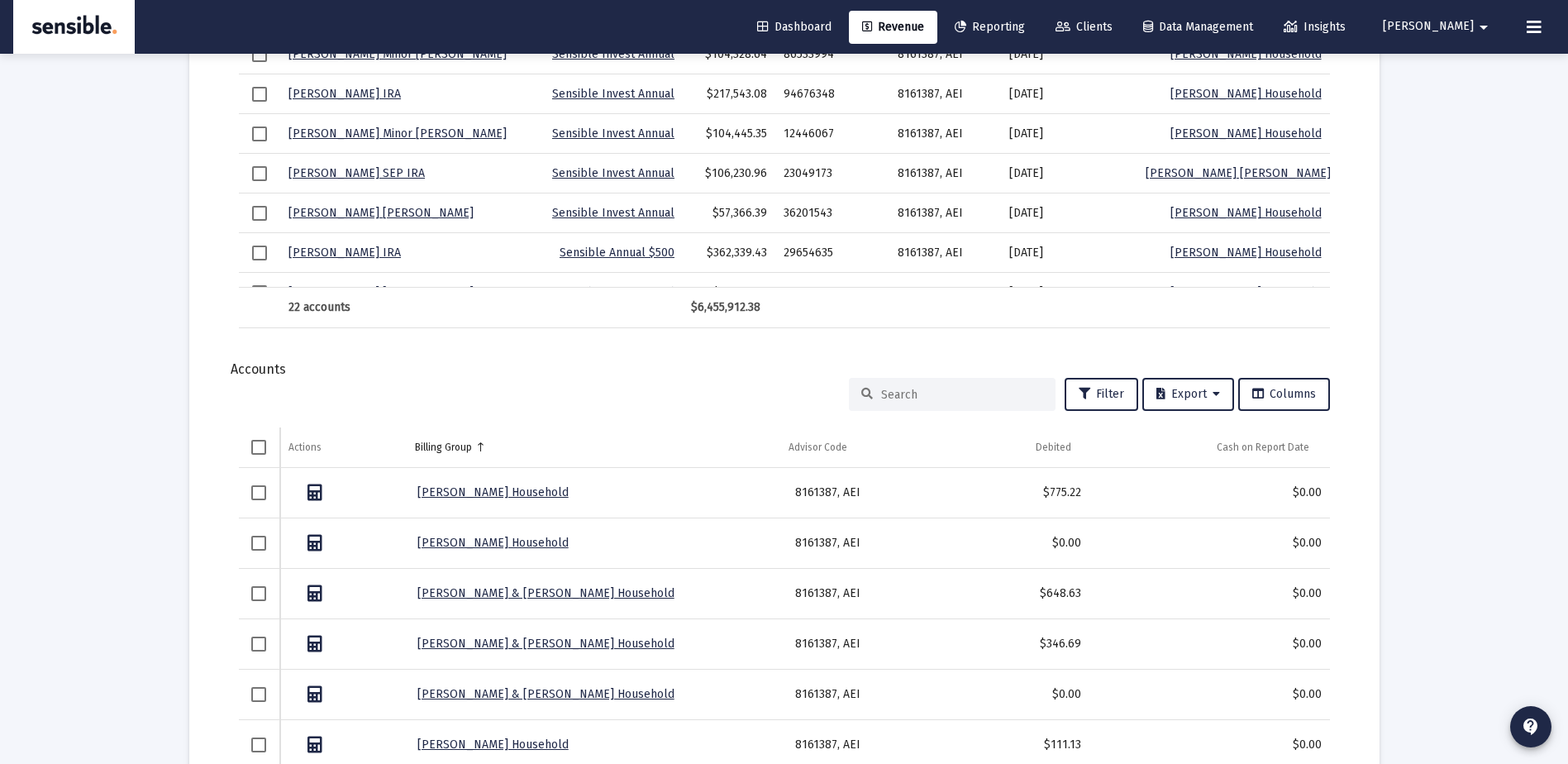
scroll to position [1830, 0]
click at [447, 446] on div "Billing Group" at bounding box center [443, 447] width 57 height 14
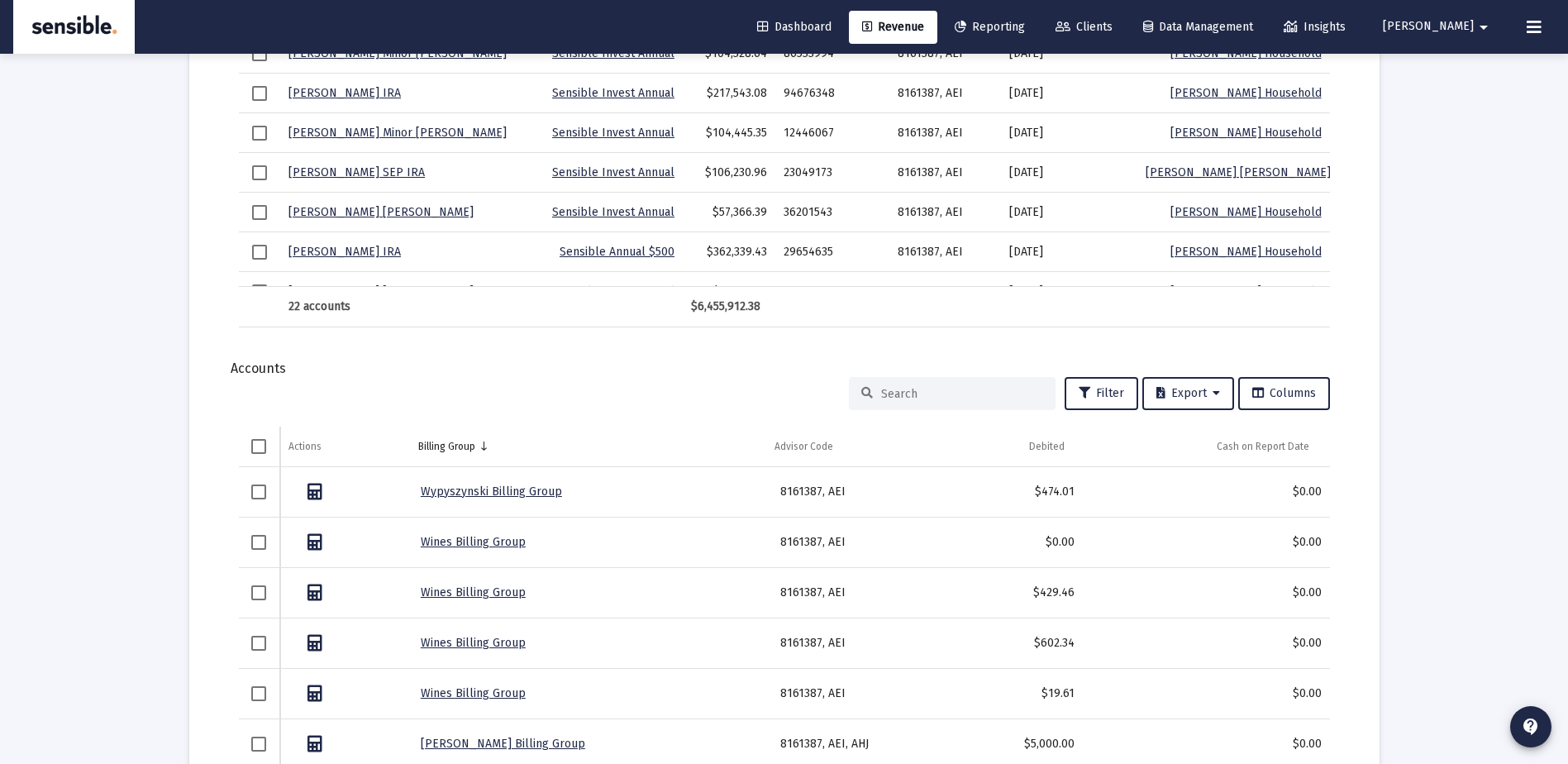
click at [447, 446] on div "Billing Group" at bounding box center [447, 447] width 57 height 14
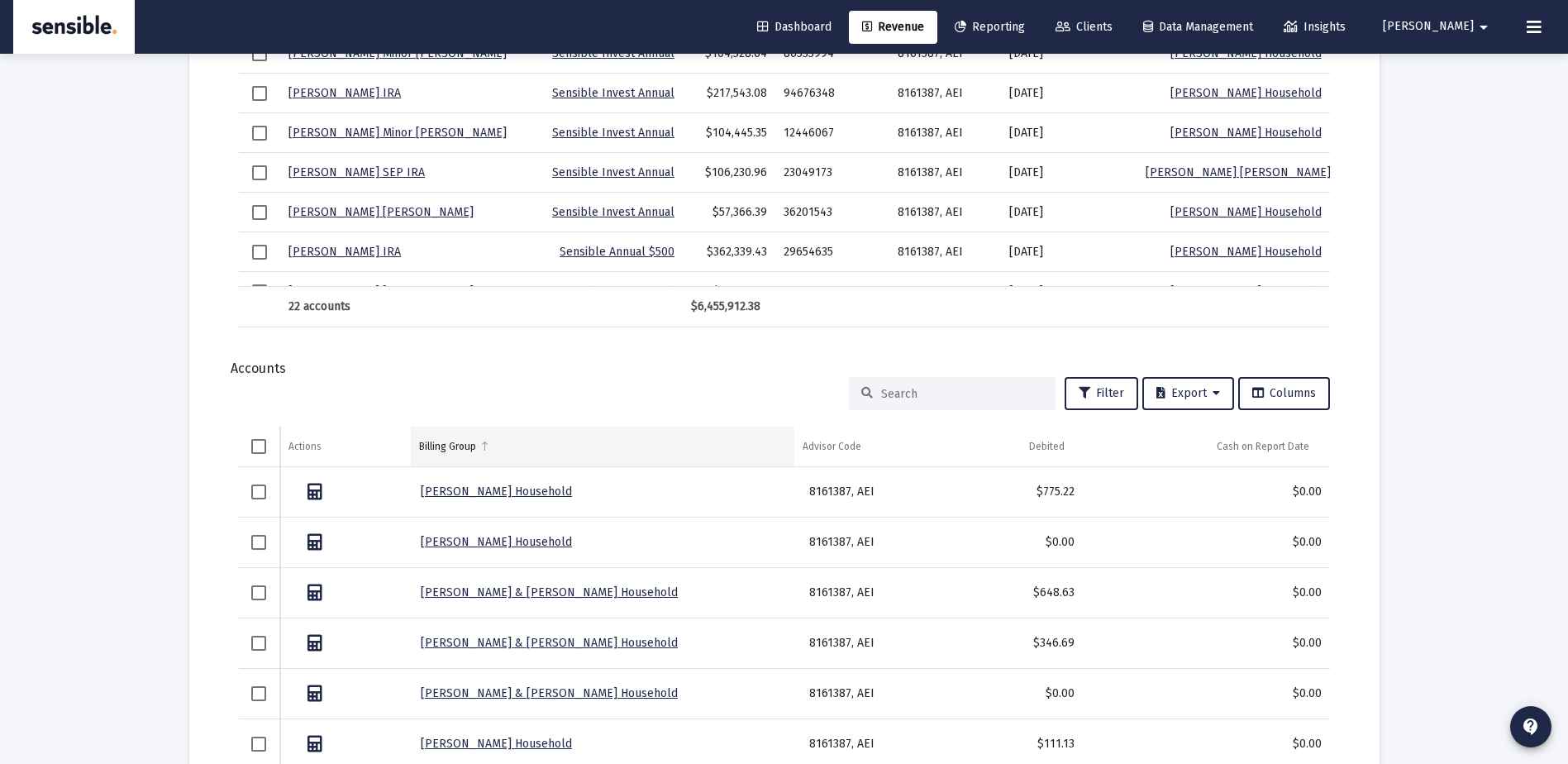
click at [426, 448] on div "Billing Group" at bounding box center [448, 447] width 57 height 14
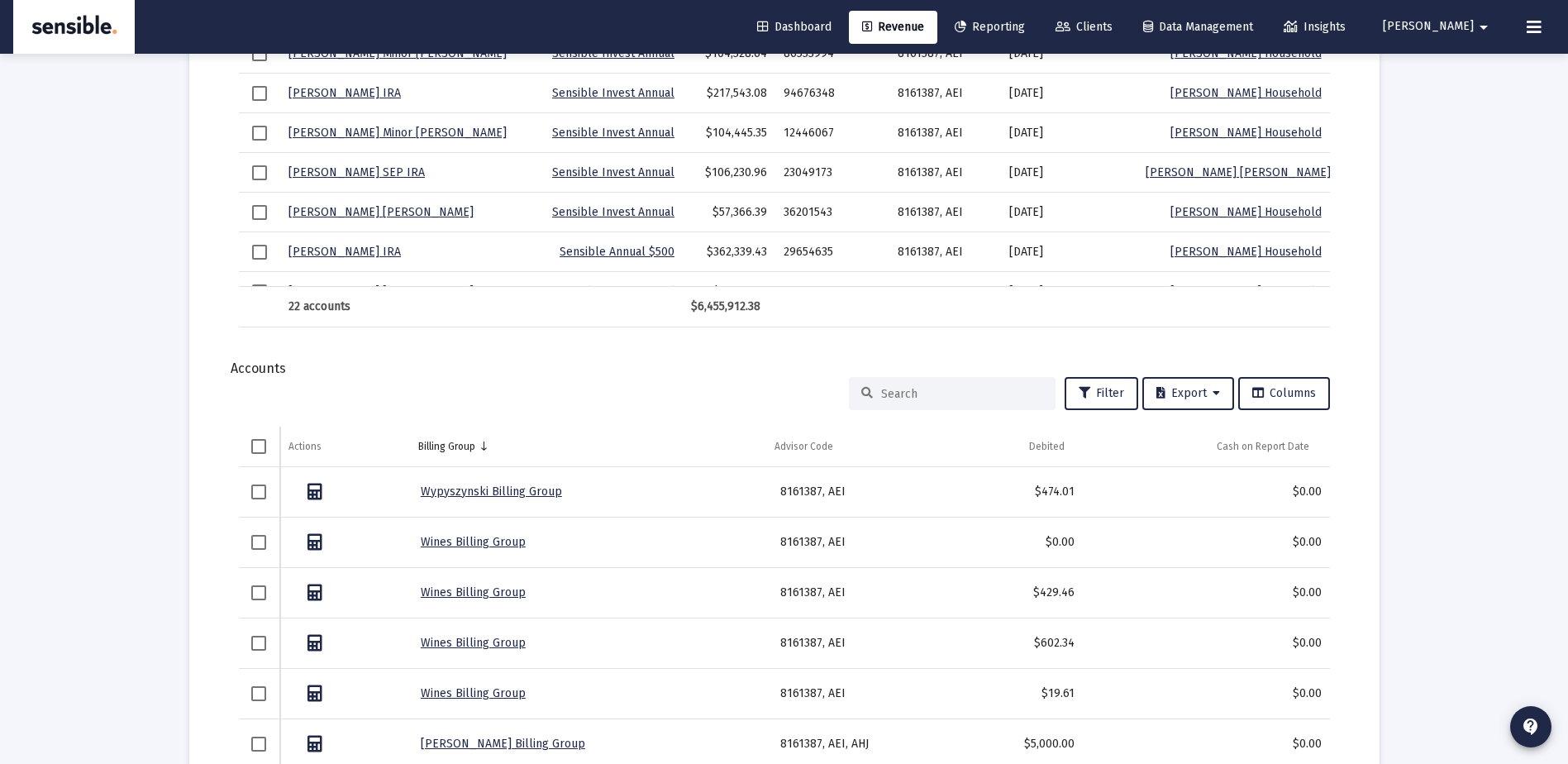
click at [890, 392] on input at bounding box center [962, 394] width 162 height 14
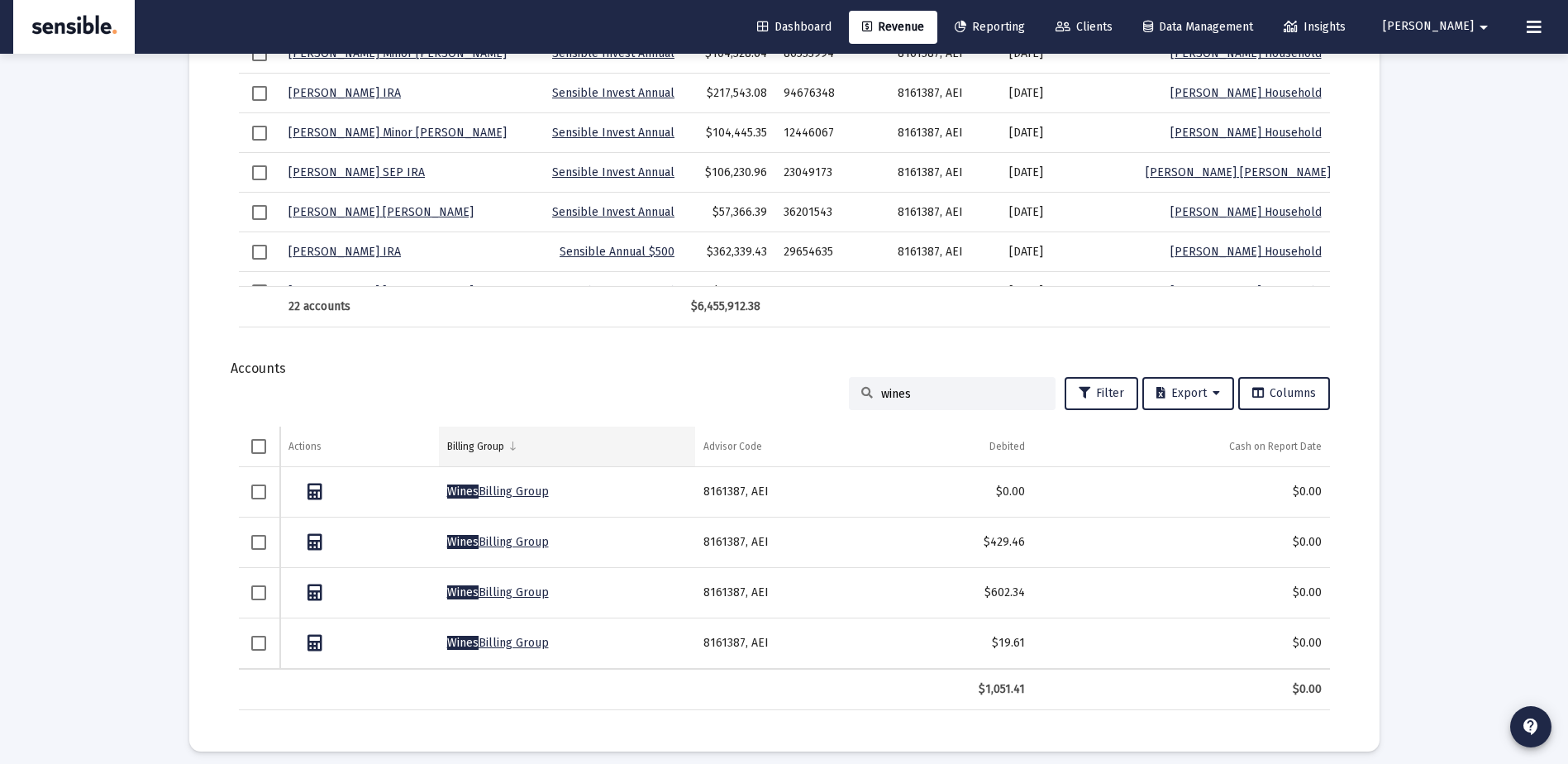
click at [497, 437] on td "Billing Group" at bounding box center [567, 446] width 256 height 40
click at [497, 440] on div "Billing Group" at bounding box center [476, 447] width 57 height 14
drag, startPoint x: 926, startPoint y: 383, endPoint x: 905, endPoint y: 398, distance: 25.8
click at [905, 398] on div "wines" at bounding box center [952, 393] width 207 height 33
click at [905, 398] on input "wines" at bounding box center [962, 394] width 162 height 14
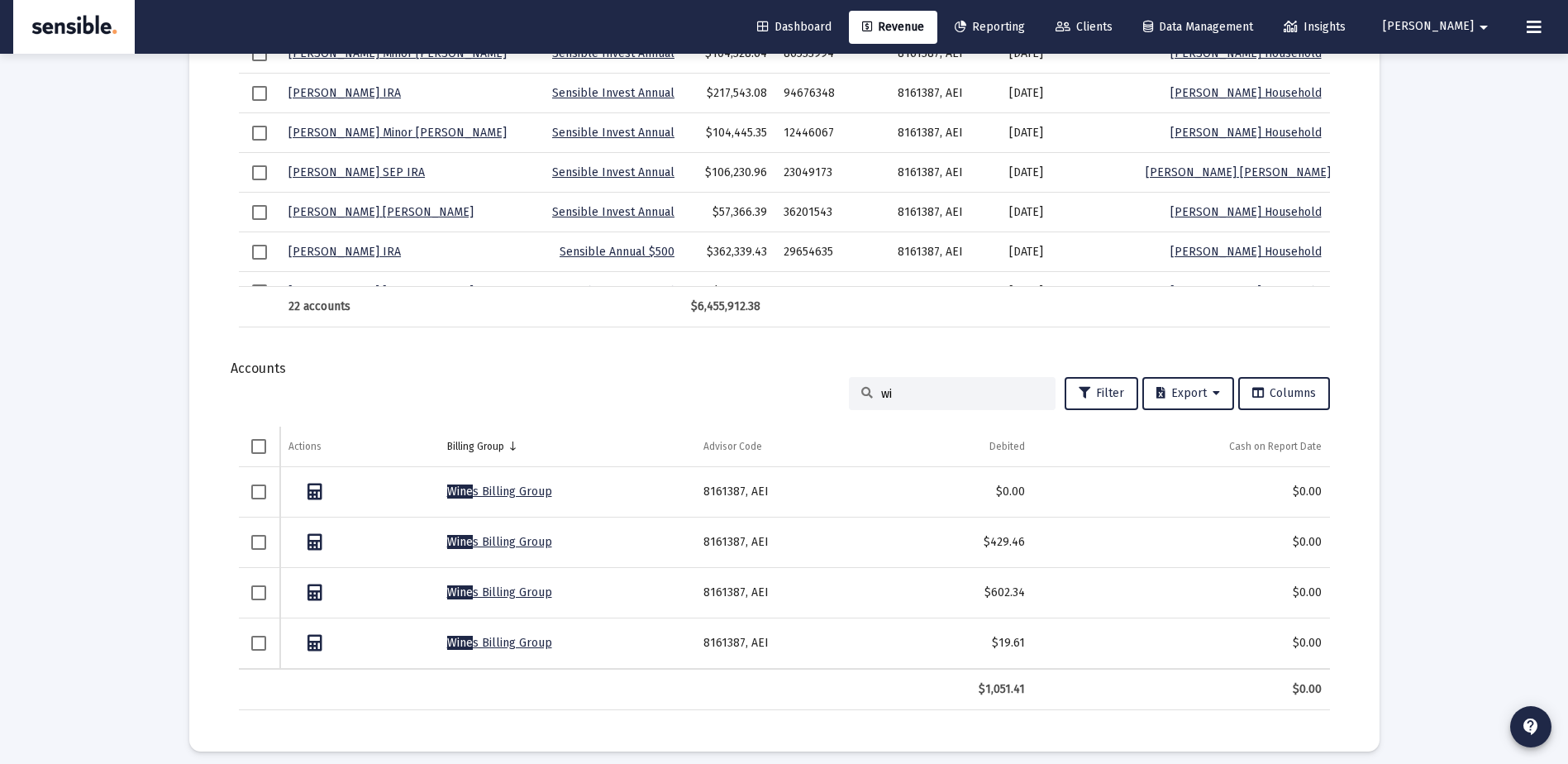
type input "w"
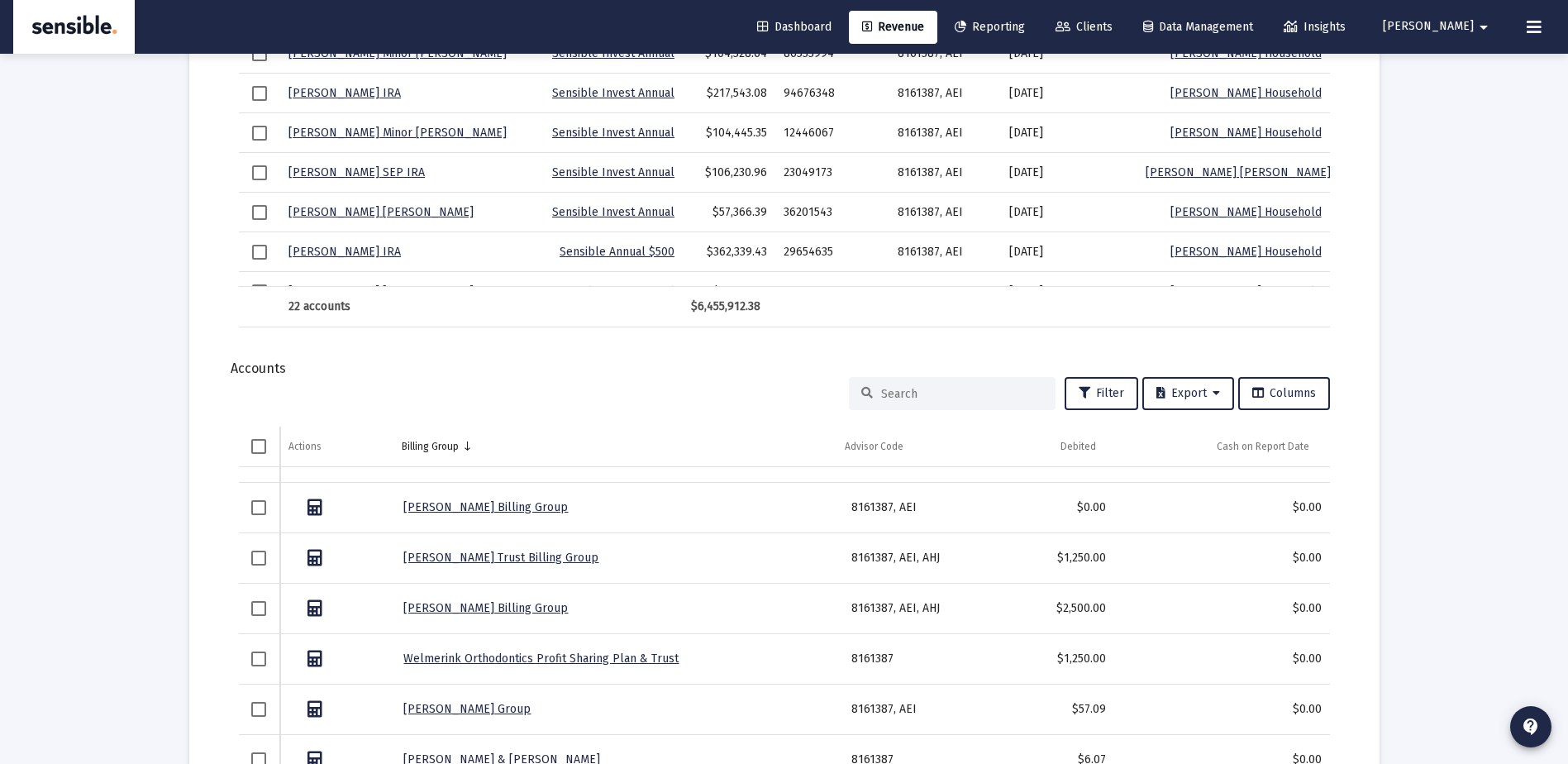
scroll to position [0, 0]
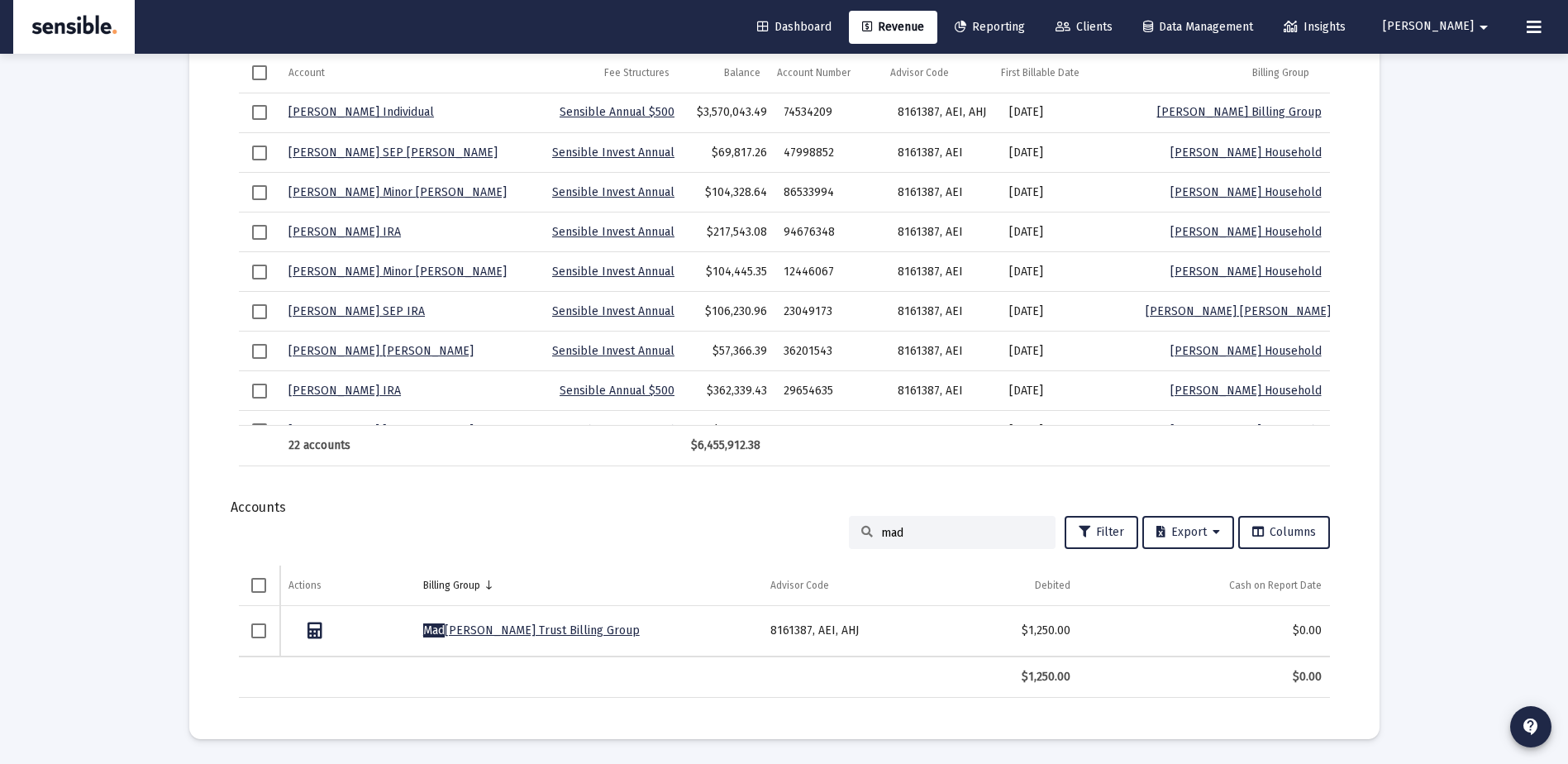
click at [930, 535] on input "mad" at bounding box center [962, 533] width 162 height 14
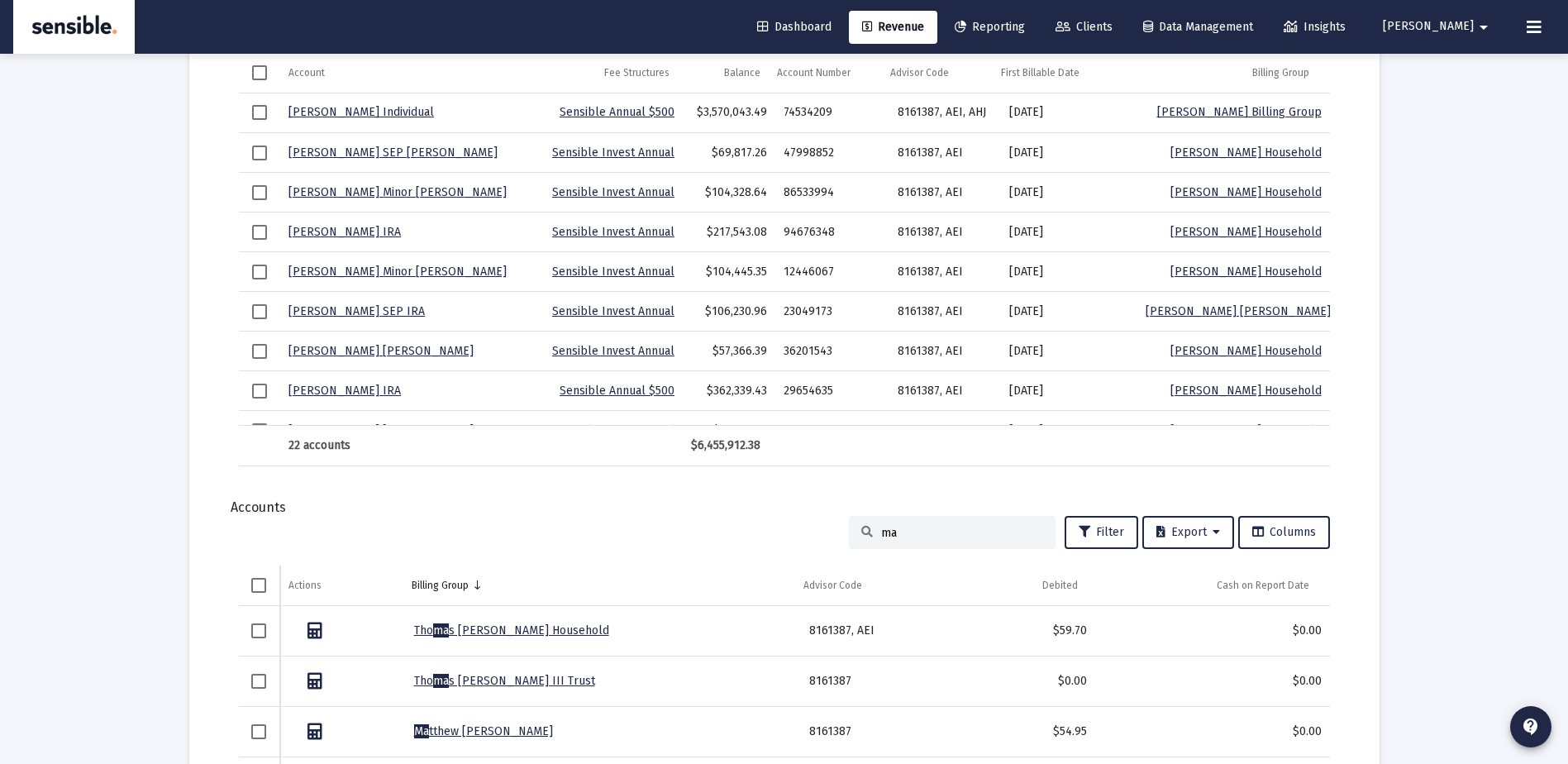
type input "m"
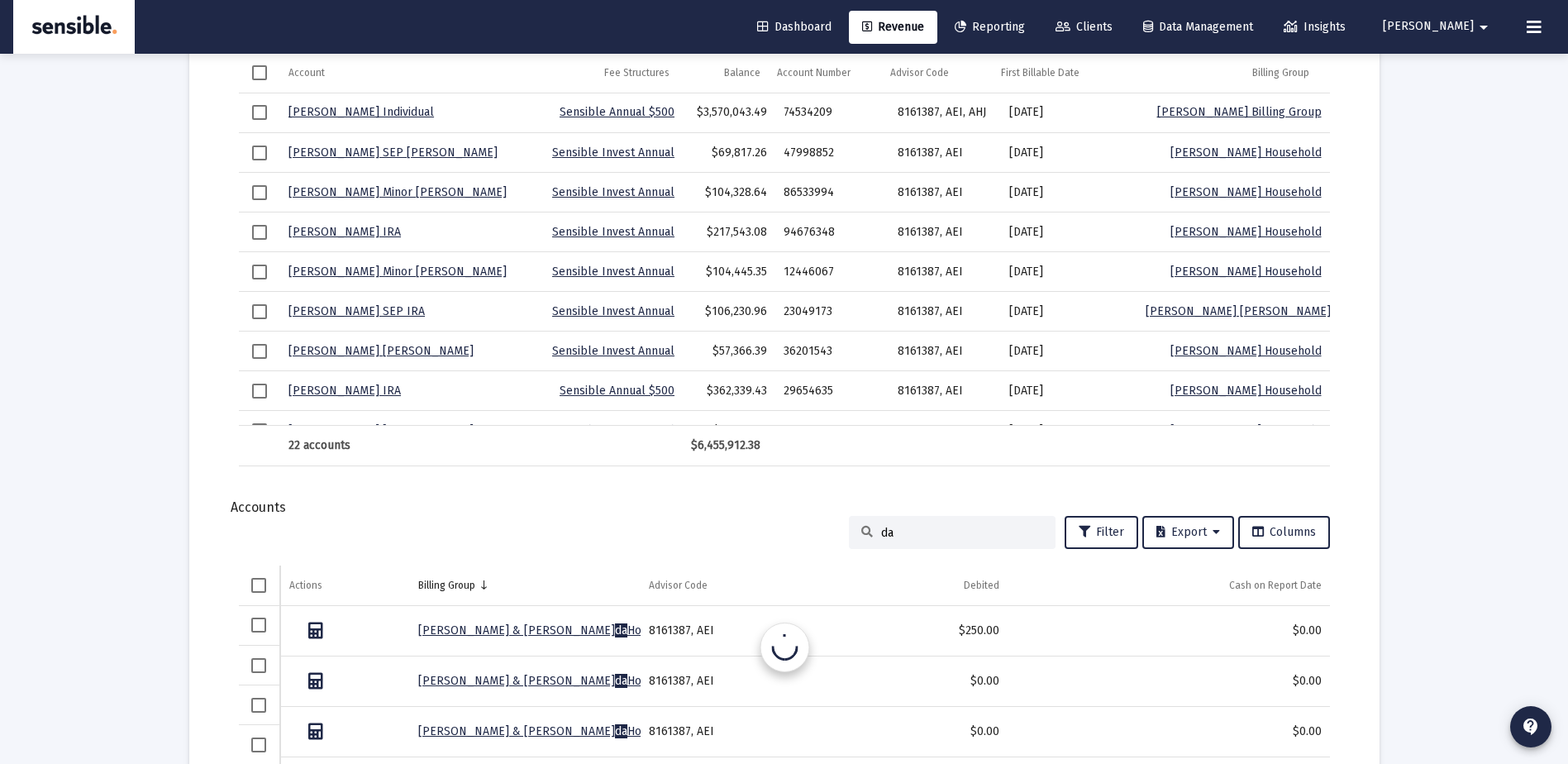
type input "d"
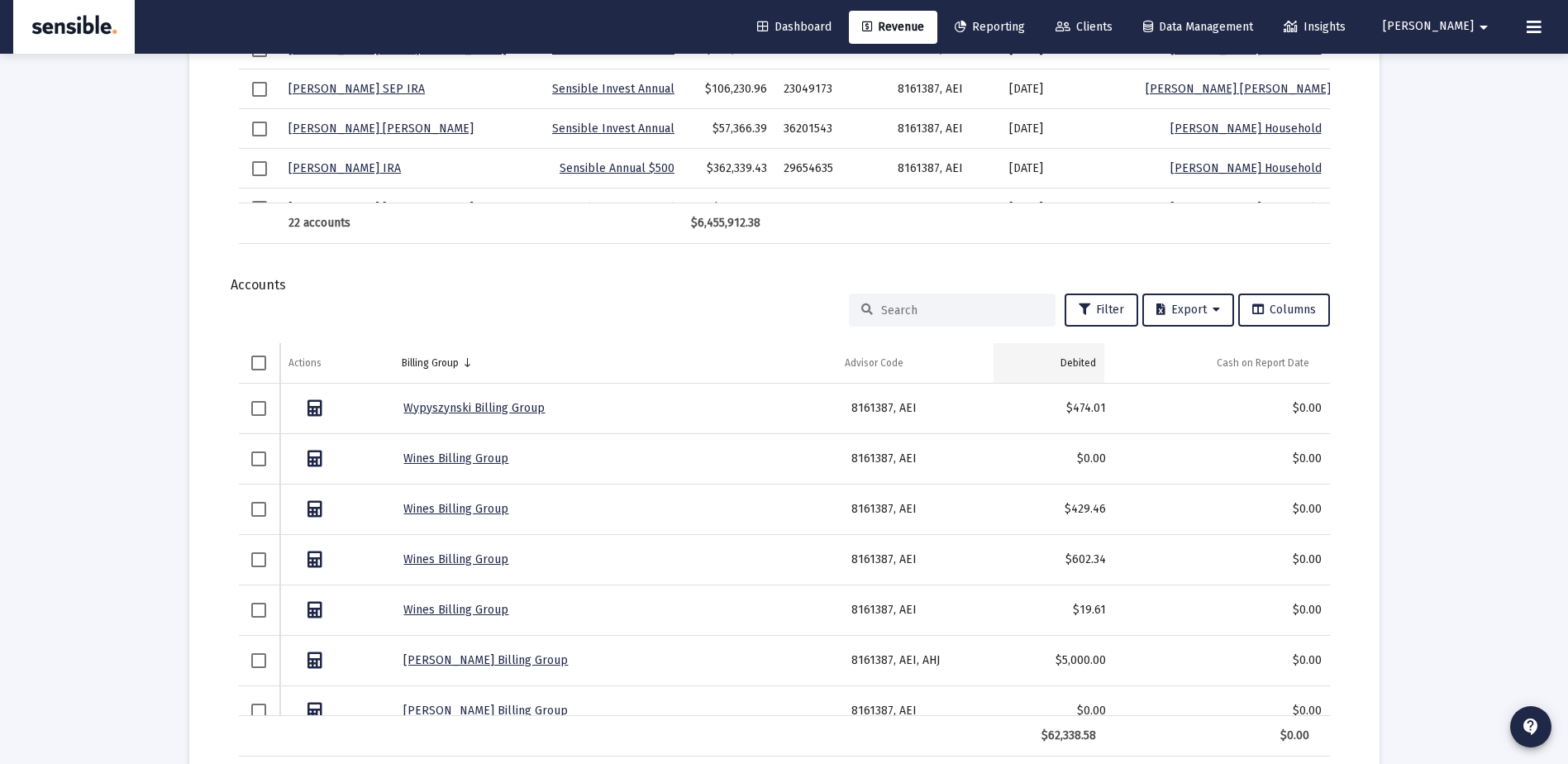
click at [1085, 365] on div "Debited" at bounding box center [1079, 363] width 36 height 14
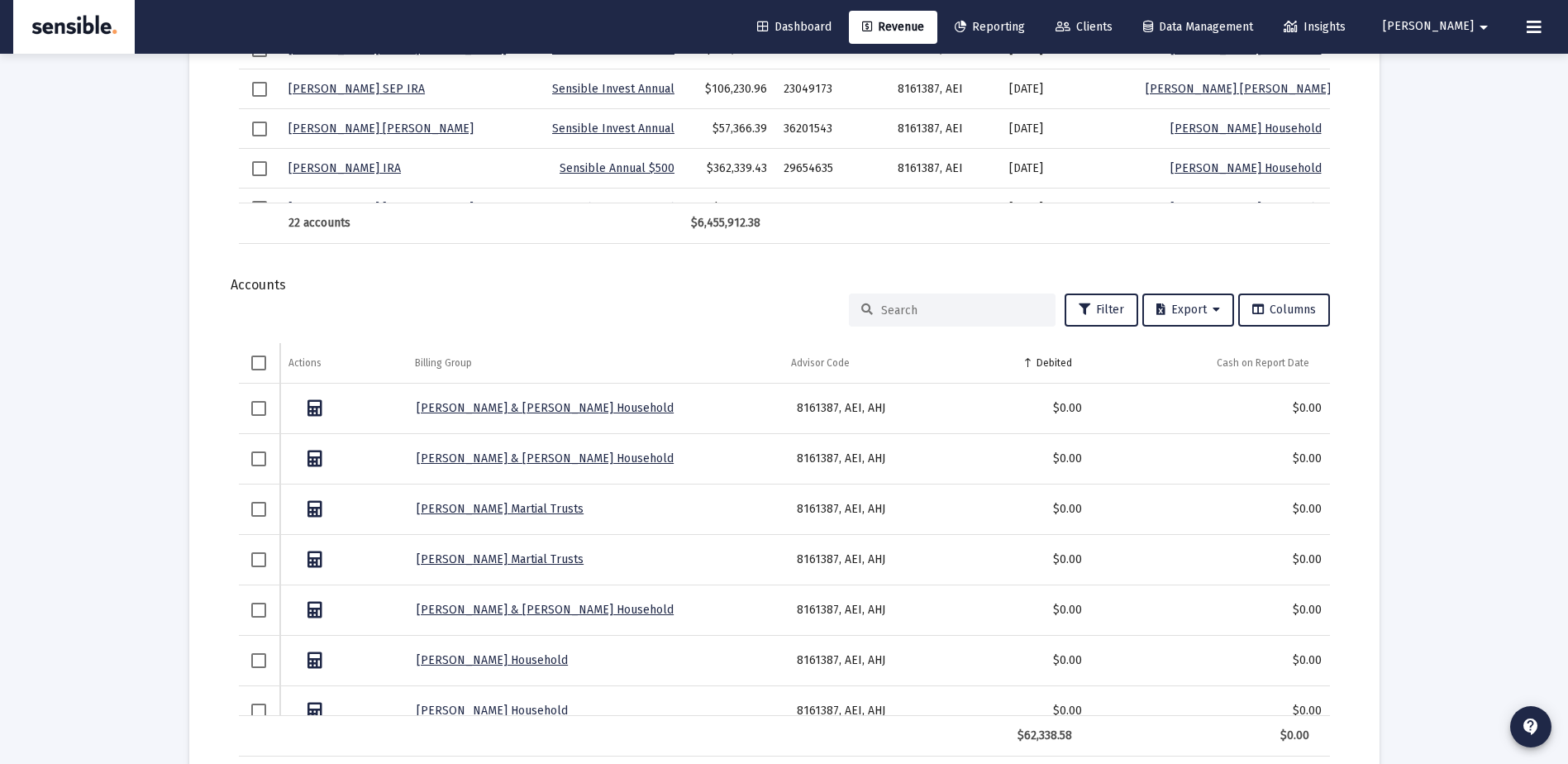
click at [1085, 365] on td "Cash on Report Date" at bounding box center [1199, 362] width 237 height 40
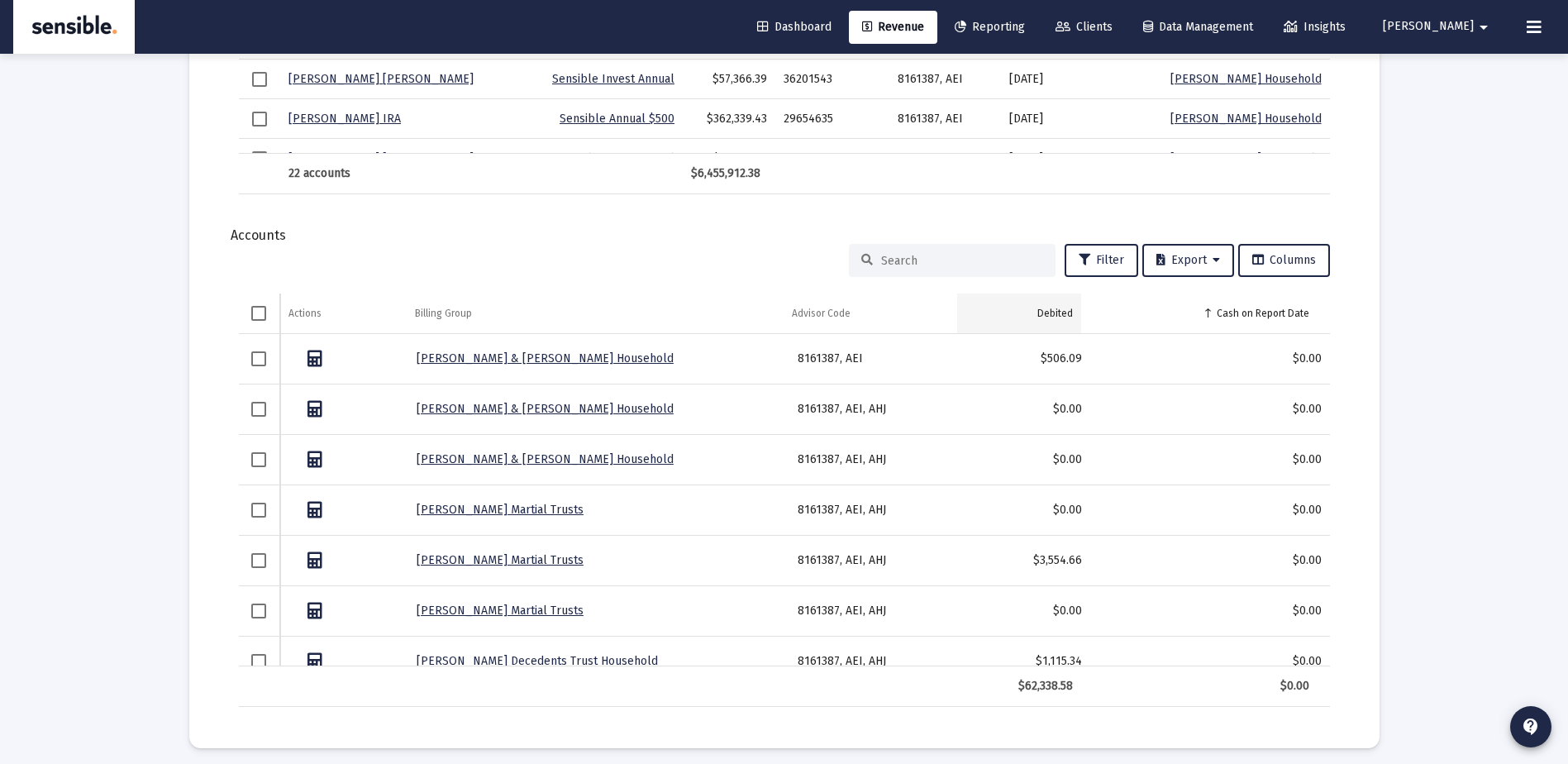
click at [1063, 315] on div "Debited" at bounding box center [1055, 314] width 36 height 14
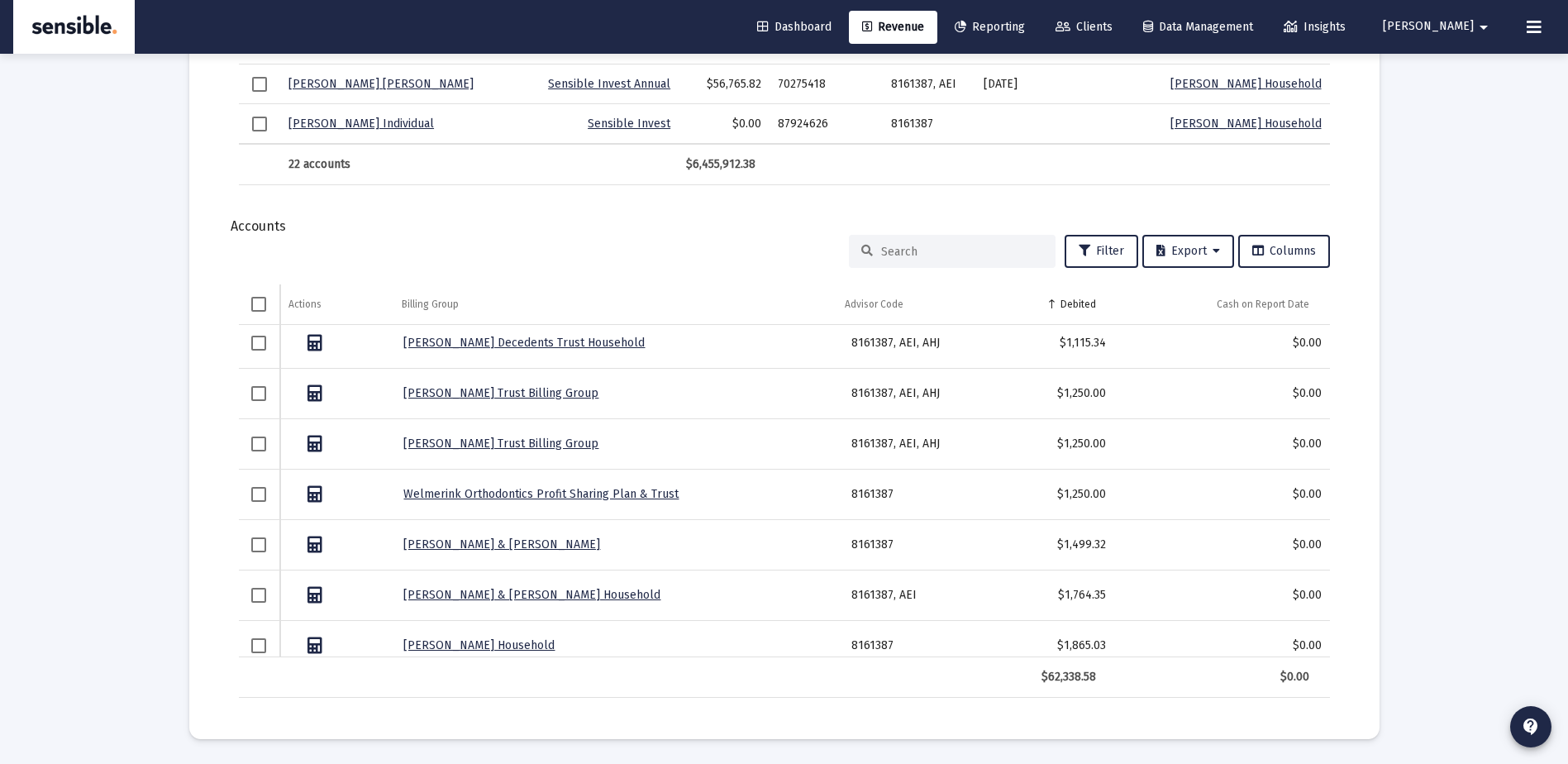
scroll to position [6608, 0]
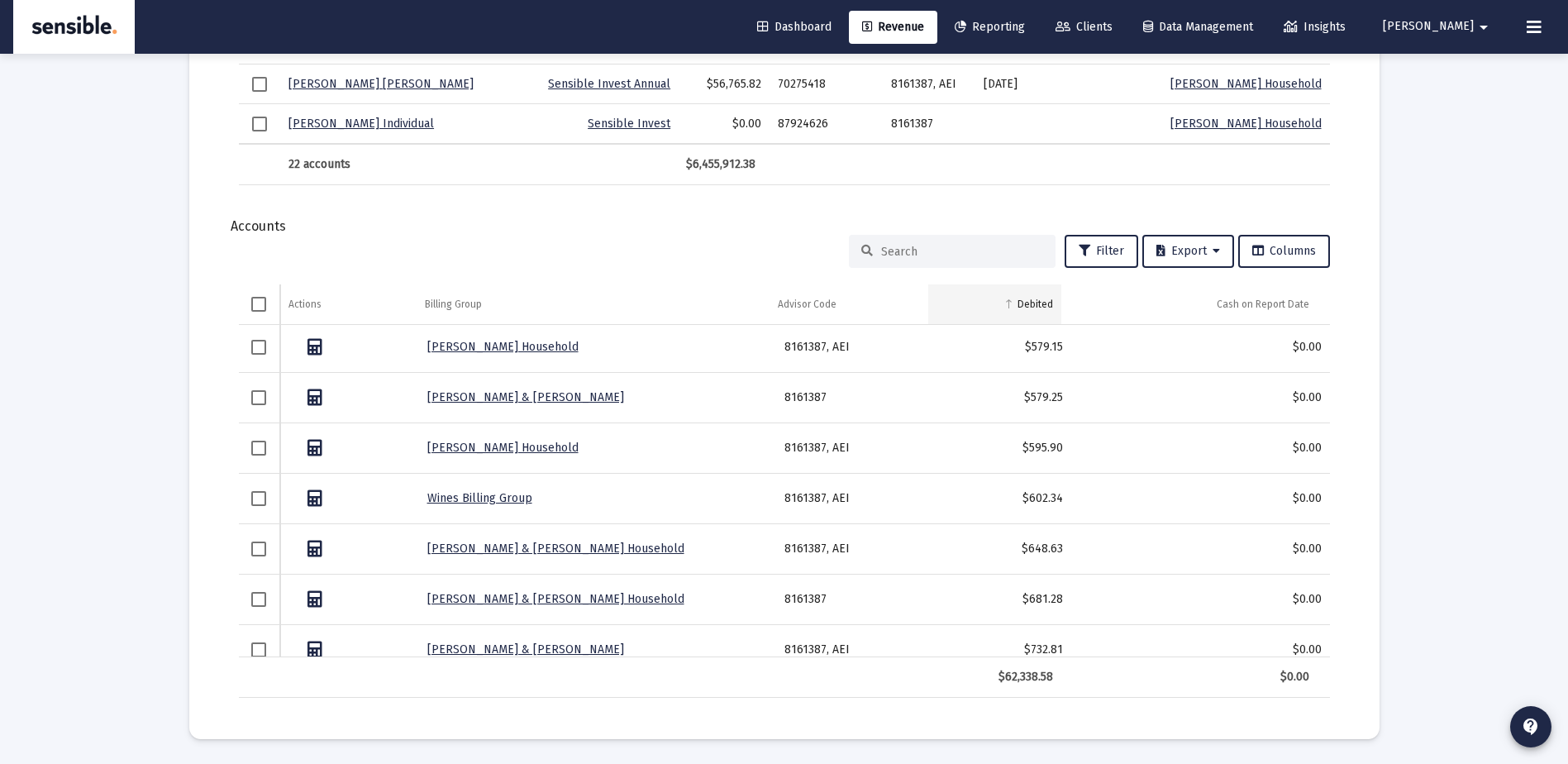
click at [1037, 306] on div "Debited" at bounding box center [1035, 305] width 36 height 14
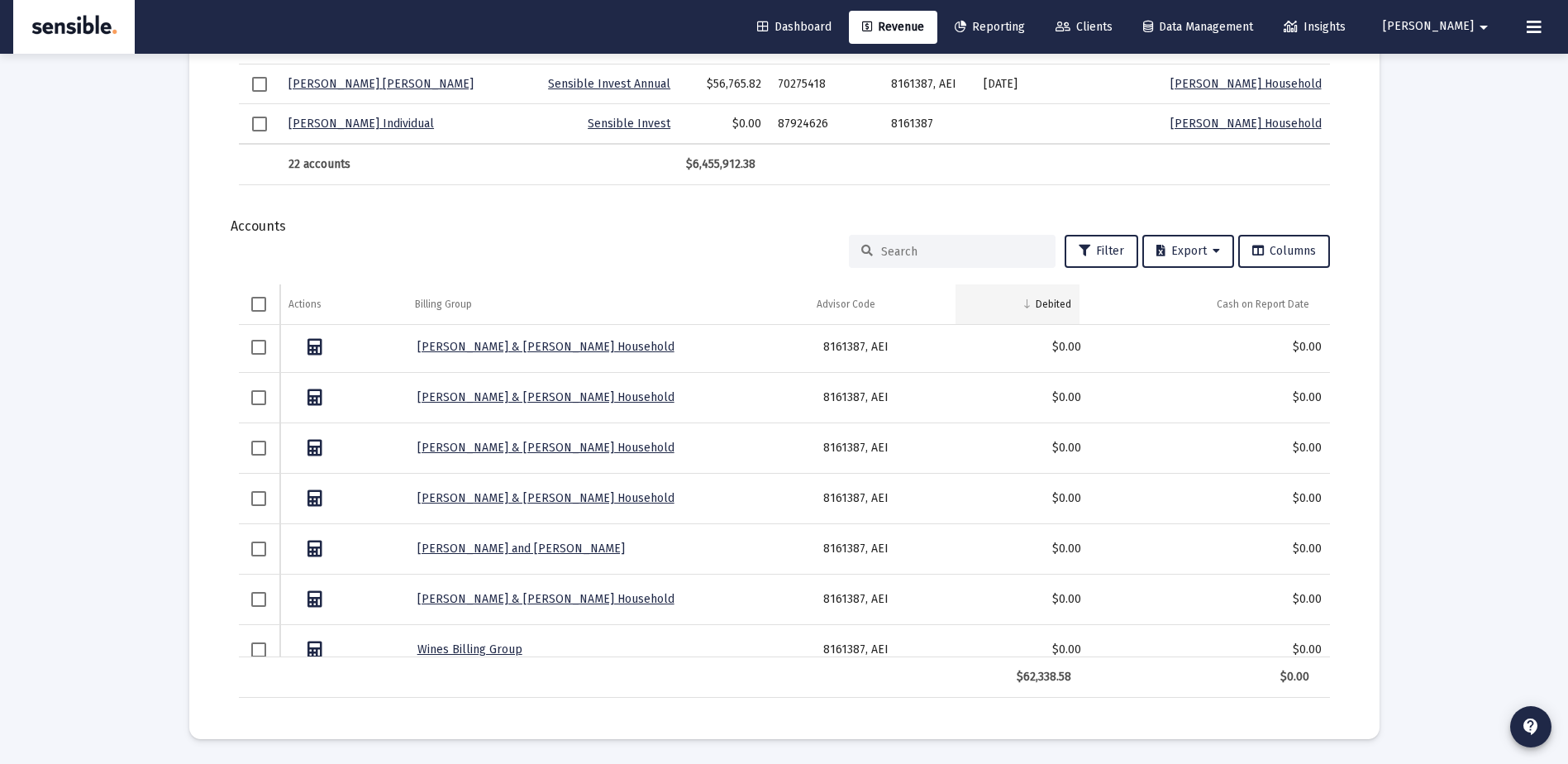
click at [1036, 300] on div "Debited" at bounding box center [1053, 305] width 36 height 14
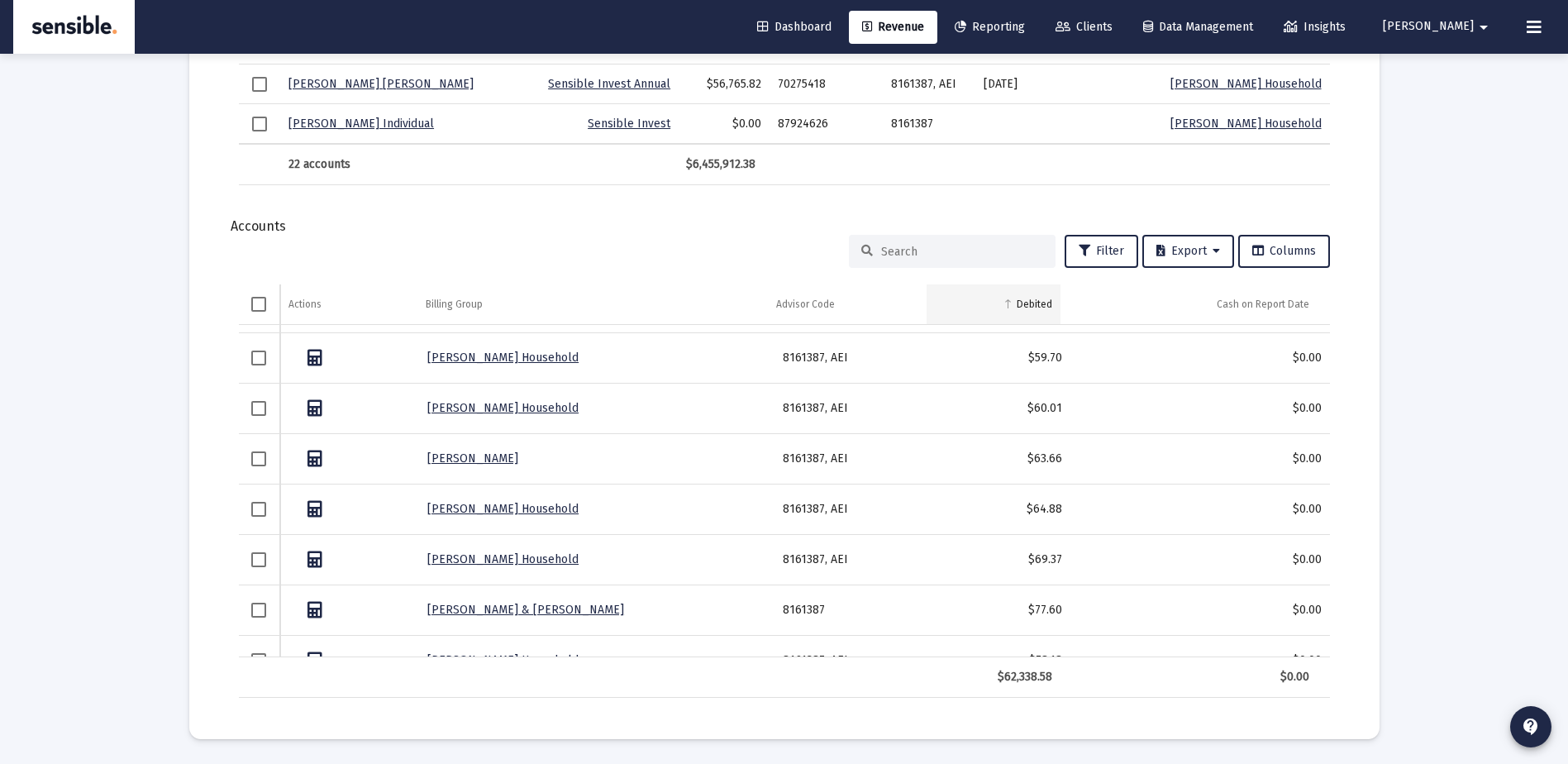
click at [1027, 306] on div "Debited" at bounding box center [1034, 305] width 36 height 14
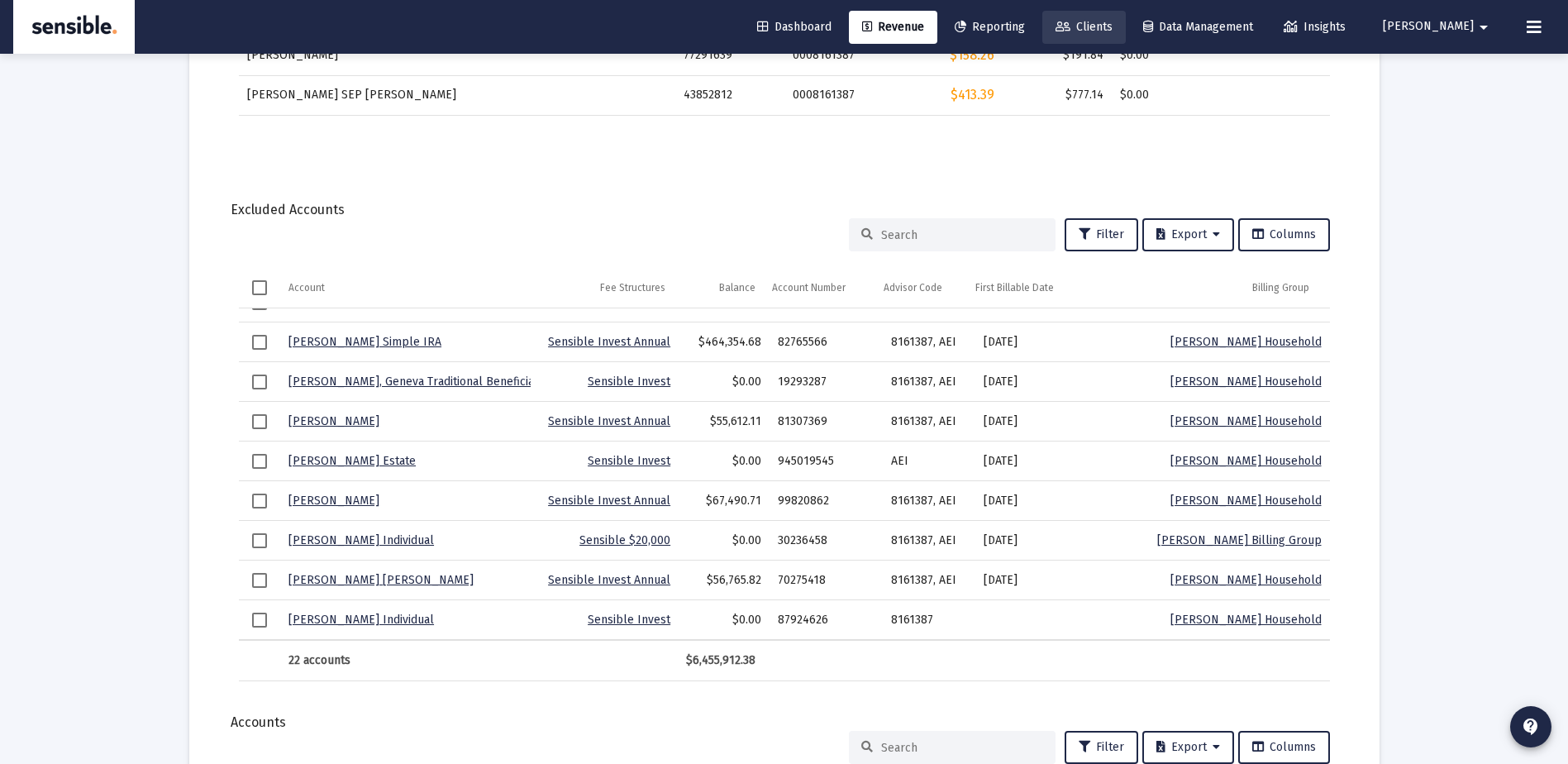
click at [1113, 29] on span "Clients" at bounding box center [1084, 26] width 57 height 14
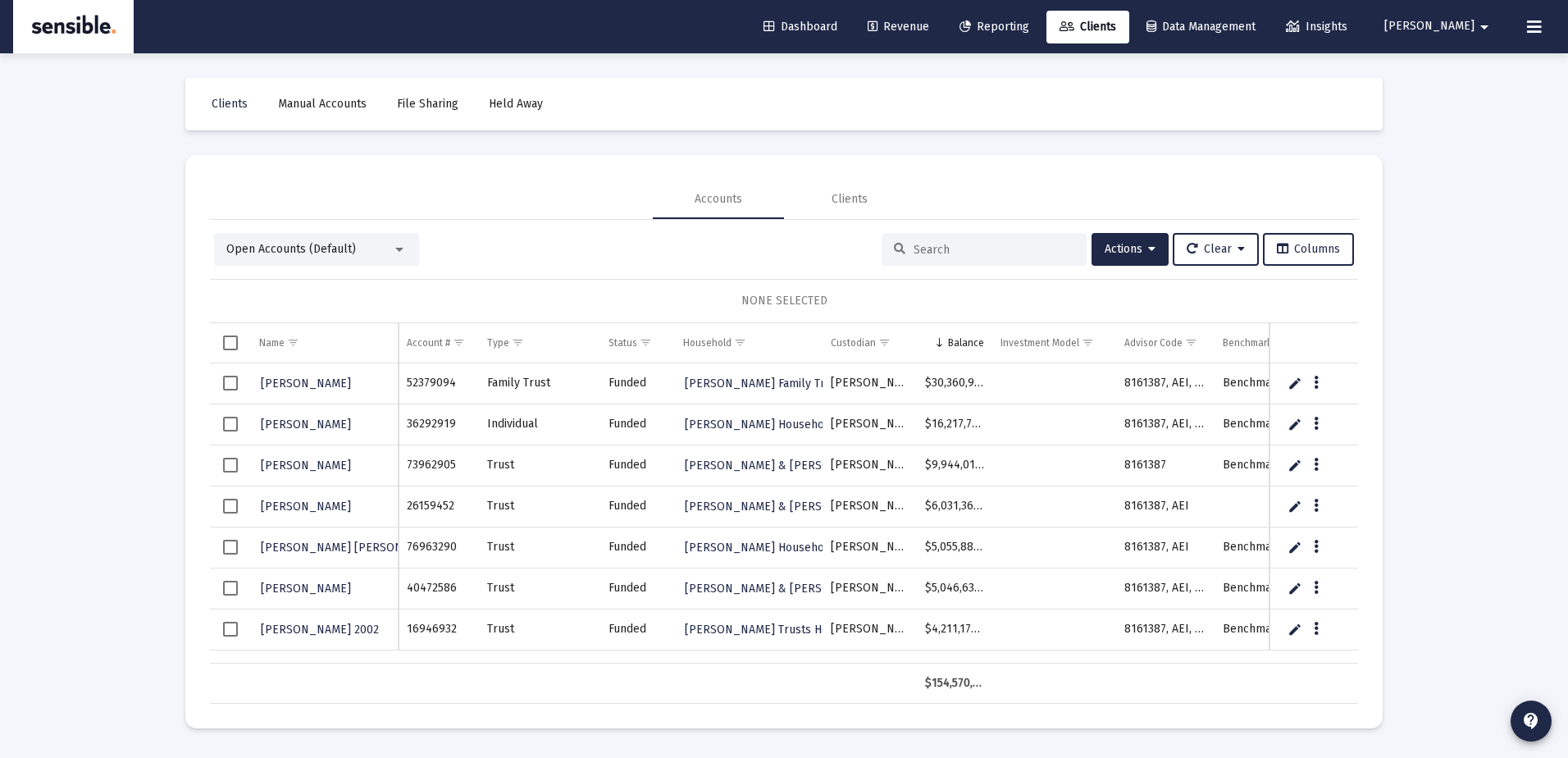
click at [914, 243] on input at bounding box center [994, 249] width 161 height 13
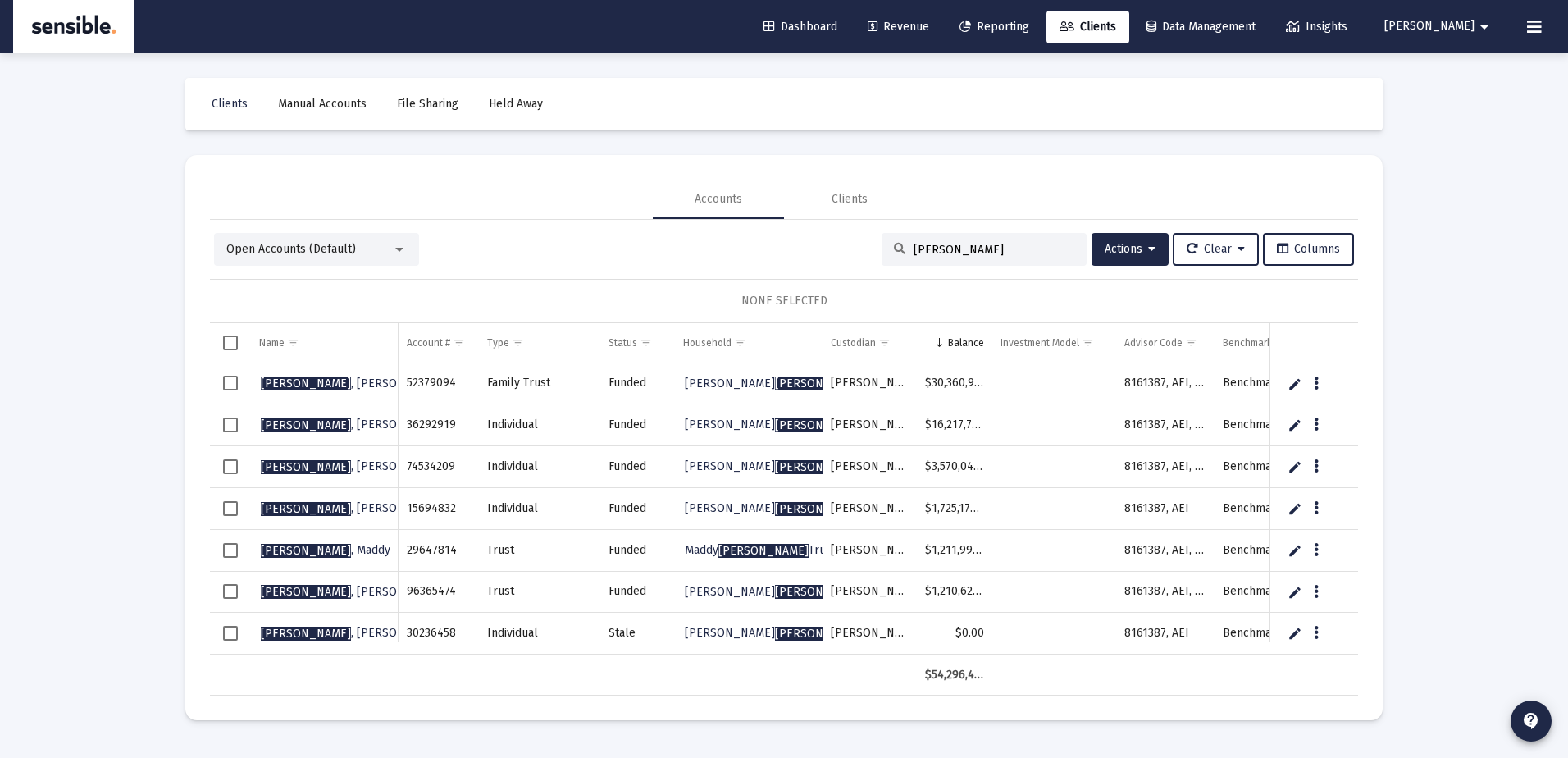
type input "[PERSON_NAME]"
click at [228, 463] on span "Select row" at bounding box center [230, 466] width 14 height 14
click at [1107, 240] on button "Actions" at bounding box center [1130, 249] width 77 height 33
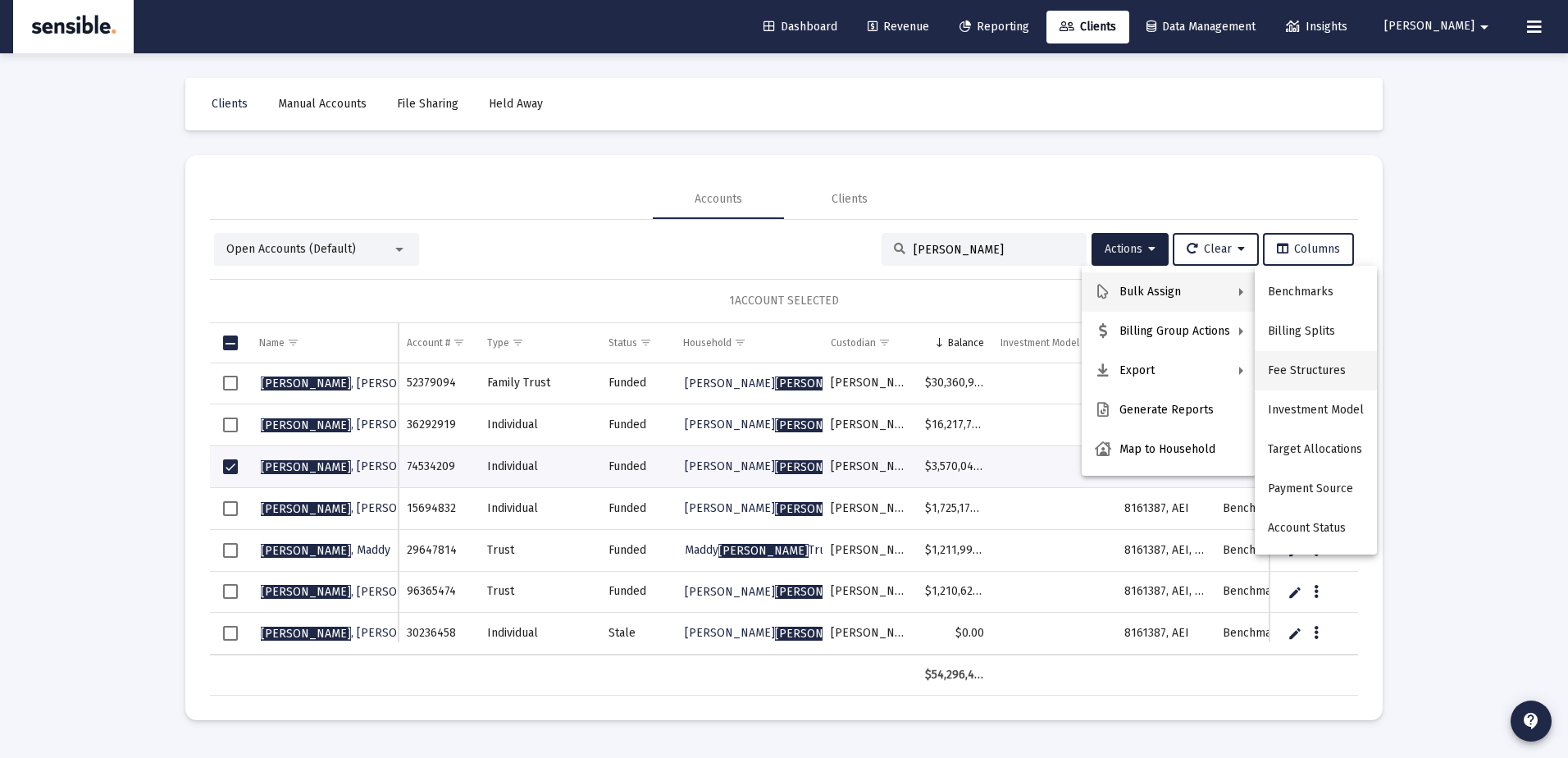
click at [1292, 362] on button "Fee Structures" at bounding box center [1316, 370] width 122 height 39
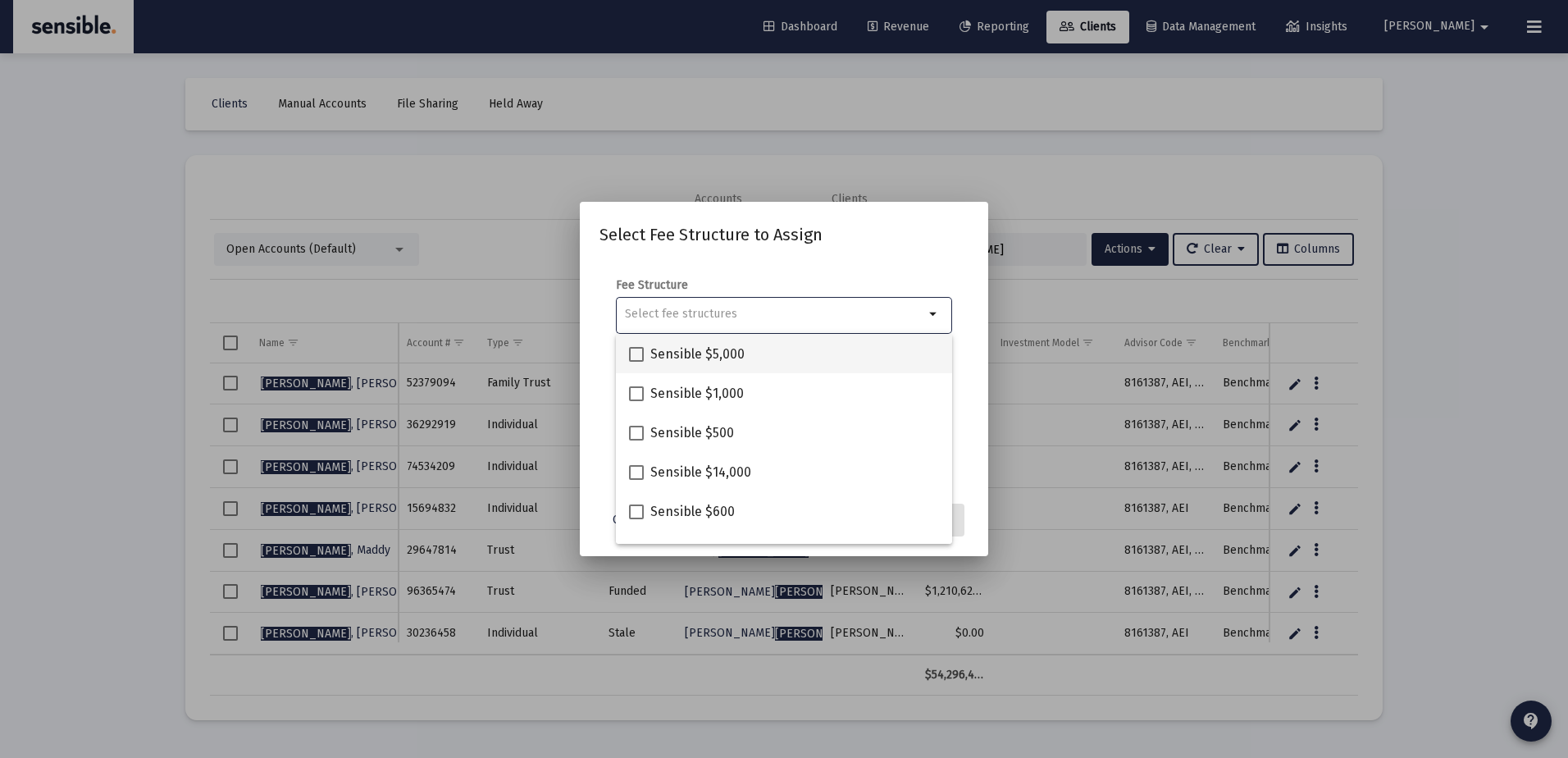
click at [726, 356] on span "Sensible $5,000" at bounding box center [697, 354] width 94 height 19
click at [637, 362] on input "Sensible $5,000" at bounding box center [636, 362] width 1 height 1
checkbox input "true"
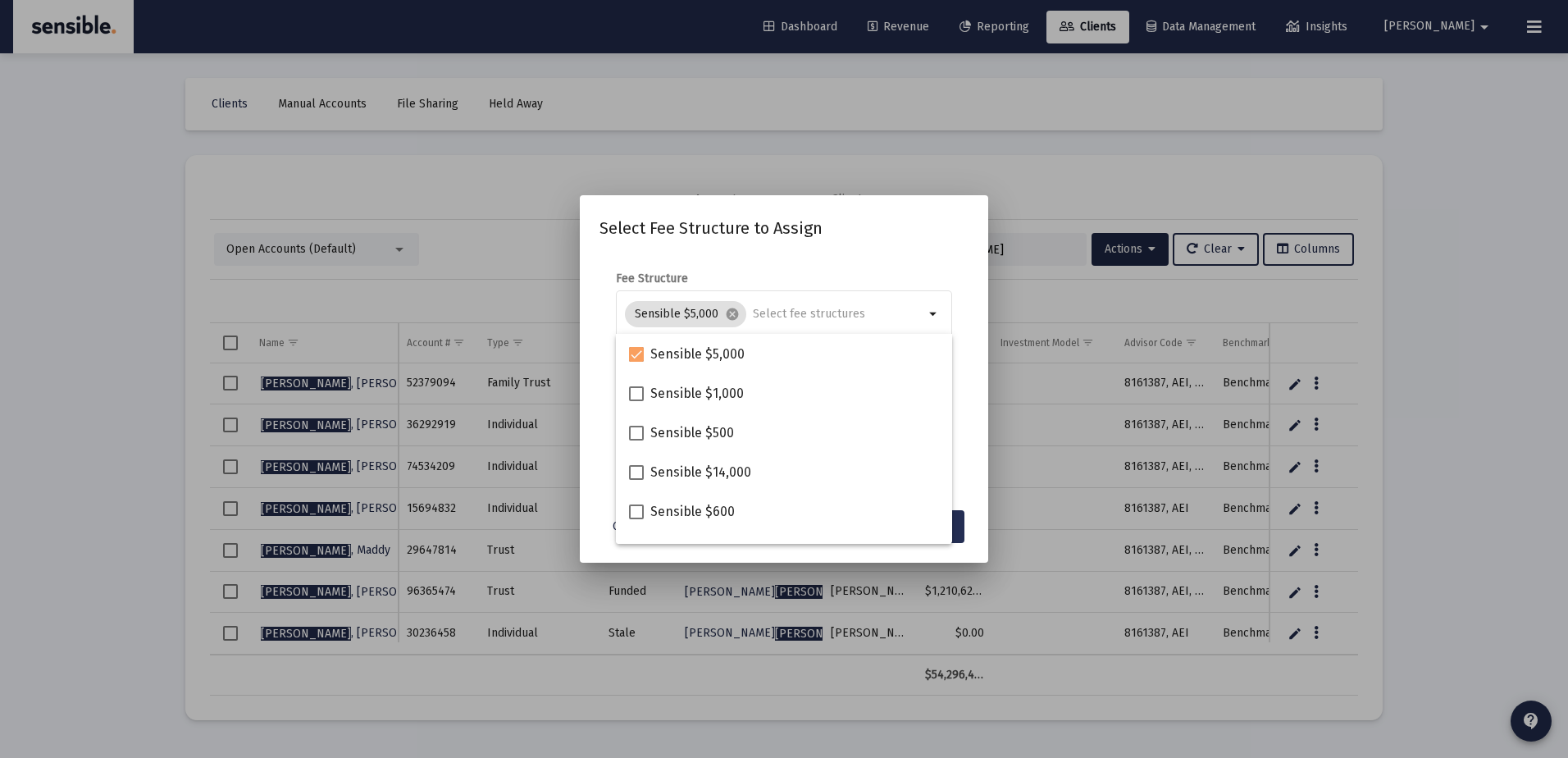
click at [958, 515] on button "Assign" at bounding box center [934, 527] width 60 height 33
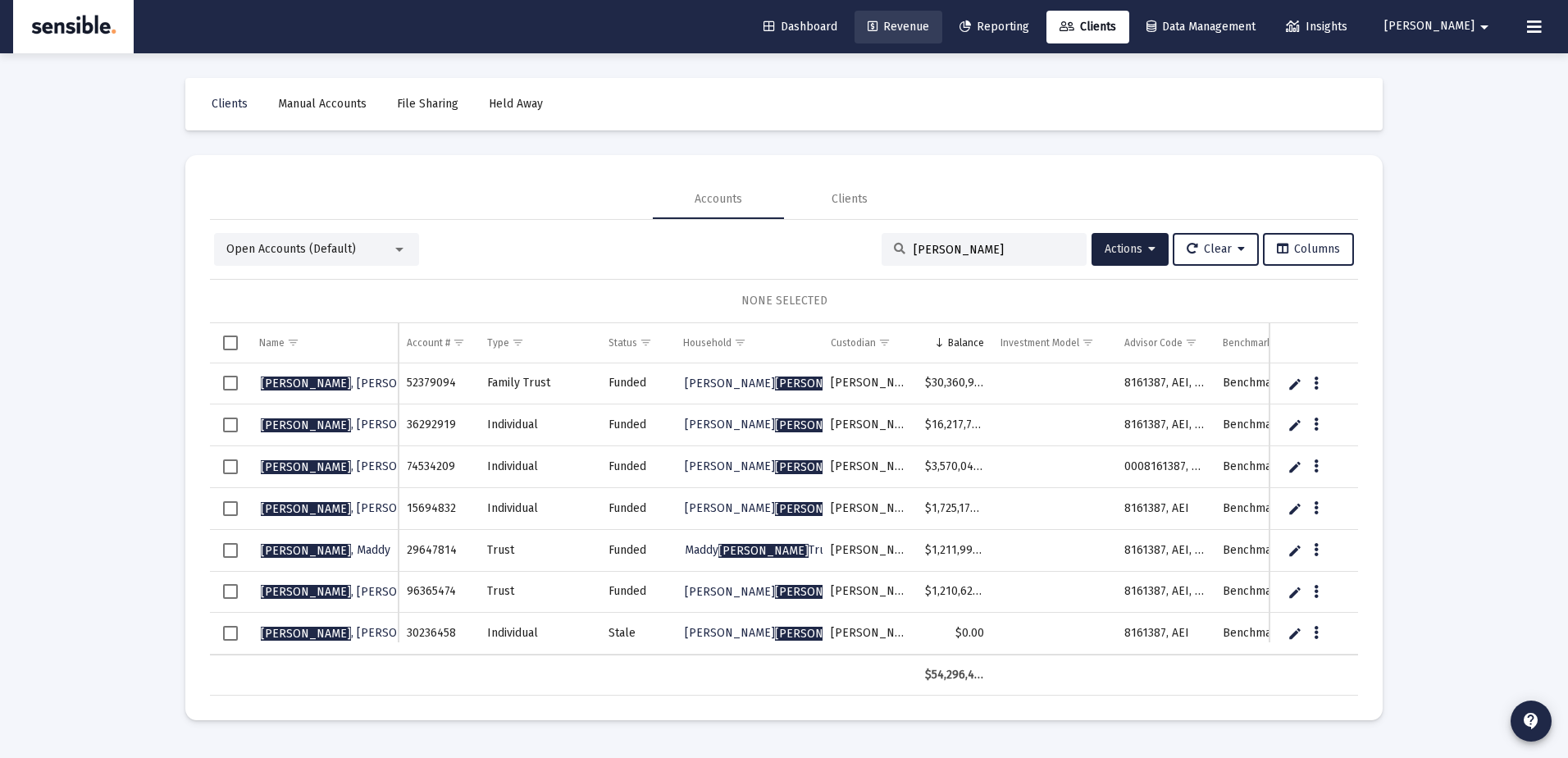
click at [929, 20] on span "Revenue" at bounding box center [899, 26] width 62 height 13
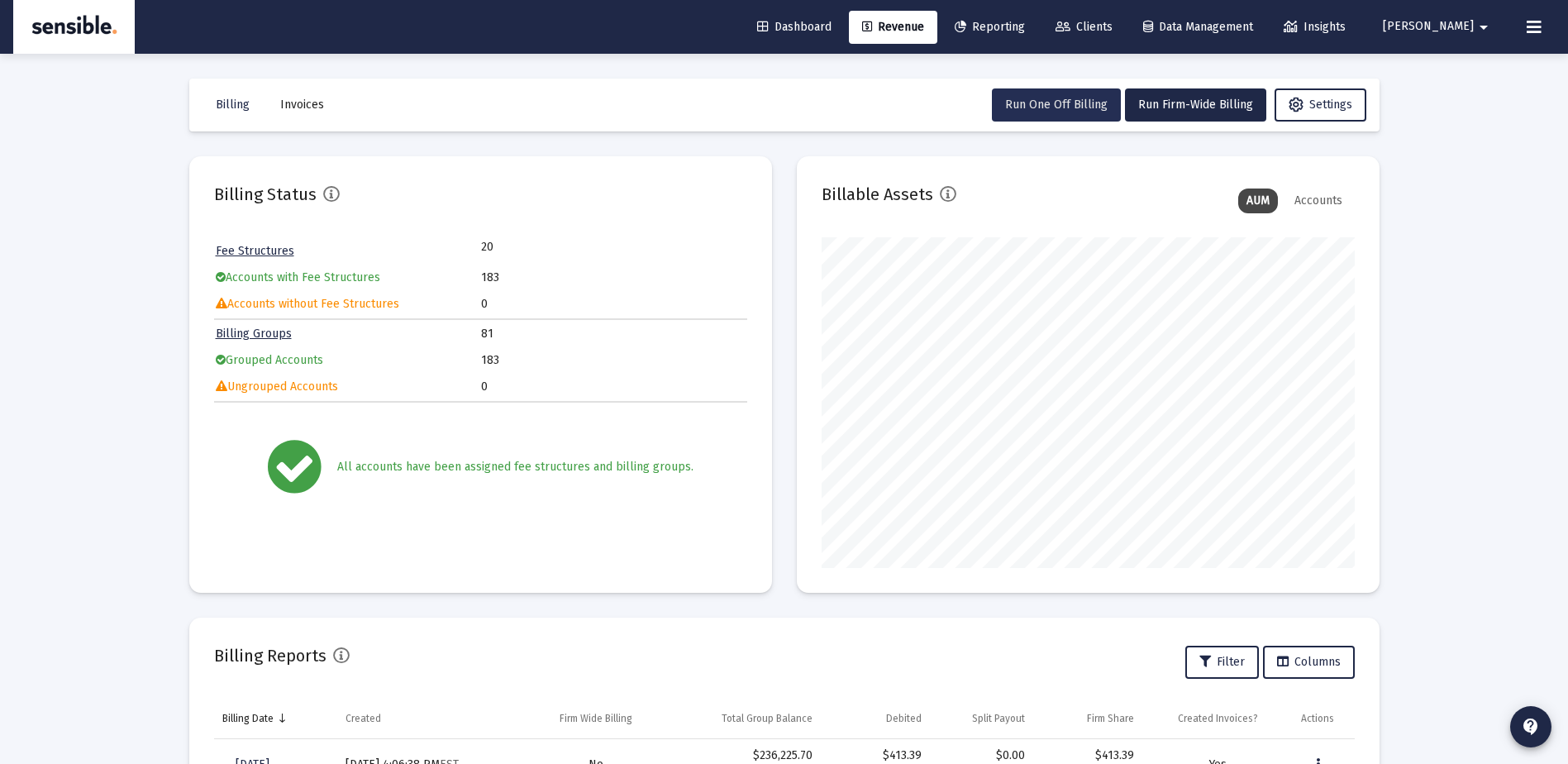
click at [1061, 99] on span "Run One Off Billing" at bounding box center [1057, 104] width 103 height 14
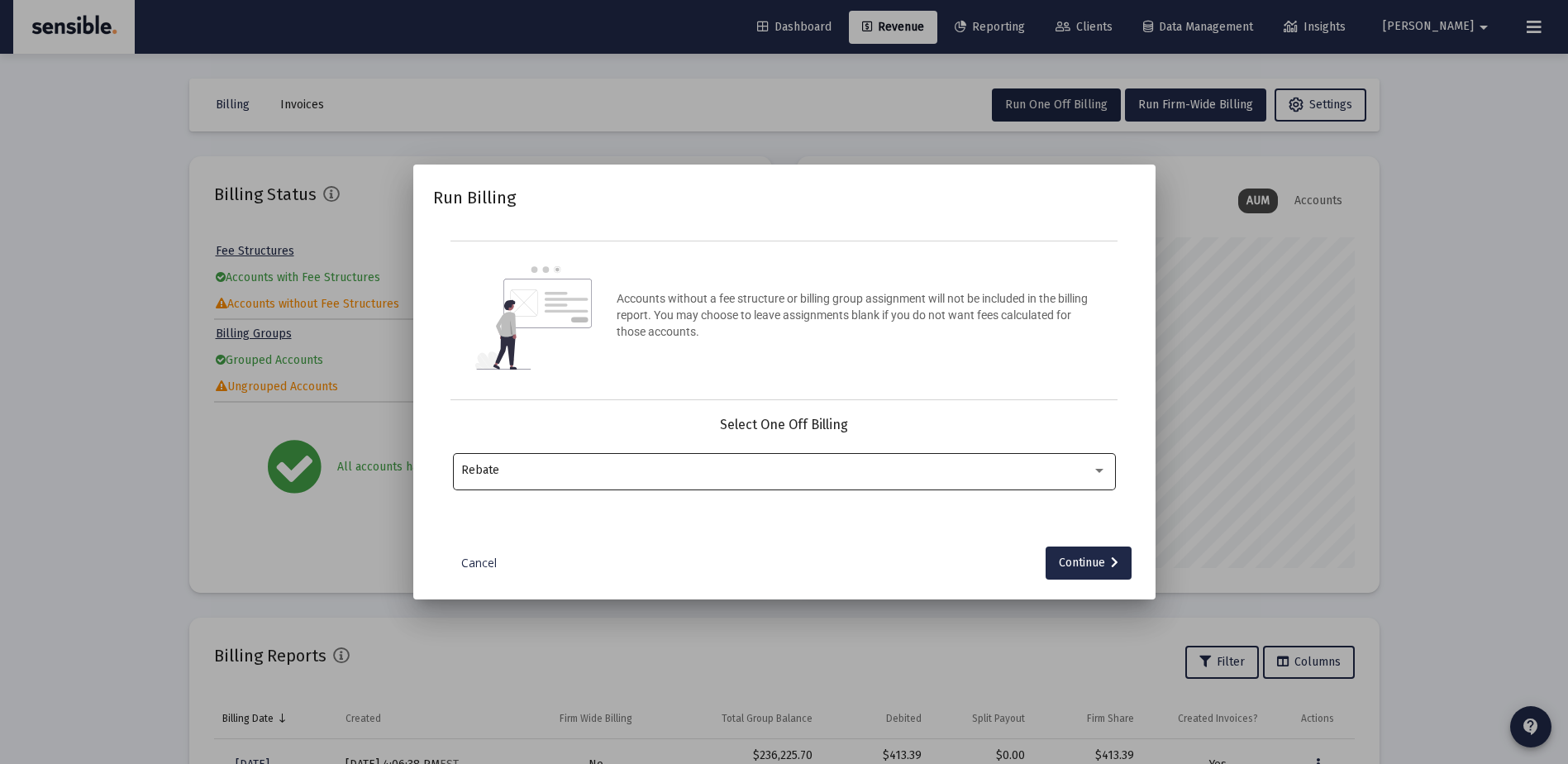
click at [819, 460] on div "Rebate" at bounding box center [784, 470] width 646 height 41
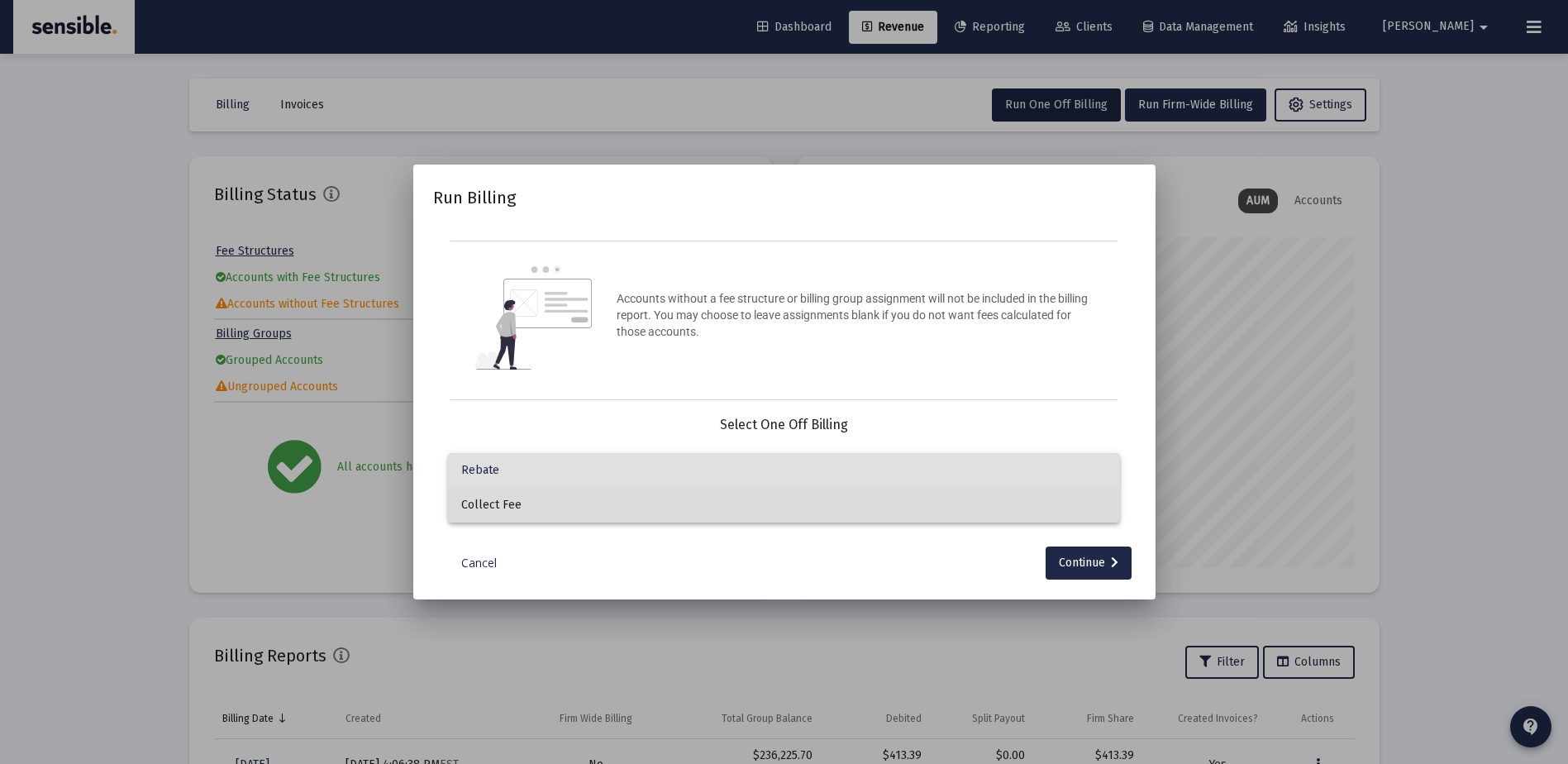
click at [803, 498] on span "Collect Fee" at bounding box center [784, 505] width 646 height 35
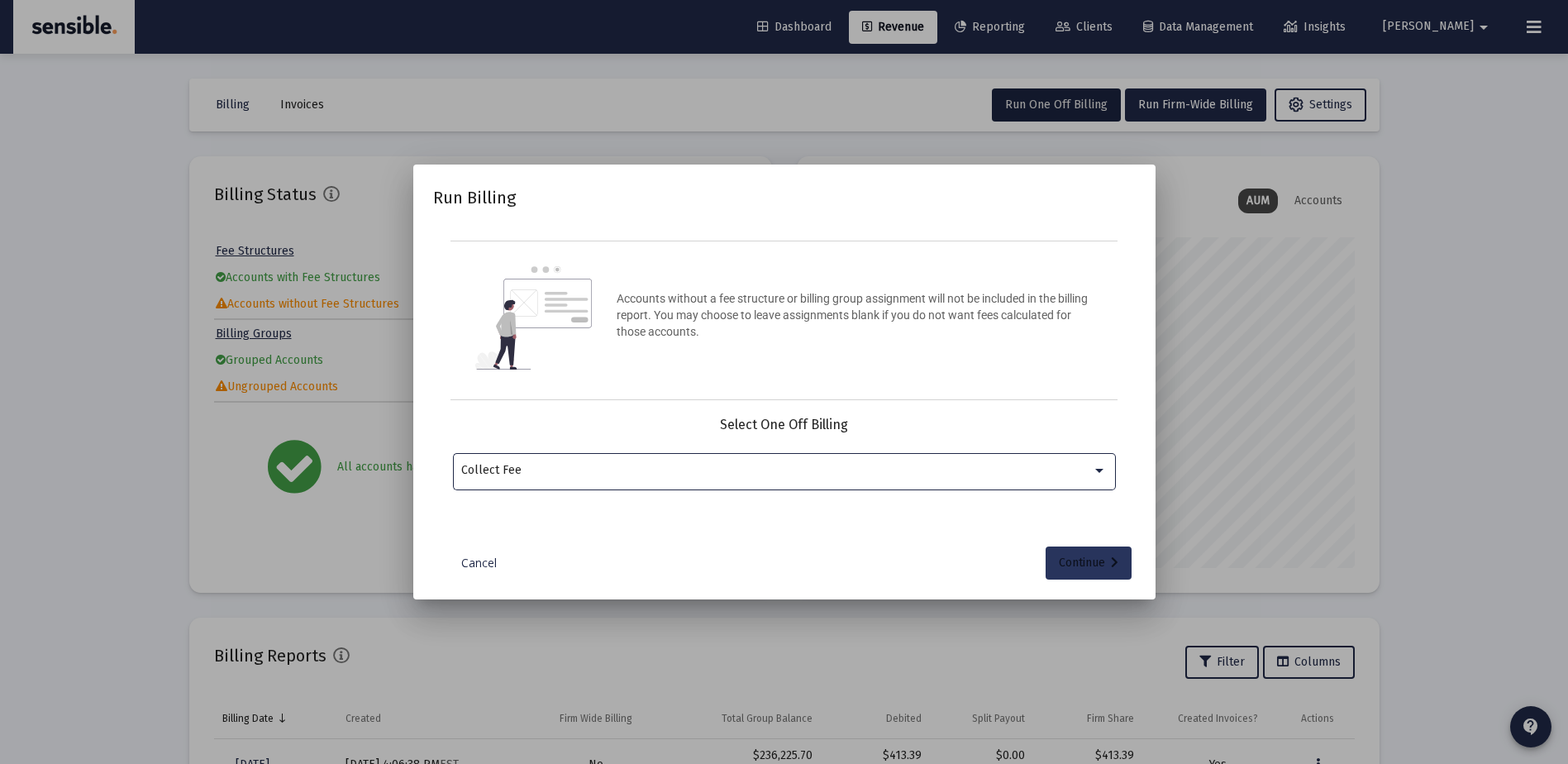
click at [1067, 554] on div "Continue" at bounding box center [1088, 563] width 59 height 33
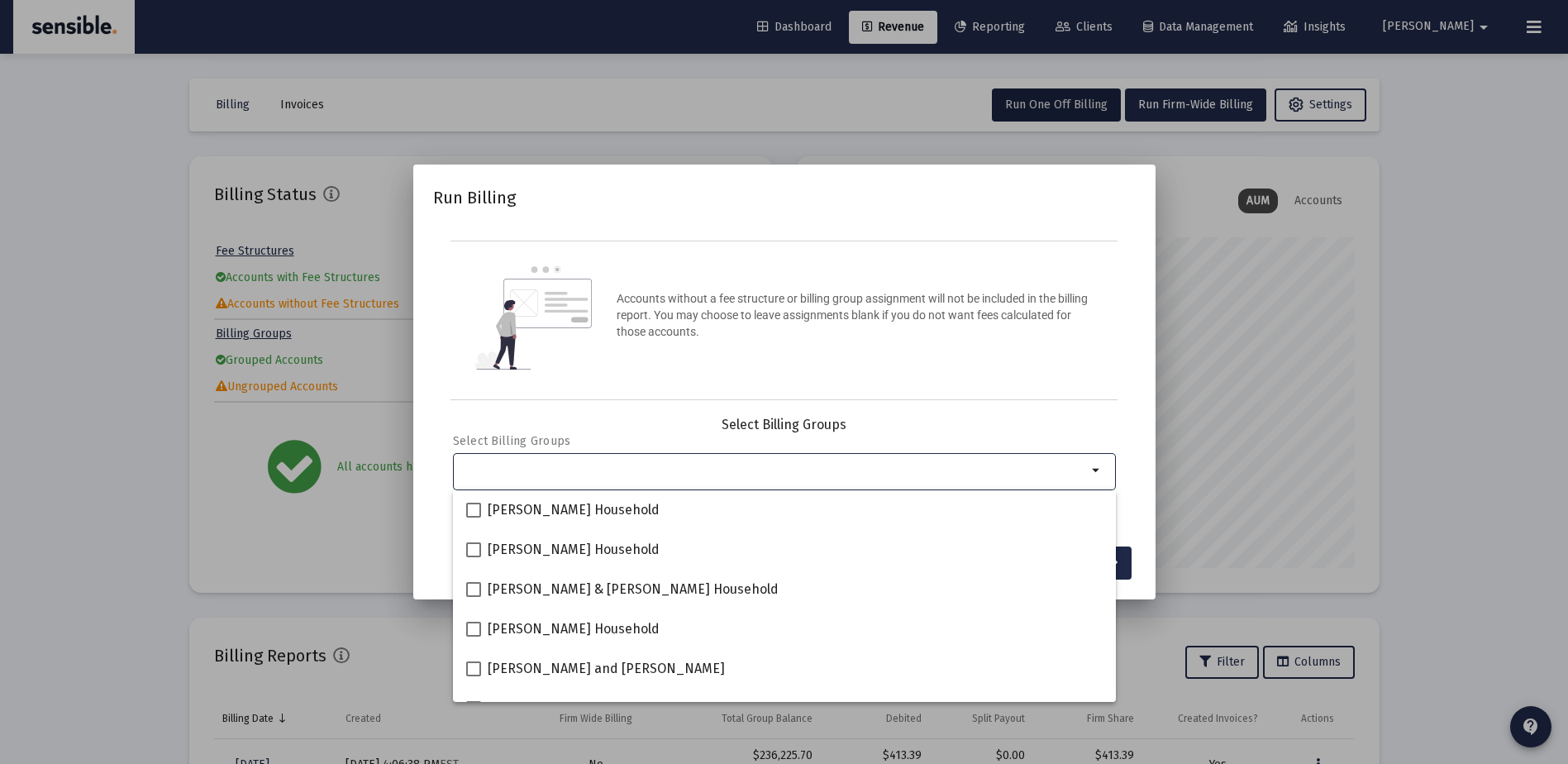
click at [832, 478] on div "Selection" at bounding box center [774, 470] width 632 height 19
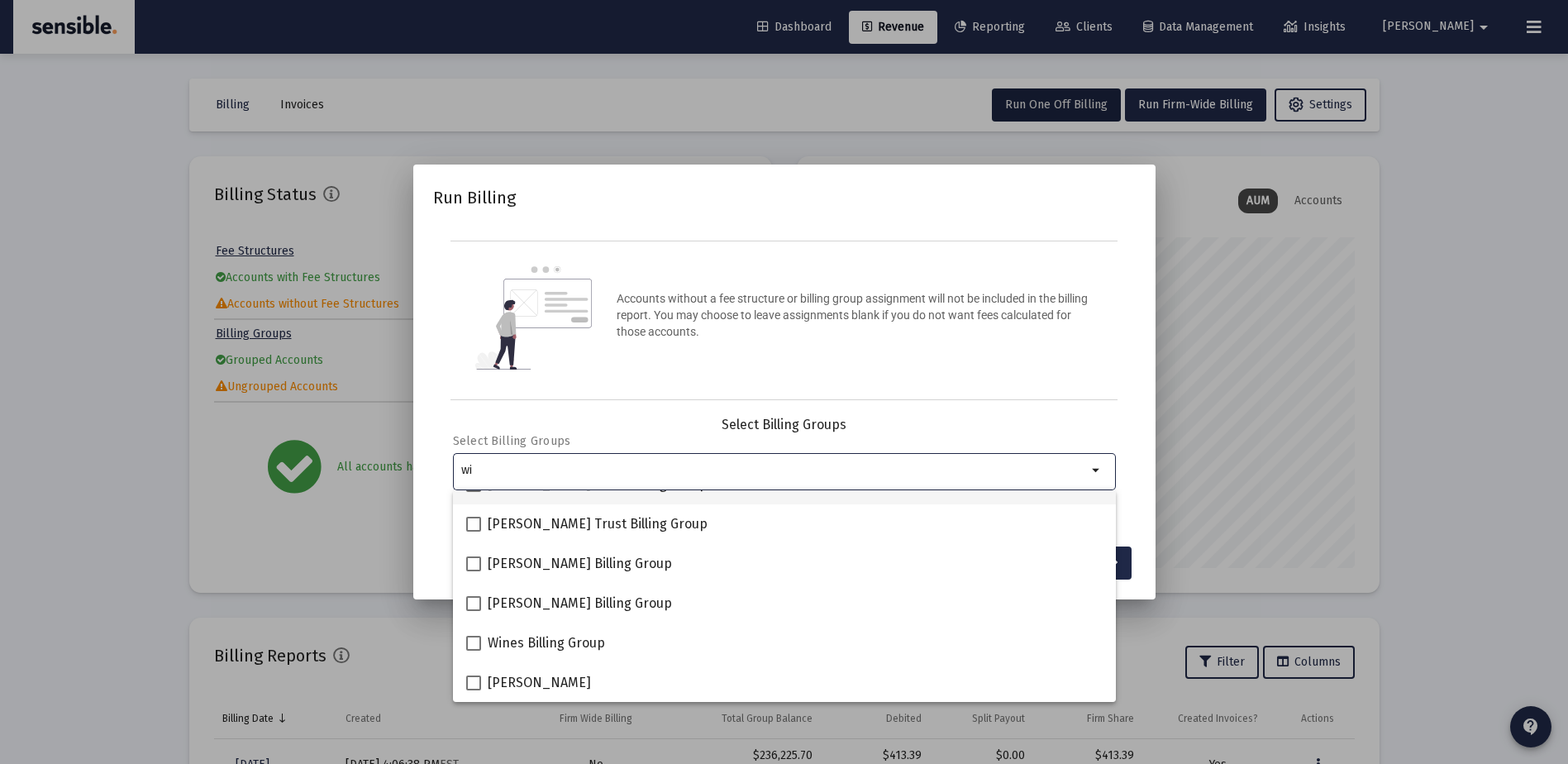
scroll to position [106, 0]
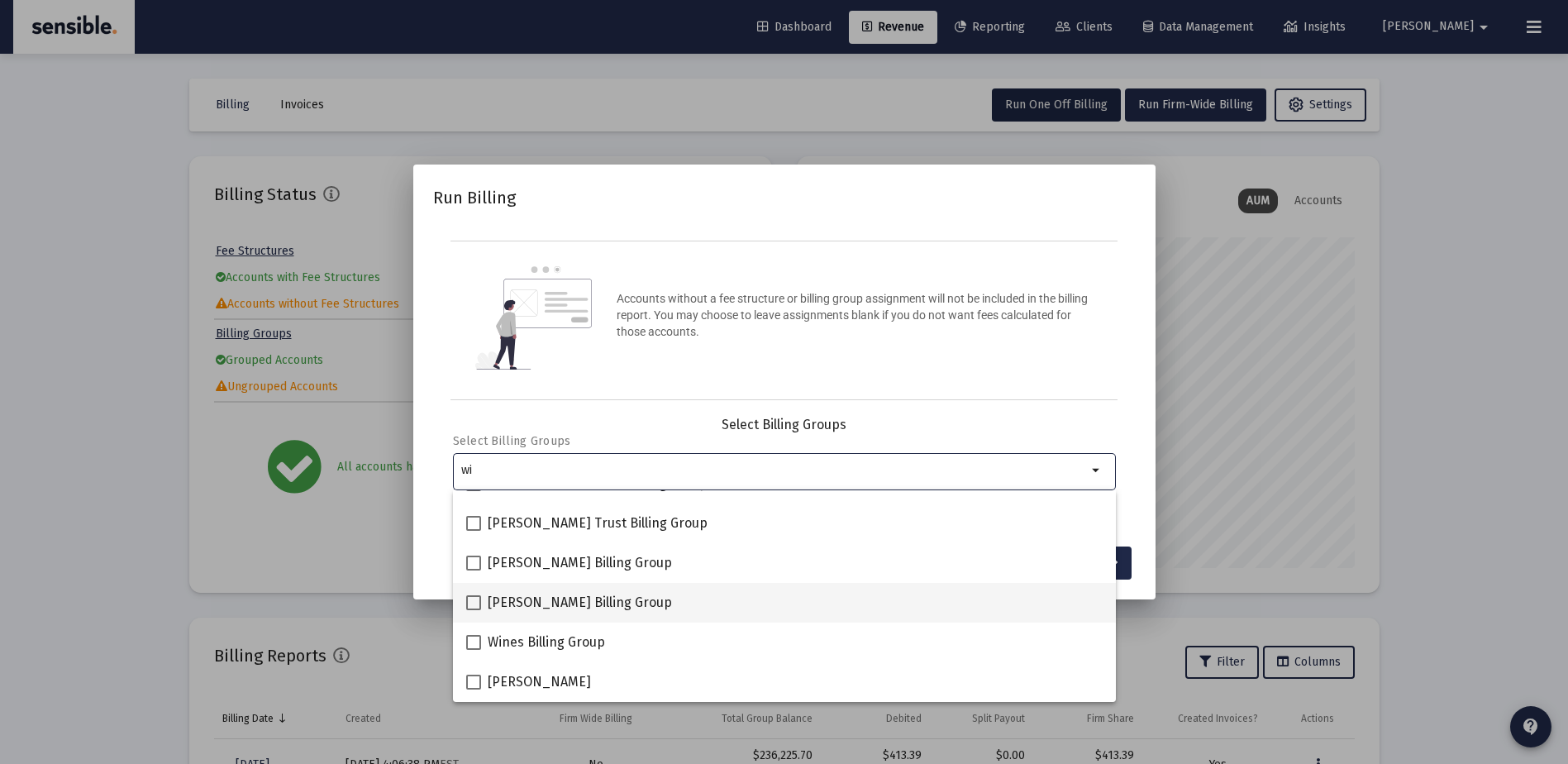
type input "wi"
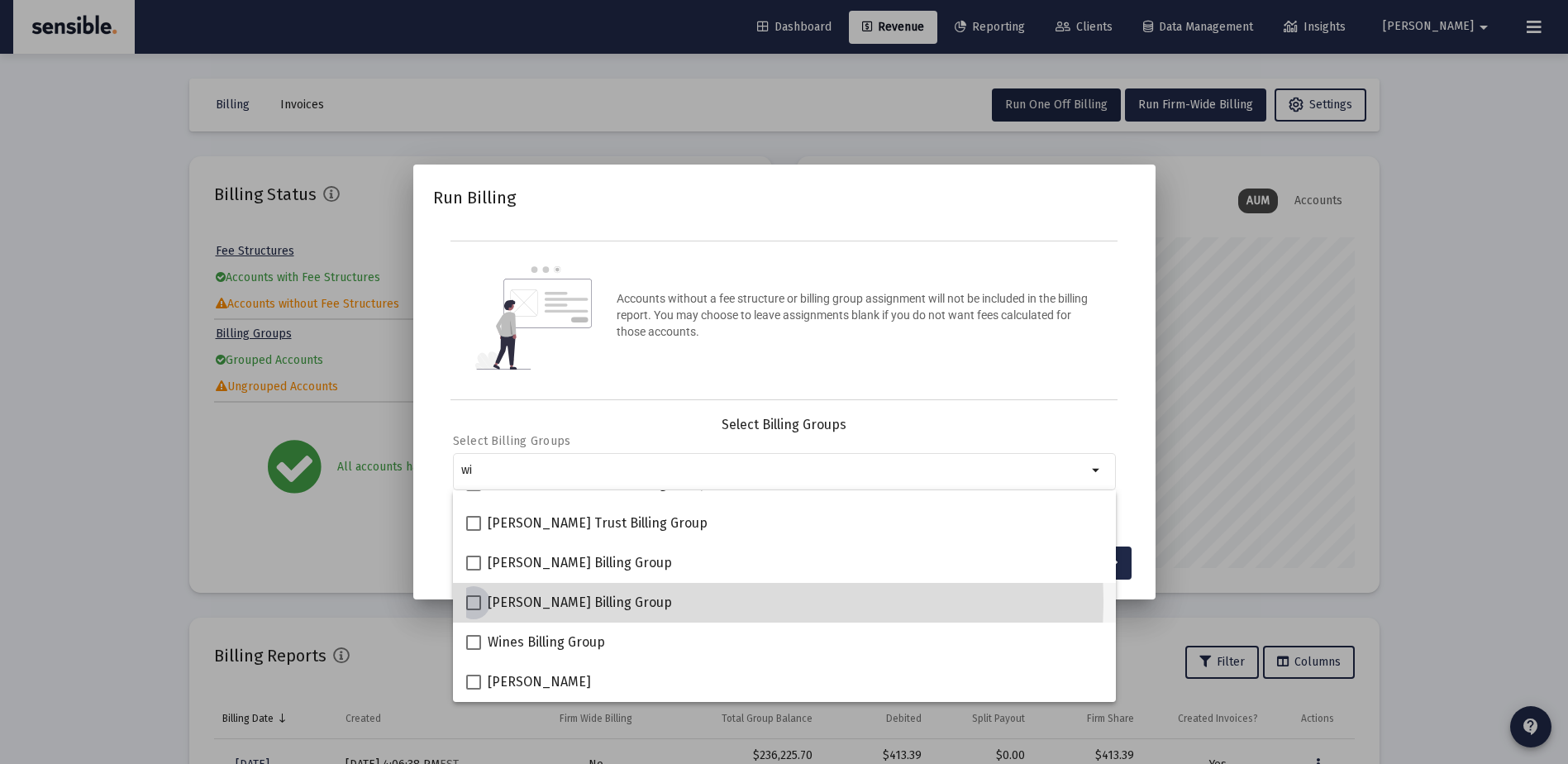
click at [479, 600] on span at bounding box center [473, 602] width 15 height 15
click at [474, 610] on input "[PERSON_NAME] Billing Group" at bounding box center [473, 610] width 1 height 1
checkbox input "true"
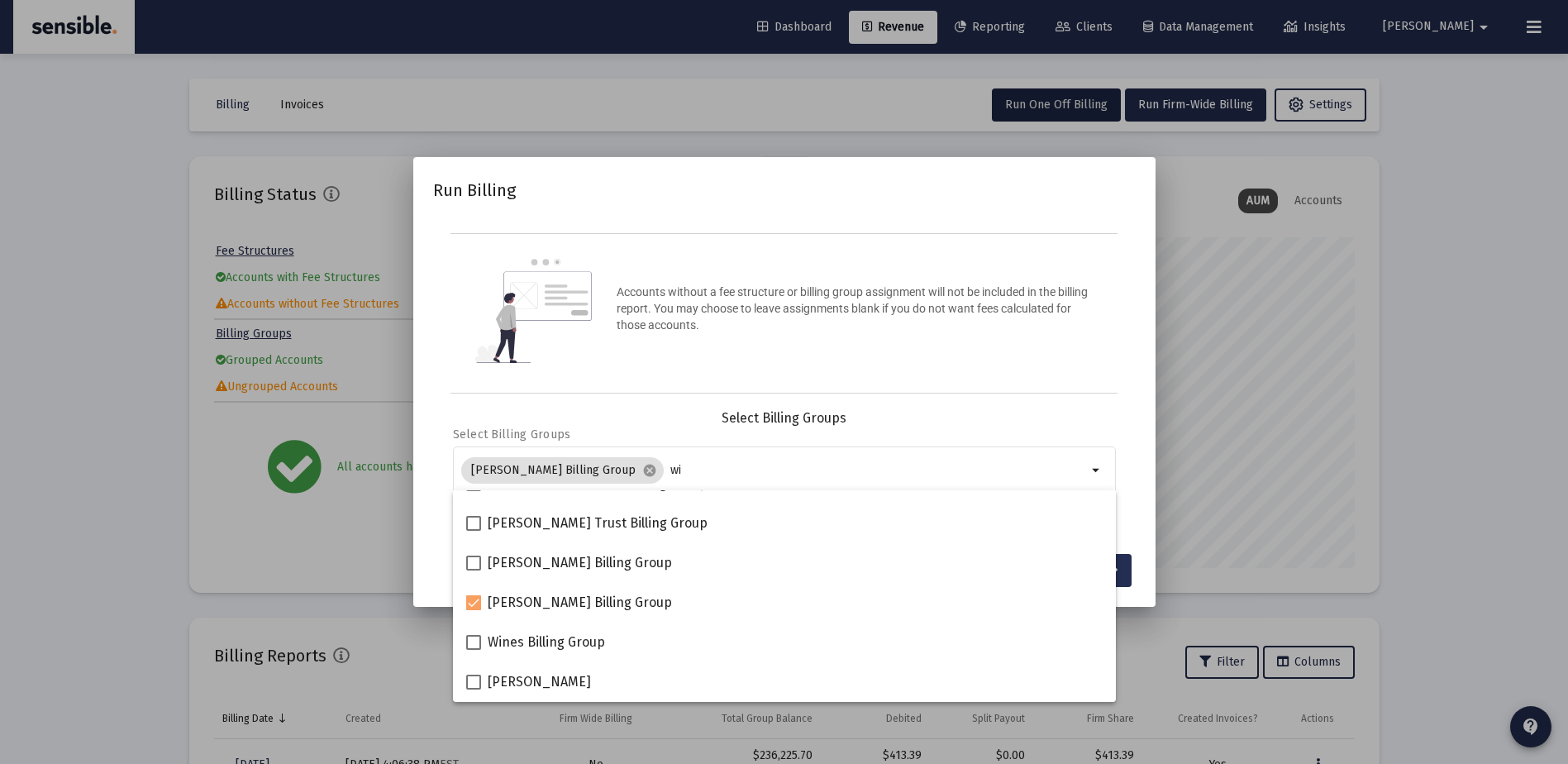
click at [1121, 561] on button "Continue" at bounding box center [1088, 571] width 86 height 33
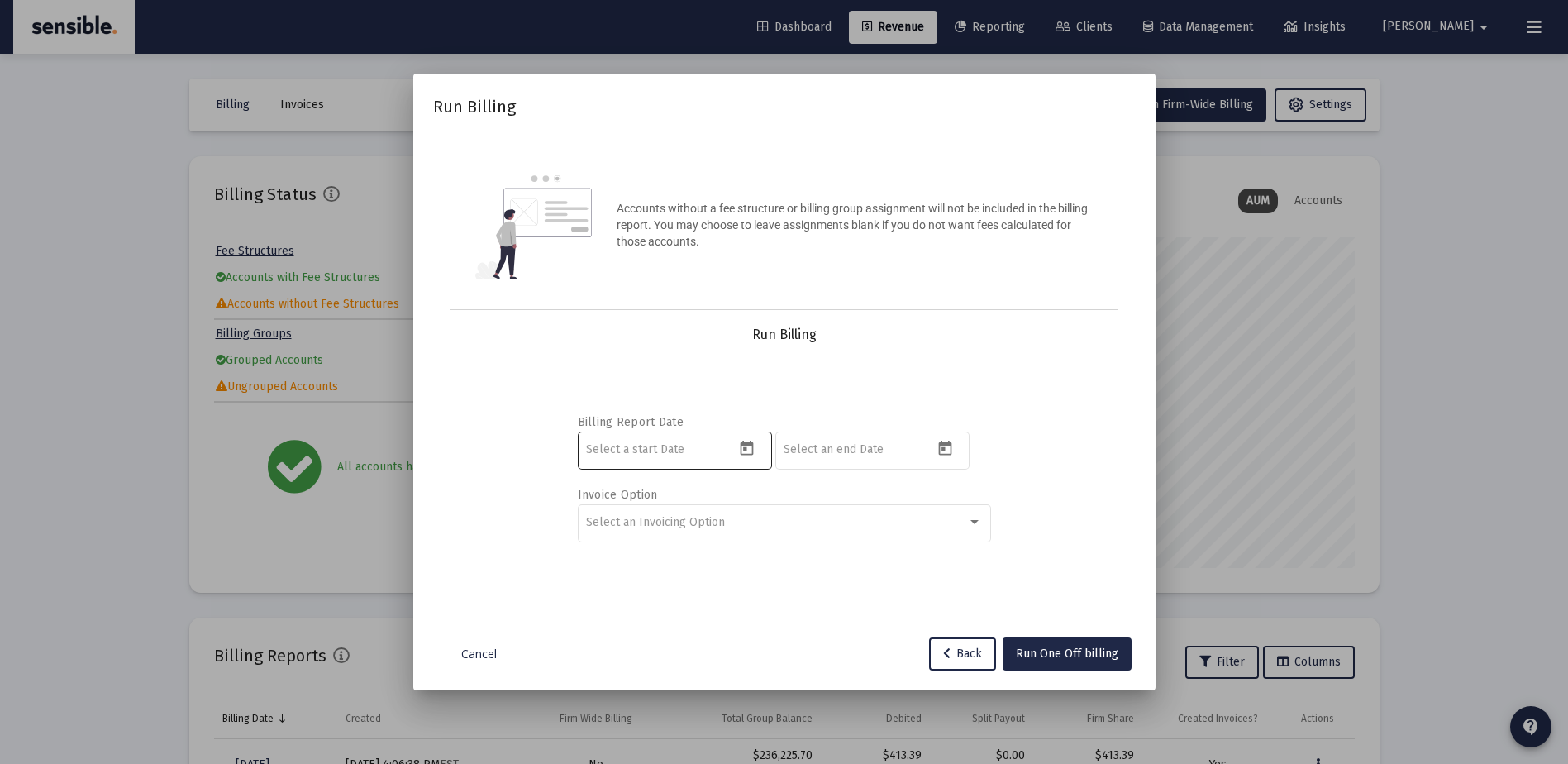
click at [758, 448] on button "Open calendar" at bounding box center [747, 448] width 24 height 24
click at [761, 165] on button "Previous month" at bounding box center [760, 170] width 33 height 33
click at [675, 273] on div "1" at bounding box center [667, 279] width 30 height 30
type input "[DATE]"
click at [946, 448] on icon "Open calendar" at bounding box center [946, 448] width 17 height 17
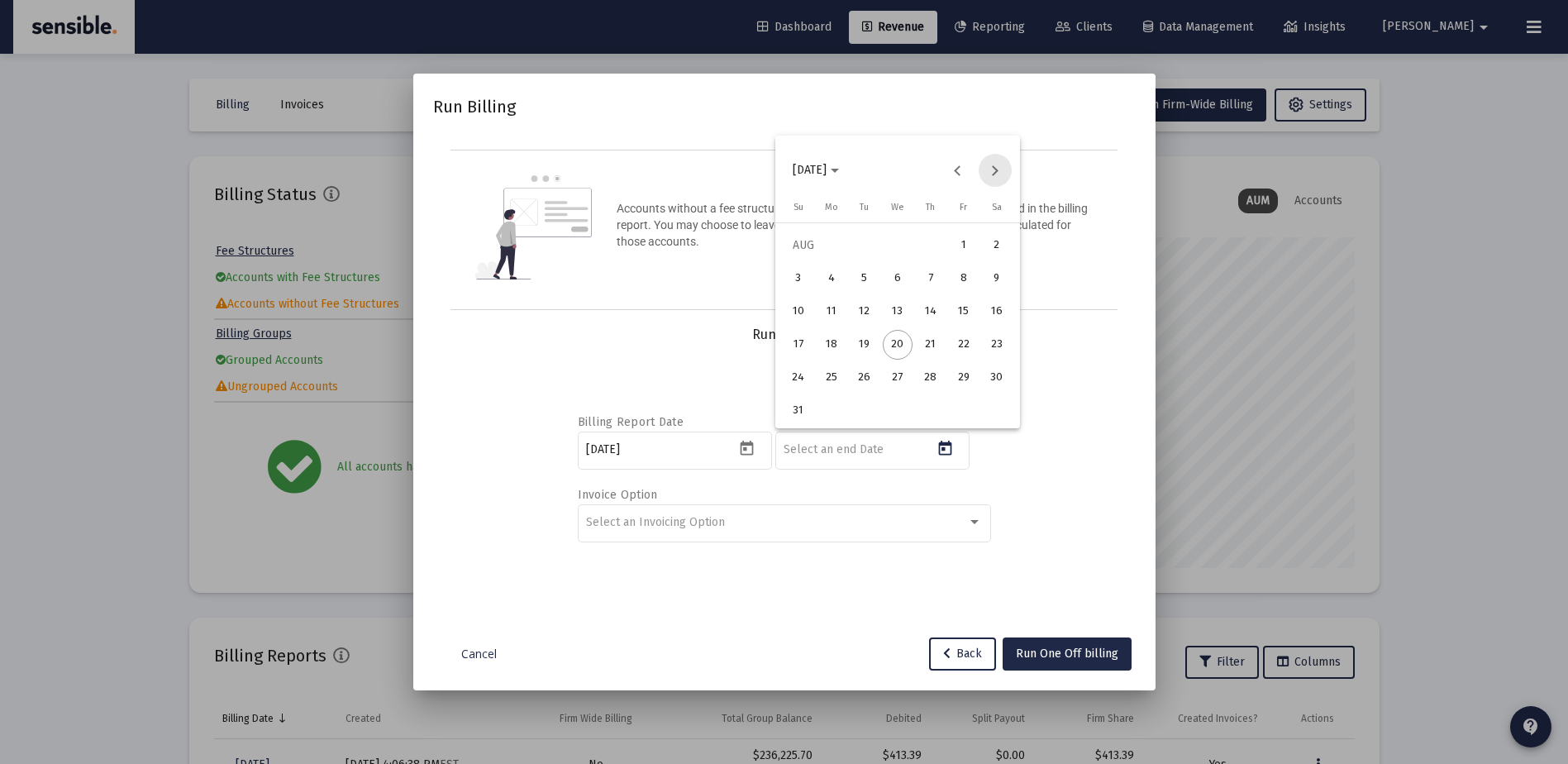
click at [994, 180] on button "Next month" at bounding box center [995, 170] width 33 height 33
click at [877, 401] on button "30" at bounding box center [865, 411] width 33 height 33
type input "[DATE]"
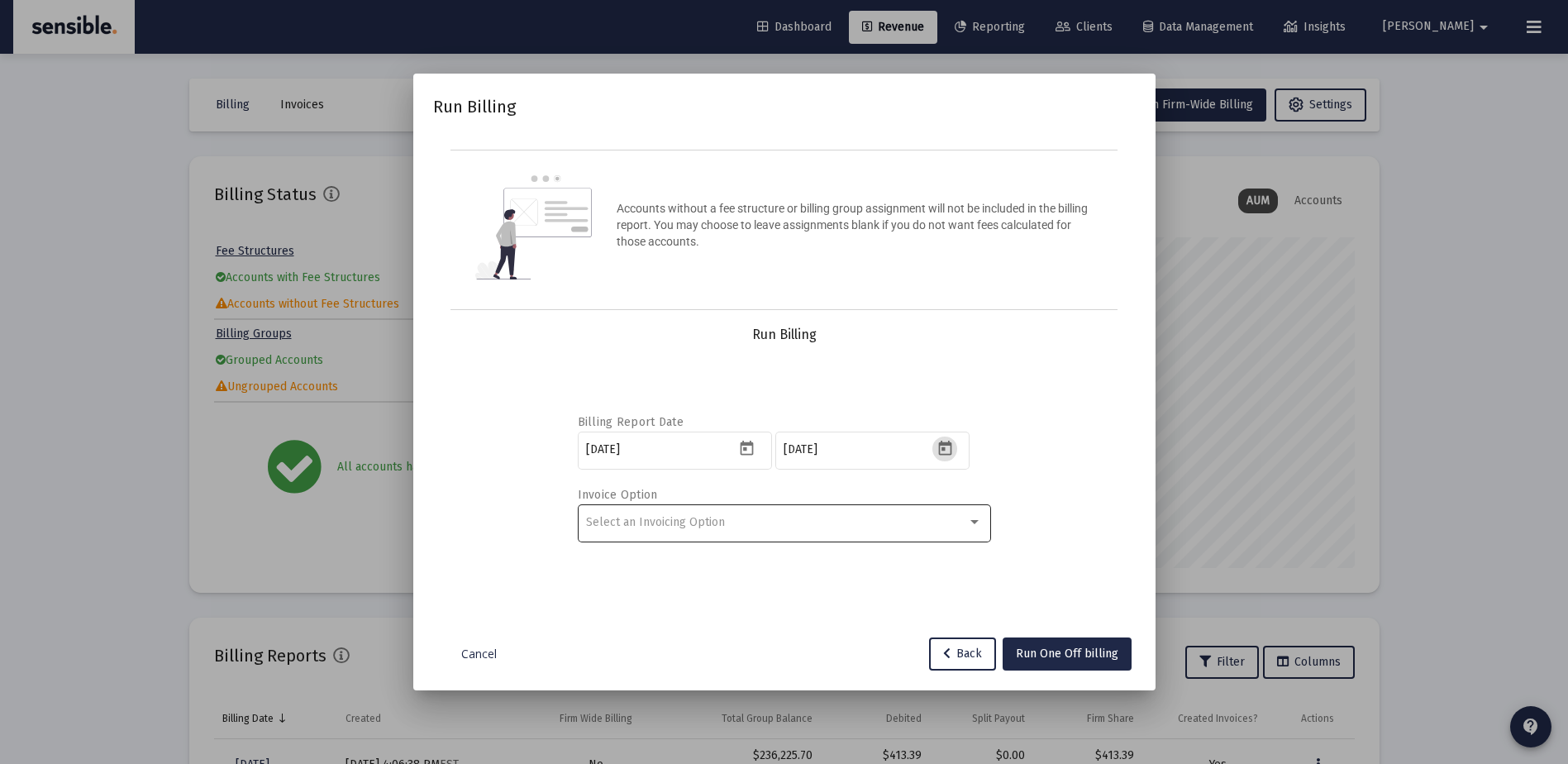
click at [763, 521] on div "Select an Invoicing Option" at bounding box center [777, 522] width 382 height 14
click at [638, 525] on span "No Invoice" at bounding box center [784, 521] width 396 height 35
click at [1016, 645] on button "Run One Off billing" at bounding box center [1067, 654] width 129 height 33
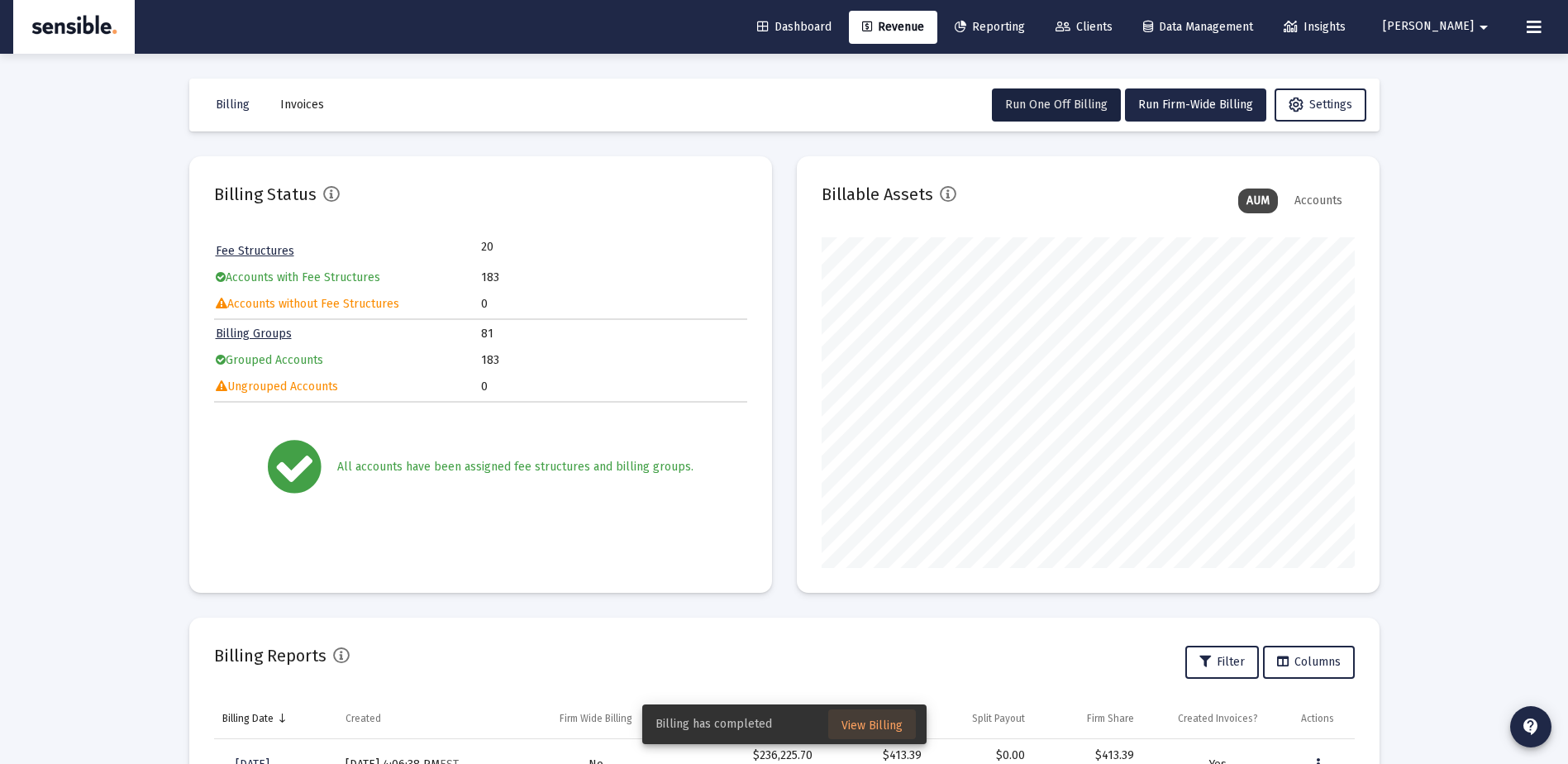
click at [870, 717] on button "View Billing" at bounding box center [872, 724] width 87 height 30
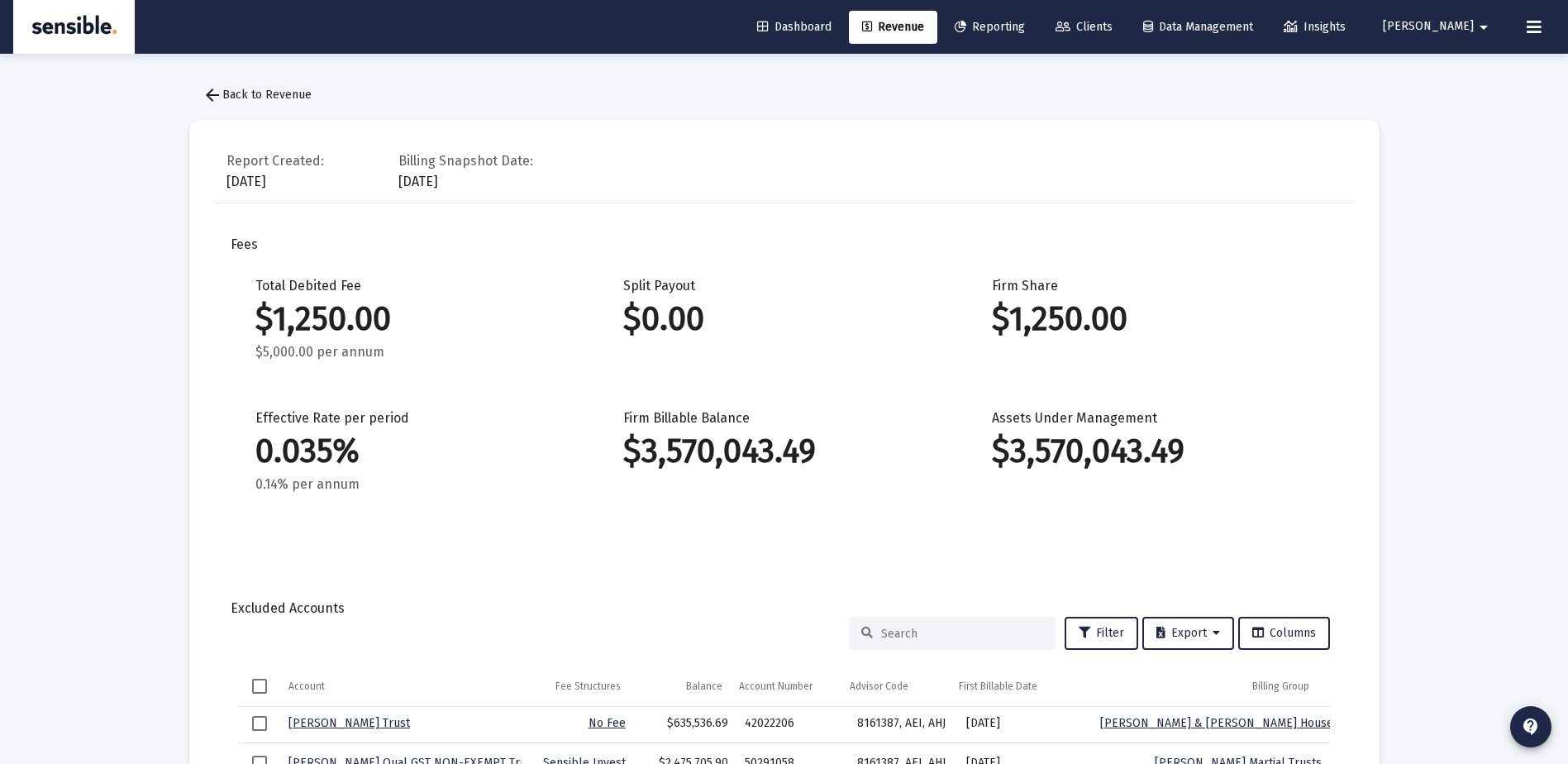
click at [924, 32] on span "Revenue" at bounding box center [893, 26] width 62 height 14
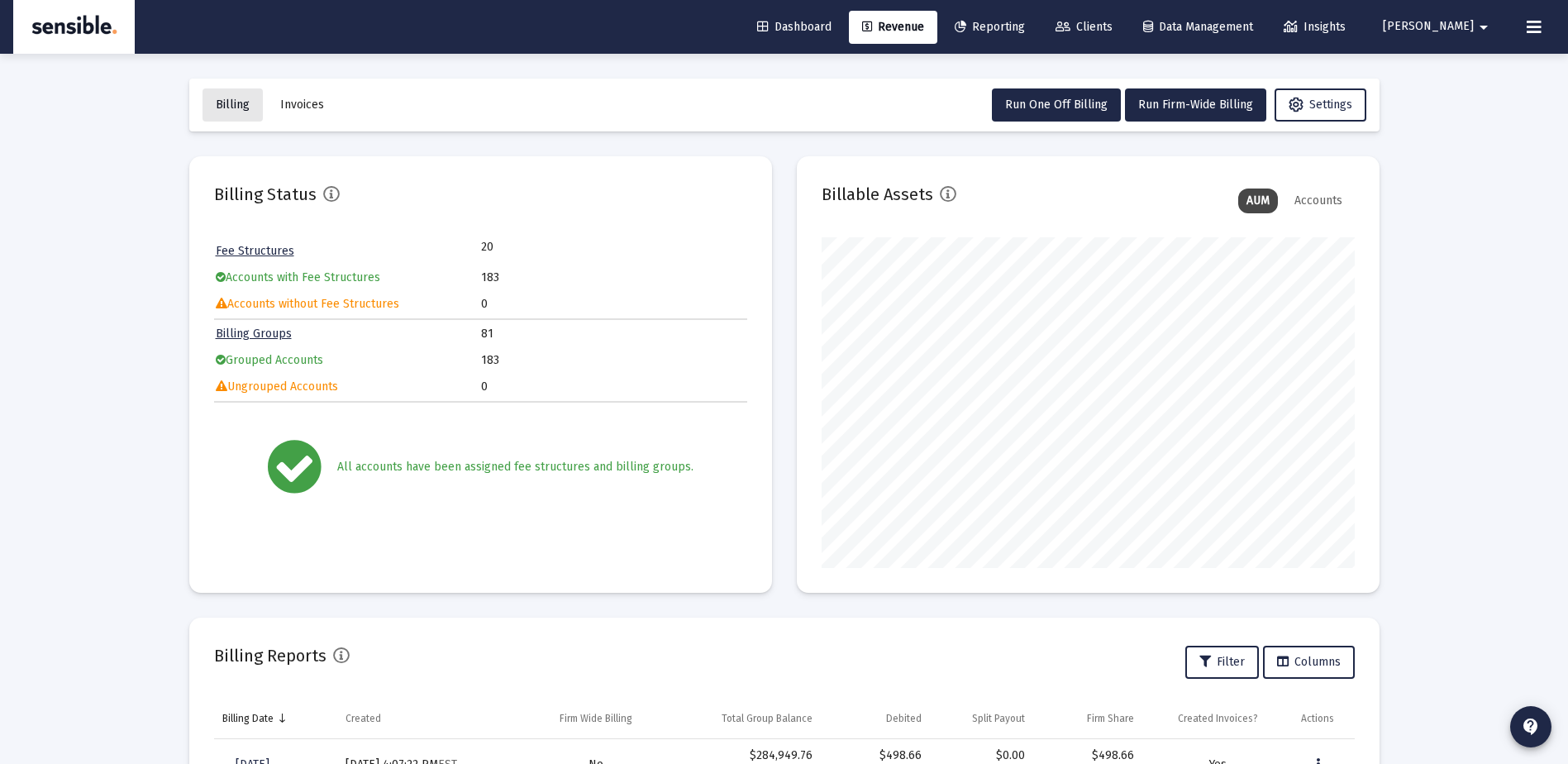
click at [237, 106] on span "Billing" at bounding box center [232, 104] width 34 height 14
click at [1154, 99] on span "Run Firm-Wide Billing" at bounding box center [1196, 104] width 115 height 14
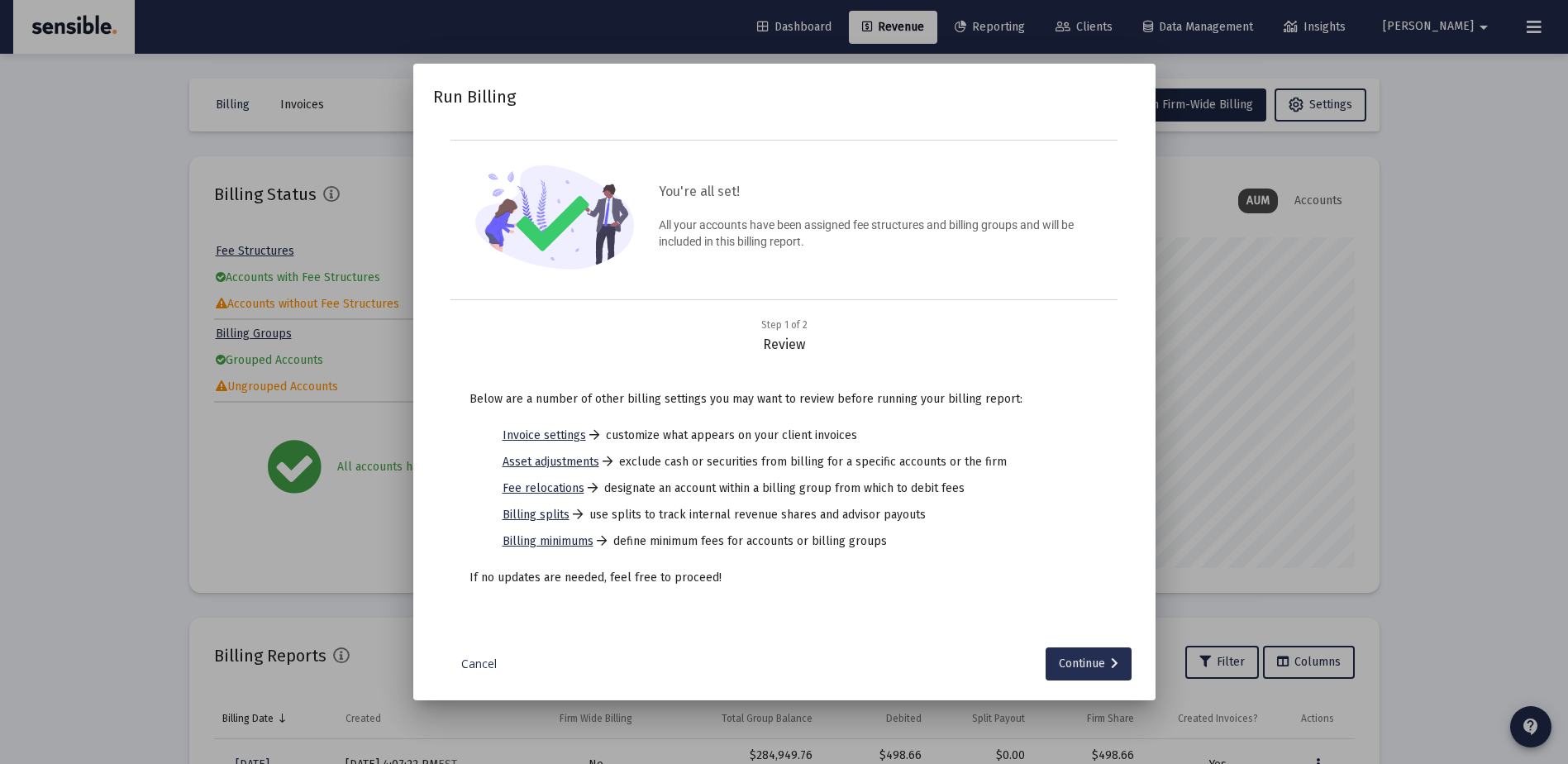
click at [1078, 655] on div "Continue" at bounding box center [1088, 664] width 59 height 33
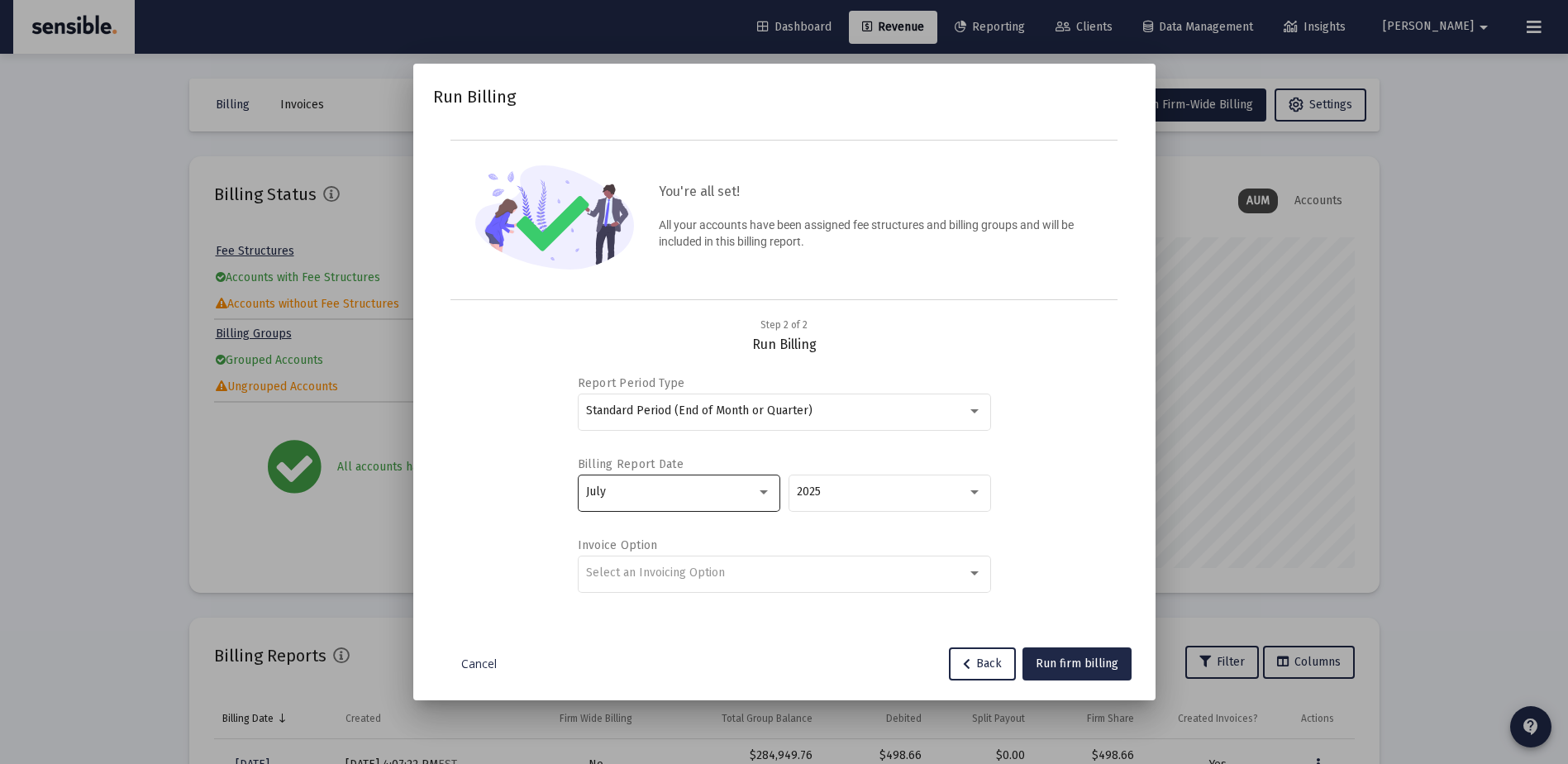
click at [727, 488] on div "July" at bounding box center [671, 492] width 170 height 14
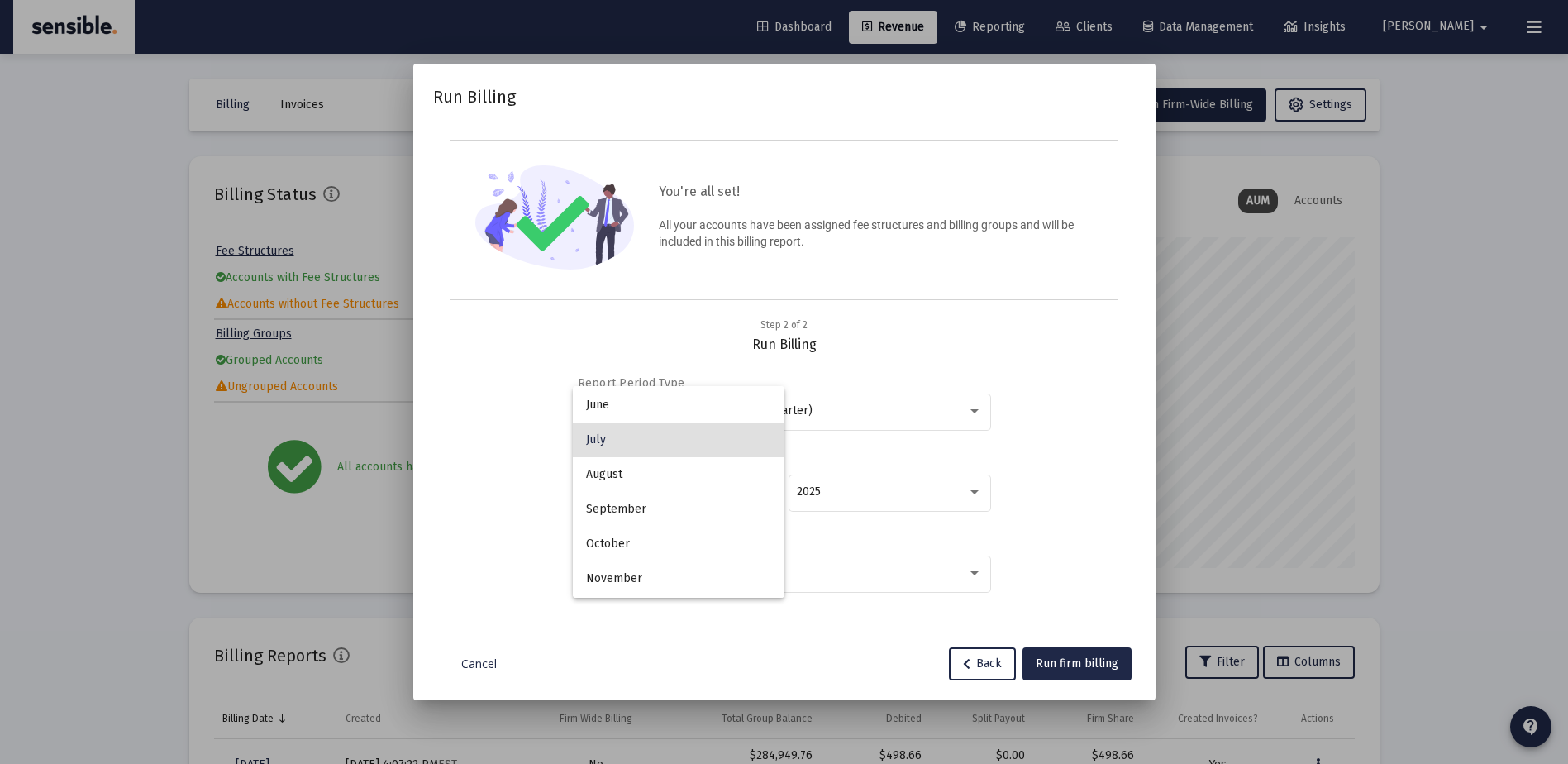
scroll to position [205, 0]
click at [635, 471] on span "September" at bounding box center [679, 477] width 185 height 35
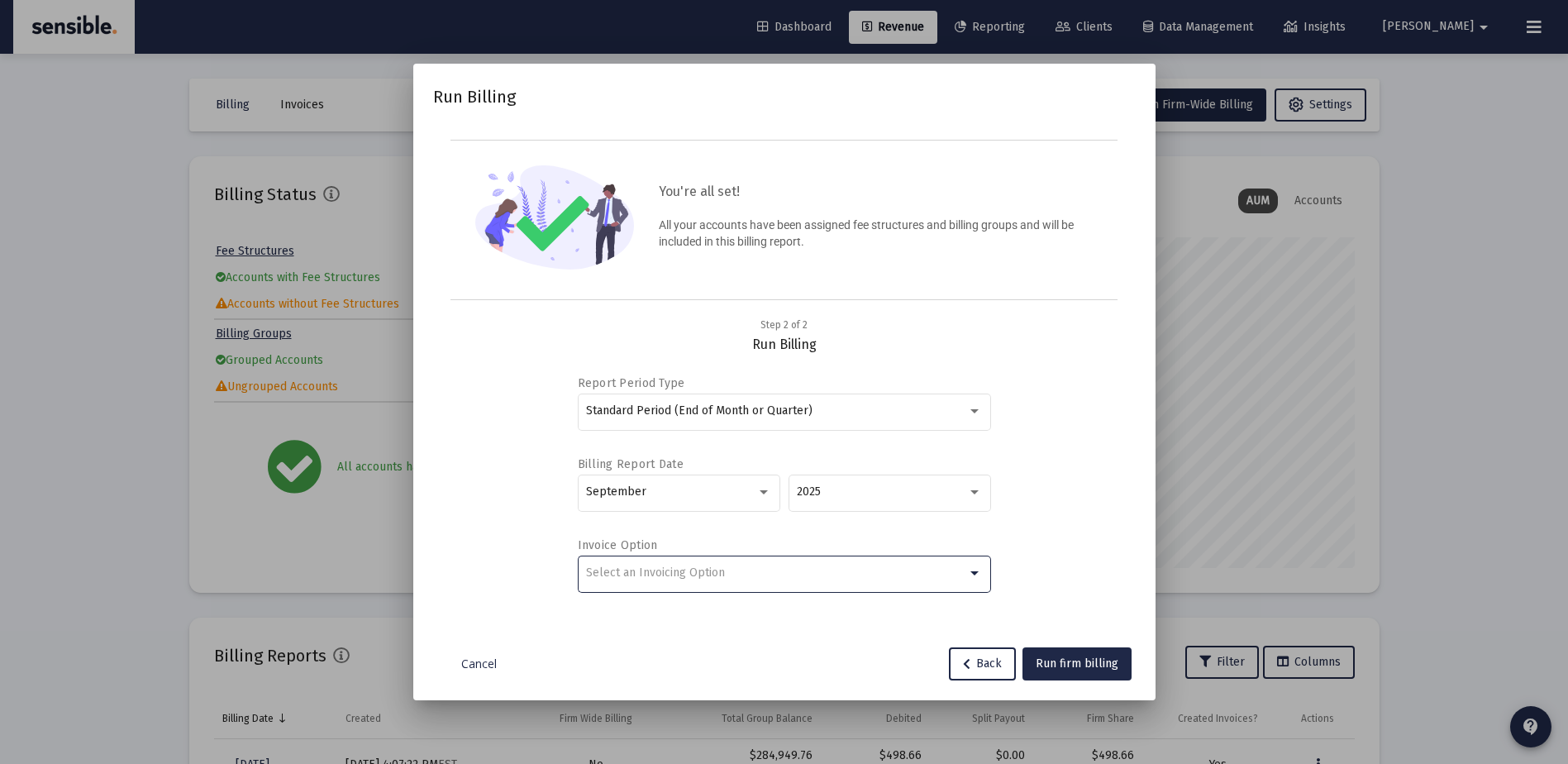
click at [784, 567] on div "Select an Invoicing Option" at bounding box center [777, 573] width 382 height 14
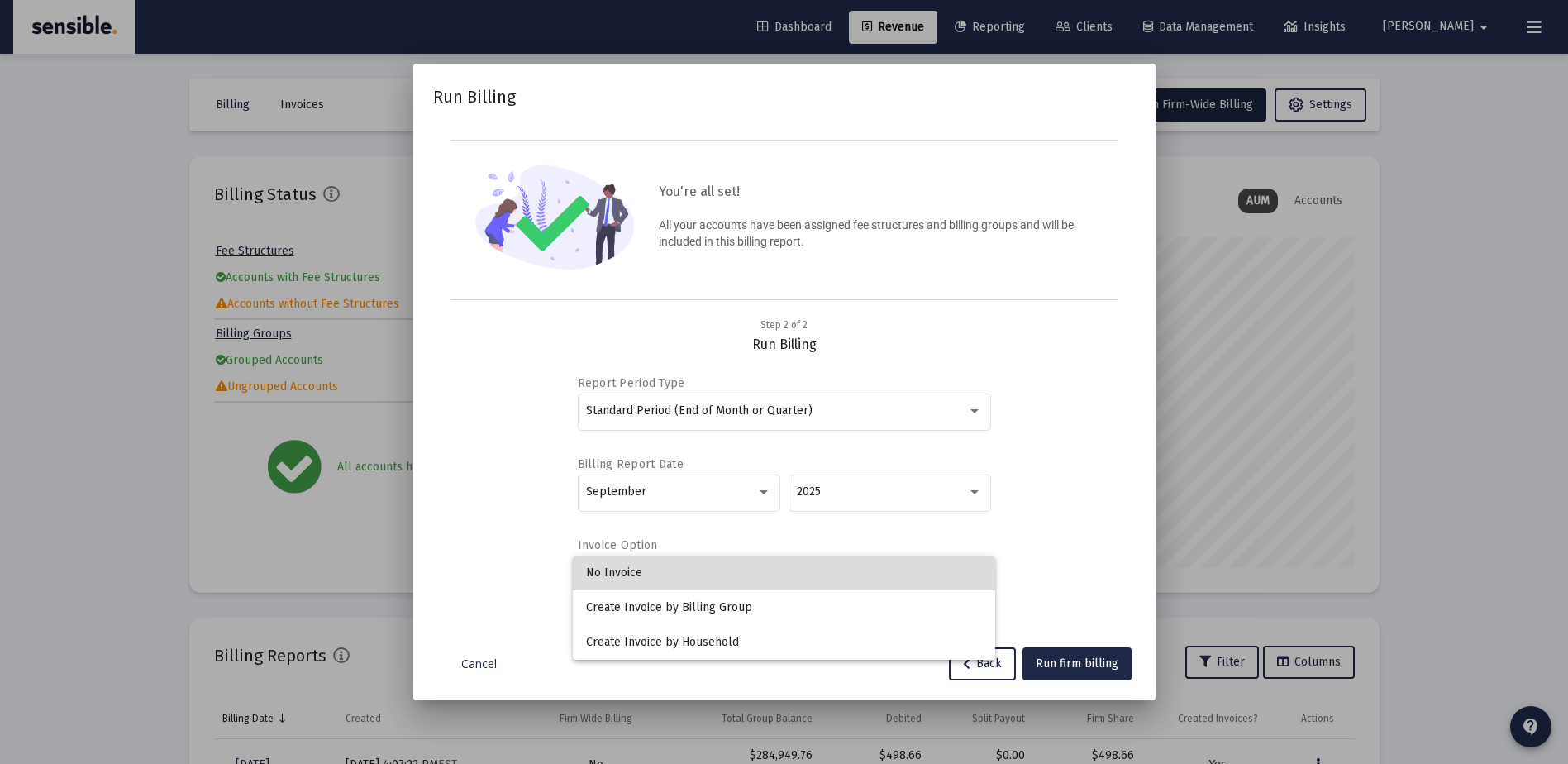
click at [650, 575] on span "No Invoice" at bounding box center [784, 573] width 396 height 35
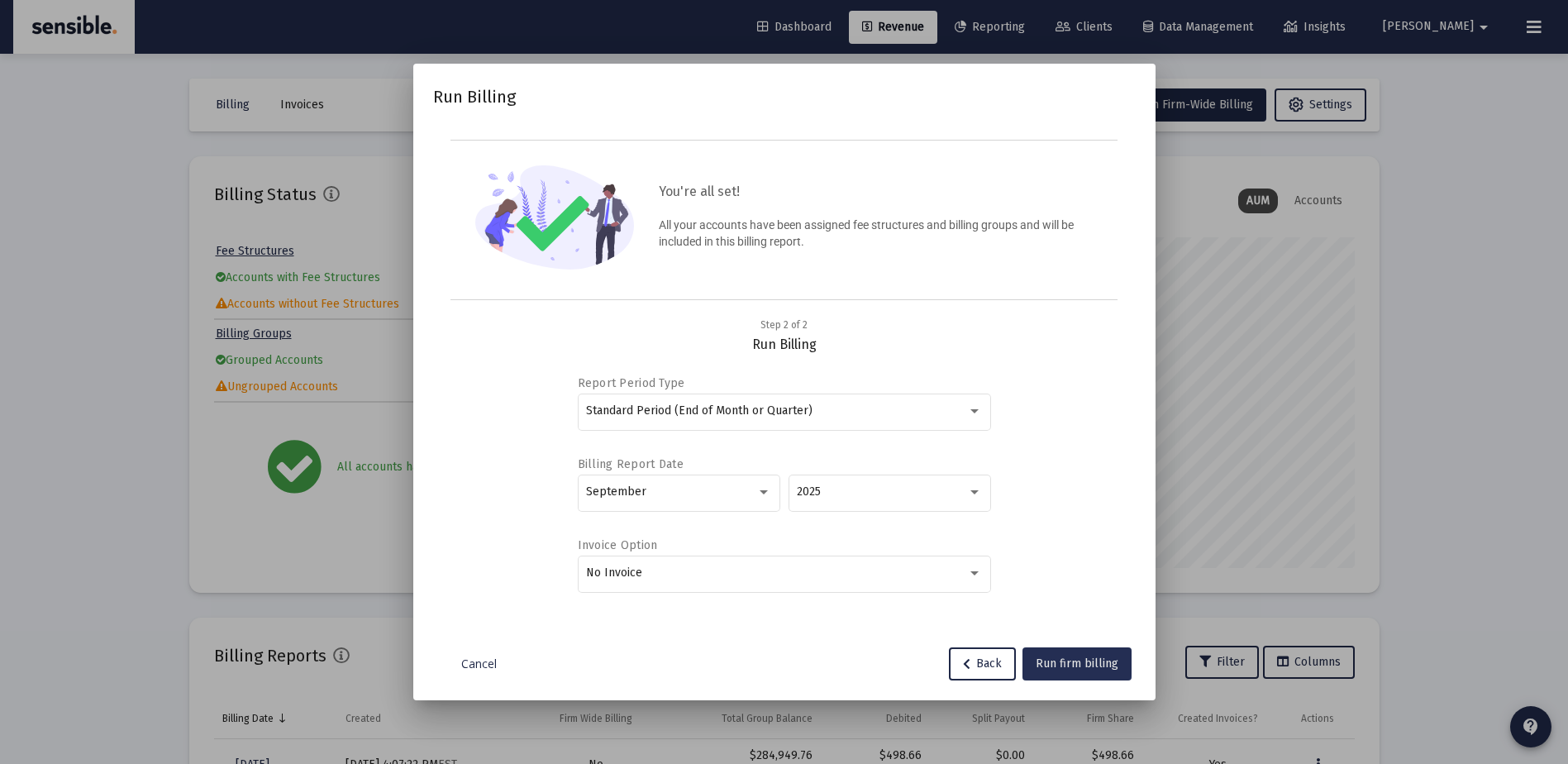
click at [1075, 656] on span "Run firm billing" at bounding box center [1077, 663] width 83 height 14
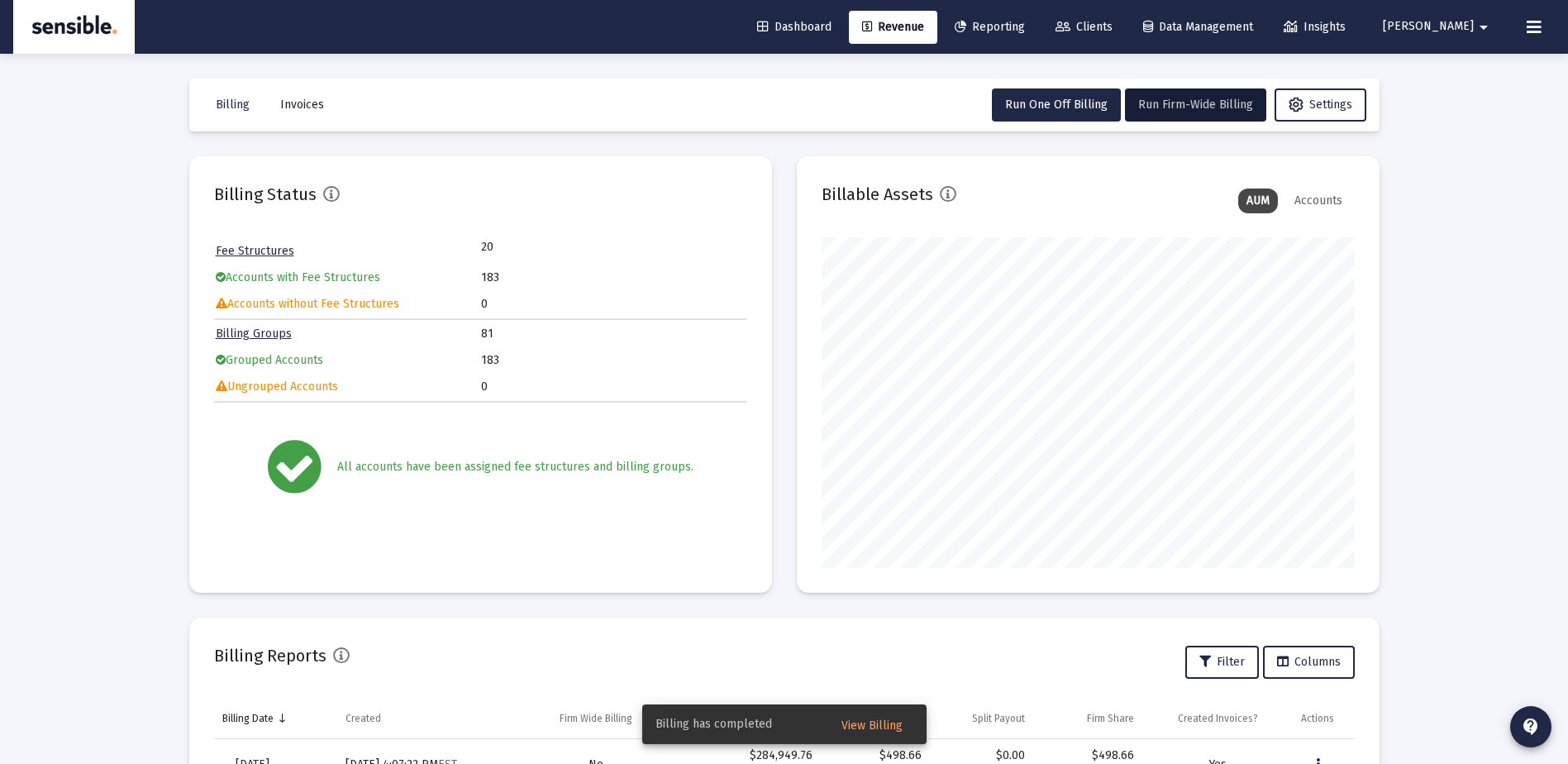
click at [862, 716] on button "View Billing" at bounding box center [872, 724] width 87 height 30
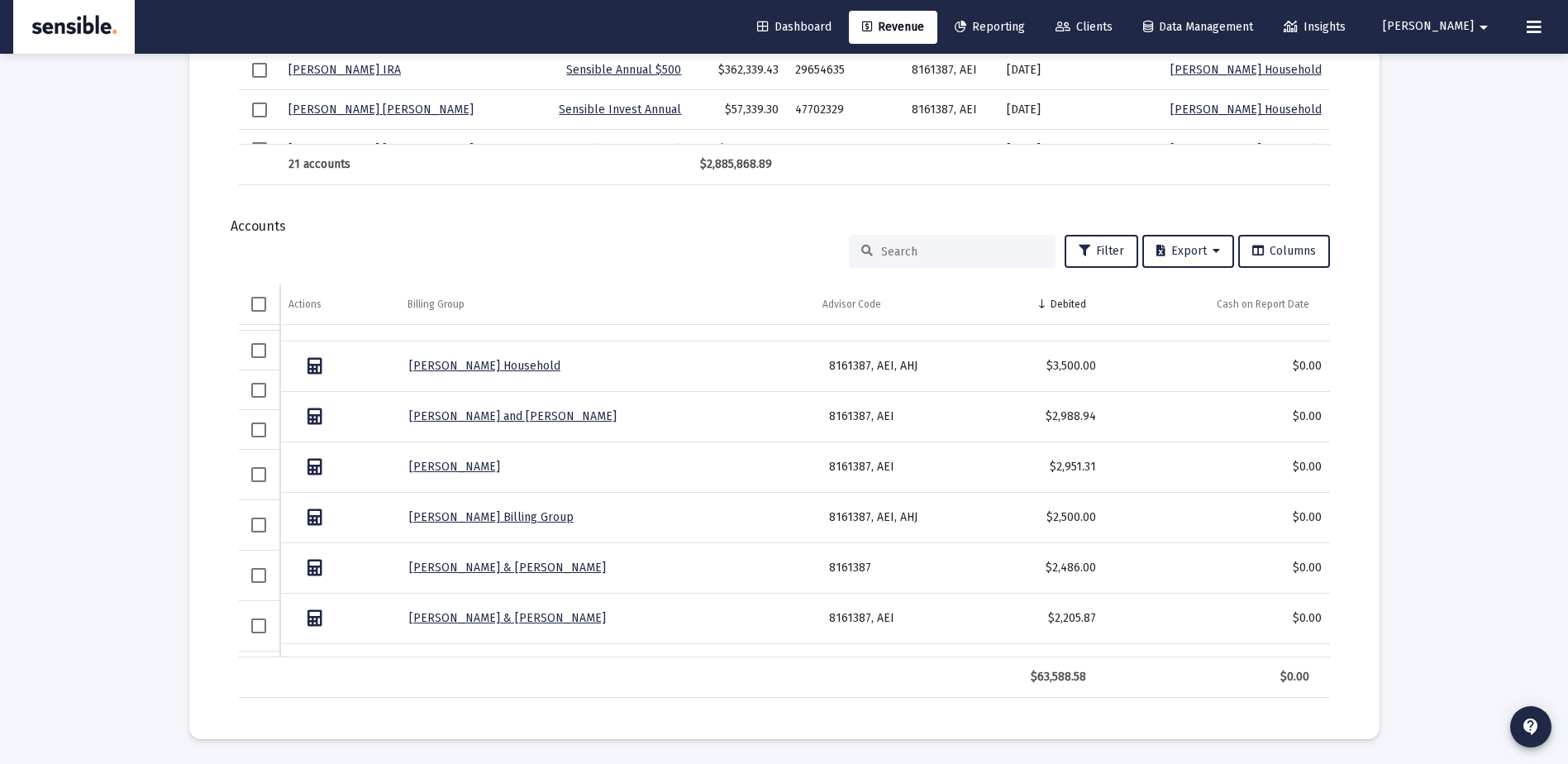
scroll to position [83, 0]
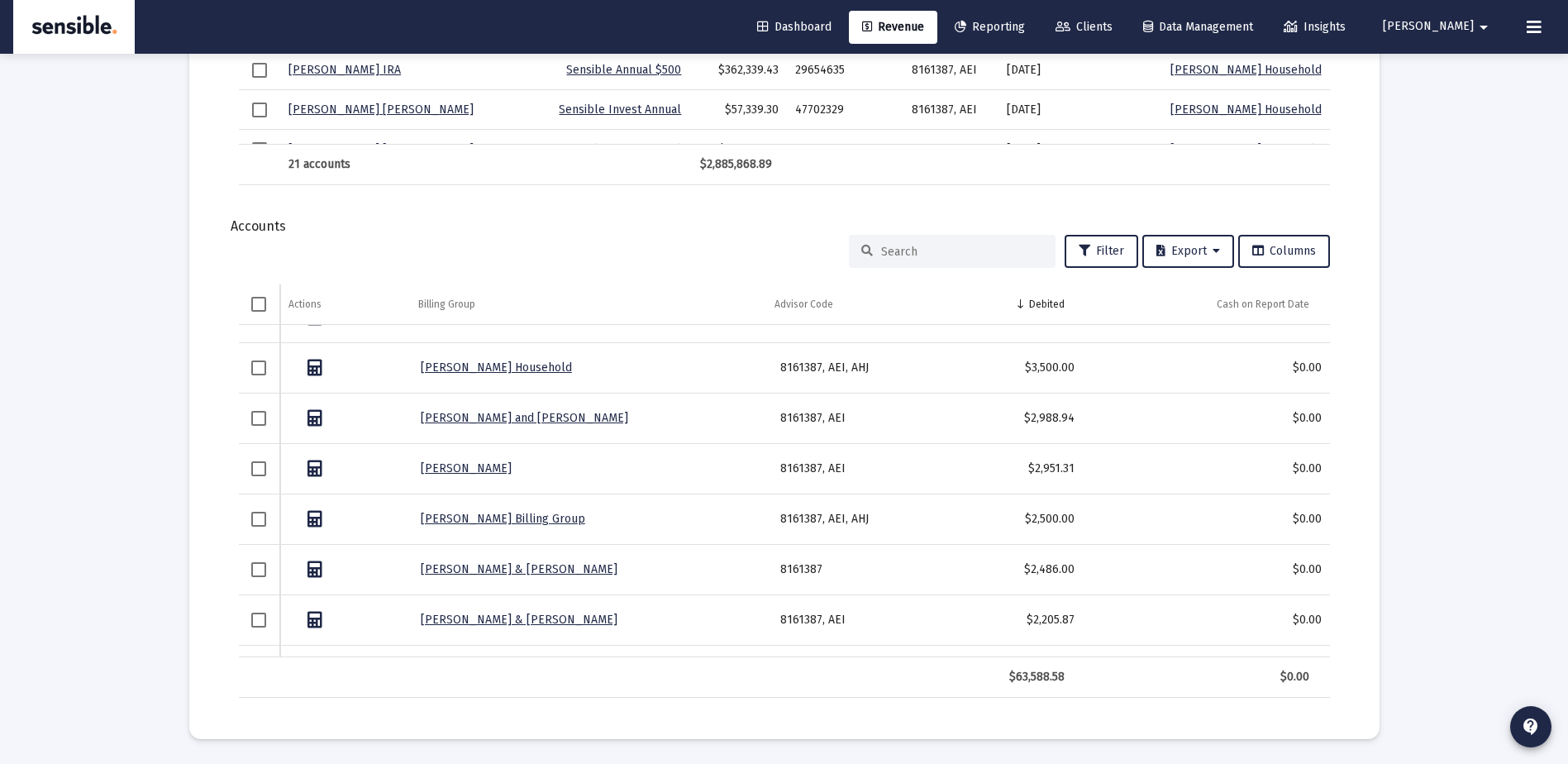
click at [935, 253] on input at bounding box center [962, 251] width 162 height 14
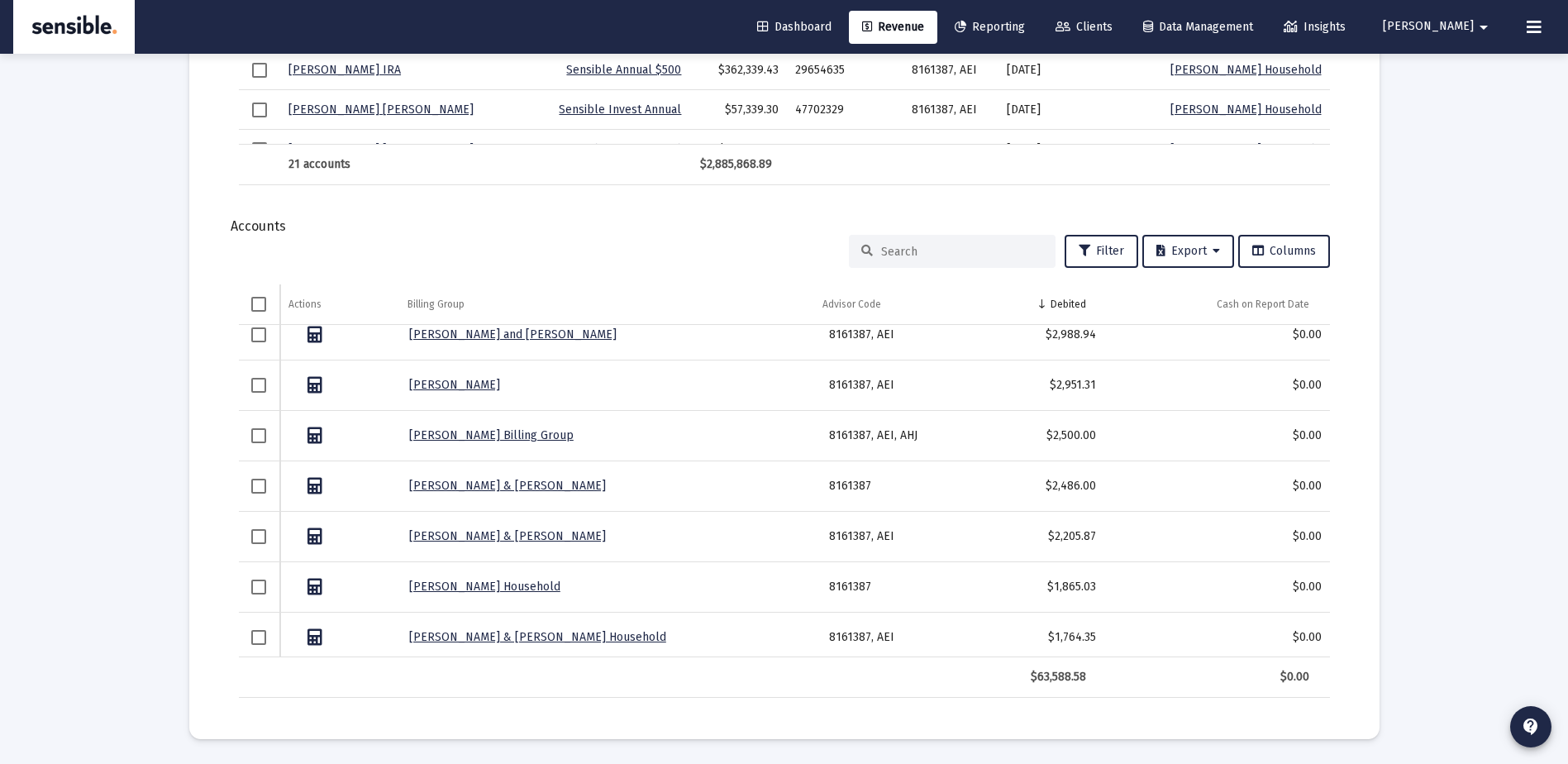
scroll to position [248, 0]
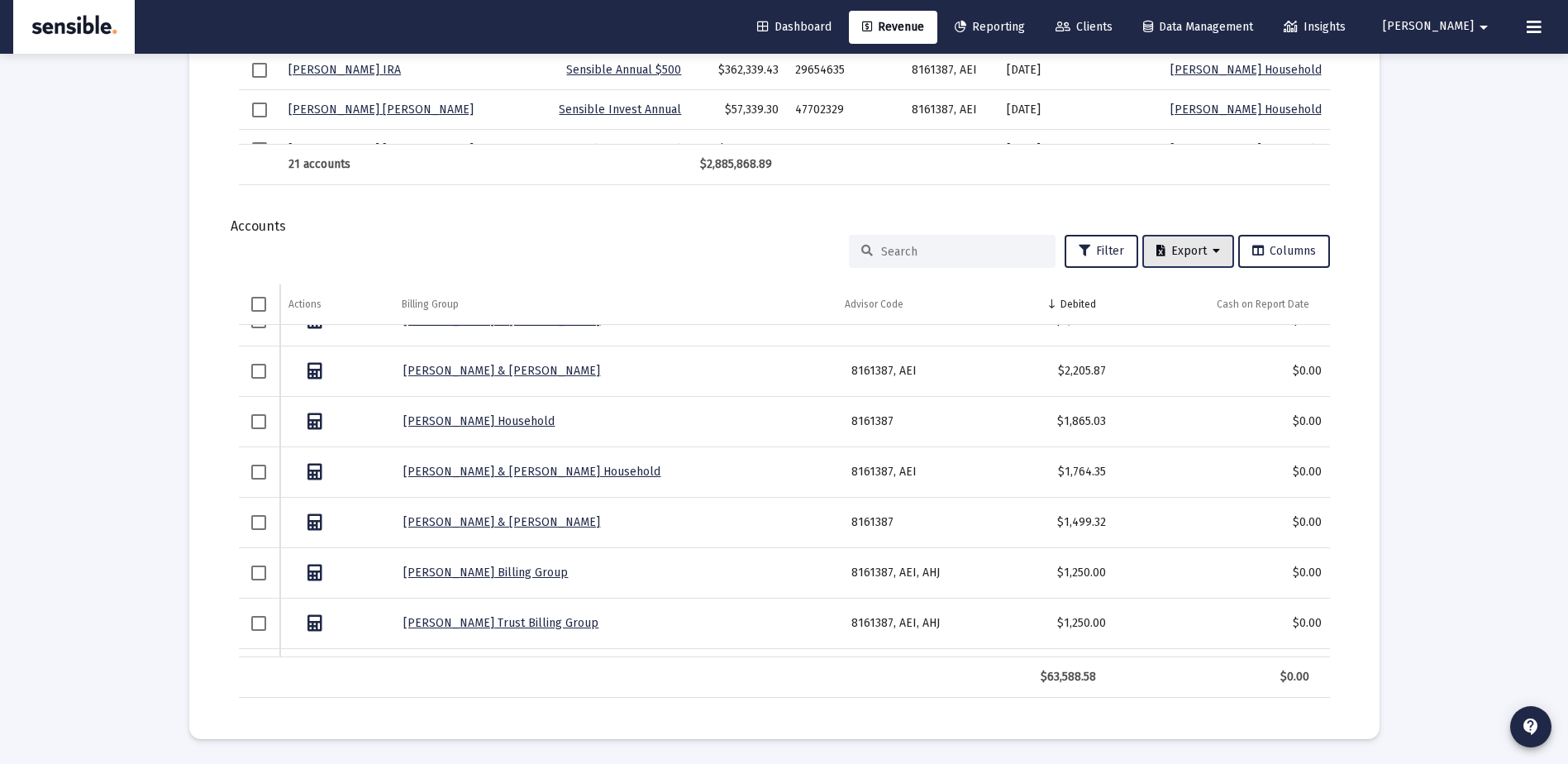
click at [1167, 250] on span "Export" at bounding box center [1188, 250] width 64 height 14
click at [1204, 296] on button "Export All Rows" at bounding box center [1192, 294] width 113 height 40
click at [913, 252] on input at bounding box center [962, 251] width 162 height 14
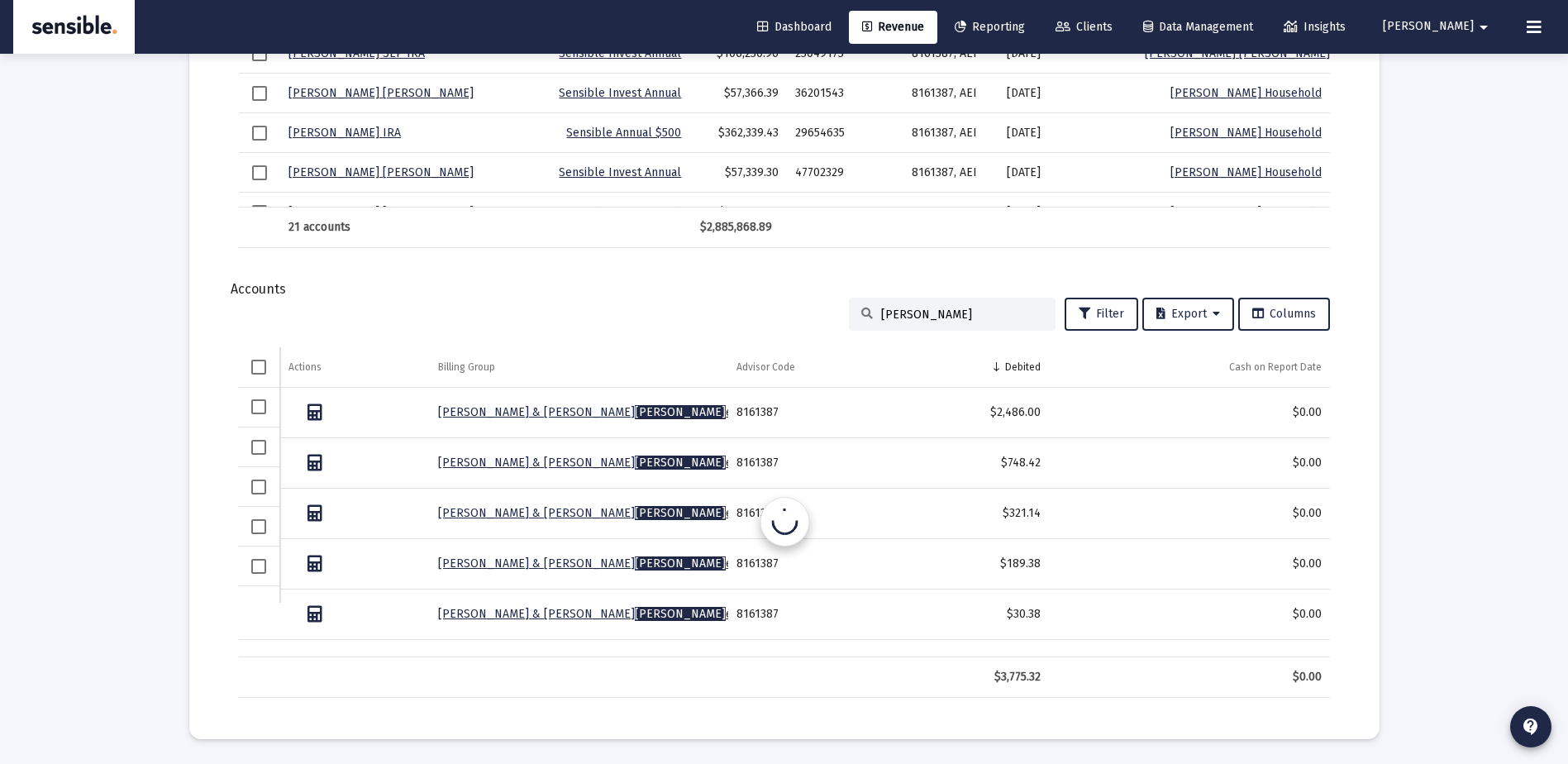
scroll to position [1893, 0]
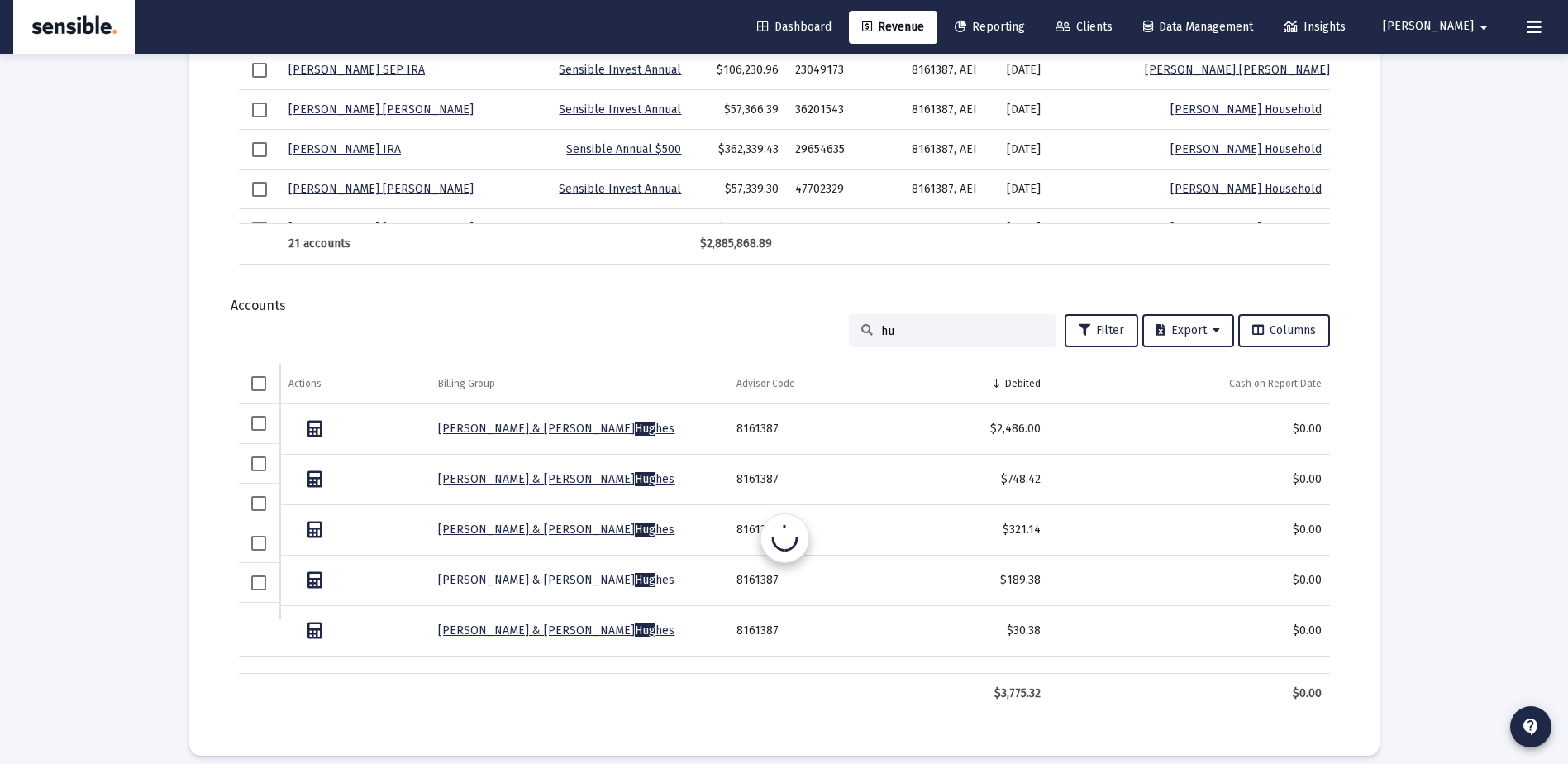
type input "h"
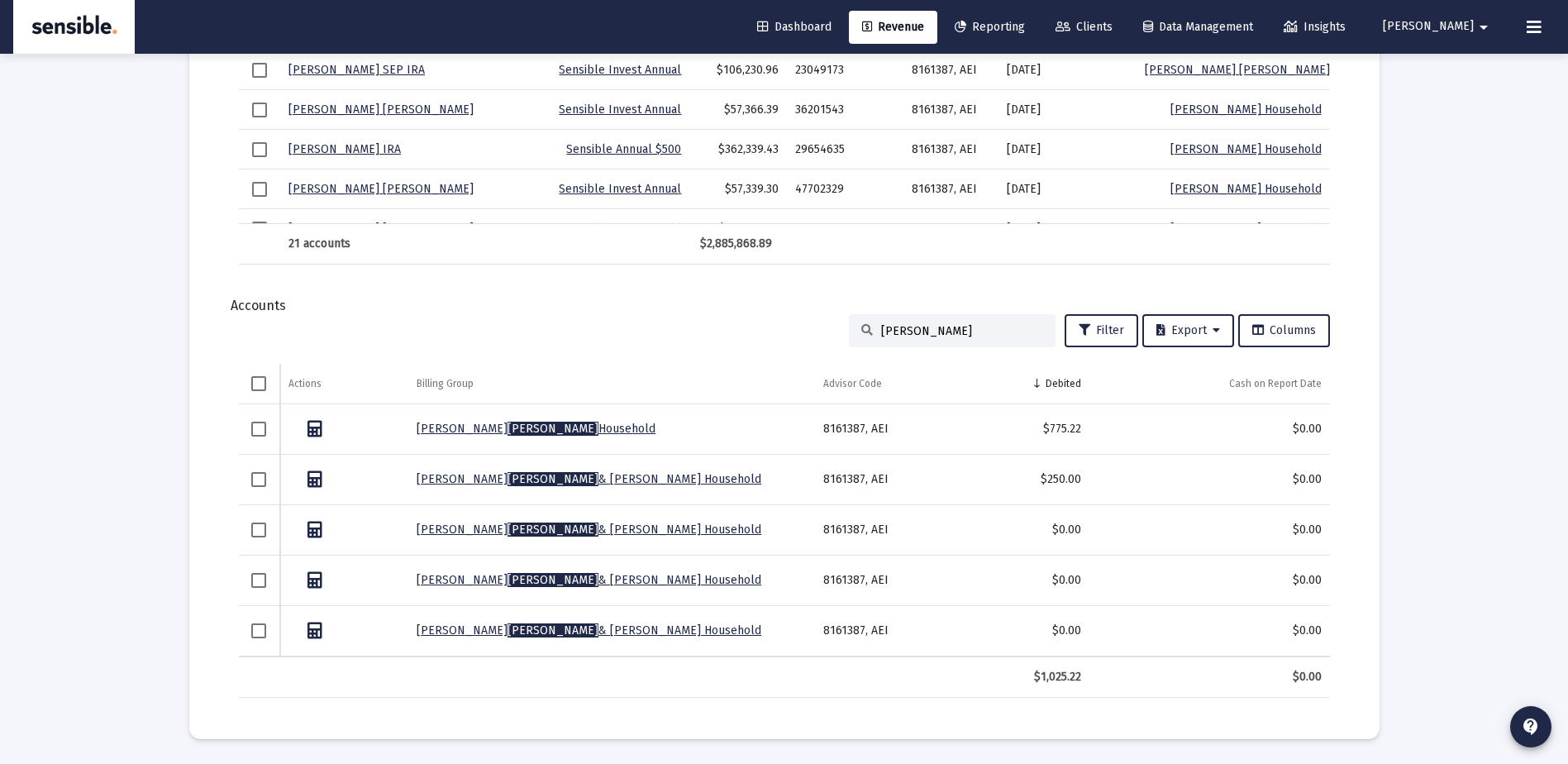
type input "[PERSON_NAME]"
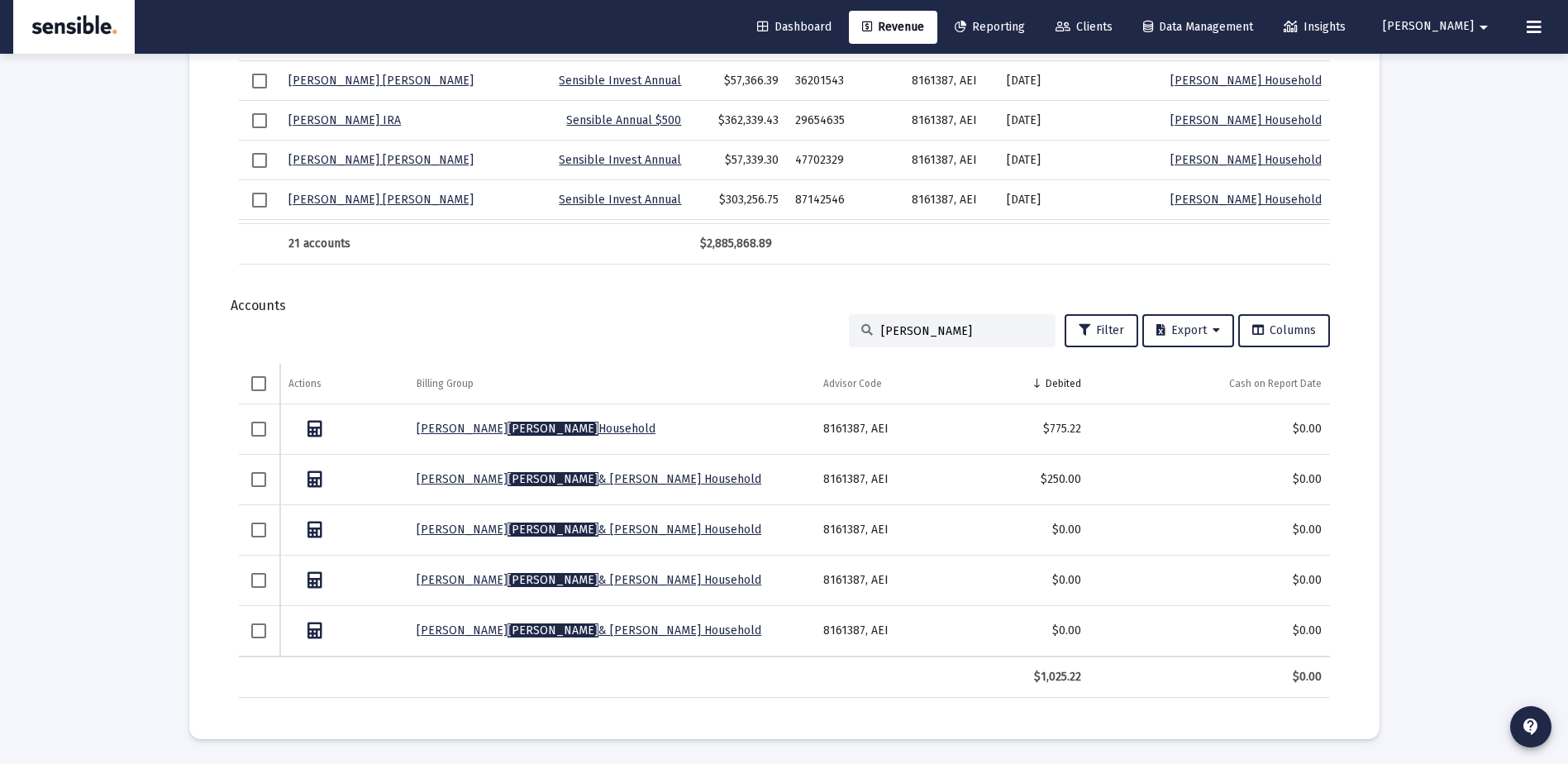
scroll to position [0, 0]
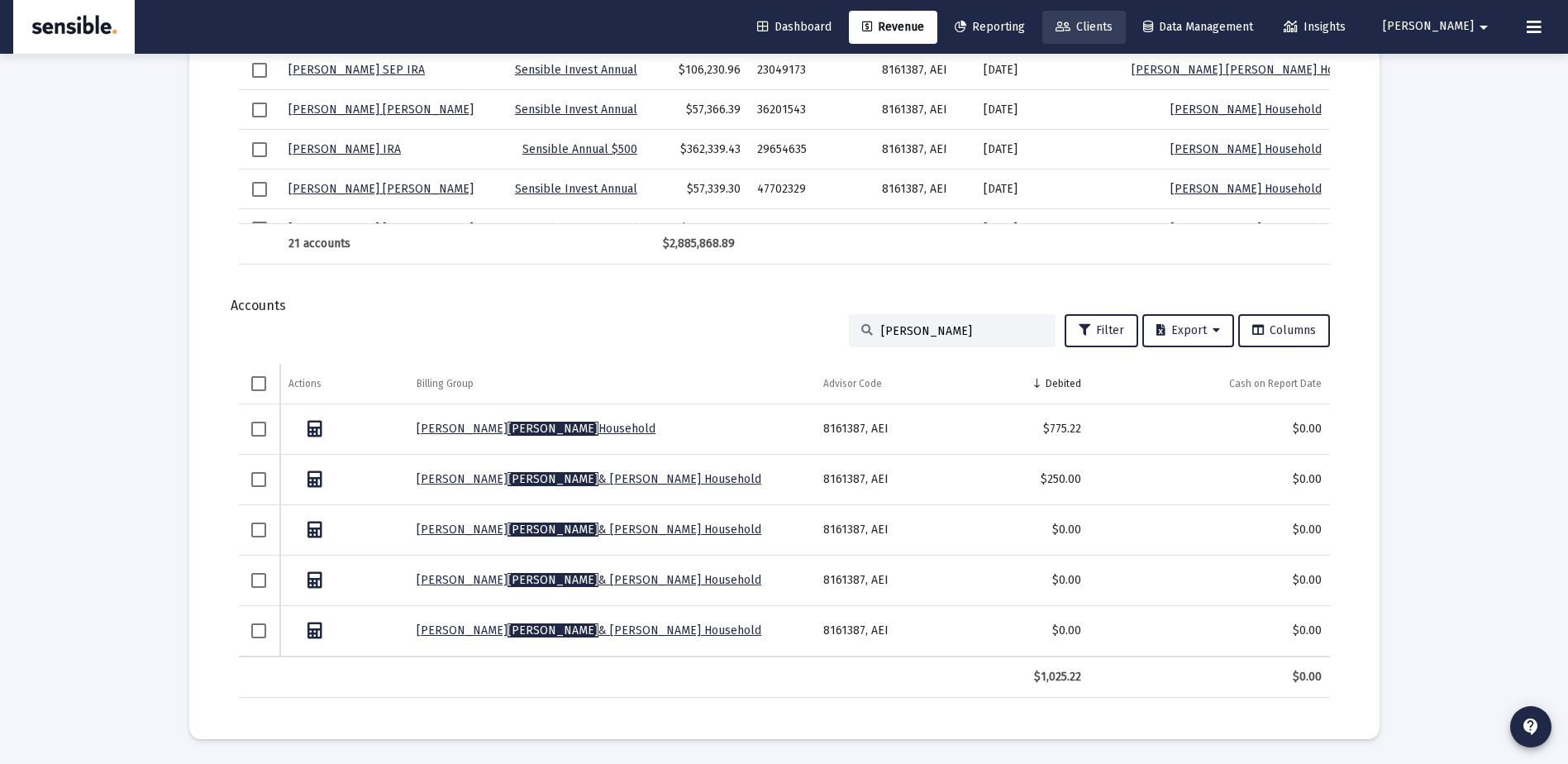
click at [1126, 18] on link "Clients" at bounding box center [1084, 27] width 83 height 33
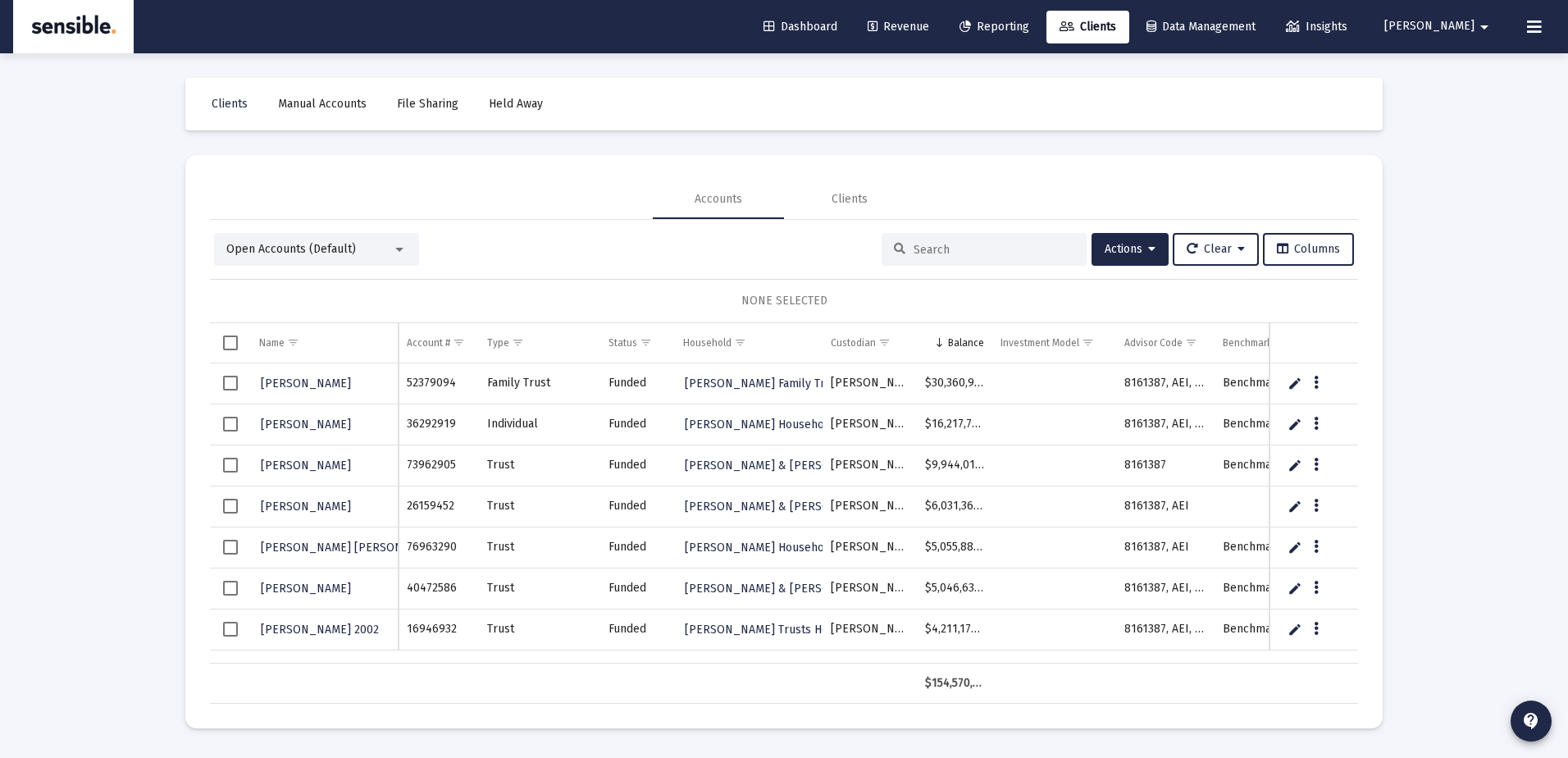
click at [918, 255] on input at bounding box center [994, 249] width 161 height 13
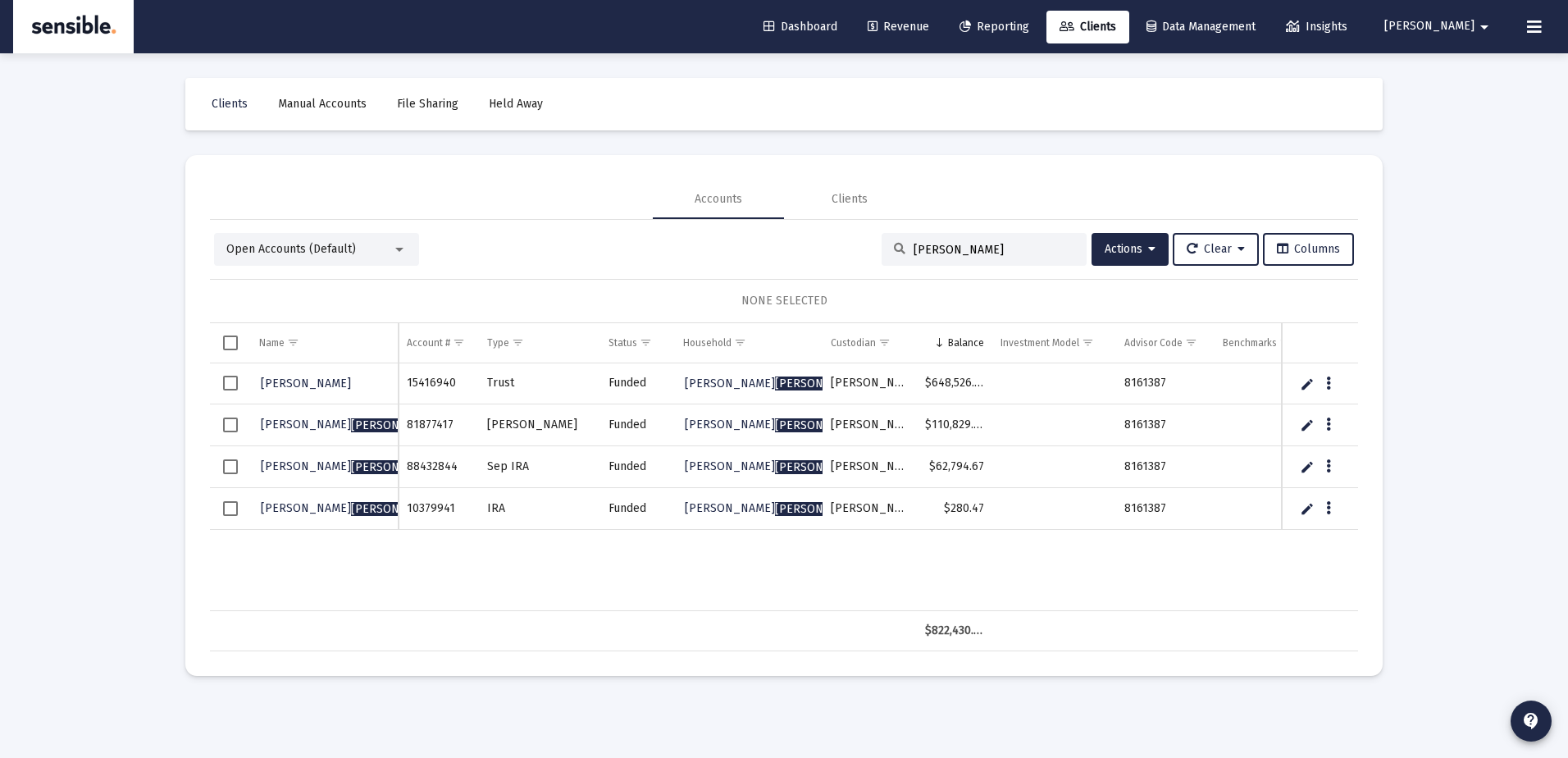
type input "[PERSON_NAME]"
click at [234, 340] on span "Select all" at bounding box center [230, 342] width 14 height 14
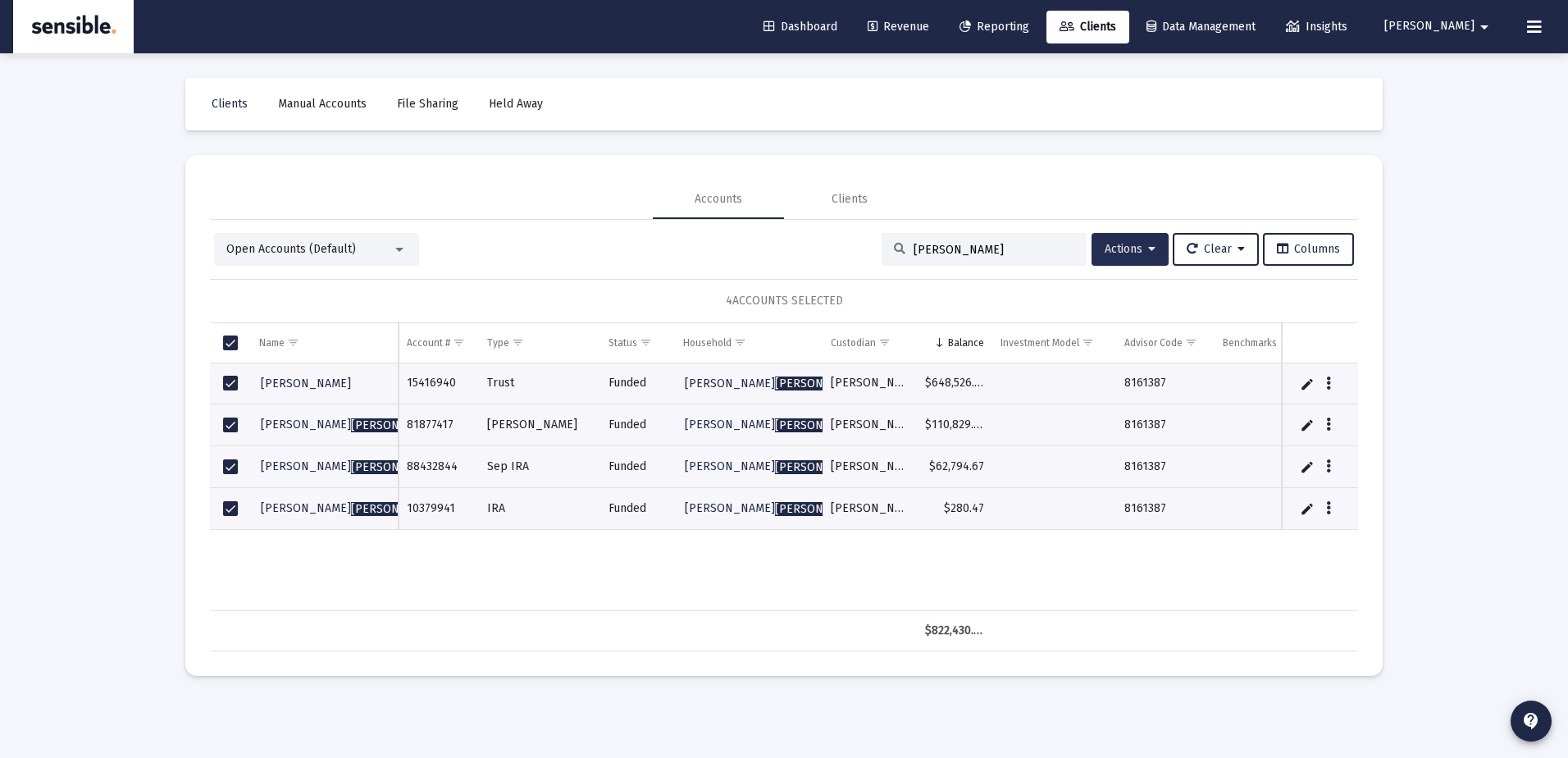
click at [1105, 246] on span "Actions" at bounding box center [1130, 248] width 51 height 13
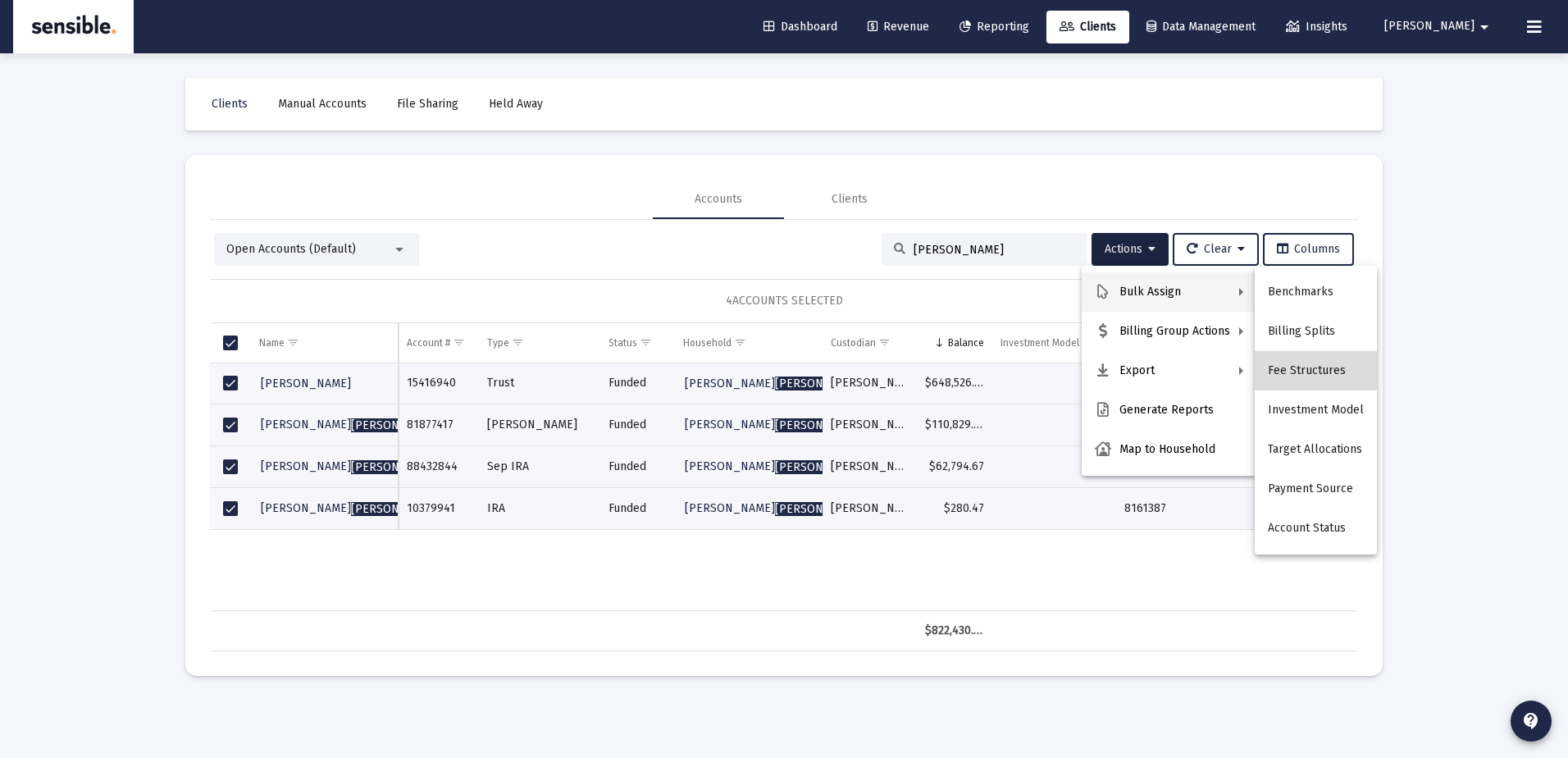
click at [1329, 373] on button "Fee Structures" at bounding box center [1316, 370] width 122 height 39
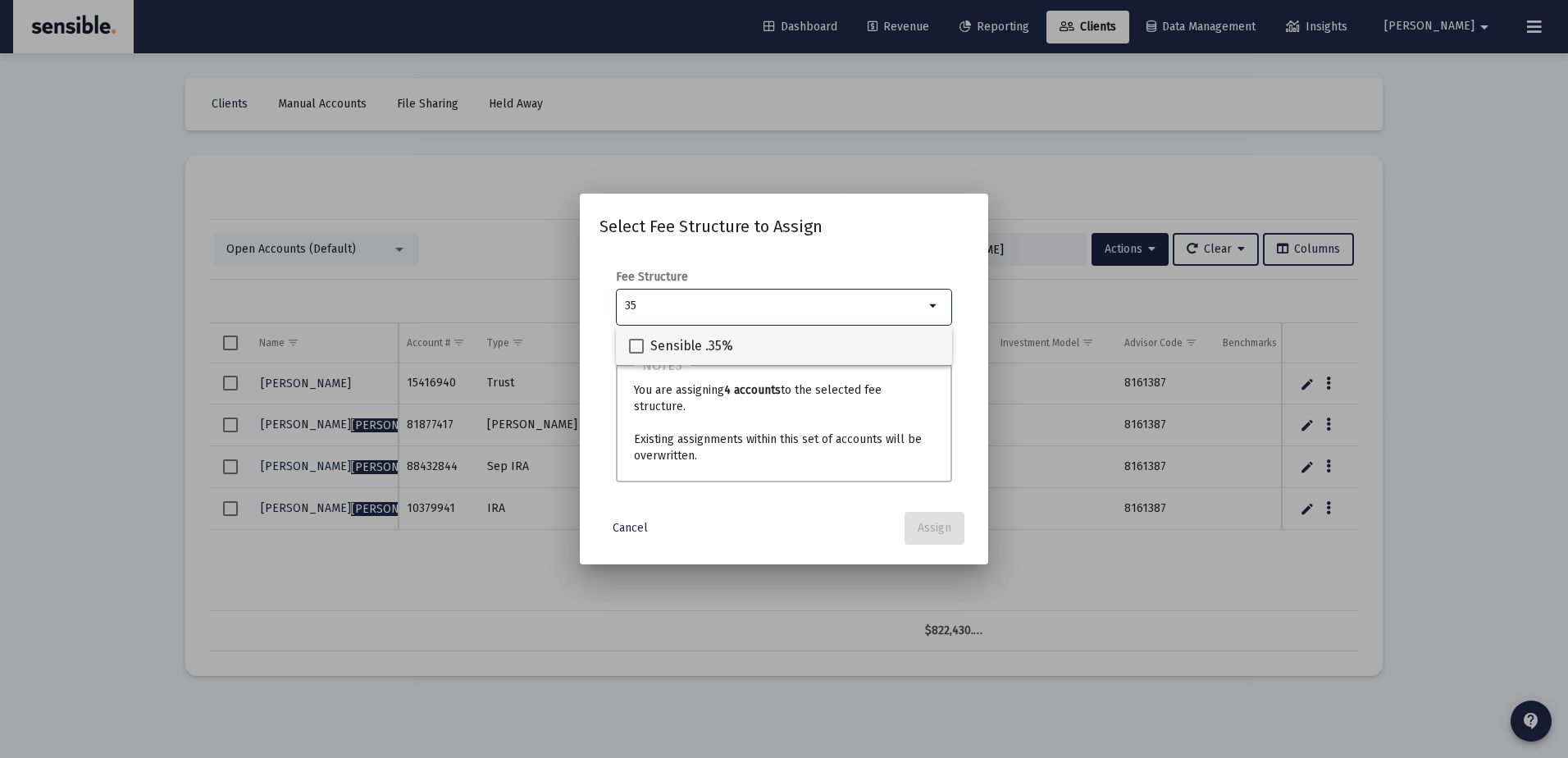
type input "35"
click at [669, 341] on span "Sensible .35%" at bounding box center [692, 346] width 83 height 19
click at [637, 353] on input "Sensible .35%" at bounding box center [636, 353] width 1 height 1
checkbox input "true"
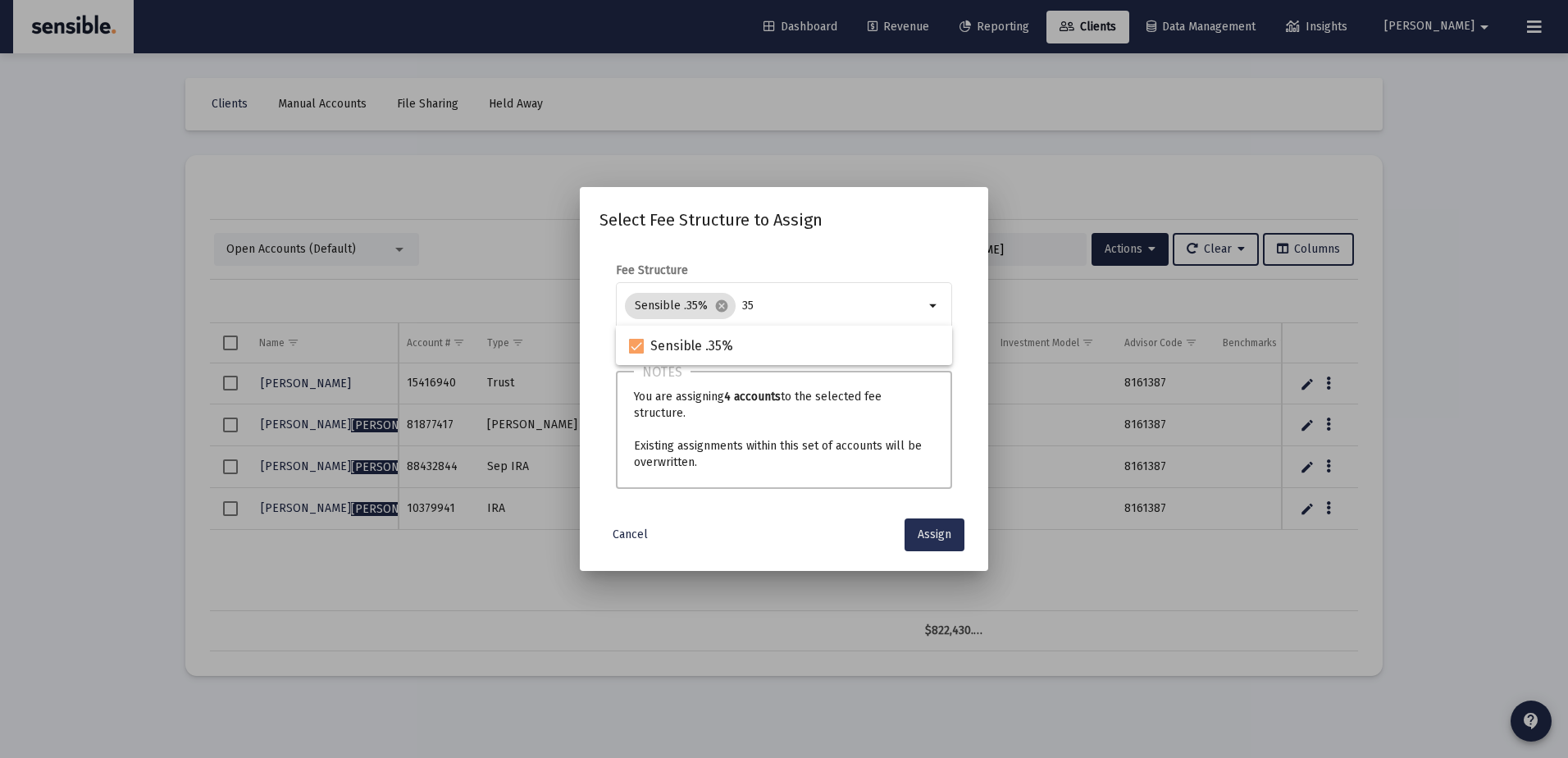
click at [922, 528] on span "Assign" at bounding box center [934, 535] width 34 height 13
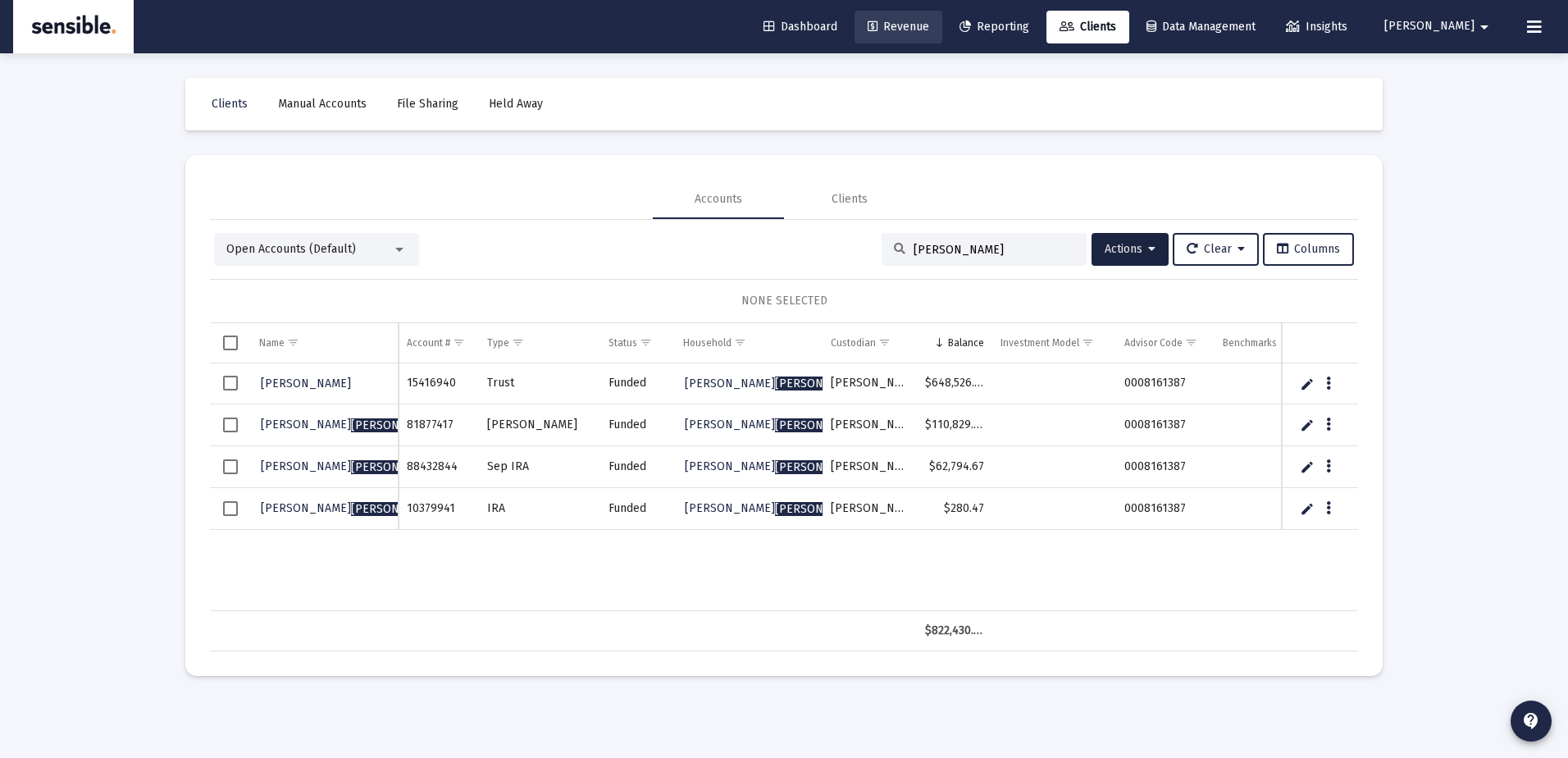
click at [929, 24] on span "Revenue" at bounding box center [899, 26] width 62 height 13
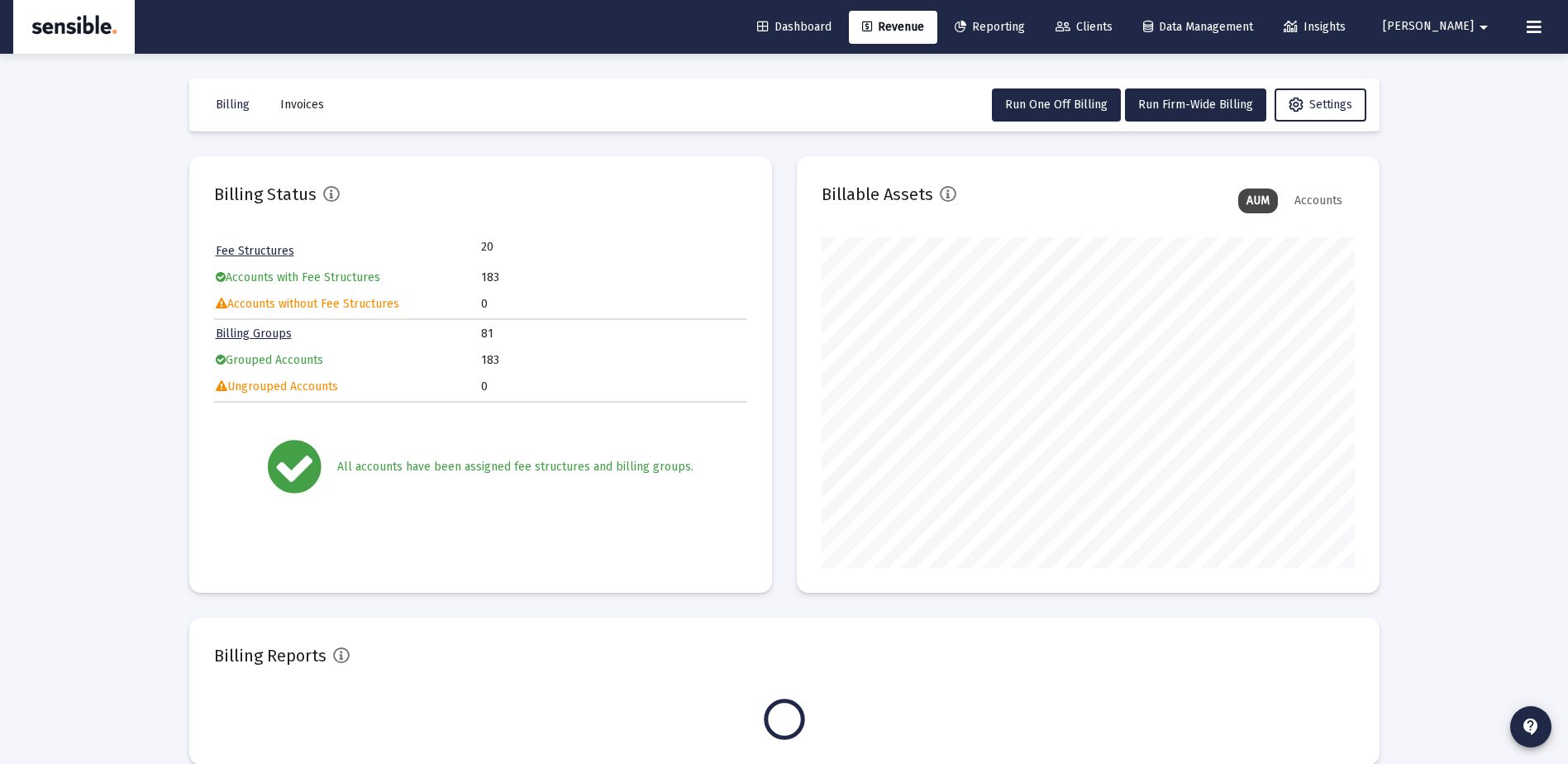
scroll to position [331, 533]
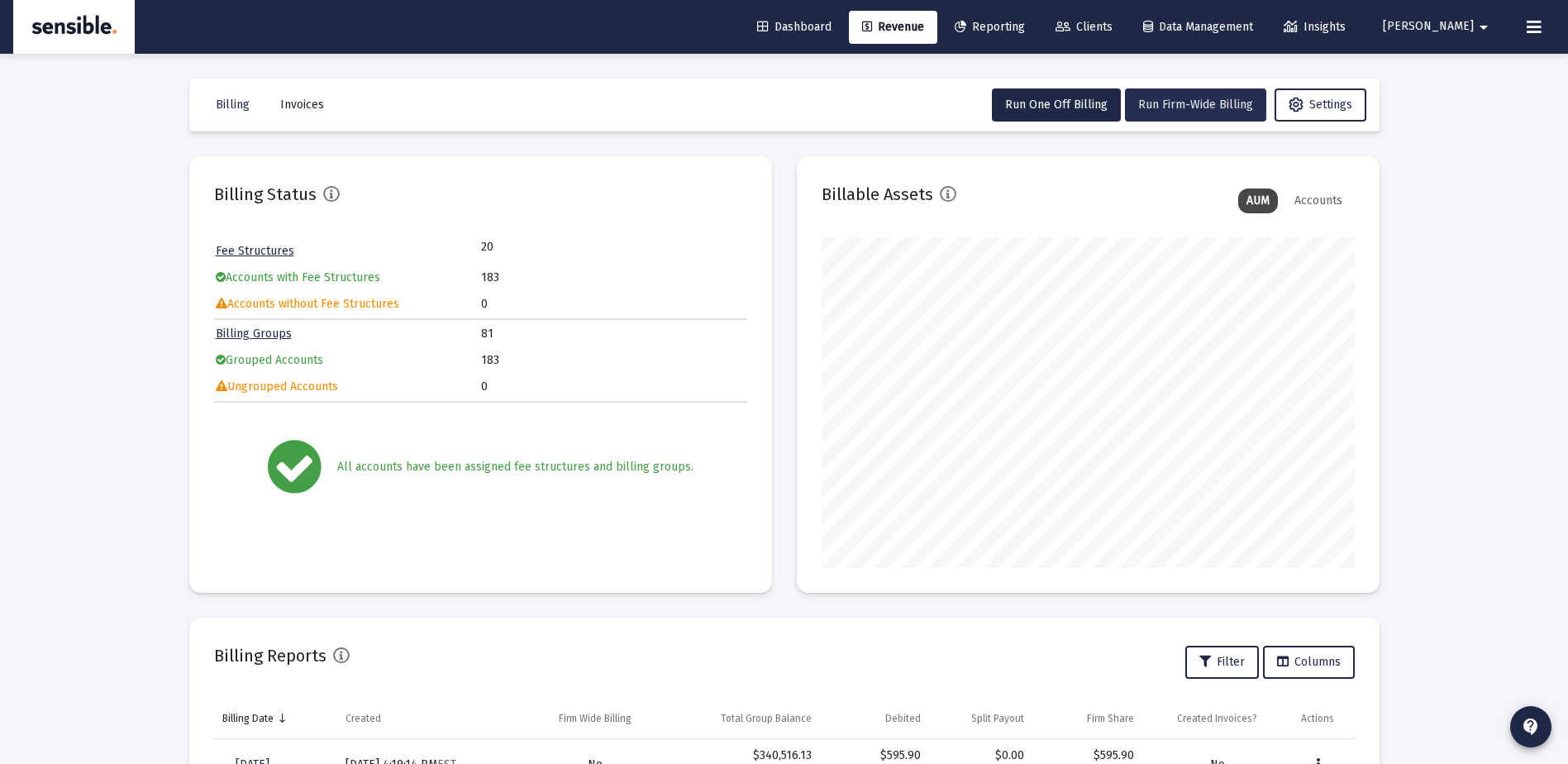
click at [1140, 102] on span "Run Firm-Wide Billing" at bounding box center [1196, 104] width 115 height 14
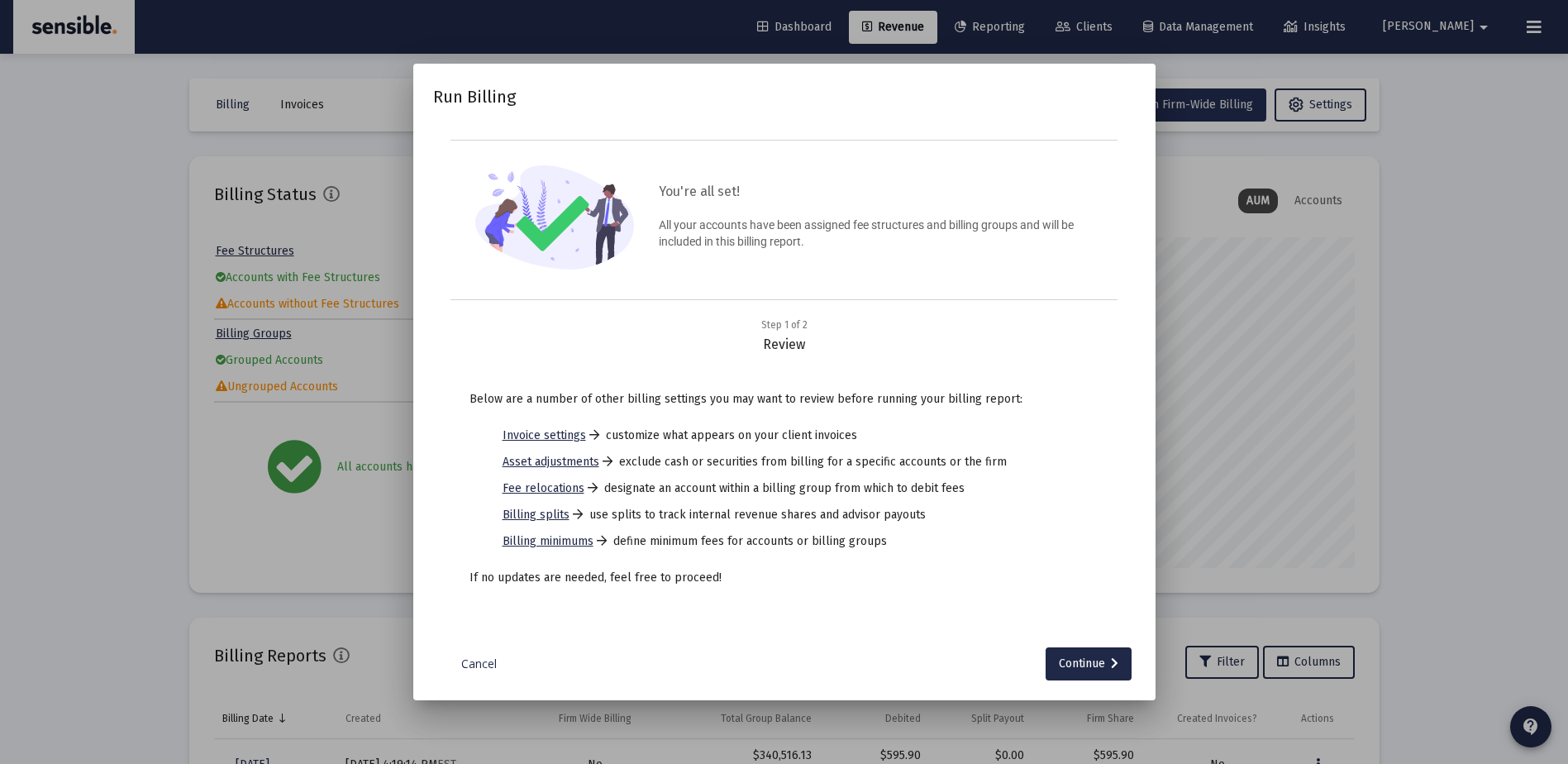
click at [1140, 102] on div "Run Billing You're all set! All your accounts have been assigned fee structures…" at bounding box center [784, 382] width 743 height 638
click at [1079, 666] on div "Continue" at bounding box center [1088, 664] width 59 height 33
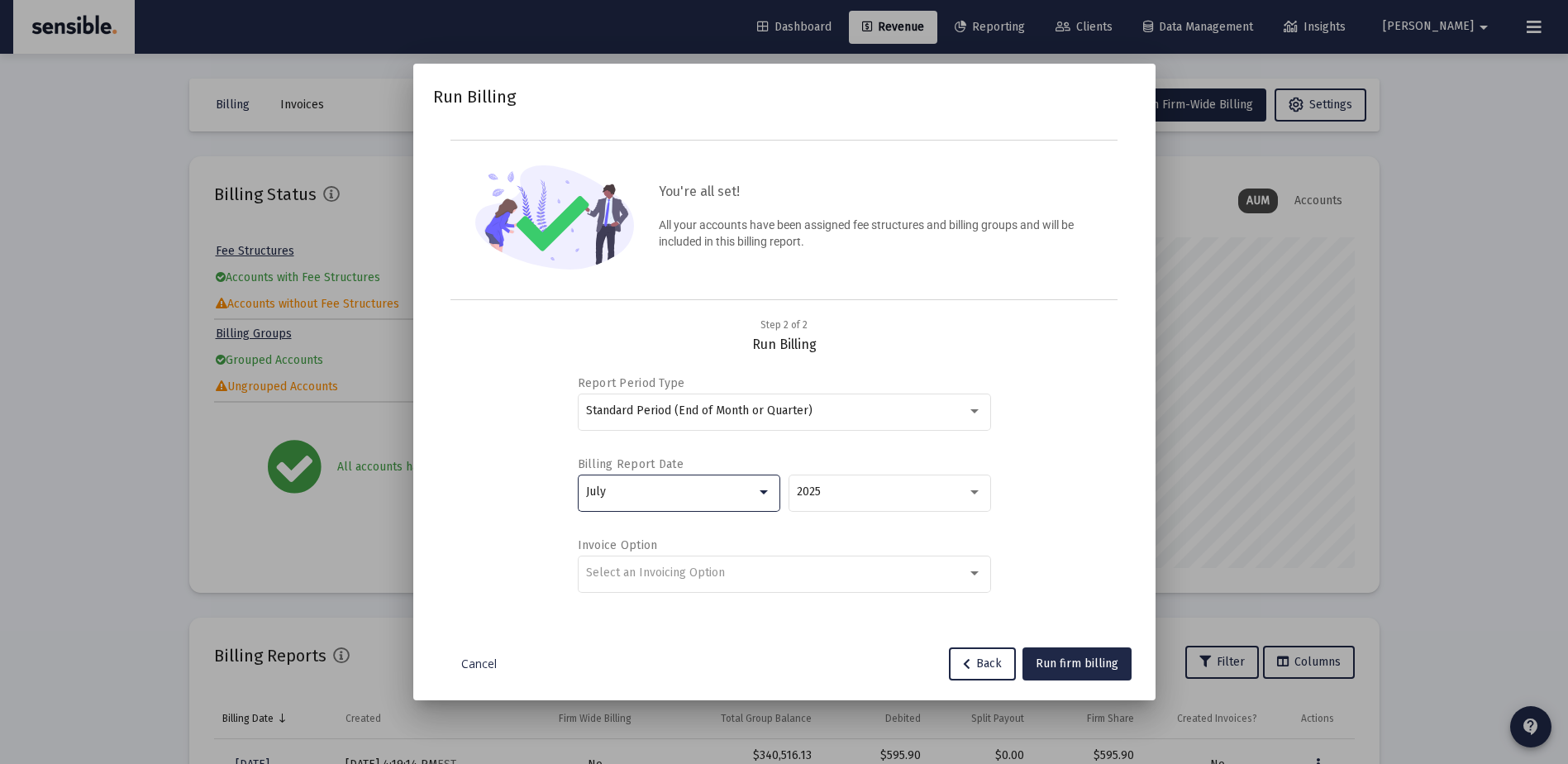
click at [763, 487] on div at bounding box center [763, 492] width 15 height 14
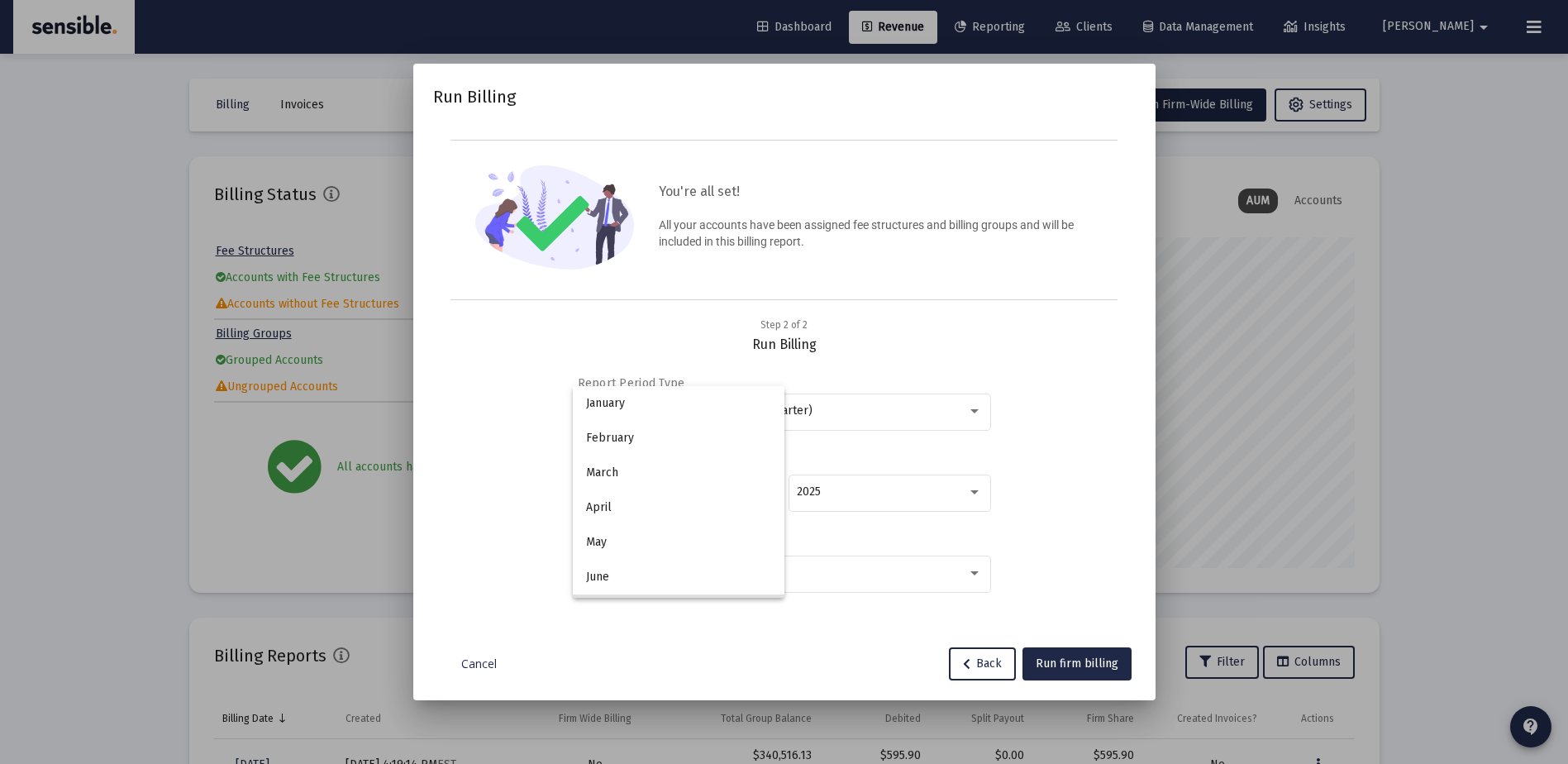
scroll to position [119, 0]
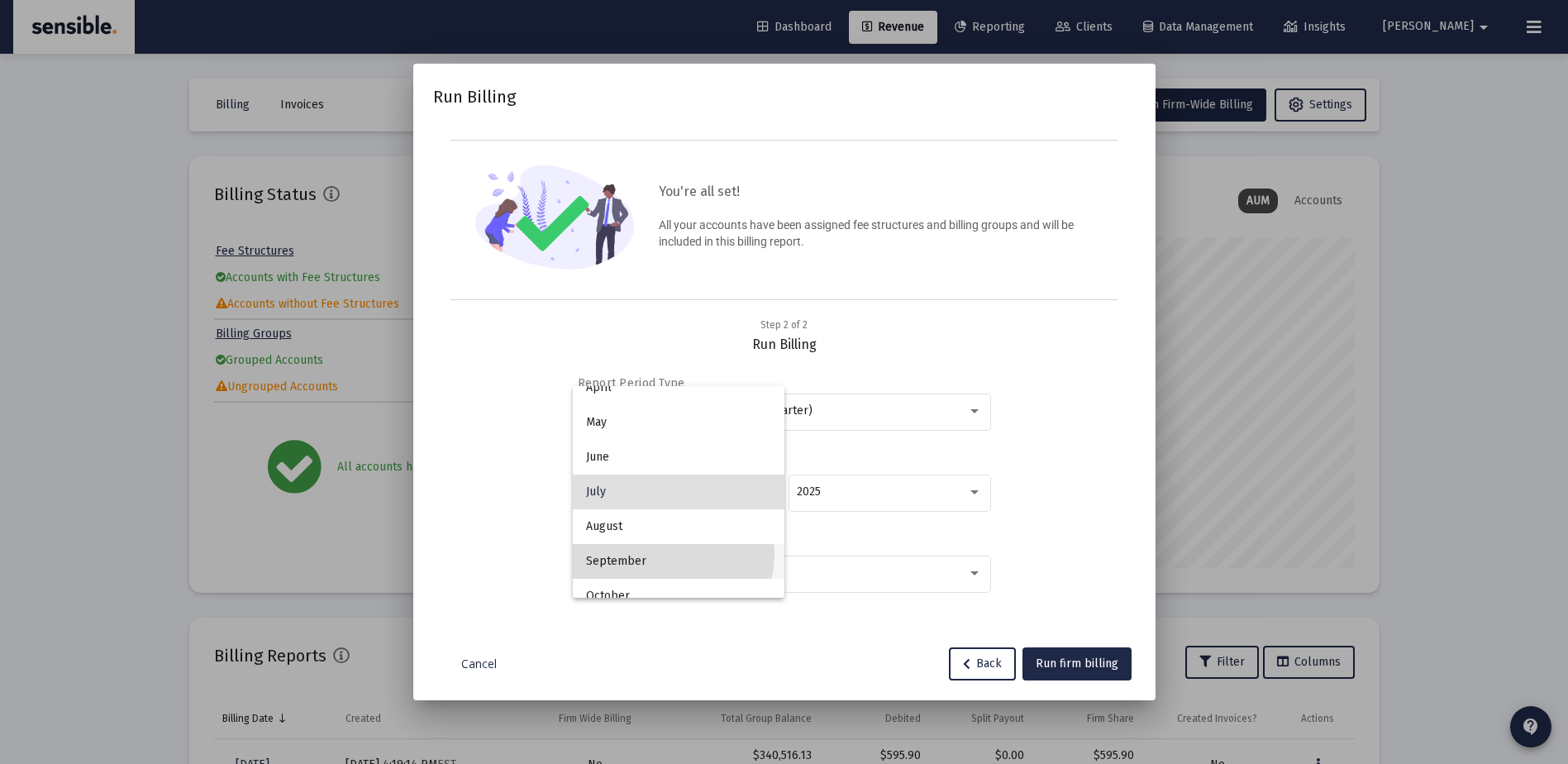
click at [667, 554] on span "September" at bounding box center [679, 561] width 185 height 35
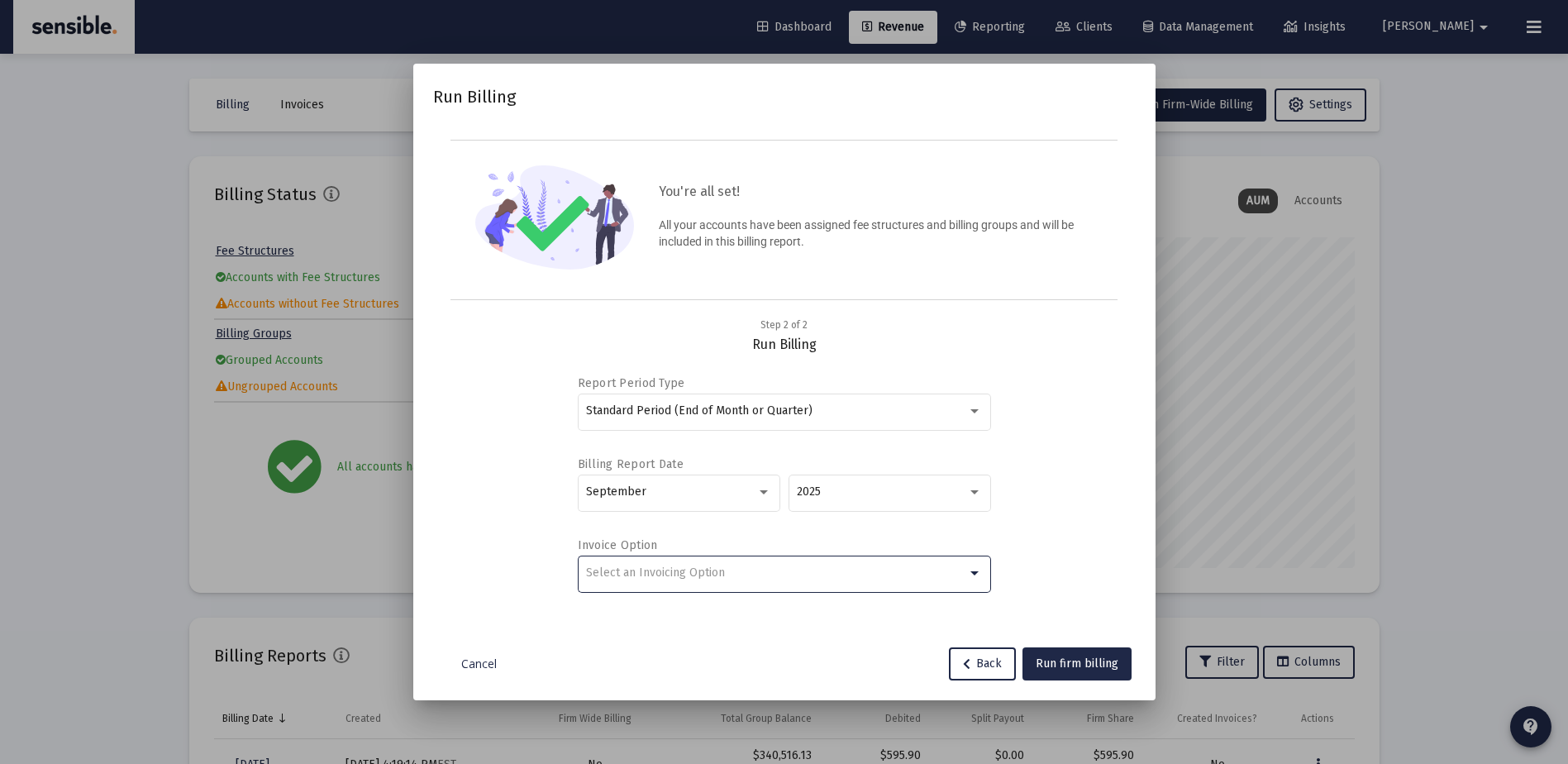
click at [880, 566] on div "Select an Invoicing Option" at bounding box center [777, 573] width 382 height 14
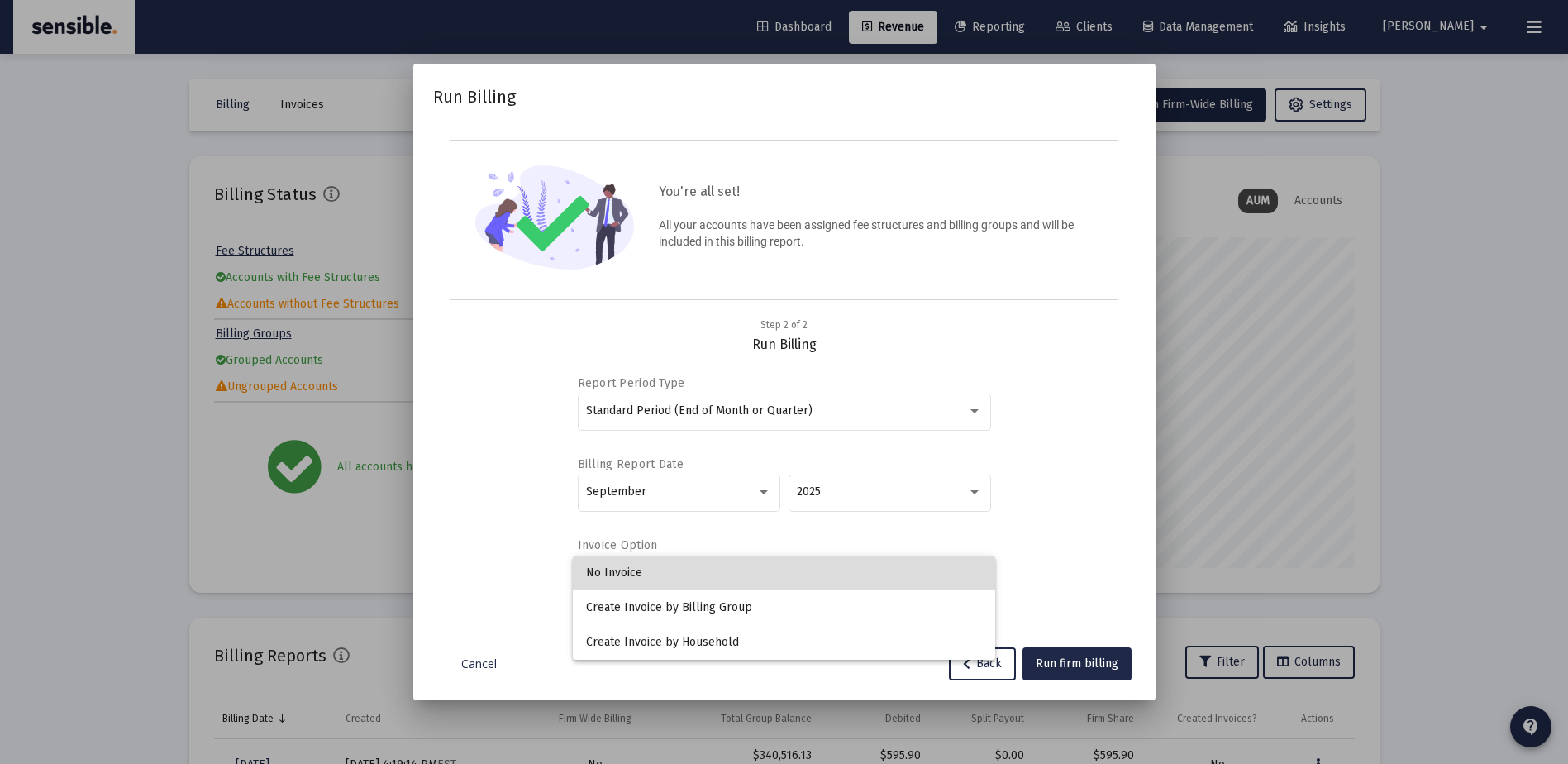
click at [716, 571] on span "No Invoice" at bounding box center [784, 573] width 396 height 35
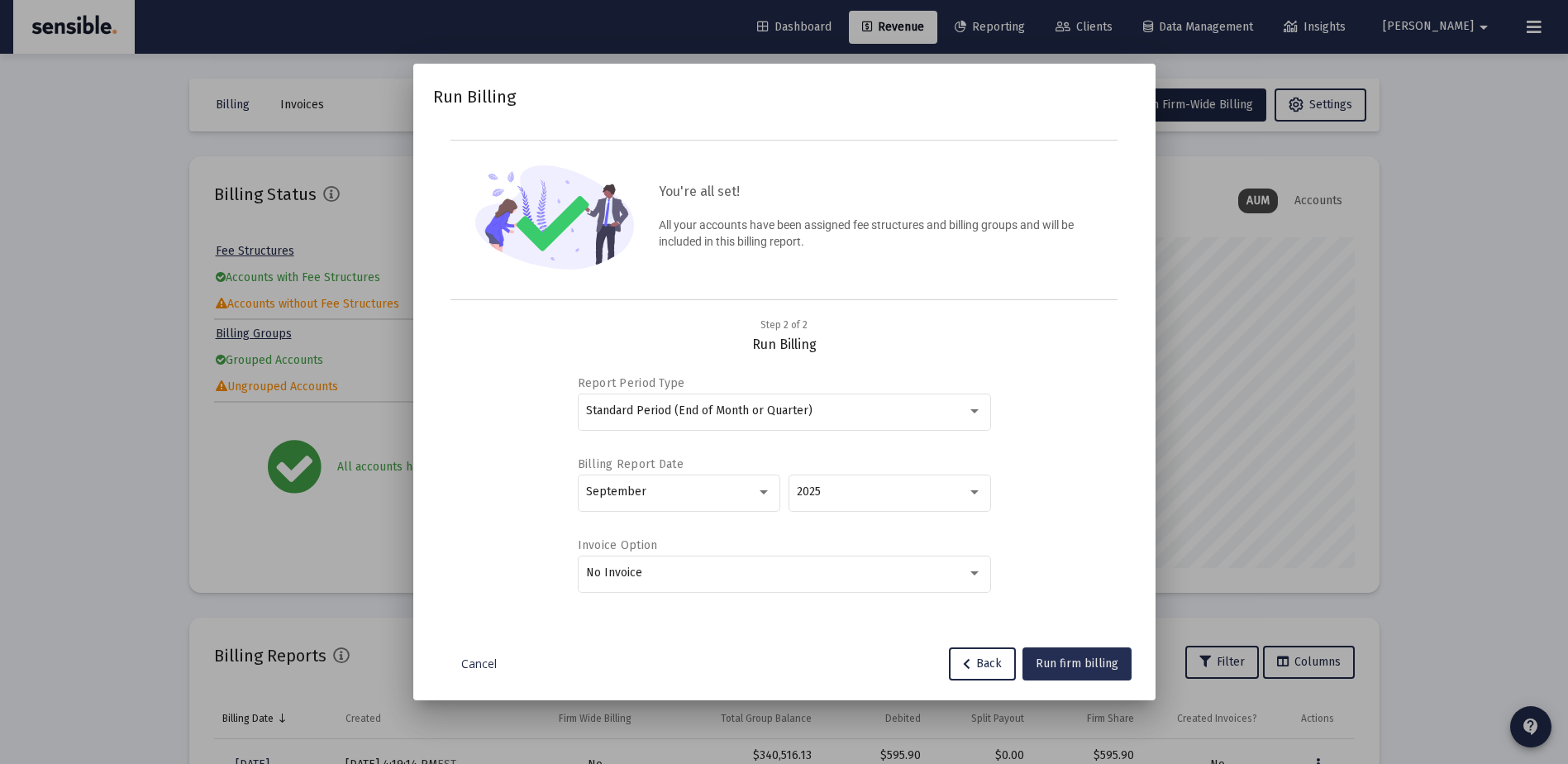
click at [1066, 668] on span "Run firm billing" at bounding box center [1077, 663] width 83 height 14
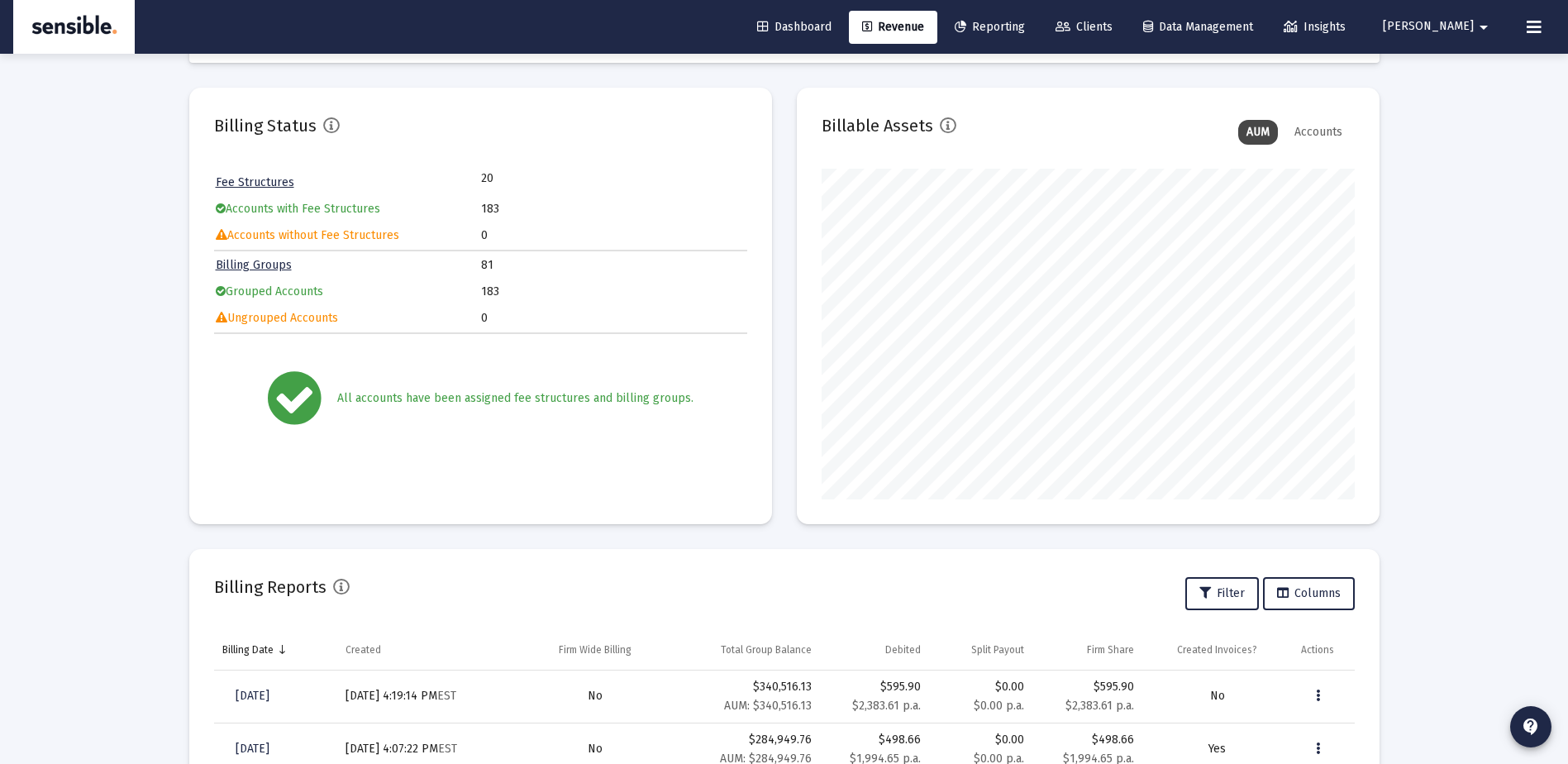
scroll to position [0, 0]
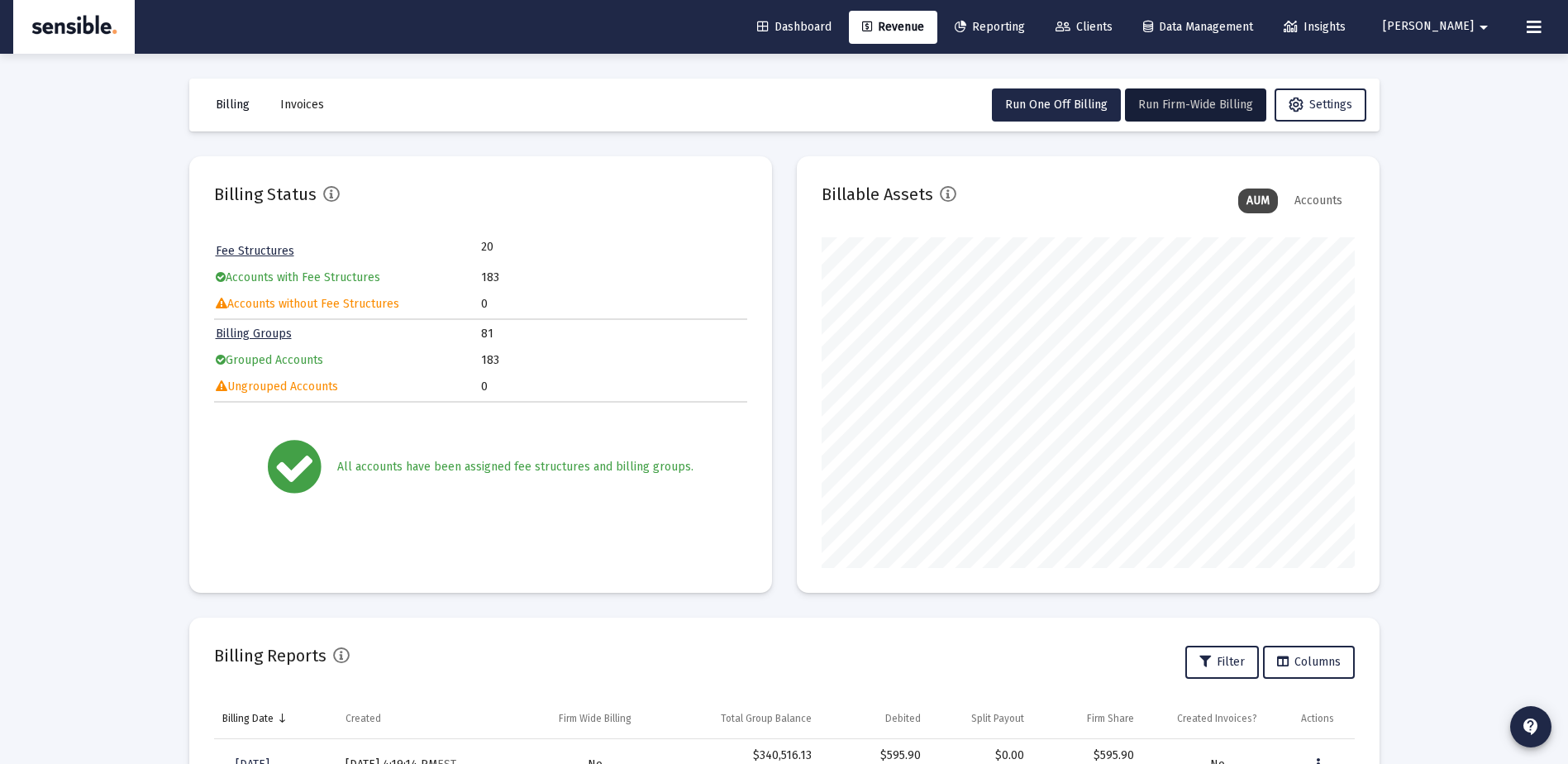
click at [241, 101] on span "Billing" at bounding box center [232, 104] width 34 height 14
click at [307, 106] on span "Invoices" at bounding box center [302, 104] width 44 height 14
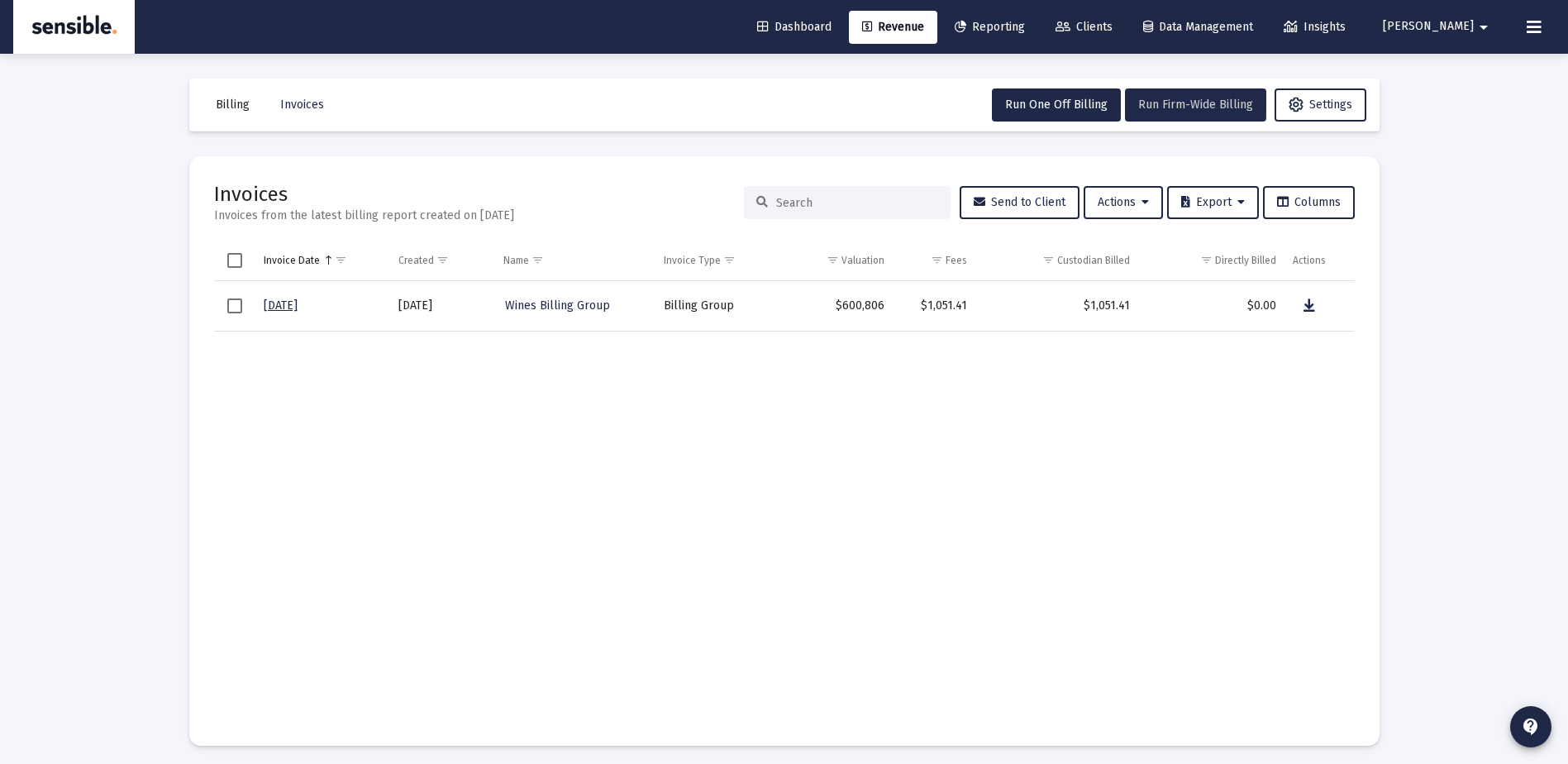
click at [1151, 99] on span "Run Firm-Wide Billing" at bounding box center [1196, 104] width 115 height 14
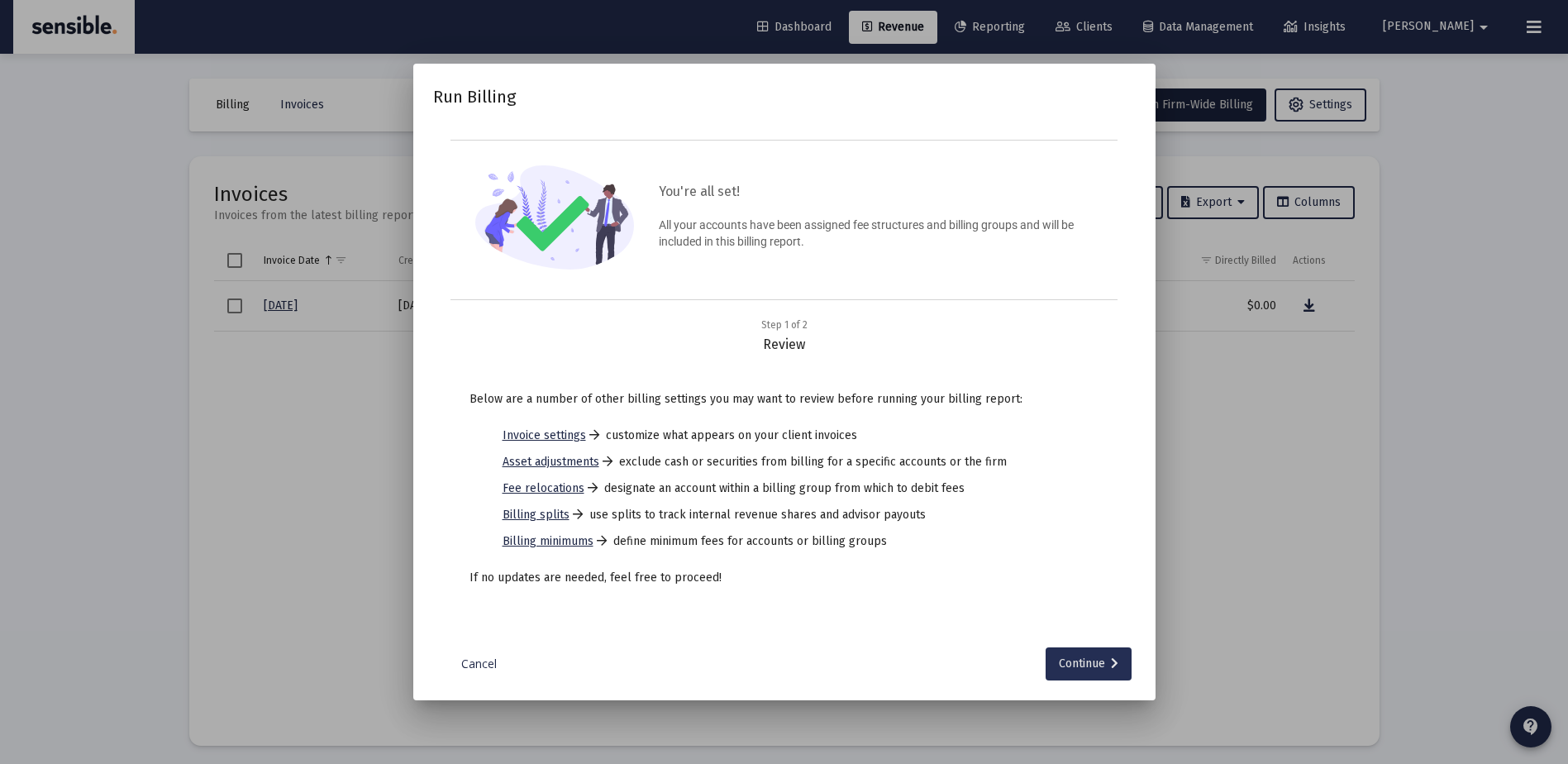
click at [1091, 660] on div "Continue" at bounding box center [1088, 664] width 59 height 33
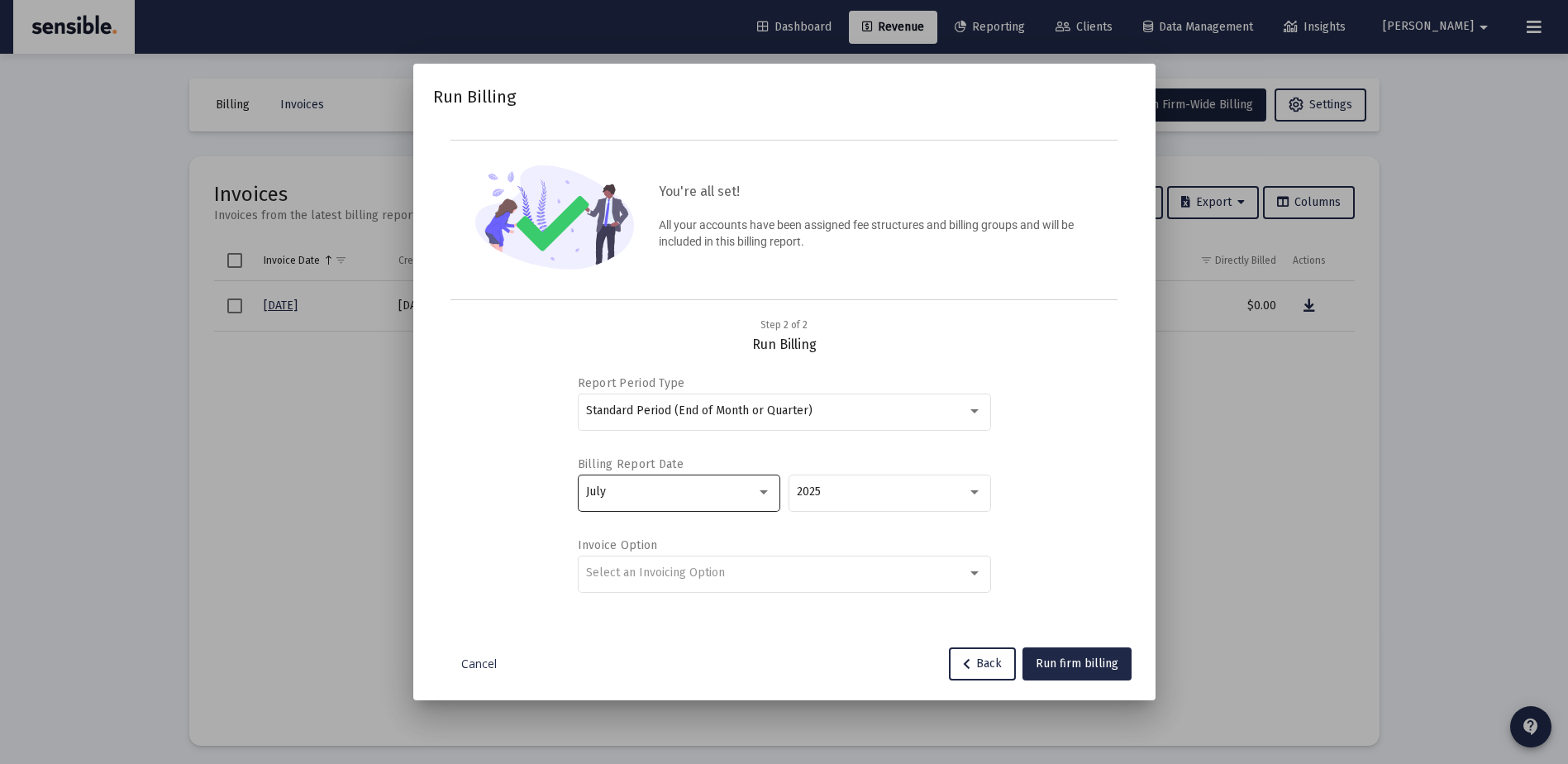
click at [737, 483] on div "July" at bounding box center [679, 491] width 185 height 41
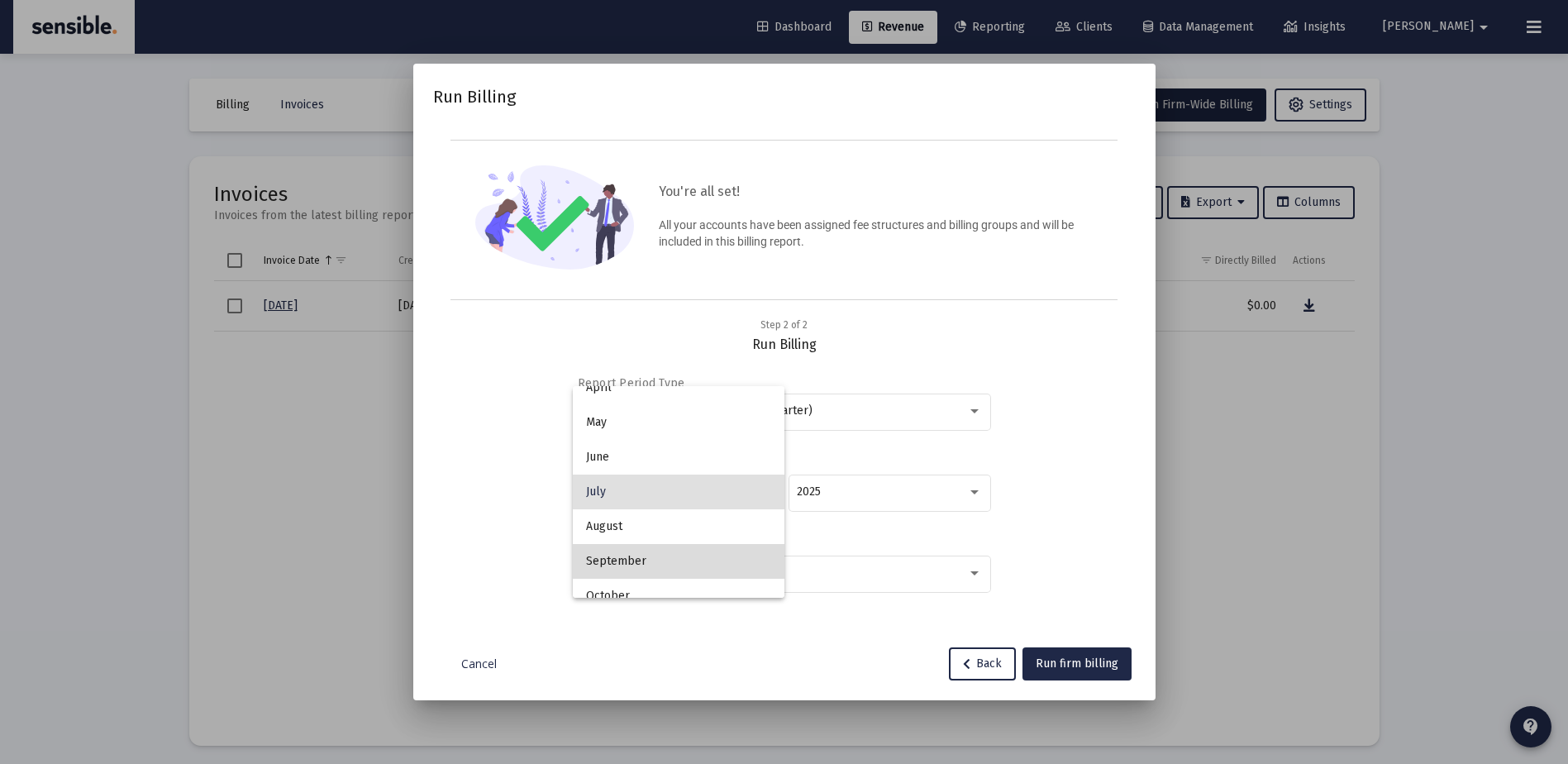
click at [698, 554] on span "September" at bounding box center [679, 561] width 185 height 35
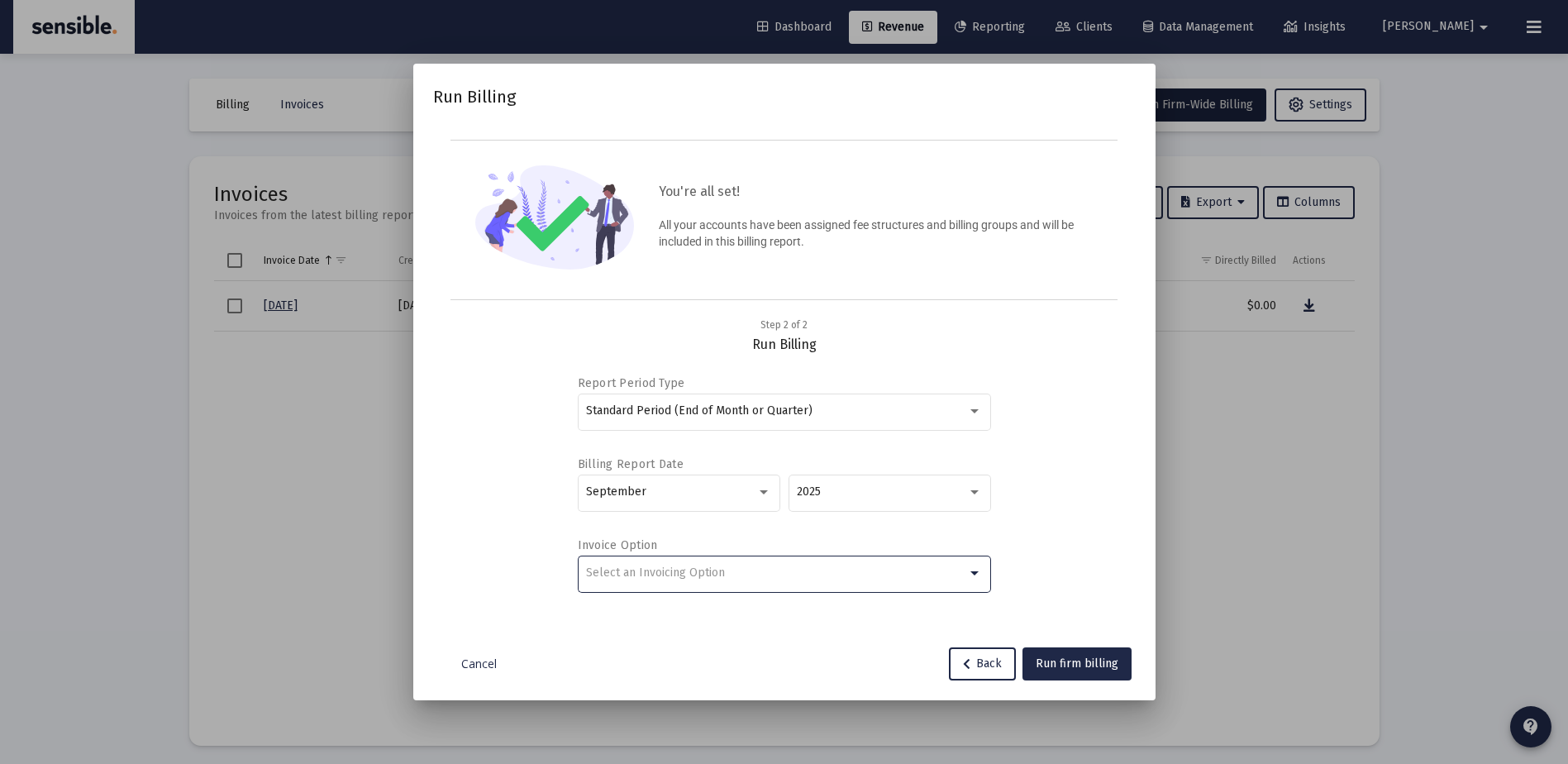
click at [790, 579] on div "Select an Invoicing Option" at bounding box center [777, 573] width 382 height 14
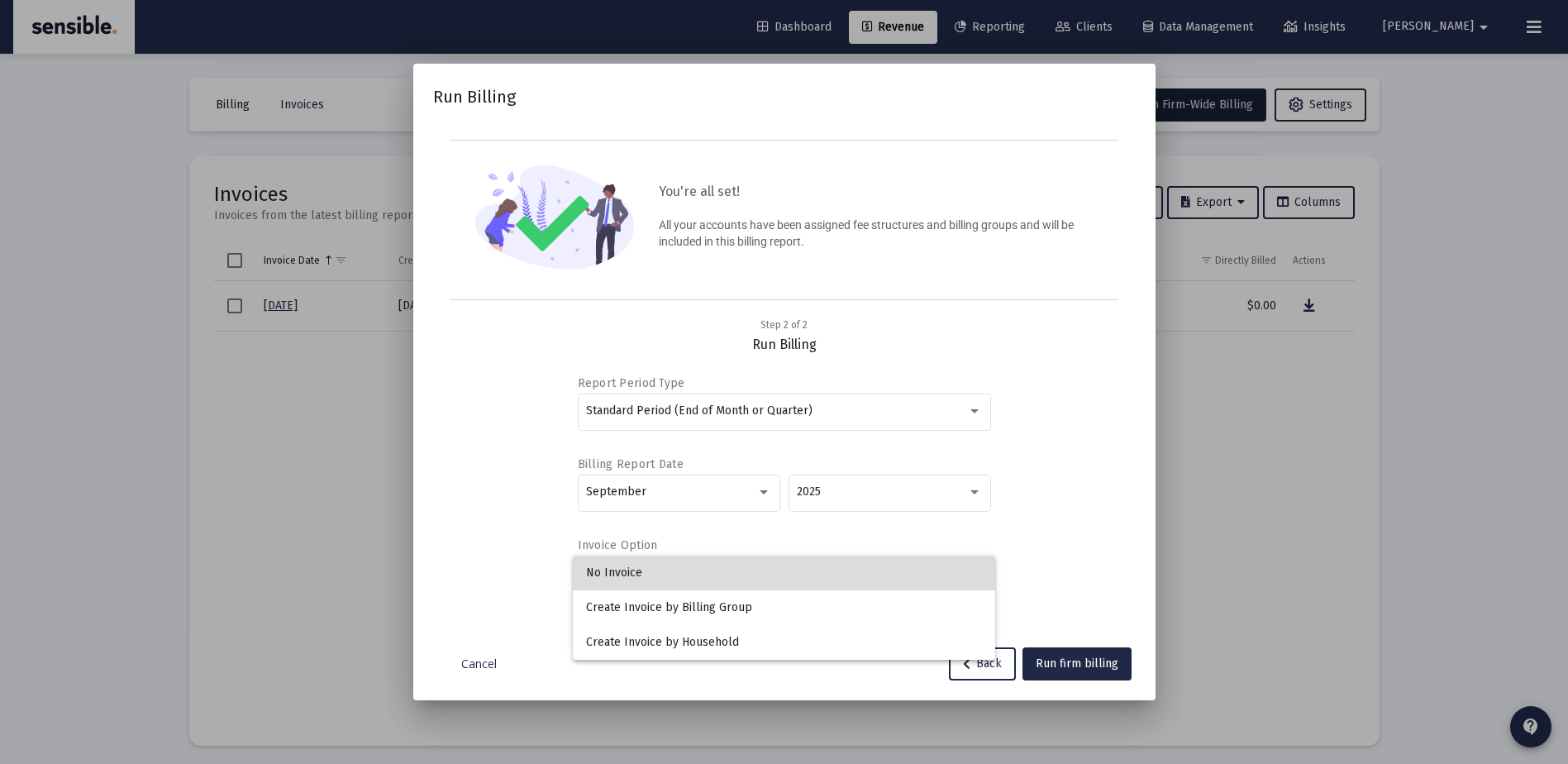
click at [638, 570] on span "No Invoice" at bounding box center [784, 573] width 396 height 35
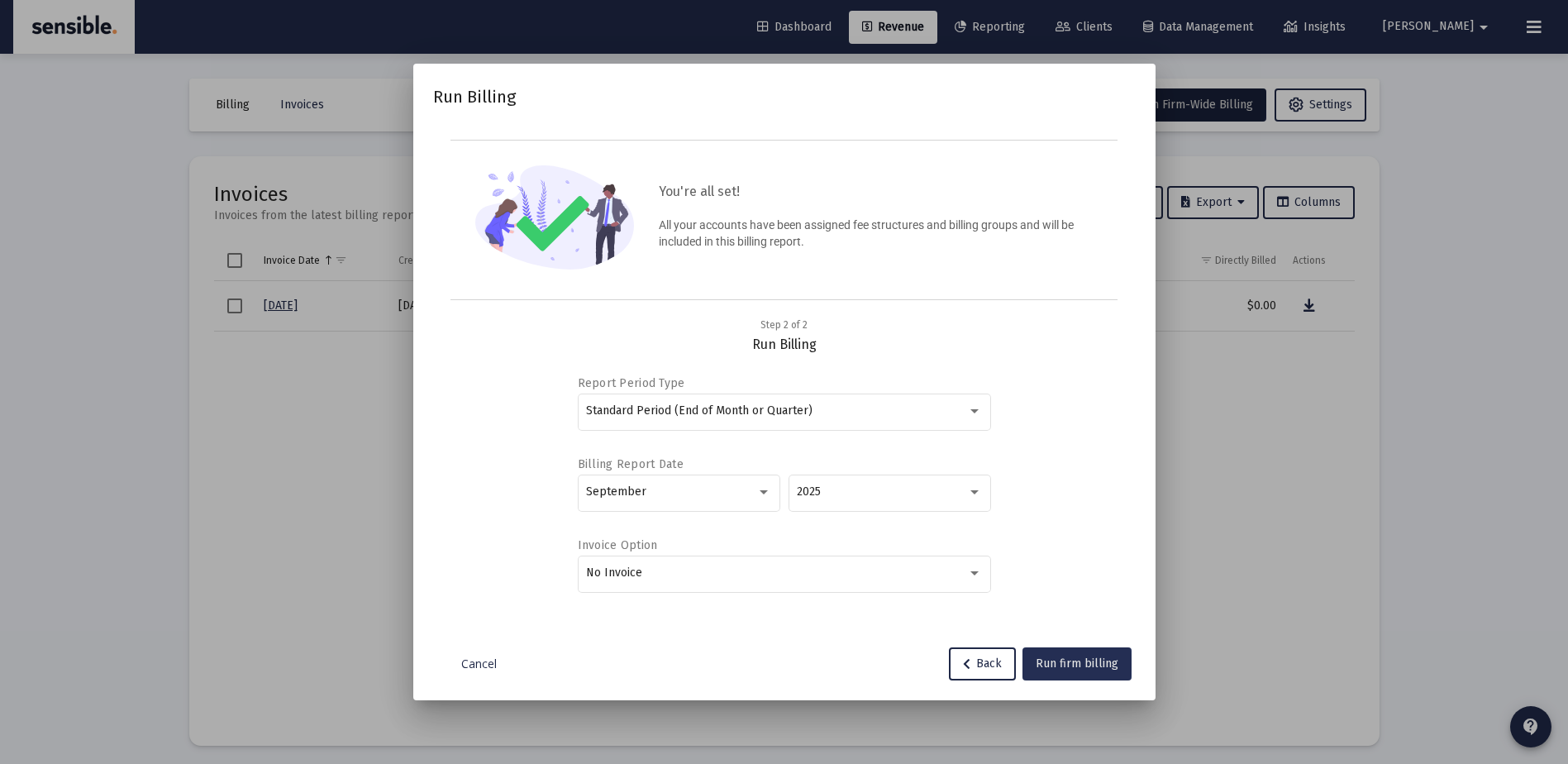
click at [1061, 663] on span "Run firm billing" at bounding box center [1077, 663] width 83 height 14
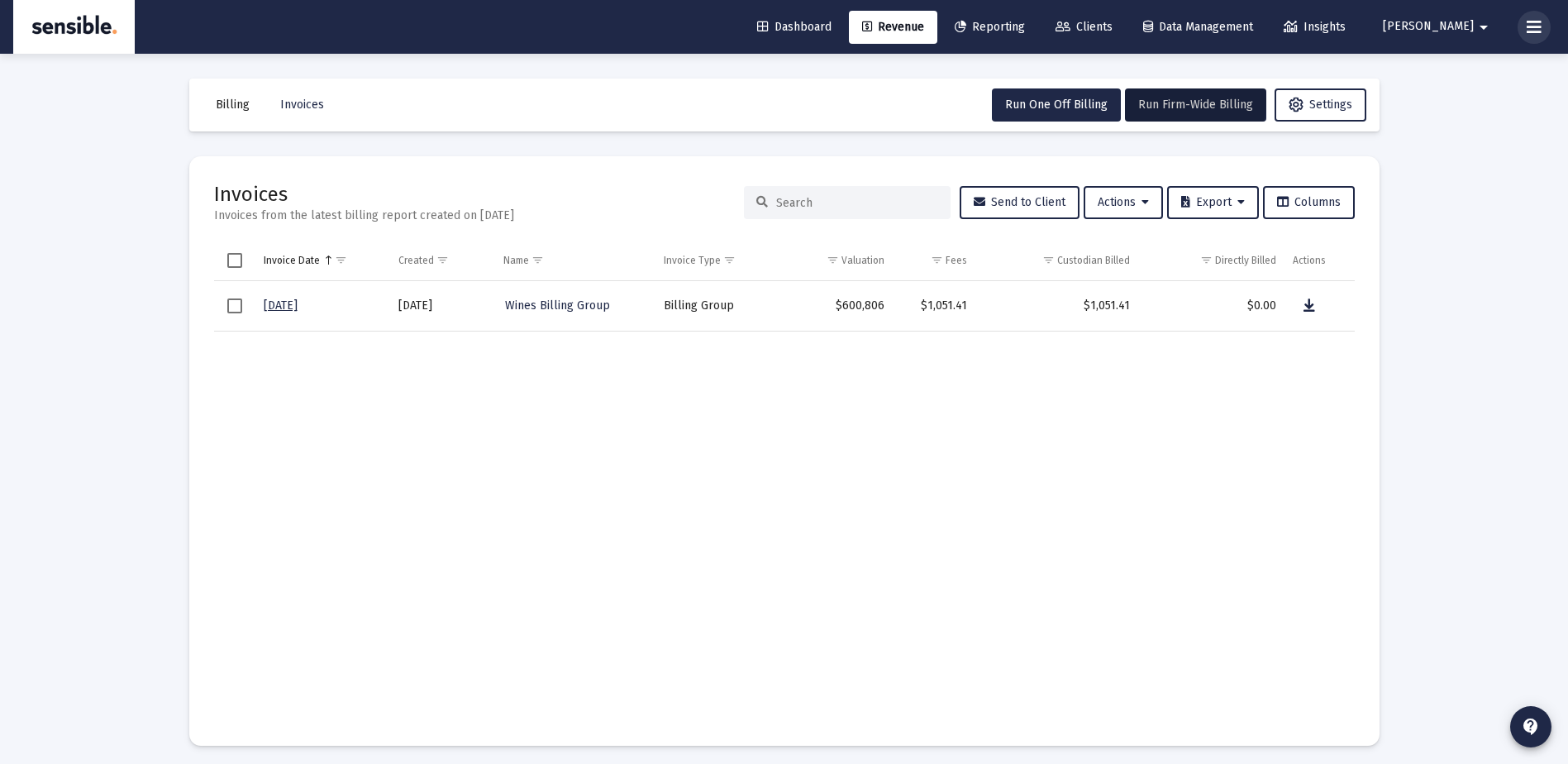
click at [1535, 23] on icon at bounding box center [1534, 27] width 15 height 19
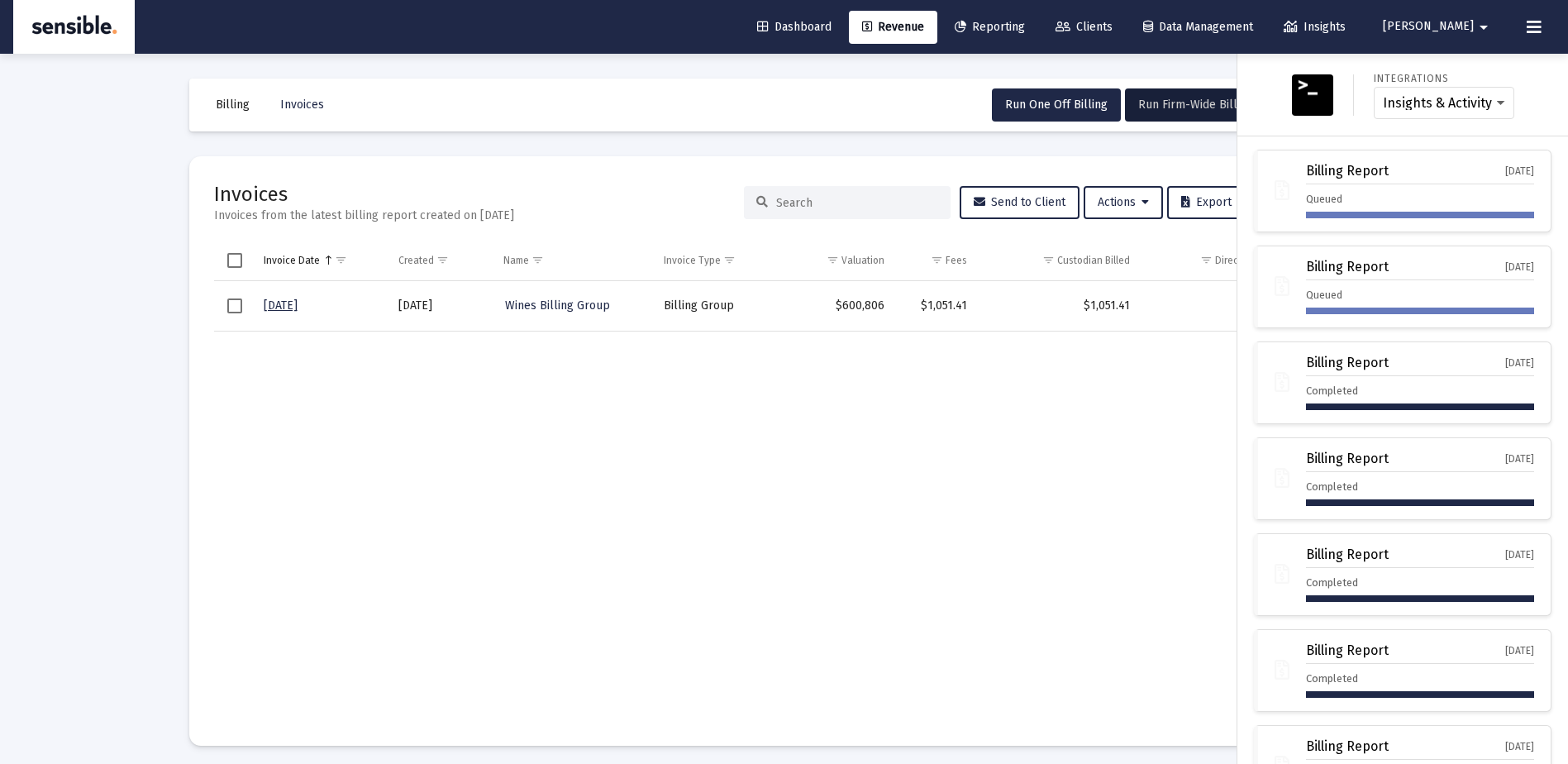
click at [1117, 393] on div at bounding box center [784, 382] width 1568 height 764
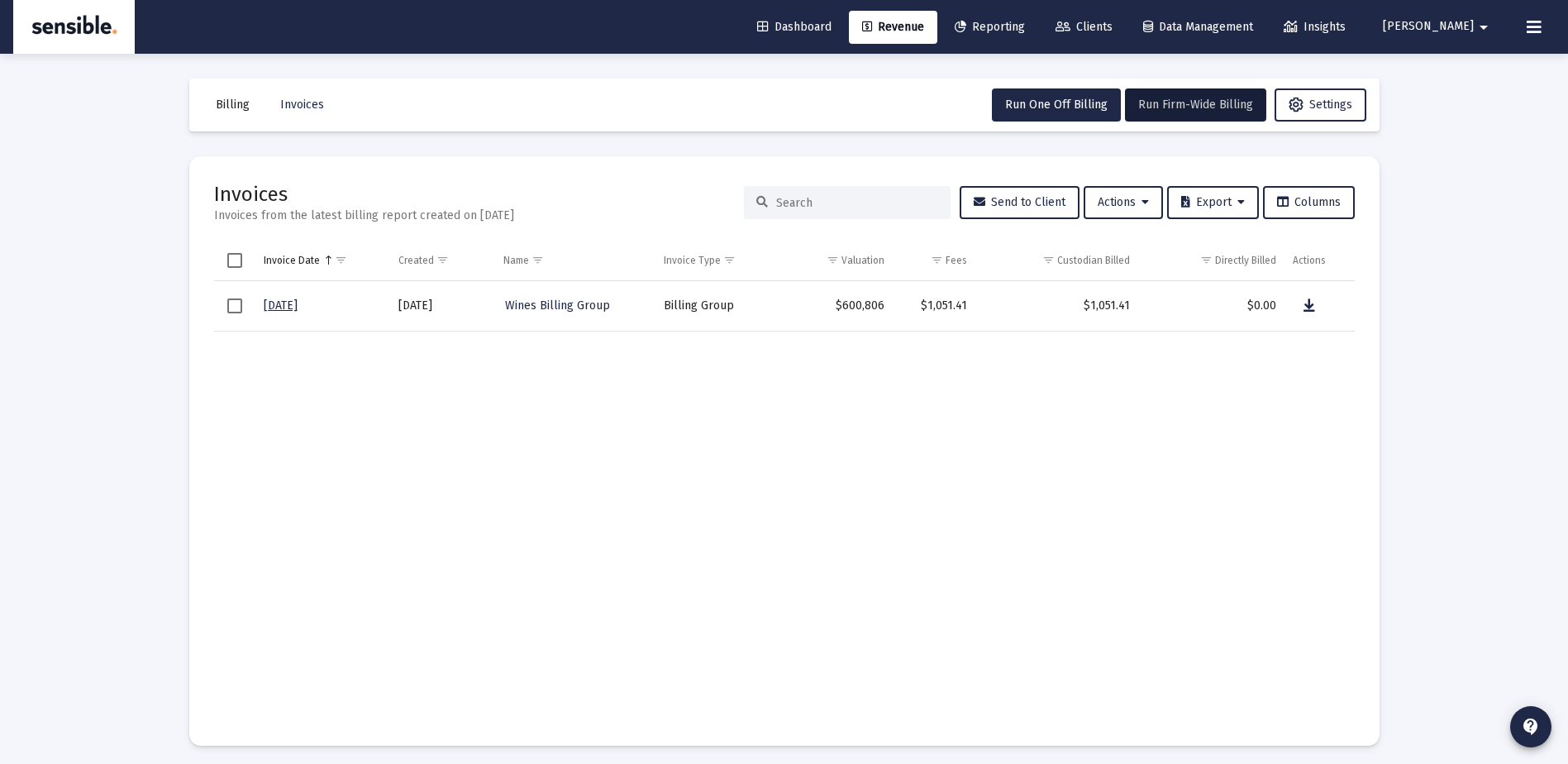
scroll to position [7, 0]
